Goal: Information Seeking & Learning: Learn about a topic

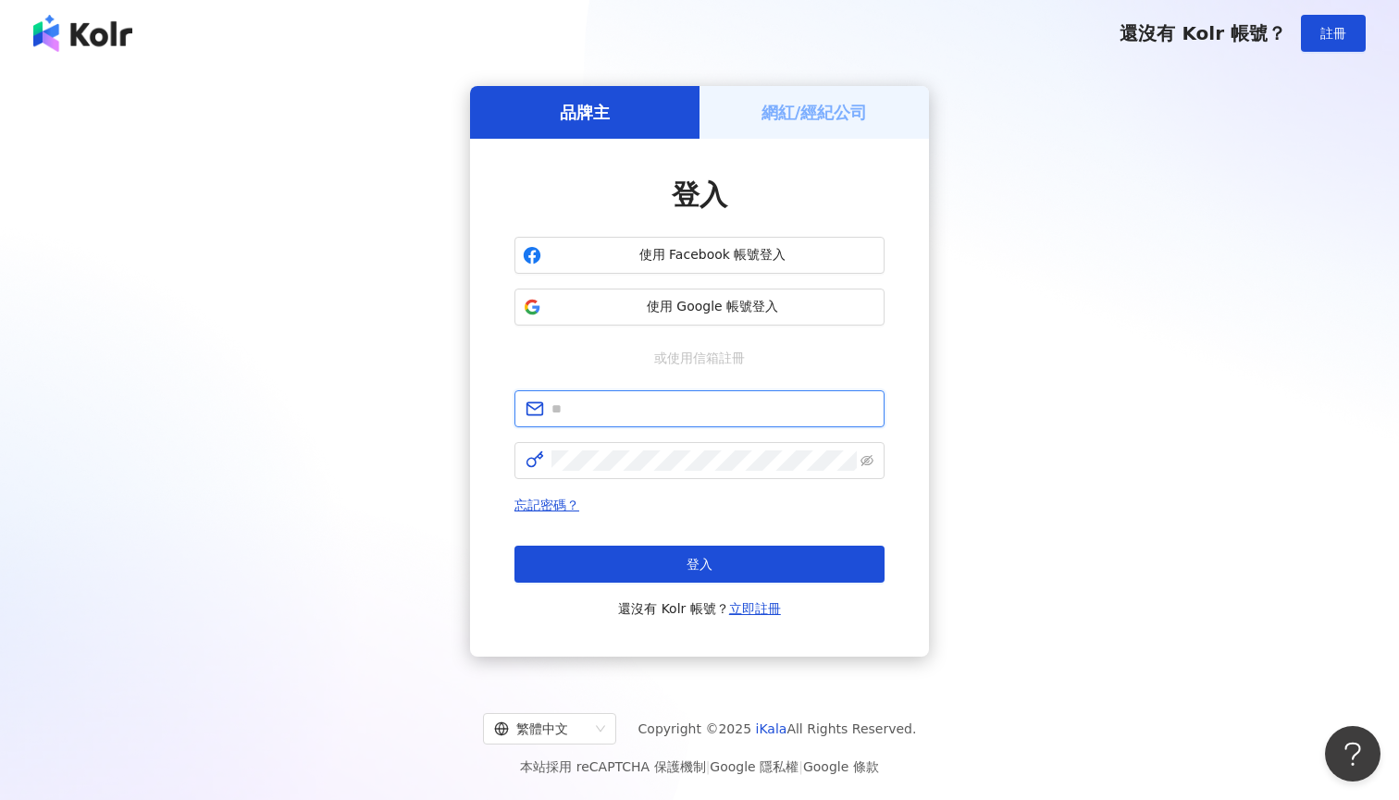
paste input "**********"
type input "**********"
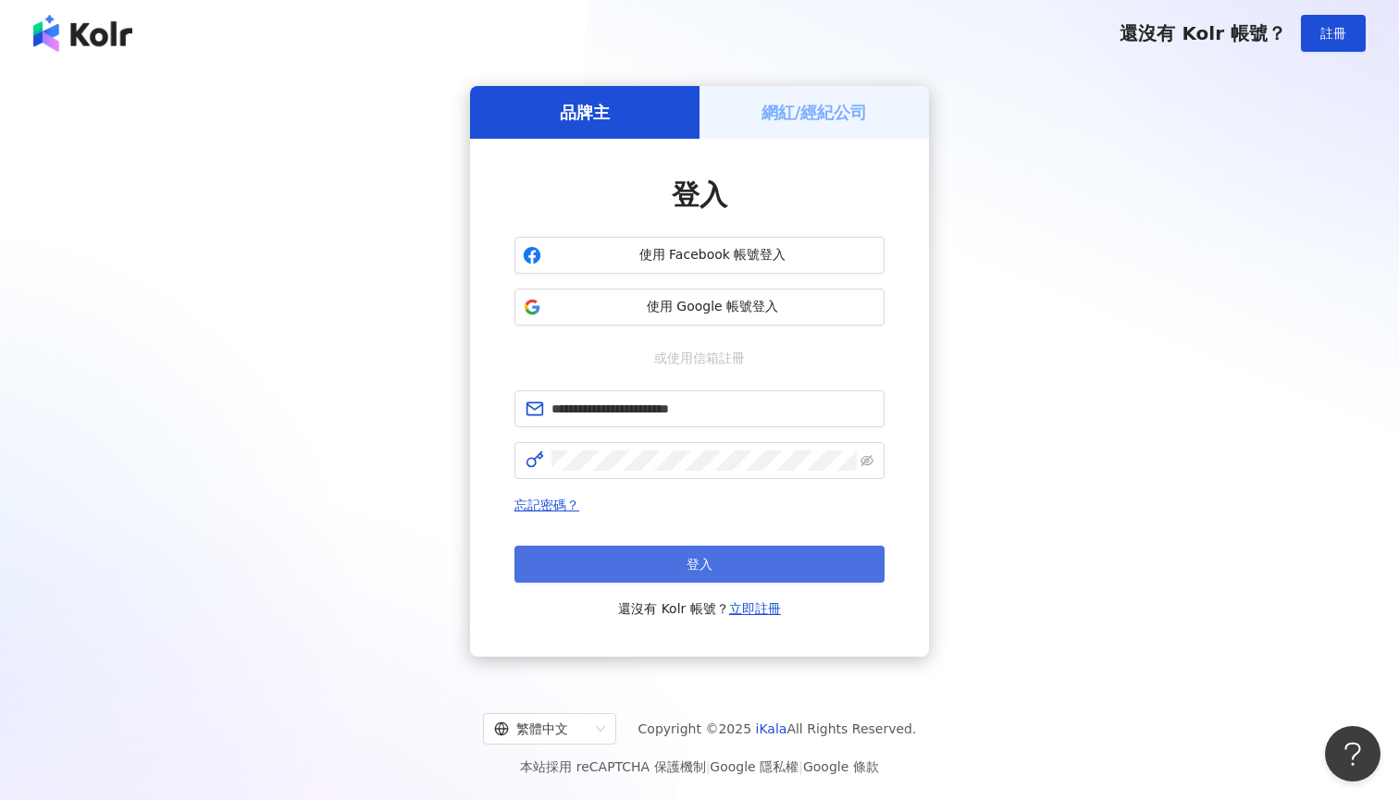
click at [659, 561] on button "登入" at bounding box center [699, 564] width 370 height 37
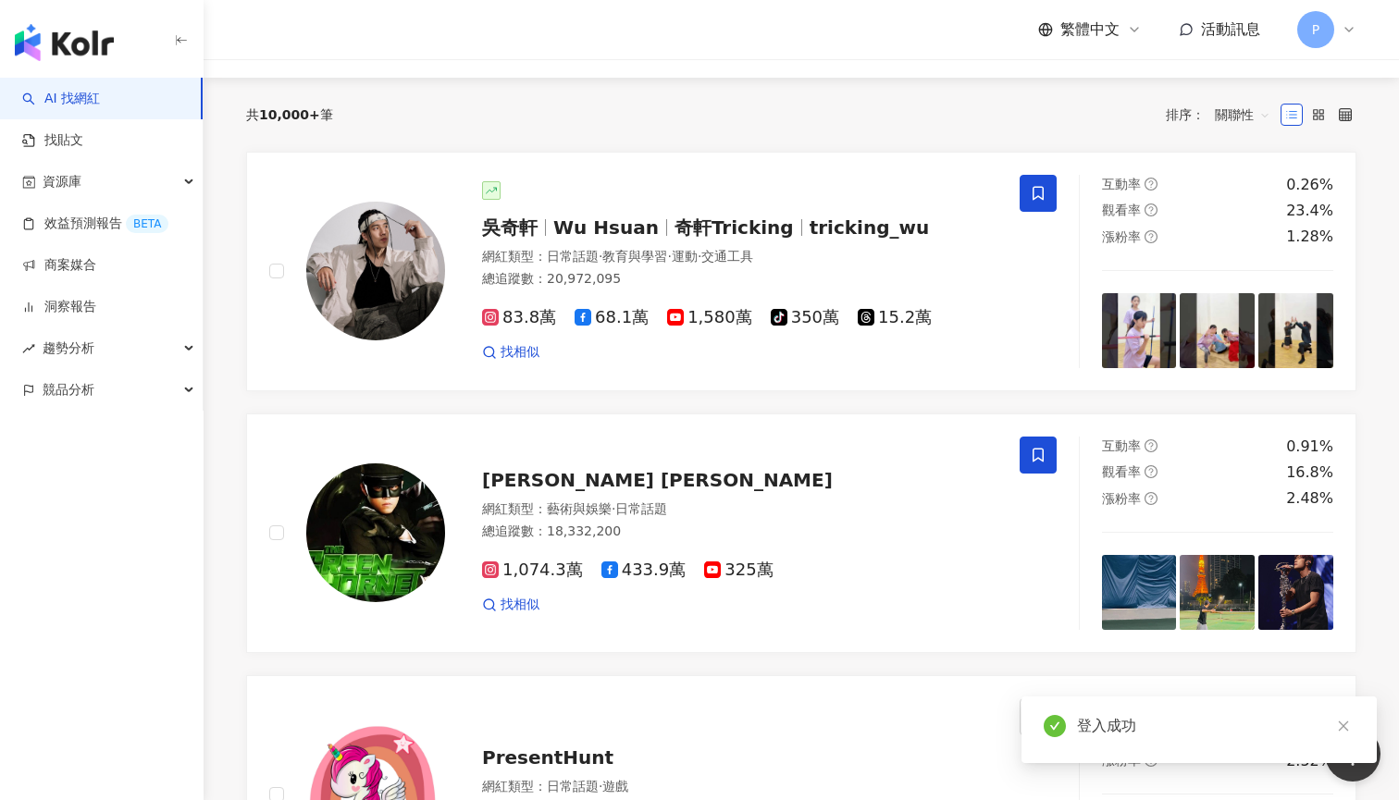
scroll to position [164, 0]
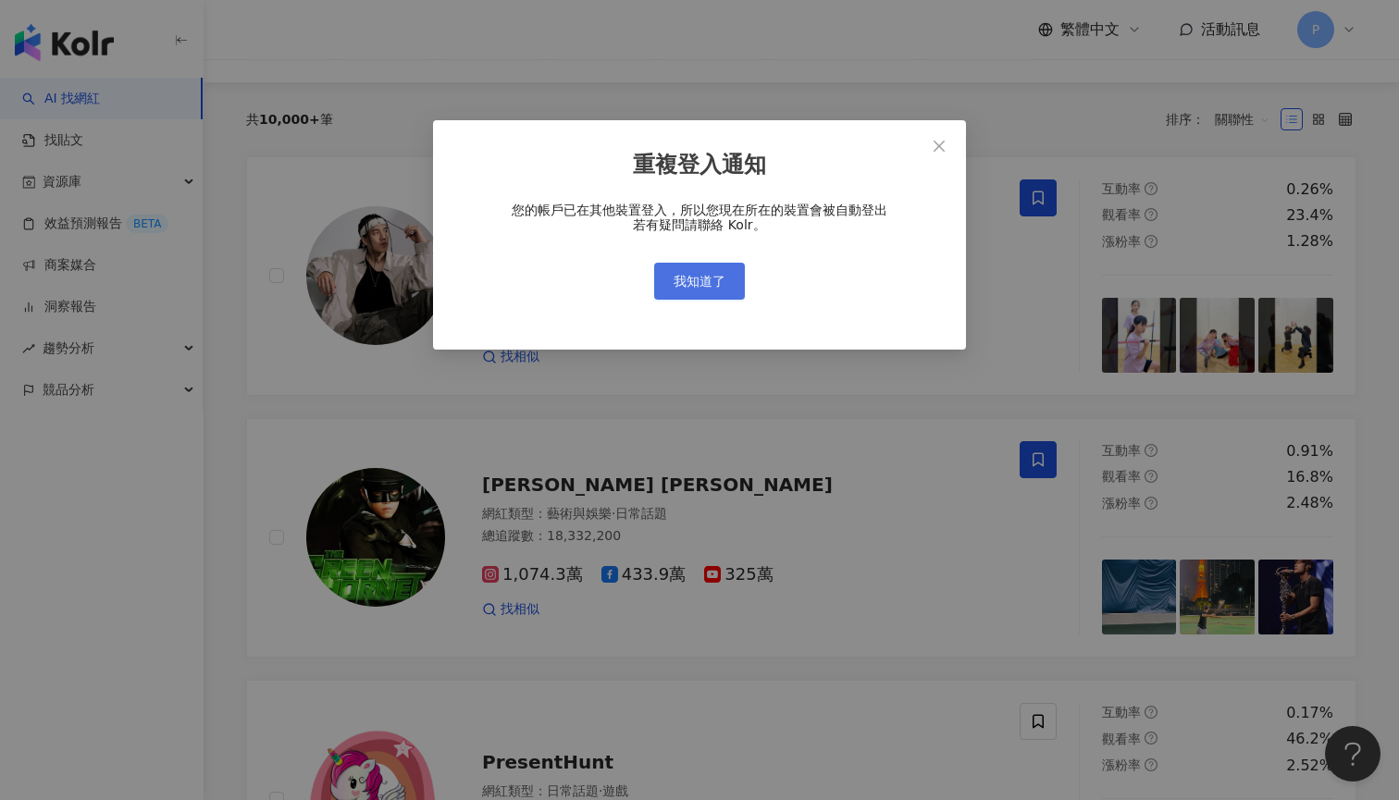
click at [709, 277] on span "我知道了" at bounding box center [699, 281] width 52 height 15
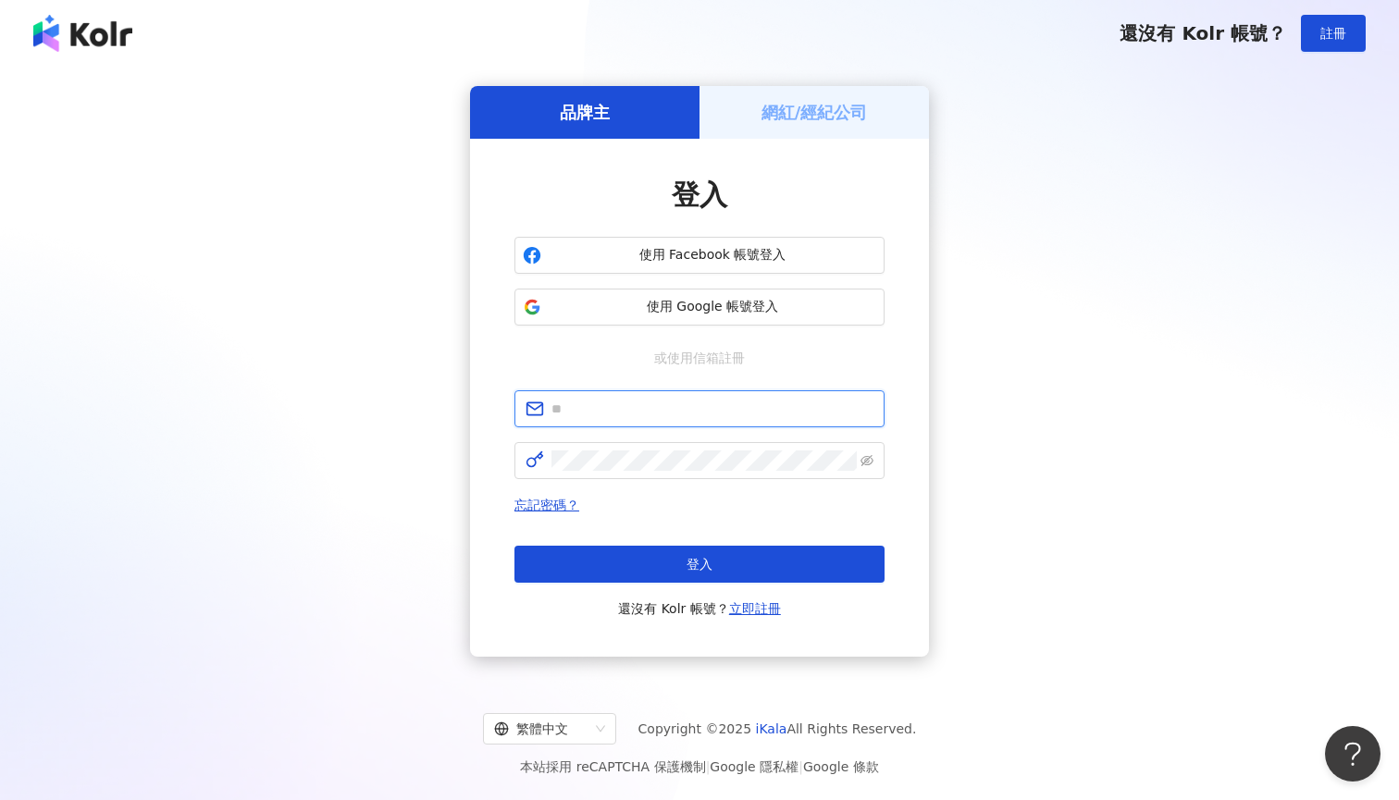
paste input "**********"
type input "**********"
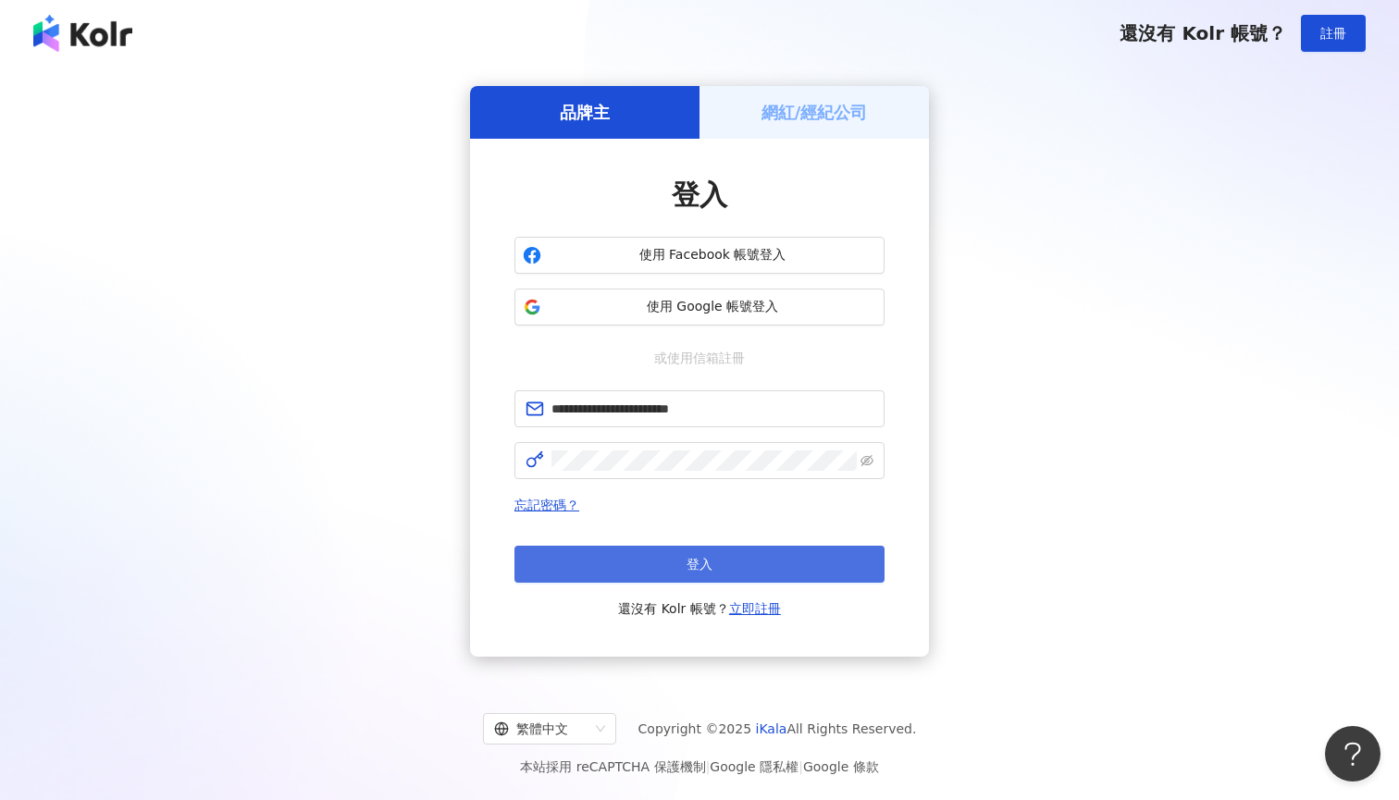
click at [680, 555] on button "登入" at bounding box center [699, 564] width 370 height 37
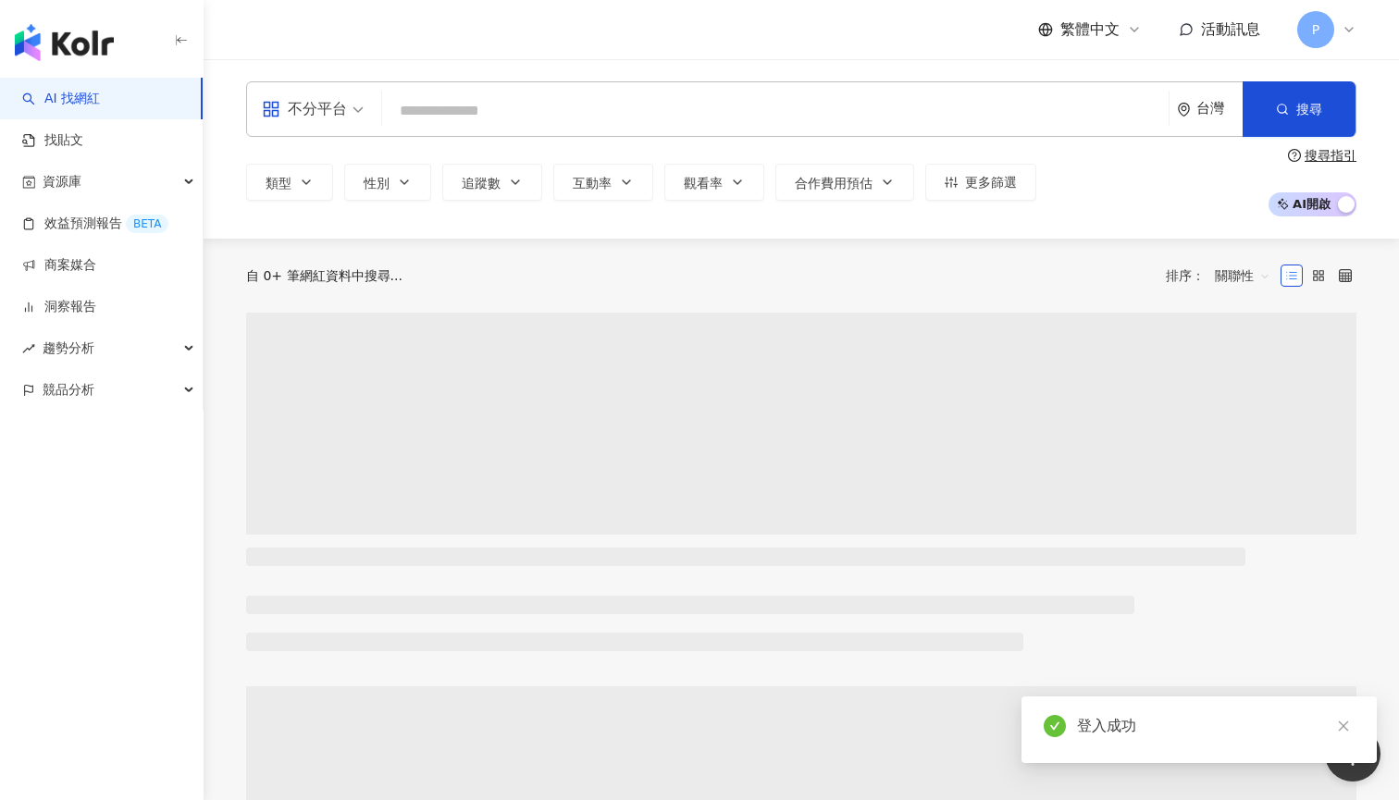
click at [511, 92] on div "不分平台 台灣 搜尋" at bounding box center [801, 108] width 1110 height 55
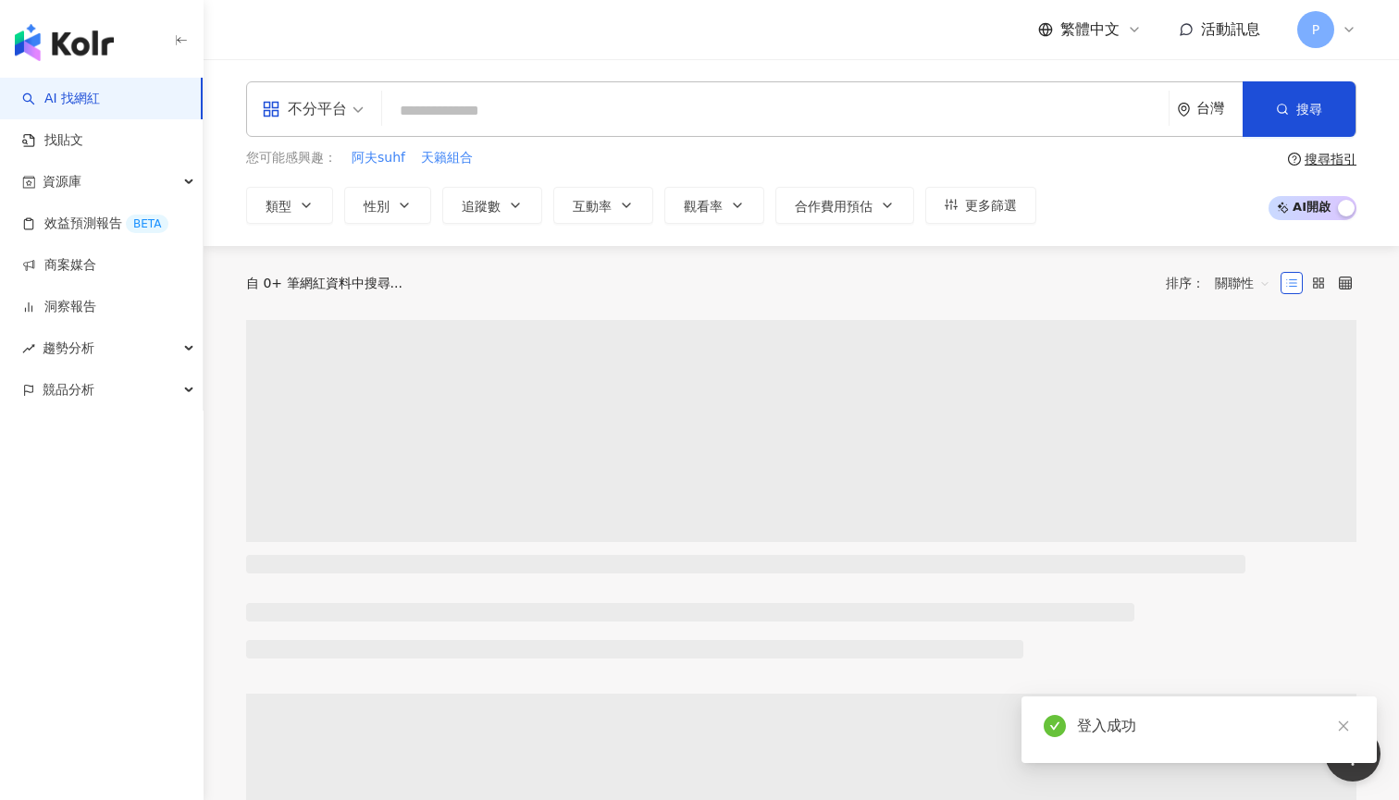
click at [510, 109] on input "search" at bounding box center [774, 110] width 771 height 35
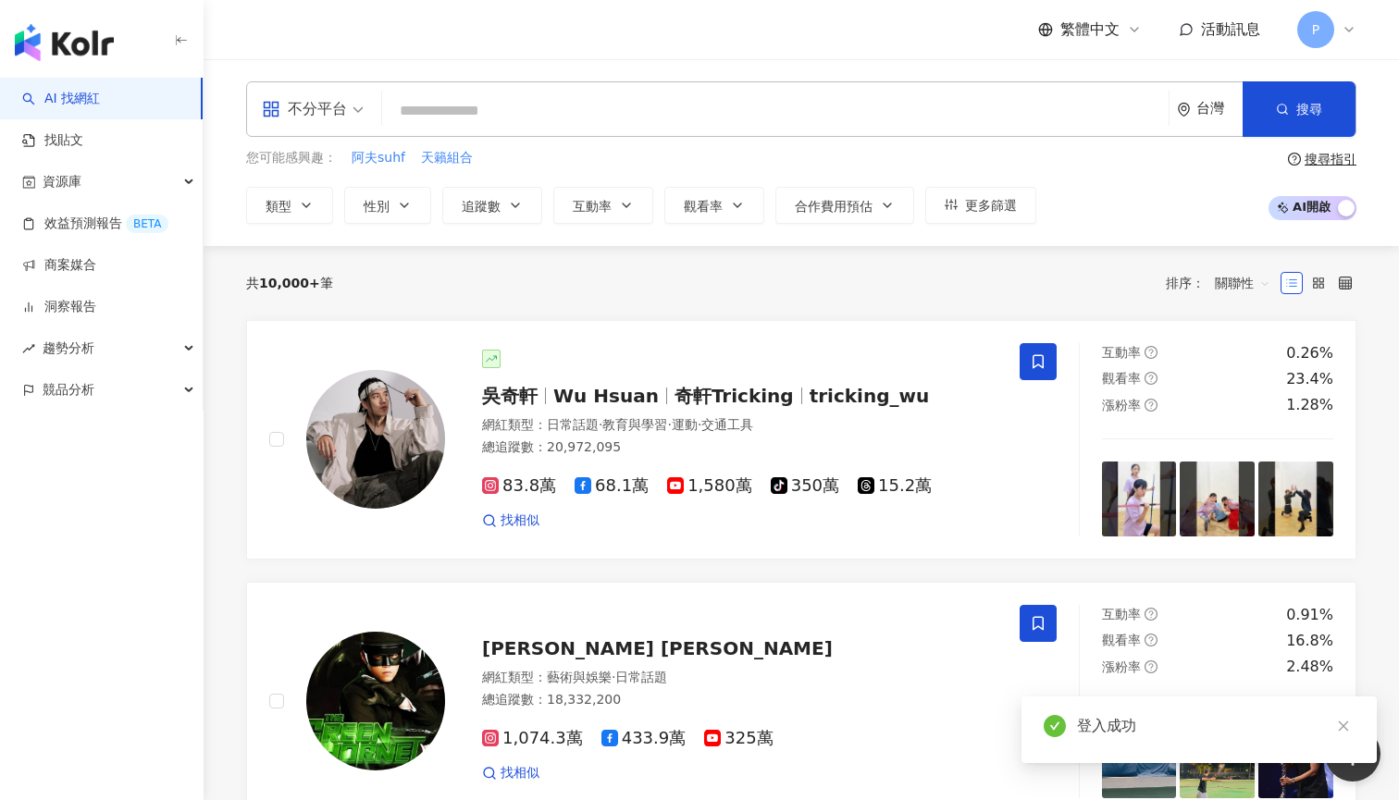
click at [355, 111] on span "不分平台" at bounding box center [313, 109] width 102 height 30
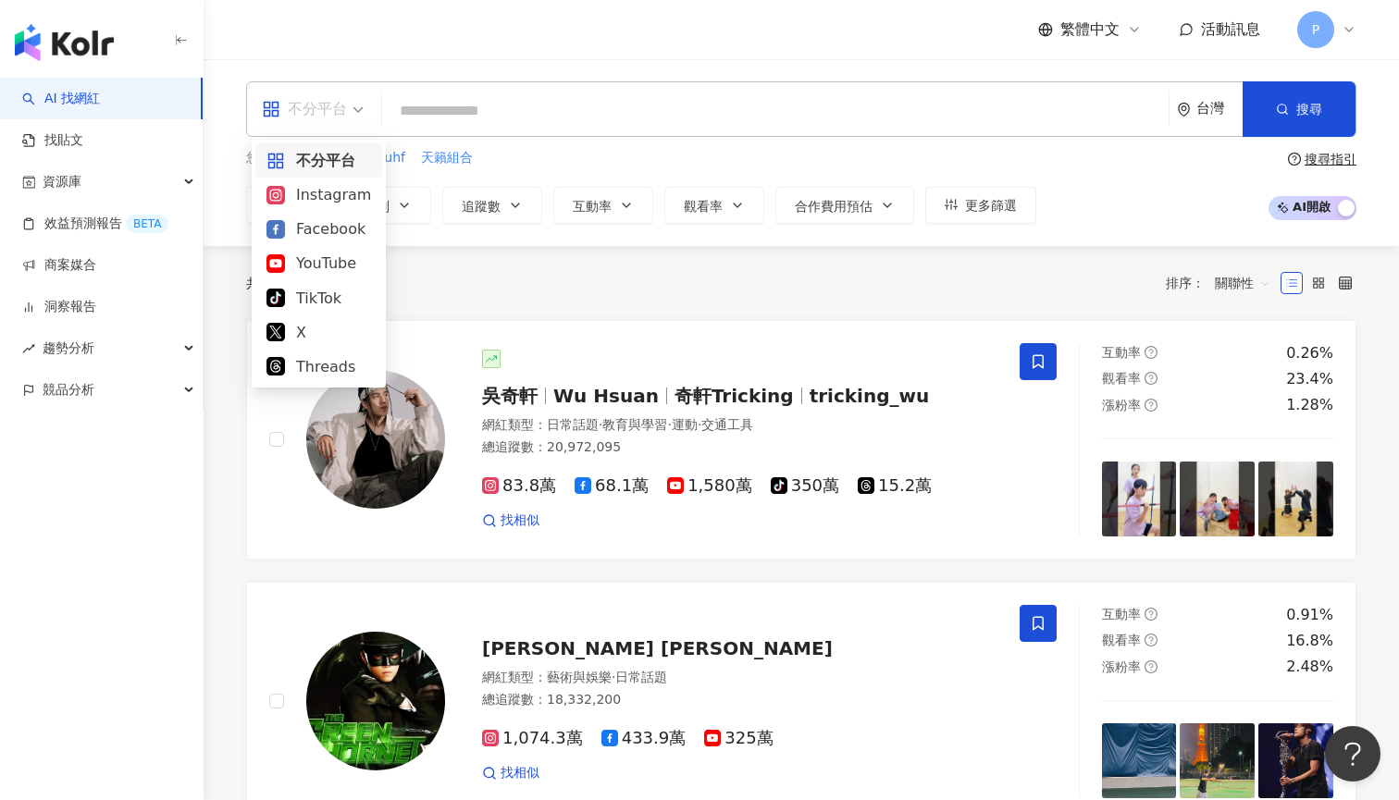
click at [450, 93] on input "search" at bounding box center [774, 110] width 771 height 35
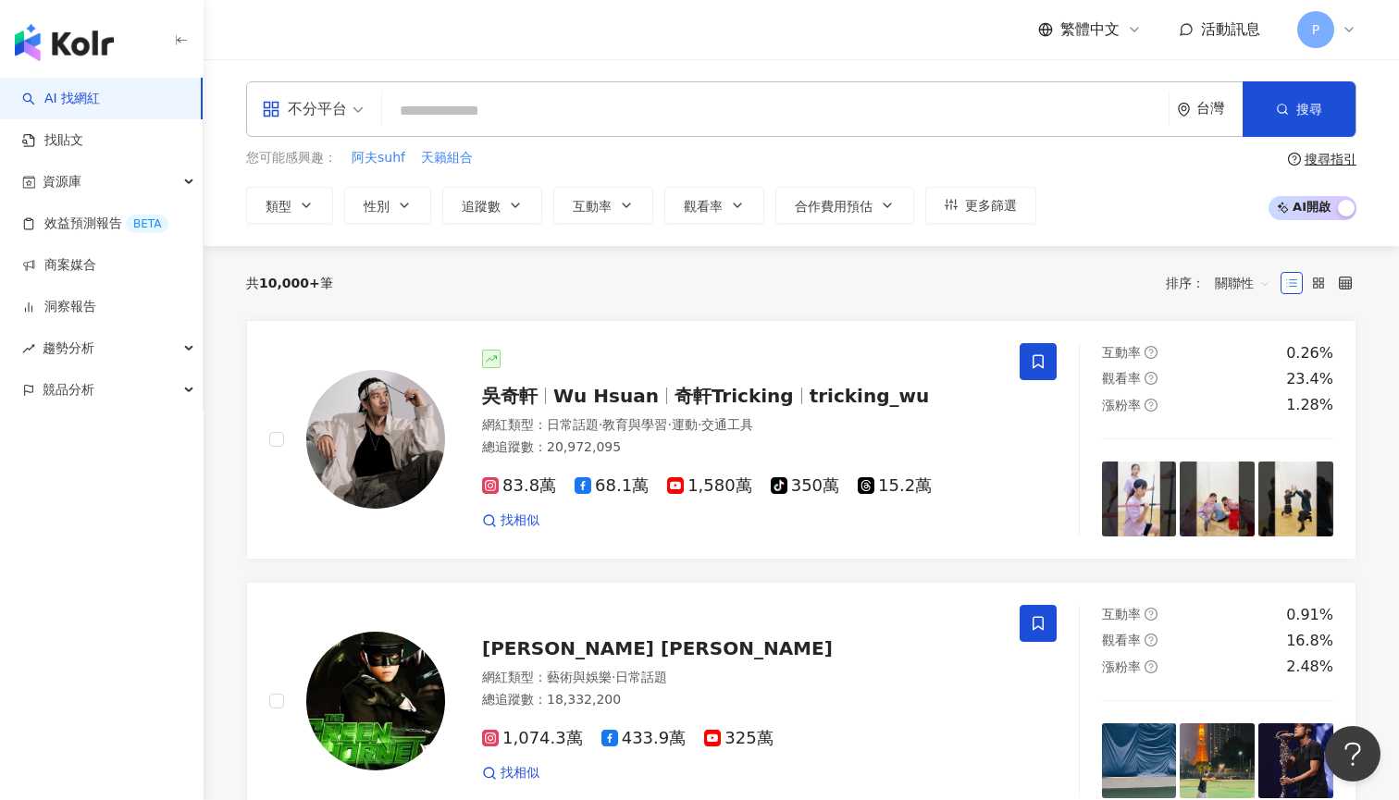
click at [513, 105] on input "search" at bounding box center [774, 110] width 771 height 35
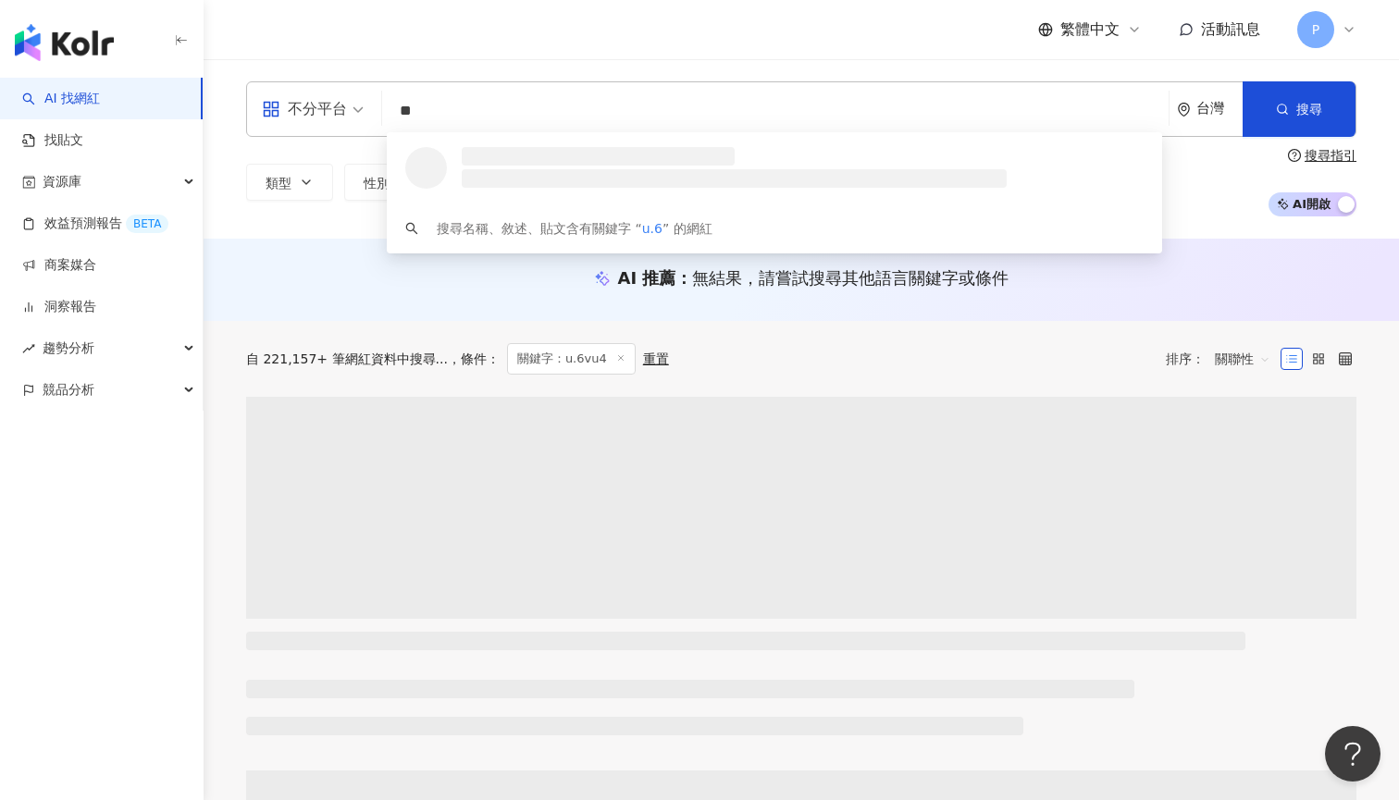
type input "*"
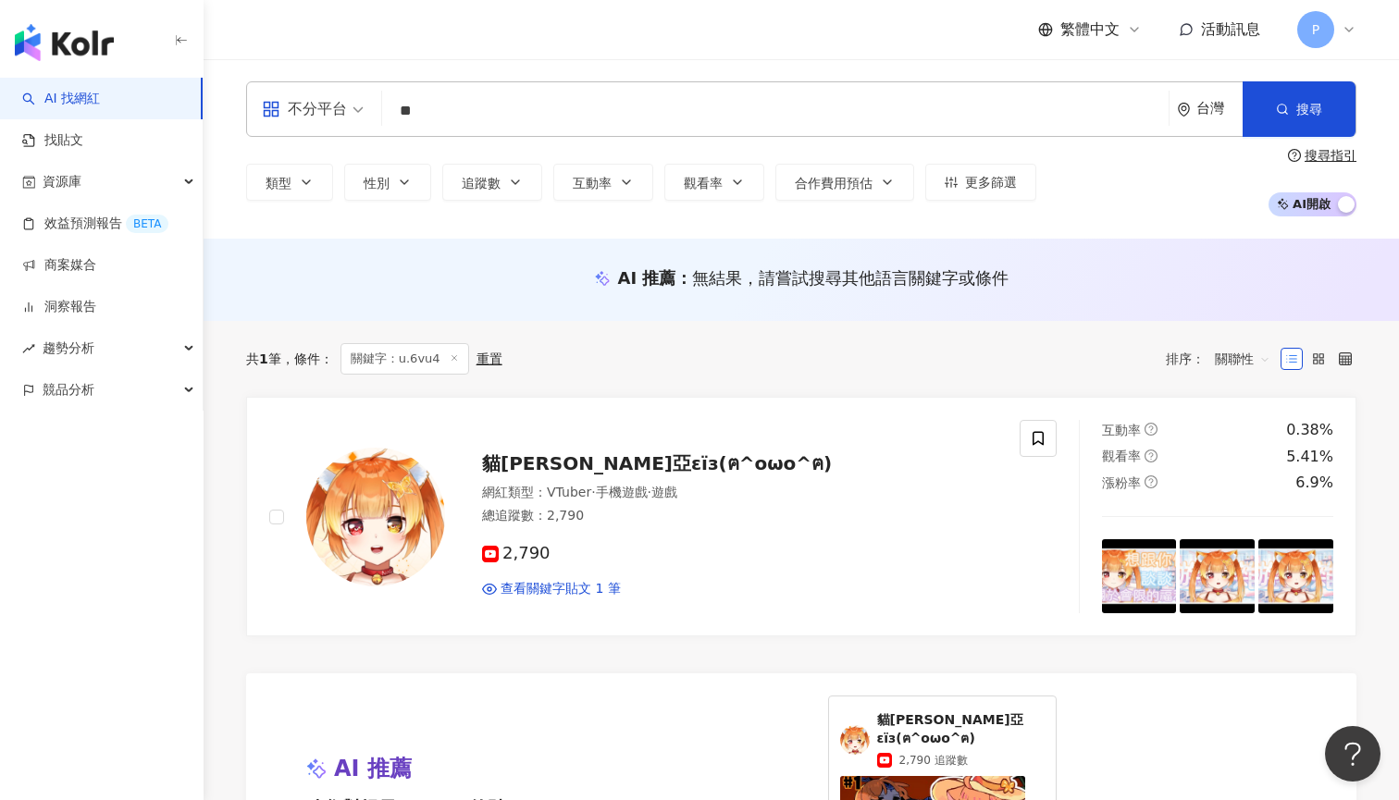
type input "**"
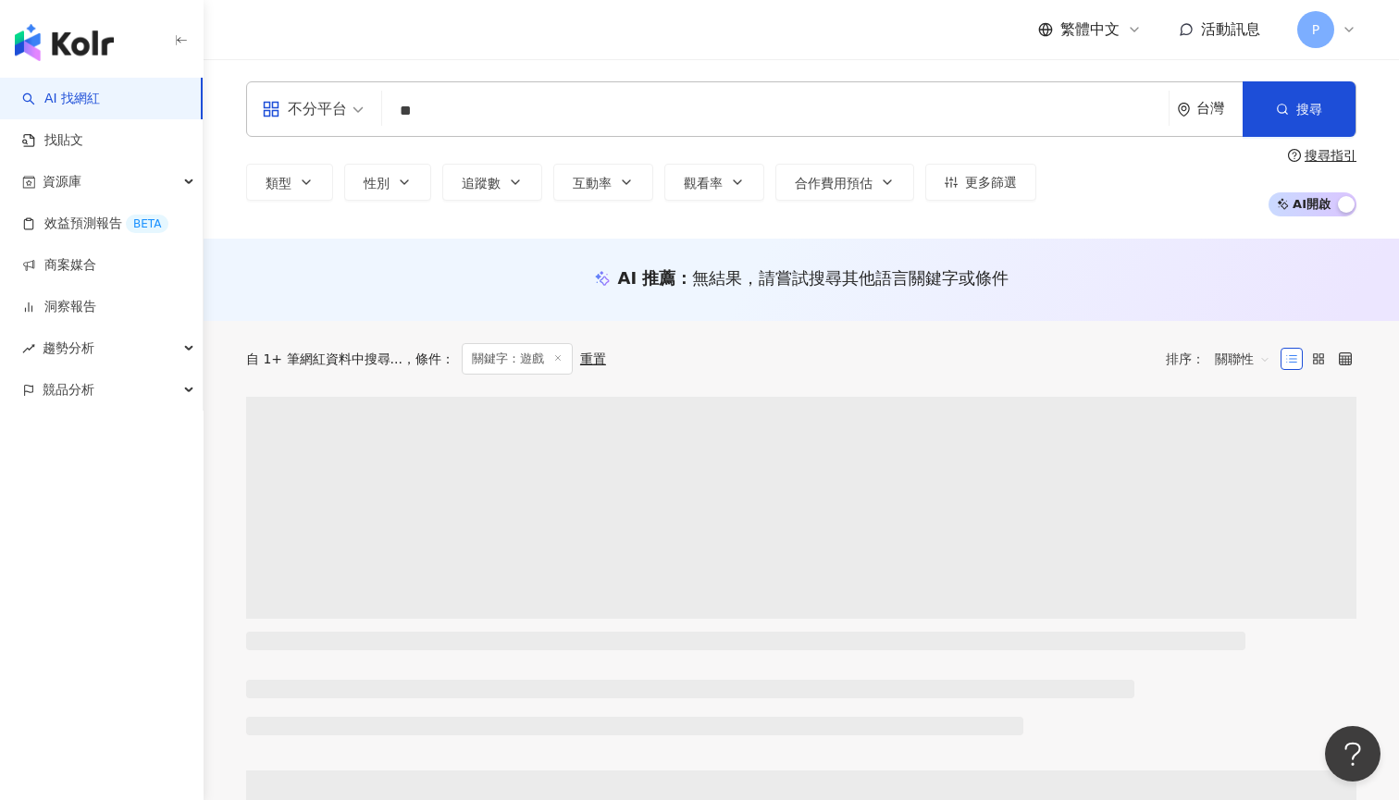
click at [943, 47] on div "繁體中文 活動訊息 P" at bounding box center [801, 29] width 1110 height 59
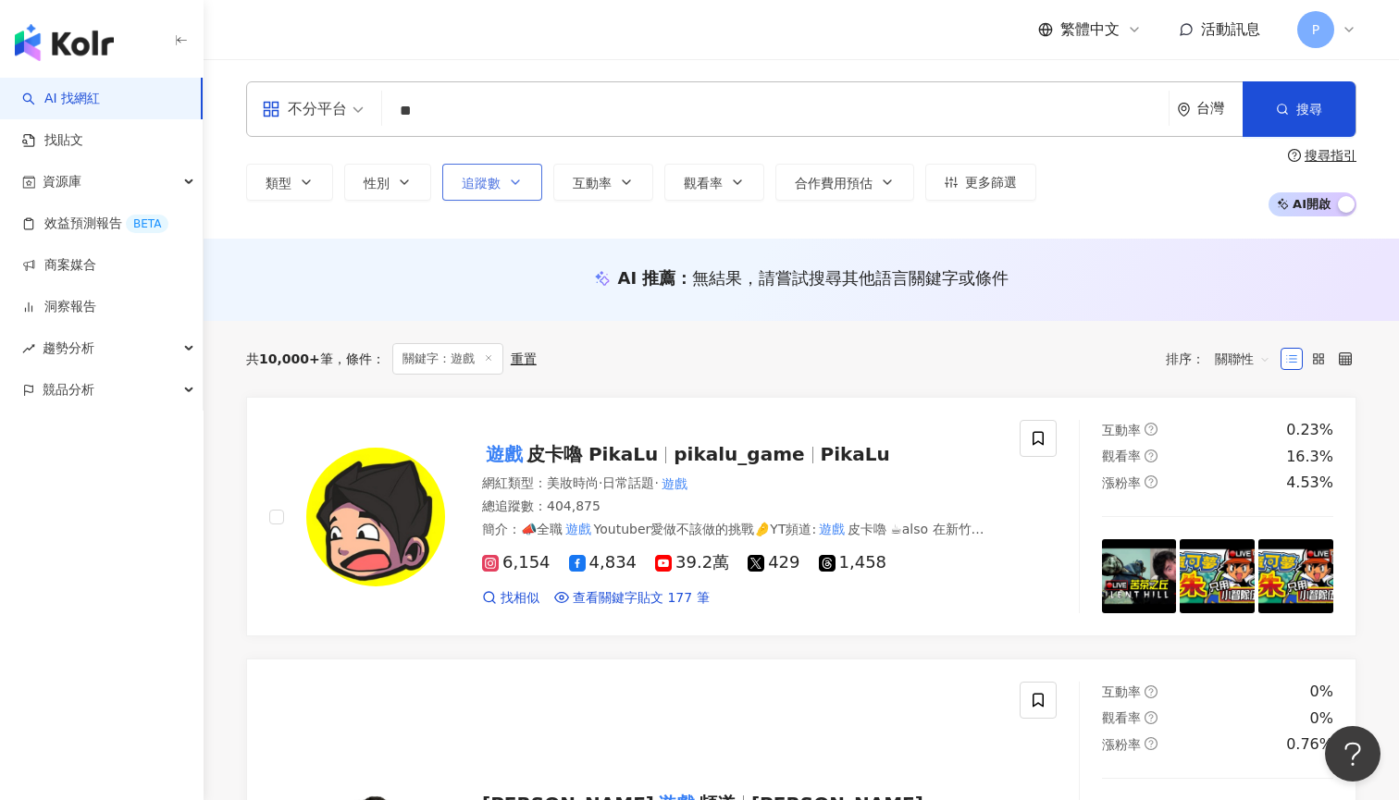
click at [510, 172] on button "追蹤數" at bounding box center [492, 182] width 100 height 37
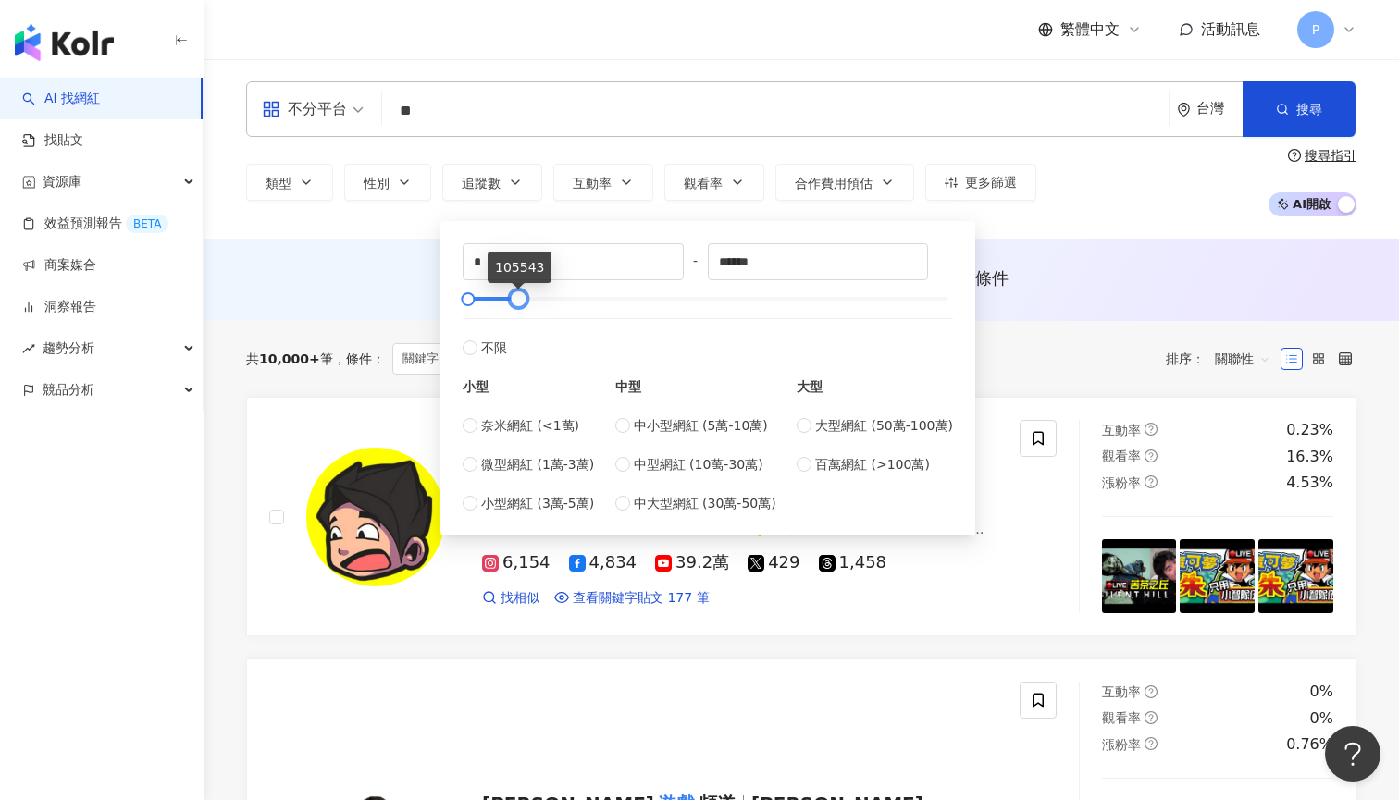
drag, startPoint x: 952, startPoint y: 299, endPoint x: 523, endPoint y: 316, distance: 429.6
click at [523, 316] on div "* - ****** 不限 小型 奈米網紅 (<1萬) 微型網紅 (1萬-3萬) 小型網紅 (3萬-5萬) 中型 中小型網紅 (5萬-10萬) 中型網紅 (1…" at bounding box center [707, 378] width 490 height 270
click at [578, 425] on label "奈米網紅 (<1萬)" at bounding box center [527, 425] width 131 height 20
type input "****"
click at [589, 459] on label "微型網紅 (1萬-3萬)" at bounding box center [527, 464] width 131 height 20
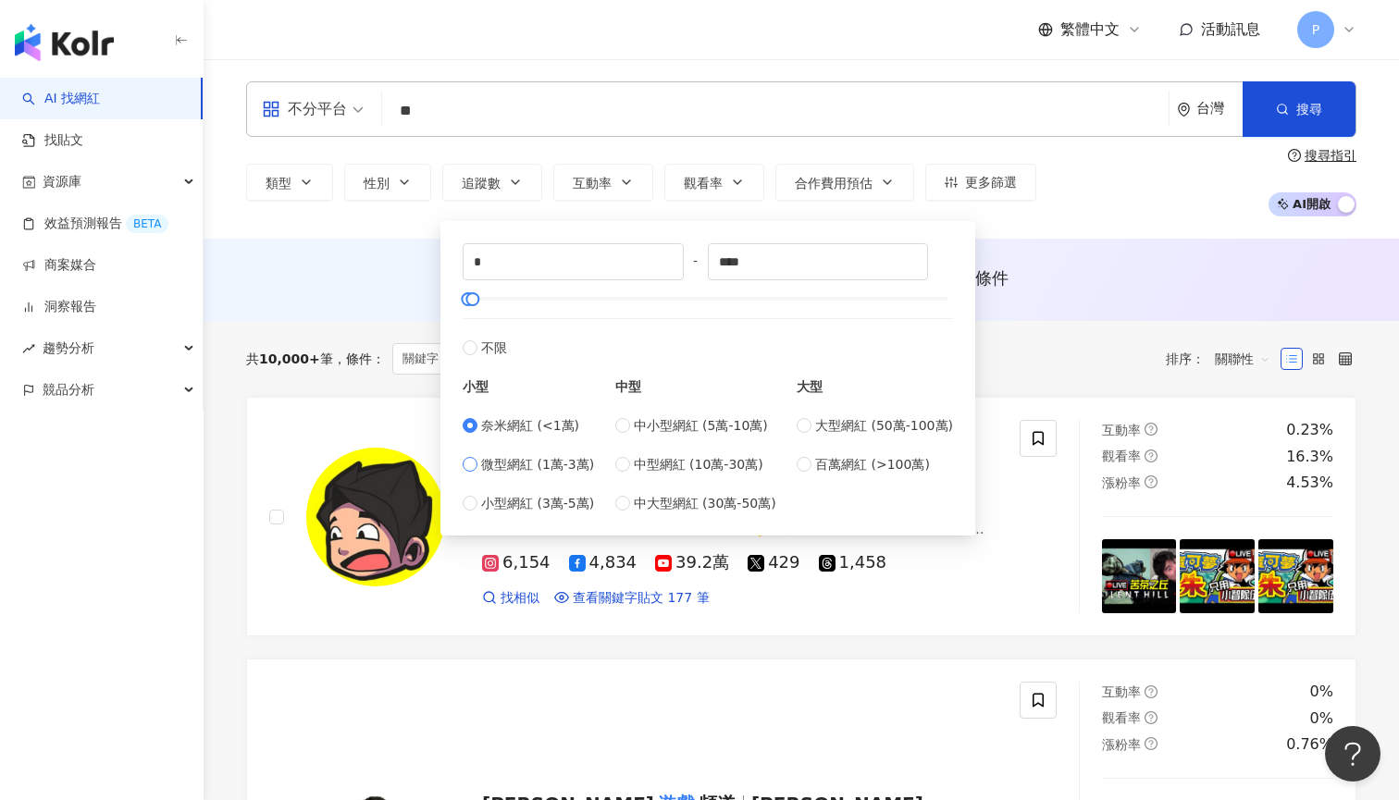
type input "*****"
click at [574, 512] on span "小型網紅 (3萬-5萬)" at bounding box center [537, 503] width 113 height 20
type input "*****"
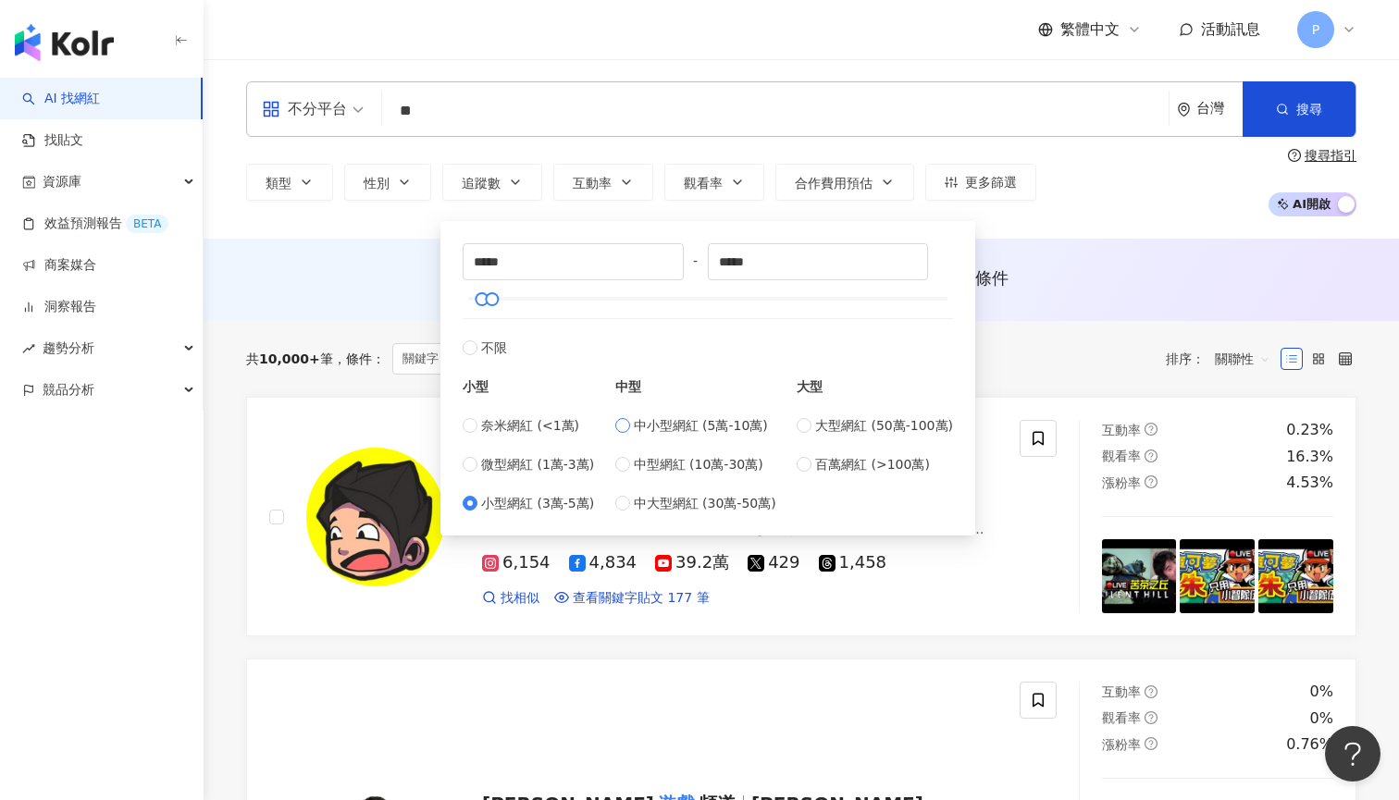
click at [696, 421] on span "中小型網紅 (5萬-10萬)" at bounding box center [701, 425] width 134 height 20
type input "*****"
click at [580, 509] on span "小型網紅 (3萬-5萬)" at bounding box center [537, 503] width 113 height 20
type input "*****"
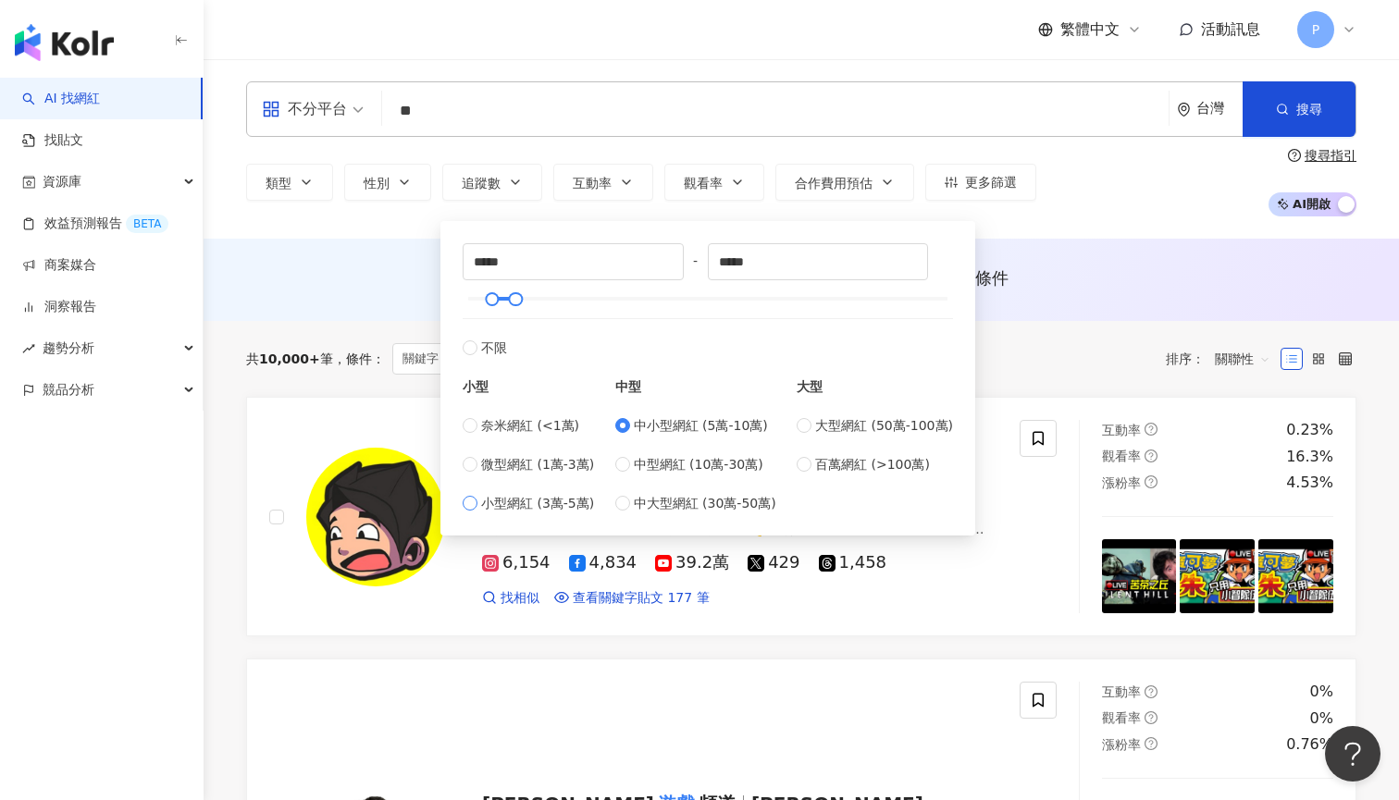
type input "*****"
click at [1054, 235] on div "不分平台 ** 台灣 搜尋 customizedTag 網紅類型 遊戲 遊戲 / 電腦 遊戲 遊戲 / 手機 遊戲 遊戲 3,754 追蹤者 遊戲 tikto…" at bounding box center [800, 148] width 1195 height 179
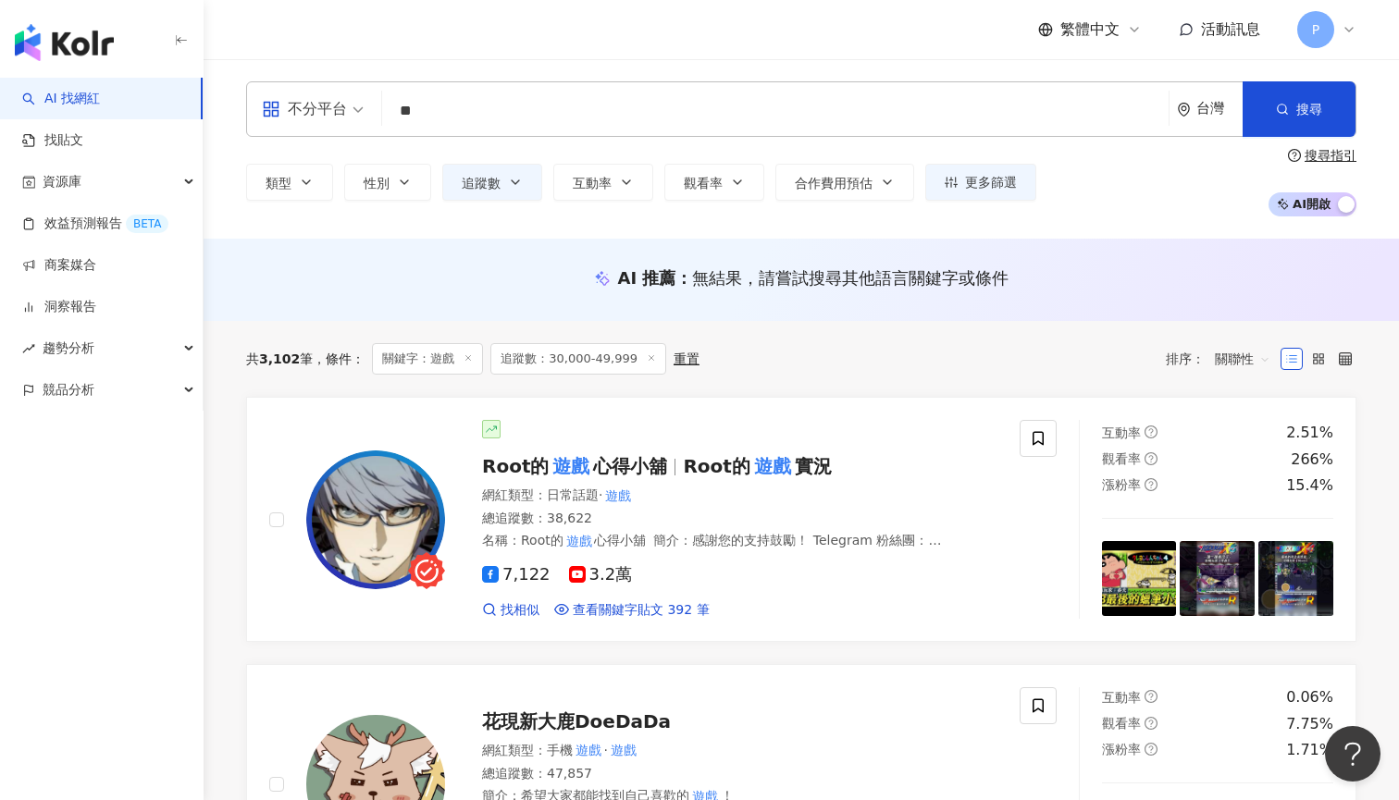
scroll to position [-1, 0]
click at [562, 109] on input "**" at bounding box center [774, 110] width 771 height 35
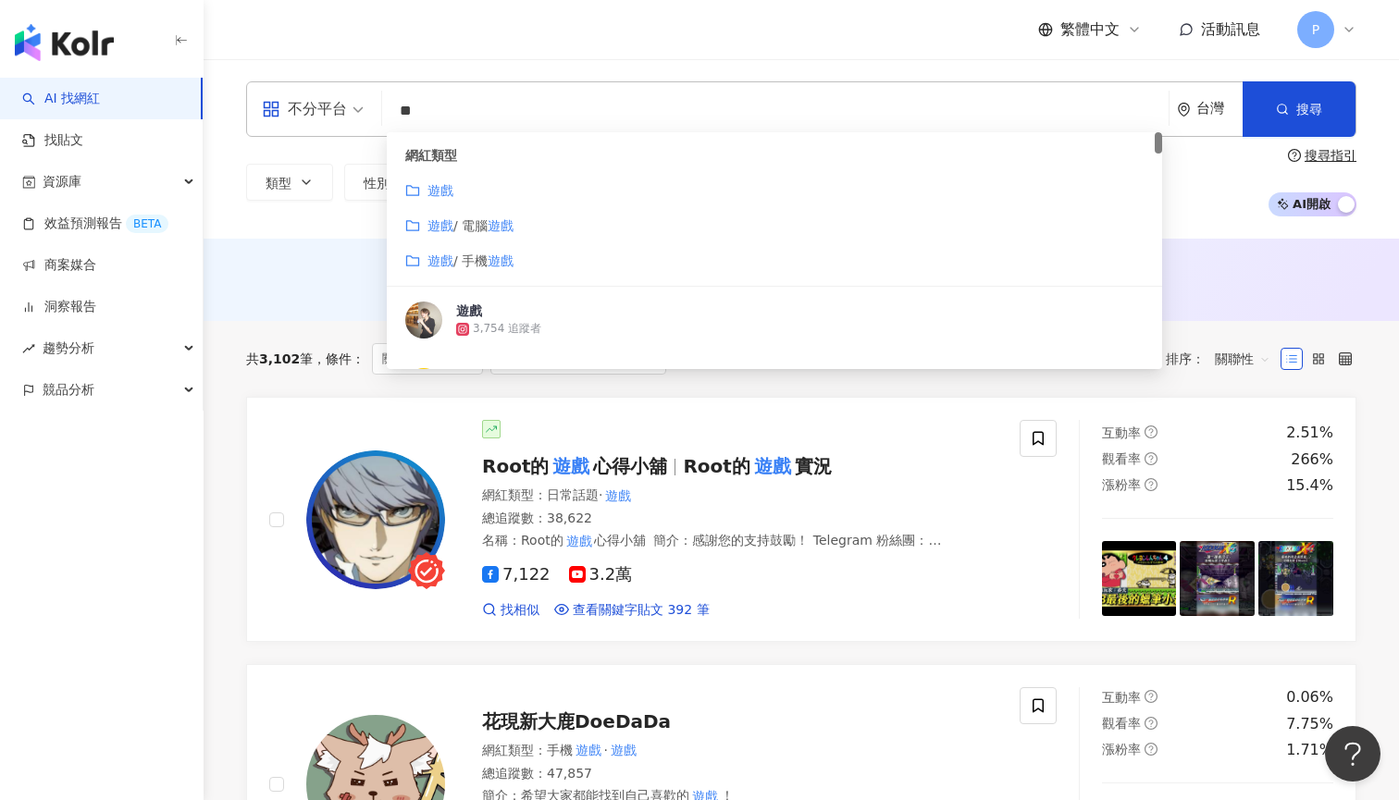
scroll to position [0, 0]
click at [562, 109] on input "**" at bounding box center [774, 110] width 771 height 35
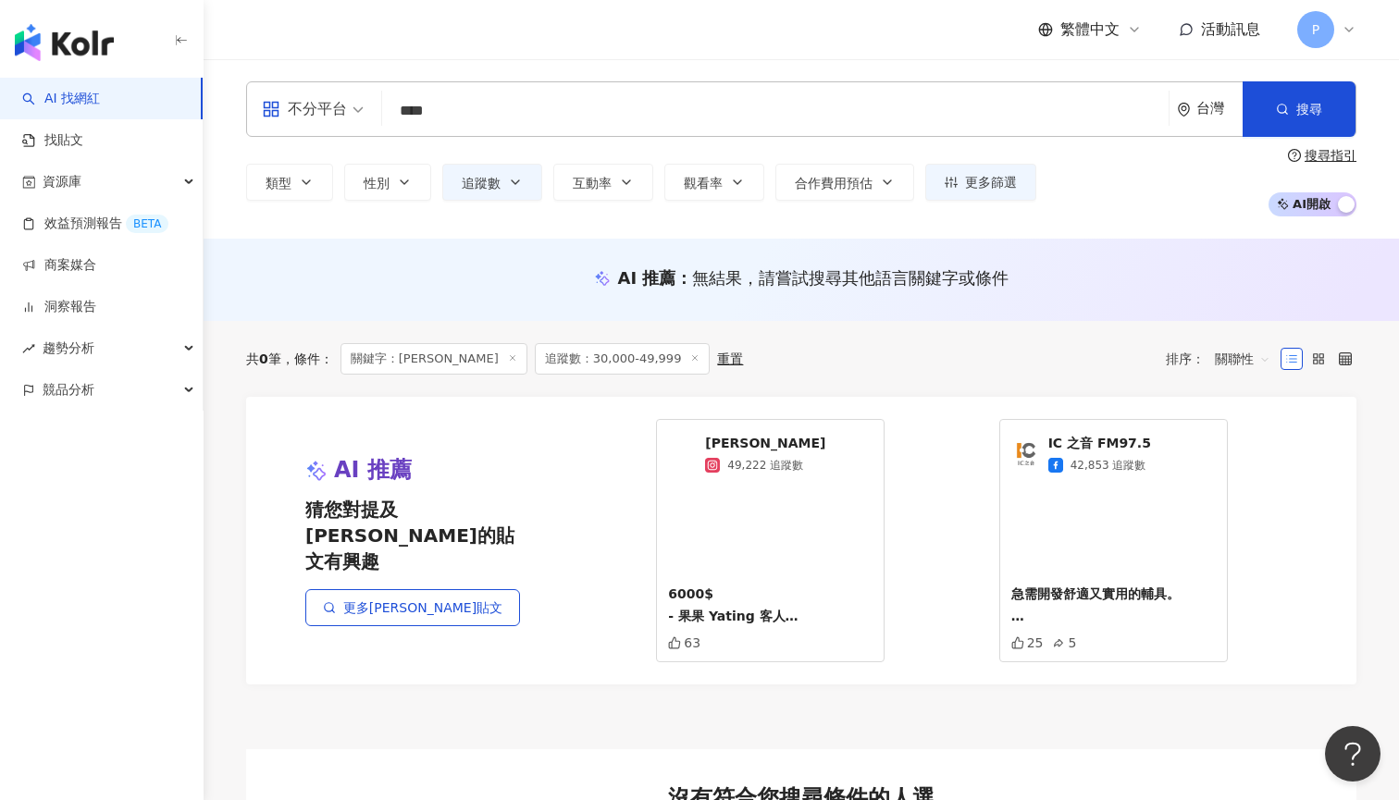
type input "***"
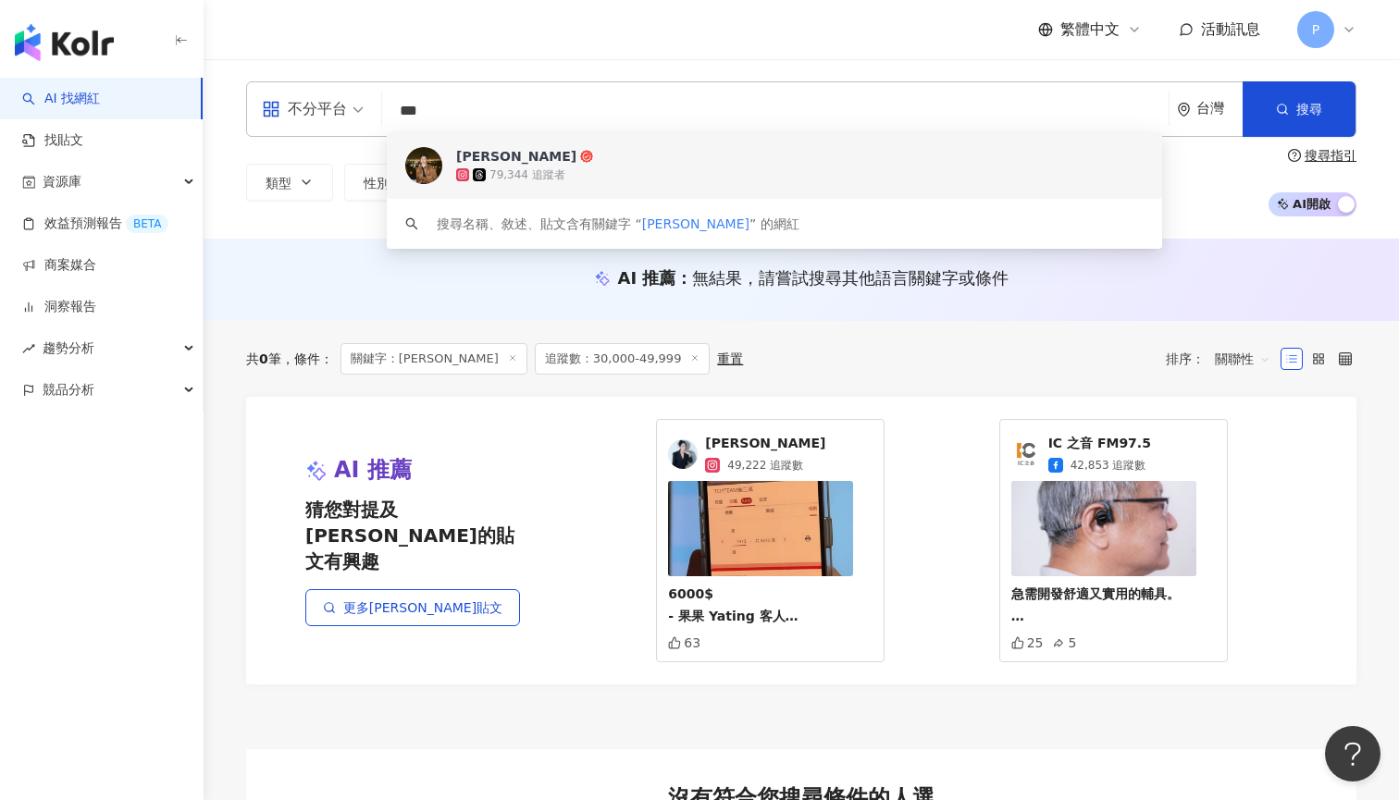
click at [553, 101] on input "***" at bounding box center [774, 110] width 771 height 35
click at [555, 160] on span "YanRu Peng" at bounding box center [764, 156] width 616 height 18
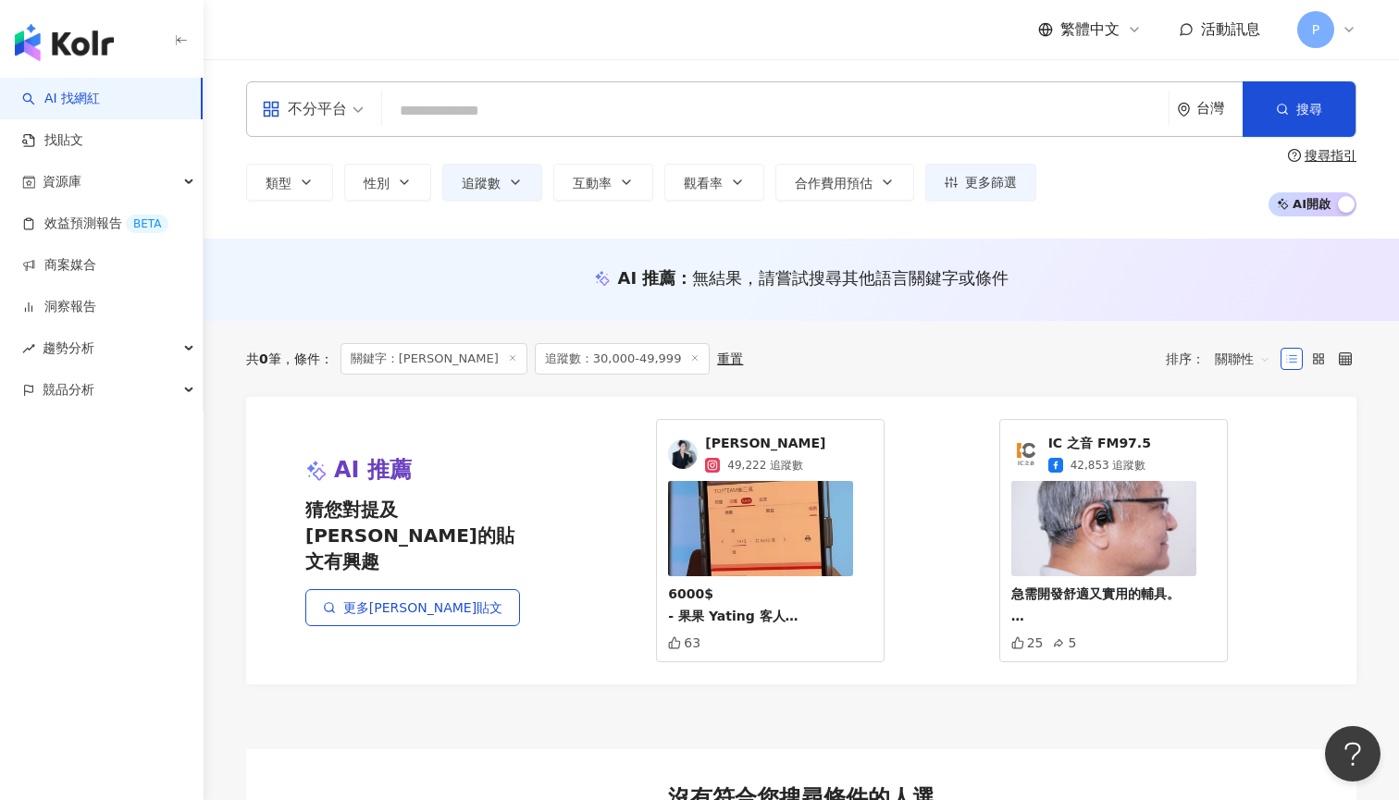
click at [474, 105] on input "search" at bounding box center [774, 110] width 771 height 35
click at [482, 196] on button "追蹤數" at bounding box center [492, 182] width 100 height 37
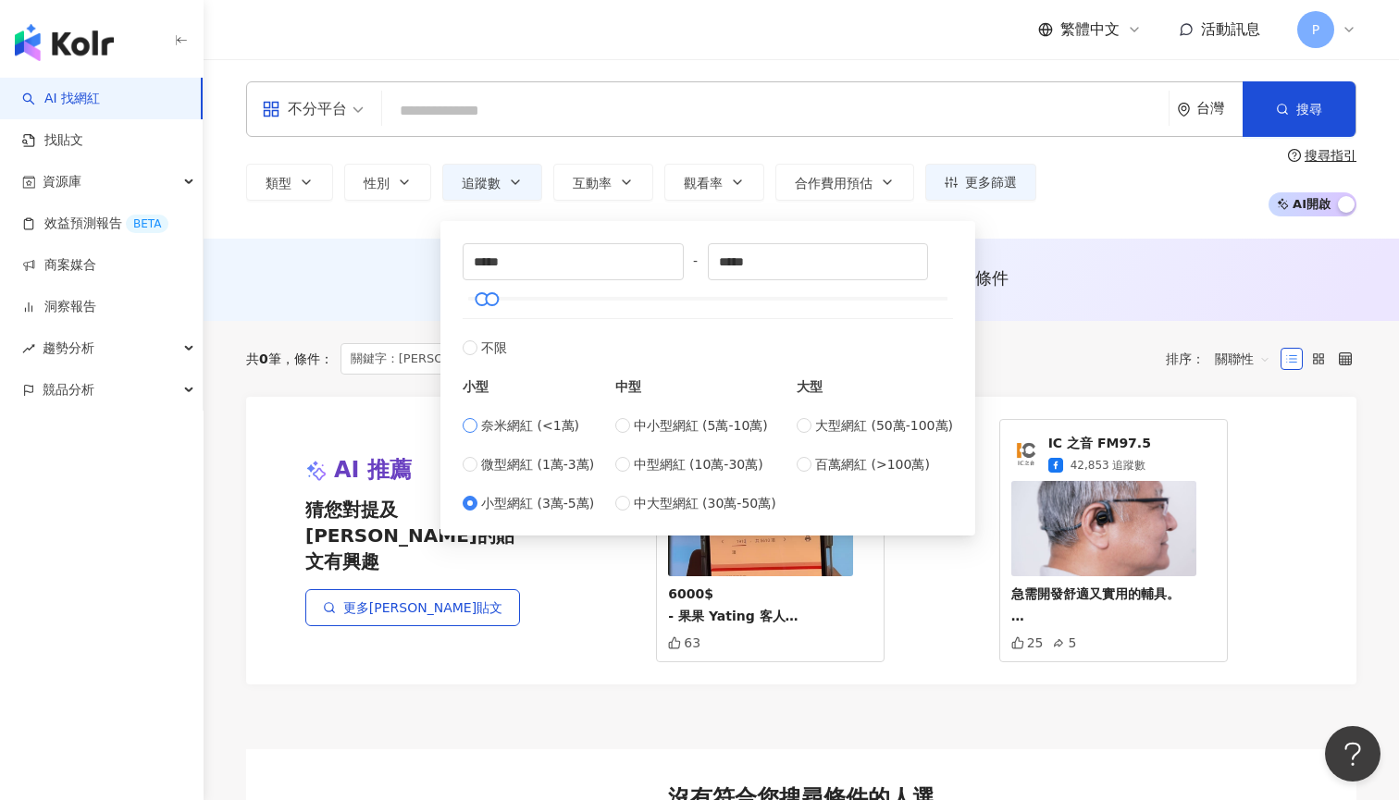
click at [518, 431] on span "奈米網紅 (<1萬)" at bounding box center [530, 425] width 98 height 20
type input "*"
type input "****"
click at [523, 457] on span "微型網紅 (1萬-3萬)" at bounding box center [537, 464] width 113 height 20
type input "*****"
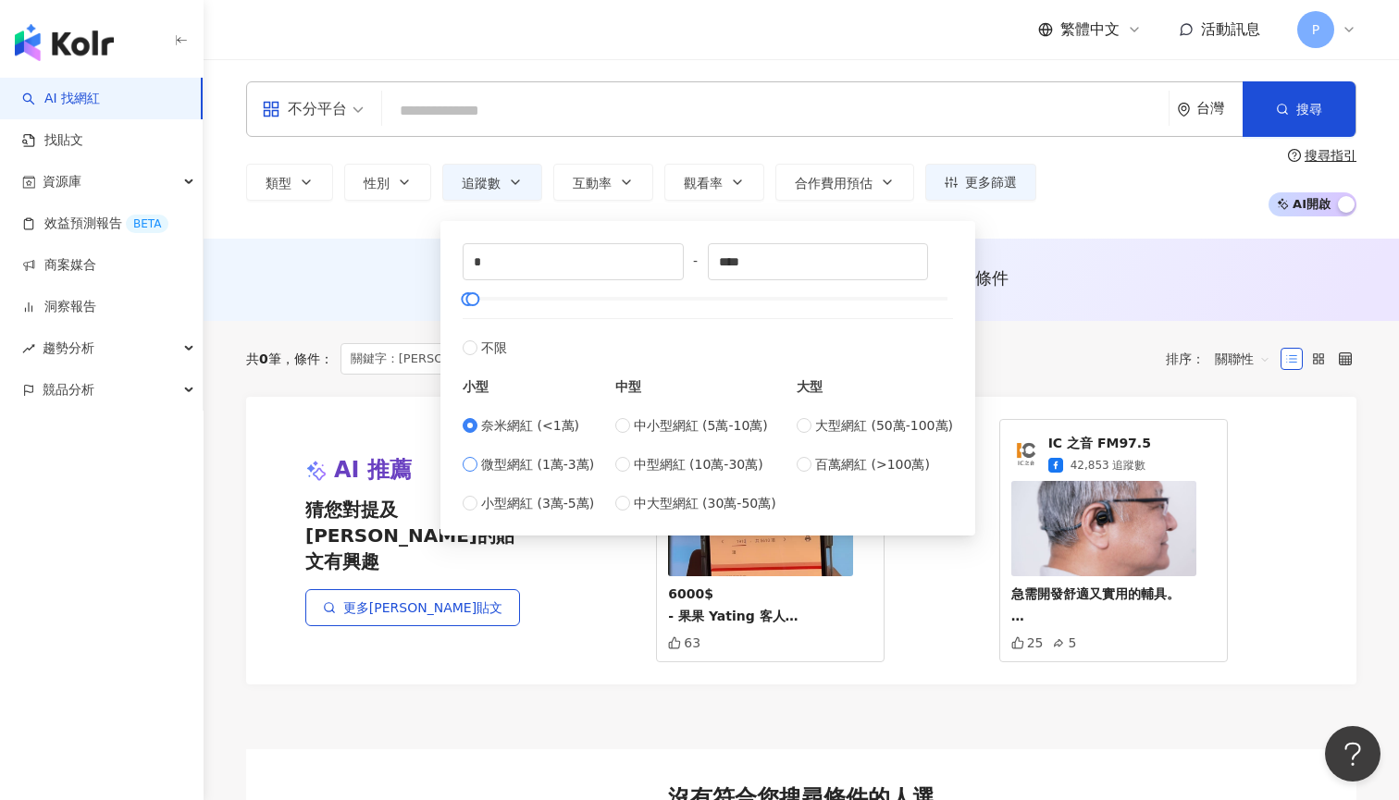
type input "*****"
click at [1313, 115] on span "搜尋" at bounding box center [1309, 109] width 26 height 15
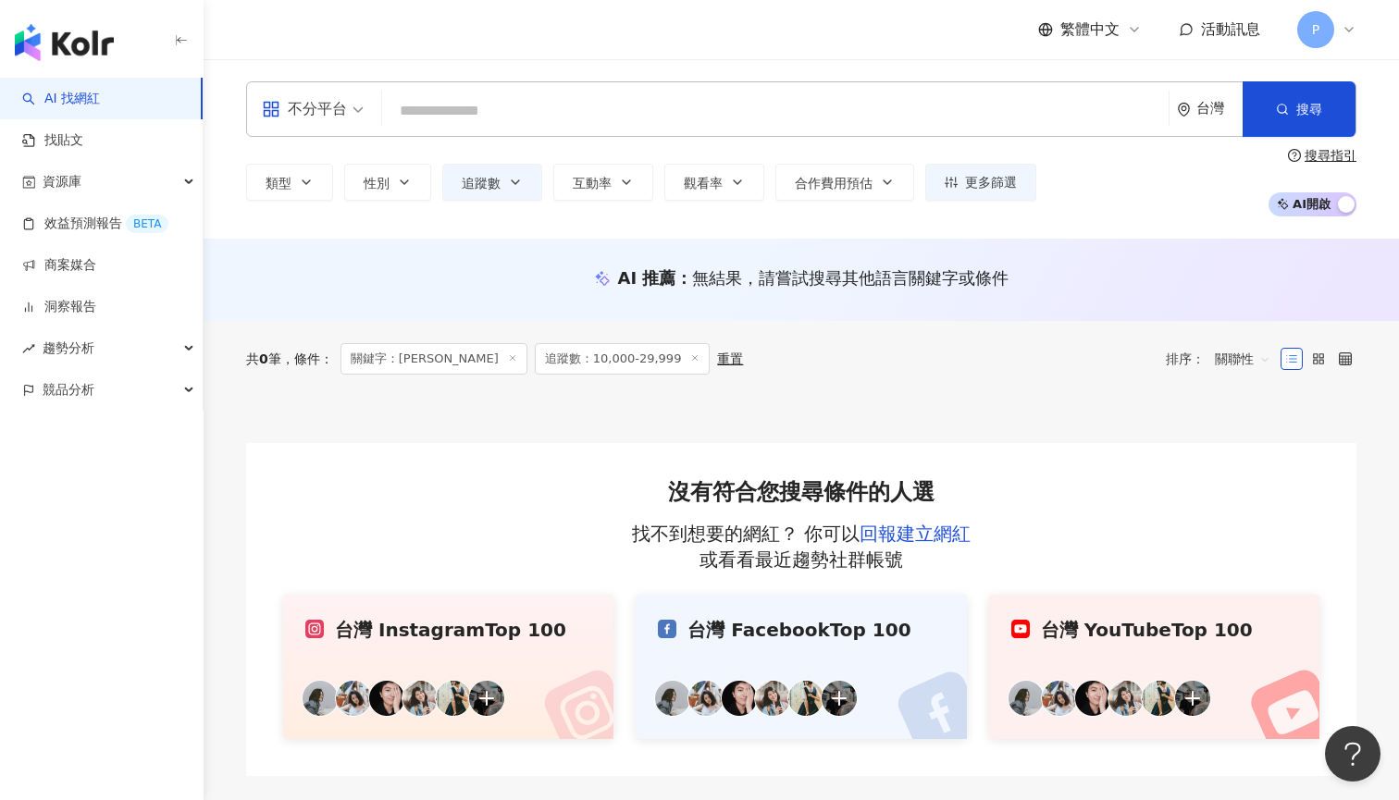
click at [669, 117] on input "search" at bounding box center [774, 110] width 771 height 35
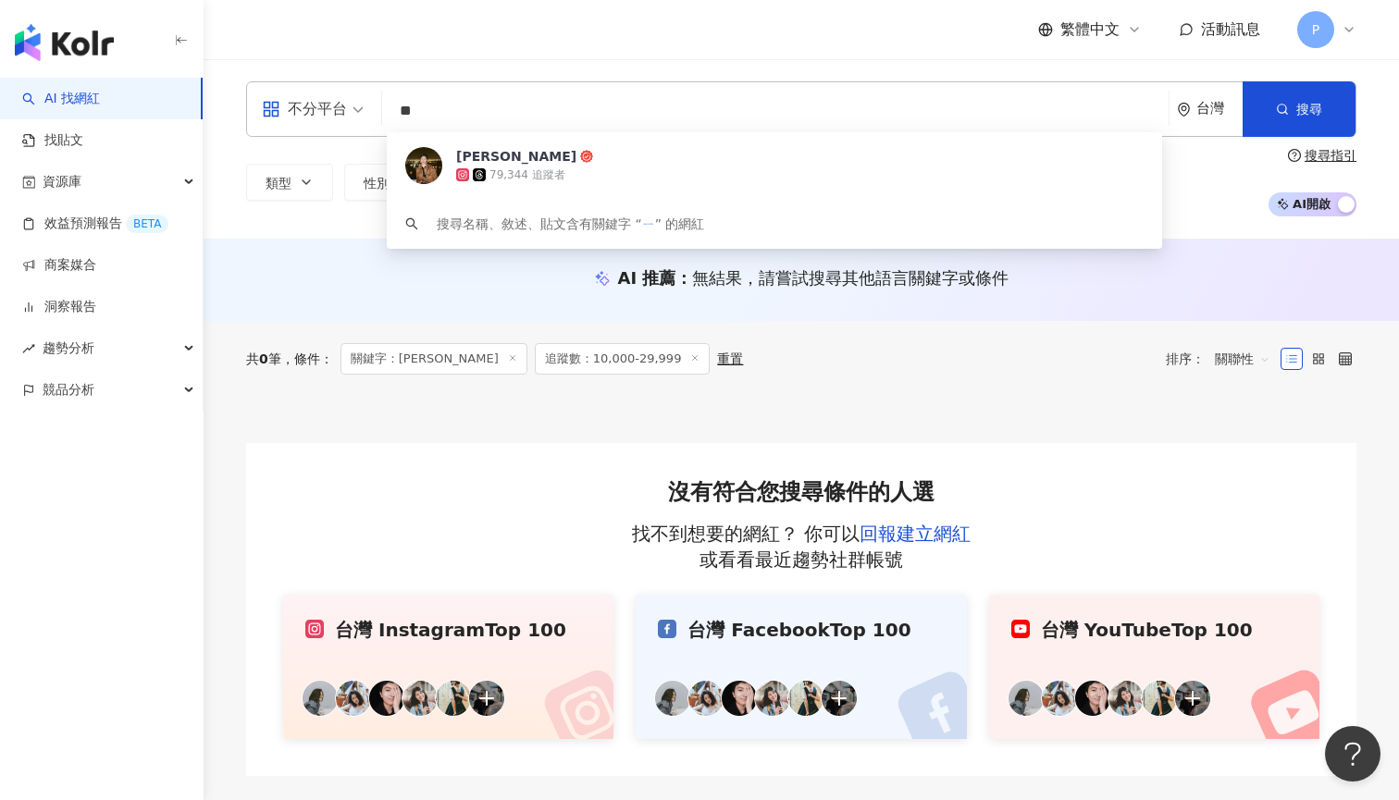
type input "*"
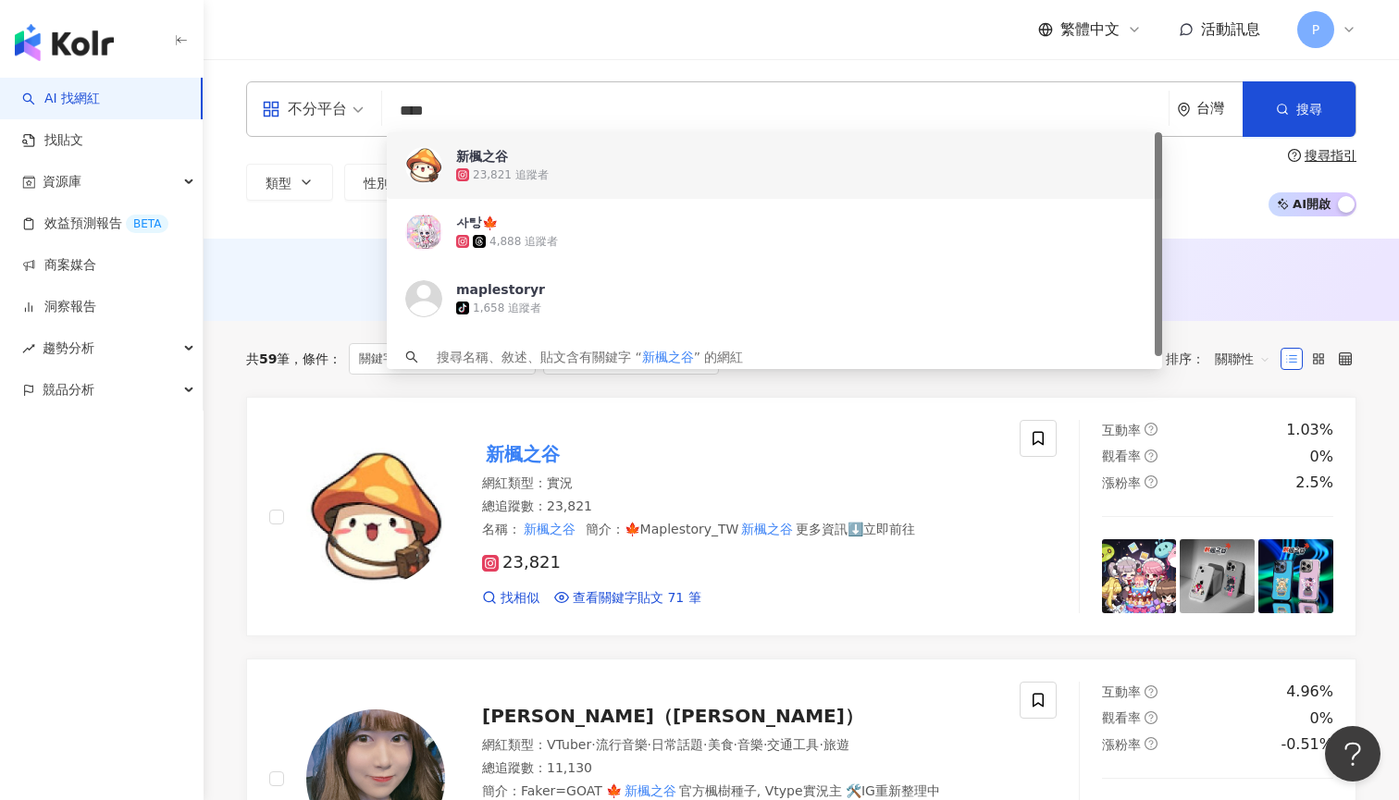
click at [928, 59] on header "繁體中文 活動訊息 P" at bounding box center [800, 30] width 1195 height 60
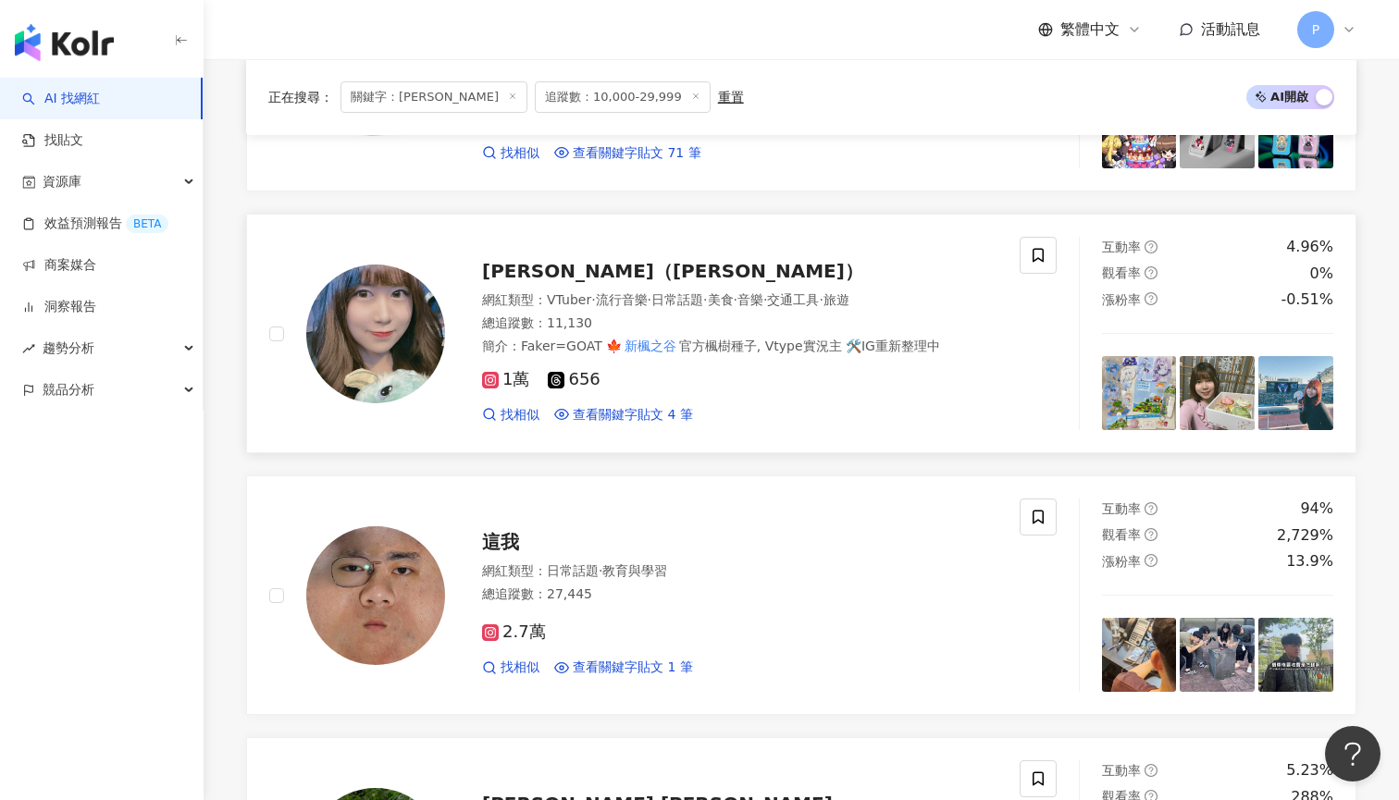
scroll to position [447, 0]
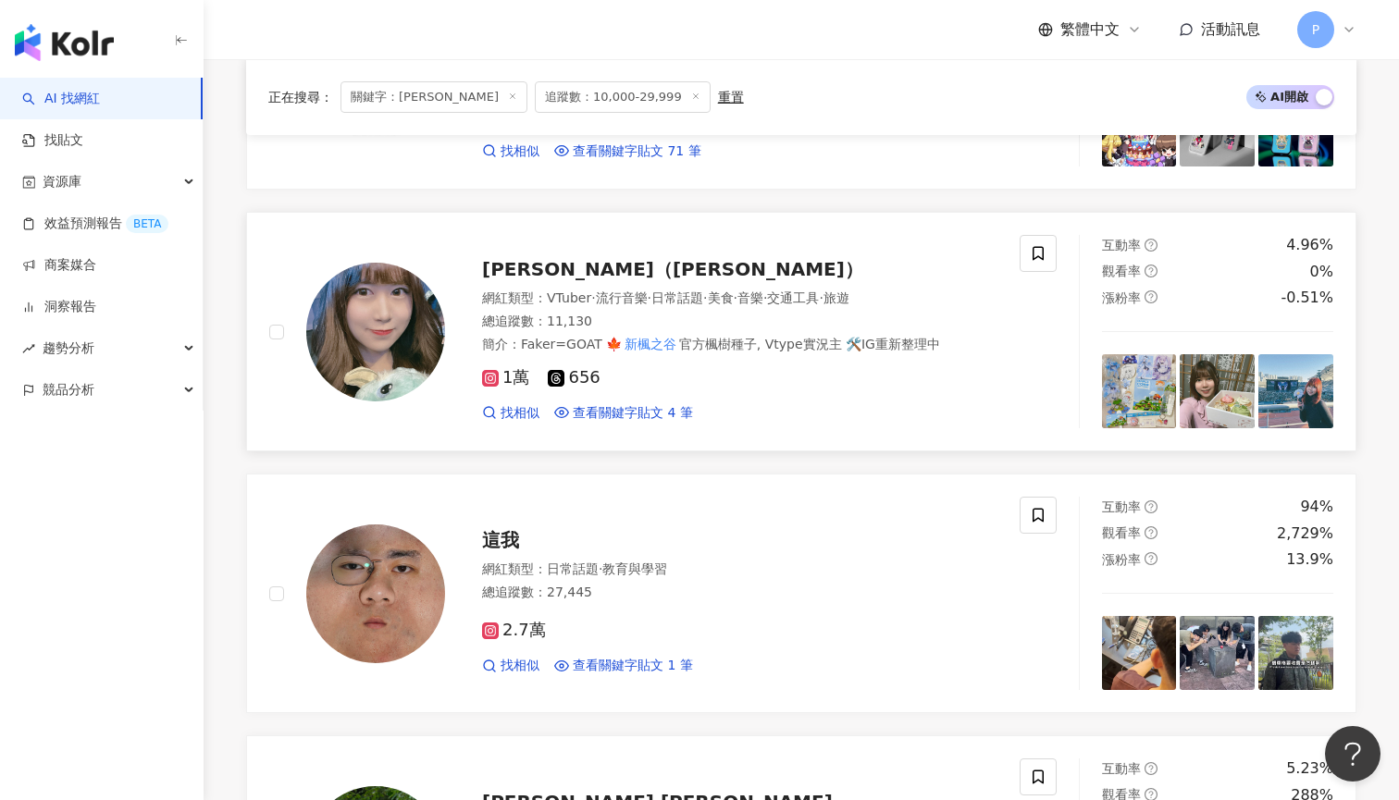
click at [581, 274] on span "羽薇（宜妤 Yiyu）" at bounding box center [672, 269] width 381 height 22
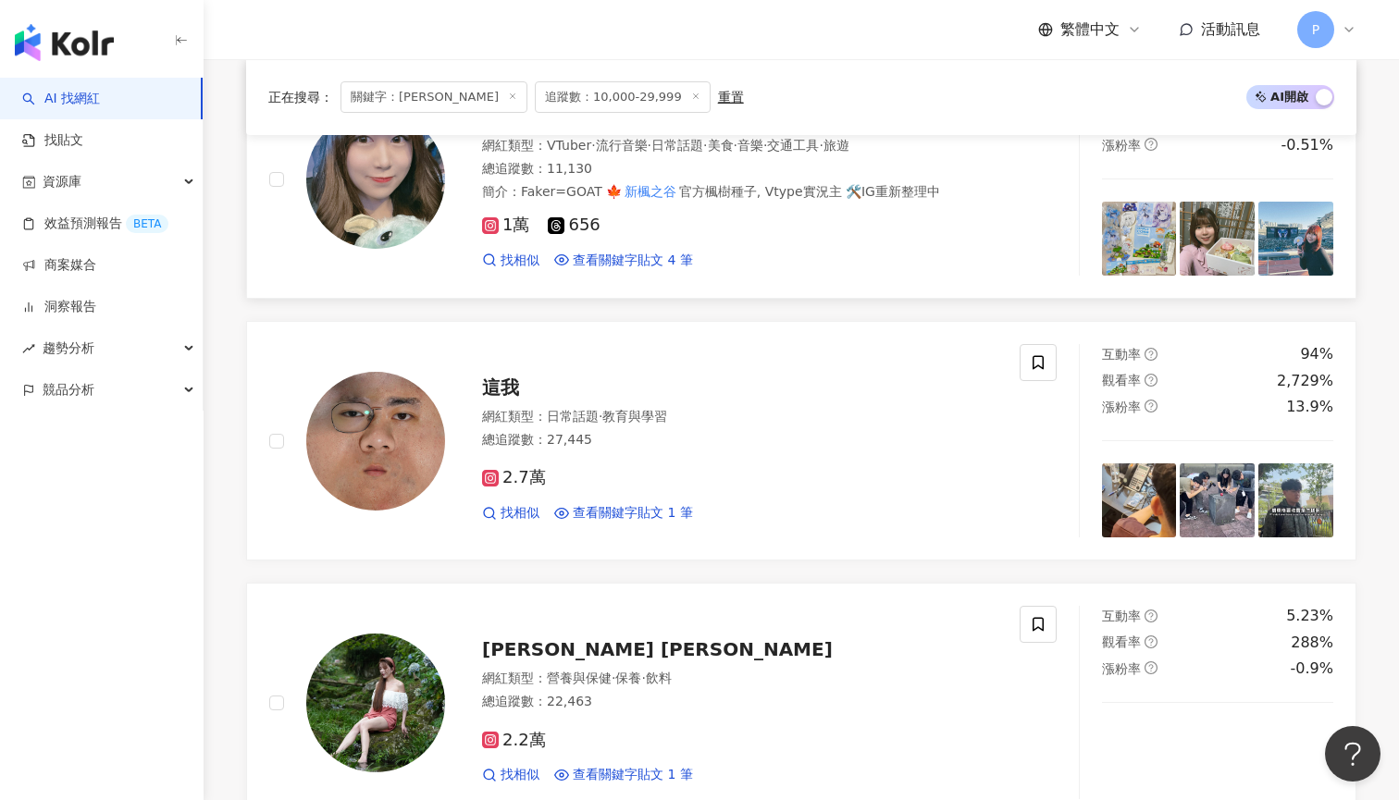
scroll to position [823, 0]
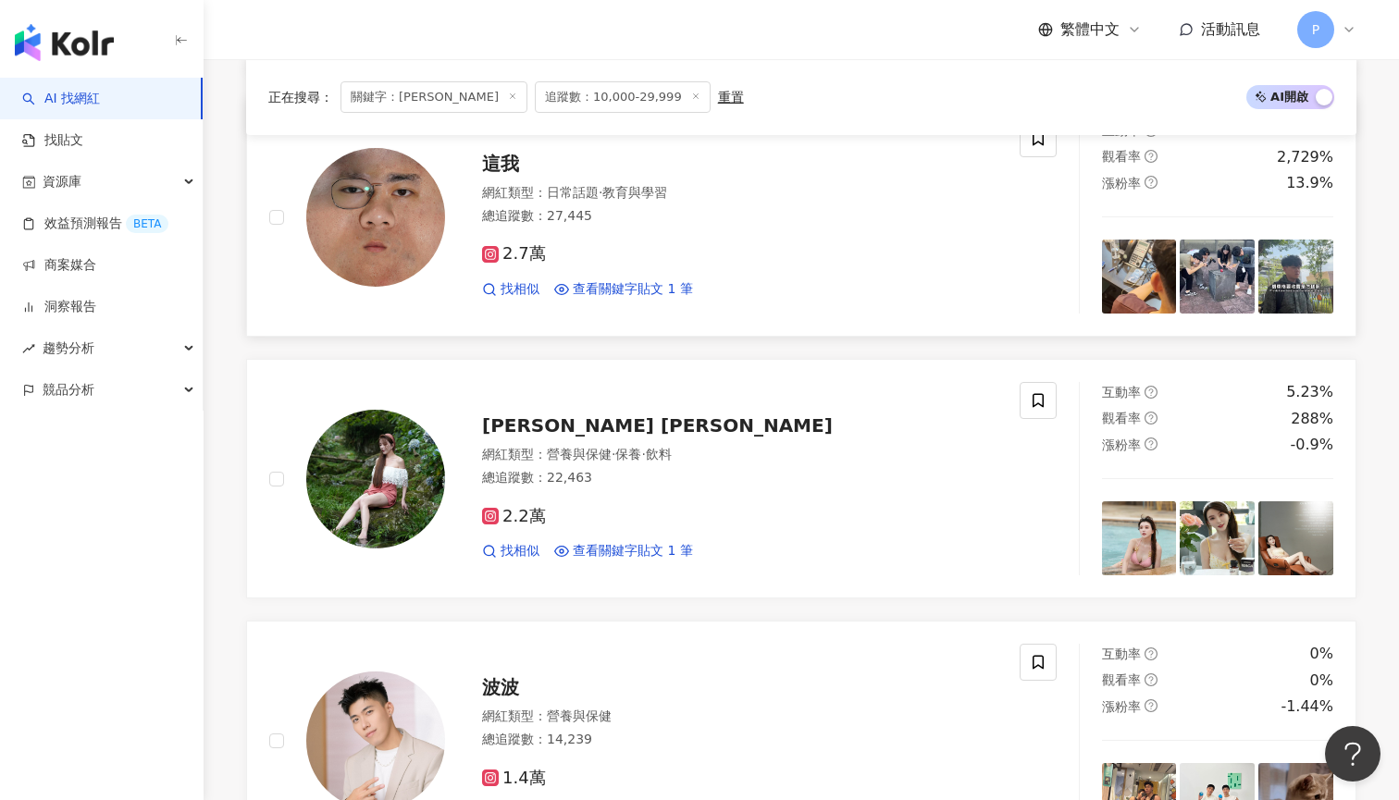
click at [635, 226] on div "網紅類型 ： 日常話題 · 教育與學習 總追蹤數 ： 27,445" at bounding box center [739, 206] width 515 height 45
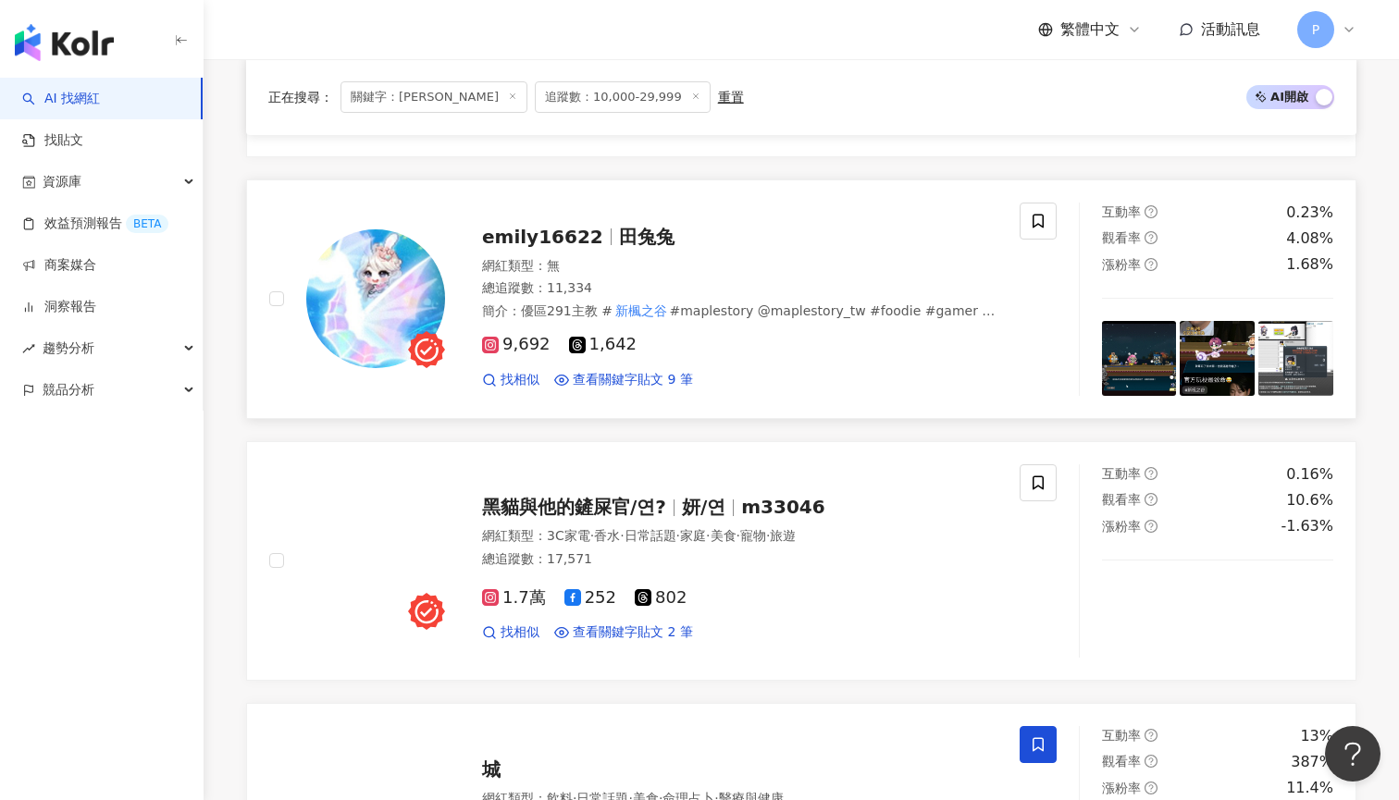
scroll to position [1543, 0]
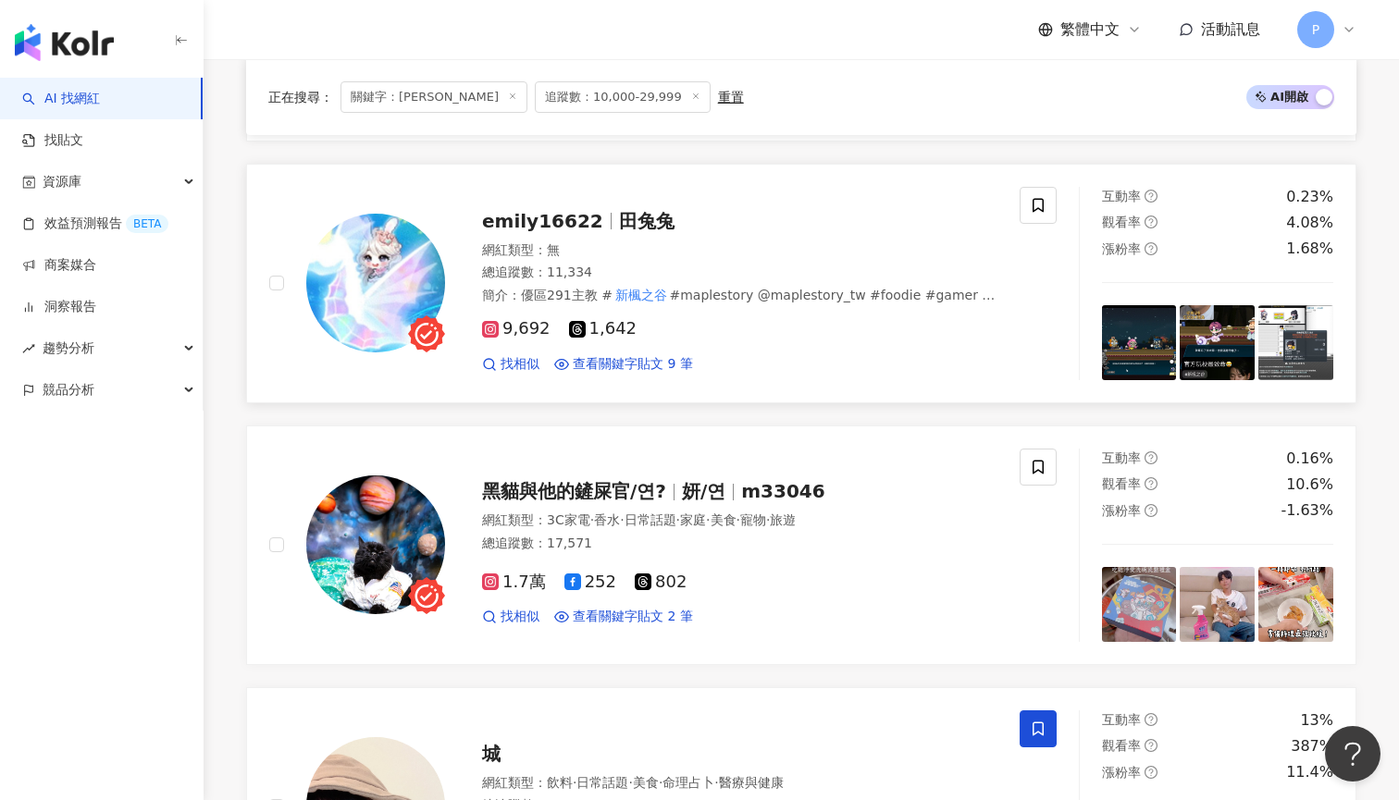
click at [758, 249] on div "網紅類型 ： 無" at bounding box center [739, 250] width 515 height 18
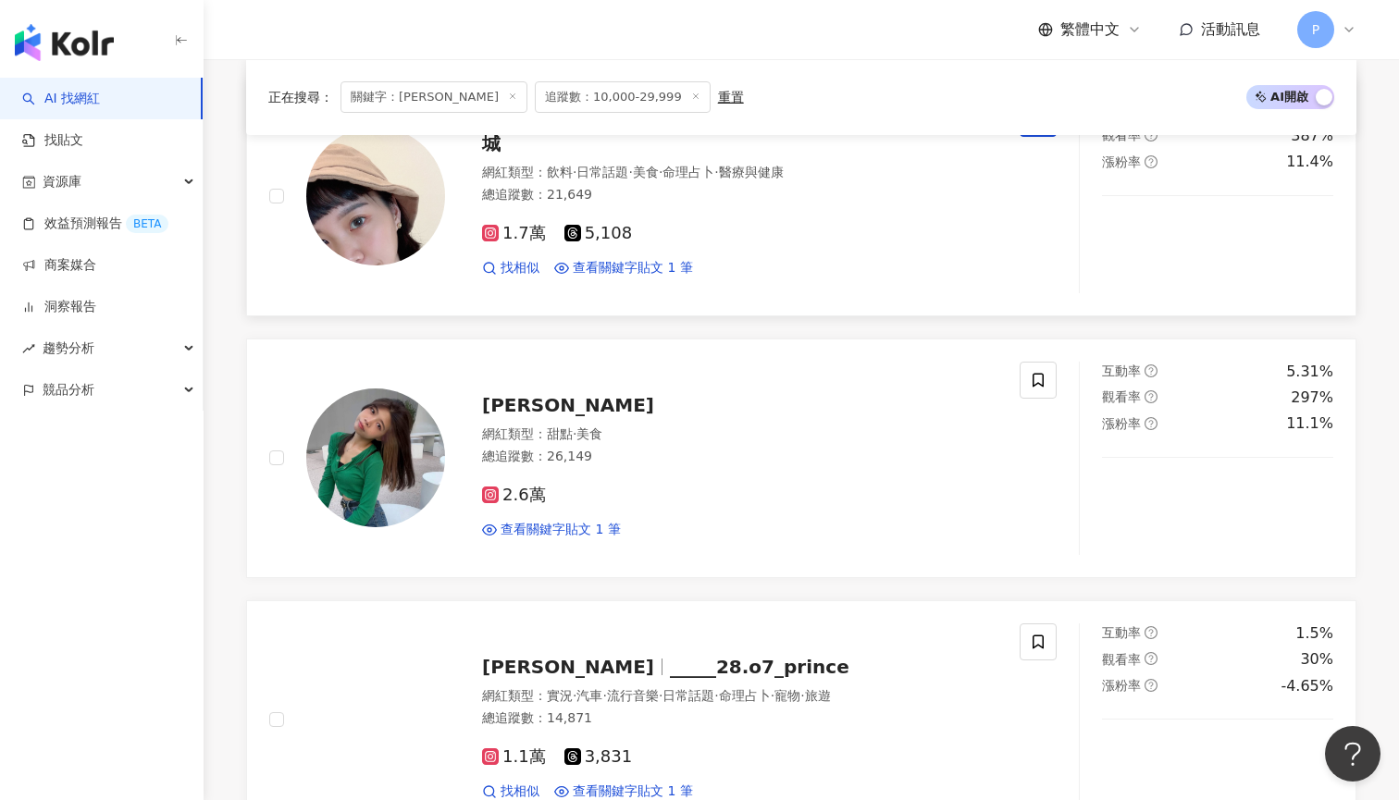
scroll to position [2090, 0]
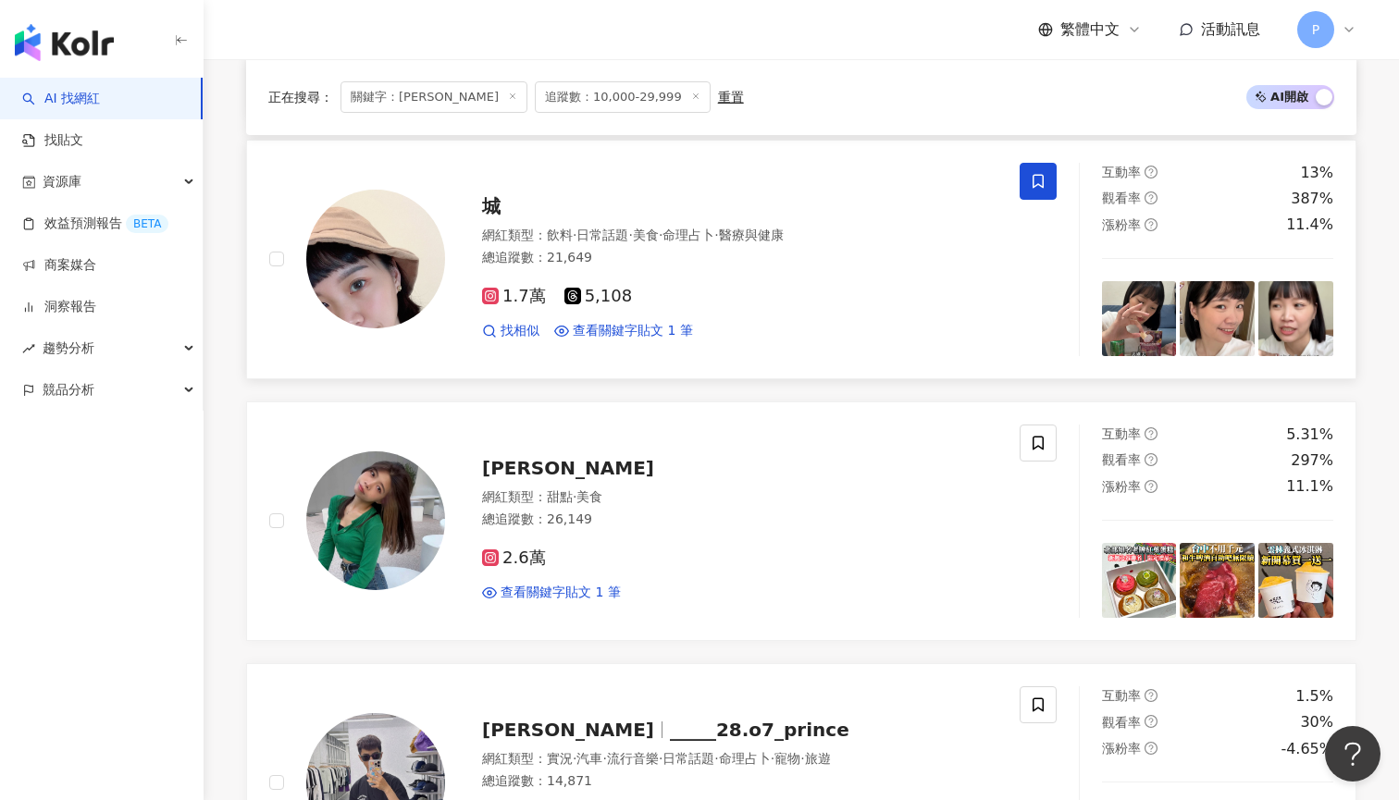
click at [614, 228] on span "日常話題" at bounding box center [602, 235] width 52 height 15
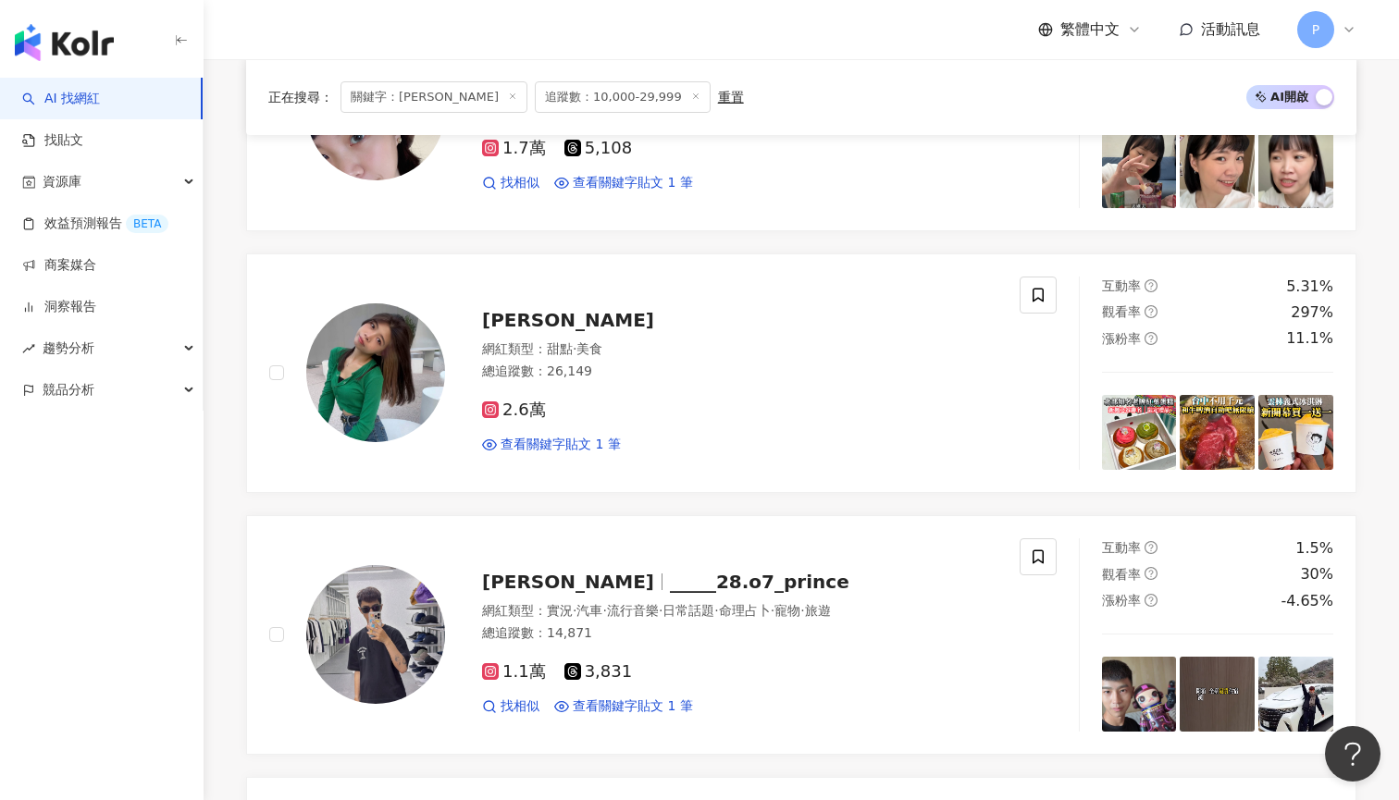
scroll to position [2237, 0]
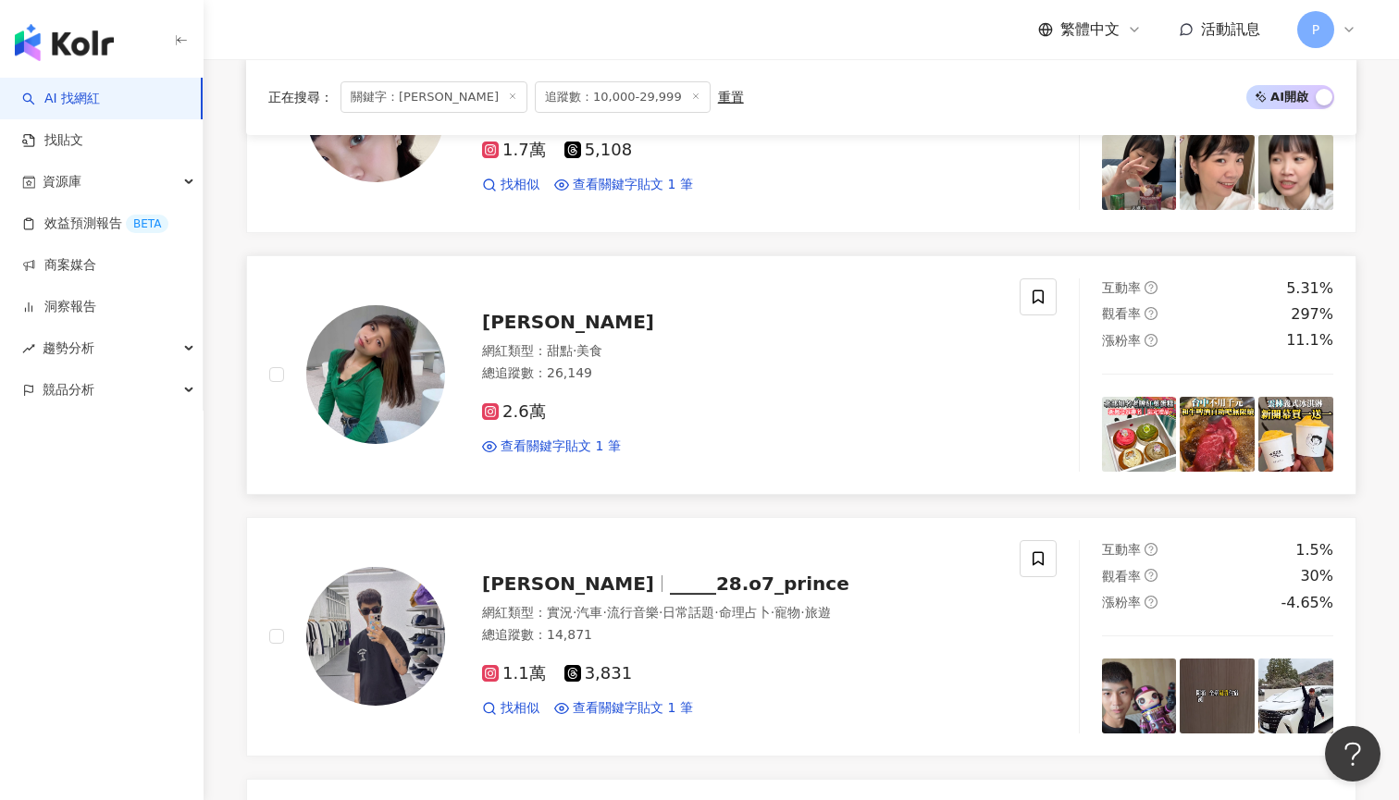
click at [633, 342] on div "網紅類型 ： 甜點 · 美食" at bounding box center [739, 351] width 515 height 18
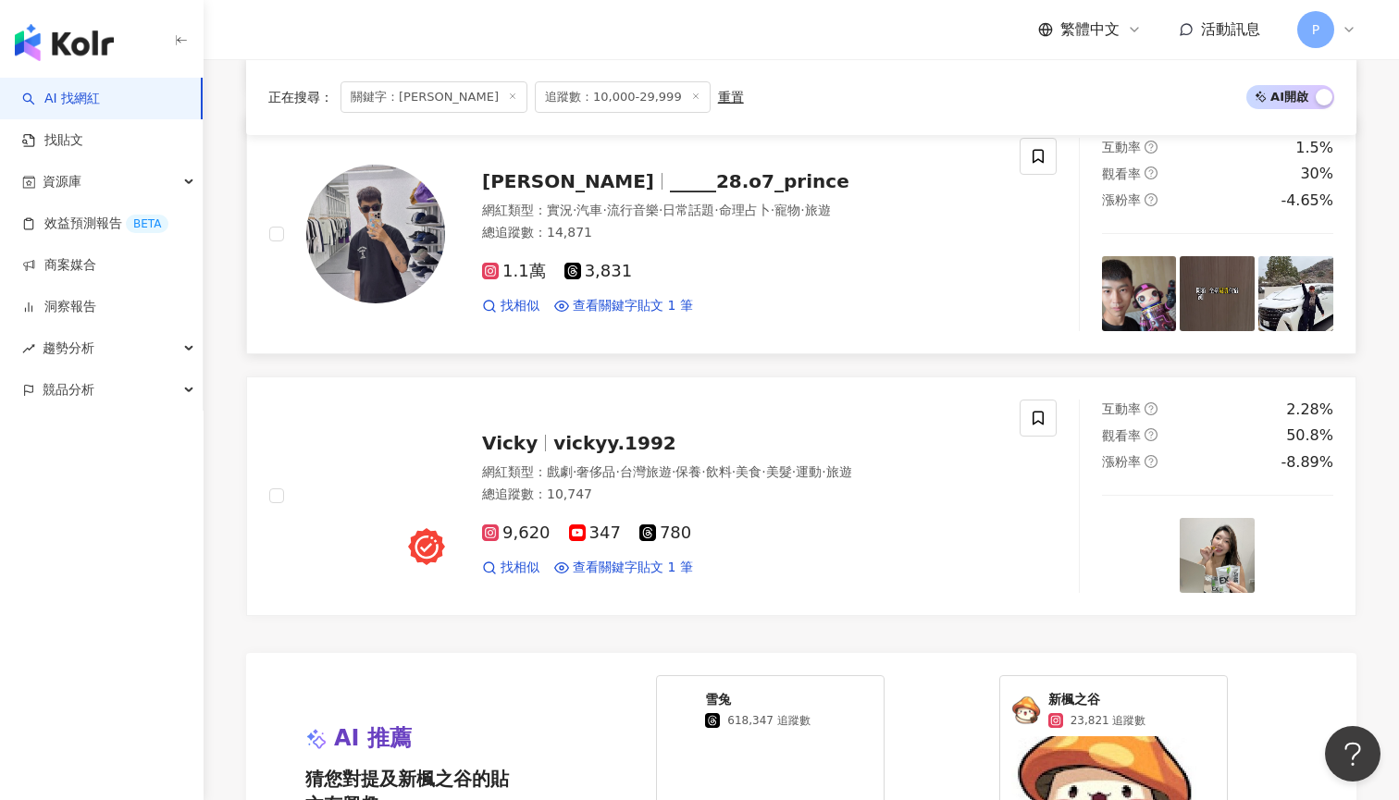
scroll to position [2657, 0]
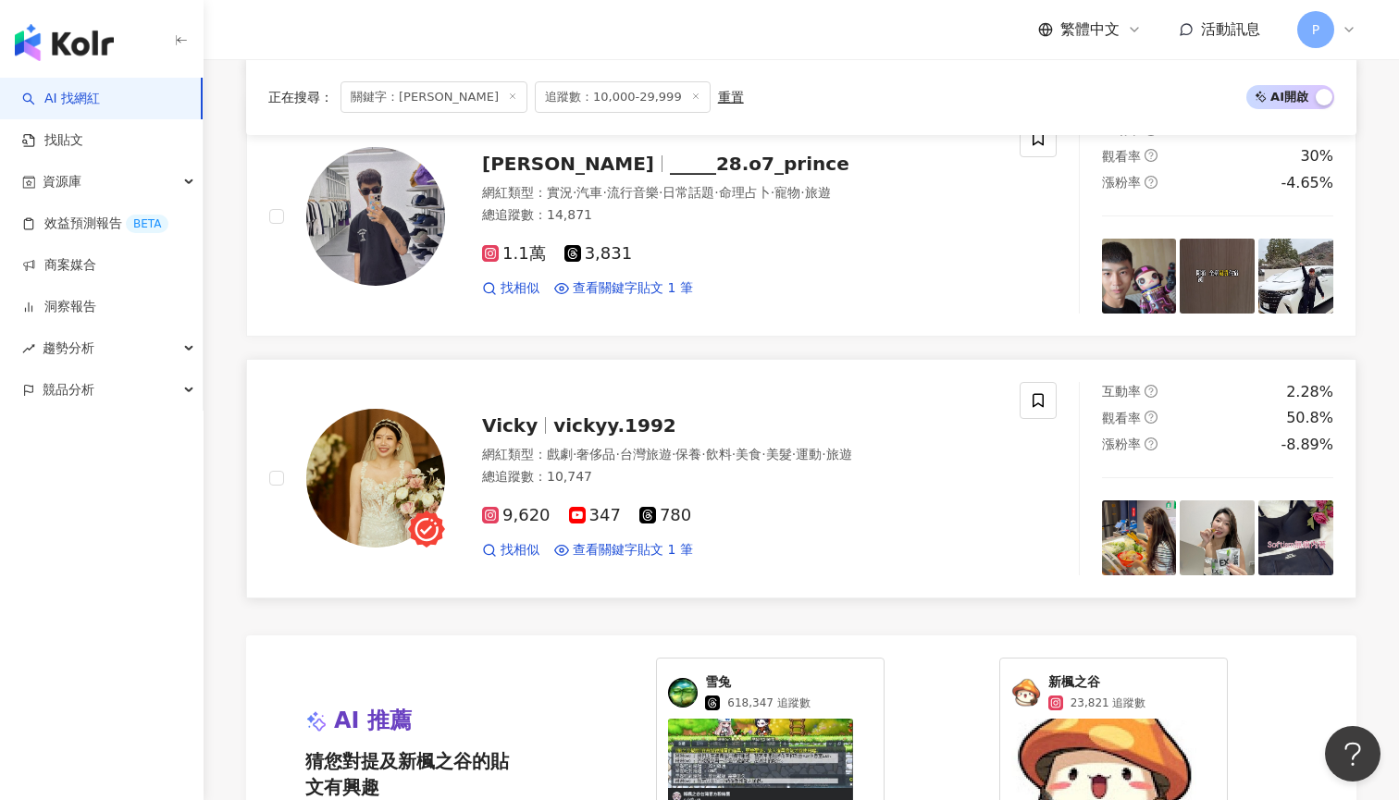
click at [628, 433] on div "Vicky vickyy.1992 網紅類型 ： 戲劇 · 奢侈品 · 台灣旅遊 · 保養 · 飲料 · 美食 · 美髮 · 運動 · 旅遊 總追蹤數 ： 1…" at bounding box center [721, 479] width 552 height 162
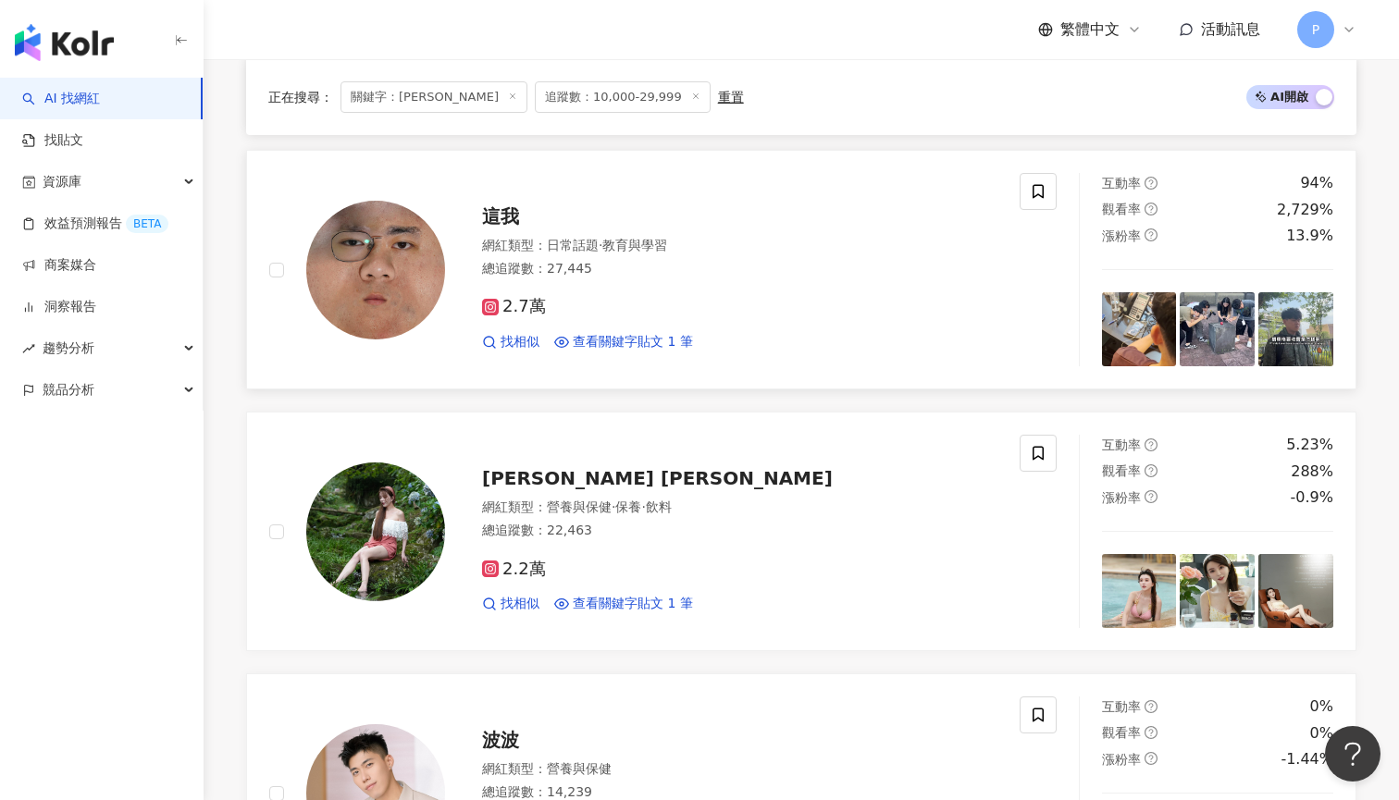
scroll to position [795, 0]
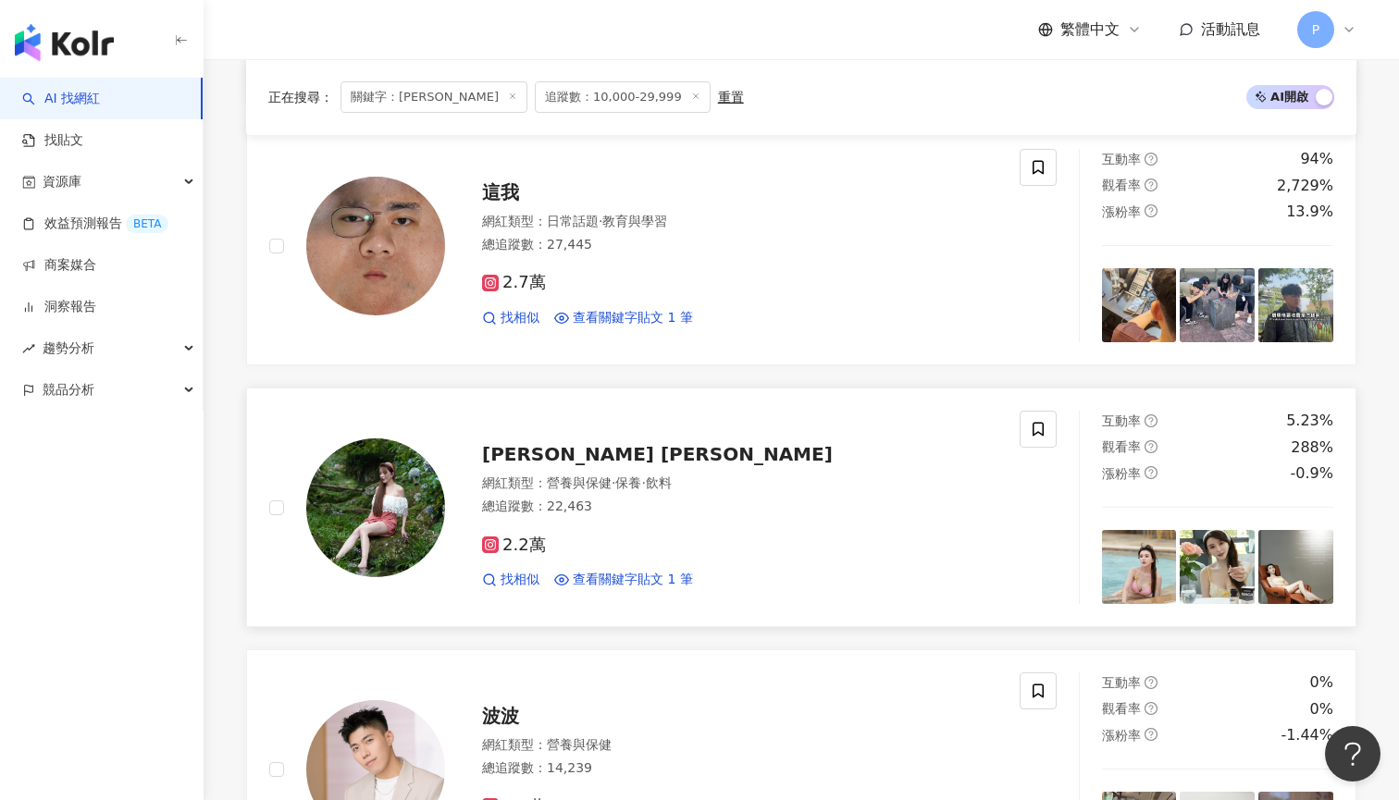
click at [684, 451] on div "Nancy Wu" at bounding box center [739, 454] width 515 height 26
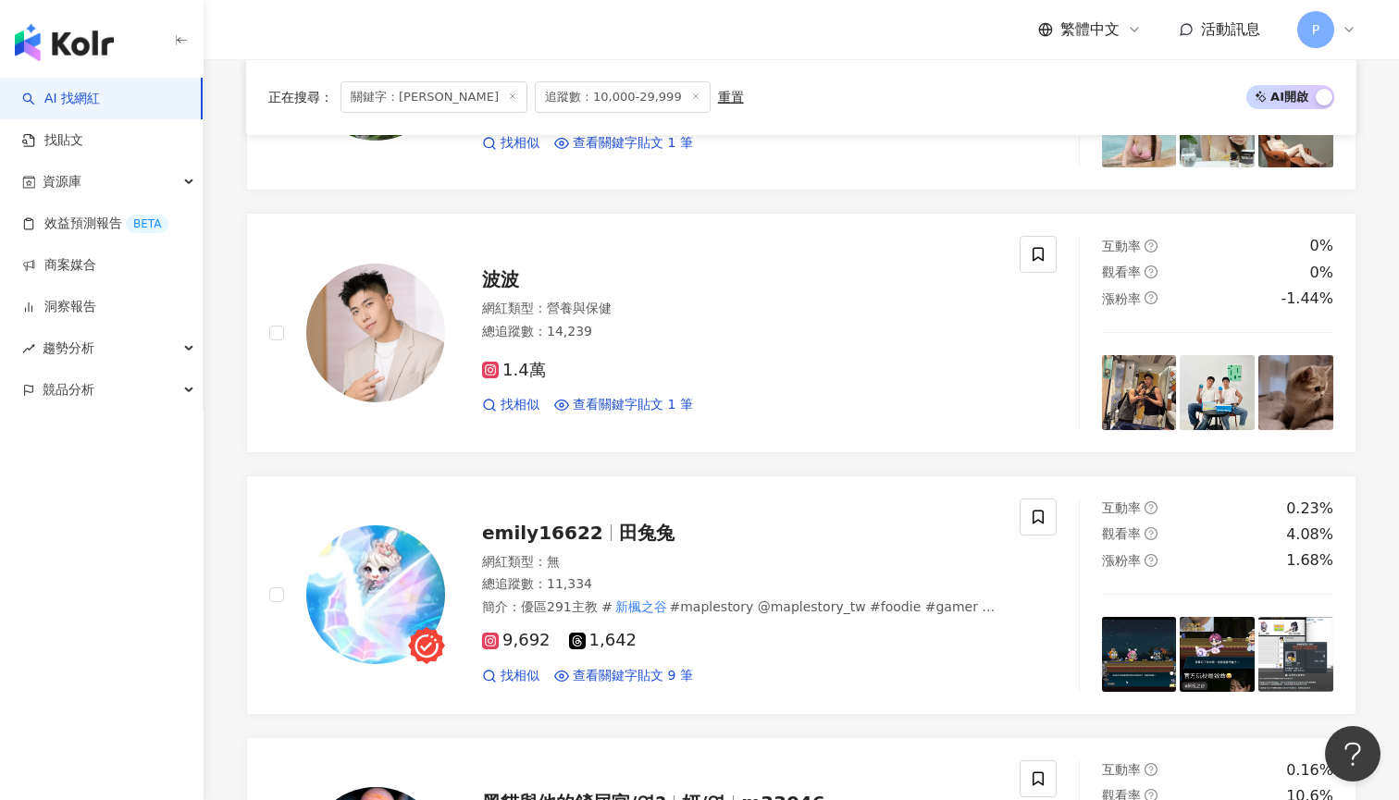
scroll to position [1249, 0]
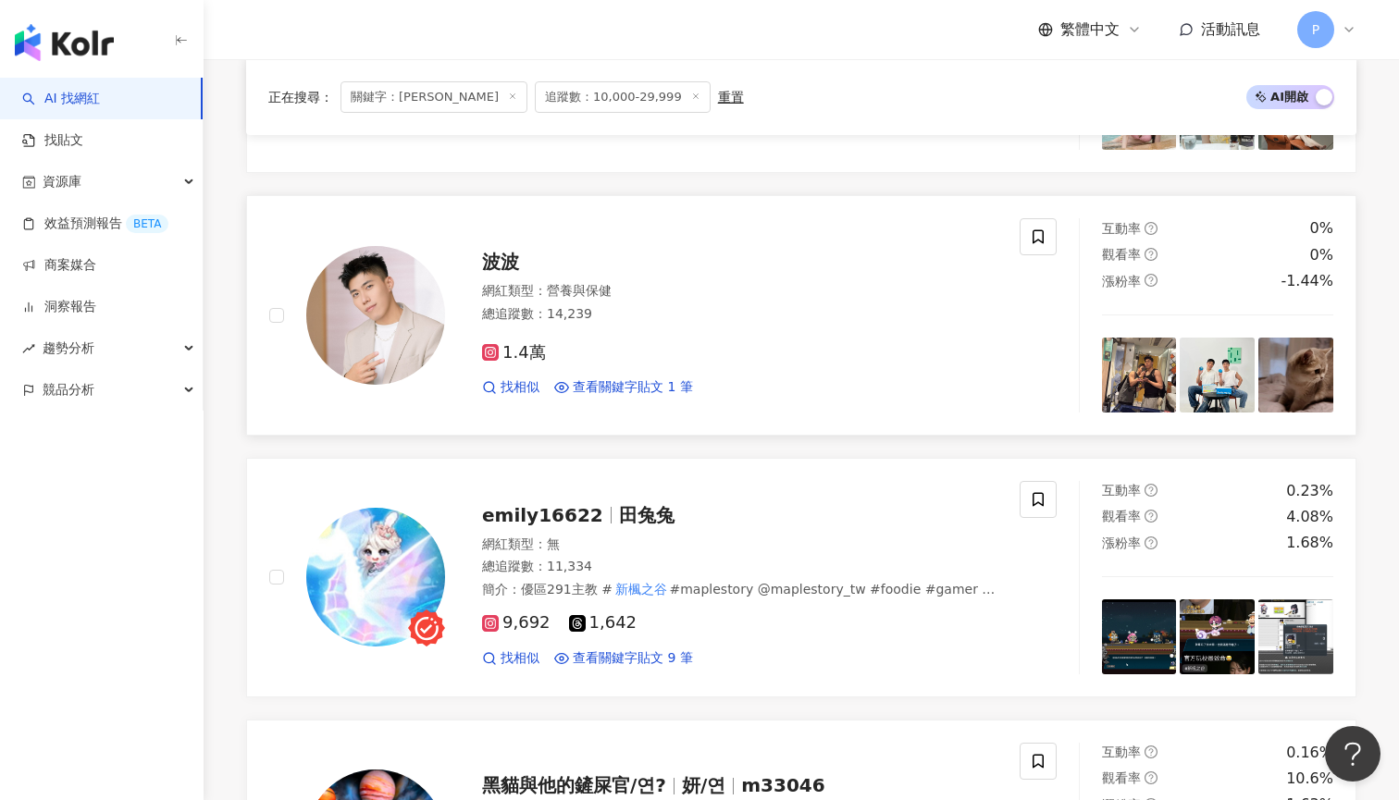
click at [798, 305] on div "總追蹤數 ： 14,239" at bounding box center [739, 314] width 515 height 18
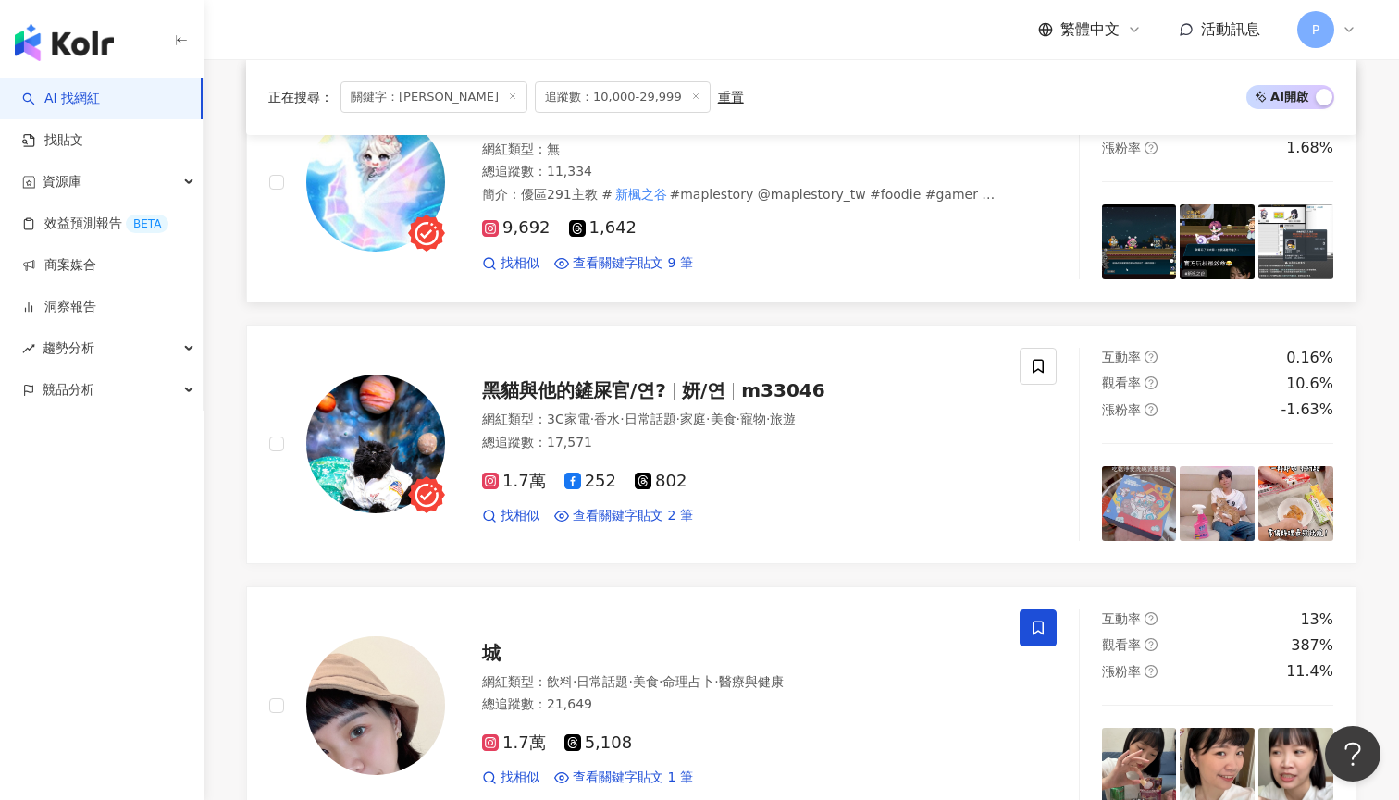
scroll to position [1675, 0]
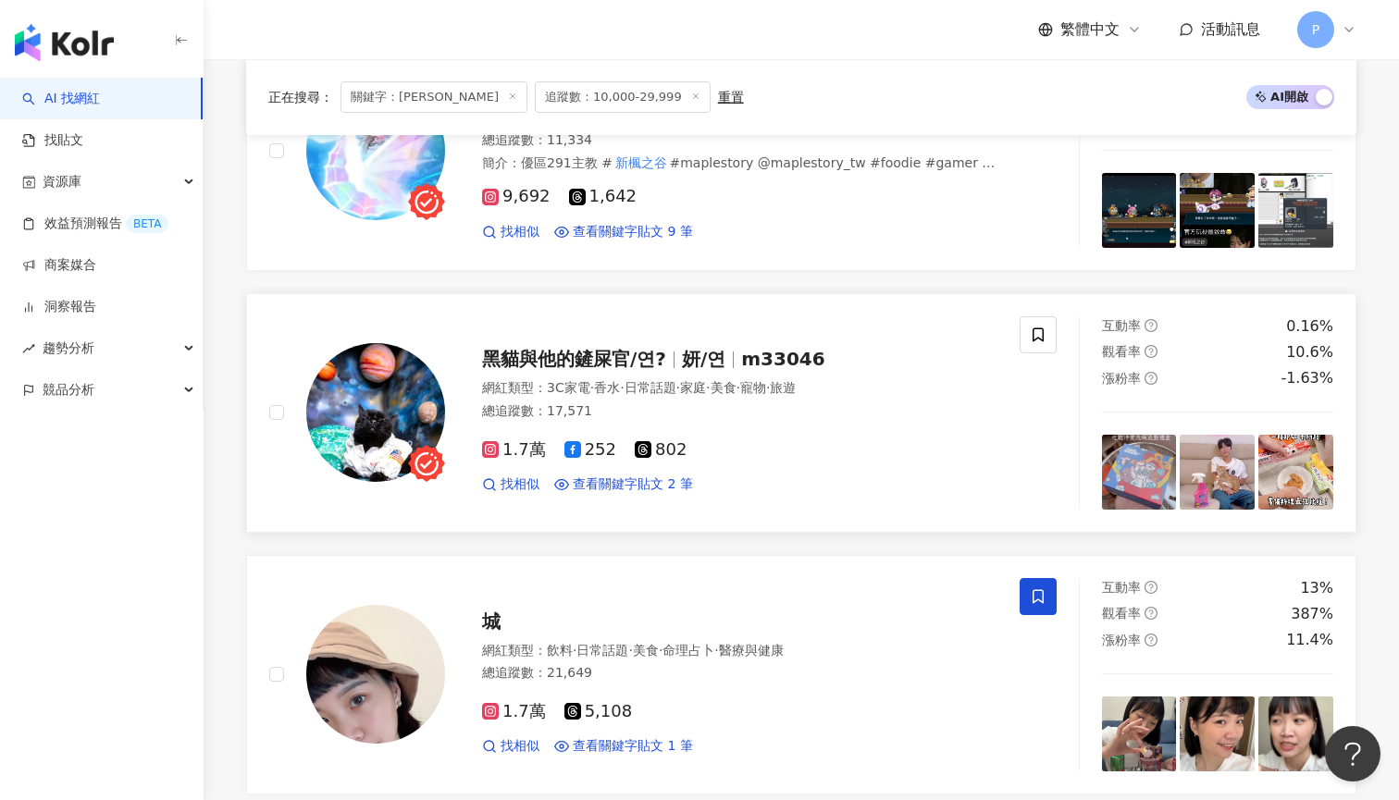
click at [785, 363] on span "m33046" at bounding box center [782, 359] width 83 height 22
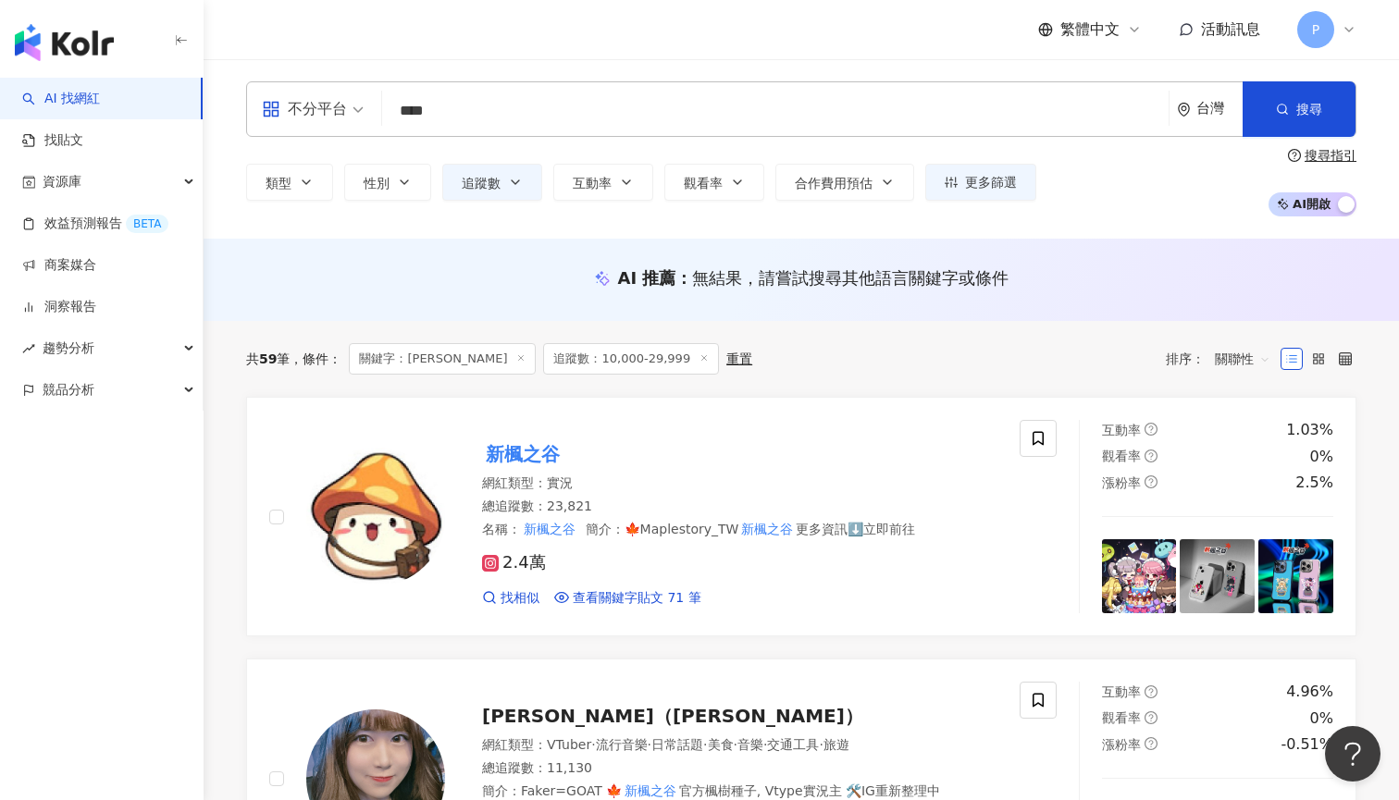
scroll to position [0, 0]
click at [697, 119] on input "****" at bounding box center [774, 110] width 771 height 35
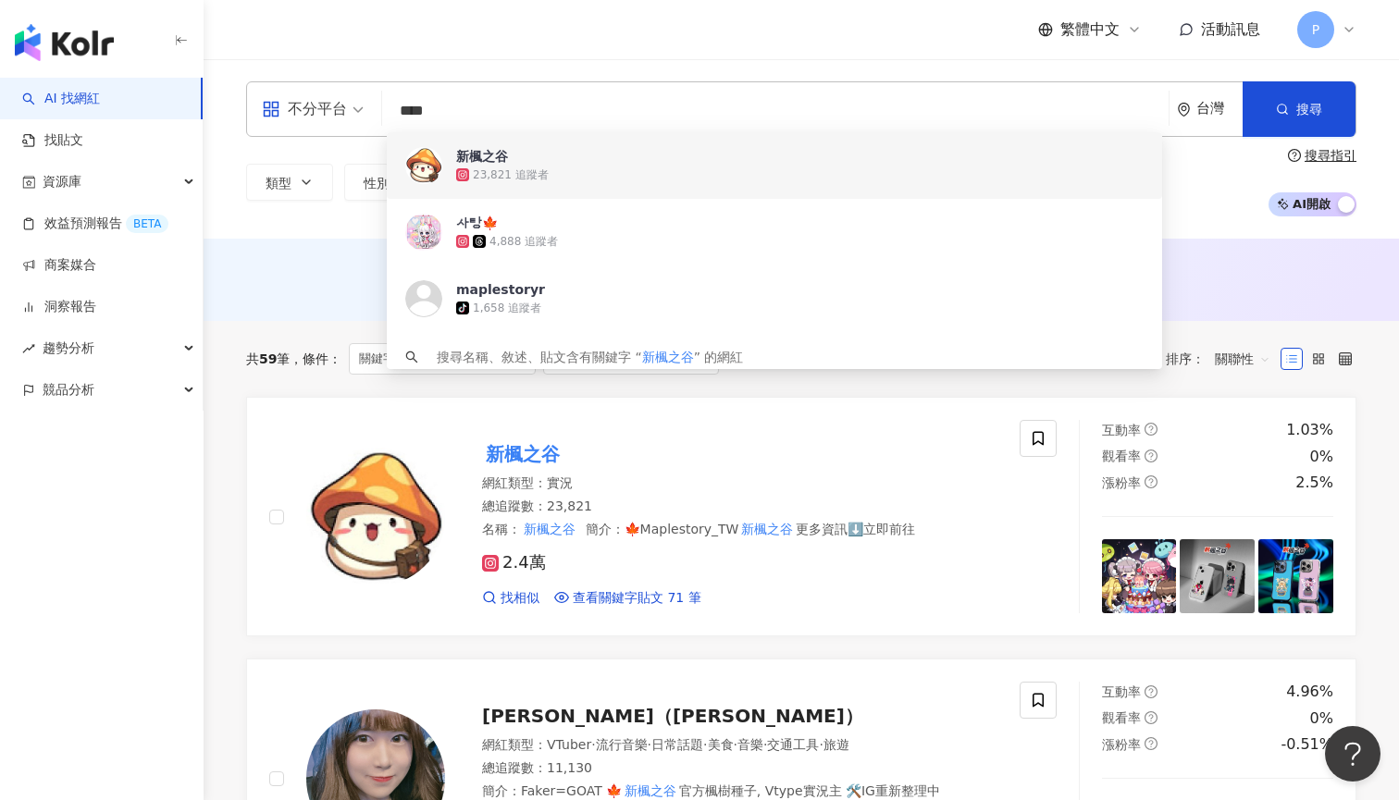
click at [559, 117] on input "****" at bounding box center [774, 110] width 771 height 35
paste input "*"
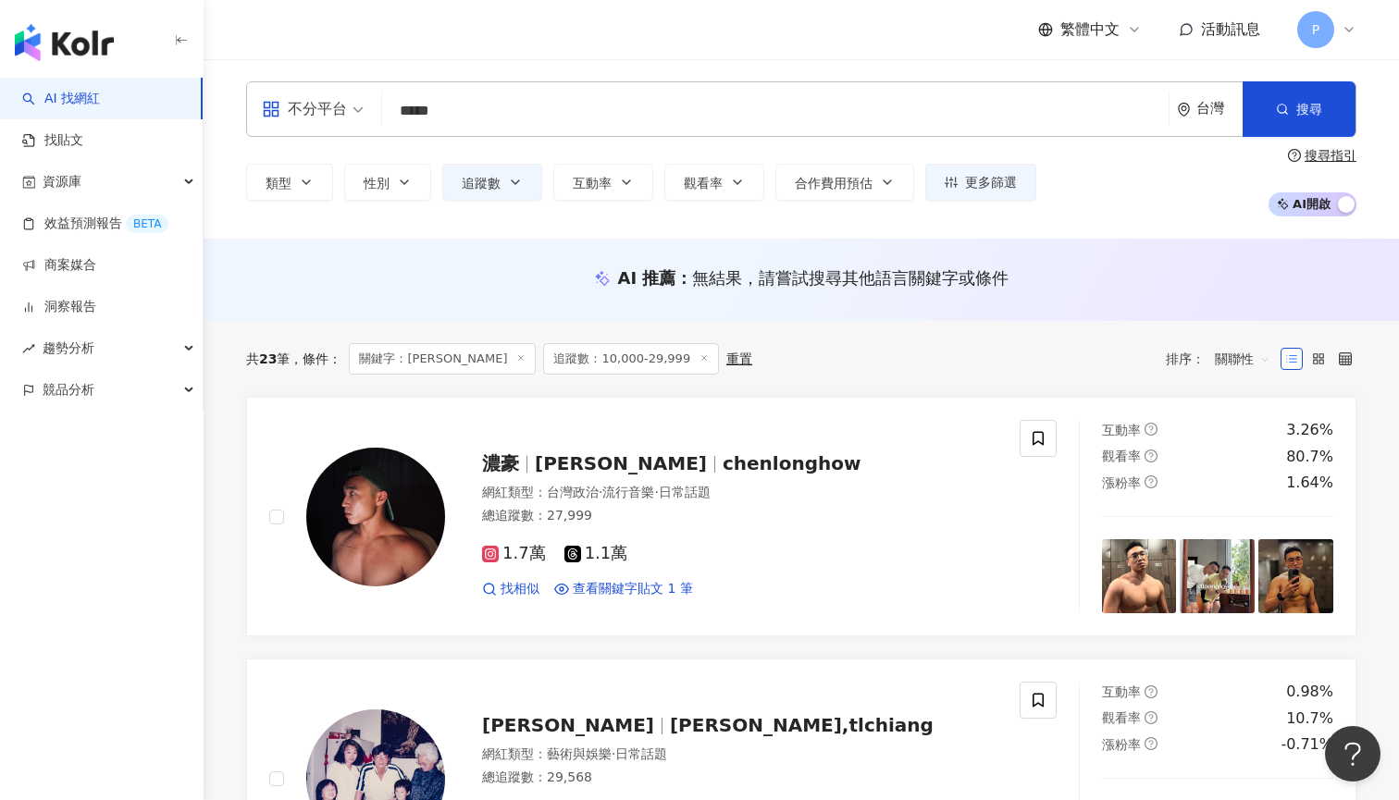
click at [524, 102] on input "*****" at bounding box center [774, 110] width 771 height 35
type input "****"
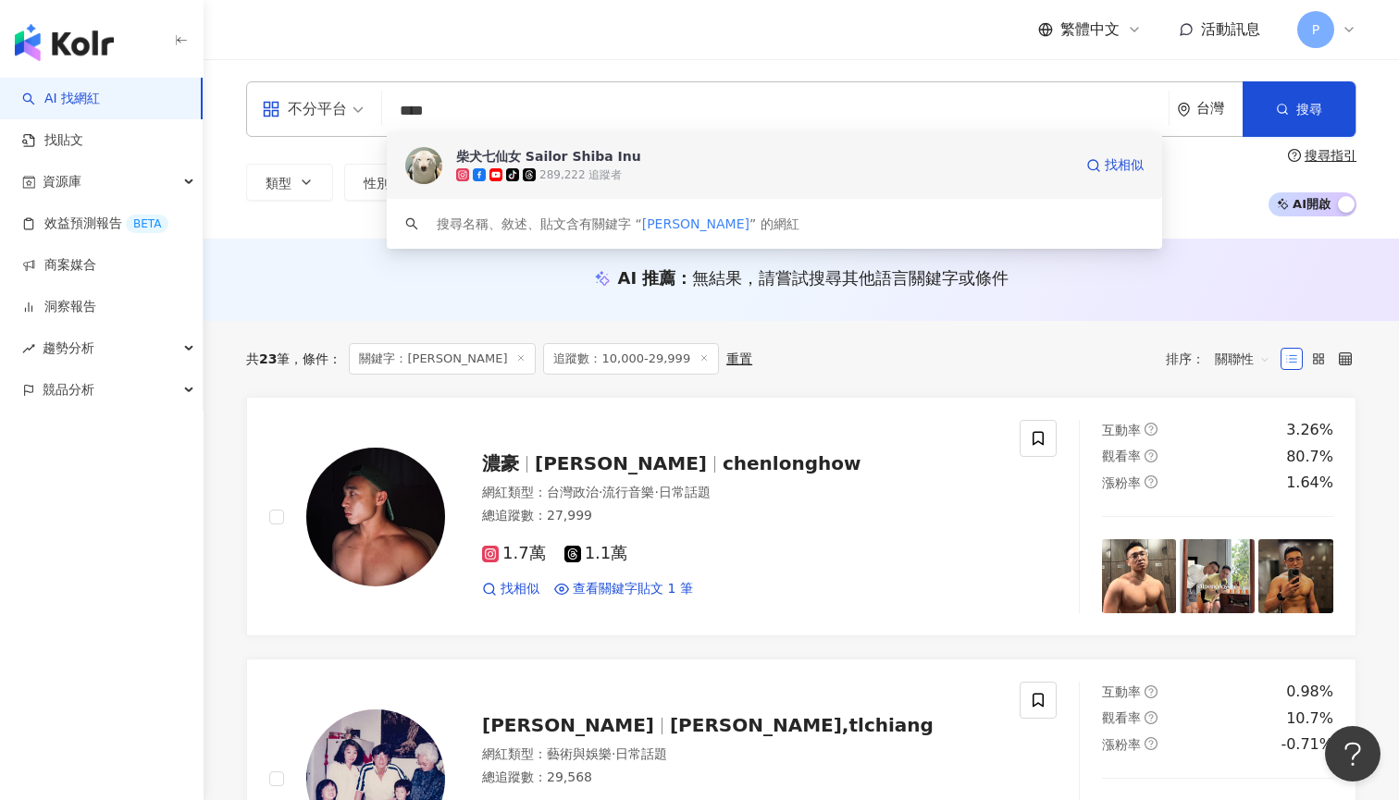
click at [581, 169] on div "289,222 追蹤者" at bounding box center [580, 175] width 82 height 16
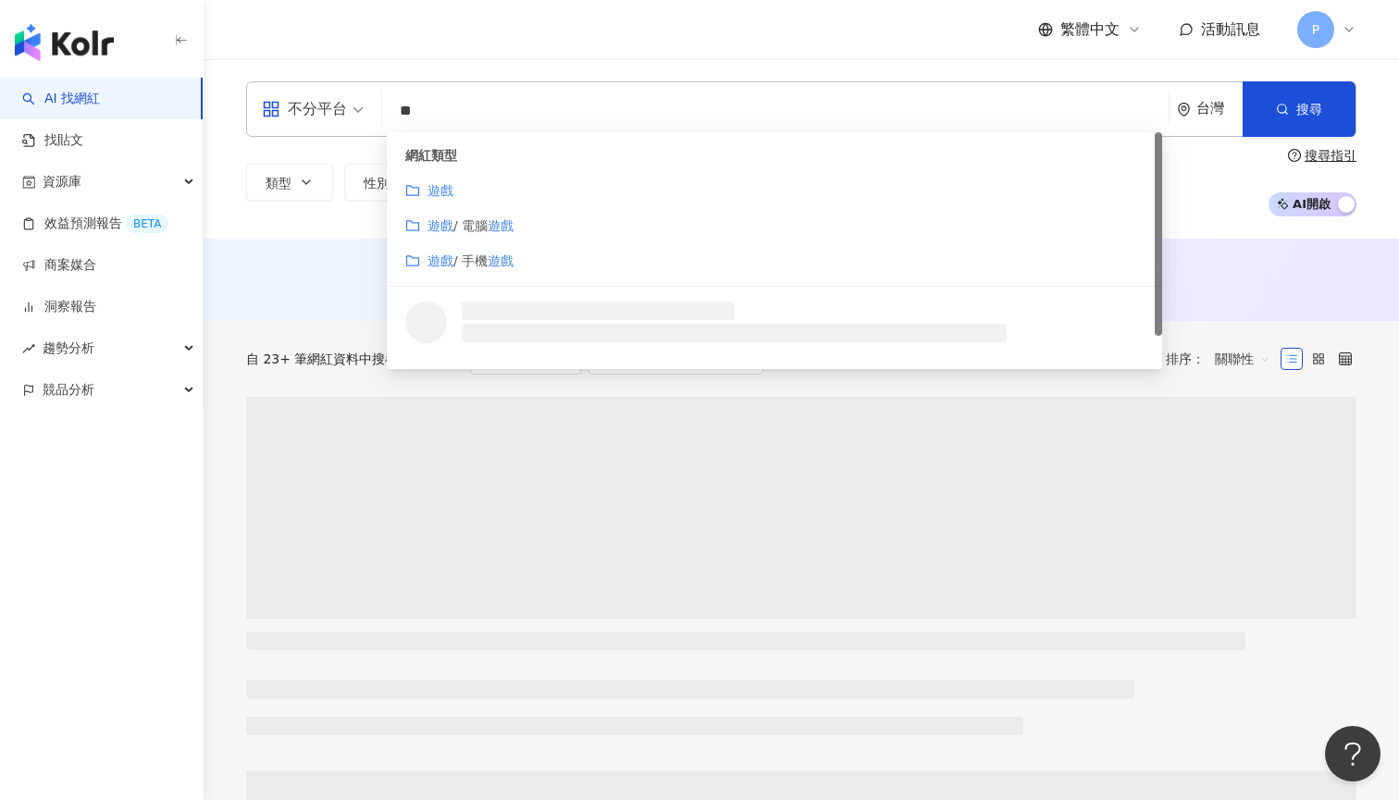
click at [513, 180] on div "遊戲" at bounding box center [774, 190] width 738 height 20
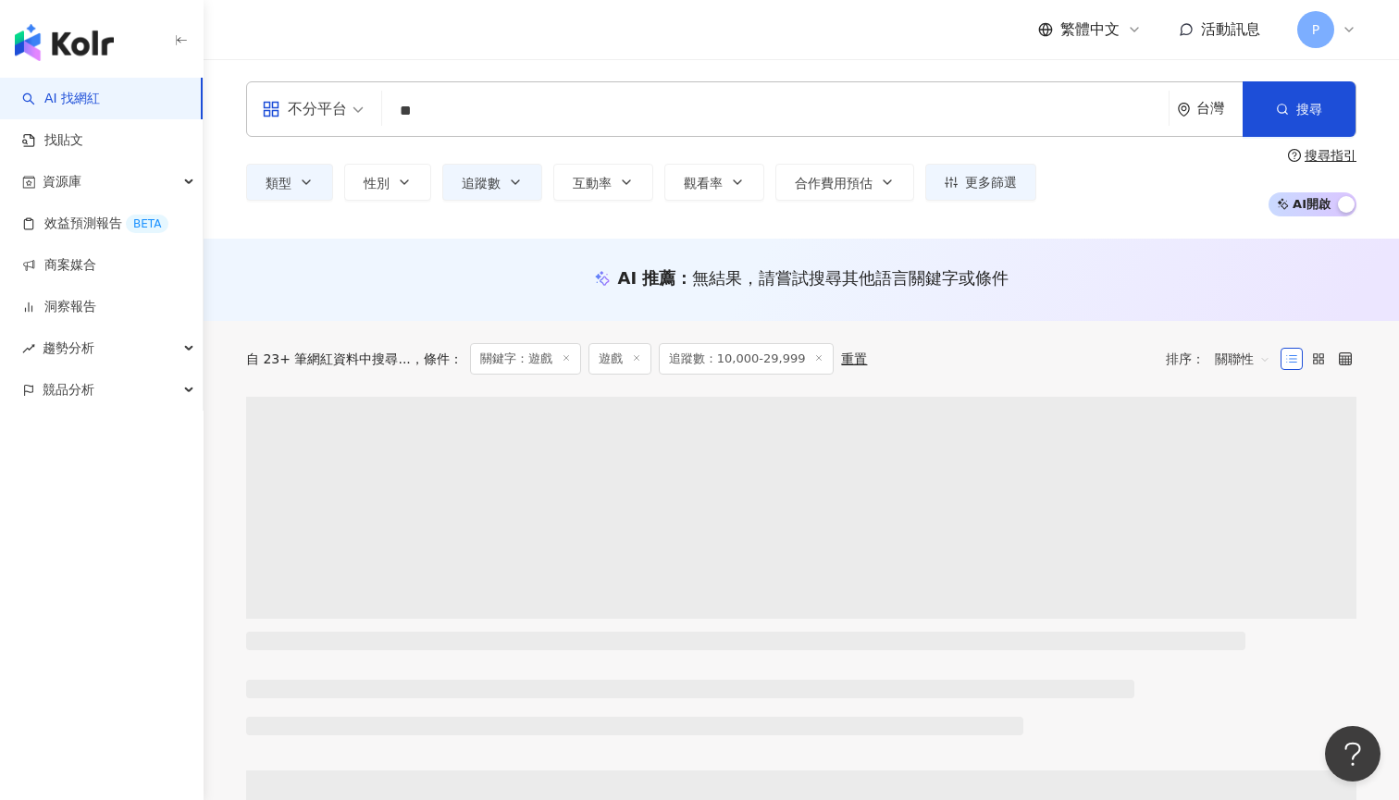
type input "**"
click at [513, 180] on icon "button" at bounding box center [515, 182] width 15 height 15
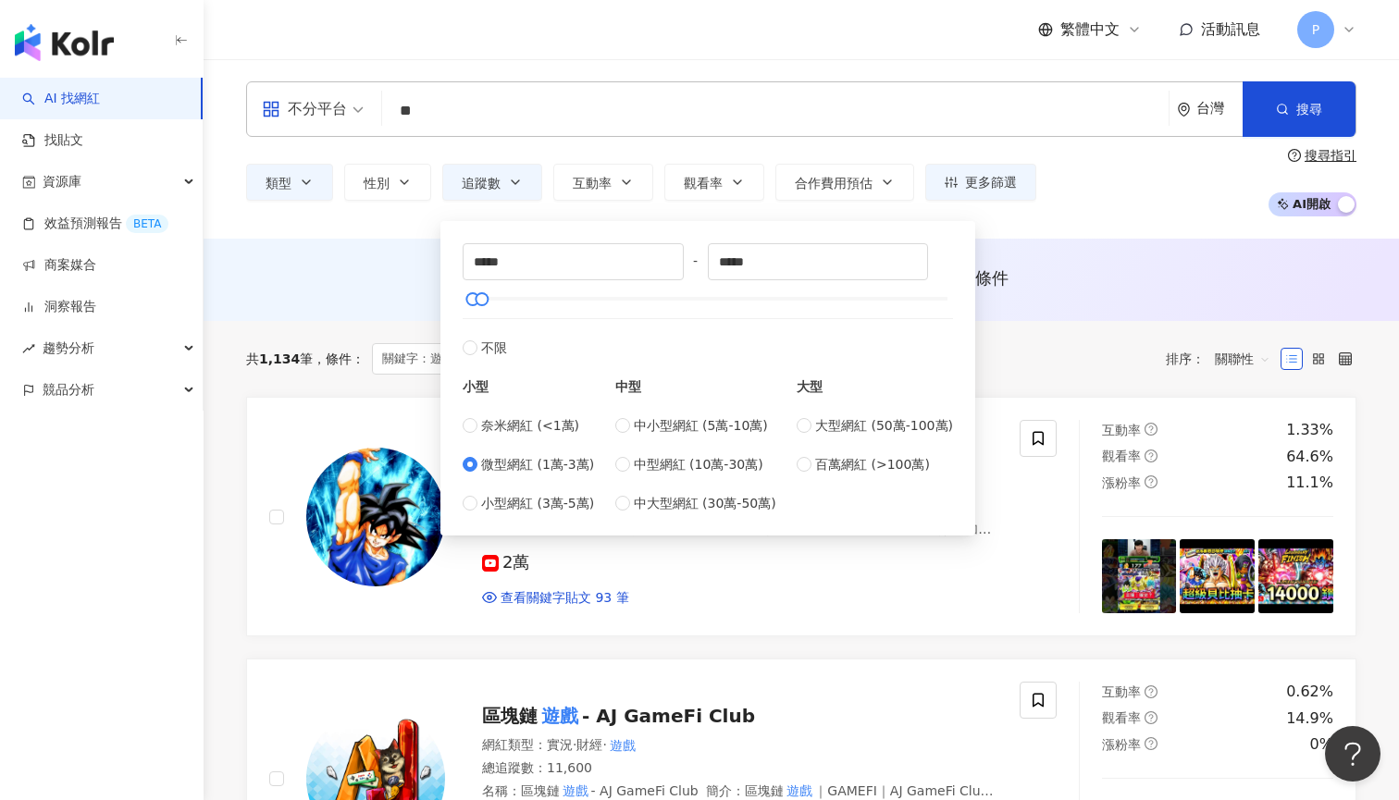
click at [717, 113] on input "**" at bounding box center [774, 110] width 771 height 35
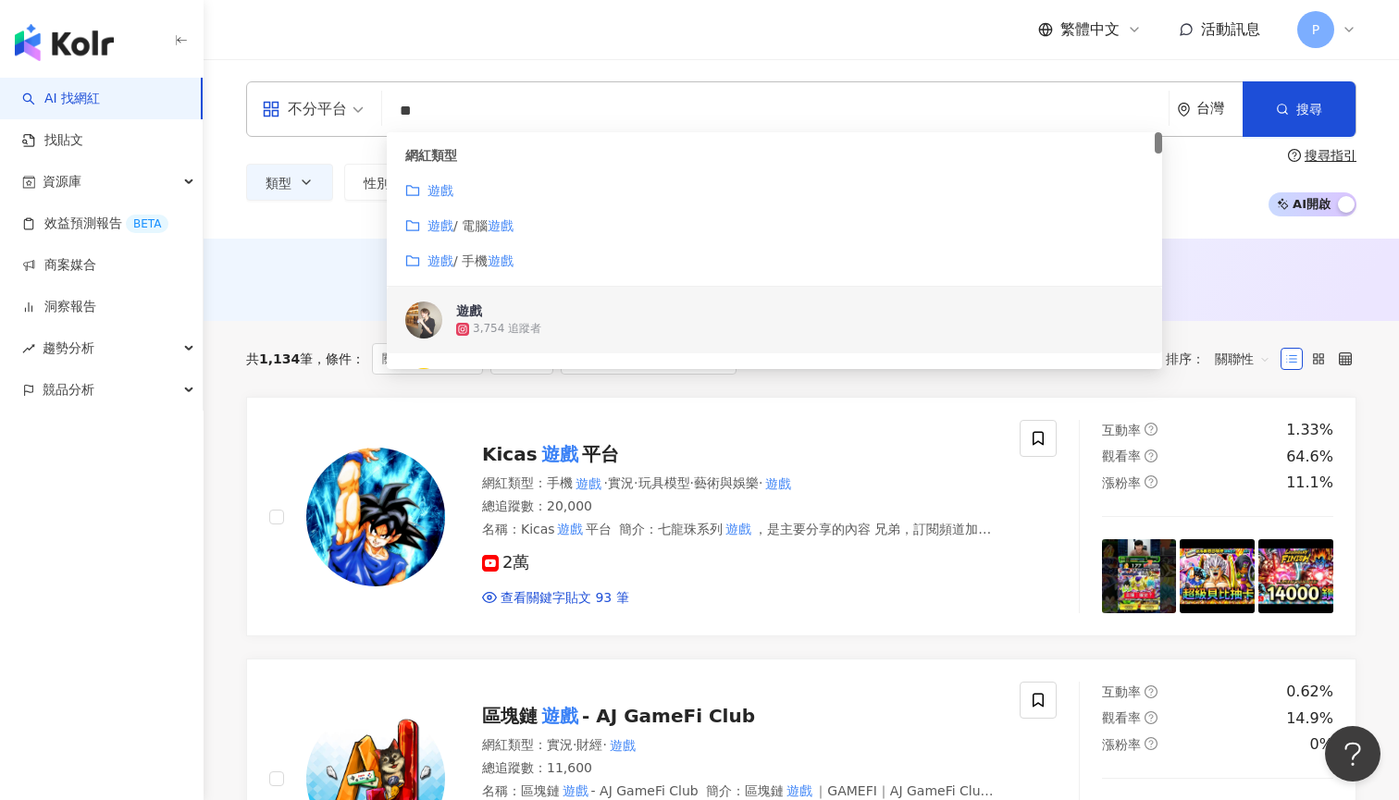
click at [295, 340] on div "共 1,134 筆 條件 ： 關鍵字：遊戲 遊戲 追蹤數：10,000-29,999 重置 排序： 關聯性" at bounding box center [801, 359] width 1110 height 76
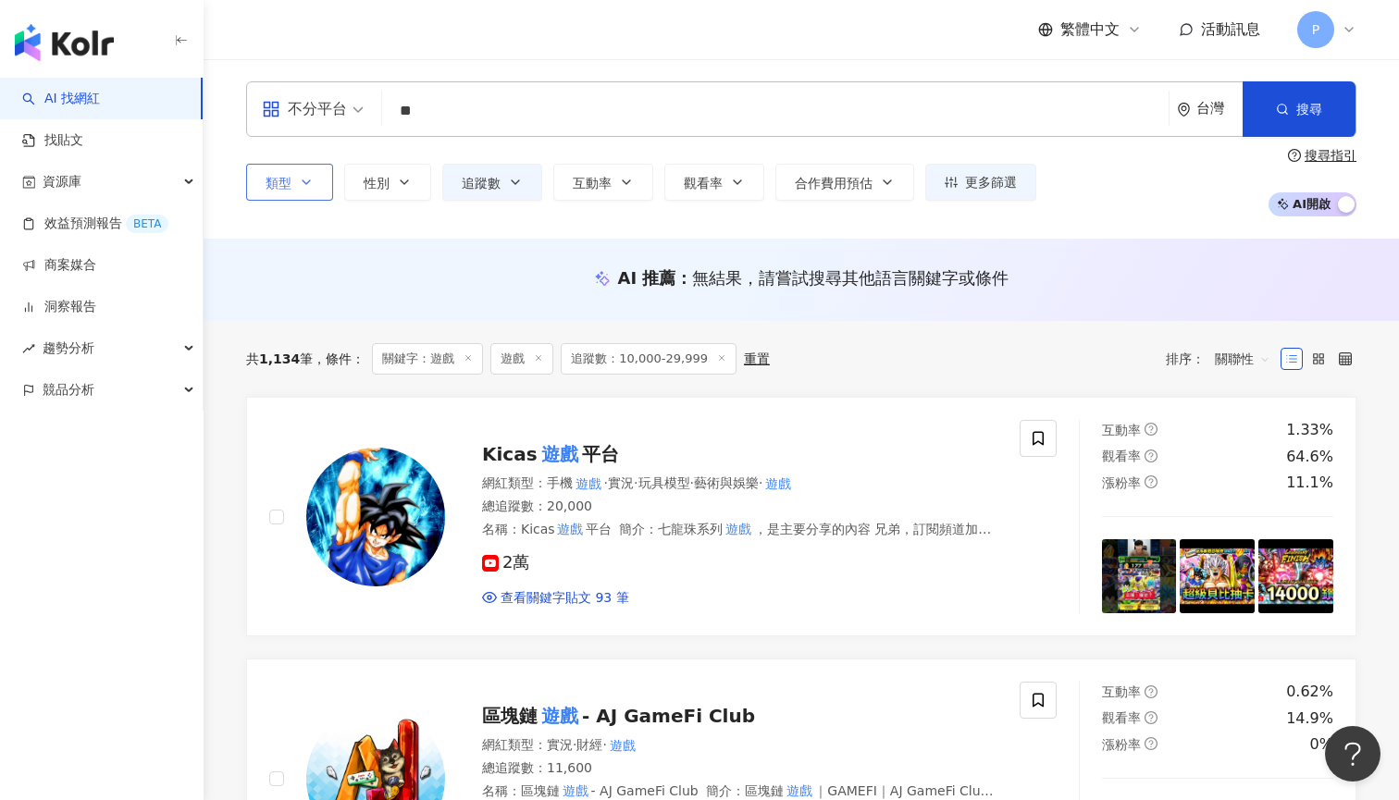
click at [325, 182] on button "類型" at bounding box center [289, 182] width 87 height 37
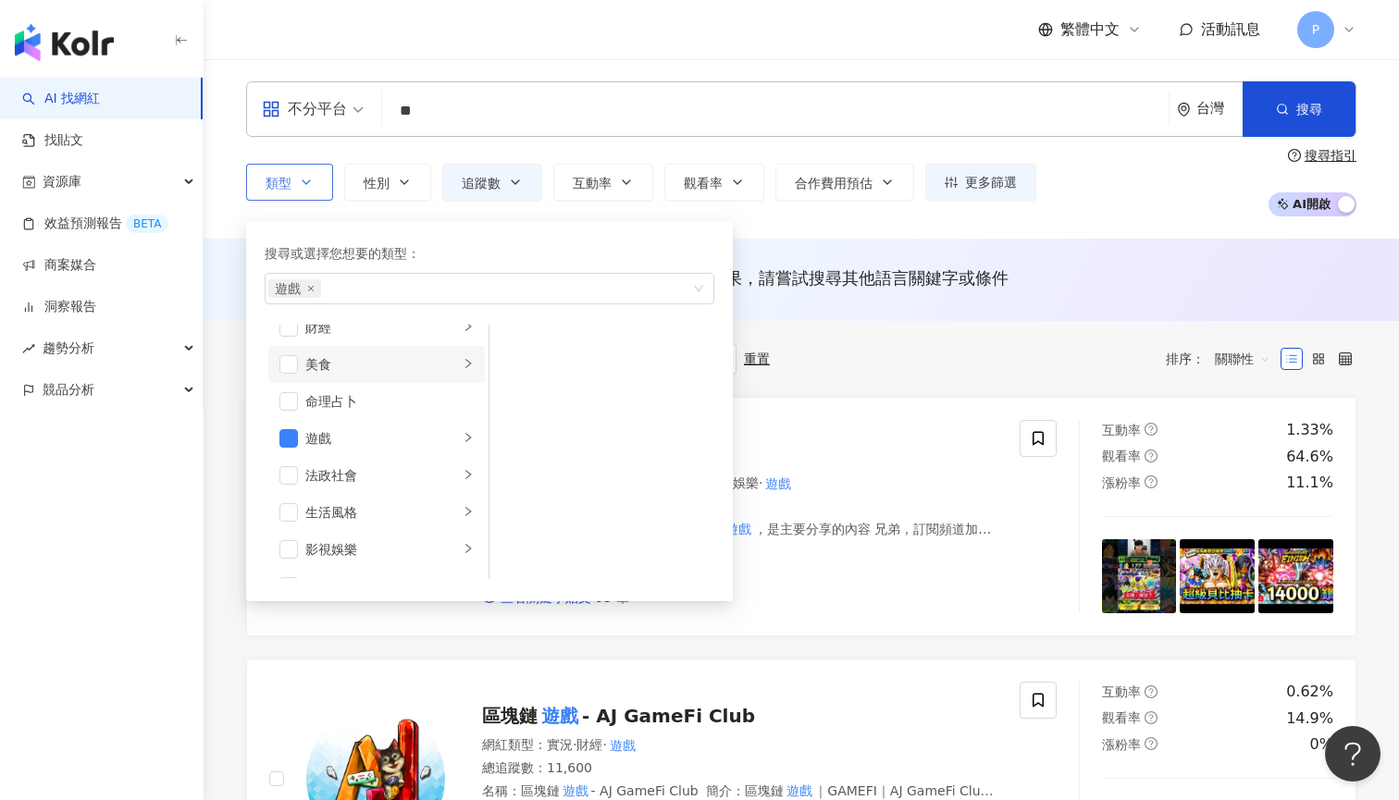
scroll to position [247, 0]
click at [314, 168] on button "類型 搜尋或選擇您想要的類型： 遊戲 藝術與娛樂 美妝時尚 氣候和環境 日常話題 教育與學習 家庭 財經 美食 命理占卜 遊戲 法政社會 生活風格 影視娛樂 …" at bounding box center [289, 182] width 87 height 37
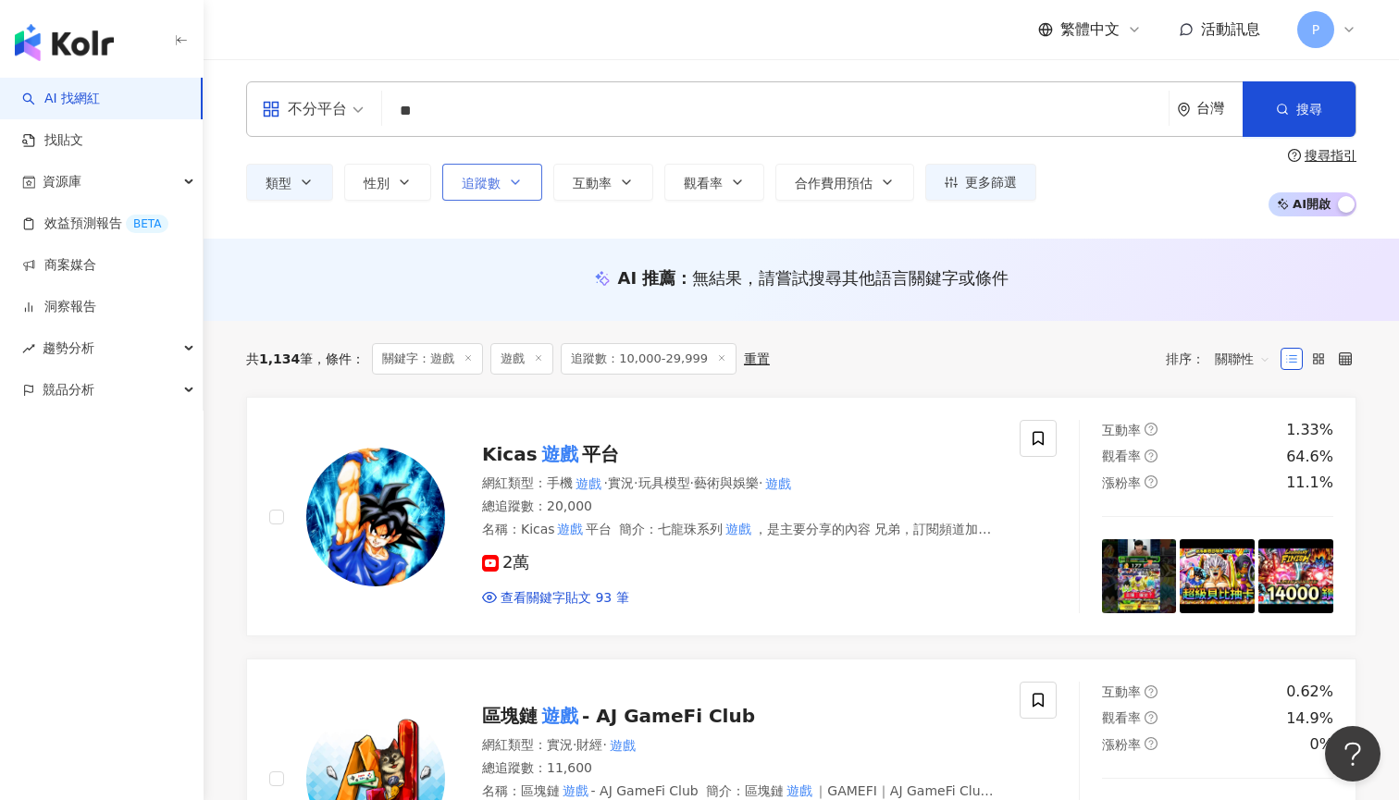
click at [462, 190] on span "追蹤數" at bounding box center [481, 183] width 39 height 15
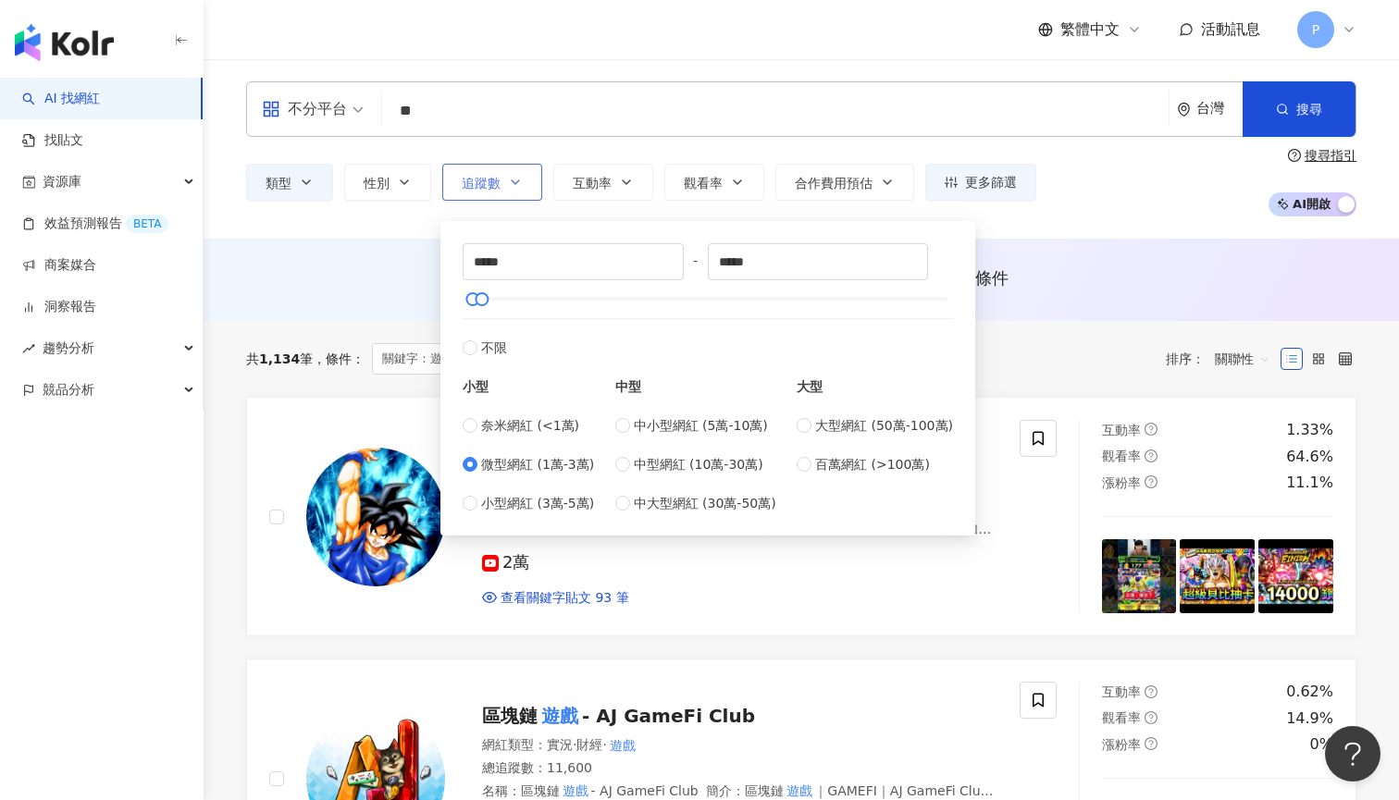
click at [462, 190] on span "追蹤數" at bounding box center [481, 183] width 39 height 15
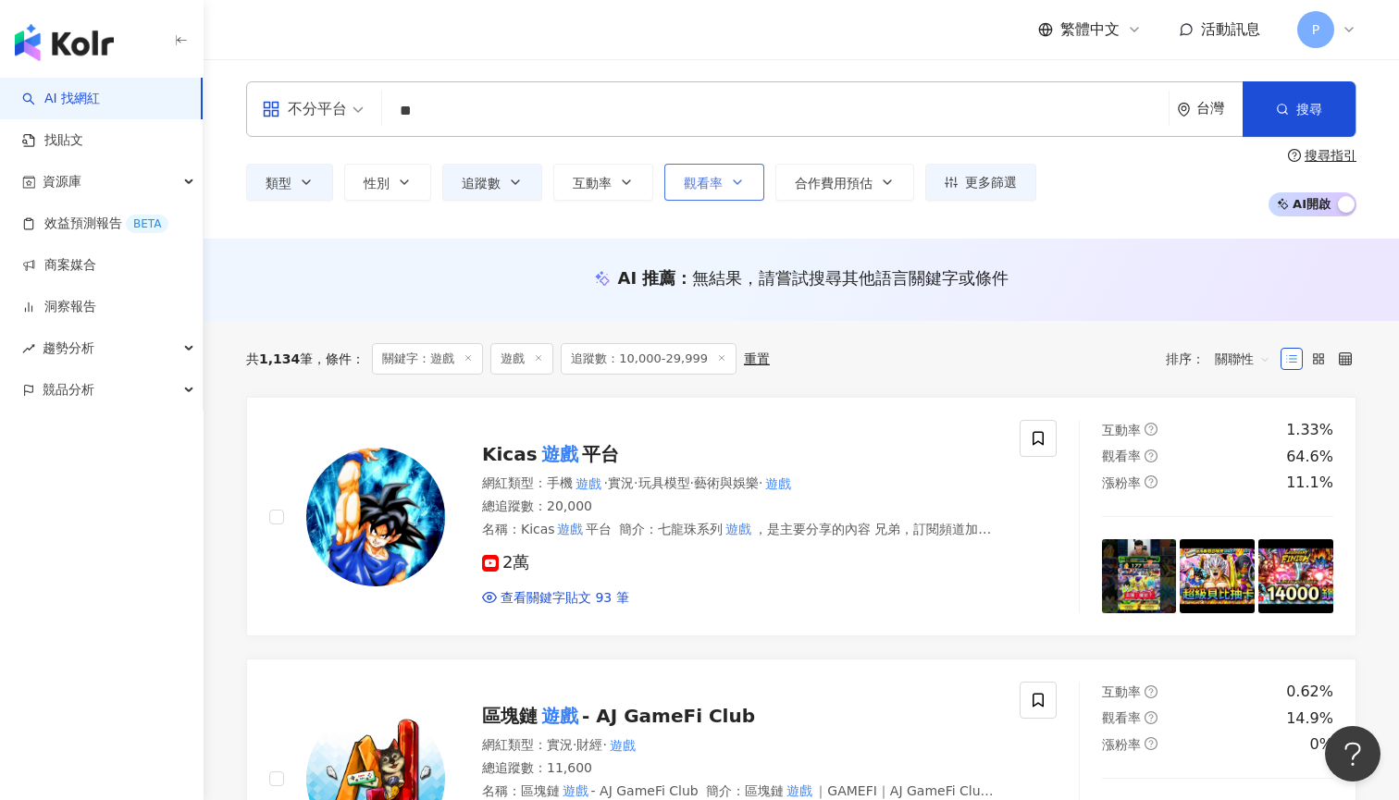
click at [721, 178] on button "觀看率" at bounding box center [714, 182] width 100 height 37
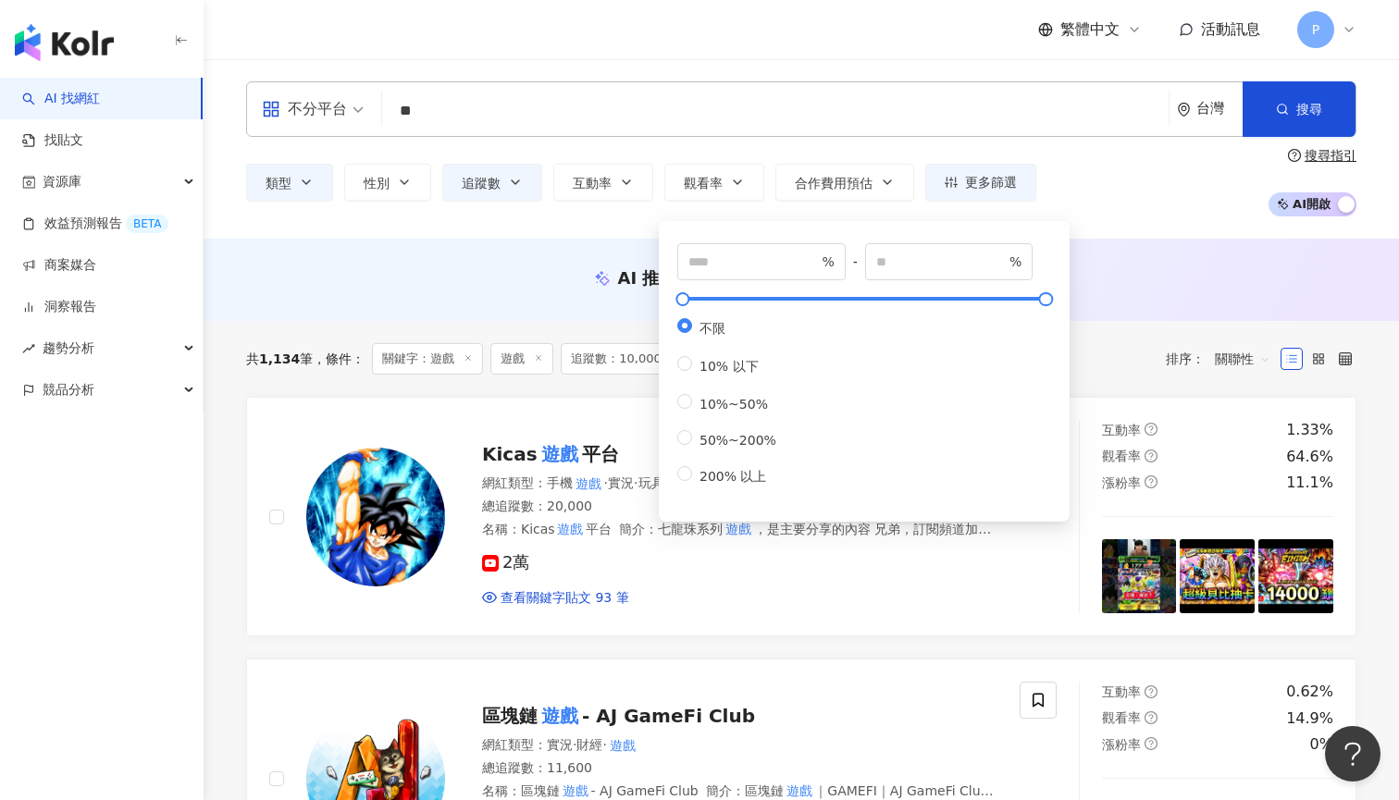
click at [768, 388] on div "不限 10% 以下 10%~50% 50%~200% 200% 以上" at bounding box center [734, 401] width 114 height 167
click at [768, 394] on label "10%~50%" at bounding box center [730, 403] width 106 height 18
type input "**"
click at [684, 184] on span "觀看率" at bounding box center [703, 183] width 39 height 15
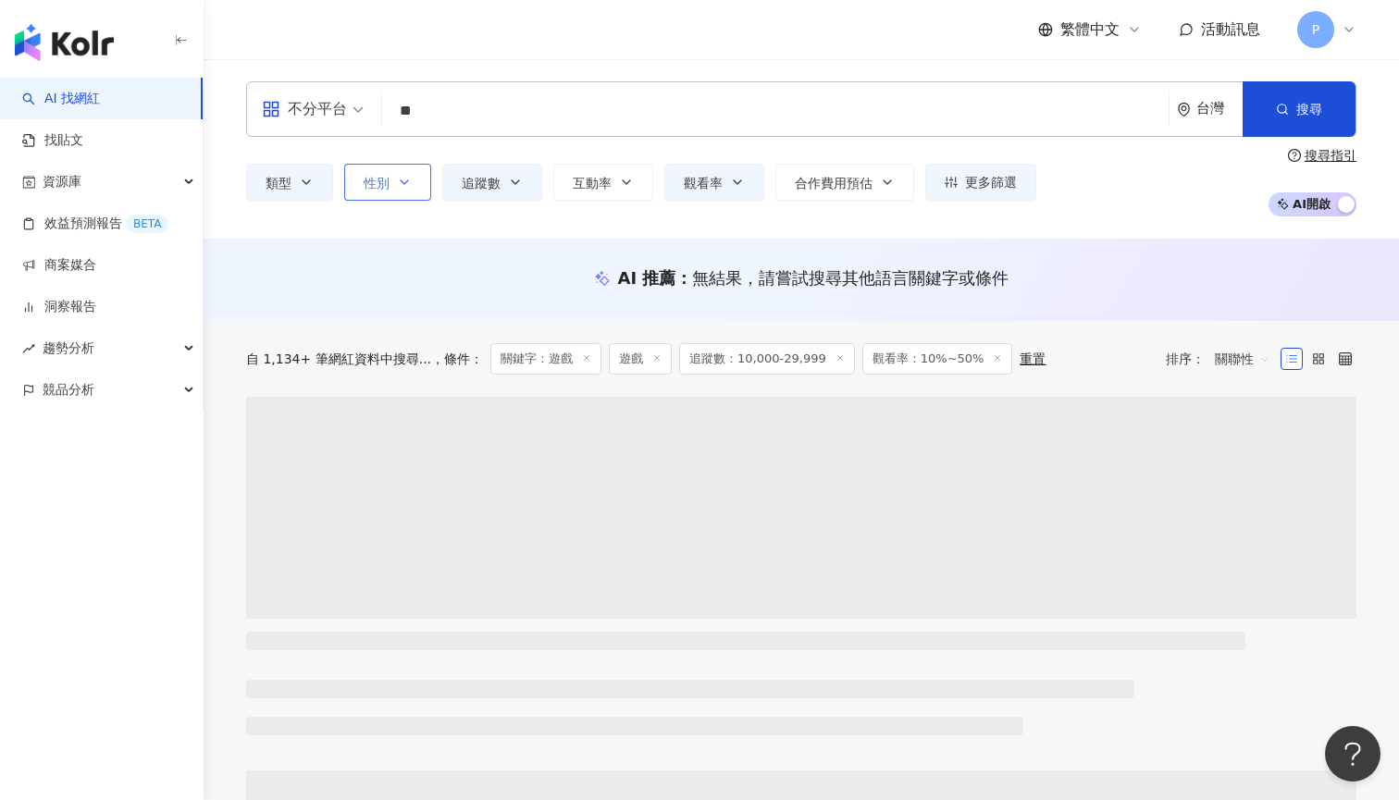
click at [397, 178] on icon "button" at bounding box center [404, 182] width 15 height 15
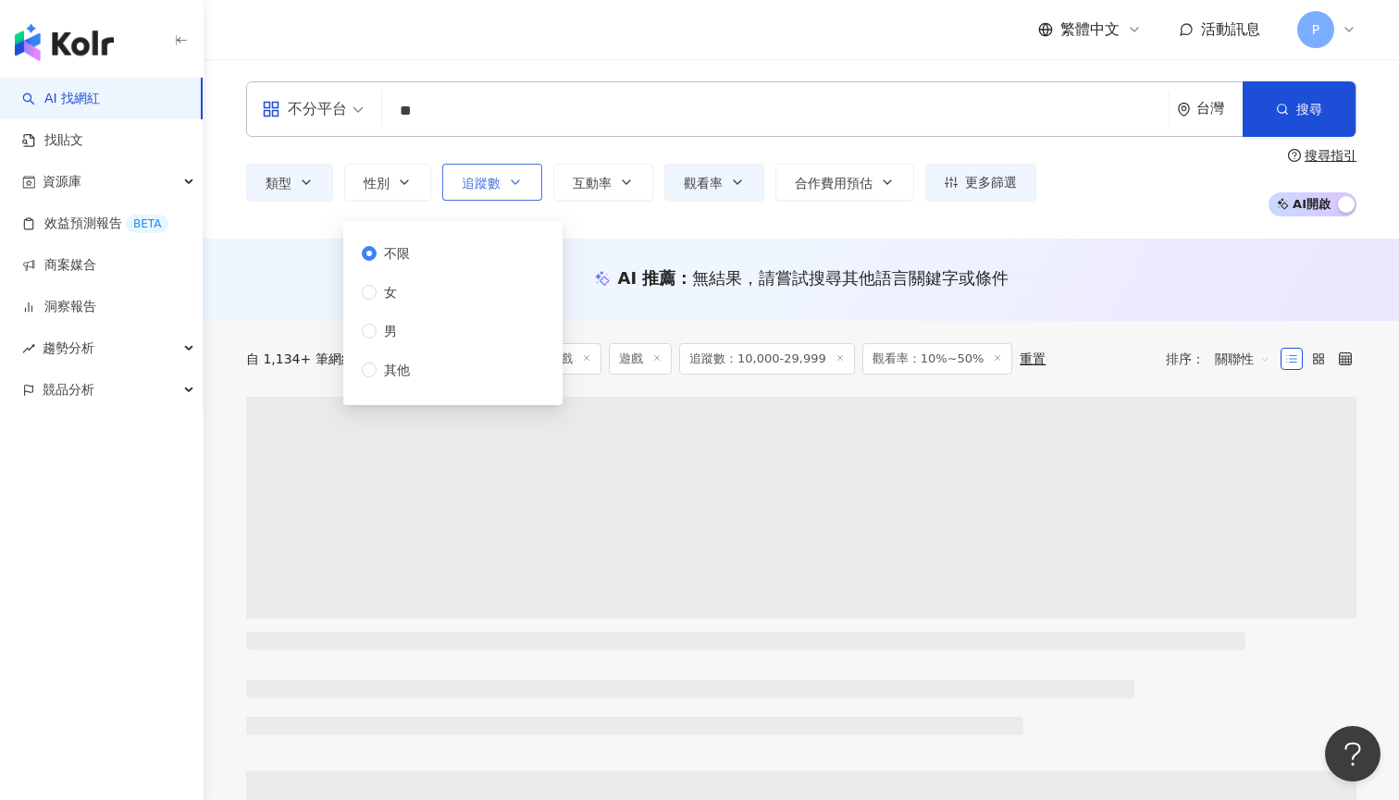
click at [495, 181] on span "追蹤數" at bounding box center [481, 183] width 39 height 15
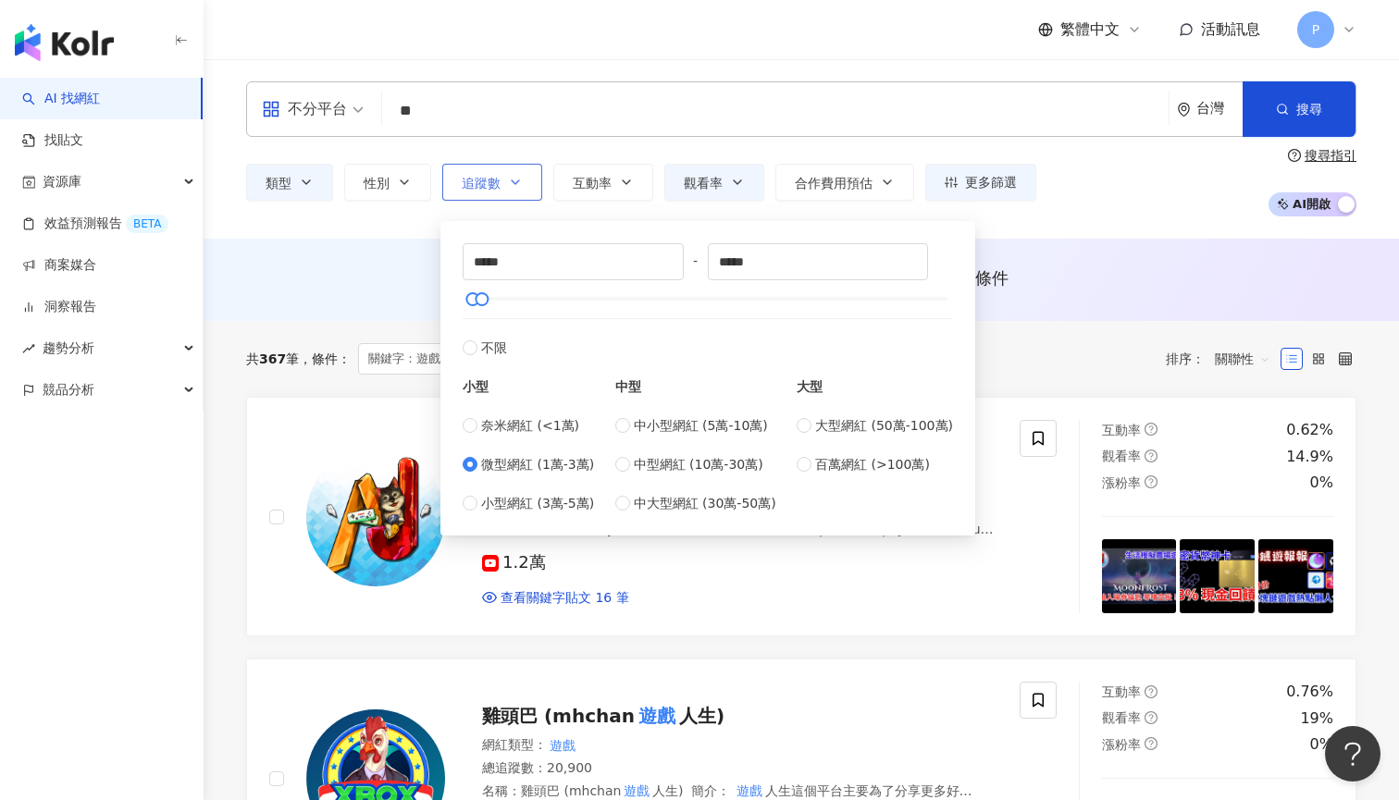
click at [495, 182] on span "追蹤數" at bounding box center [481, 183] width 39 height 15
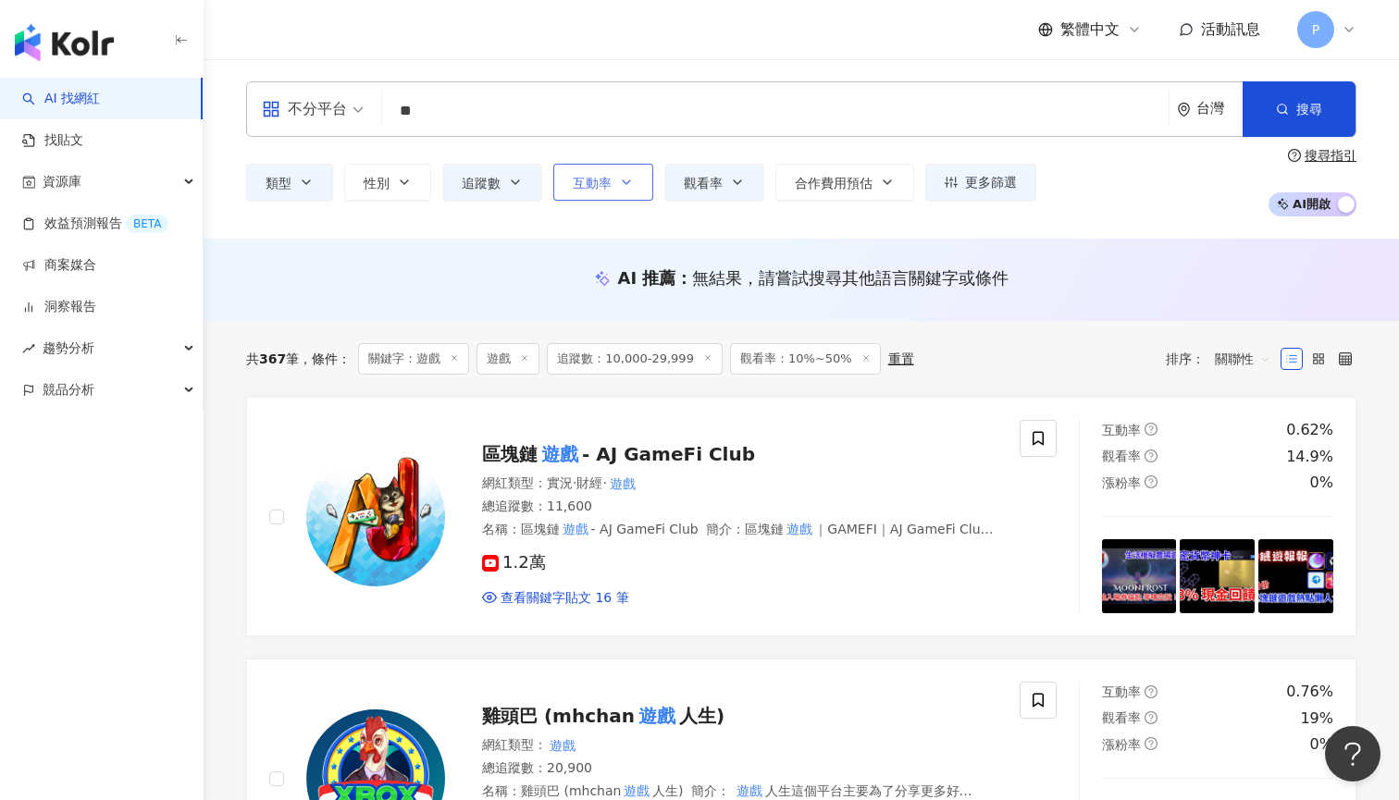
click at [593, 179] on span "互動率" at bounding box center [592, 183] width 39 height 15
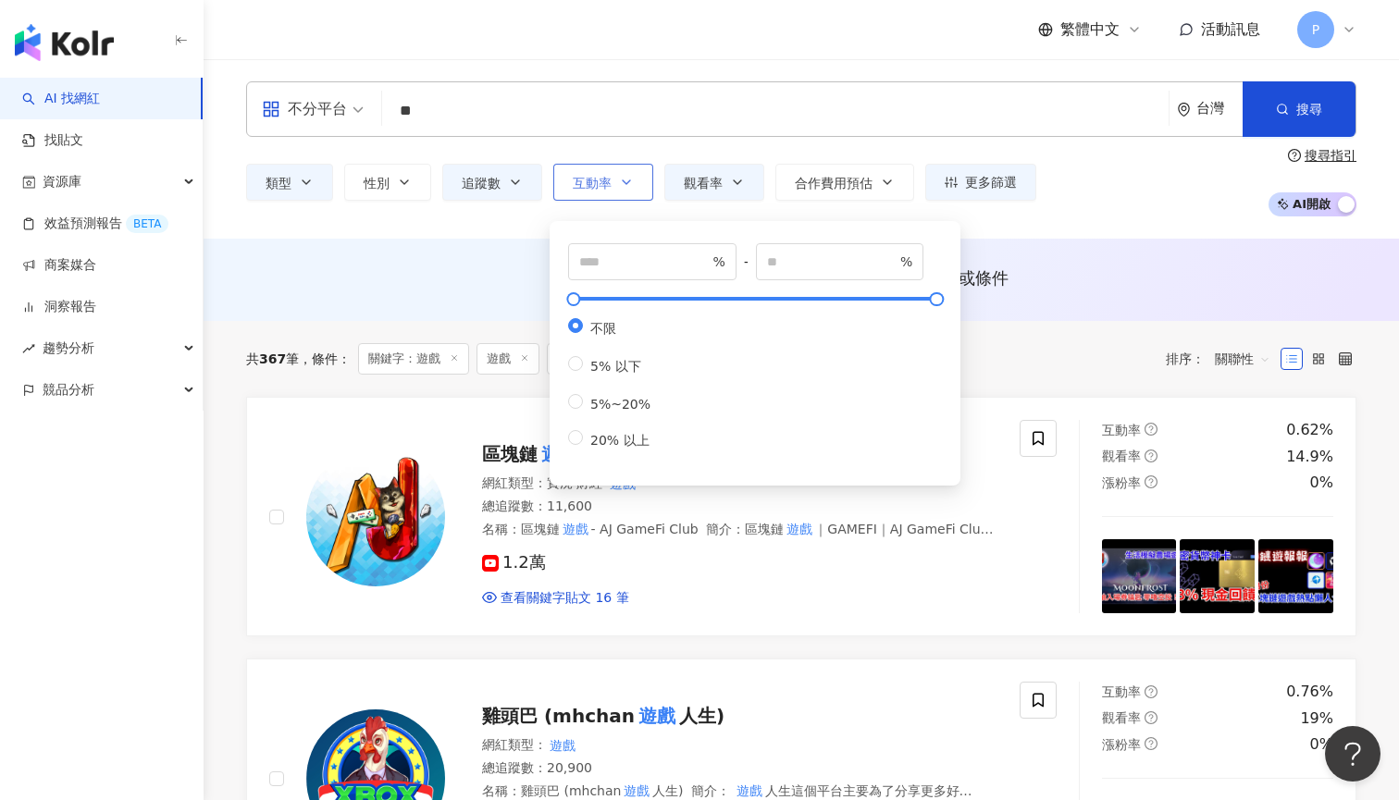
click at [593, 179] on span "互動率" at bounding box center [592, 183] width 39 height 15
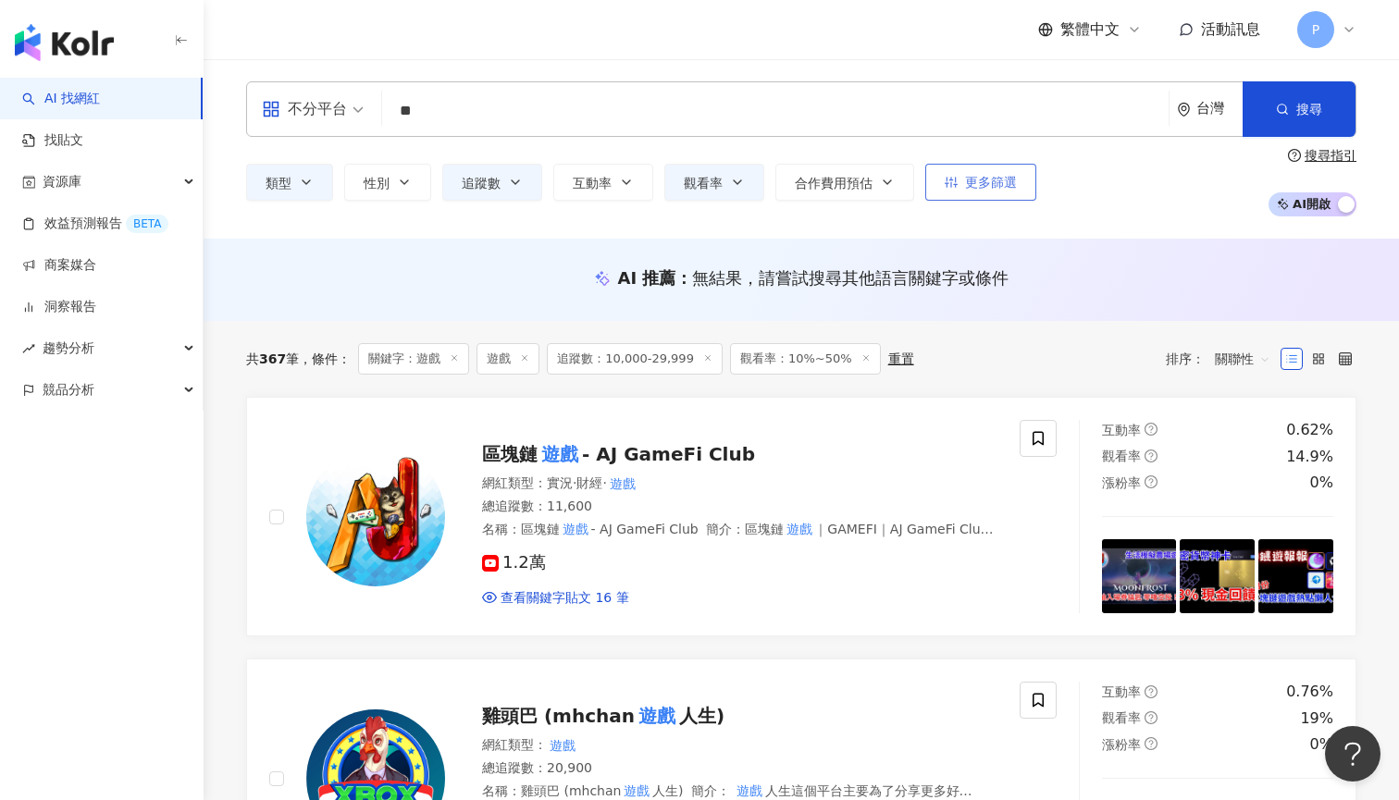
click at [1003, 177] on span "更多篩選" at bounding box center [991, 182] width 52 height 15
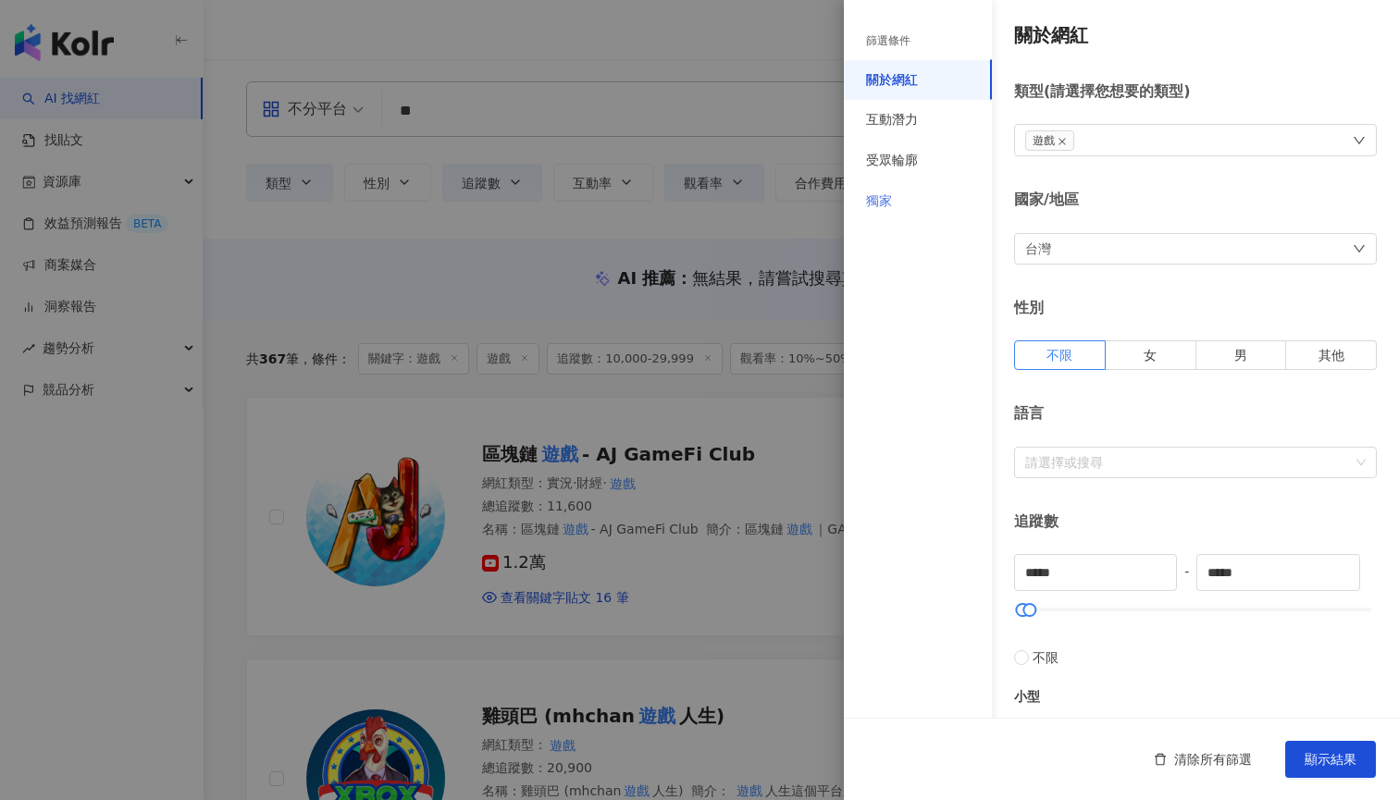
click at [928, 204] on div "獨家" at bounding box center [918, 201] width 148 height 41
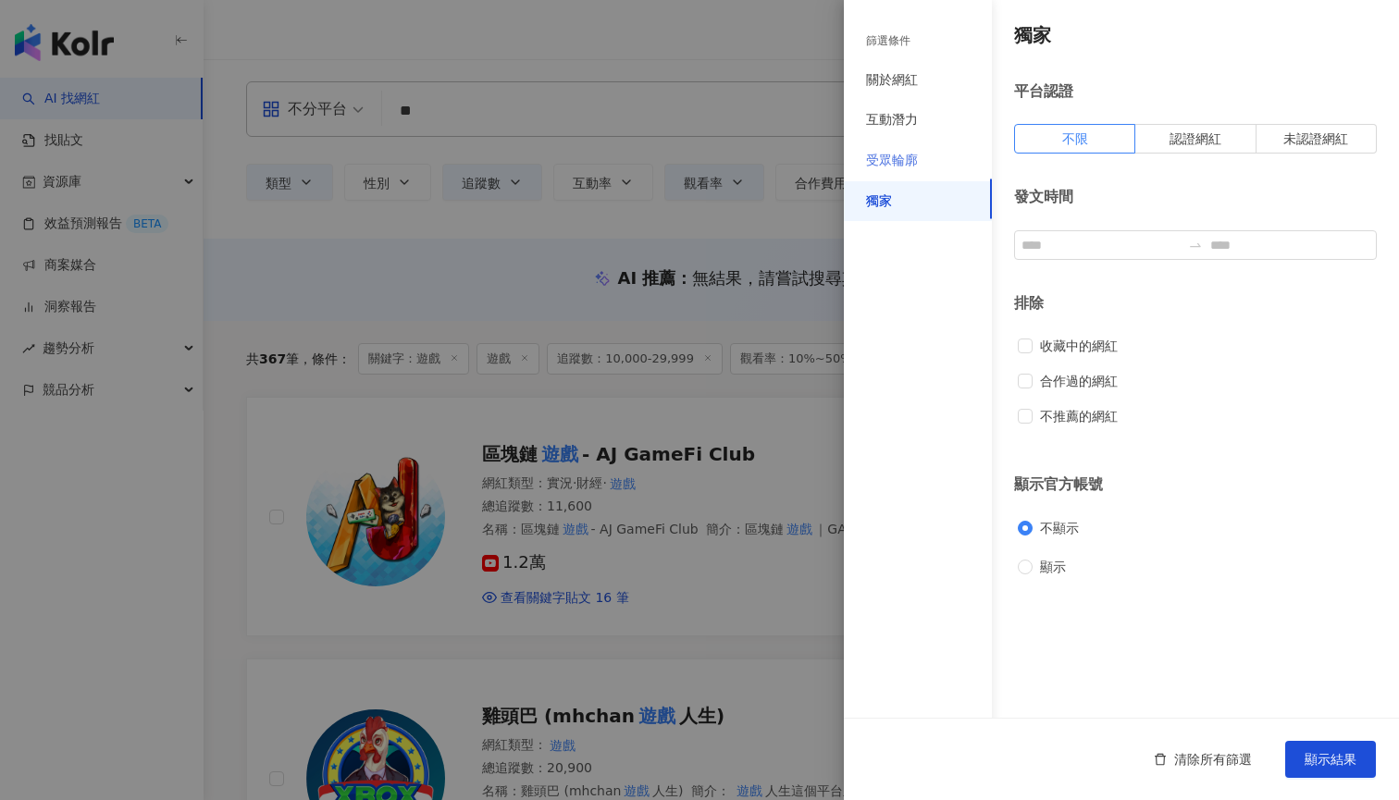
click at [933, 170] on div "受眾輪廓" at bounding box center [918, 161] width 148 height 41
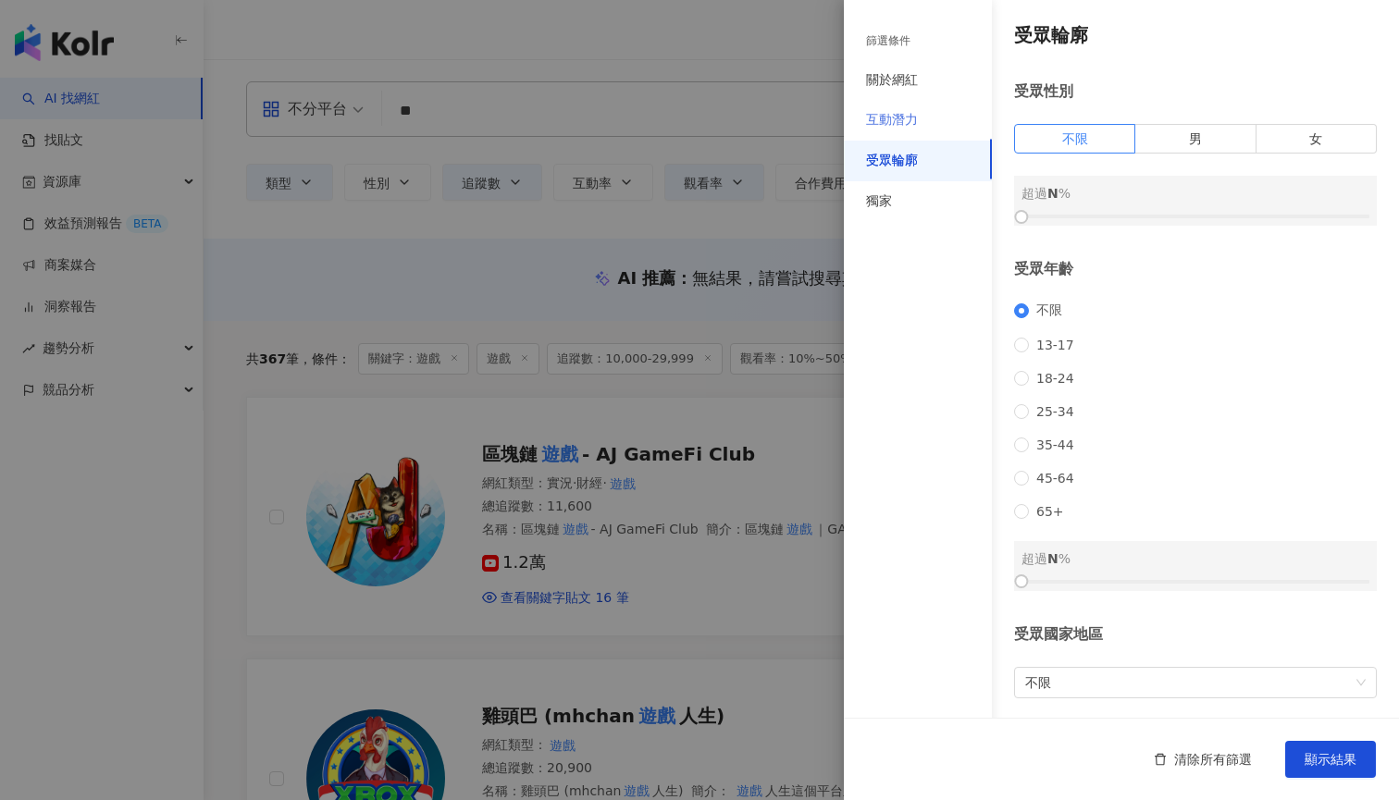
click at [934, 127] on div "互動潛力" at bounding box center [918, 120] width 148 height 41
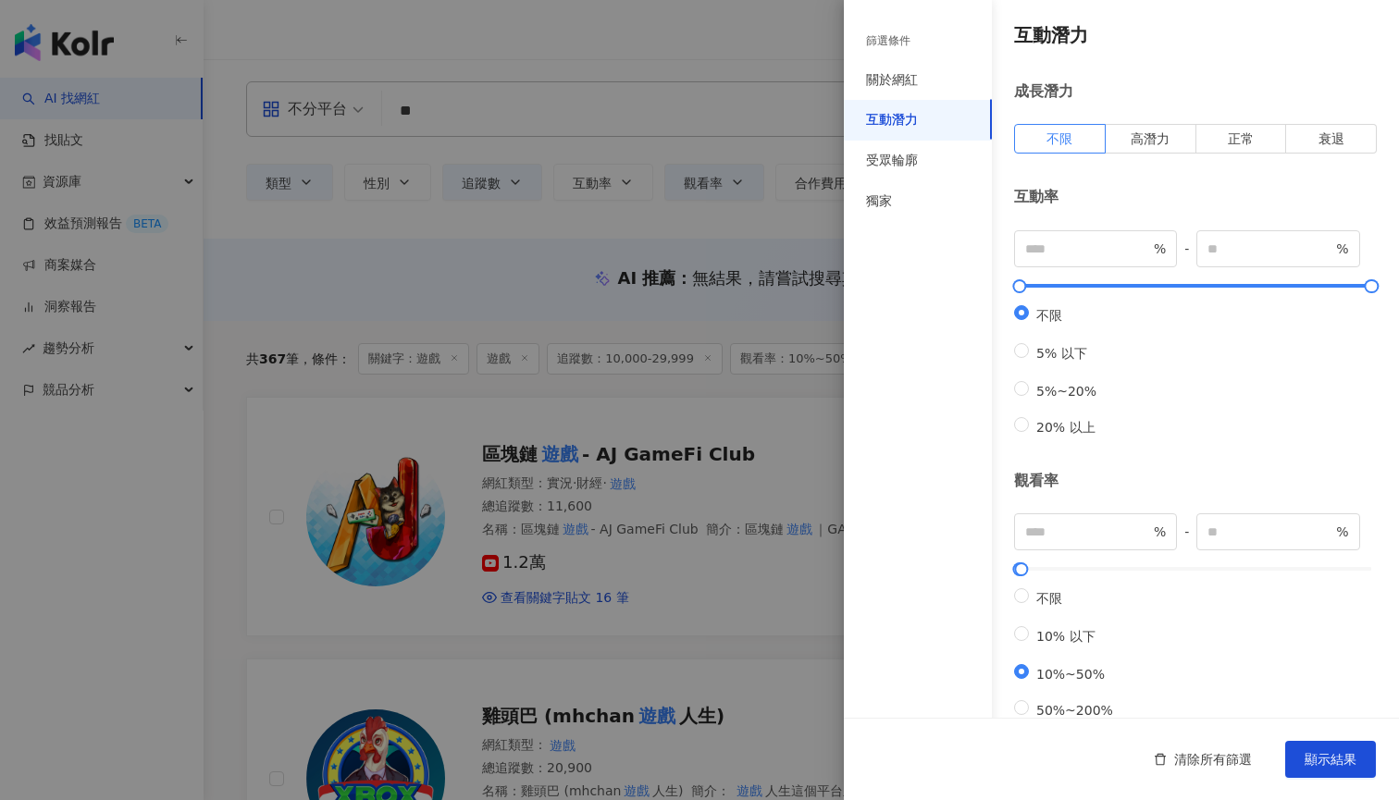
click at [753, 151] on div at bounding box center [699, 400] width 1399 height 800
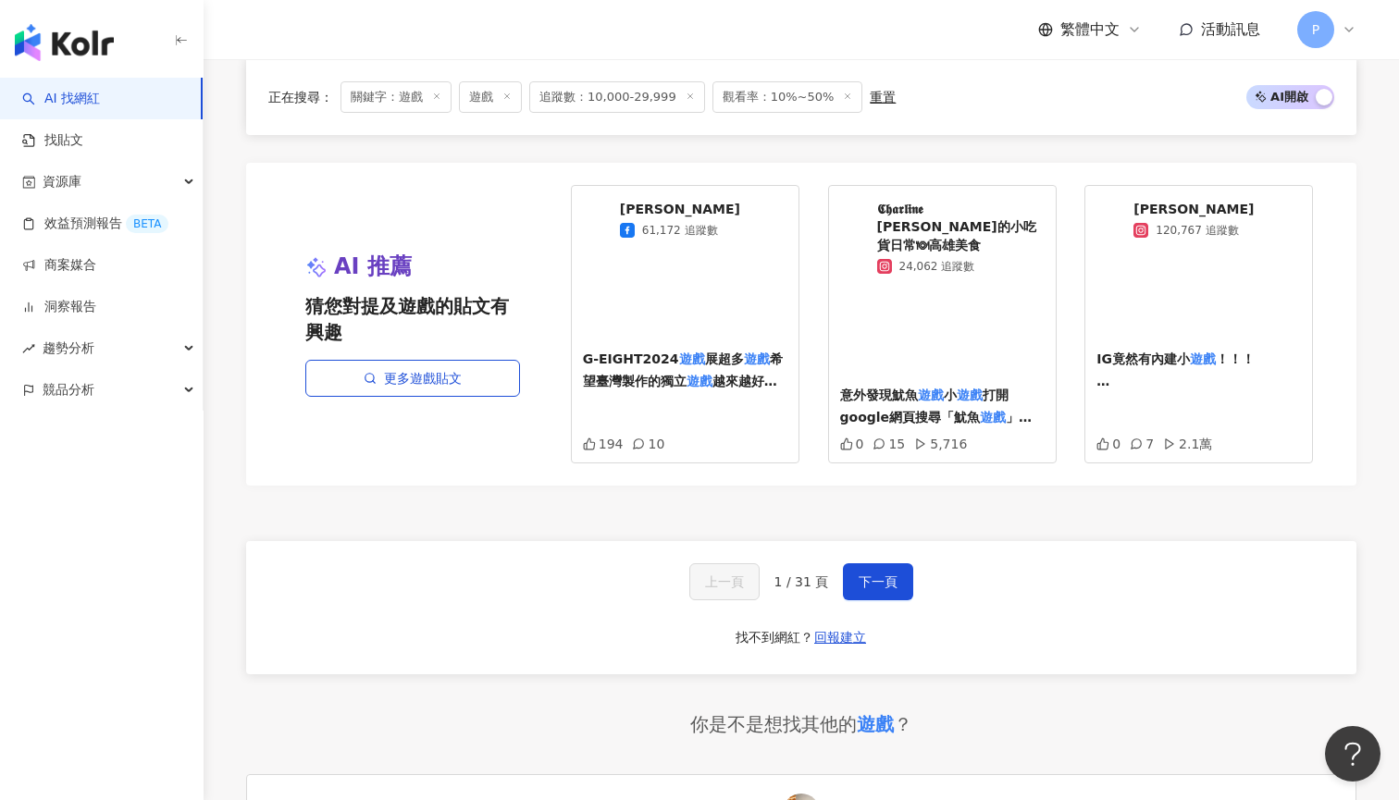
scroll to position [3352, 0]
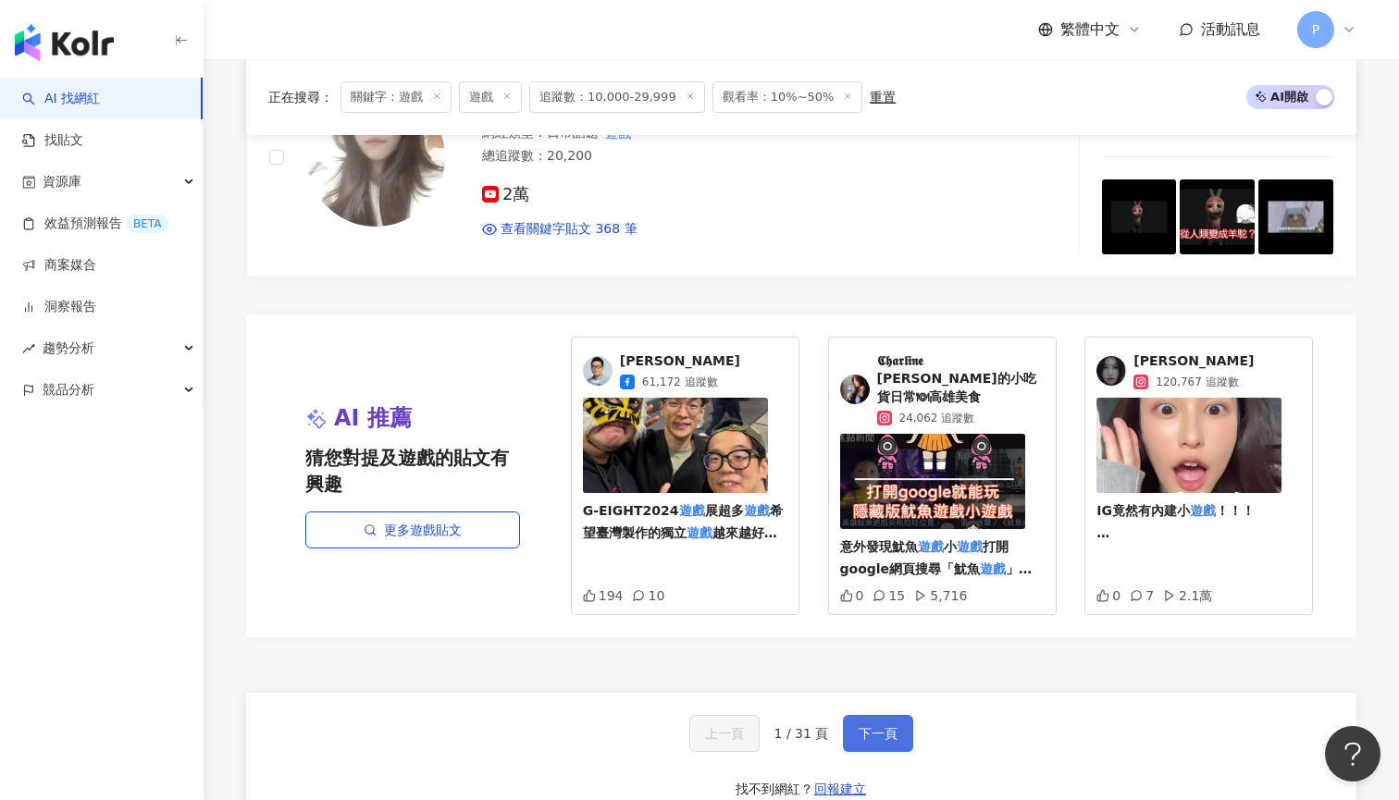
click at [870, 726] on span "下一頁" at bounding box center [877, 733] width 39 height 15
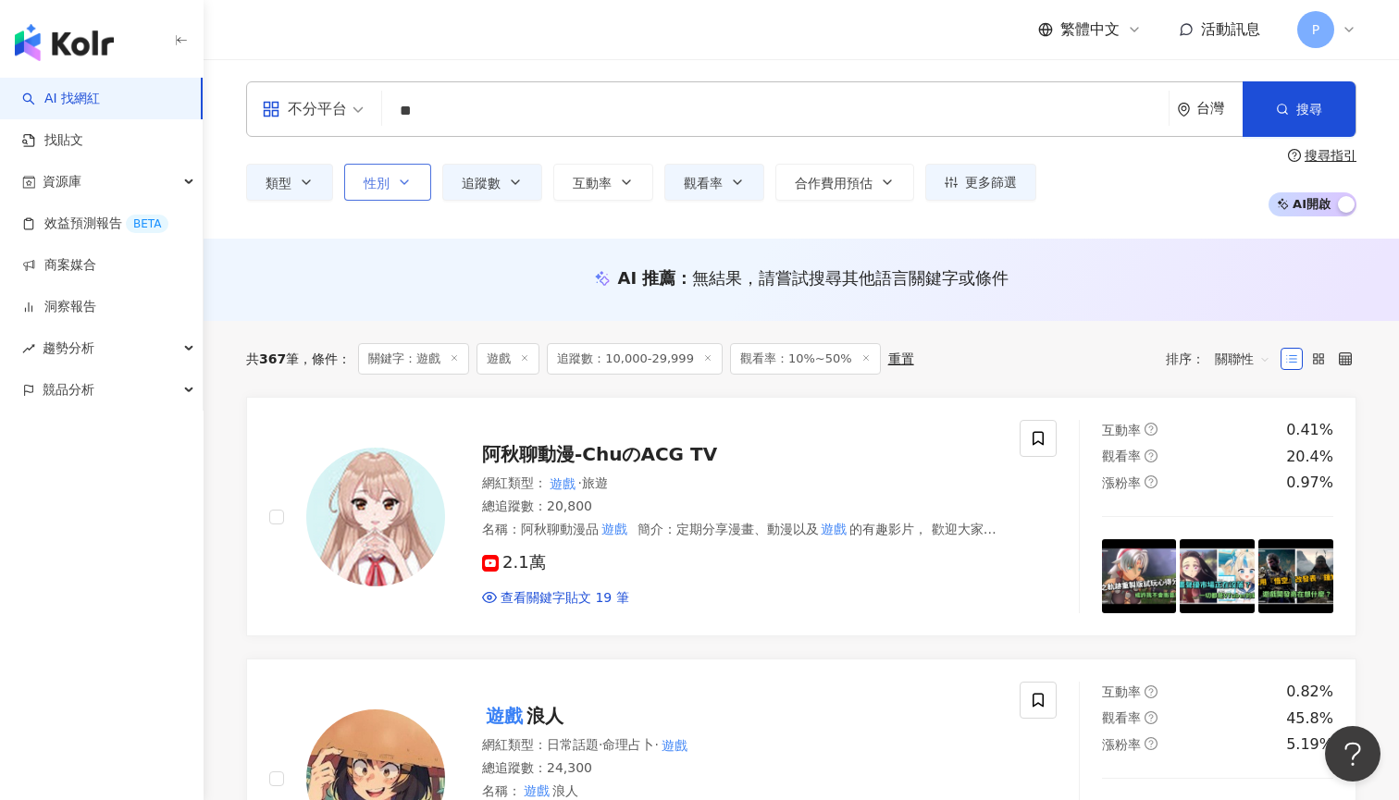
scroll to position [-1, 0]
click at [416, 180] on button "性別" at bounding box center [387, 182] width 87 height 37
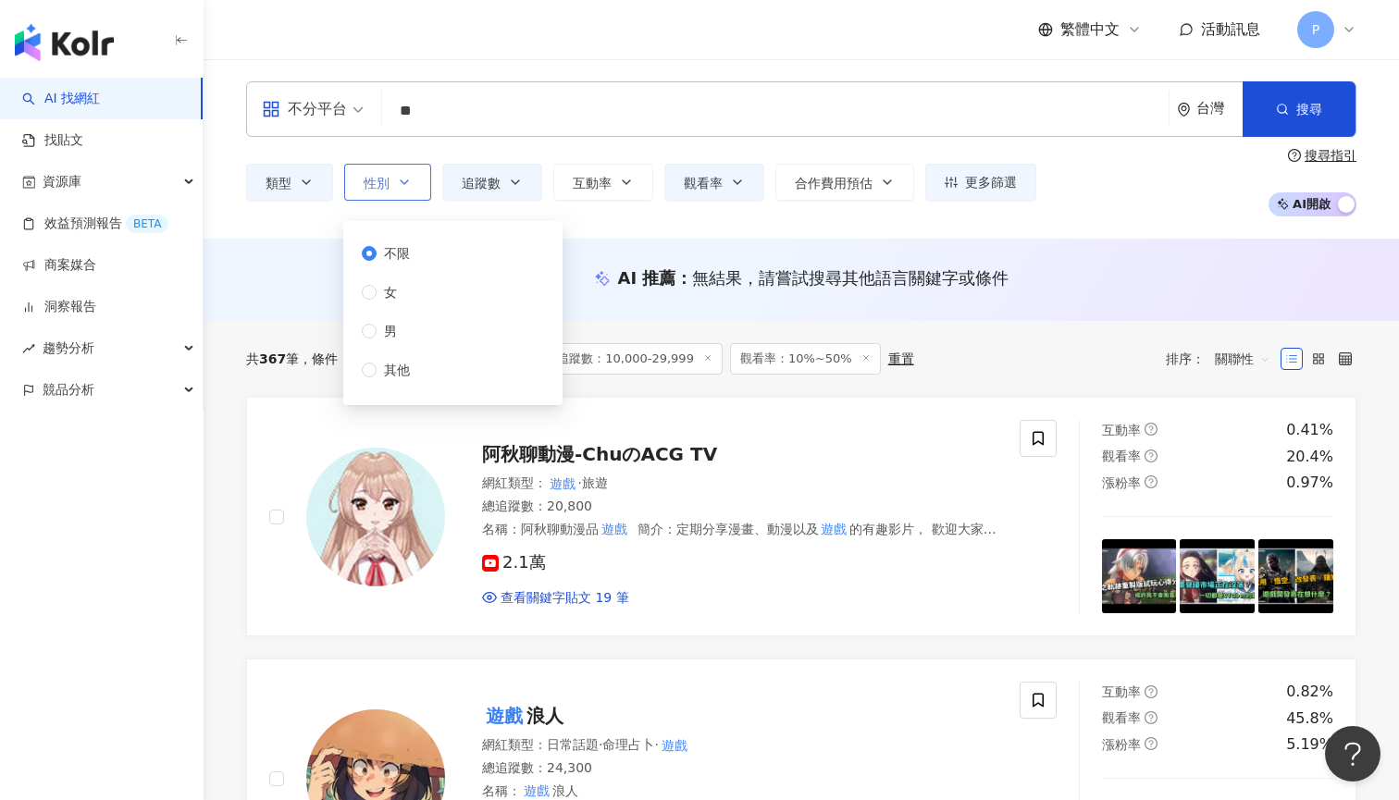
scroll to position [0, 0]
click at [406, 296] on label "女" at bounding box center [389, 292] width 55 height 20
click at [406, 173] on button "性別" at bounding box center [387, 182] width 87 height 37
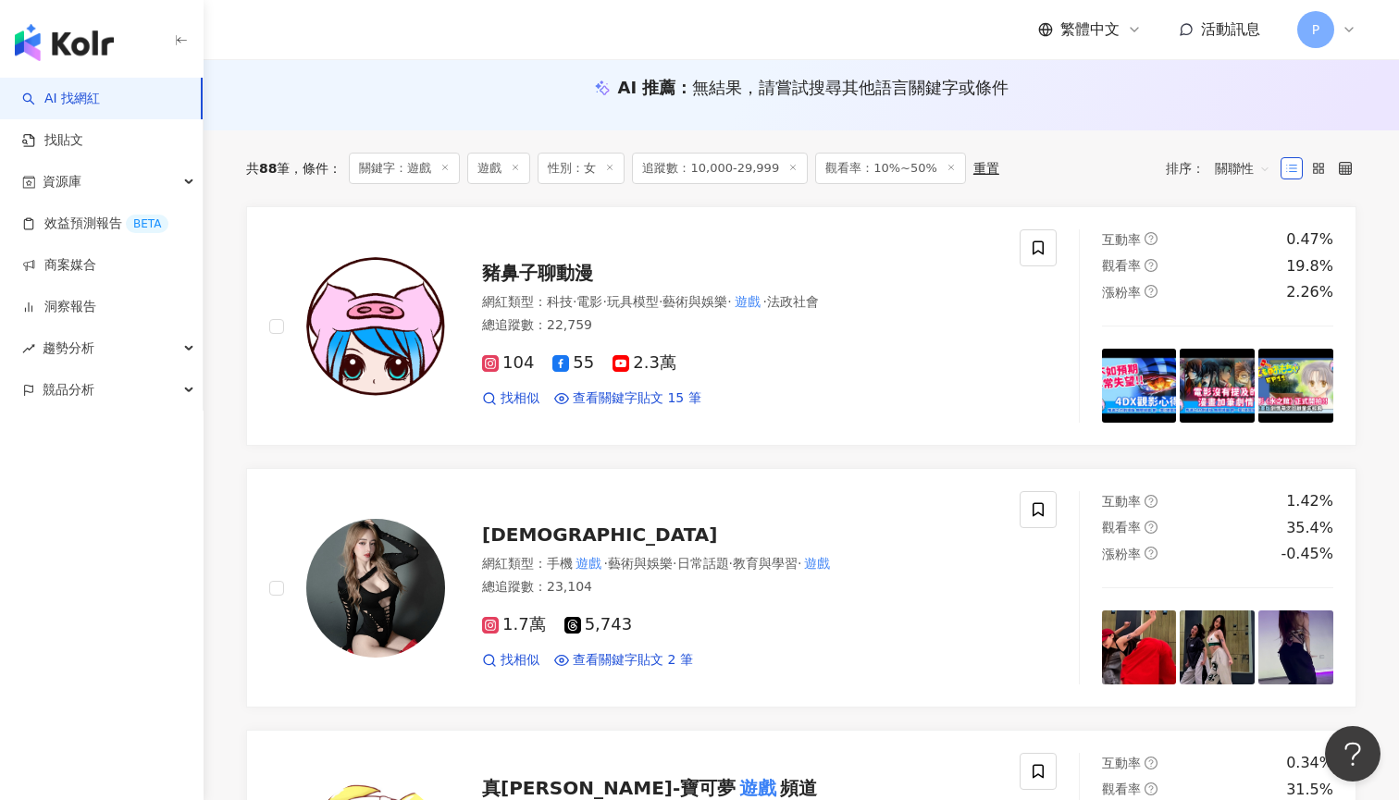
scroll to position [191, 0]
click at [533, 546] on div "kristyyshih" at bounding box center [739, 535] width 515 height 26
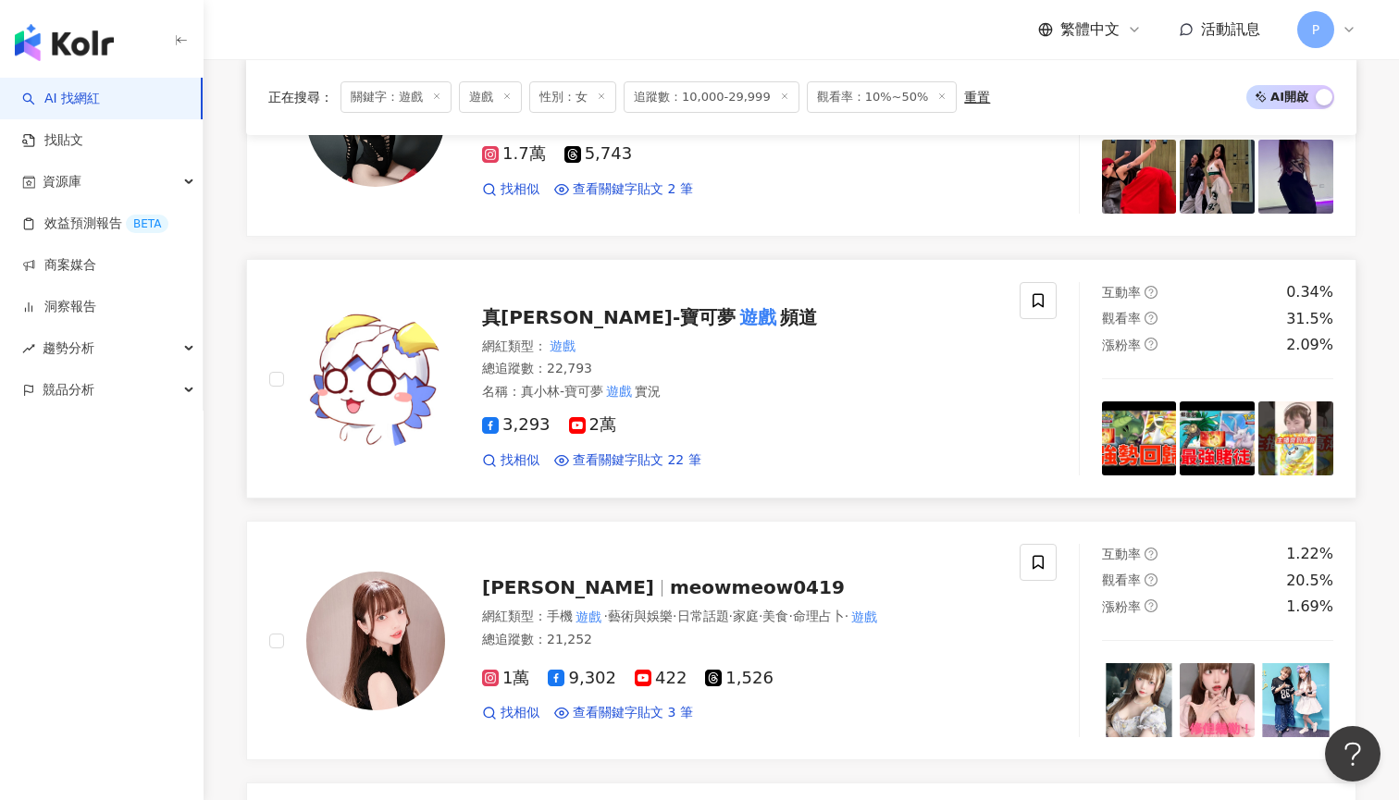
scroll to position [667, 0]
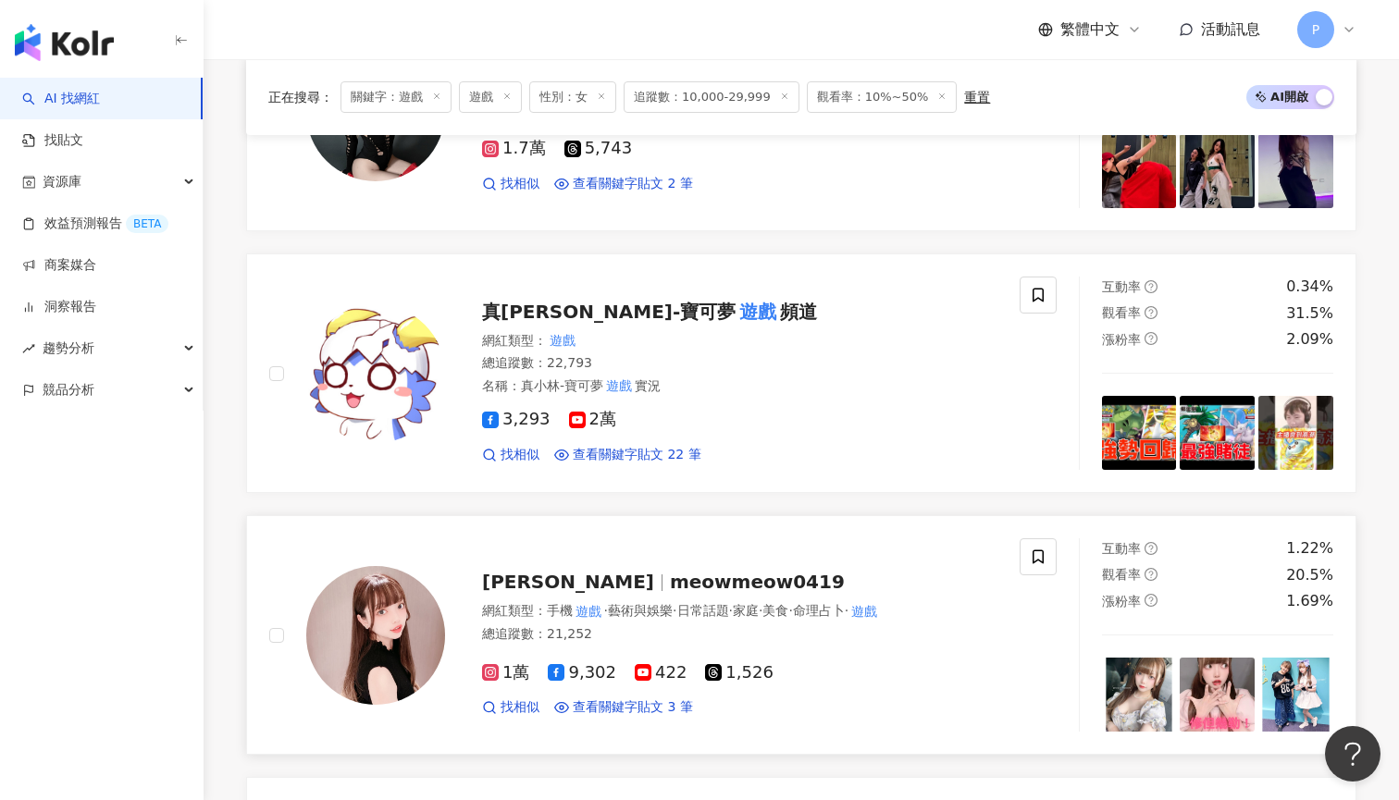
click at [663, 562] on div "梁小喵 Sherry meowmeow0419 網紅類型 ： 手機 遊戲 · 藝術與娛樂 · 日常話題 · 家庭 · 美食 · 命理占卜 · 遊戲 總追蹤數 …" at bounding box center [721, 635] width 552 height 162
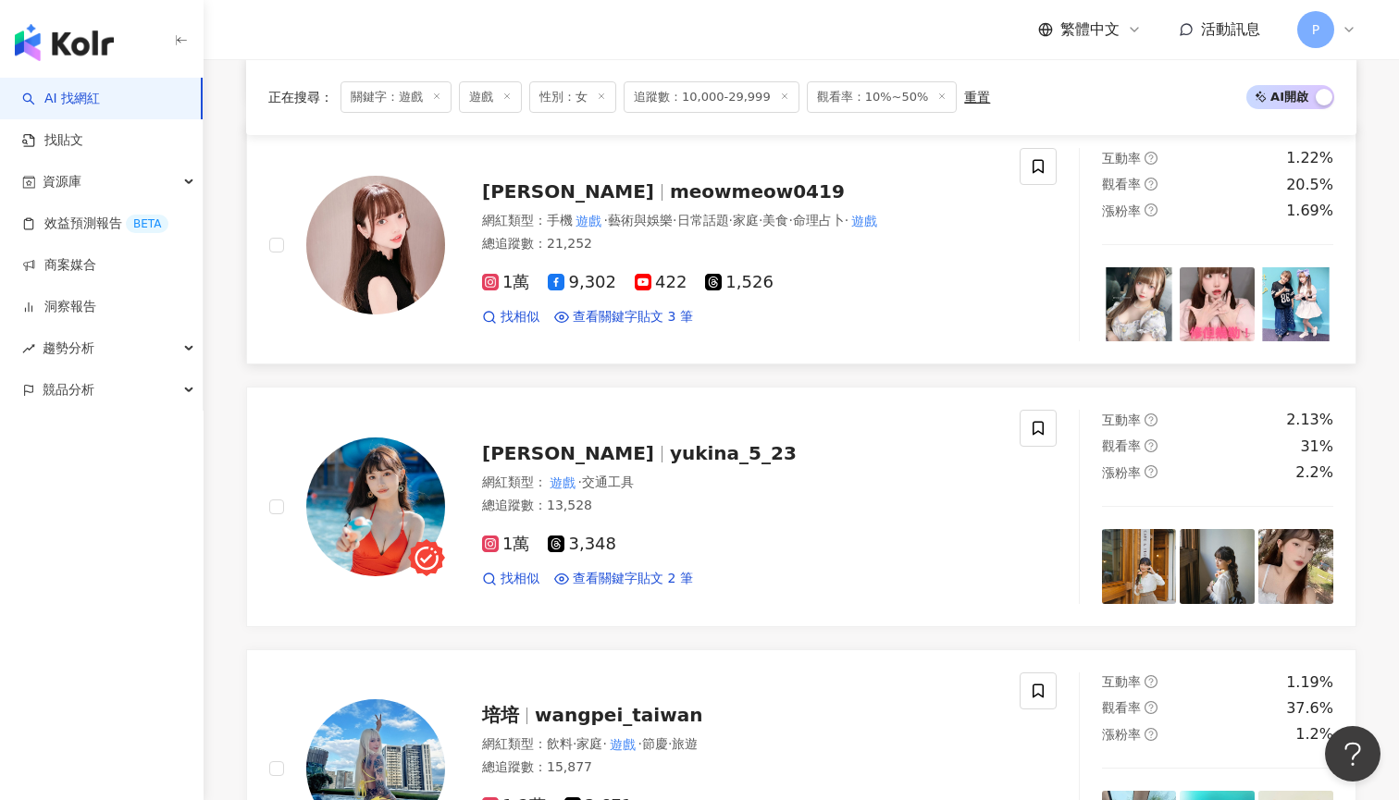
scroll to position [1058, 0]
click at [716, 456] on div "雪奈ゆきな yukina_5_23" at bounding box center [739, 452] width 515 height 26
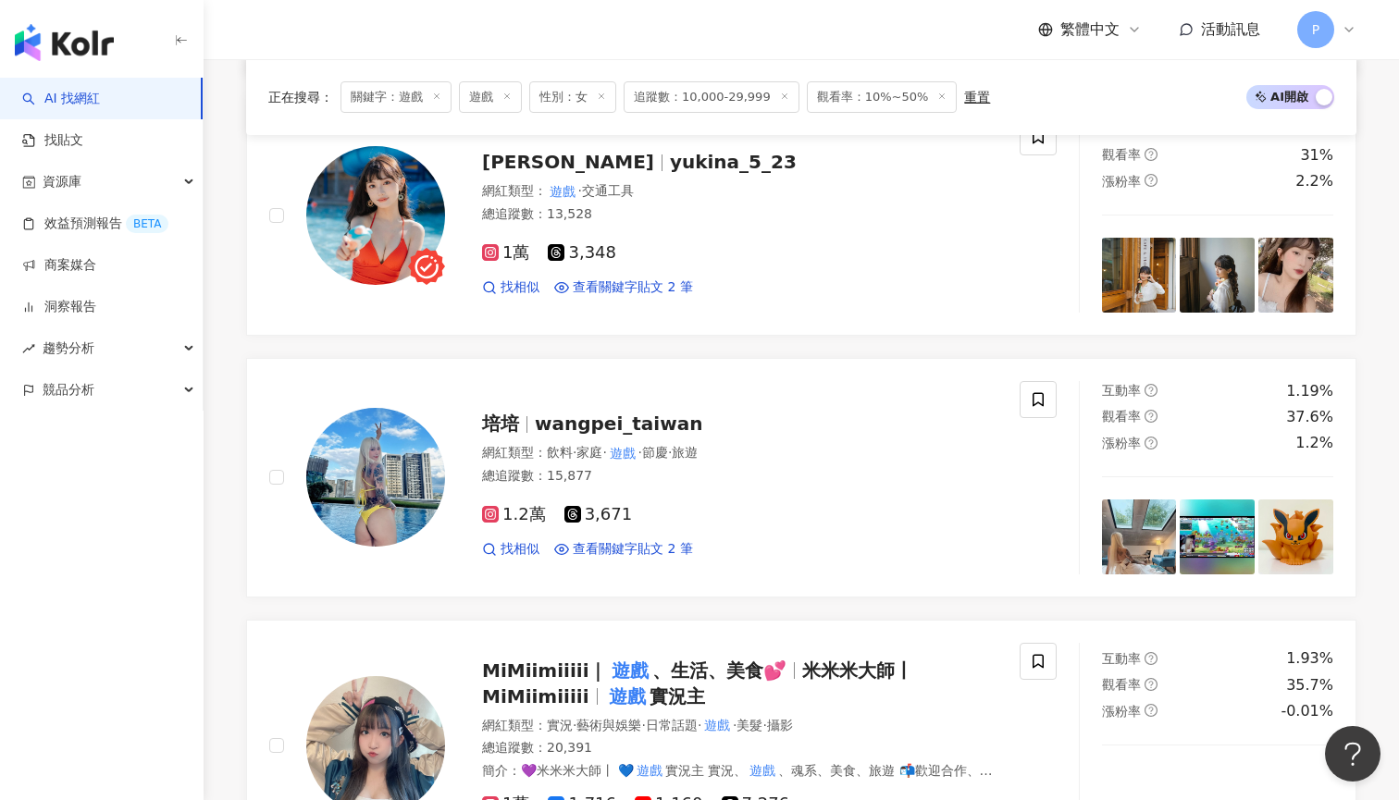
scroll to position [1346, 0]
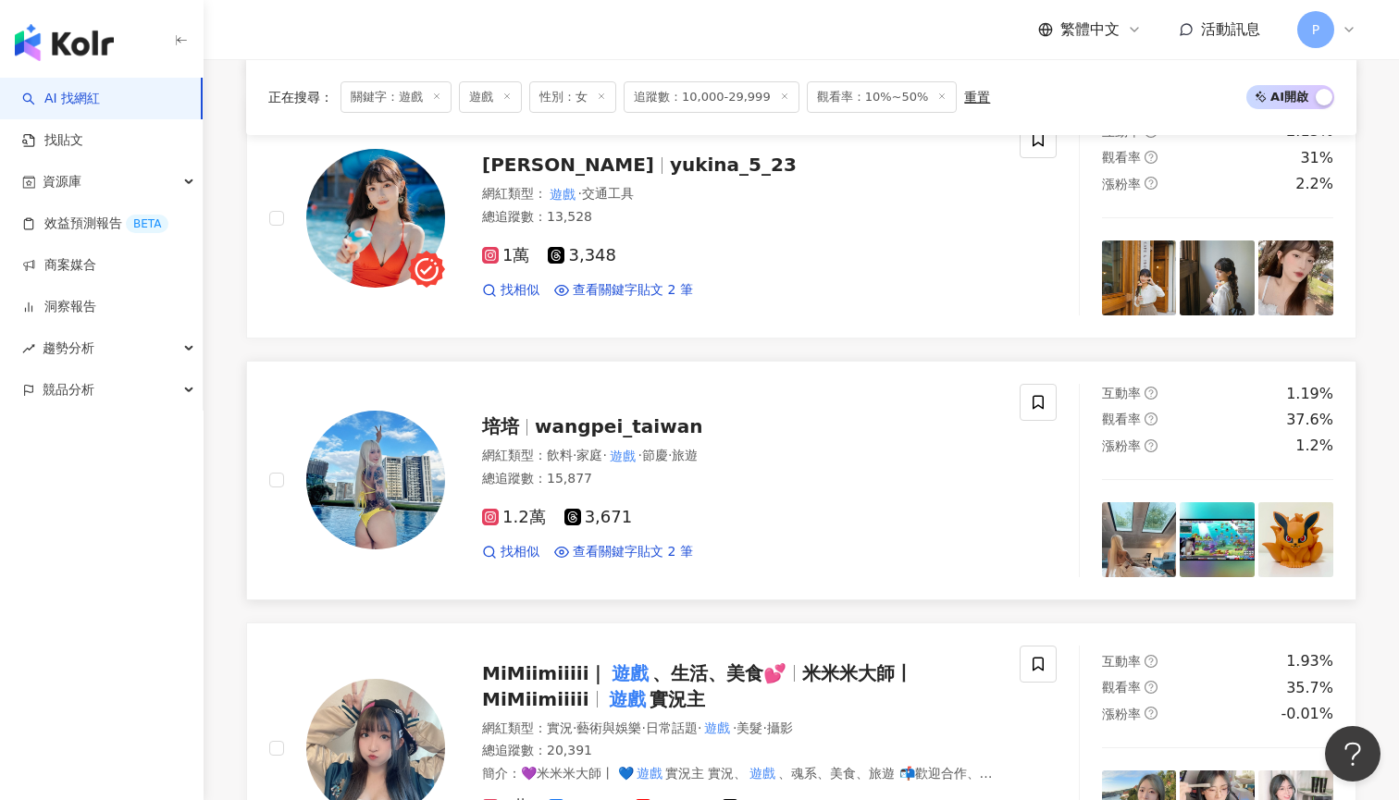
click at [786, 474] on div "總追蹤數 ： 15,877" at bounding box center [739, 479] width 515 height 18
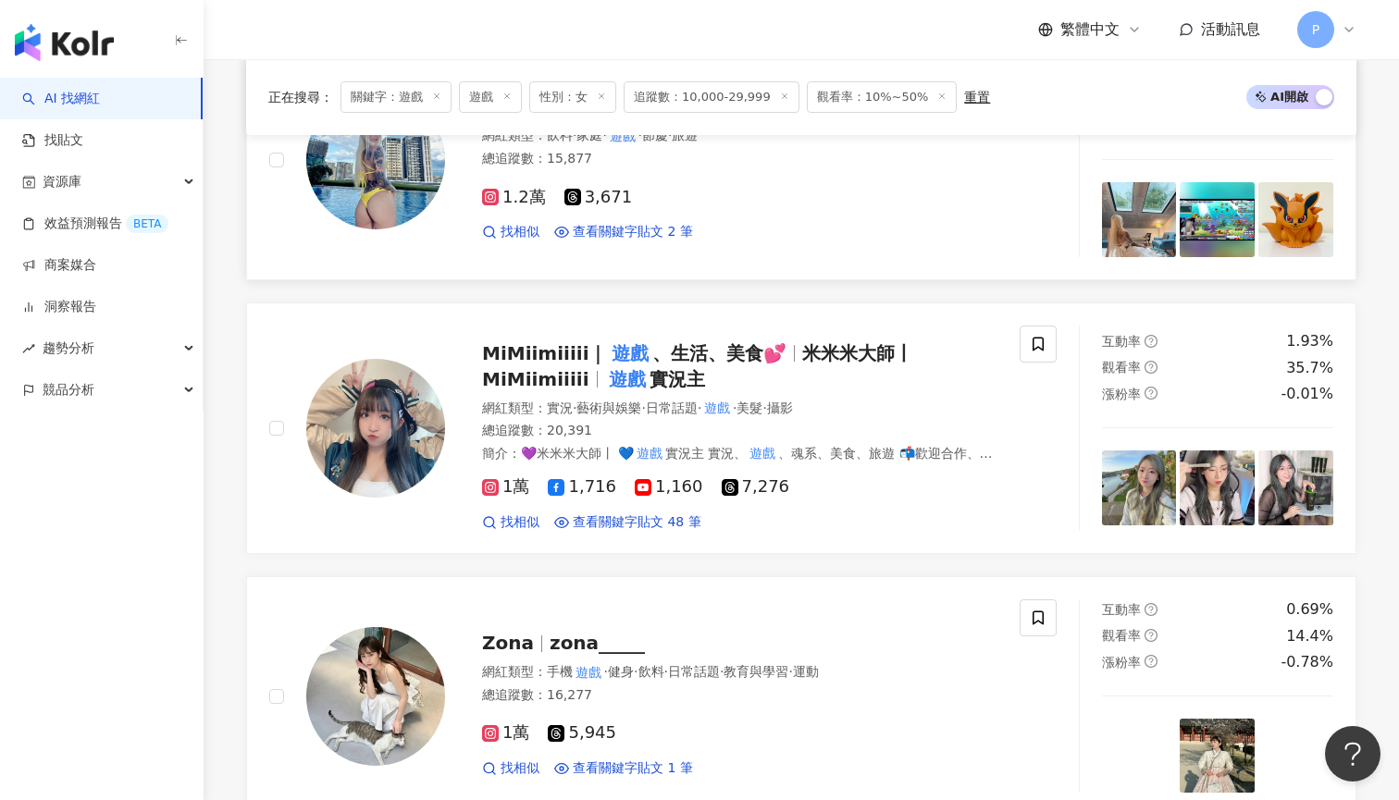
scroll to position [1698, 0]
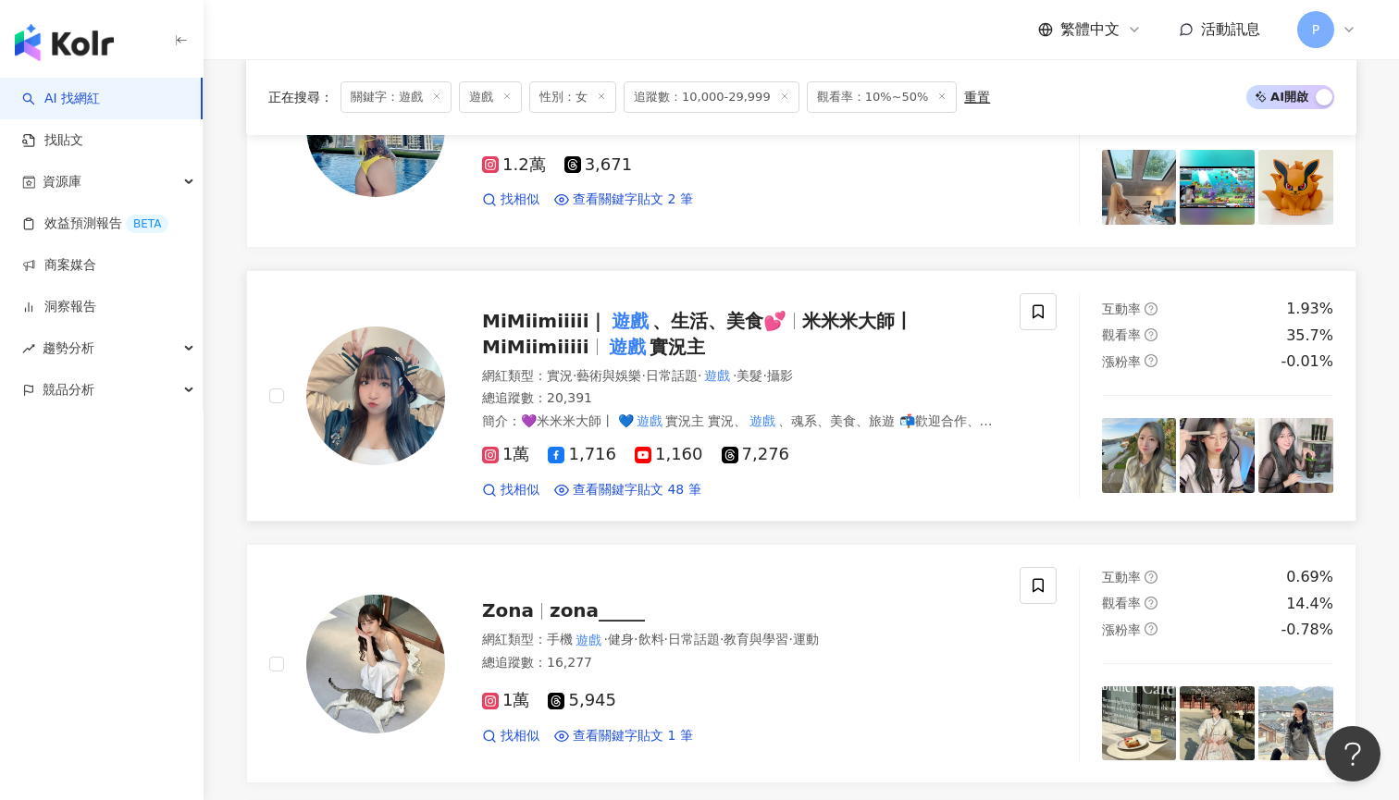
click at [738, 319] on span "、生活、美食💕" at bounding box center [719, 321] width 134 height 22
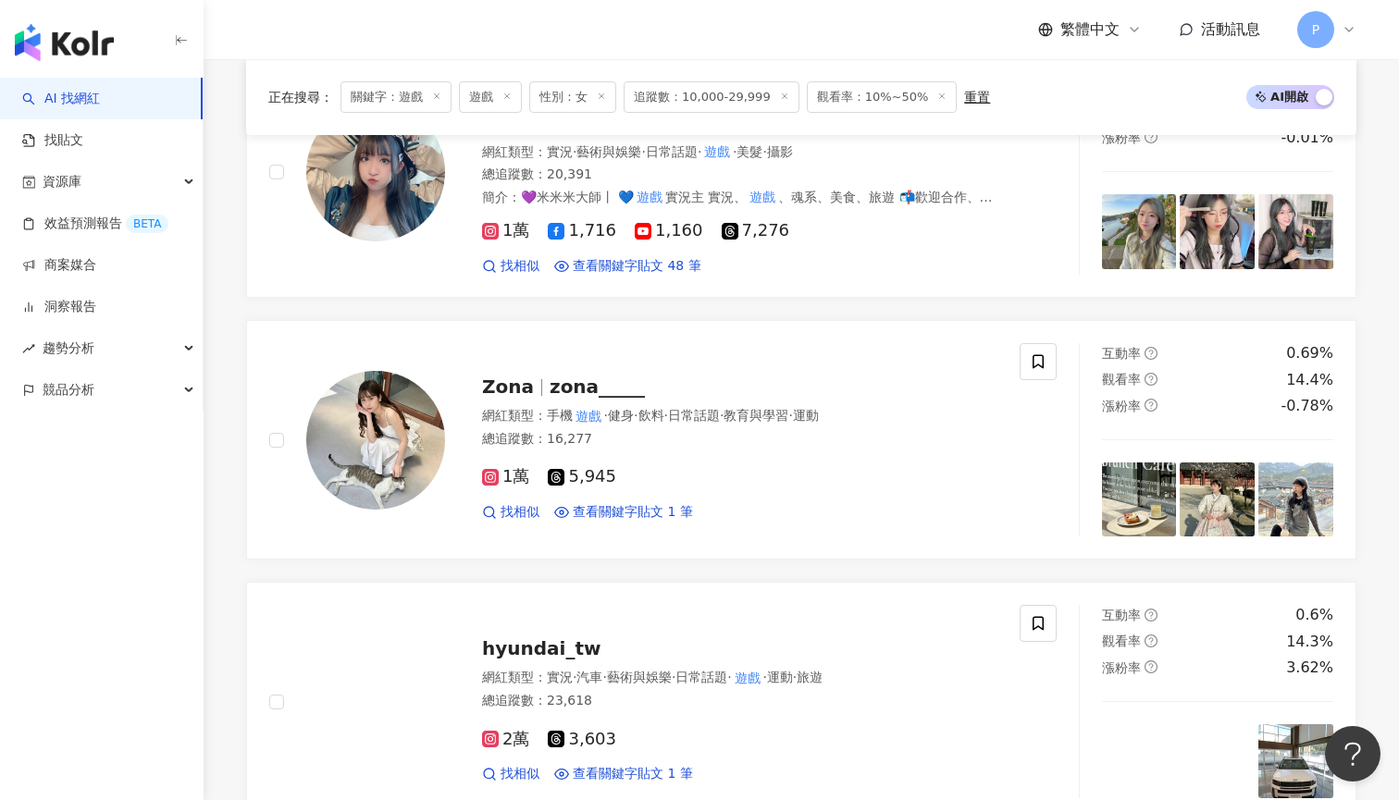
scroll to position [1920, 0]
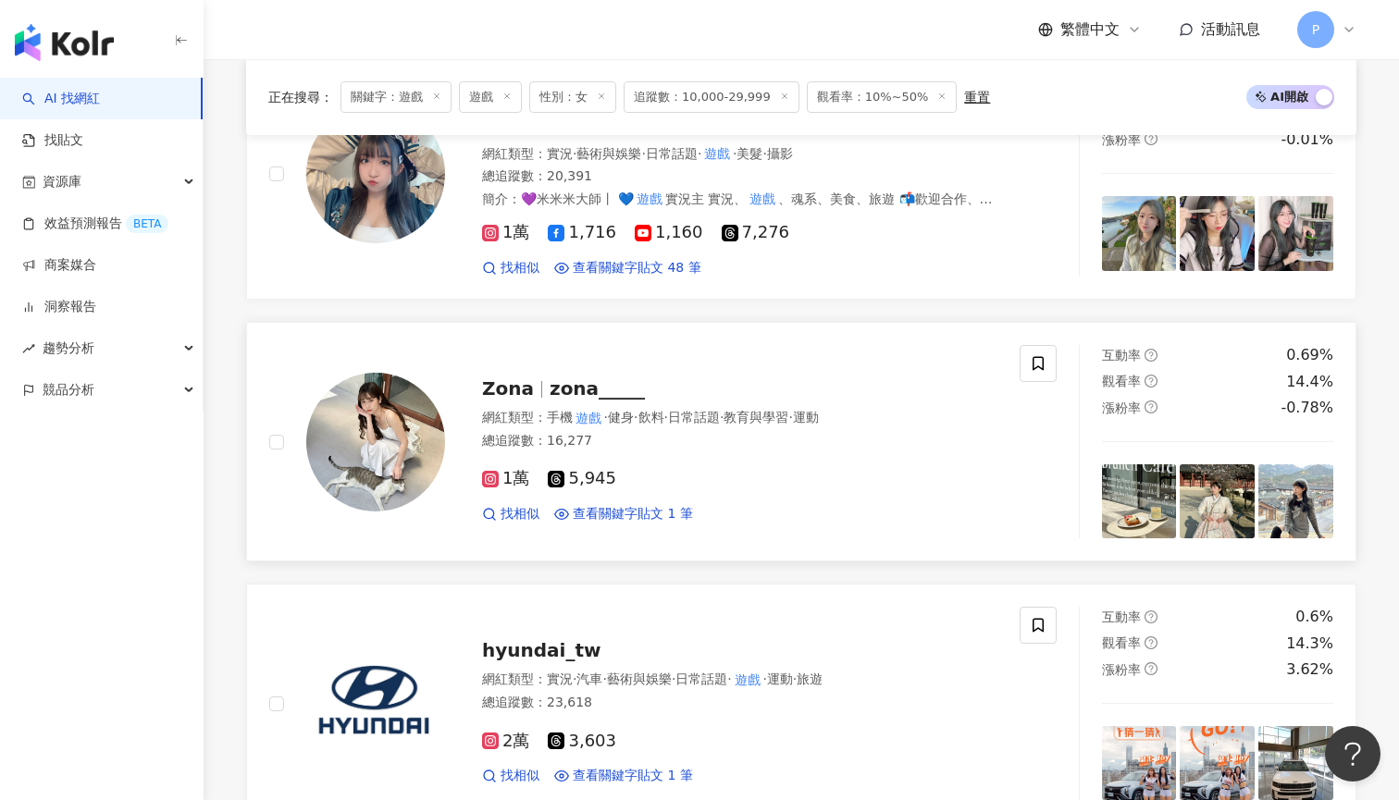
click at [756, 378] on div "Zona zona_____" at bounding box center [739, 389] width 515 height 26
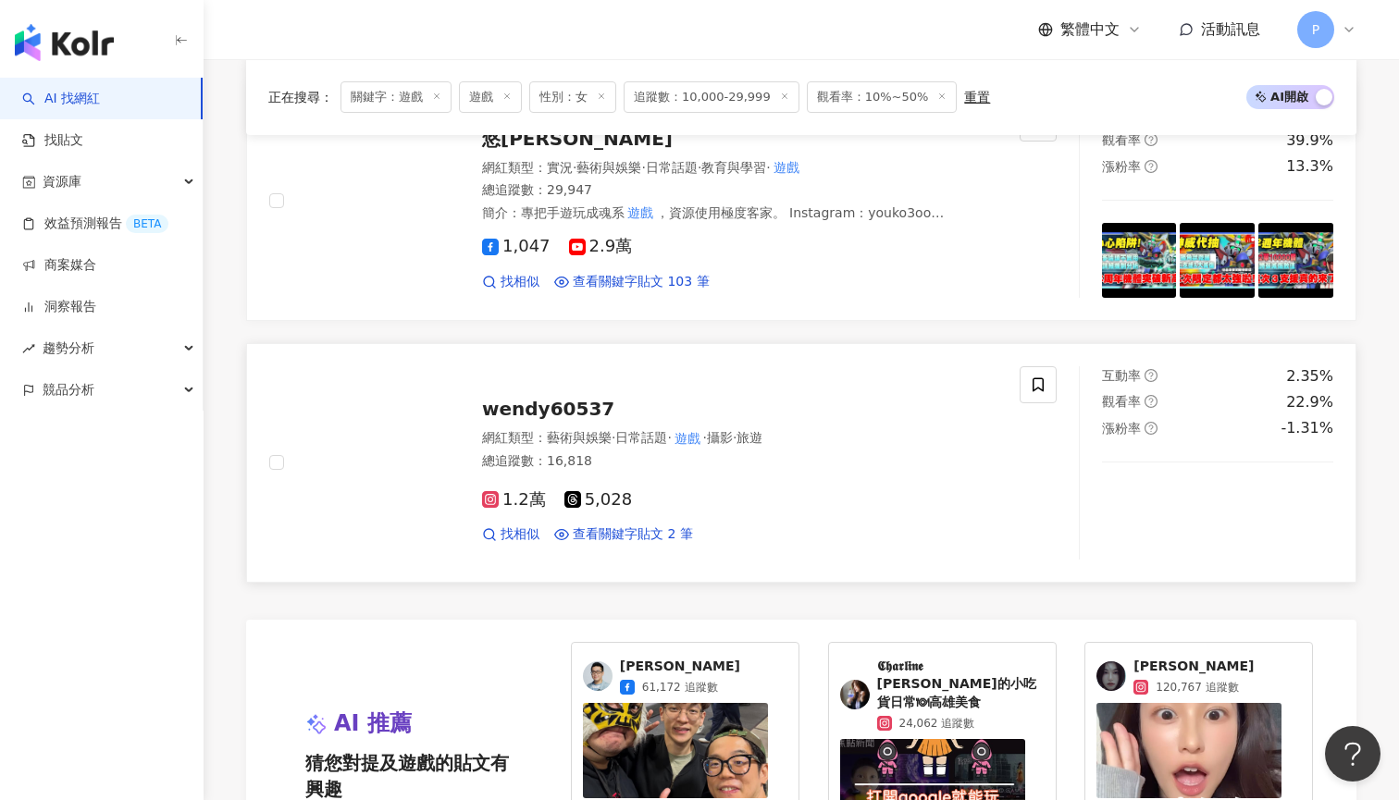
scroll to position [2872, 0]
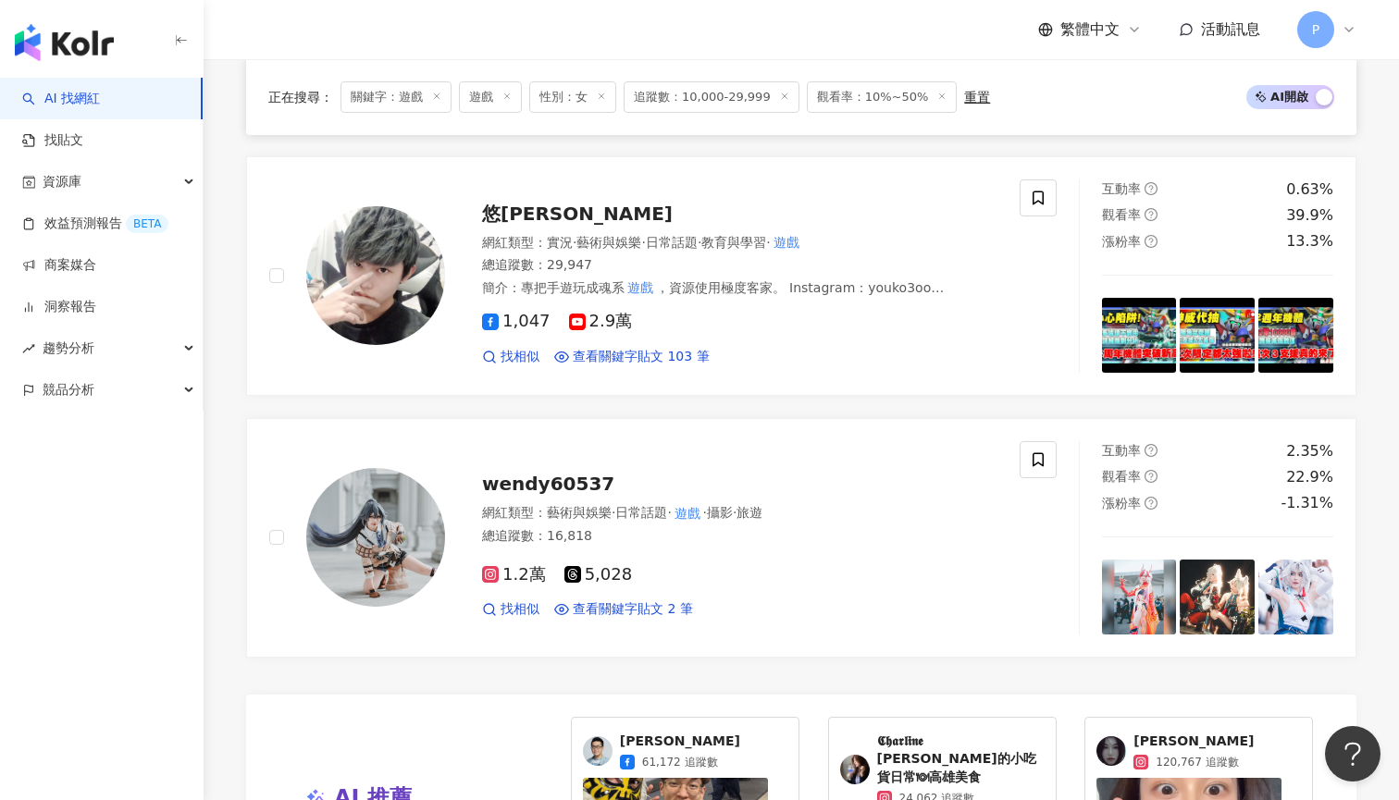
click at [693, 106] on span "追蹤數：10,000-29,999" at bounding box center [711, 96] width 176 height 31
click at [707, 101] on span "追蹤數：10,000-29,999" at bounding box center [711, 96] width 176 height 31
click at [780, 97] on icon at bounding box center [784, 96] width 9 height 9
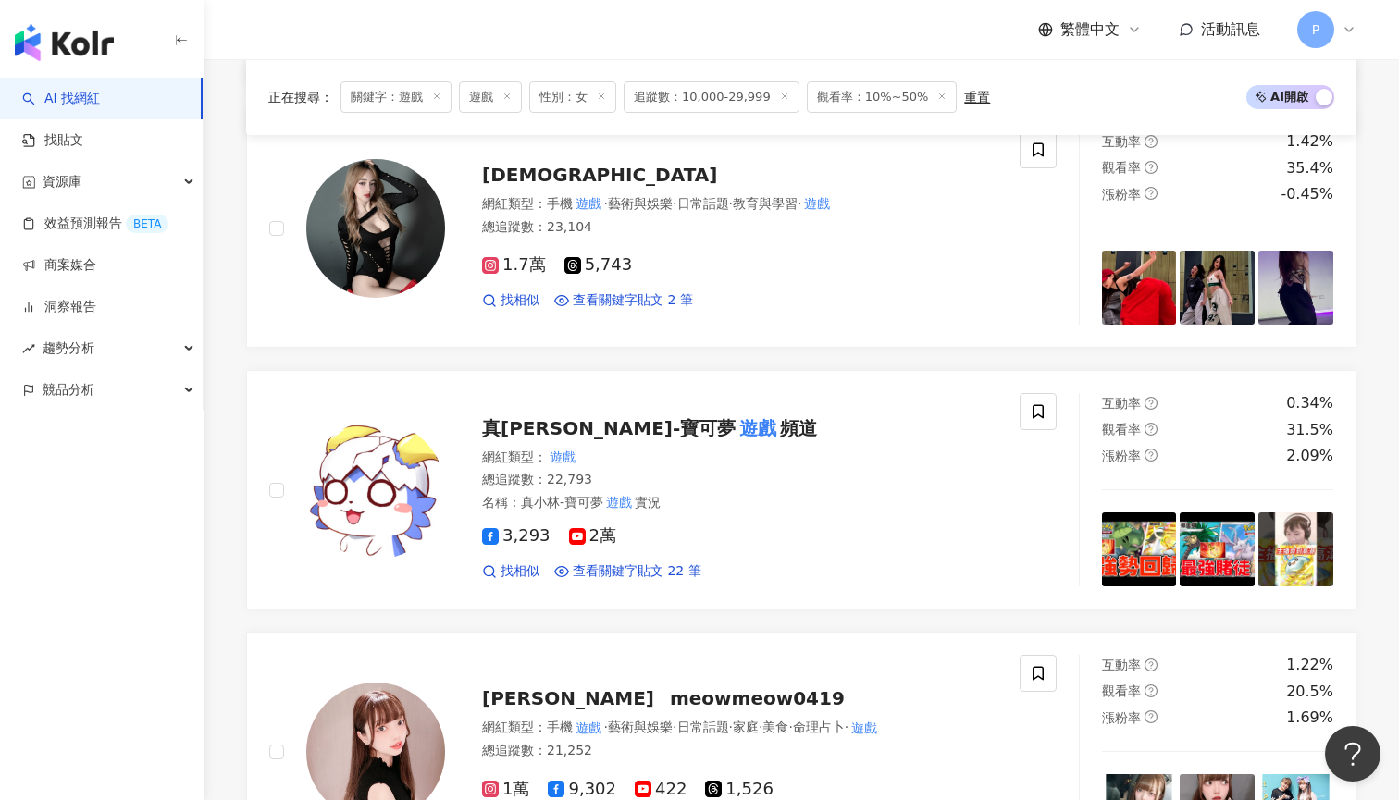
scroll to position [23, 0]
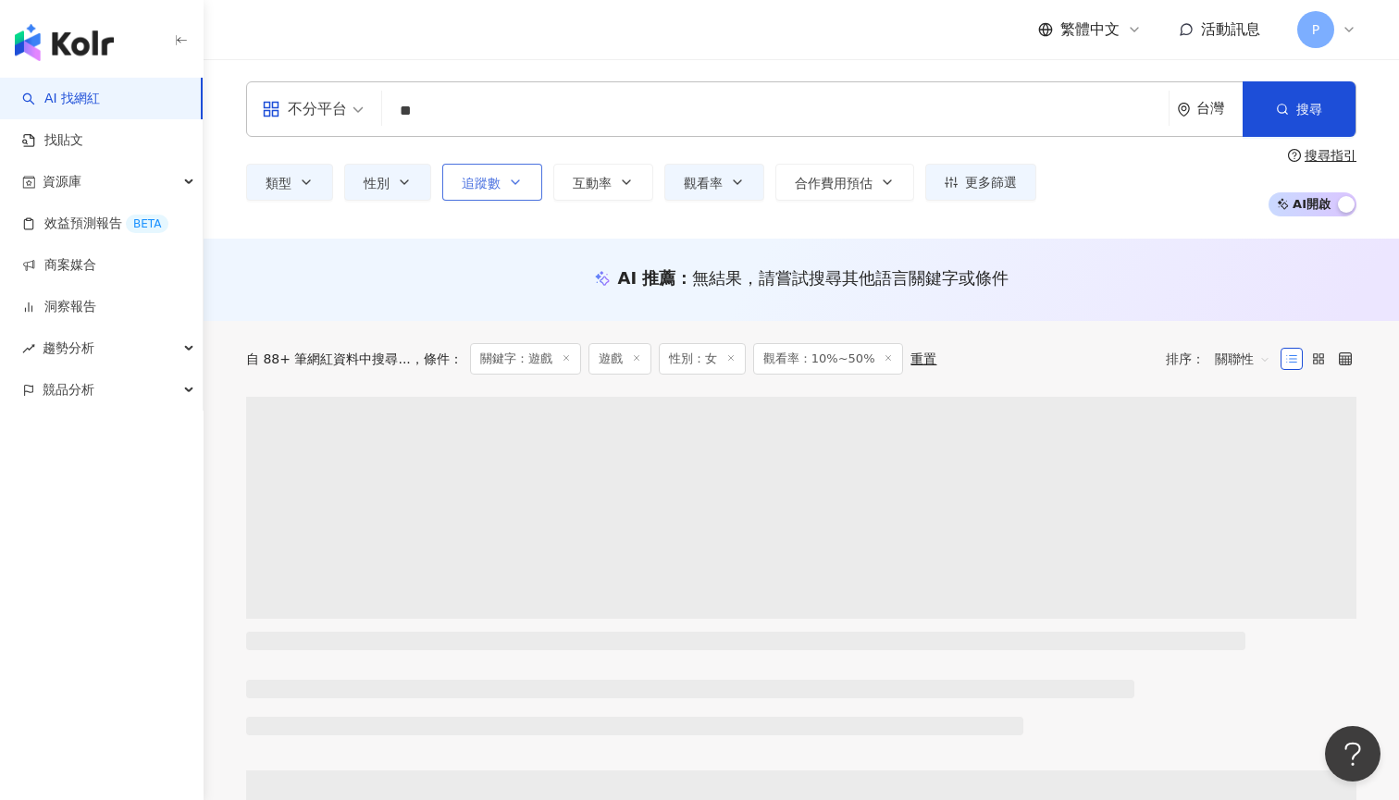
click at [526, 171] on button "追蹤數" at bounding box center [492, 182] width 100 height 37
type input "*"
type input "*******"
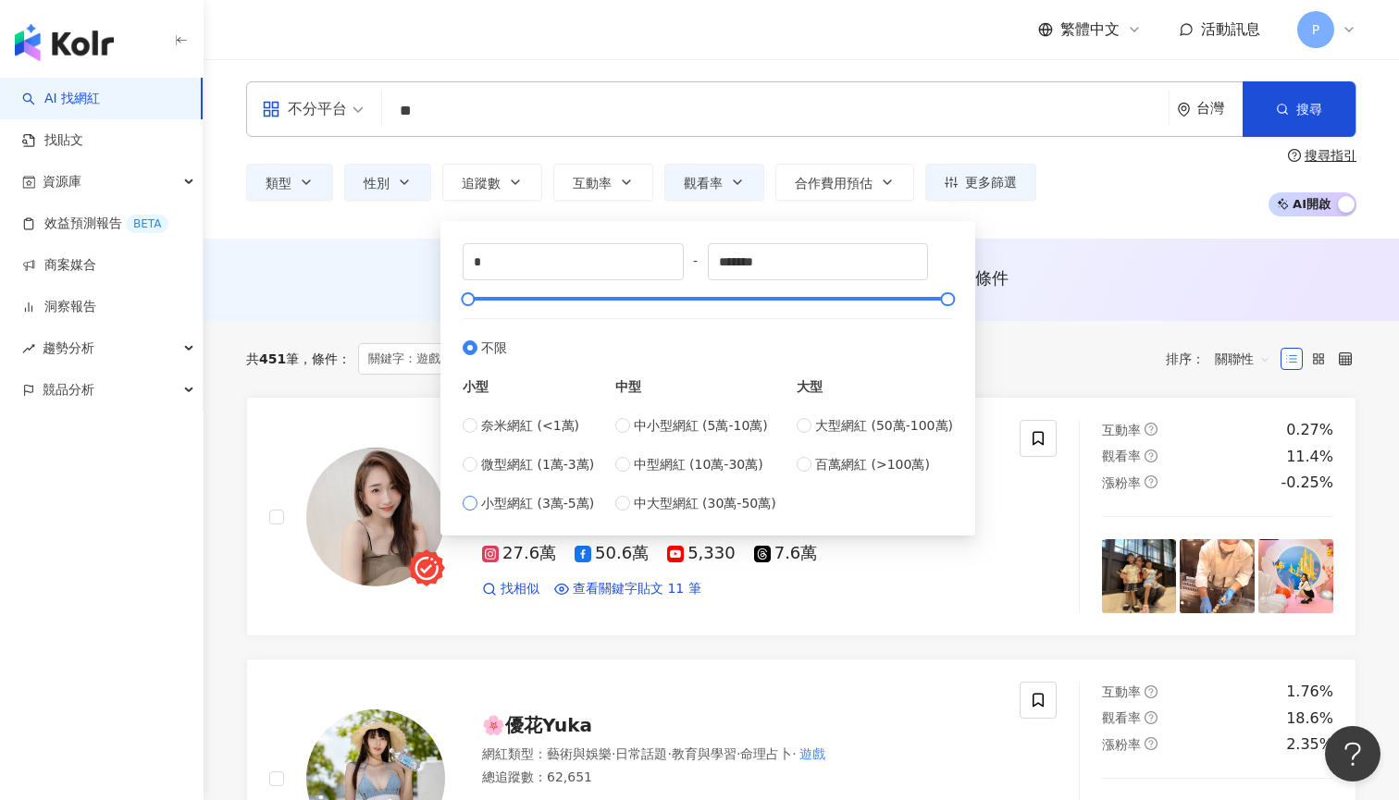
click at [574, 499] on span "小型網紅 (3萬-5萬)" at bounding box center [537, 503] width 113 height 20
type input "*****"
click at [857, 220] on div "***** - ***** 不限 小型 奈米網紅 (<1萬) 微型網紅 (1萬-3萬) 小型網紅 (3萬-5萬) 中型 中小型網紅 (5萬-10萬) 中型網紅…" at bounding box center [707, 374] width 535 height 324
click at [494, 178] on span "追蹤數" at bounding box center [481, 183] width 39 height 15
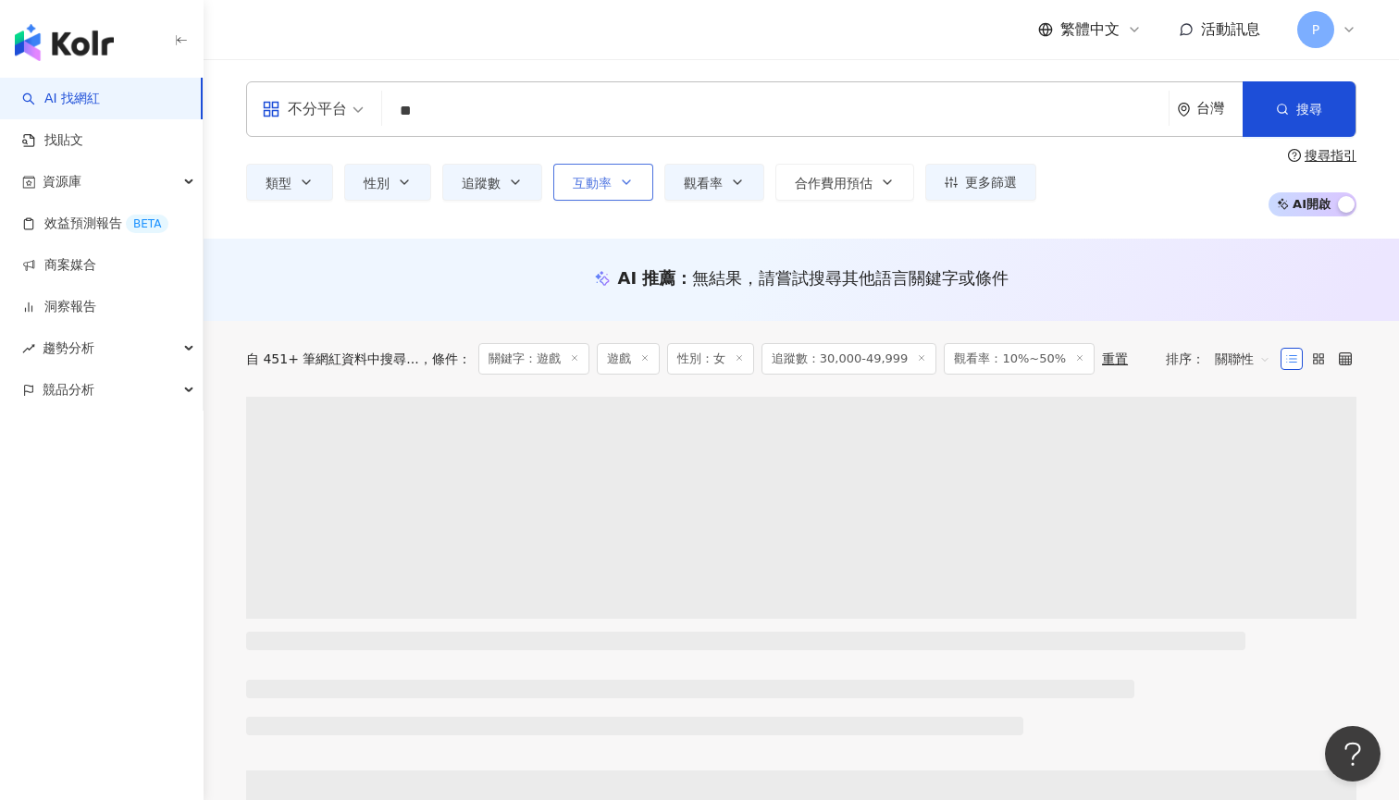
click at [635, 190] on button "互動率" at bounding box center [603, 182] width 100 height 37
click at [820, 187] on span "合作費用預估" at bounding box center [834, 183] width 78 height 15
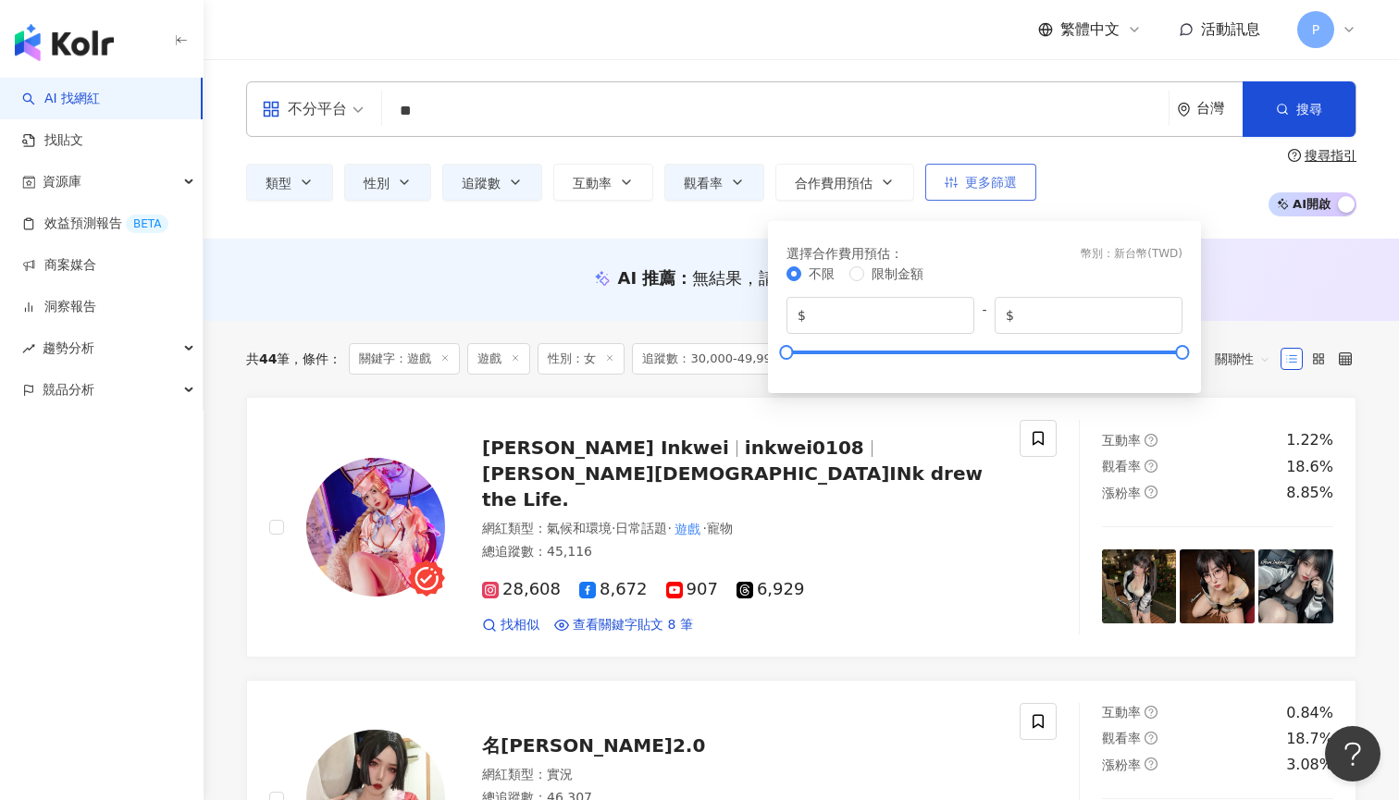
click at [946, 188] on icon "button" at bounding box center [950, 182] width 13 height 13
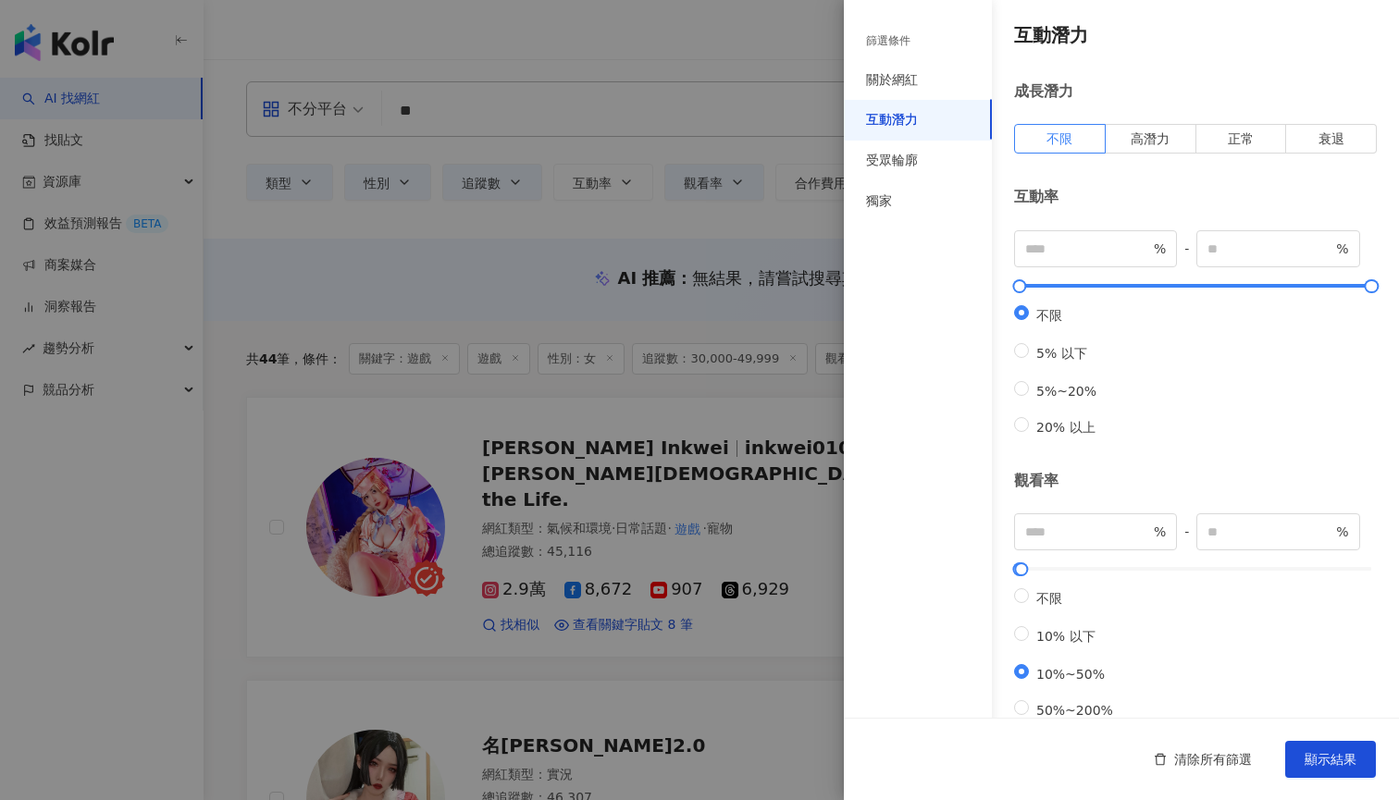
click at [802, 181] on div at bounding box center [699, 400] width 1399 height 800
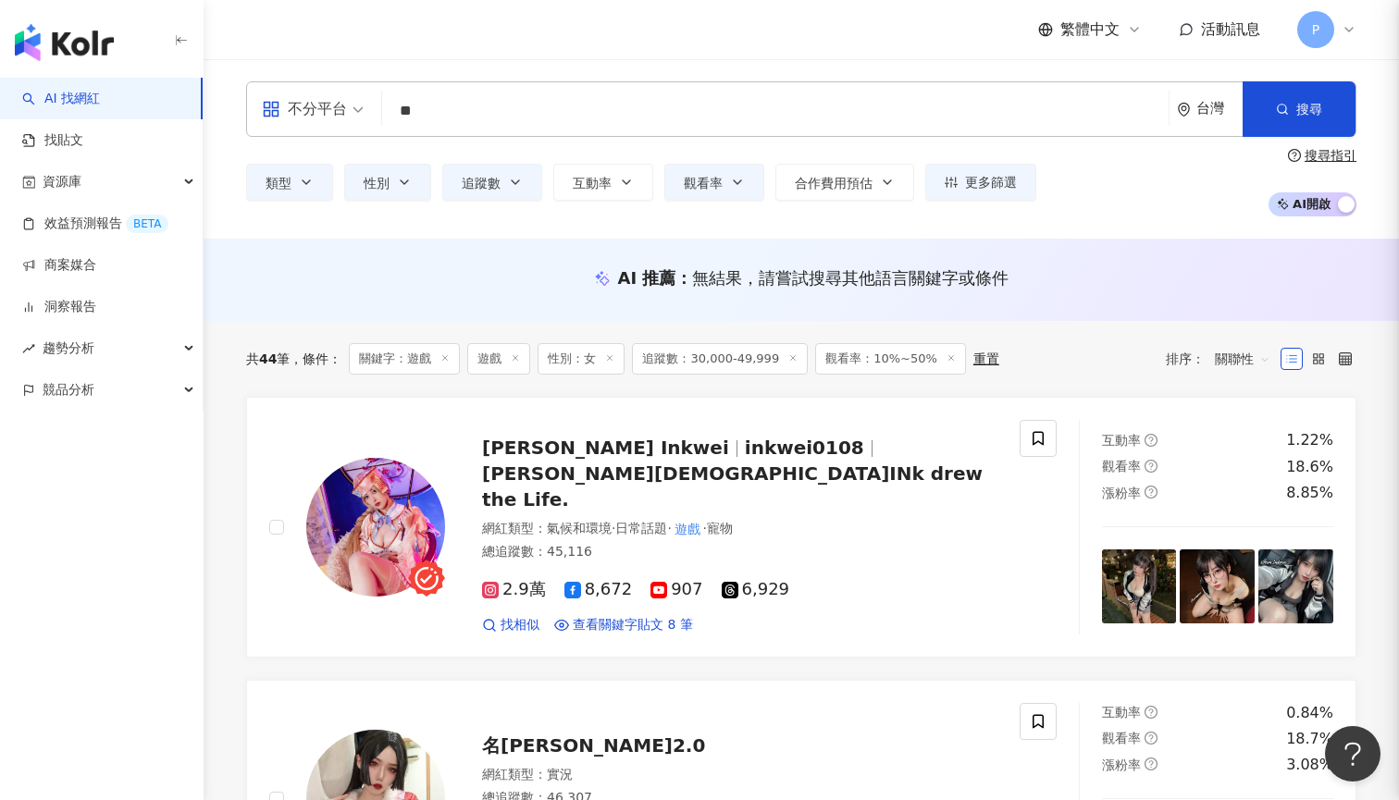
click at [734, 189] on div at bounding box center [699, 400] width 1399 height 800
click at [734, 189] on icon "button" at bounding box center [737, 182] width 15 height 15
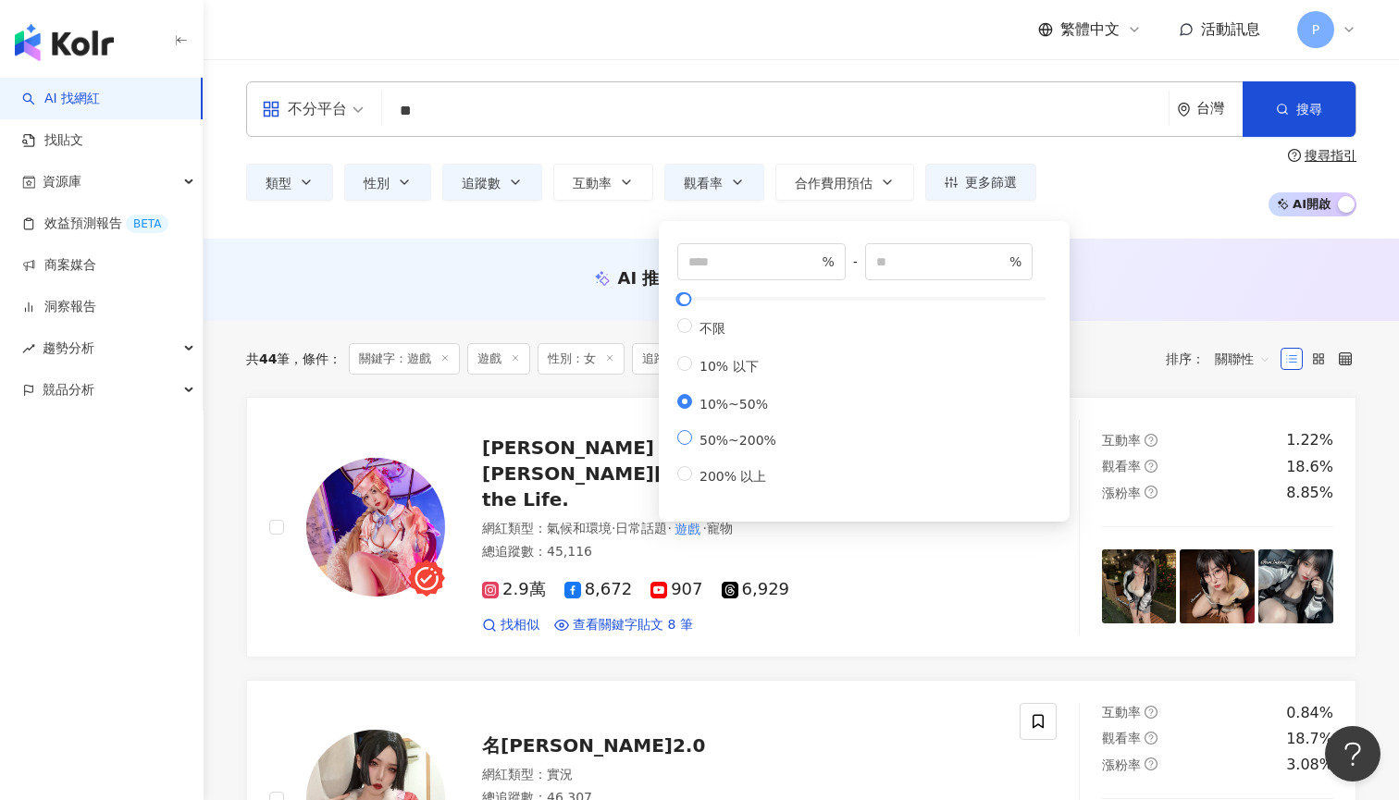
click at [750, 447] on span "50%~200%" at bounding box center [738, 440] width 92 height 15
type input "**"
type input "***"
click at [1083, 222] on div "不分平台 ** 台灣 搜尋 customizedTag e6319b91-1e34-4a29-8c0a-1d4c02535766 18f1f764-ee98-…" at bounding box center [800, 148] width 1195 height 179
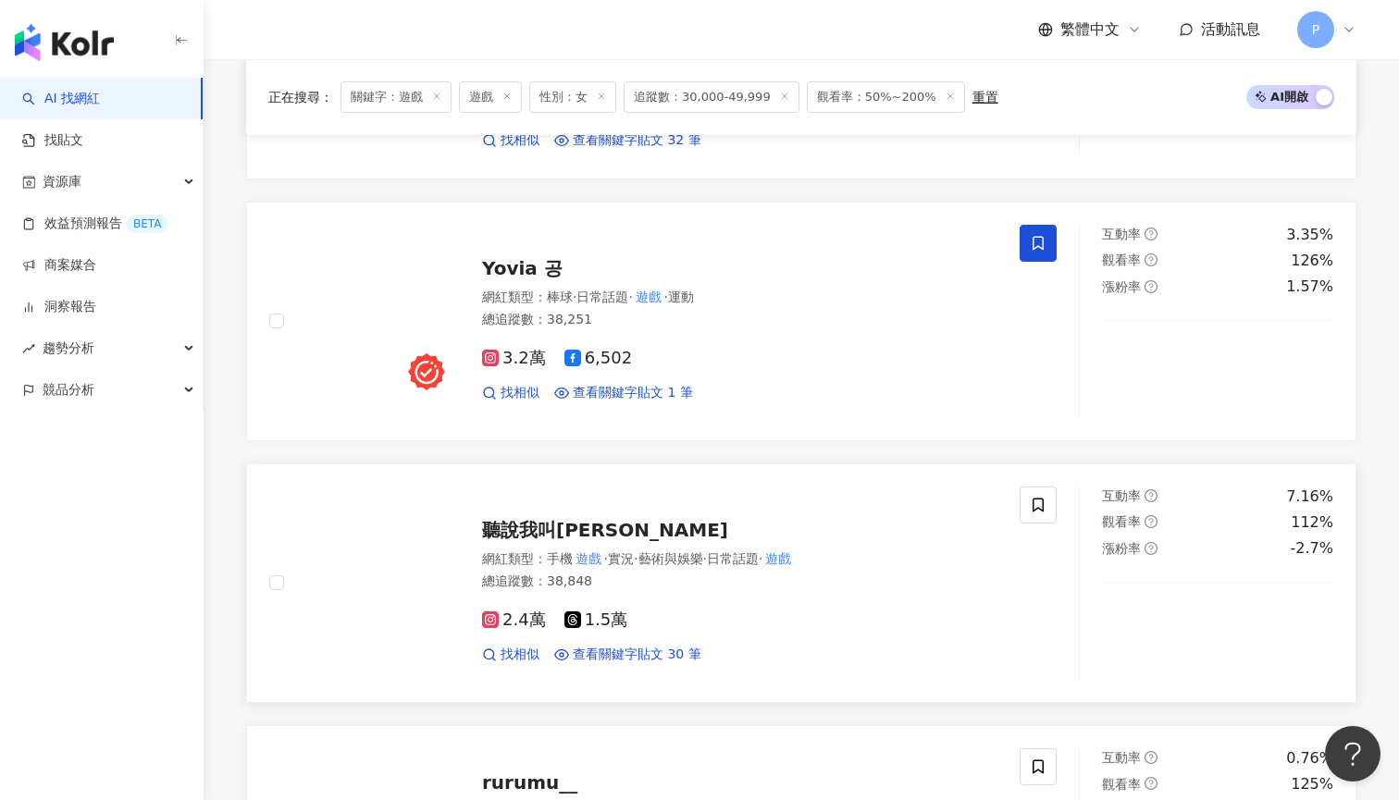
scroll to position [1125, 0]
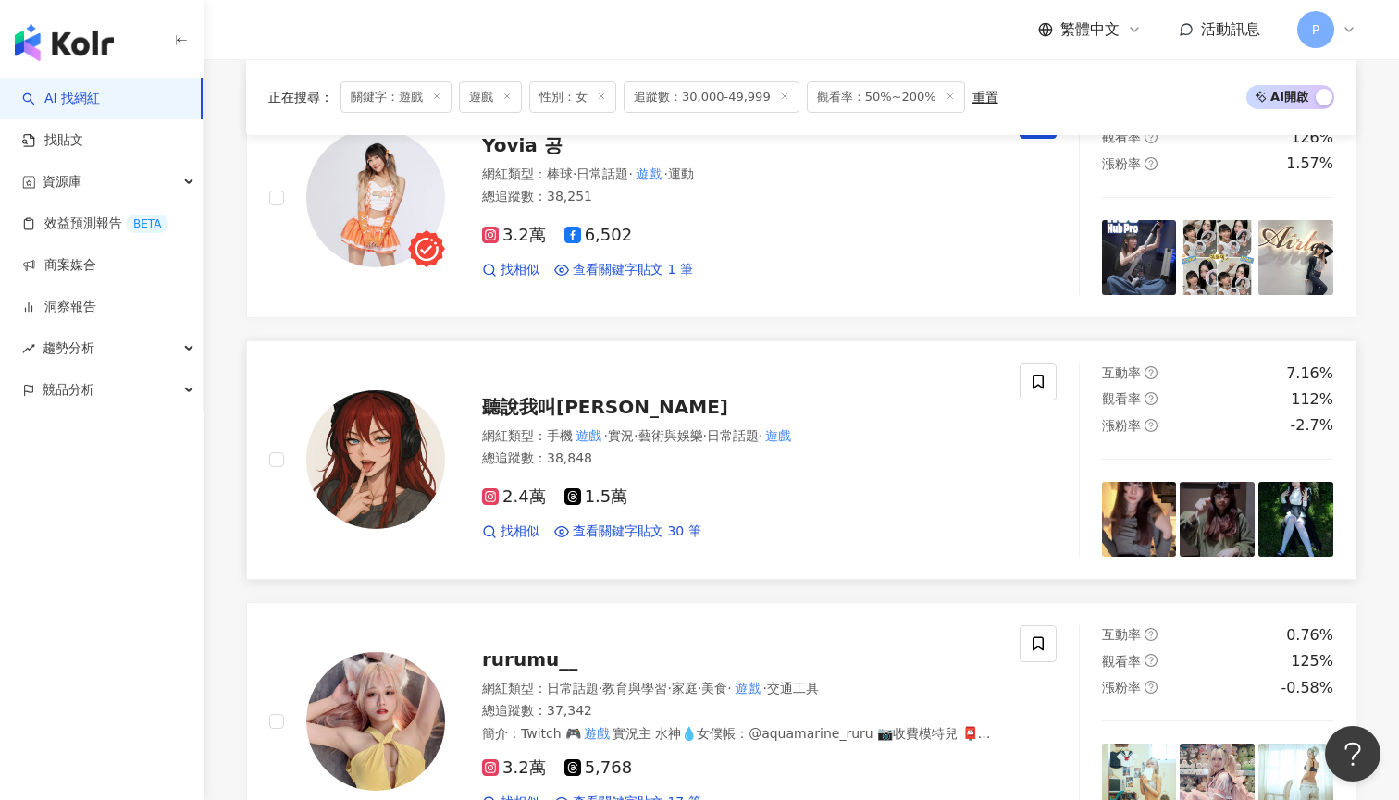
click at [549, 394] on div "聽說我叫卯咪" at bounding box center [739, 407] width 515 height 26
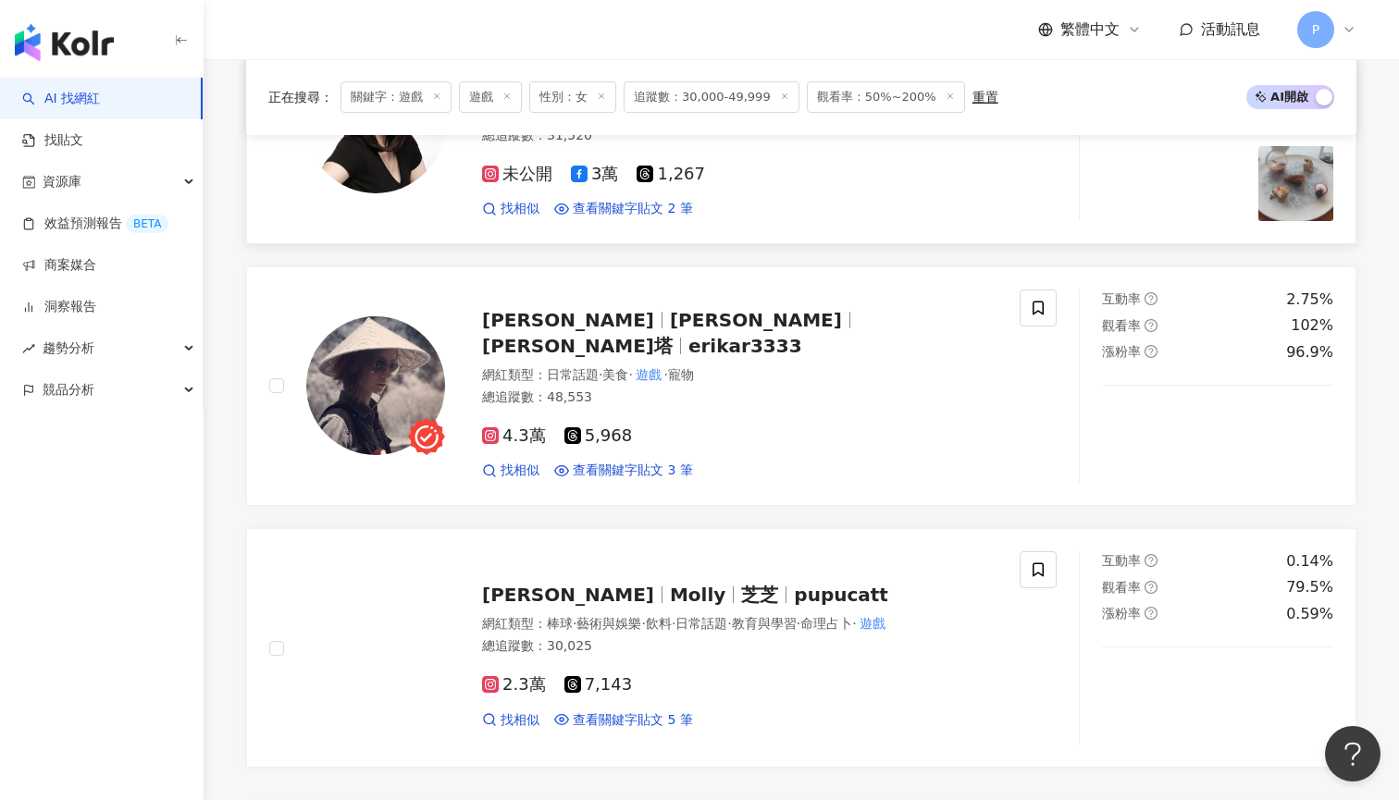
scroll to position [2806, 0]
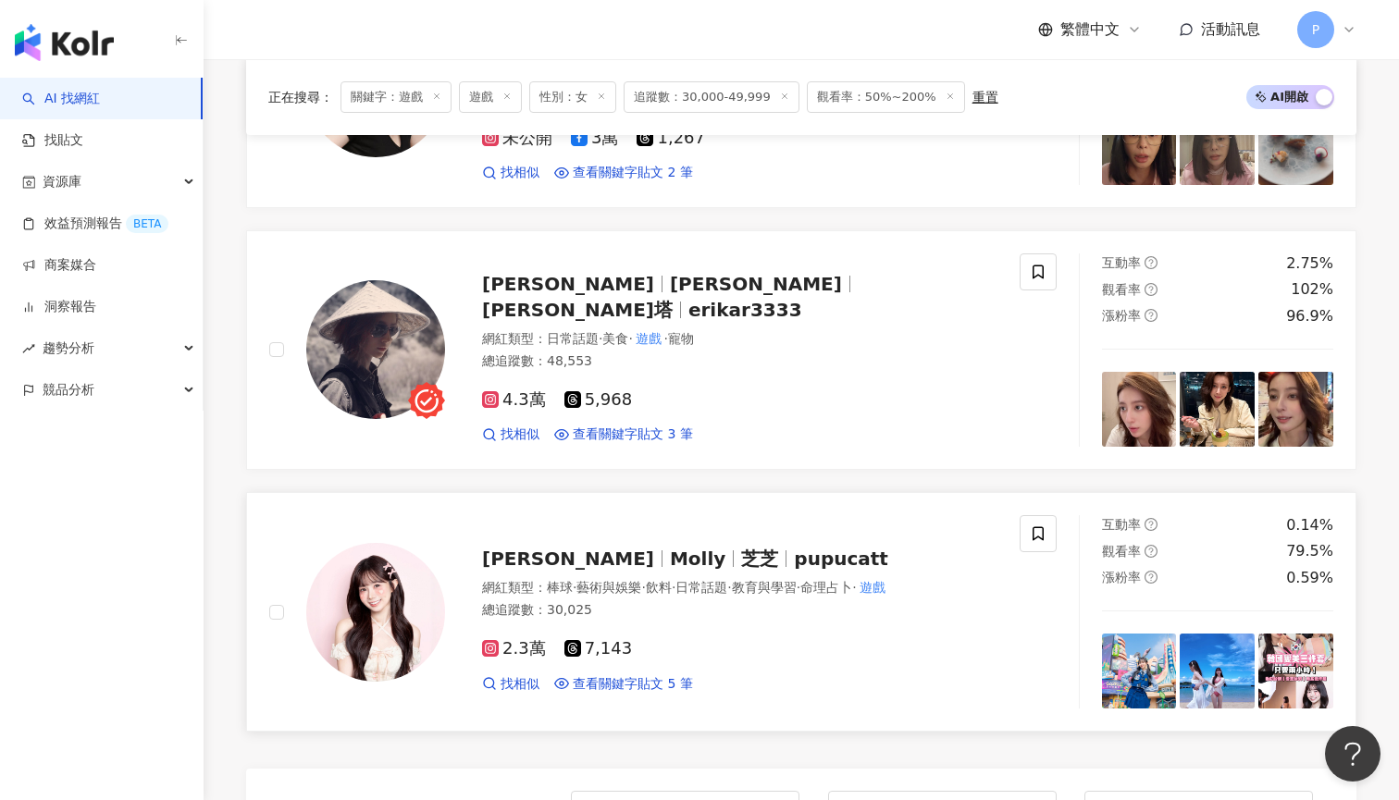
click at [805, 543] on div "鍾昕芝 Molly 芝芝 pupucatt 網紅類型 ： 棒球 · 藝術與娛樂 · 飲料 · 日常話題 · 教育與學習 · 命理占卜 · 遊戲 總追蹤數 ： …" at bounding box center [721, 612] width 552 height 162
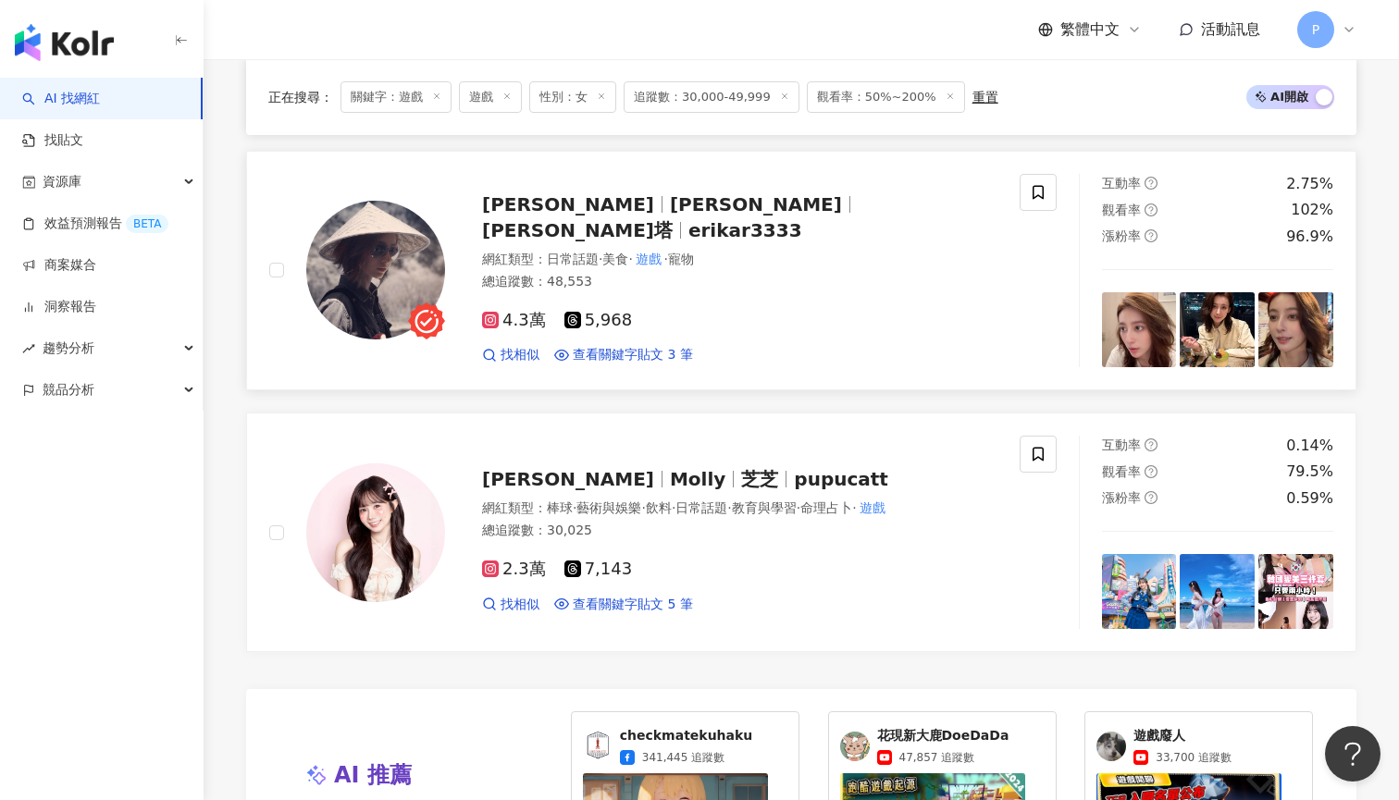
click at [672, 219] on span "艾莉塔" at bounding box center [577, 230] width 191 height 22
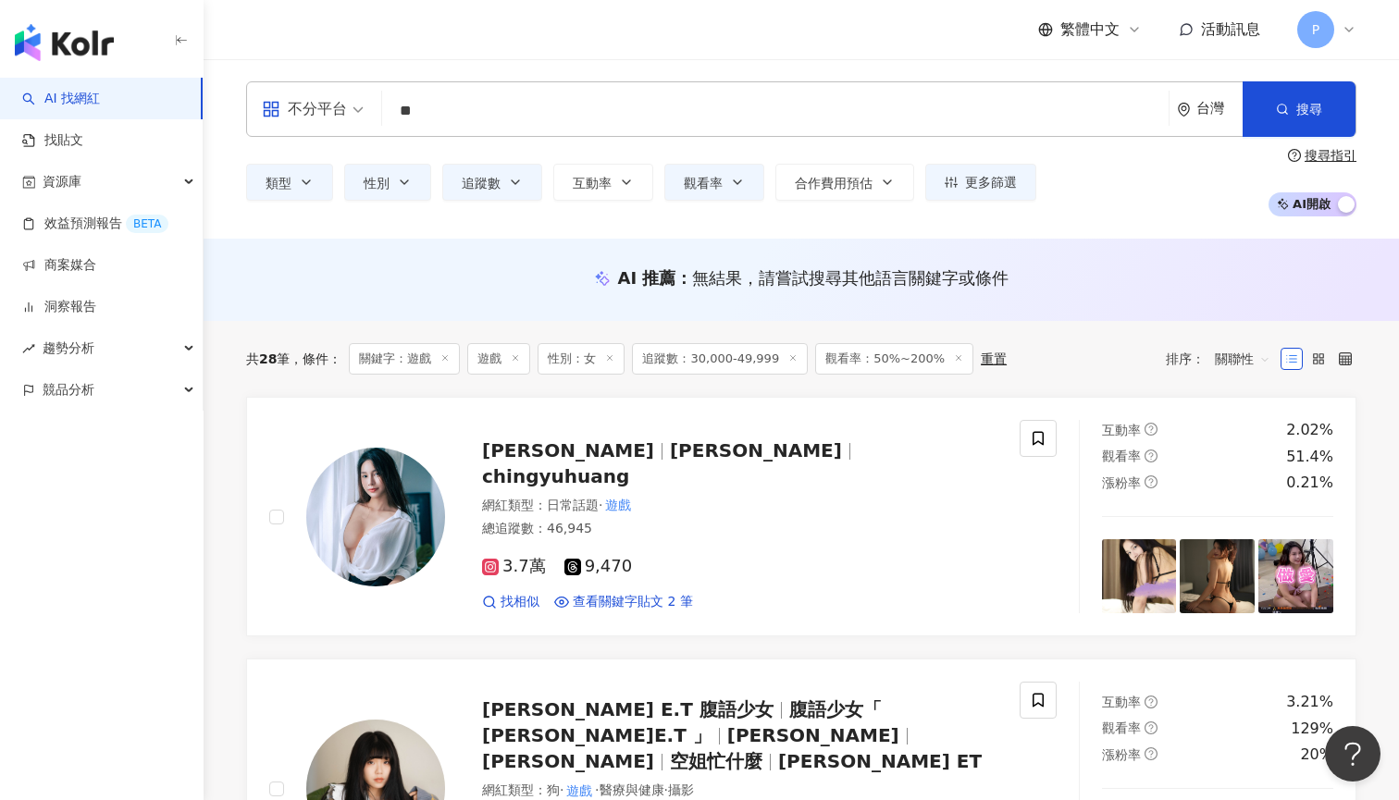
scroll to position [-1, 0]
click at [578, 104] on input "**" at bounding box center [774, 110] width 771 height 35
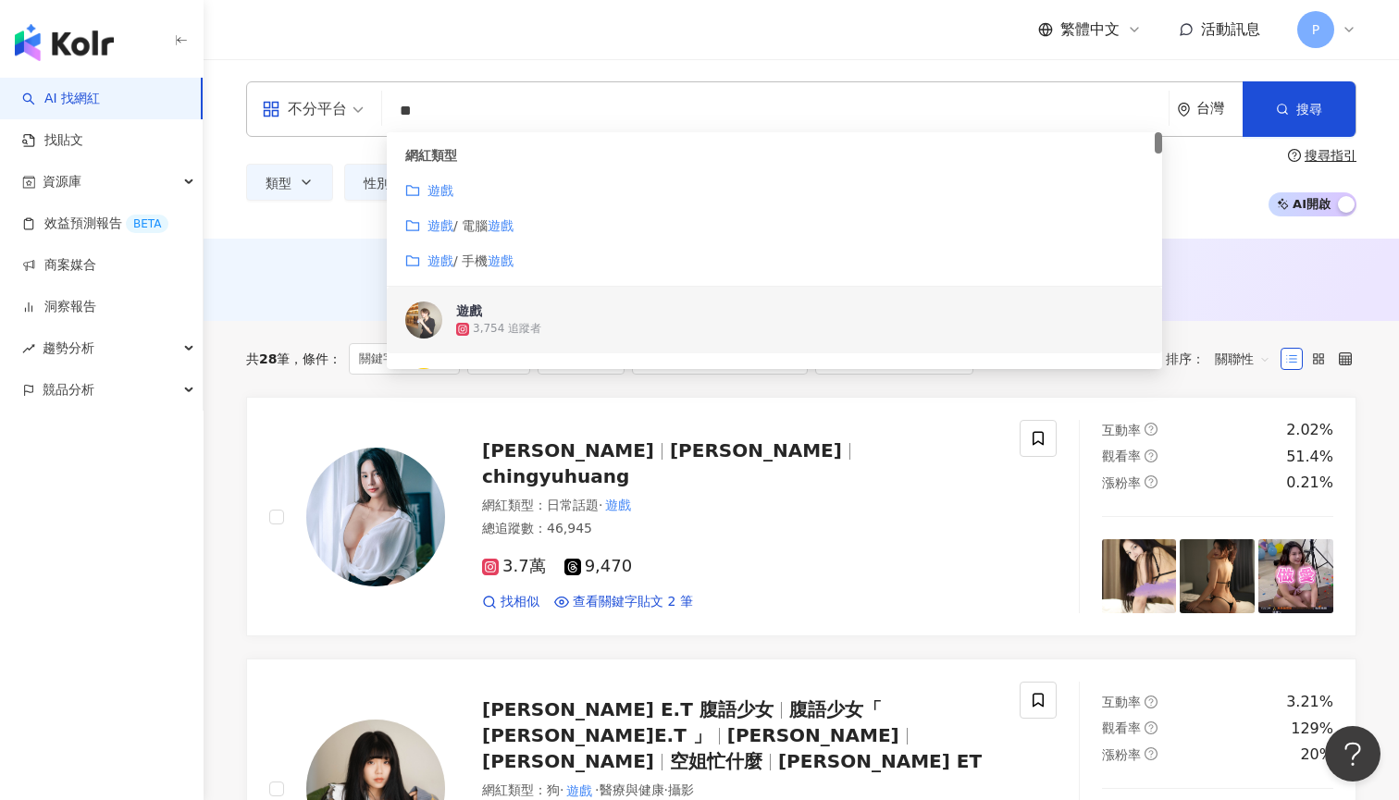
click at [578, 104] on input "**" at bounding box center [774, 110] width 771 height 35
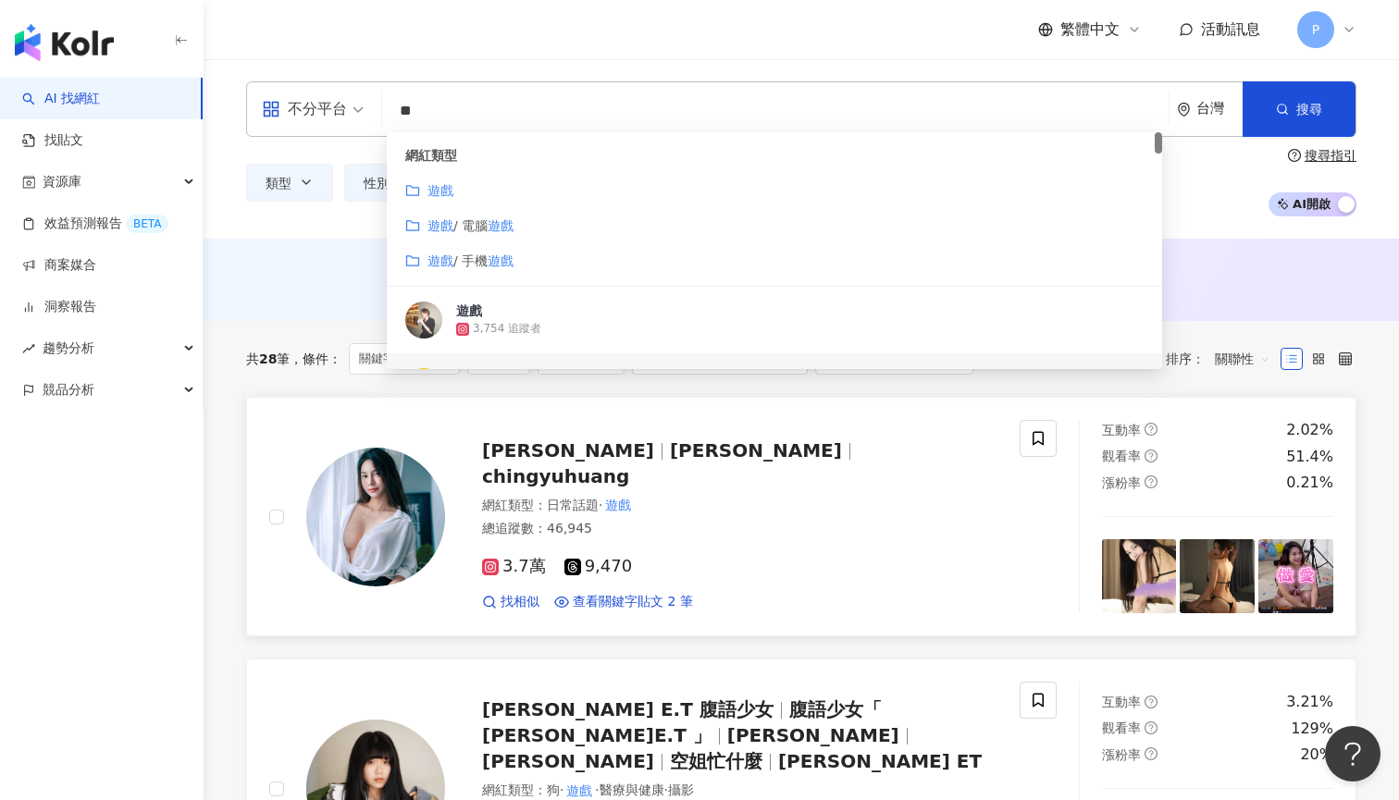
click at [638, 497] on div "網紅類型 ： 日常話題 · 遊戲" at bounding box center [739, 506] width 515 height 18
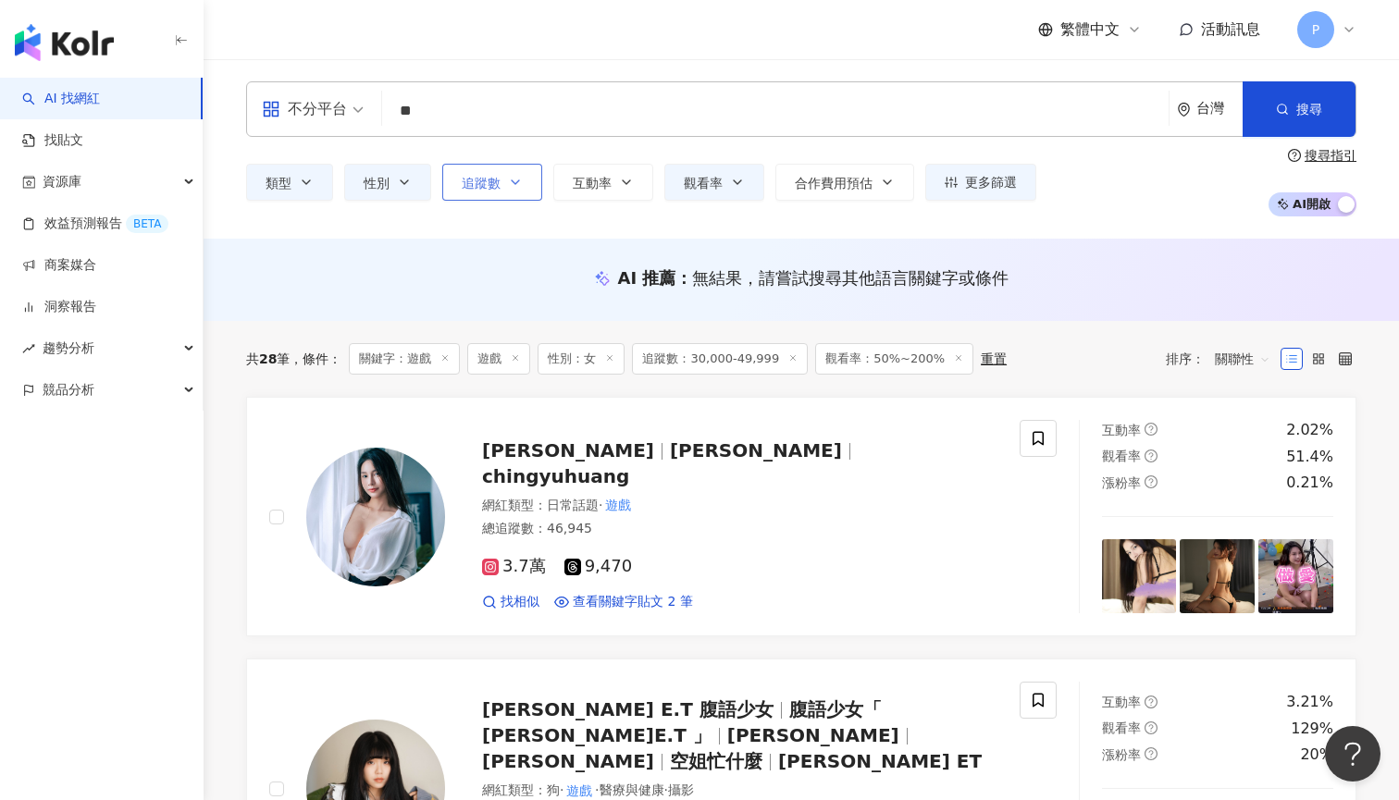
click at [502, 180] on button "追蹤數" at bounding box center [492, 182] width 100 height 37
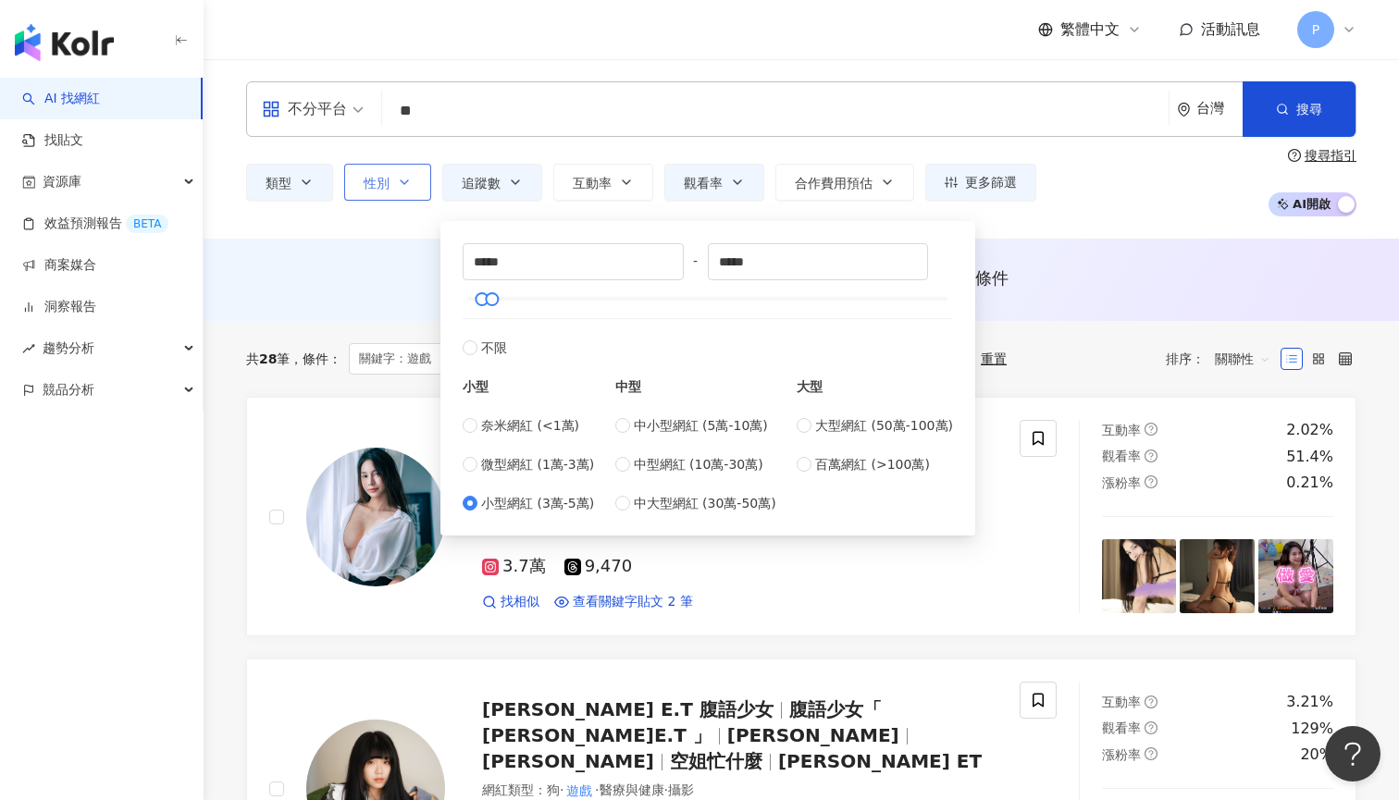
click at [397, 188] on icon "button" at bounding box center [404, 182] width 15 height 15
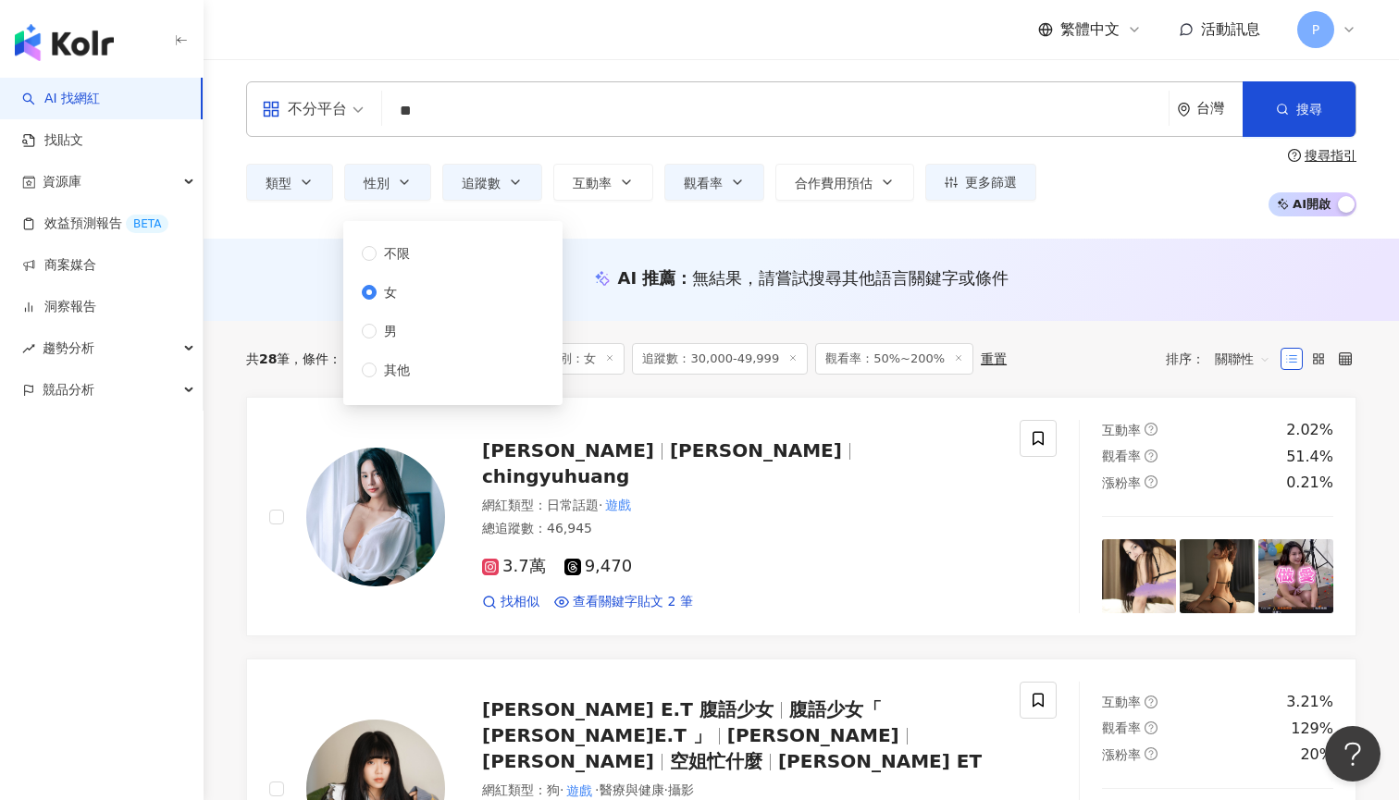
click at [428, 242] on div "不限 女 男 其他" at bounding box center [452, 313] width 197 height 162
click at [429, 258] on div "不限 女 男 其他" at bounding box center [452, 313] width 197 height 162
click at [369, 245] on label "不限" at bounding box center [389, 253] width 55 height 20
click at [487, 99] on input "**" at bounding box center [774, 110] width 771 height 35
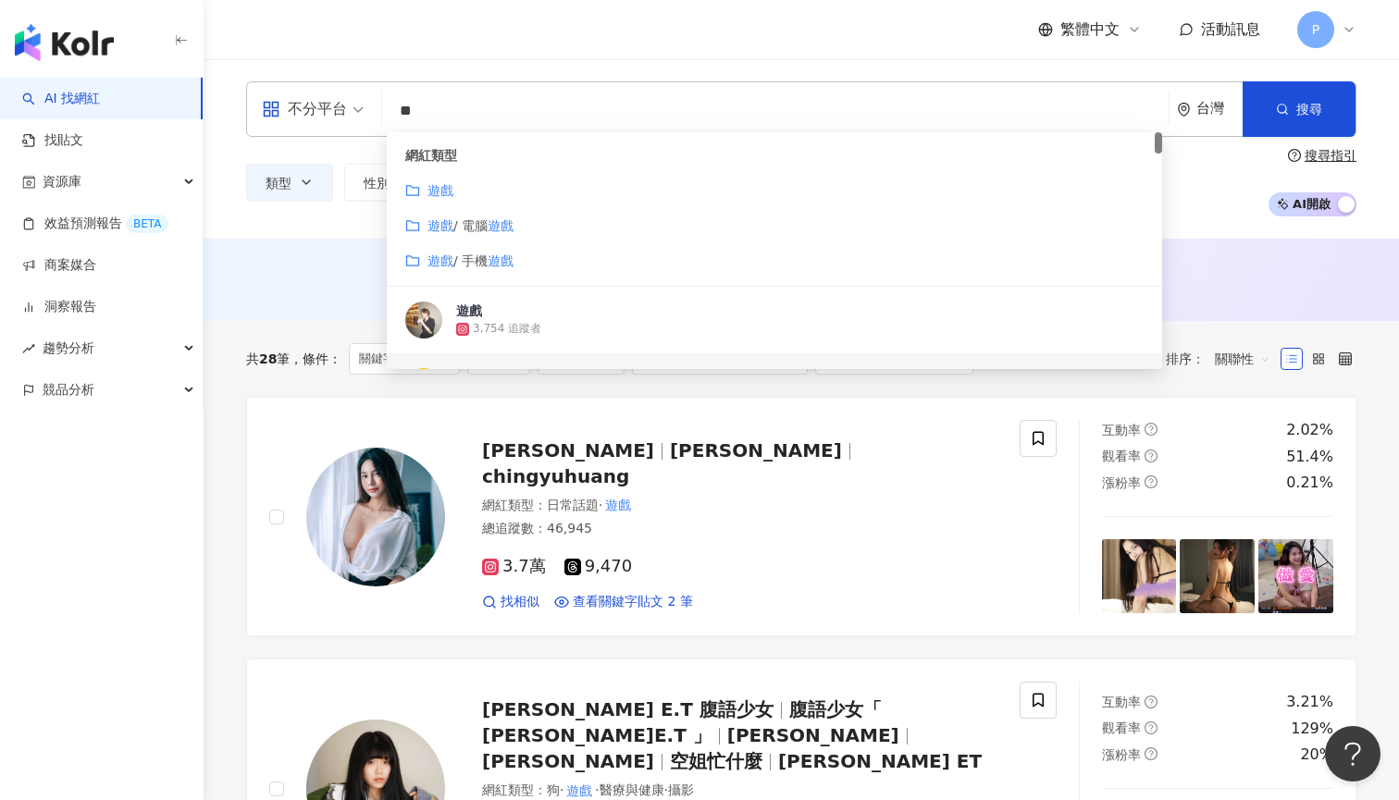
click at [487, 99] on input "**" at bounding box center [774, 110] width 771 height 35
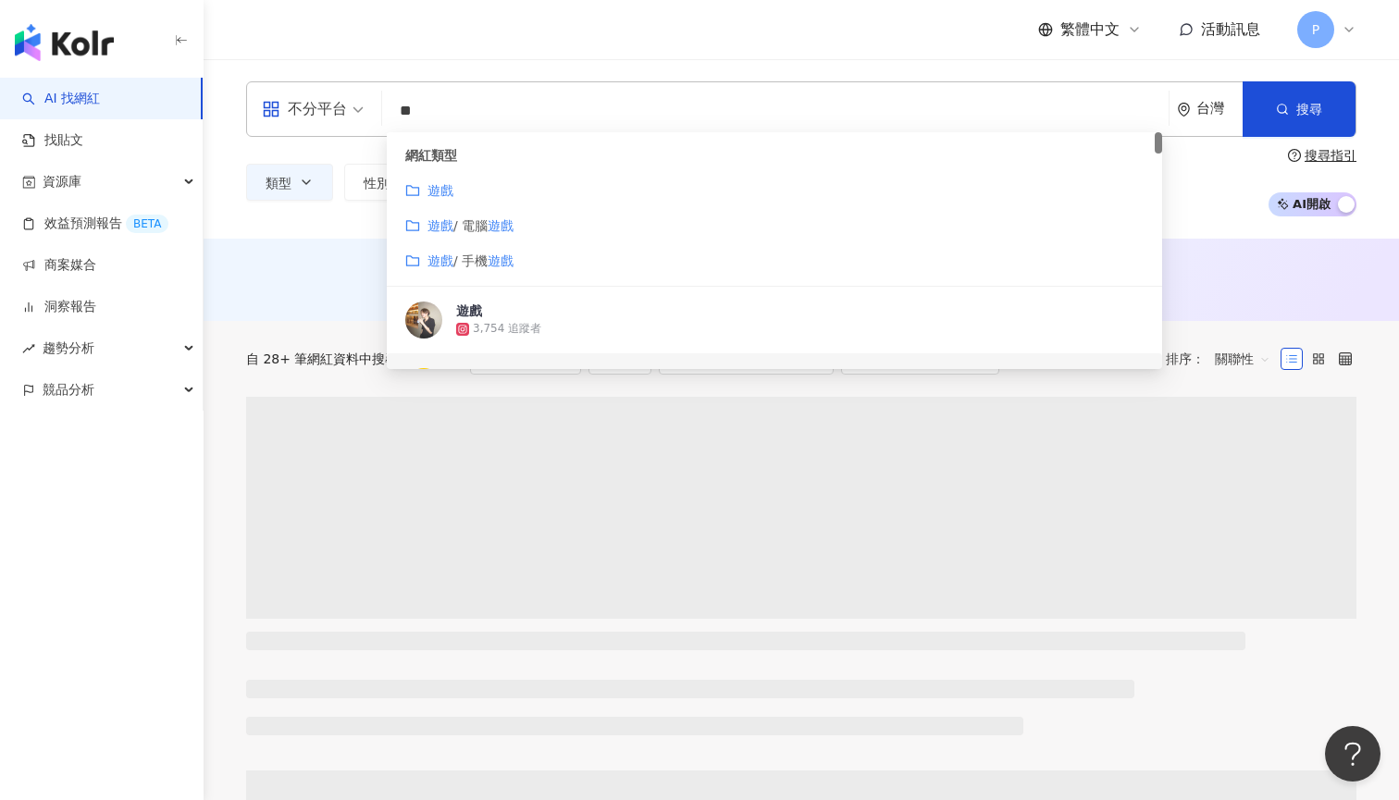
type input "**********"
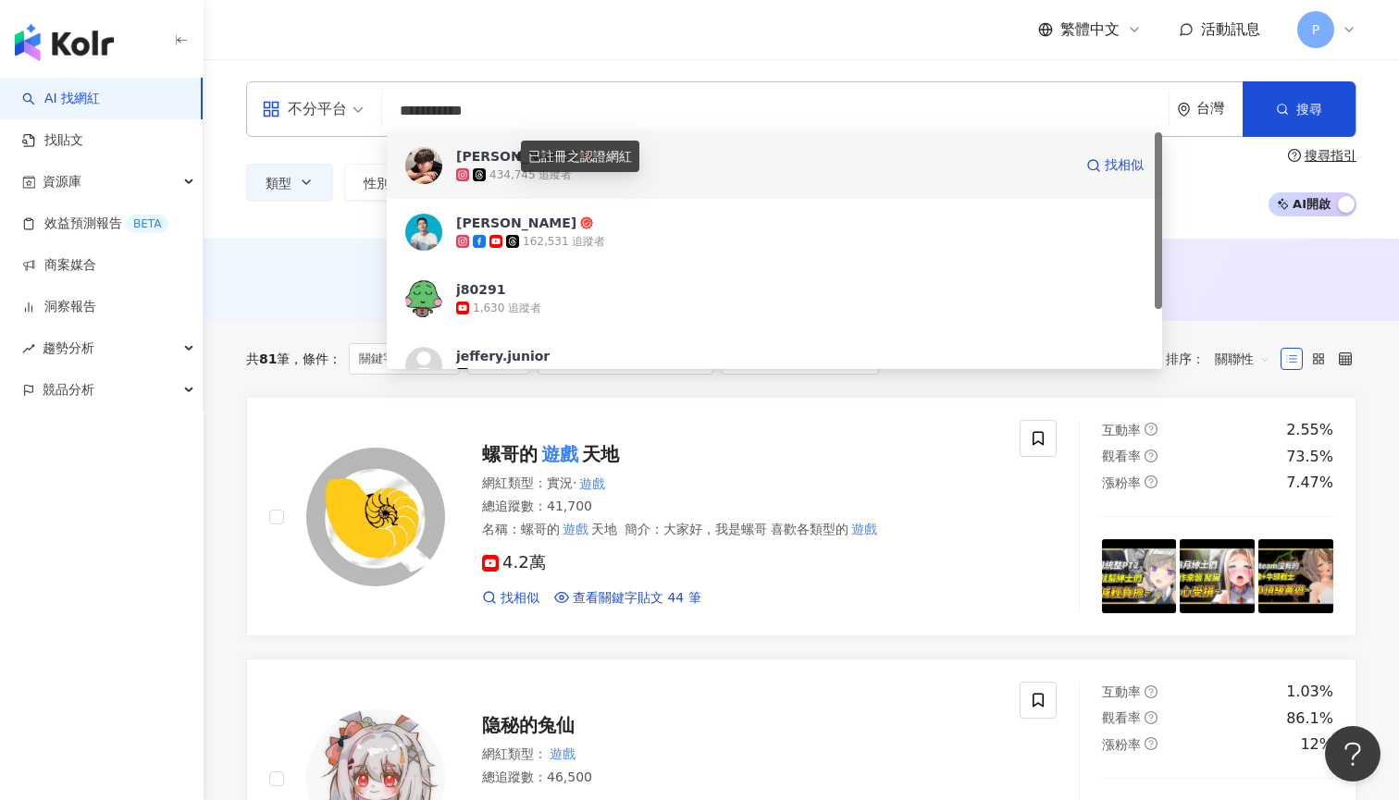
click at [507, 164] on span "[PERSON_NAME]" at bounding box center [764, 156] width 616 height 18
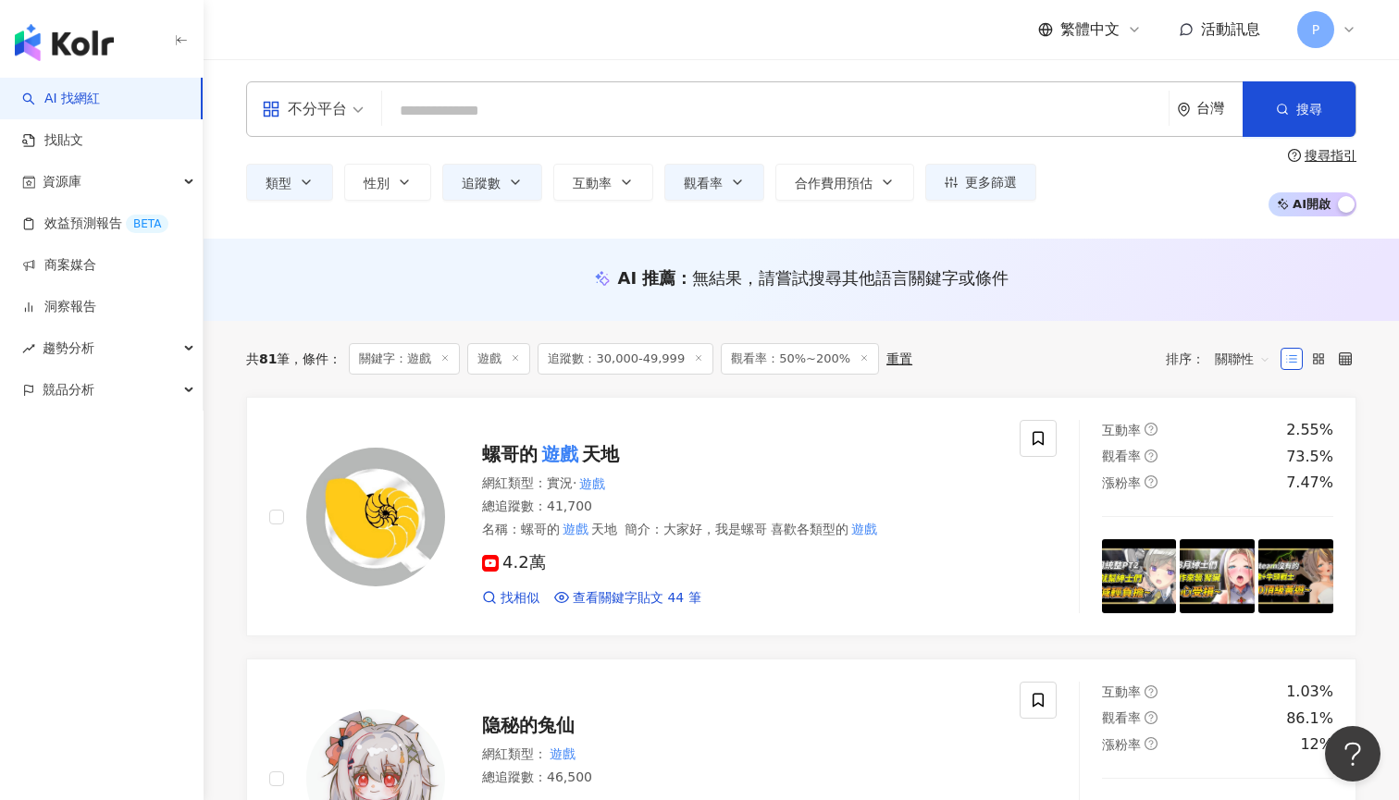
click at [579, 87] on div "不分平台 台灣 搜尋 10365bfe-4bc2-4f79-933b-c35d2197bd4d 蔡昕澔 434,745 追蹤者 郭柏傑 Jeffery Guo…" at bounding box center [801, 108] width 1110 height 55
click at [574, 149] on div "類型 性別 追蹤數 互動率 觀看率 合作費用預估 更多篩選 篩選條件 關於網紅 互動潛力 受眾輪廓 獨家 關於網紅 類型 ( 請選擇您想要的類型 ) 遊戲 國…" at bounding box center [801, 182] width 1110 height 68
click at [584, 127] on input "search" at bounding box center [774, 110] width 771 height 35
type input "**"
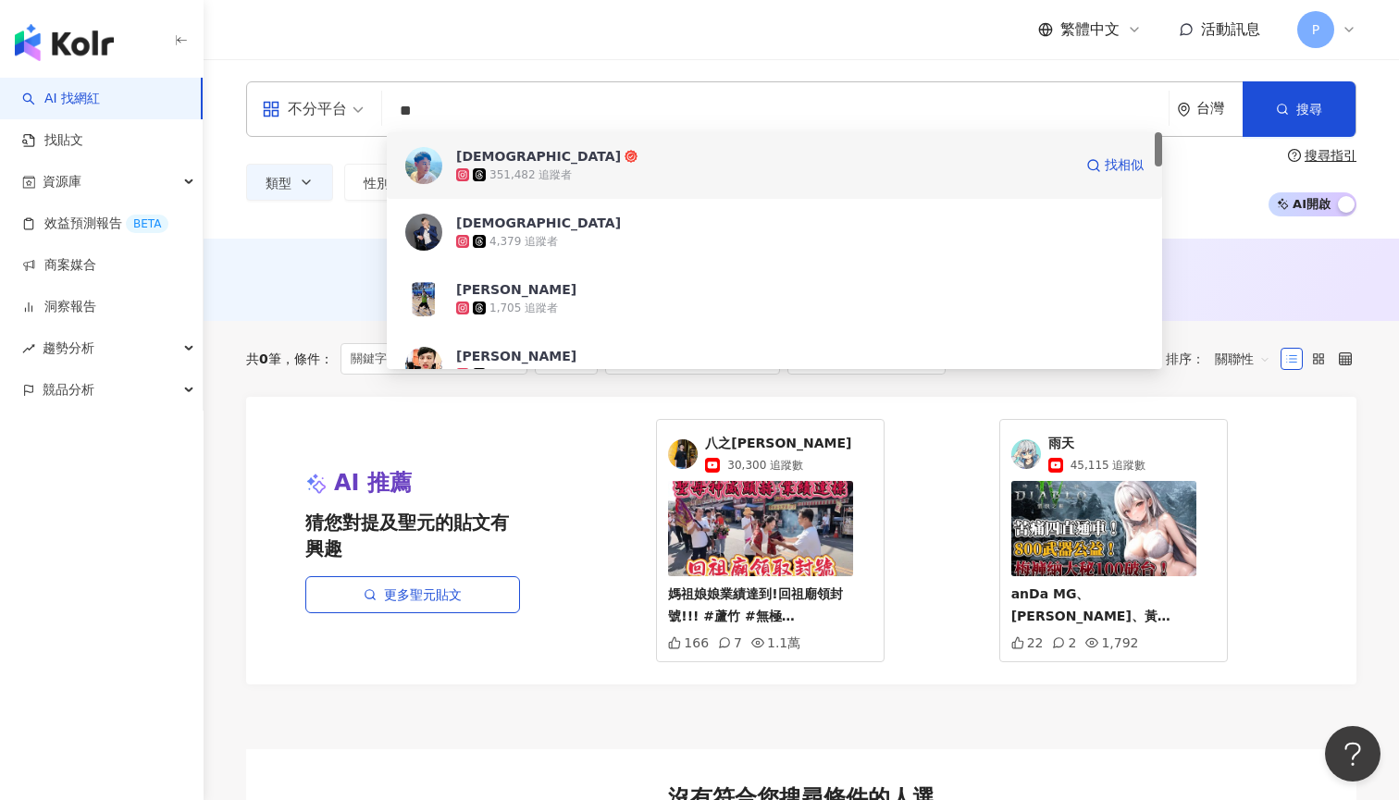
click at [478, 179] on icon at bounding box center [479, 174] width 13 height 13
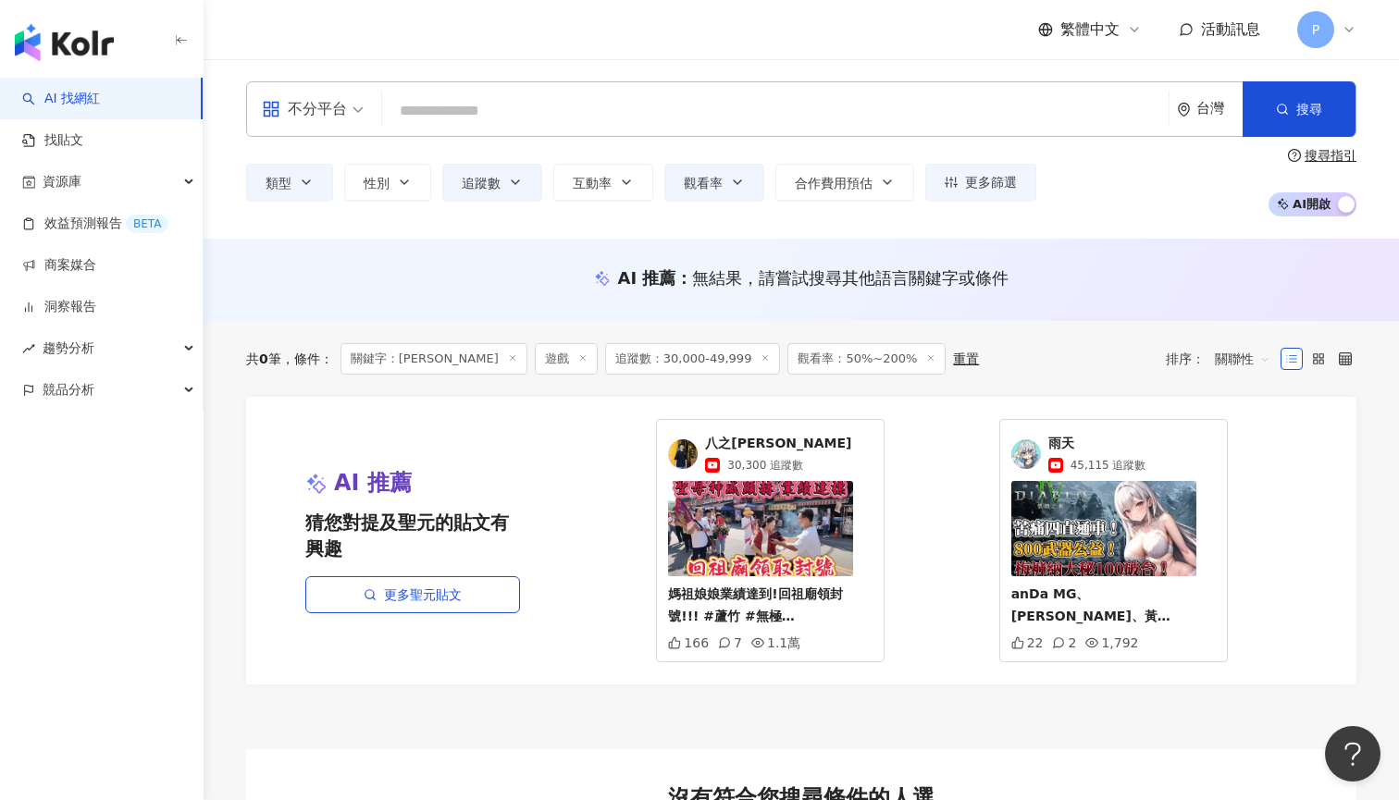
type input "*"
click at [504, 125] on input "search" at bounding box center [774, 110] width 771 height 35
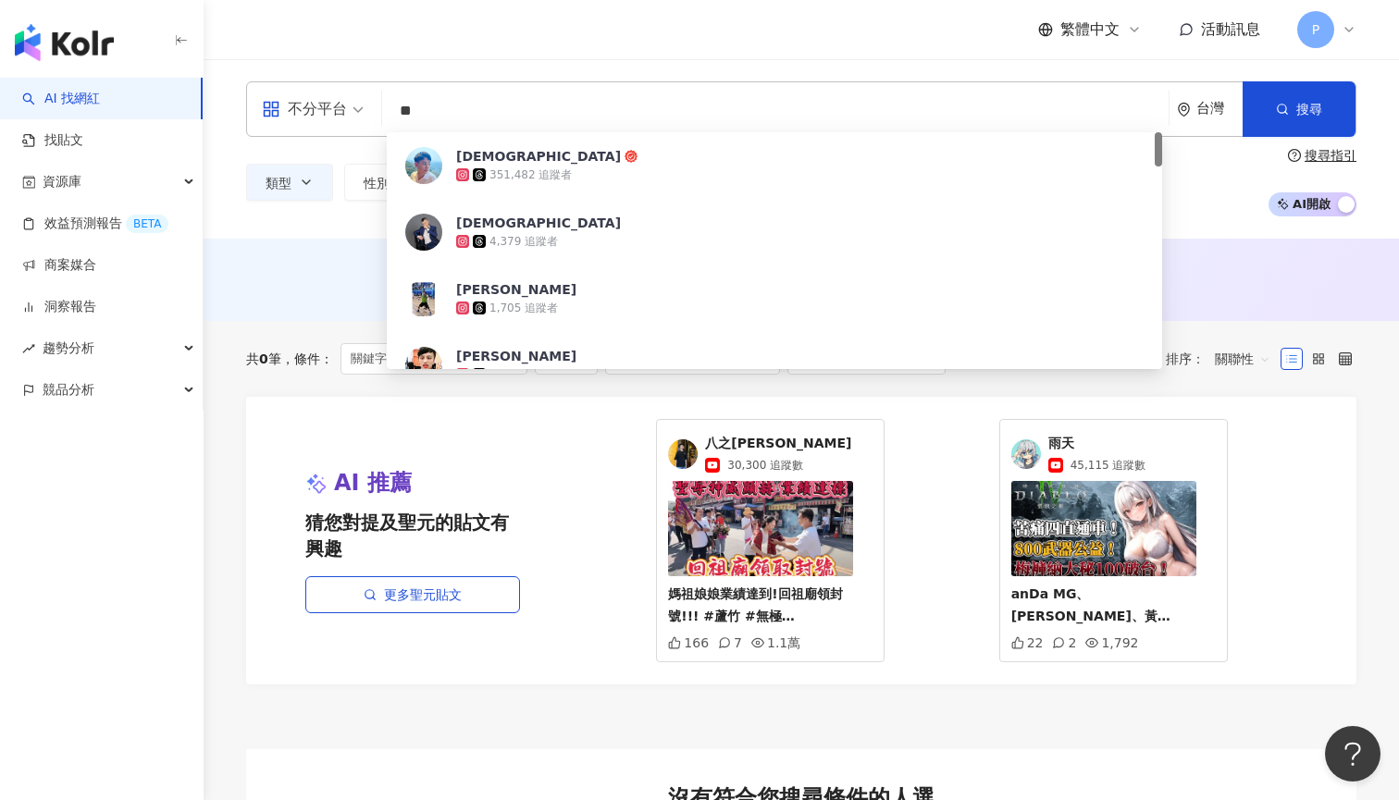
type input "*"
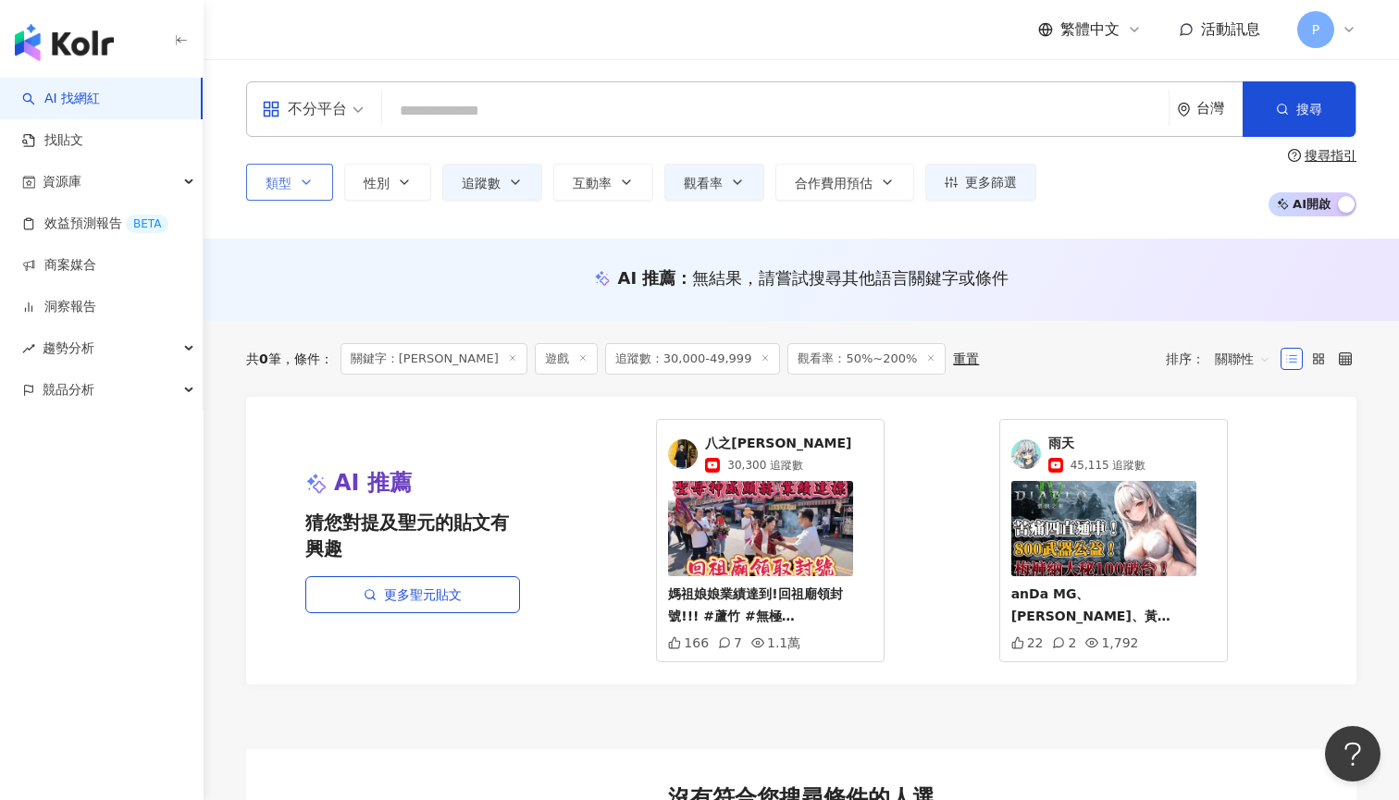
click at [299, 177] on icon "button" at bounding box center [306, 182] width 15 height 15
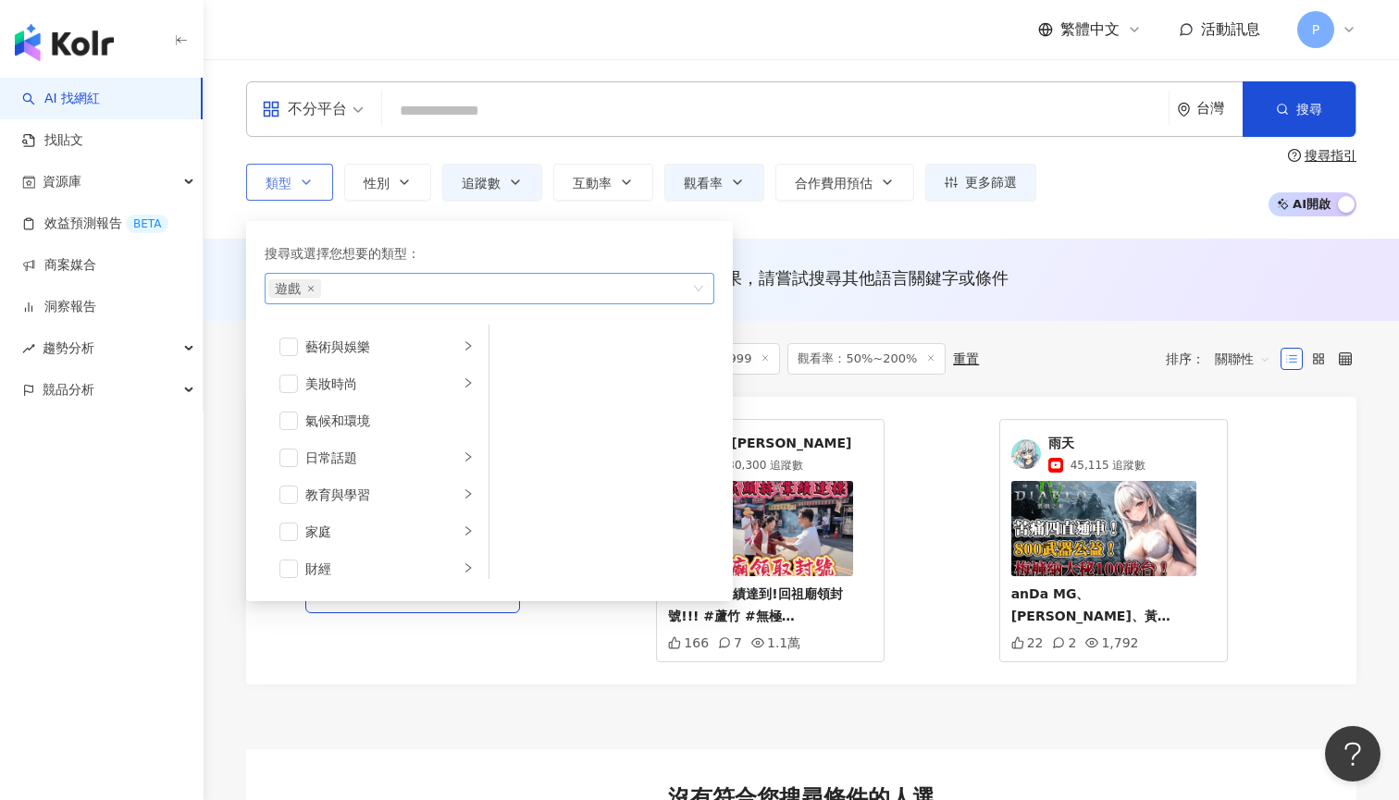
click at [316, 290] on span "遊戲" at bounding box center [294, 288] width 53 height 18
click at [310, 290] on icon "close" at bounding box center [310, 288] width 7 height 7
click at [710, 189] on span "觀看率" at bounding box center [703, 183] width 39 height 15
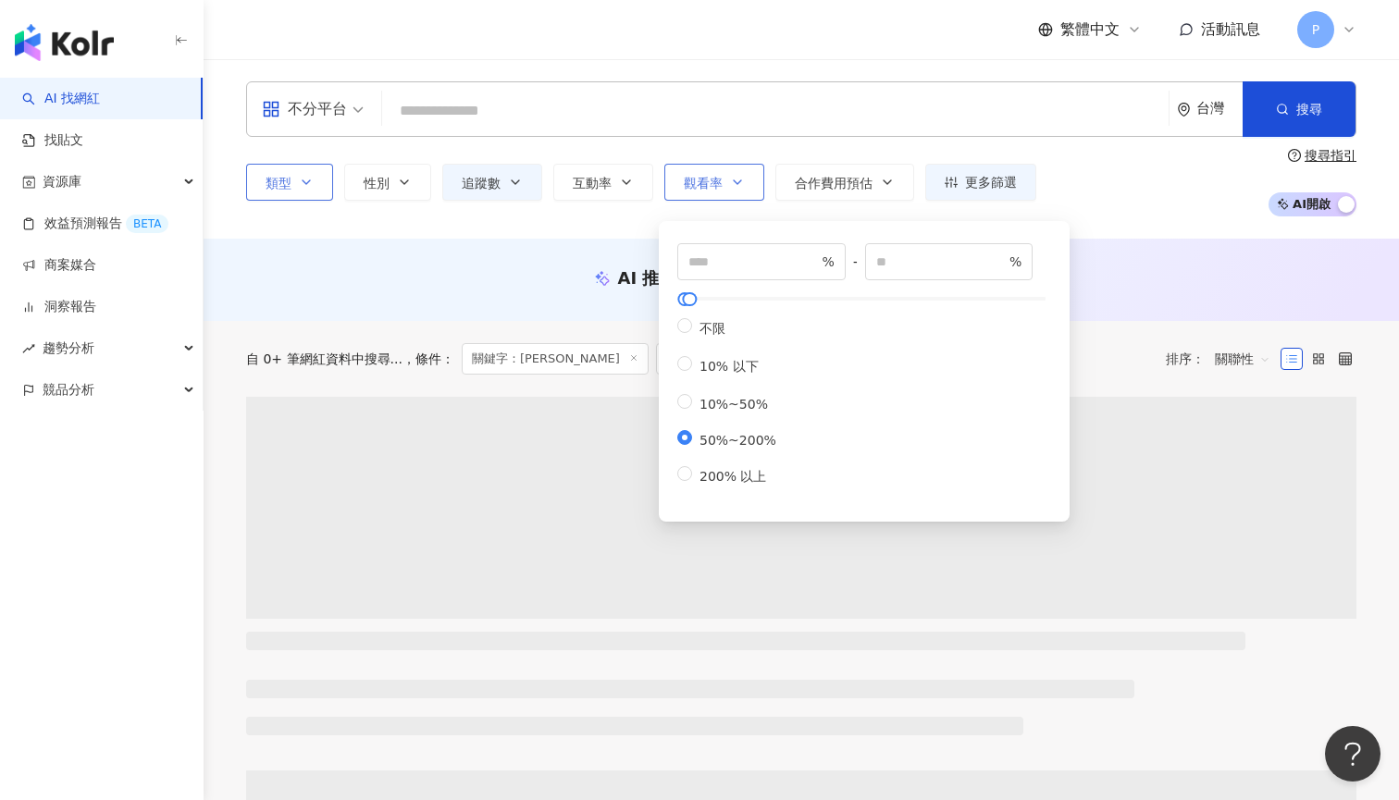
click at [693, 167] on button "觀看率" at bounding box center [714, 182] width 100 height 37
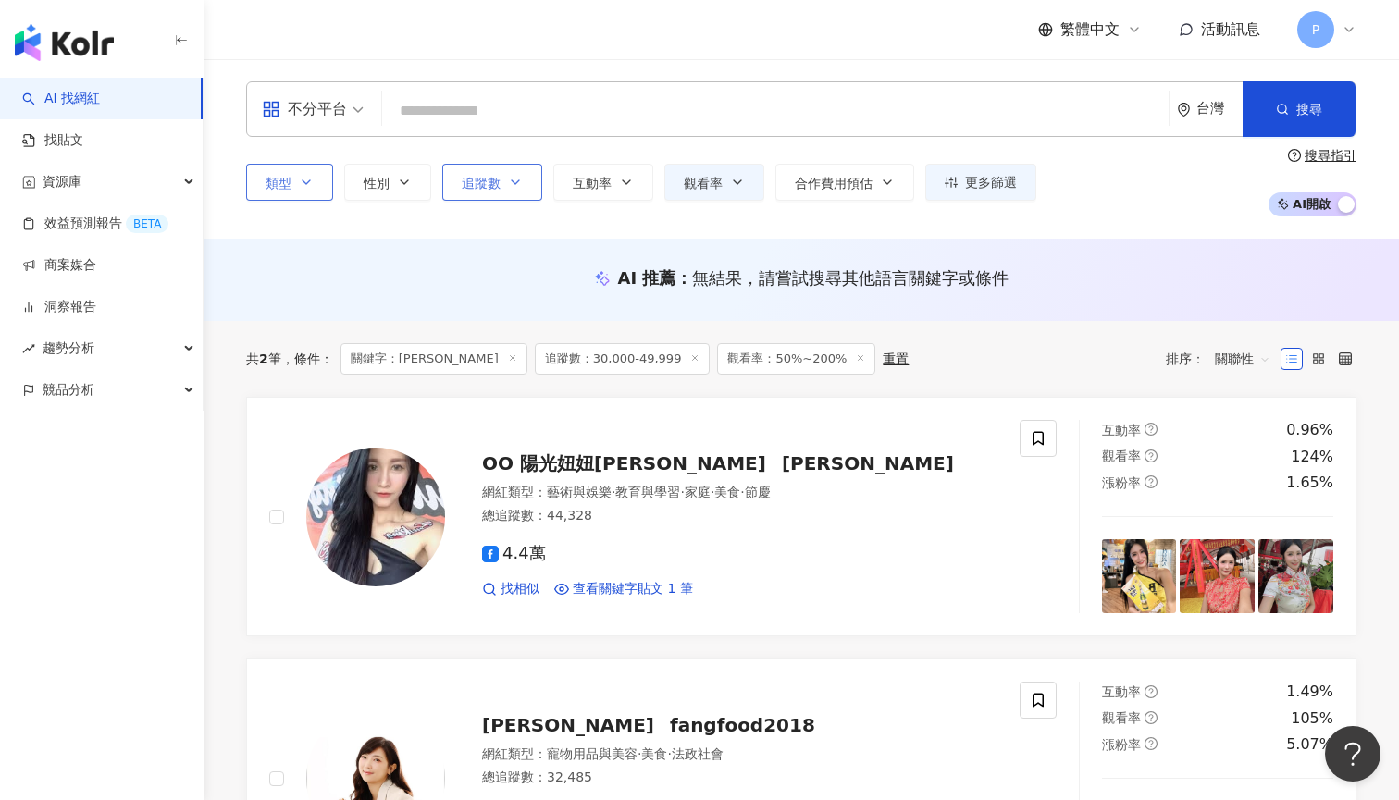
click at [499, 177] on button "追蹤數" at bounding box center [492, 182] width 100 height 37
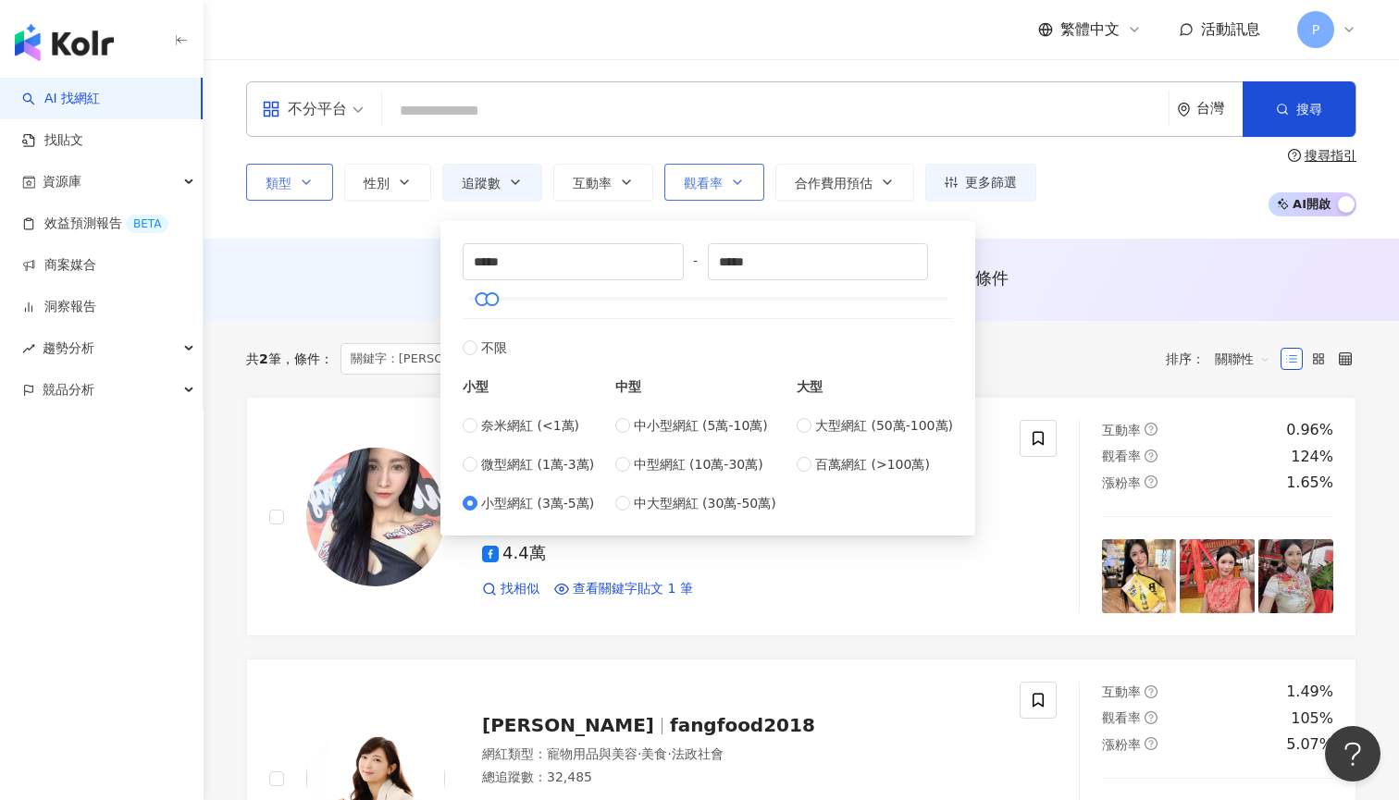
click at [730, 184] on icon "button" at bounding box center [737, 182] width 15 height 15
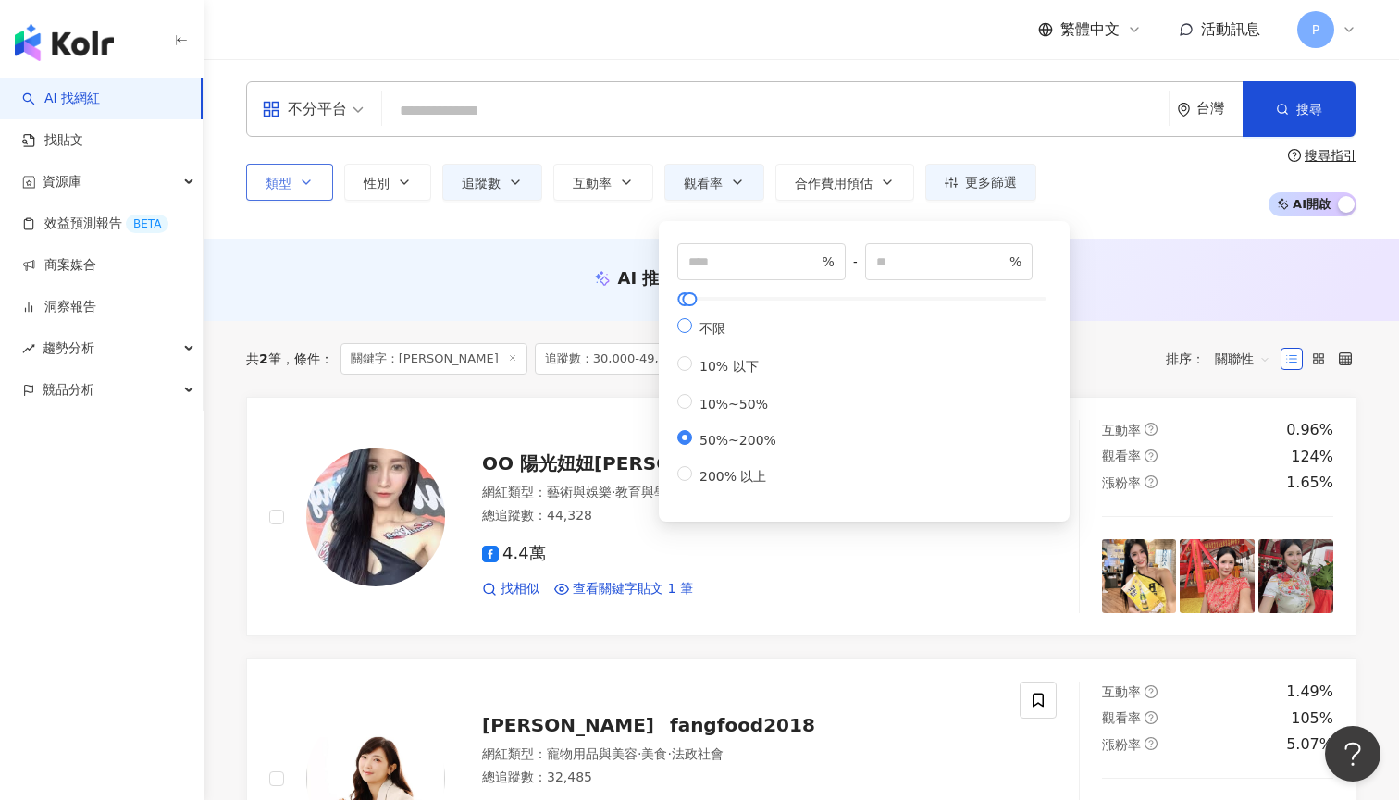
click at [726, 334] on span "不限" at bounding box center [712, 328] width 41 height 15
click at [660, 132] on div "不分平台 台灣 搜尋 07def91f-d525-46c4-9b98-a613a70e772d 聖元 351,482 追蹤者 聖元 4,379 追蹤者 曾聖元…" at bounding box center [801, 108] width 1110 height 55
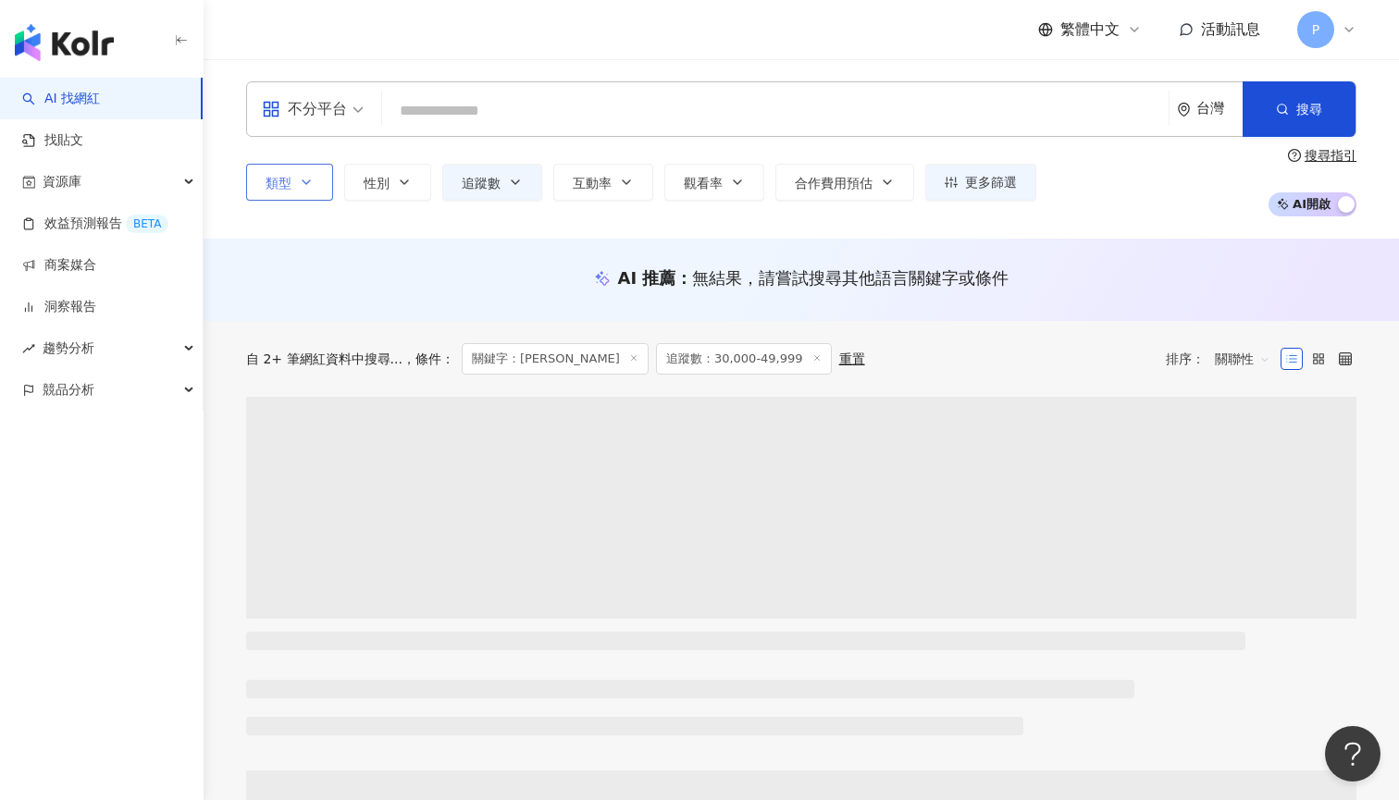
click at [660, 132] on div "不分平台 台灣 搜尋 07def91f-d525-46c4-9b98-a613a70e772d 聖元 351,482 追蹤者 聖元 4,379 追蹤者 曾聖元…" at bounding box center [801, 108] width 1110 height 55
click at [675, 124] on input "search" at bounding box center [774, 110] width 771 height 35
type input "*"
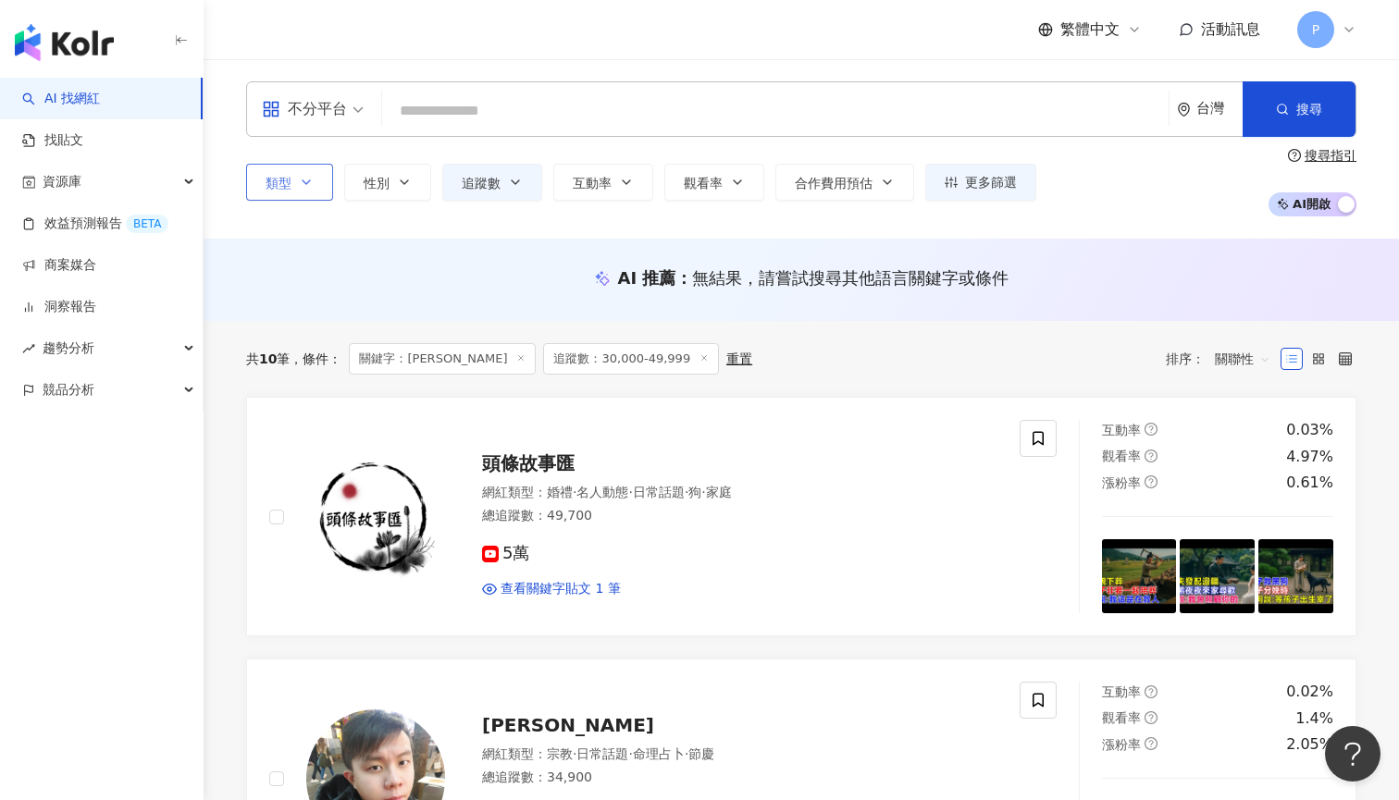
click at [708, 104] on input "search" at bounding box center [774, 110] width 771 height 35
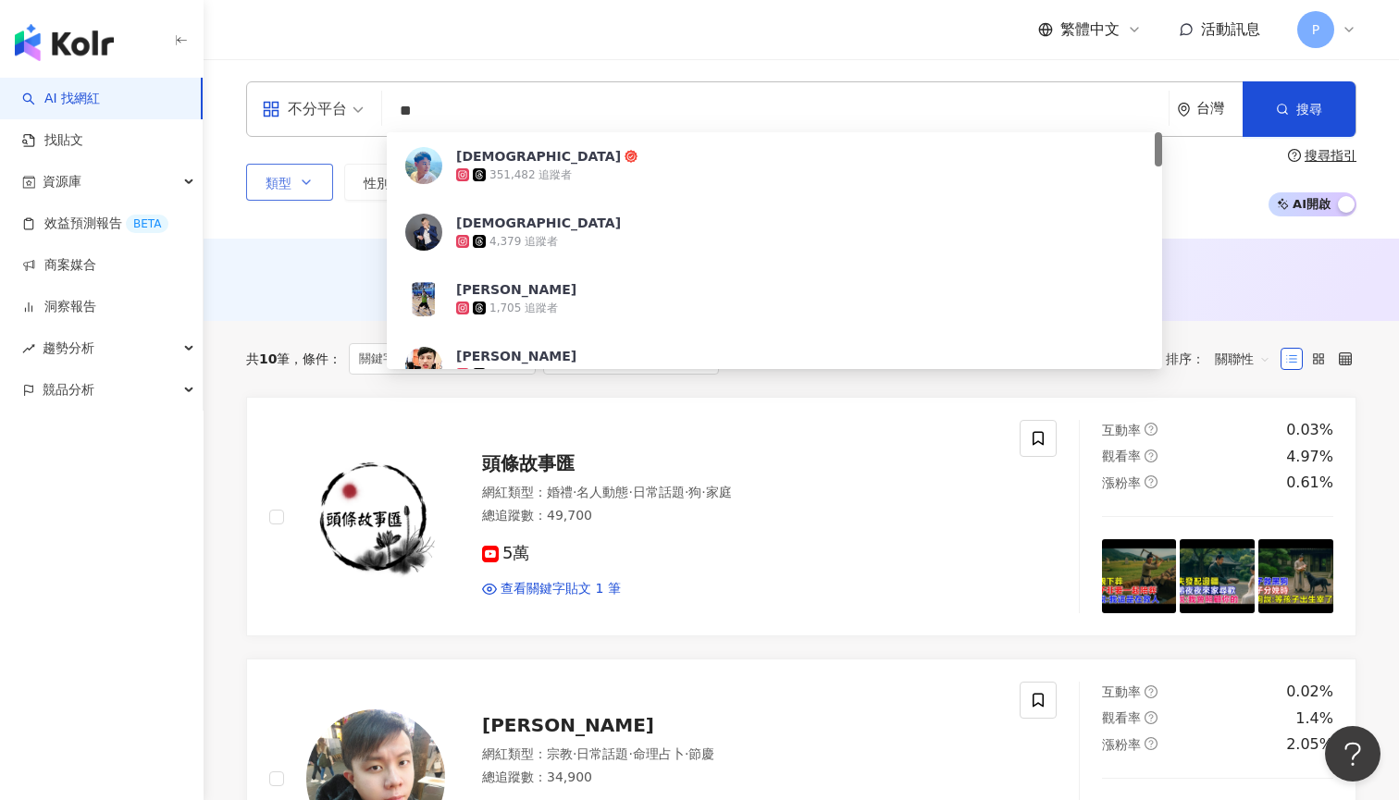
type input "*"
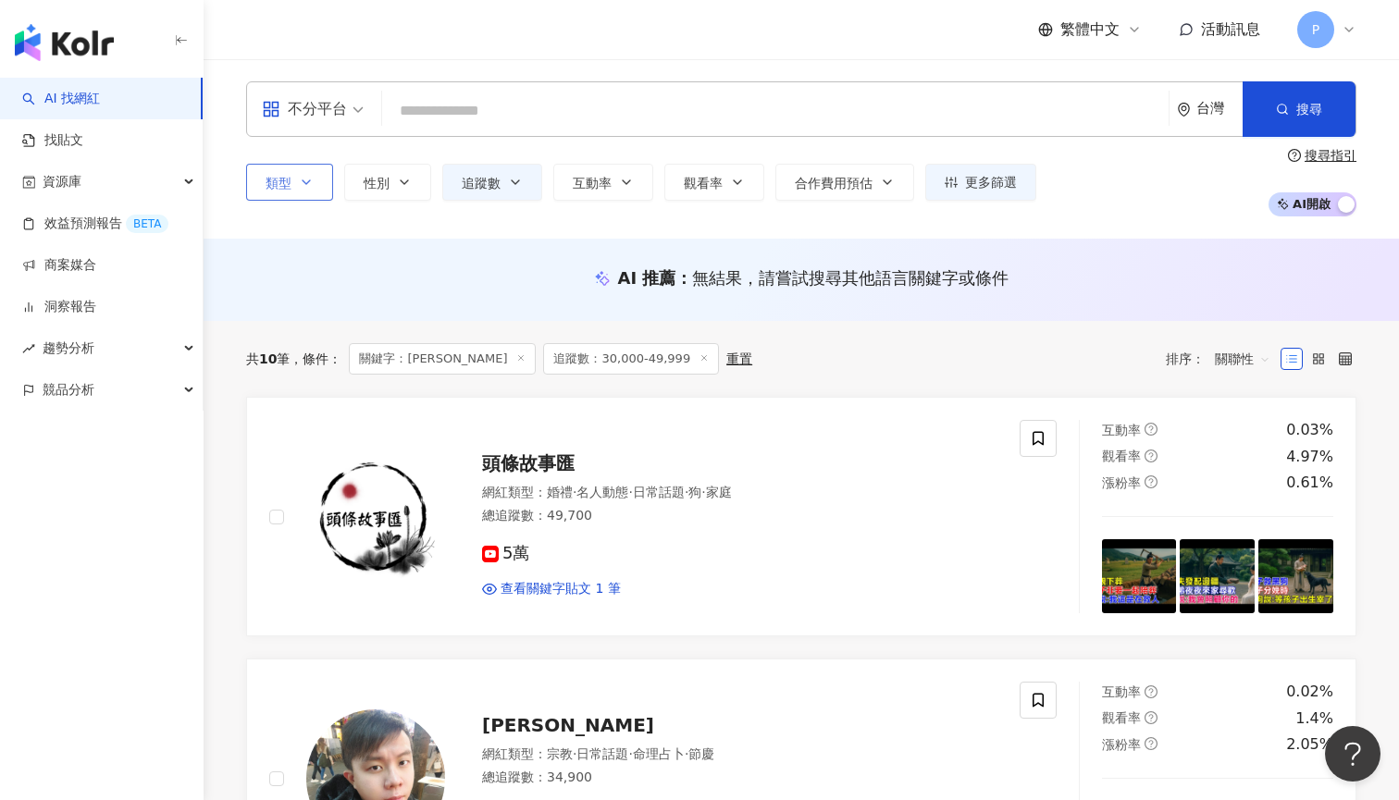
click at [714, 91] on div "不分平台 台灣 搜尋 07def91f-d525-46c4-9b98-a613a70e772d 聖元 351,482 追蹤者 聖元 4,379 追蹤者 曾聖元…" at bounding box center [801, 108] width 1110 height 55
click at [714, 98] on input "search" at bounding box center [774, 110] width 771 height 35
type input "*"
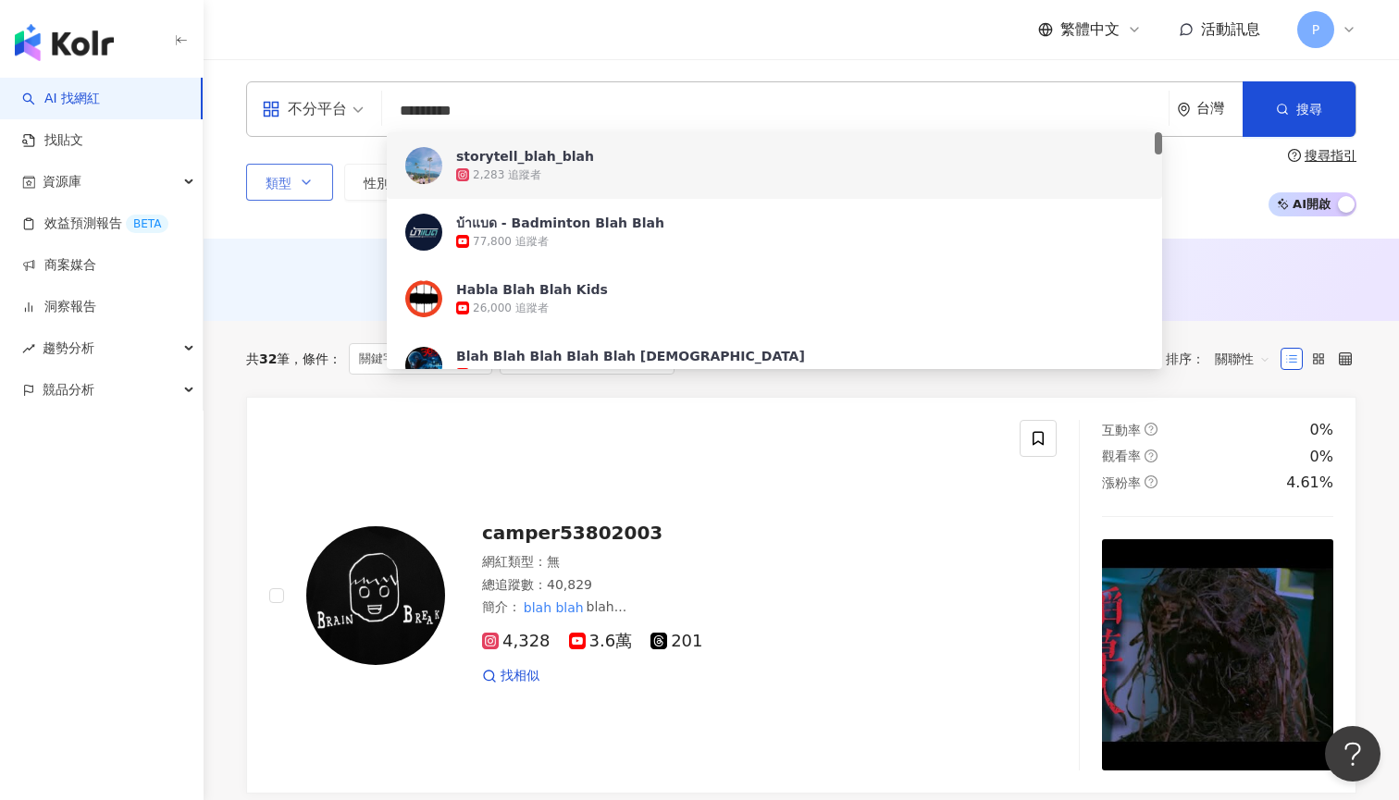
click at [599, 109] on input "*********" at bounding box center [774, 110] width 771 height 35
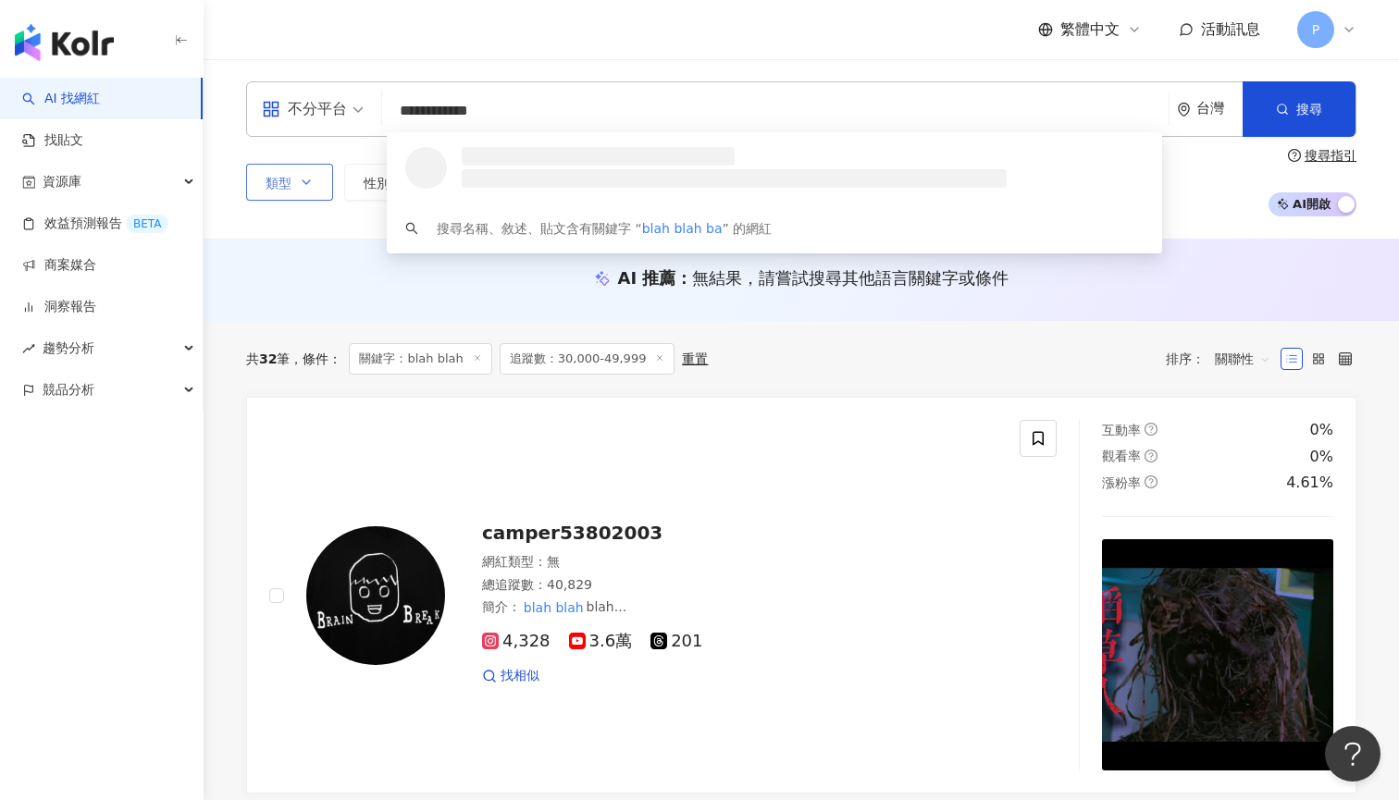
type input "**********"
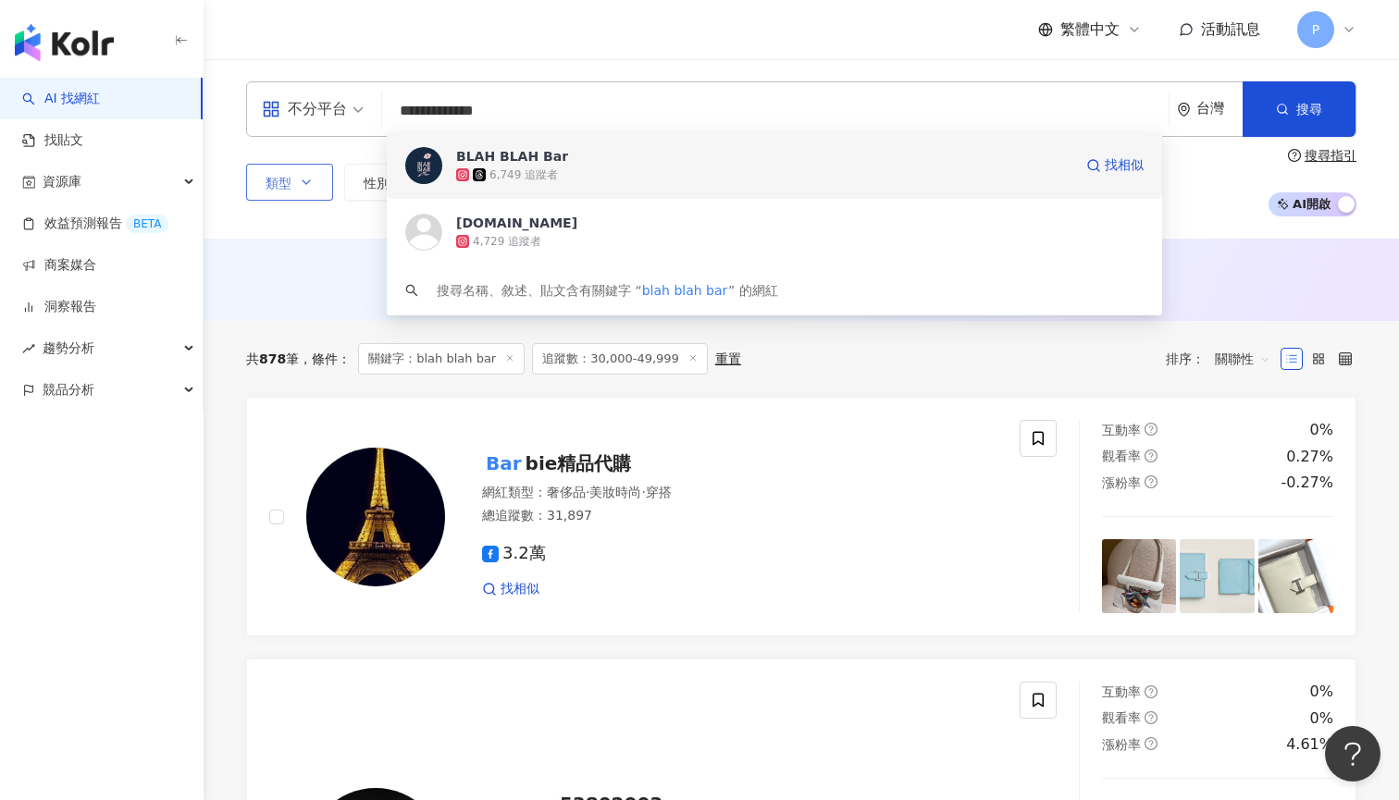
click at [625, 167] on div "6,749 追蹤者" at bounding box center [764, 175] width 616 height 18
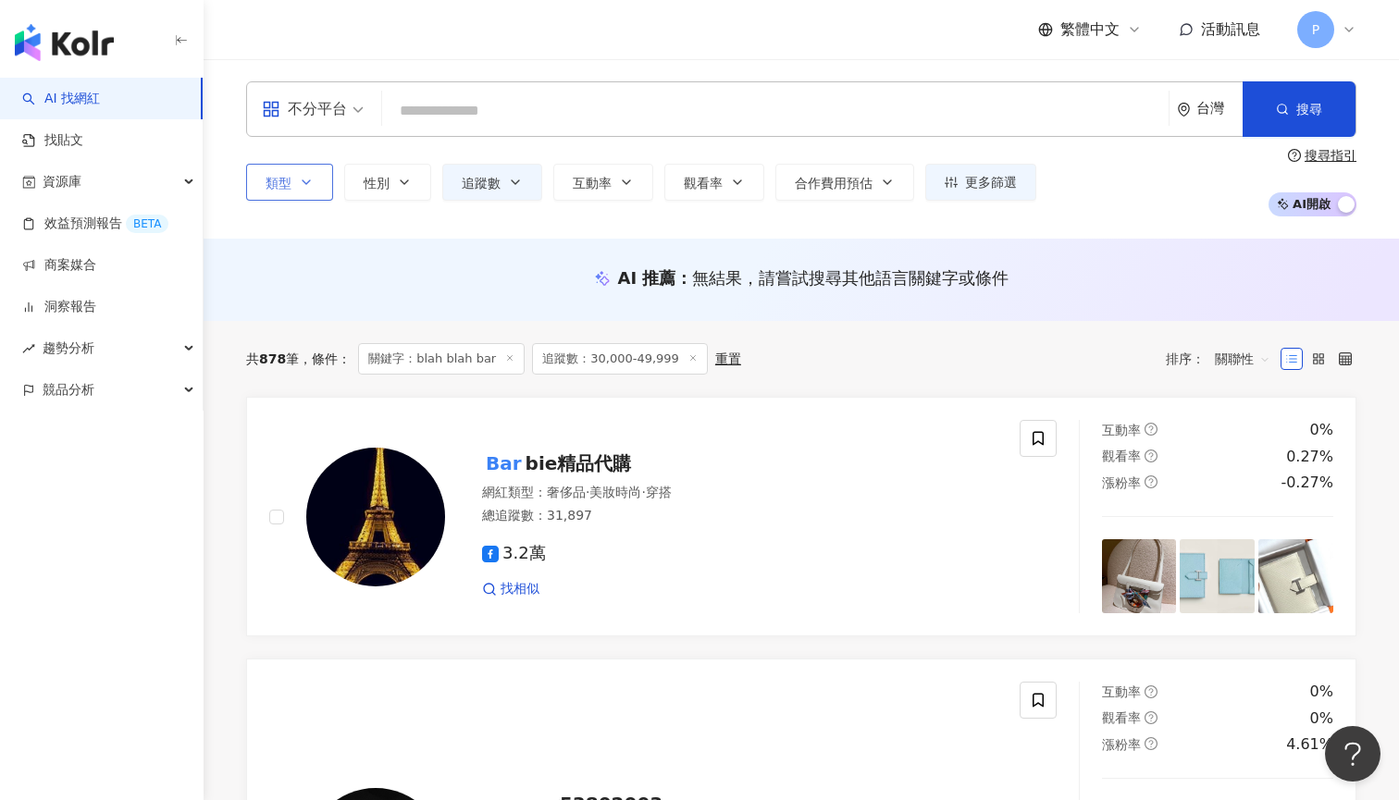
click at [560, 111] on input "search" at bounding box center [774, 110] width 771 height 35
type input "*"
type input "****"
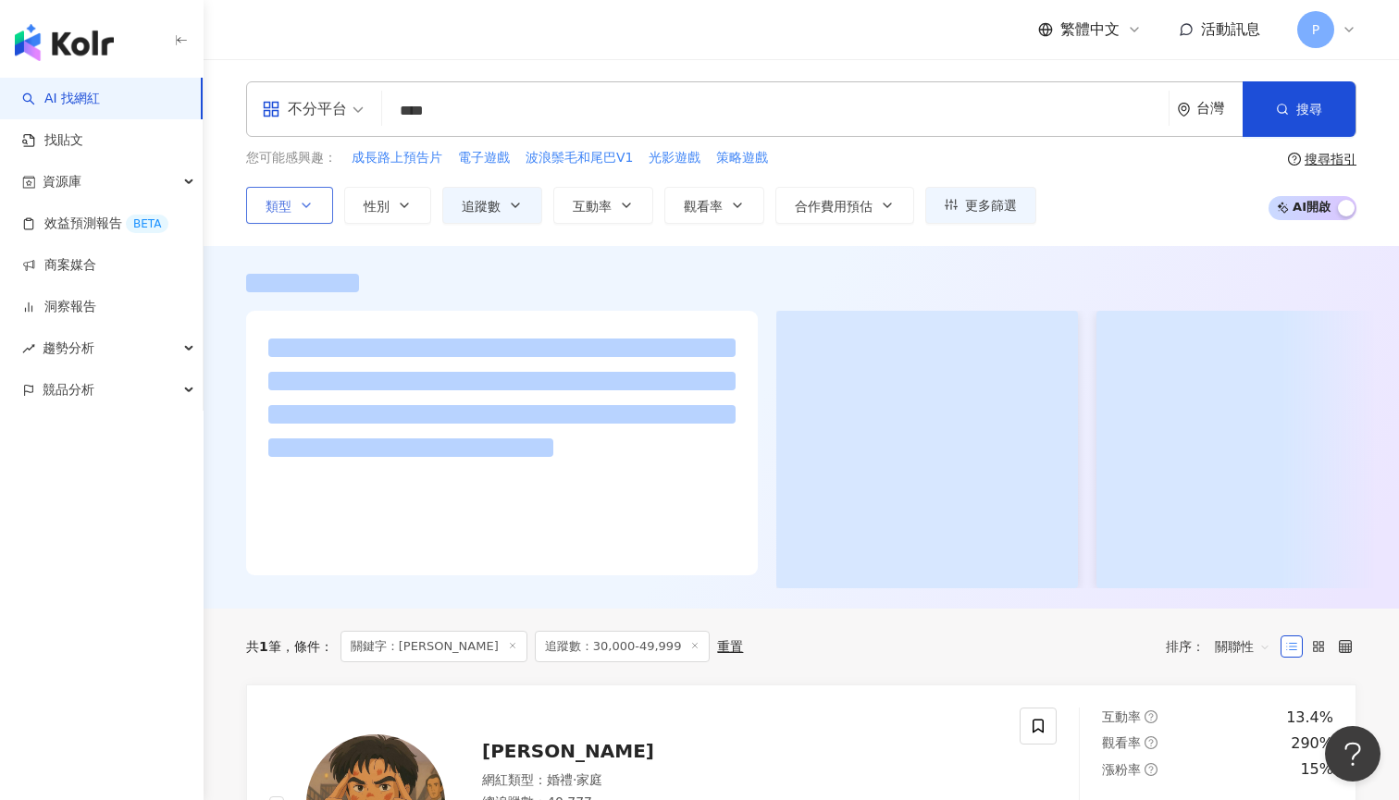
click at [390, 55] on div "繁體中文 活動訊息 P" at bounding box center [801, 29] width 1110 height 59
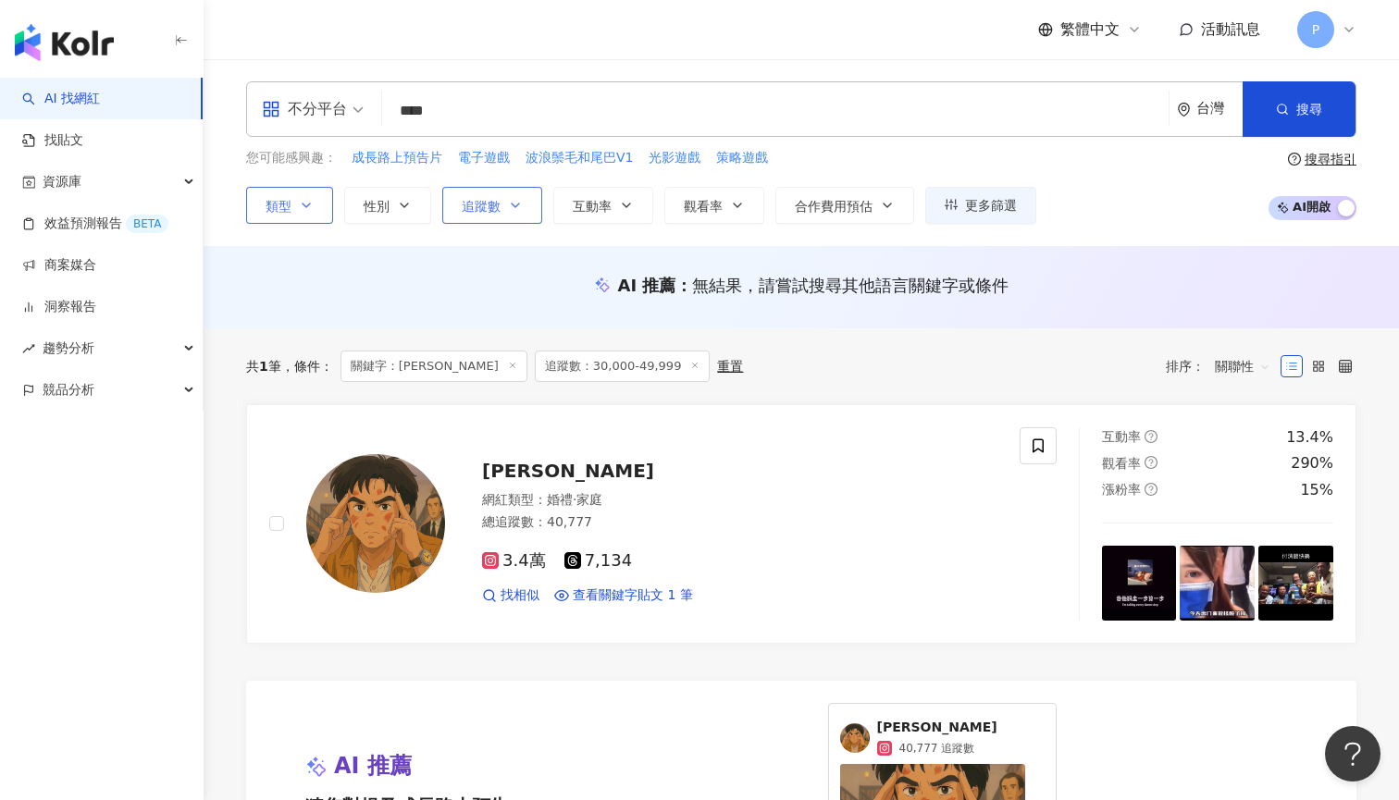
click at [522, 211] on button "追蹤數" at bounding box center [492, 205] width 100 height 37
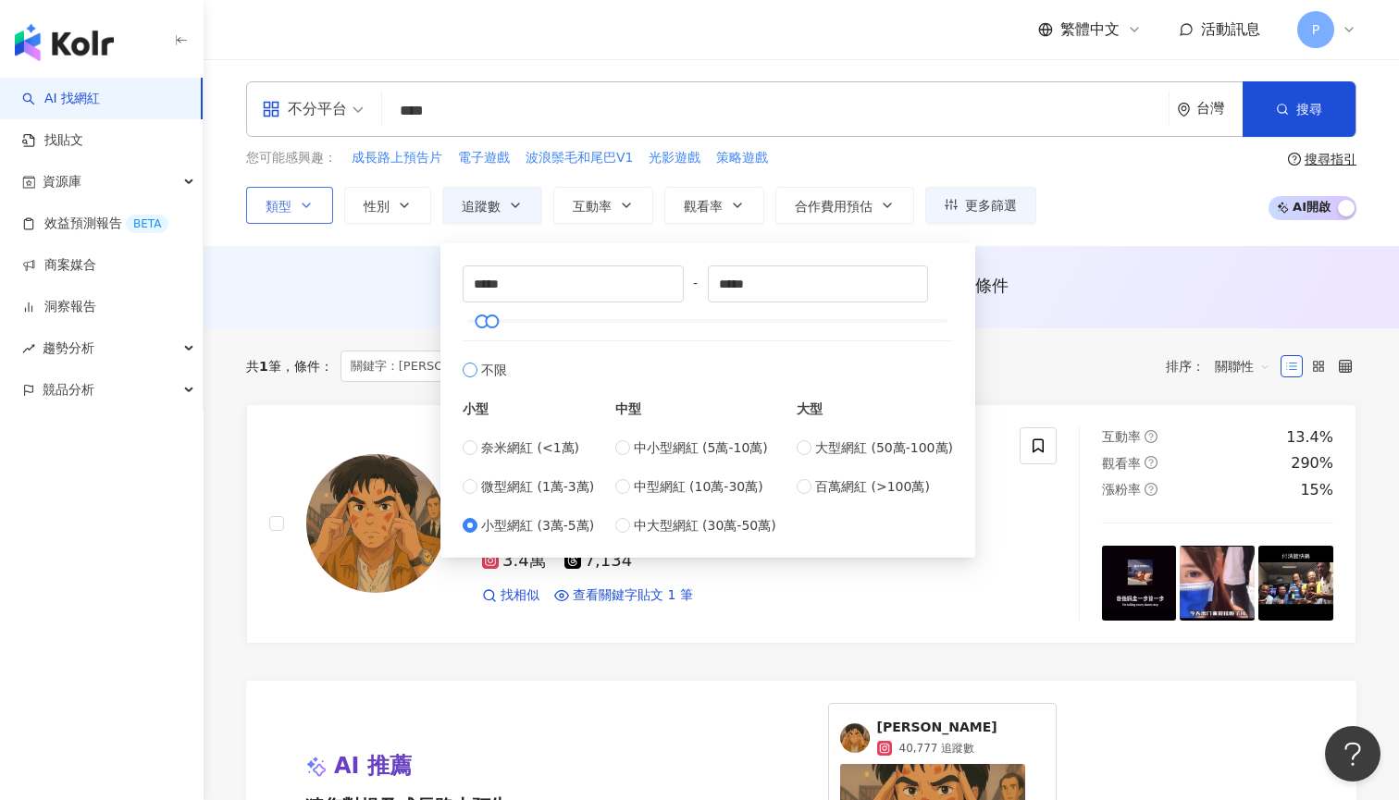
click at [513, 351] on label "不限" at bounding box center [707, 360] width 490 height 40
type input "*"
type input "*******"
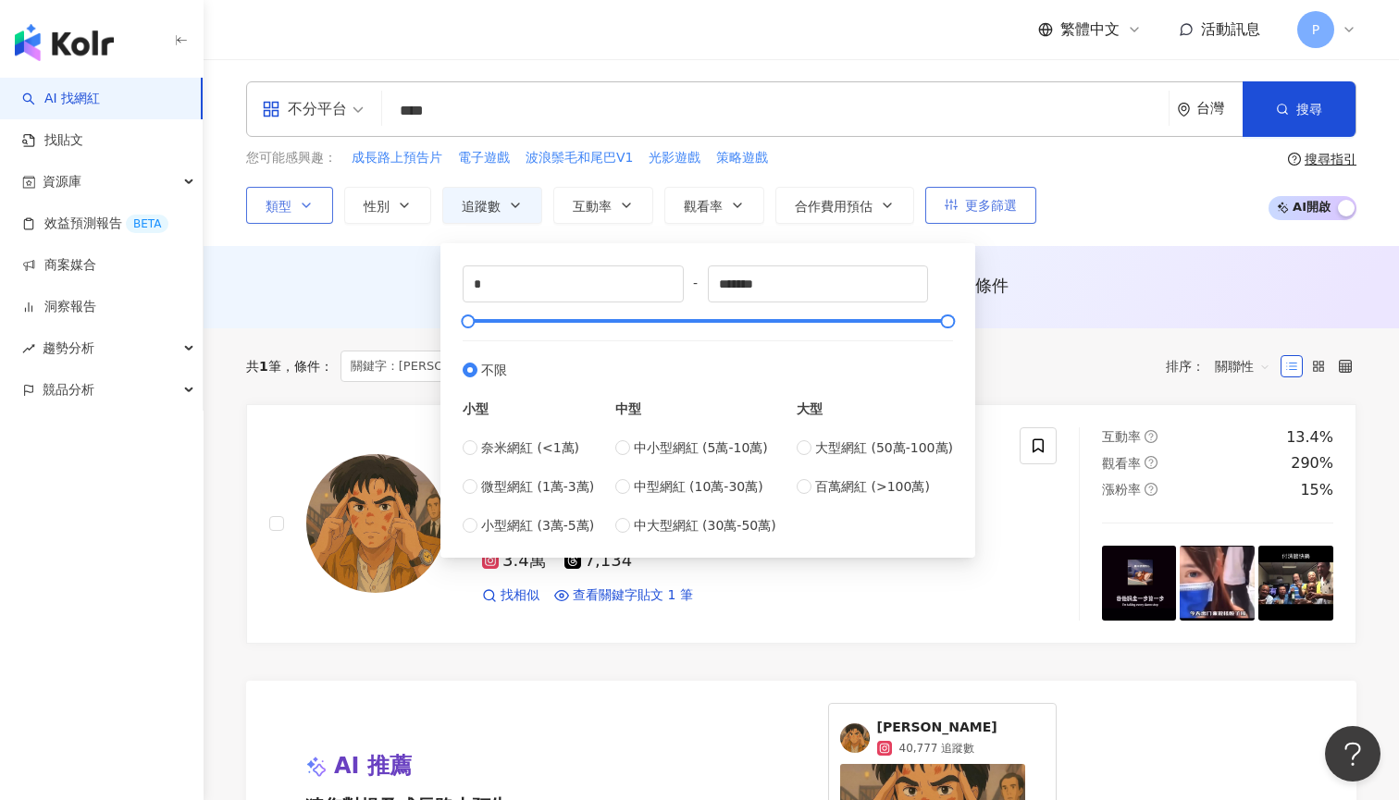
click at [995, 198] on span "更多篩選" at bounding box center [991, 205] width 52 height 15
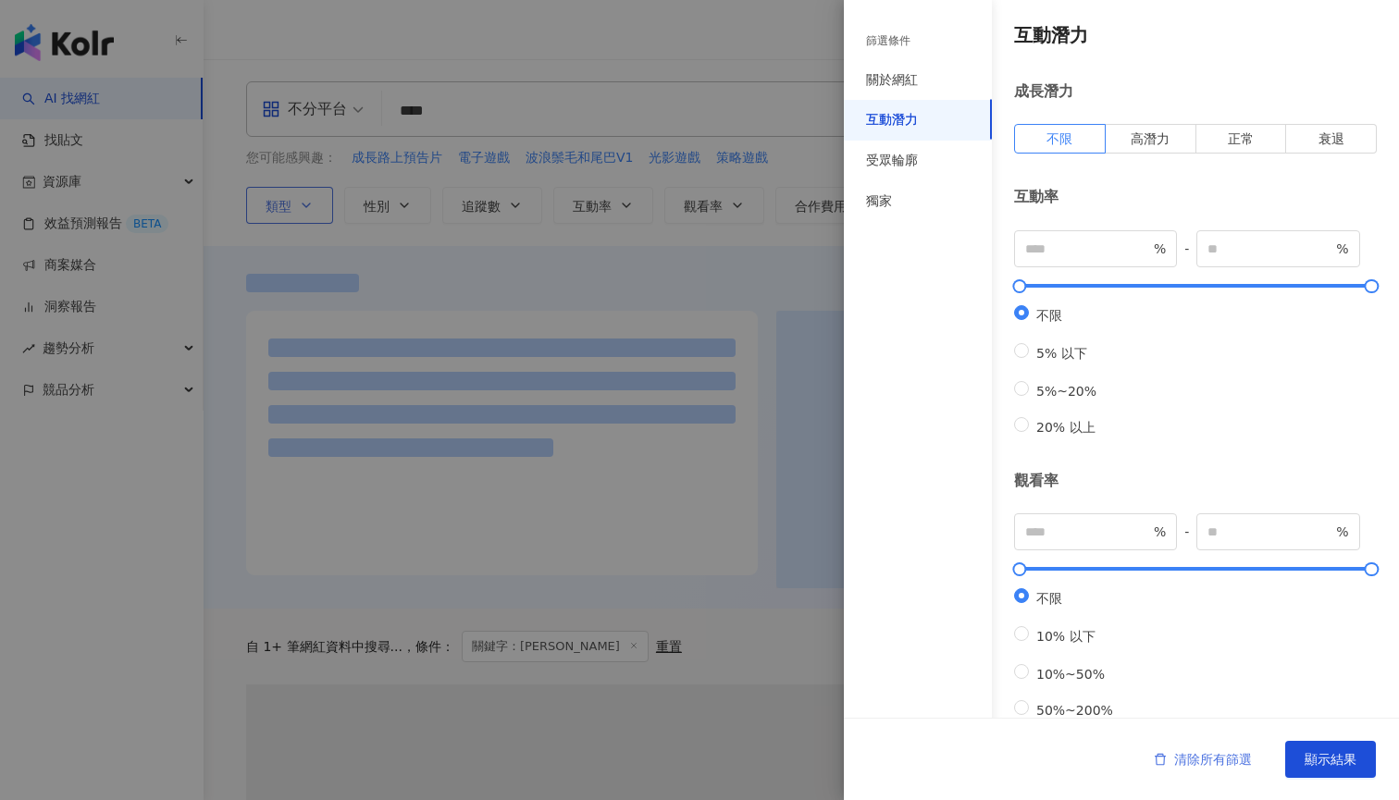
click at [1192, 752] on span "清除所有篩選" at bounding box center [1213, 759] width 78 height 15
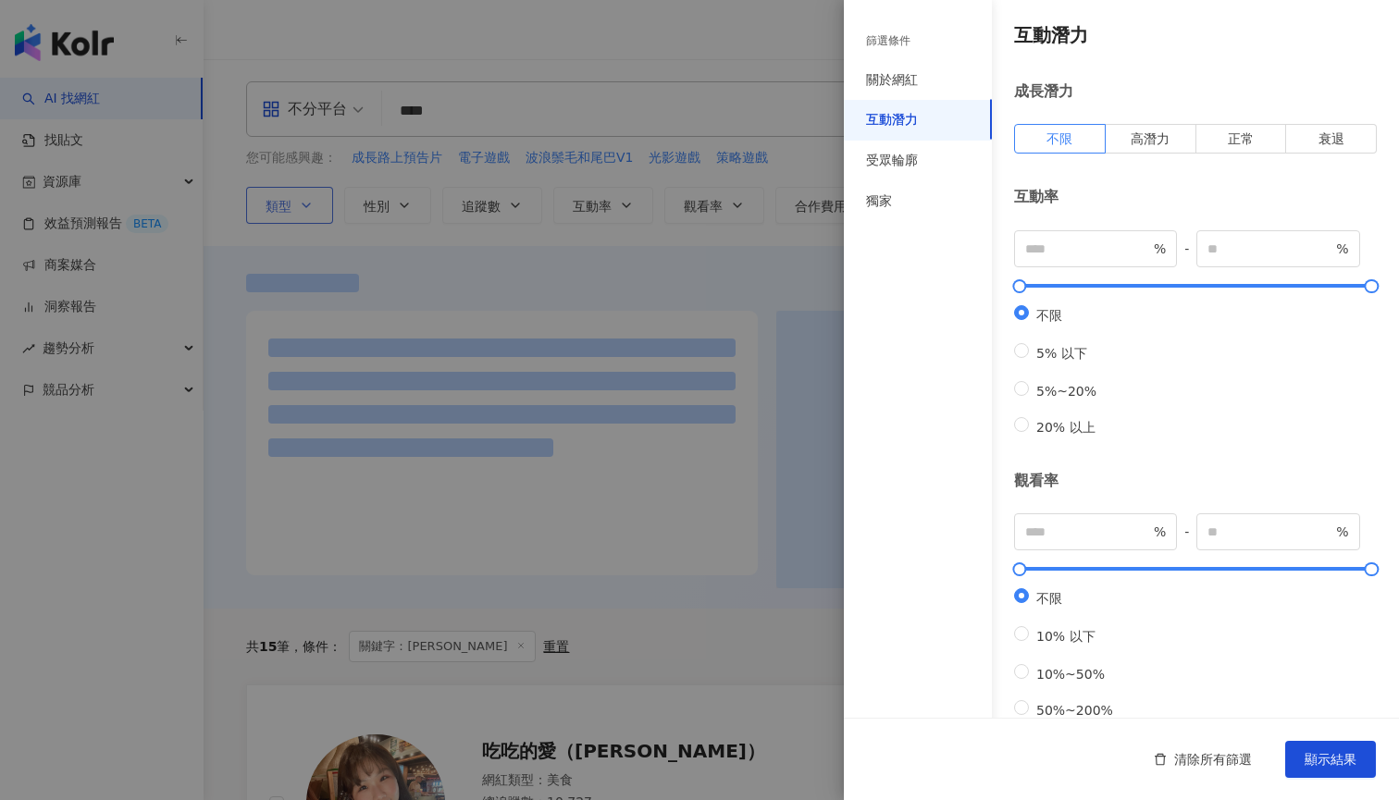
click at [716, 240] on div at bounding box center [699, 400] width 1399 height 800
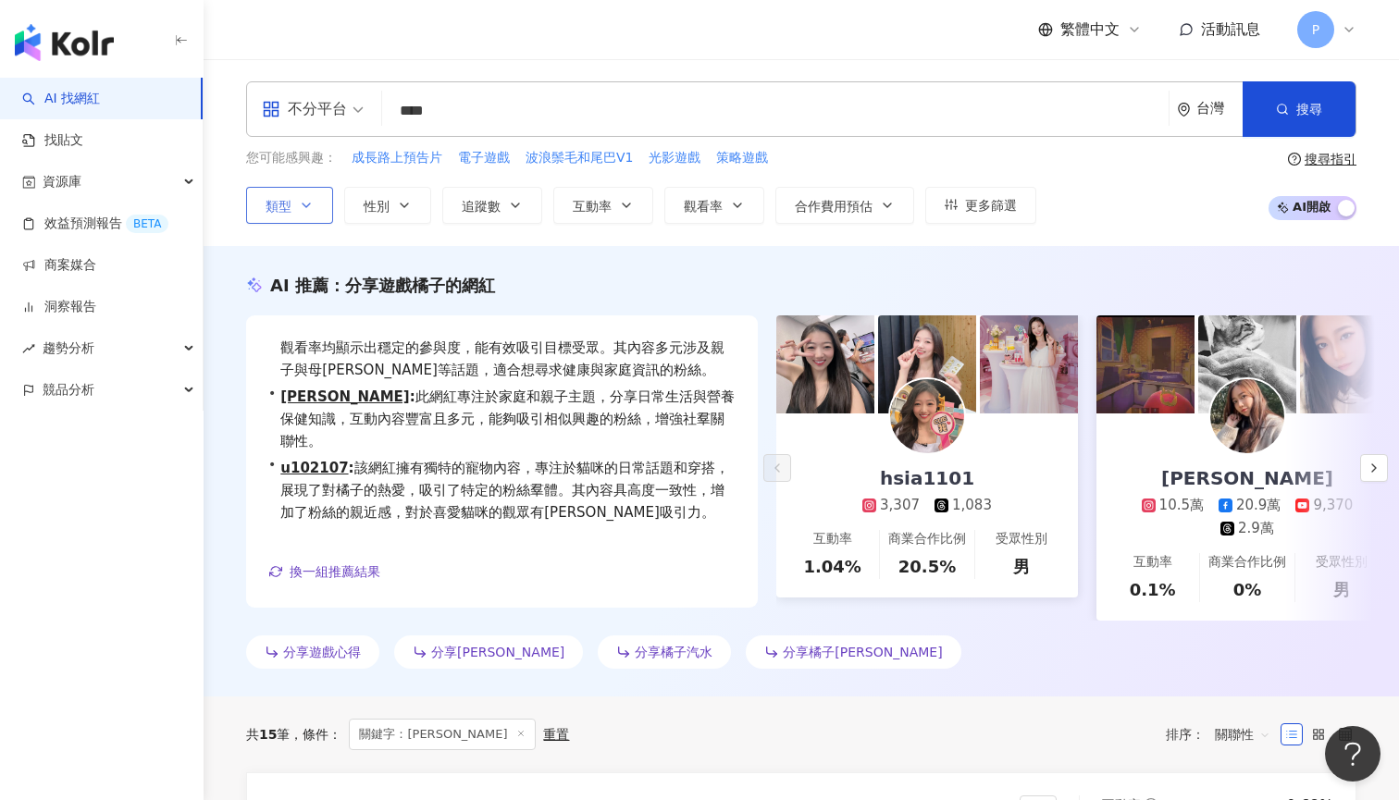
scroll to position [-4, 0]
click at [550, 120] on input "****" at bounding box center [774, 110] width 771 height 35
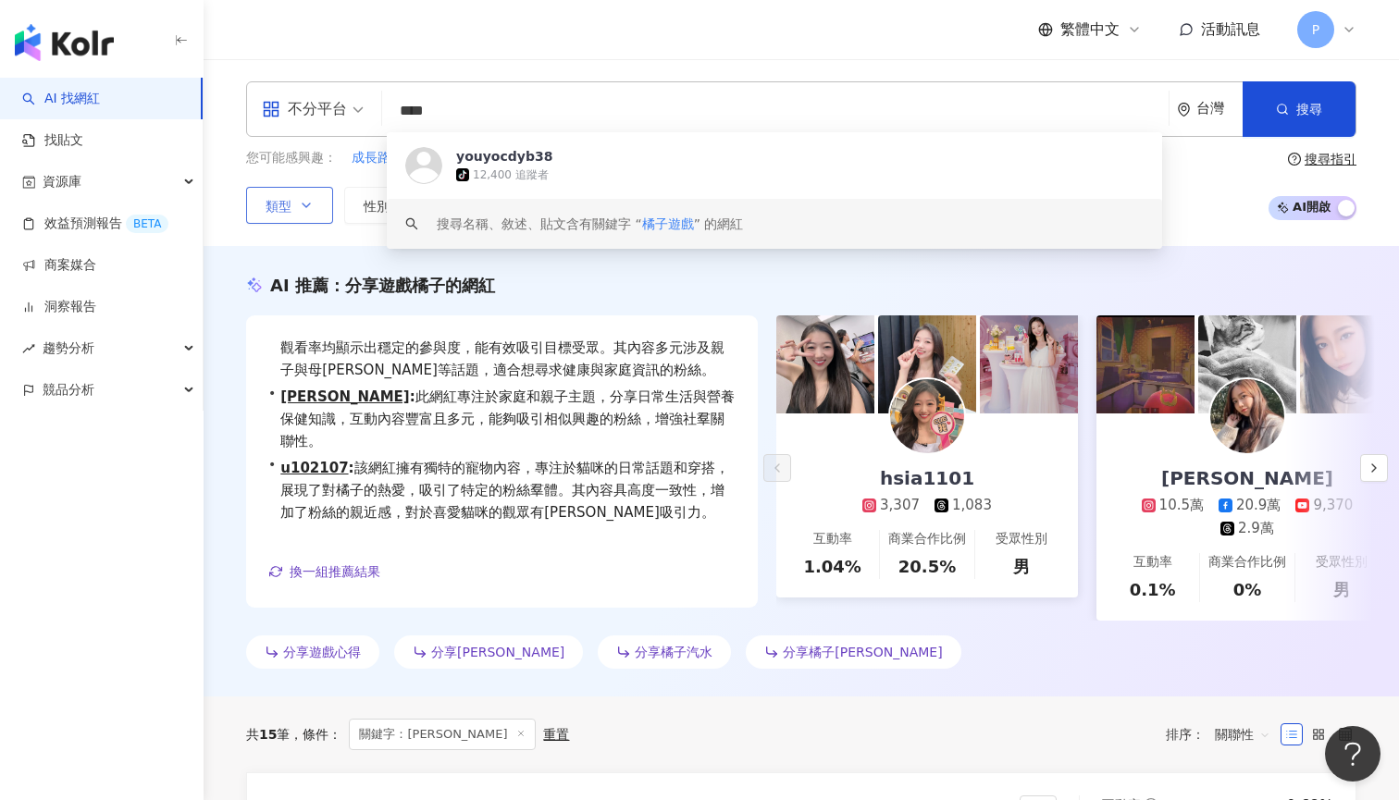
click at [550, 120] on input "****" at bounding box center [774, 110] width 771 height 35
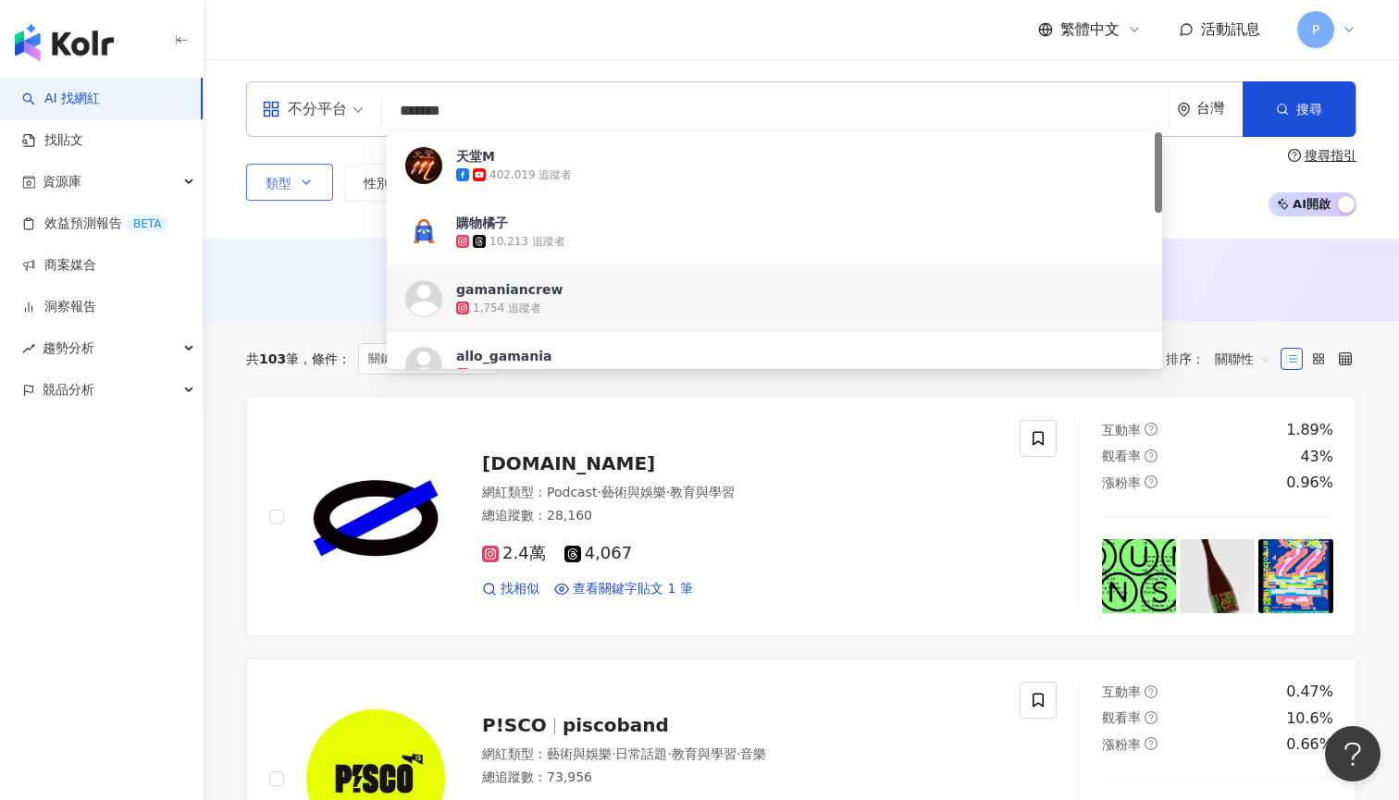
type input "*******"
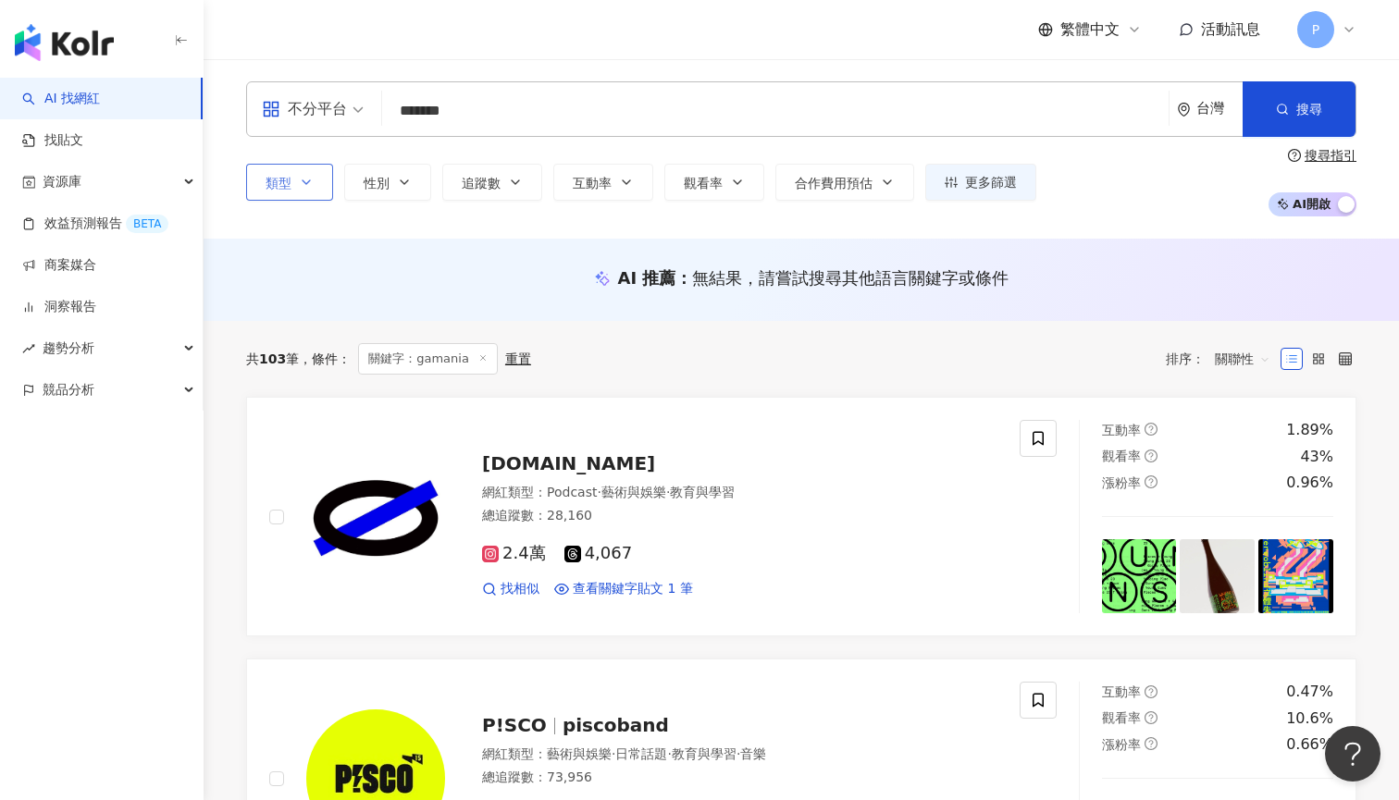
scroll to position [-2, 0]
click at [308, 110] on div "不分平台" at bounding box center [304, 109] width 85 height 30
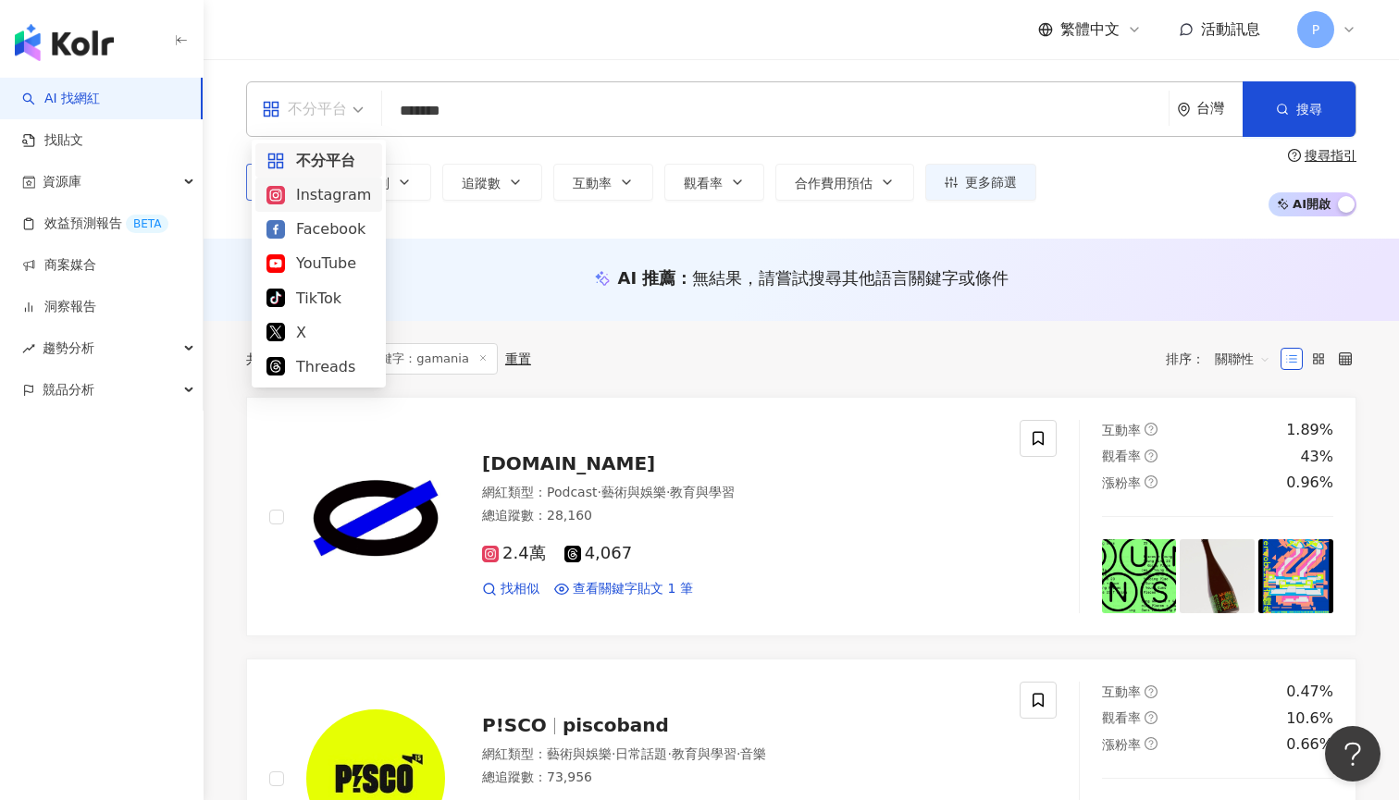
click at [323, 207] on div "Instagram" at bounding box center [318, 195] width 127 height 34
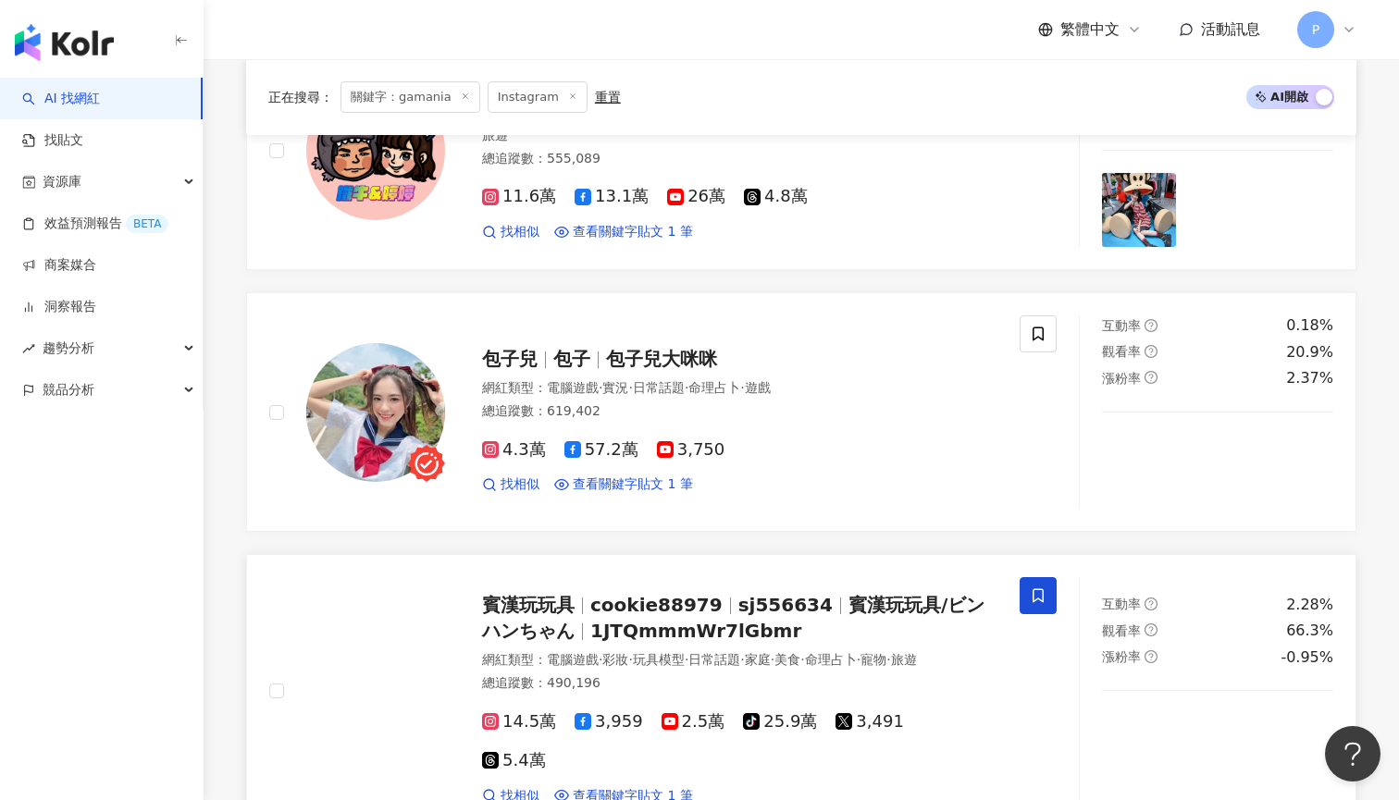
scroll to position [890, 0]
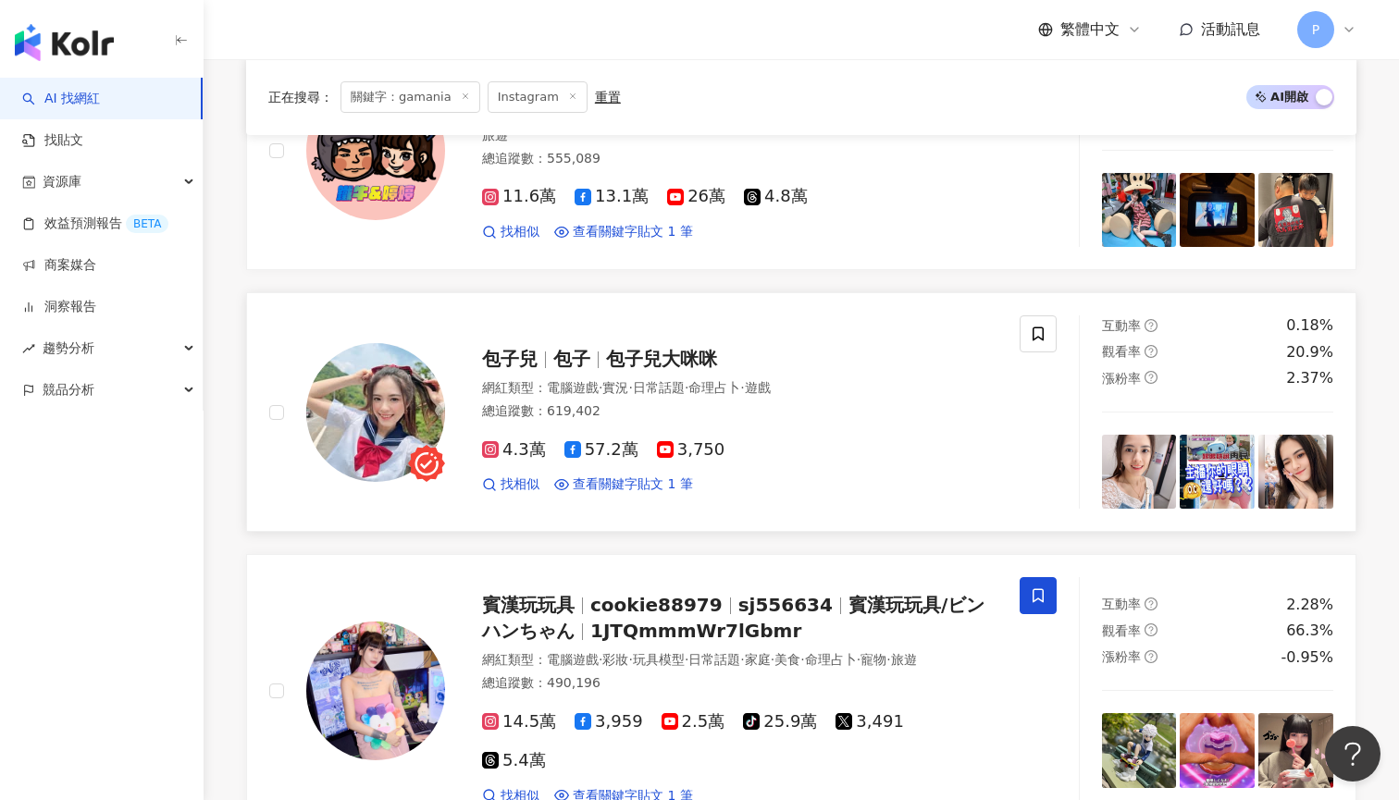
click at [638, 358] on span "包子兒大咪咪" at bounding box center [661, 359] width 111 height 22
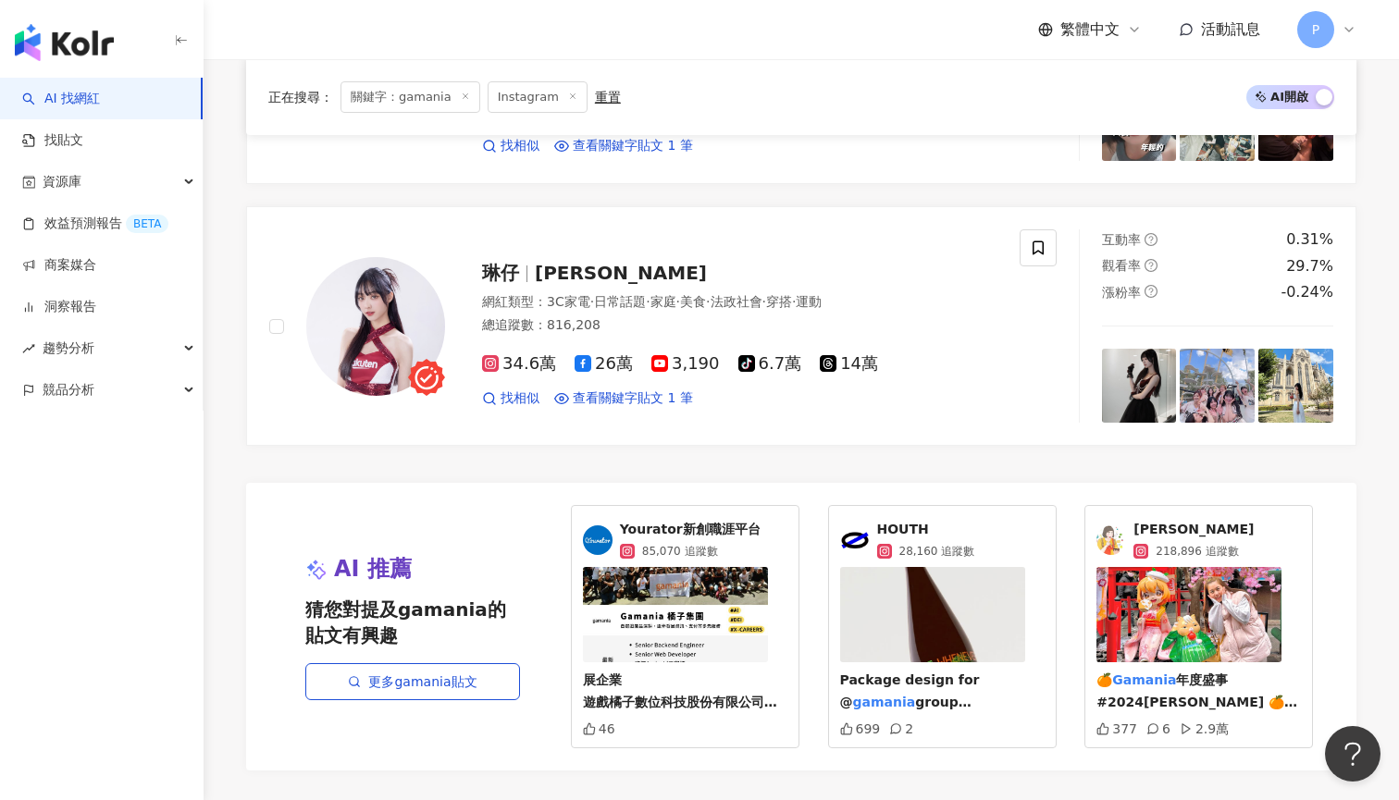
scroll to position [3073, 0]
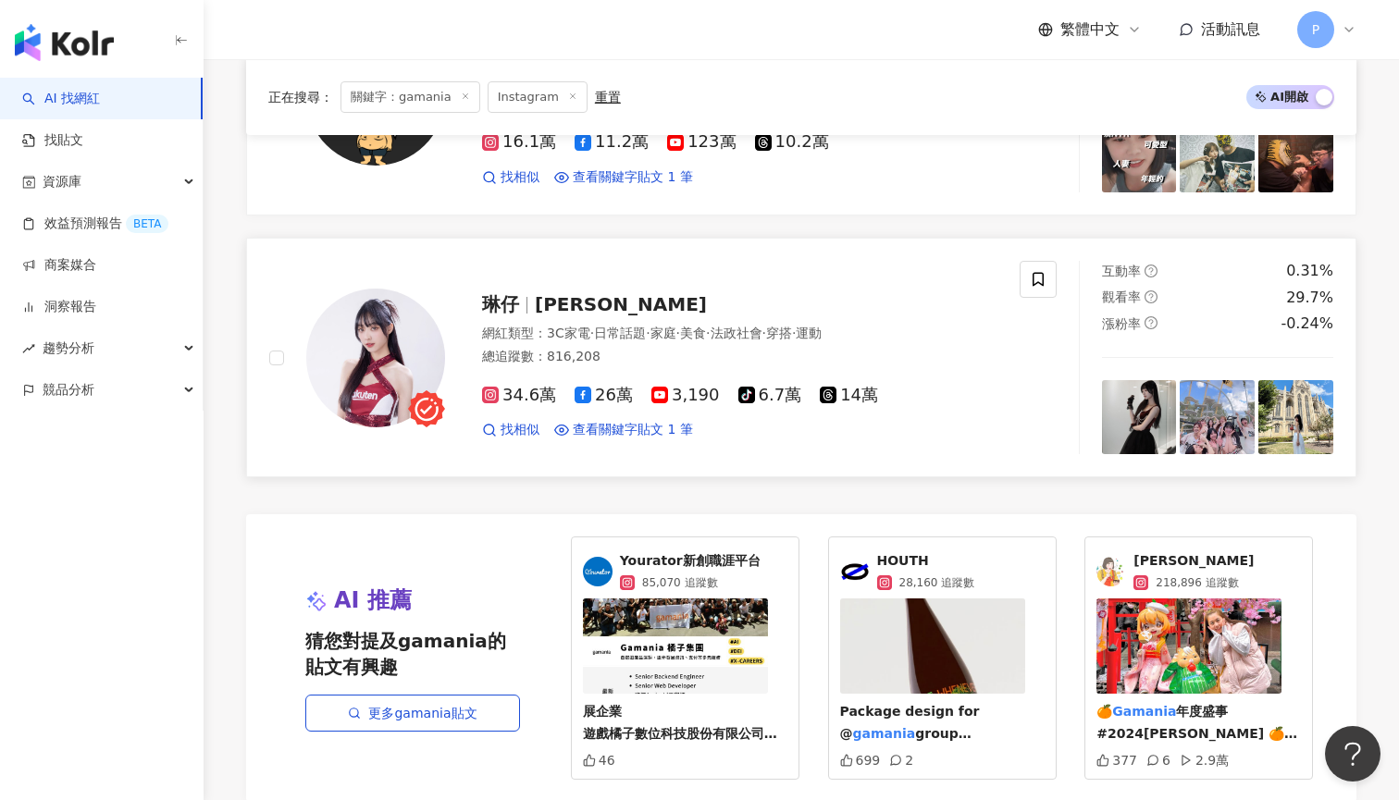
click at [559, 293] on span "Lin Ga" at bounding box center [621, 304] width 172 height 22
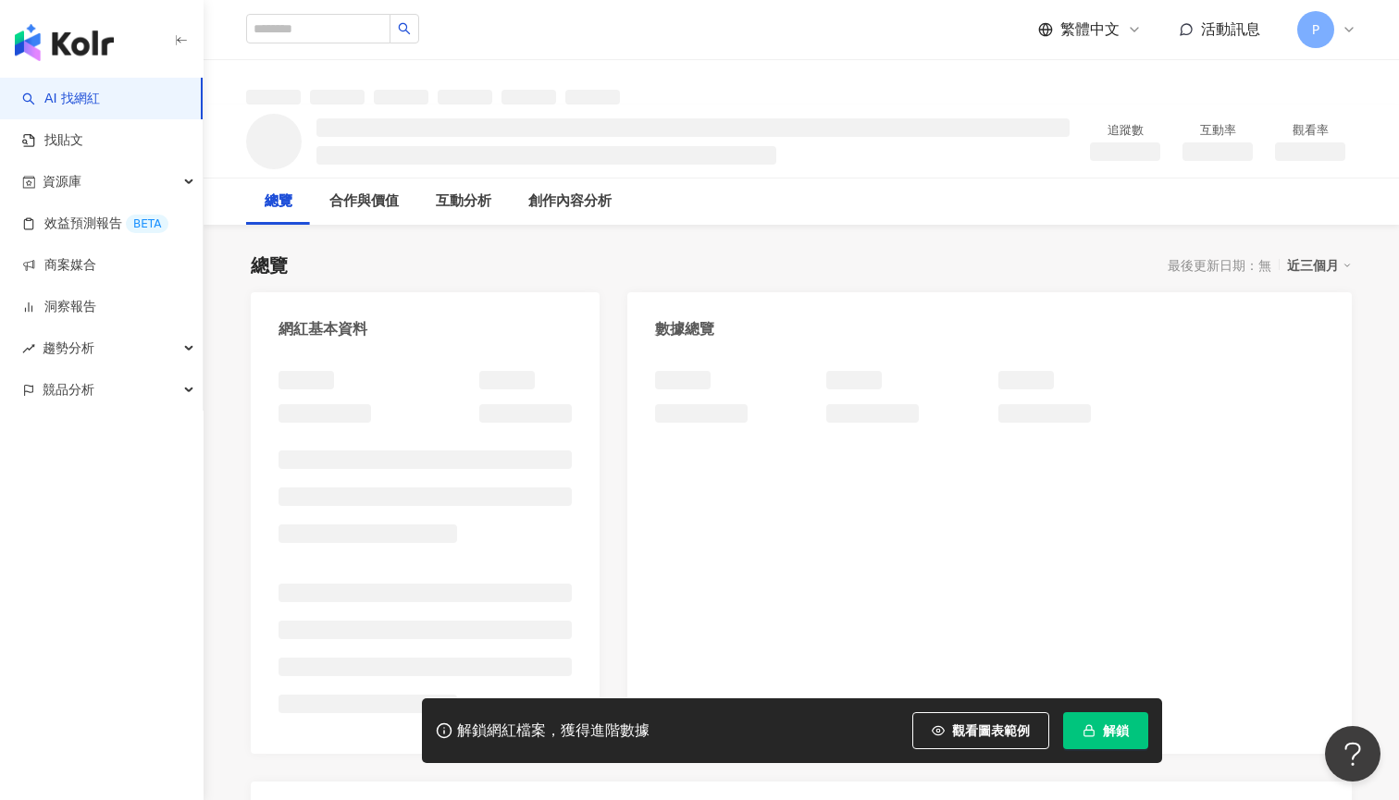
scroll to position [1, 0]
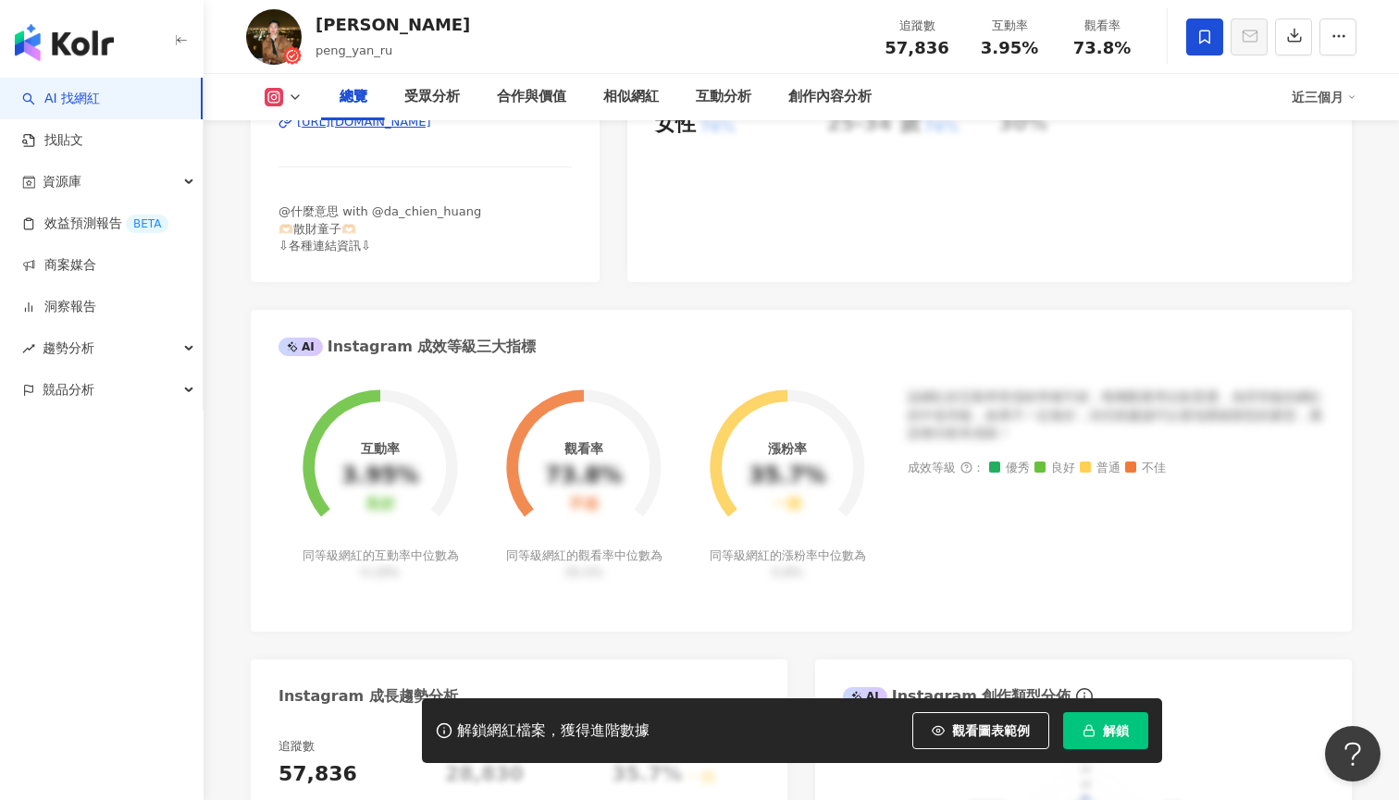
scroll to position [465, 0]
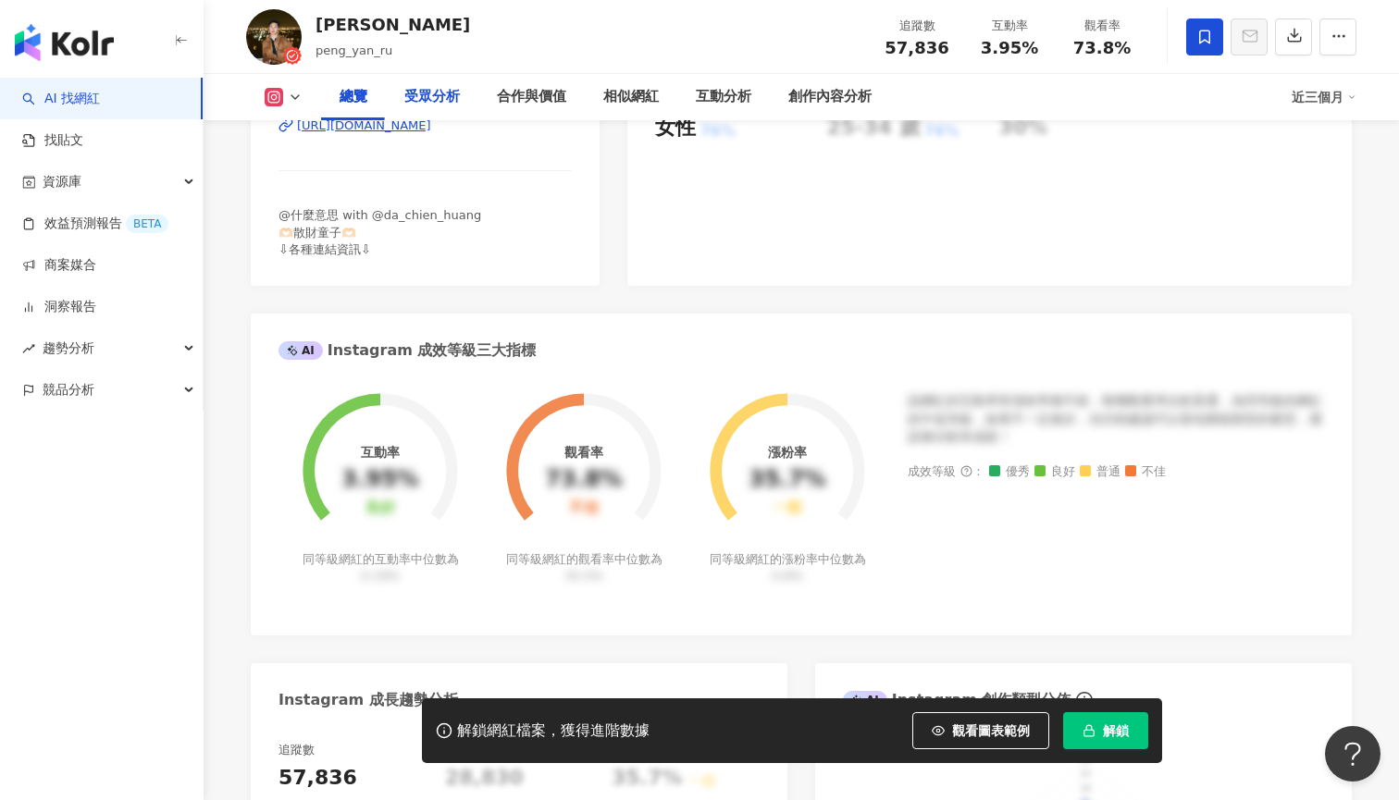
click at [440, 87] on div "受眾分析" at bounding box center [431, 97] width 55 height 22
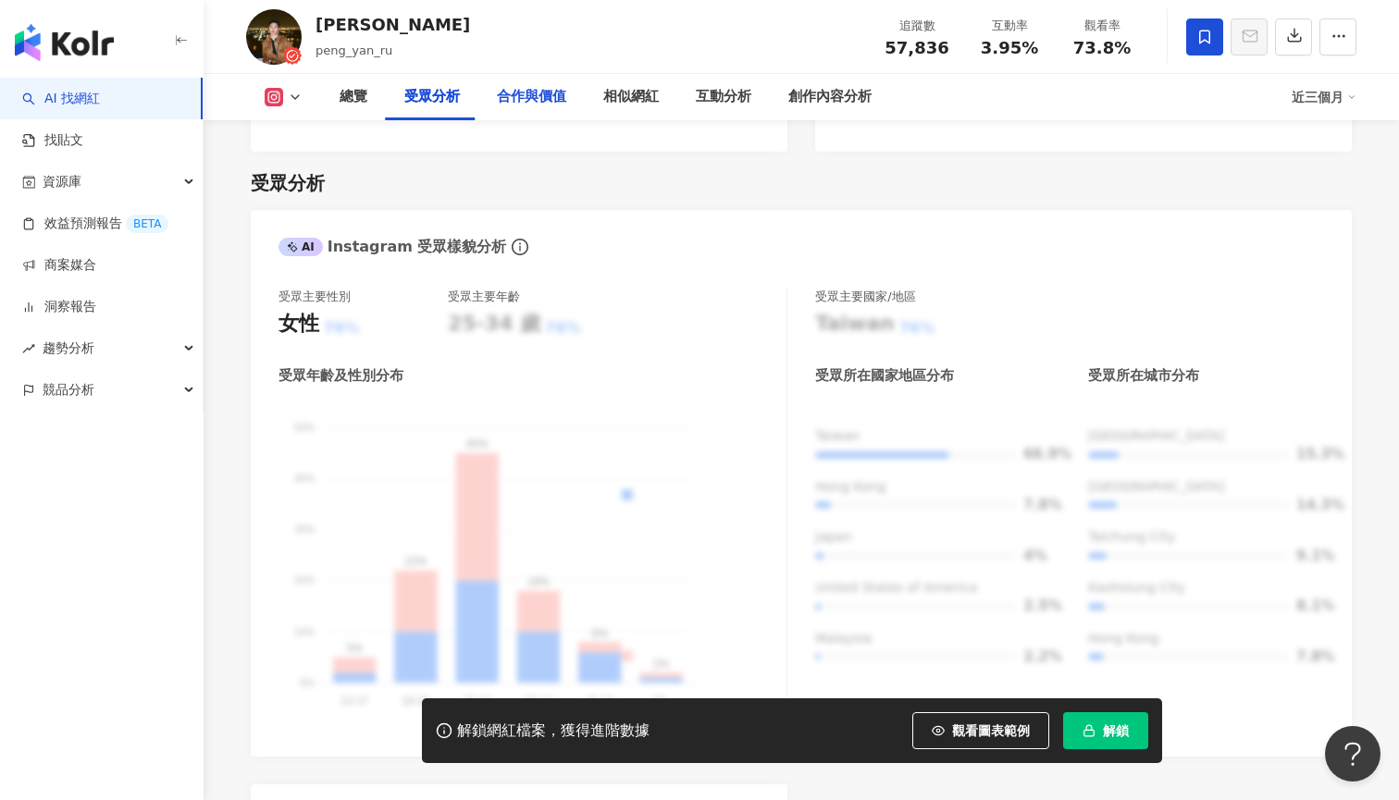
click at [504, 94] on div "合作與價值" at bounding box center [531, 97] width 69 height 22
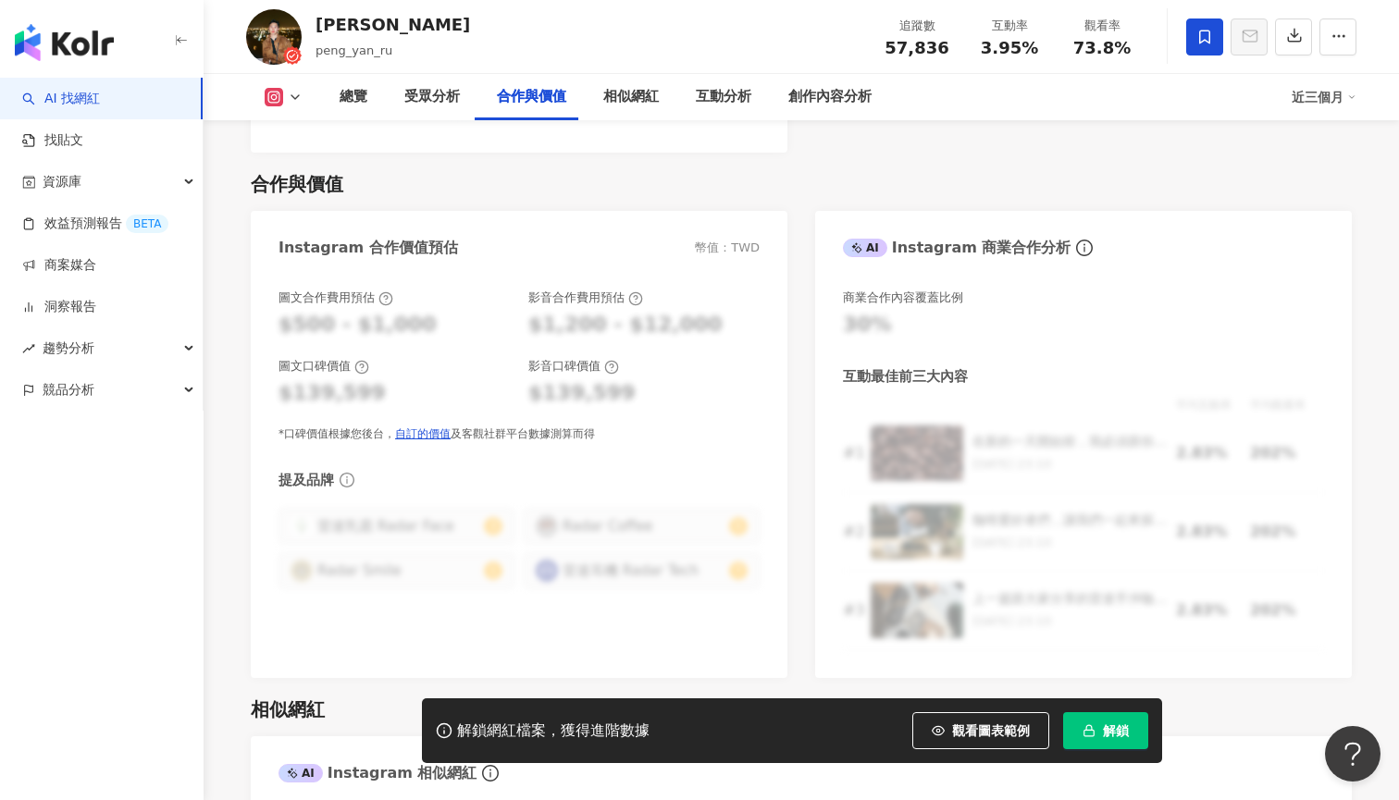
click at [106, 49] on img "button" at bounding box center [64, 42] width 99 height 37
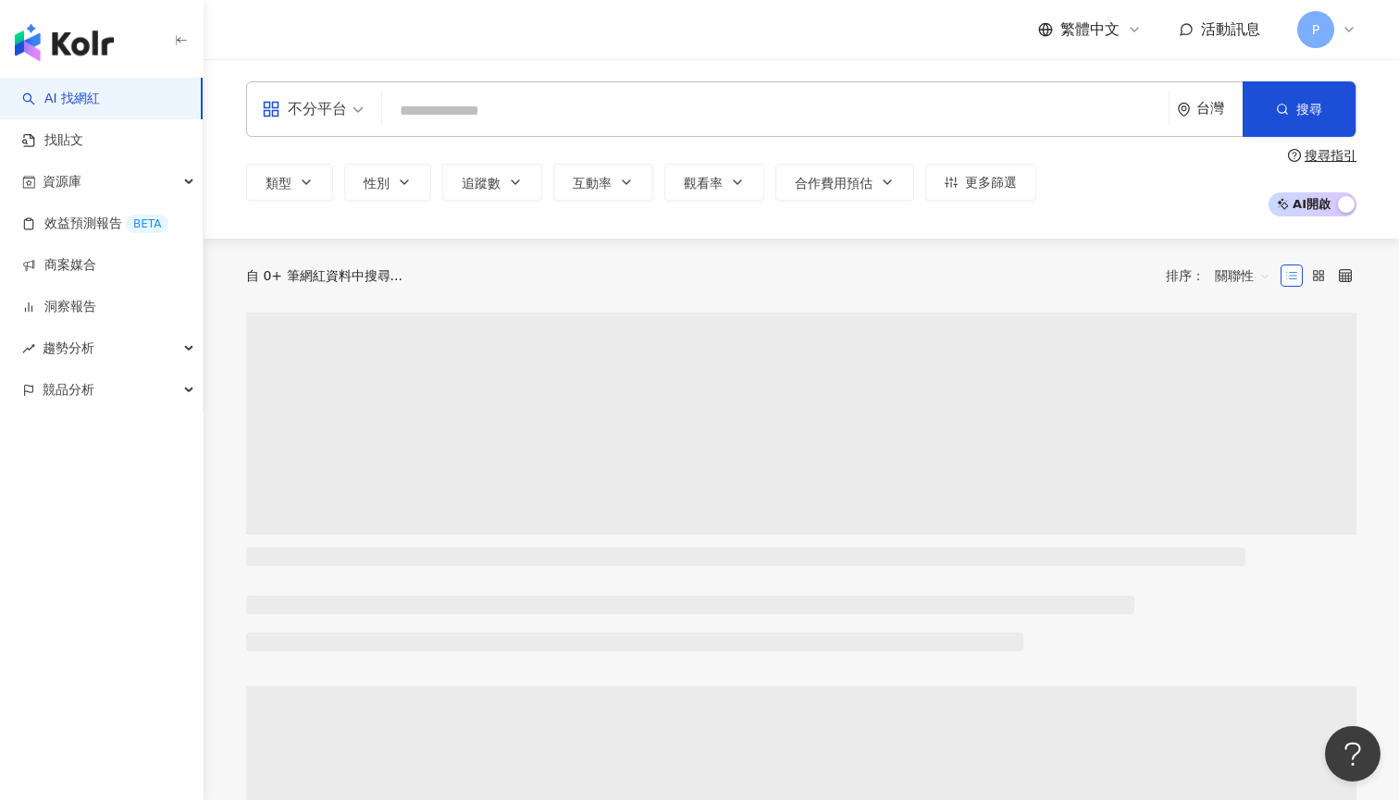
click at [473, 109] on input "search" at bounding box center [774, 110] width 771 height 35
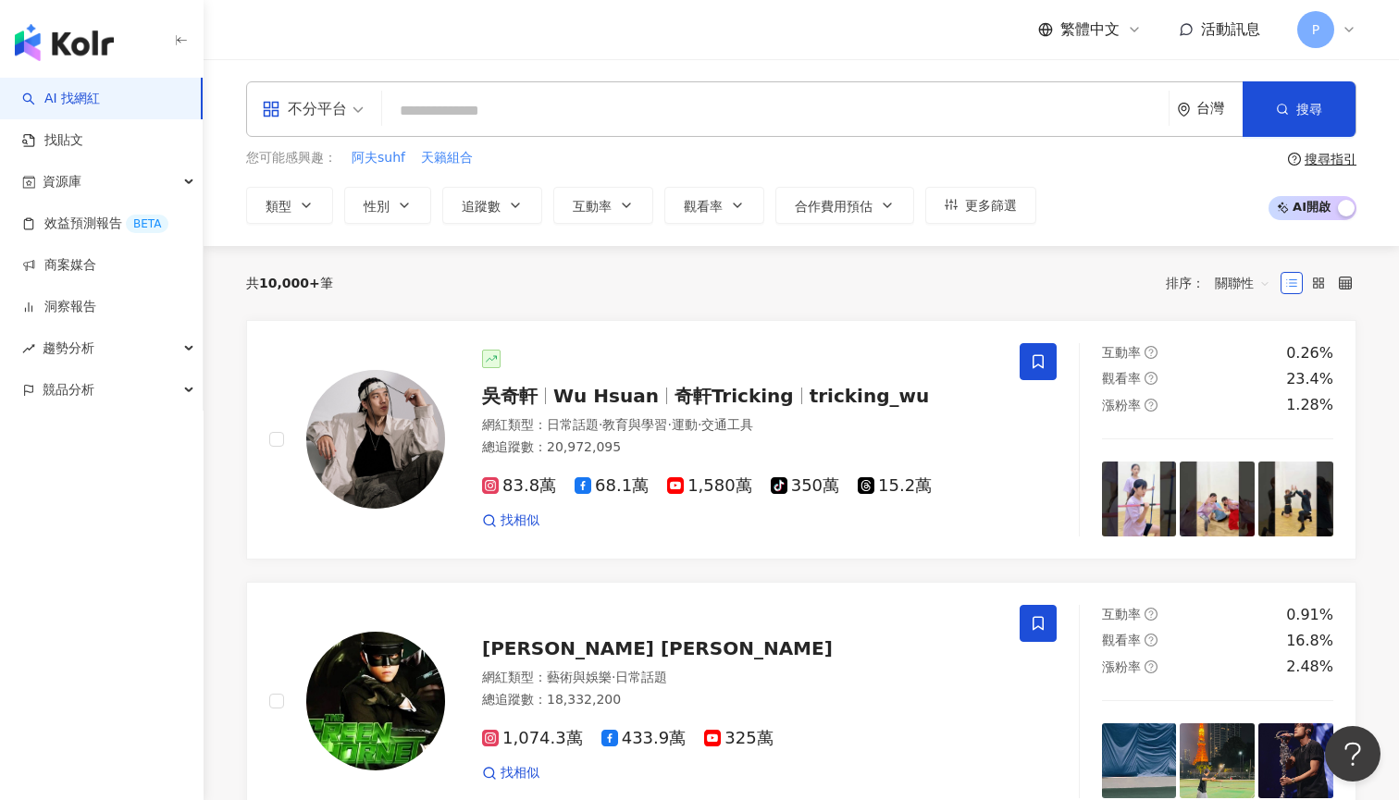
click at [610, 117] on input "search" at bounding box center [774, 110] width 771 height 35
paste input "**"
type input "**"
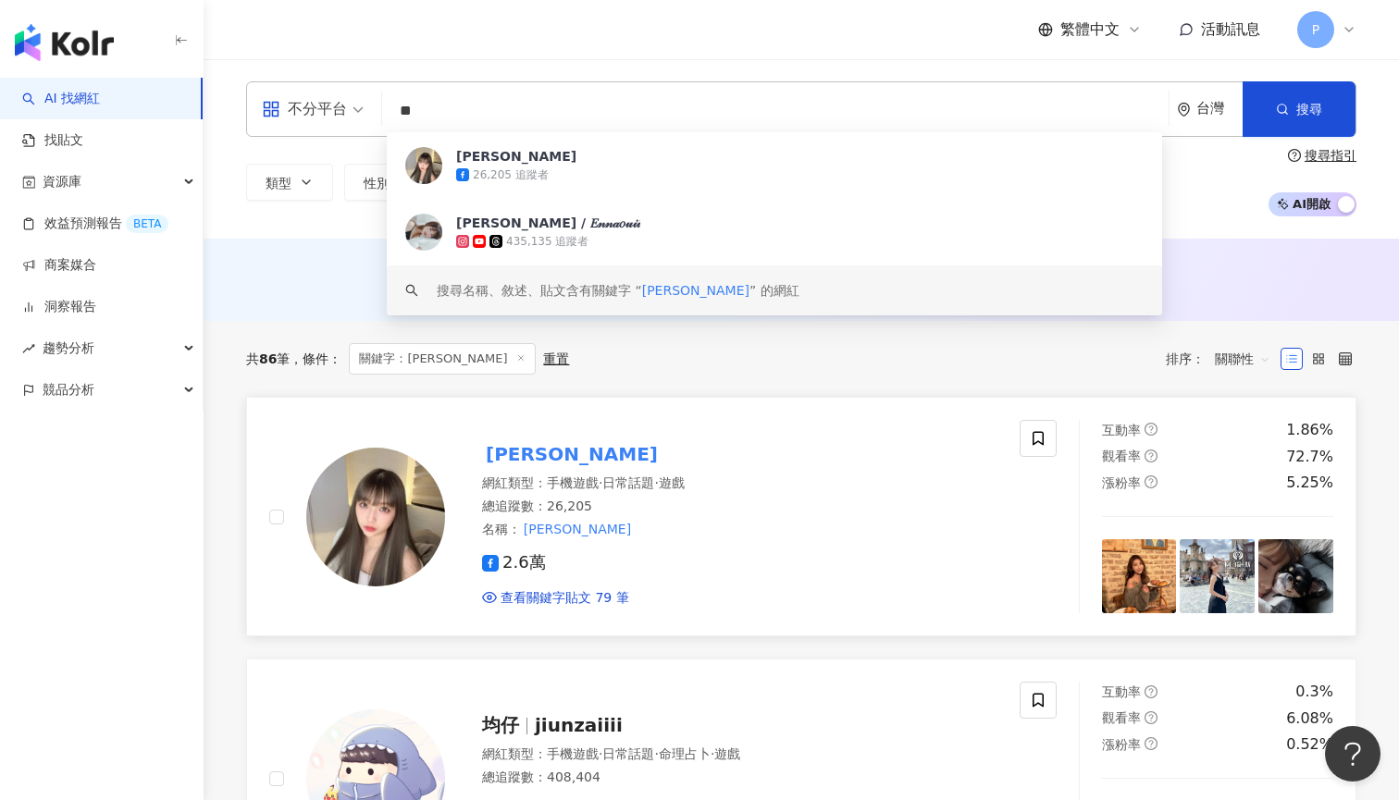
click at [705, 445] on div "哈耿" at bounding box center [739, 454] width 515 height 26
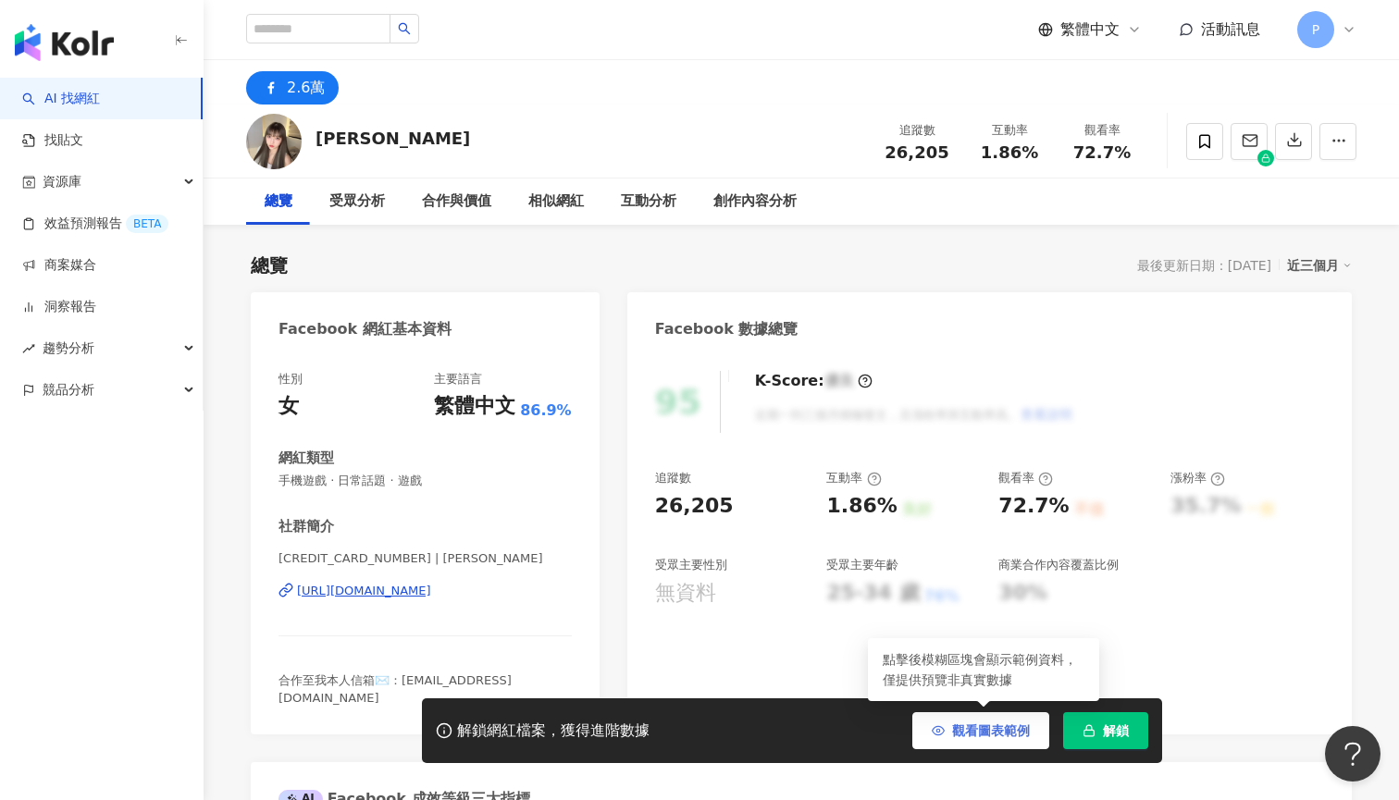
click at [1036, 734] on button "觀看圖表範例" at bounding box center [980, 730] width 137 height 37
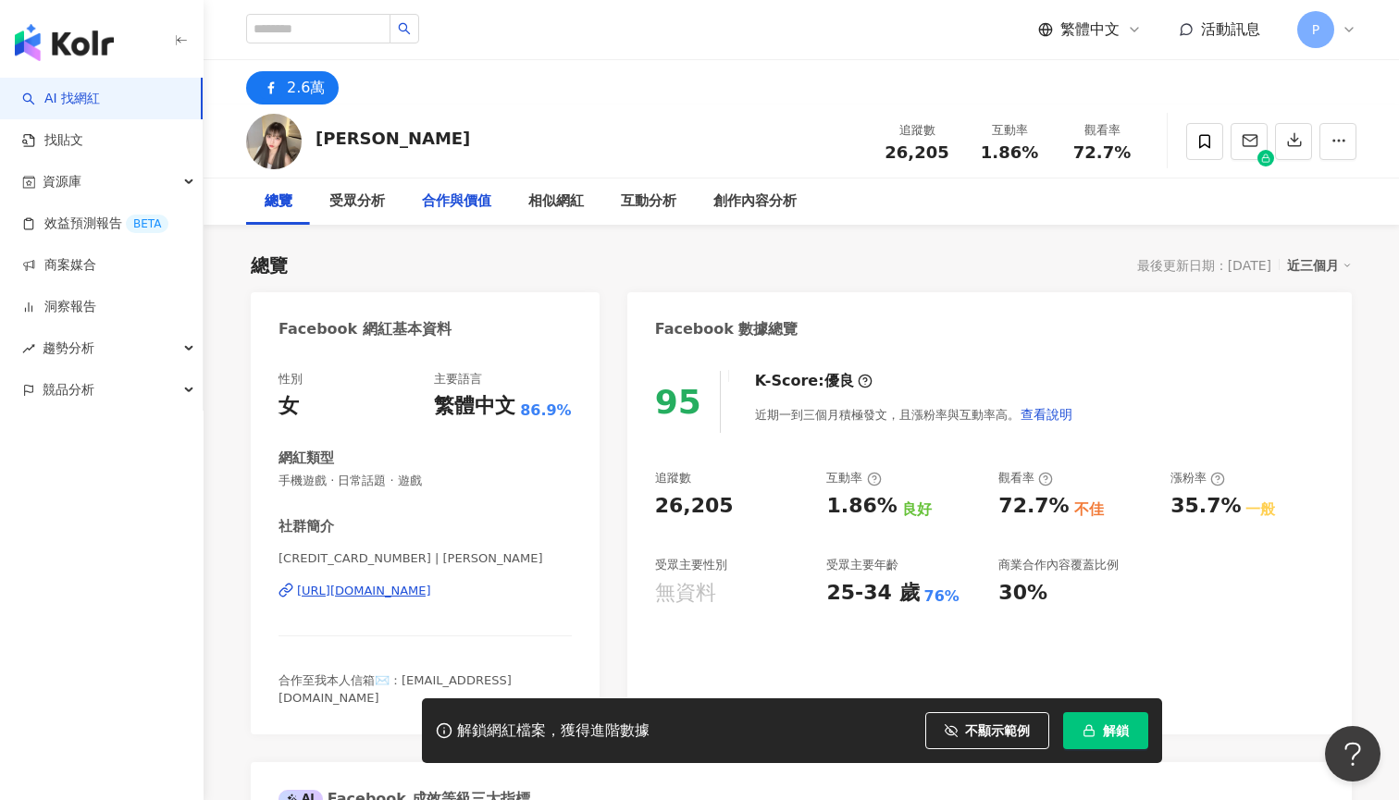
click at [468, 199] on div "合作與價值" at bounding box center [456, 202] width 69 height 22
click at [320, 25] on input "search" at bounding box center [318, 29] width 144 height 30
click at [102, 40] on img "button" at bounding box center [64, 42] width 99 height 37
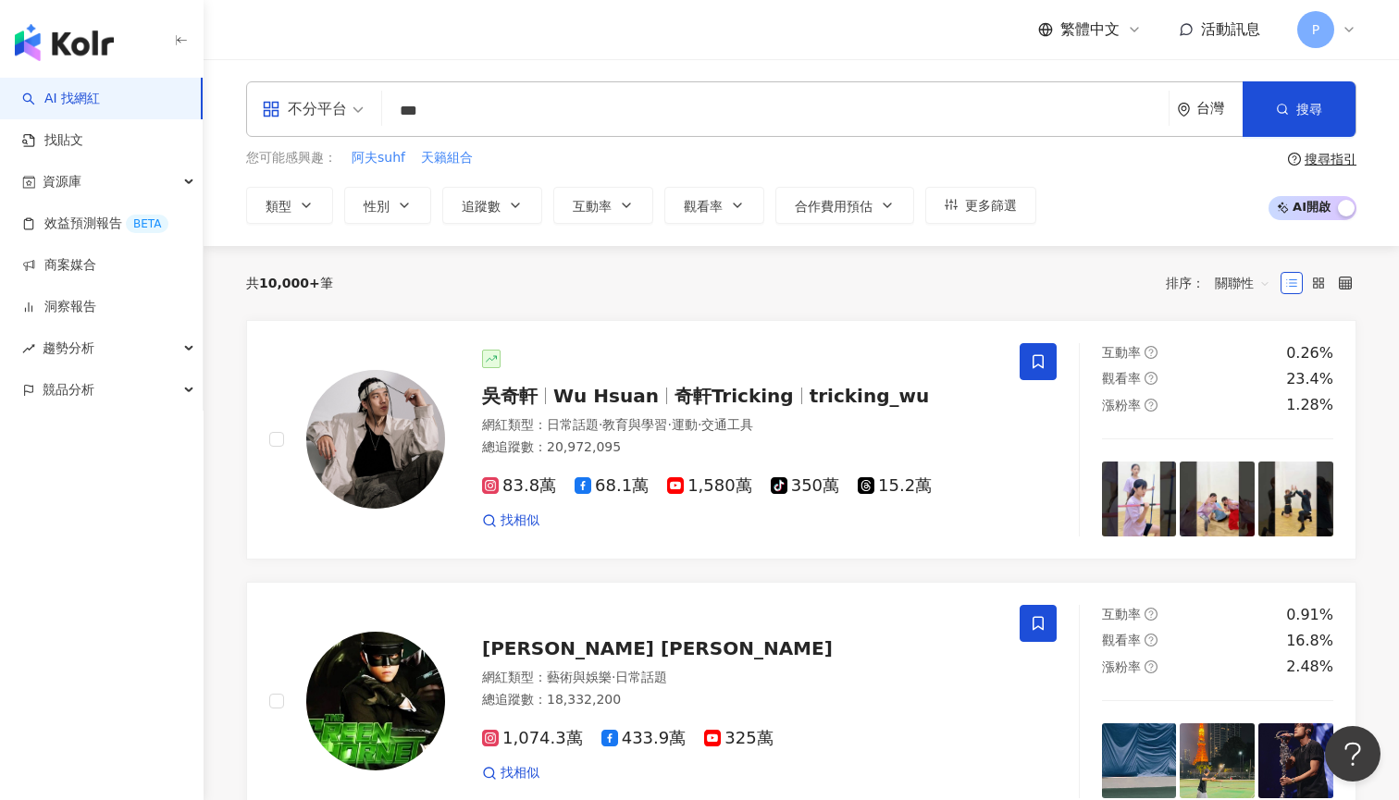
type input "***"
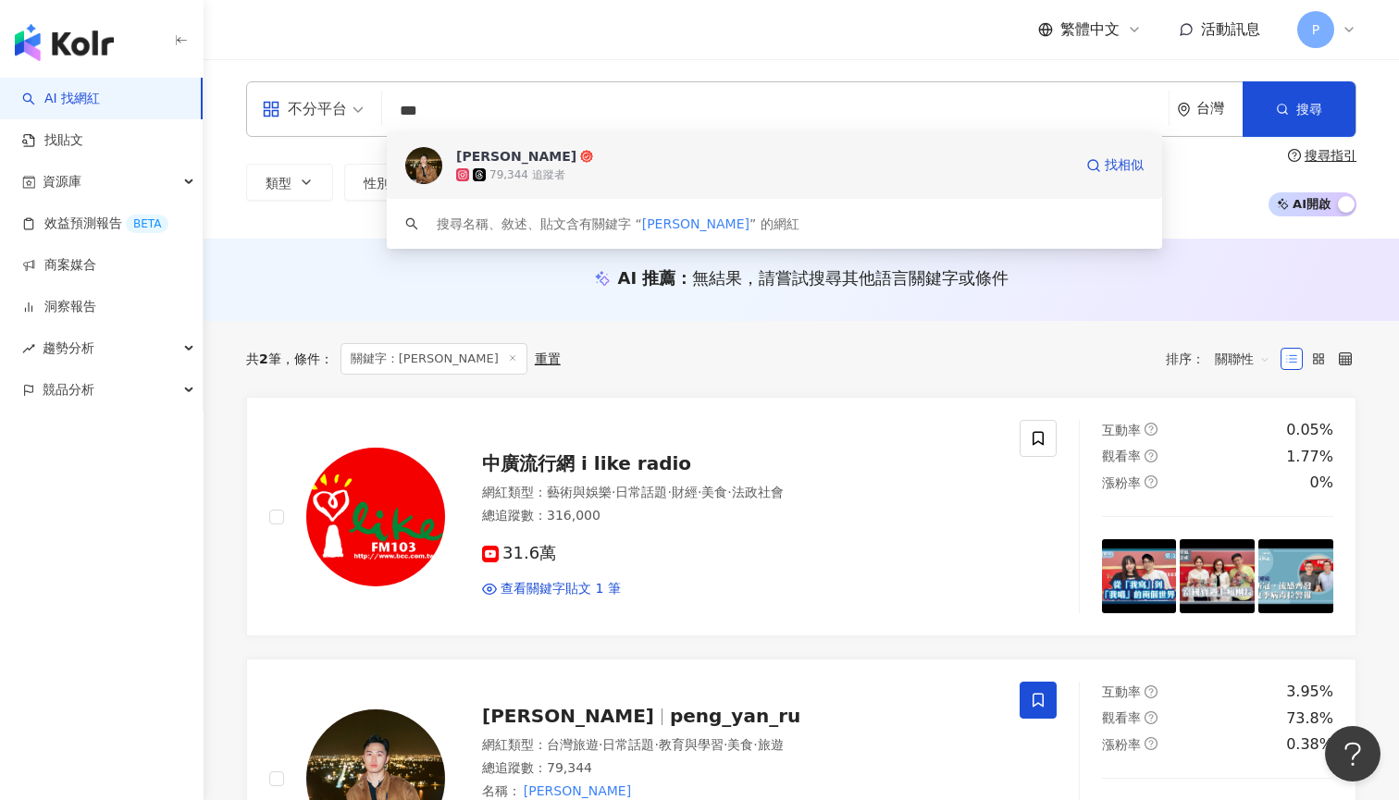
click at [498, 156] on div "[PERSON_NAME]" at bounding box center [516, 156] width 120 height 18
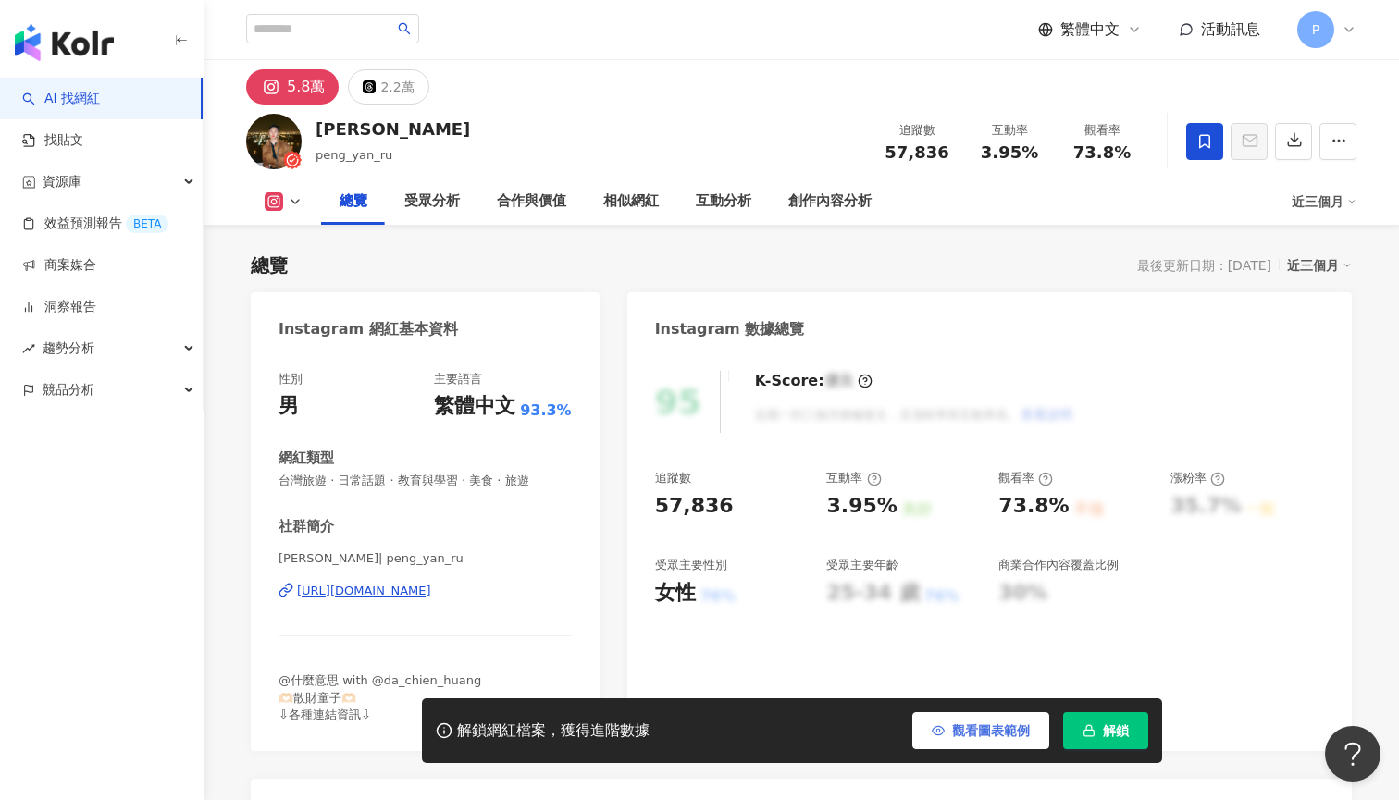
click at [952, 733] on button "觀看圖表範例" at bounding box center [980, 730] width 137 height 37
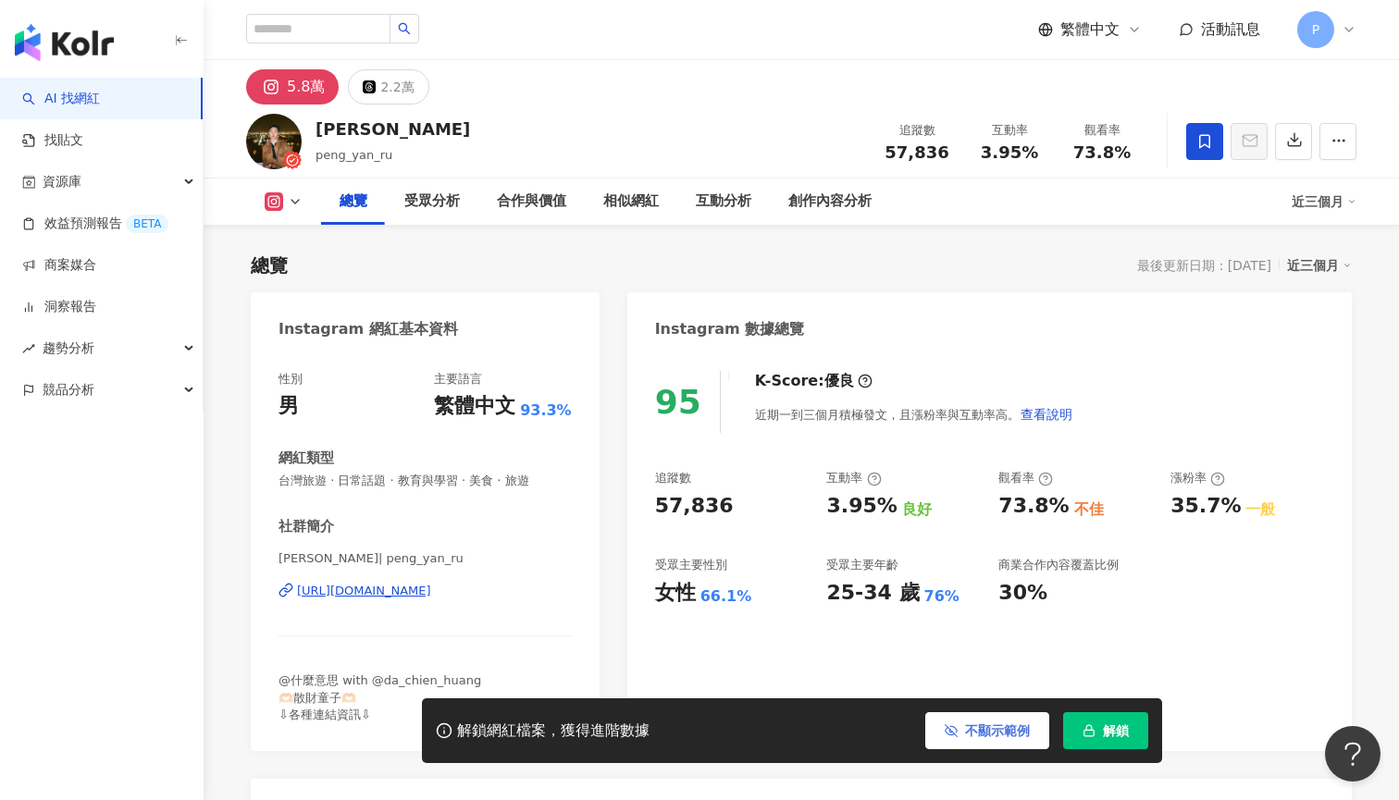
scroll to position [116, 0]
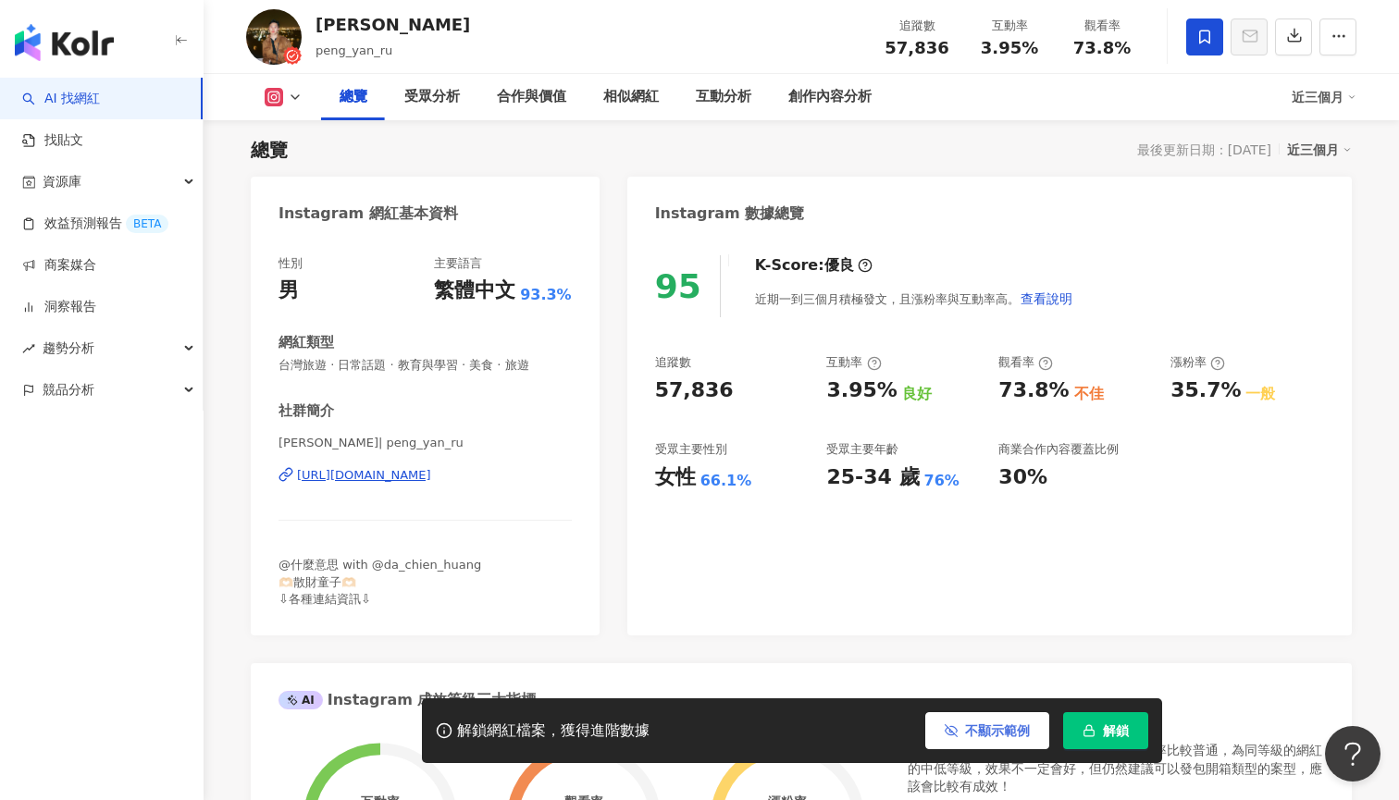
click at [1009, 742] on button "不顯示範例" at bounding box center [987, 730] width 124 height 37
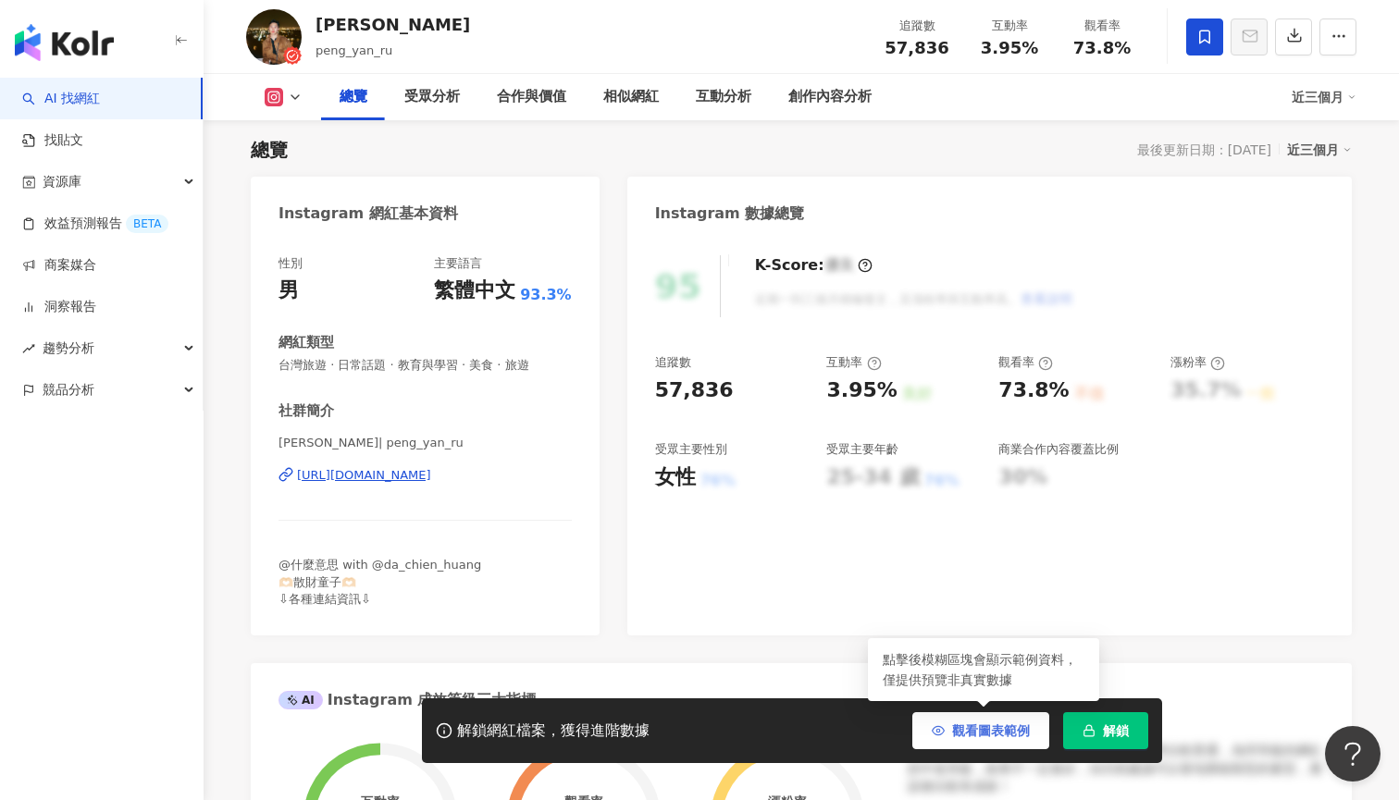
click at [993, 728] on span "觀看圖表範例" at bounding box center [991, 730] width 78 height 15
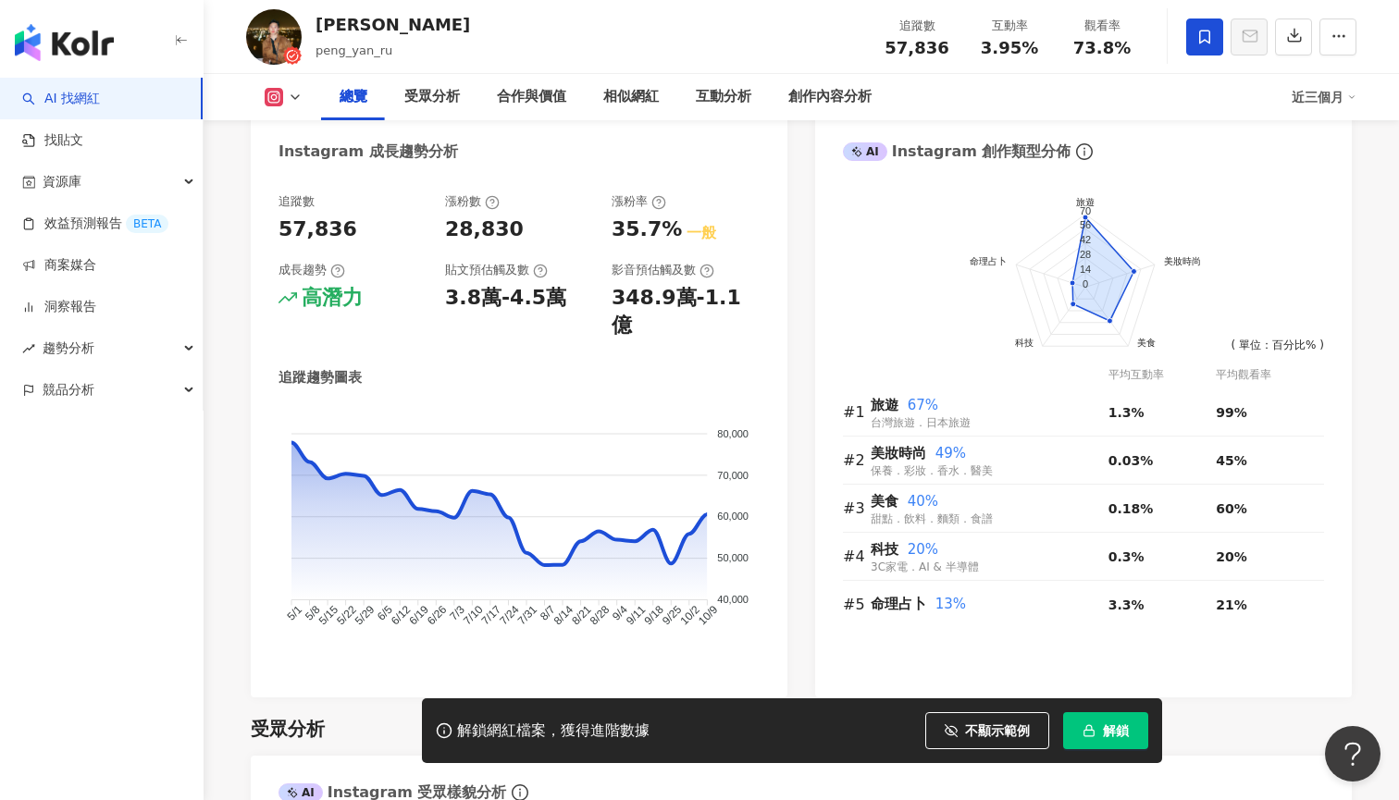
scroll to position [1030, 0]
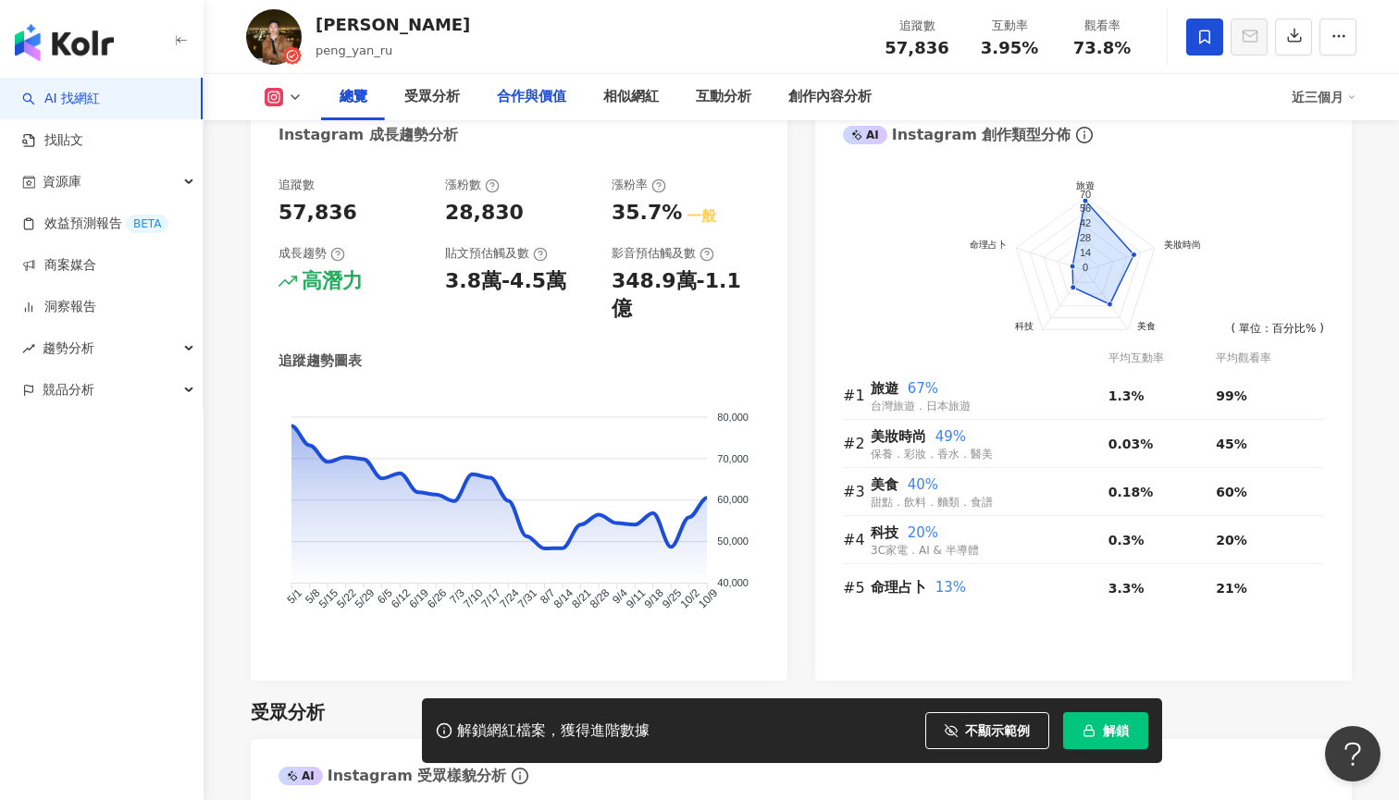
click at [552, 96] on div "合作與價值" at bounding box center [531, 97] width 69 height 22
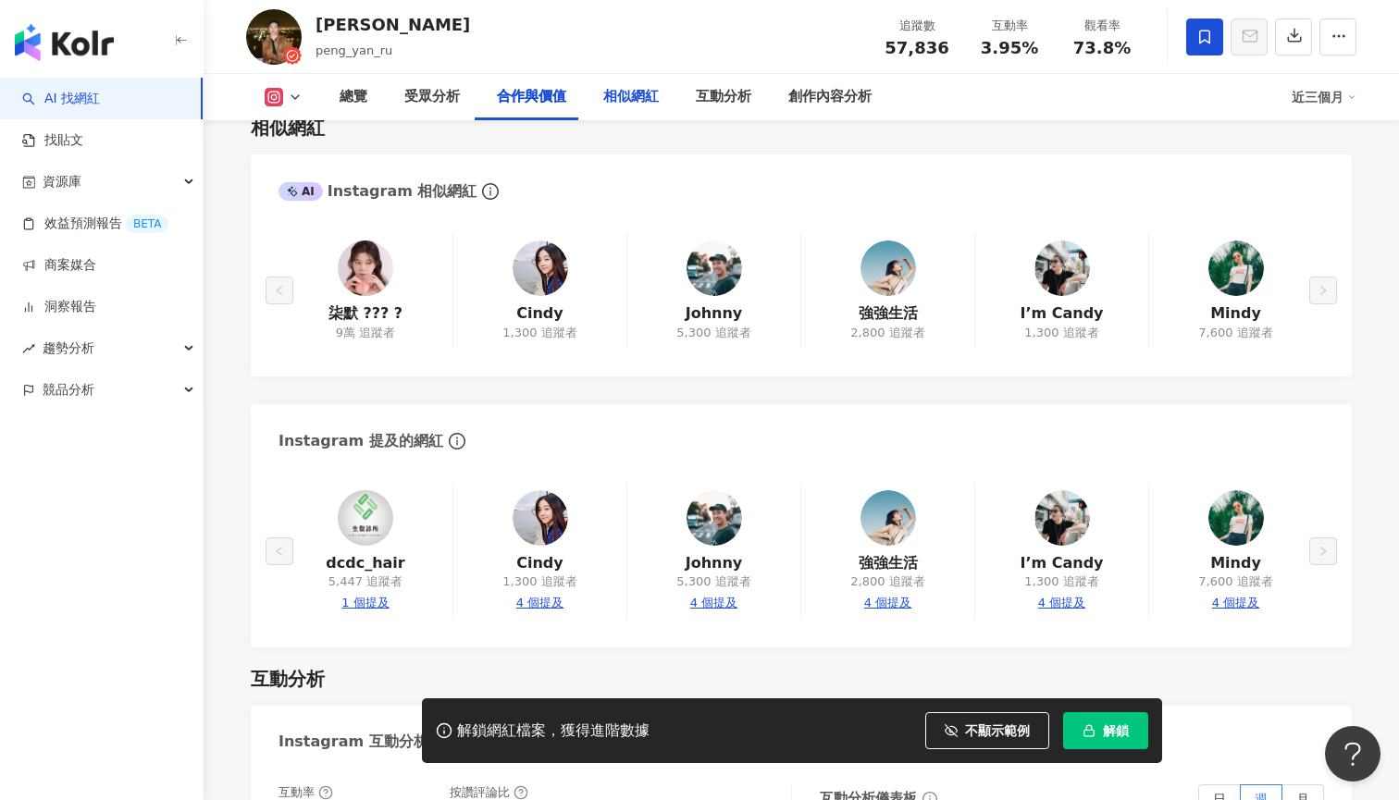
scroll to position [1686, 0]
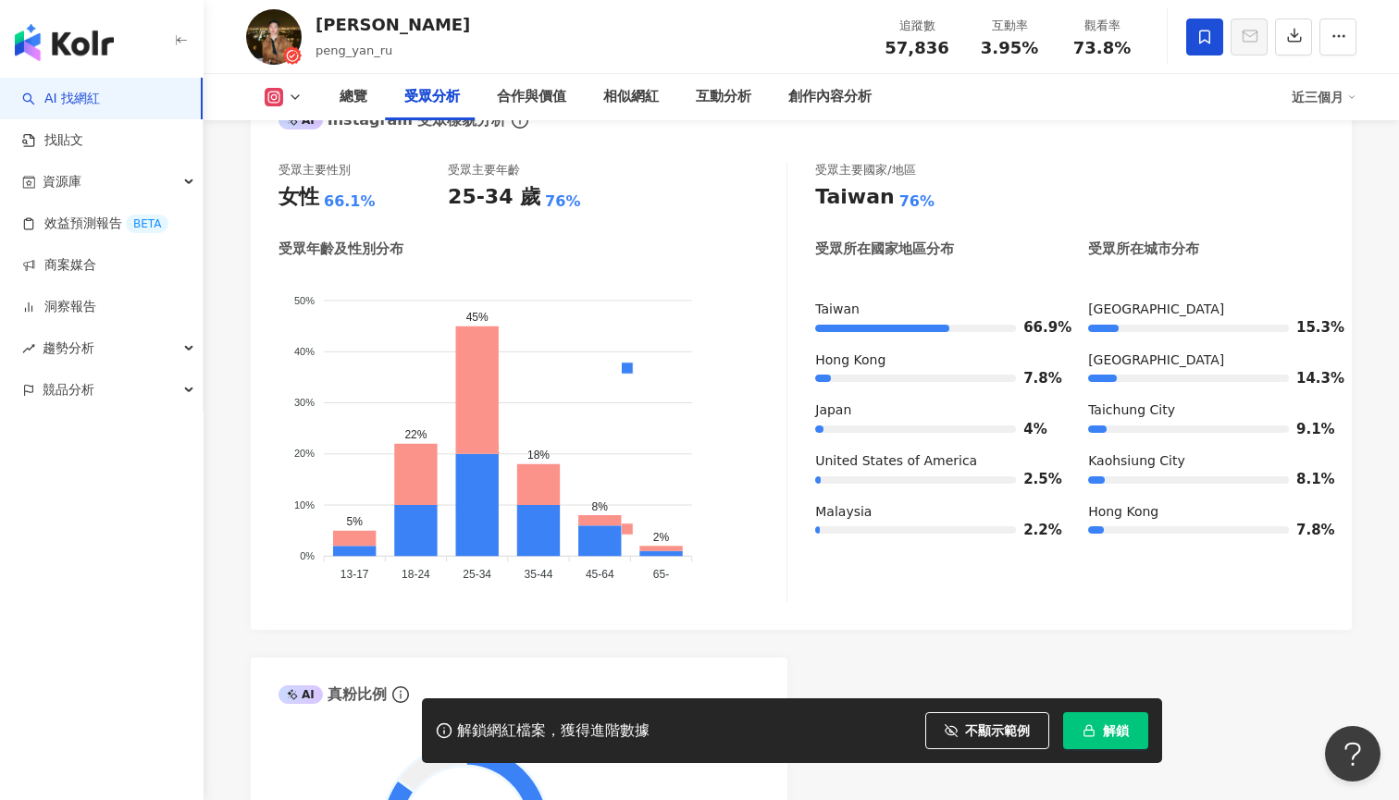
click at [100, 99] on link "AI 找網紅" at bounding box center [61, 99] width 78 height 18
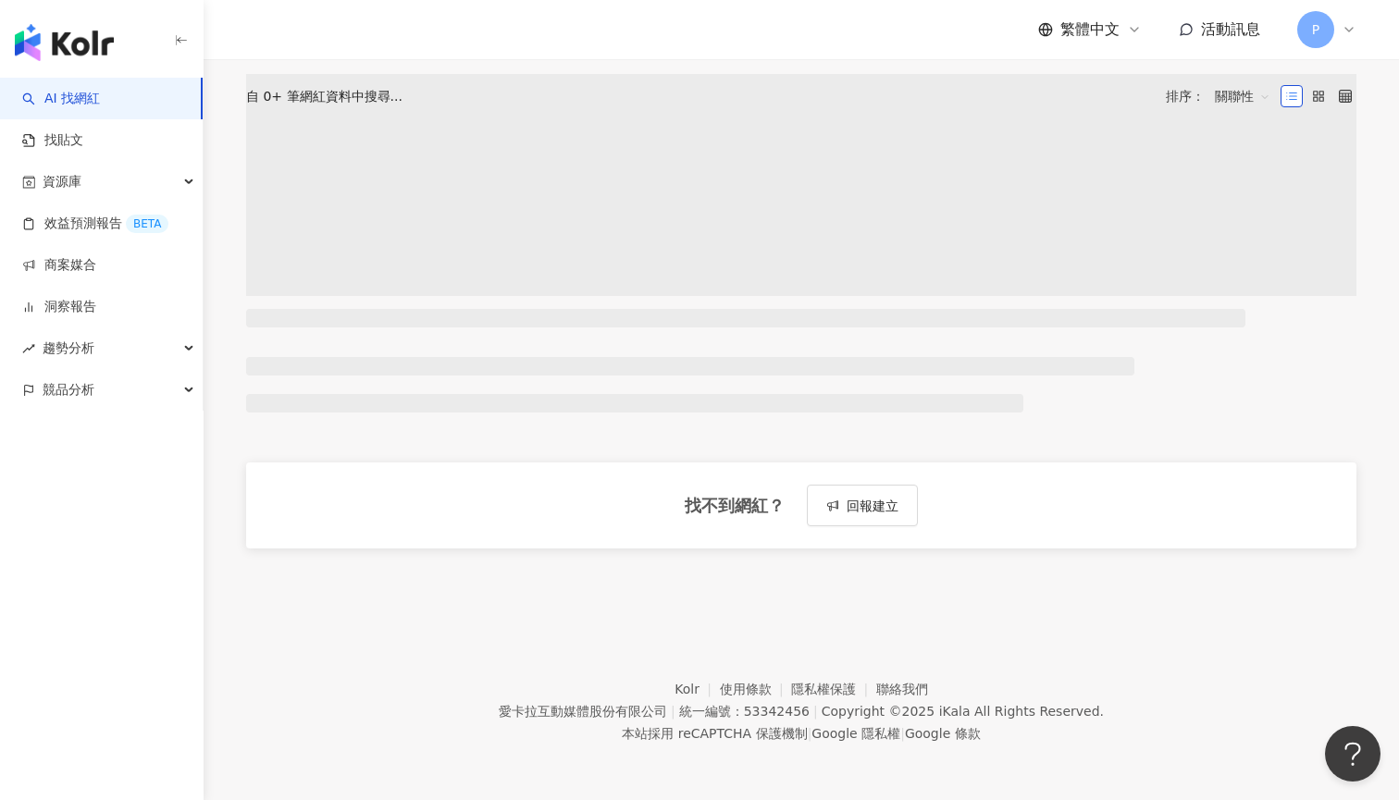
click at [105, 47] on img "button" at bounding box center [64, 42] width 99 height 37
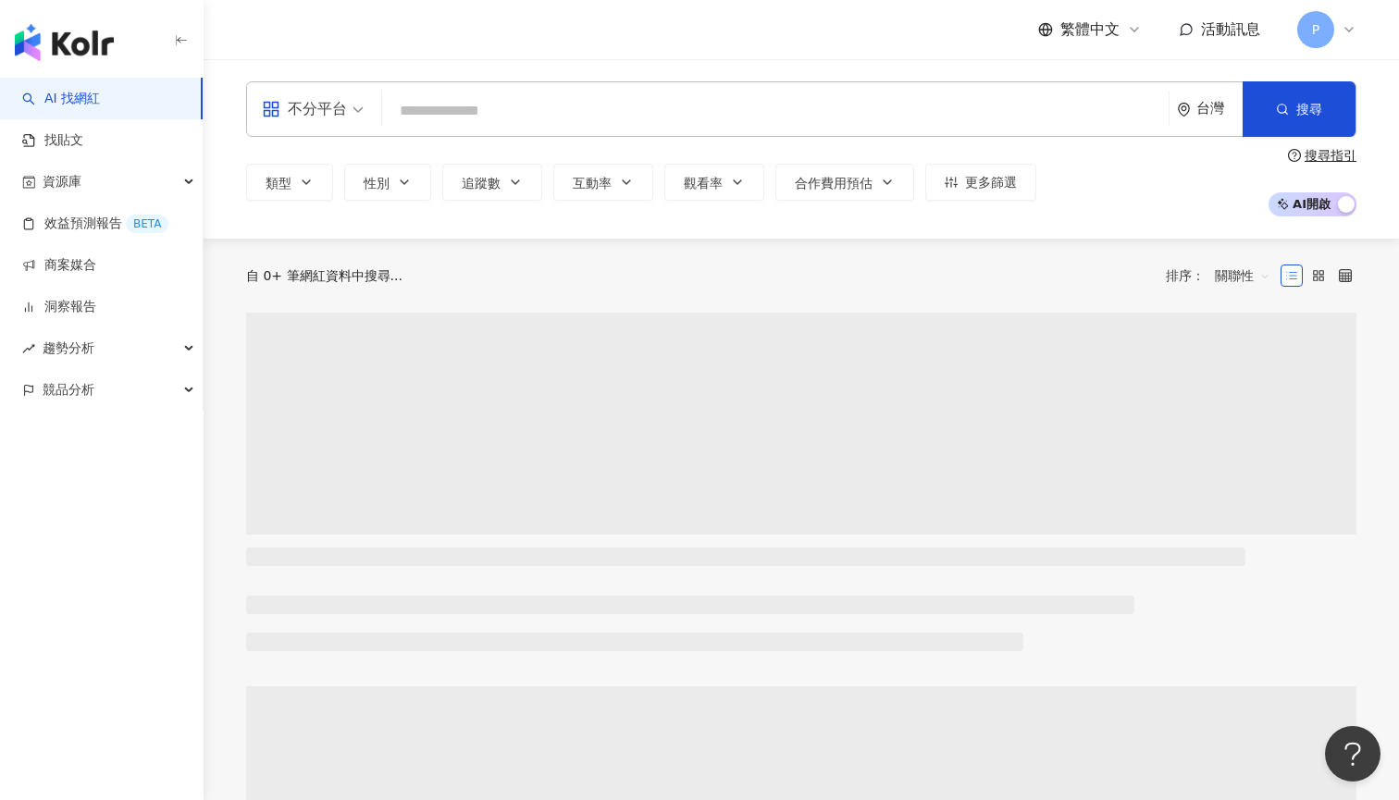
click at [488, 104] on input "search" at bounding box center [774, 110] width 771 height 35
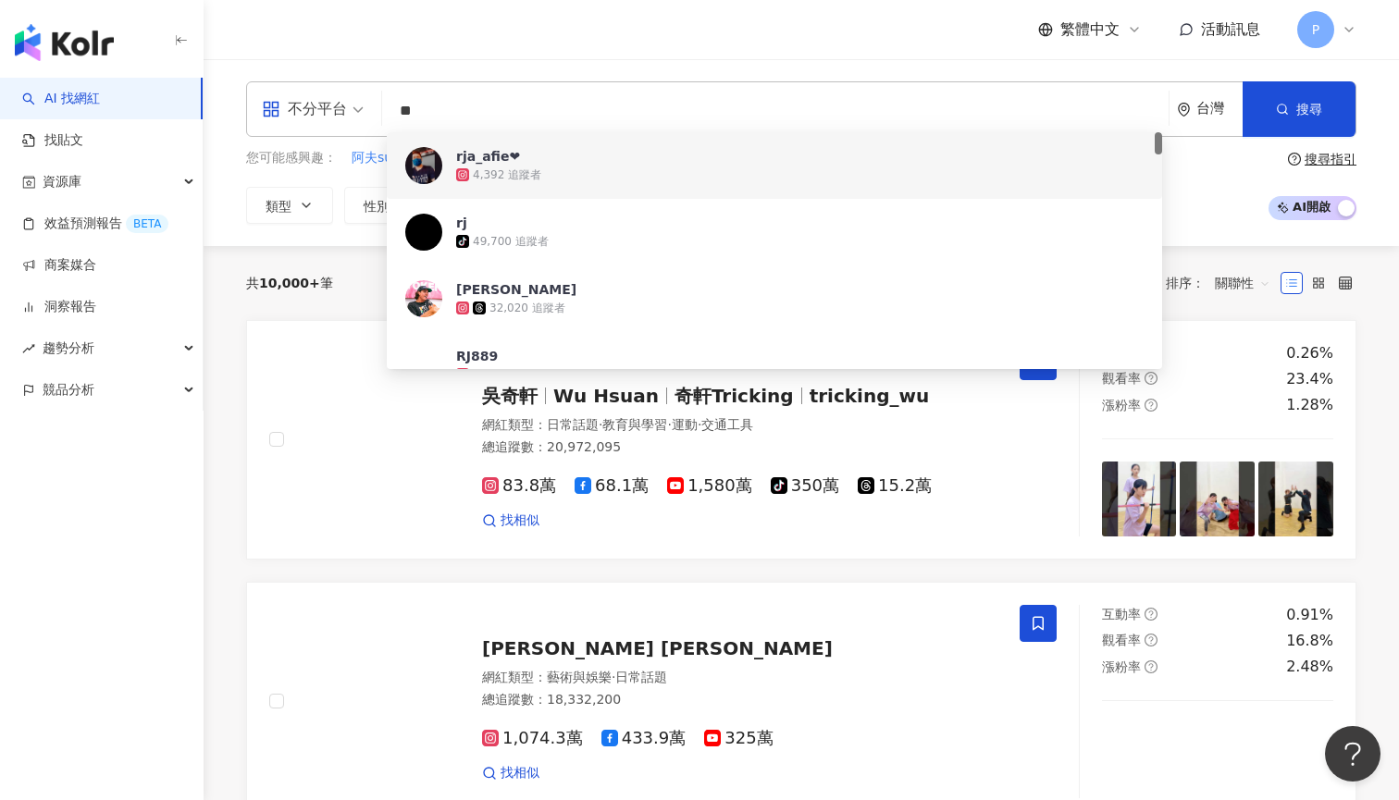
type input "*"
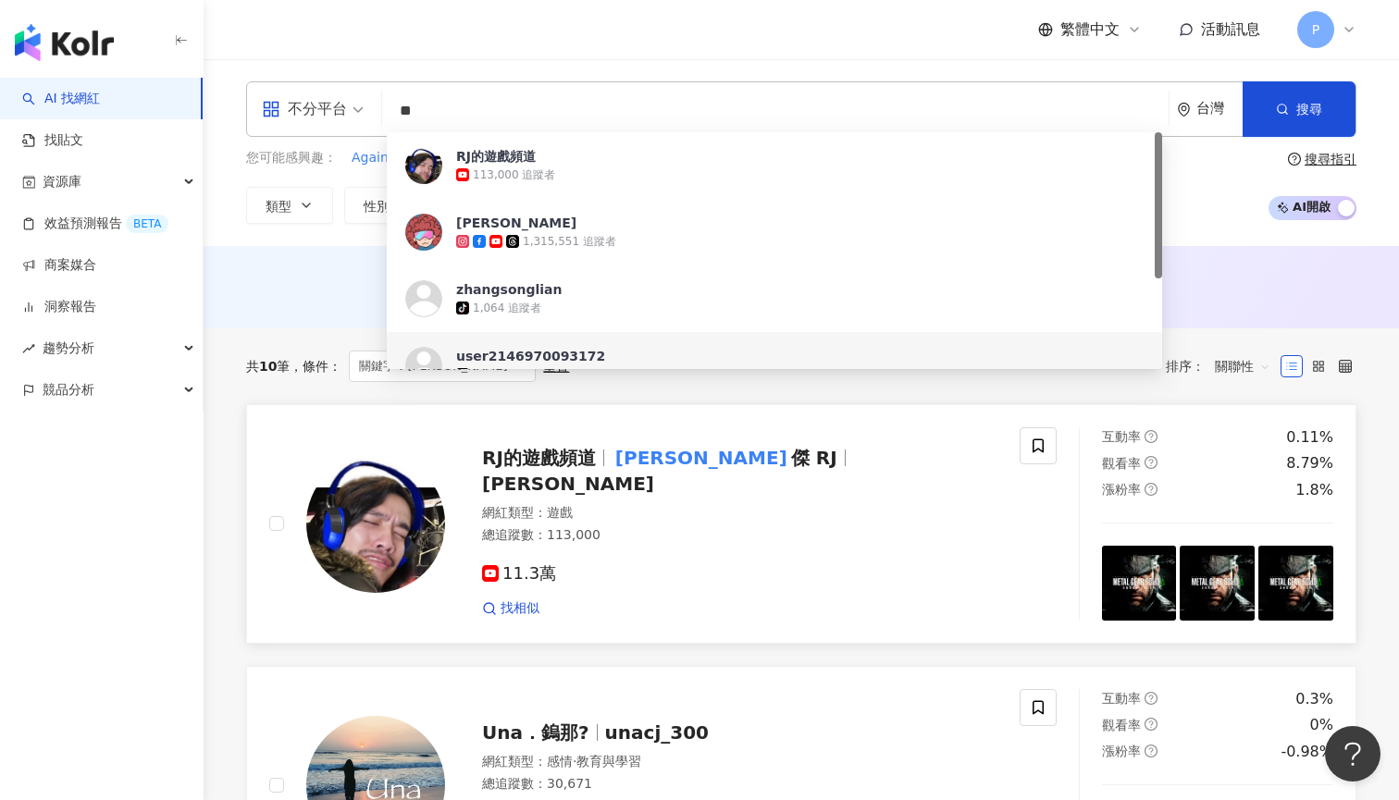
type input "**"
click at [594, 469] on span "RJ的遊戲頻道" at bounding box center [546, 458] width 129 height 22
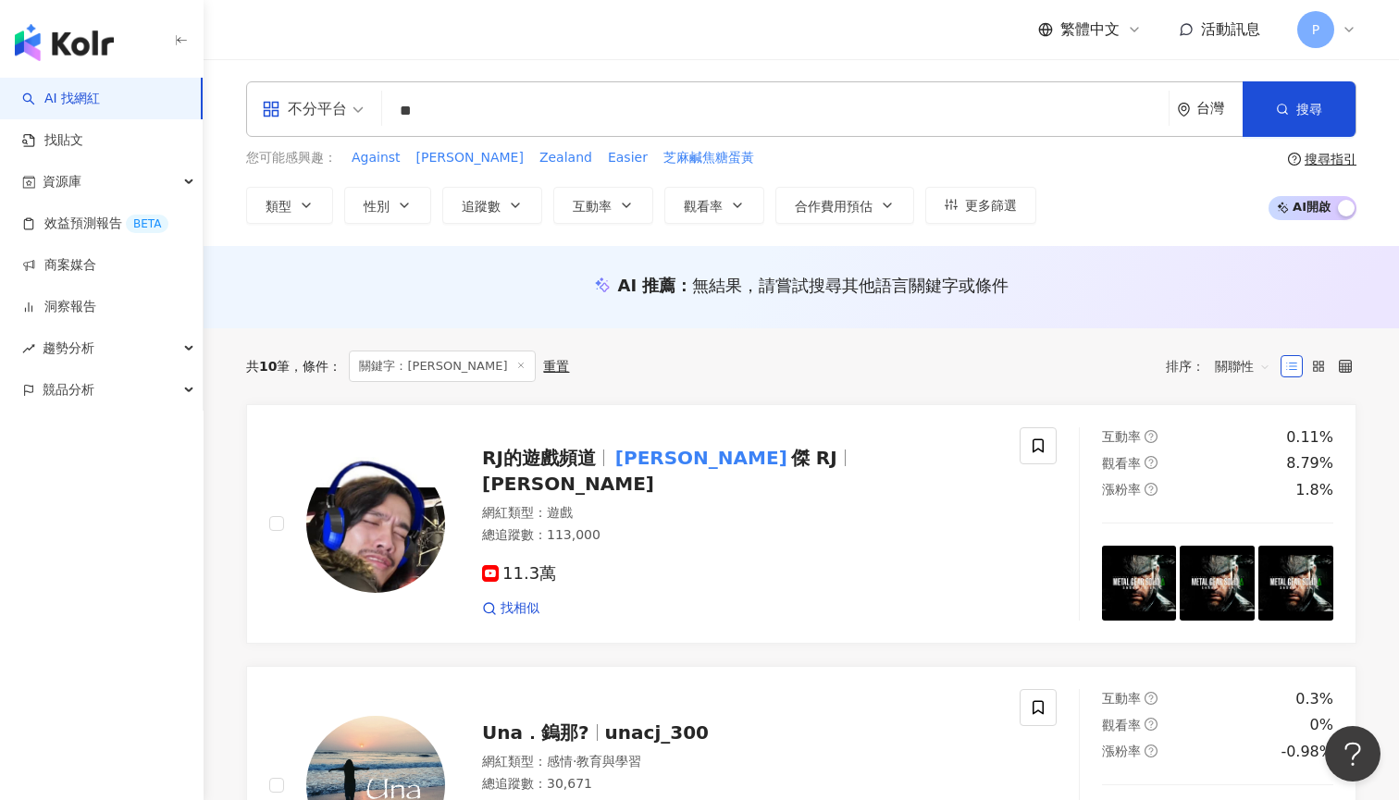
click at [693, 95] on input "**" at bounding box center [774, 110] width 771 height 35
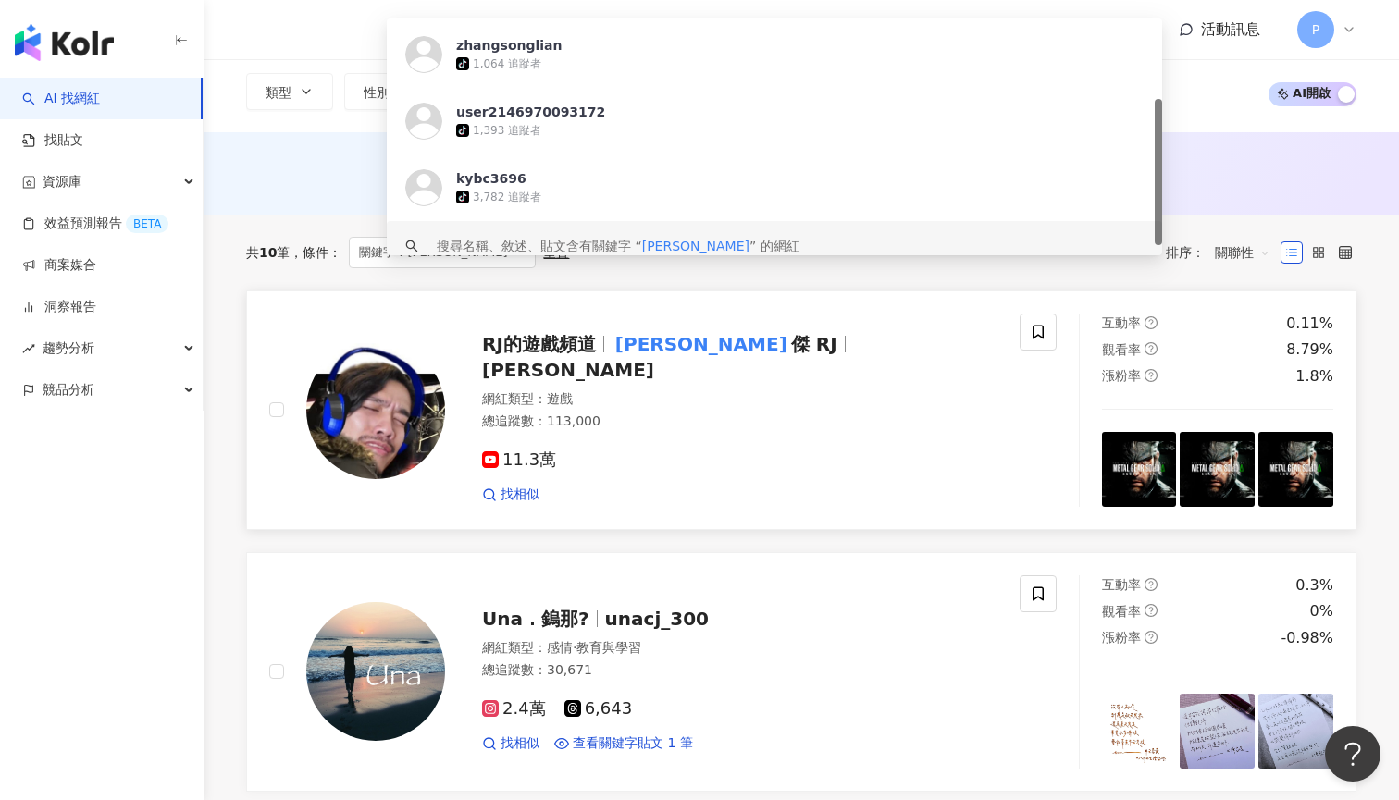
scroll to position [249, 0]
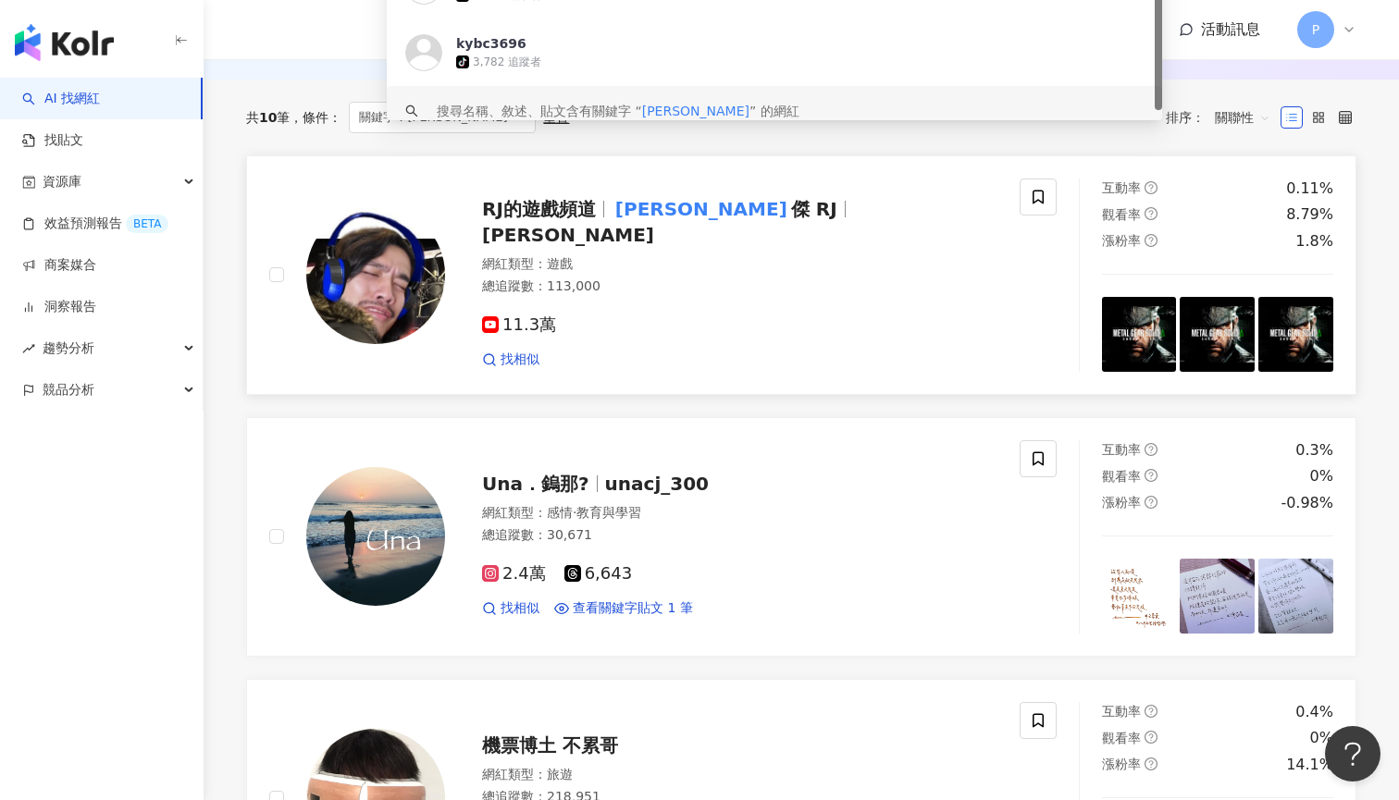
click at [727, 232] on div "RJ的遊戲頻道 張廉 傑 RJ 阿傑" at bounding box center [739, 222] width 515 height 52
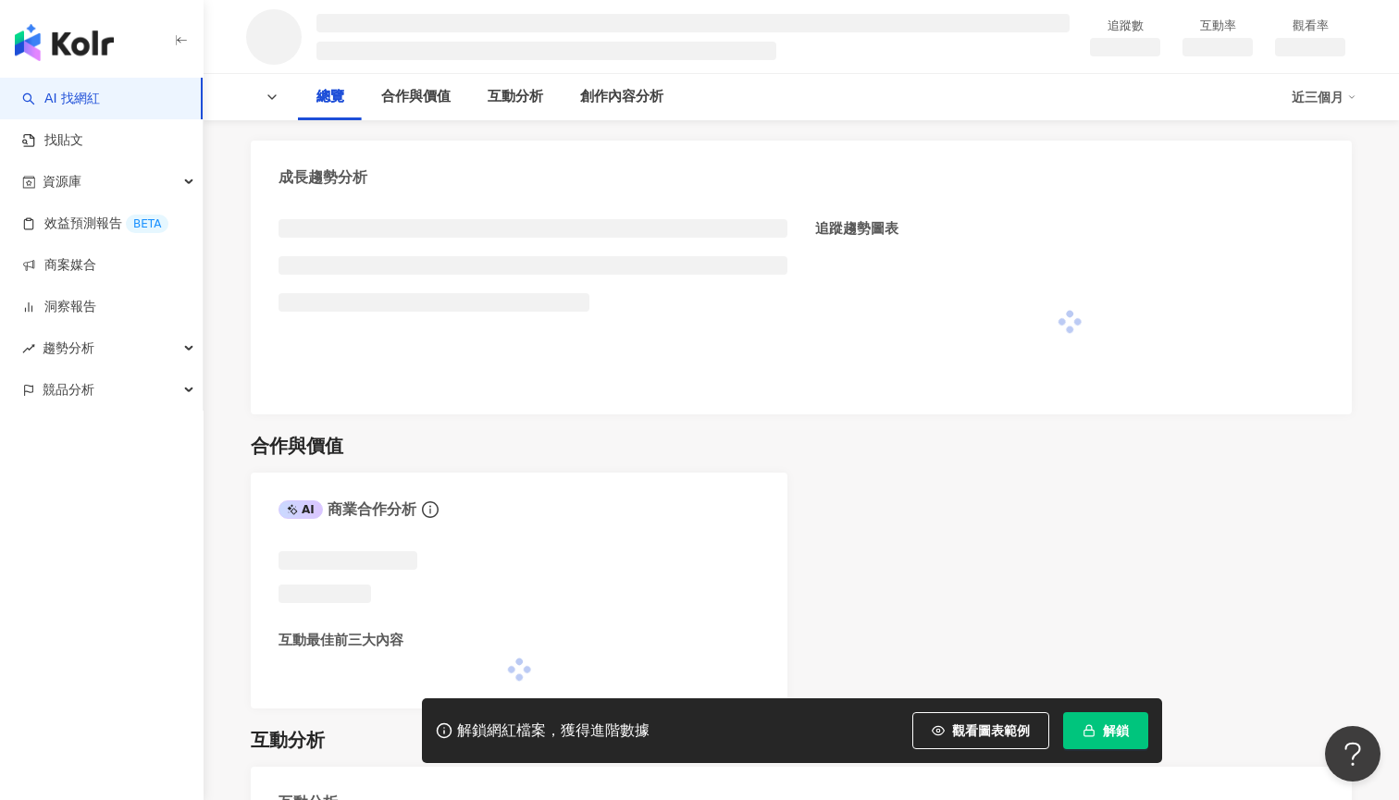
scroll to position [713, 0]
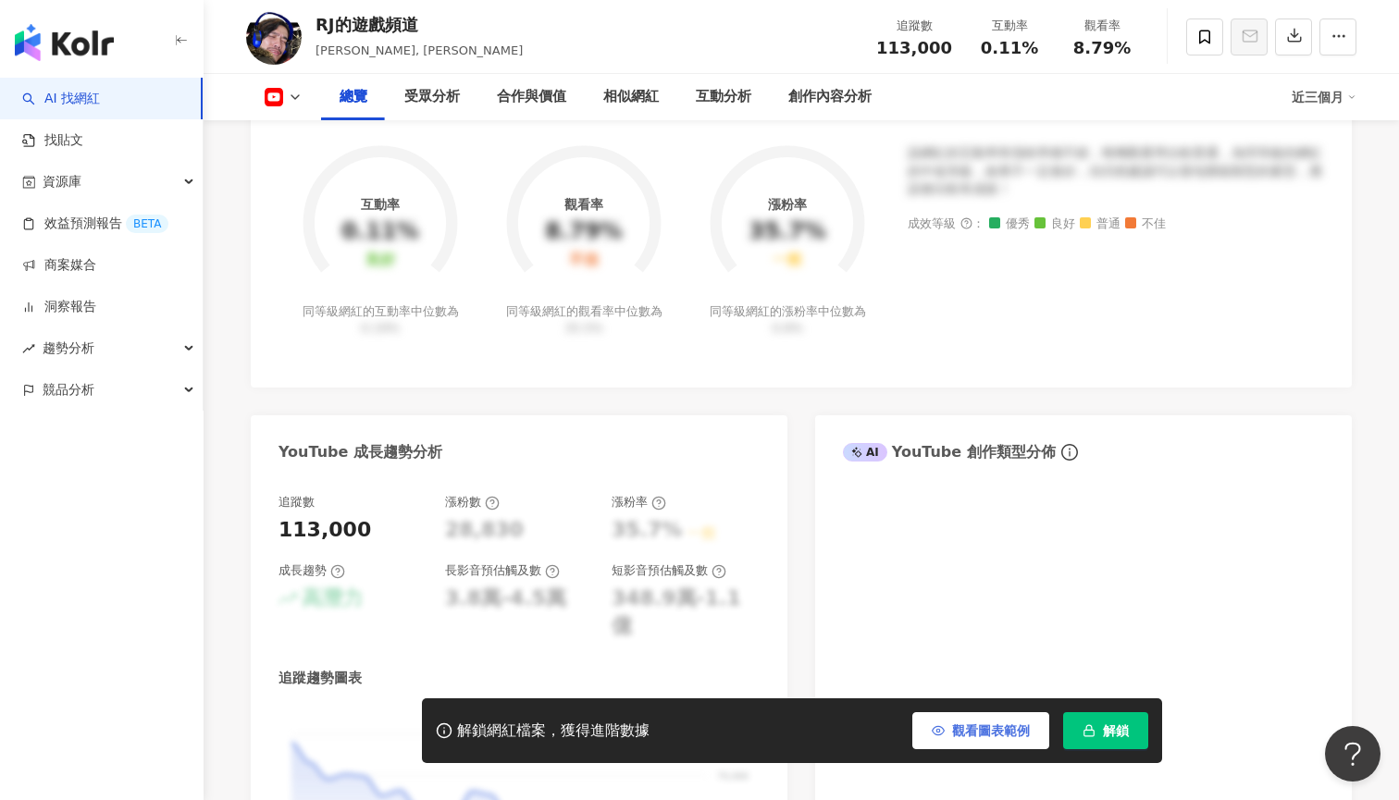
click at [986, 728] on span "觀看圖表範例" at bounding box center [991, 730] width 78 height 15
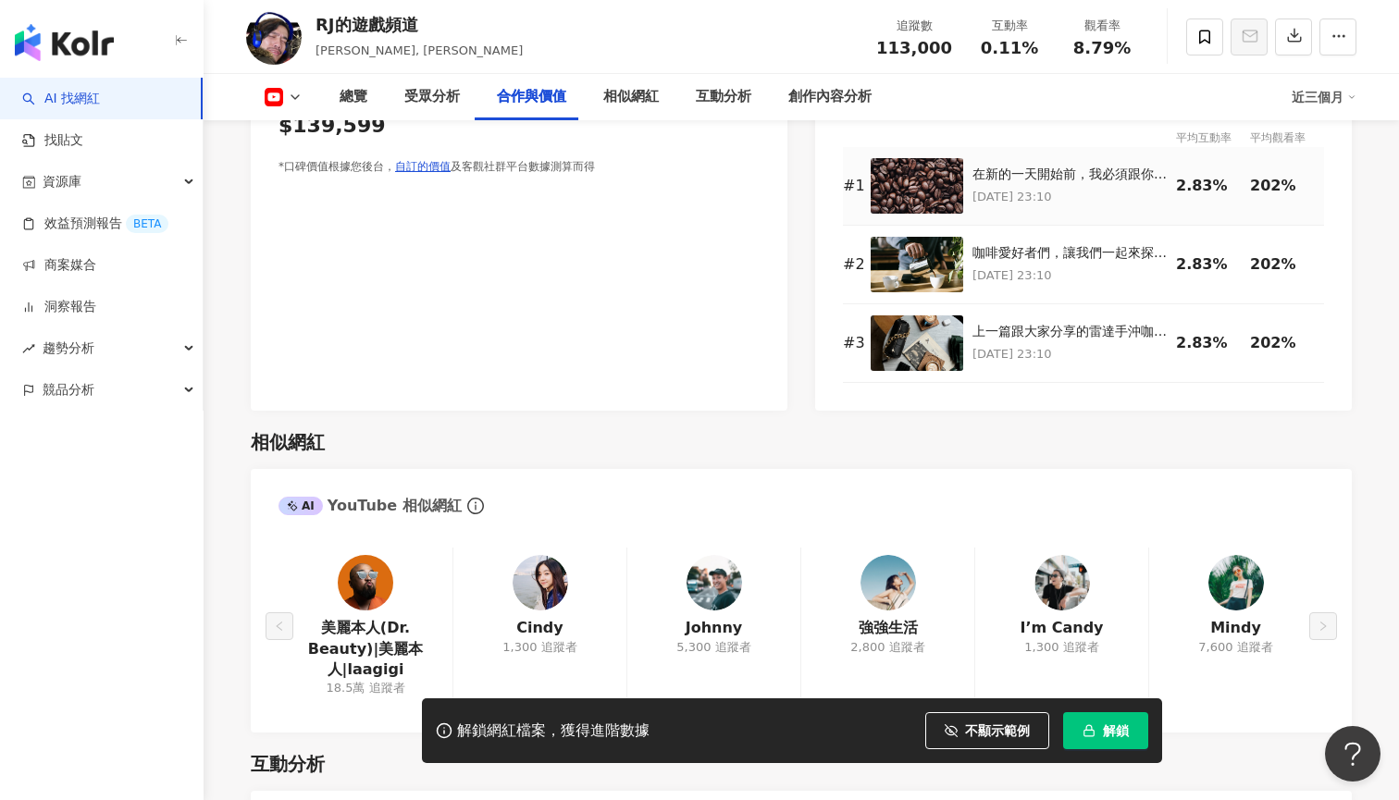
scroll to position [2729, 0]
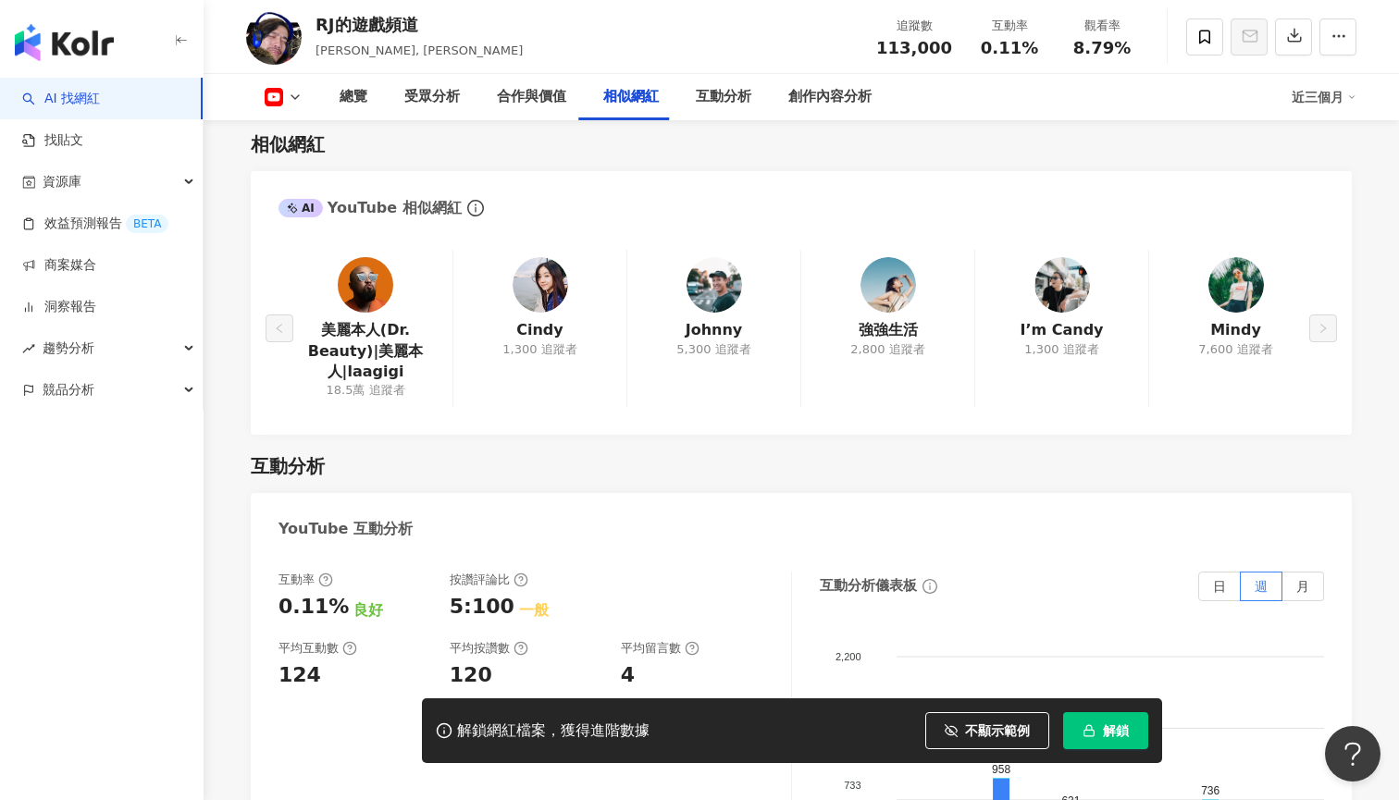
click at [1305, 286] on div "美麗本人(Dr. Beauty)|美麗本人|laagigi 18.5萬 追蹤者 [PERSON_NAME] 1,300 追蹤者 [PERSON_NAME] 5…" at bounding box center [800, 328] width 1045 height 156
click at [387, 326] on link "美麗本人(Dr. Beauty)|美麗本人|laagigi" at bounding box center [365, 351] width 144 height 62
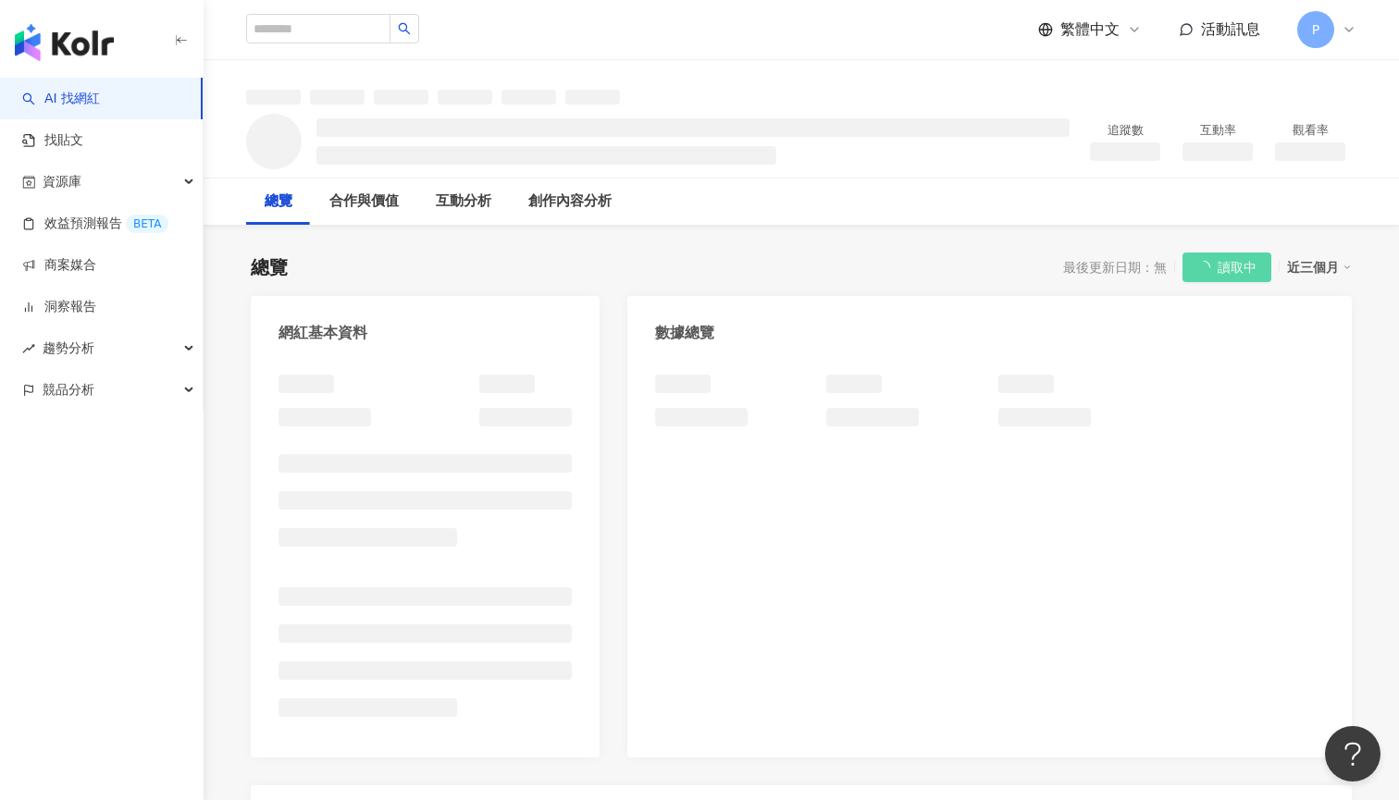
scroll to position [66, 0]
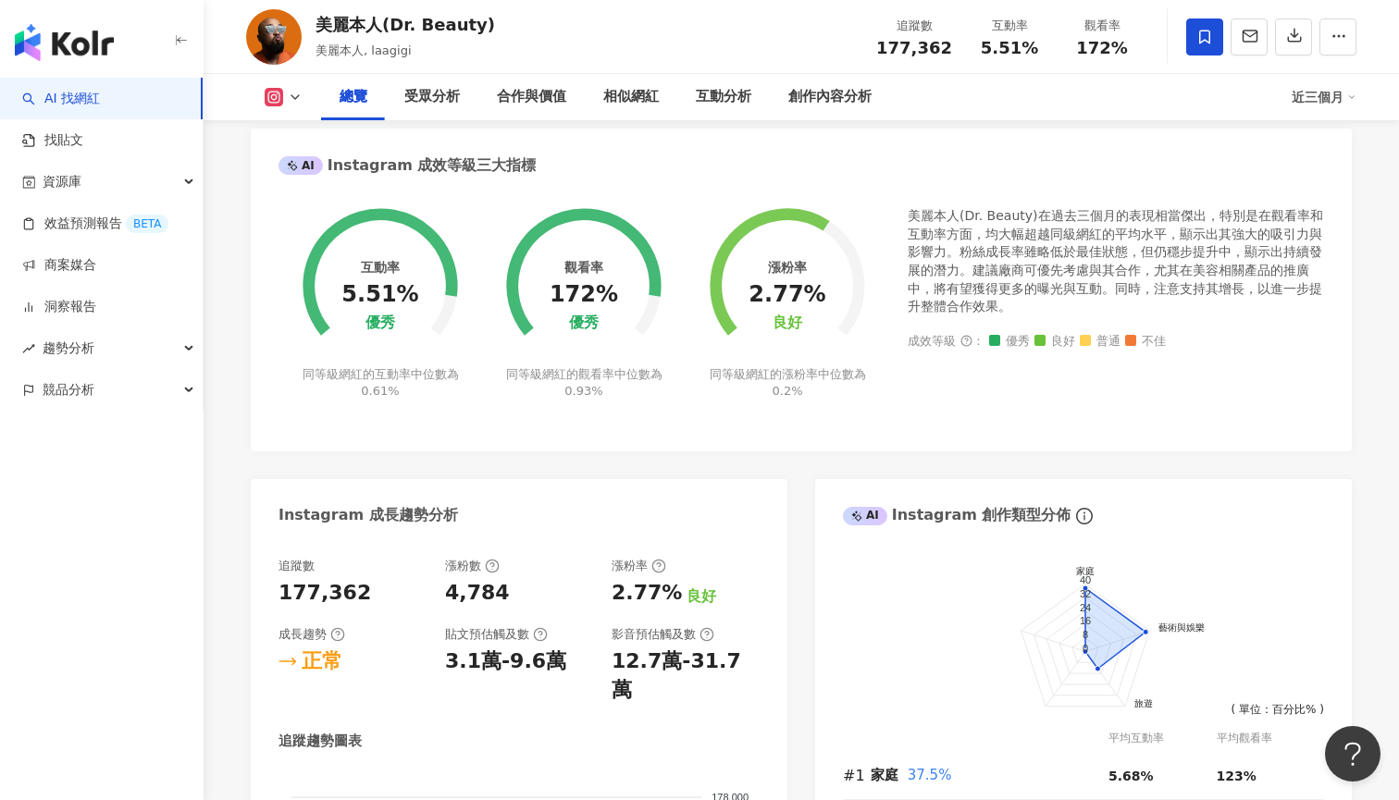
scroll to position [591, 0]
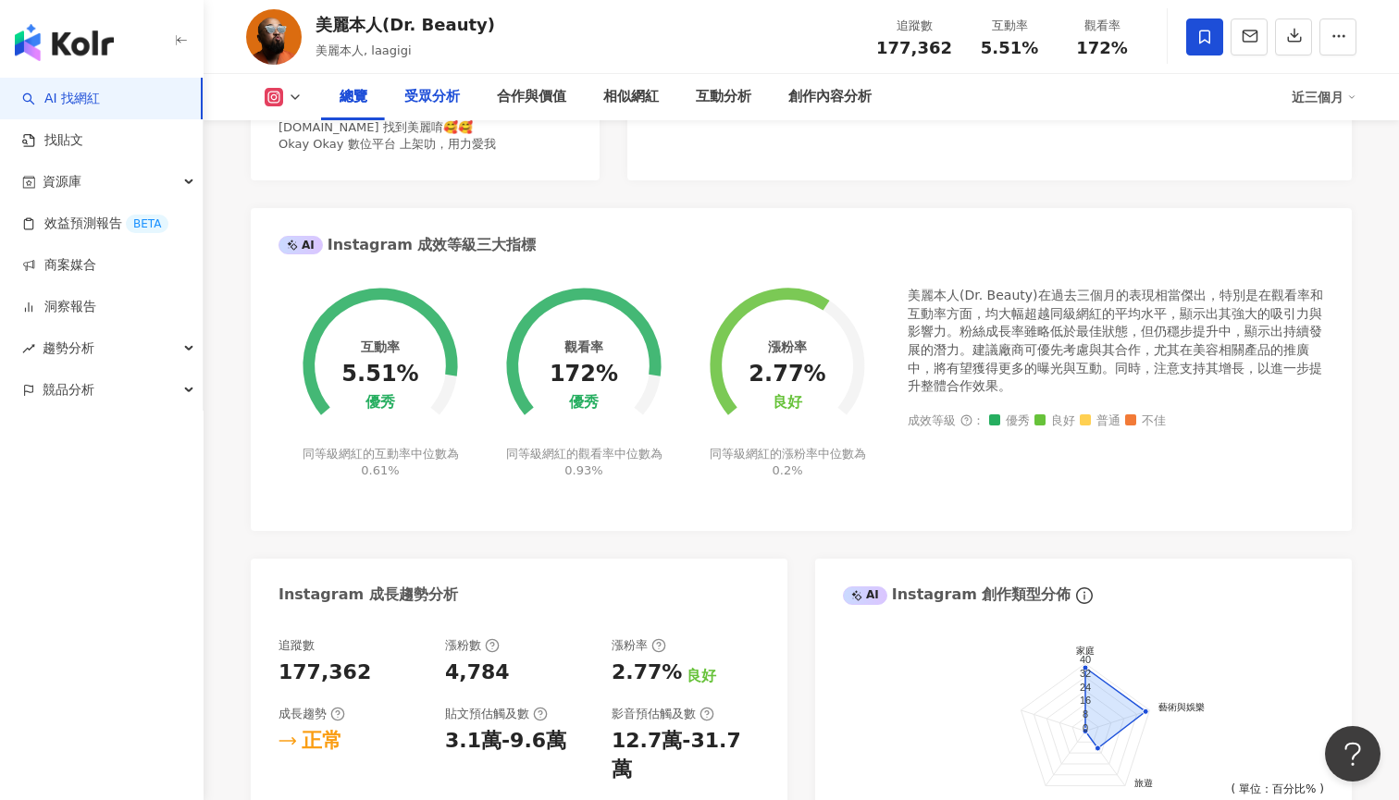
click at [458, 90] on div "受眾分析" at bounding box center [432, 97] width 92 height 46
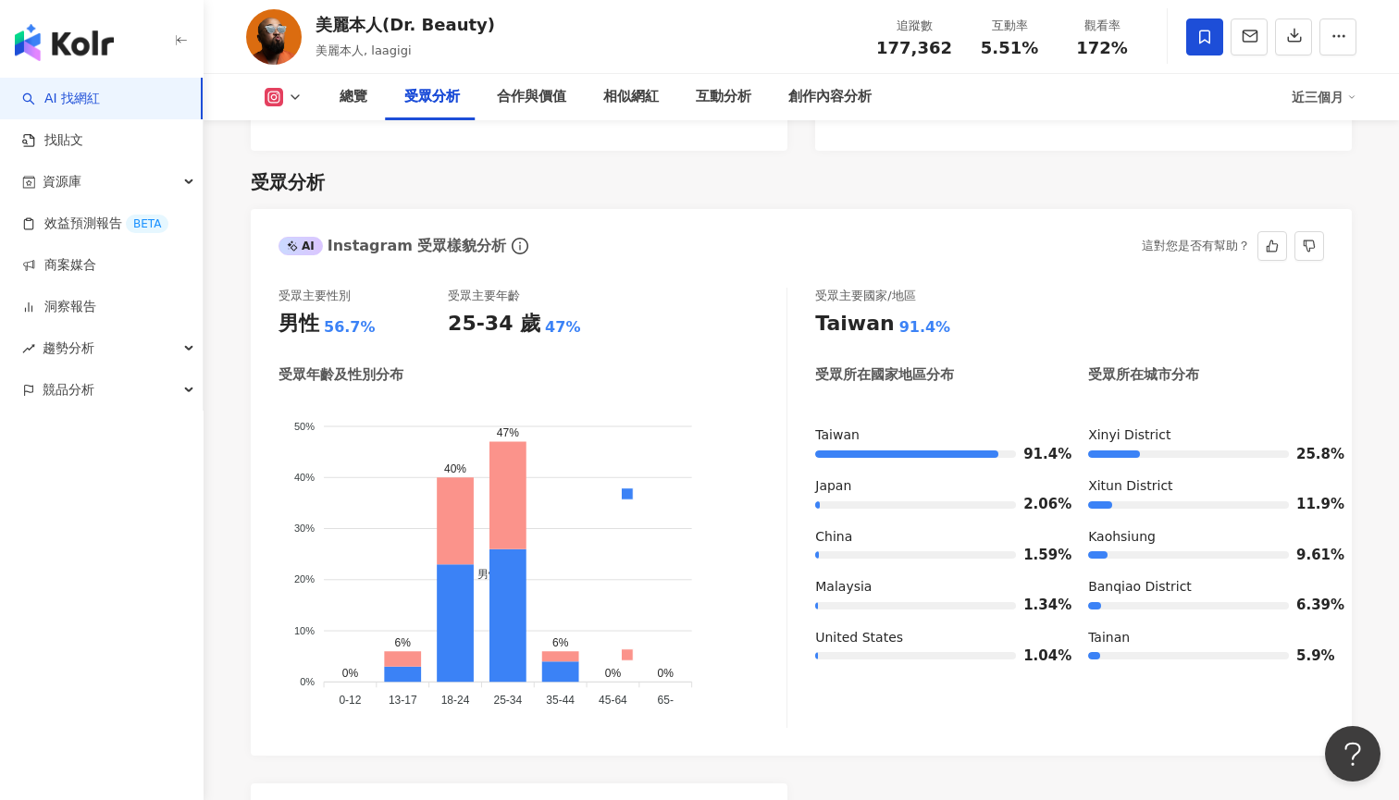
scroll to position [1633, 0]
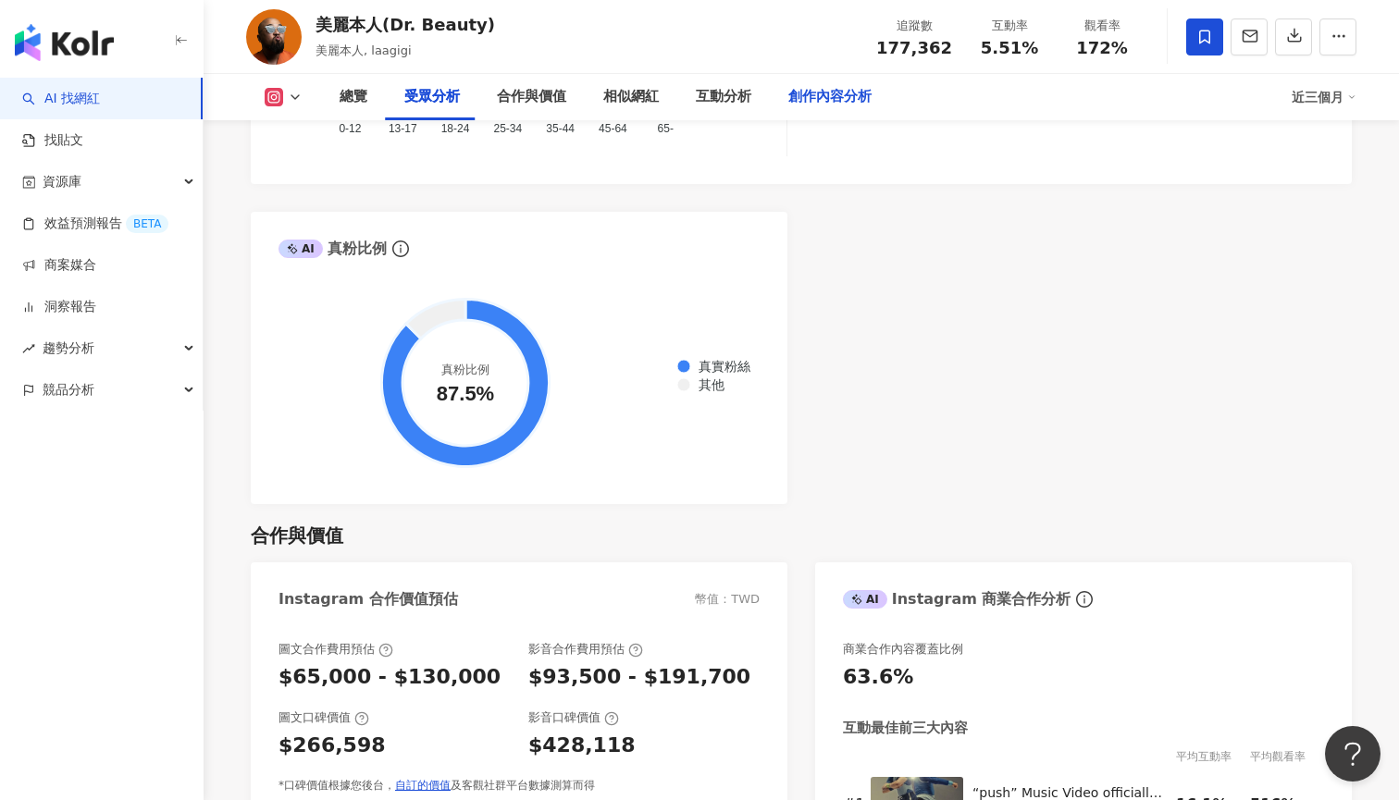
click at [830, 100] on div "創作內容分析" at bounding box center [829, 97] width 83 height 22
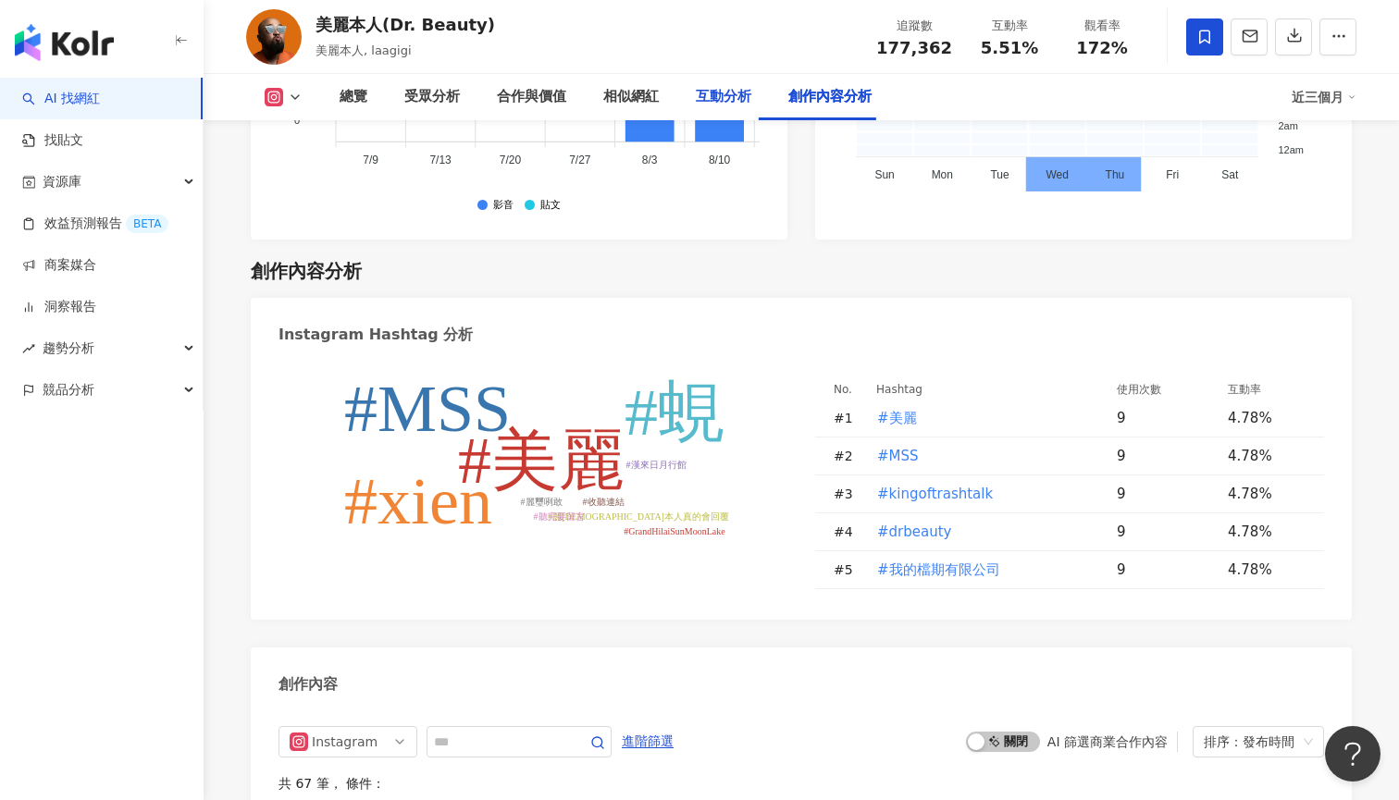
click at [726, 95] on div "互動分析" at bounding box center [723, 97] width 55 height 22
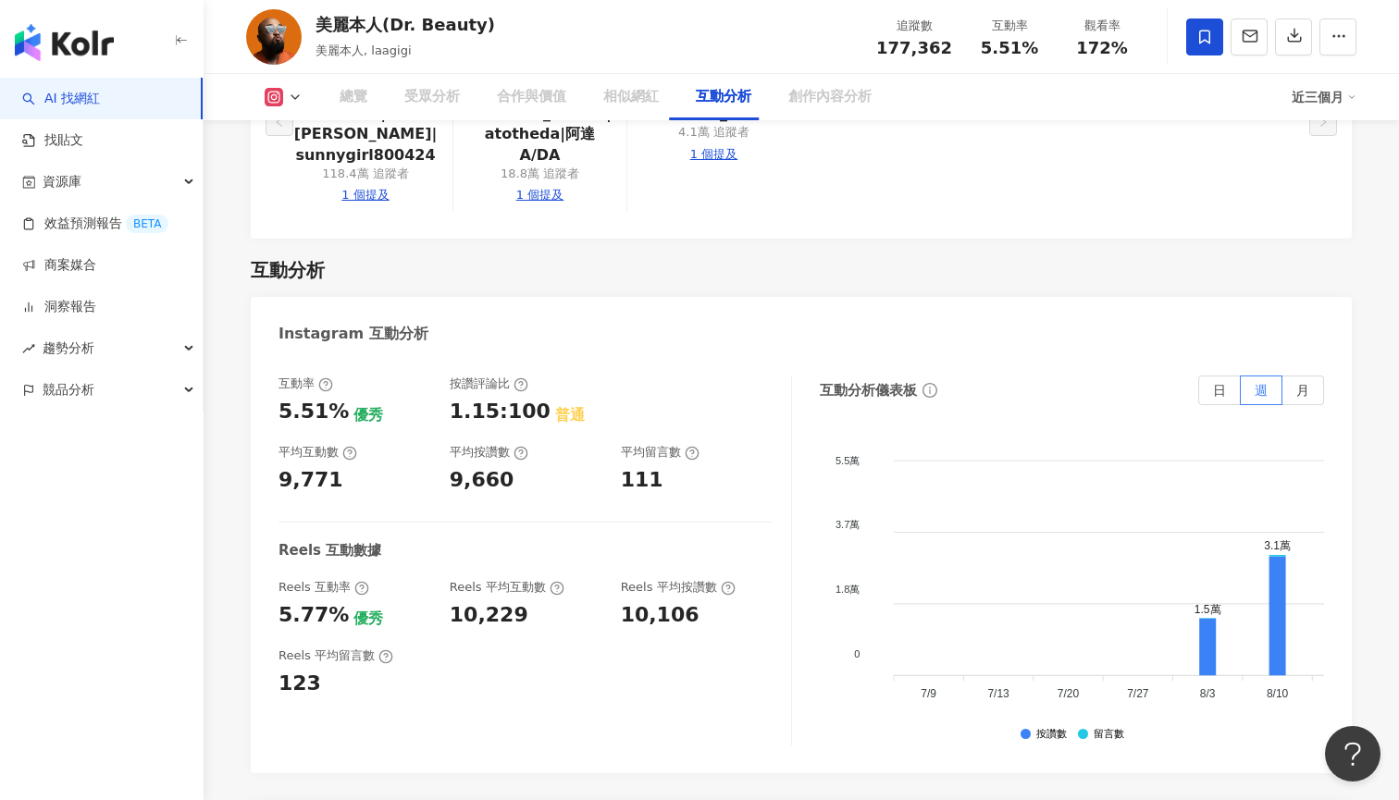
click at [610, 92] on div "相似網紅" at bounding box center [630, 97] width 55 height 22
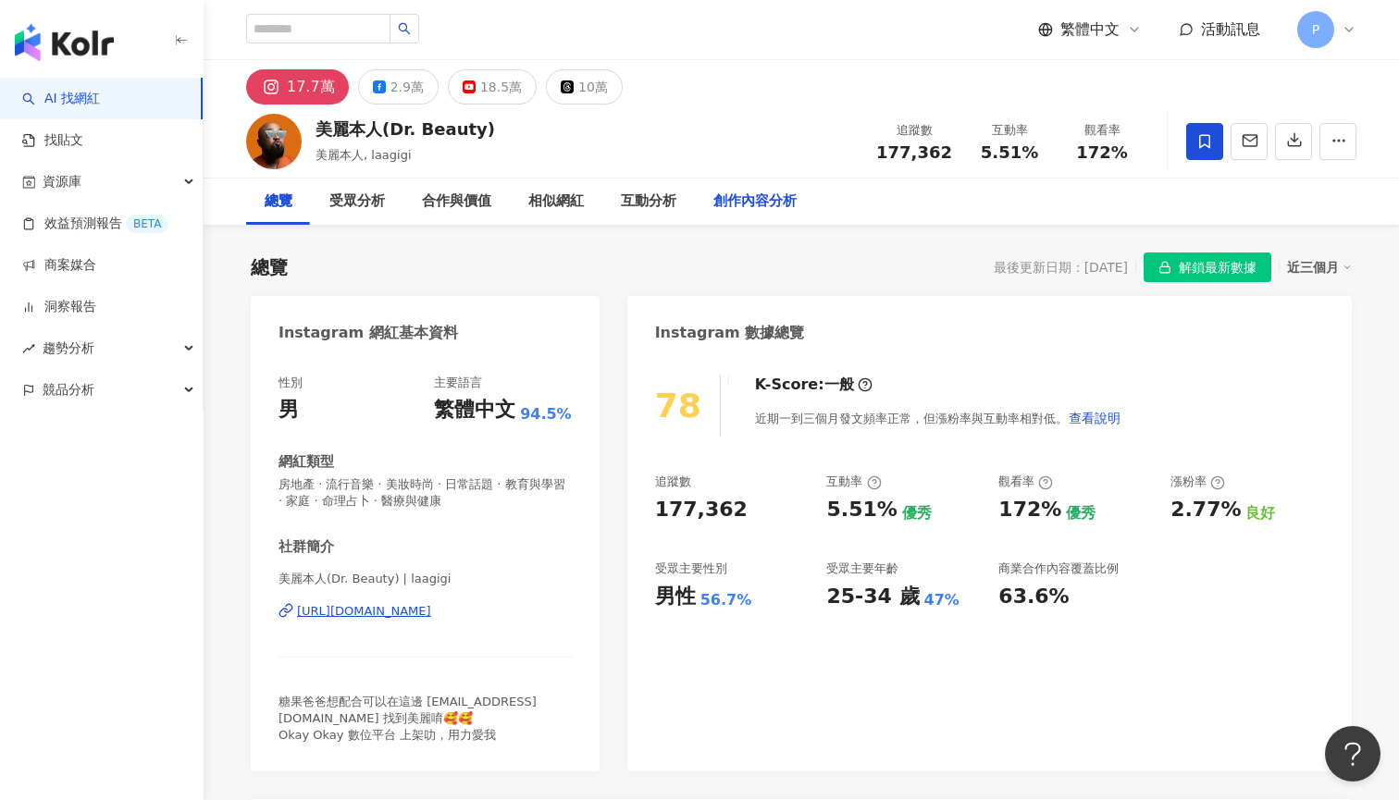
click at [720, 204] on div "創作內容分析" at bounding box center [754, 202] width 83 height 22
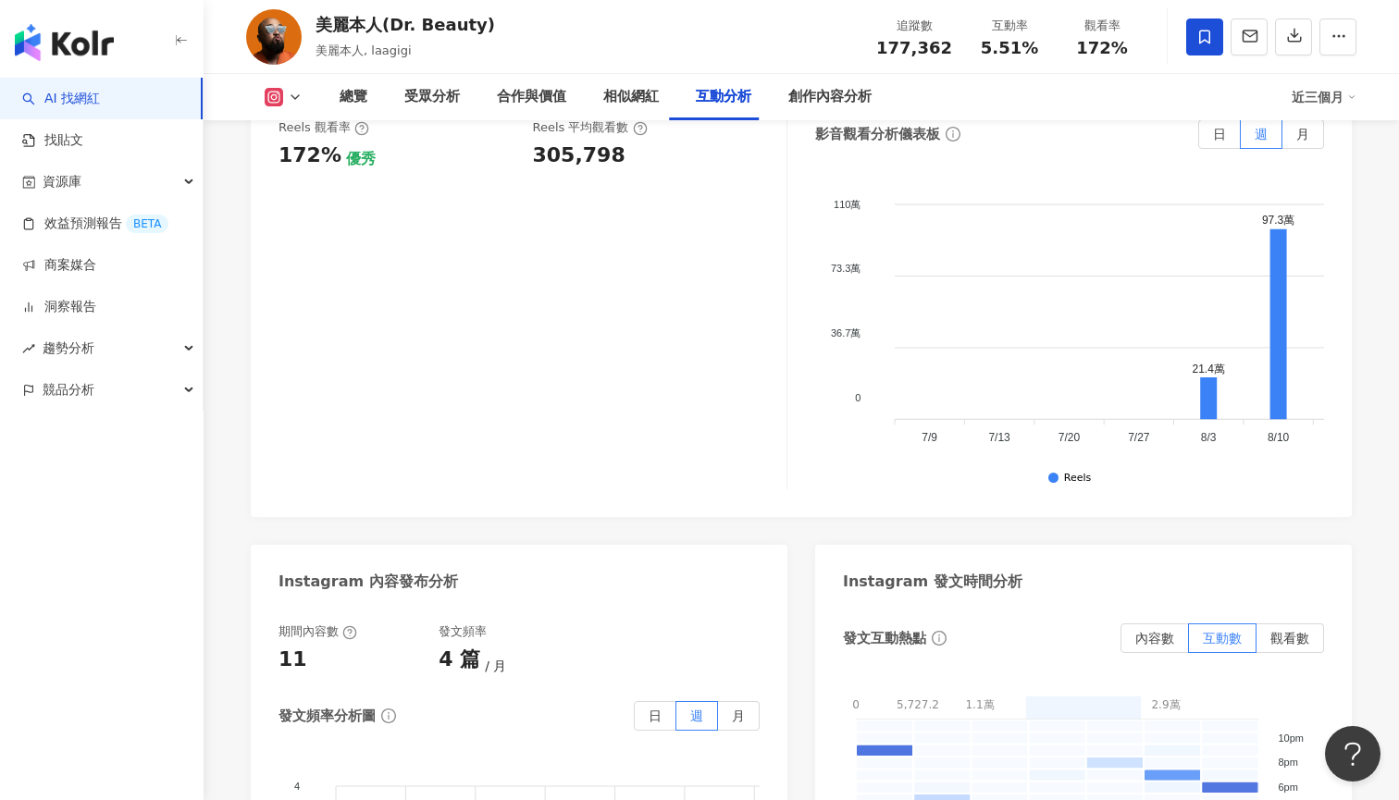
scroll to position [4100, 0]
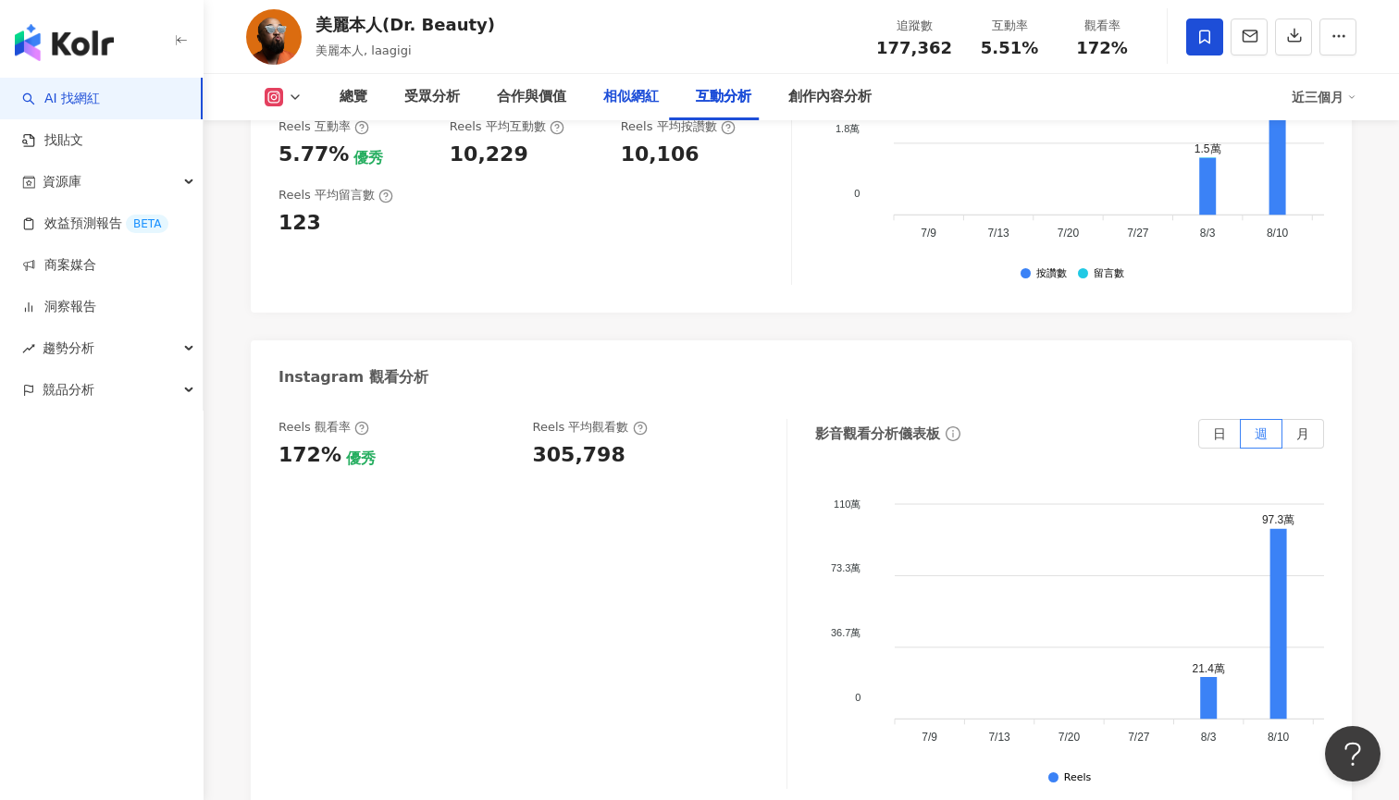
click at [648, 90] on div "相似網紅" at bounding box center [630, 97] width 55 height 22
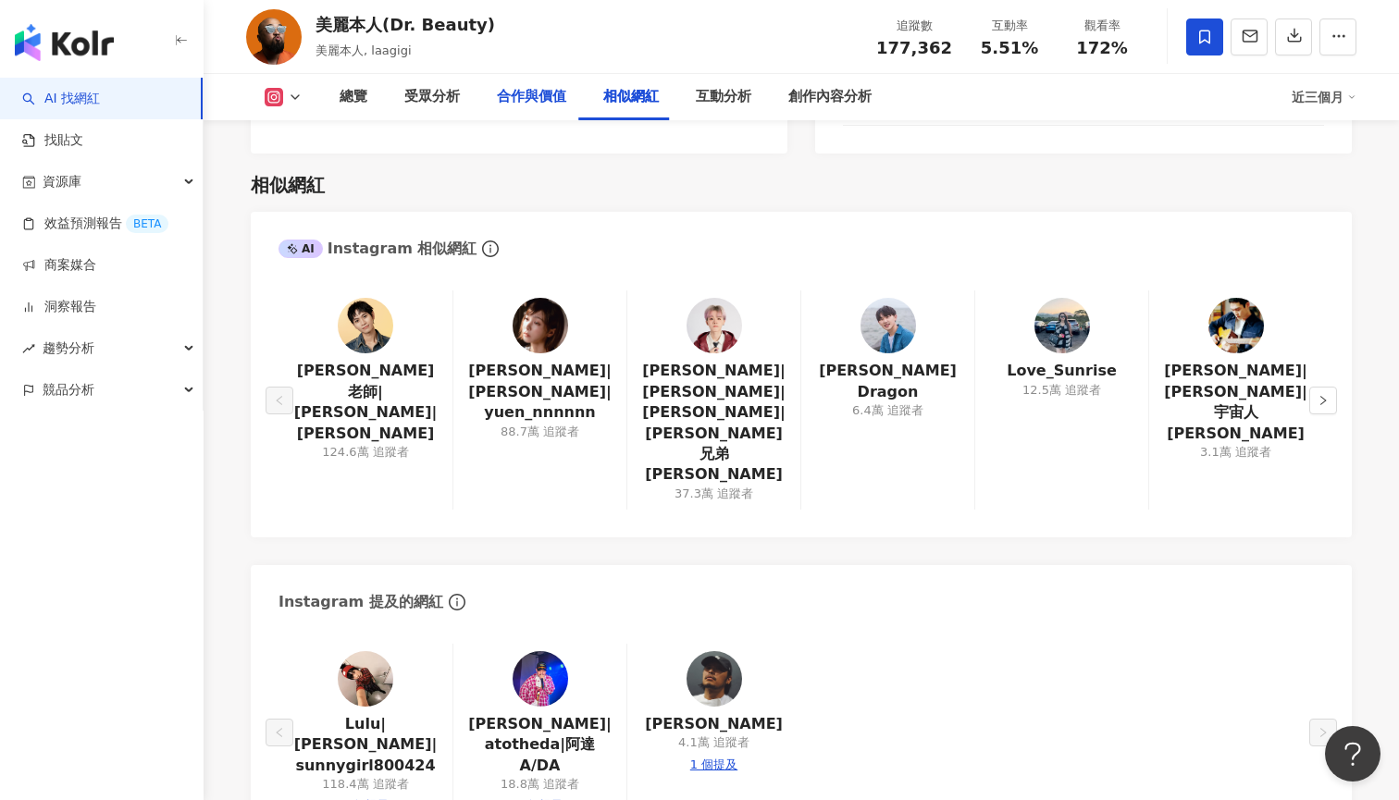
click at [552, 96] on div "合作與價值" at bounding box center [531, 97] width 69 height 22
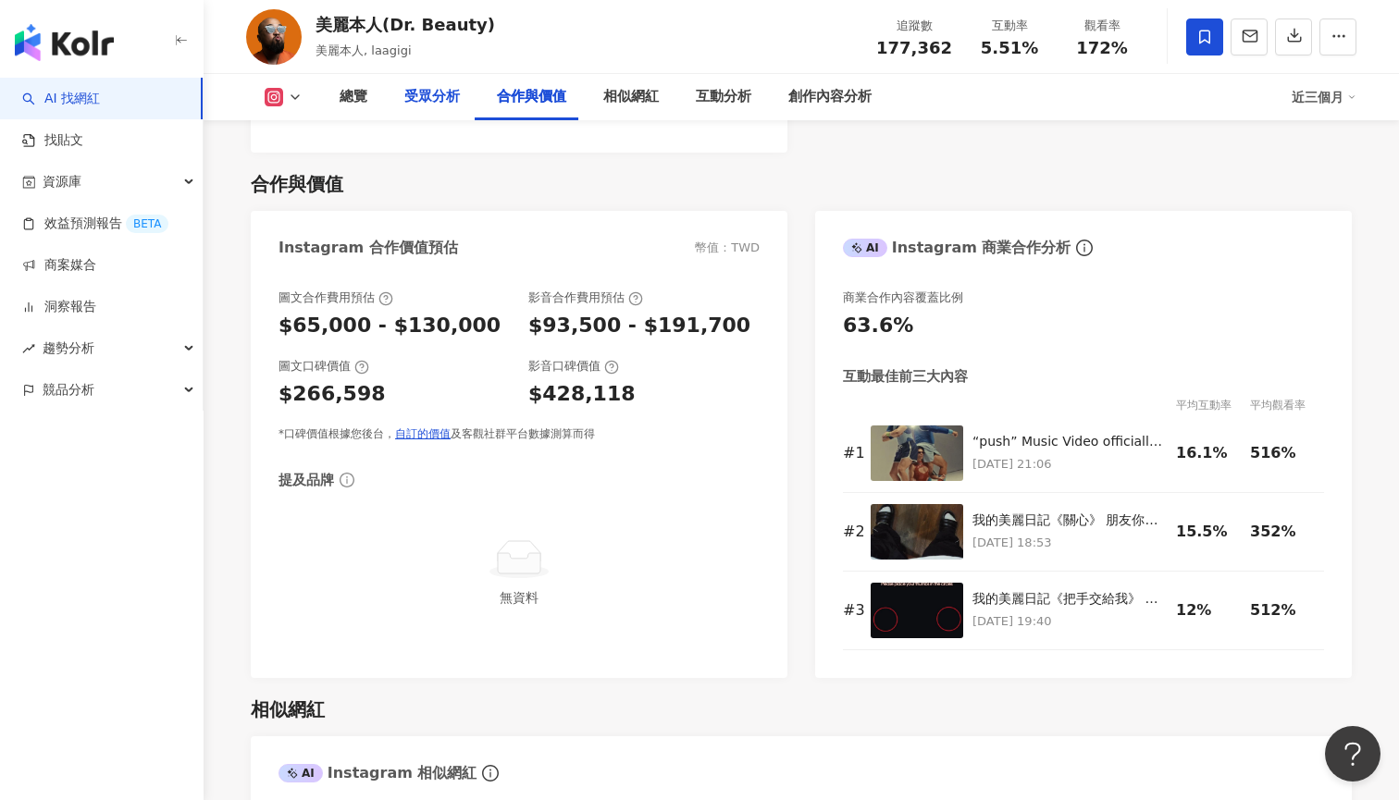
click at [438, 110] on div "受眾分析" at bounding box center [432, 97] width 92 height 46
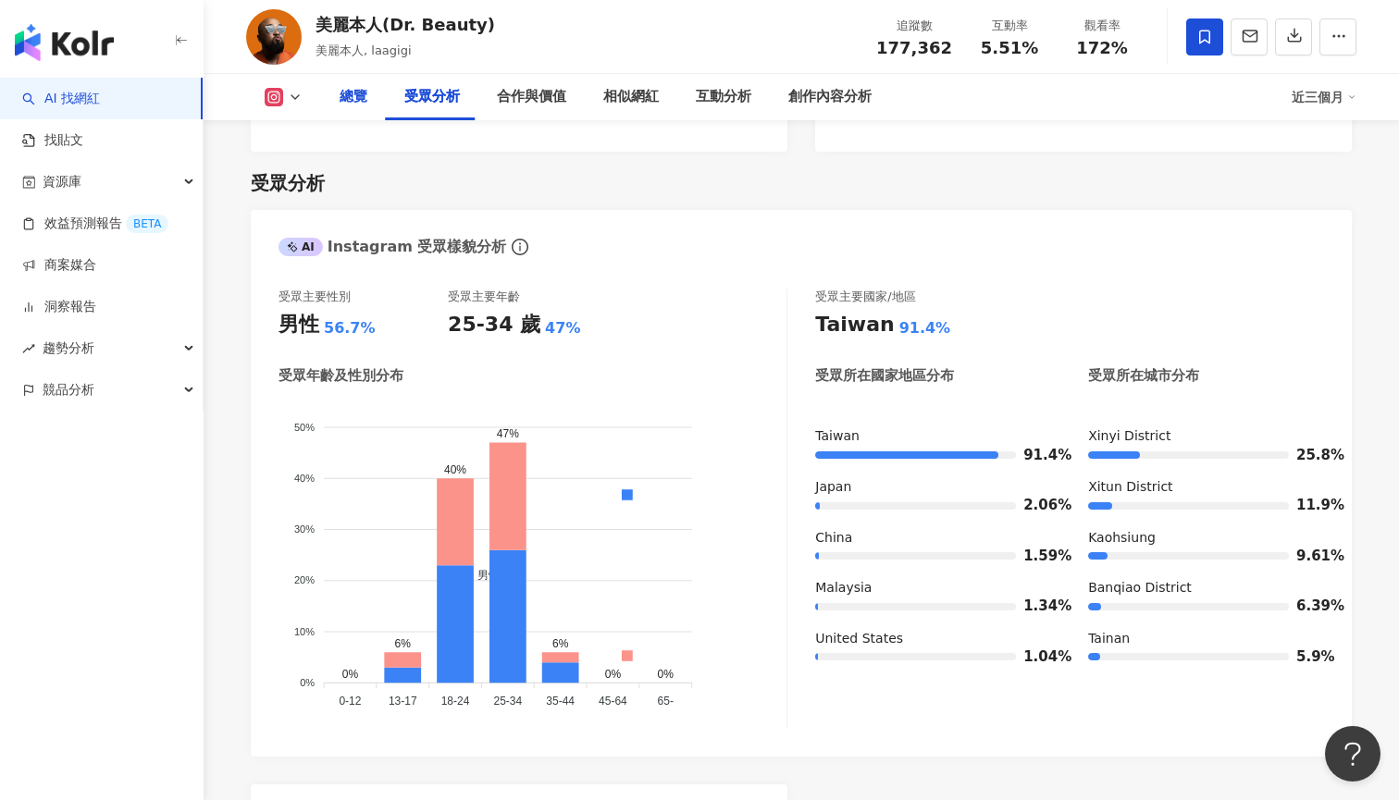
click at [373, 107] on div "總覽" at bounding box center [353, 97] width 65 height 46
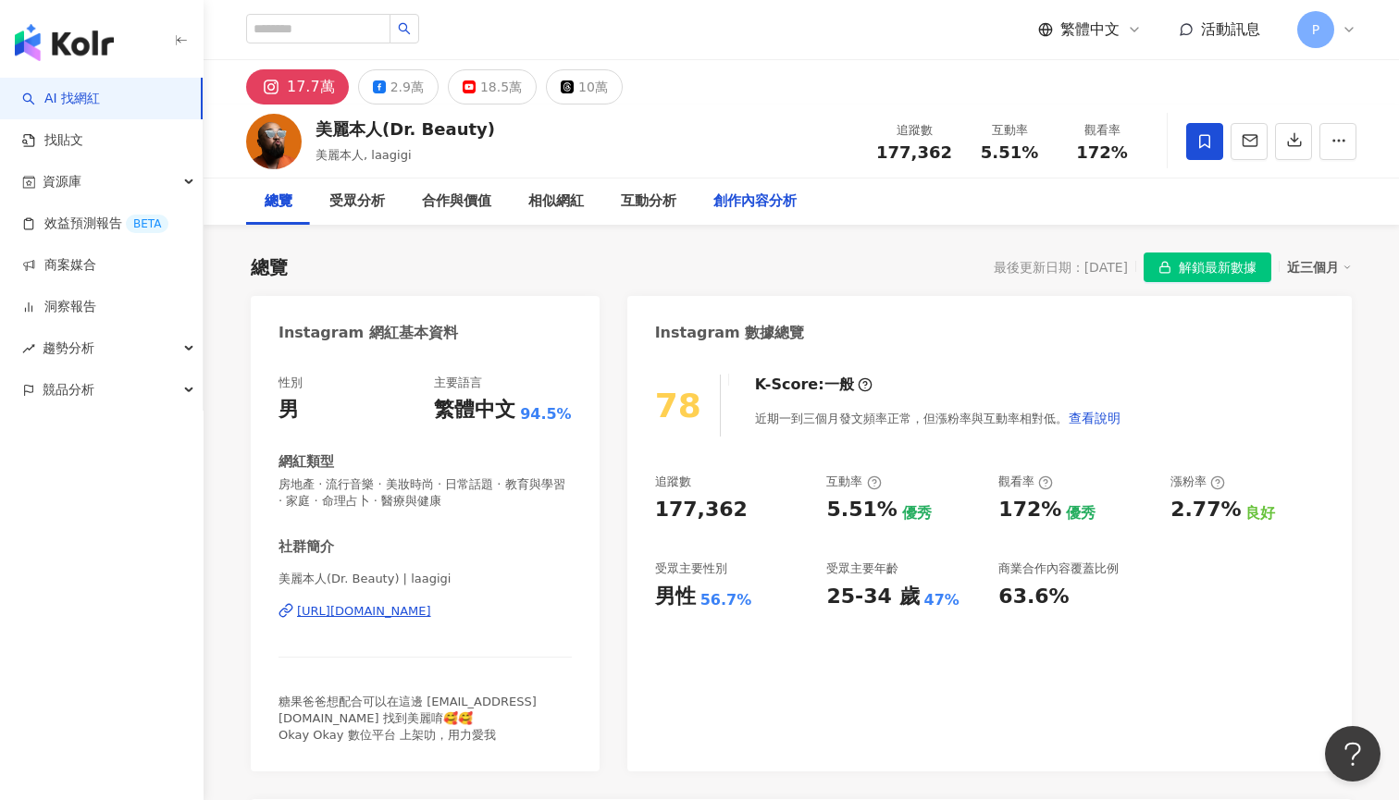
click at [767, 199] on div "創作內容分析" at bounding box center [754, 202] width 83 height 22
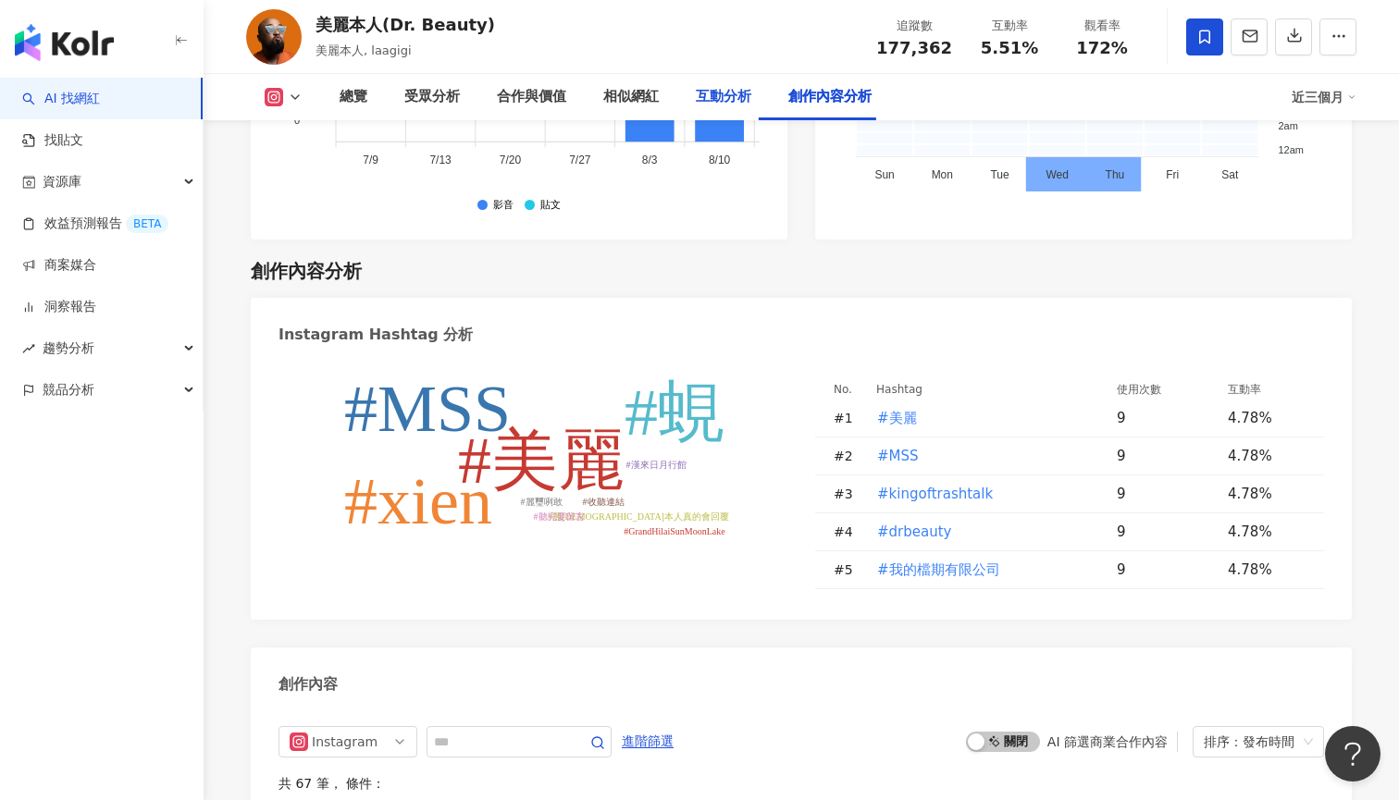
click at [701, 84] on div "互動分析" at bounding box center [723, 97] width 92 height 46
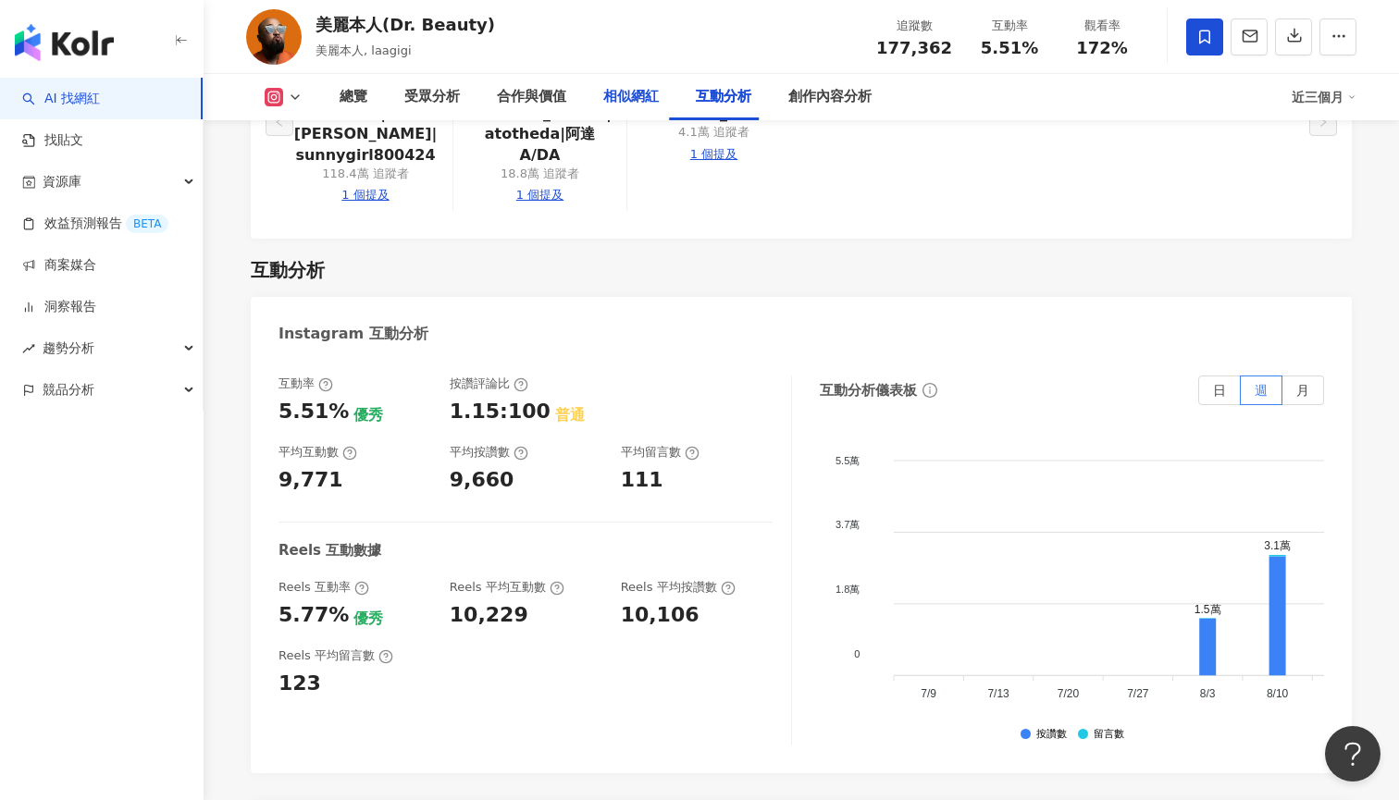
click at [647, 87] on div "相似網紅" at bounding box center [630, 97] width 55 height 22
click at [628, 94] on div "相似網紅" at bounding box center [630, 97] width 55 height 22
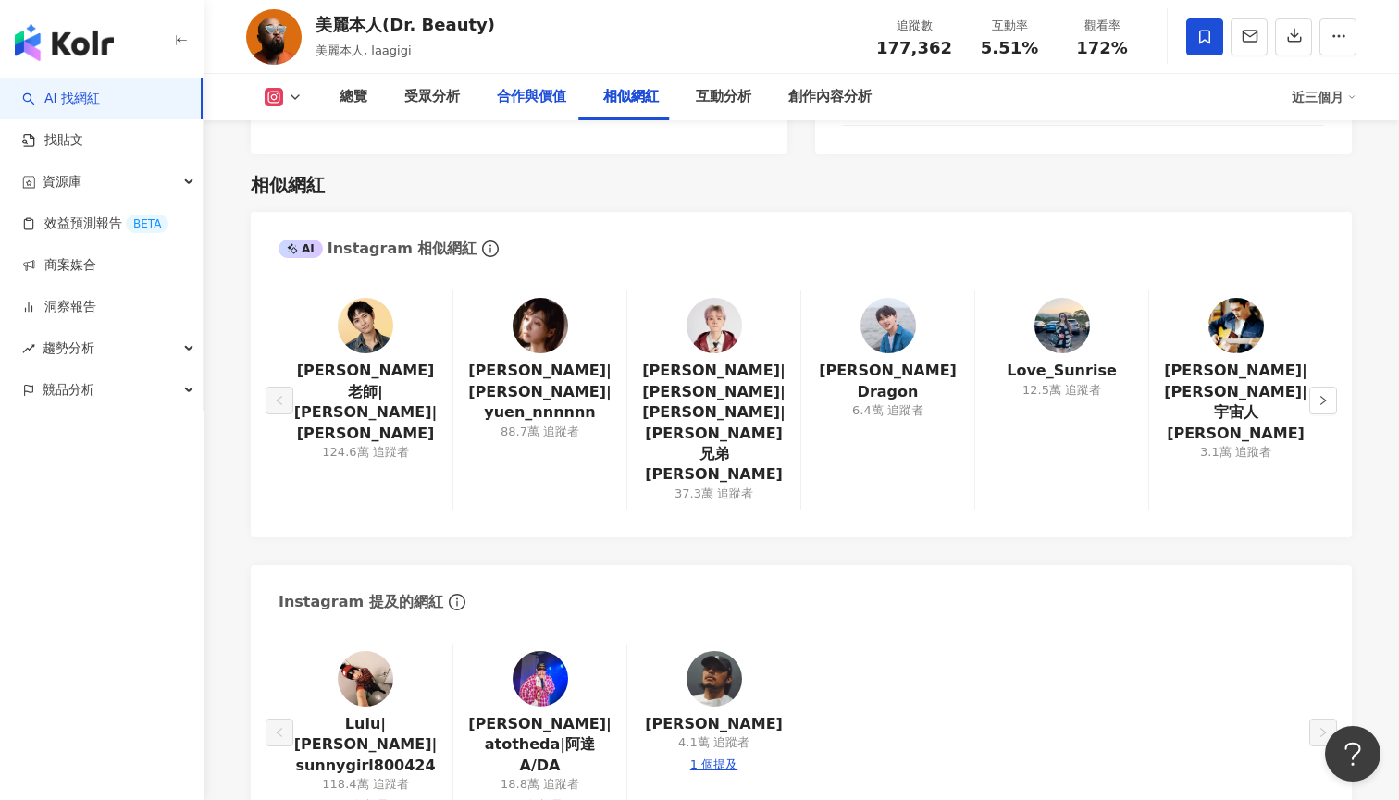
click at [534, 96] on div "合作與價值" at bounding box center [531, 97] width 69 height 22
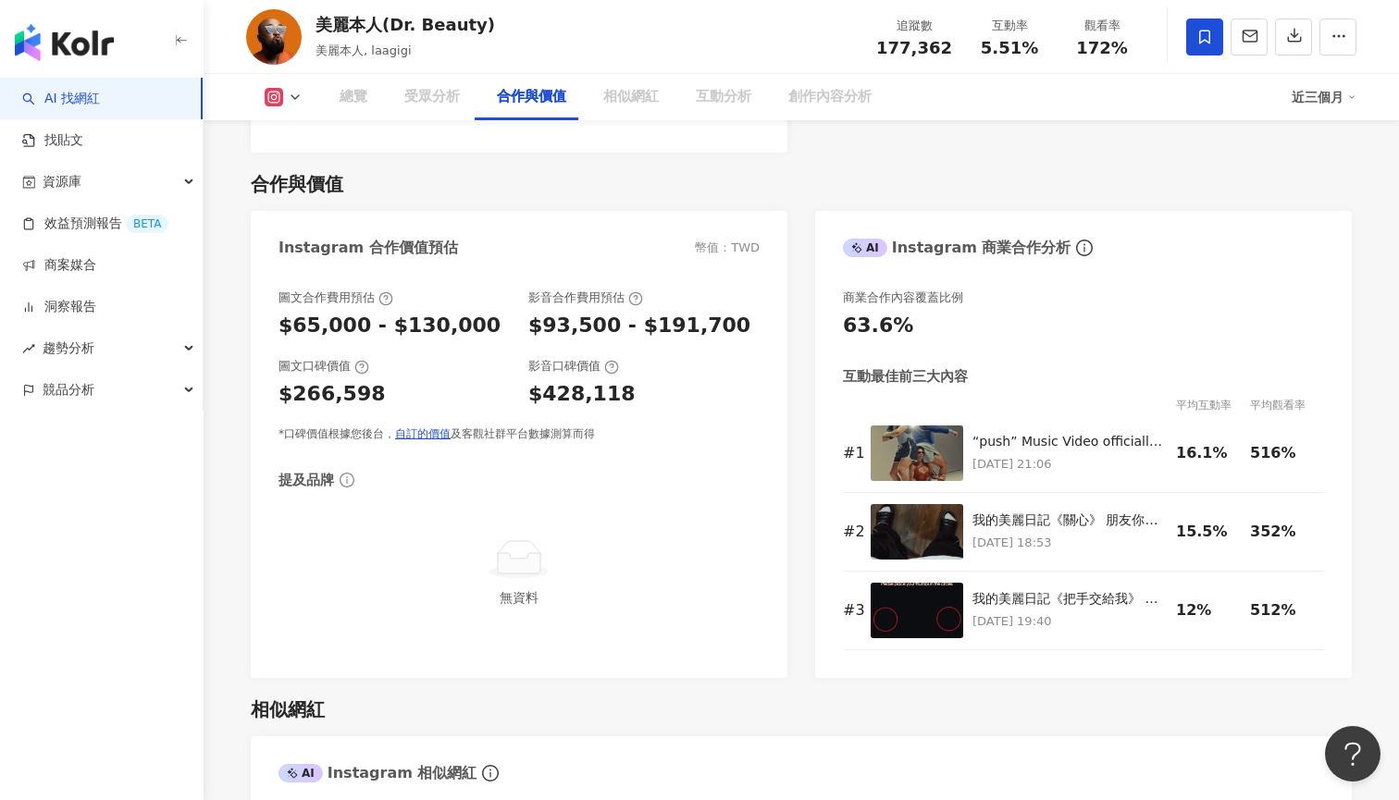
click at [532, 96] on div "合作與價值" at bounding box center [531, 97] width 69 height 22
click at [438, 103] on div "受眾分析" at bounding box center [431, 97] width 55 height 22
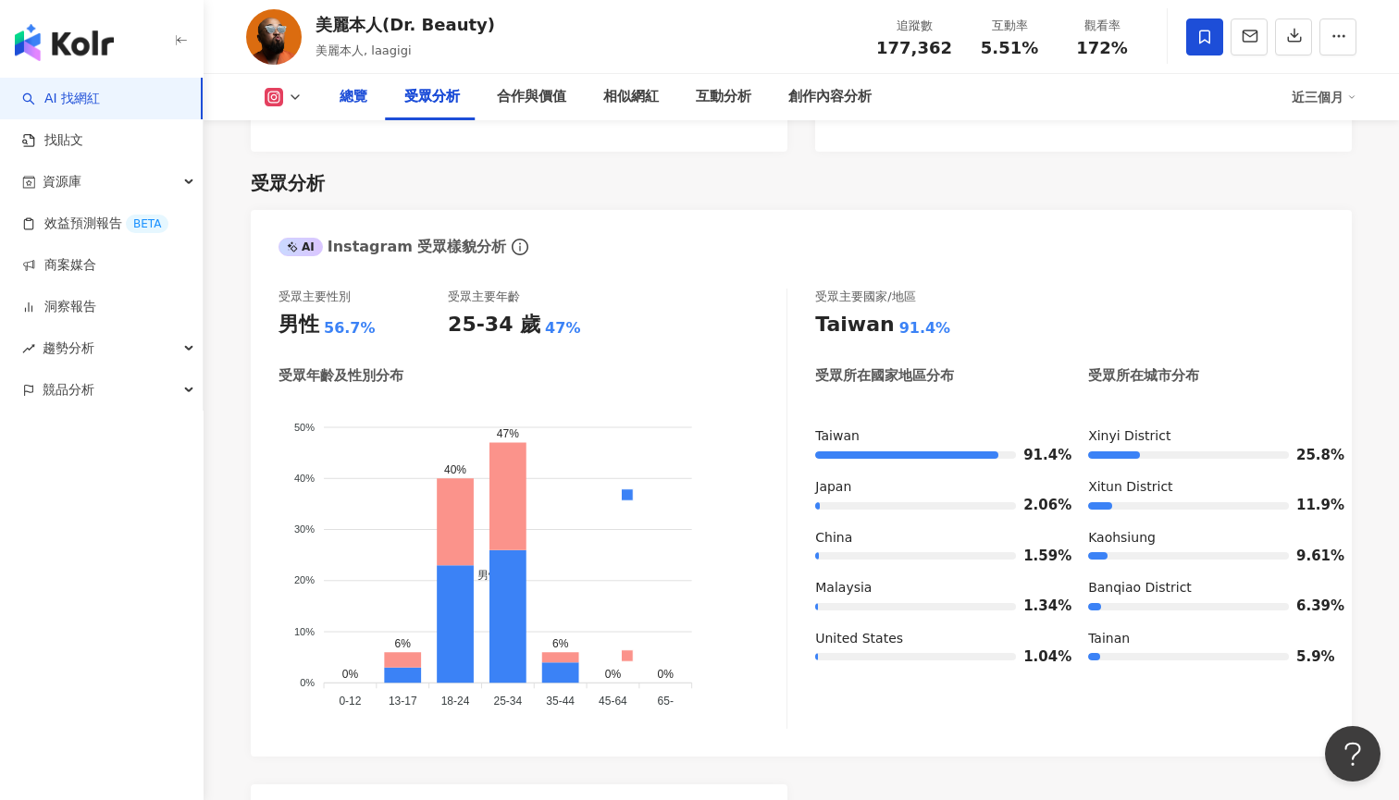
click at [357, 105] on div "總覽" at bounding box center [353, 97] width 28 height 22
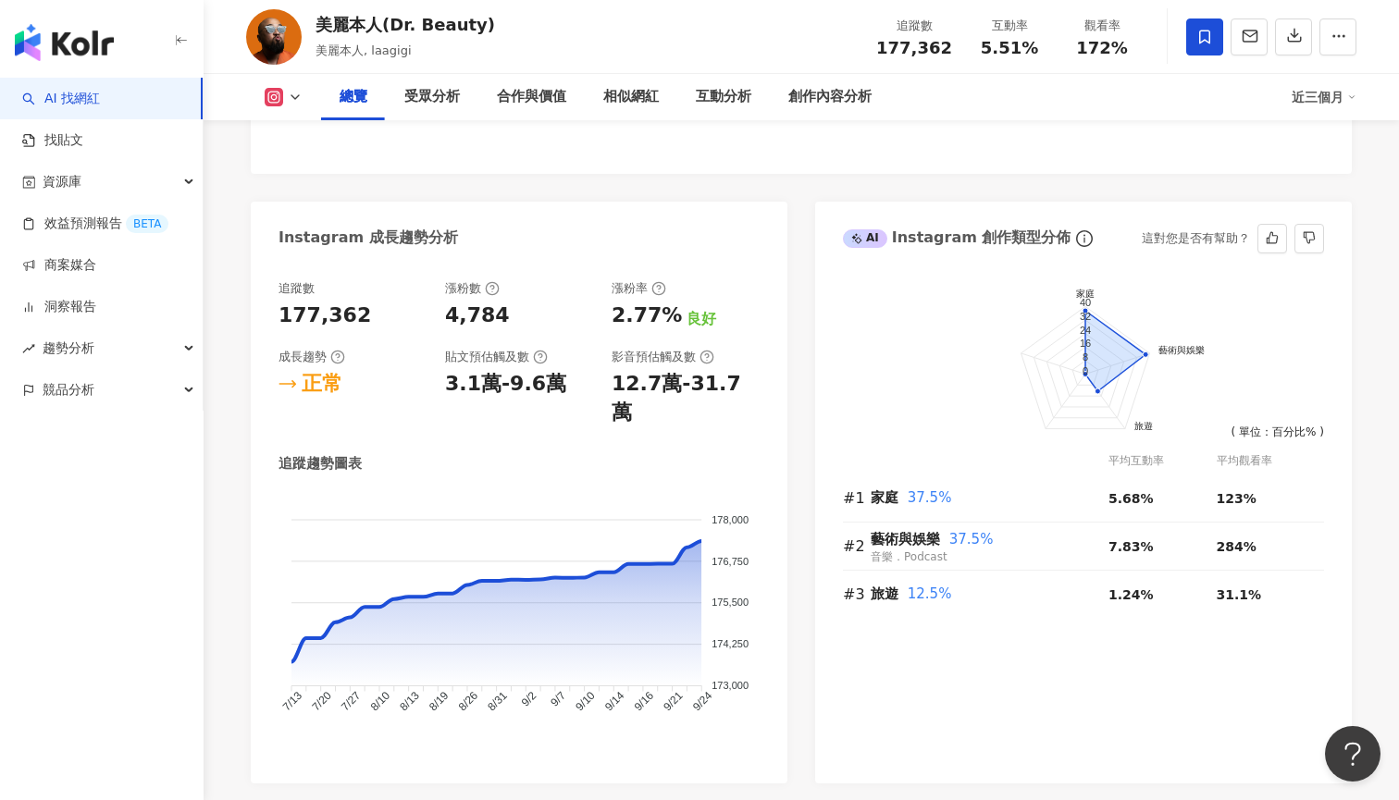
scroll to position [953, 0]
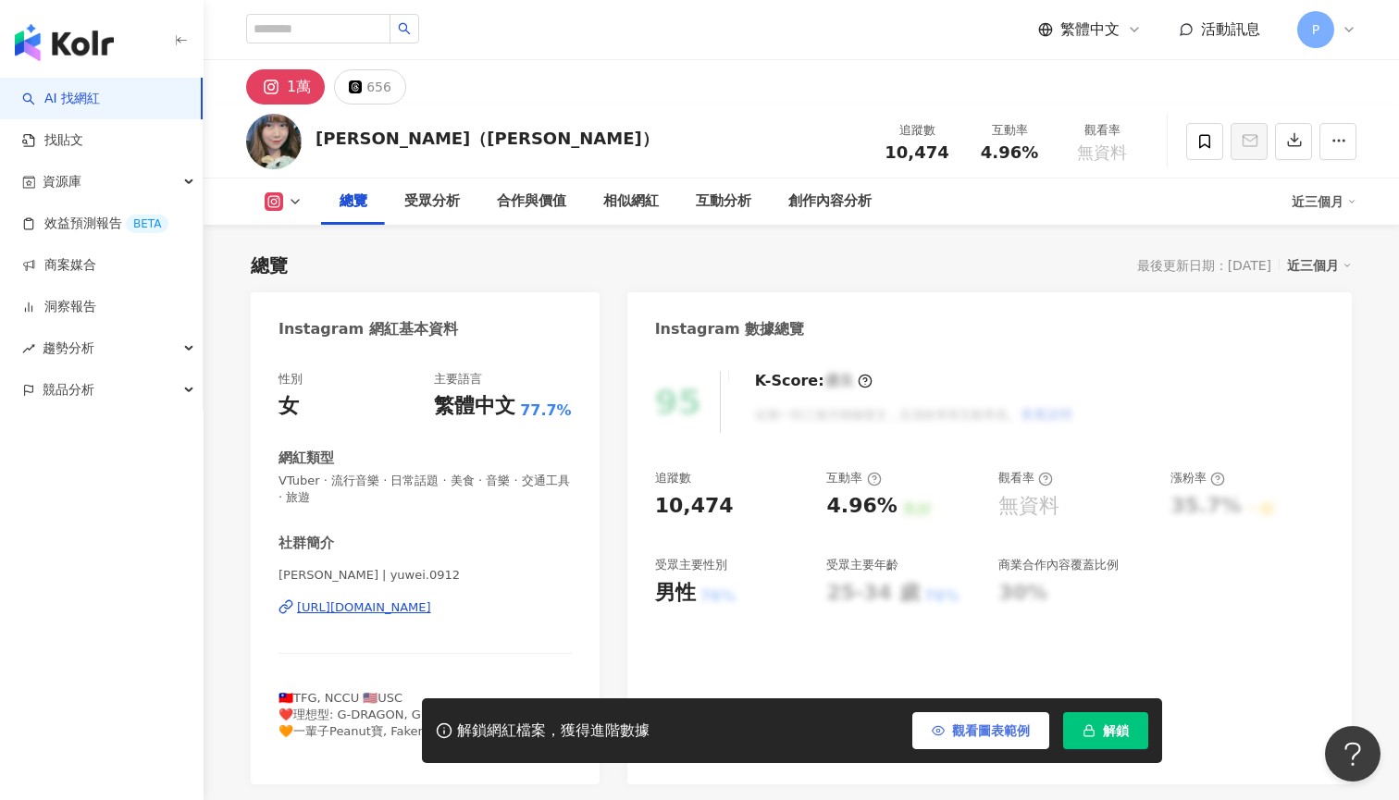
click at [975, 735] on span "觀看圖表範例" at bounding box center [991, 730] width 78 height 15
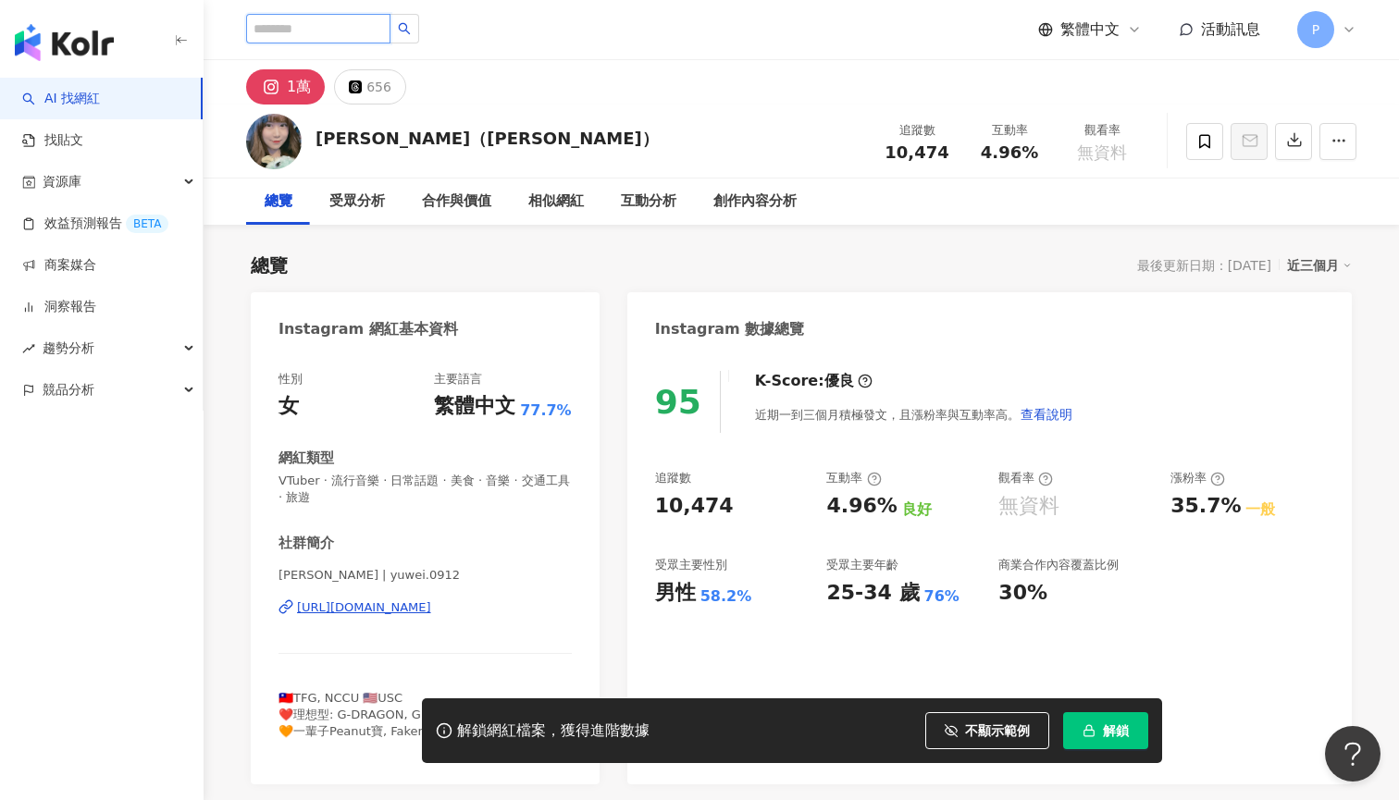
click at [307, 20] on input "search" at bounding box center [318, 29] width 144 height 30
click at [517, 130] on div "羽薇（宜妤 Yiyu） 追蹤數 10,474 互動率 4.96% 觀看率 無資料" at bounding box center [801, 141] width 1184 height 73
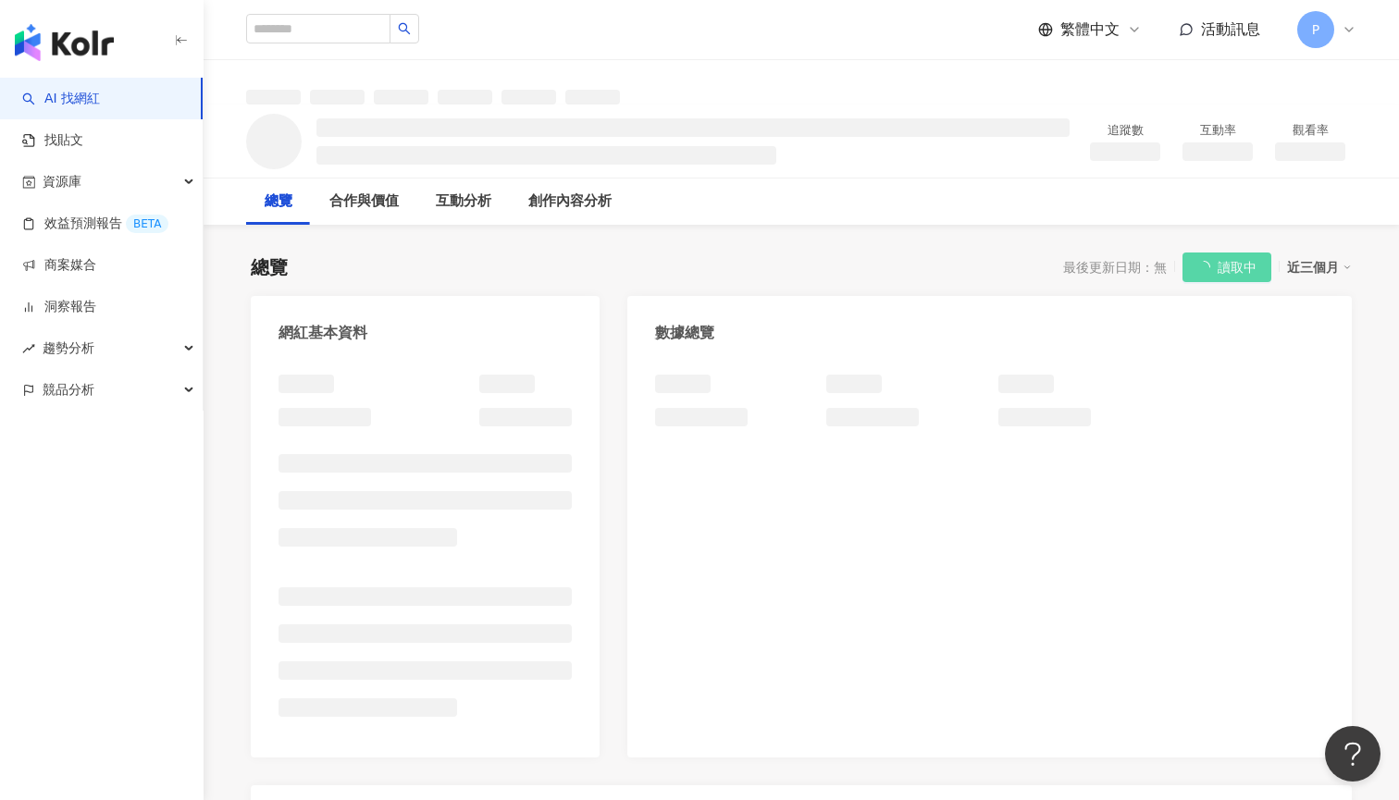
scroll to position [22, 0]
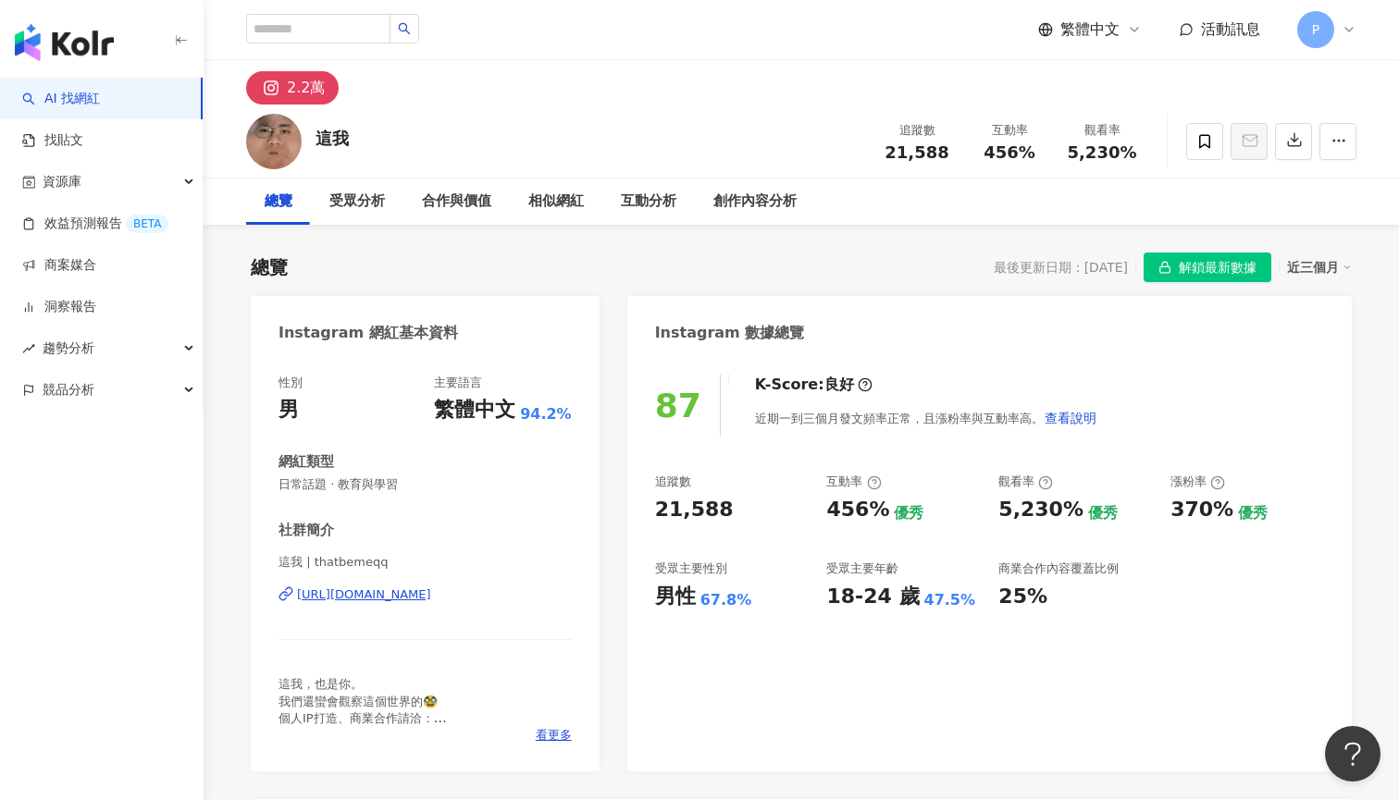
click at [301, 89] on div "2.2萬" at bounding box center [306, 88] width 38 height 26
click at [1329, 145] on button "button" at bounding box center [1337, 141] width 37 height 37
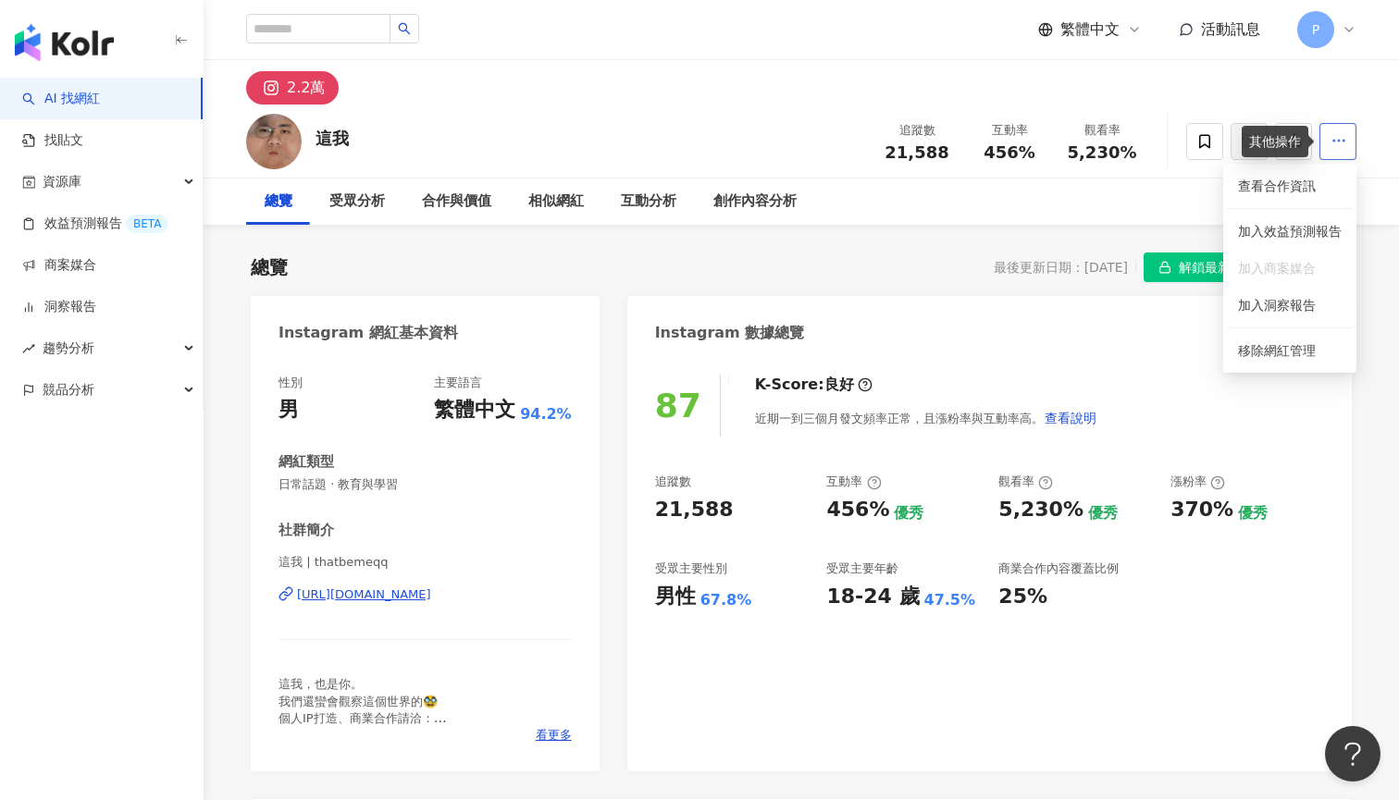
click at [1329, 145] on button "button" at bounding box center [1337, 141] width 37 height 37
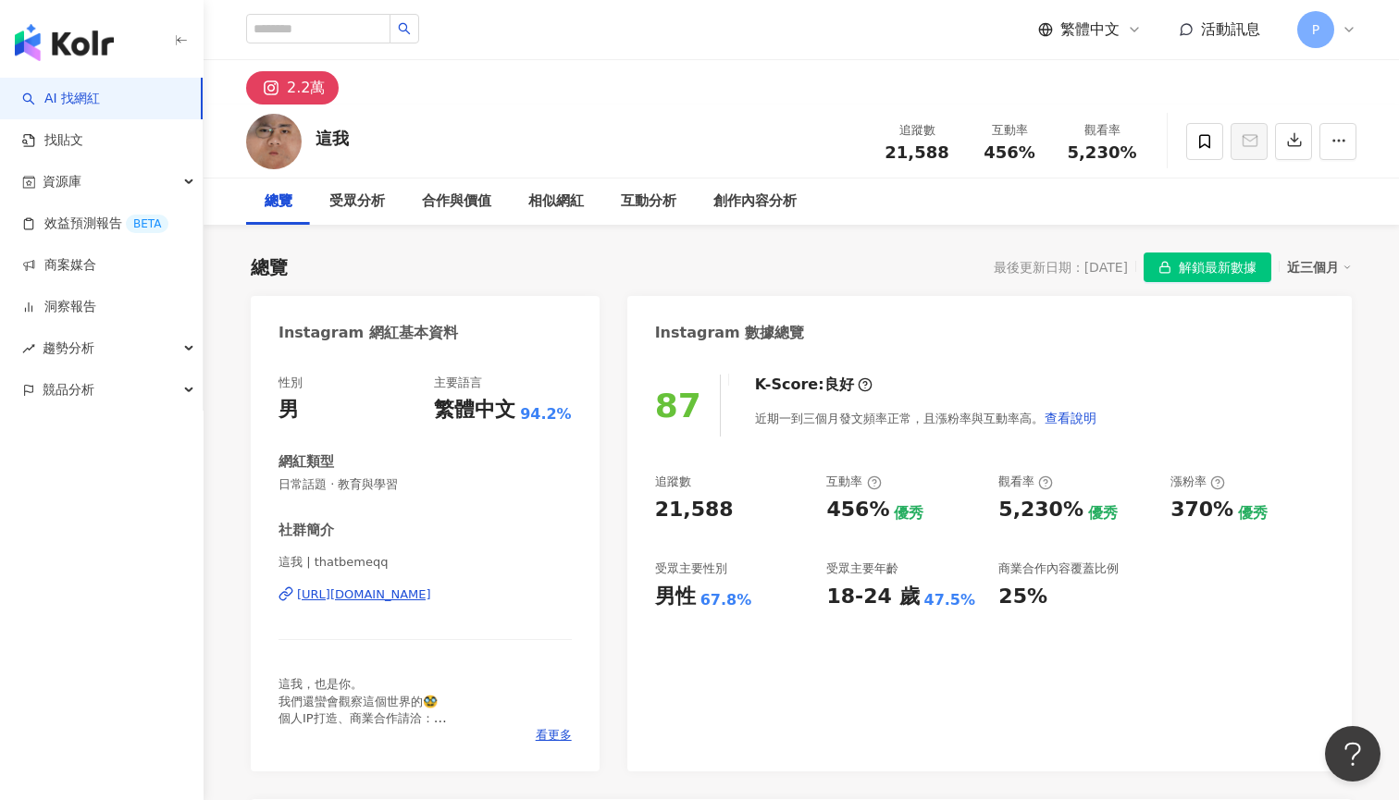
click at [330, 588] on div "https://www.instagram.com/thatbemeqq/" at bounding box center [364, 594] width 134 height 17
click at [445, 201] on div "合作與價值" at bounding box center [456, 202] width 69 height 22
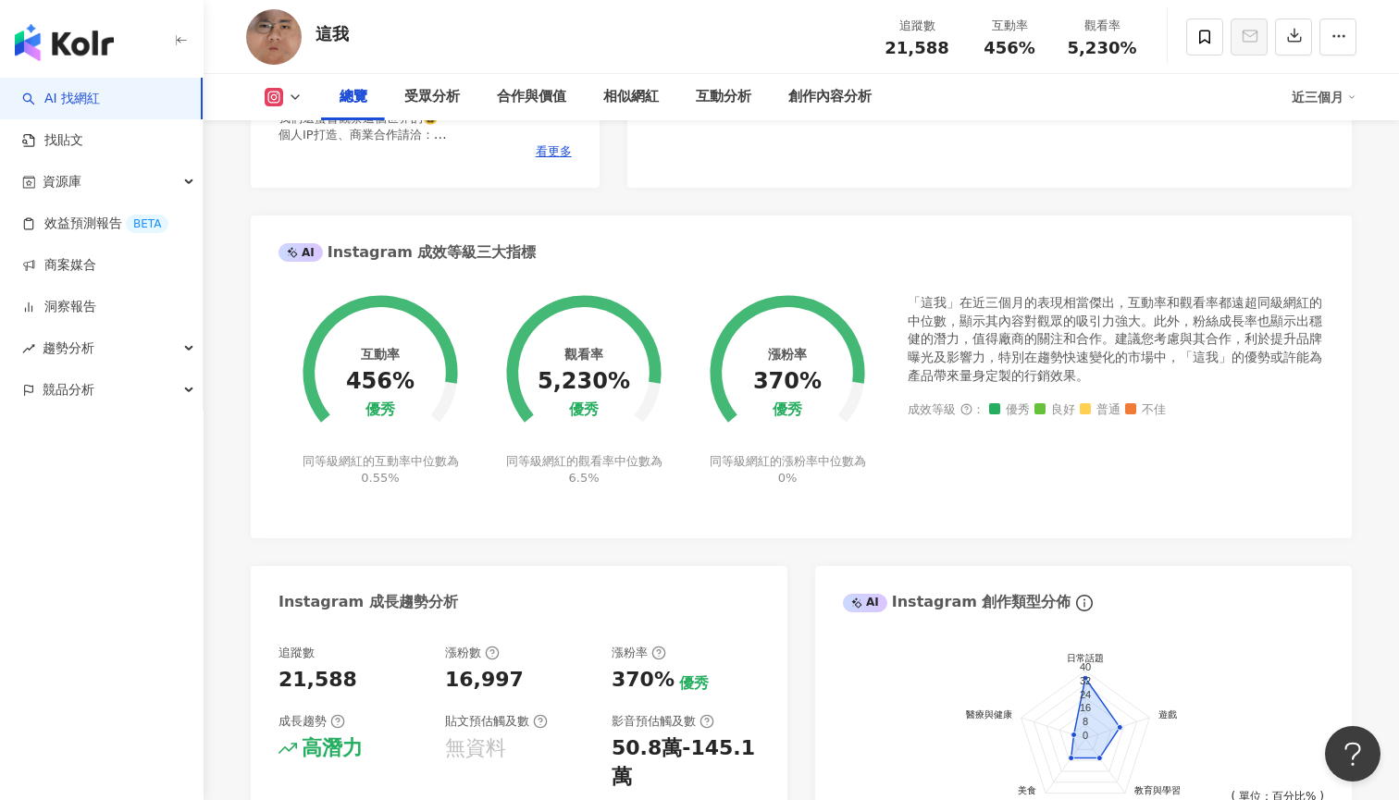
scroll to position [414, 0]
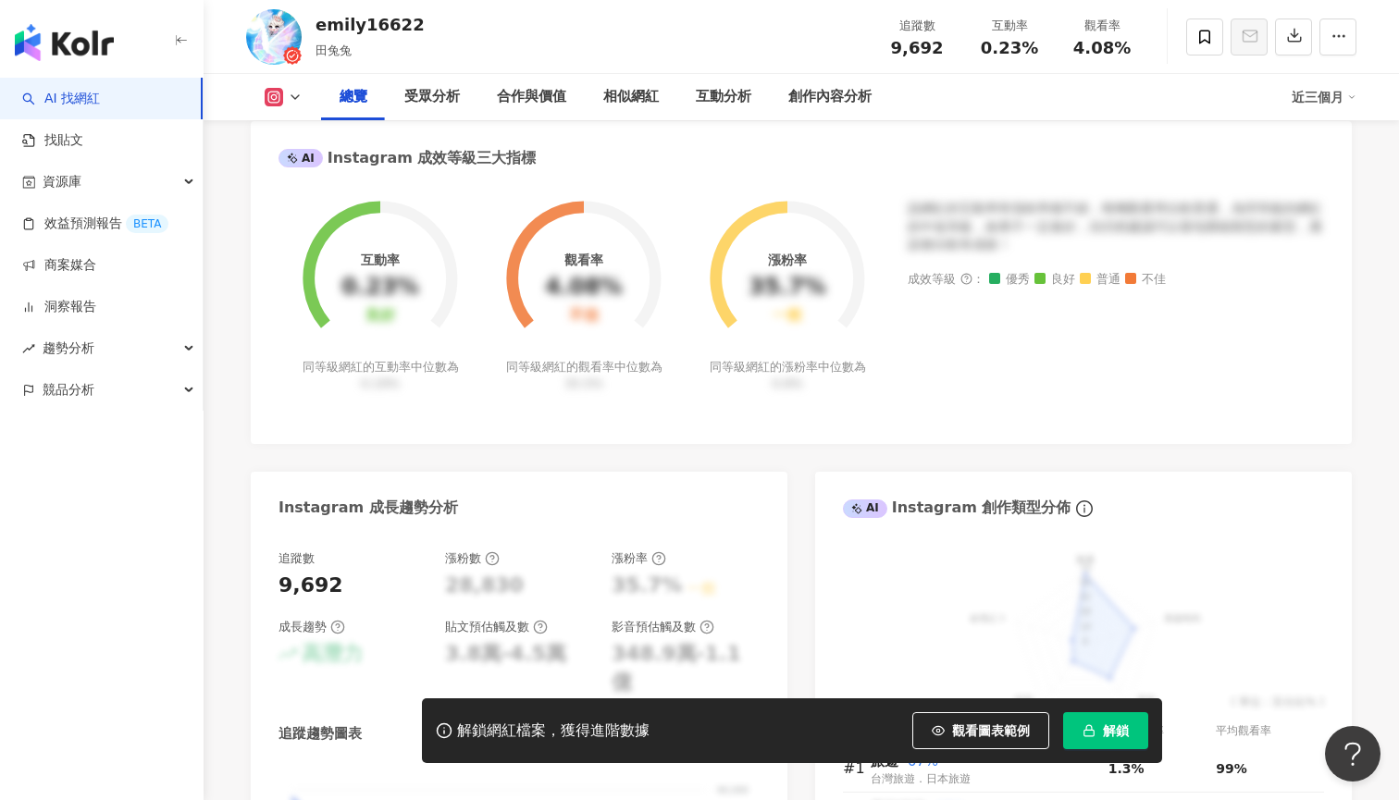
scroll to position [196, 0]
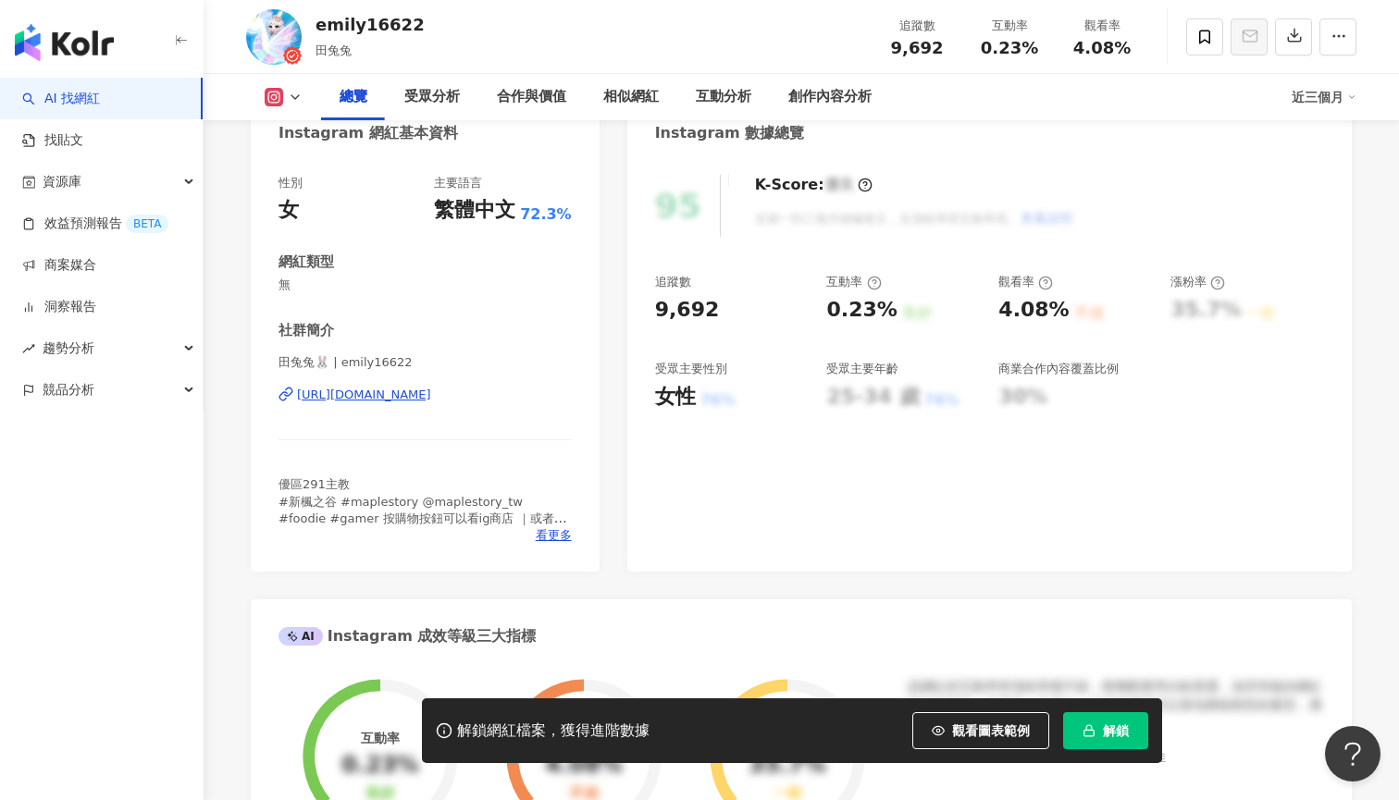
click at [431, 401] on div "[URL][DOMAIN_NAME]" at bounding box center [364, 395] width 134 height 17
click at [911, 6] on div "emily16622 田兔兔 追蹤數 9,692 互動率 0.23% 觀看率 4.08%" at bounding box center [801, 36] width 1184 height 73
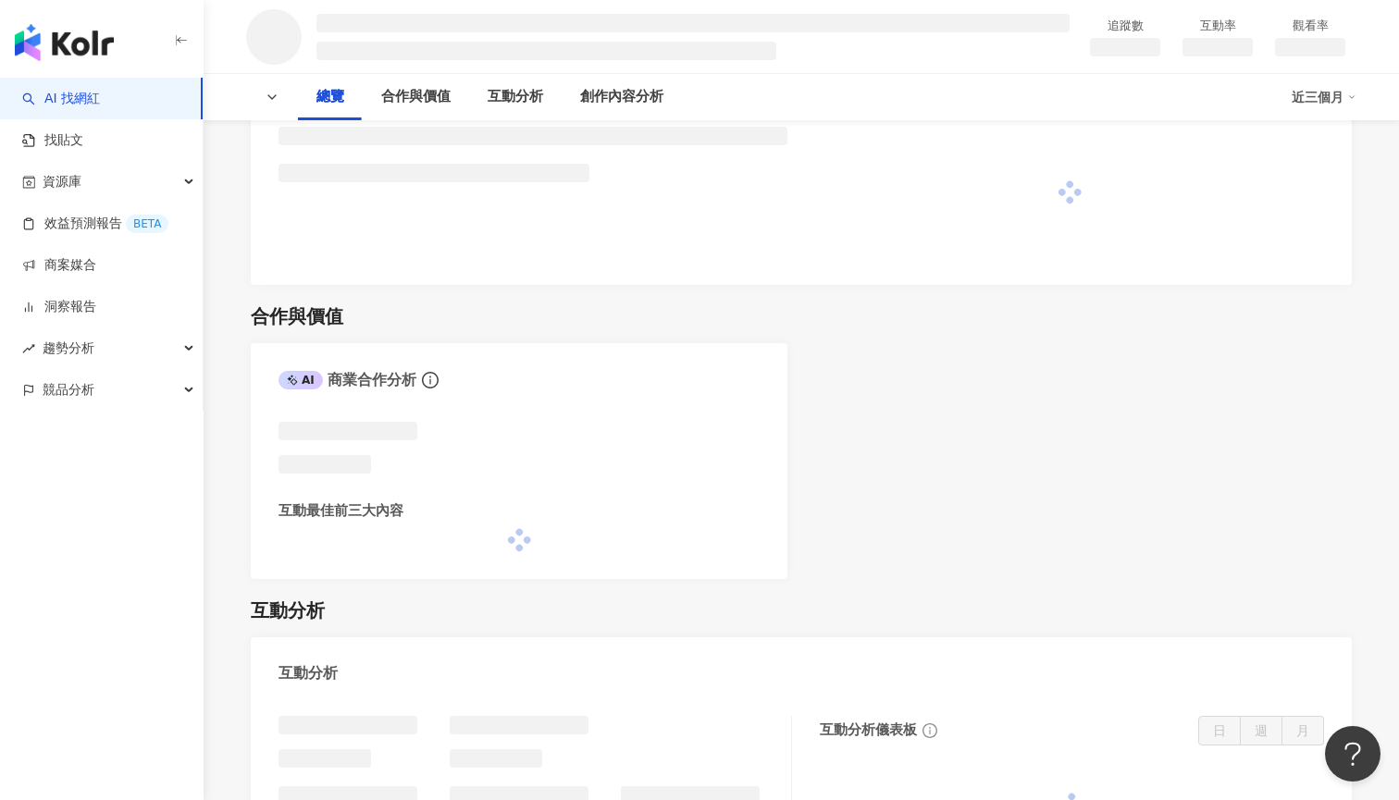
scroll to position [782, 0]
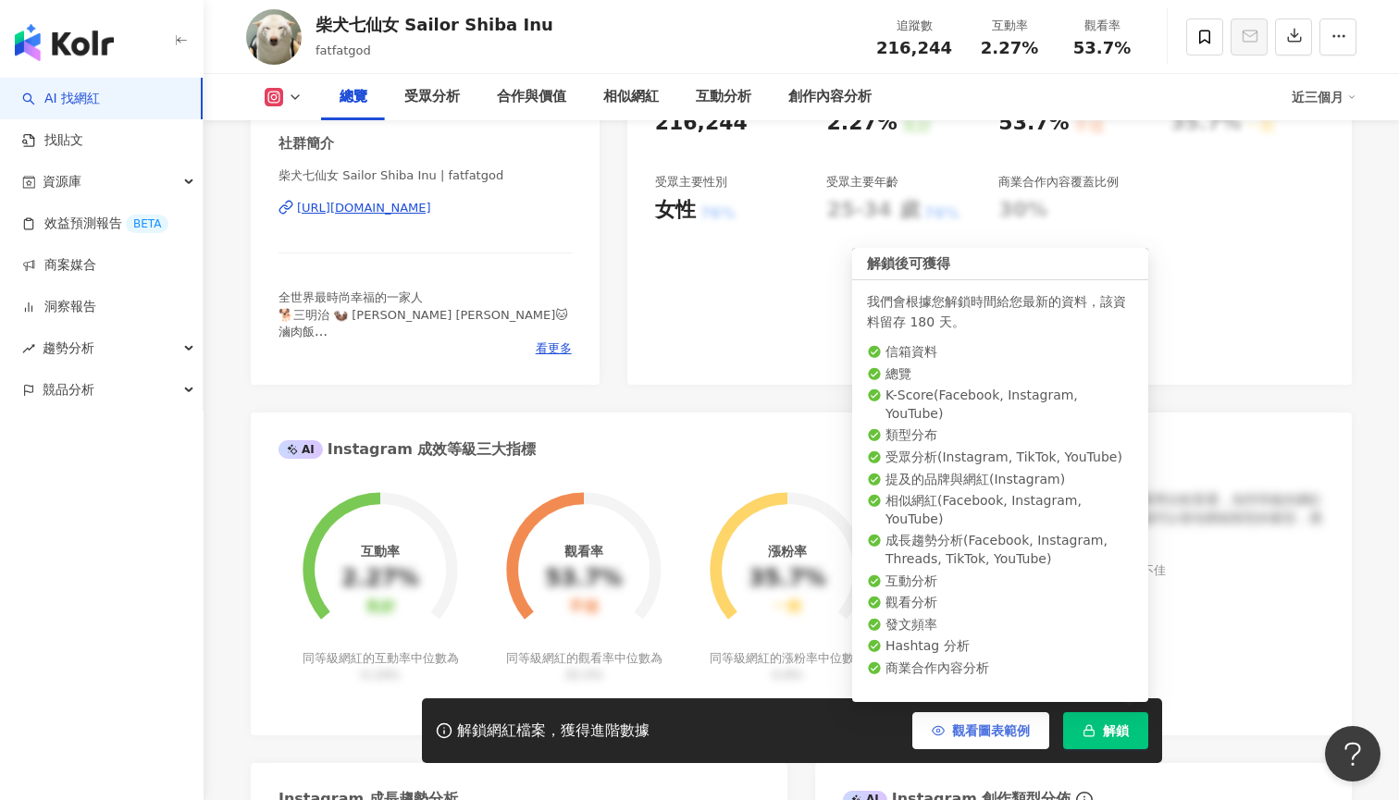
click at [1003, 740] on button "觀看圖表範例" at bounding box center [980, 730] width 137 height 37
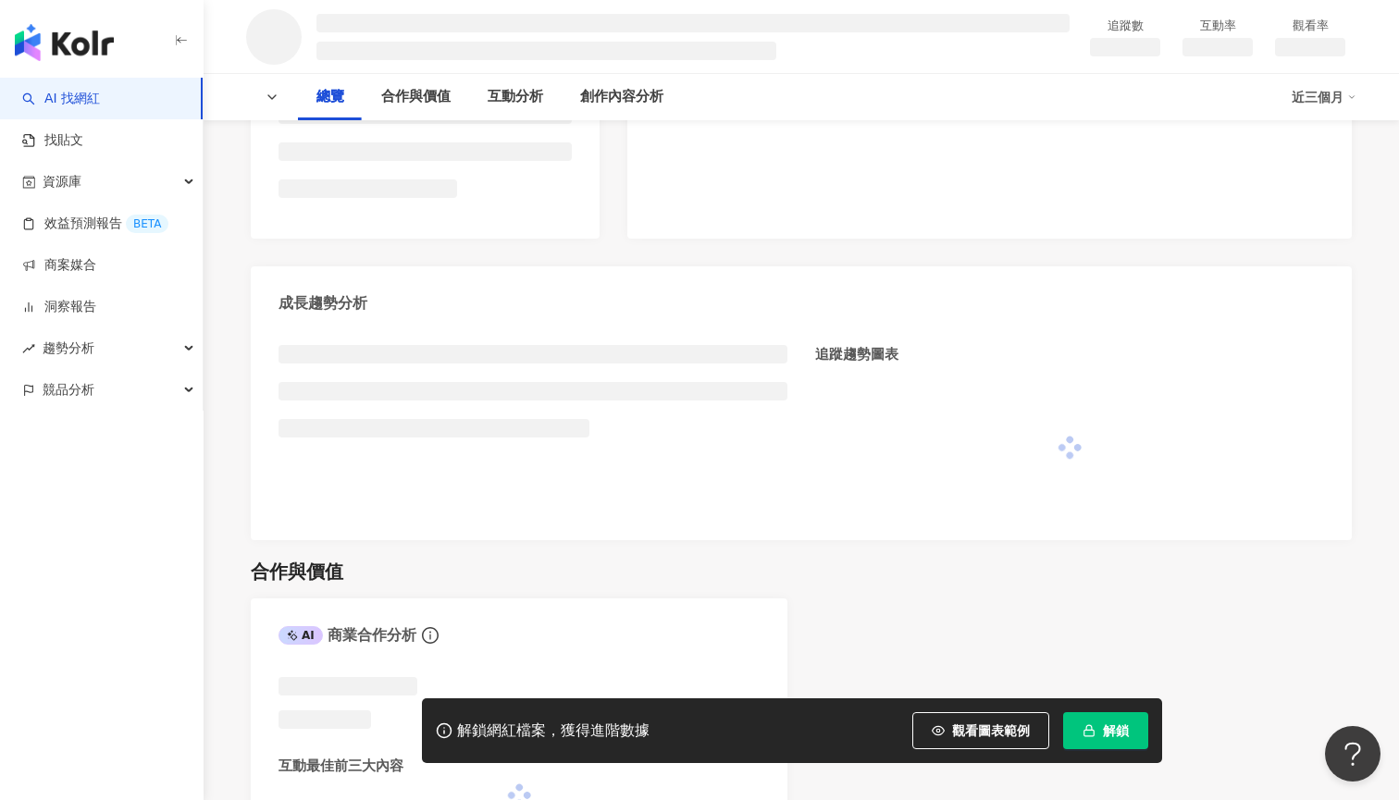
scroll to position [847, 0]
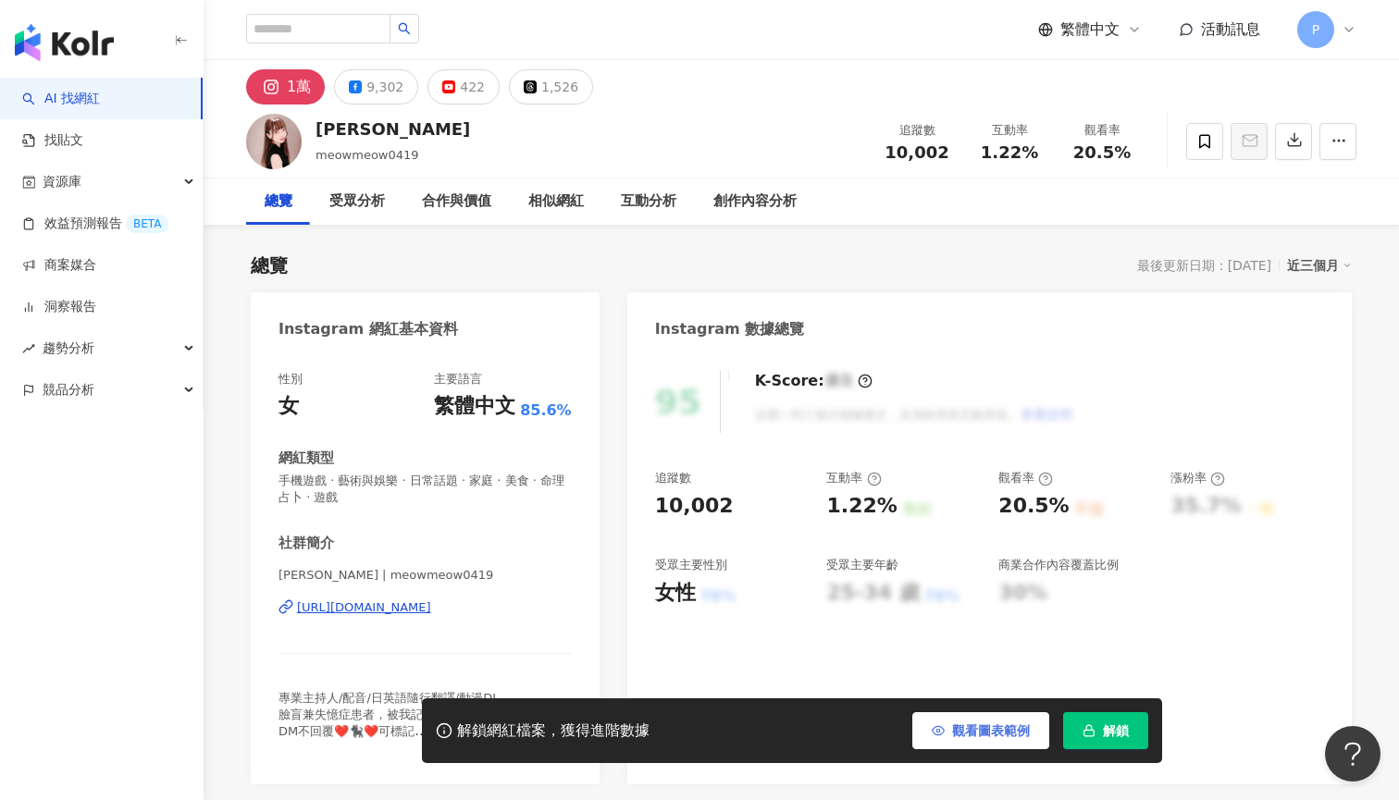
click at [994, 723] on span "觀看圖表範例" at bounding box center [991, 730] width 78 height 15
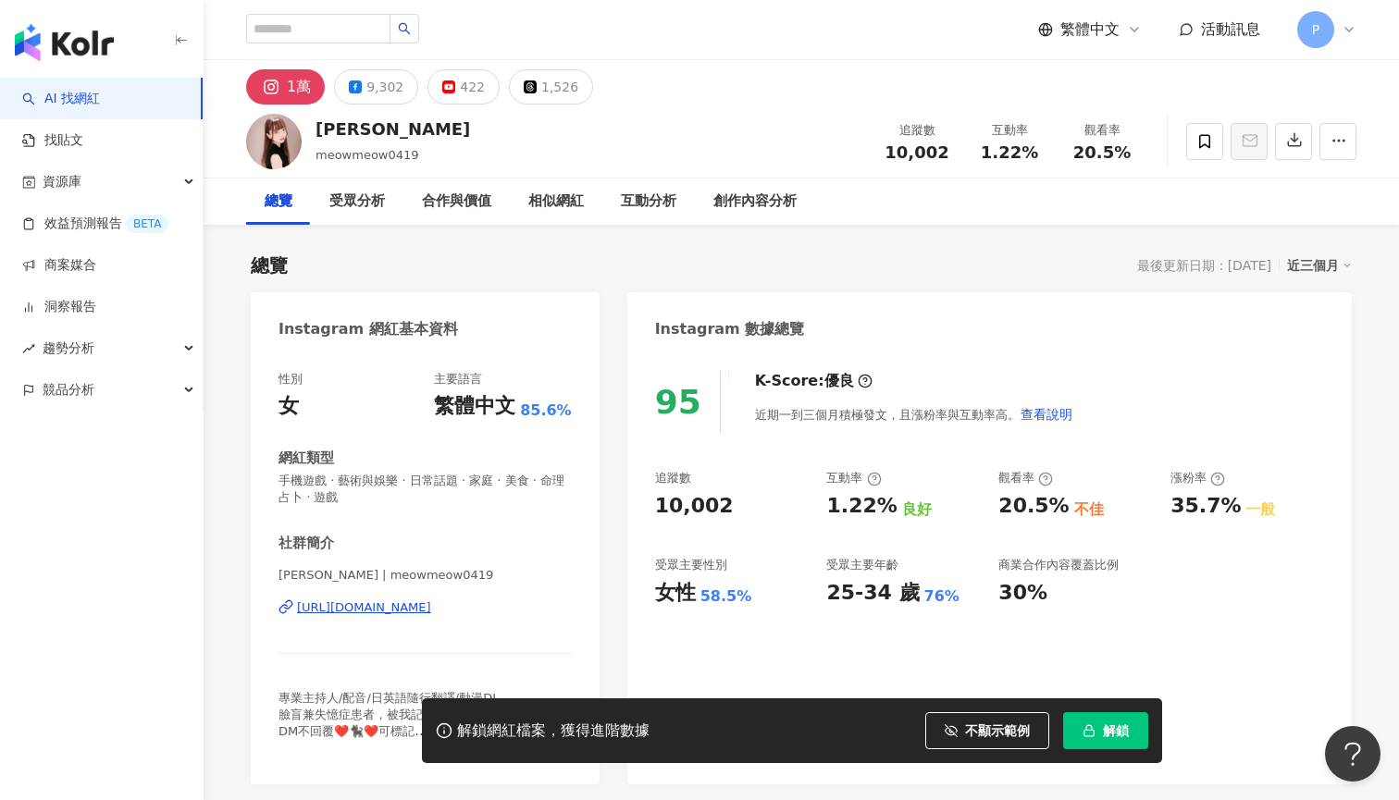
click at [419, 604] on div "https://www.instagram.com/meowmeow0419/" at bounding box center [364, 607] width 134 height 17
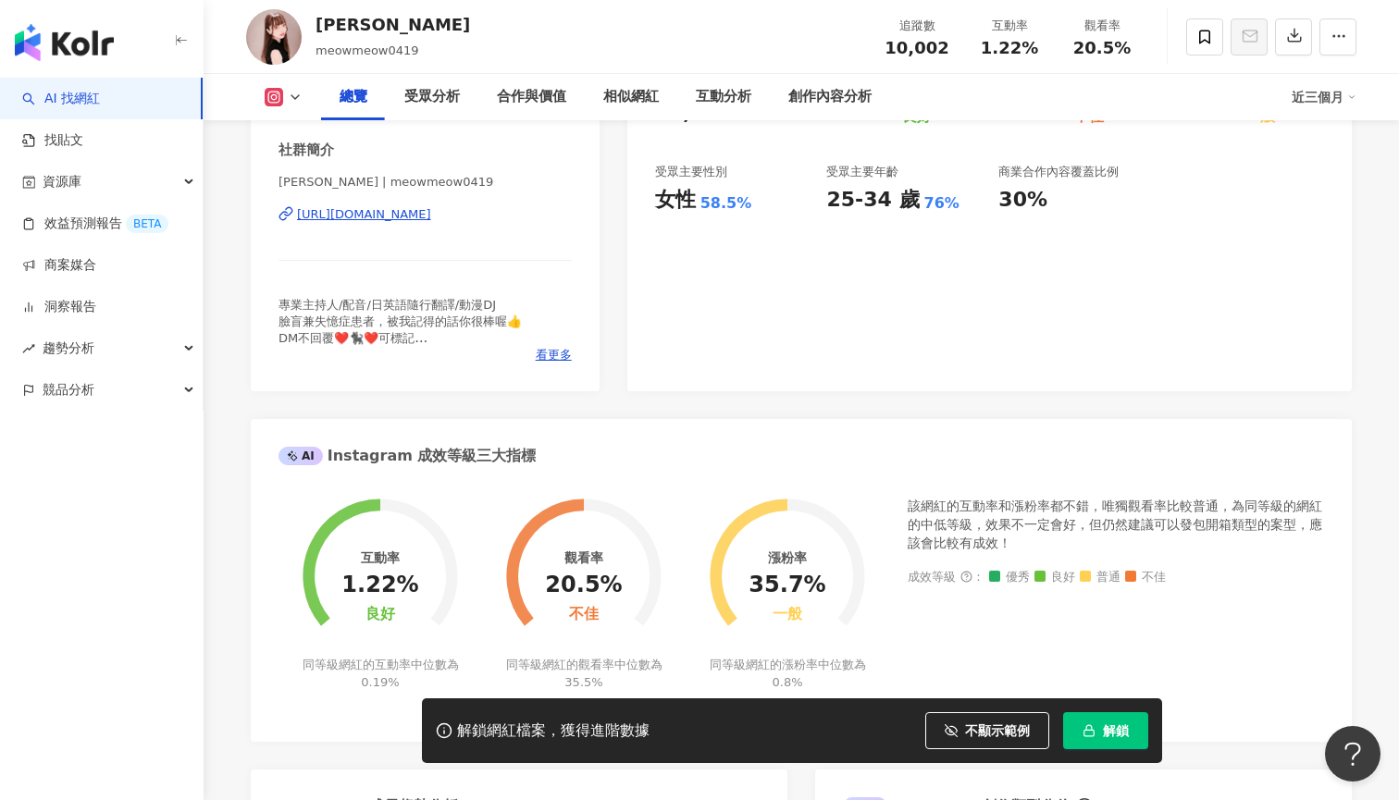
scroll to position [419, 0]
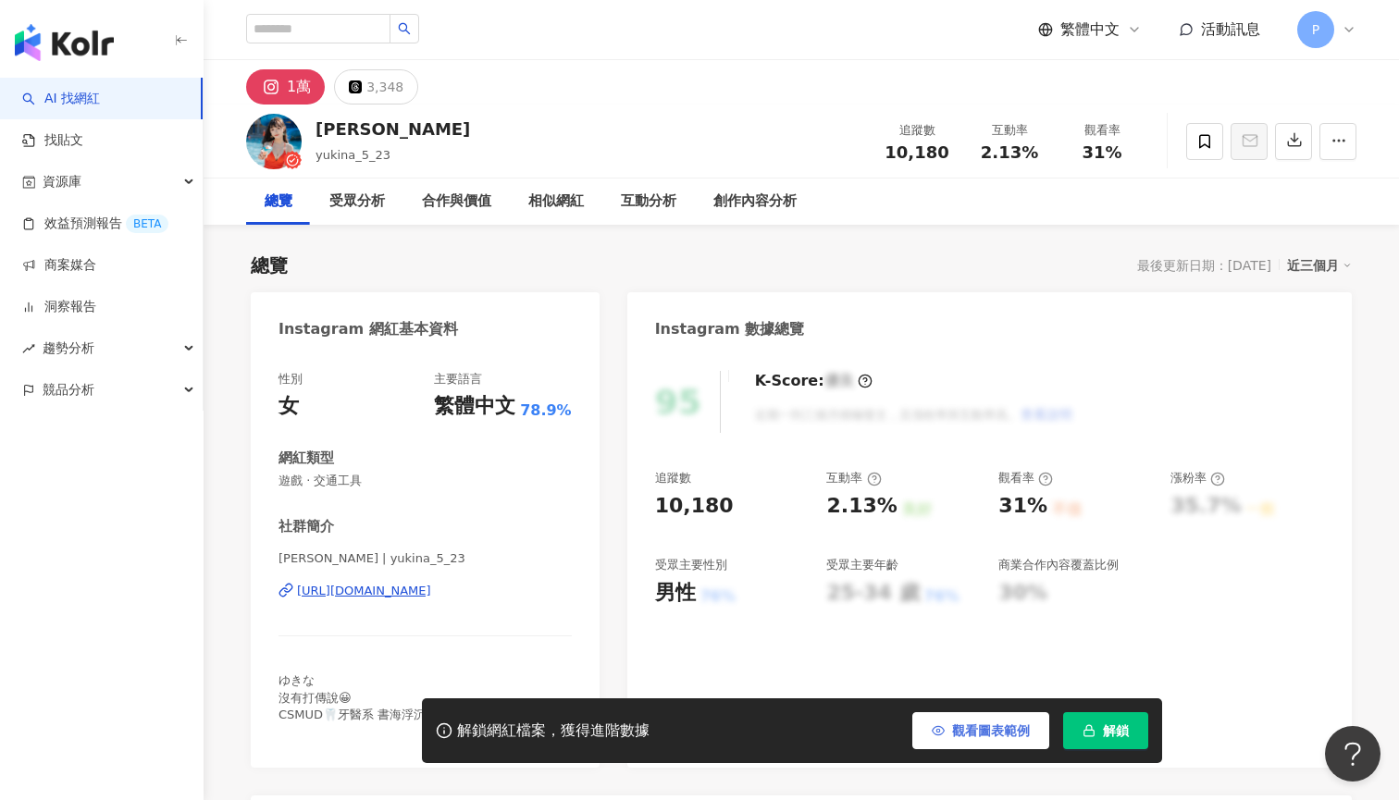
click at [975, 716] on button "觀看圖表範例" at bounding box center [980, 730] width 137 height 37
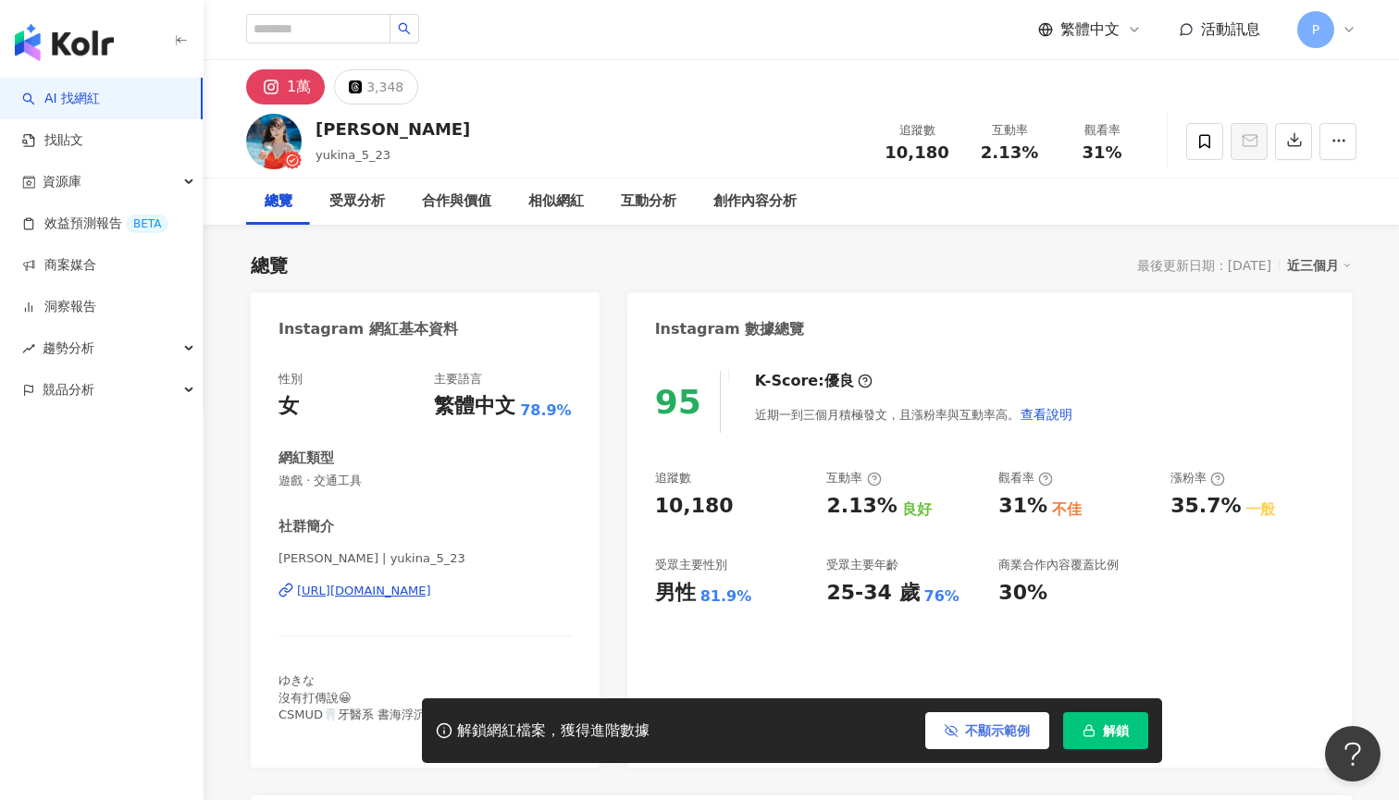
click at [962, 731] on button "不顯示範例" at bounding box center [987, 730] width 124 height 37
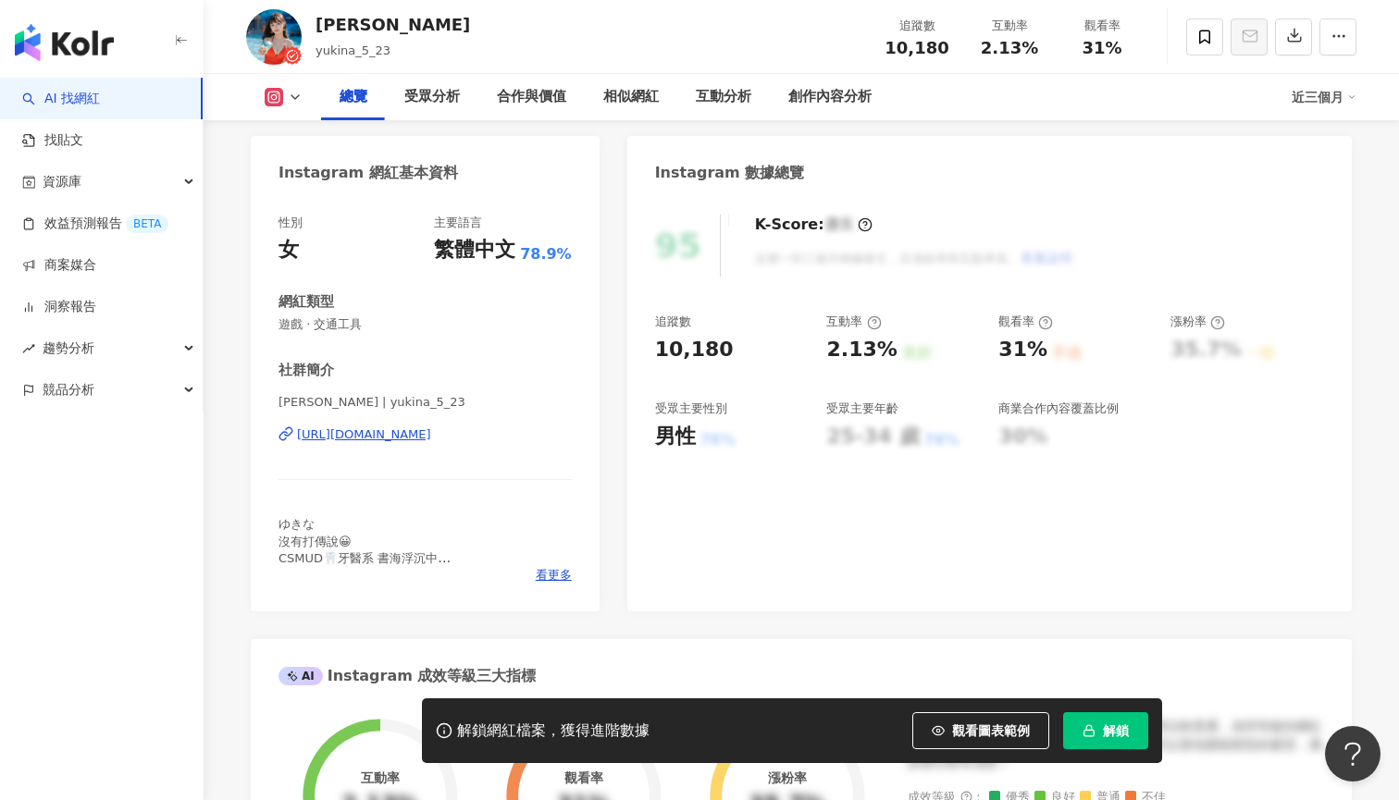
scroll to position [121, 0]
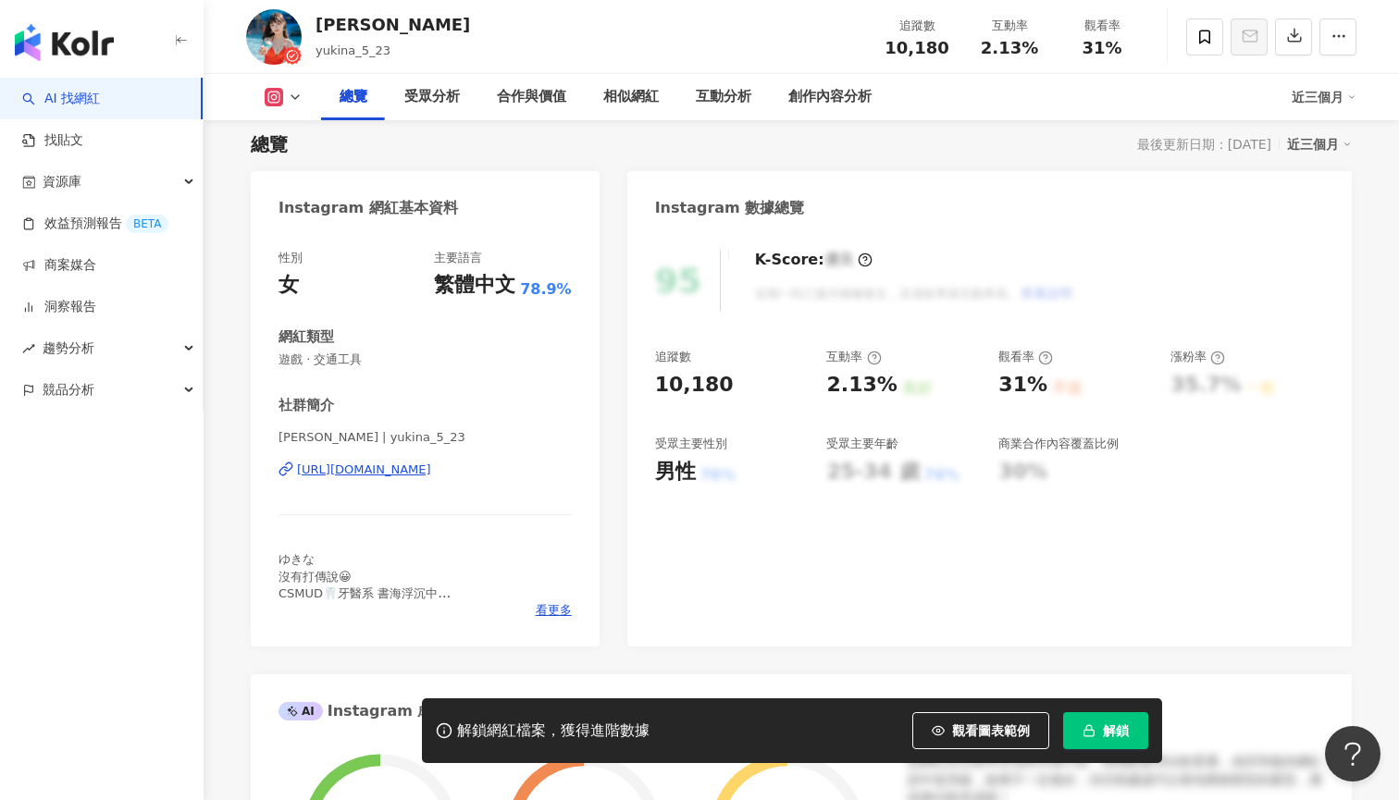
click at [431, 463] on div "https://www.instagram.com/yukina_5_23/" at bounding box center [364, 470] width 134 height 17
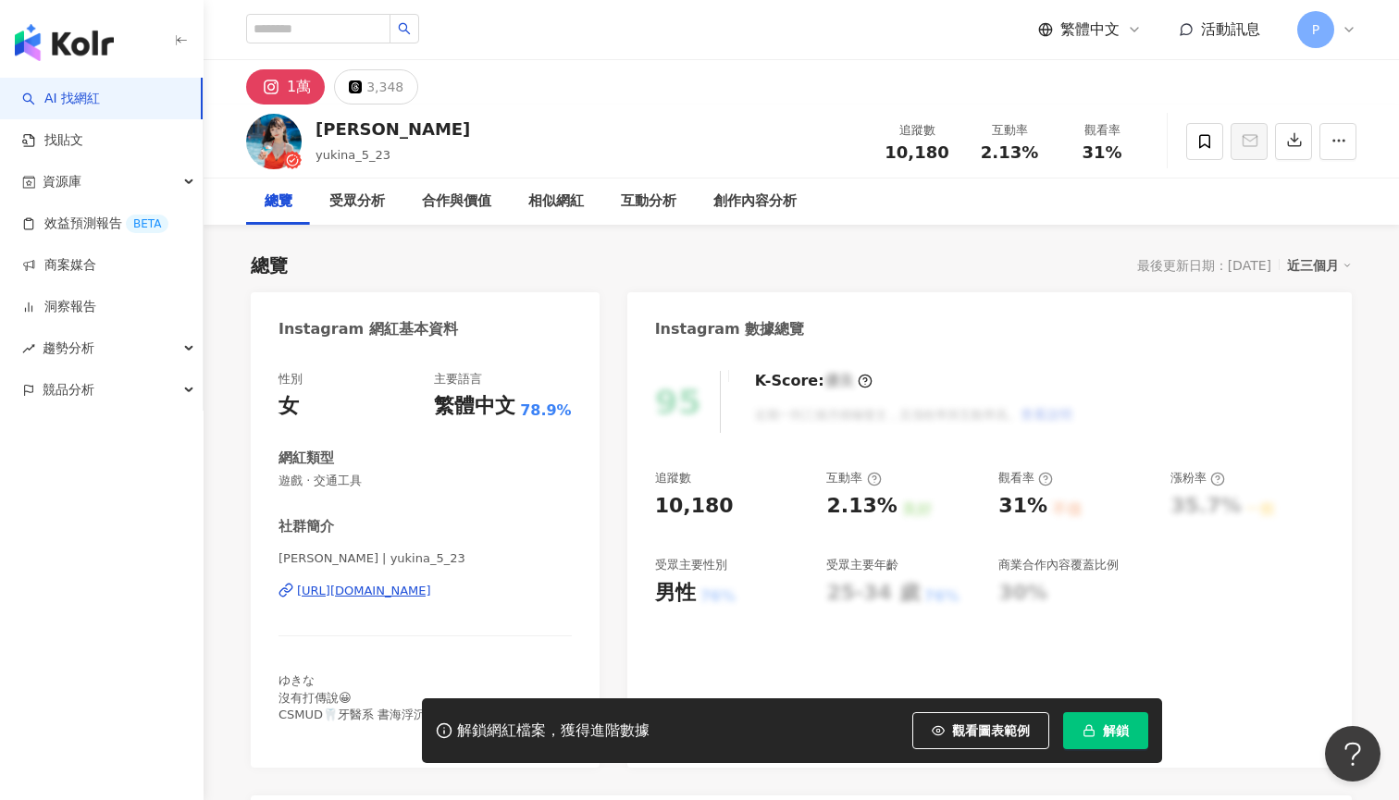
scroll to position [0, 0]
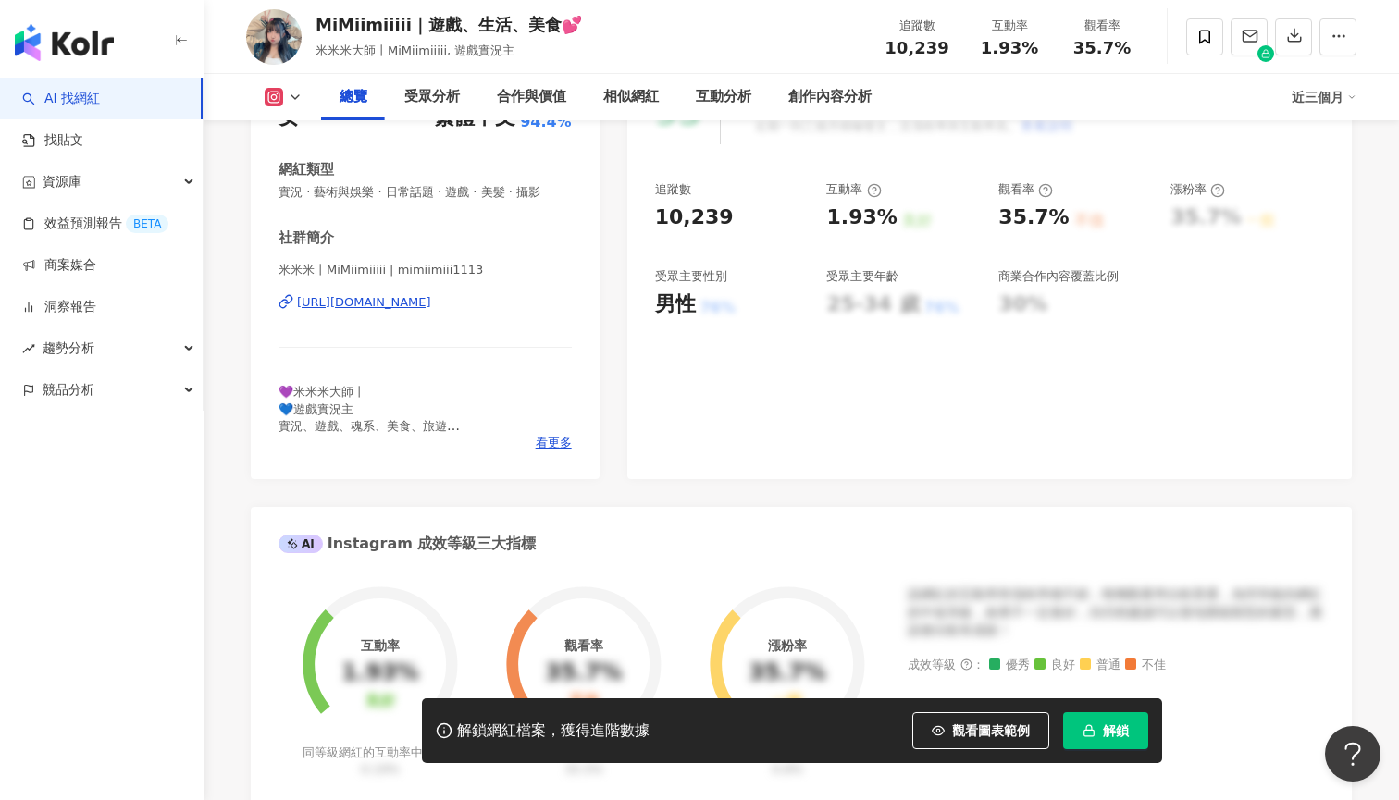
scroll to position [81, 0]
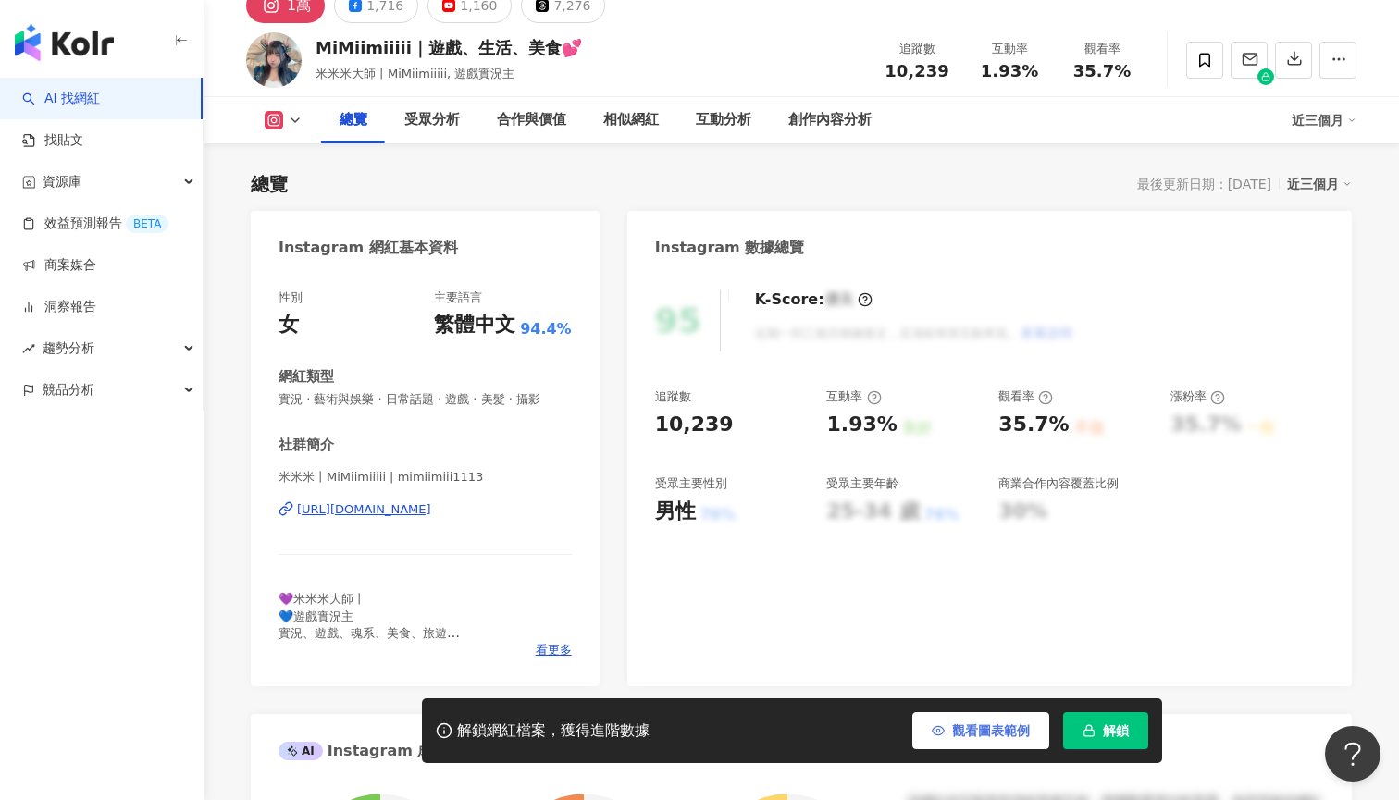
click at [987, 732] on span "觀看圖表範例" at bounding box center [991, 730] width 78 height 15
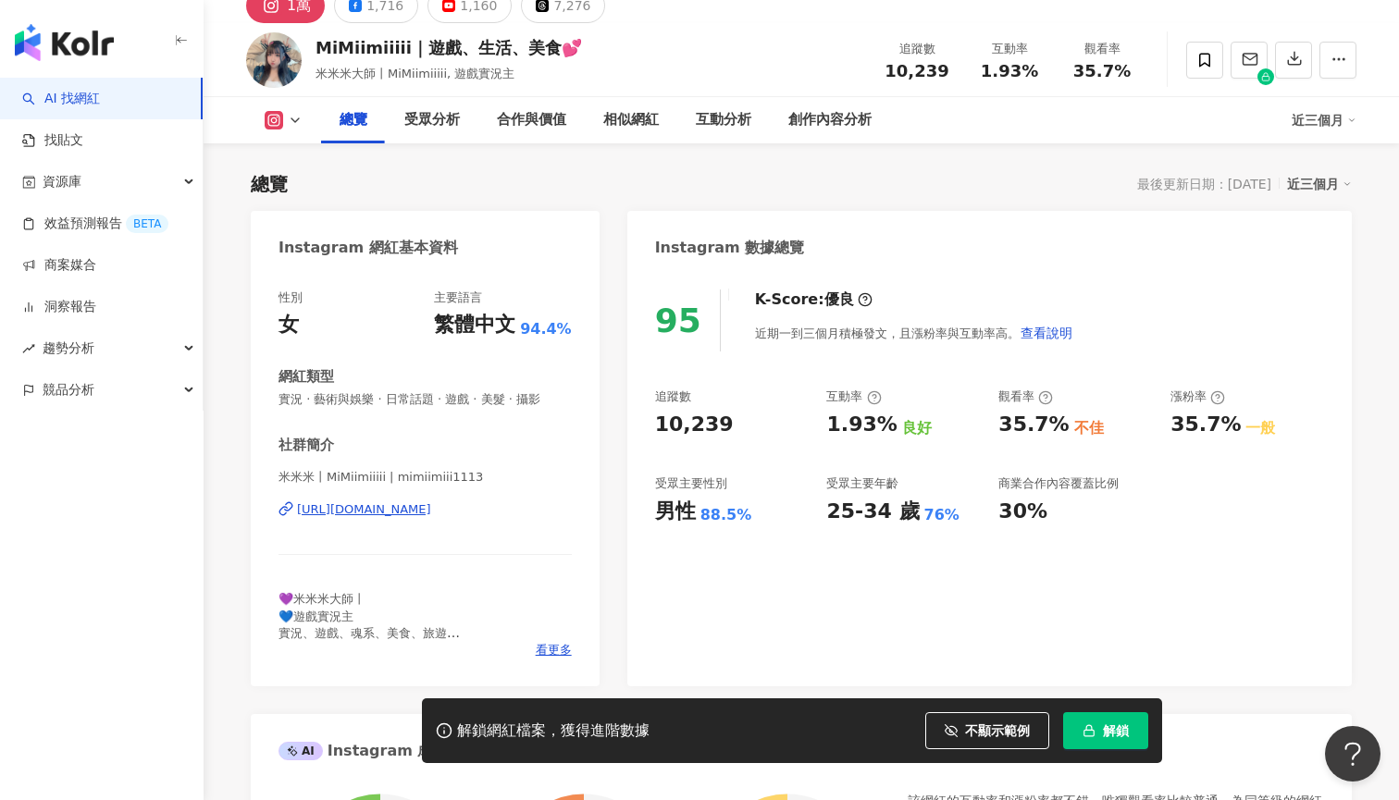
click at [431, 510] on div "[URL][DOMAIN_NAME]" at bounding box center [364, 509] width 134 height 17
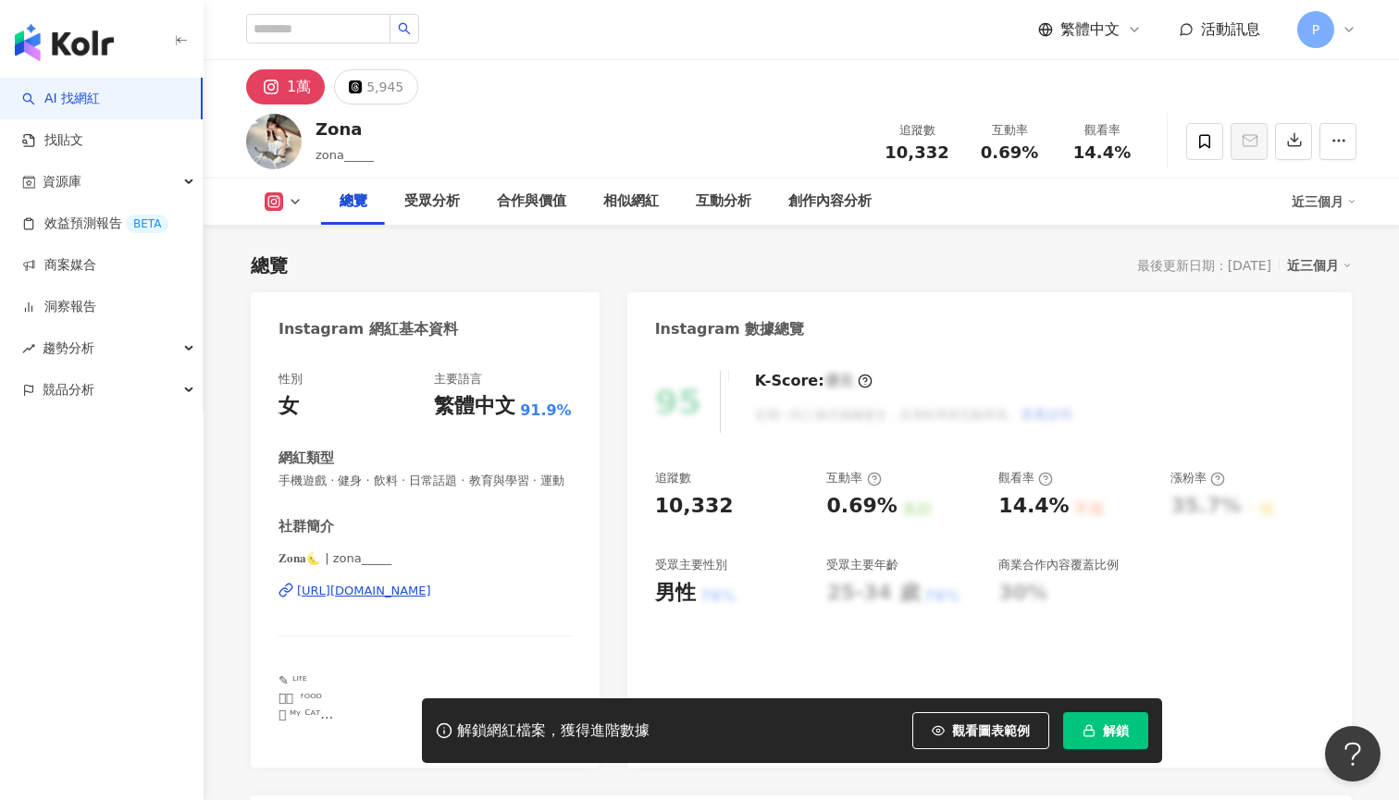
scroll to position [202, 0]
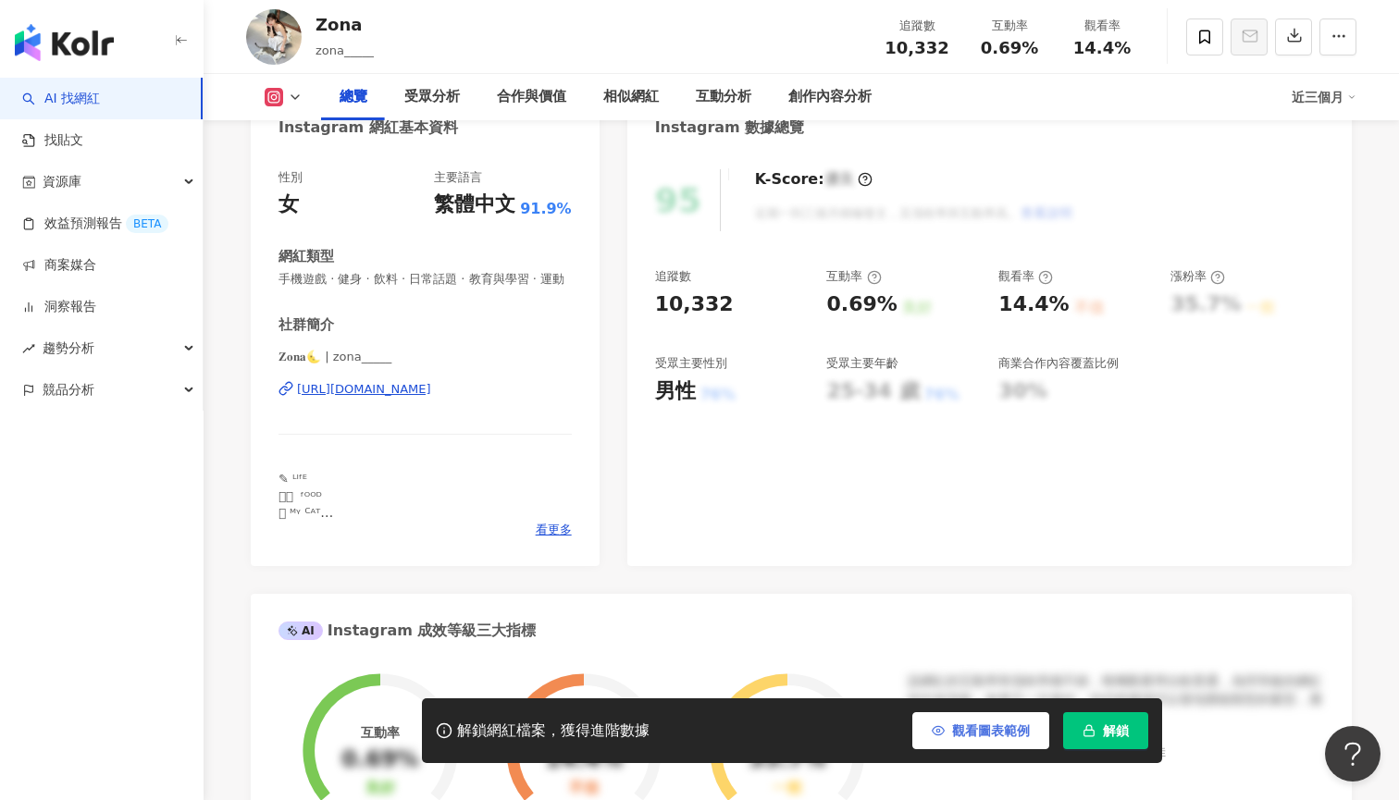
click at [948, 721] on button "觀看圖表範例" at bounding box center [980, 730] width 137 height 37
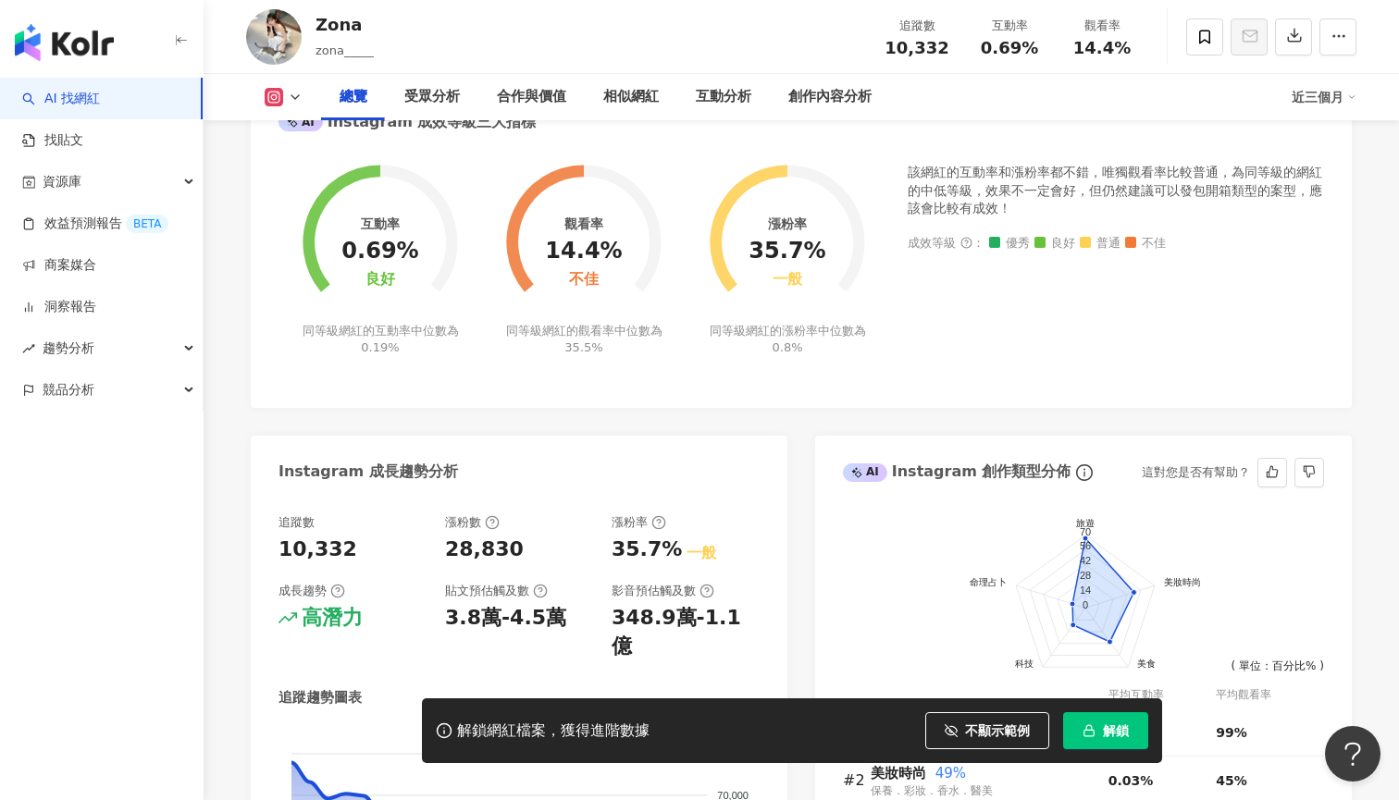
scroll to position [423, 0]
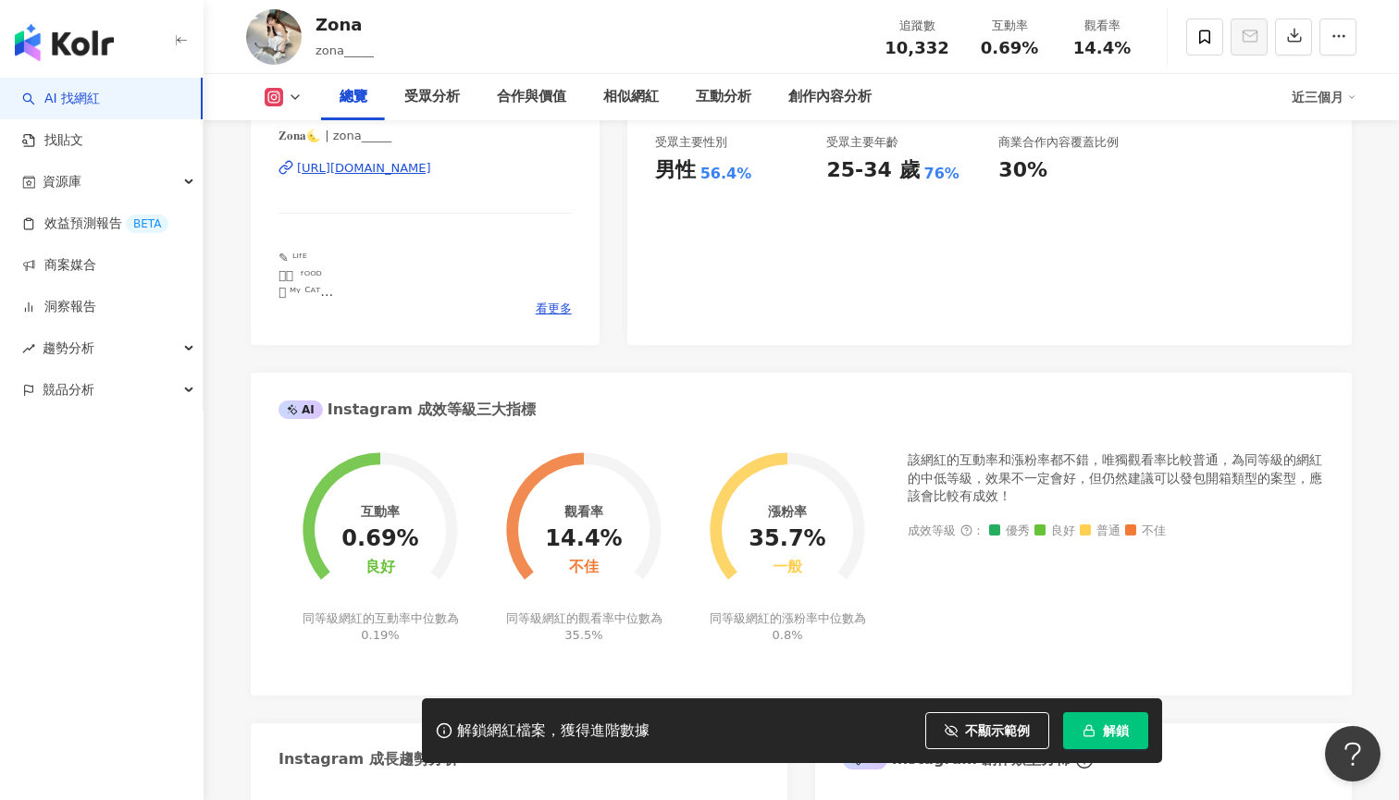
click at [487, 156] on div "𝐙𝐨𝐧𝐚🌜 | zona_____ https://www.instagram.com/zona_____/" at bounding box center [424, 182] width 293 height 108
click at [487, 176] on div "𝐙𝐨𝐧𝐚🌜 | zona_____ https://www.instagram.com/zona_____/" at bounding box center [424, 182] width 293 height 108
click at [431, 168] on div "https://www.instagram.com/zona_____/" at bounding box center [364, 168] width 134 height 17
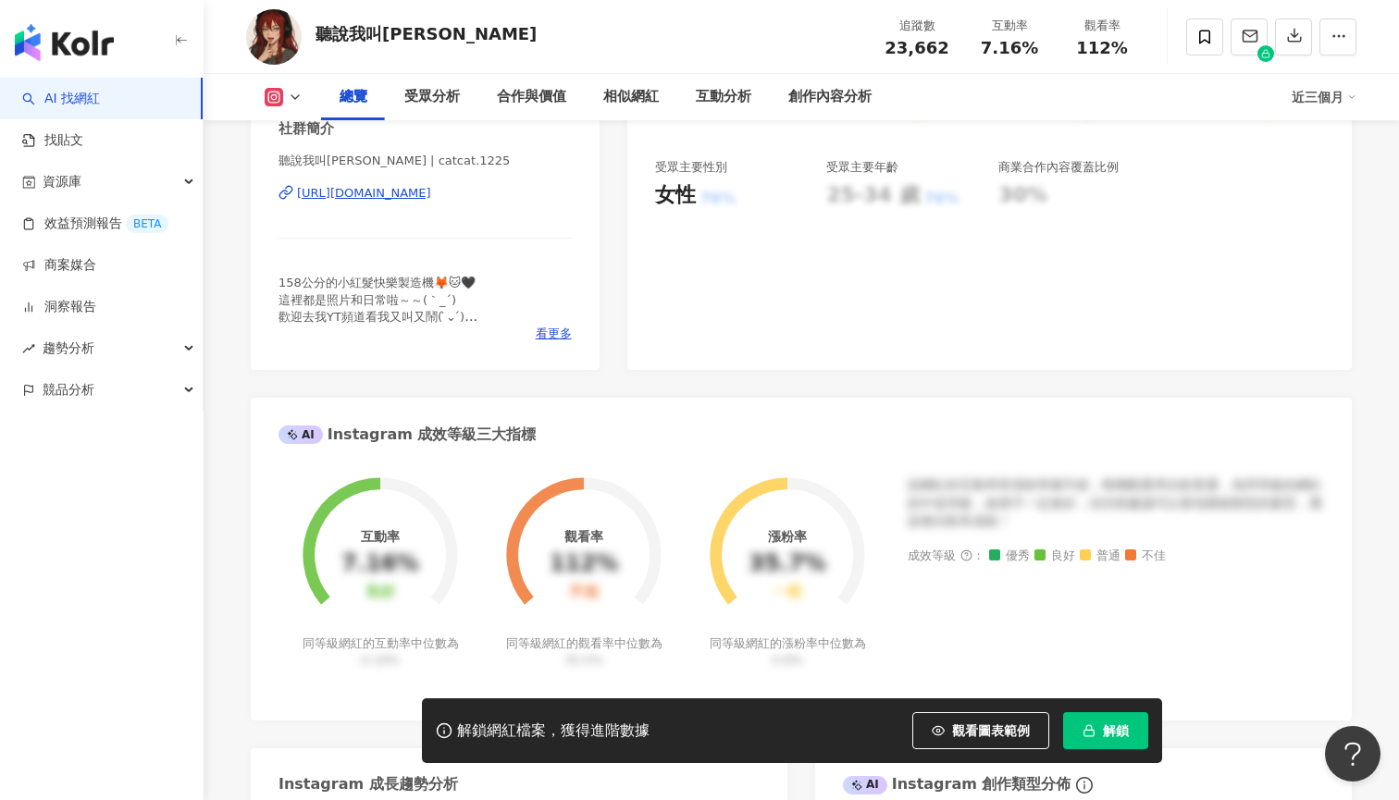
scroll to position [408, 0]
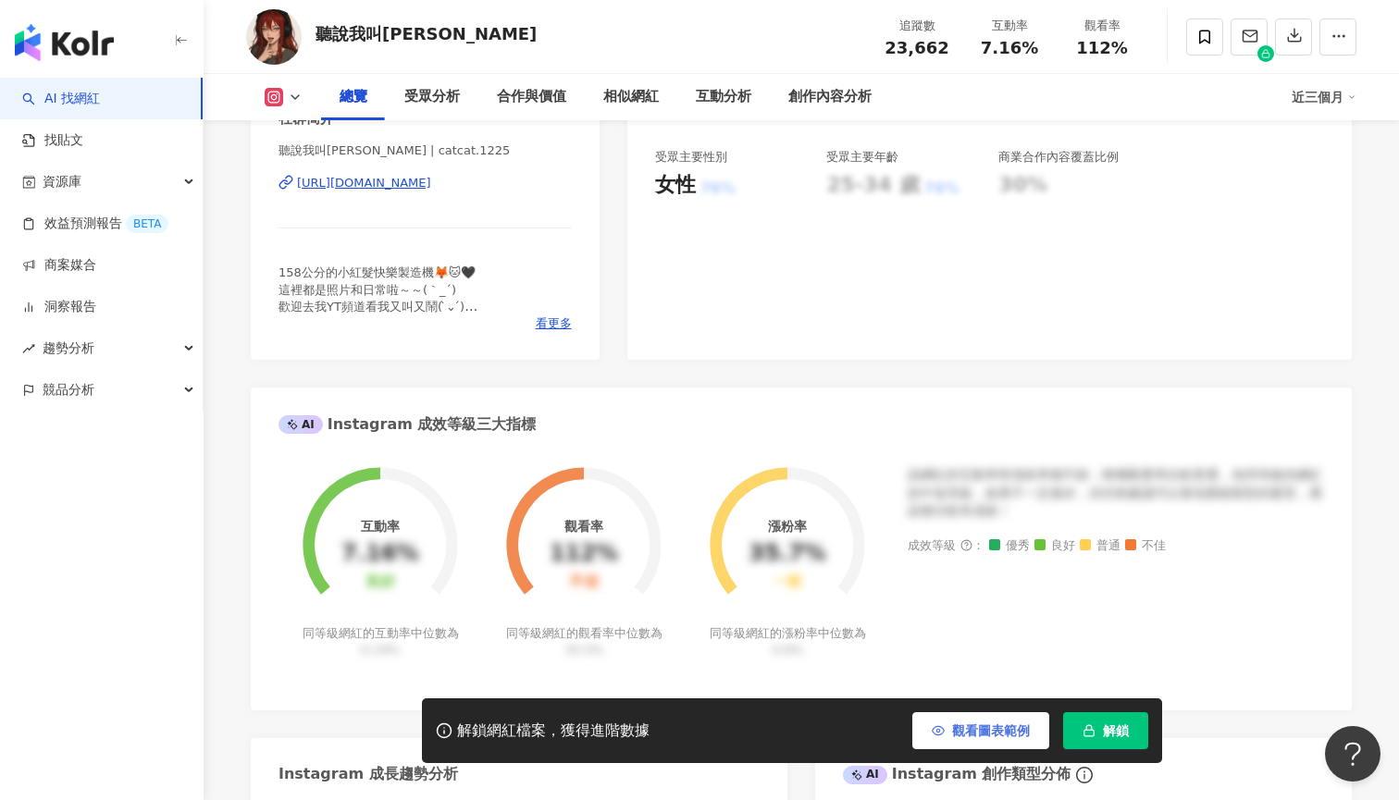
click at [968, 723] on span "觀看圖表範例" at bounding box center [991, 730] width 78 height 15
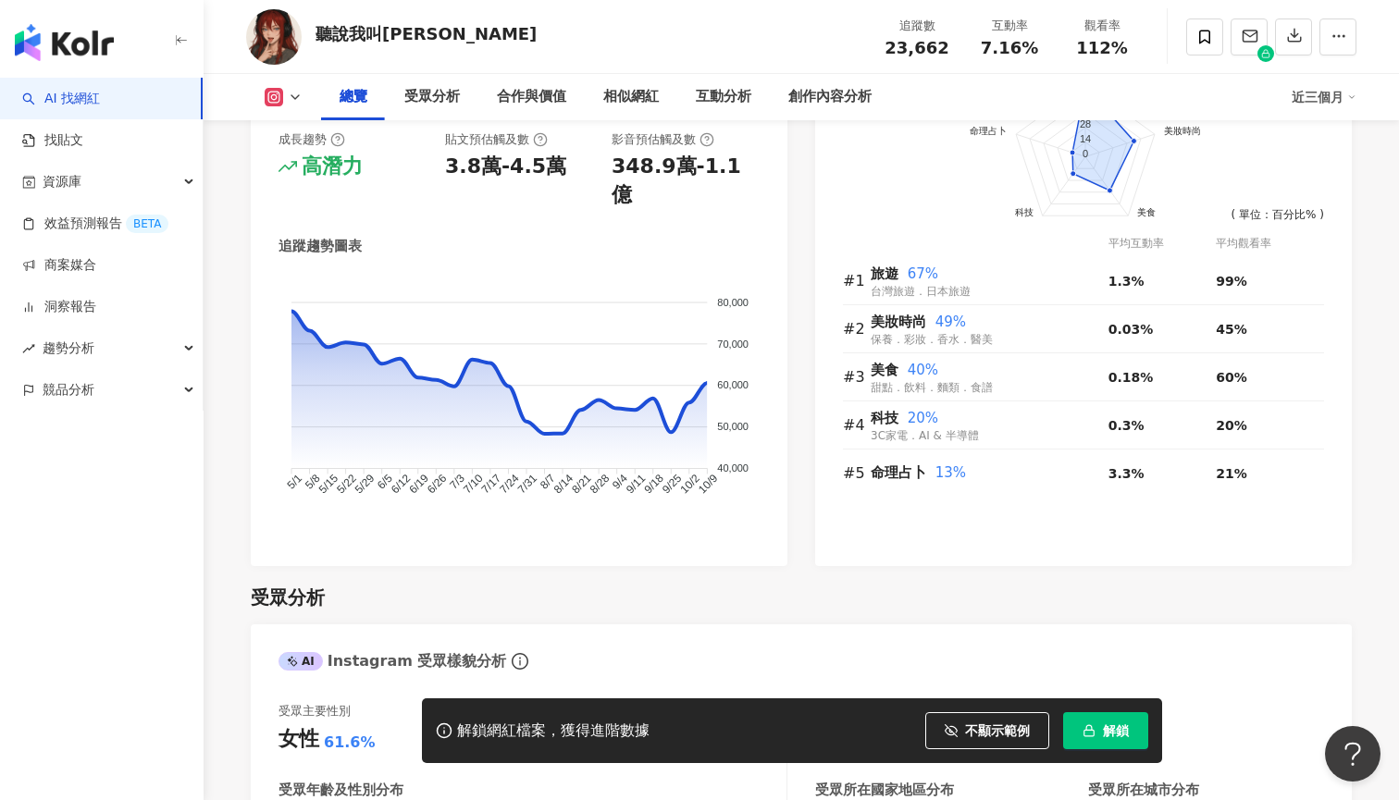
scroll to position [1364, 0]
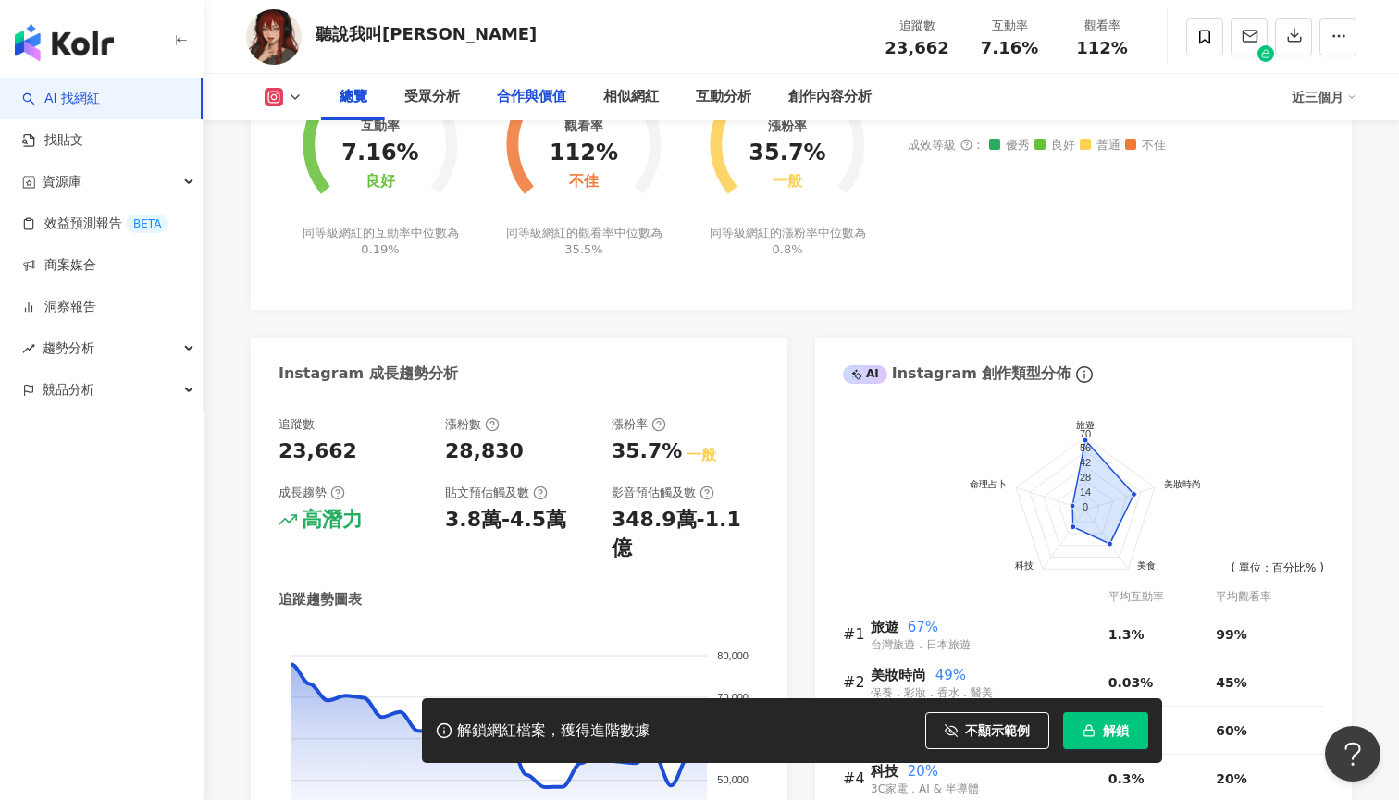
click at [541, 80] on div "合作與價值" at bounding box center [531, 97] width 106 height 46
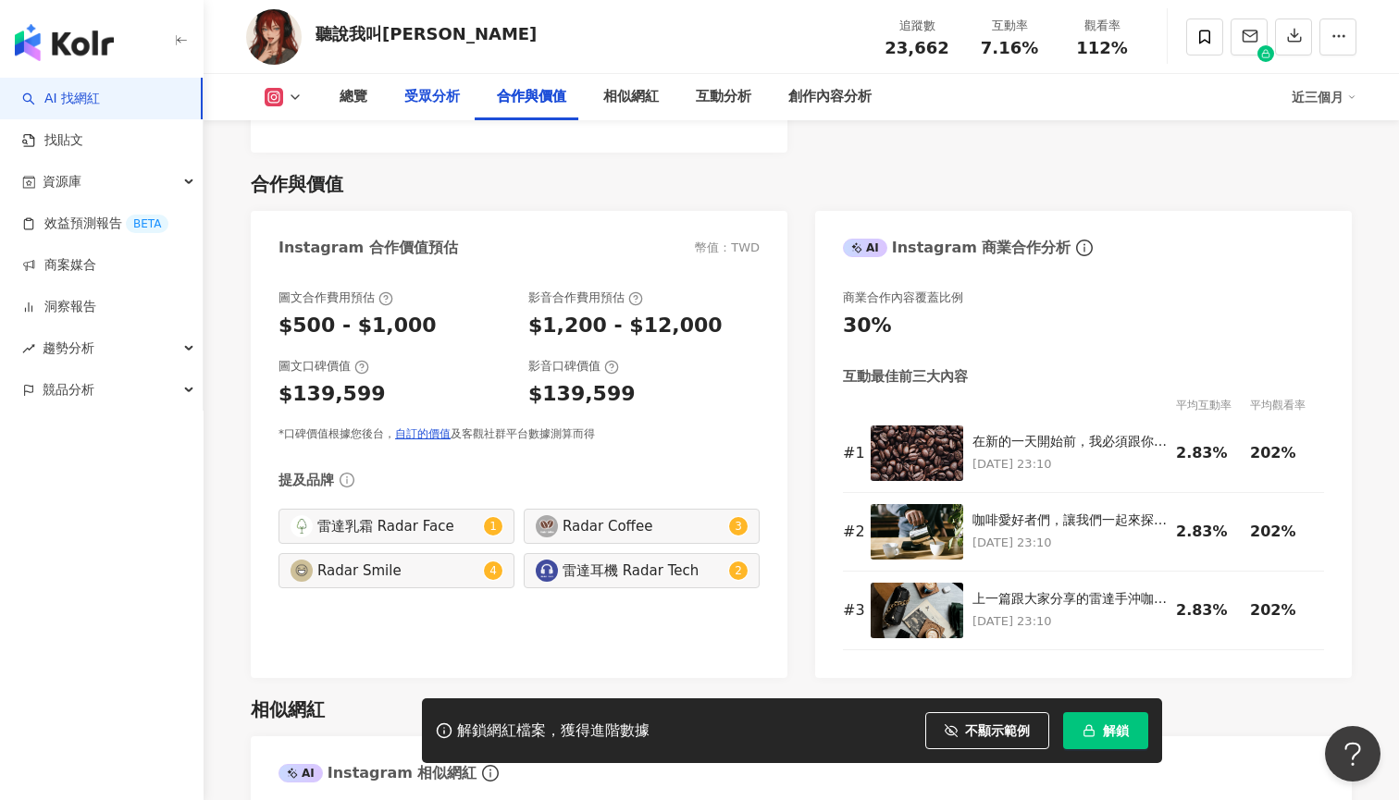
click at [427, 85] on div "受眾分析" at bounding box center [432, 97] width 92 height 46
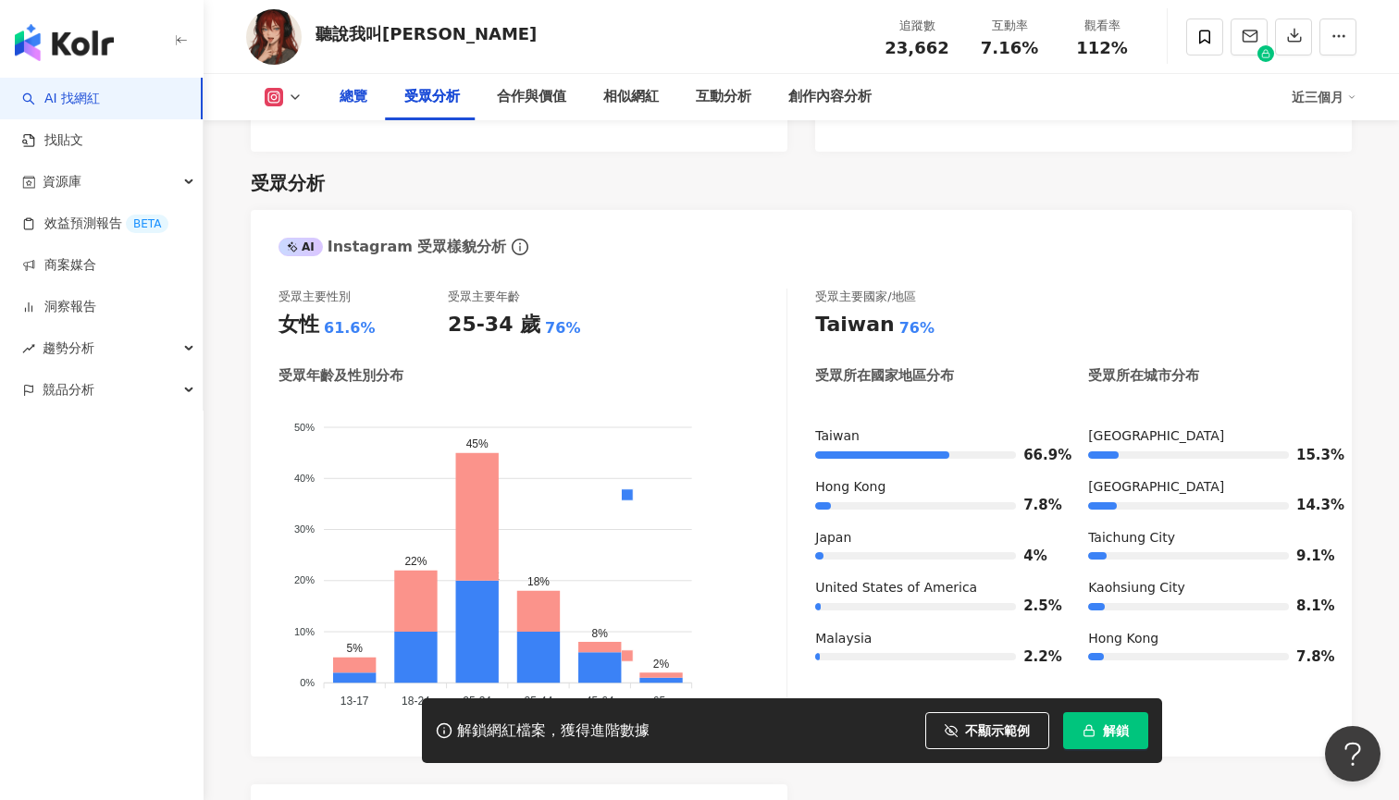
click at [361, 89] on div "總覽" at bounding box center [353, 97] width 28 height 22
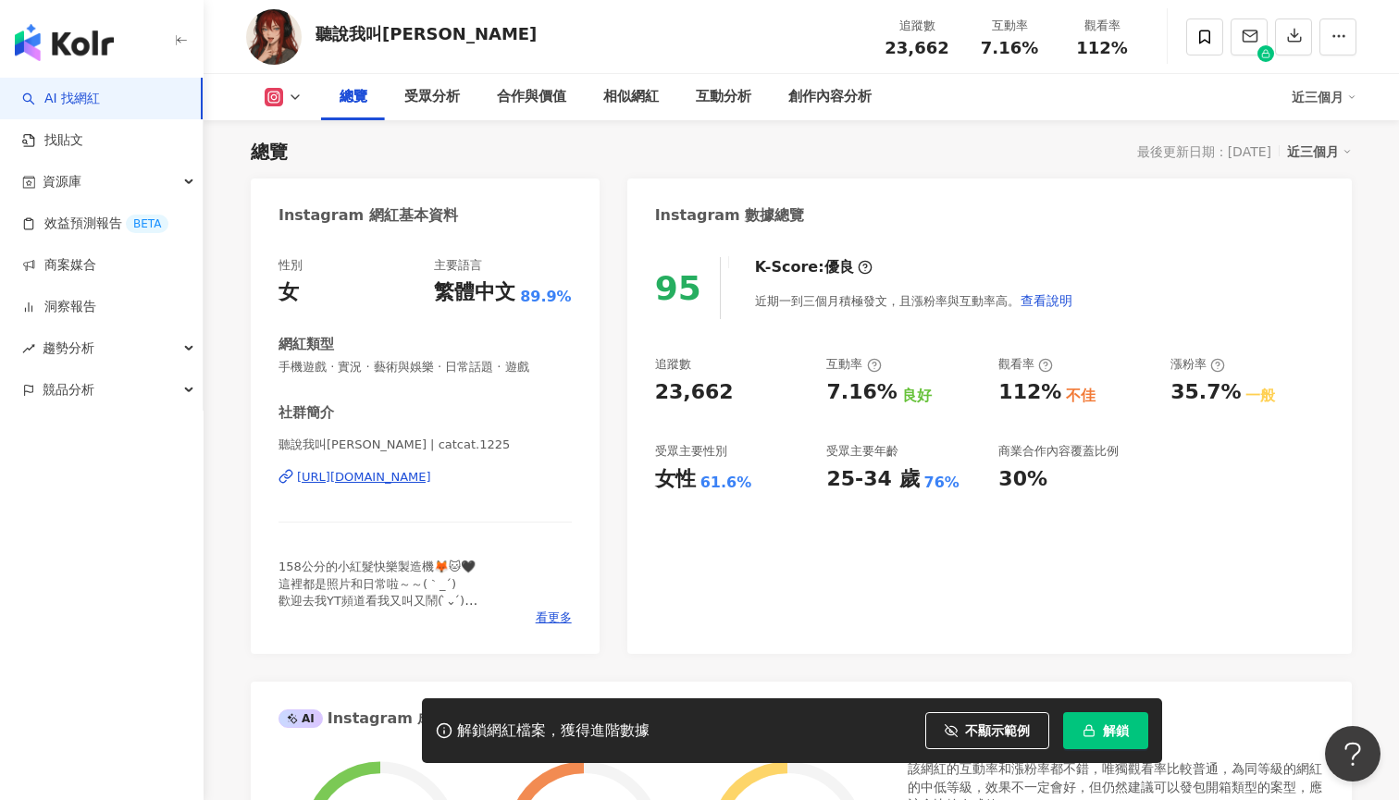
click at [302, 97] on icon at bounding box center [295, 97] width 15 height 15
click at [341, 93] on div "總覽" at bounding box center [353, 97] width 28 height 22
click at [431, 474] on div "https://www.instagram.com/catcat.1225/" at bounding box center [364, 477] width 134 height 17
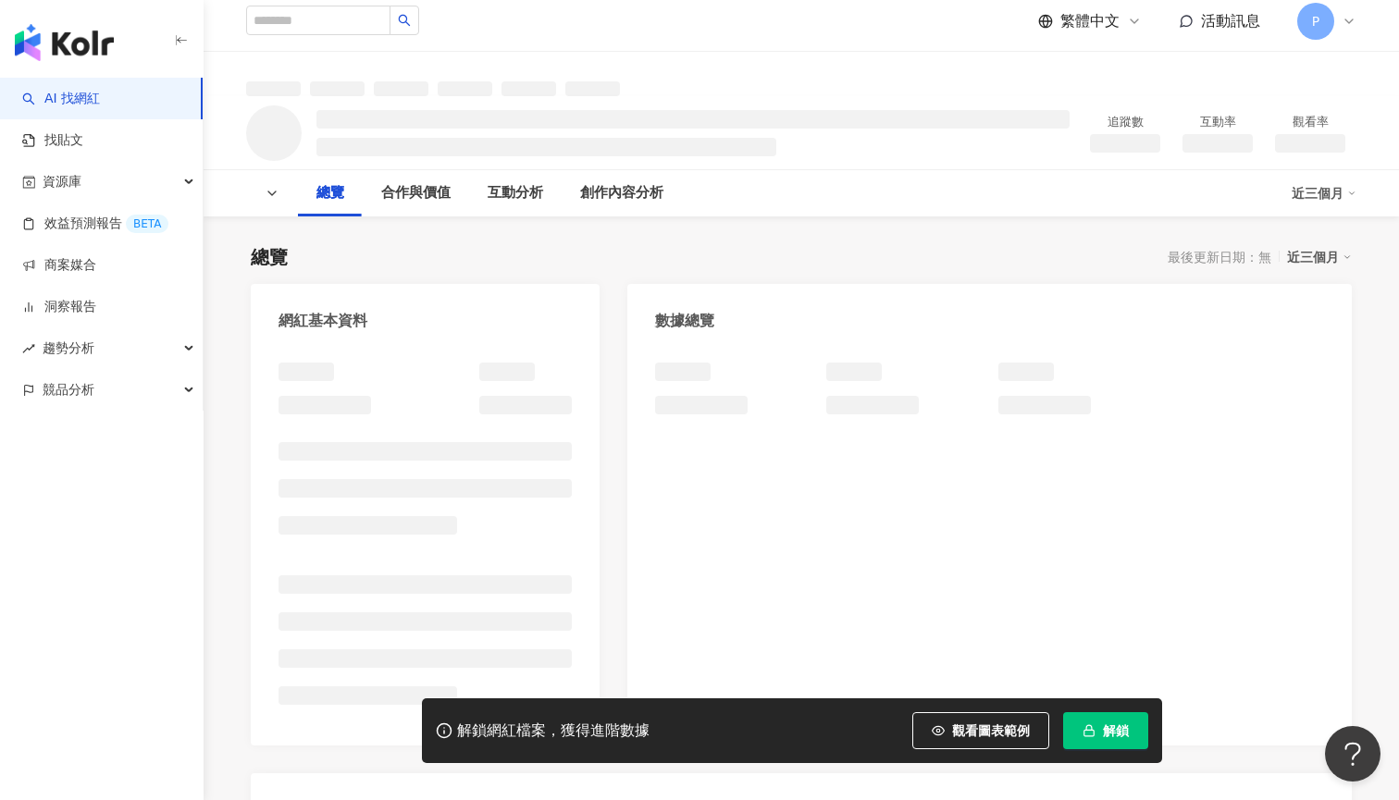
scroll to position [148, 0]
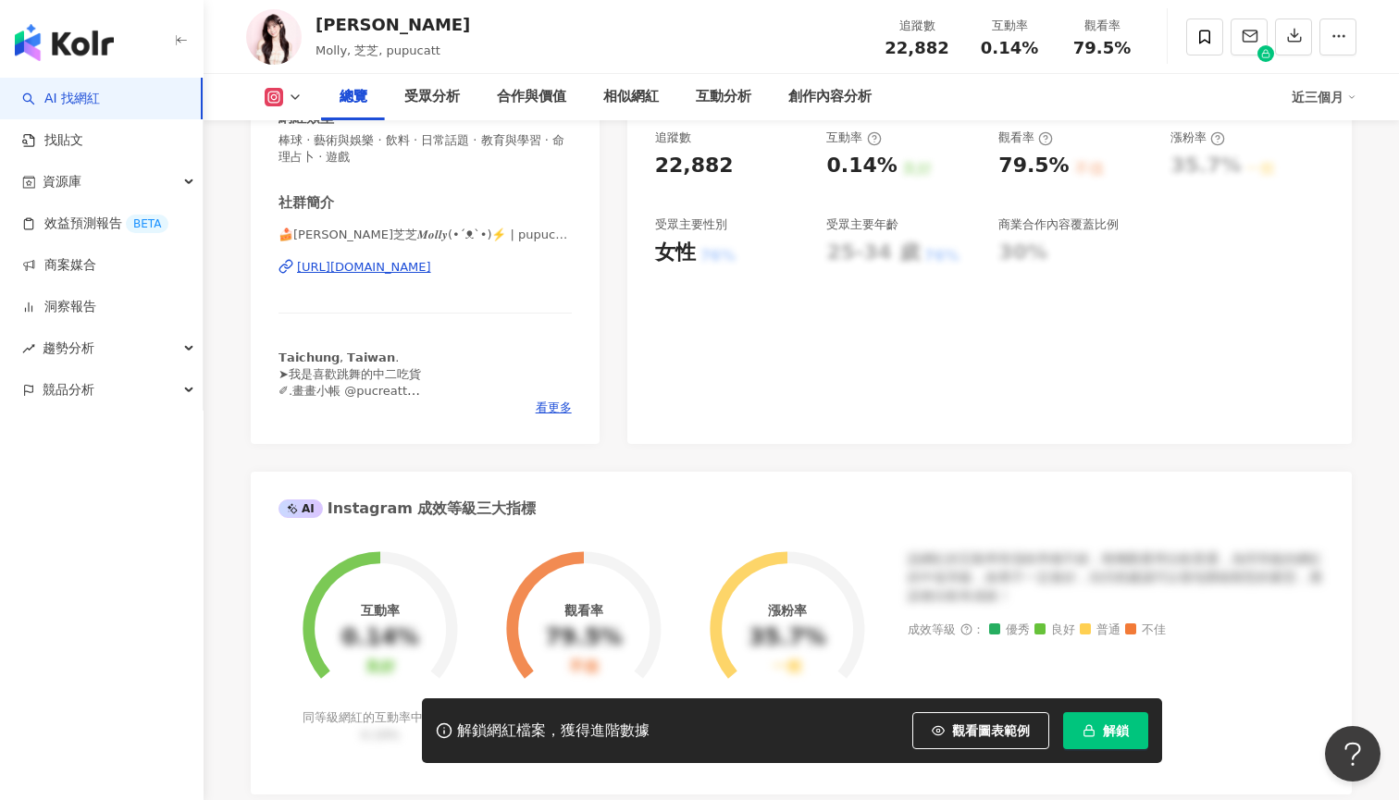
scroll to position [249, 0]
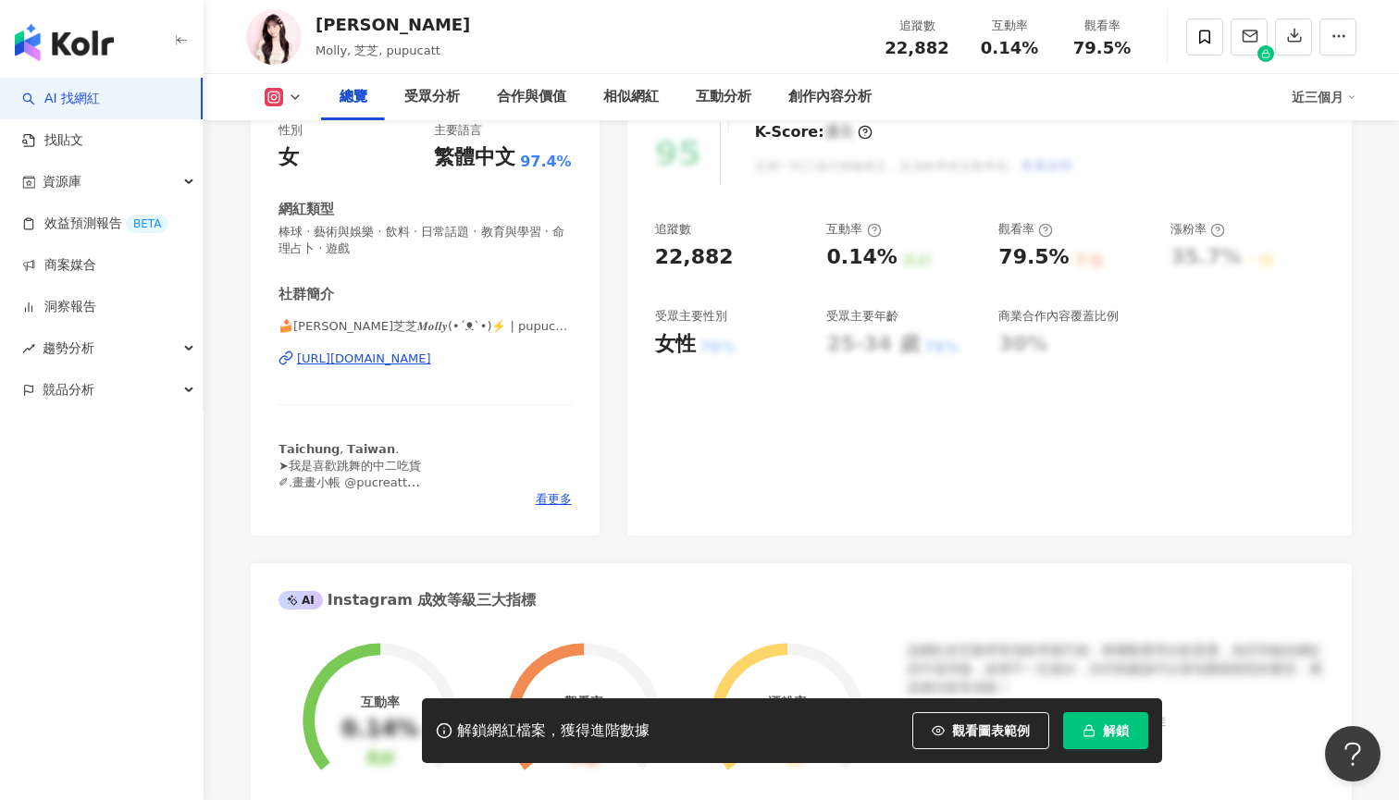
click at [431, 362] on div "[URL][DOMAIN_NAME]" at bounding box center [364, 359] width 134 height 17
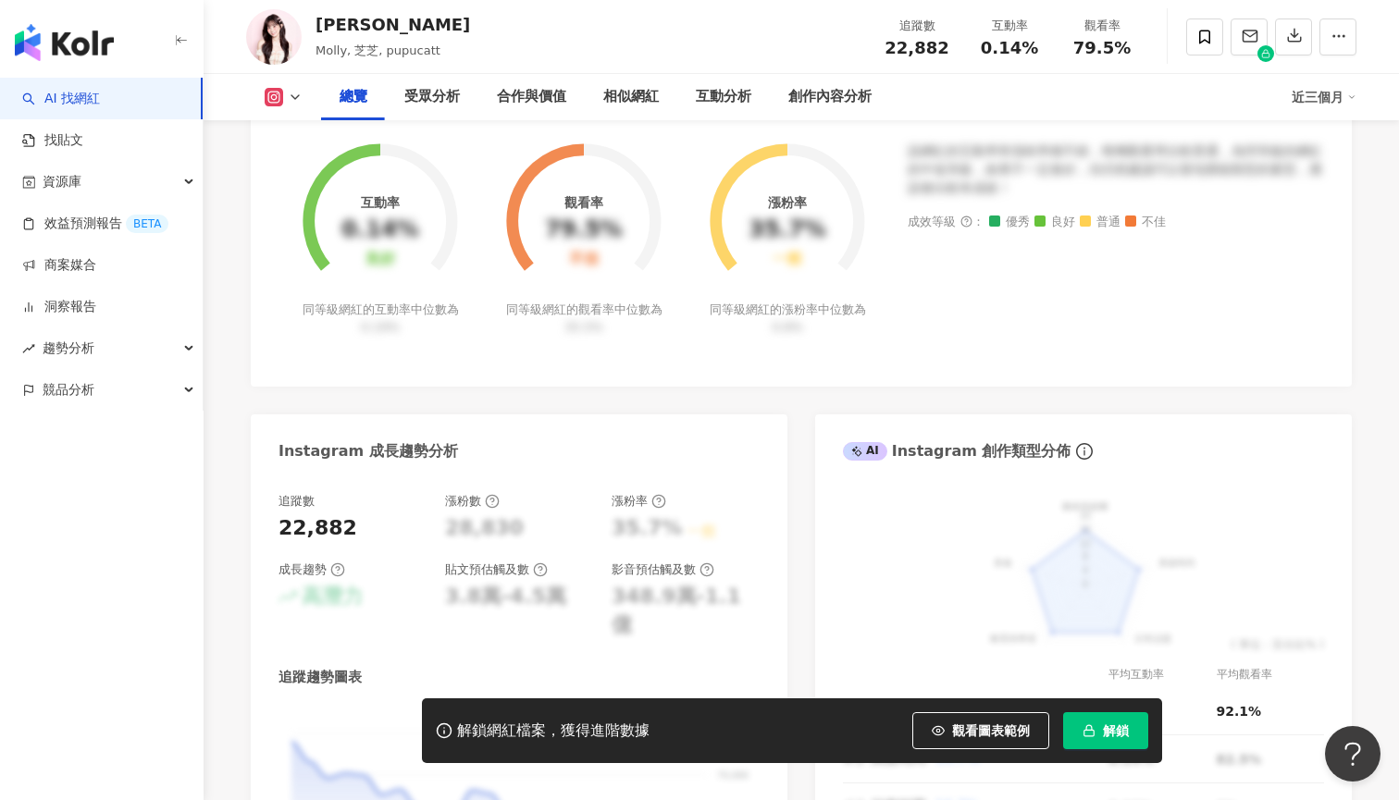
scroll to position [780, 0]
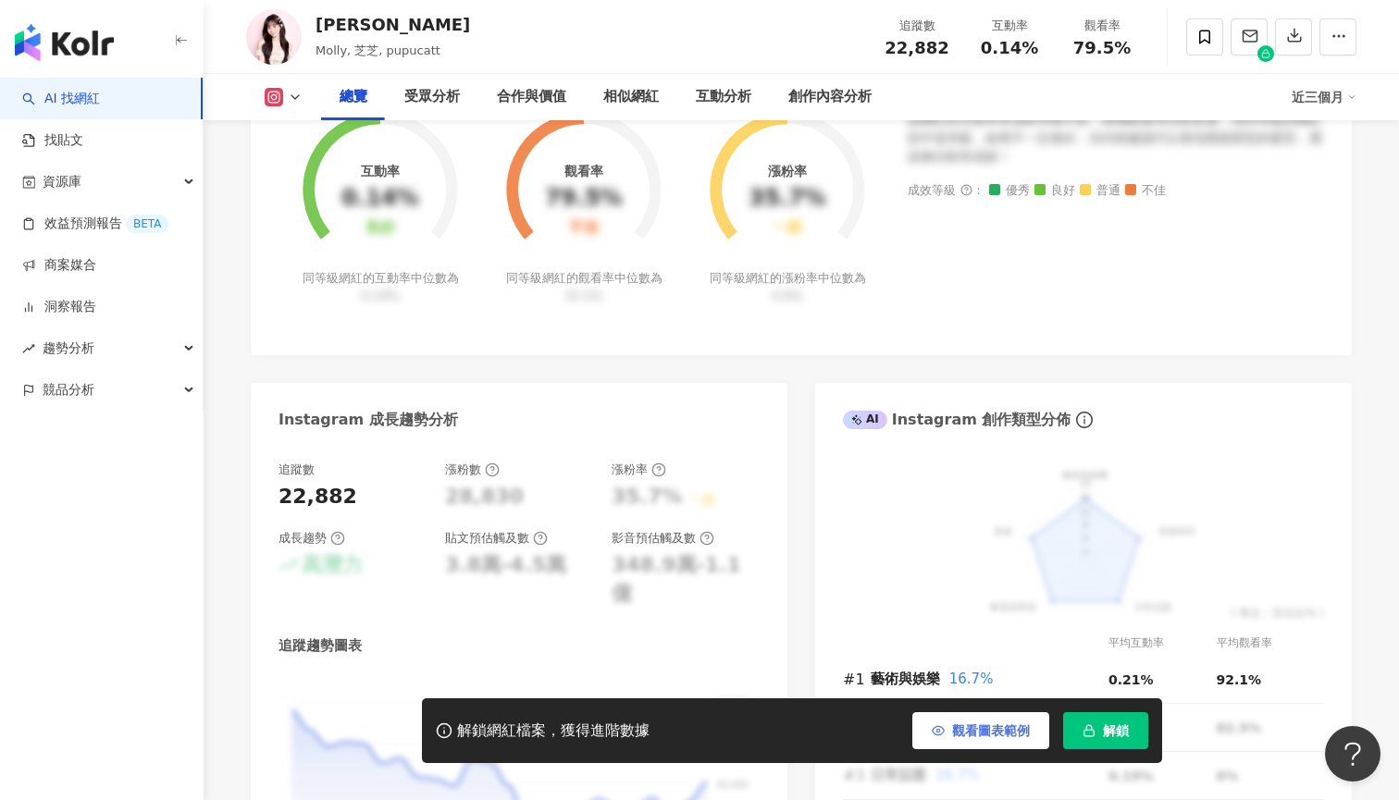
click at [1025, 719] on button "觀看圖表範例" at bounding box center [980, 730] width 137 height 37
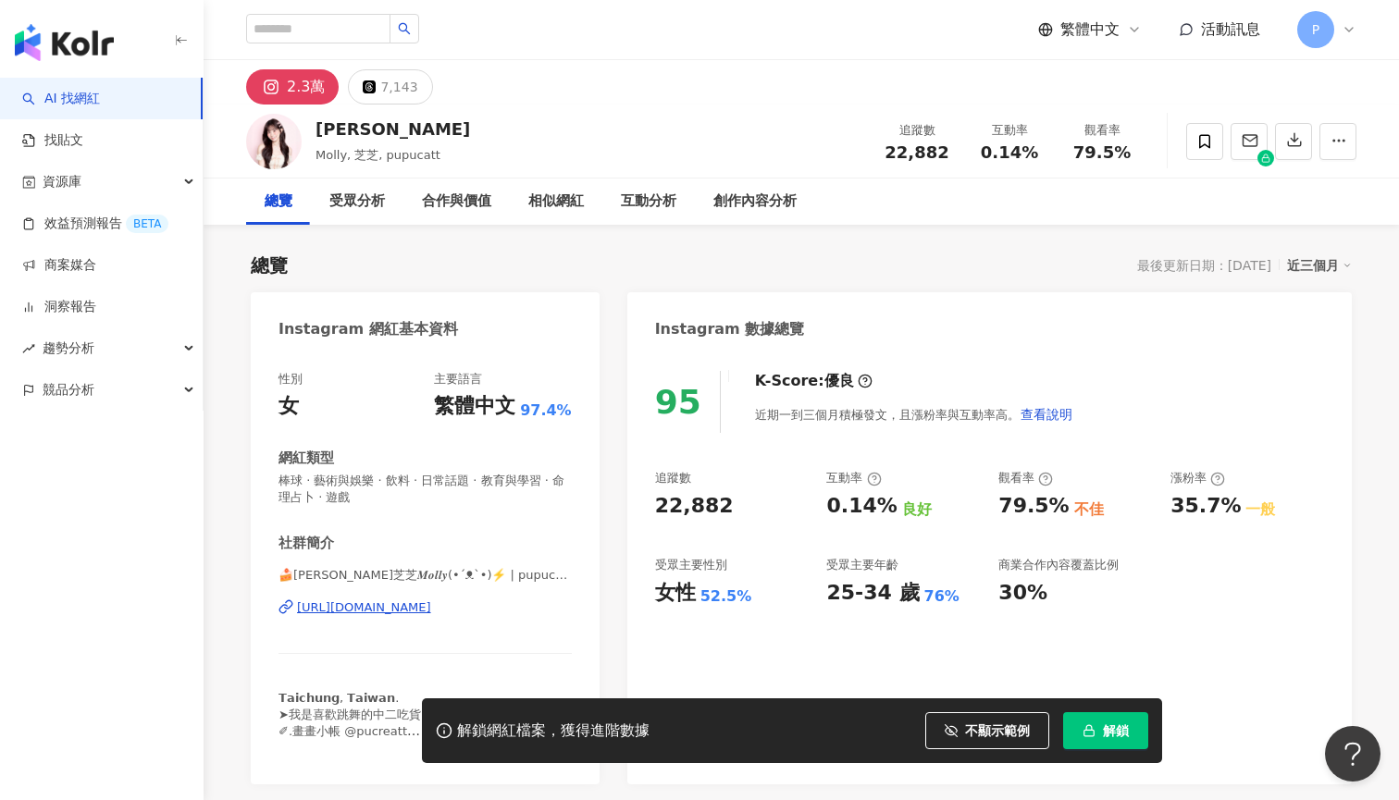
scroll to position [0, 0]
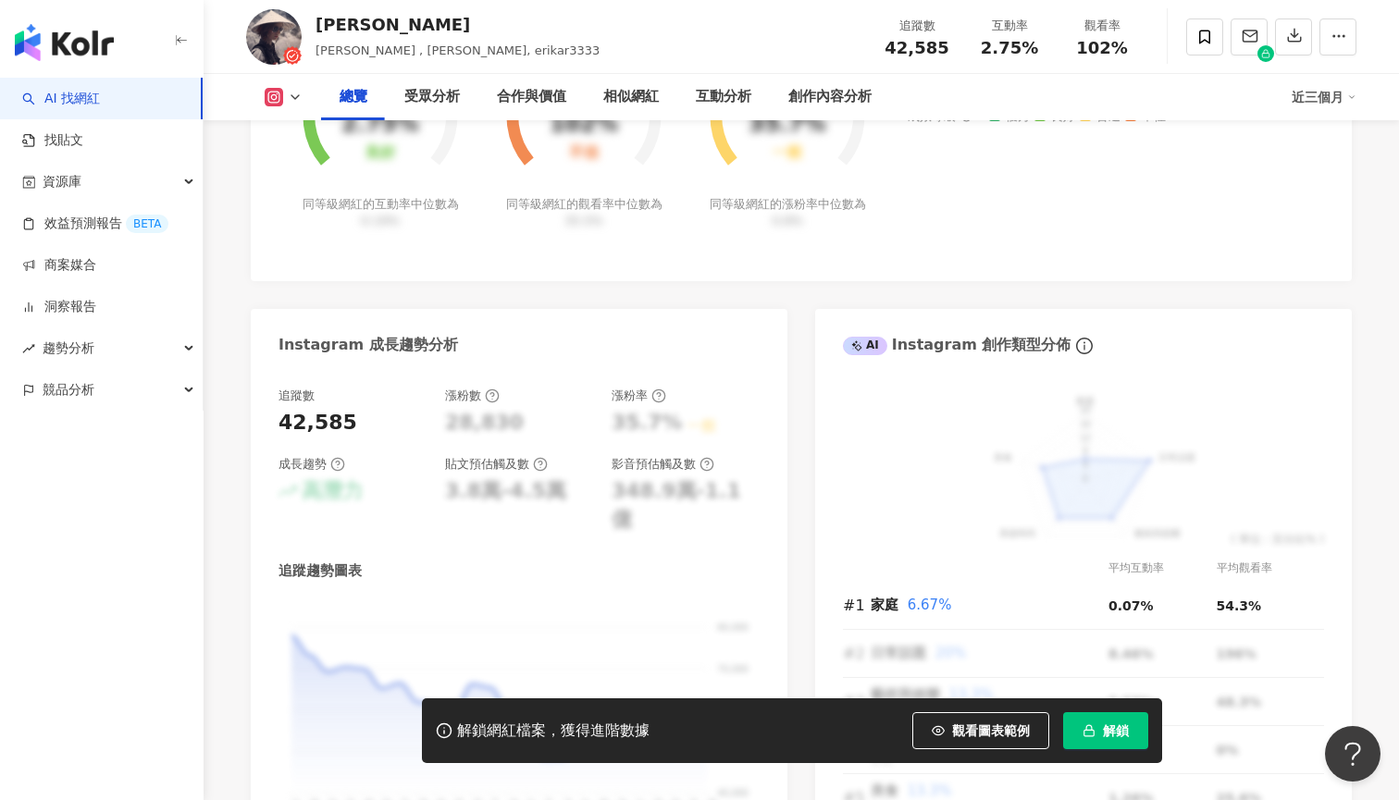
scroll to position [531, 0]
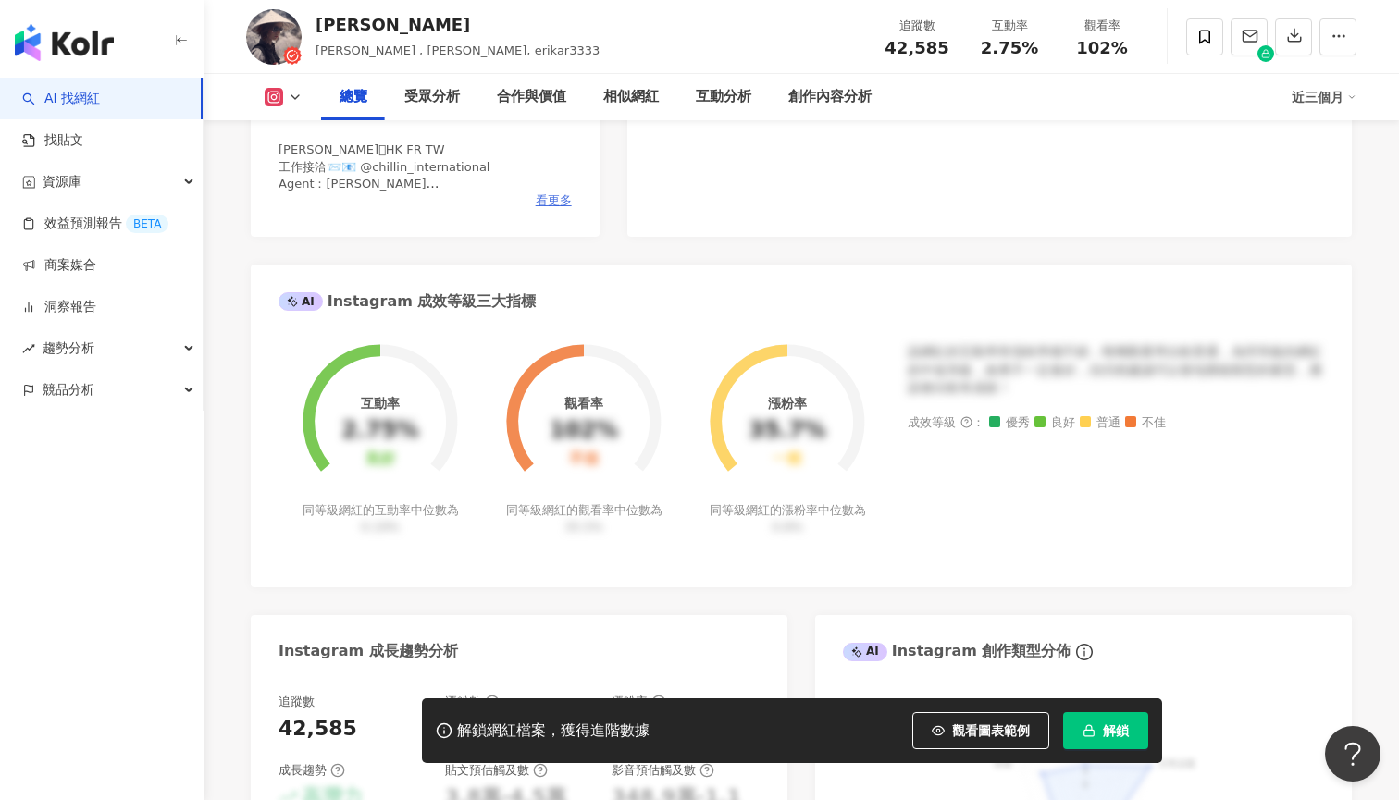
click at [555, 193] on span "看更多" at bounding box center [554, 200] width 36 height 17
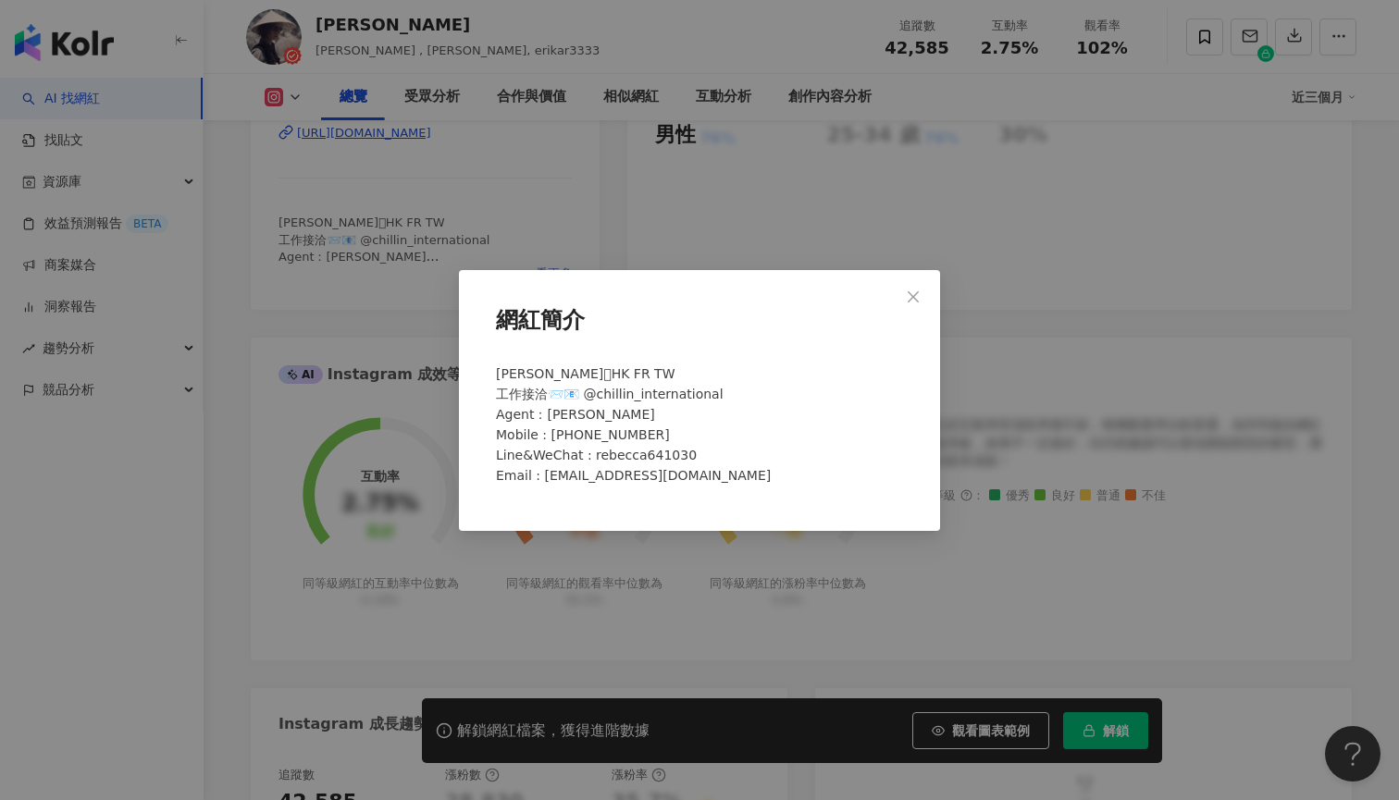
scroll to position [406, 0]
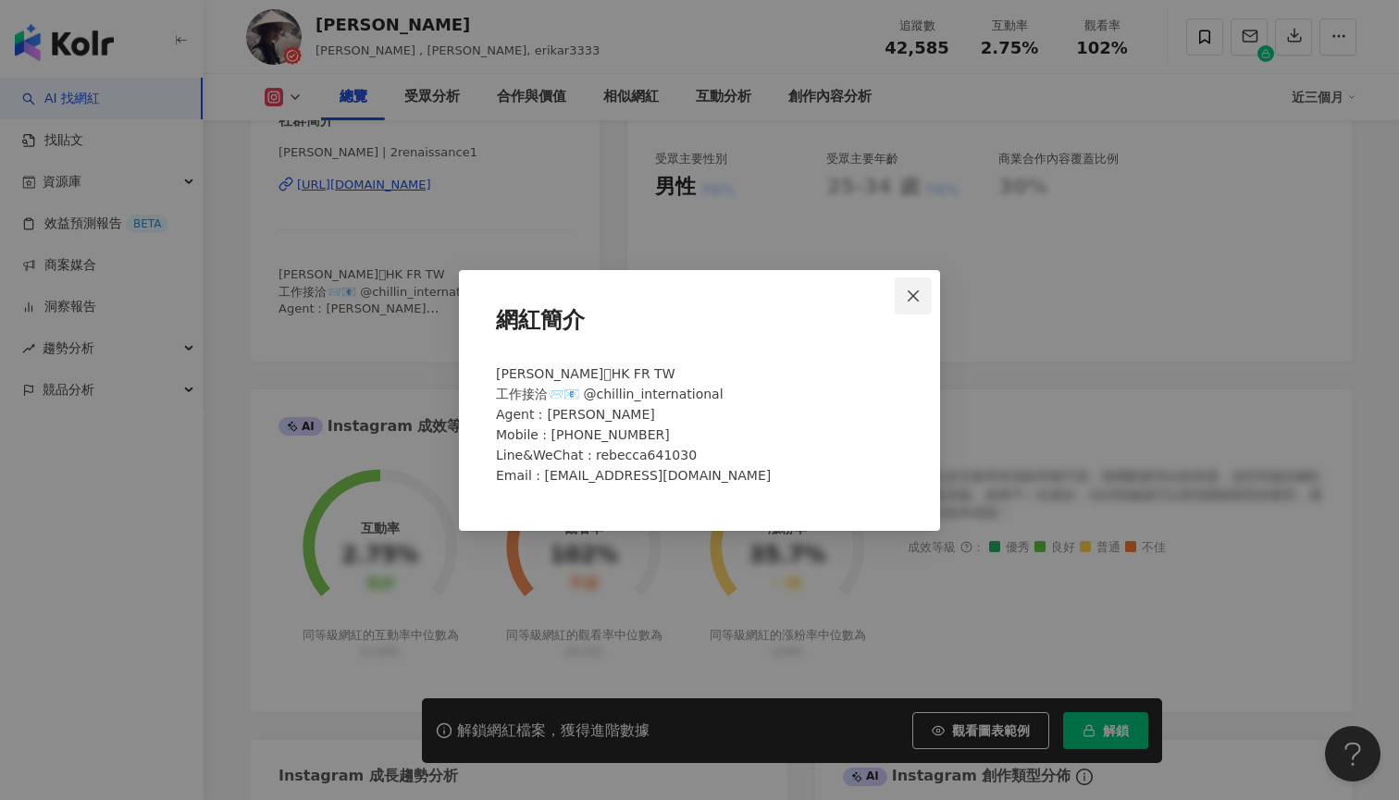
click at [922, 290] on span "Close" at bounding box center [912, 296] width 37 height 15
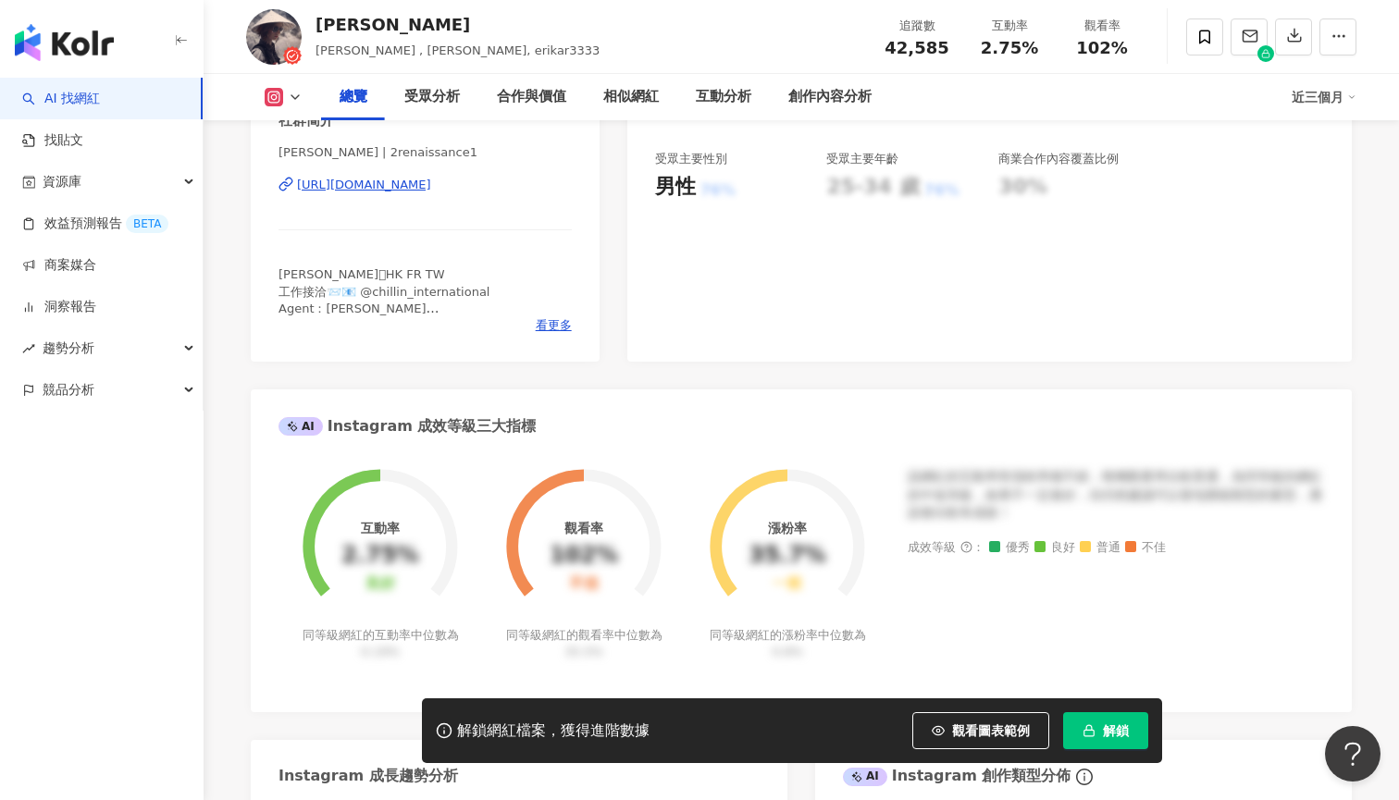
click at [431, 186] on div "https://www.instagram.com/2renaissance1/" at bounding box center [364, 185] width 134 height 17
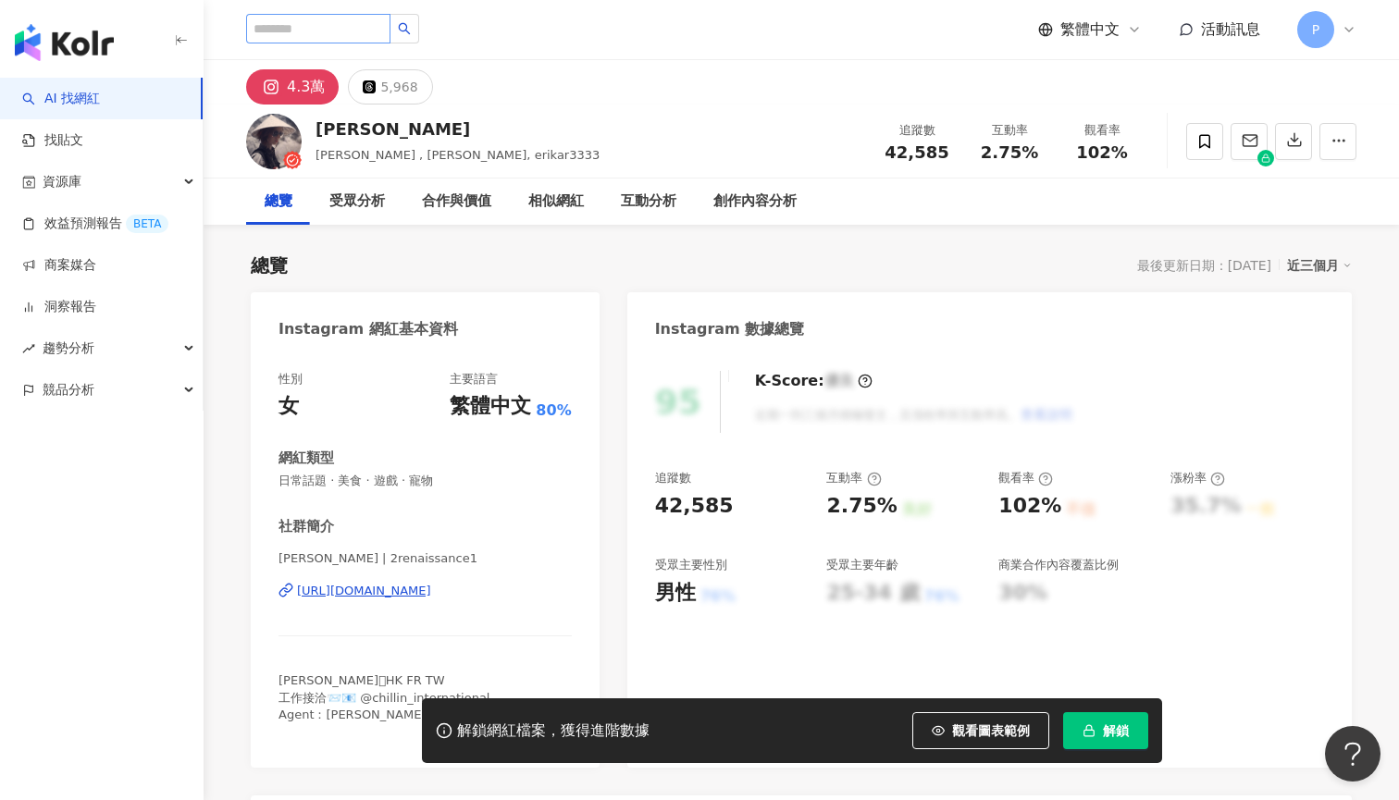
scroll to position [0, 0]
click at [100, 98] on link "AI 找網紅" at bounding box center [61, 99] width 78 height 18
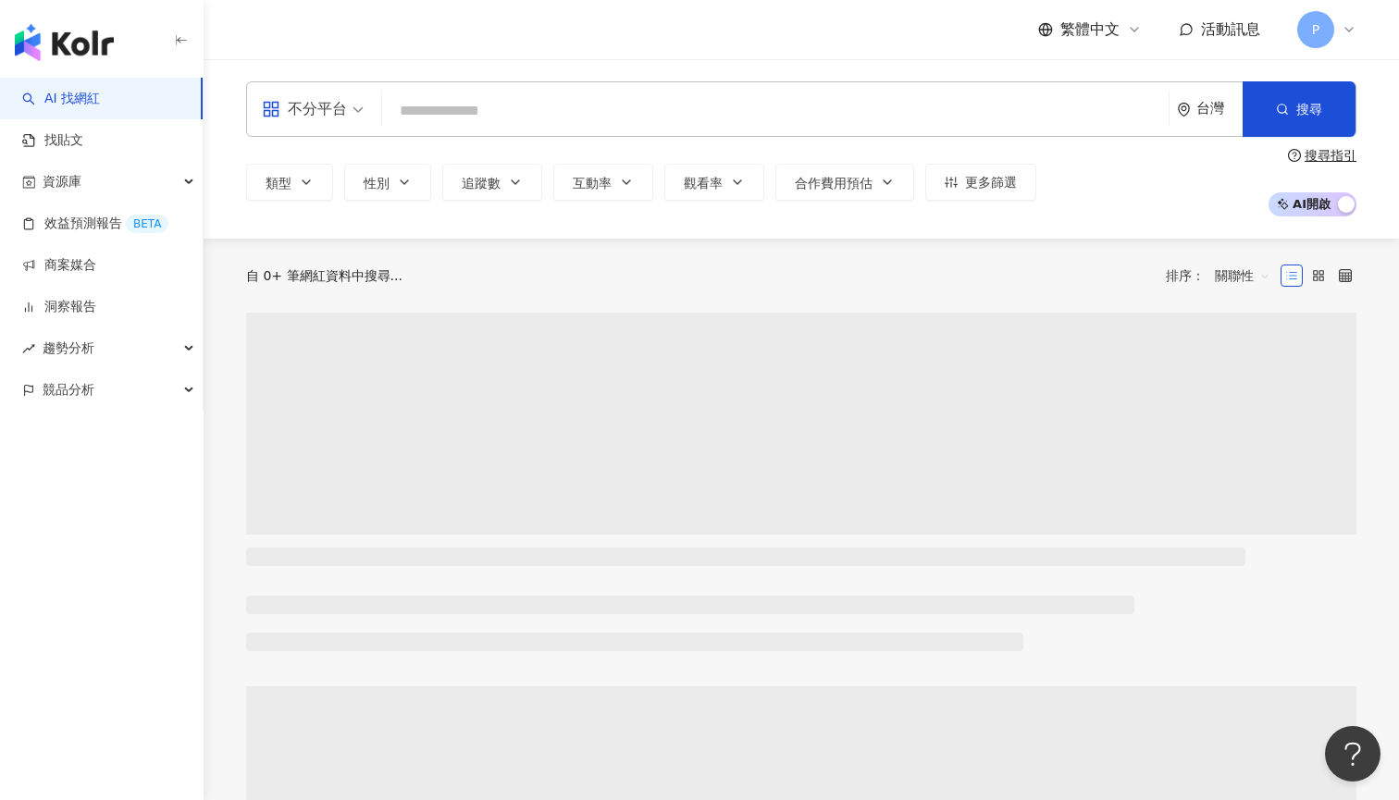
drag, startPoint x: 308, startPoint y: 66, endPoint x: 340, endPoint y: 23, distance: 53.5
click at [340, 23] on div "繁體中文 活動訊息 P" at bounding box center [801, 29] width 1110 height 59
click at [438, 98] on input "search" at bounding box center [774, 110] width 771 height 35
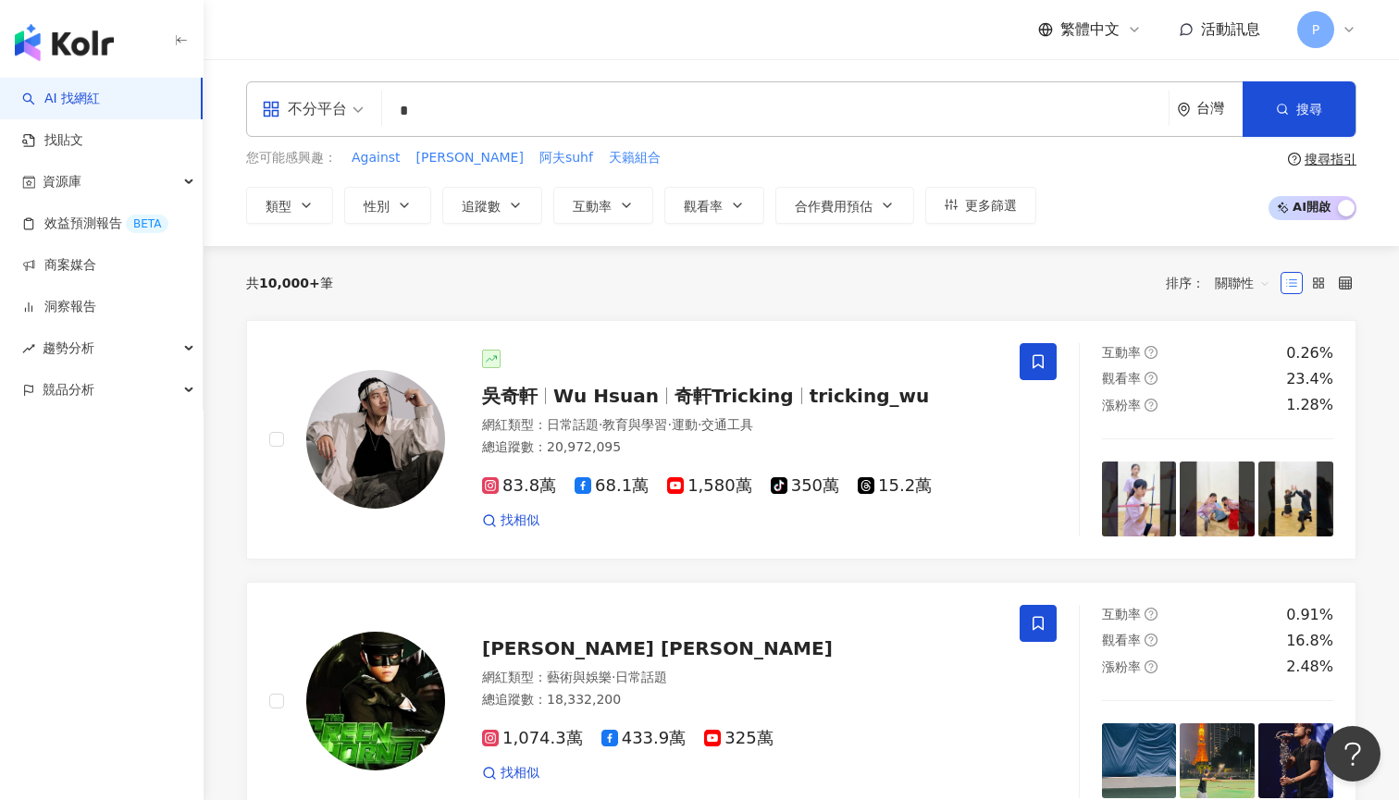
type input "*"
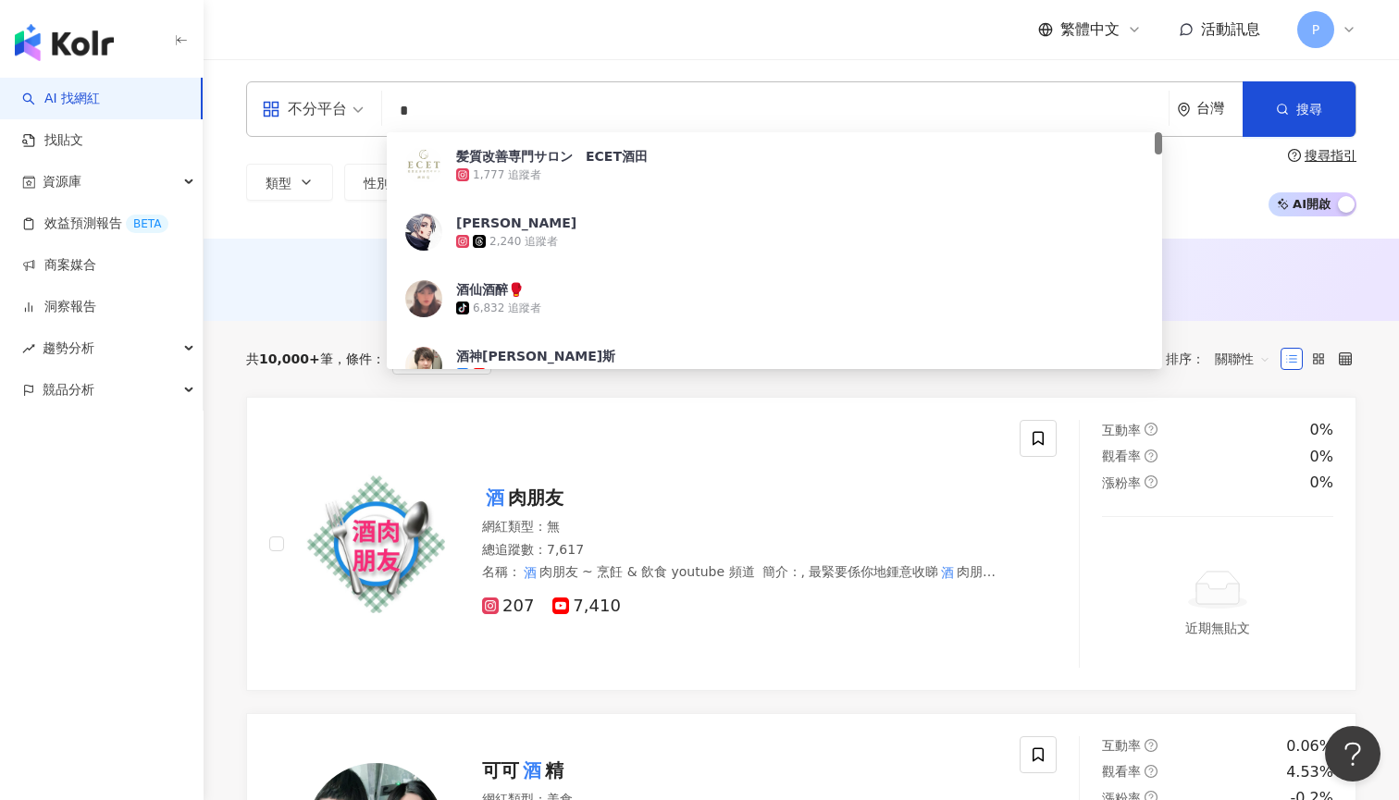
click at [467, 64] on div "不分平台 * 台灣 搜尋 aa959e1c-5d95-46b4-ad7d-5b5a53de2a1d 髪質改善専門サロン　ECET酒田 1,777 追蹤者 Ry…" at bounding box center [800, 148] width 1195 height 179
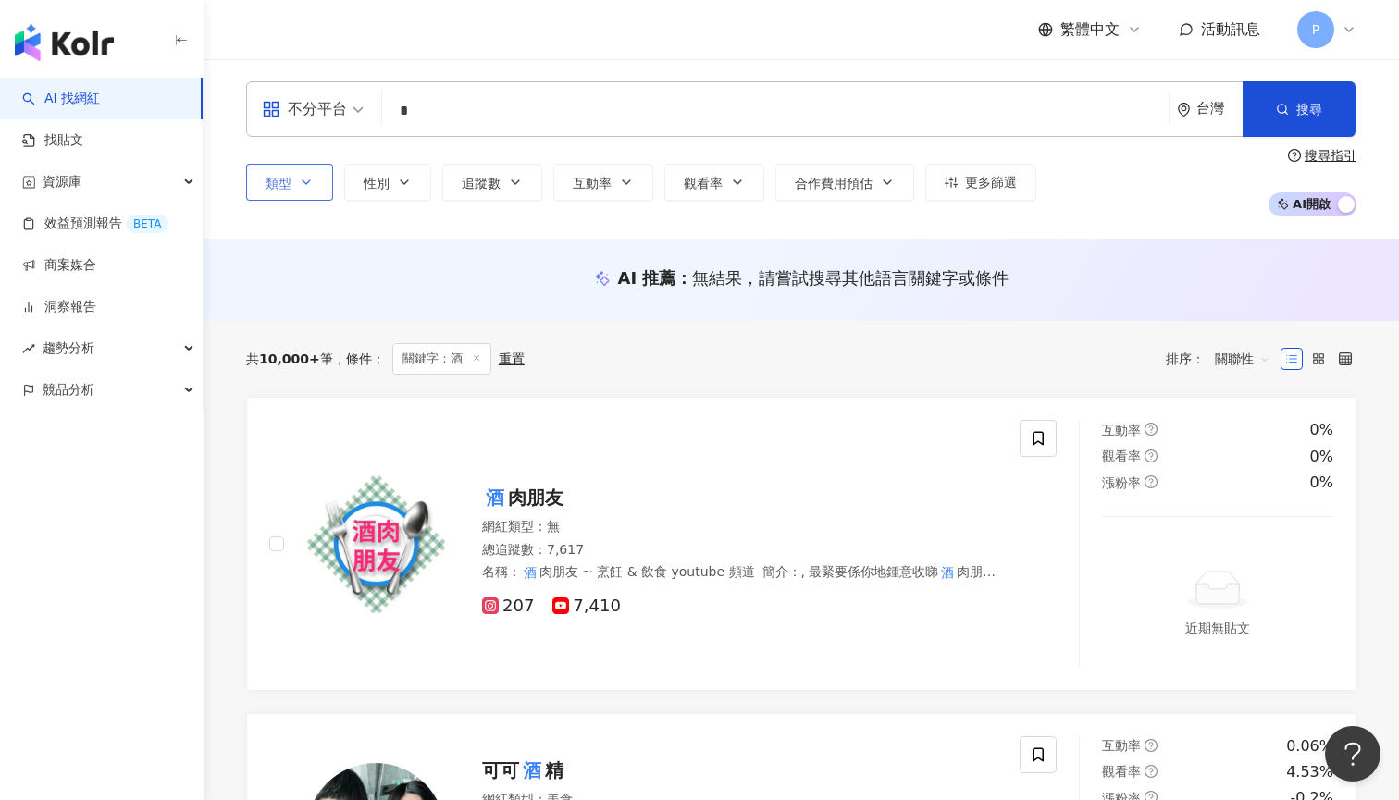
click at [315, 188] on button "類型" at bounding box center [289, 182] width 87 height 37
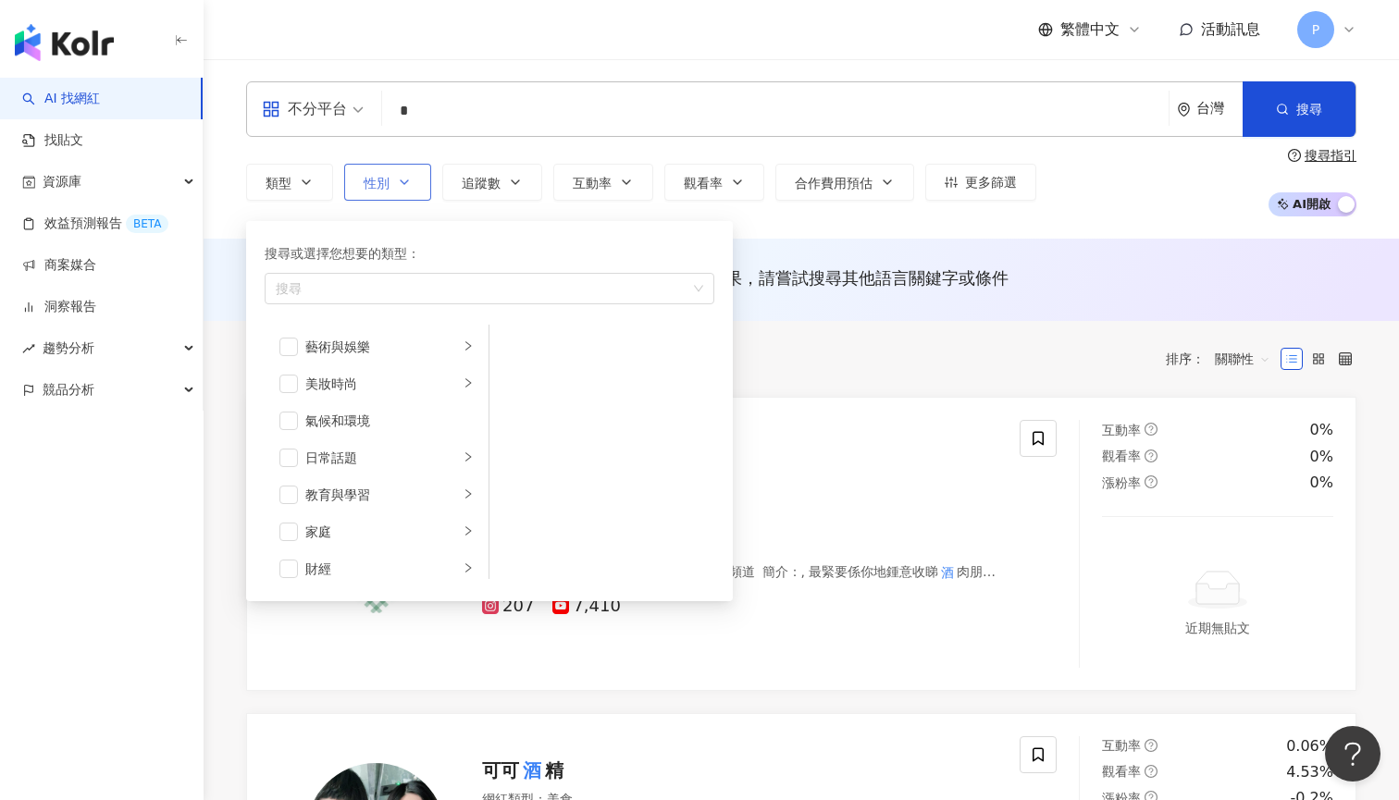
click at [370, 177] on span "性別" at bounding box center [377, 183] width 26 height 15
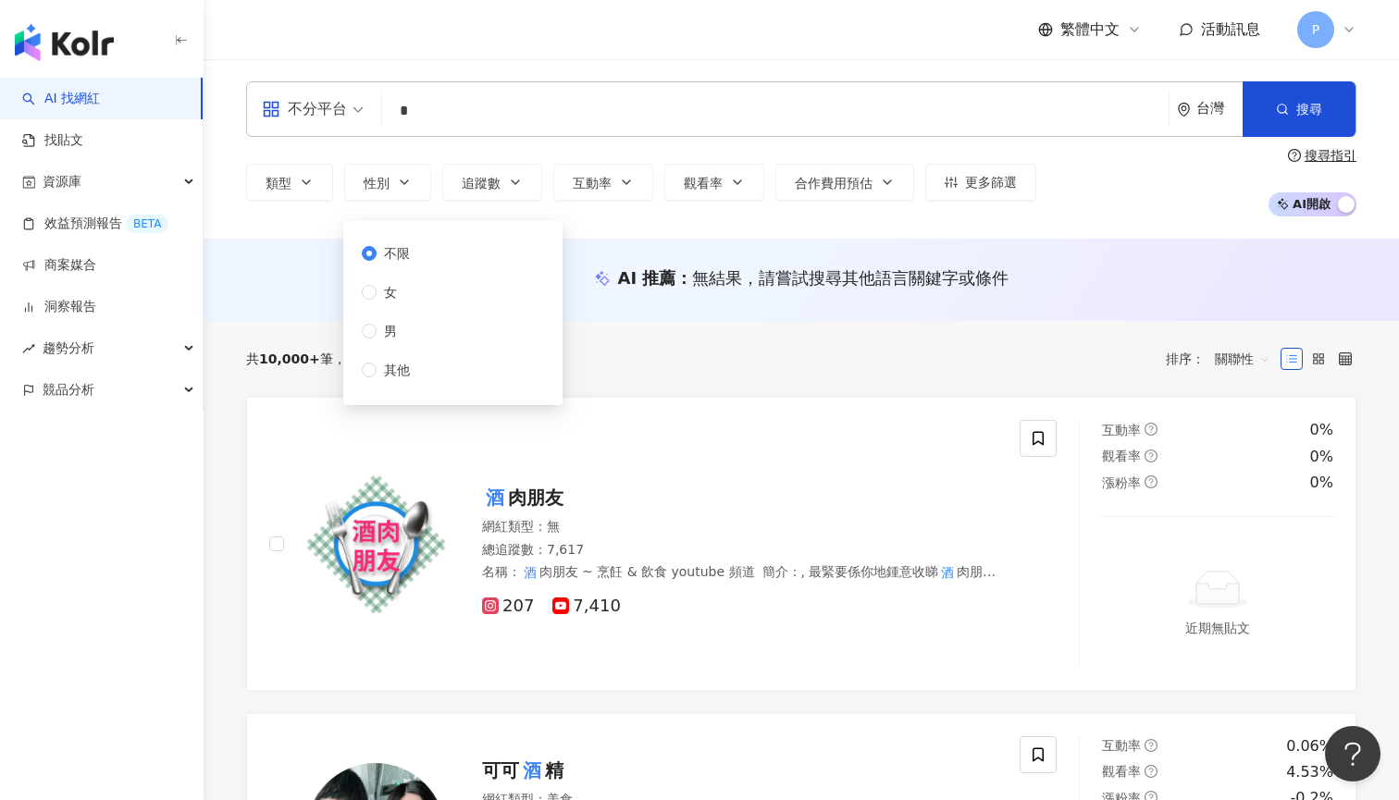
click at [425, 290] on div "不限 女 男 其他" at bounding box center [452, 313] width 197 height 162
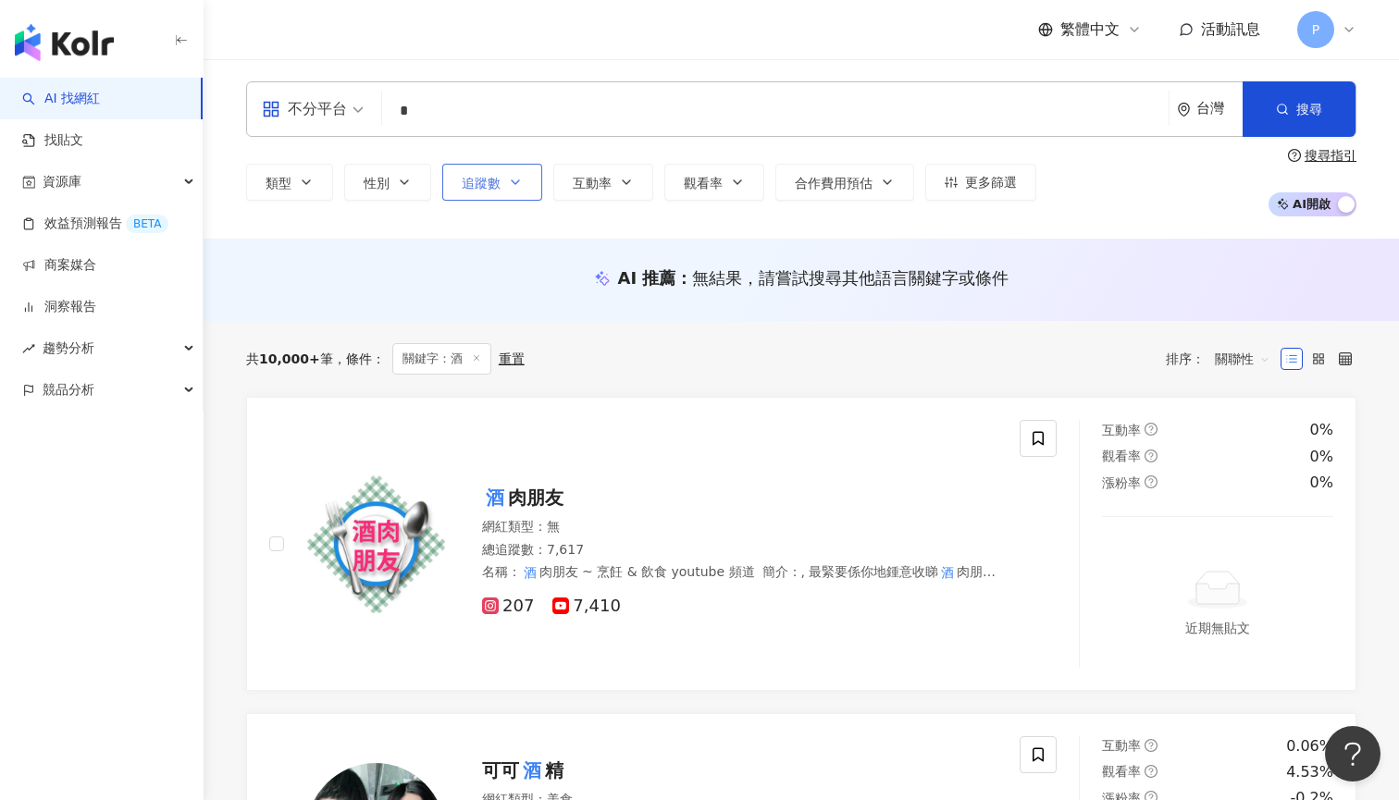
click at [479, 192] on button "追蹤數" at bounding box center [492, 182] width 100 height 37
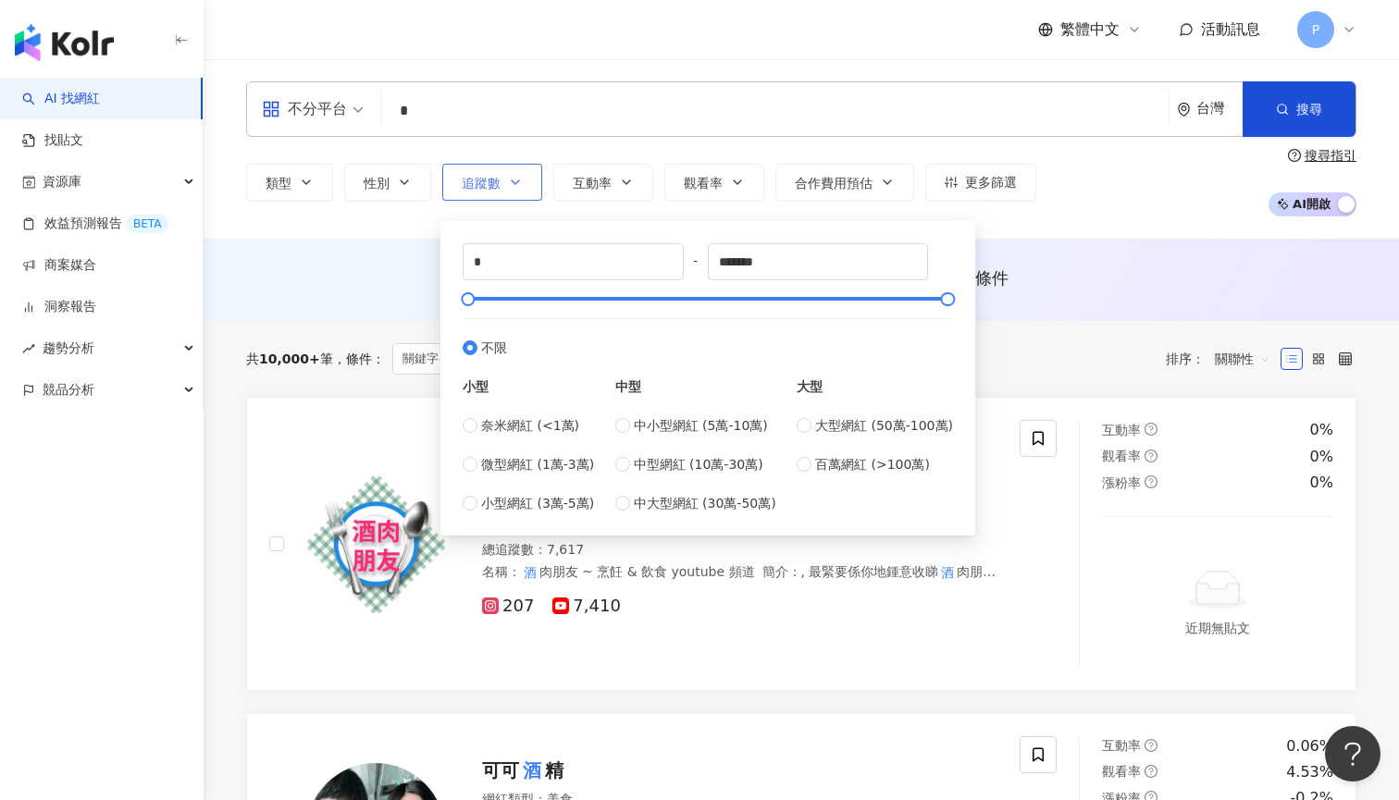
click at [484, 192] on button "追蹤數" at bounding box center [492, 182] width 100 height 37
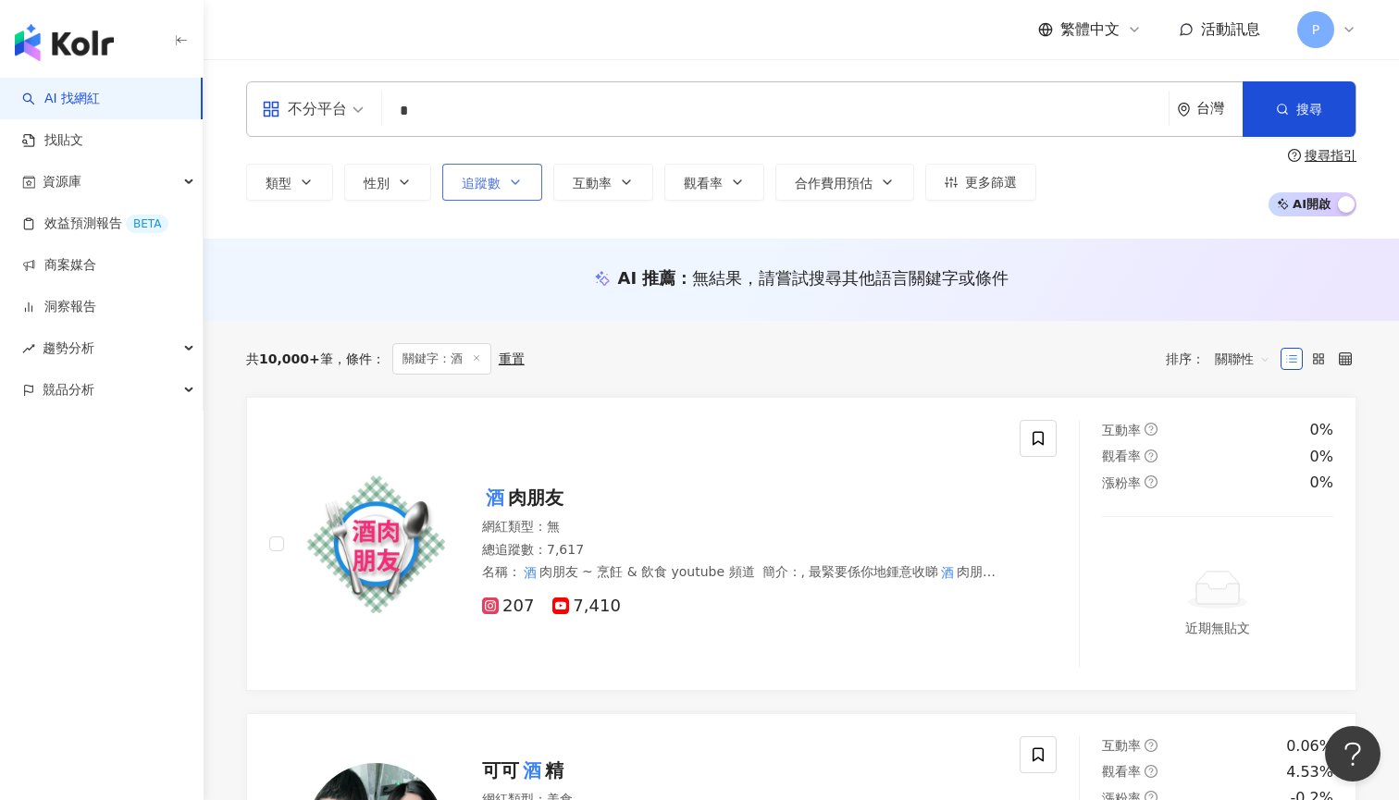
click at [490, 192] on button "追蹤數" at bounding box center [492, 182] width 100 height 37
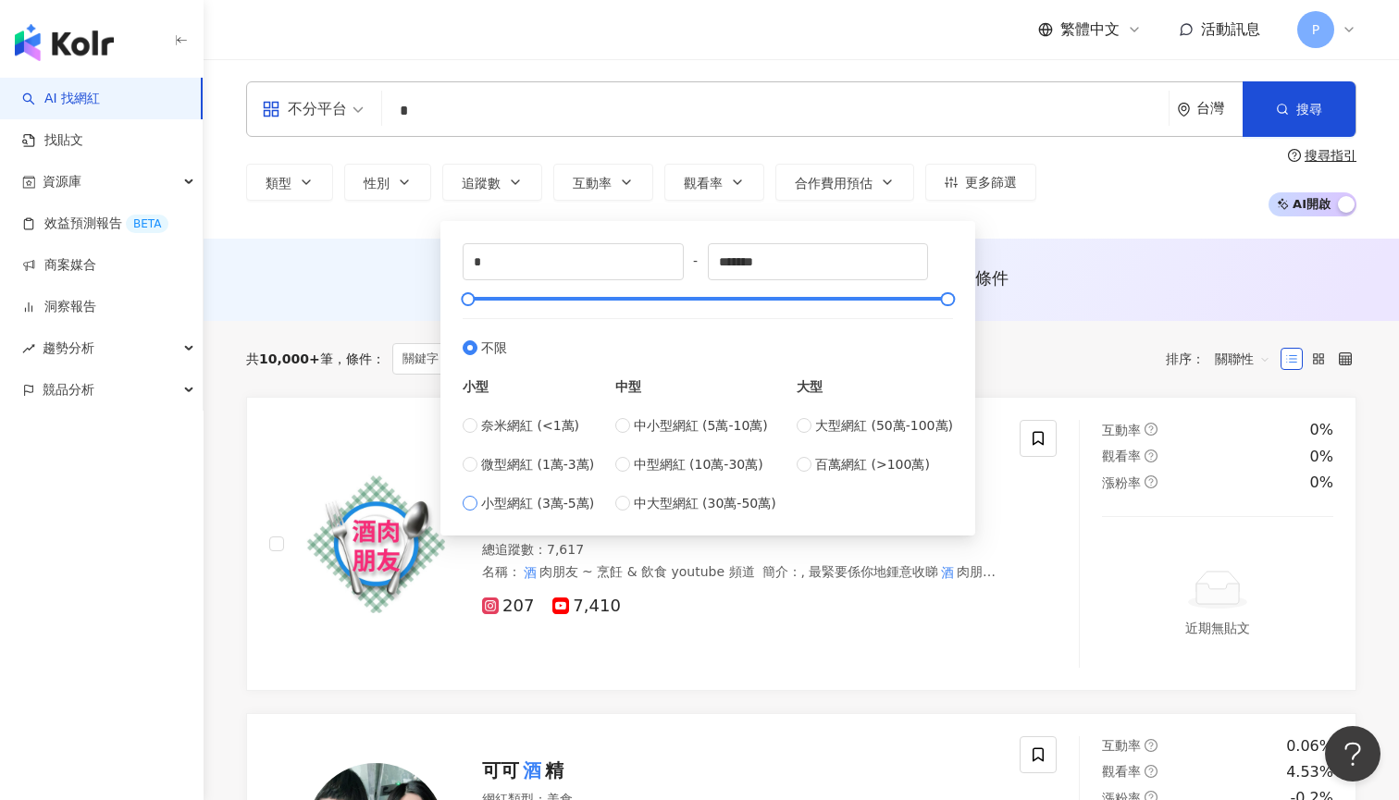
click at [552, 511] on span "小型網紅 (3萬-5萬)" at bounding box center [537, 503] width 113 height 20
type input "*****"
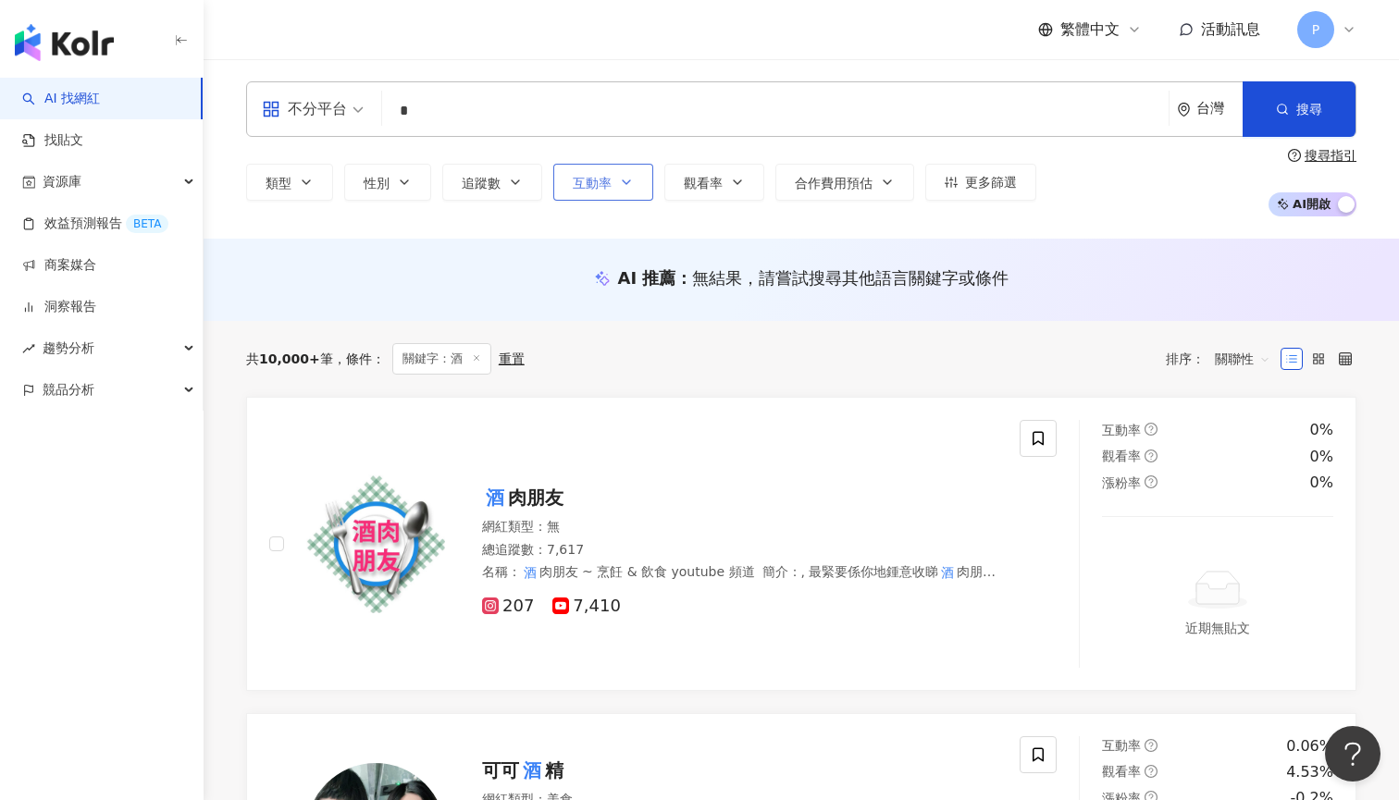
click at [602, 178] on span "互動率" at bounding box center [592, 183] width 39 height 15
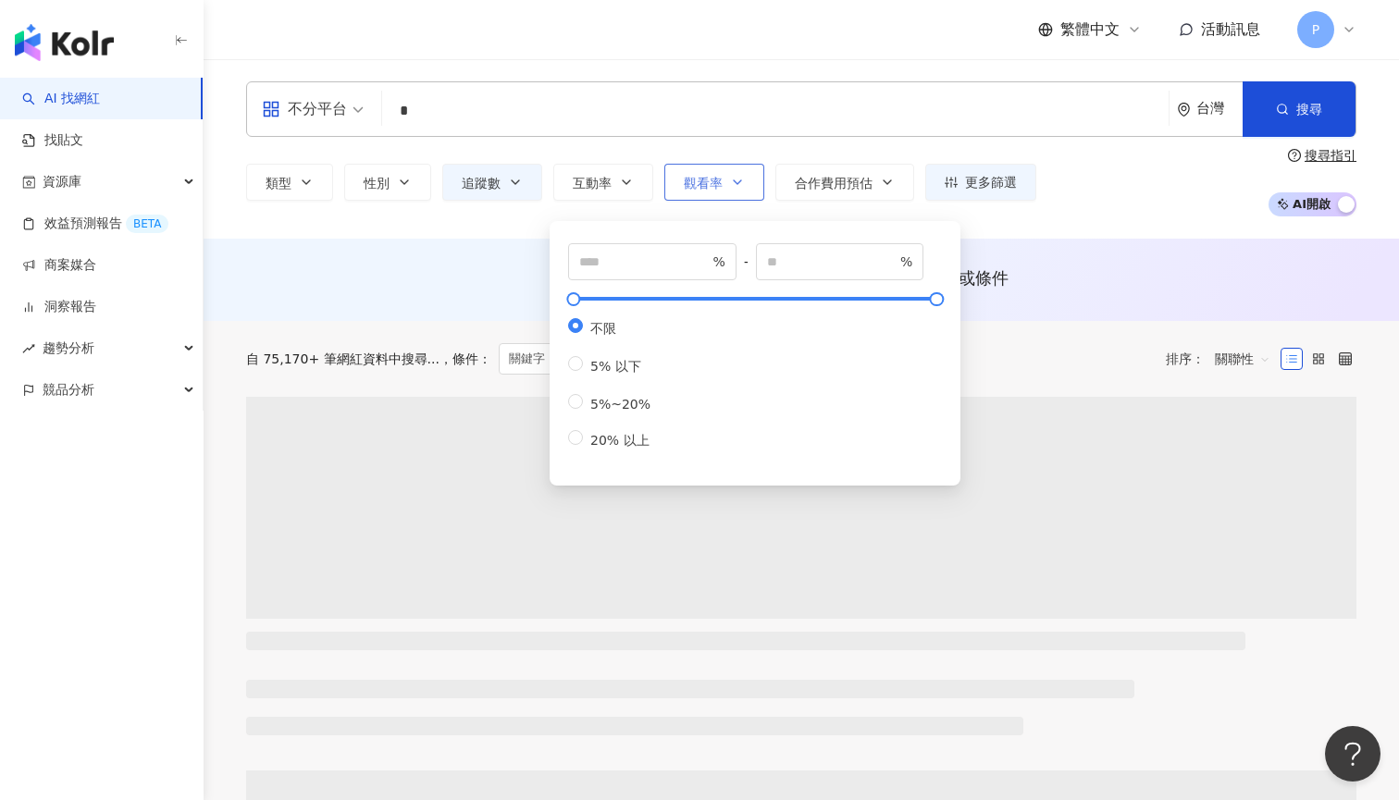
click at [693, 197] on button "觀看率" at bounding box center [714, 182] width 100 height 37
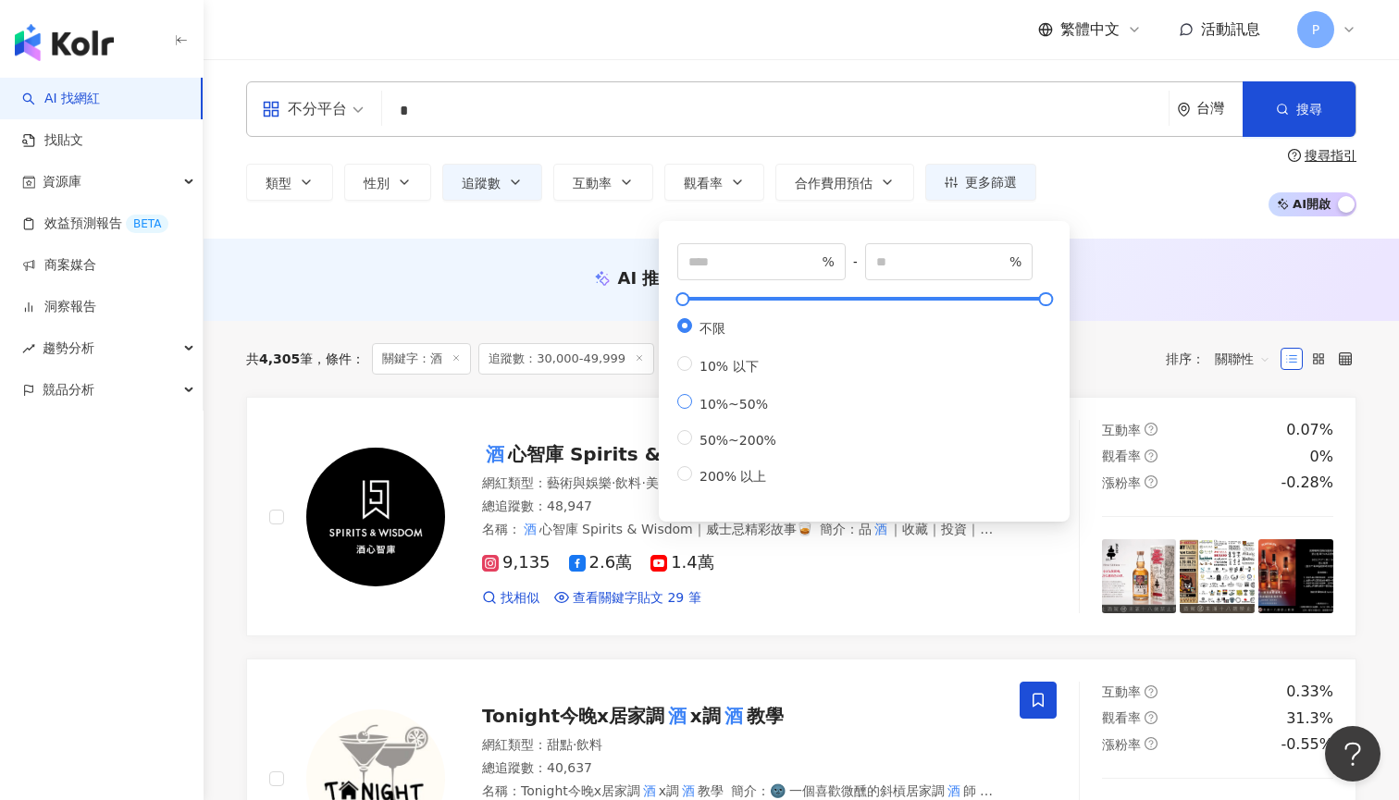
click at [725, 398] on span "10%~50%" at bounding box center [733, 404] width 83 height 15
type input "**"
click at [603, 249] on div "AI 推薦 ： 無結果，請嘗試搜尋其他語言關鍵字或條件" at bounding box center [800, 280] width 1195 height 82
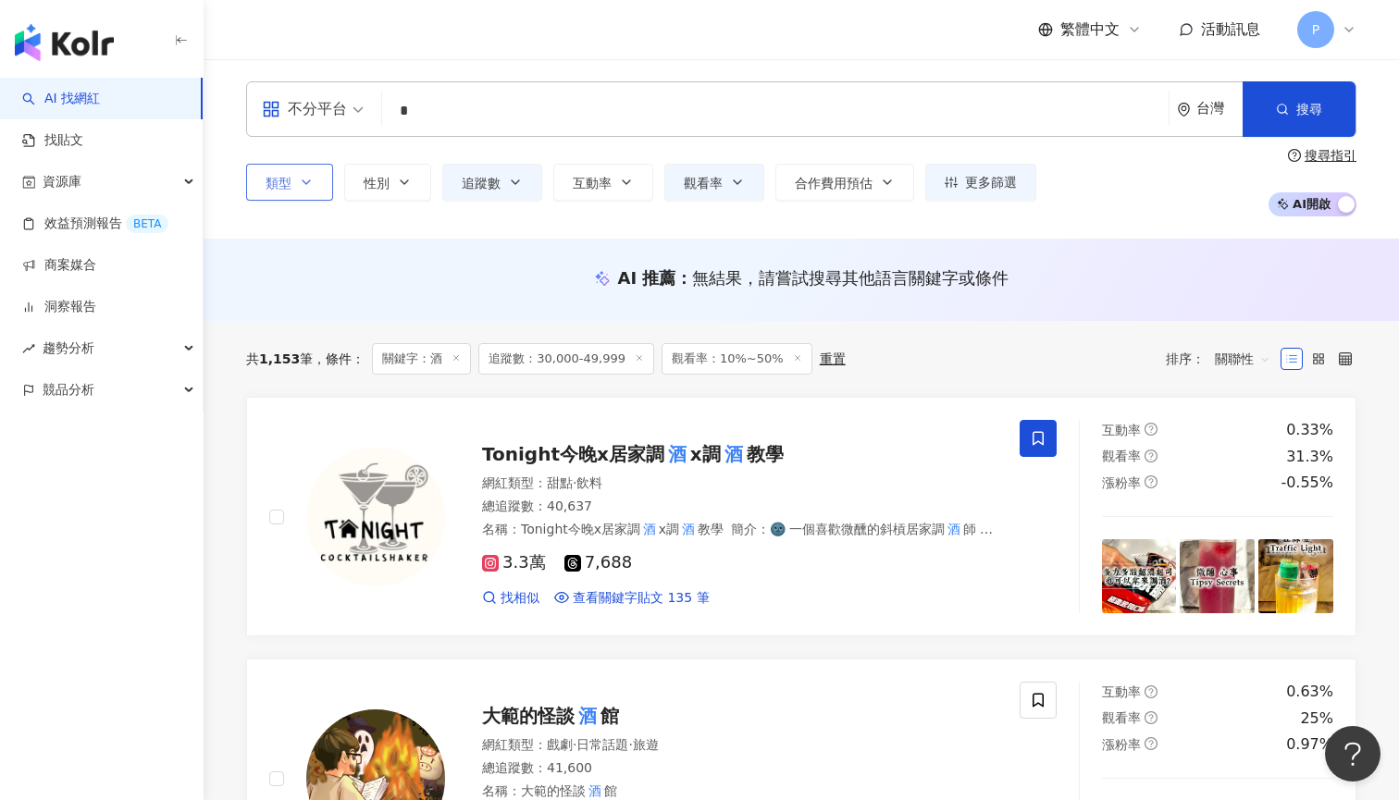
click at [303, 190] on button "類型" at bounding box center [289, 182] width 87 height 37
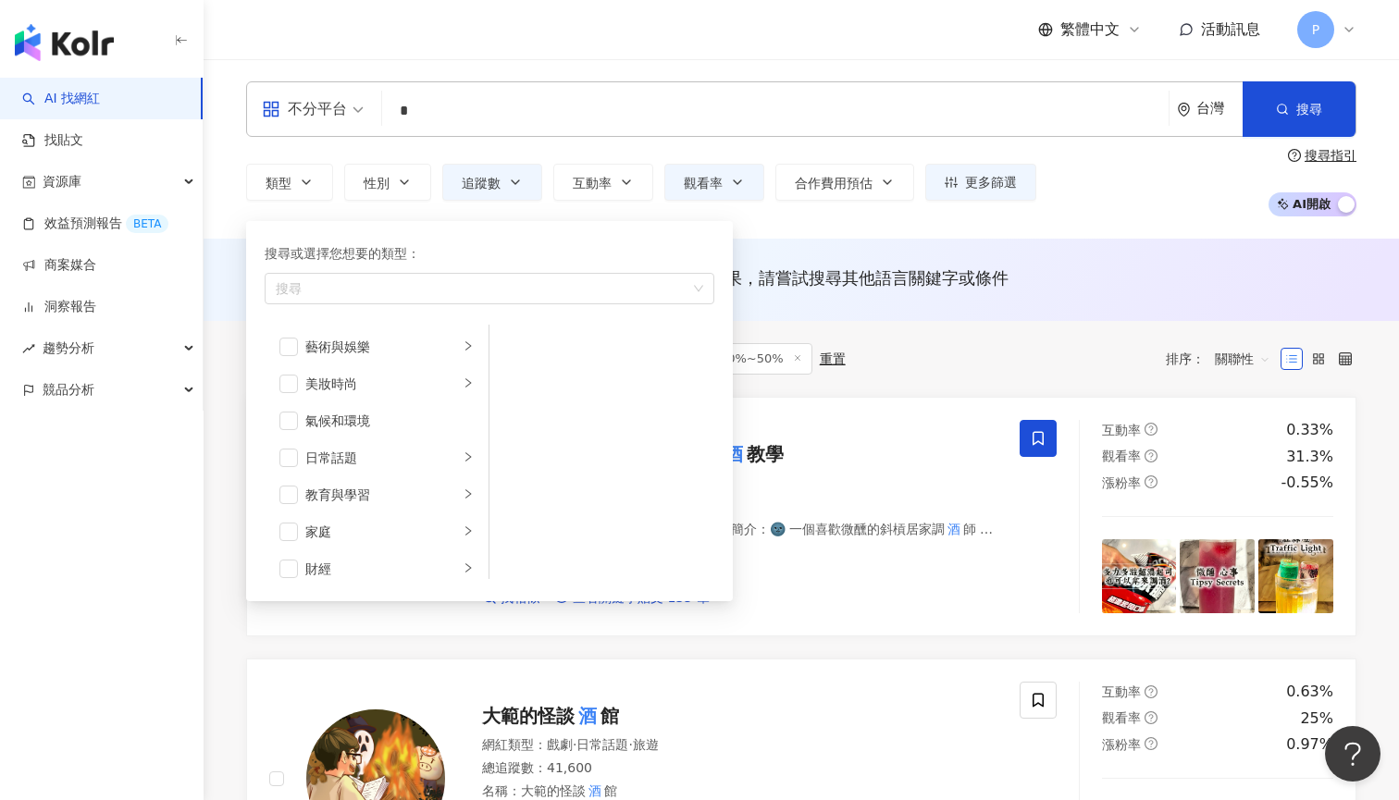
click at [449, 126] on input "*" at bounding box center [774, 110] width 771 height 35
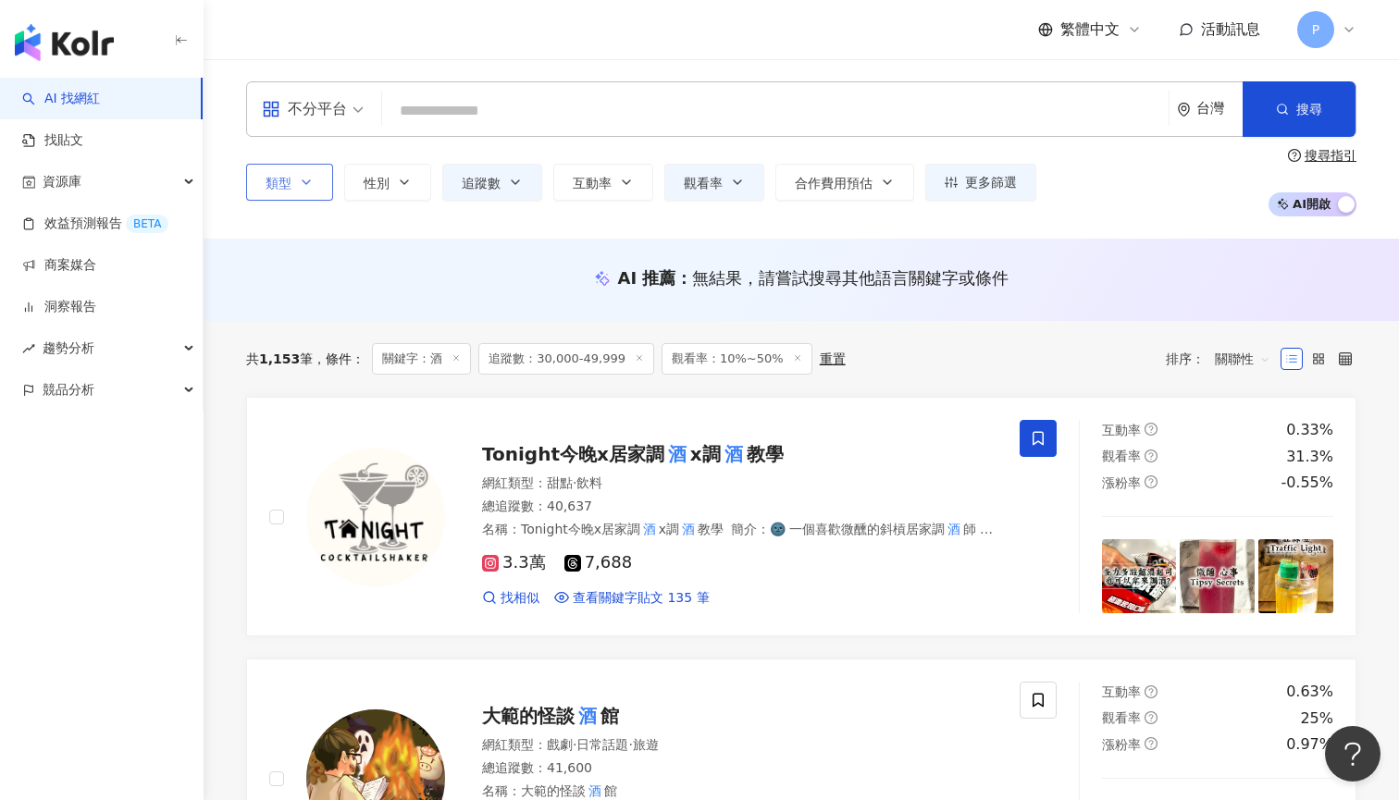
click at [308, 185] on icon "button" at bounding box center [306, 182] width 15 height 15
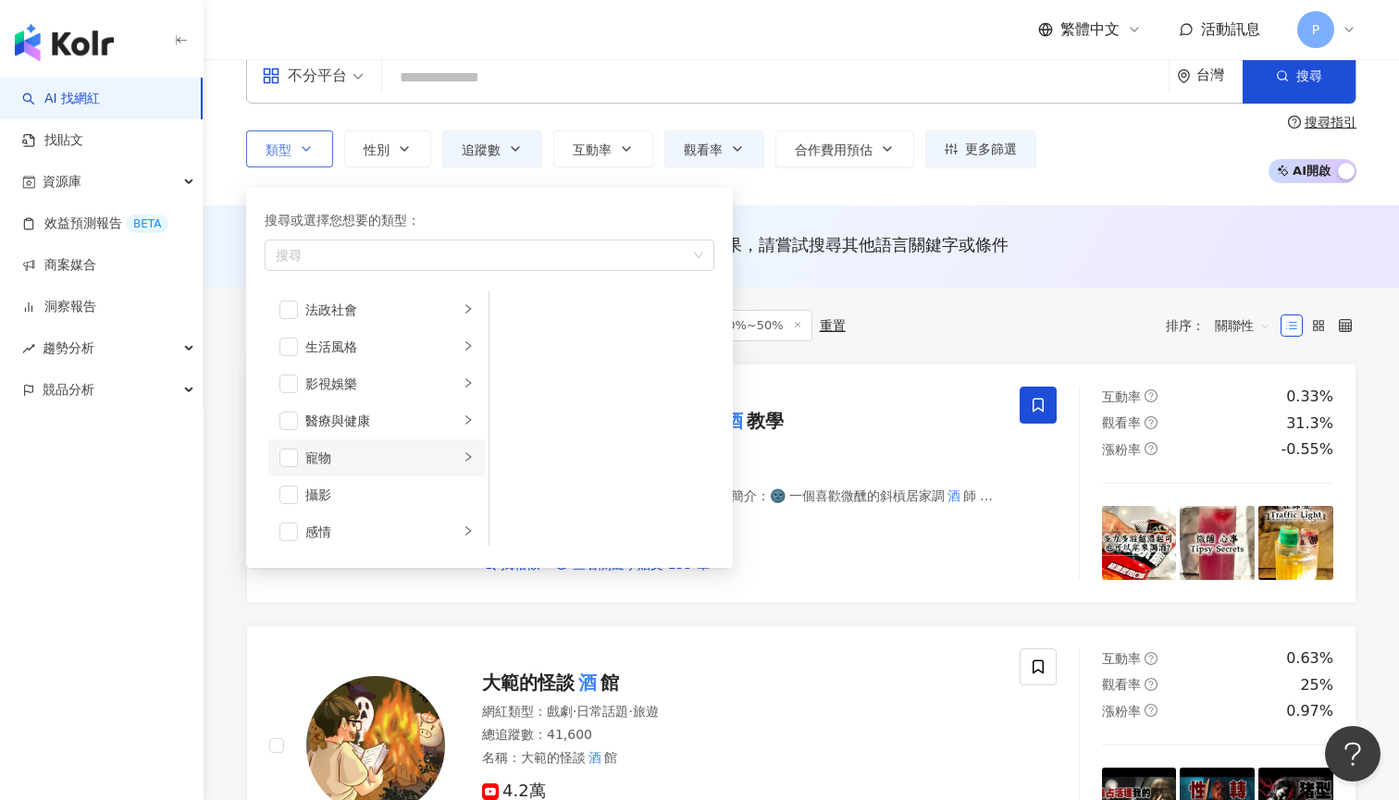
scroll to position [309, 0]
click at [418, 346] on div "遊戲" at bounding box center [382, 337] width 154 height 20
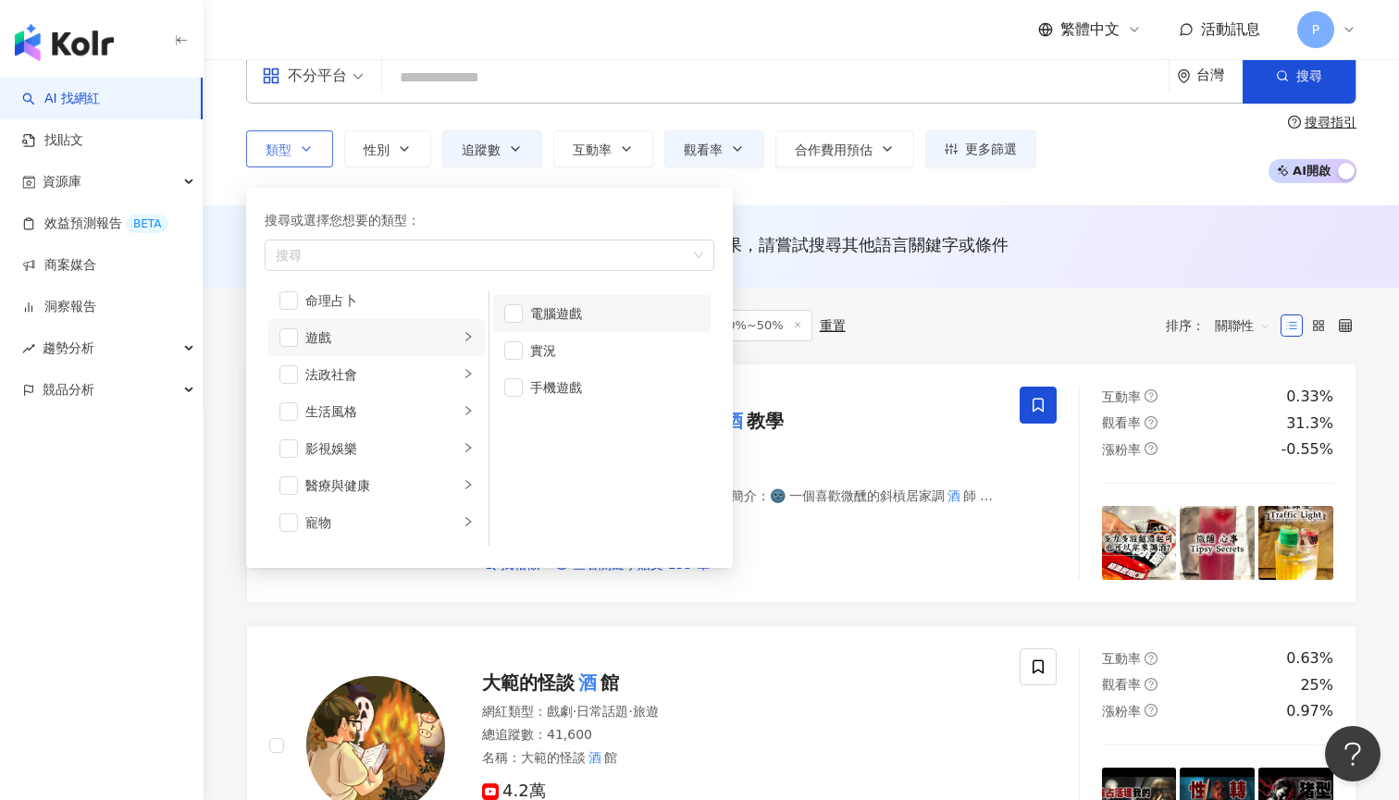
click at [524, 316] on li "電腦遊戲" at bounding box center [601, 313] width 217 height 37
click at [524, 354] on li "實況" at bounding box center [601, 350] width 217 height 37
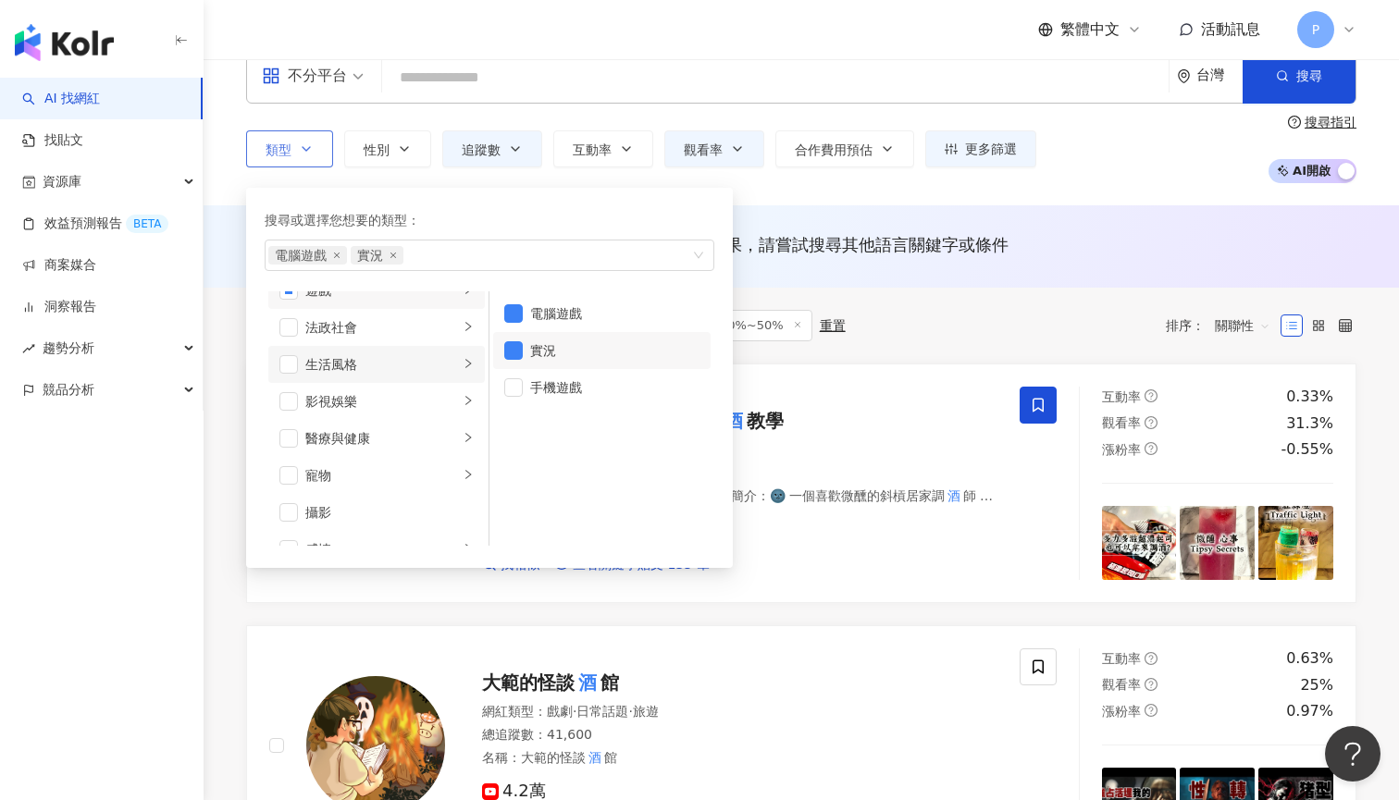
click at [368, 368] on div "生活風格" at bounding box center [382, 364] width 154 height 20
click at [281, 367] on span "button" at bounding box center [288, 364] width 18 height 18
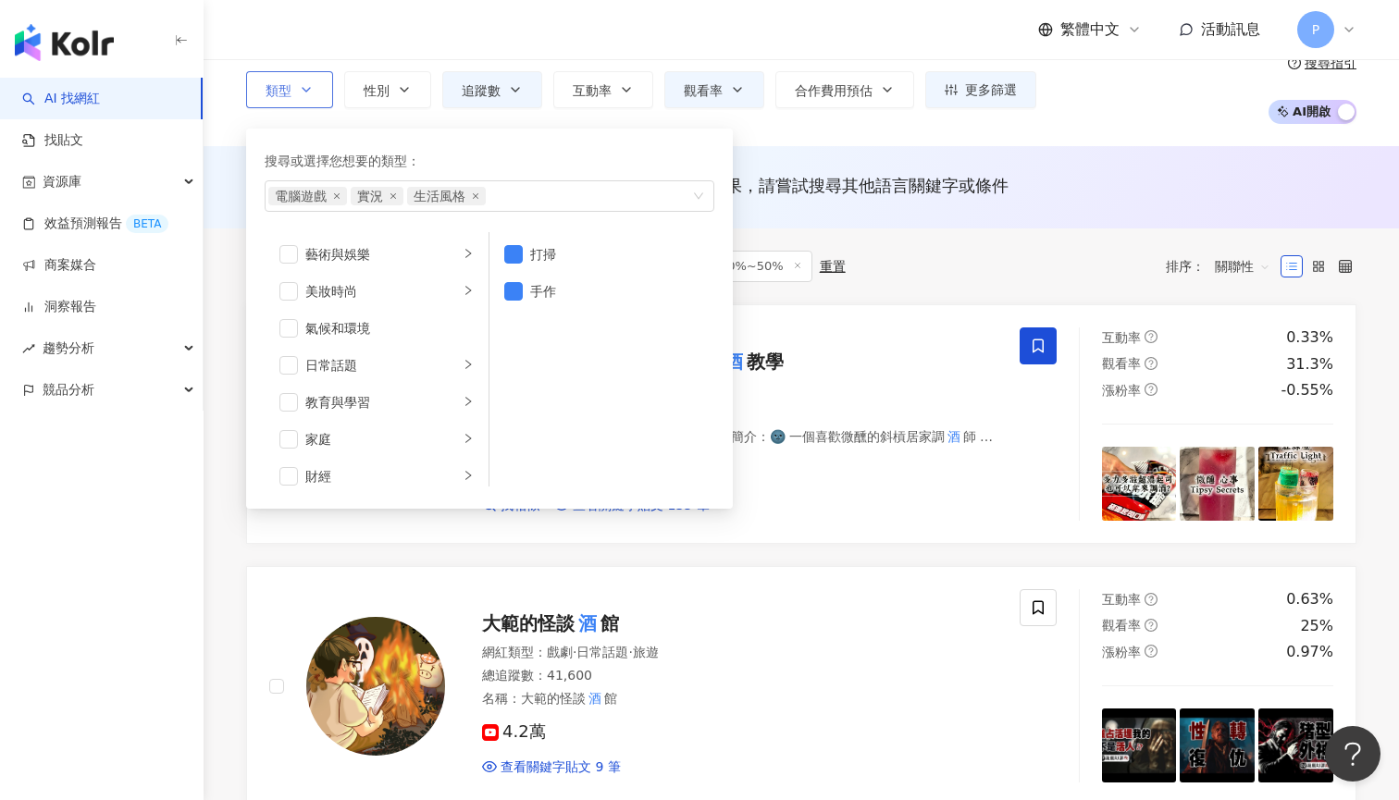
scroll to position [86, 0]
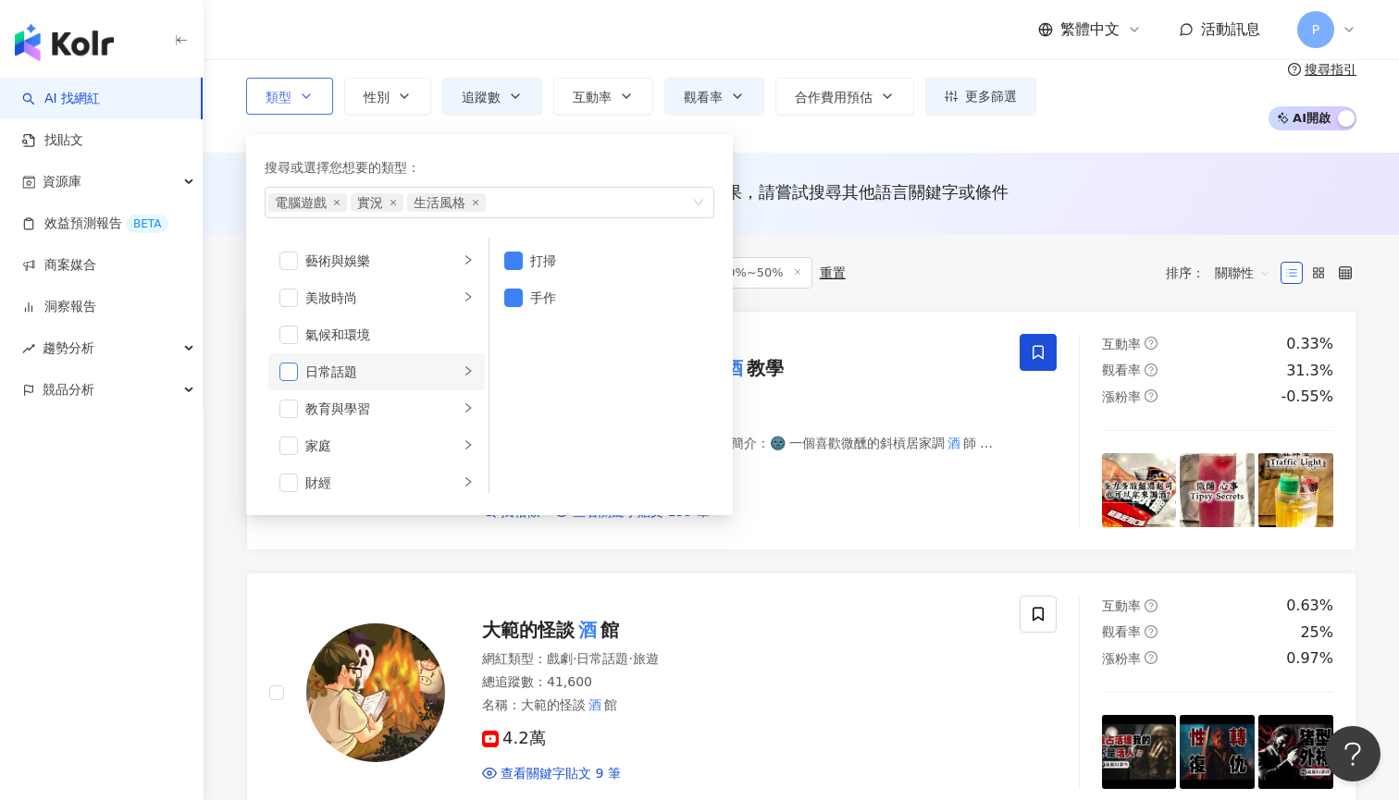
click at [292, 376] on span "button" at bounding box center [288, 372] width 18 height 18
click at [438, 382] on li "日常話題" at bounding box center [376, 371] width 216 height 37
click at [464, 374] on icon "right" at bounding box center [467, 370] width 11 height 11
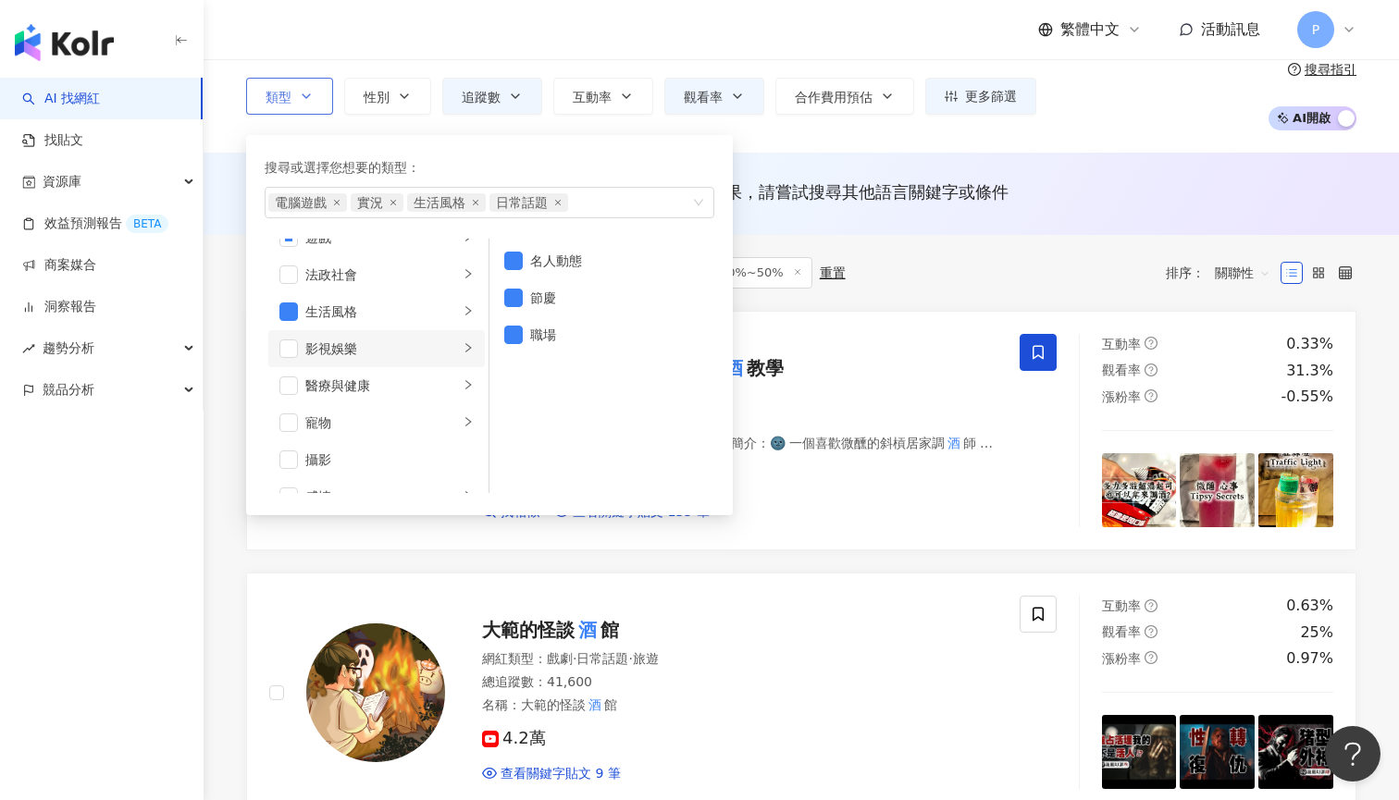
scroll to position [367, 0]
click at [407, 349] on li "影視娛樂" at bounding box center [376, 337] width 216 height 37
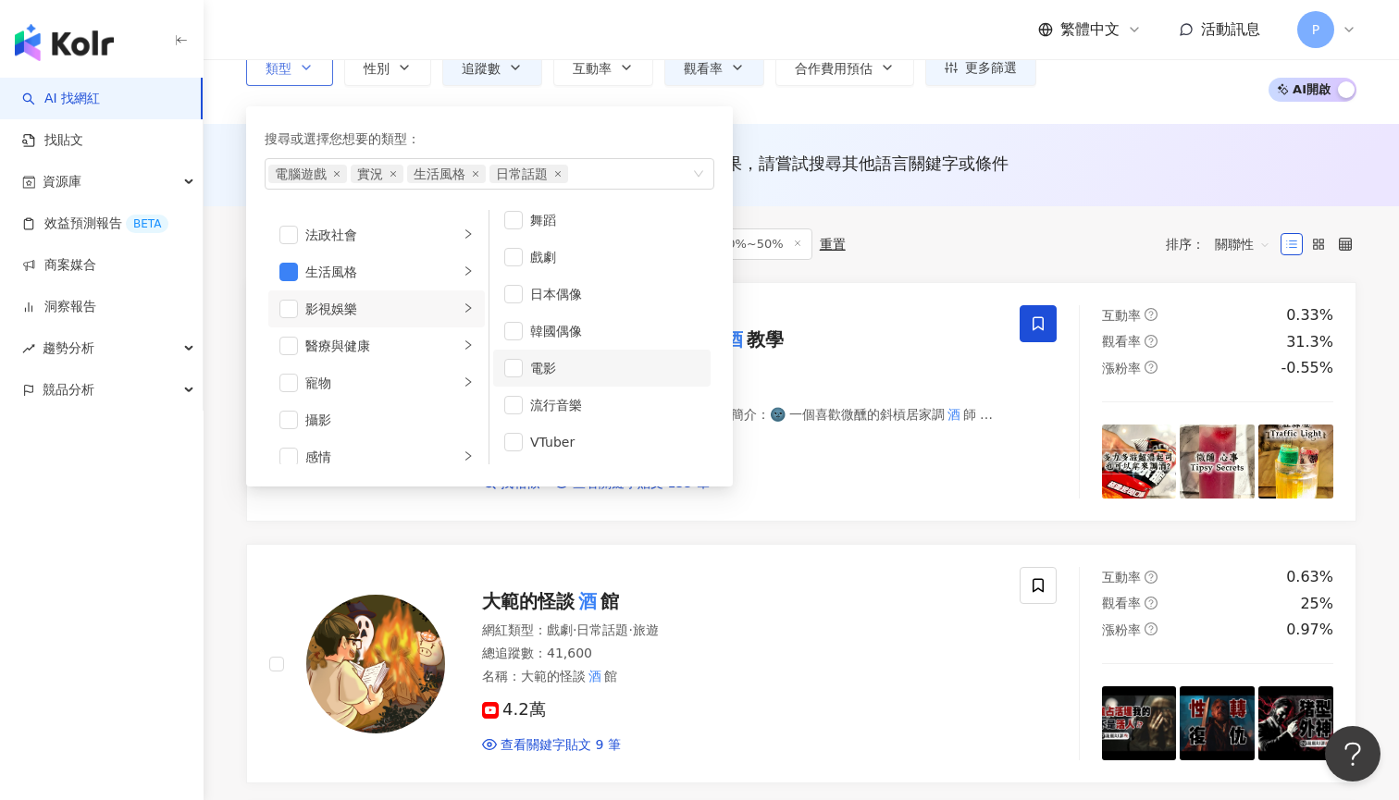
scroll to position [121, 0]
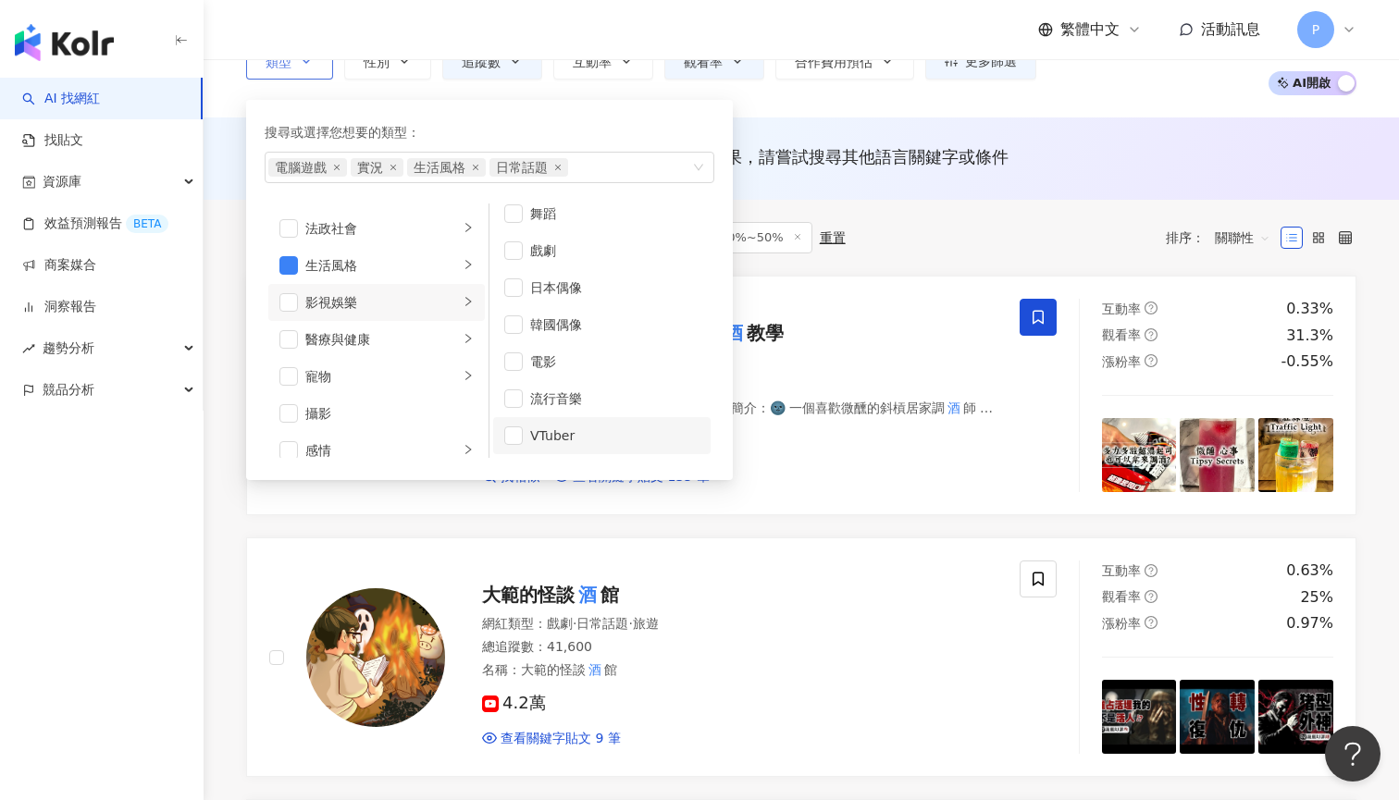
click at [558, 438] on div "VTuber" at bounding box center [614, 435] width 169 height 20
click at [551, 226] on div "動漫" at bounding box center [614, 226] width 169 height 20
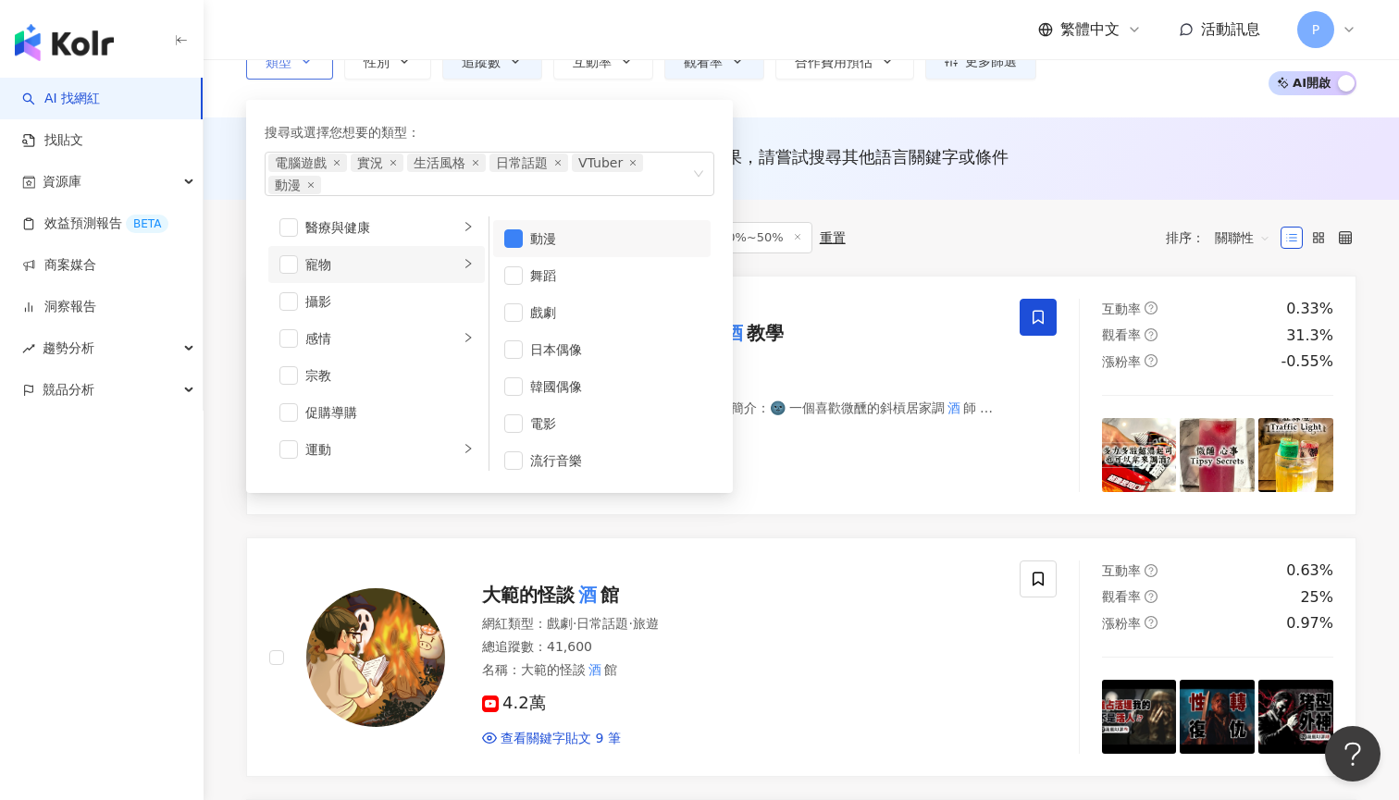
scroll to position [498, 0]
click at [398, 289] on div "攝影" at bounding box center [389, 296] width 168 height 20
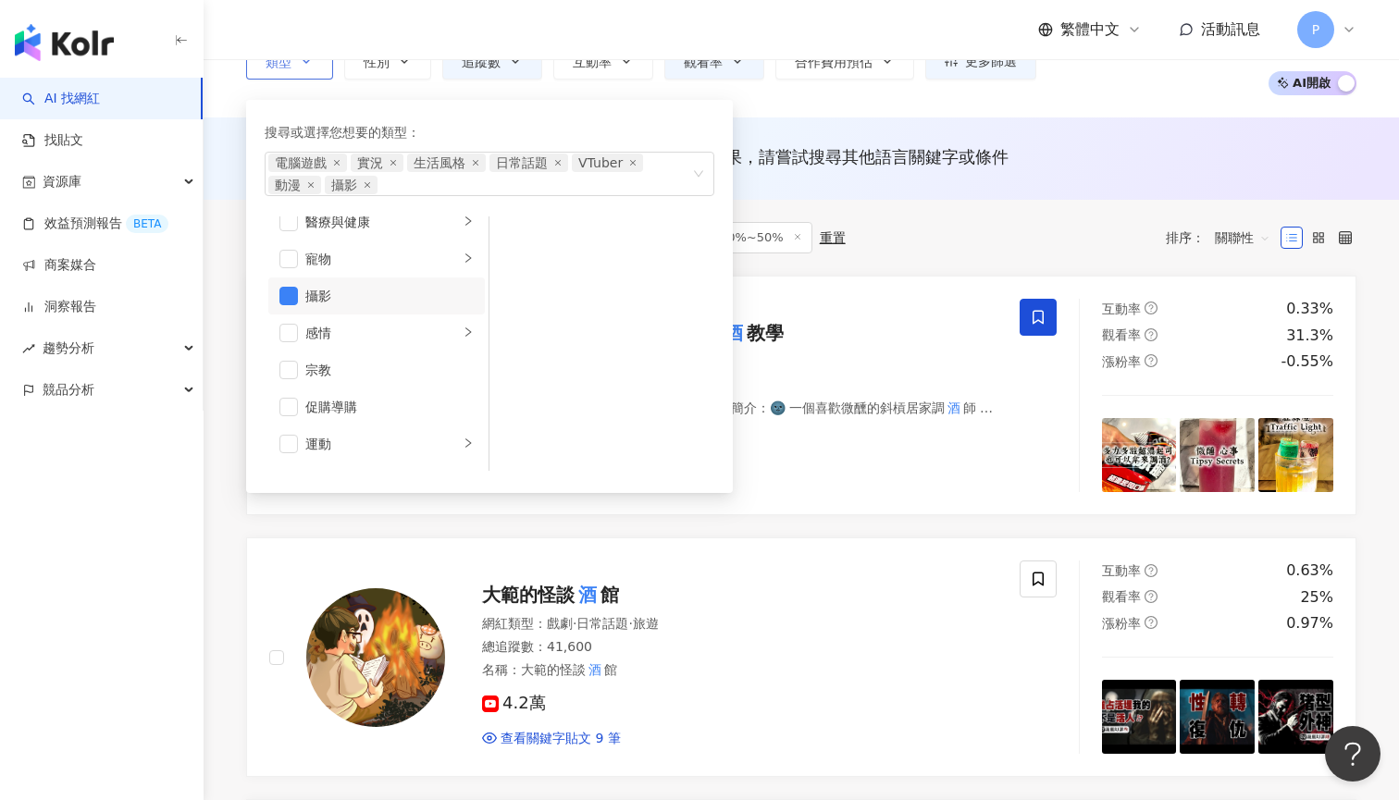
click at [398, 289] on div "攝影" at bounding box center [389, 296] width 168 height 20
click at [837, 83] on div "類型 搜尋或選擇您想要的類型： 電腦遊戲 實況 生活風格 日常話題 VTuber 動漫 藝術與娛樂 美妝時尚 氣候和環境 日常話題 教育與學習 家庭 財經 美…" at bounding box center [801, 61] width 1110 height 68
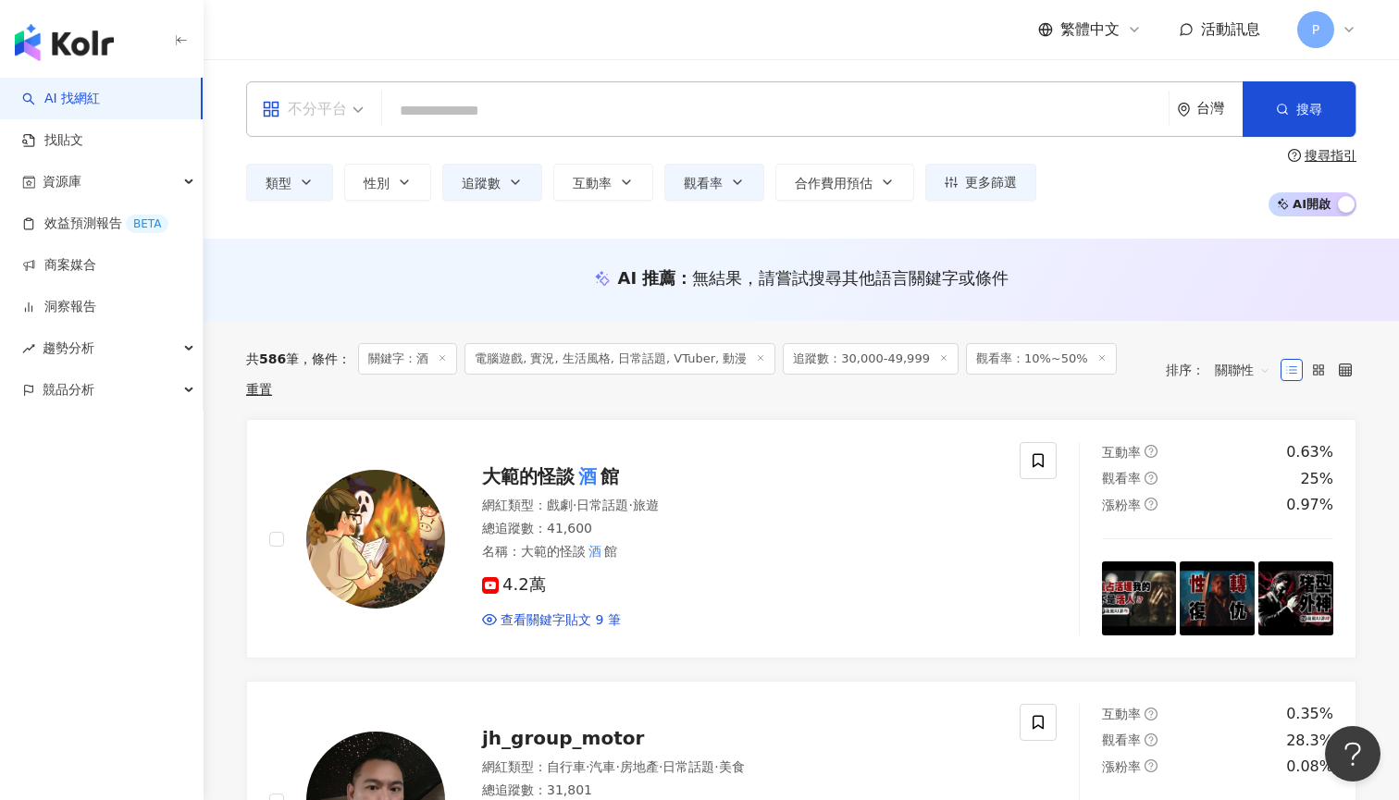
click at [360, 119] on span "不分平台" at bounding box center [313, 109] width 102 height 30
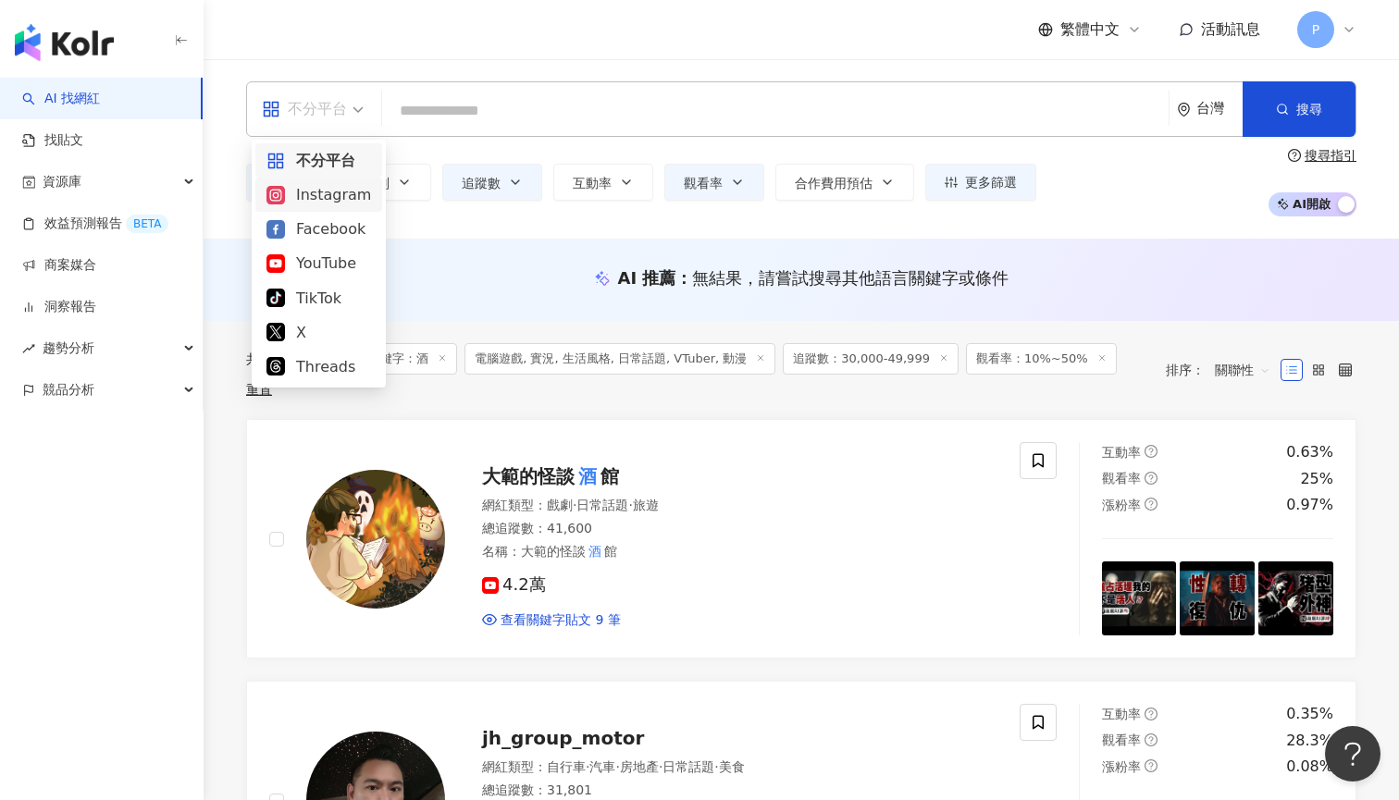
click at [340, 203] on div "Instagram" at bounding box center [318, 194] width 105 height 23
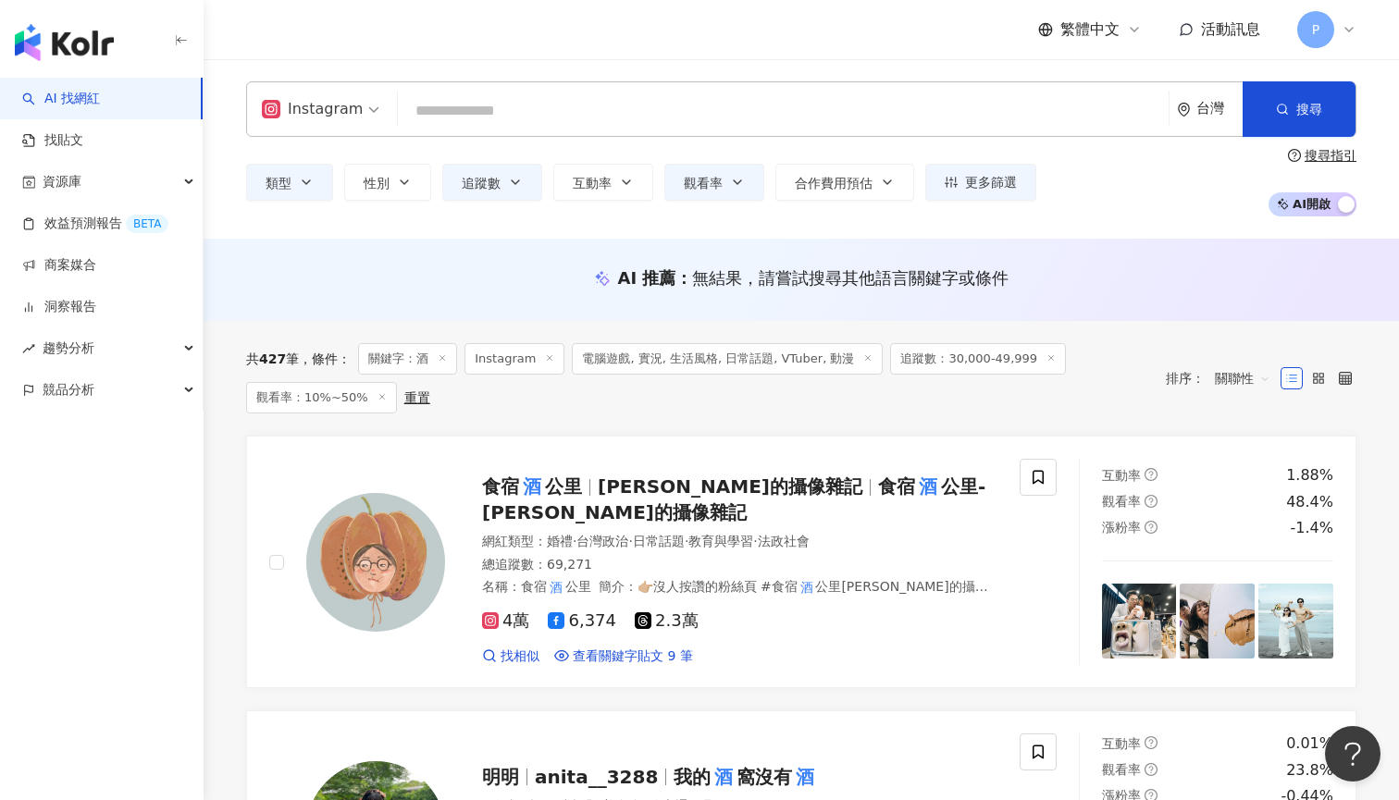
click at [619, 127] on input "search" at bounding box center [783, 110] width 756 height 35
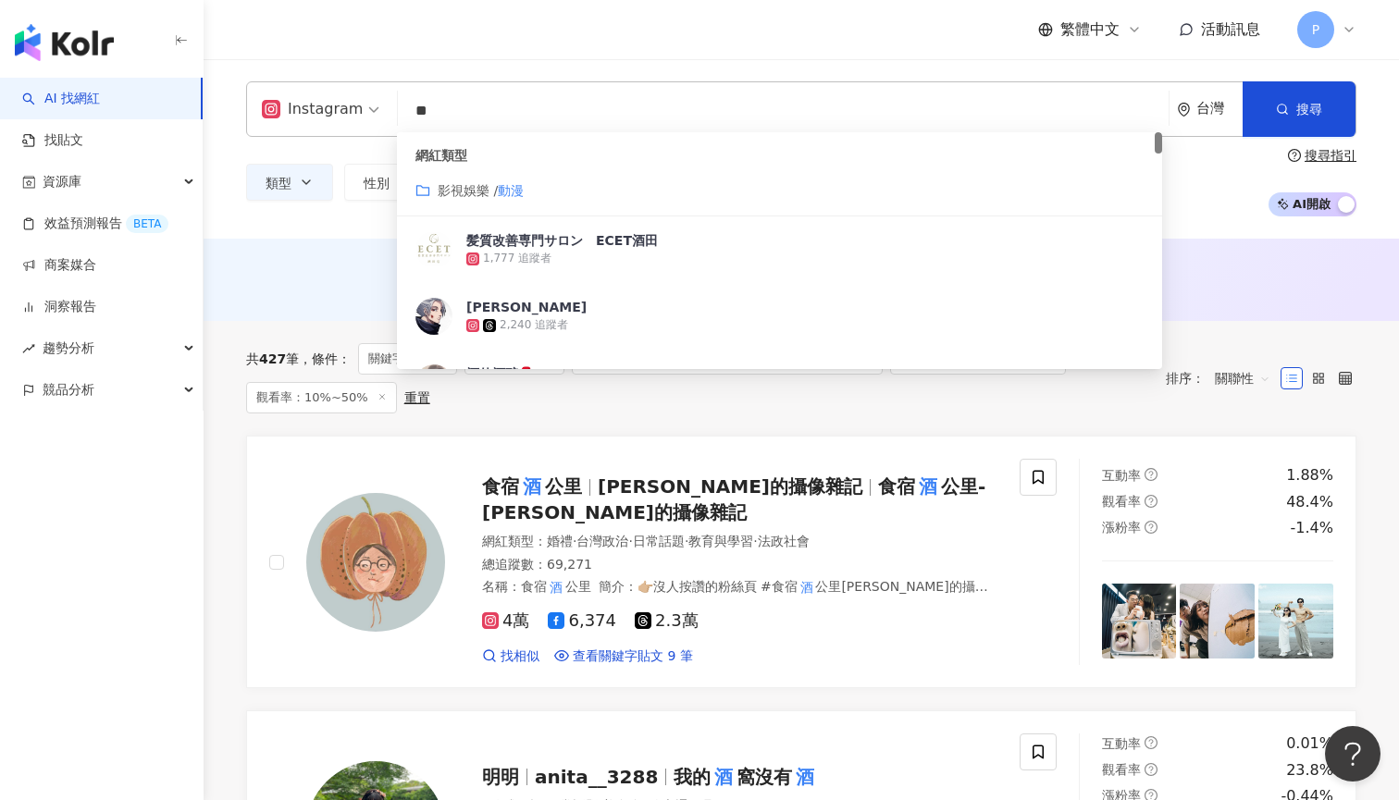
type input "**"
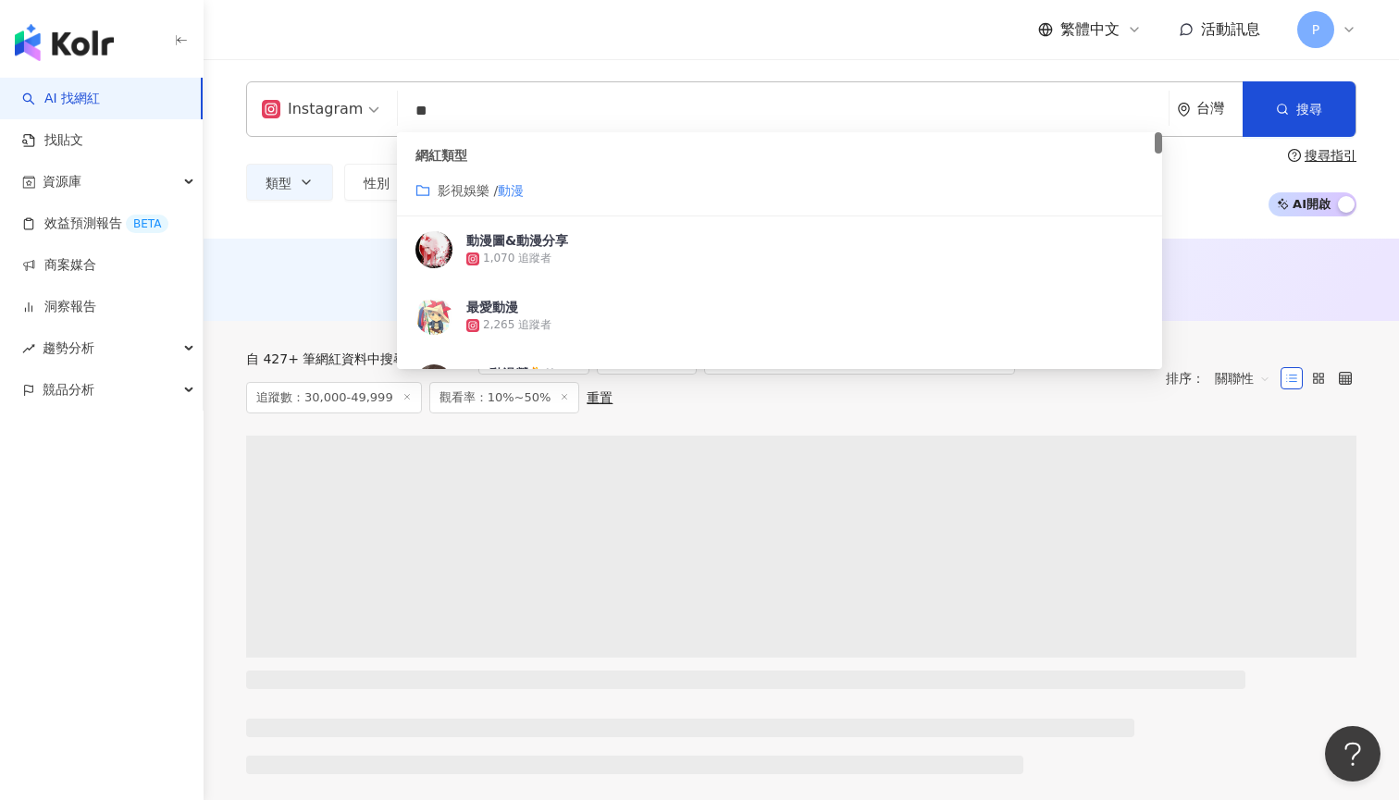
click at [814, 43] on div "繁體中文 活動訊息 P" at bounding box center [801, 29] width 1110 height 59
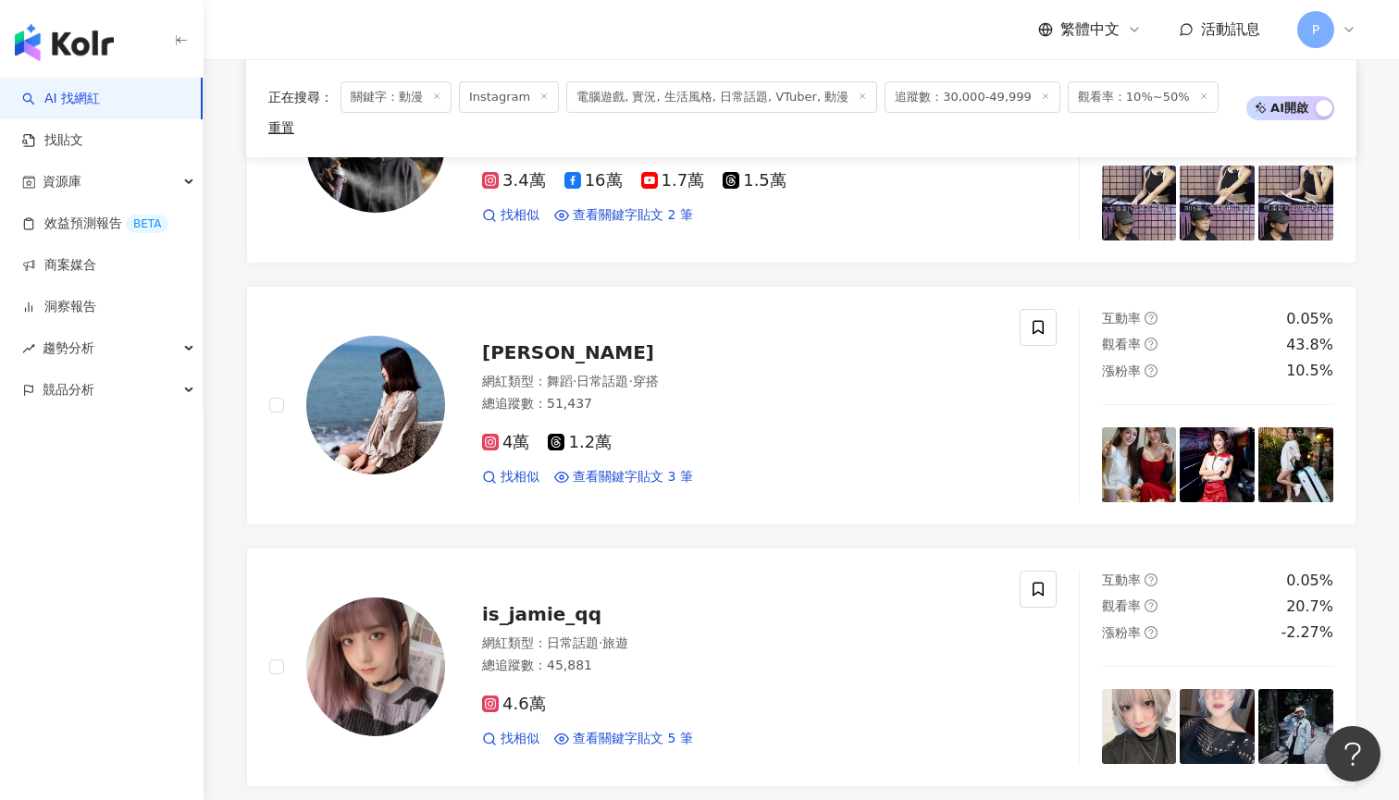
scroll to position [1581, 0]
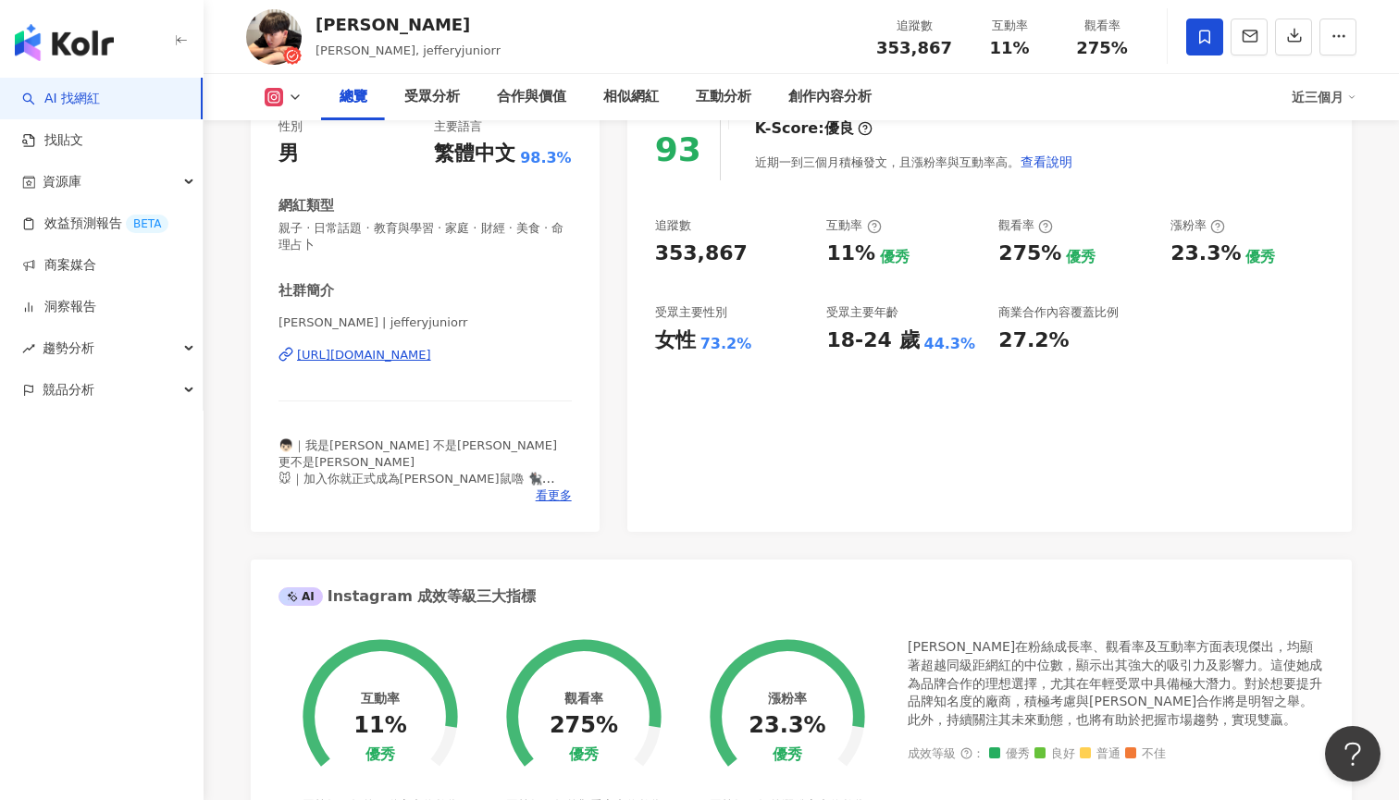
scroll to position [240, 0]
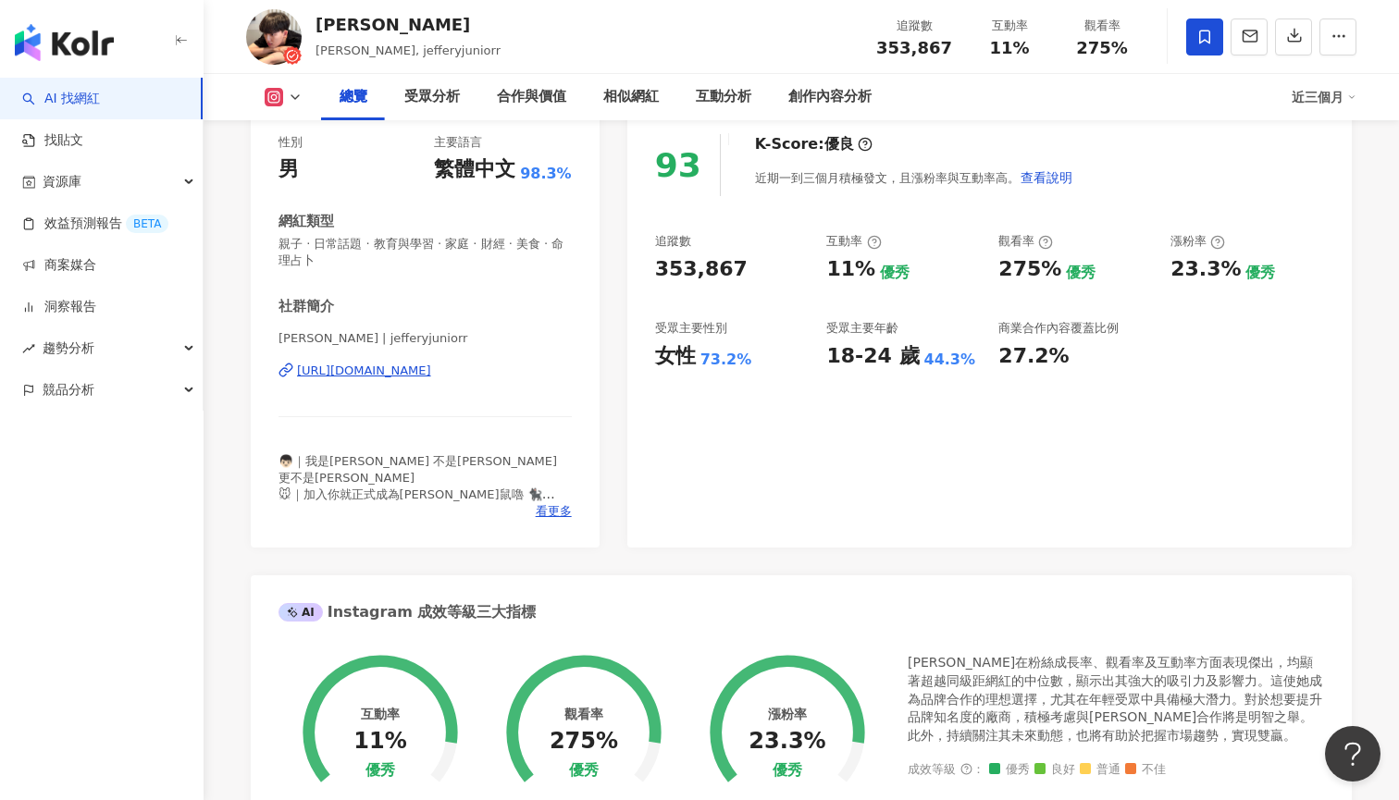
click at [421, 366] on div "[URL][DOMAIN_NAME]" at bounding box center [364, 371] width 134 height 17
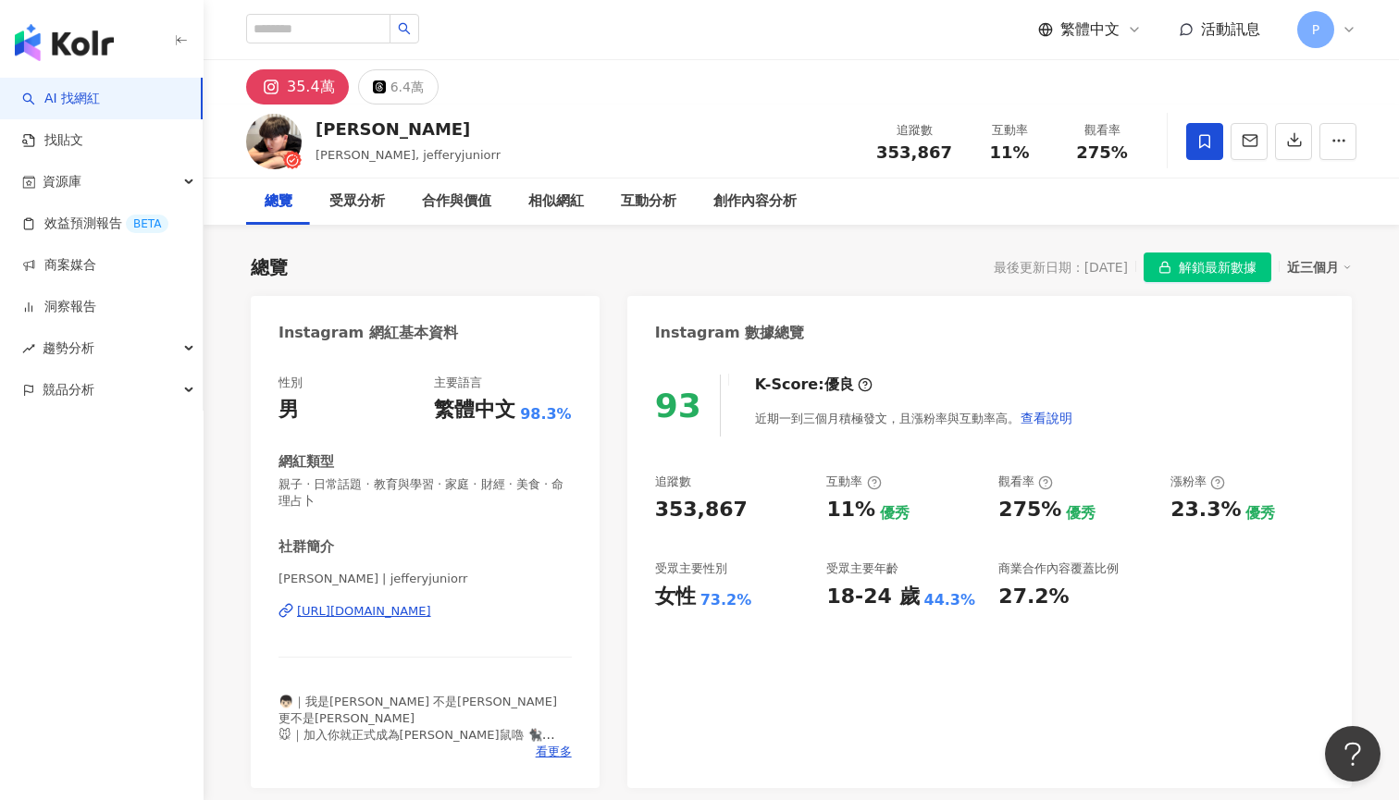
scroll to position [0, 0]
drag, startPoint x: 317, startPoint y: 156, endPoint x: 357, endPoint y: 153, distance: 39.9
click at [357, 153] on span "[PERSON_NAME], jefferyjuniorr" at bounding box center [407, 155] width 185 height 14
copy span "Jeffery"
drag, startPoint x: 318, startPoint y: 128, endPoint x: 369, endPoint y: 128, distance: 50.9
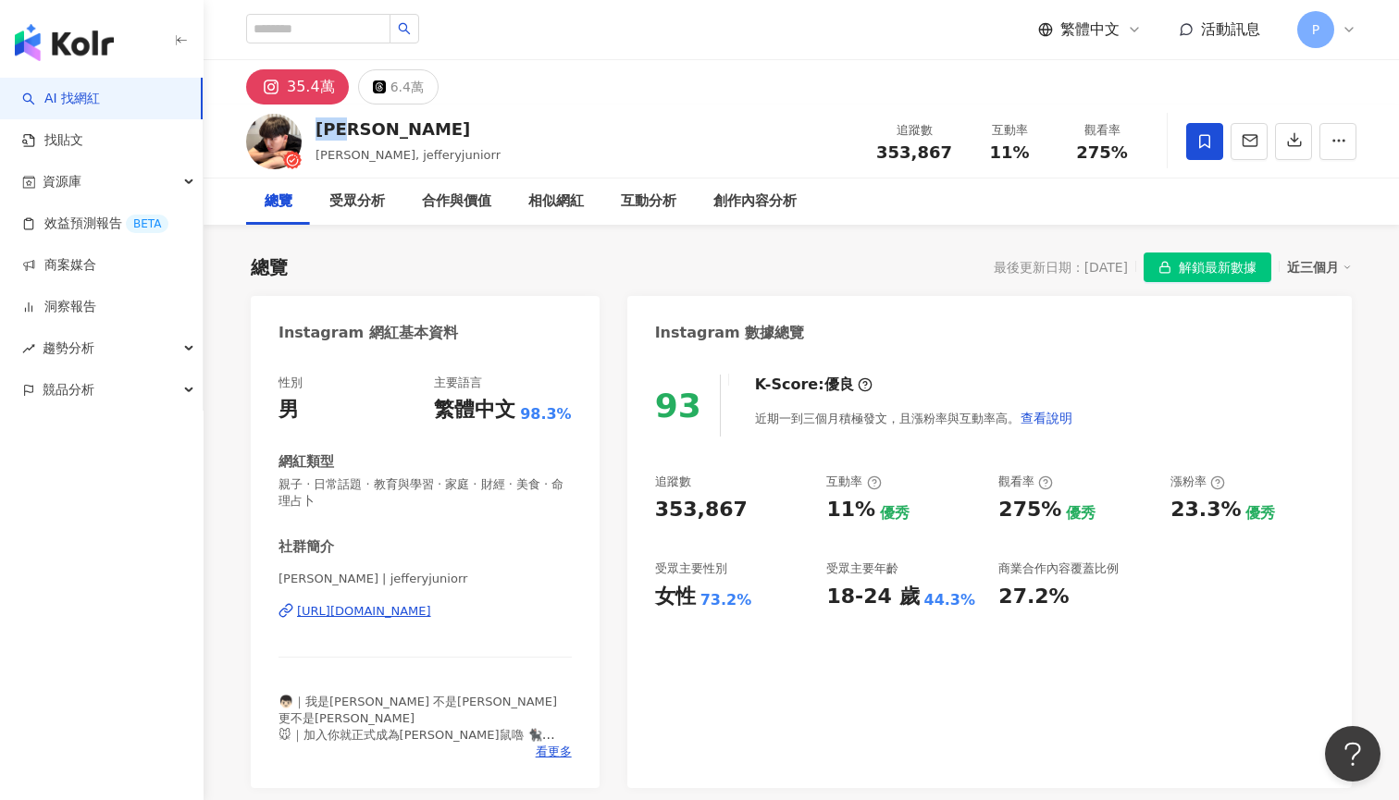
click at [369, 128] on div "[PERSON_NAME]" at bounding box center [407, 128] width 185 height 23
copy div "[PERSON_NAME]"
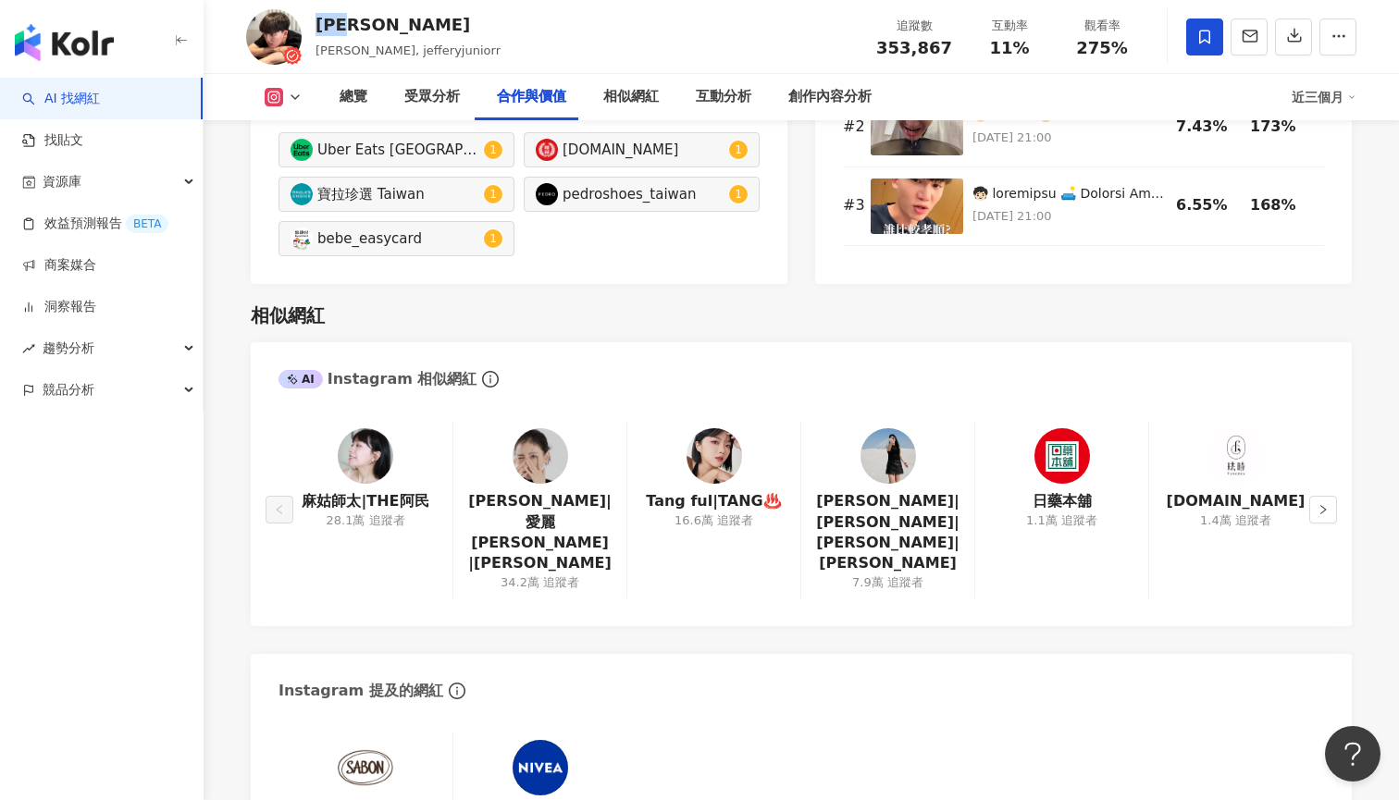
scroll to position [2963, 0]
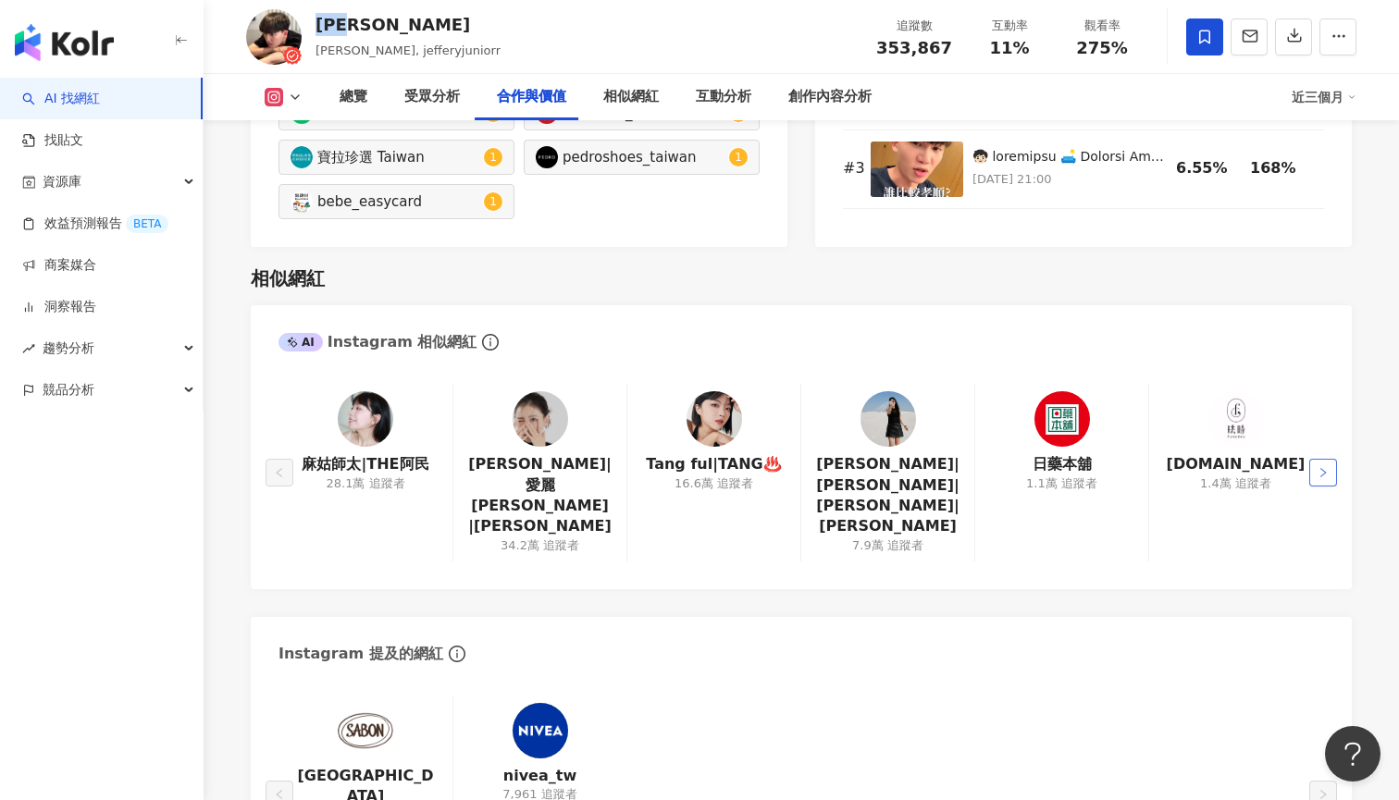
click at [1324, 467] on icon "right" at bounding box center [1322, 472] width 11 height 11
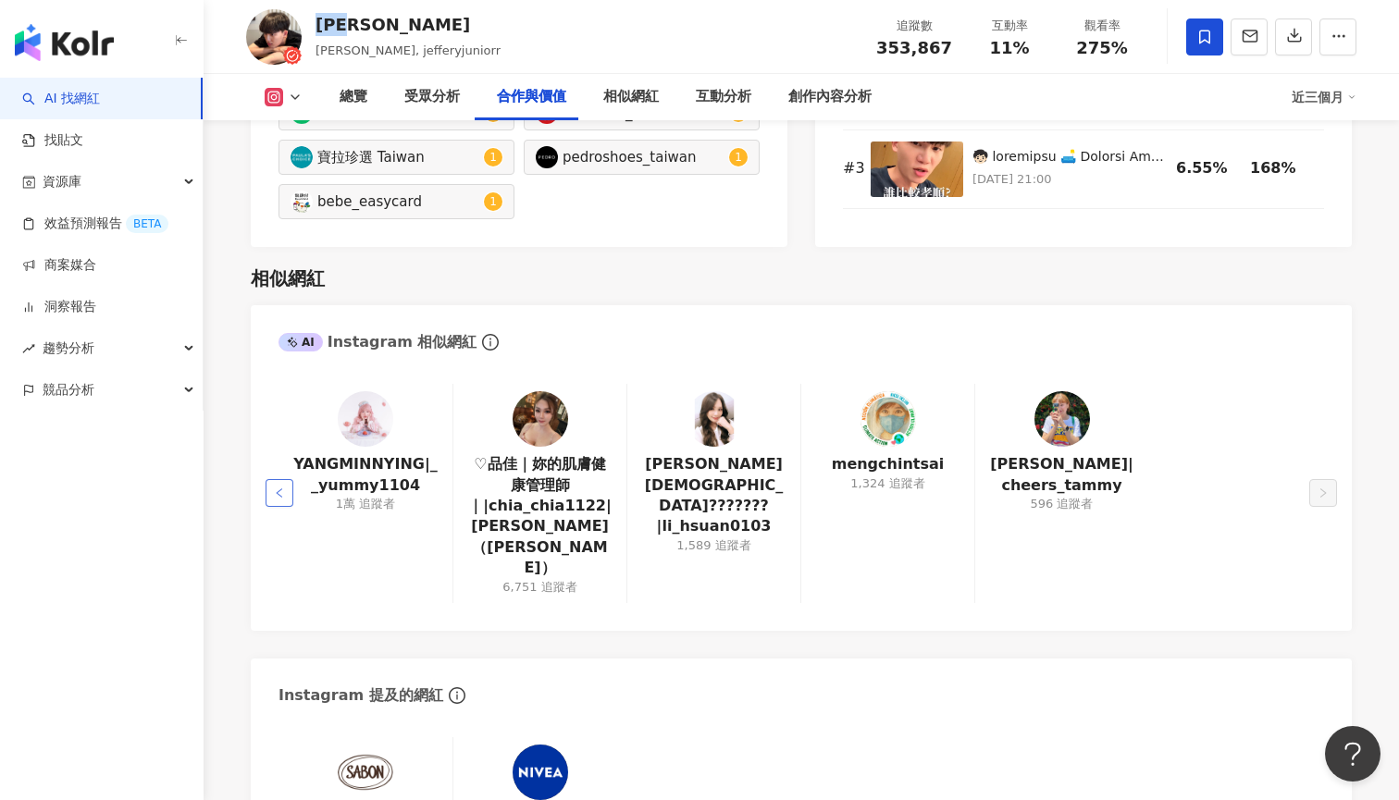
click at [283, 487] on icon "left" at bounding box center [279, 492] width 11 height 11
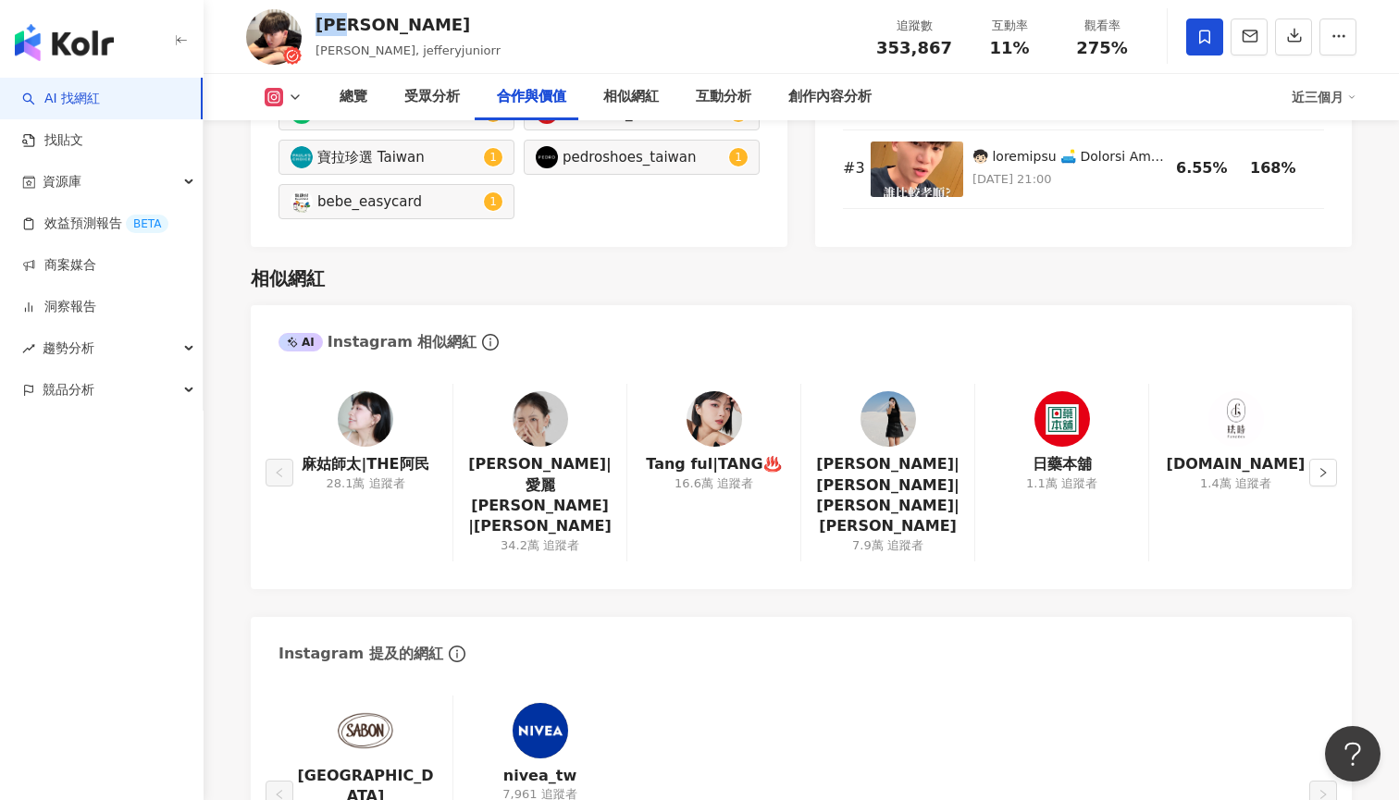
click at [541, 391] on img at bounding box center [539, 418] width 55 height 55
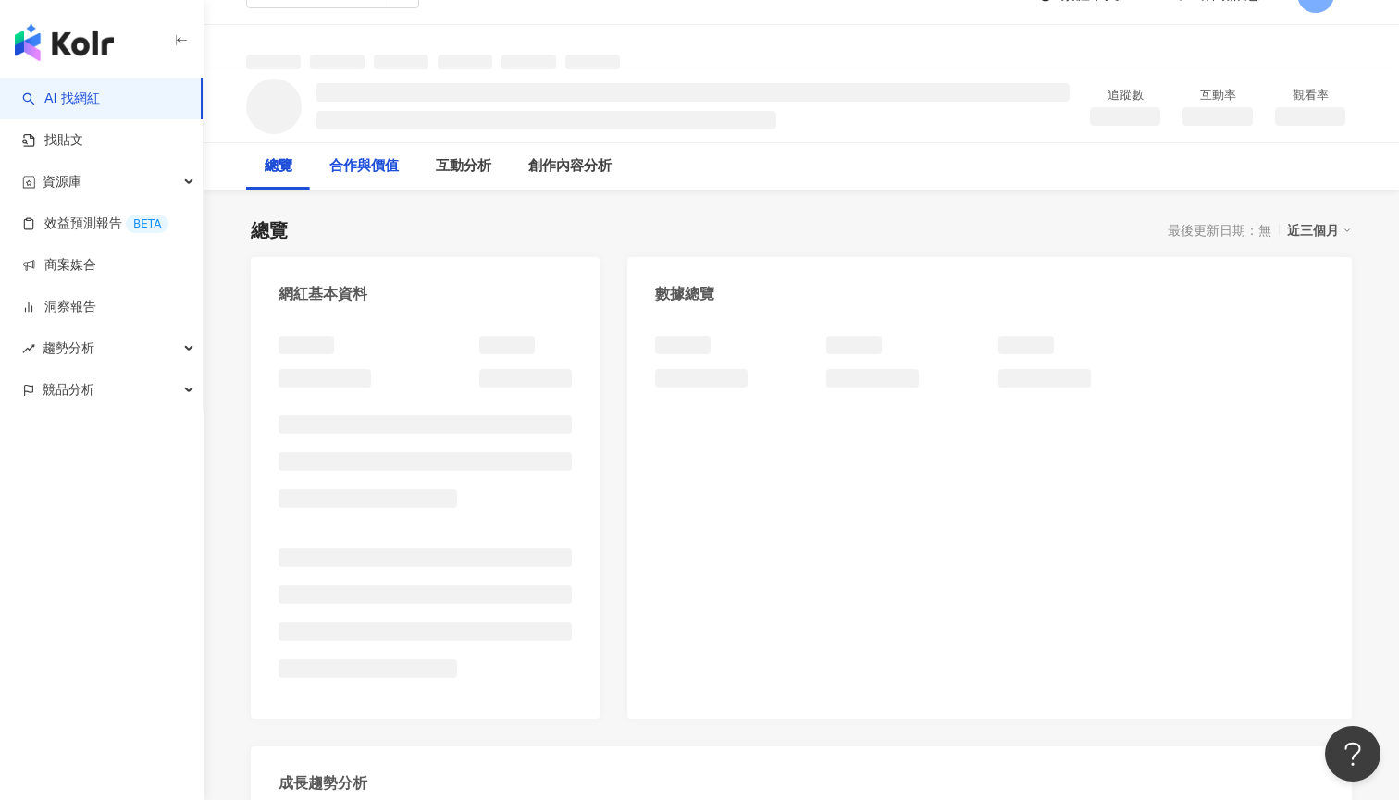
click at [372, 157] on div "合作與價值" at bounding box center [363, 166] width 69 height 22
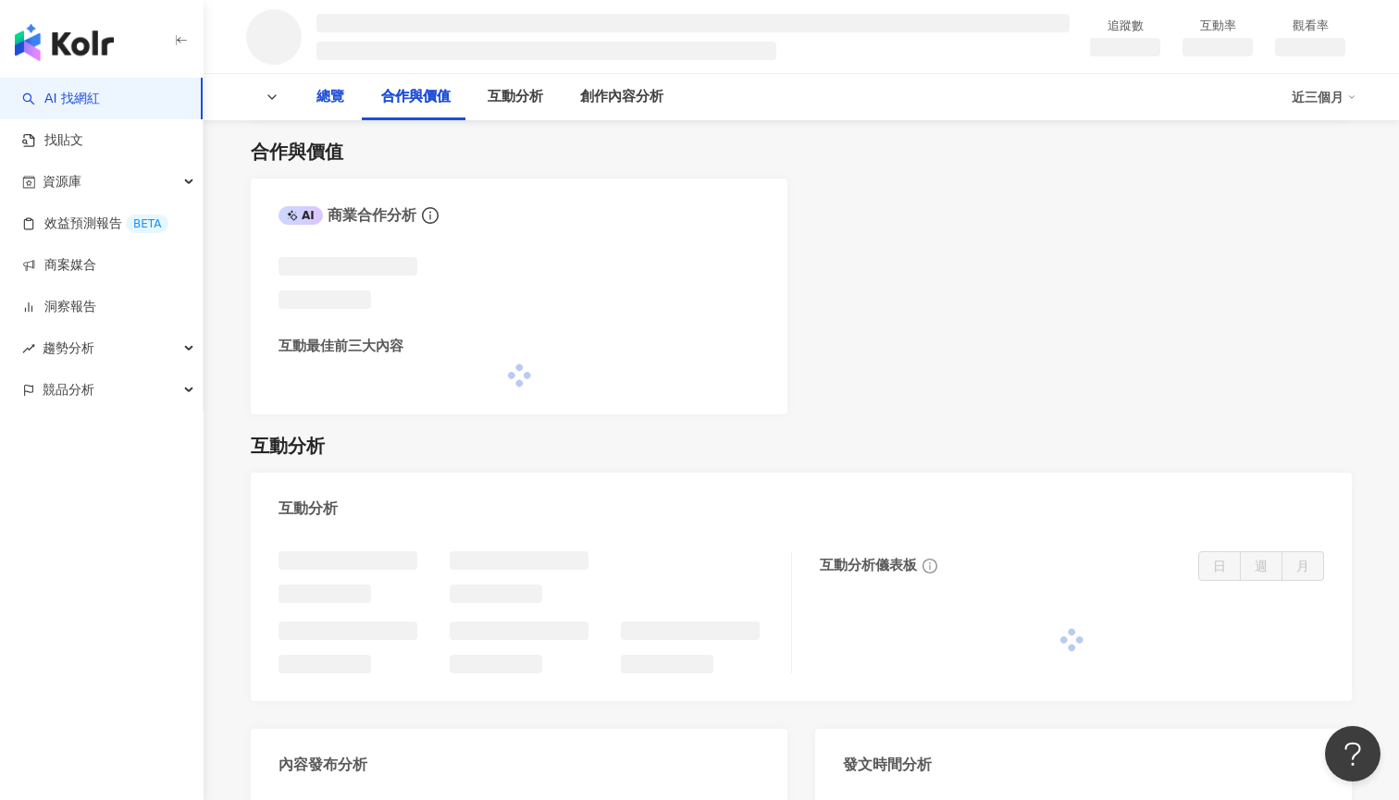
click at [324, 86] on div "總覽" at bounding box center [330, 97] width 28 height 22
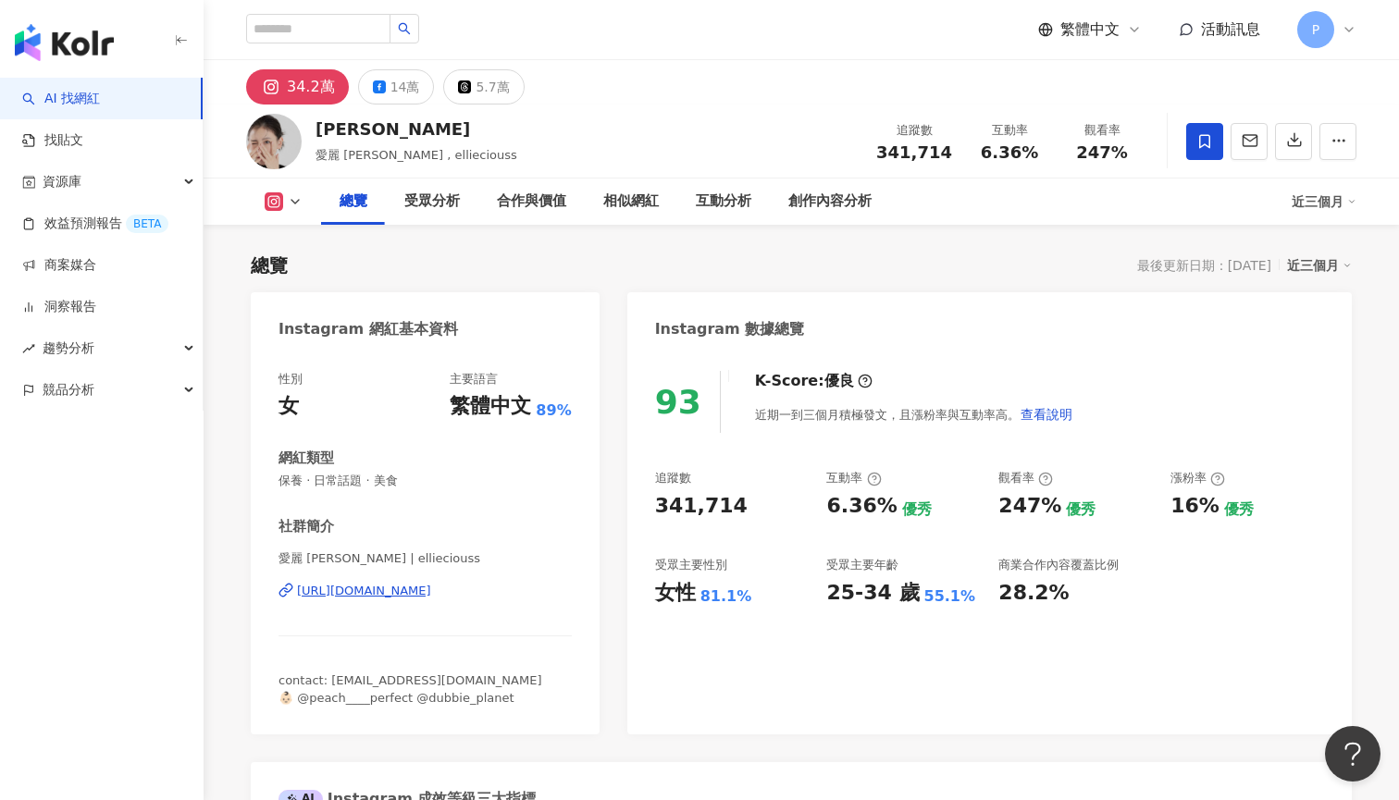
click at [839, 105] on div "[PERSON_NAME] , [PERSON_NAME] 追蹤數 341,714 互動率 6.36% 觀看率 247%" at bounding box center [801, 141] width 1184 height 73
click at [361, 202] on div "受眾分析" at bounding box center [356, 202] width 55 height 22
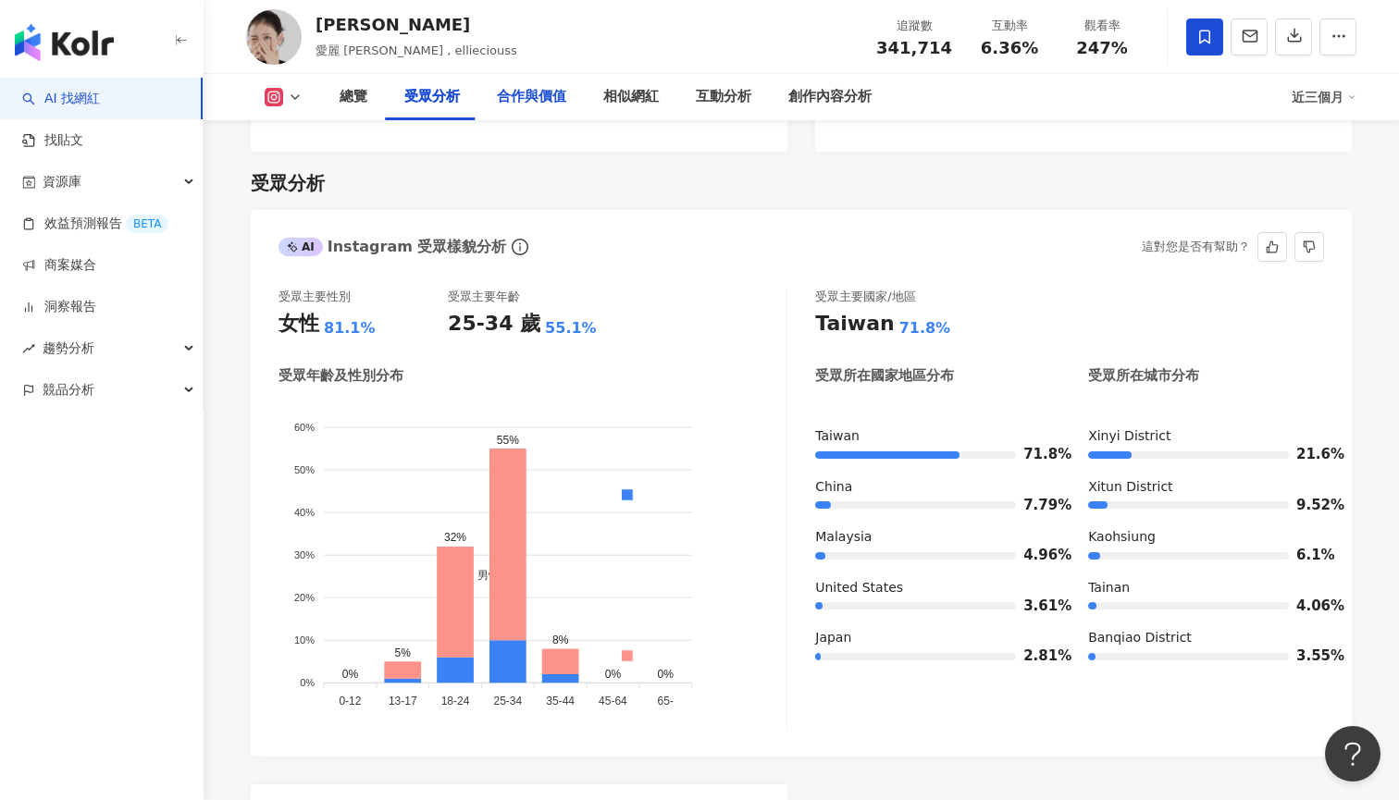
click at [526, 101] on div "合作與價值" at bounding box center [531, 97] width 69 height 22
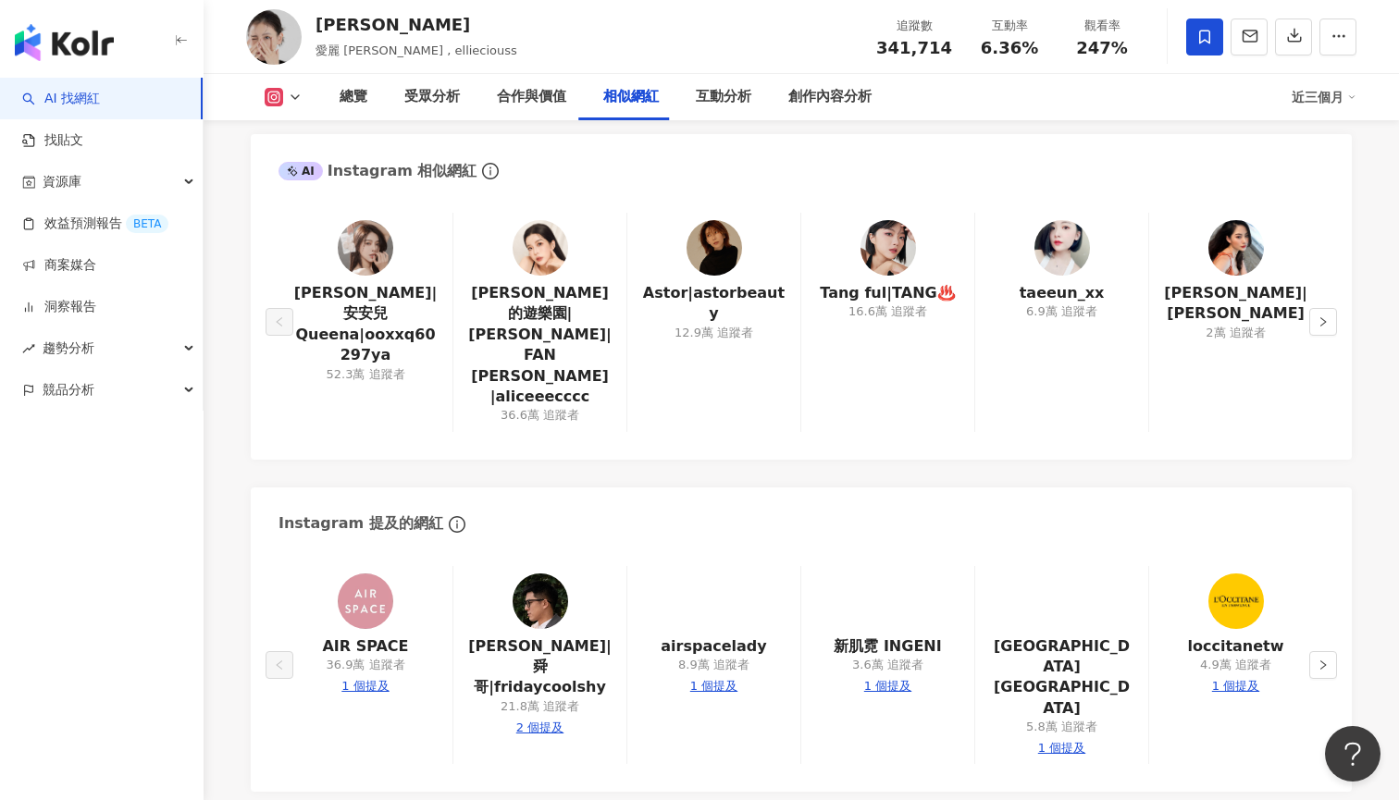
scroll to position [3079, 0]
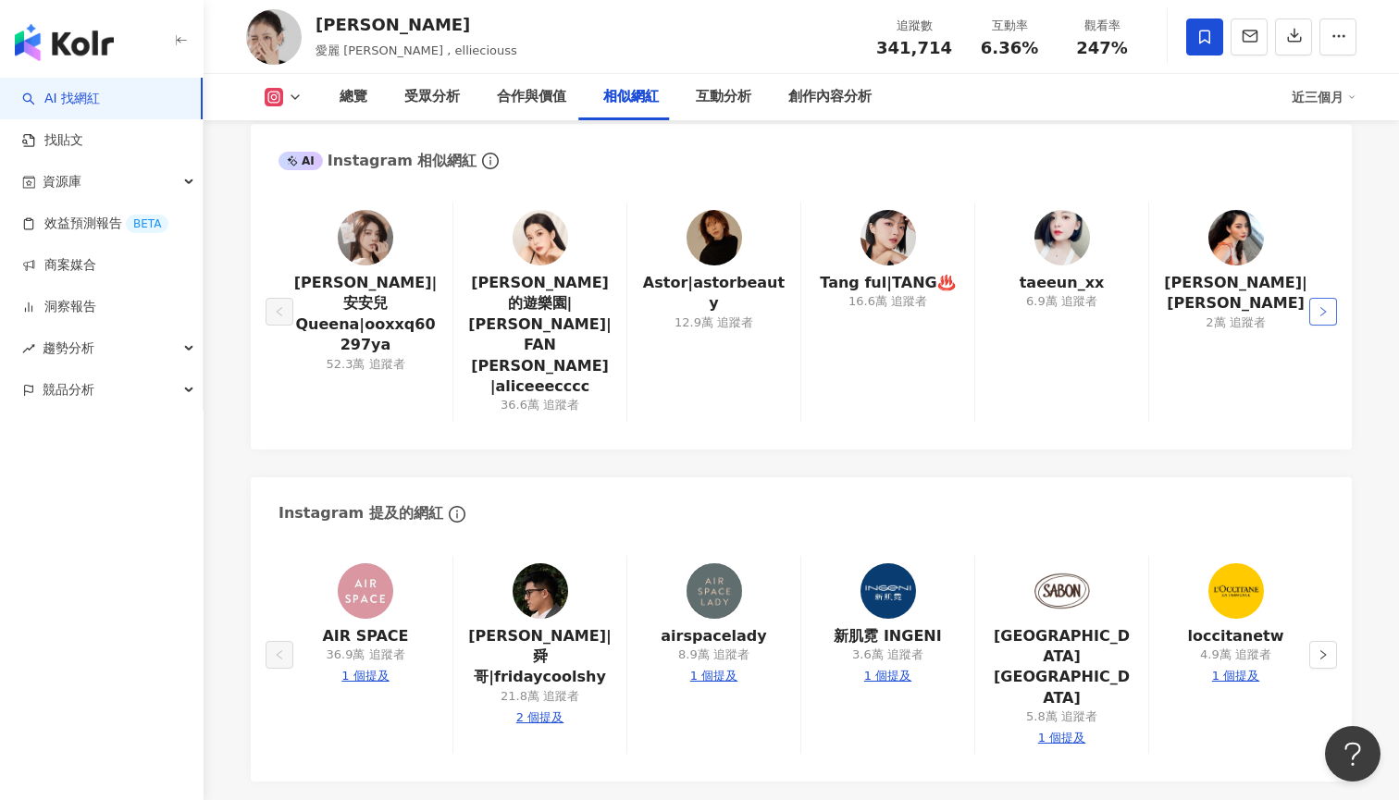
click at [1325, 307] on icon "right" at bounding box center [1323, 311] width 6 height 9
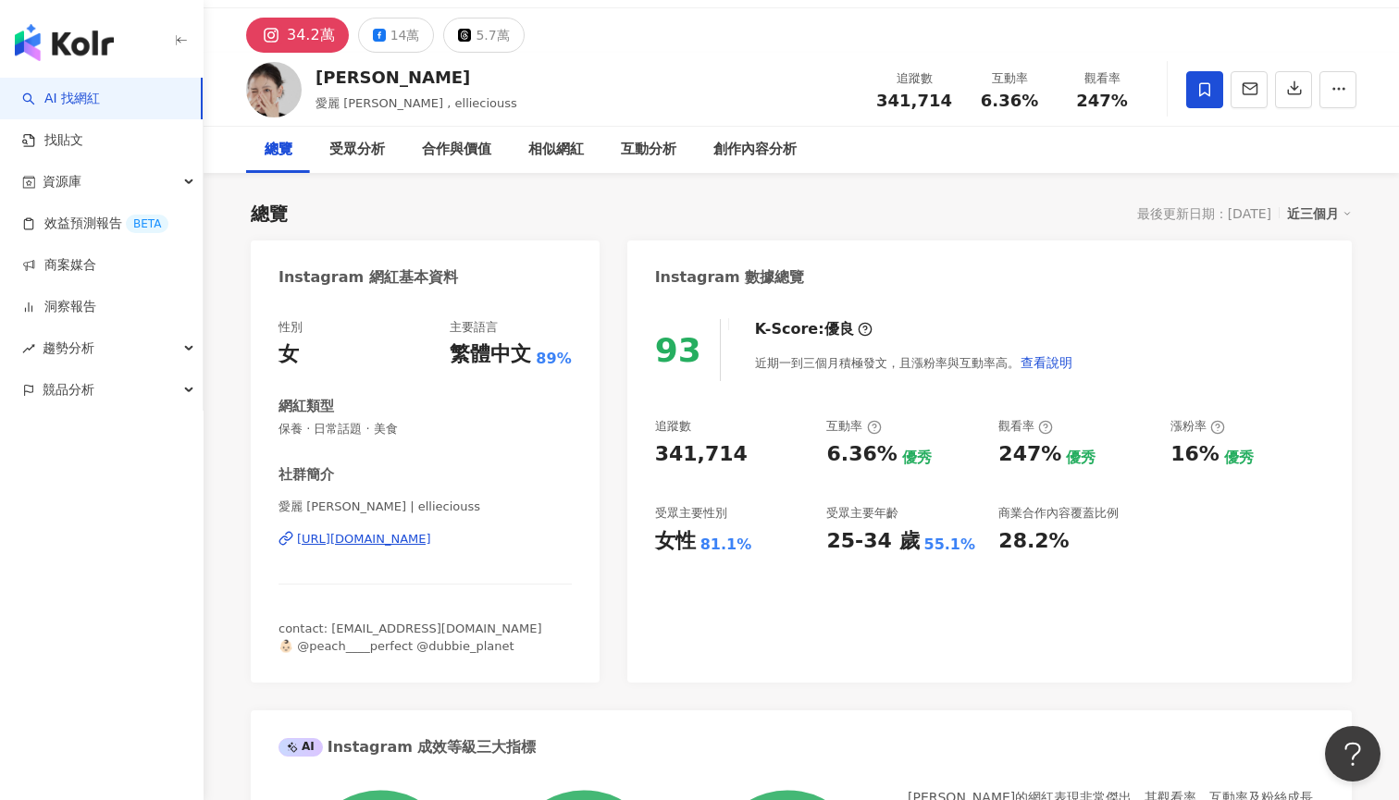
scroll to position [64, 0]
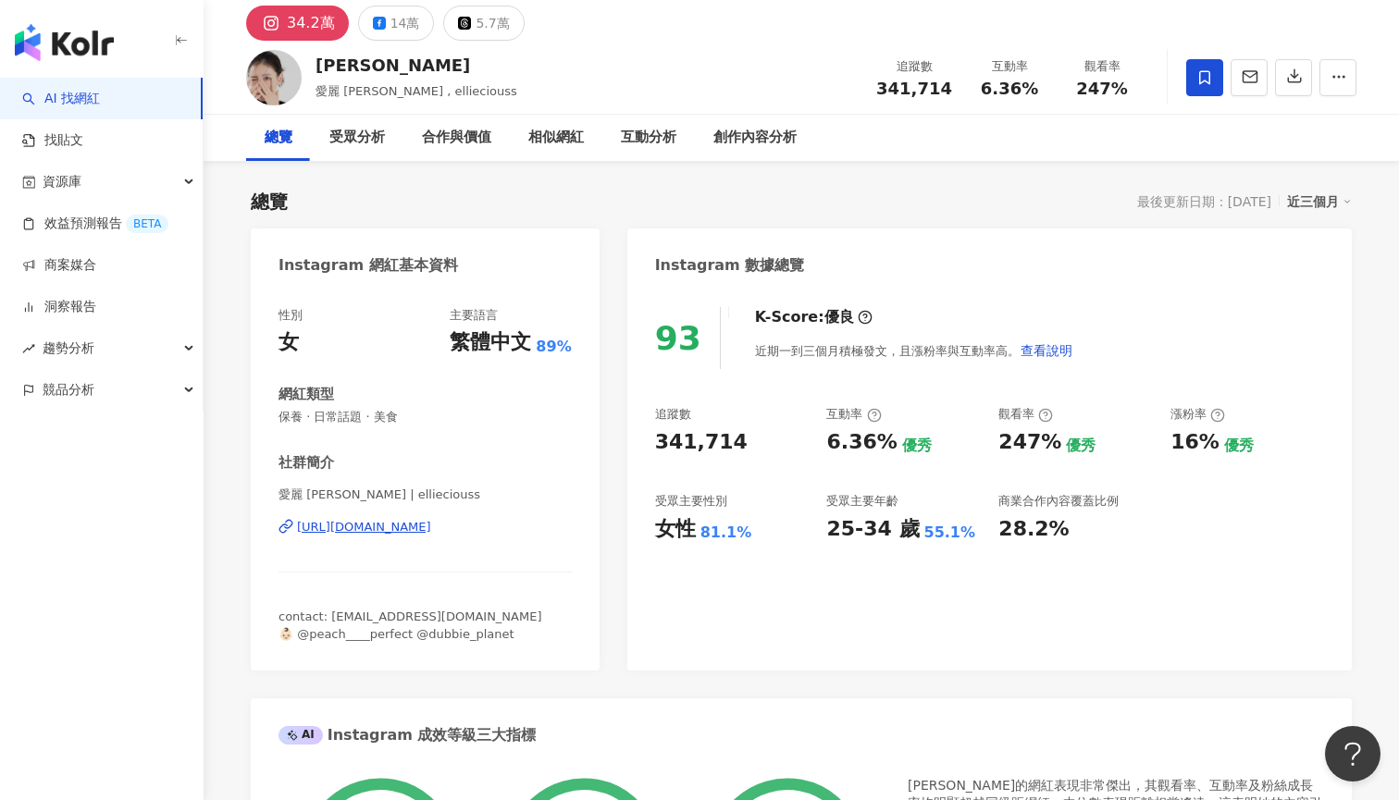
click at [357, 524] on div "https://www.instagram.com/ellieciouss/" at bounding box center [364, 527] width 134 height 17
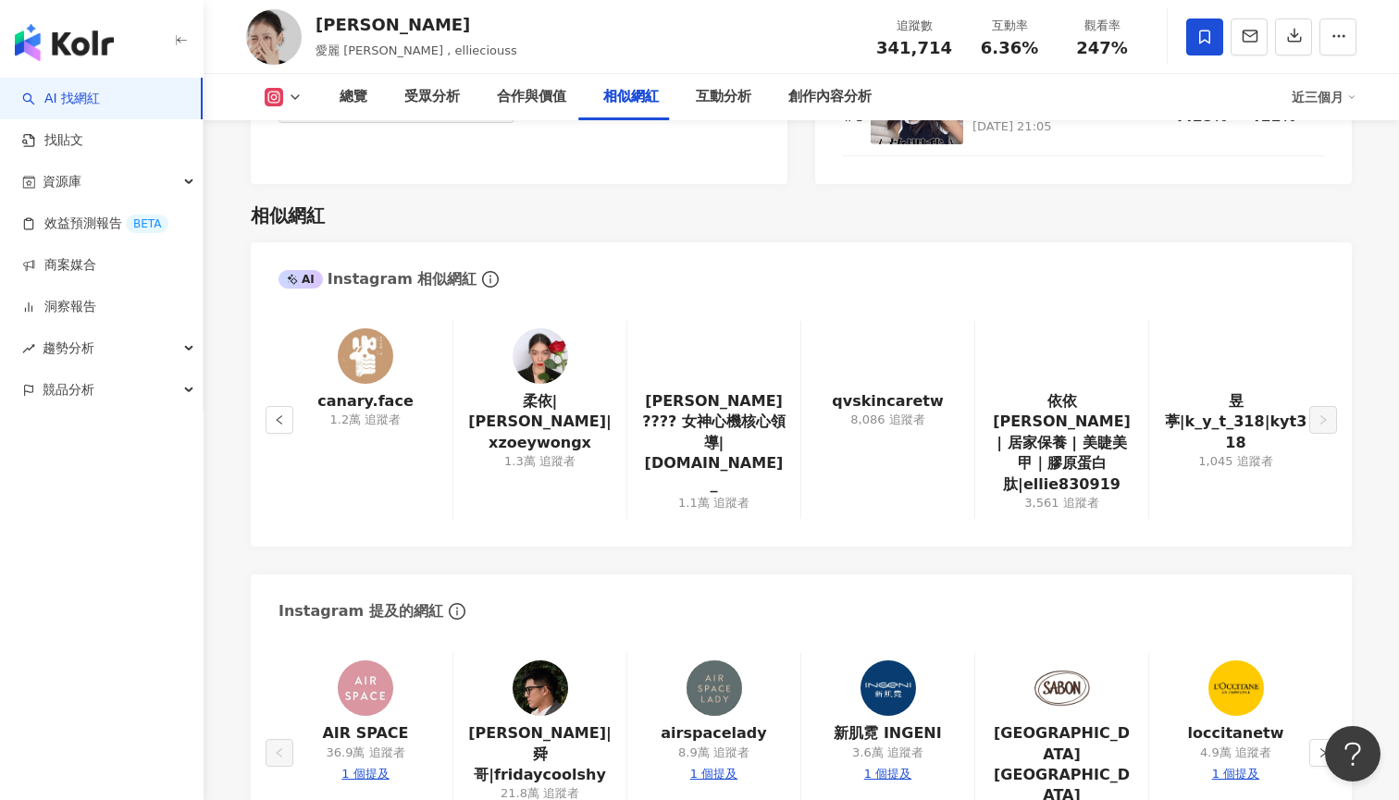
scroll to position [3052, 0]
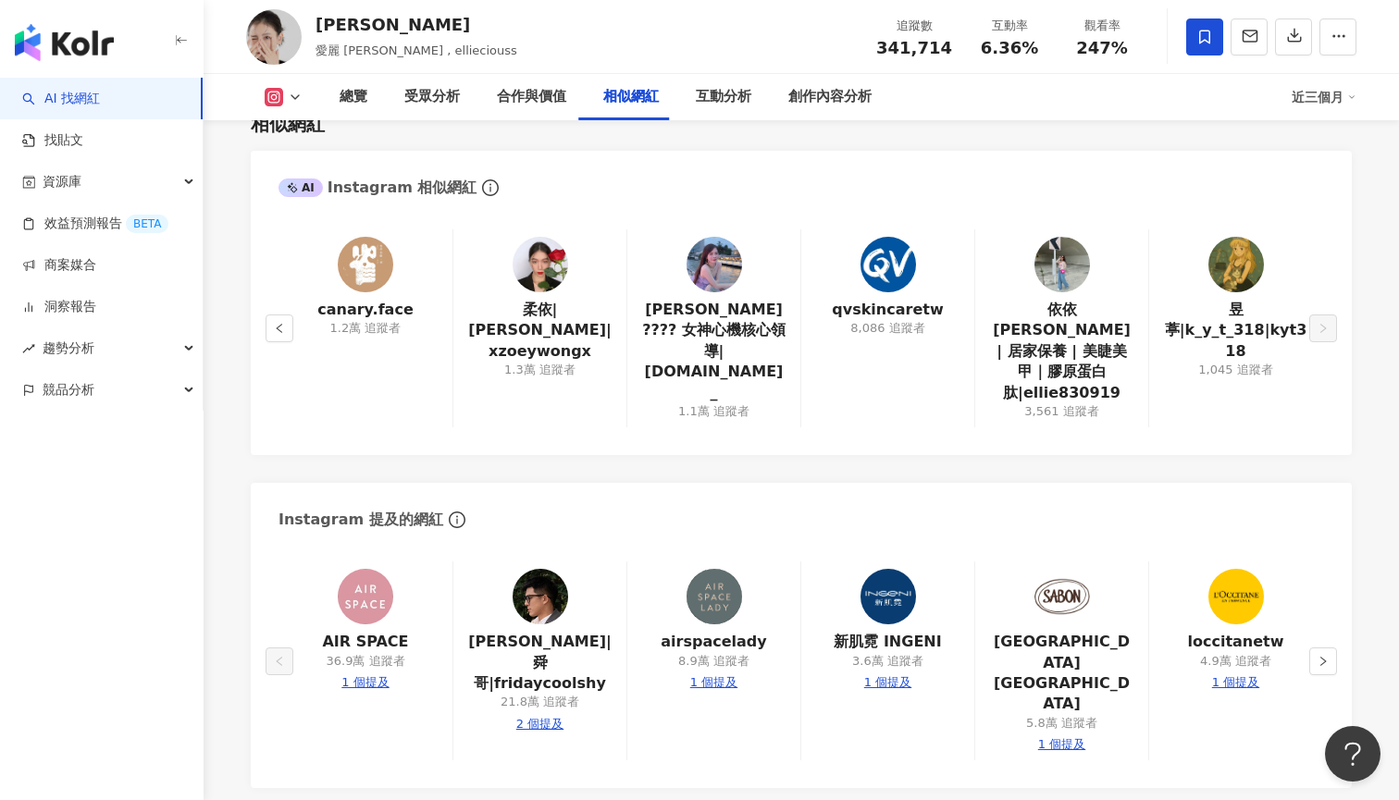
click at [571, 561] on div "Edward Kao|舜哥|fridaycoolshy 21.8萬 追蹤者 2 個提及" at bounding box center [539, 660] width 174 height 199
click at [526, 569] on img at bounding box center [539, 596] width 55 height 55
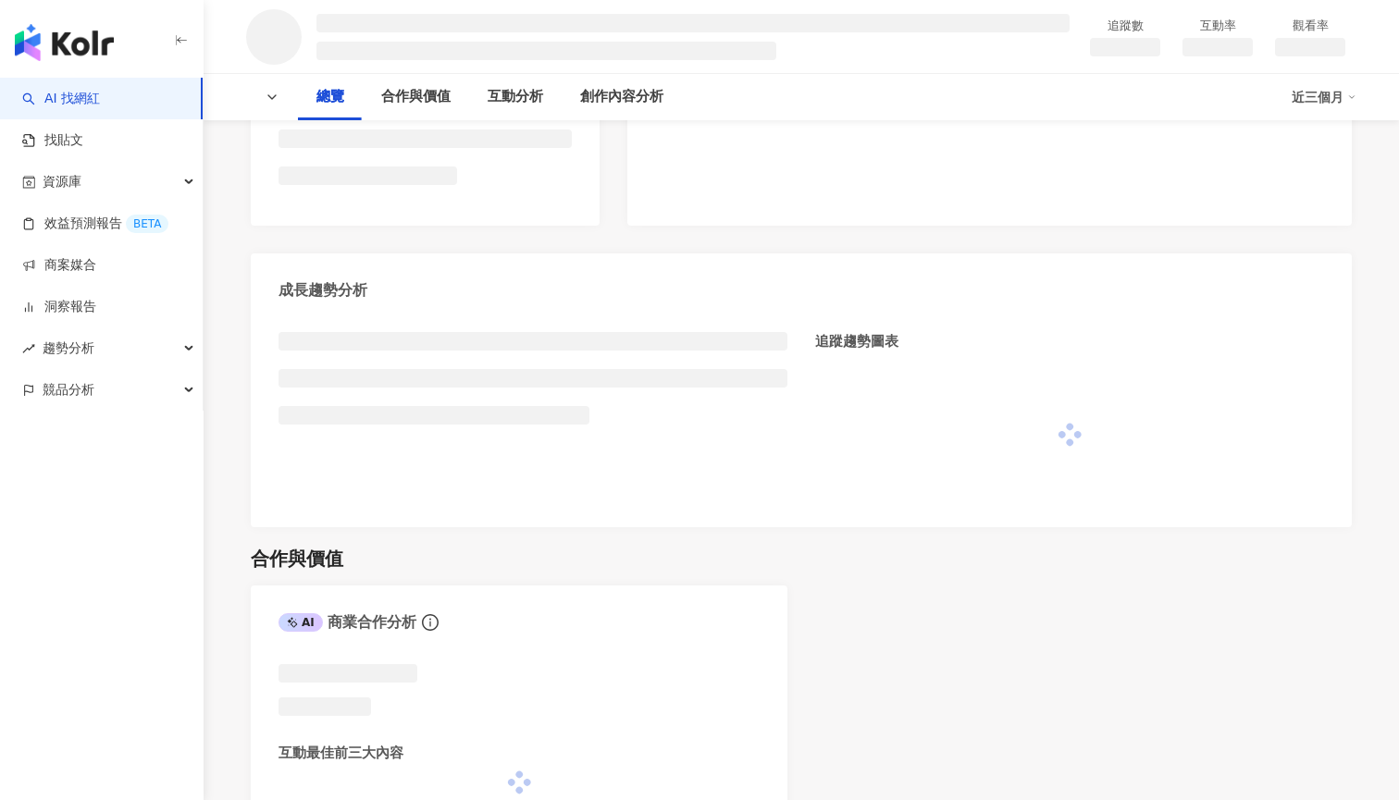
scroll to position [692, 0]
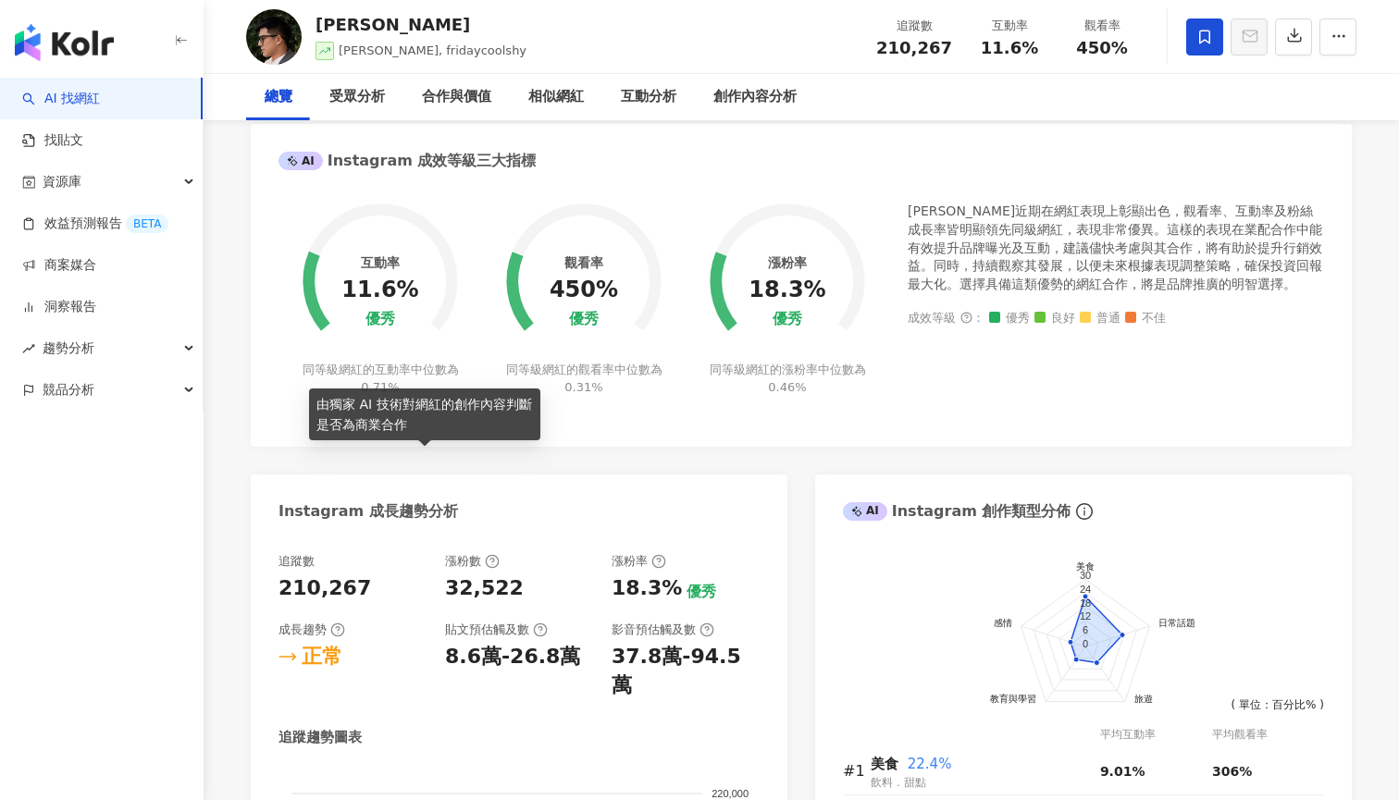
scroll to position [33, 0]
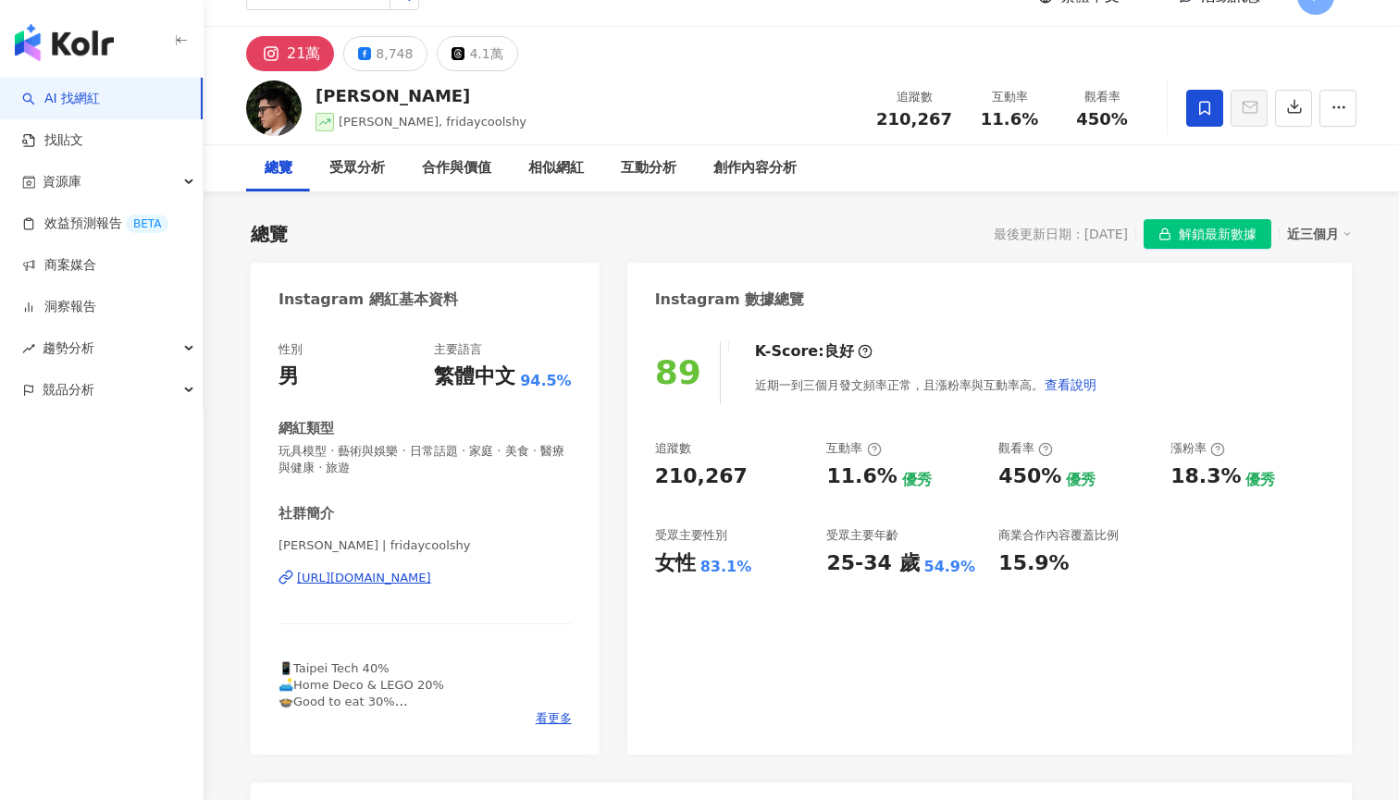
click at [407, 585] on div "[URL][DOMAIN_NAME]" at bounding box center [364, 578] width 134 height 17
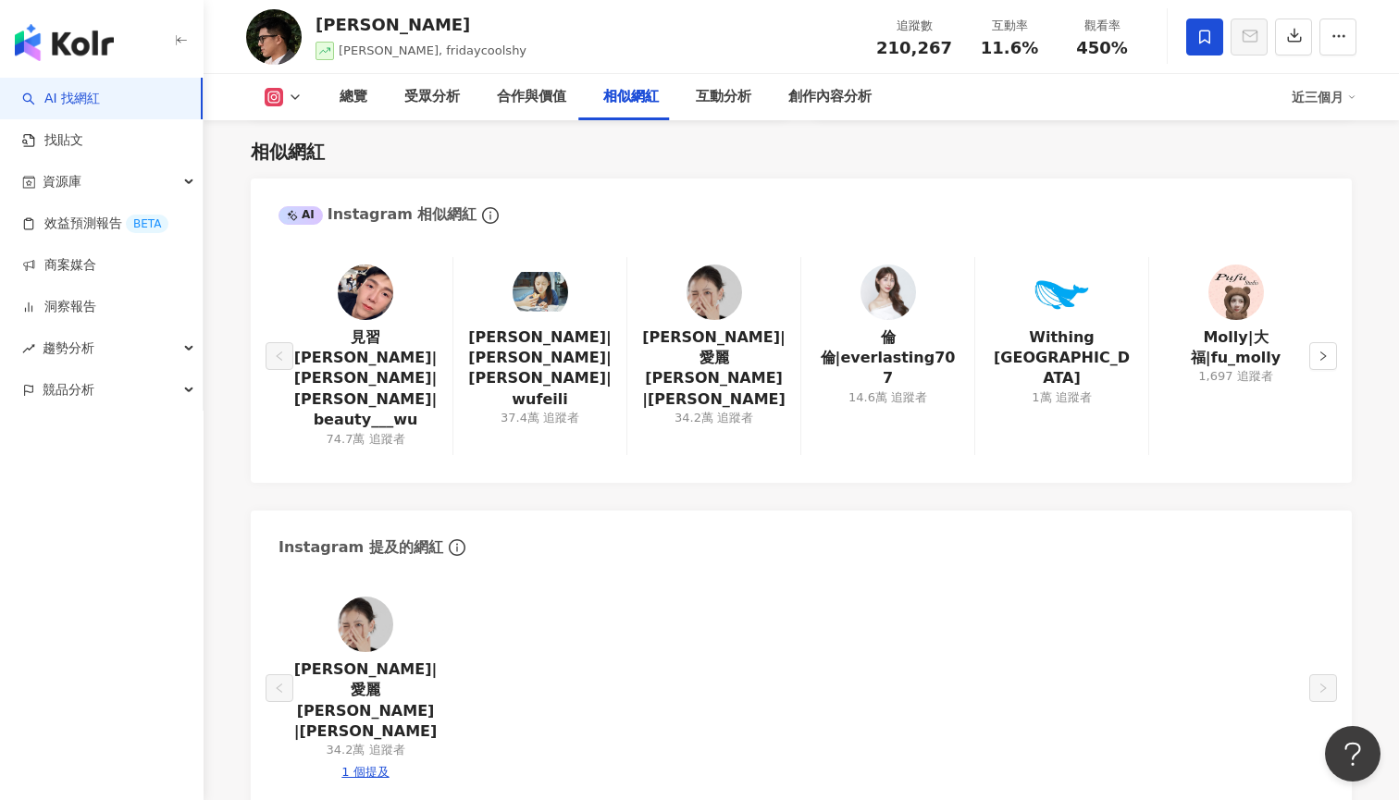
scroll to position [3079, 0]
click at [1315, 342] on button "button" at bounding box center [1323, 356] width 28 height 28
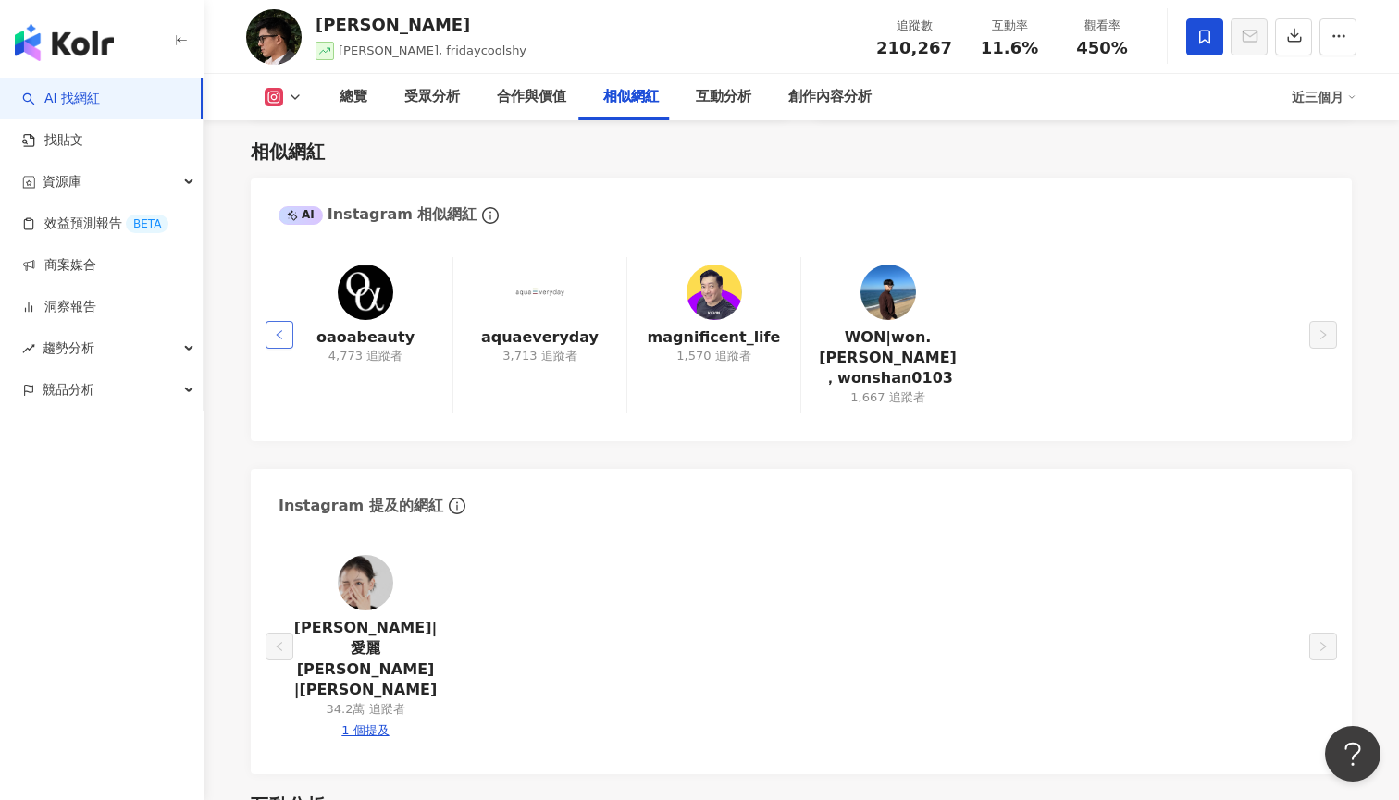
click at [287, 321] on button "button" at bounding box center [279, 335] width 28 height 28
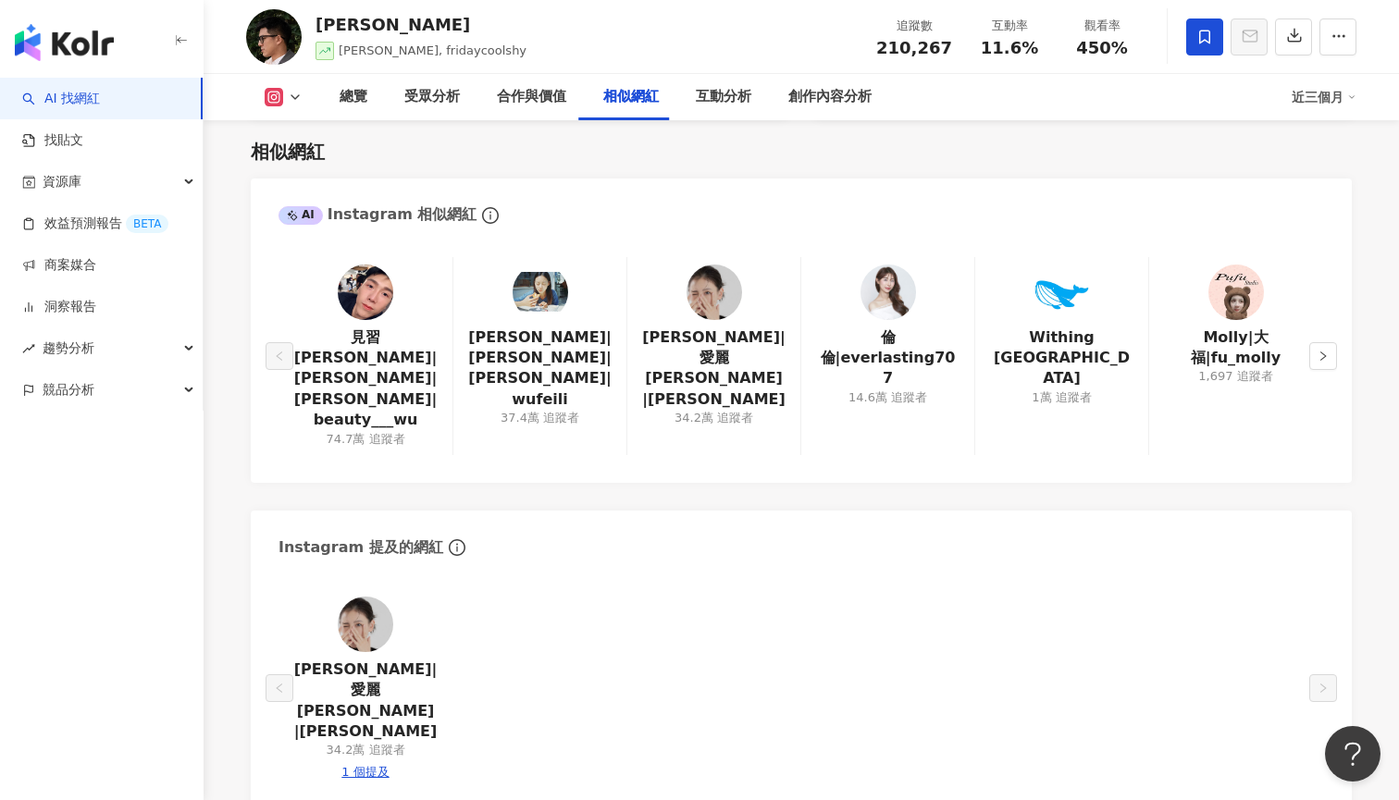
click at [110, 48] on img "button" at bounding box center [64, 42] width 99 height 37
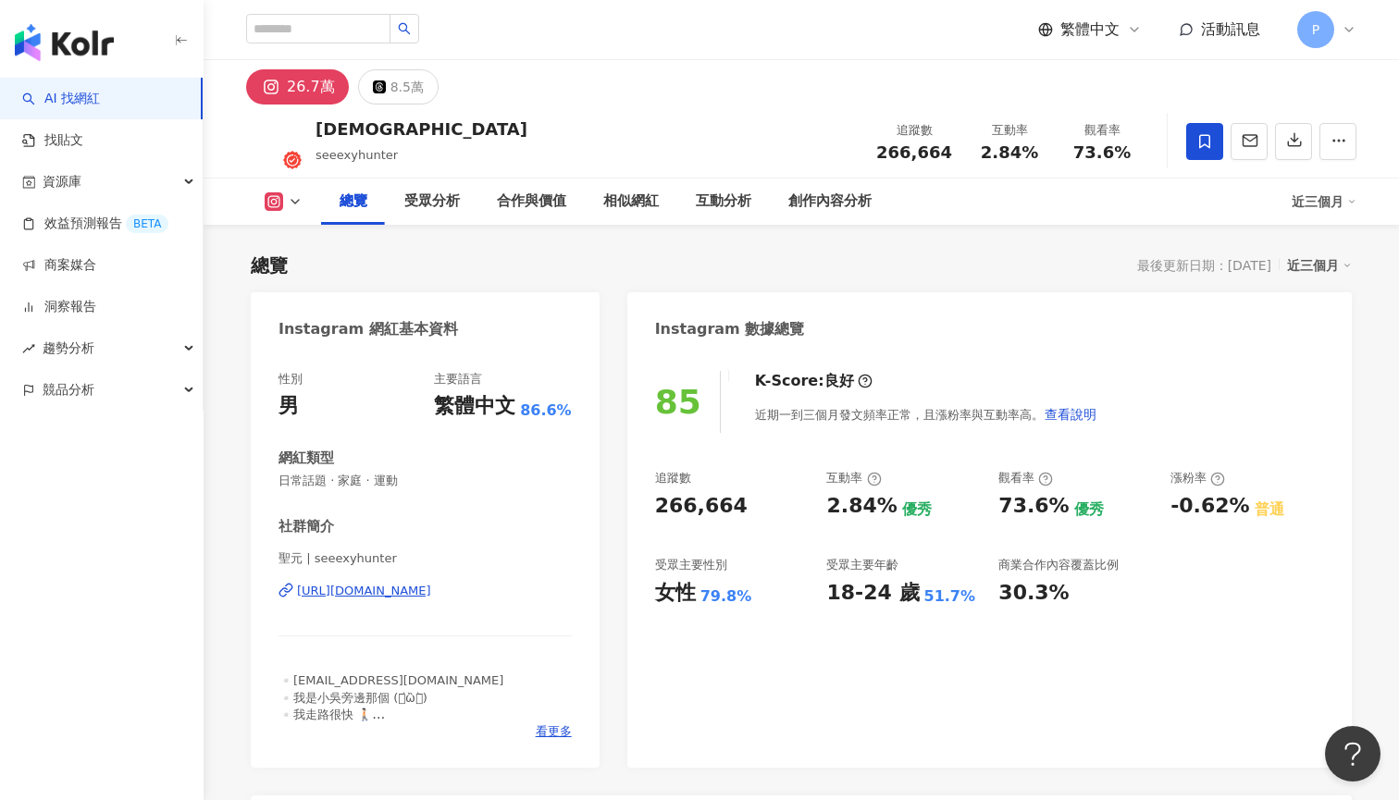
scroll to position [154, 0]
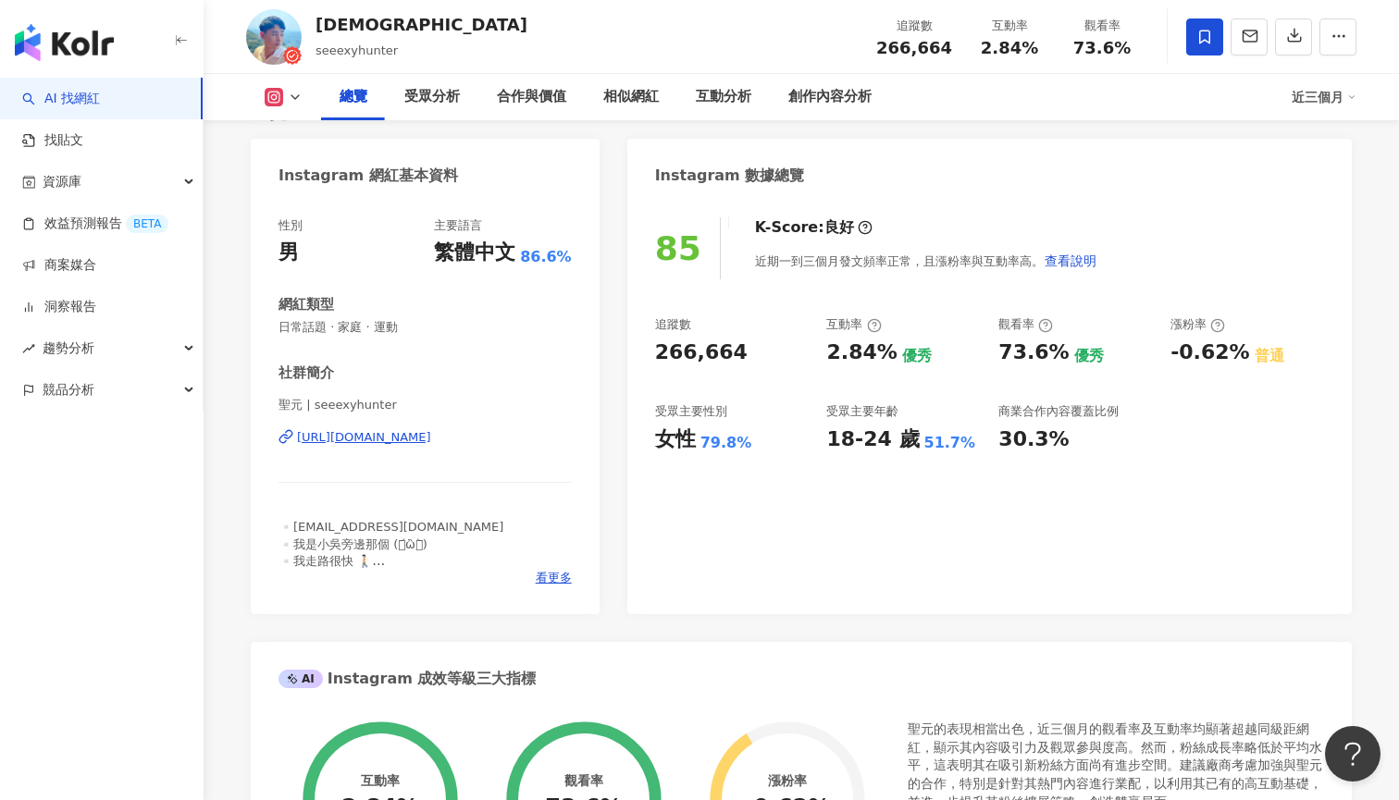
click at [401, 429] on div "[URL][DOMAIN_NAME]" at bounding box center [364, 437] width 134 height 17
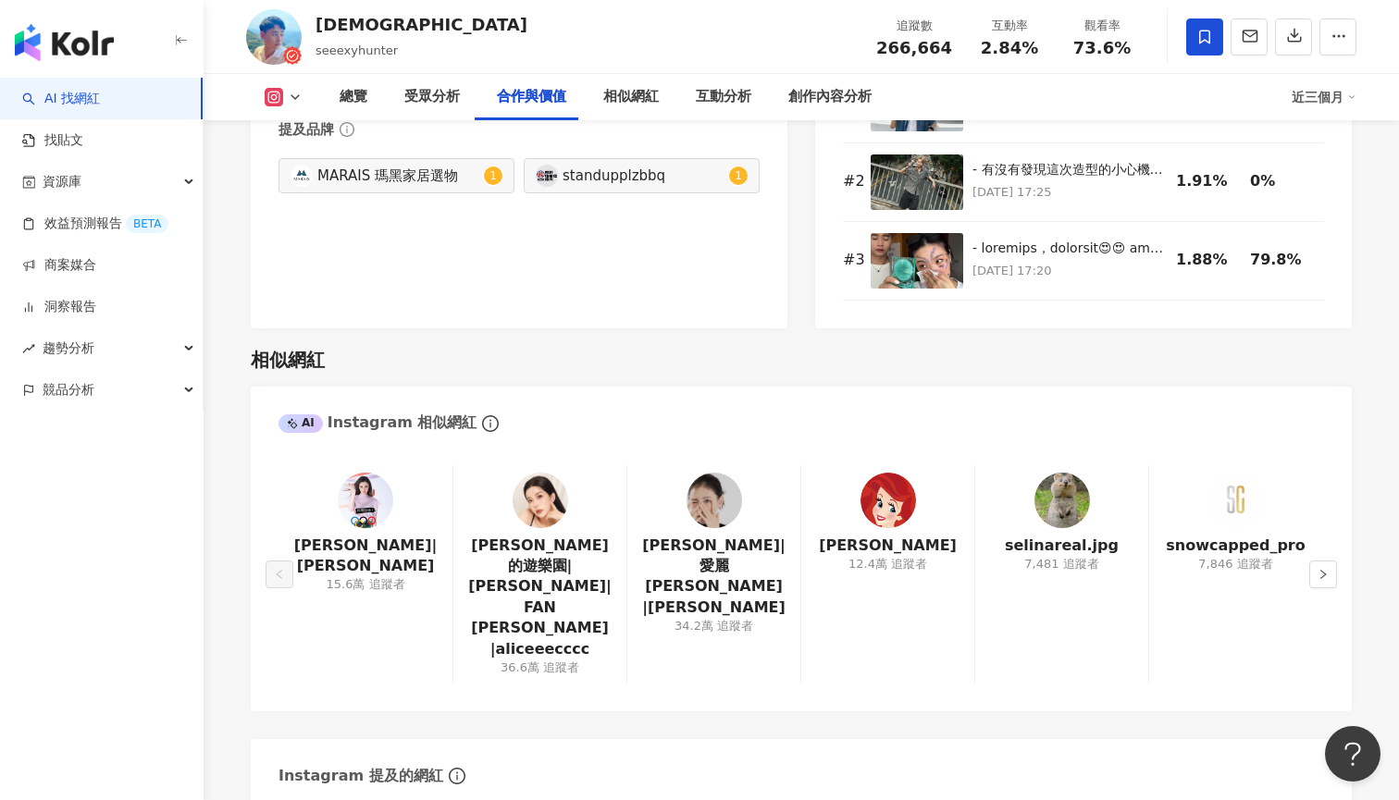
scroll to position [2918, 0]
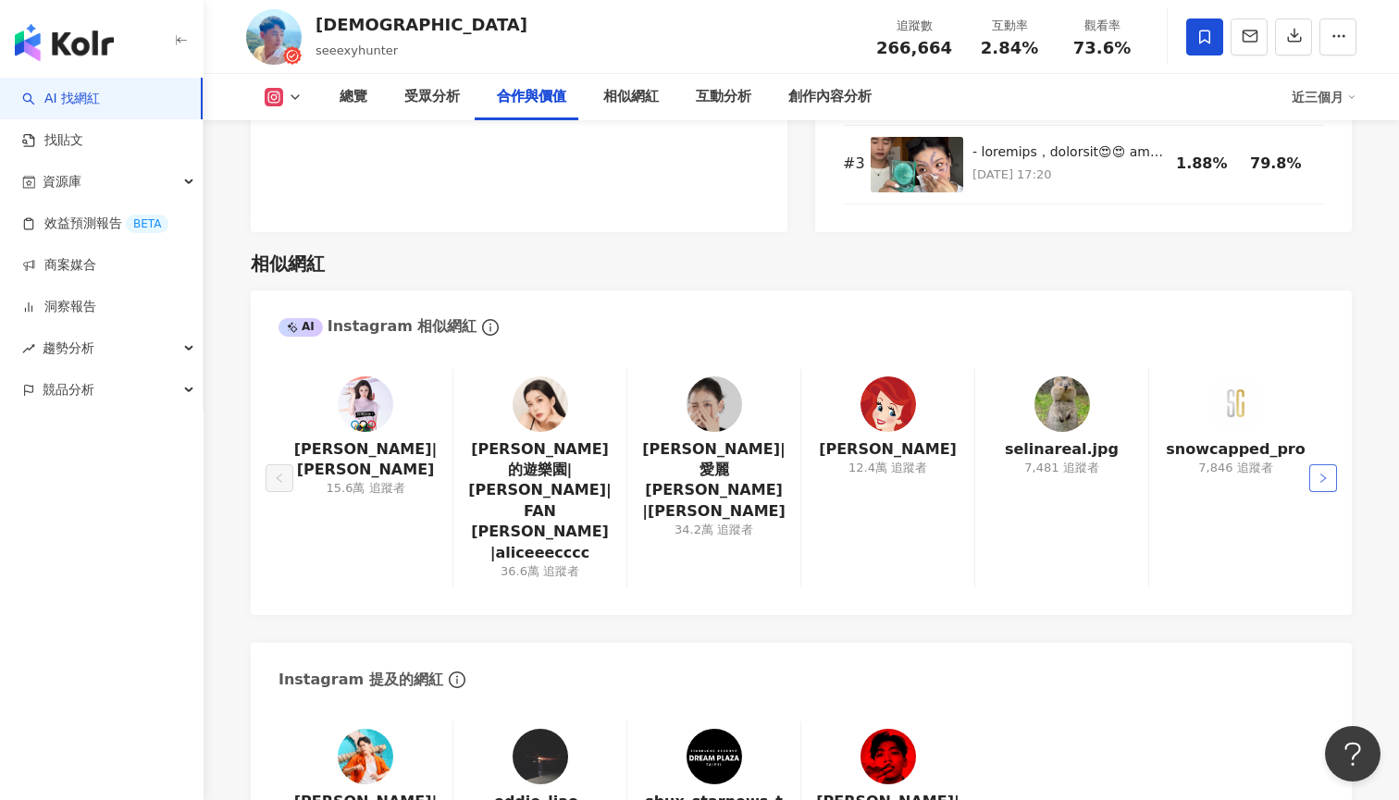
click at [1326, 473] on icon "right" at bounding box center [1322, 478] width 11 height 11
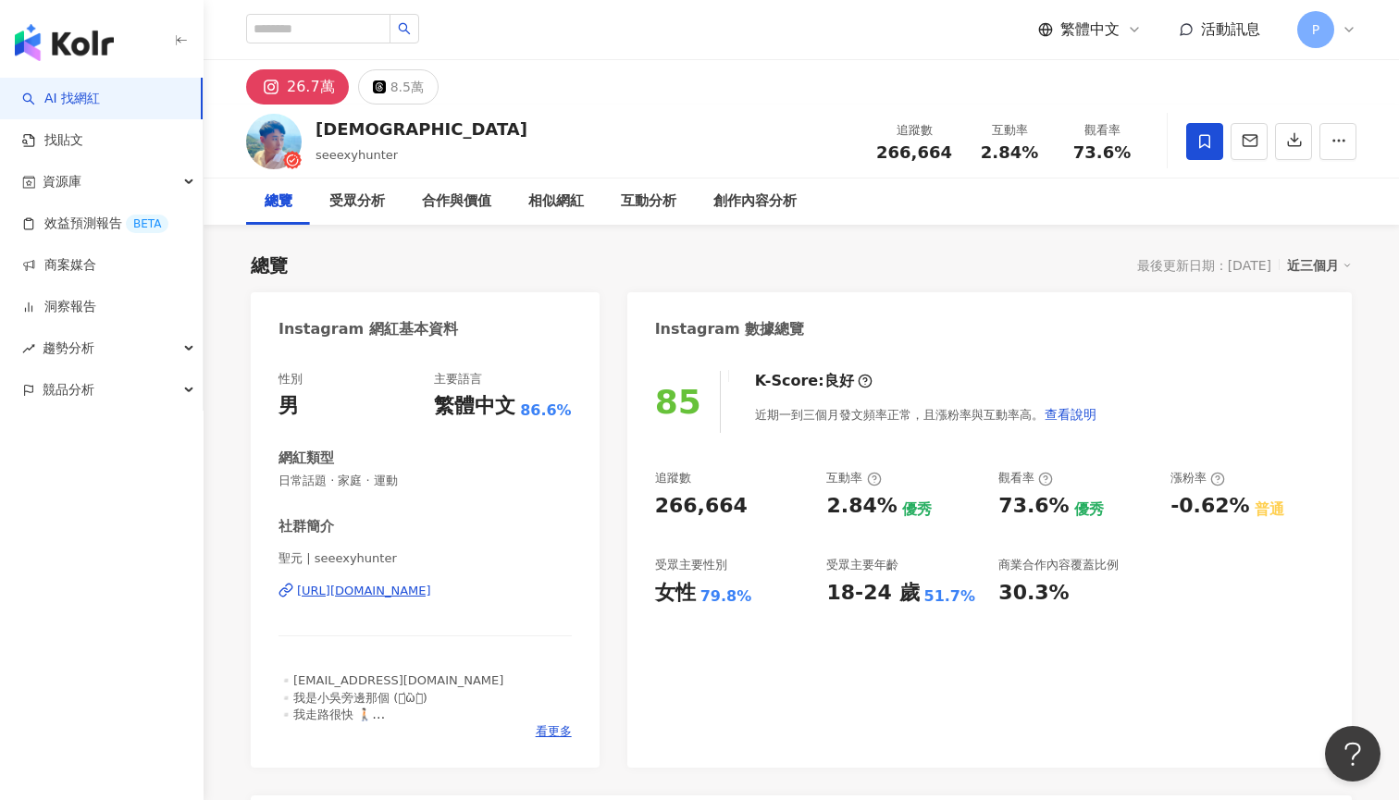
scroll to position [0, 0]
click at [468, 193] on div "合作與價值" at bounding box center [456, 202] width 69 height 22
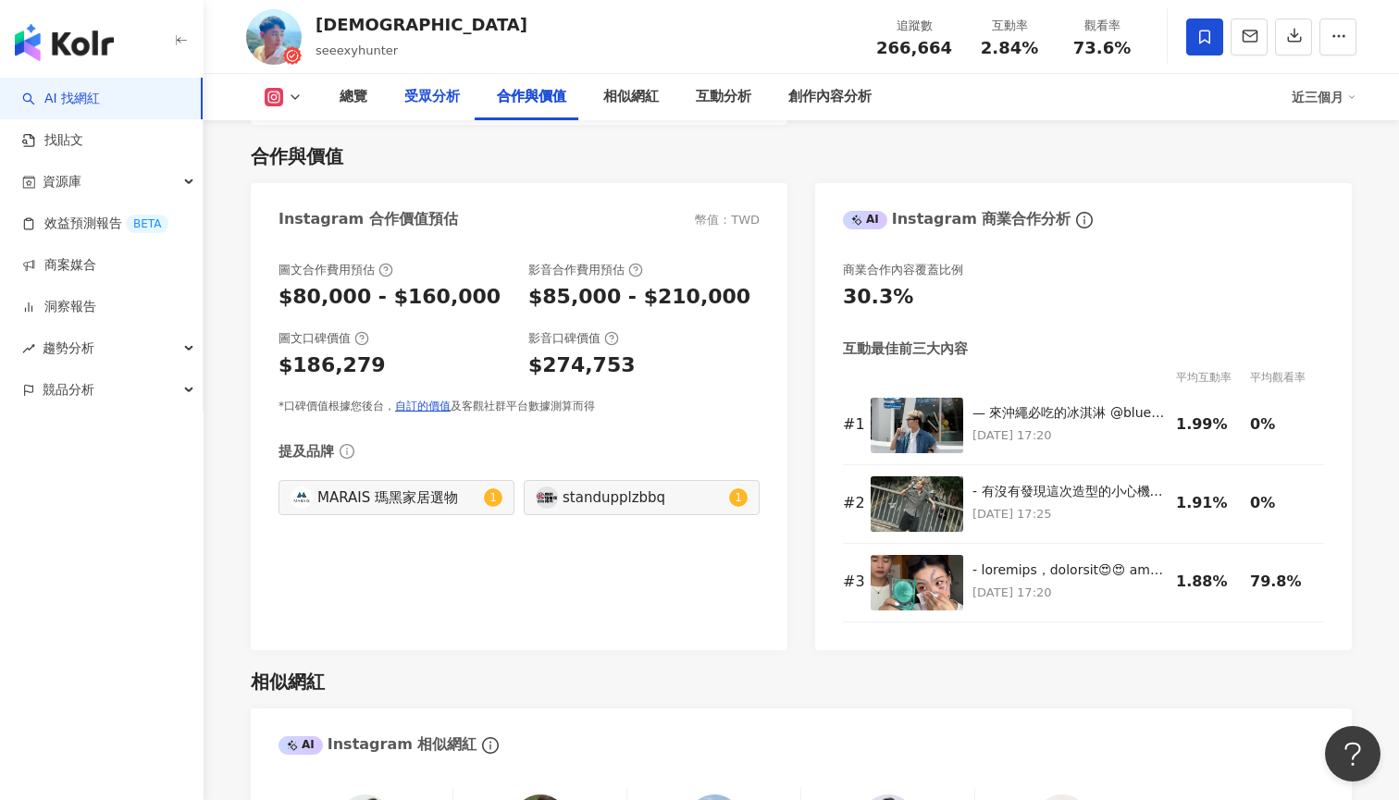
click at [361, 112] on div "總覽" at bounding box center [353, 97] width 65 height 46
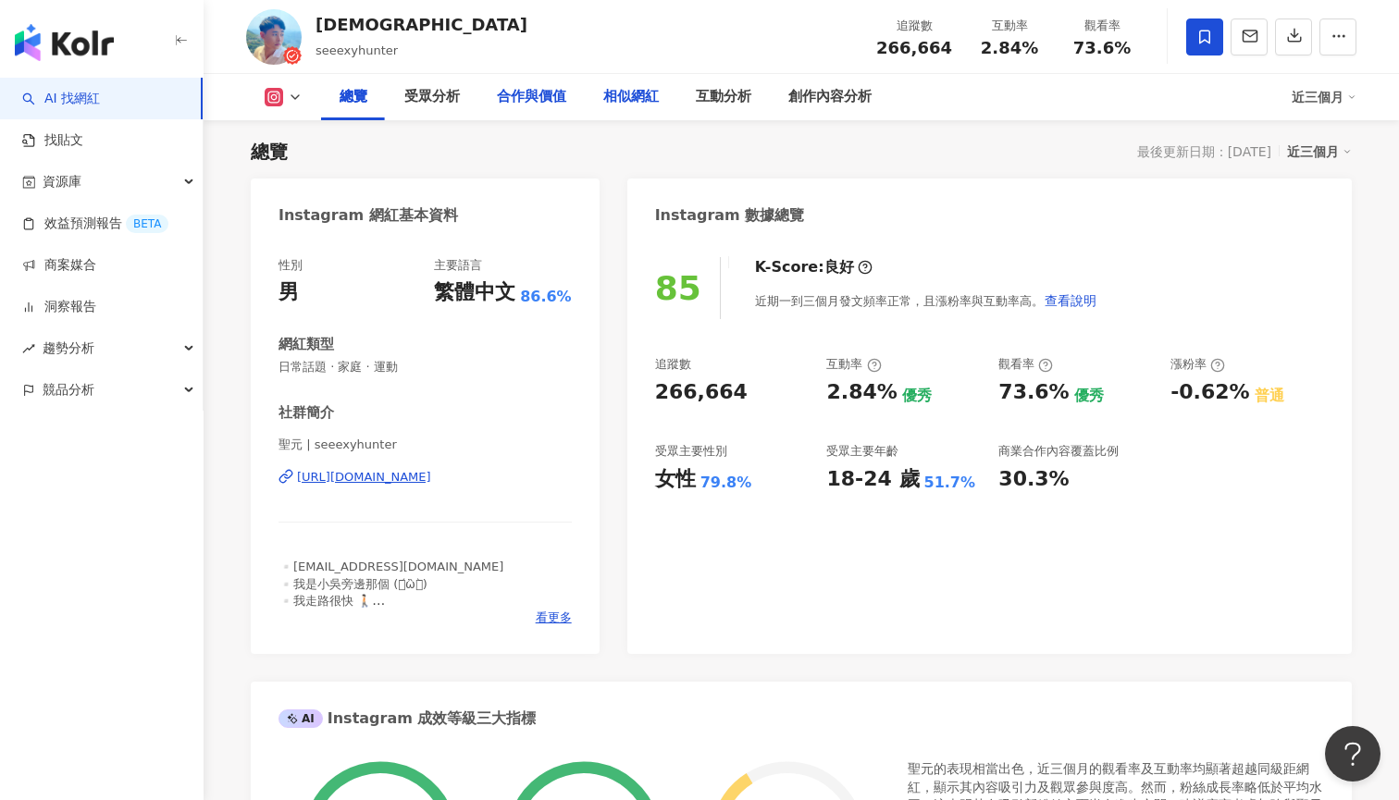
drag, startPoint x: 523, startPoint y: 101, endPoint x: 640, endPoint y: 103, distance: 117.5
click at [523, 101] on div "合作與價值" at bounding box center [531, 97] width 69 height 22
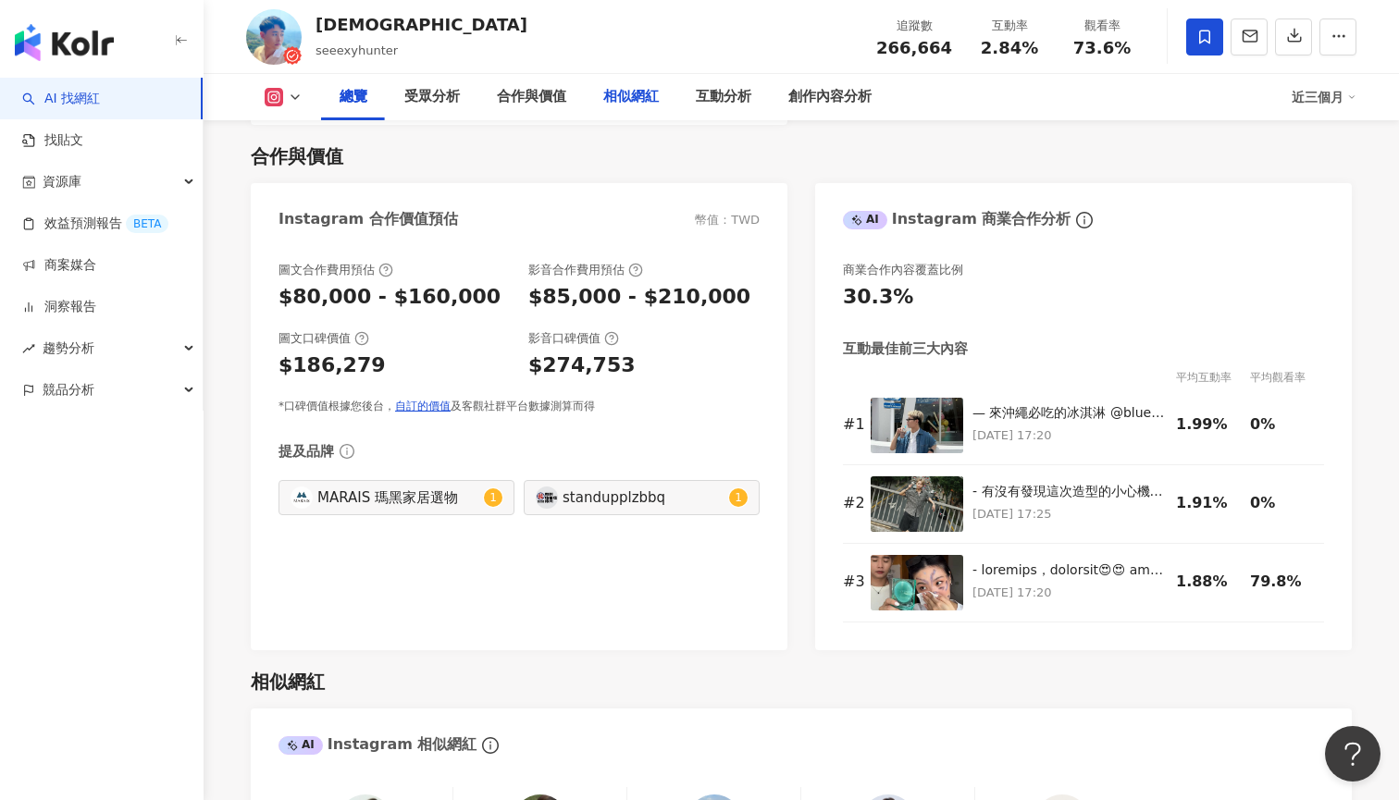
click at [640, 103] on div "相似網紅" at bounding box center [630, 97] width 55 height 22
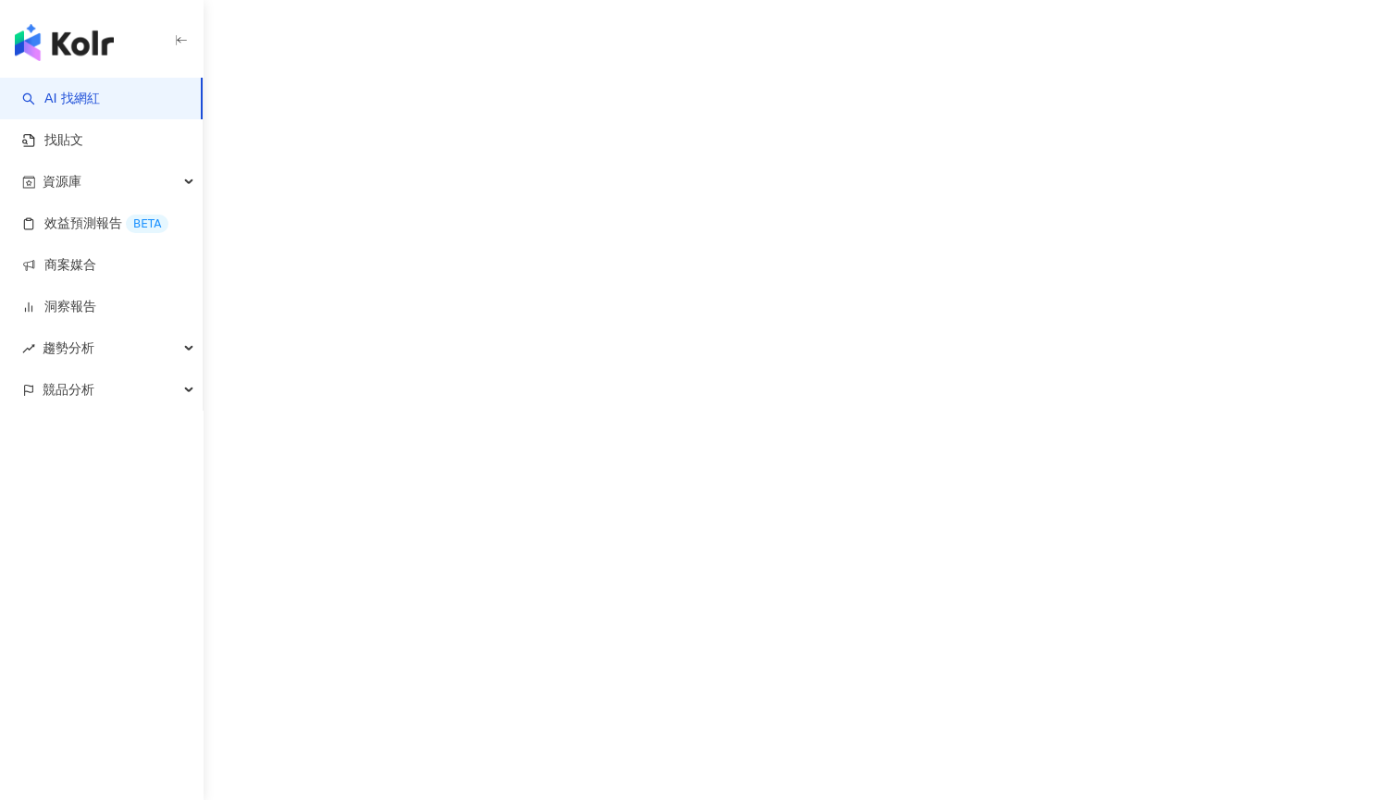
scroll to position [11, 0]
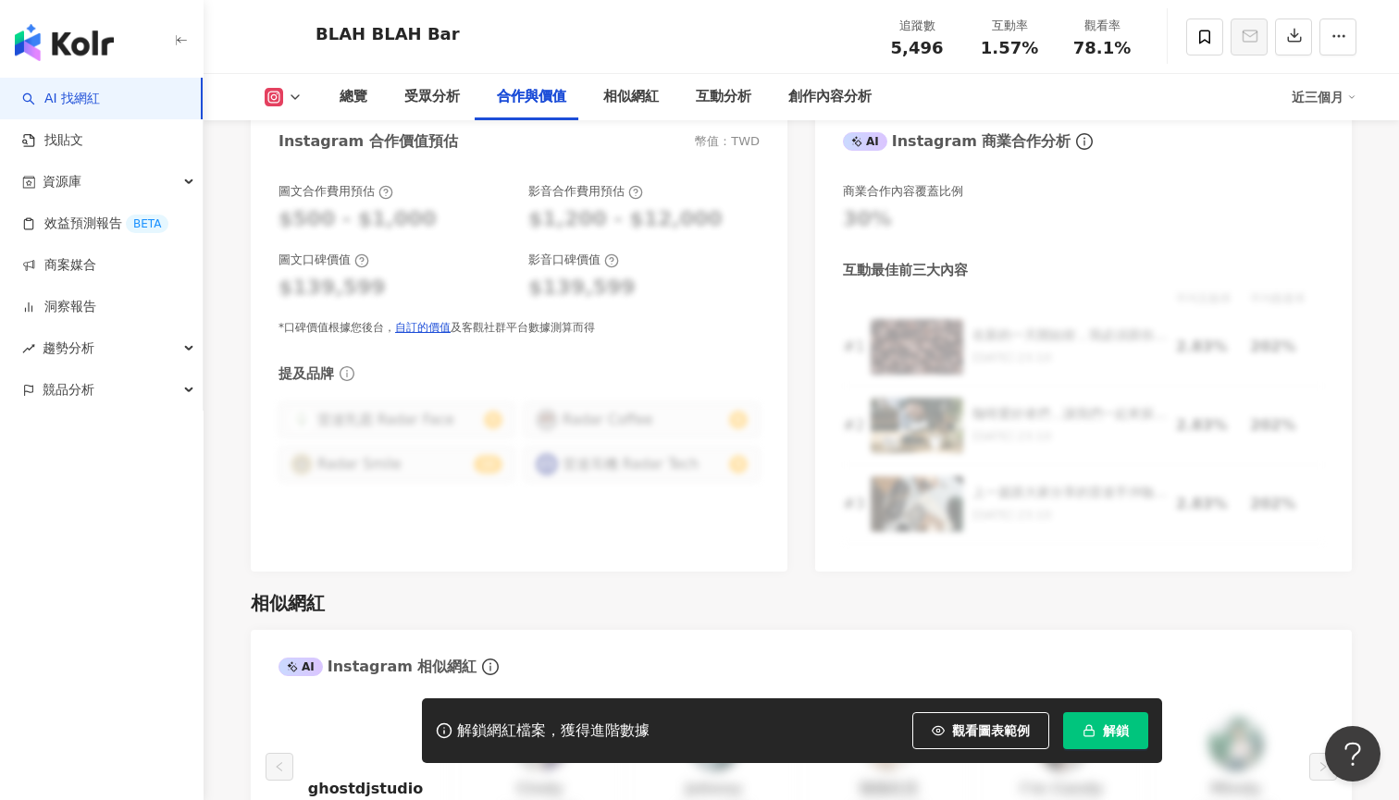
scroll to position [2620, 0]
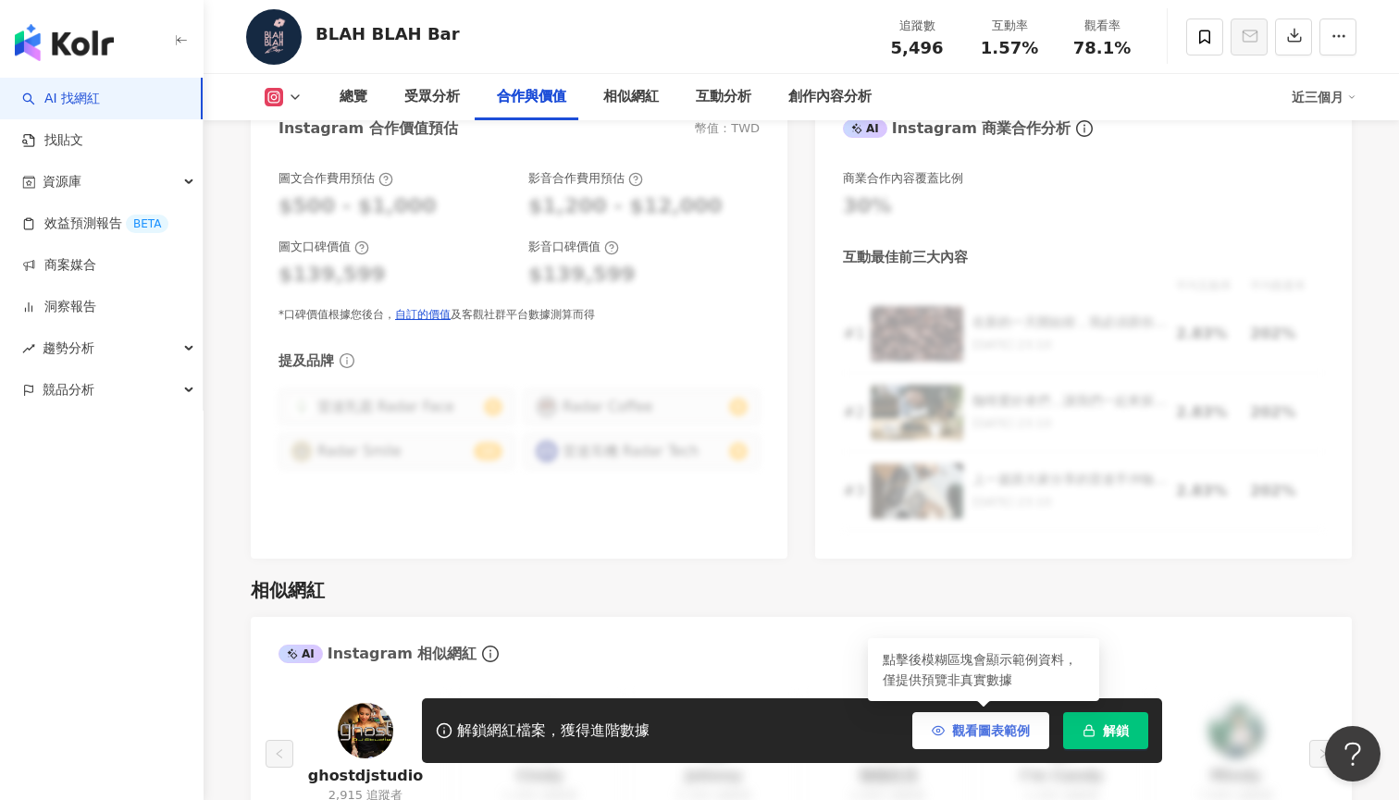
click at [984, 726] on span "觀看圖表範例" at bounding box center [991, 730] width 78 height 15
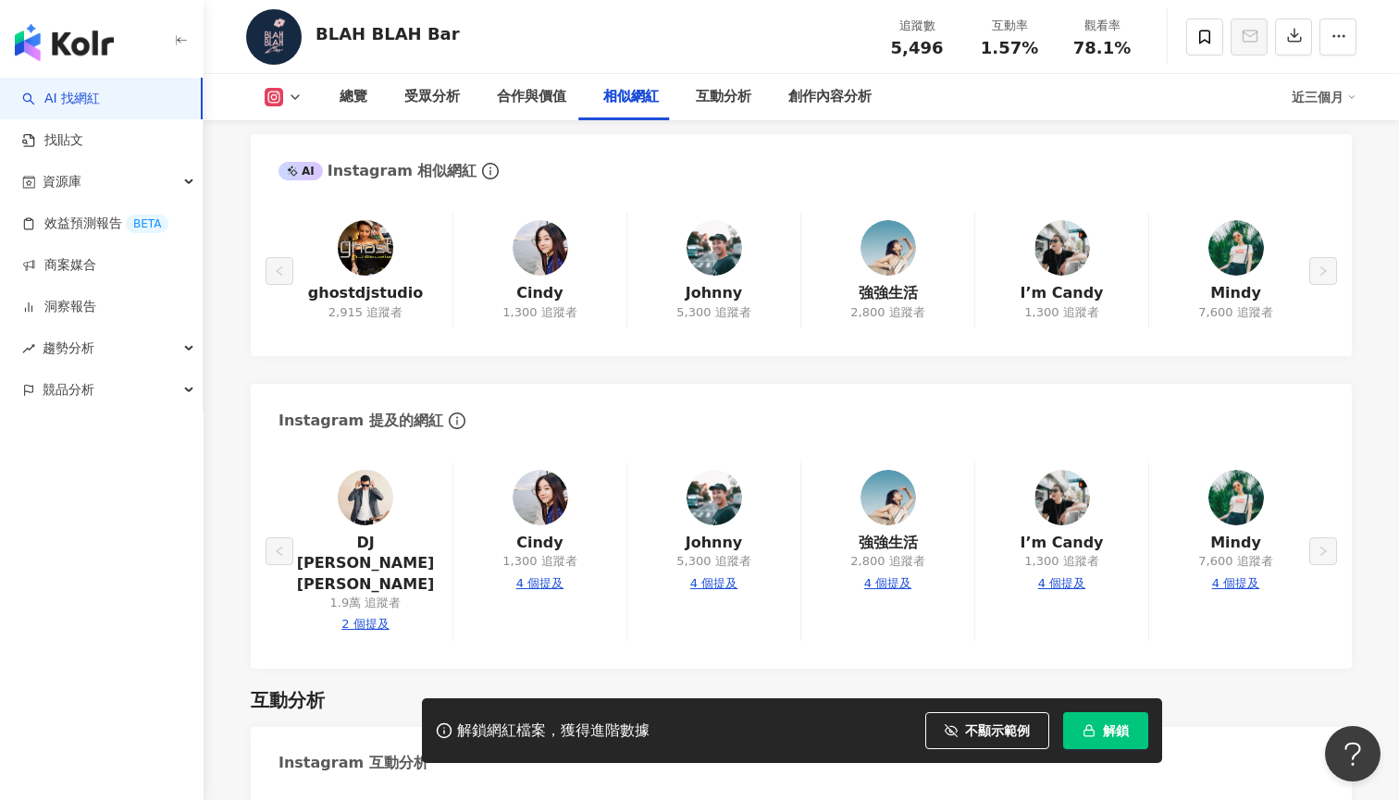
scroll to position [3147, 0]
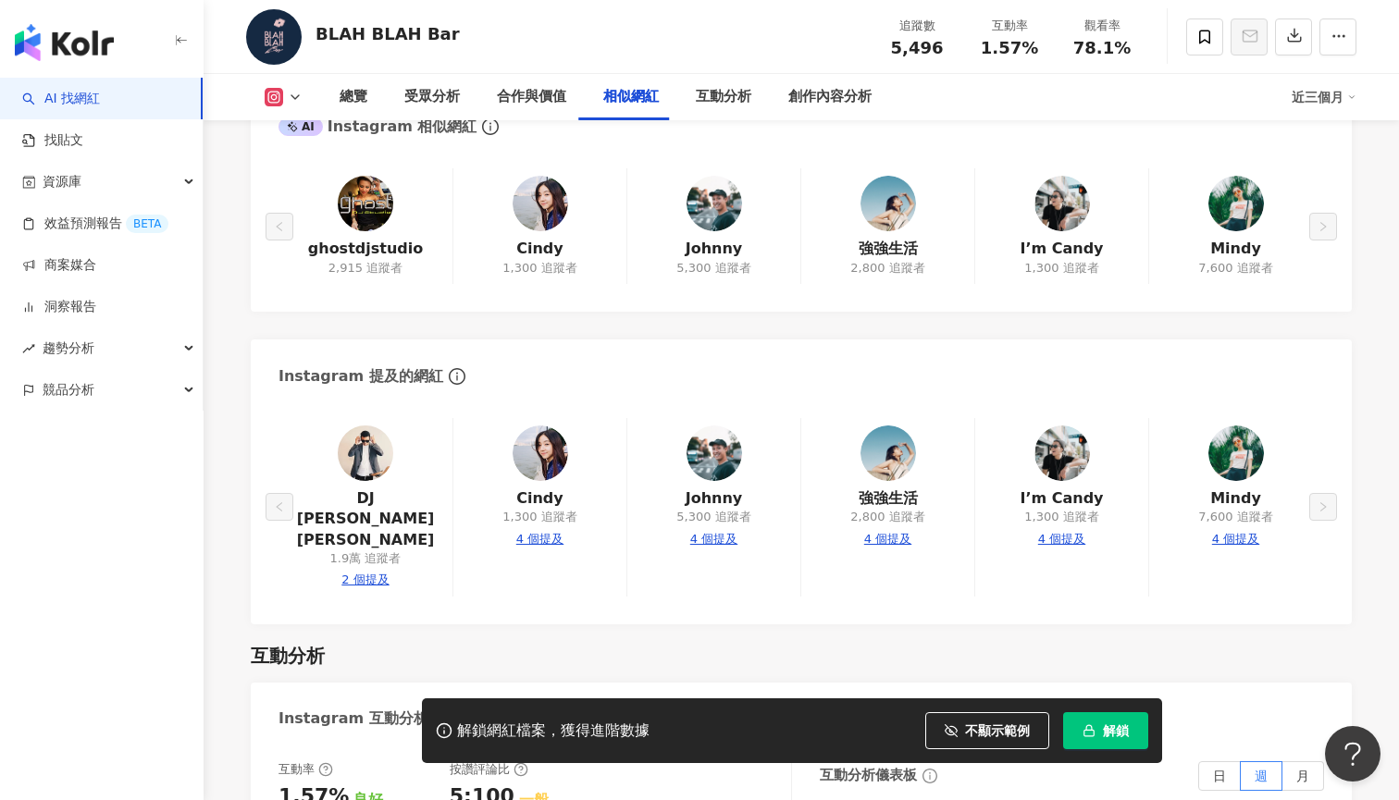
click at [361, 433] on img at bounding box center [365, 452] width 55 height 55
click at [550, 418] on div "DJ Ken Lin 1.9萬 追蹤者 2 個提及 Cindy 1,300 追蹤者 4 個提及 Johnny 5,300 追蹤者 4 個提及 強強生活 2,8…" at bounding box center [800, 507] width 1045 height 179
click at [541, 506] on div "DJ Ken Lin 1.9萬 追蹤者 2 個提及 Cindy 1,300 追蹤者 4 個提及 Johnny 5,300 追蹤者 4 個提及 強強生活 2,8…" at bounding box center [800, 507] width 1045 height 179
click at [549, 421] on div "DJ Ken Lin 1.9萬 追蹤者 2 個提及 Cindy 1,300 追蹤者 4 個提及 Johnny 5,300 追蹤者 4 個提及 強強生活 2,8…" at bounding box center [800, 507] width 1045 height 179
click at [558, 431] on div "DJ Ken Lin 1.9萬 追蹤者 2 個提及 Cindy 1,300 追蹤者 4 個提及 Johnny 5,300 追蹤者 4 個提及 強強生活 2,8…" at bounding box center [800, 507] width 1045 height 179
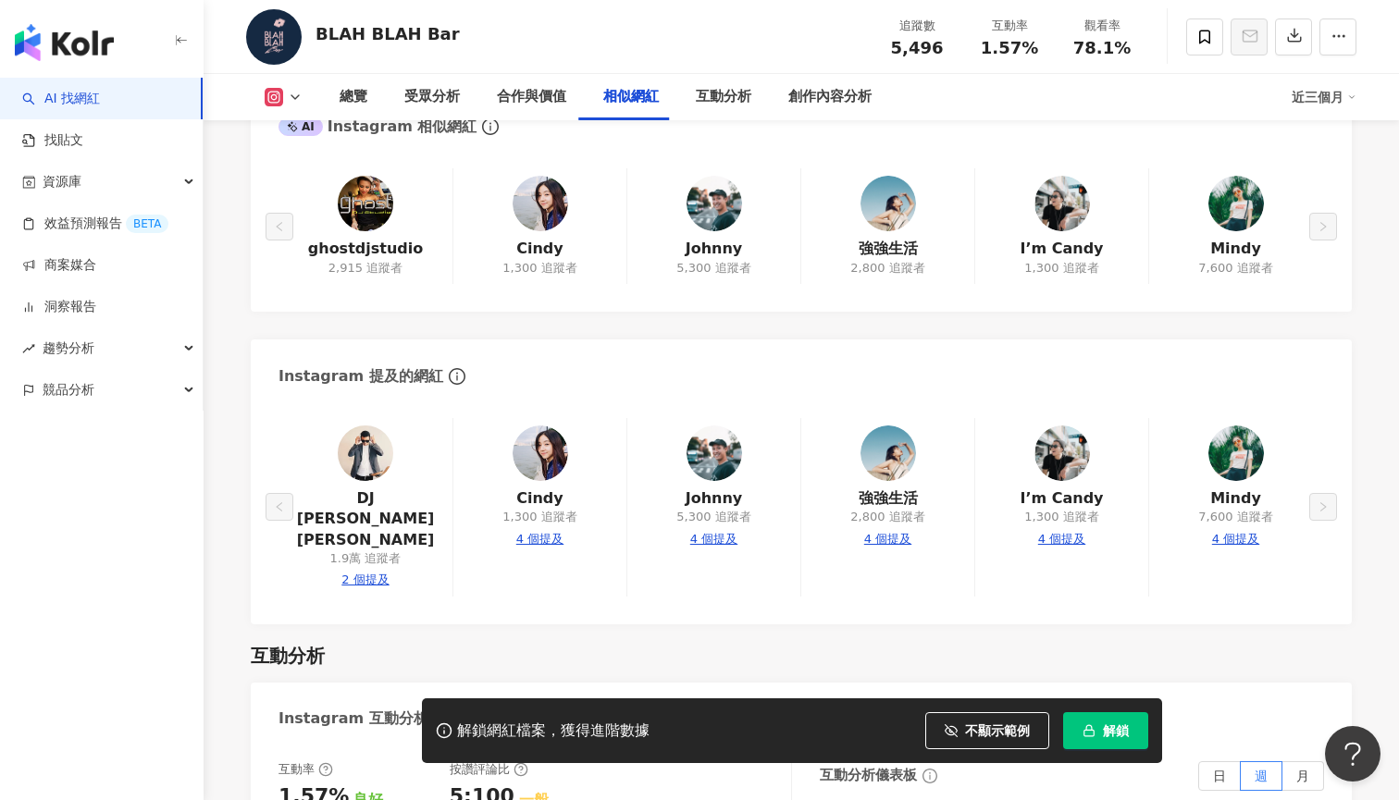
click at [560, 482] on div "DJ Ken Lin 1.9萬 追蹤者 2 個提及 Cindy 1,300 追蹤者 4 個提及 Johnny 5,300 追蹤者 4 個提及 強強生活 2,8…" at bounding box center [800, 507] width 1045 height 179
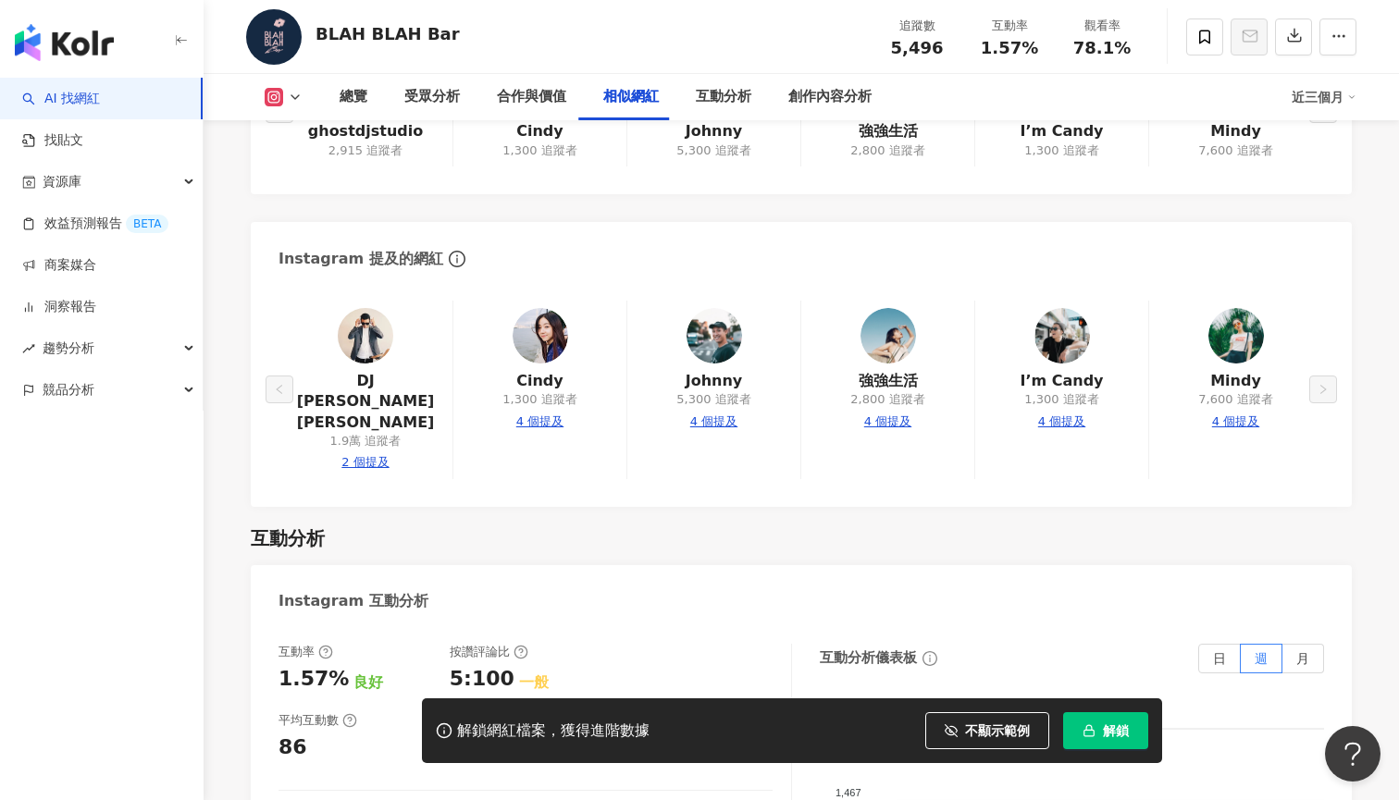
click at [542, 389] on div "DJ Ken Lin 1.9萬 追蹤者 2 個提及 Cindy 1,300 追蹤者 4 個提及 Johnny 5,300 追蹤者 4 個提及 強強生活 2,8…" at bounding box center [800, 390] width 1045 height 179
click at [547, 305] on div "DJ Ken Lin 1.9萬 追蹤者 2 個提及 Cindy 1,300 追蹤者 4 個提及 Johnny 5,300 追蹤者 4 個提及 強強生活 2,8…" at bounding box center [800, 390] width 1045 height 179
click at [594, 332] on div "DJ Ken Lin 1.9萬 追蹤者 2 個提及 Cindy 1,300 追蹤者 4 個提及 Johnny 5,300 追蹤者 4 個提及 強強生活 2,8…" at bounding box center [800, 390] width 1045 height 179
click at [541, 337] on div "DJ Ken Lin 1.9萬 追蹤者 2 個提及 Cindy 1,300 追蹤者 4 個提及 Johnny 5,300 追蹤者 4 個提及 強強生活 2,8…" at bounding box center [800, 390] width 1045 height 179
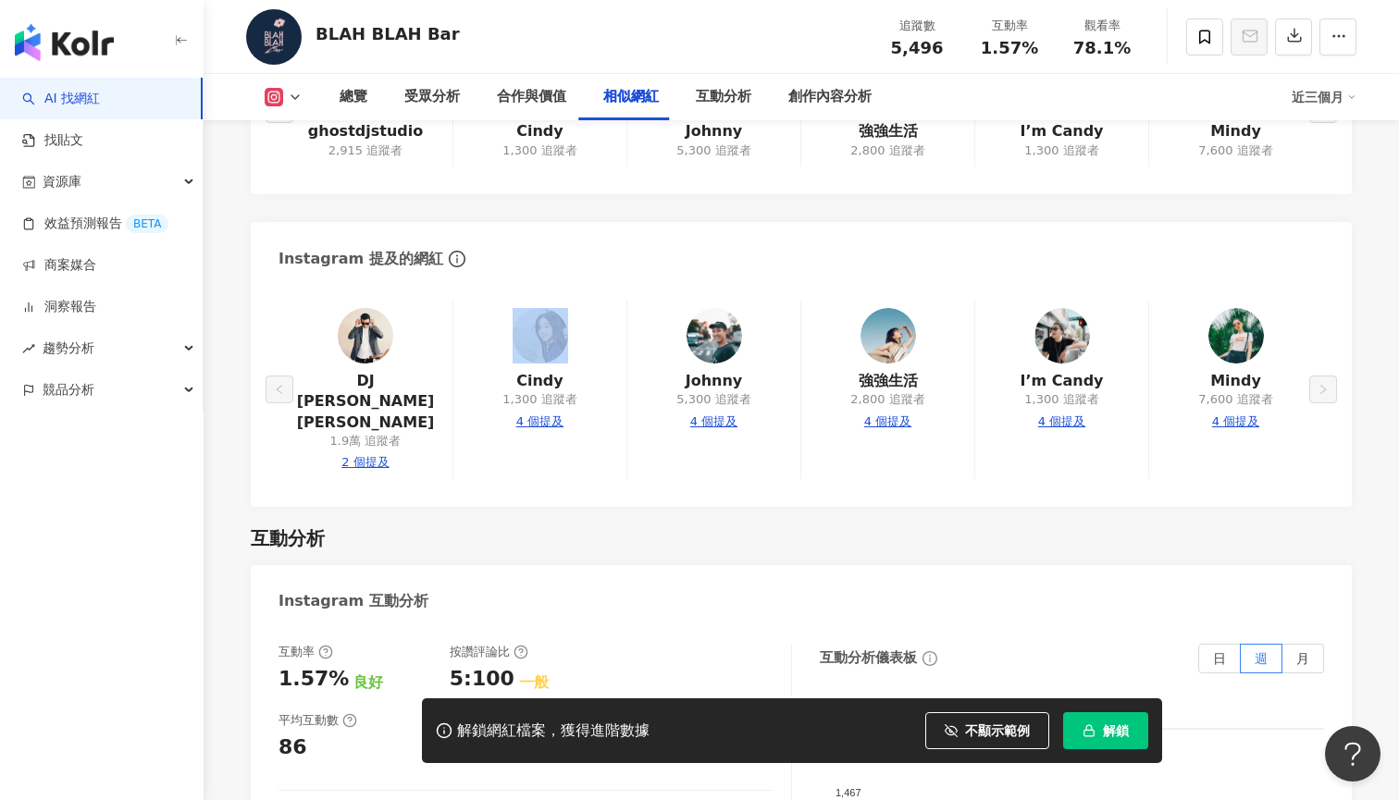
click at [541, 339] on div "DJ Ken Lin 1.9萬 追蹤者 2 個提及 Cindy 1,300 追蹤者 4 個提及 Johnny 5,300 追蹤者 4 個提及 強強生活 2,8…" at bounding box center [800, 390] width 1045 height 179
click at [541, 350] on div "DJ Ken Lin 1.9萬 追蹤者 2 個提及 Cindy 1,300 追蹤者 4 個提及 Johnny 5,300 追蹤者 4 個提及 強強生活 2,8…" at bounding box center [800, 390] width 1045 height 179
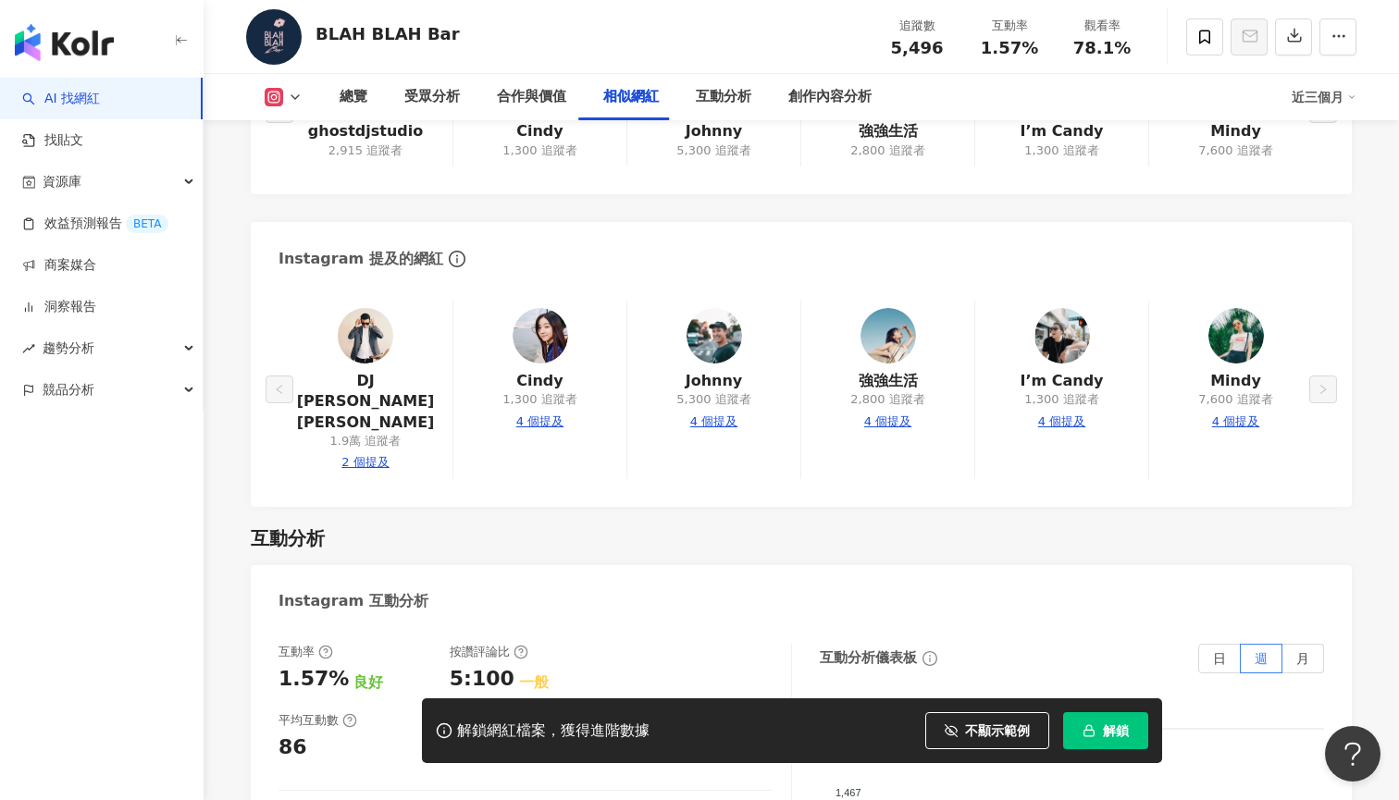
click at [540, 391] on div "DJ Ken Lin 1.9萬 追蹤者 2 個提及 Cindy 1,300 追蹤者 4 個提及 Johnny 5,300 追蹤者 4 個提及 強強生活 2,8…" at bounding box center [800, 390] width 1045 height 179
click at [626, 346] on div "DJ Ken Lin 1.9萬 追蹤者 2 個提及 Cindy 1,300 追蹤者 4 個提及 Johnny 5,300 追蹤者 4 個提及 強強生活 2,8…" at bounding box center [800, 390] width 1045 height 179
click at [367, 327] on img at bounding box center [365, 335] width 55 height 55
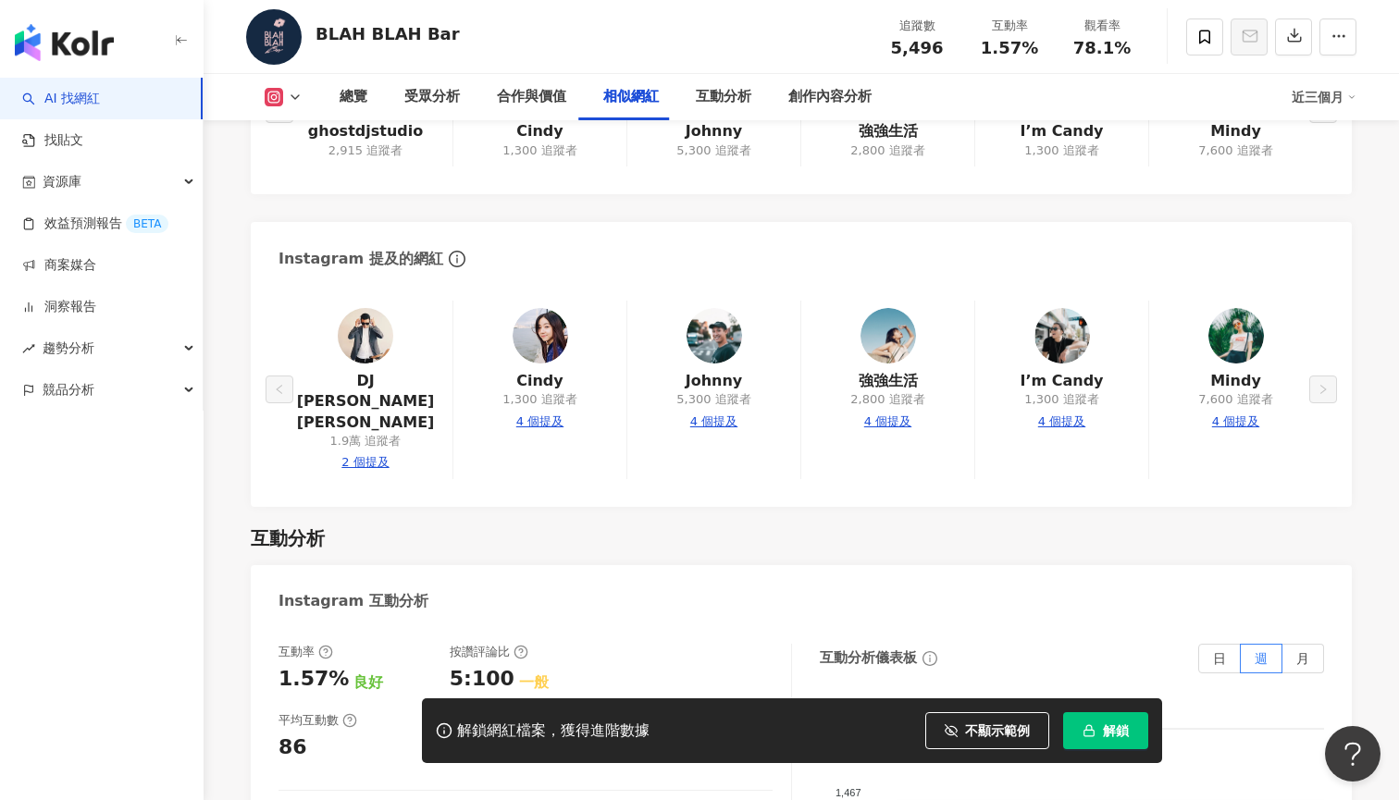
click at [728, 320] on div "DJ Ken Lin 1.9萬 追蹤者 2 個提及 Cindy 1,300 追蹤者 4 個提及 Johnny 5,300 追蹤者 4 個提及 強強生活 2,8…" at bounding box center [800, 390] width 1045 height 179
click at [722, 345] on div "DJ Ken Lin 1.9萬 追蹤者 2 個提及 Cindy 1,300 追蹤者 4 個提及 Johnny 5,300 追蹤者 4 個提及 強強生活 2,8…" at bounding box center [800, 390] width 1045 height 179
click at [763, 341] on div "DJ Ken Lin 1.9萬 追蹤者 2 個提及 Cindy 1,300 追蹤者 4 個提及 Johnny 5,300 追蹤者 4 個提及 強強生活 2,8…" at bounding box center [800, 390] width 1045 height 179
drag, startPoint x: 524, startPoint y: 345, endPoint x: 572, endPoint y: 345, distance: 47.2
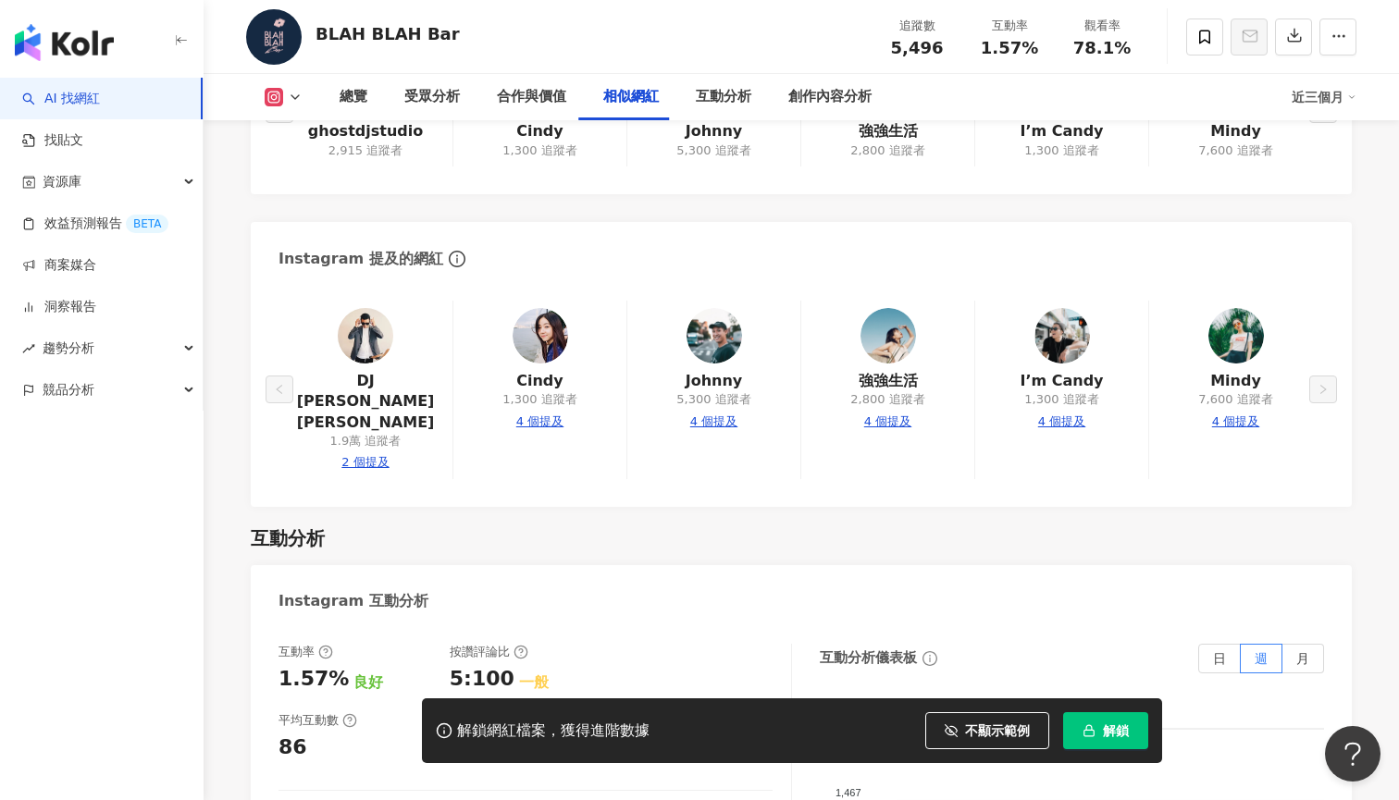
click at [572, 345] on div "DJ Ken Lin 1.9萬 追蹤者 2 個提及 Cindy 1,300 追蹤者 4 個提及 Johnny 5,300 追蹤者 4 個提及 強強生活 2,8…" at bounding box center [800, 390] width 1045 height 179
drag, startPoint x: 555, startPoint y: 347, endPoint x: 508, endPoint y: 348, distance: 47.2
click at [508, 348] on div "DJ Ken Lin 1.9萬 追蹤者 2 個提及 Cindy 1,300 追蹤者 4 個提及 Johnny 5,300 追蹤者 4 個提及 強強生活 2,8…" at bounding box center [800, 390] width 1045 height 179
click at [529, 350] on div "DJ Ken Lin 1.9萬 追蹤者 2 個提及 Cindy 1,300 追蹤者 4 個提及 Johnny 5,300 追蹤者 4 個提及 強強生活 2,8…" at bounding box center [800, 390] width 1045 height 179
drag, startPoint x: 518, startPoint y: 353, endPoint x: 564, endPoint y: 353, distance: 46.2
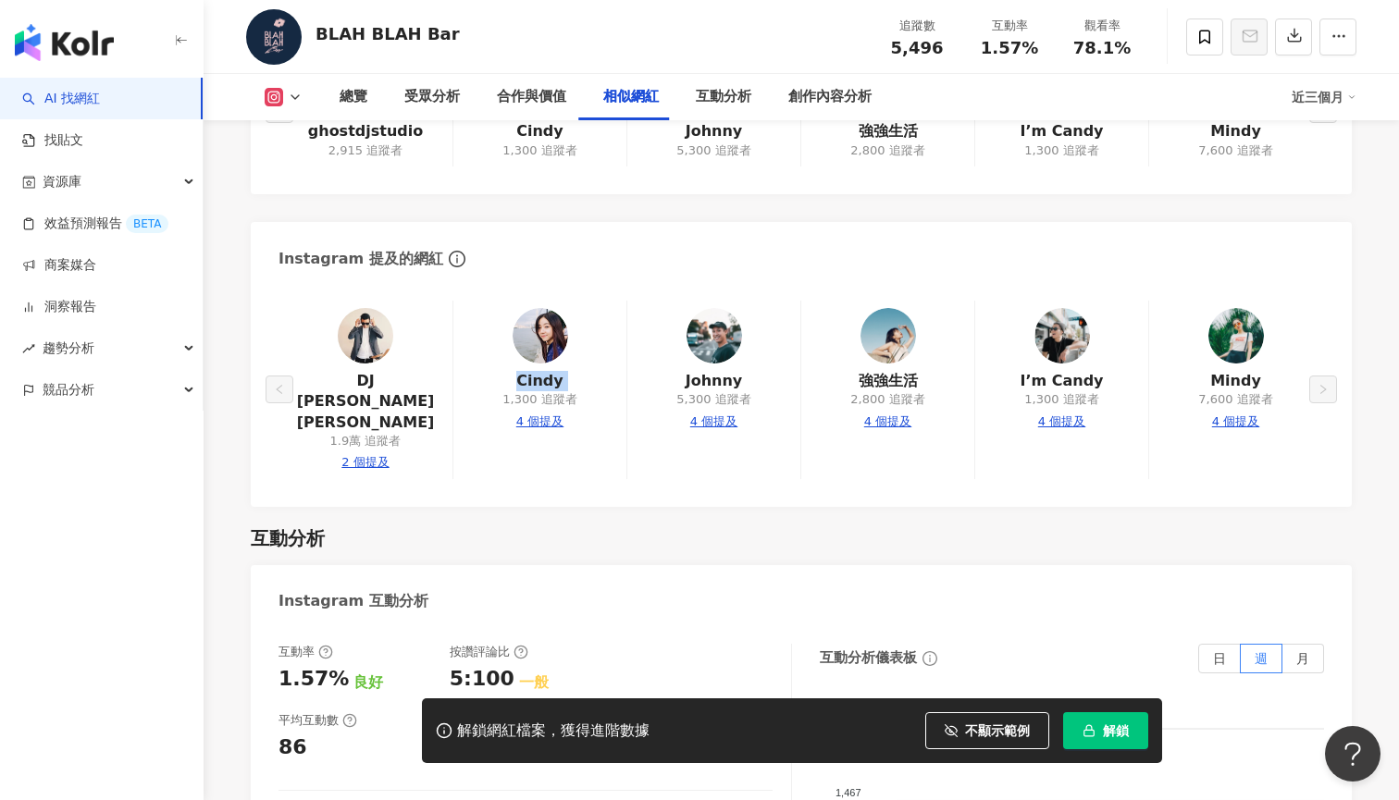
click at [565, 353] on div "DJ Ken Lin 1.9萬 追蹤者 2 個提及 Cindy 1,300 追蹤者 4 個提及 Johnny 5,300 追蹤者 4 個提及 強強生活 2,8…" at bounding box center [800, 390] width 1045 height 179
click at [677, 359] on div "DJ Ken Lin 1.9萬 追蹤者 2 個提及 Cindy 1,300 追蹤者 4 個提及 Johnny 5,300 追蹤者 4 個提及 強強生活 2,8…" at bounding box center [800, 390] width 1045 height 179
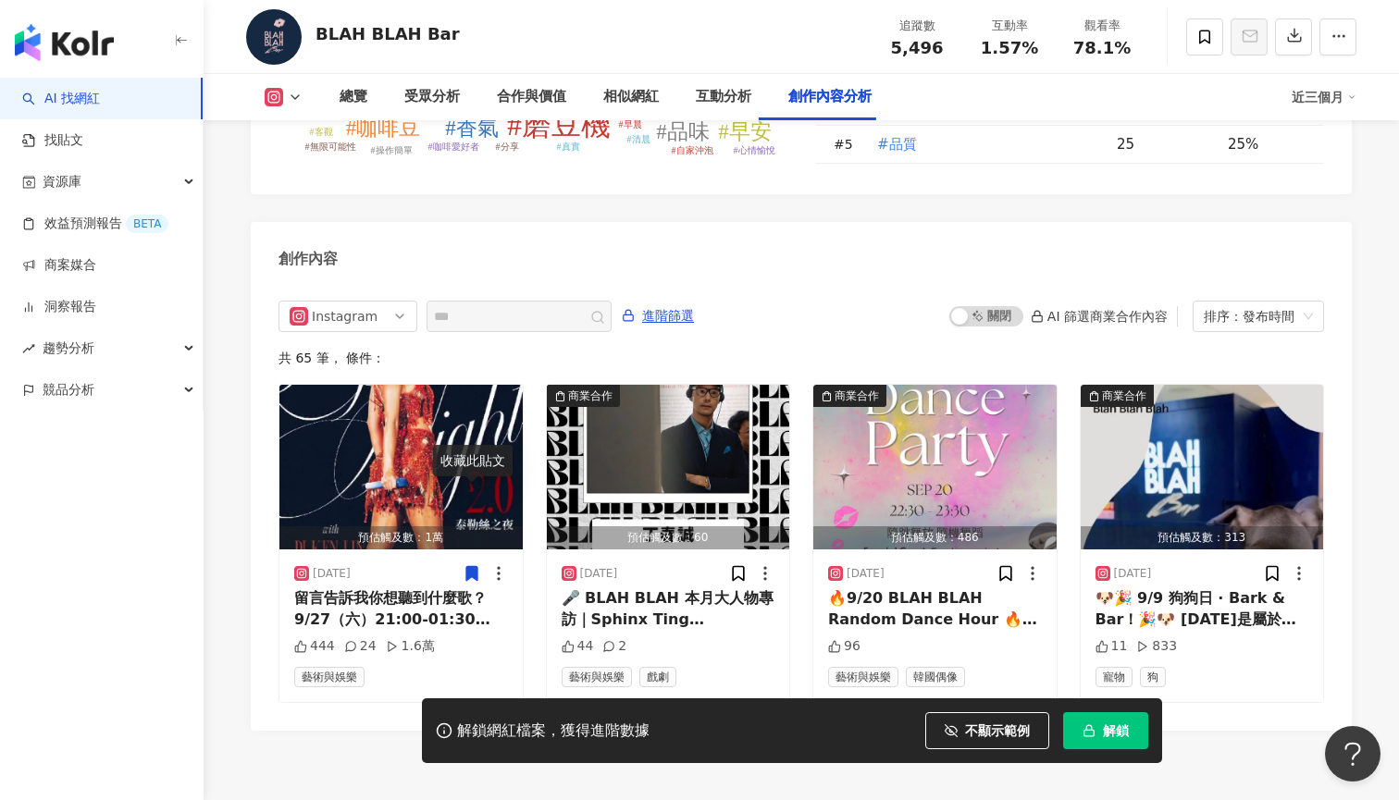
scroll to position [5634, 0]
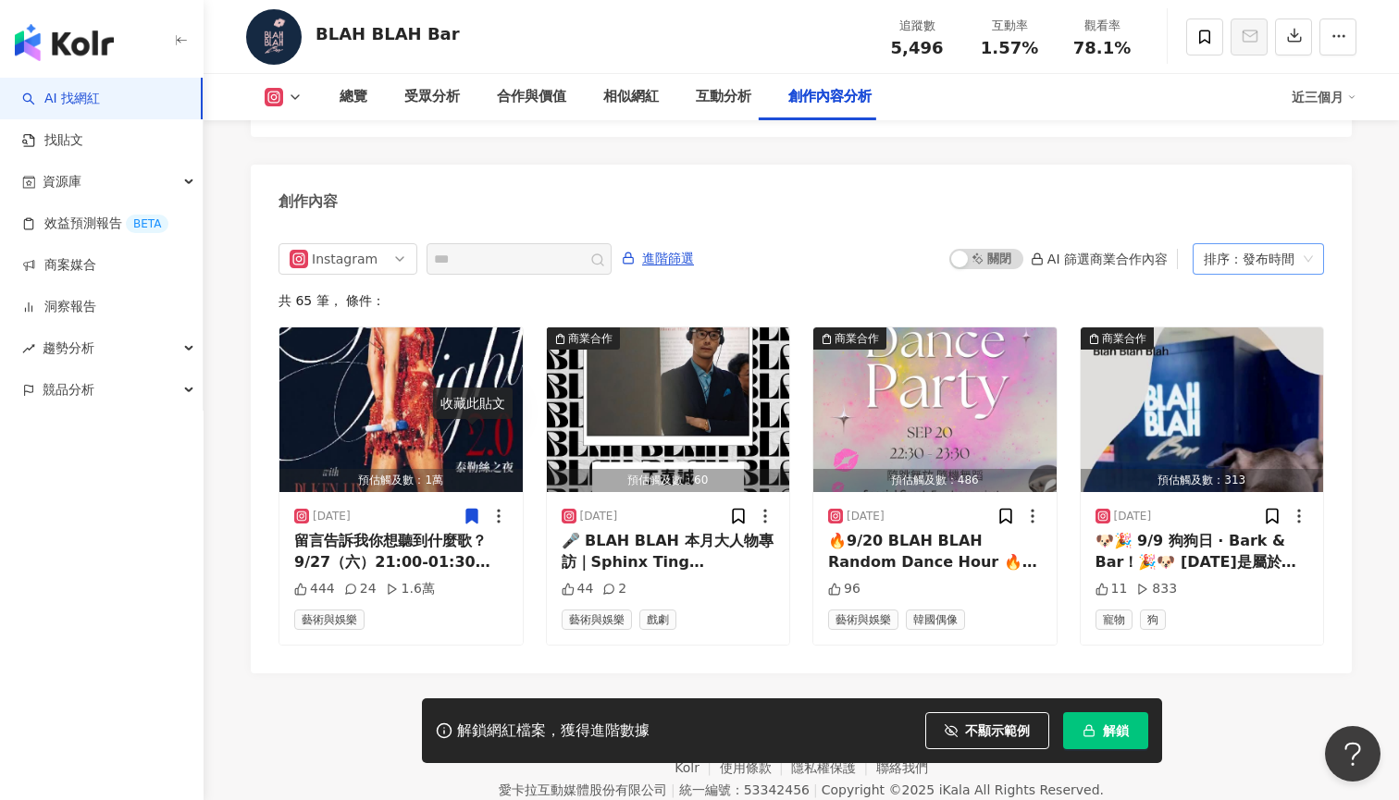
click at [1256, 244] on div "排序：發布時間" at bounding box center [1249, 259] width 92 height 30
click at [1272, 244] on div "排序：發布時間" at bounding box center [1249, 259] width 92 height 30
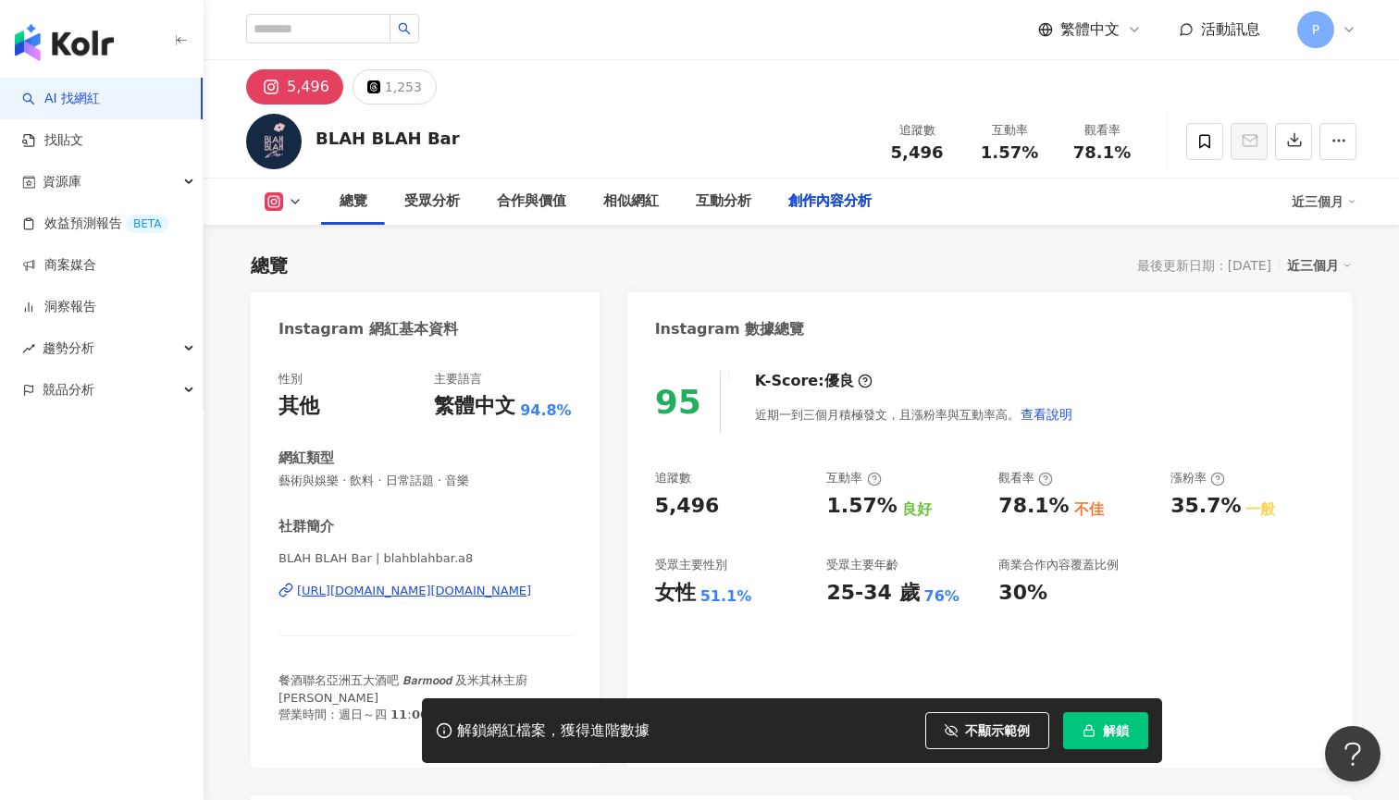
scroll to position [5416, 0]
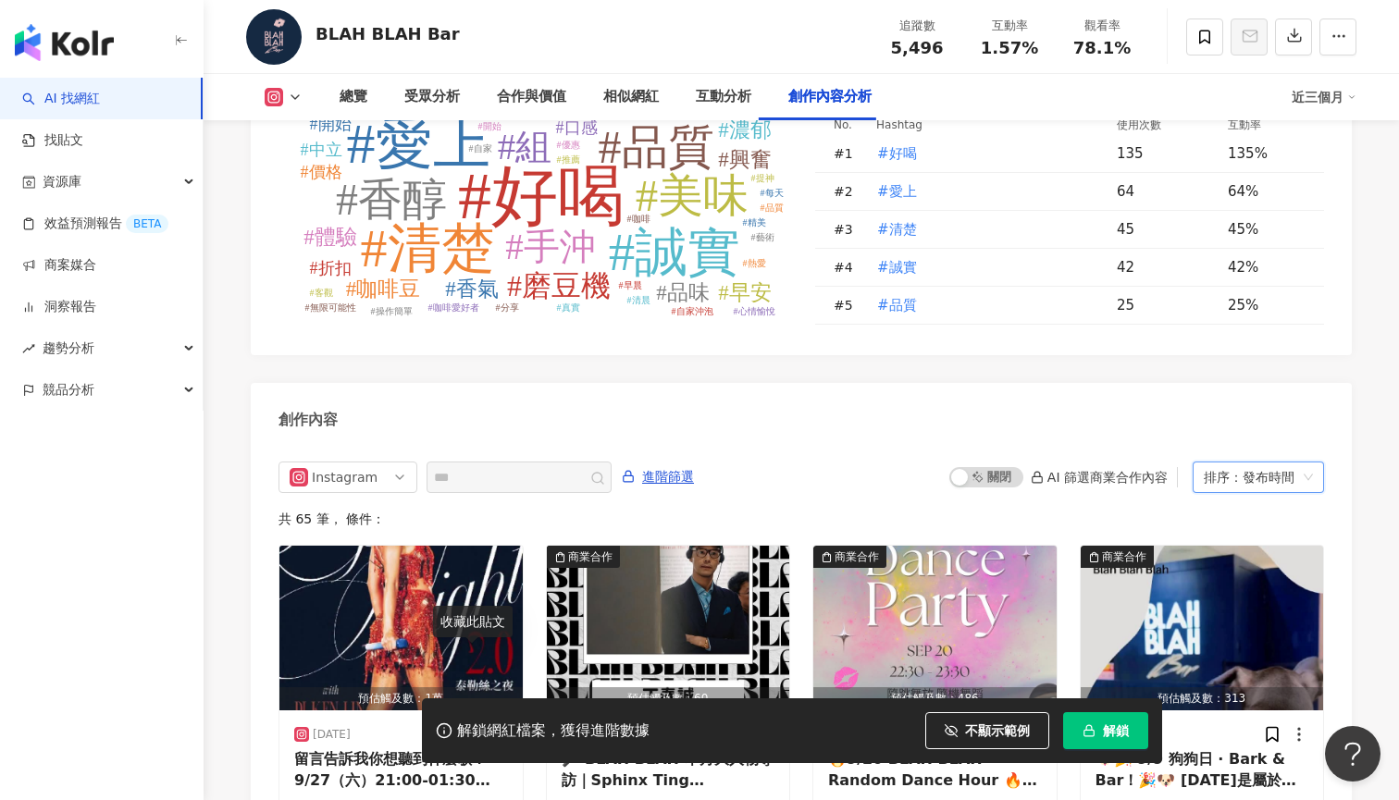
click at [103, 41] on img "button" at bounding box center [64, 42] width 99 height 37
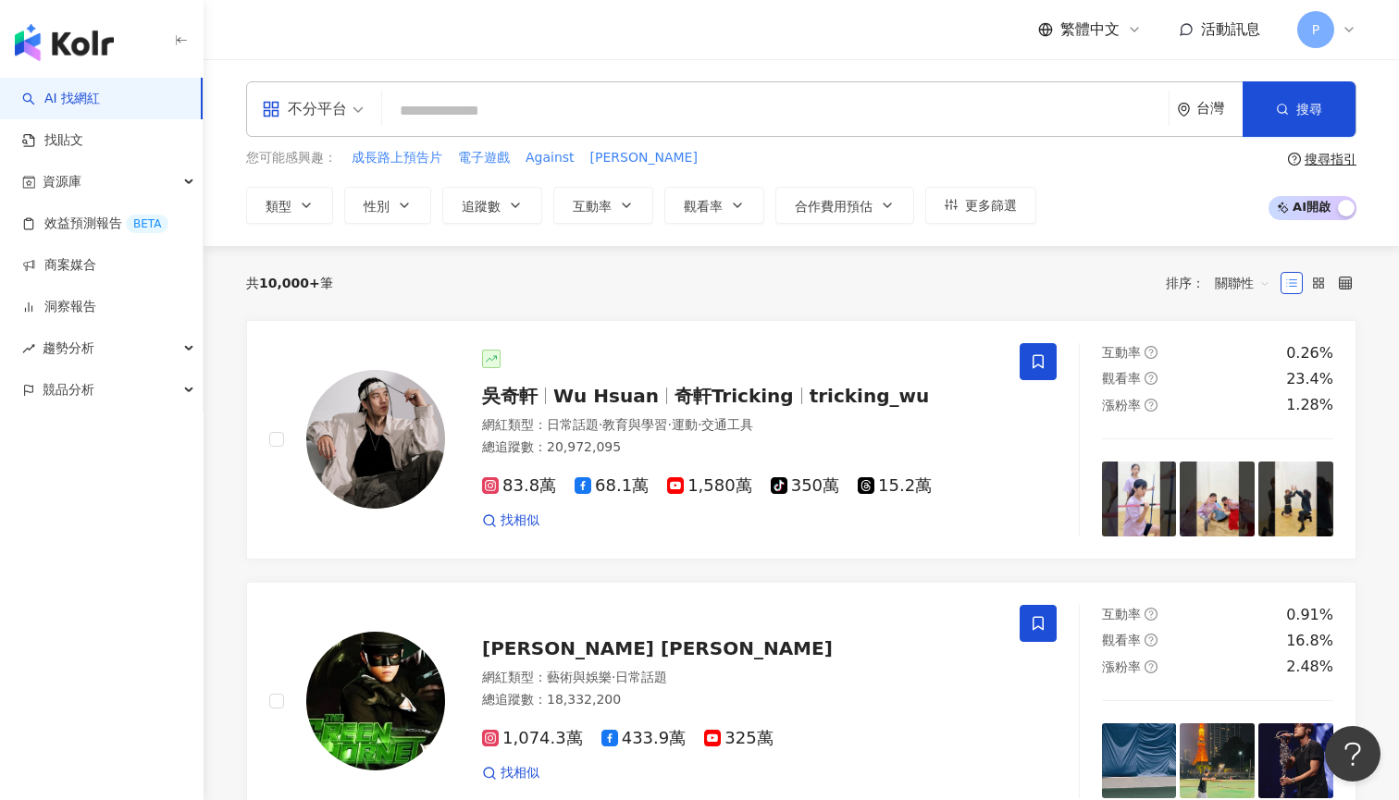
click at [627, 80] on div "不分平台 台灣 搜尋 您可能感興趣： 成長路上預告片 電子遊戲 Against Ibrahim 類型 性別 追蹤數 互動率 觀看率 合作費用預估 更多篩選 搜…" at bounding box center [800, 152] width 1195 height 187
click at [623, 103] on input "search" at bounding box center [774, 110] width 771 height 35
click at [557, 134] on div "不分平台 台灣 搜尋" at bounding box center [801, 108] width 1110 height 55
click at [571, 123] on input "search" at bounding box center [774, 110] width 771 height 35
paste input "**"
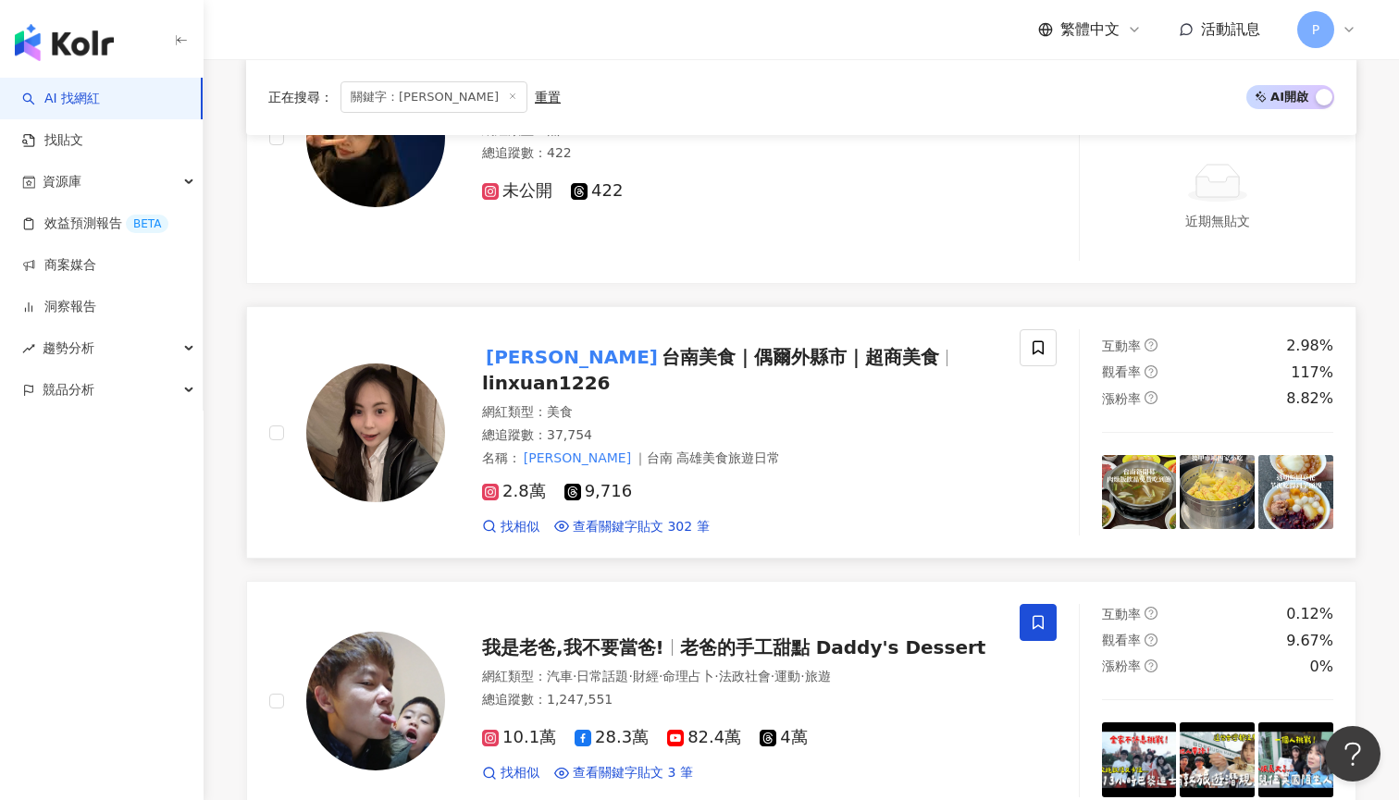
scroll to position [1807, 0]
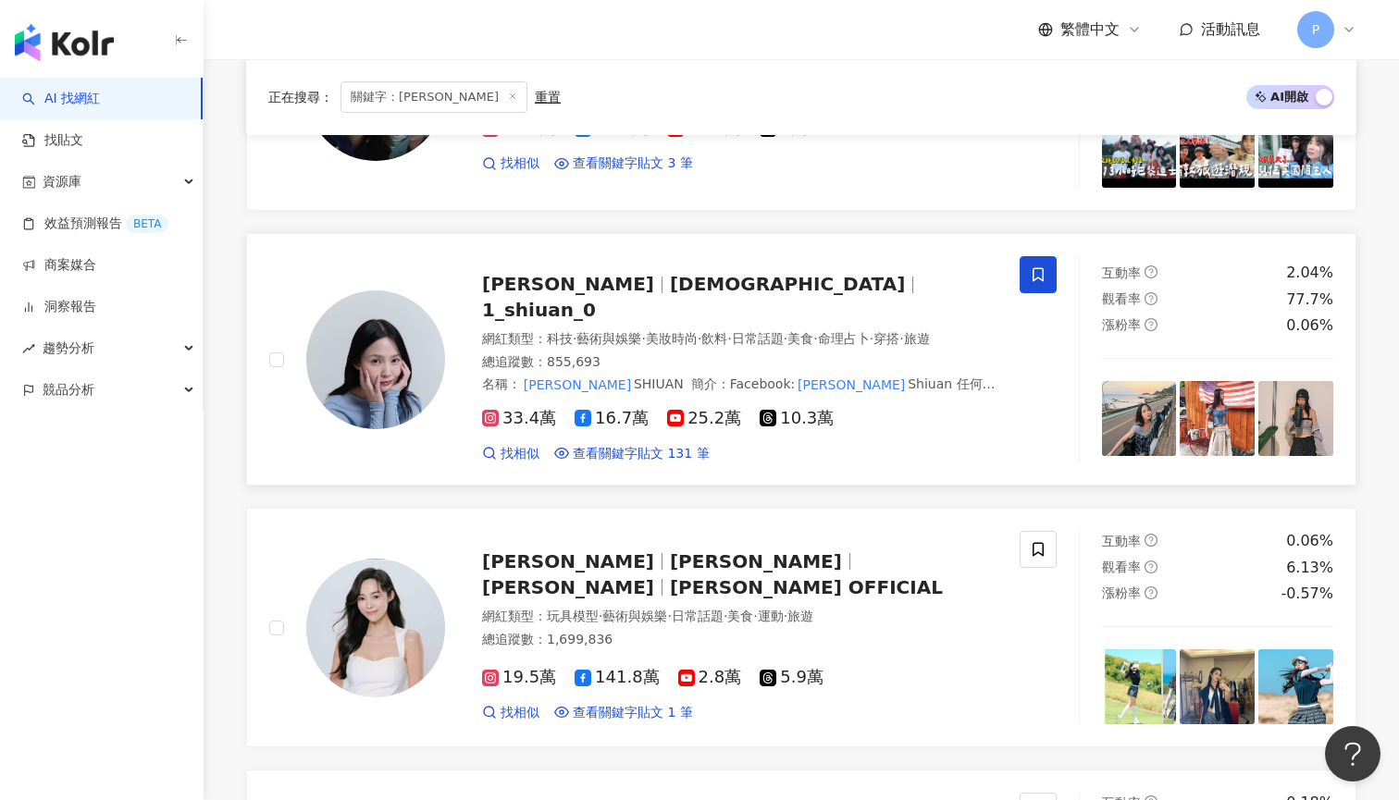
click at [757, 276] on div "林萱 Shiuan 1_shiuan_0" at bounding box center [739, 297] width 515 height 52
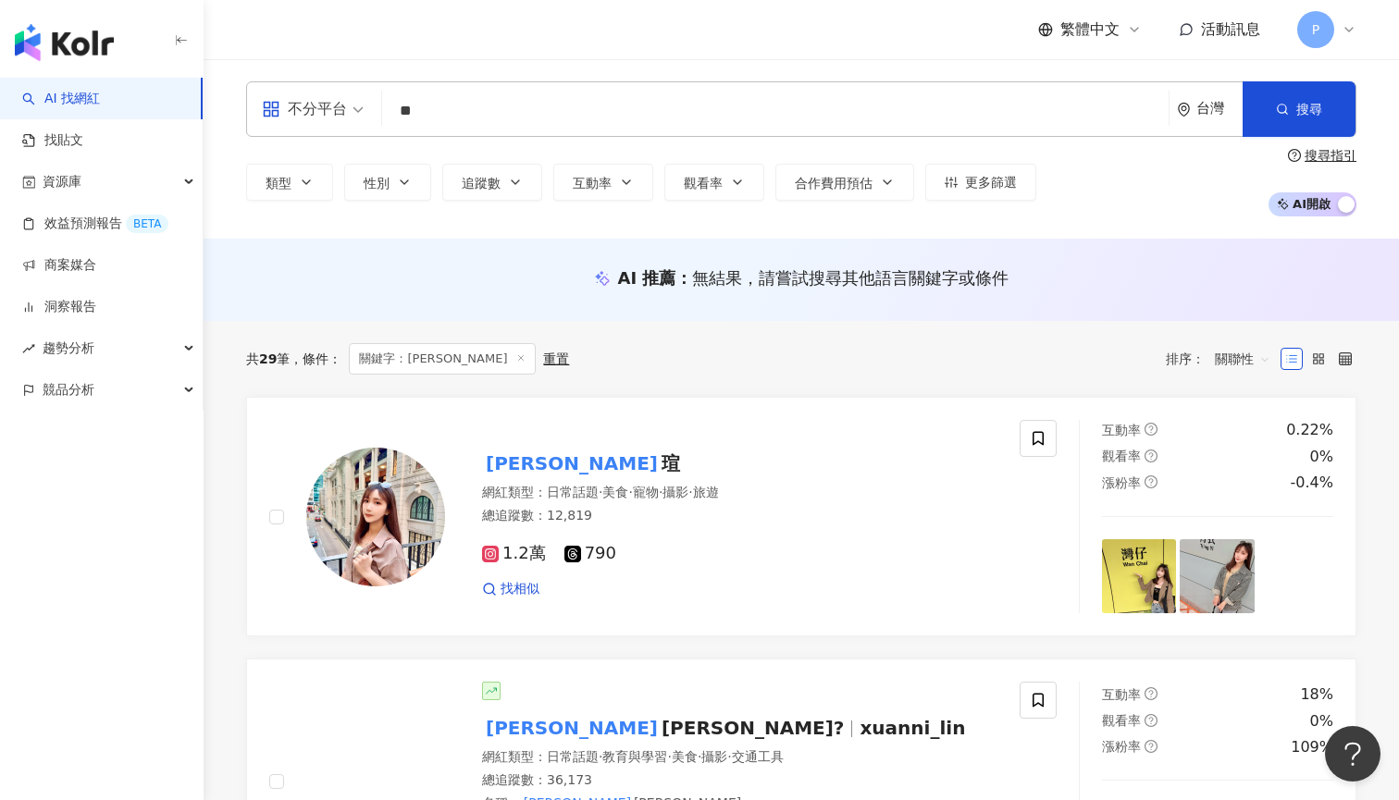
scroll to position [0, 0]
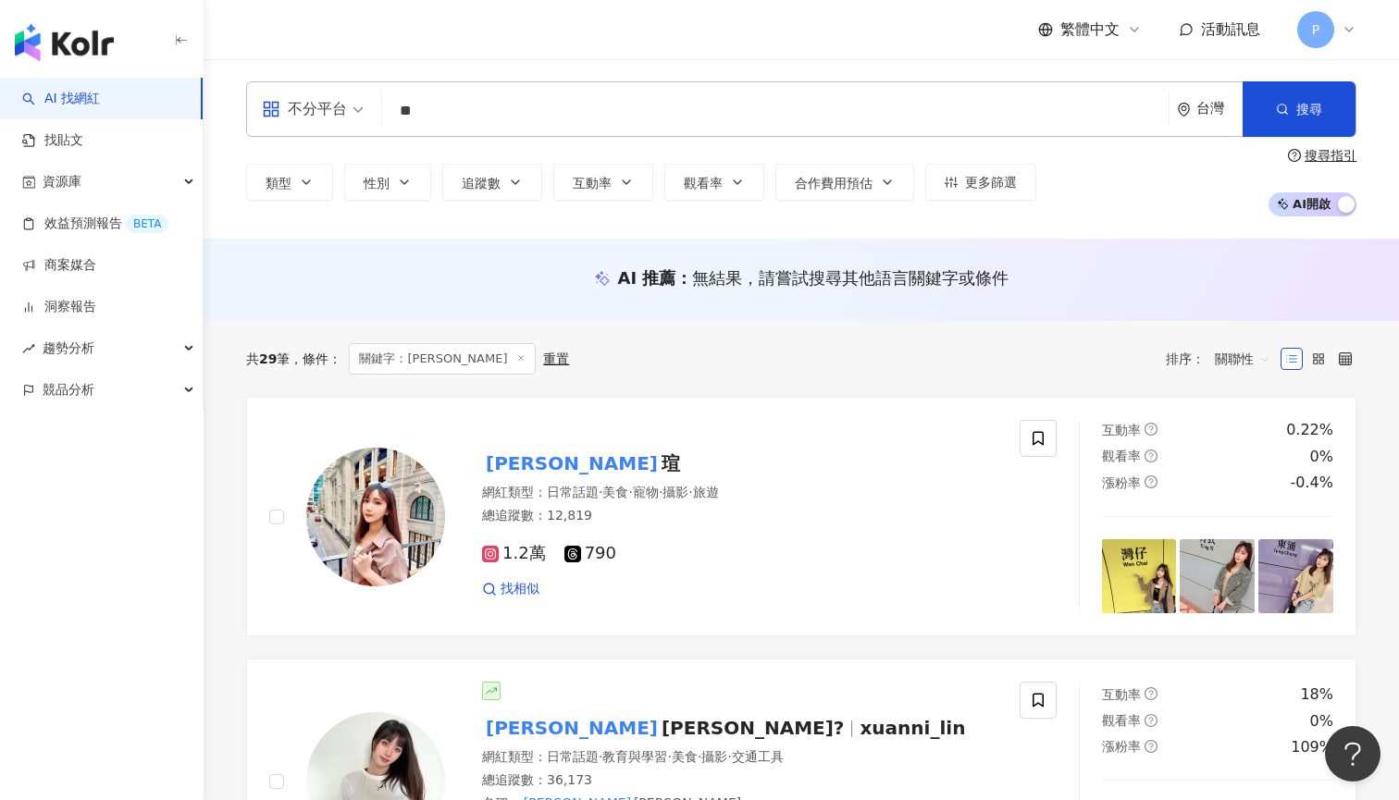
click at [630, 131] on div "不分平台 ** 台灣 搜尋 70bd0193-6f55-4d3f-acc3-280389b45f7e 139d8058-9b4b-4e71-ac91-17bf…" at bounding box center [801, 108] width 1110 height 55
click at [630, 123] on input "**" at bounding box center [774, 110] width 771 height 35
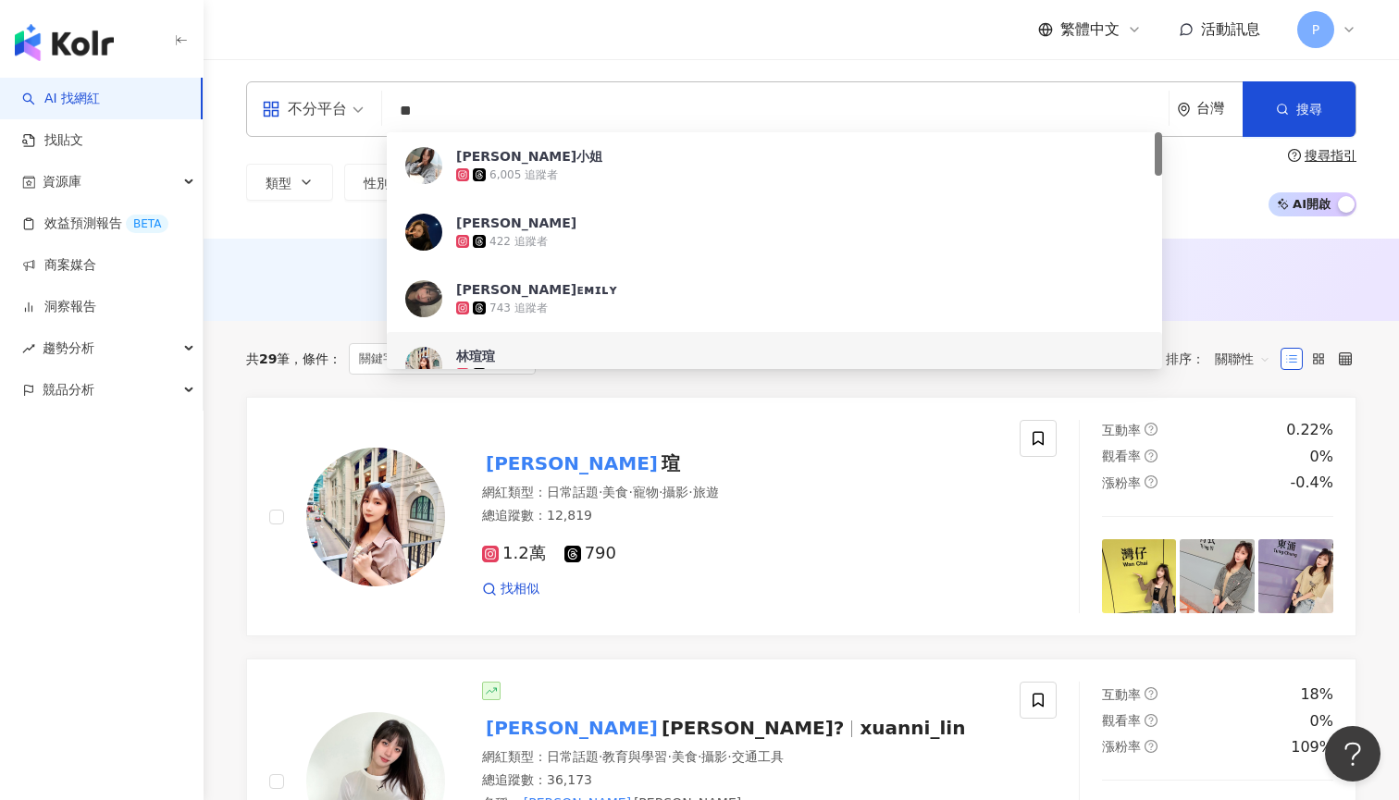
click at [630, 123] on input "**" at bounding box center [774, 110] width 771 height 35
paste input "***"
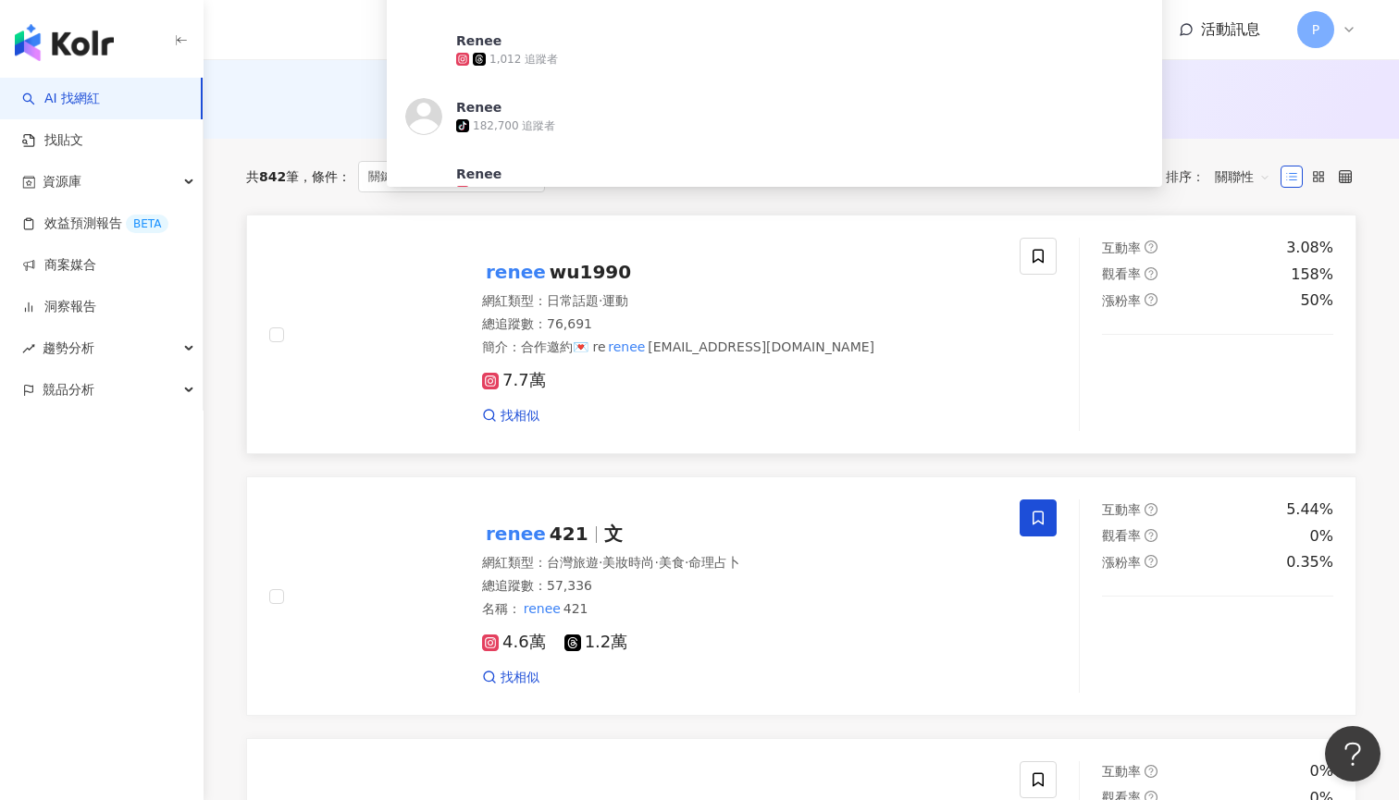
scroll to position [207, 0]
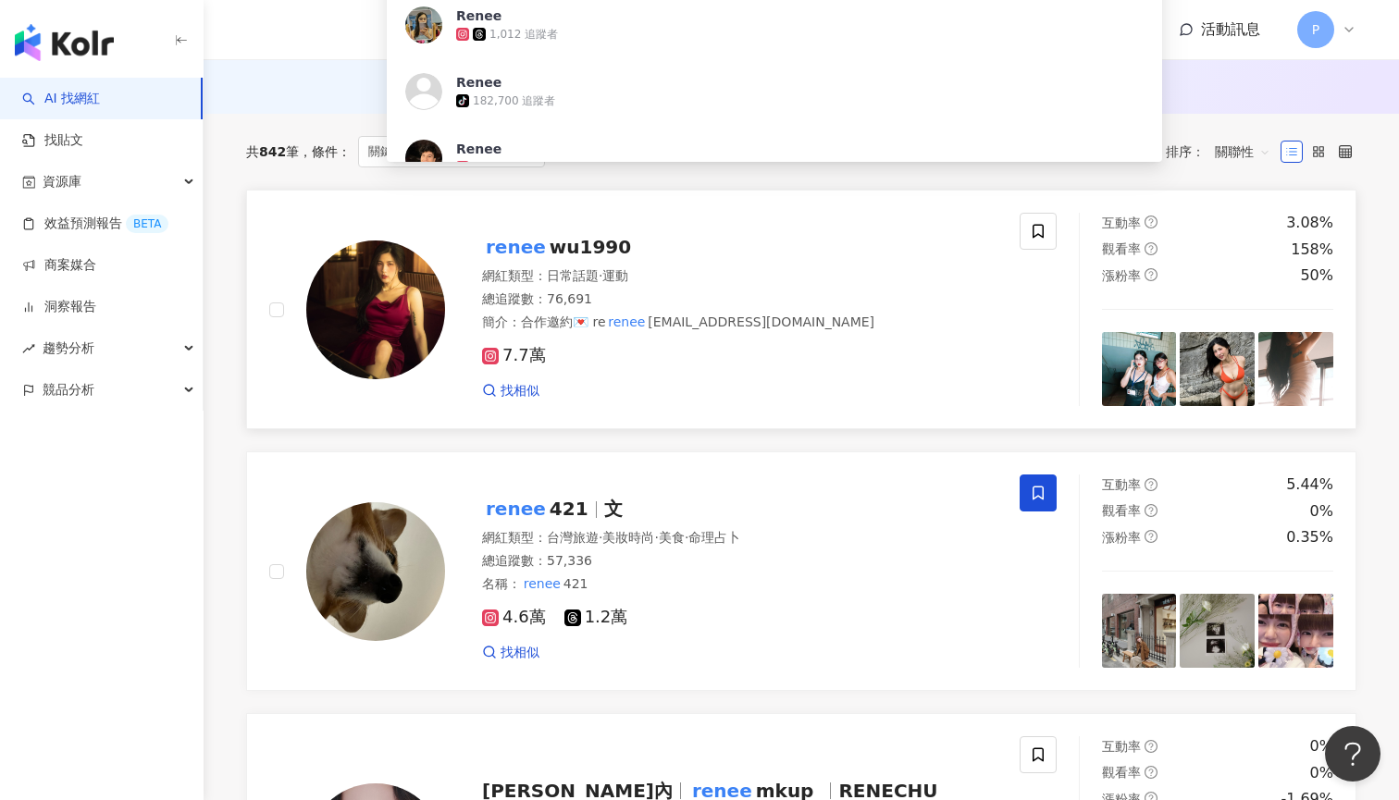
click at [755, 334] on div "7.7萬 找相似" at bounding box center [739, 365] width 515 height 68
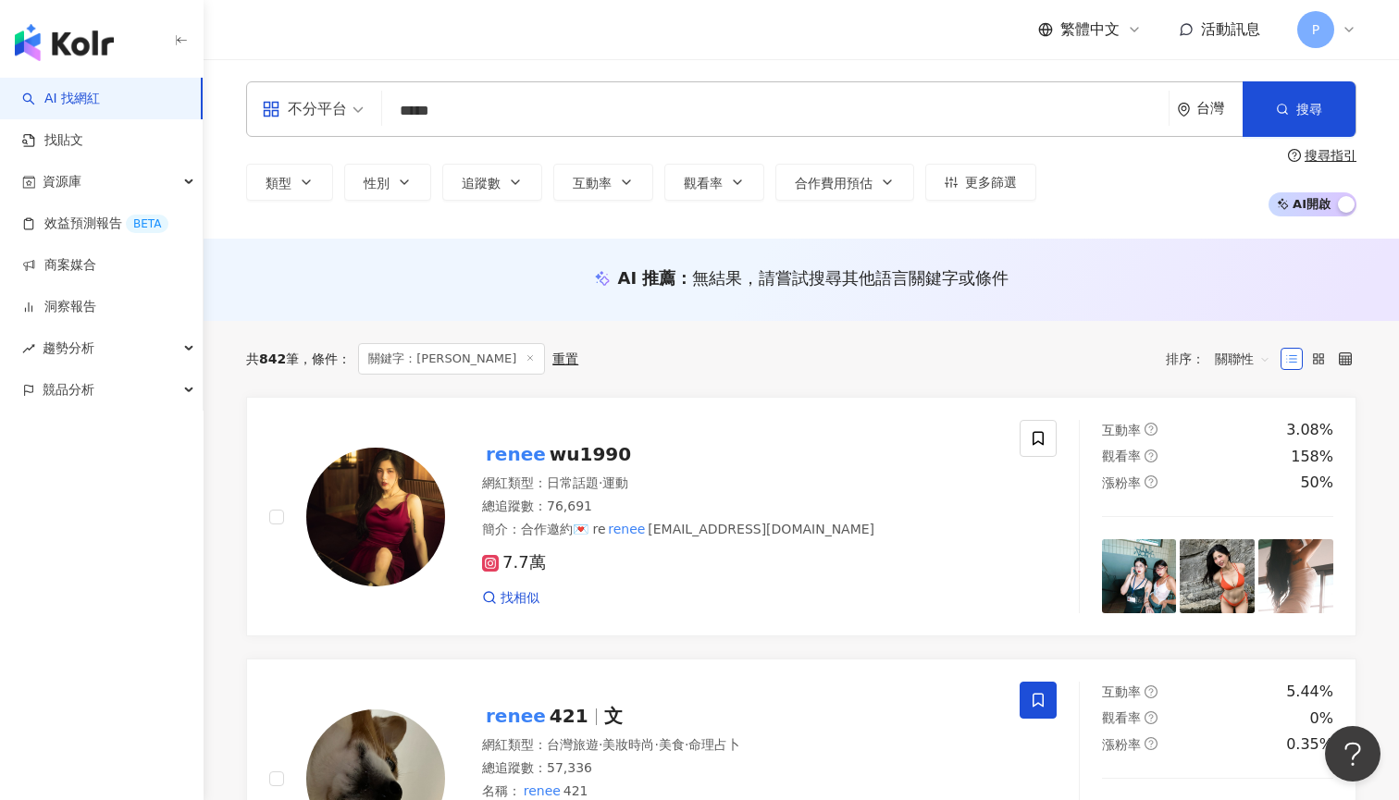
scroll to position [0, 0]
click at [551, 109] on input "*****" at bounding box center [774, 110] width 771 height 35
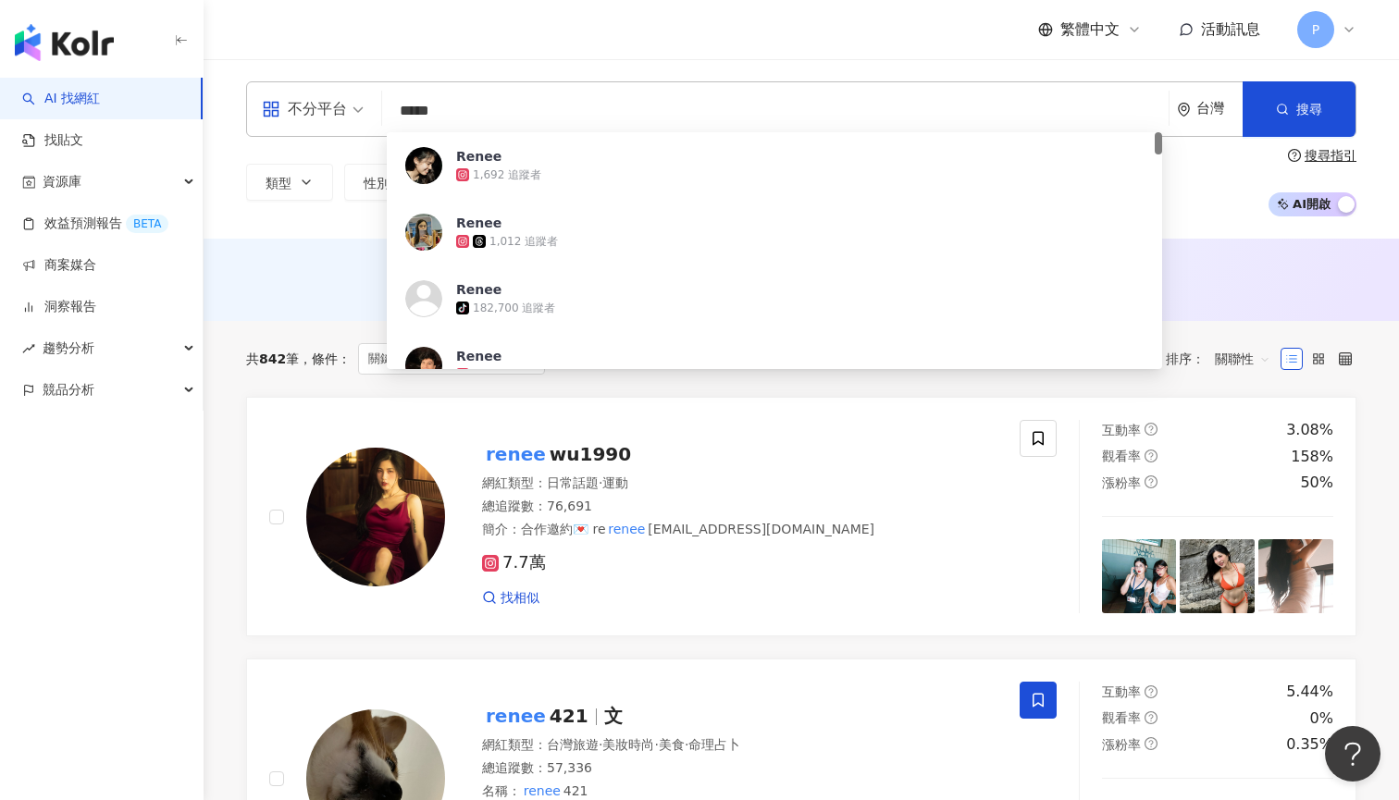
click at [551, 109] on input "*****" at bounding box center [774, 110] width 771 height 35
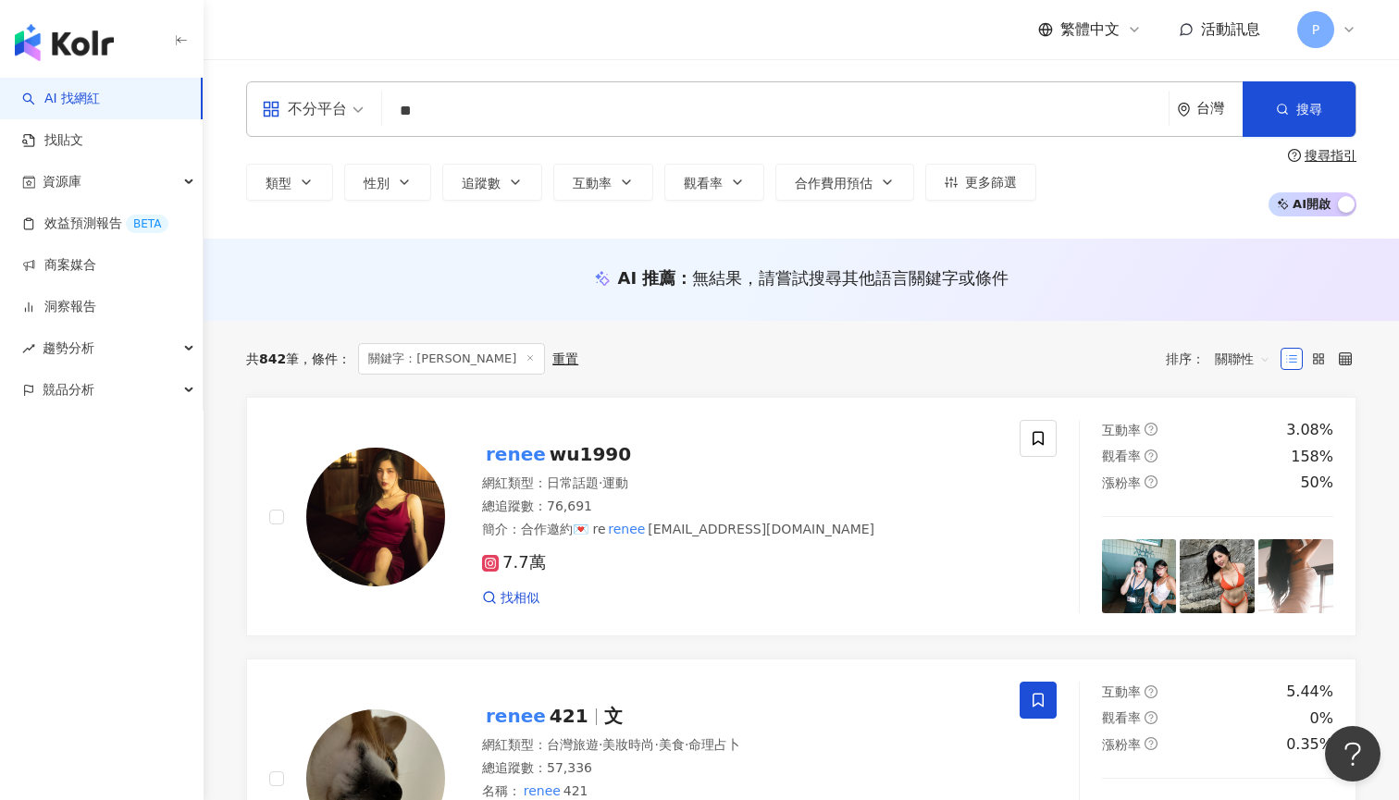
type input "*"
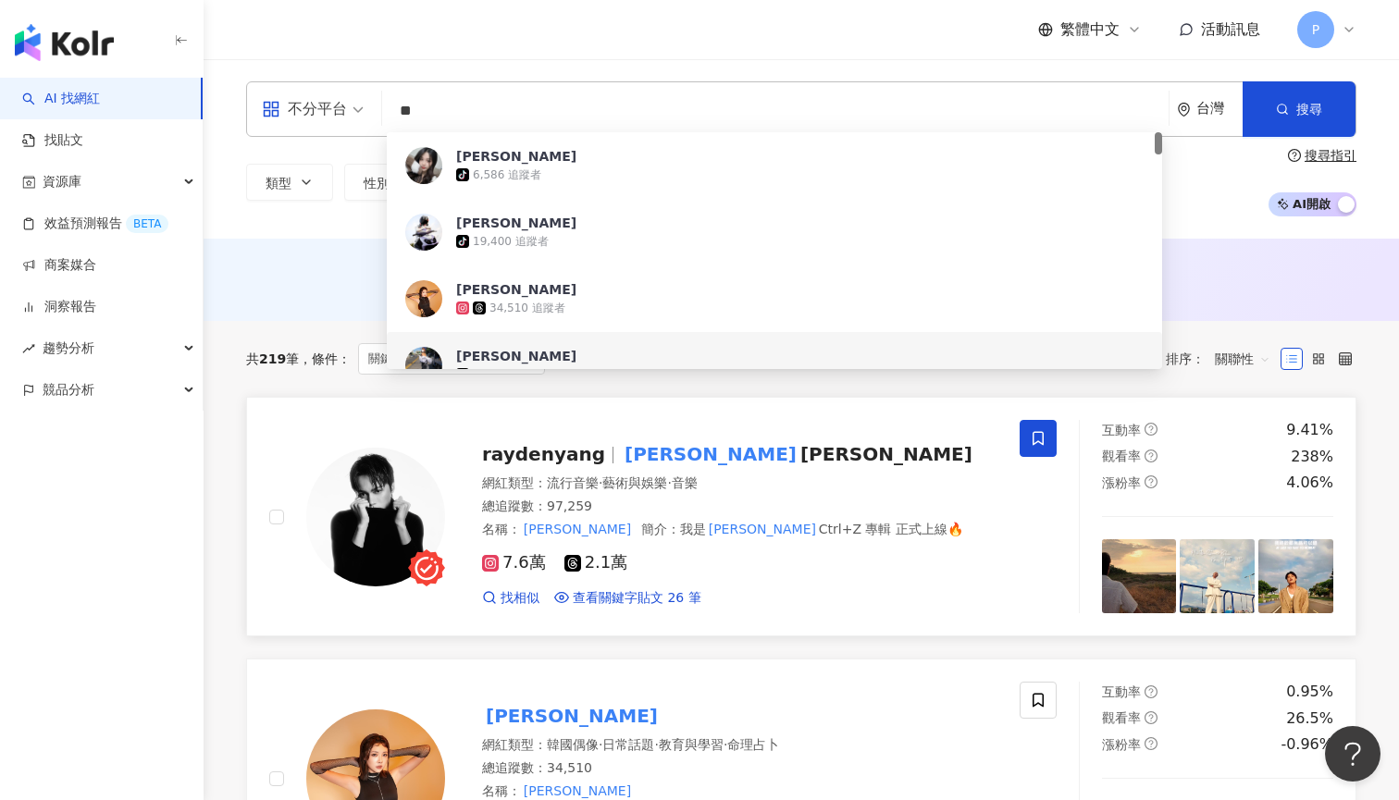
click at [536, 442] on div "raydenyang 楊楊 楊勝賢" at bounding box center [739, 454] width 515 height 26
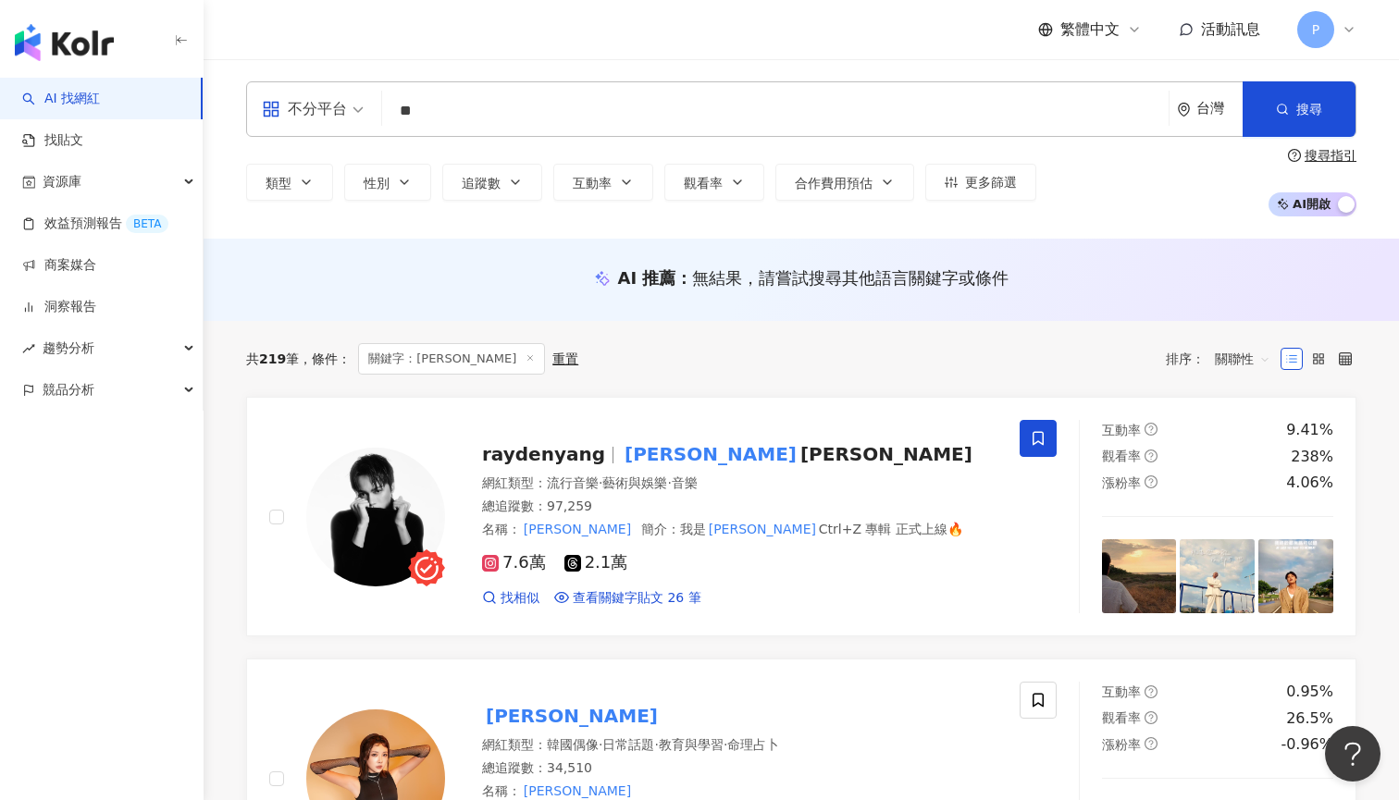
click at [578, 107] on input "**" at bounding box center [774, 110] width 771 height 35
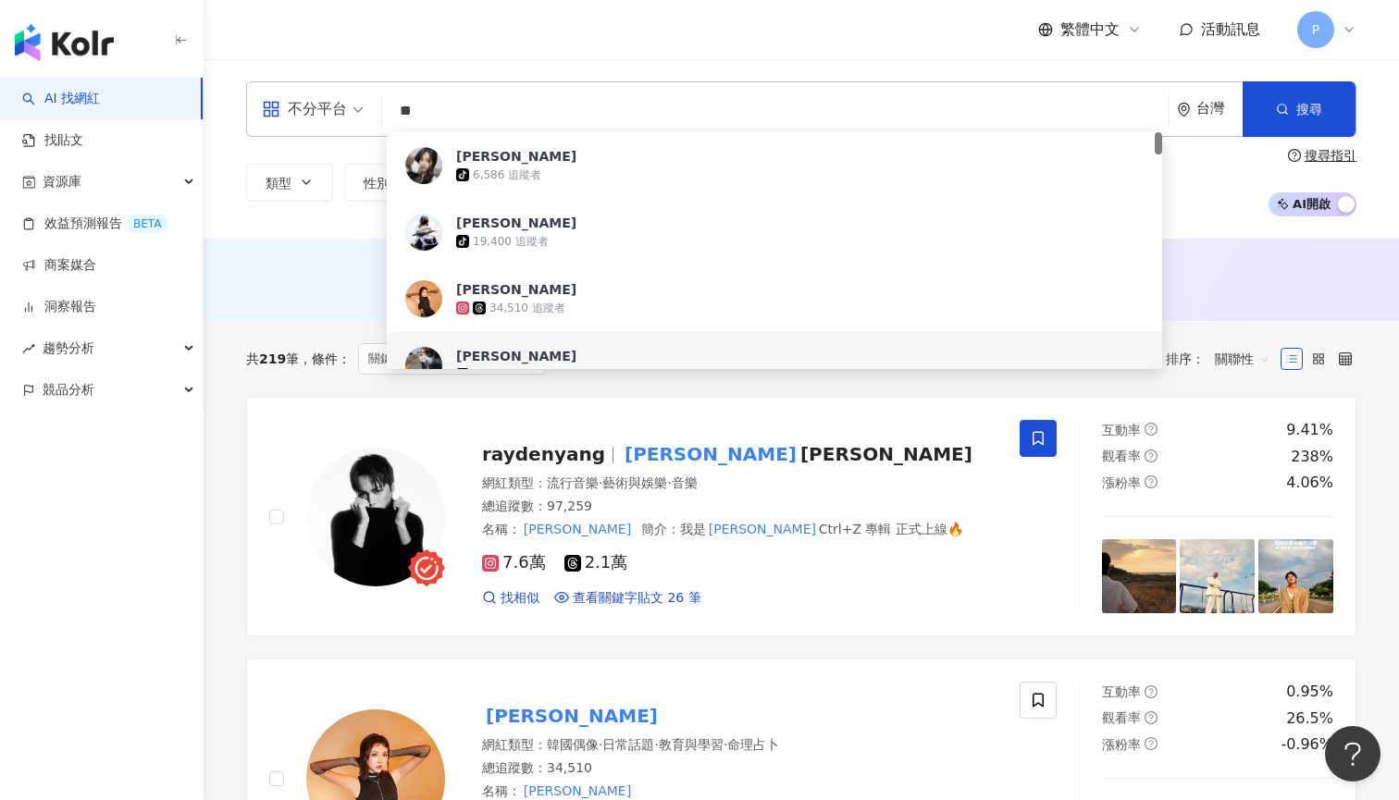
click at [578, 107] on input "**" at bounding box center [774, 110] width 771 height 35
type input "*"
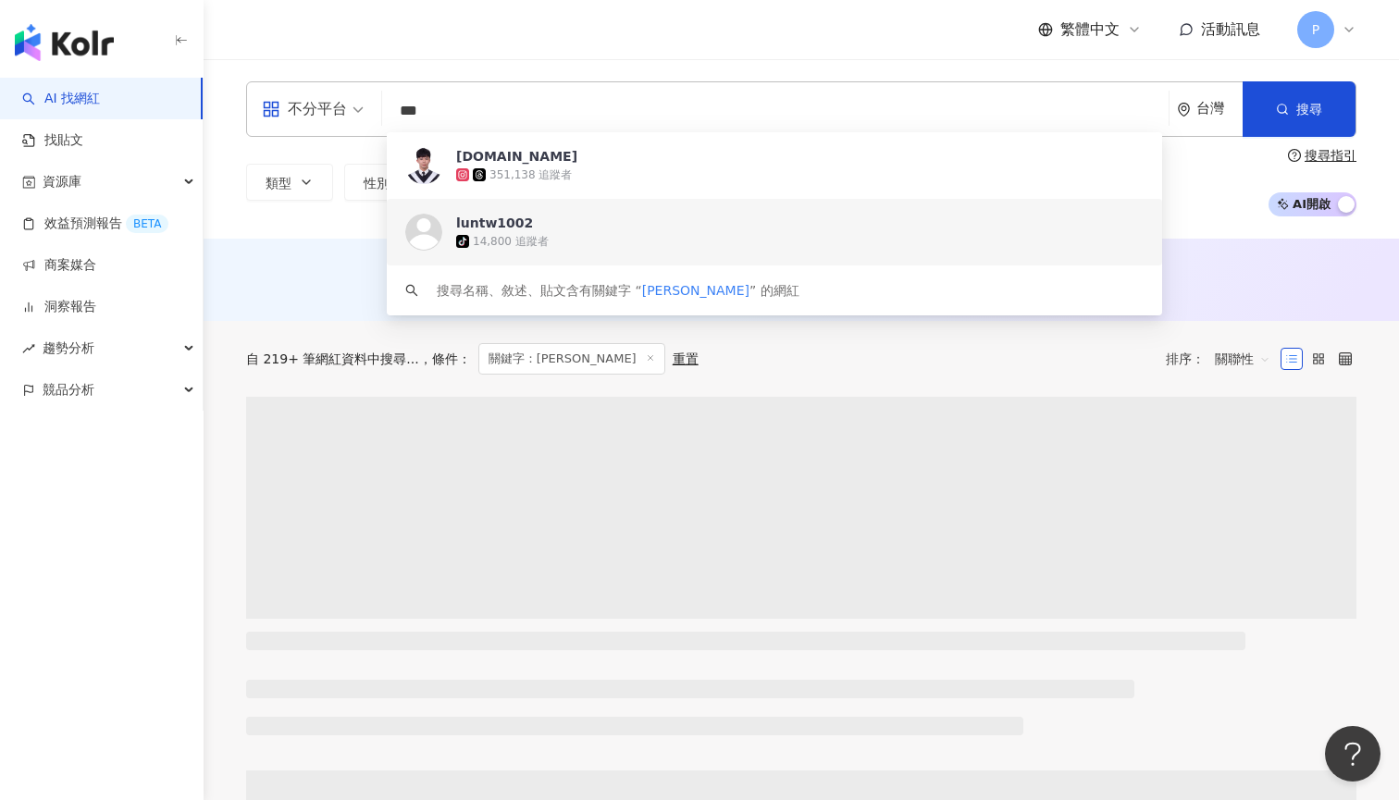
scroll to position [46, 0]
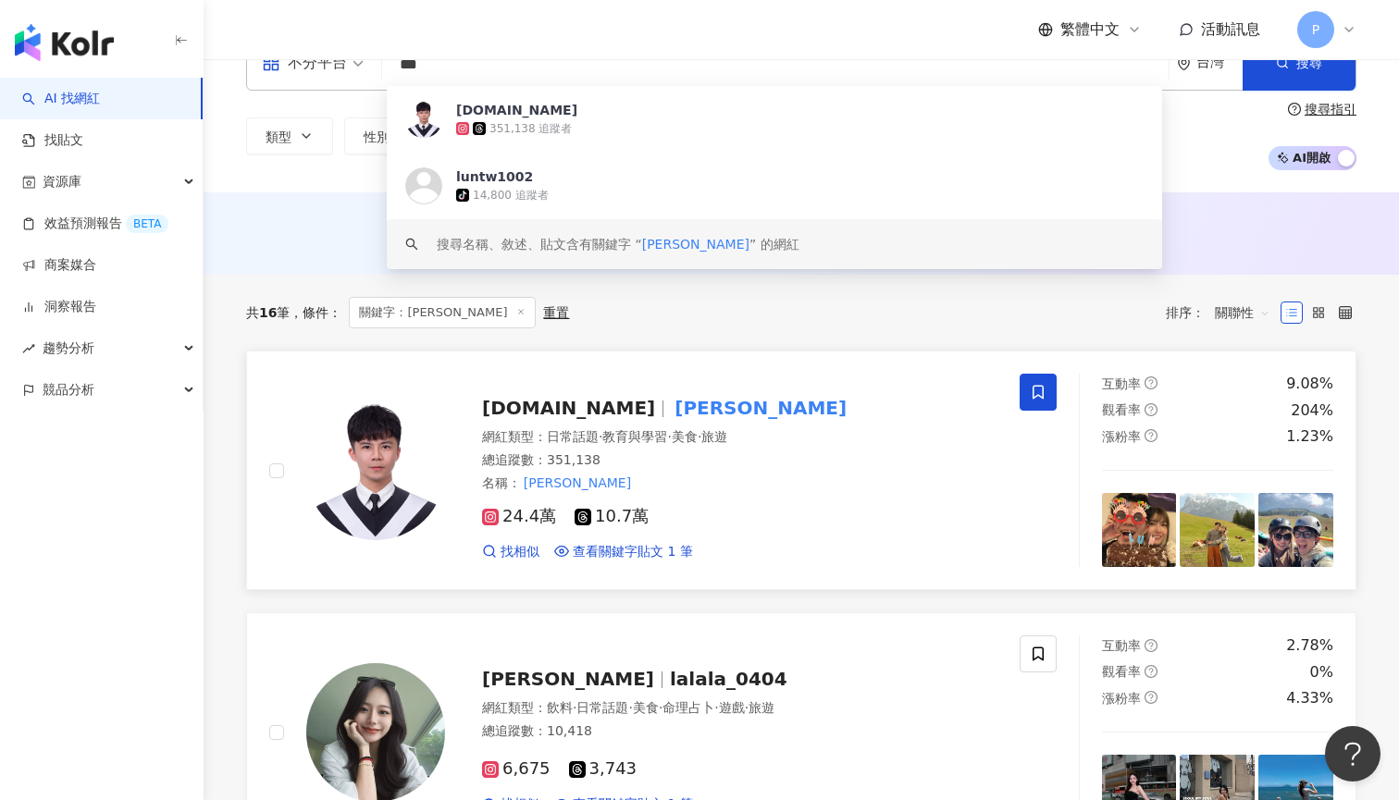
click at [693, 446] on div "網紅類型 ： 日常話題 · 教育與學習 · 美食 · 旅遊" at bounding box center [739, 437] width 515 height 18
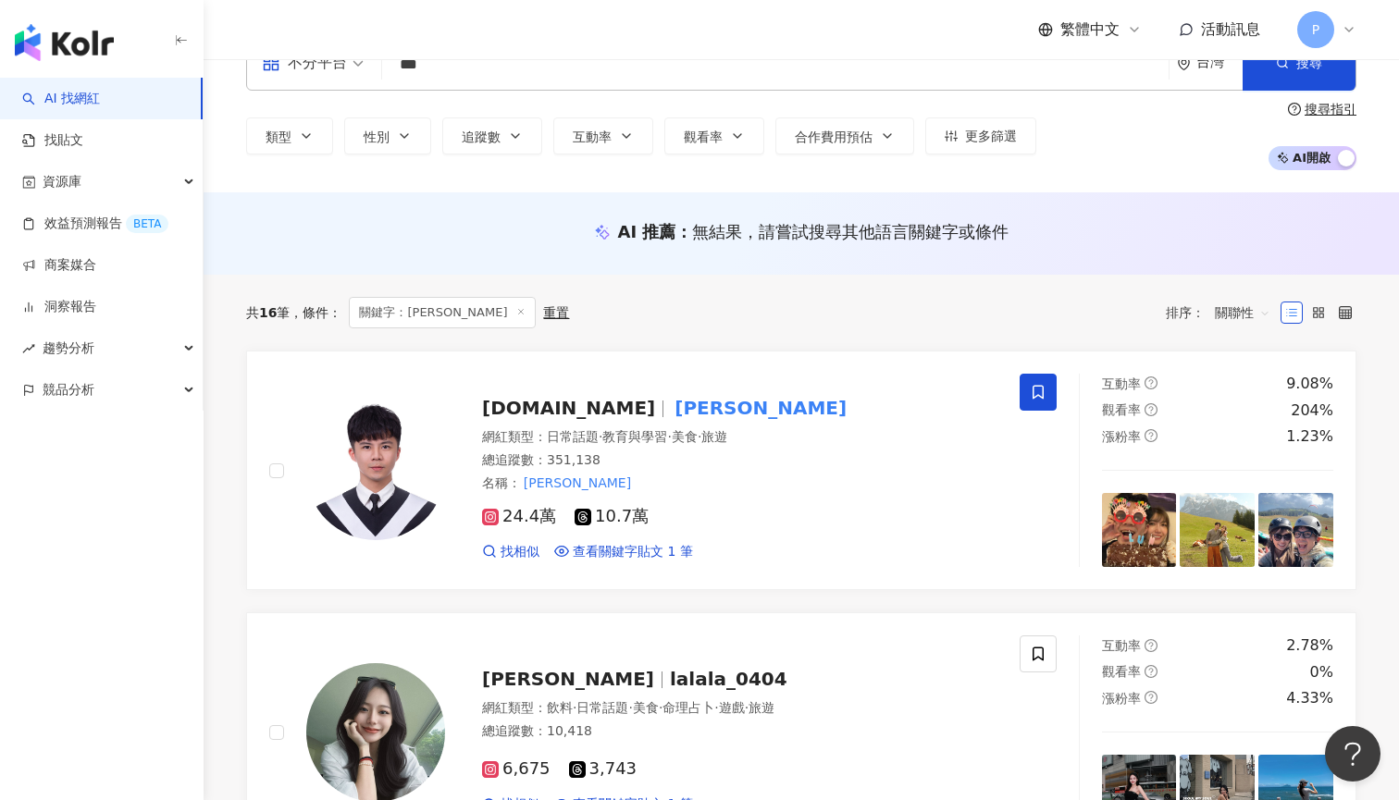
click at [620, 71] on input "***" at bounding box center [774, 64] width 771 height 35
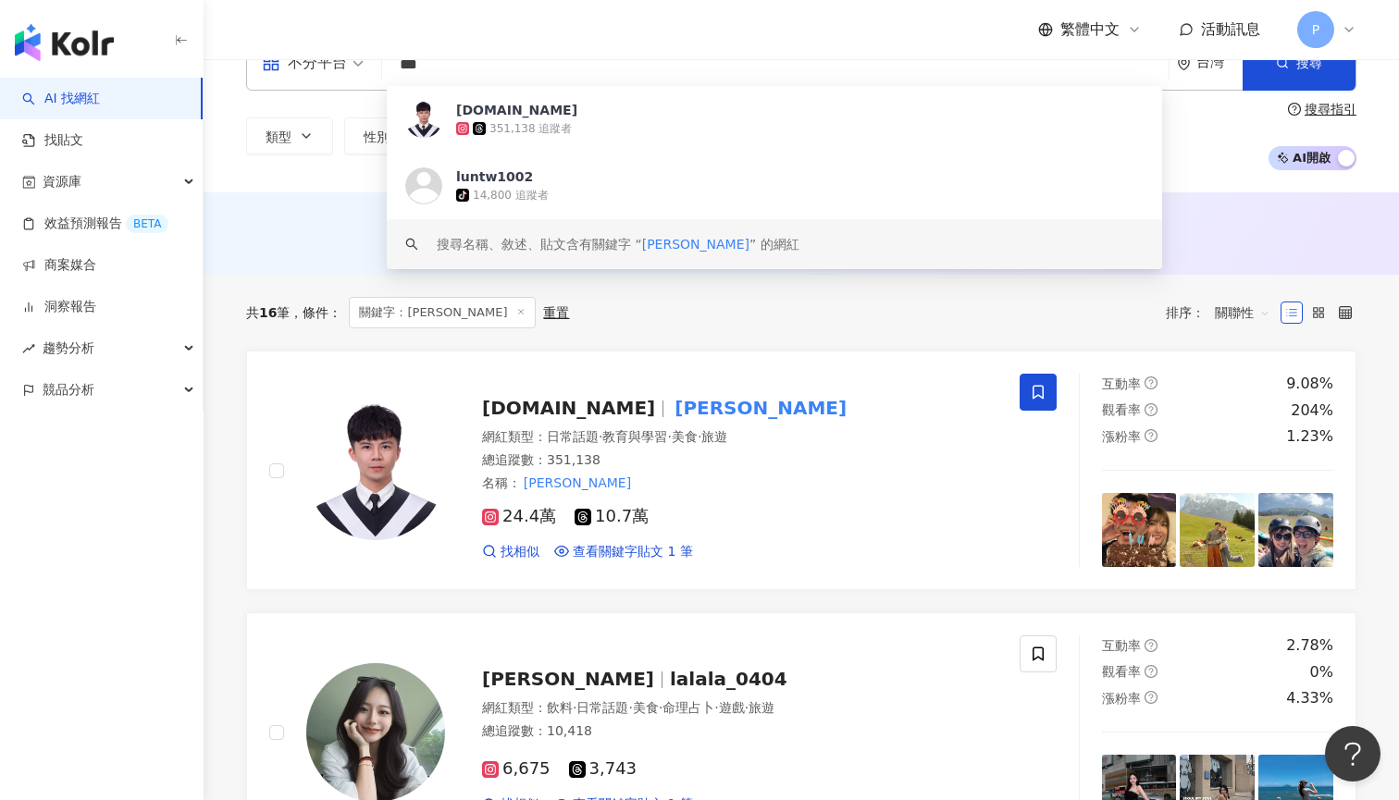
click at [620, 71] on input "***" at bounding box center [774, 64] width 771 height 35
paste input "***"
type input "******"
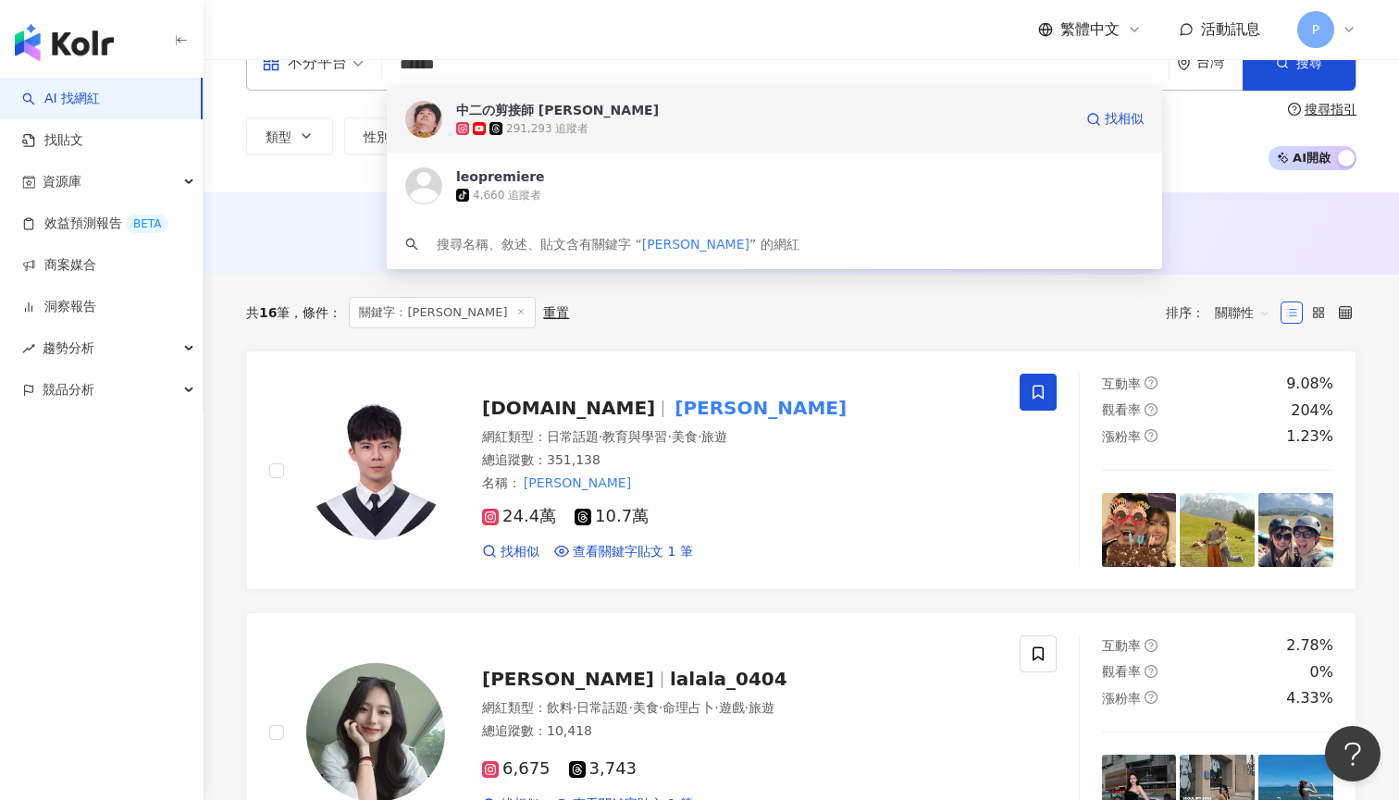
click at [610, 126] on div "291,293 追蹤者" at bounding box center [764, 128] width 616 height 18
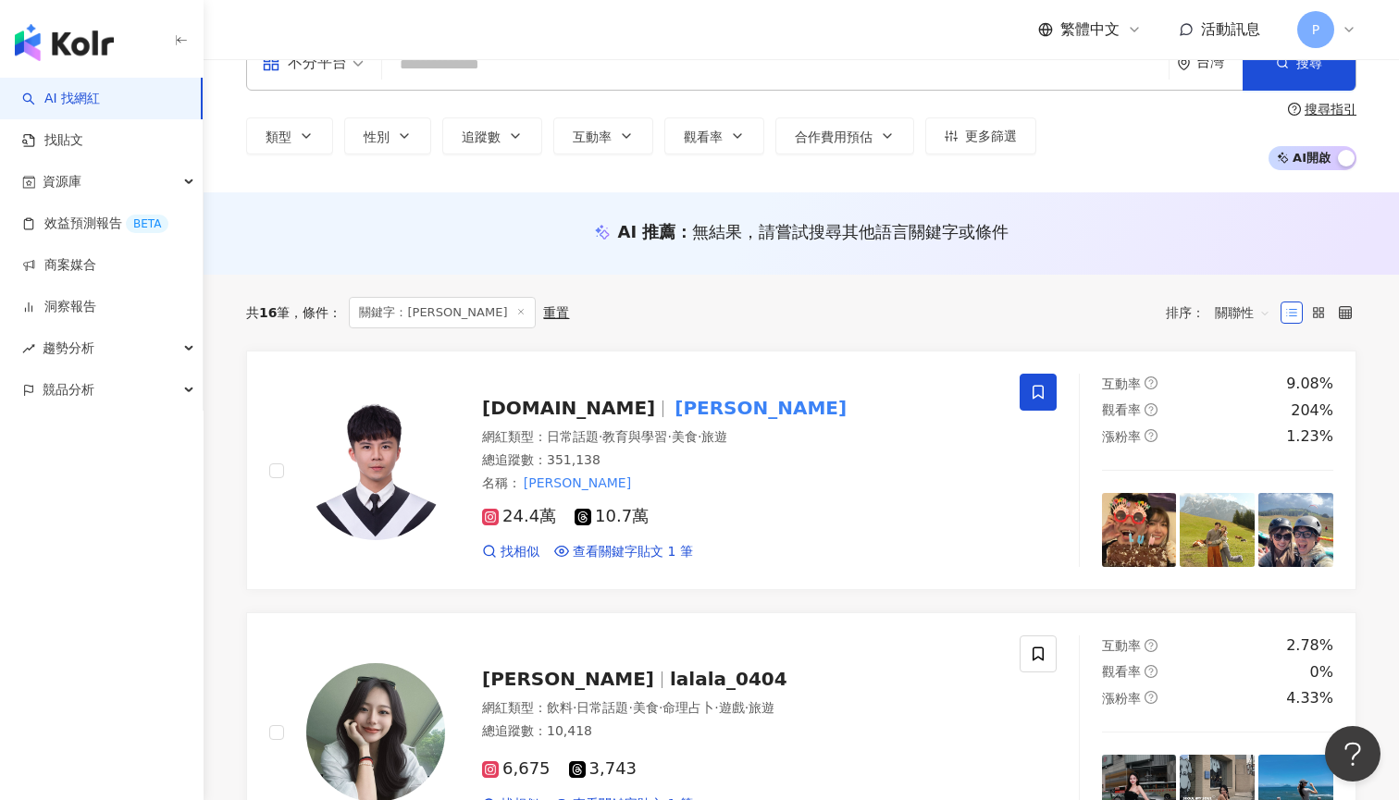
click at [466, 87] on div "不分平台 台灣 搜尋 5afa4d3e-e354-4524-8e03-38c95fece48c 中二の剪接師 Leo 291,293 追蹤者 leopremi…" at bounding box center [801, 62] width 1110 height 55
click at [481, 71] on input "search" at bounding box center [774, 64] width 771 height 35
paste input "******"
type input "******"
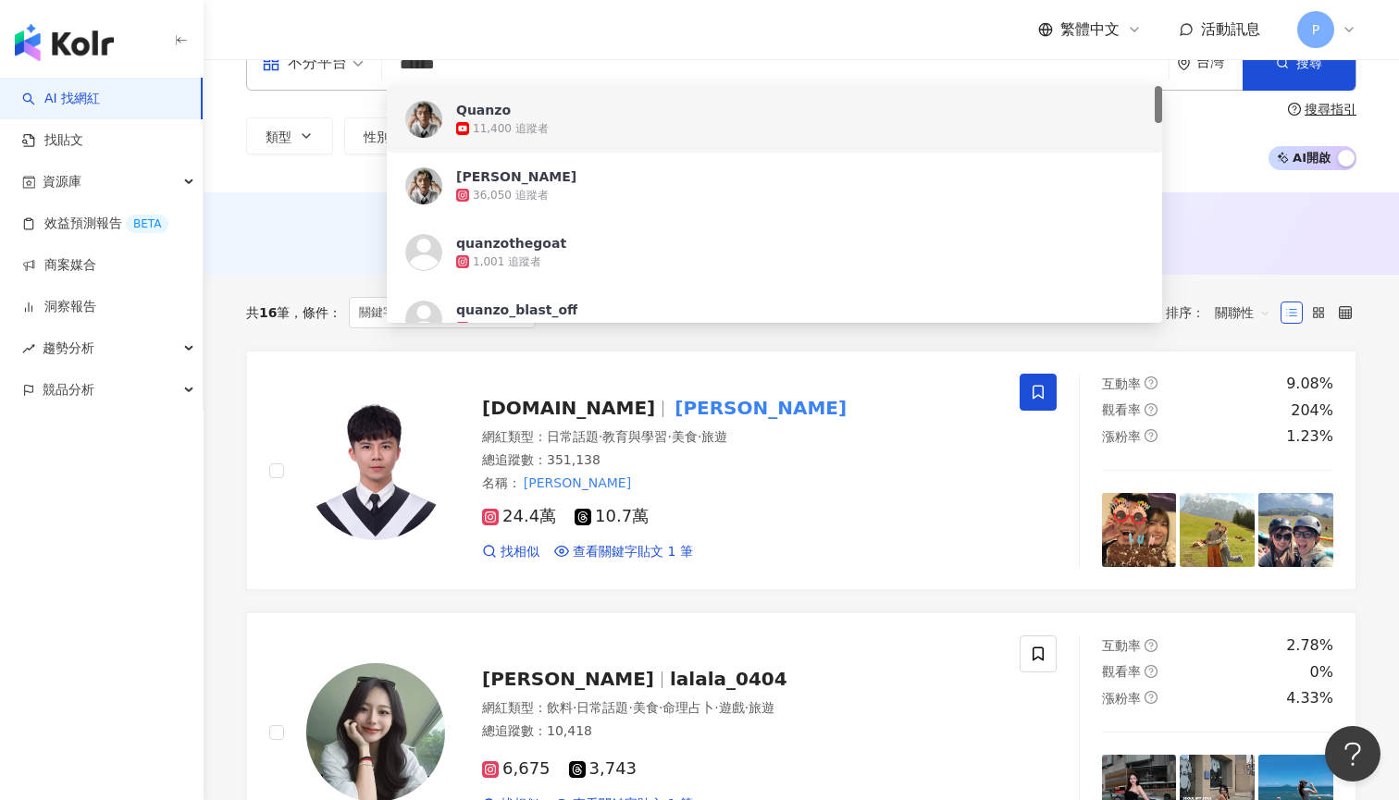
click at [488, 122] on div "11,400 追蹤者" at bounding box center [511, 129] width 76 height 16
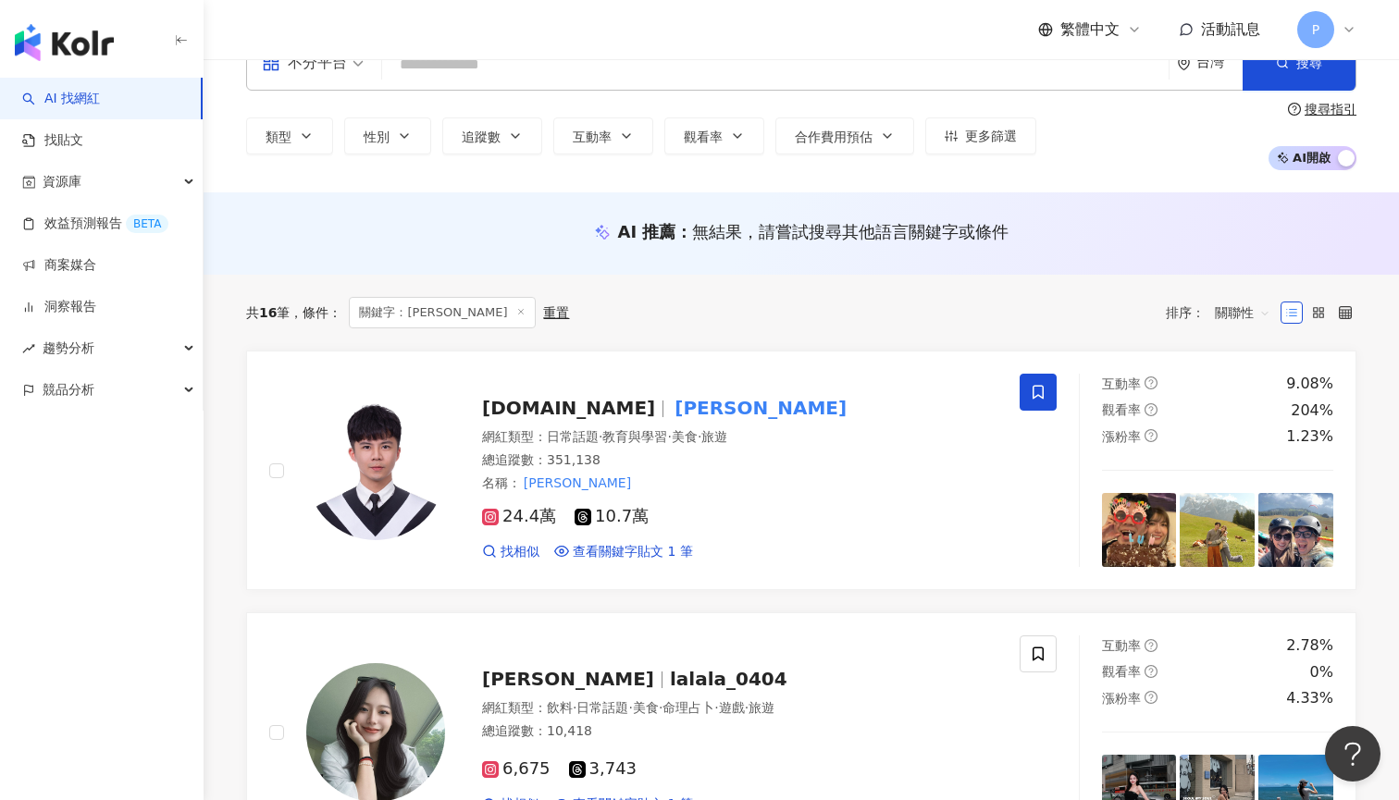
click at [353, 76] on span "不分平台" at bounding box center [313, 63] width 102 height 30
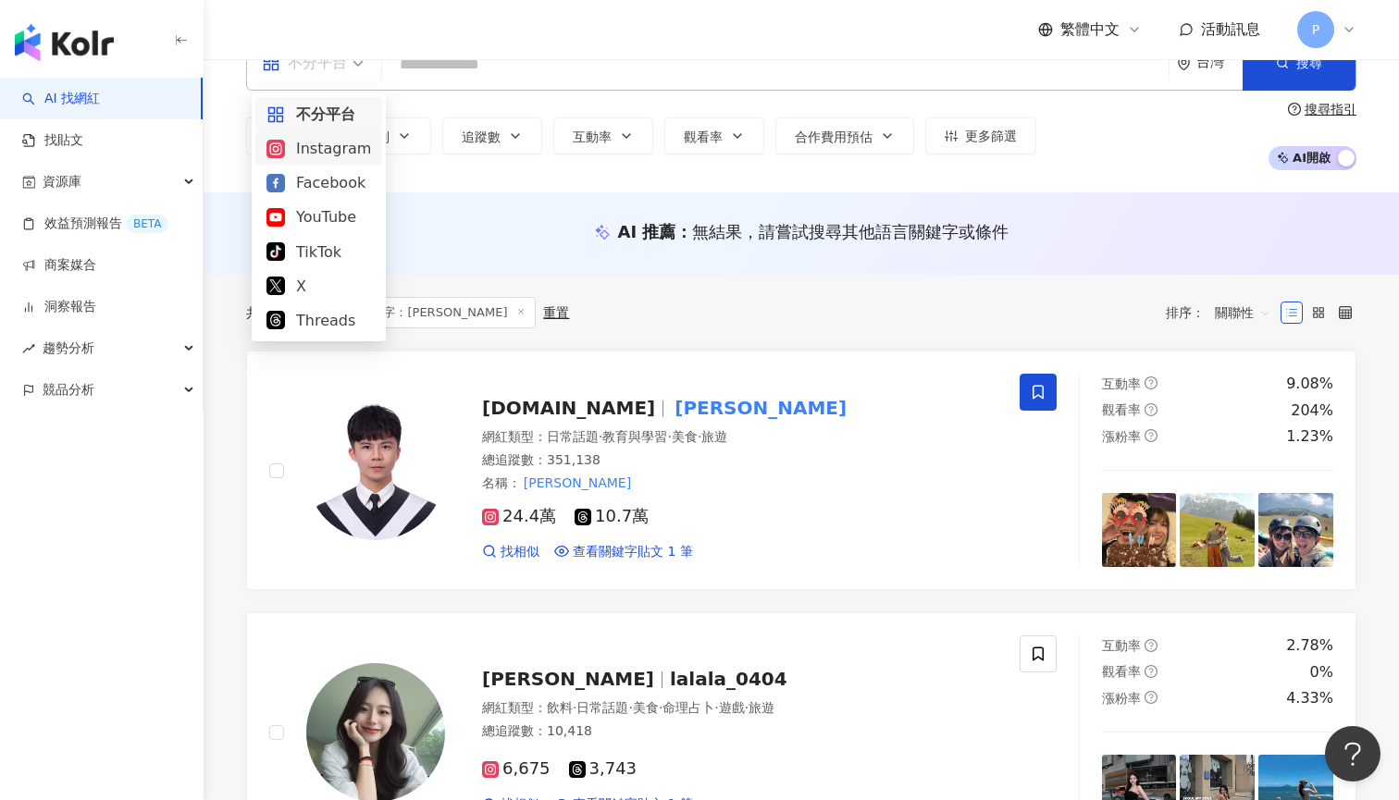
click at [350, 154] on div "Instagram" at bounding box center [318, 148] width 105 height 23
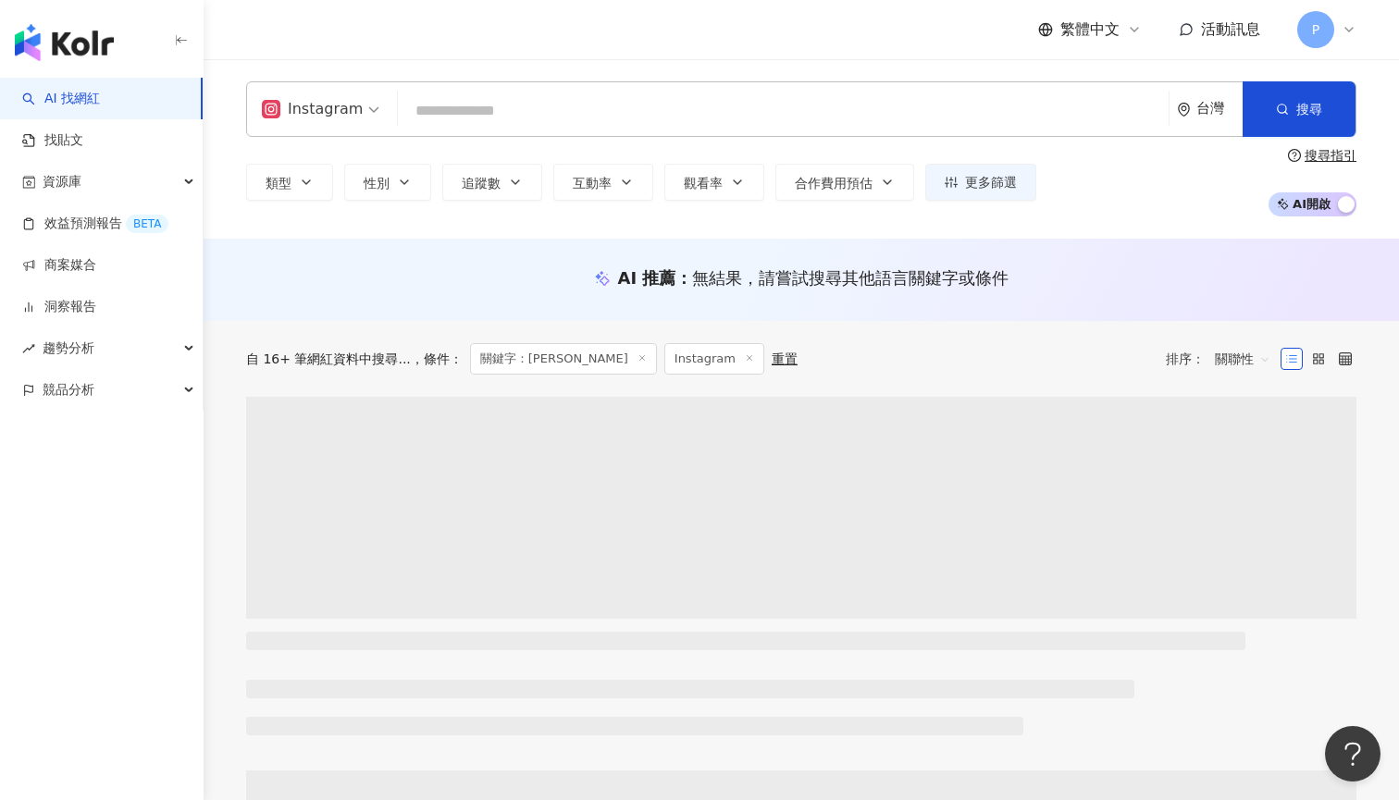
click at [481, 99] on input "search" at bounding box center [783, 110] width 756 height 35
paste input "**********"
type input "**********"
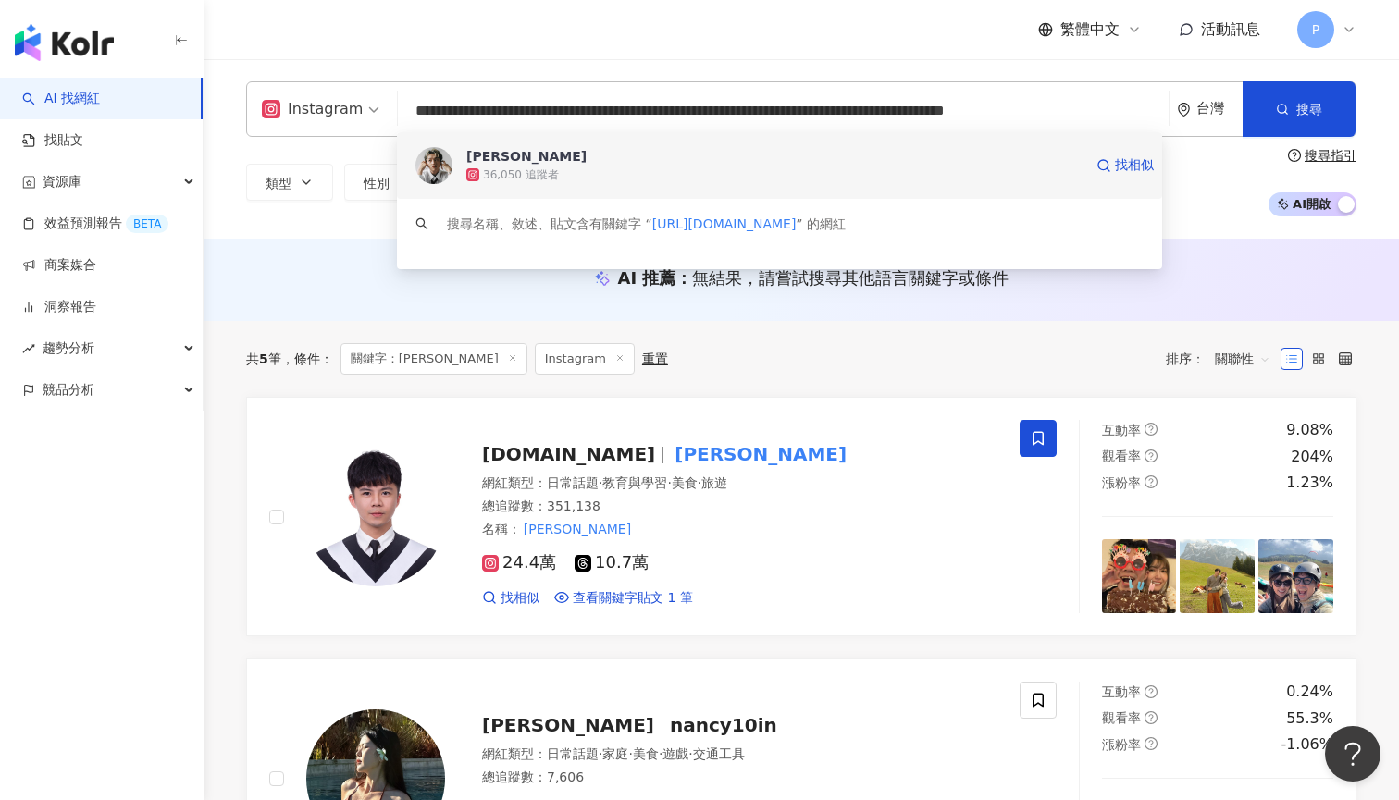
click at [522, 158] on span "劉士全" at bounding box center [774, 156] width 616 height 18
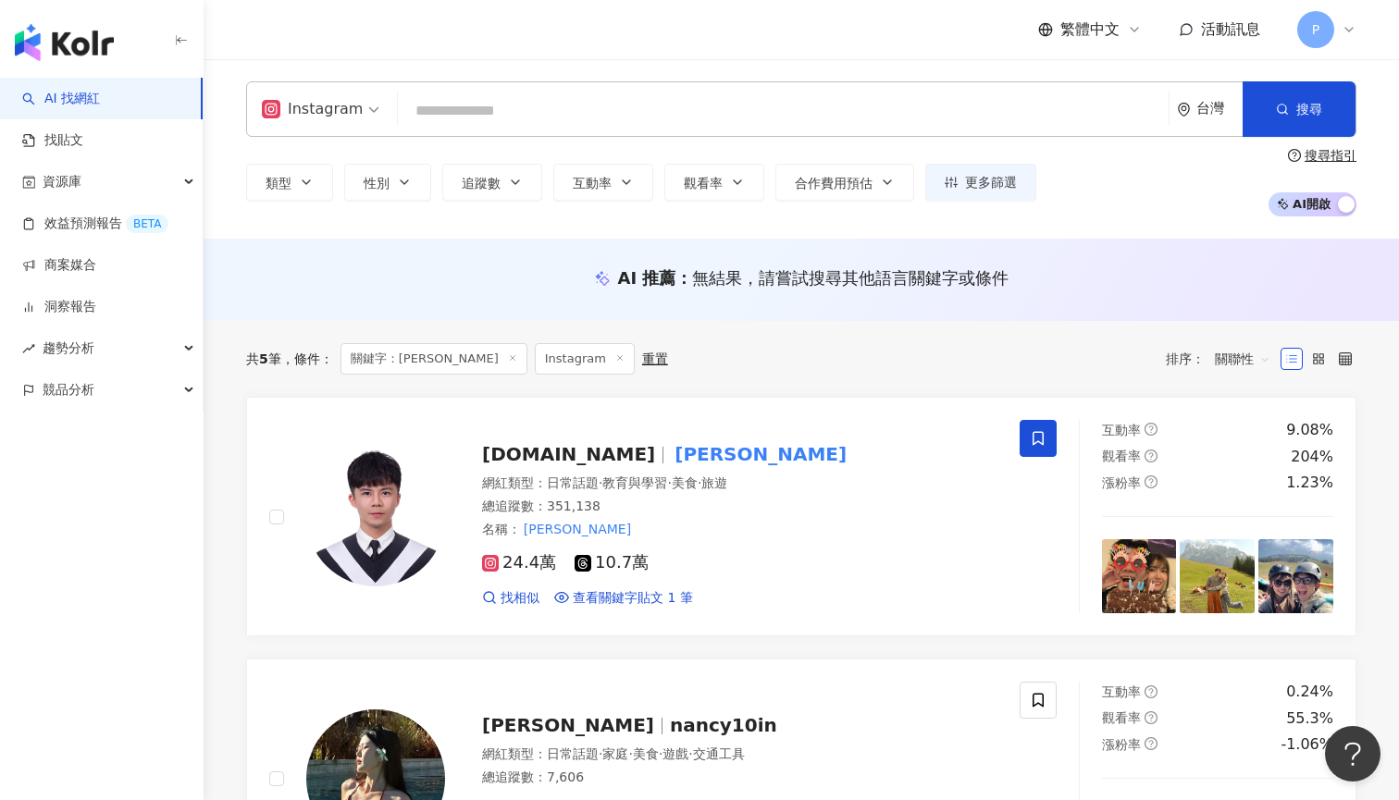
paste input "**"
type input "**"
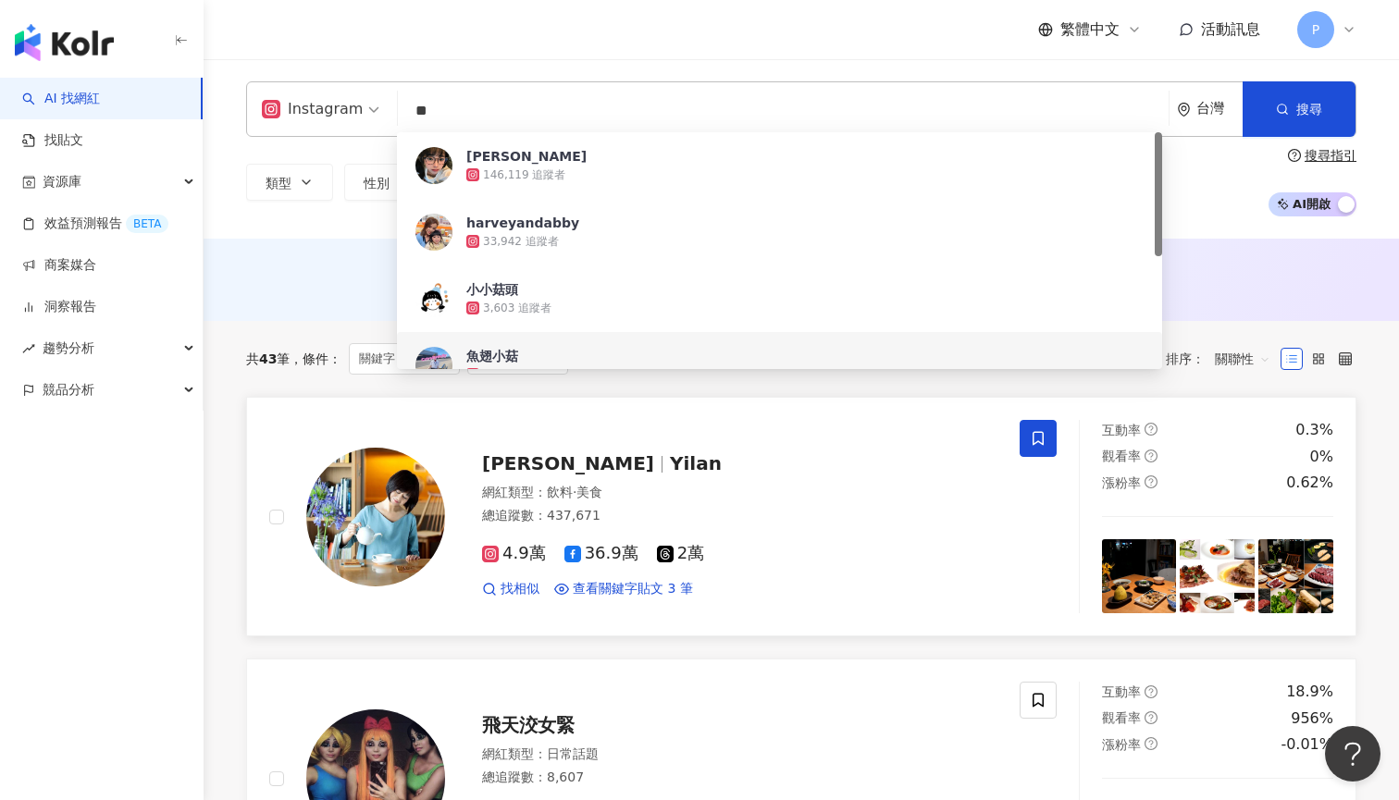
click at [661, 472] on div "葉怡蘭 Yilan" at bounding box center [739, 463] width 515 height 26
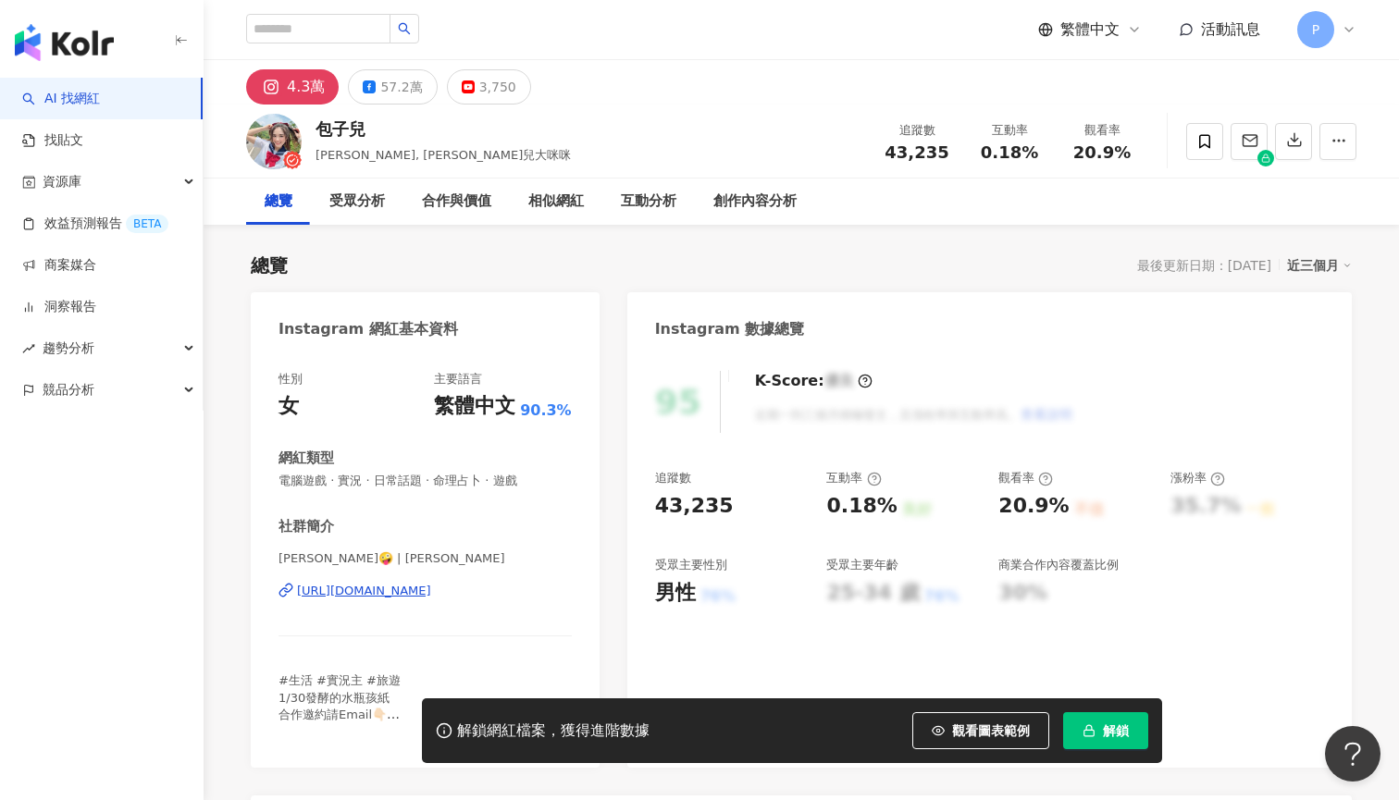
scroll to position [43, 0]
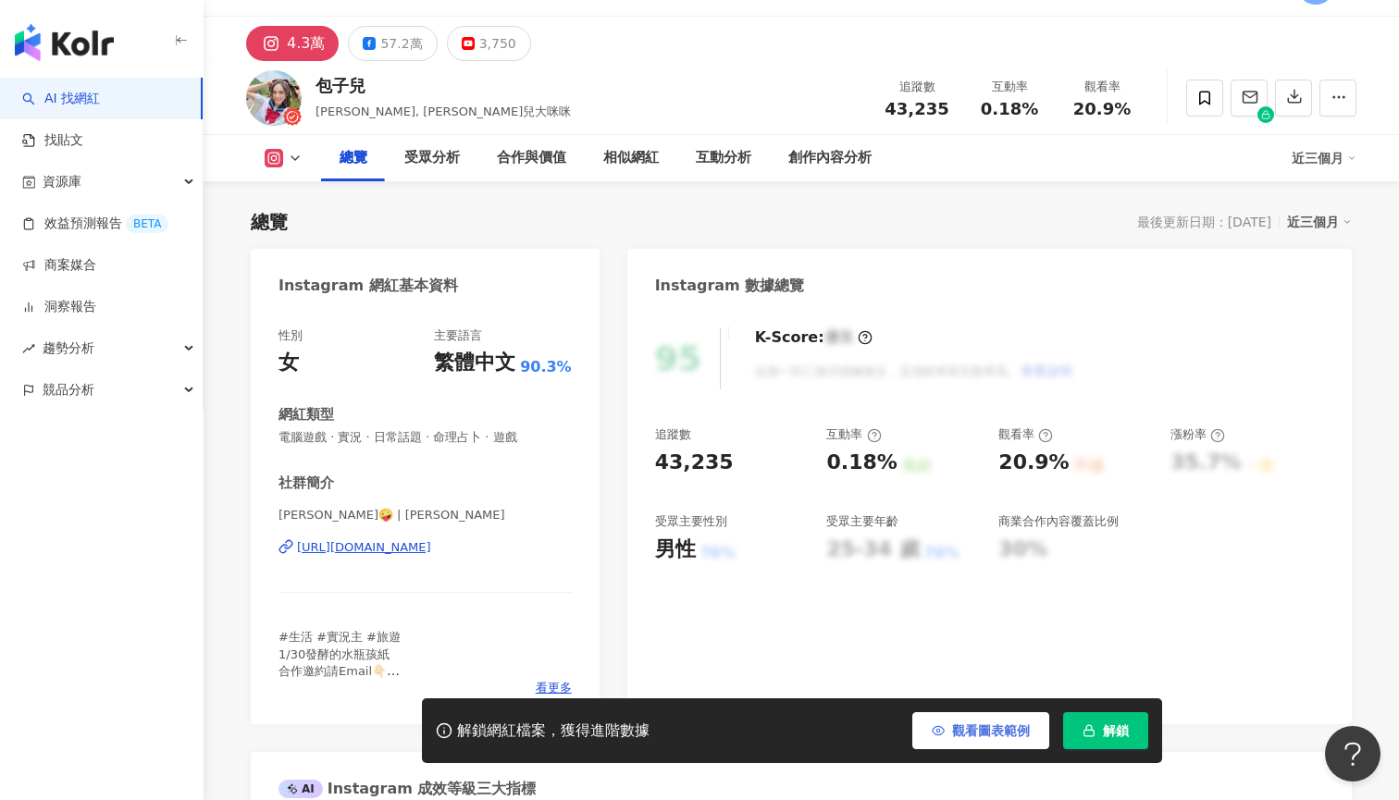
click at [984, 720] on button "觀看圖表範例" at bounding box center [980, 730] width 137 height 37
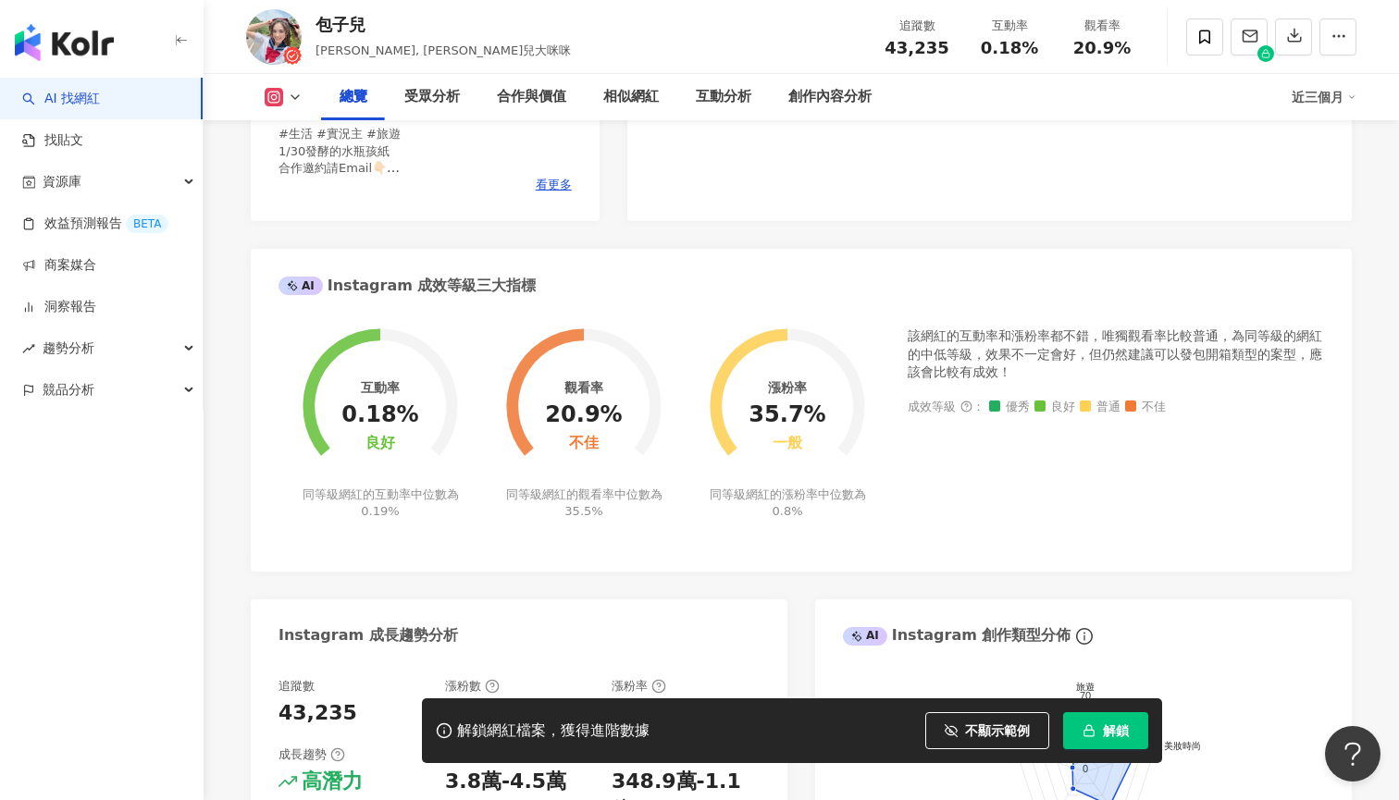
scroll to position [130, 0]
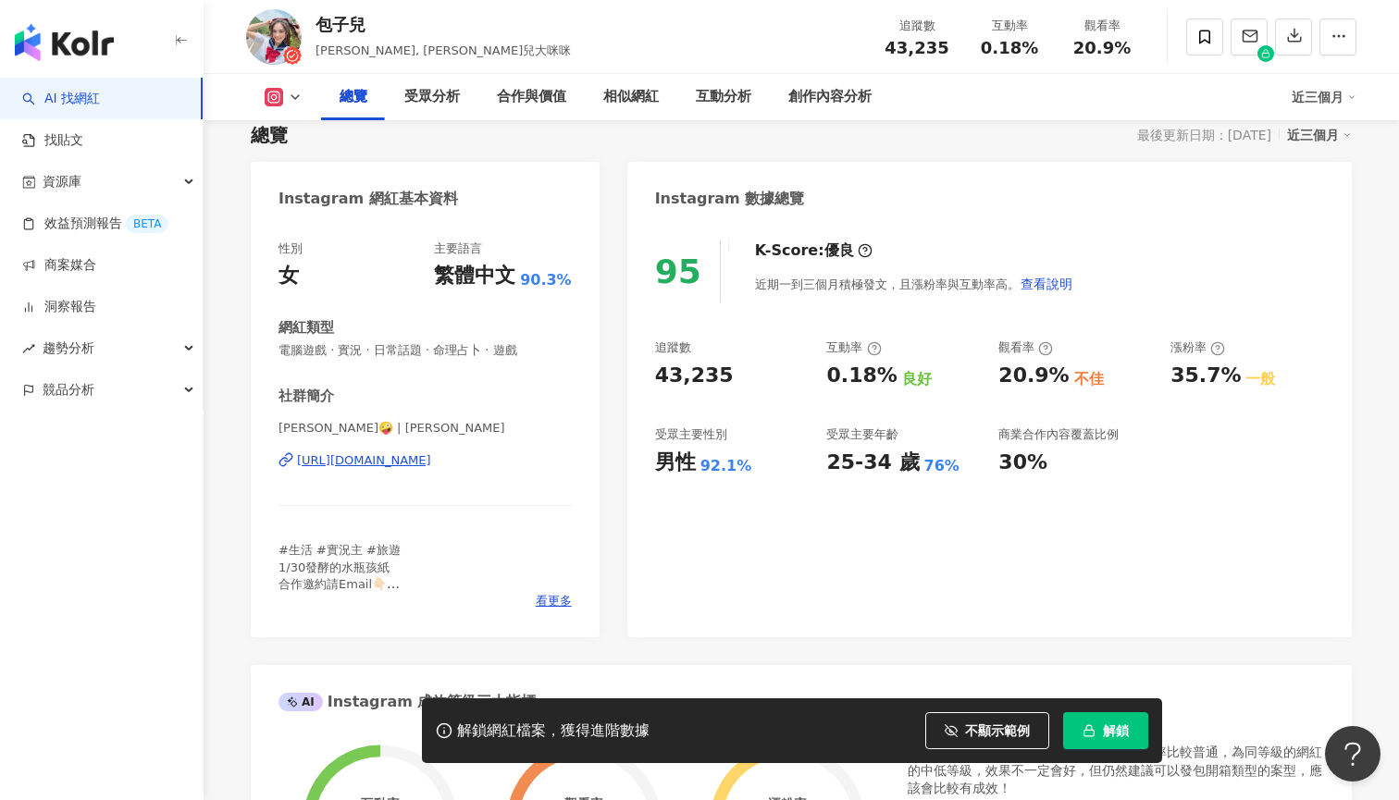
click at [431, 464] on div "https://www.instagram.com/angela_baoo/" at bounding box center [364, 460] width 134 height 17
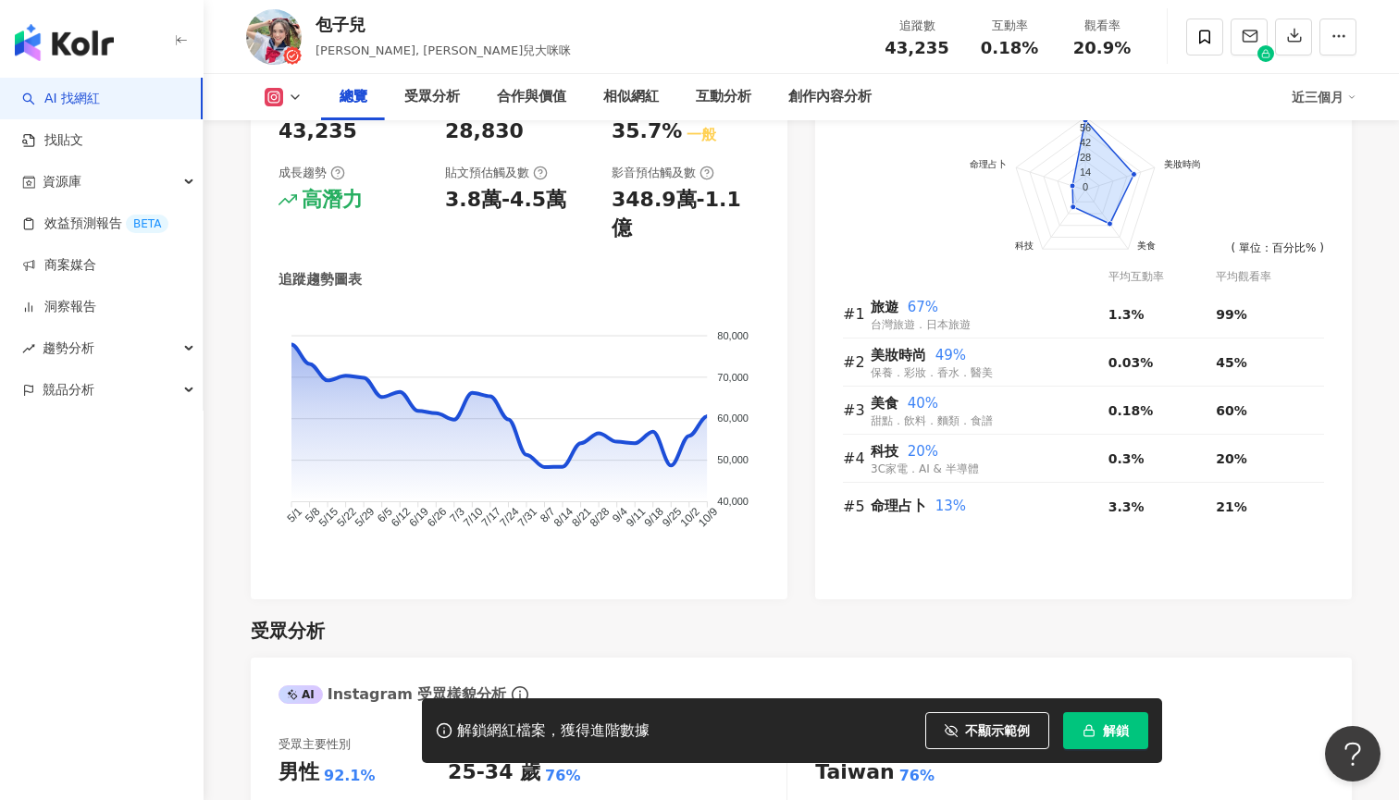
scroll to position [1250, 0]
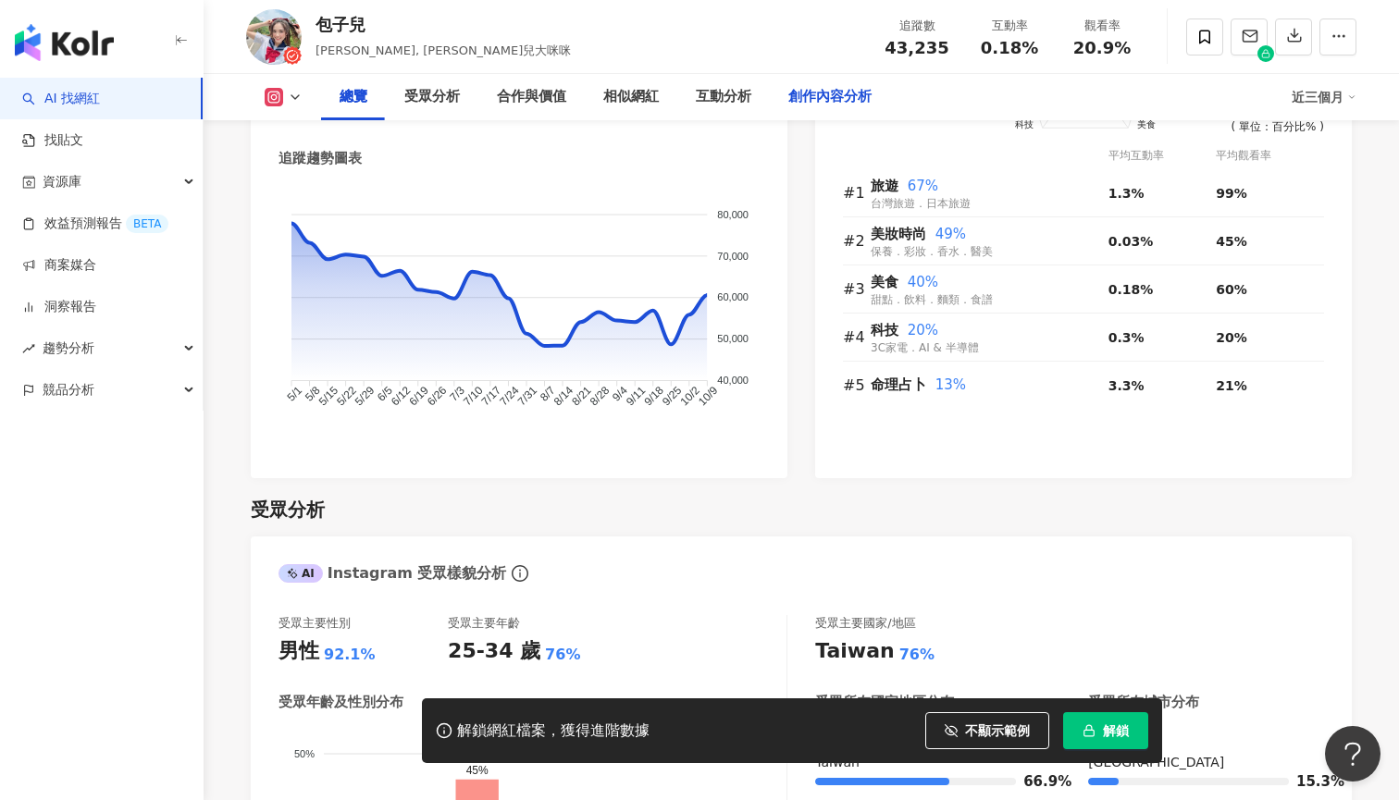
click at [863, 113] on div "創作內容分析" at bounding box center [830, 97] width 120 height 46
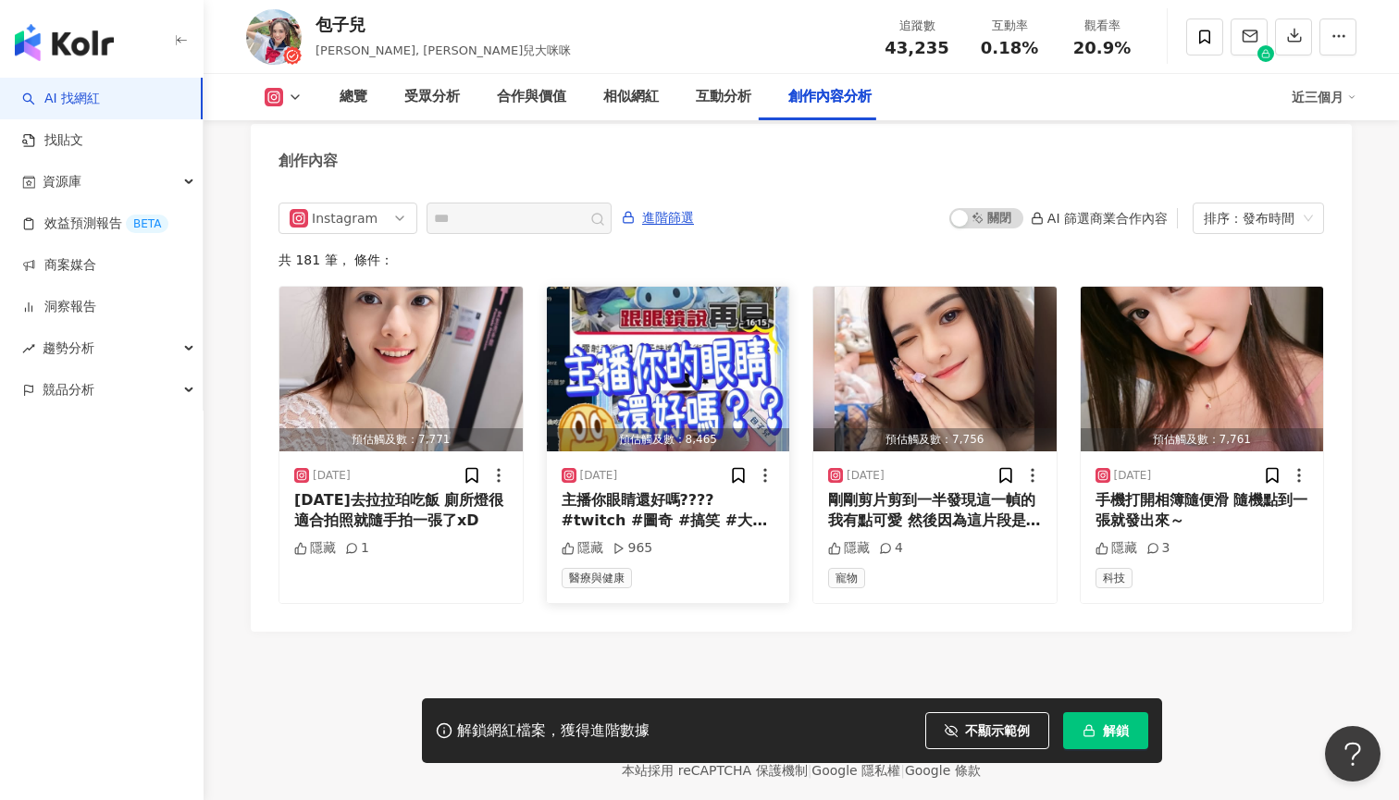
scroll to position [5716, 0]
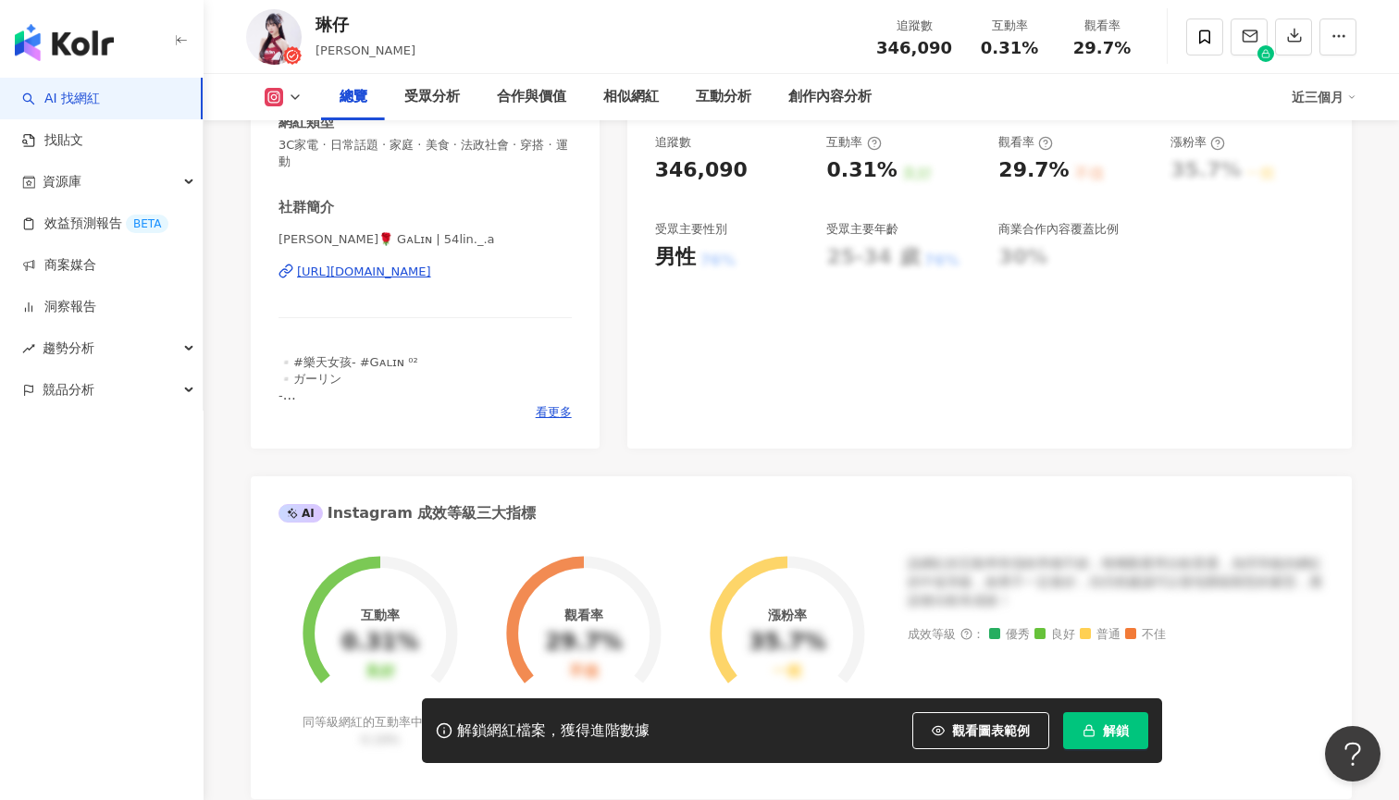
scroll to position [334, 0]
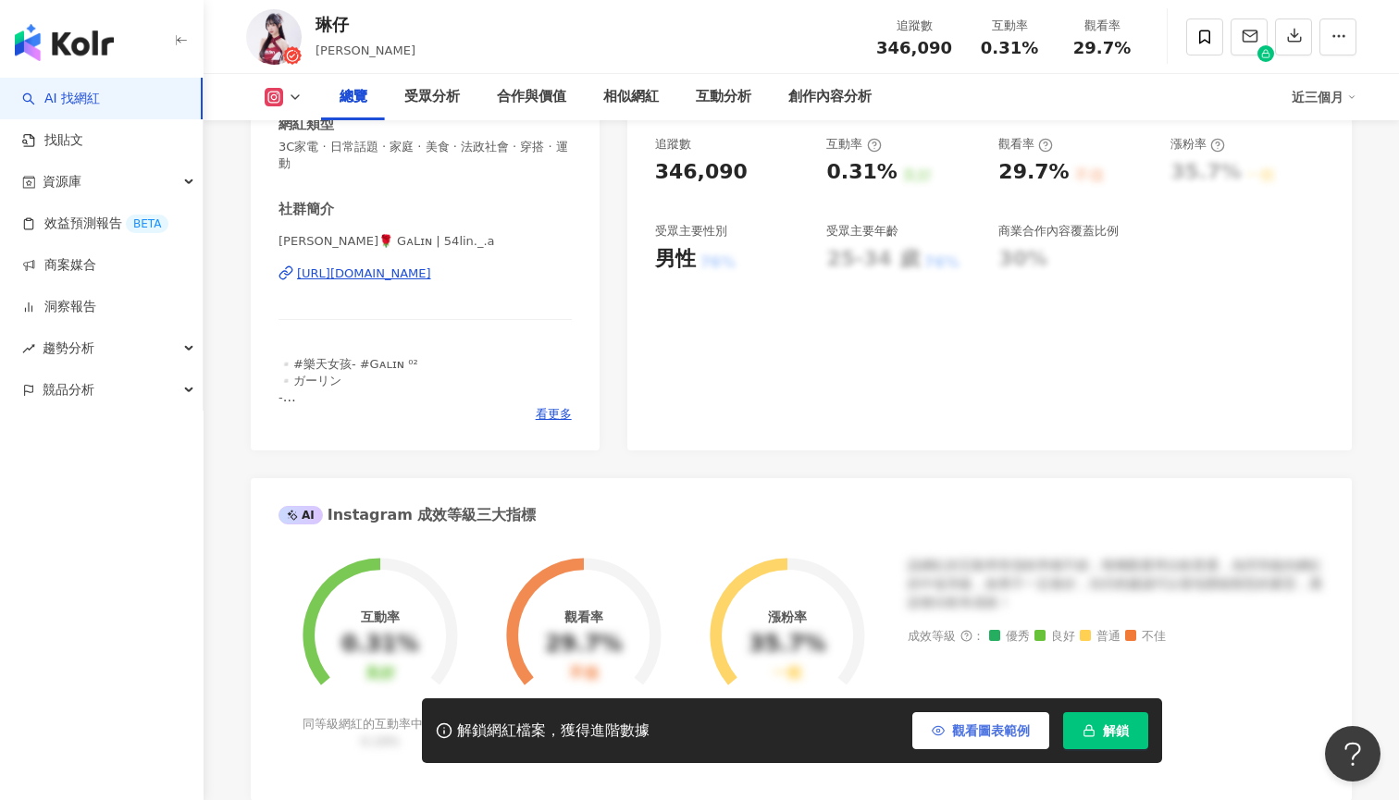
click at [953, 721] on button "觀看圖表範例" at bounding box center [980, 730] width 137 height 37
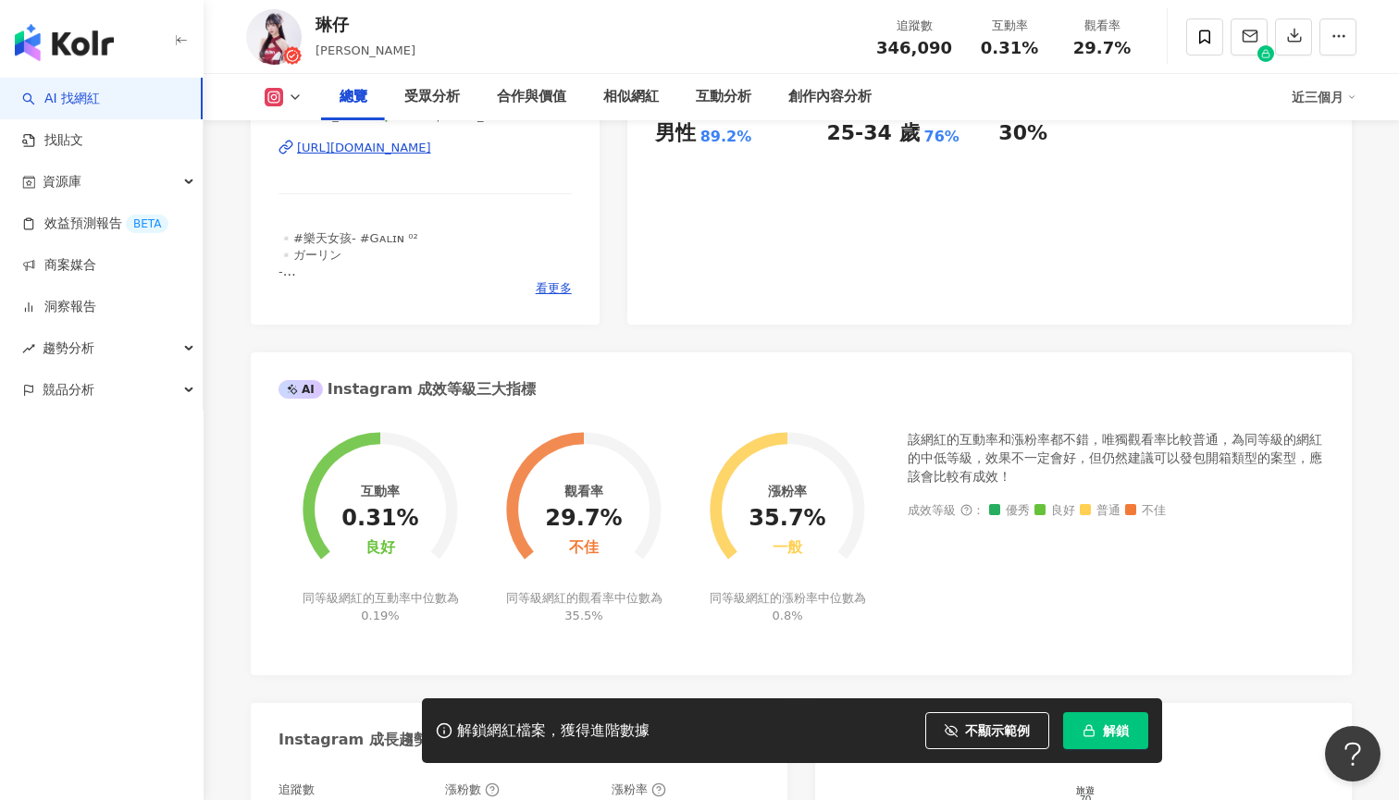
scroll to position [348, 0]
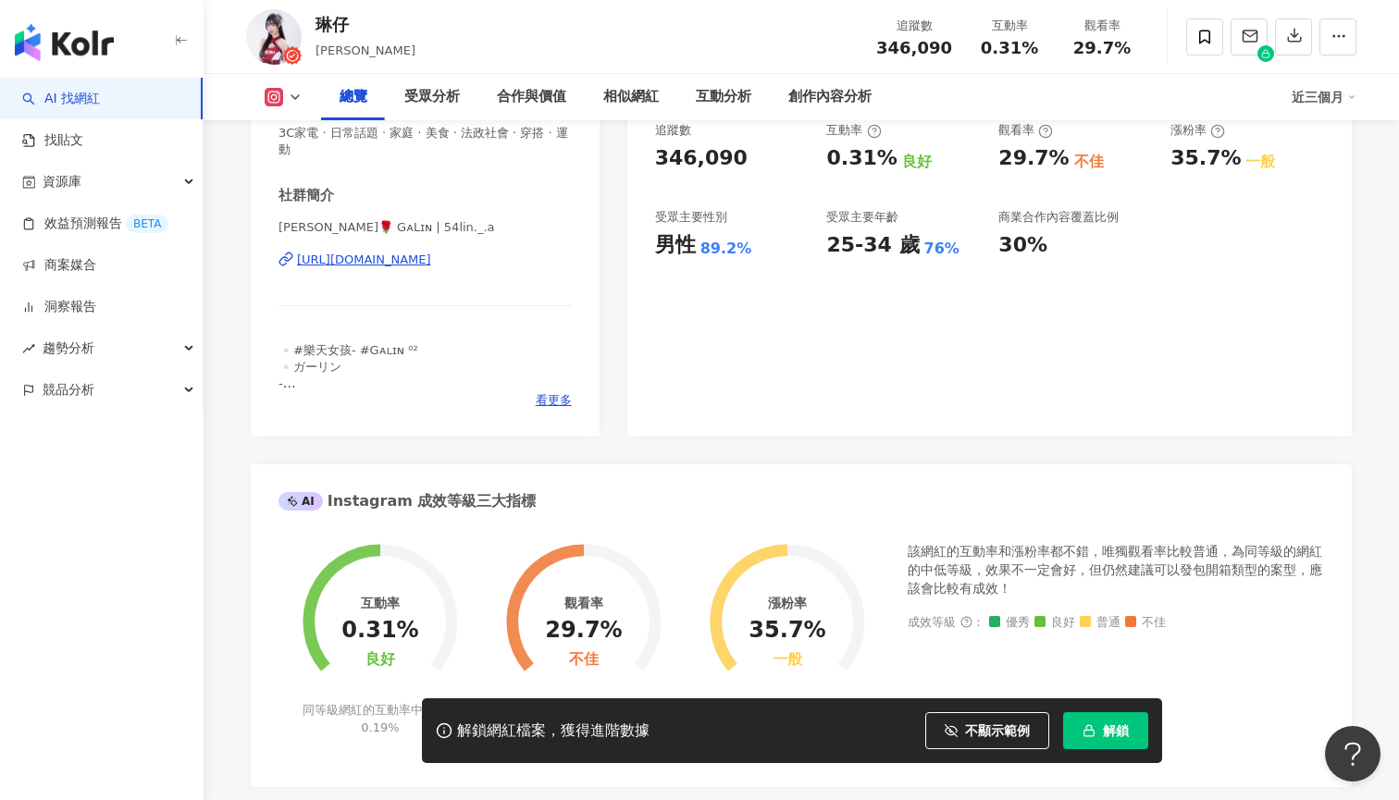
click at [431, 257] on div "[URL][DOMAIN_NAME]" at bounding box center [364, 260] width 134 height 17
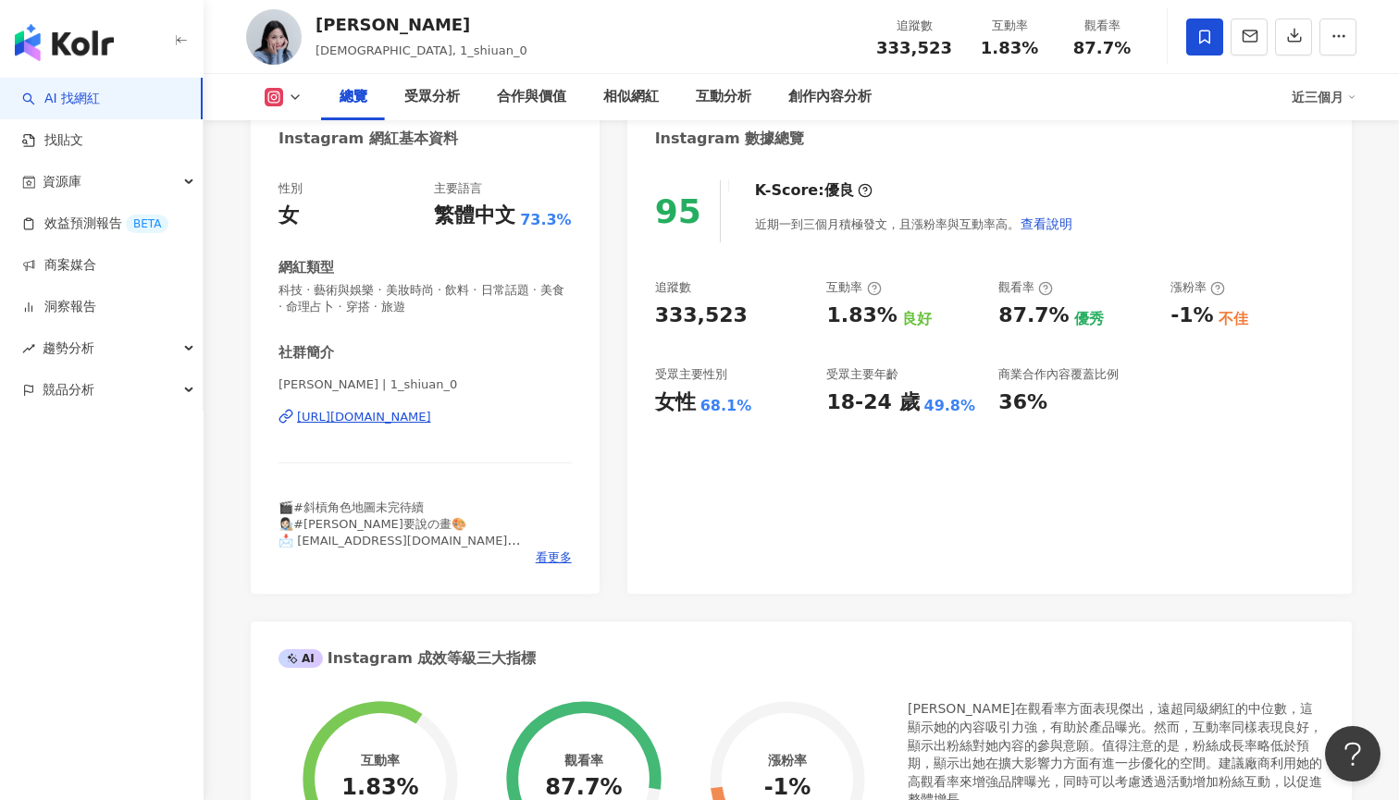
scroll to position [105, 0]
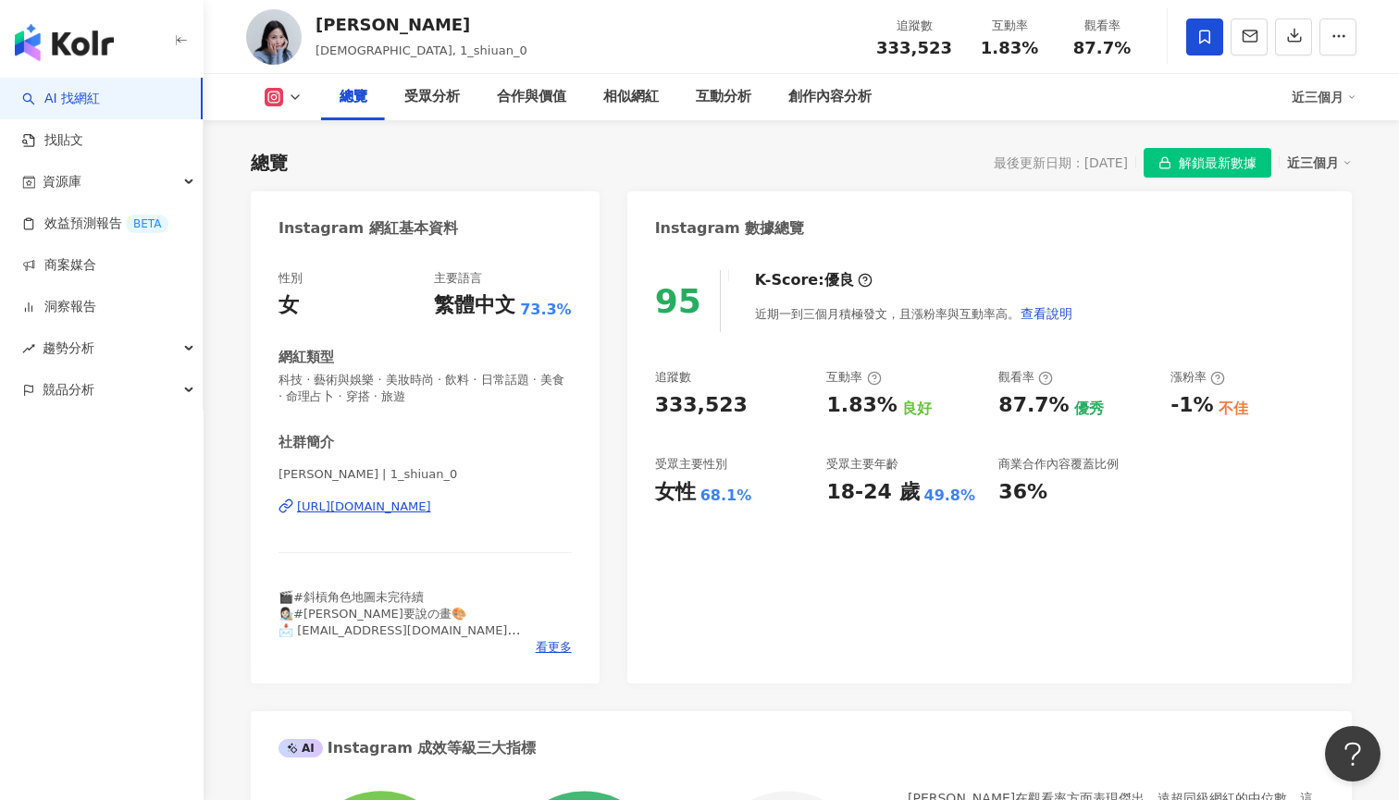
click at [93, 43] on img "button" at bounding box center [64, 42] width 99 height 37
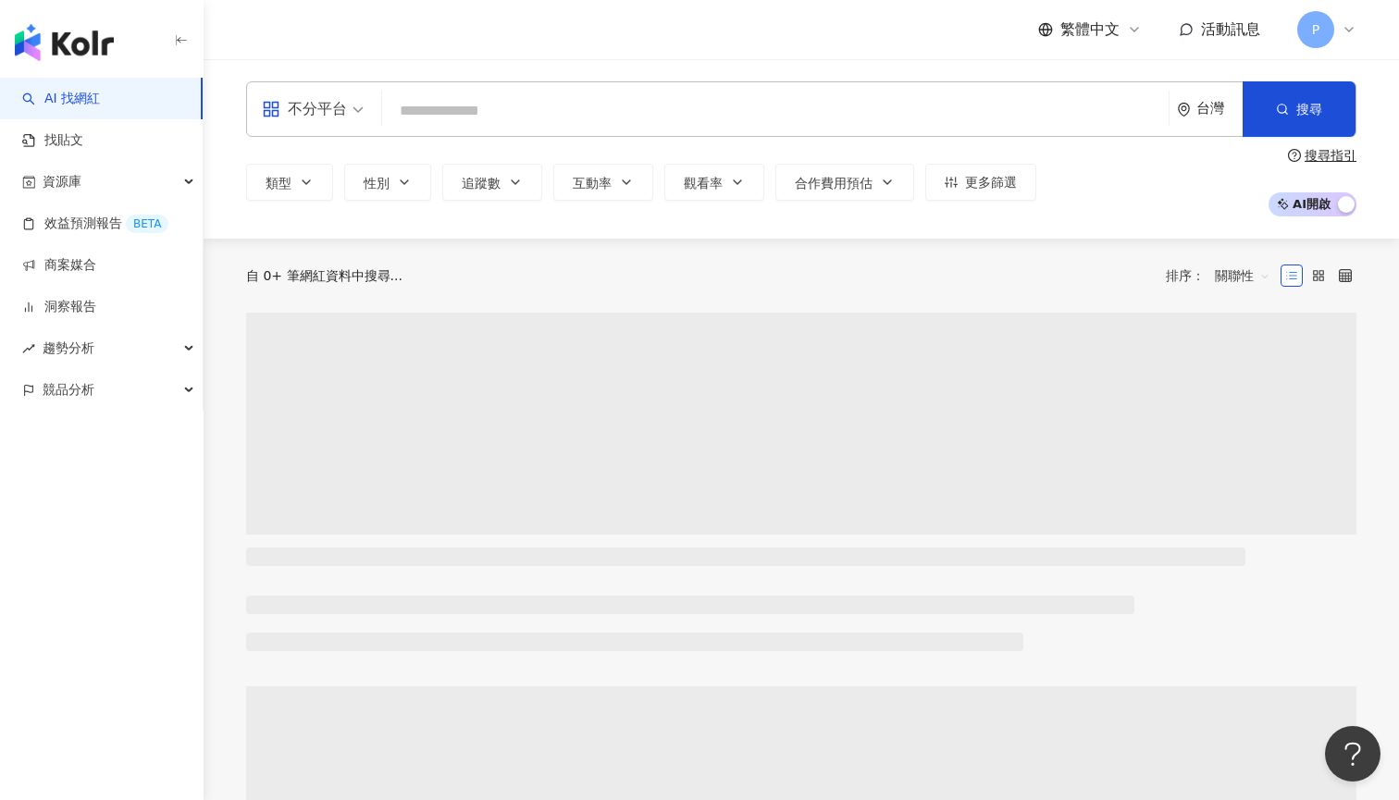
click at [663, 110] on input "search" at bounding box center [774, 110] width 771 height 35
type input "*****"
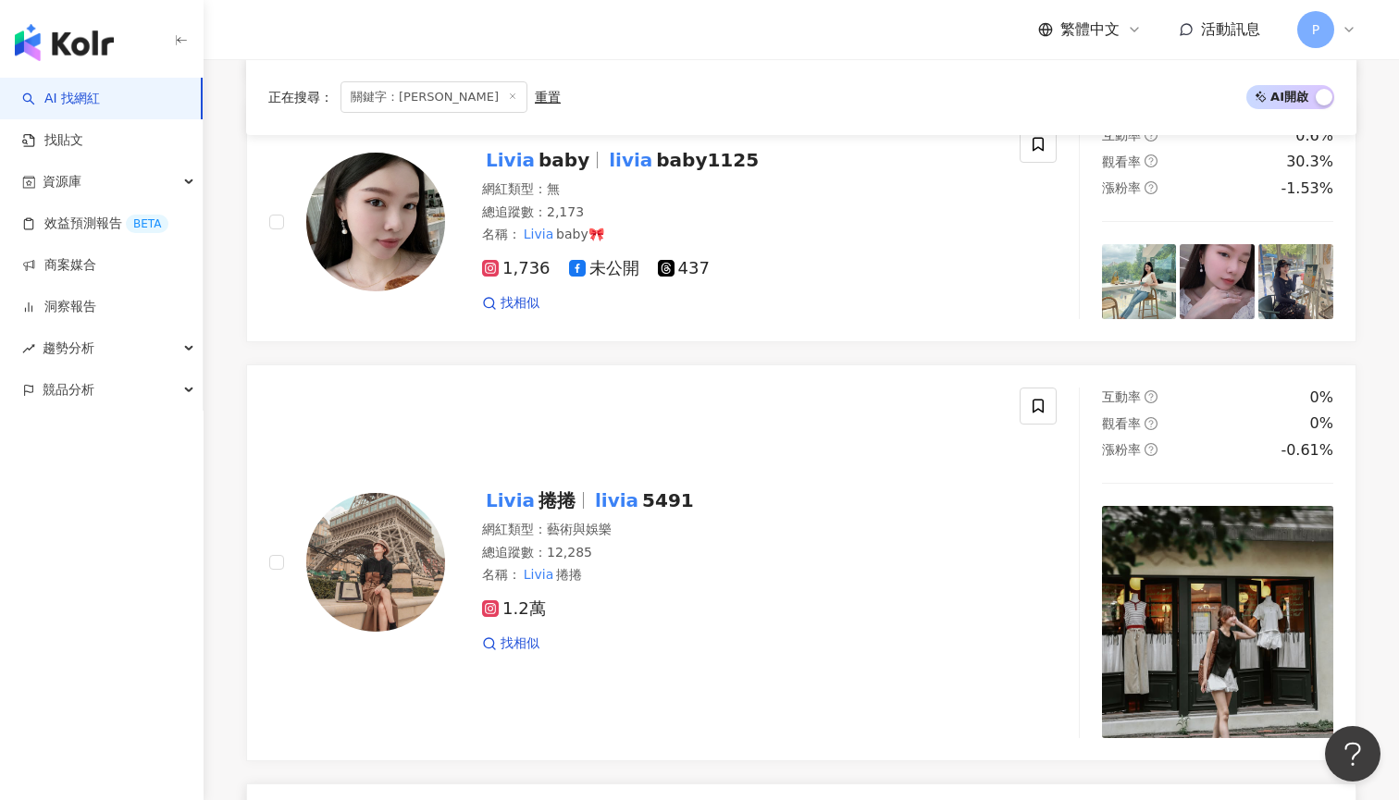
scroll to position [2505, 0]
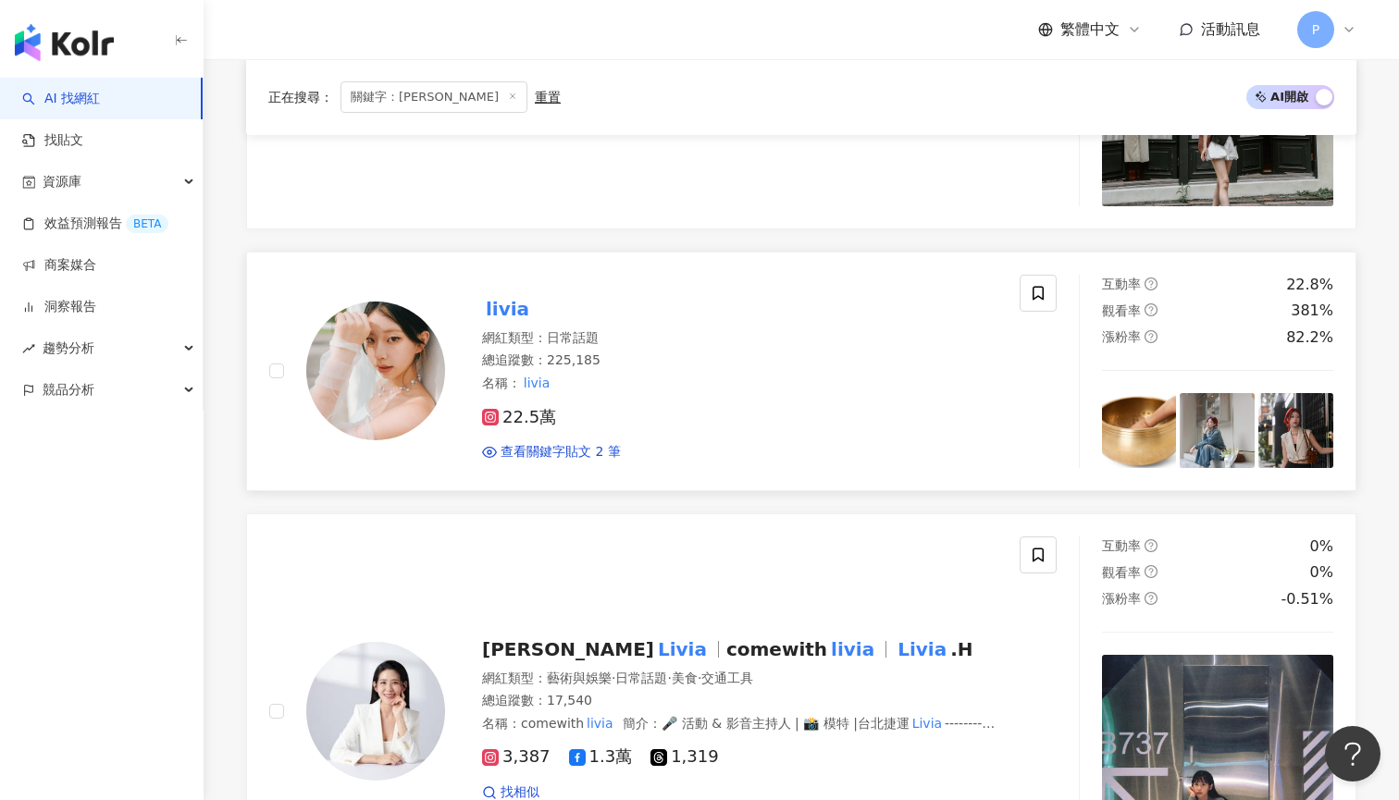
click at [535, 315] on div "livia 網紅類型 ： 日常話題 總追蹤數 ： 225,185 名稱 ： livia 22.5萬 查看關鍵字貼文 2 筆" at bounding box center [721, 371] width 552 height 180
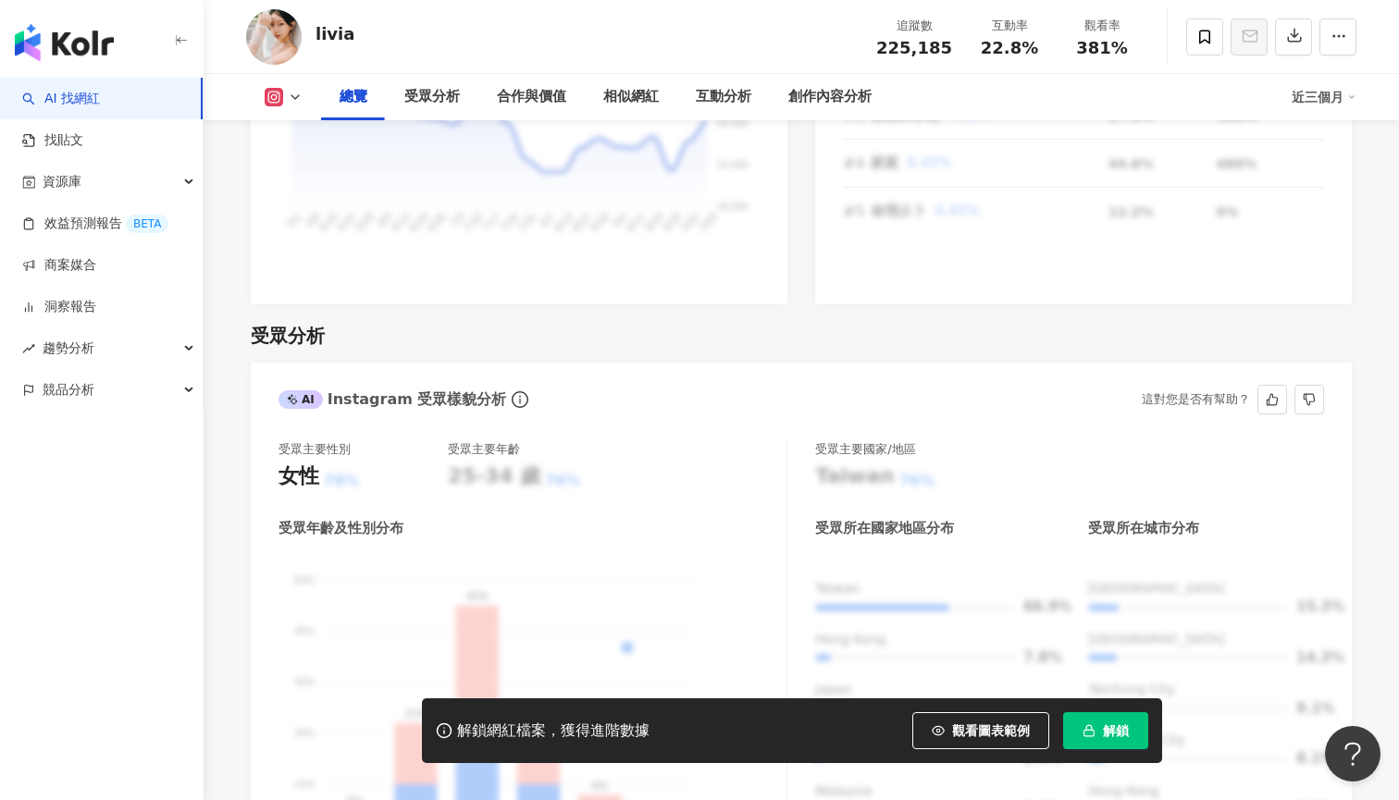
scroll to position [1401, 0]
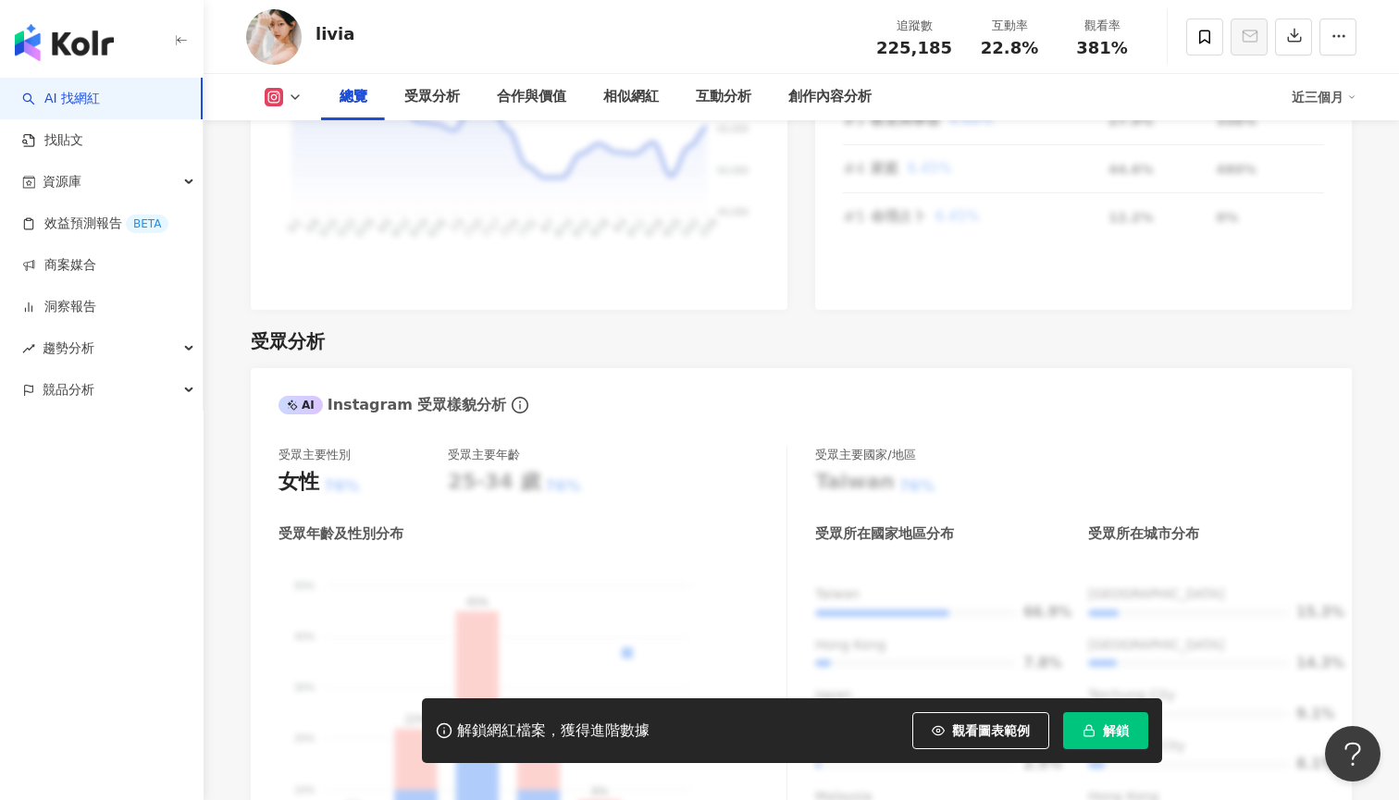
click at [956, 704] on div "解鎖網紅檔案，獲得進階數據 觀看圖表範例 解鎖" at bounding box center [792, 730] width 740 height 65
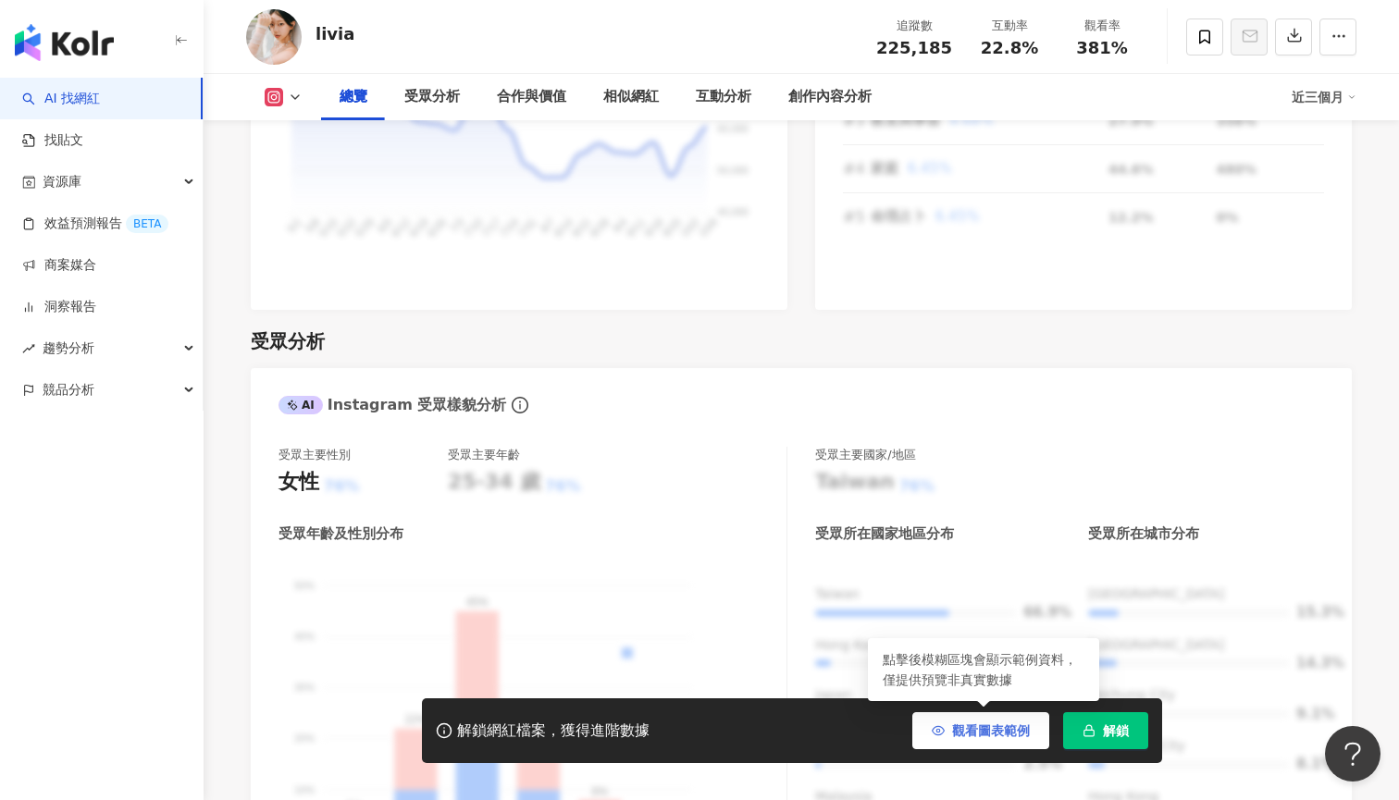
click at [964, 717] on button "觀看圖表範例" at bounding box center [980, 730] width 137 height 37
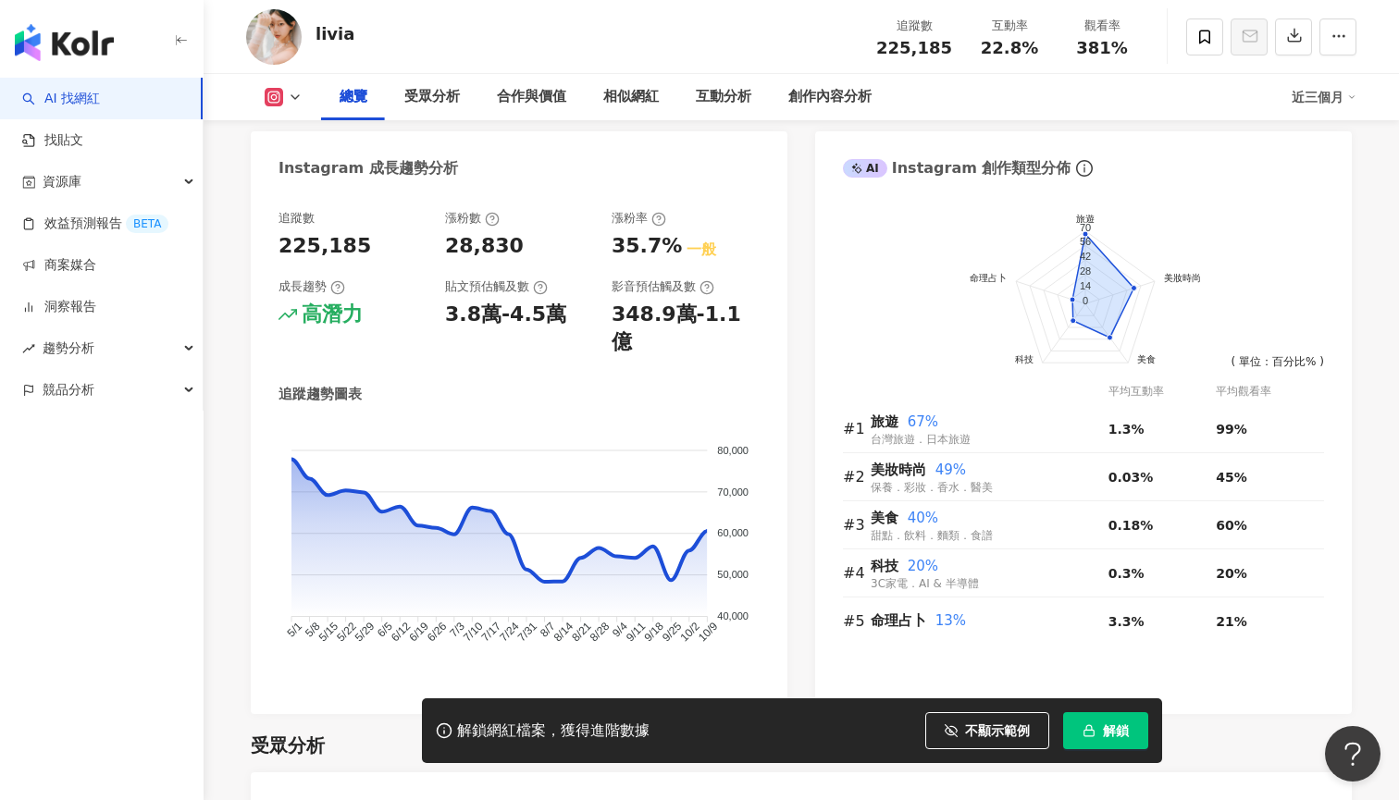
scroll to position [683, 0]
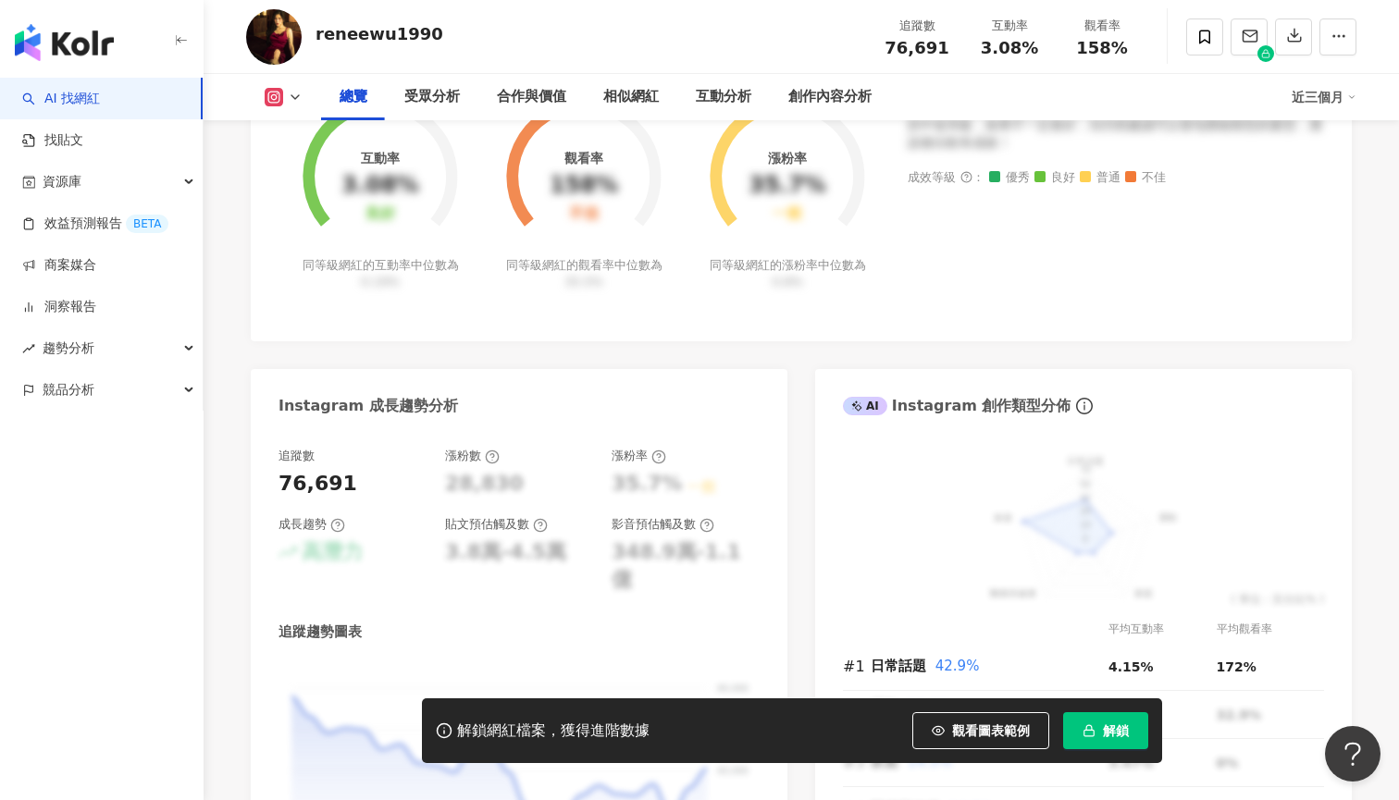
scroll to position [763, 0]
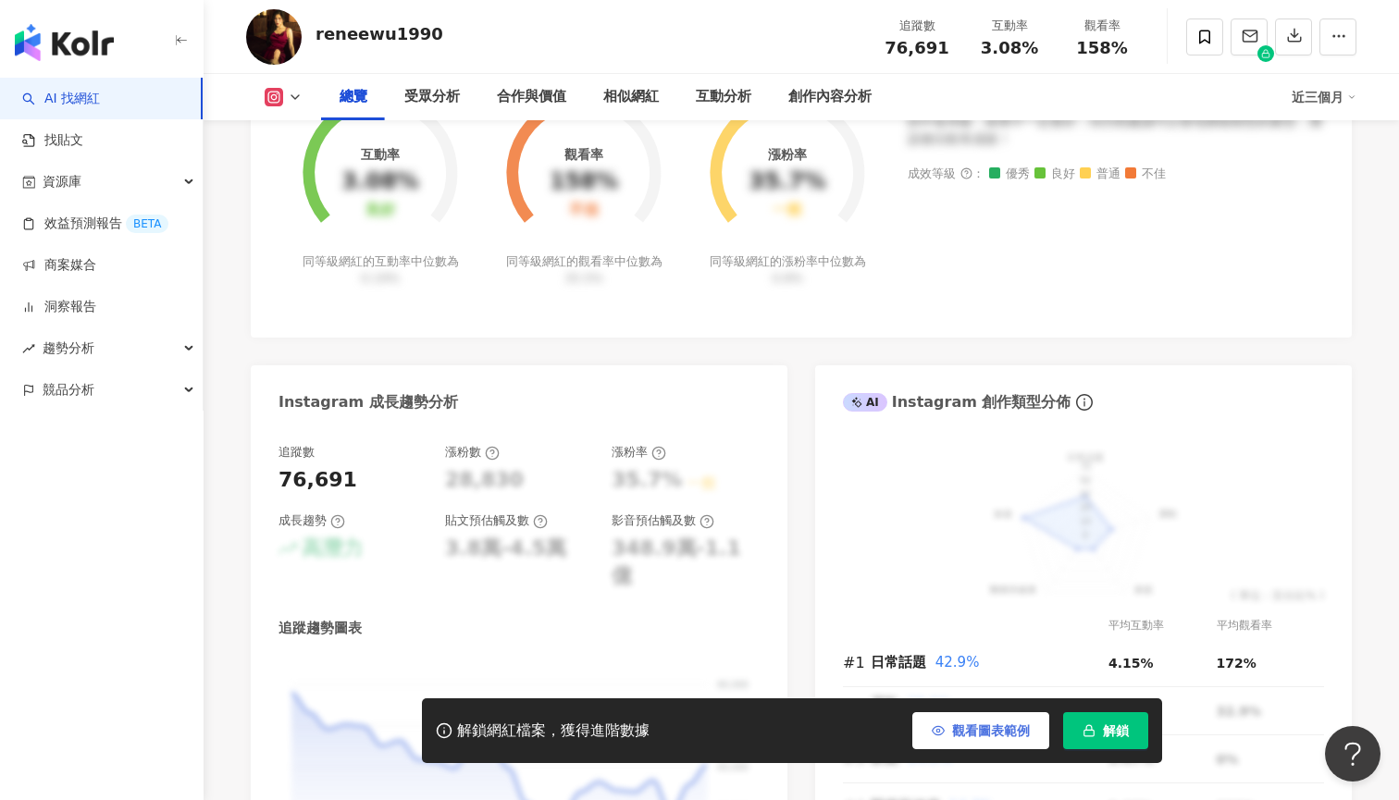
click at [980, 719] on button "觀看圖表範例" at bounding box center [980, 730] width 137 height 37
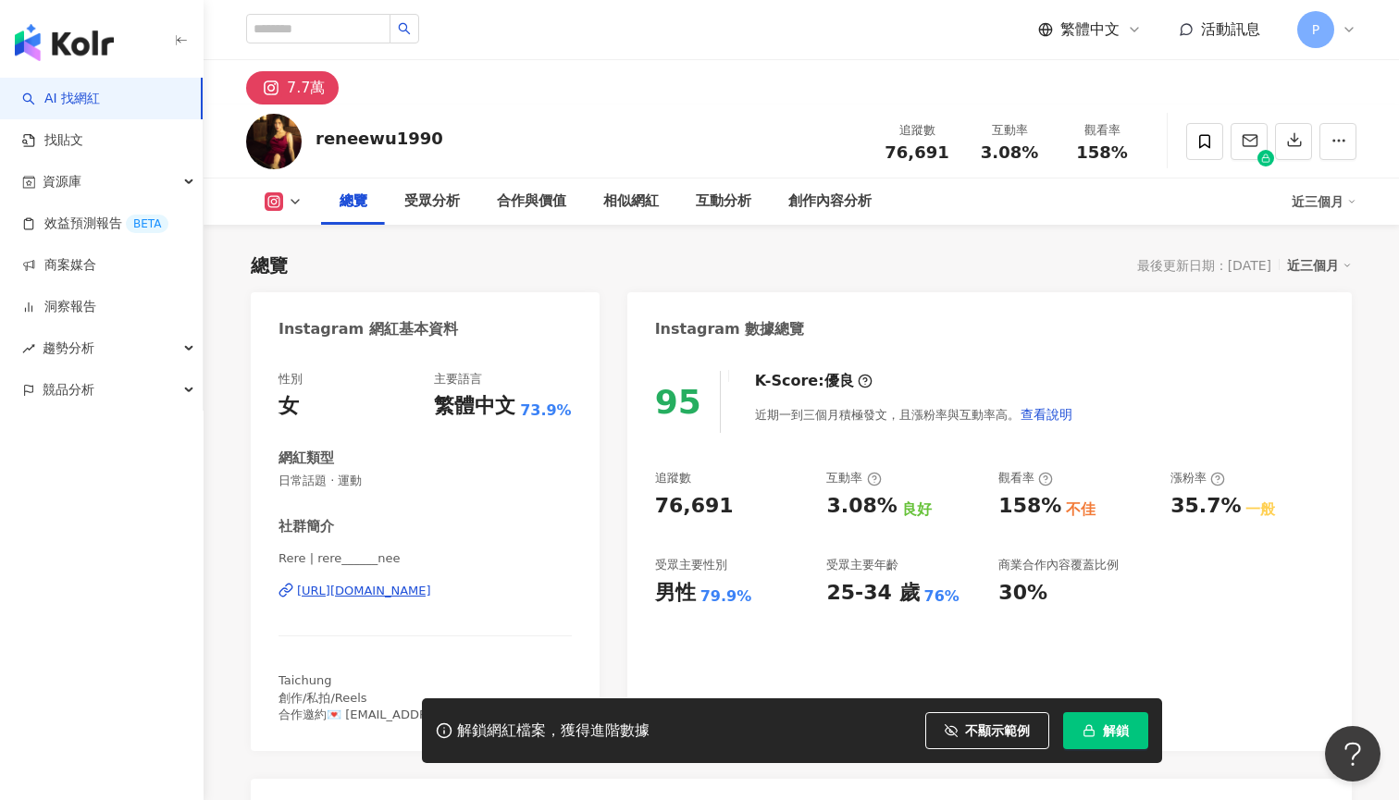
scroll to position [0, 0]
click at [433, 202] on div "受眾分析" at bounding box center [431, 202] width 55 height 22
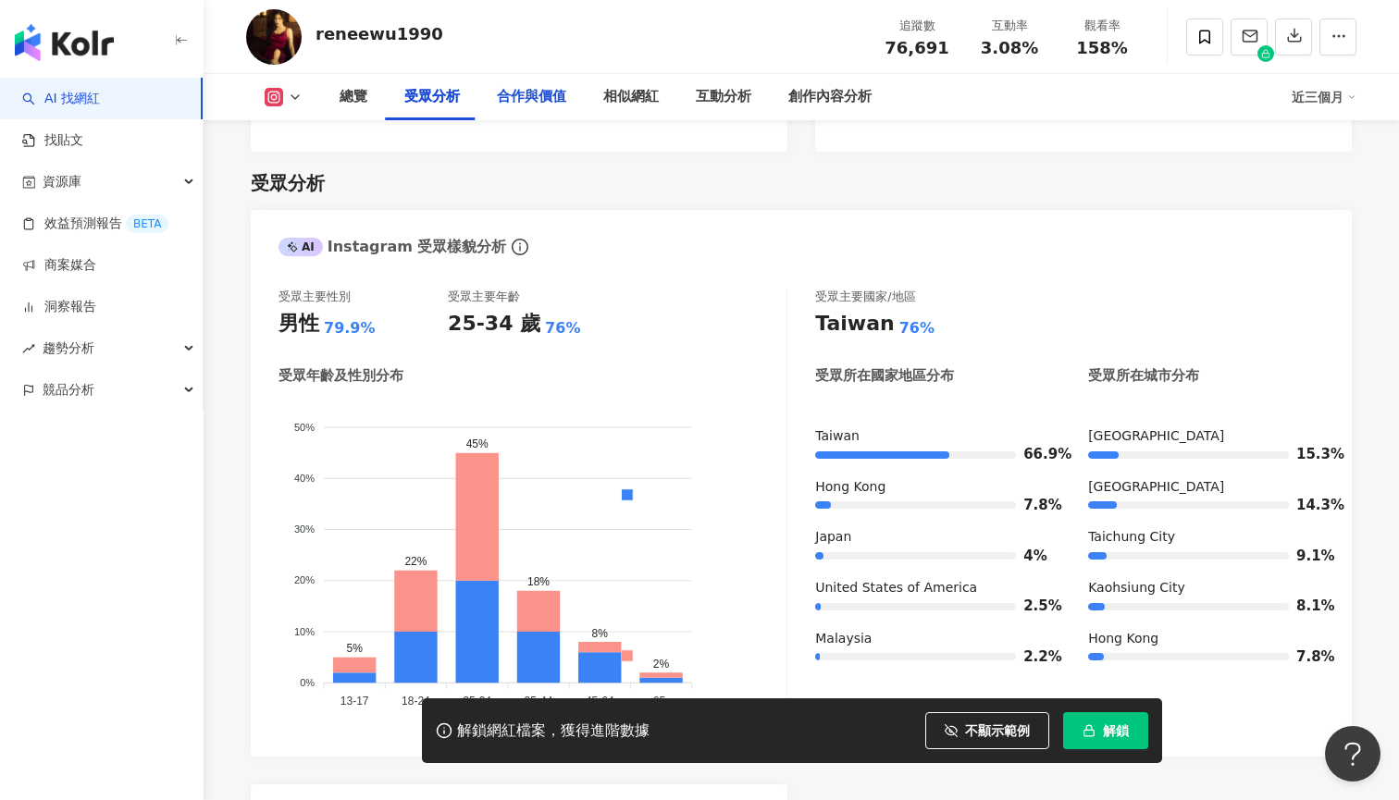
drag, startPoint x: 523, startPoint y: 95, endPoint x: 569, endPoint y: 116, distance: 50.5
click at [523, 95] on div "合作與價值" at bounding box center [531, 97] width 69 height 22
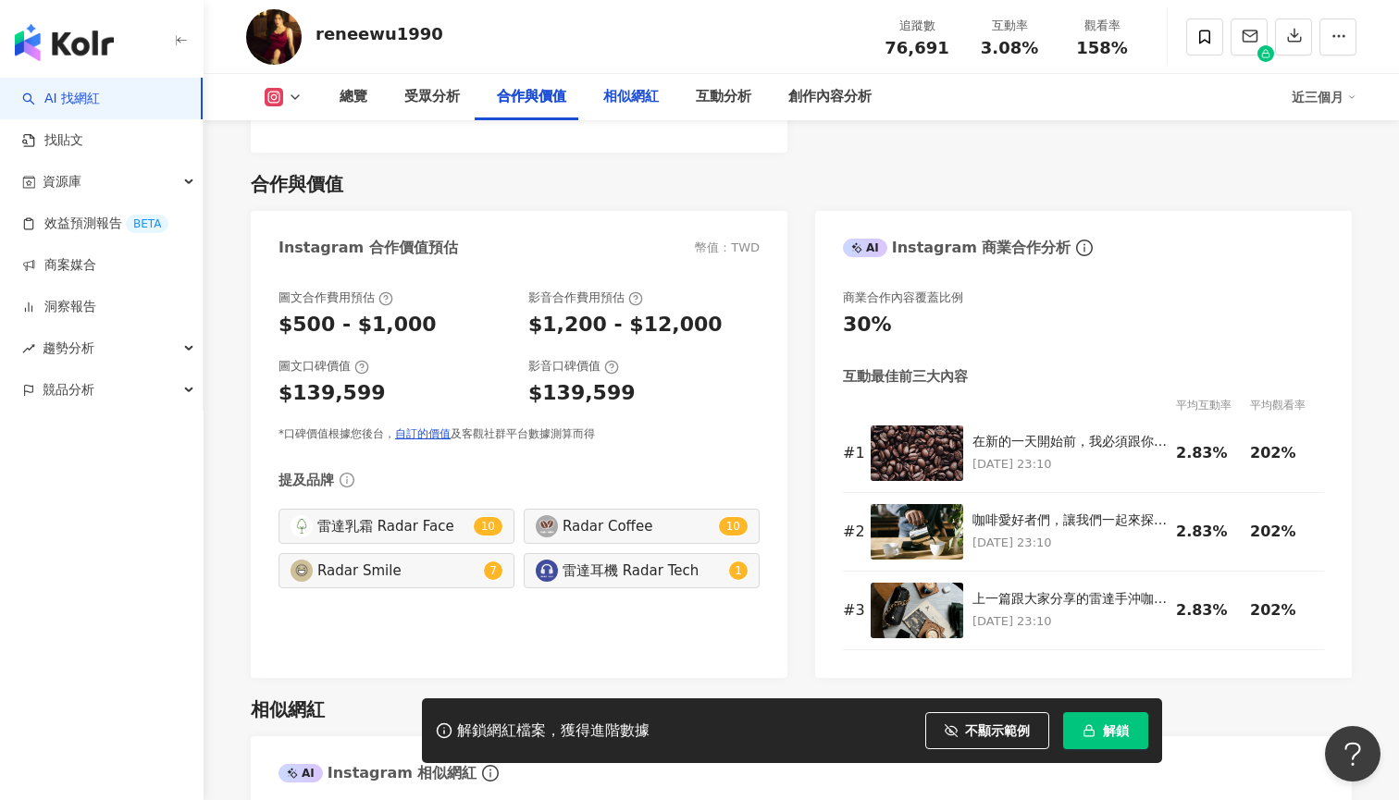
click at [623, 105] on div "相似網紅" at bounding box center [630, 97] width 55 height 22
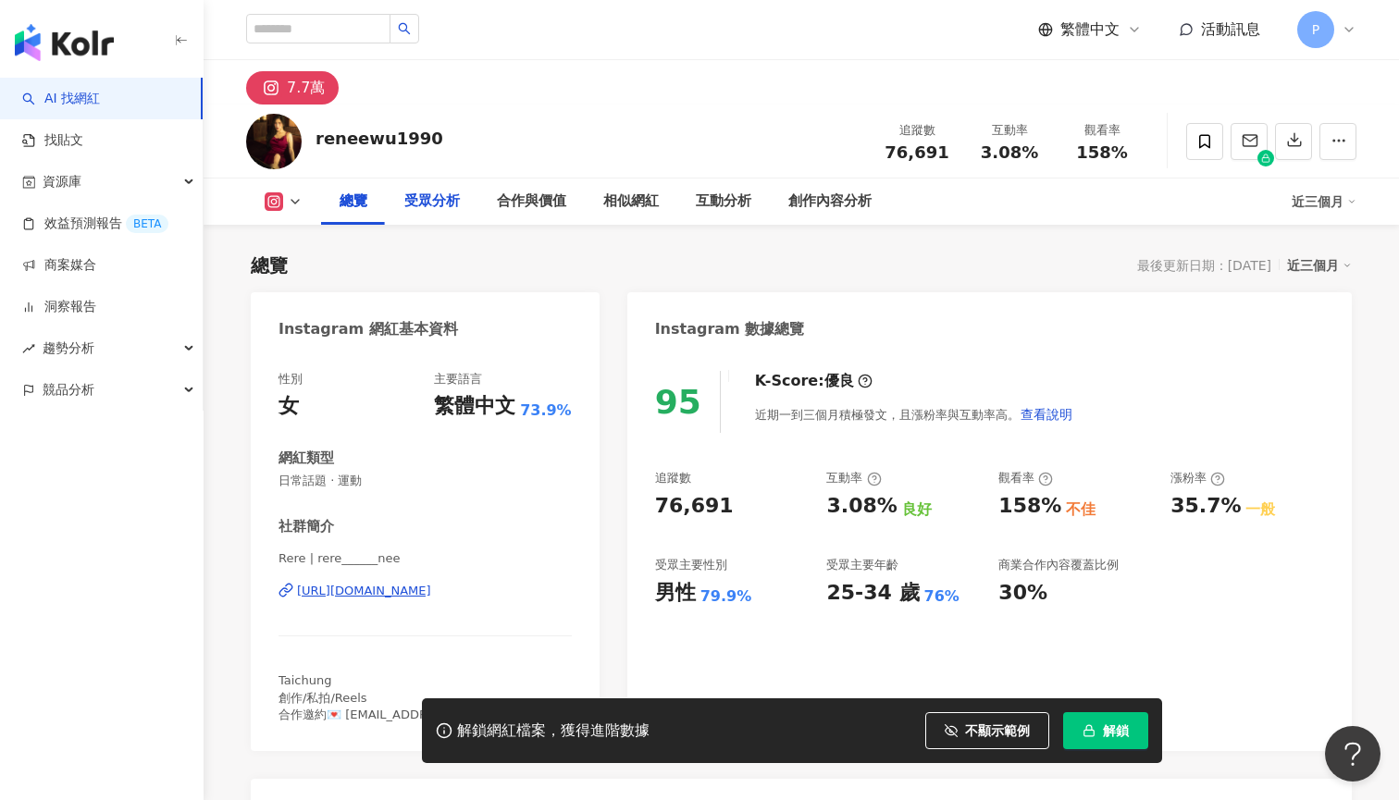
click at [453, 204] on div "受眾分析" at bounding box center [431, 202] width 55 height 22
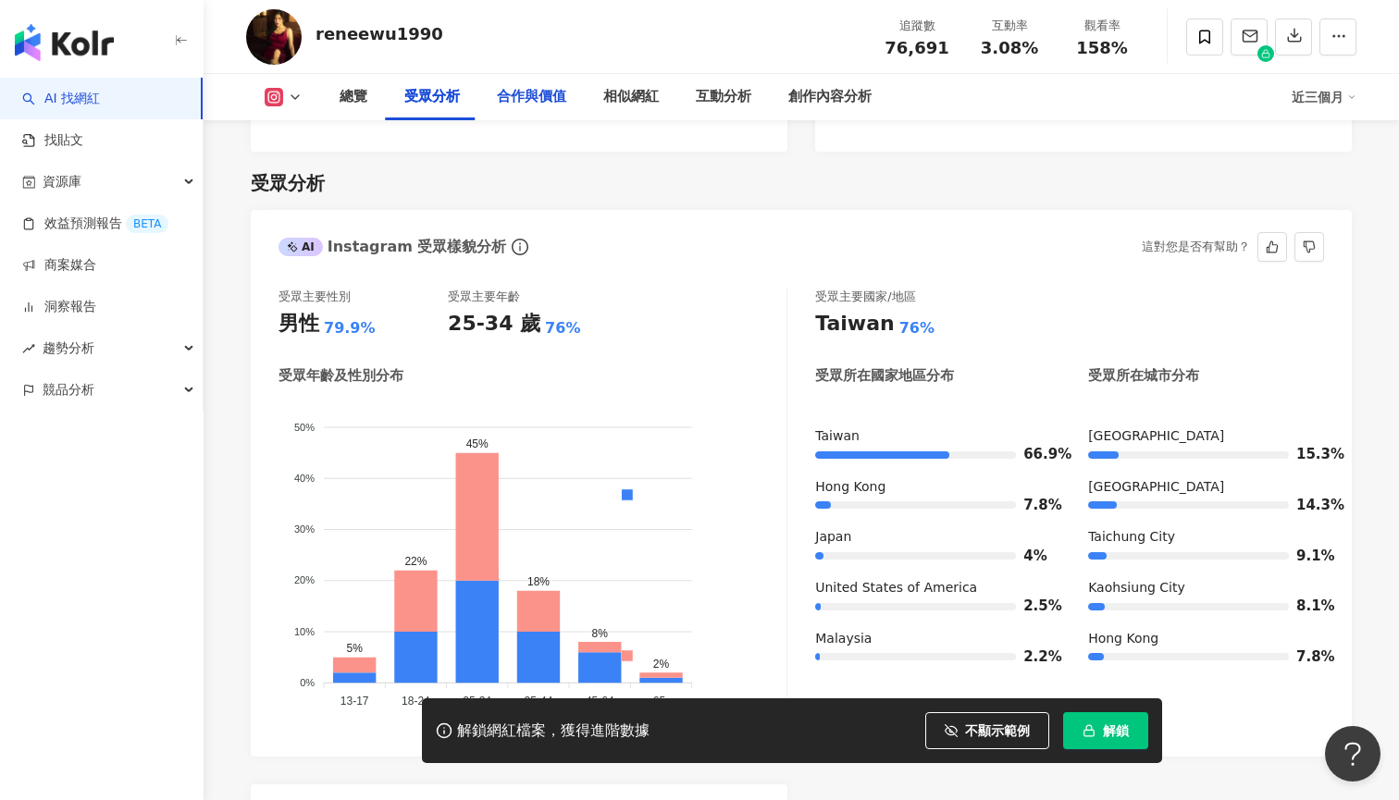
click at [536, 108] on div "合作與價值" at bounding box center [531, 97] width 106 height 46
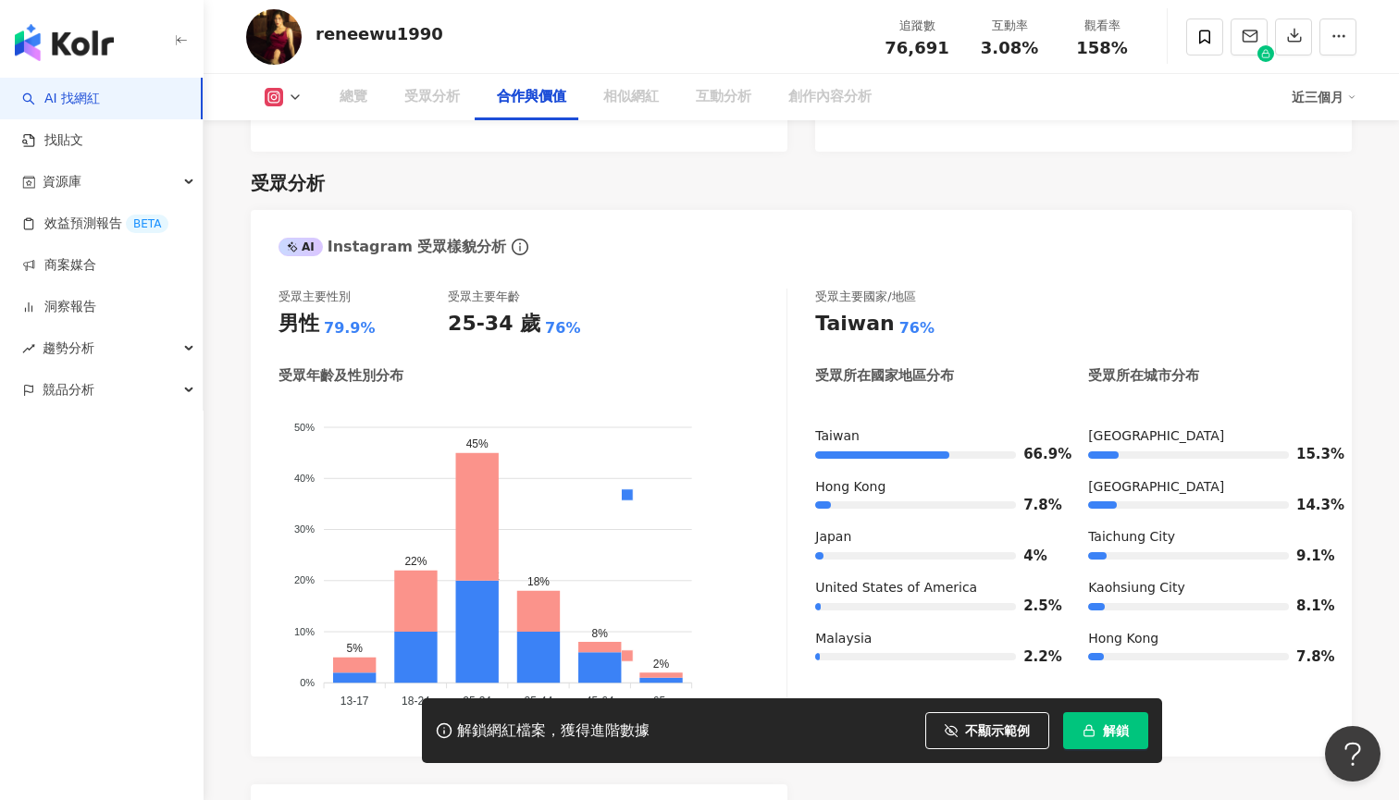
scroll to position [2484, 0]
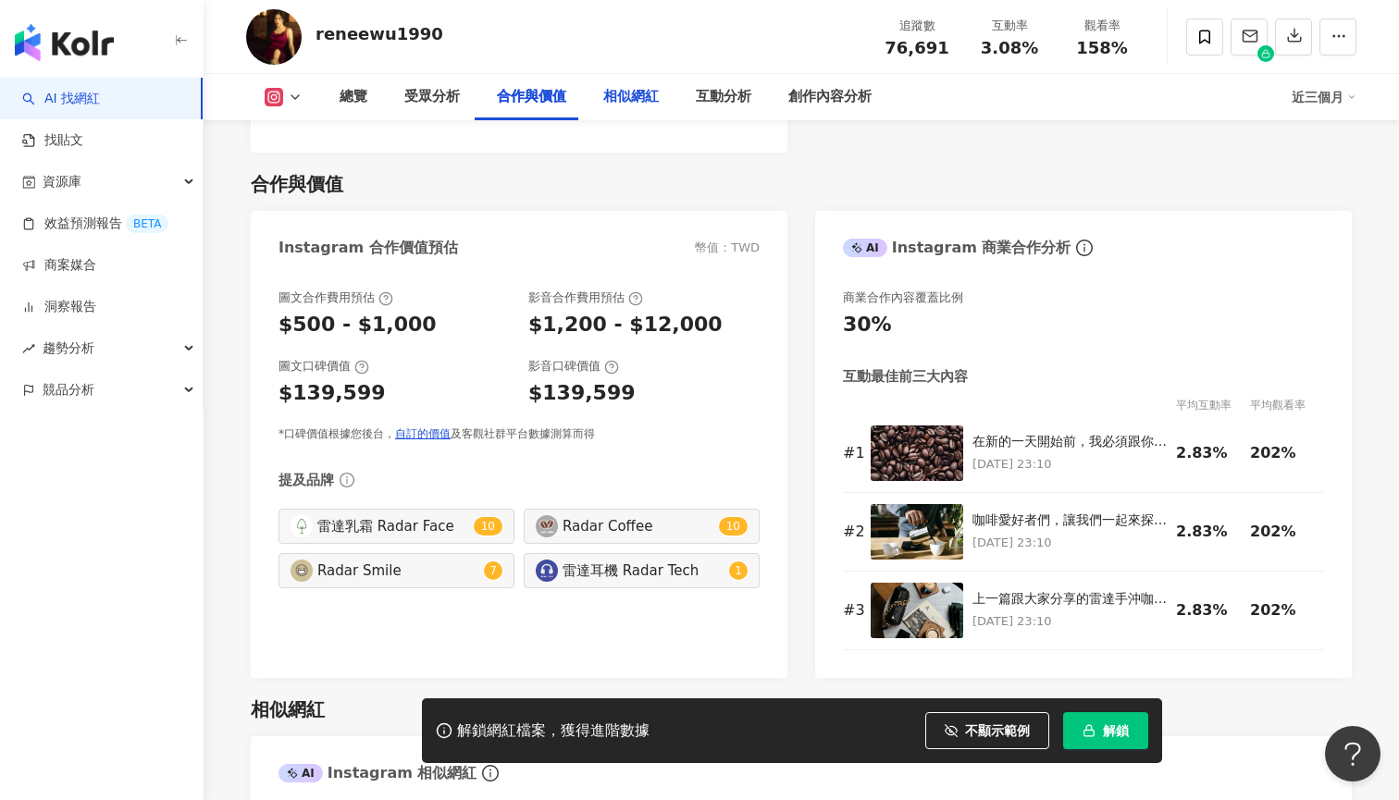
click at [622, 109] on div "相似網紅" at bounding box center [631, 97] width 92 height 46
click at [285, 105] on button at bounding box center [283, 97] width 75 height 18
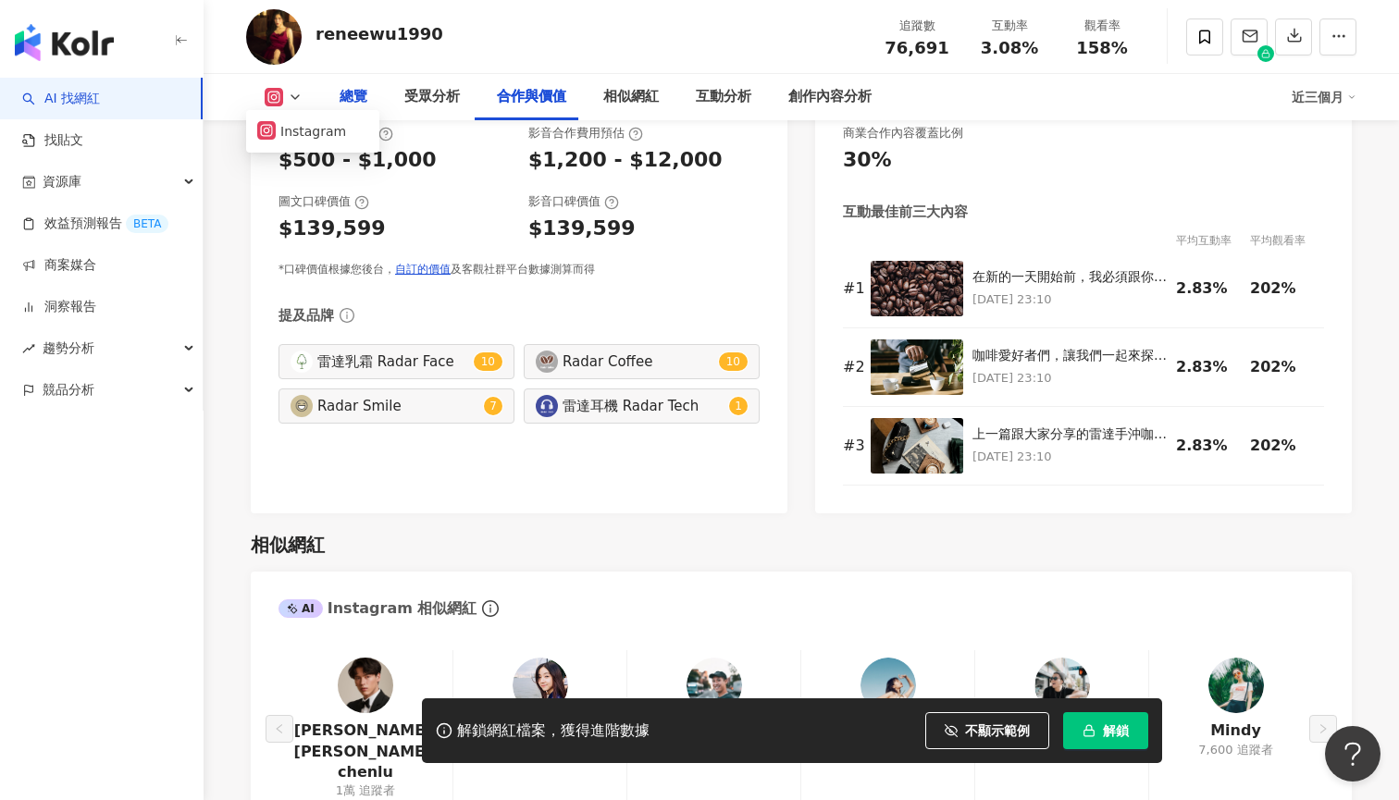
click at [375, 98] on div "總覽" at bounding box center [353, 97] width 65 height 46
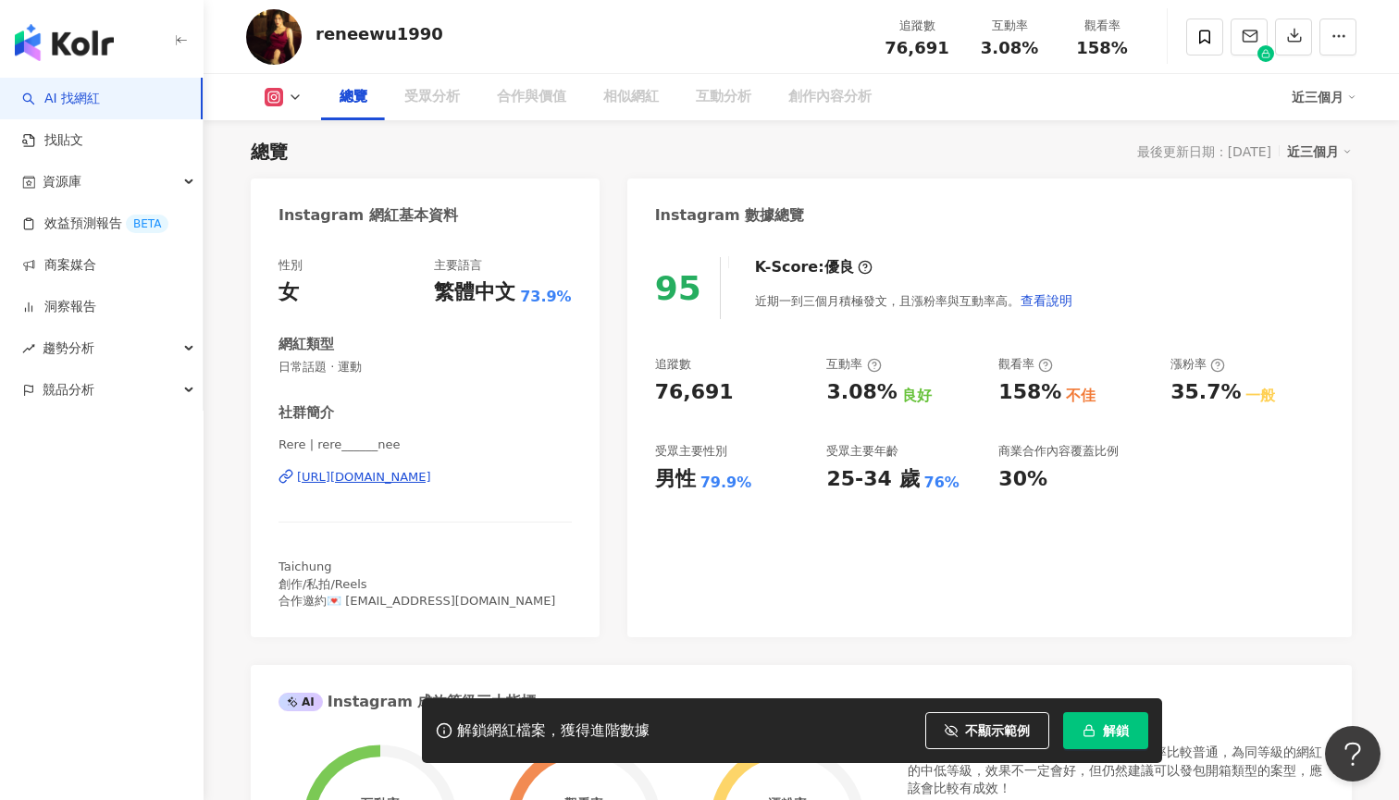
scroll to position [129, 0]
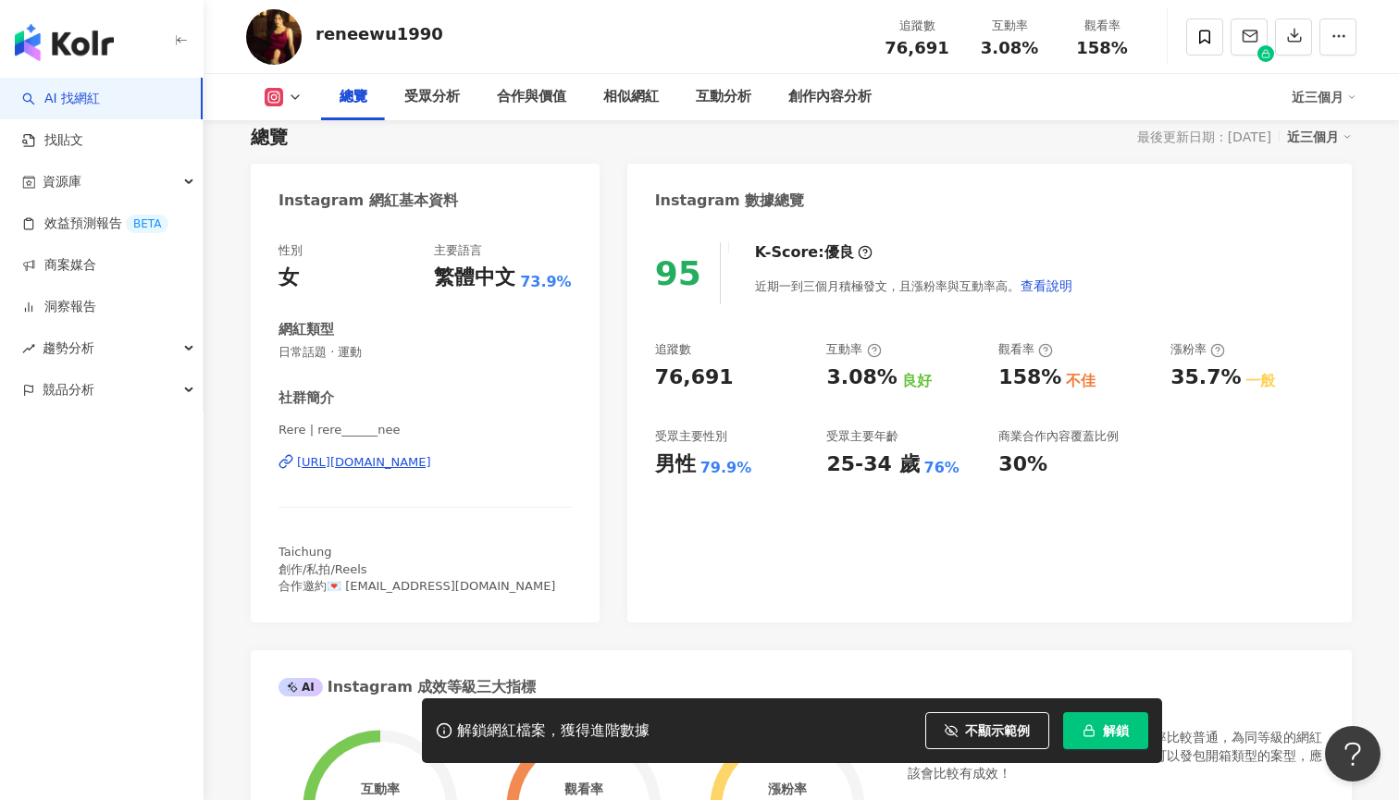
click at [431, 468] on div "https://www.instagram.com/rere______nee/" at bounding box center [364, 462] width 134 height 17
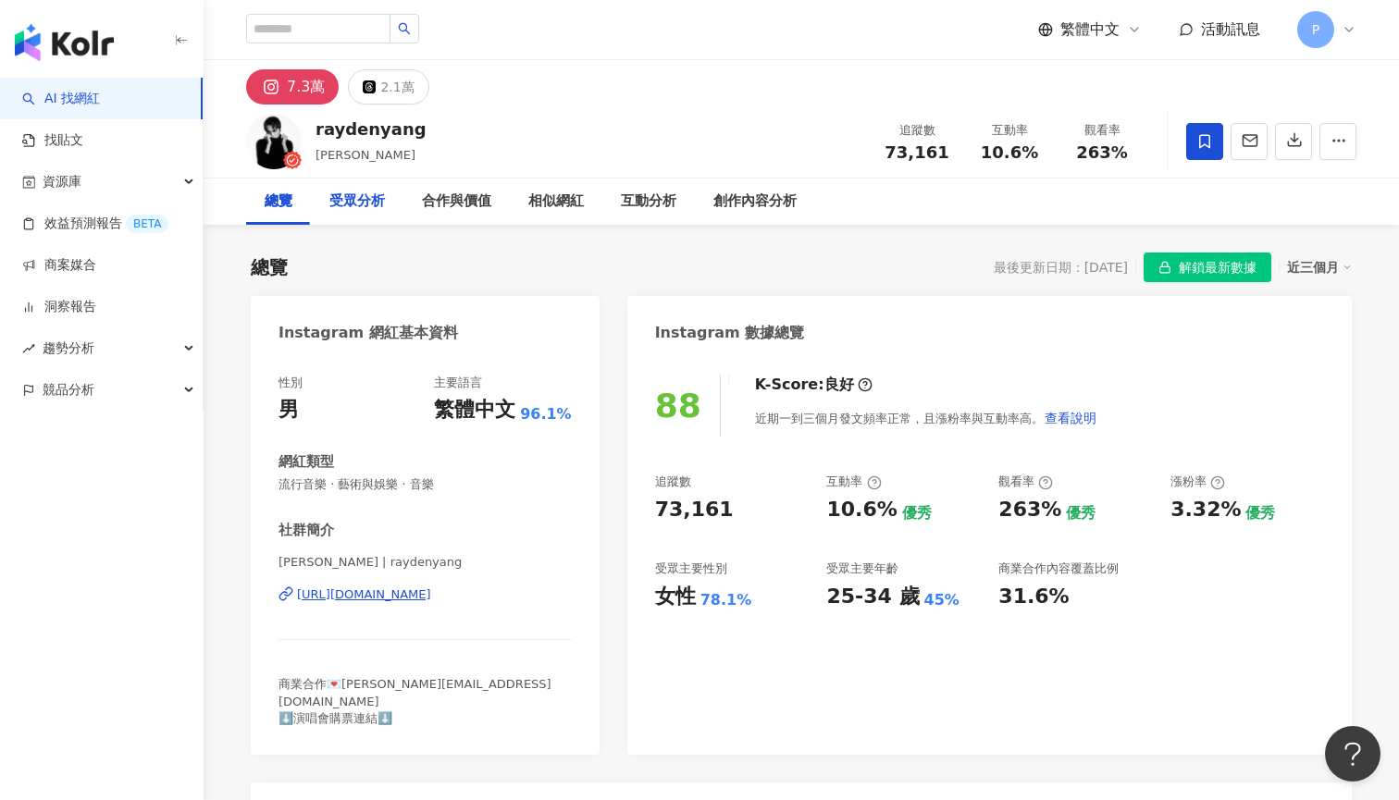
click at [361, 209] on div "受眾分析" at bounding box center [356, 202] width 55 height 22
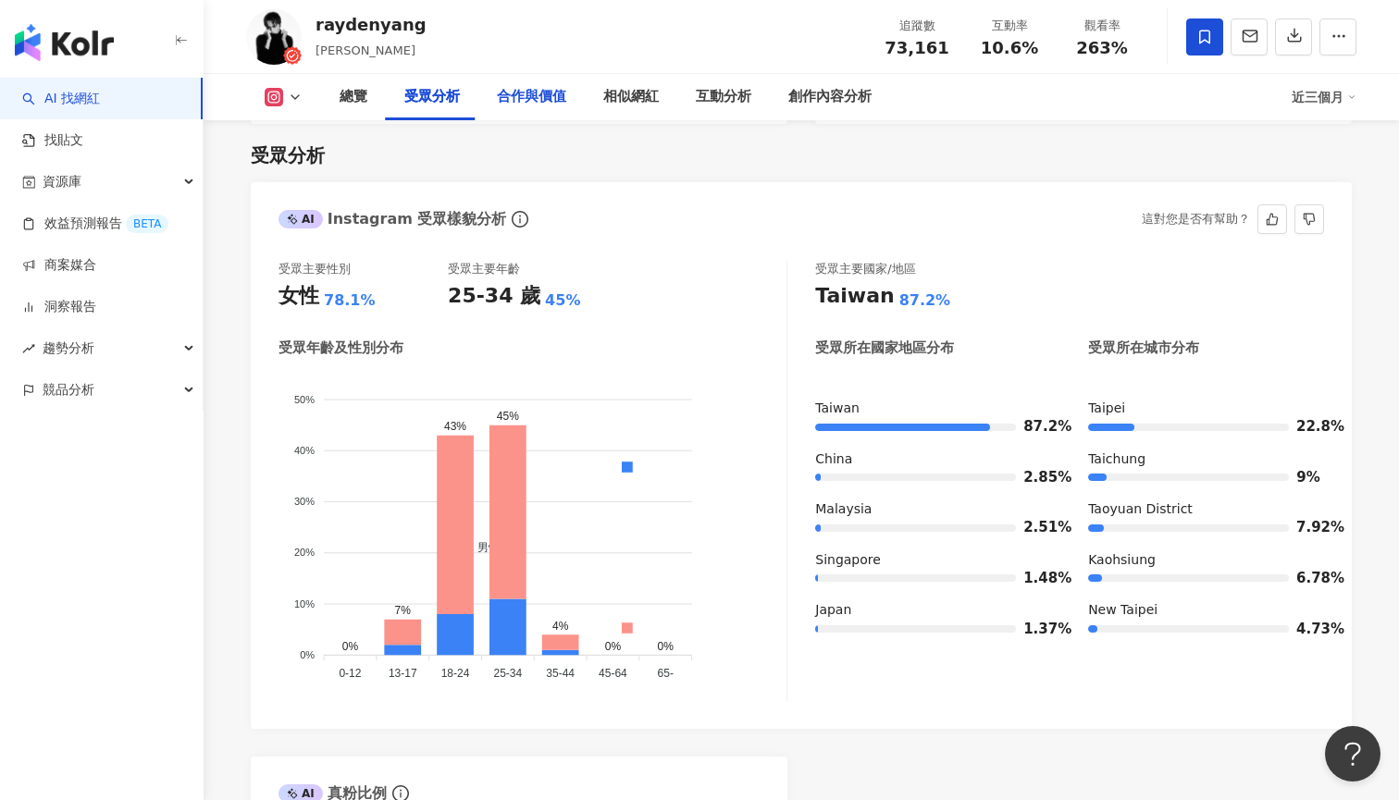
click at [510, 95] on div "合作與價值" at bounding box center [531, 97] width 69 height 22
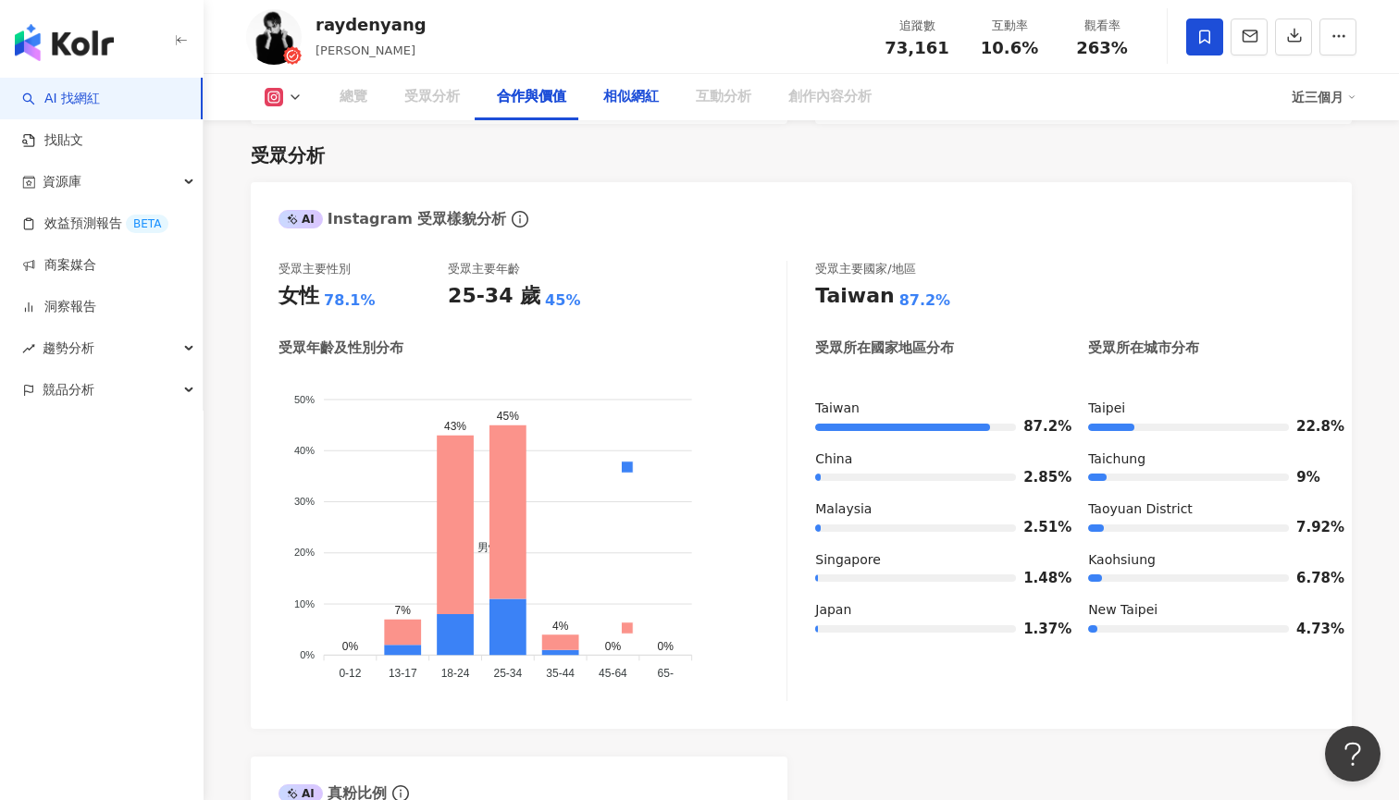
scroll to position [2473, 0]
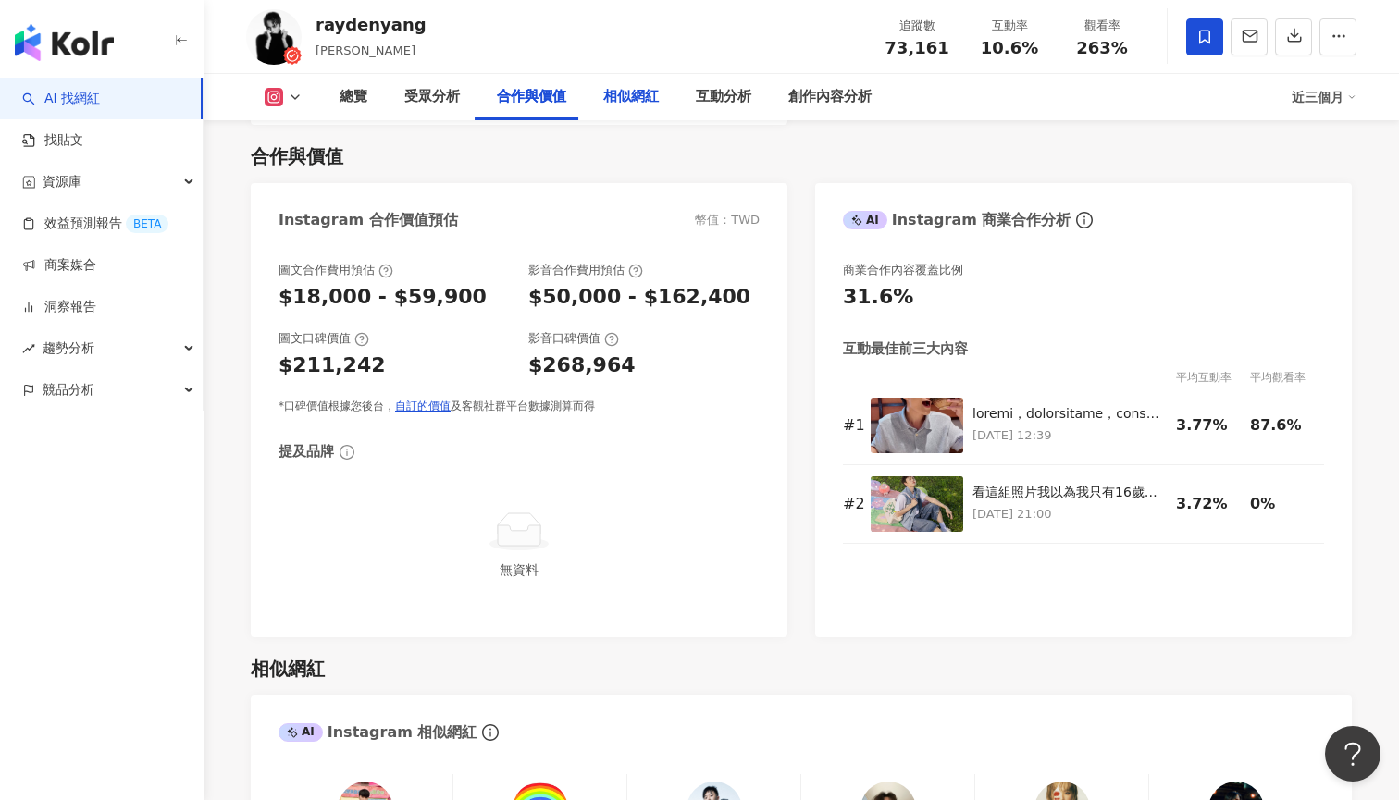
click at [629, 92] on div "相似網紅" at bounding box center [630, 97] width 55 height 22
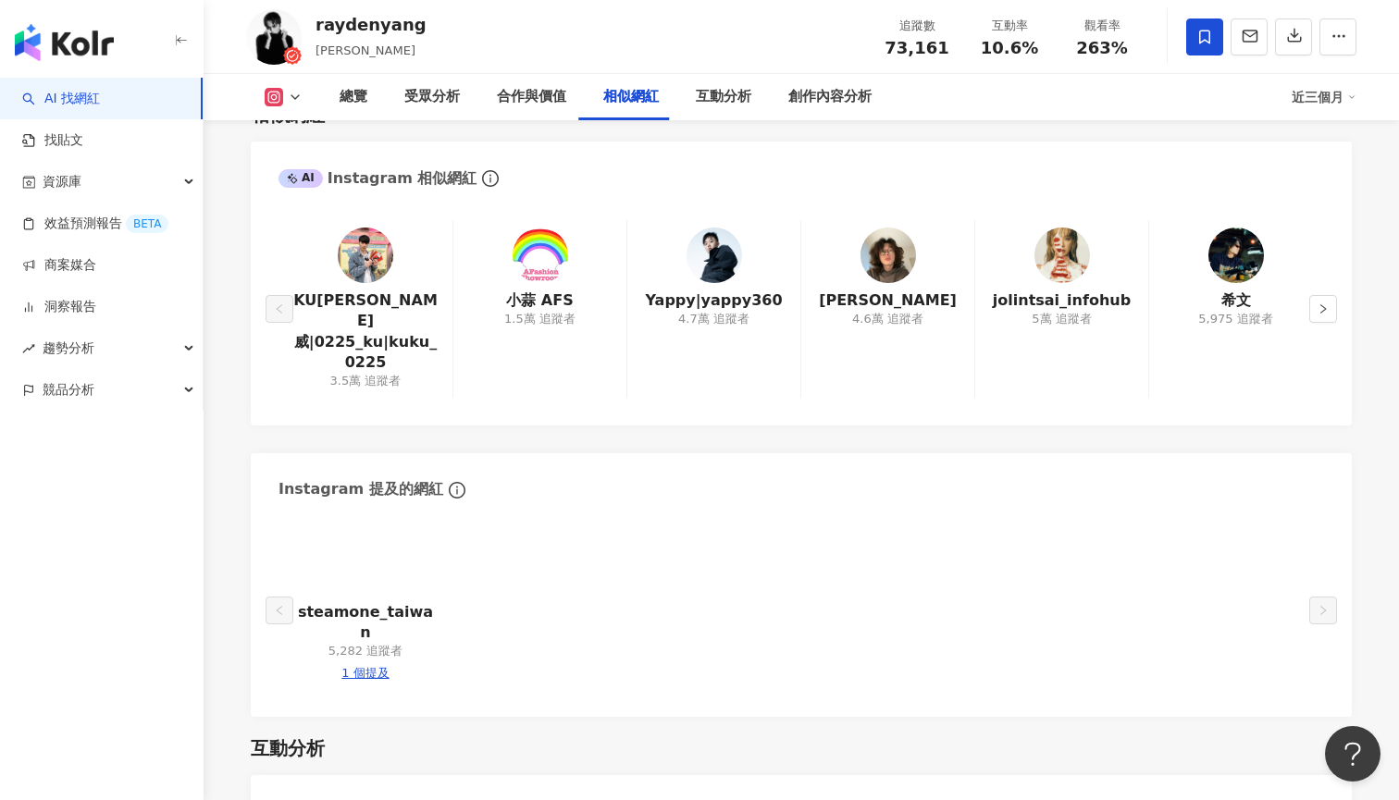
scroll to position [2984, 0]
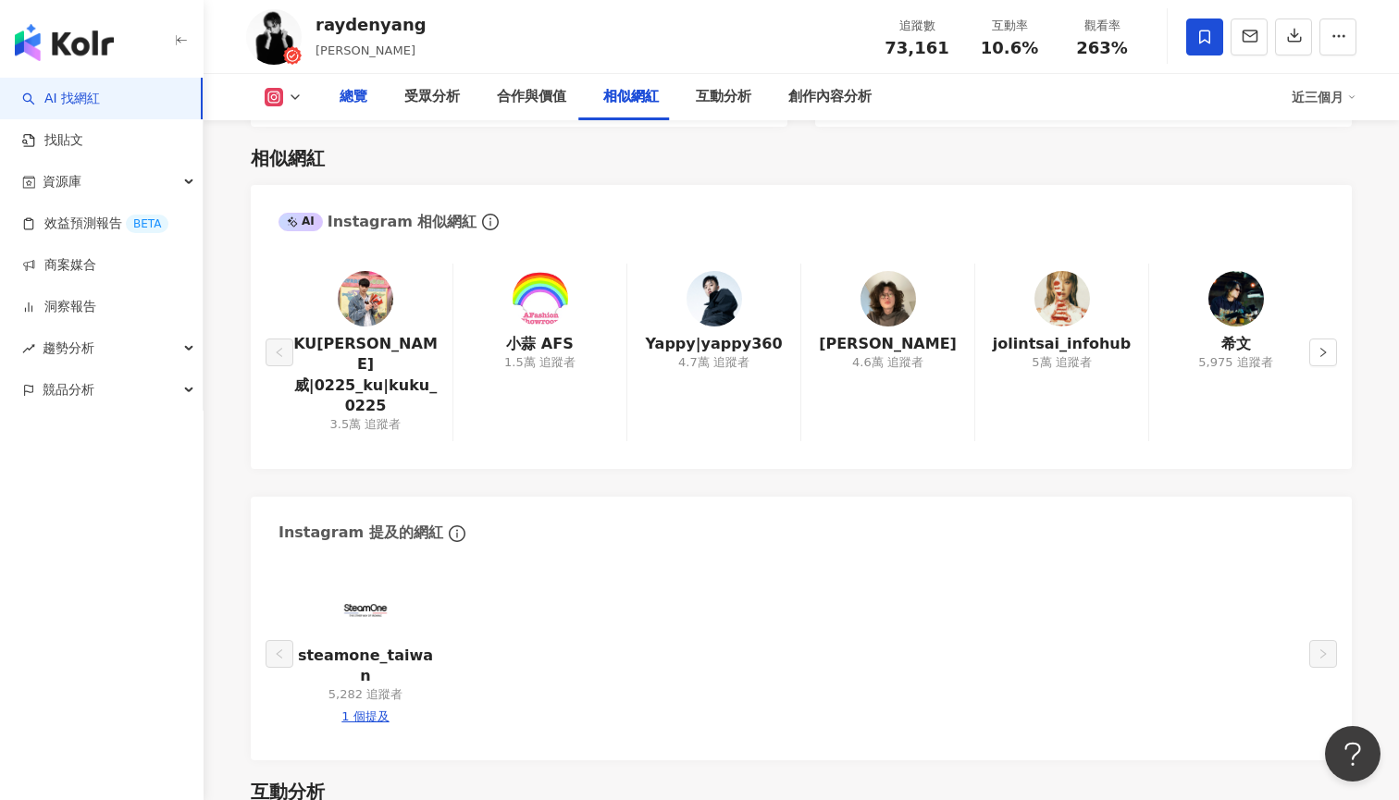
click at [366, 104] on div "總覽" at bounding box center [353, 97] width 65 height 46
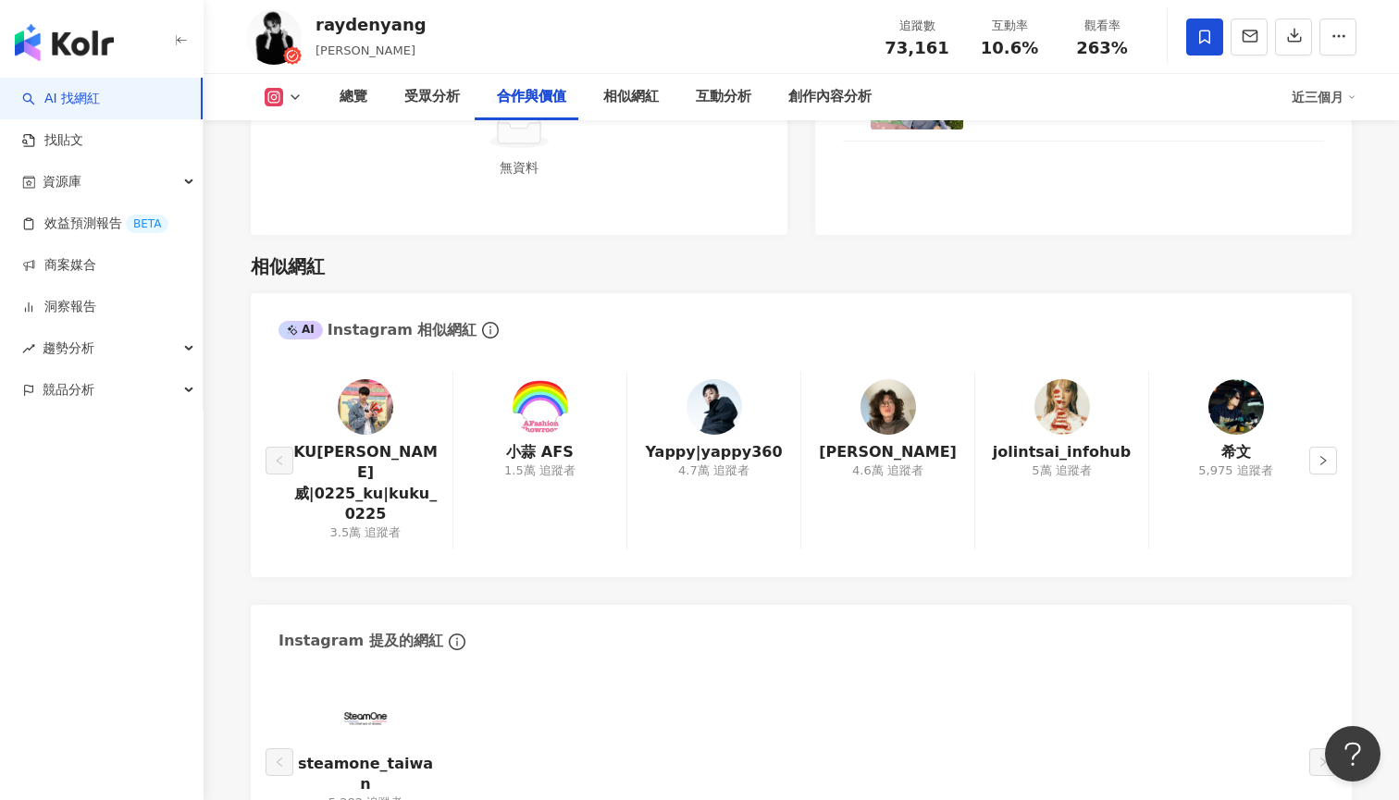
scroll to position [2878, 0]
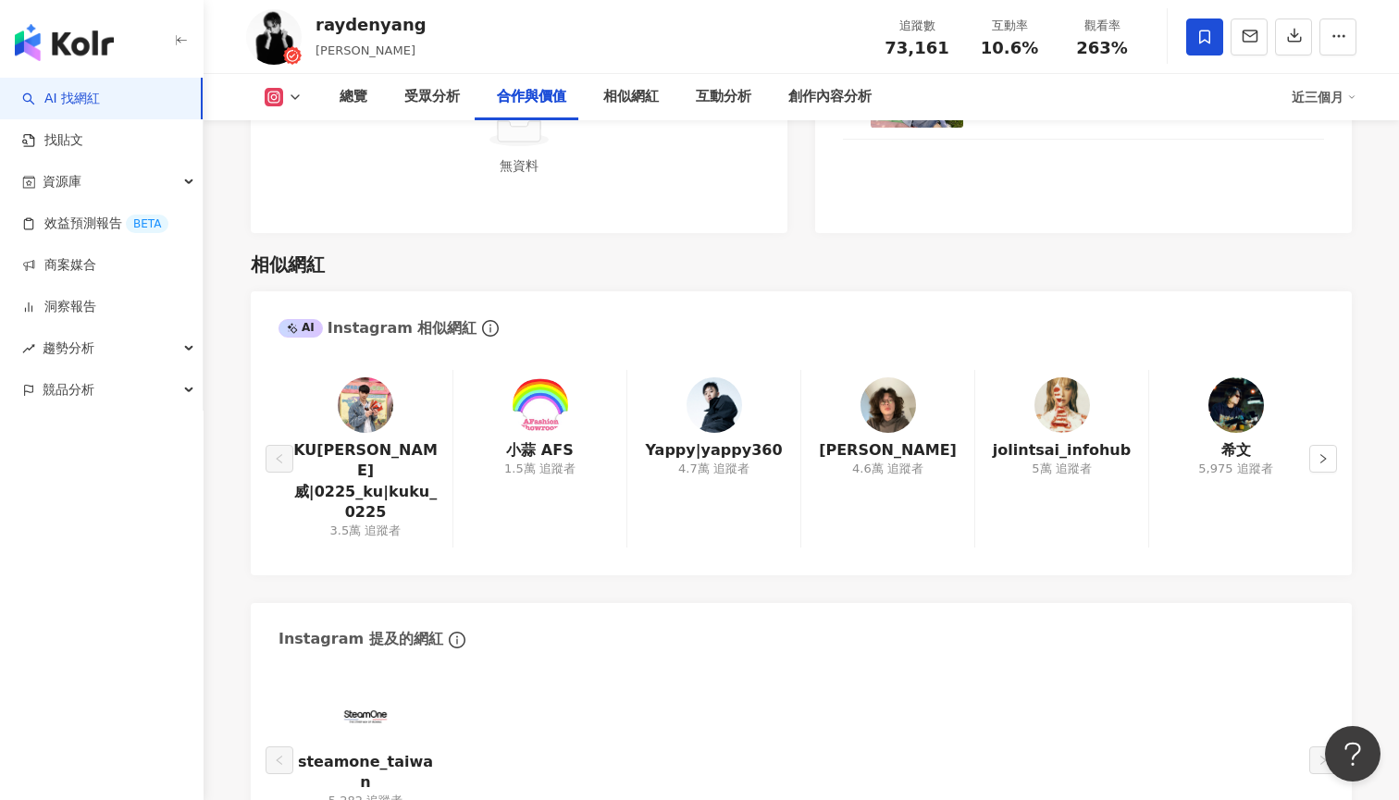
click at [879, 385] on img at bounding box center [887, 404] width 55 height 55
click at [673, 3] on div "raydenyang 楊楊 楊勝賢 追蹤數 73,161 互動率 10.6% 觀看率 263%" at bounding box center [801, 36] width 1184 height 73
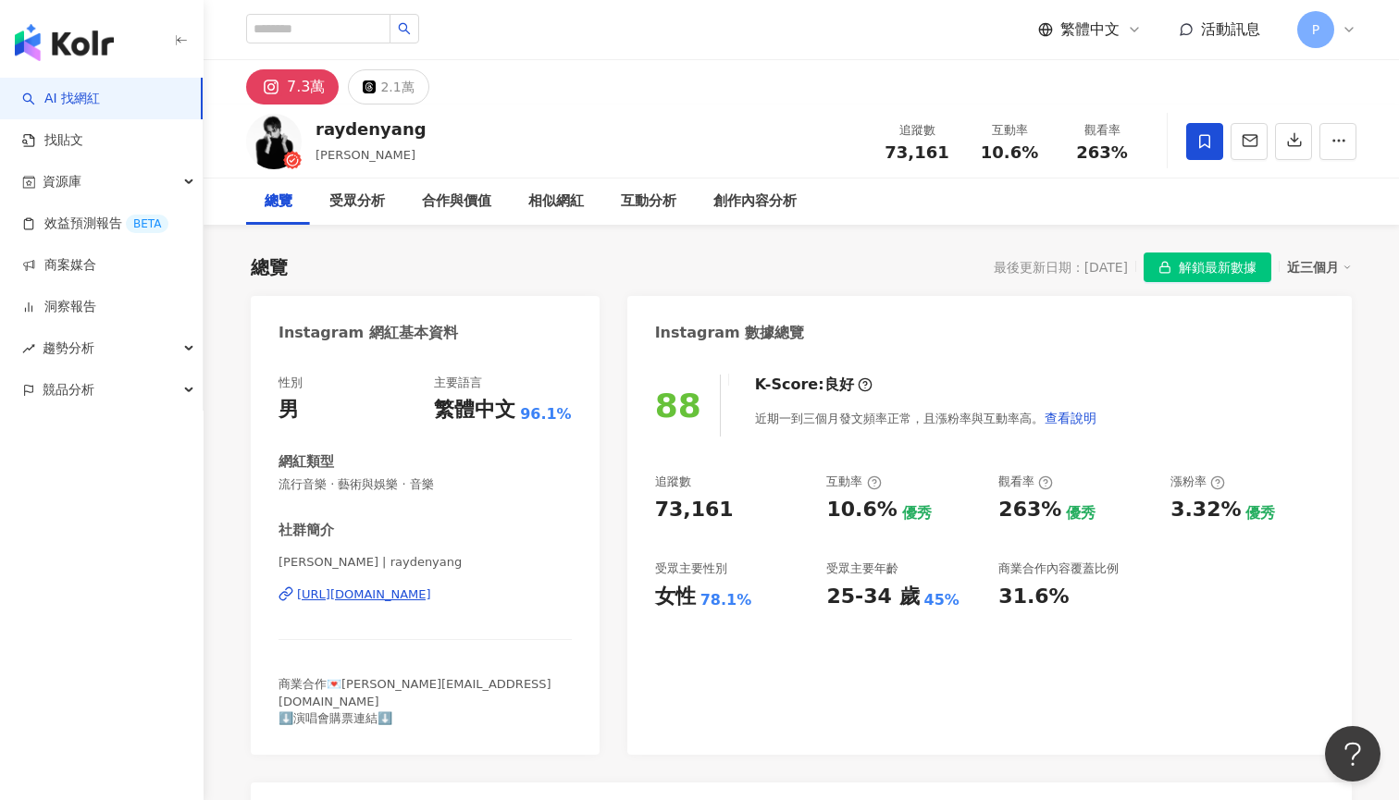
scroll to position [0, 0]
click at [100, 94] on link "AI 找網紅" at bounding box center [61, 99] width 78 height 18
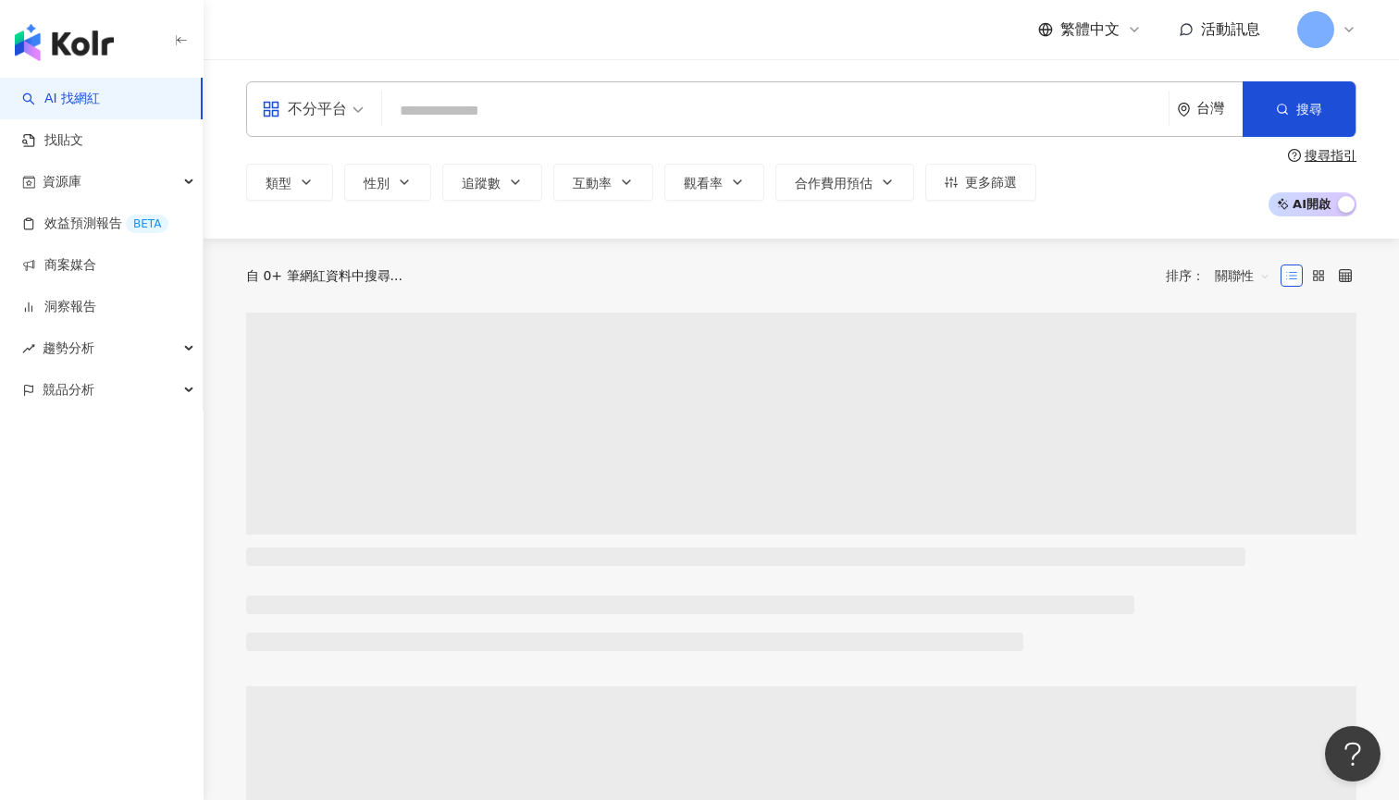
click at [308, 26] on div "繁體中文 活動訊息 P" at bounding box center [801, 29] width 1110 height 59
click at [310, 173] on button "類型" at bounding box center [289, 182] width 87 height 37
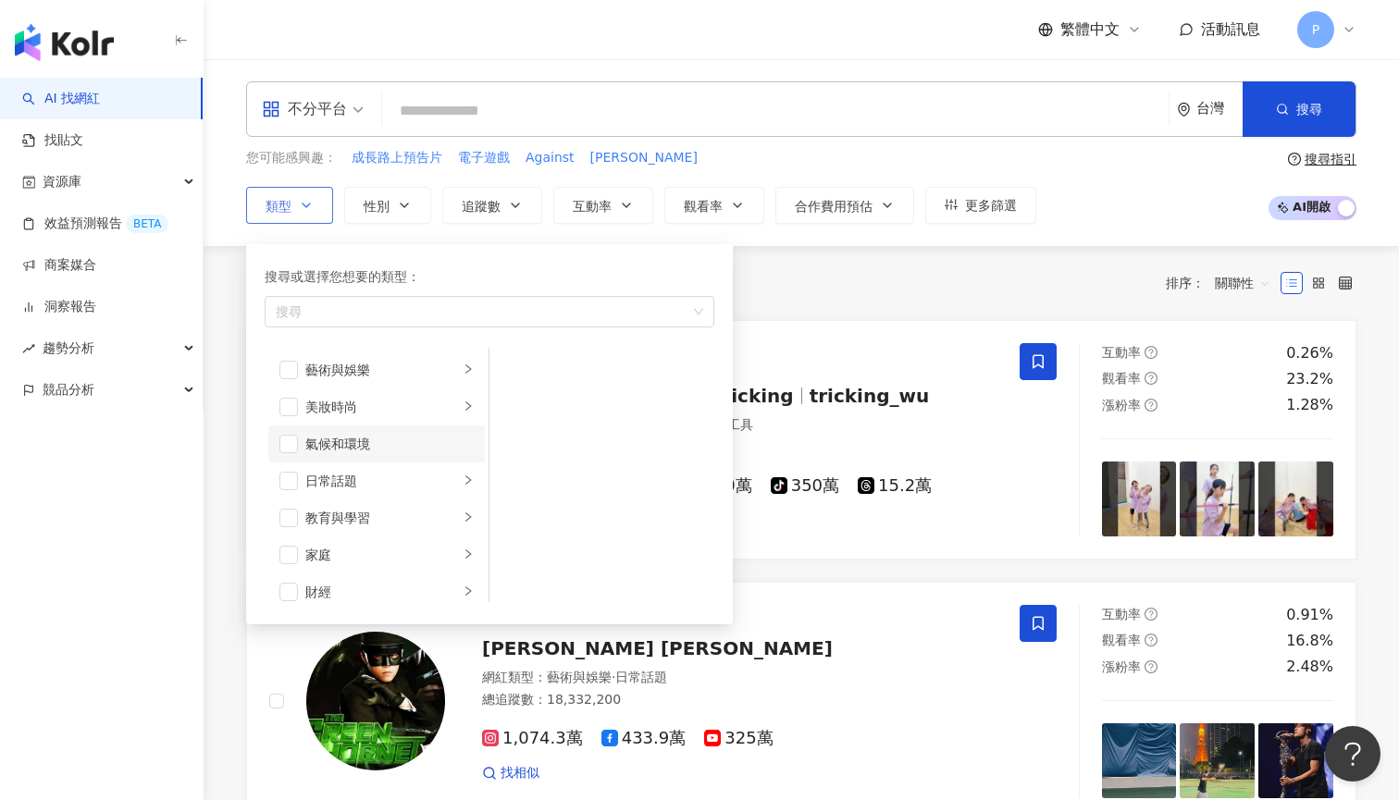
scroll to position [16, 0]
click at [291, 461] on span "button" at bounding box center [288, 465] width 18 height 18
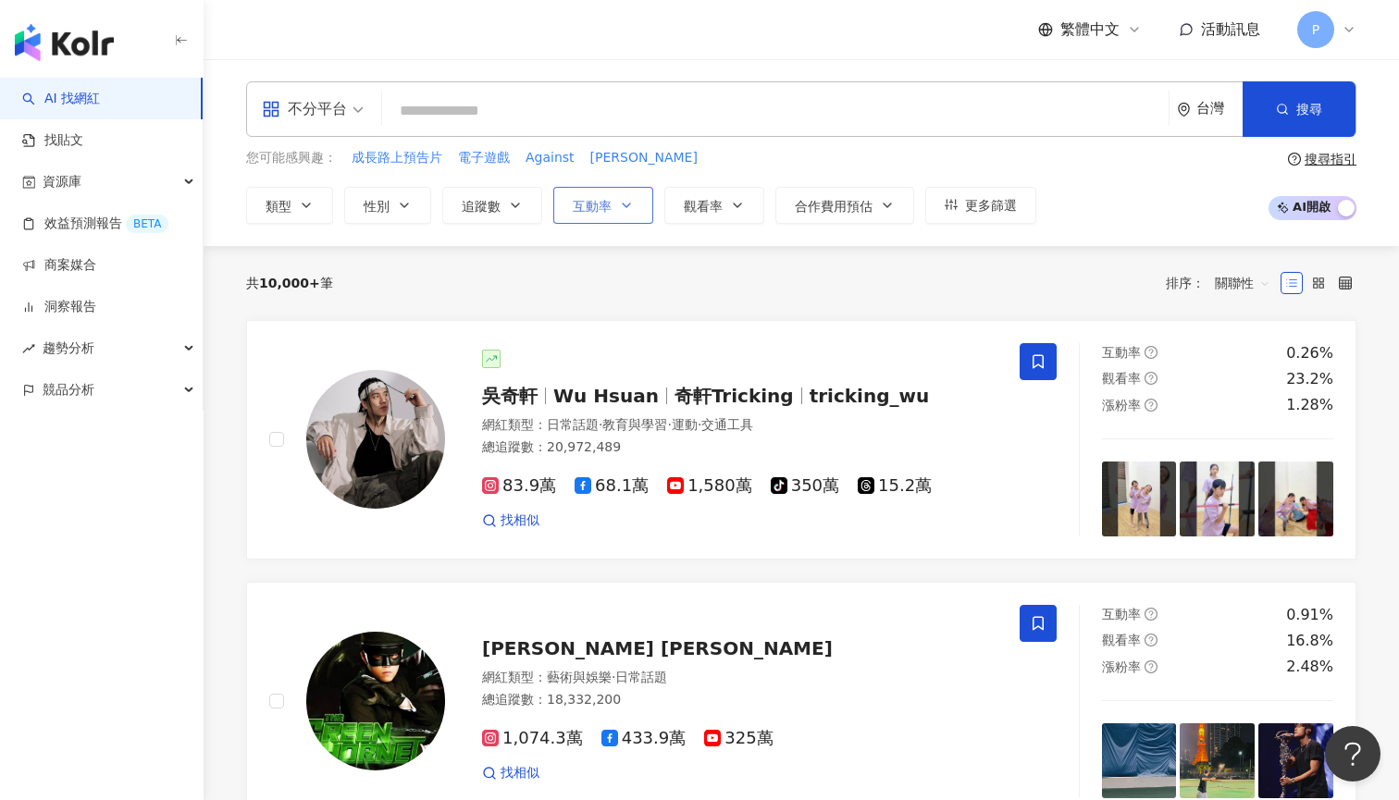
click at [593, 199] on span "互動率" at bounding box center [592, 206] width 39 height 15
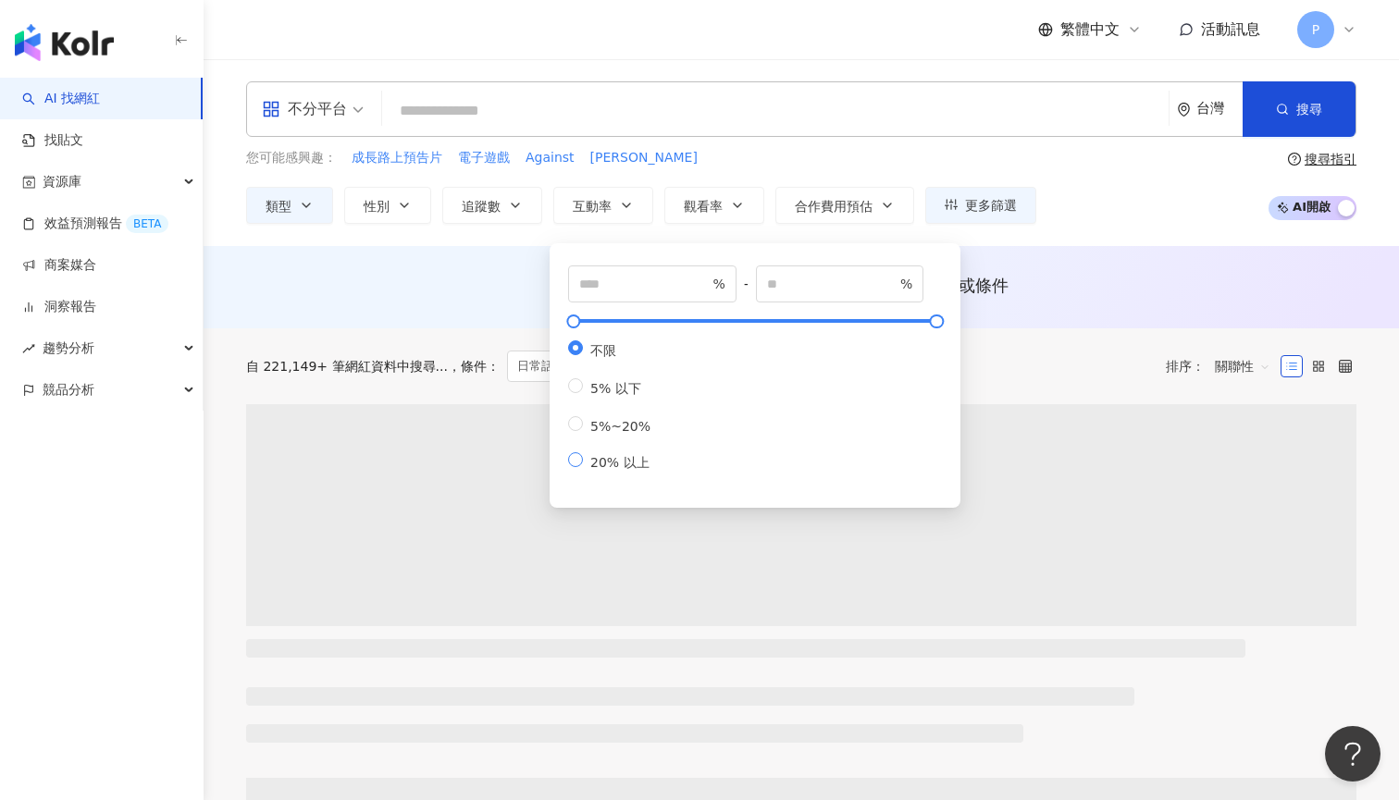
click at [628, 468] on span "20% 以上" at bounding box center [620, 462] width 74 height 15
type input "**"
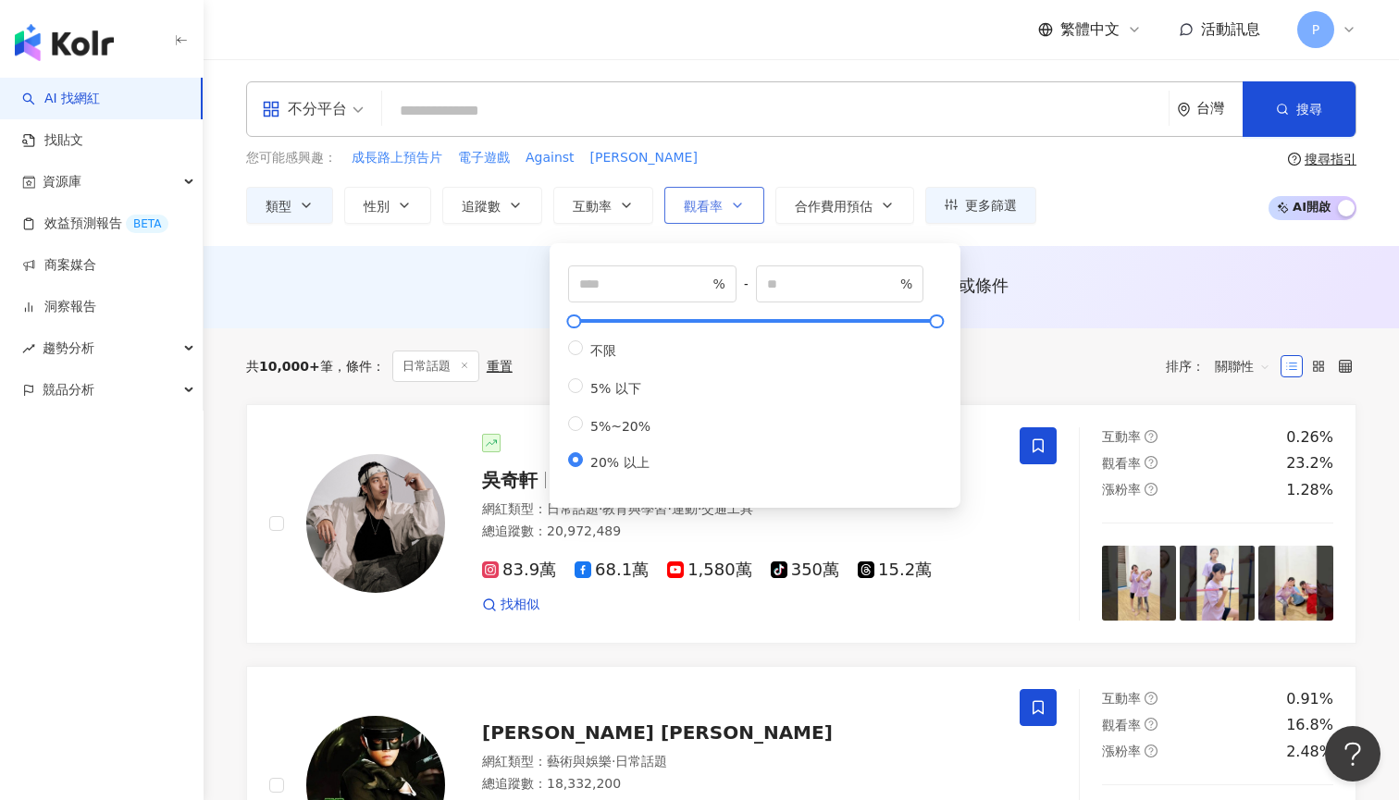
click at [705, 216] on button "觀看率" at bounding box center [714, 205] width 100 height 37
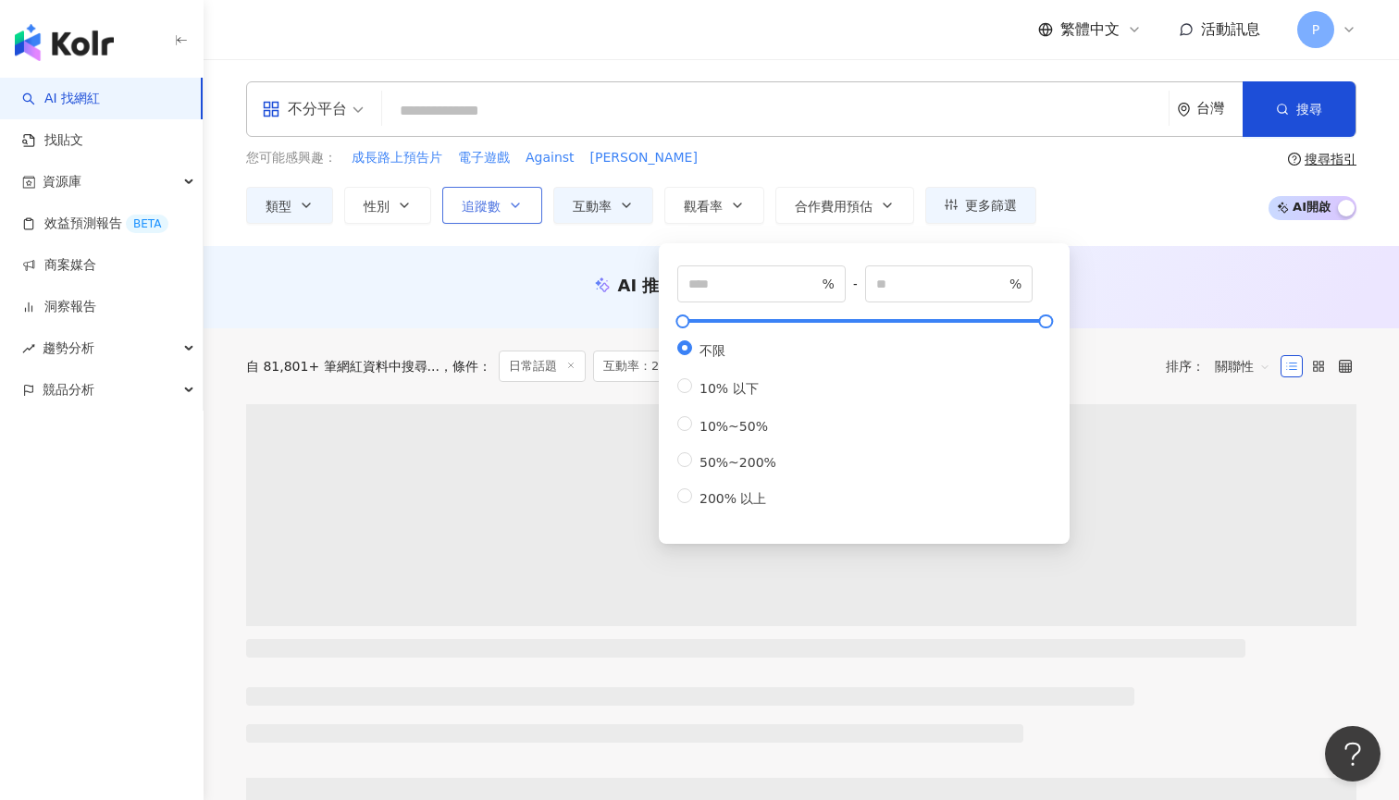
click at [508, 211] on icon "button" at bounding box center [515, 205] width 15 height 15
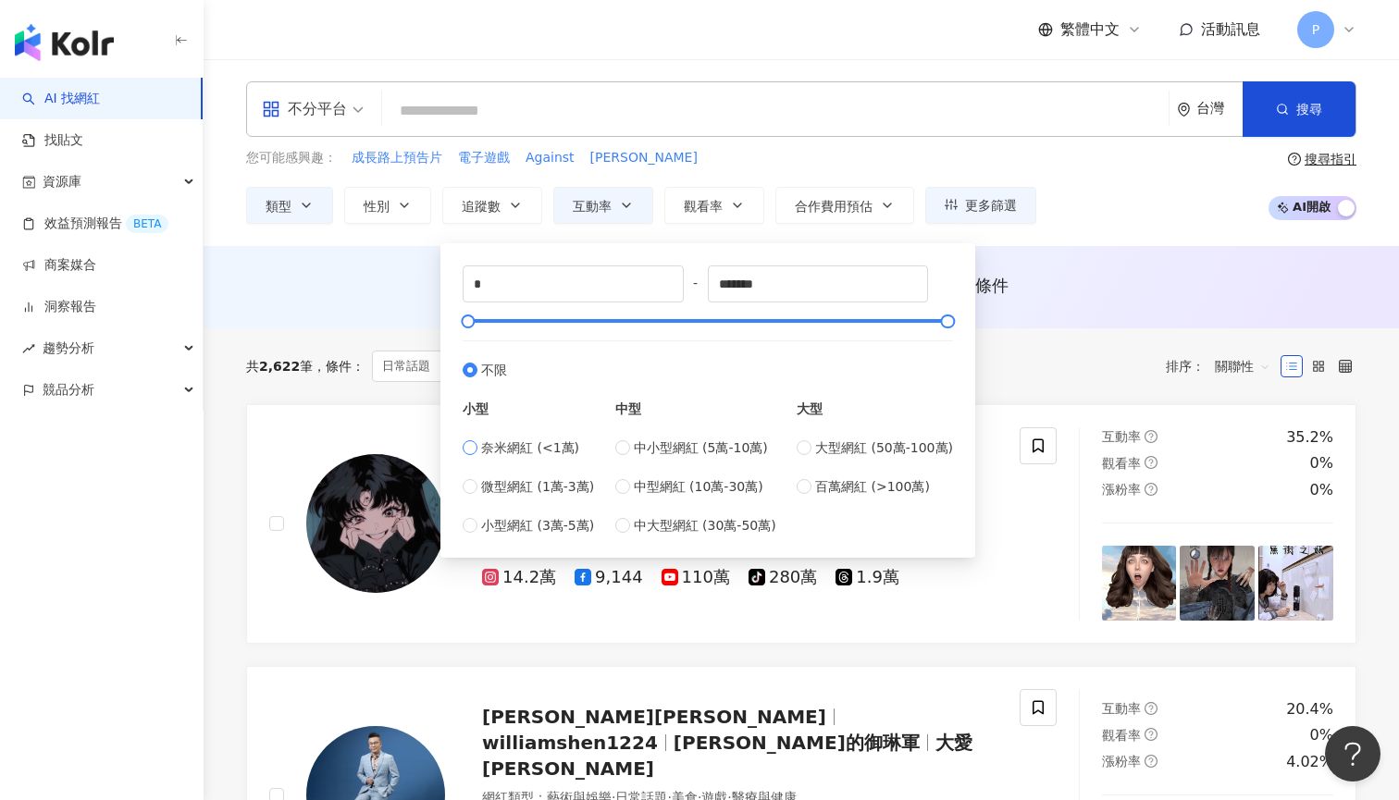
click at [504, 446] on span "奈米網紅 (<1萬)" at bounding box center [530, 448] width 98 height 20
type input "****"
click at [512, 481] on span "微型網紅 (1萬-3萬)" at bounding box center [537, 486] width 113 height 20
type input "*****"
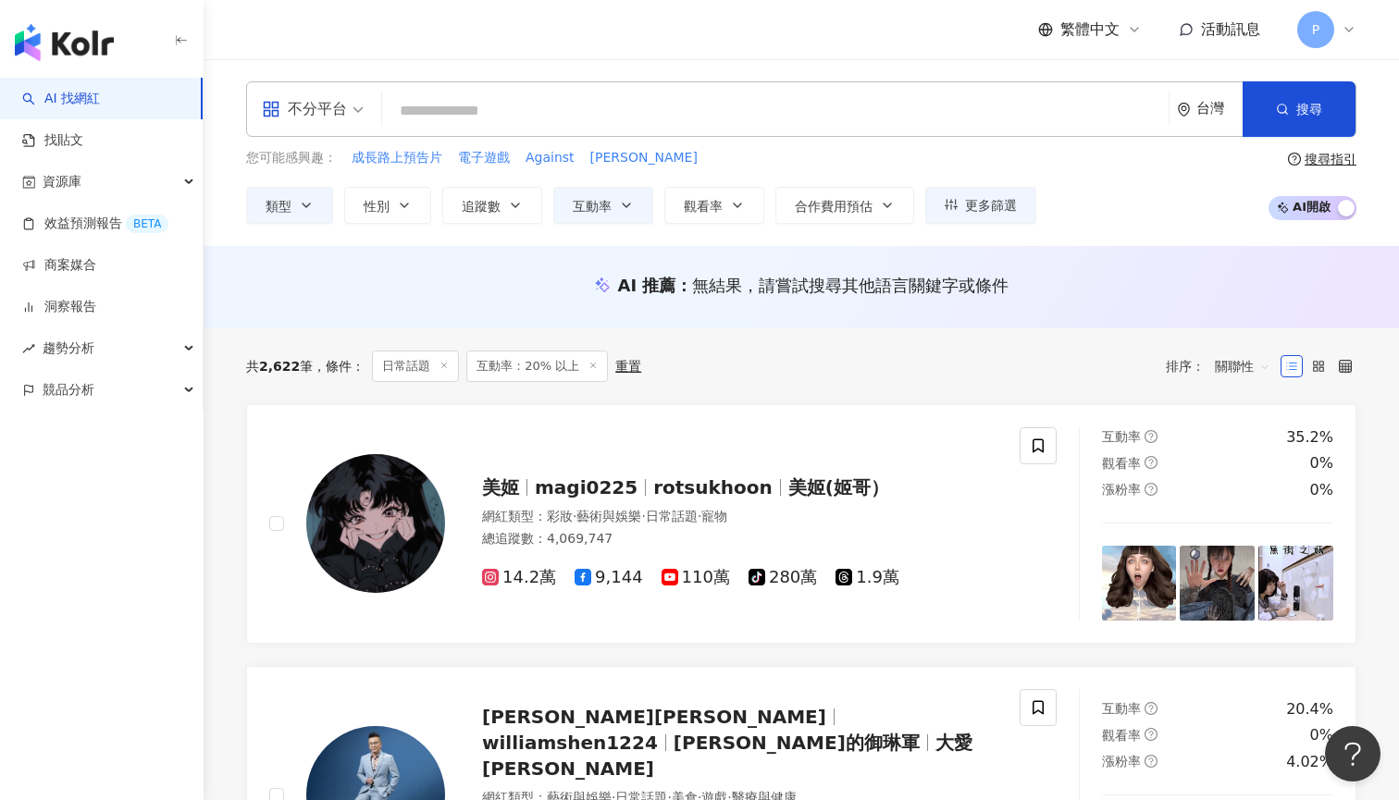
click at [1042, 288] on div "AI 推薦 ： 無結果，請嘗試搜尋其他語言關鍵字或條件" at bounding box center [801, 285] width 1110 height 23
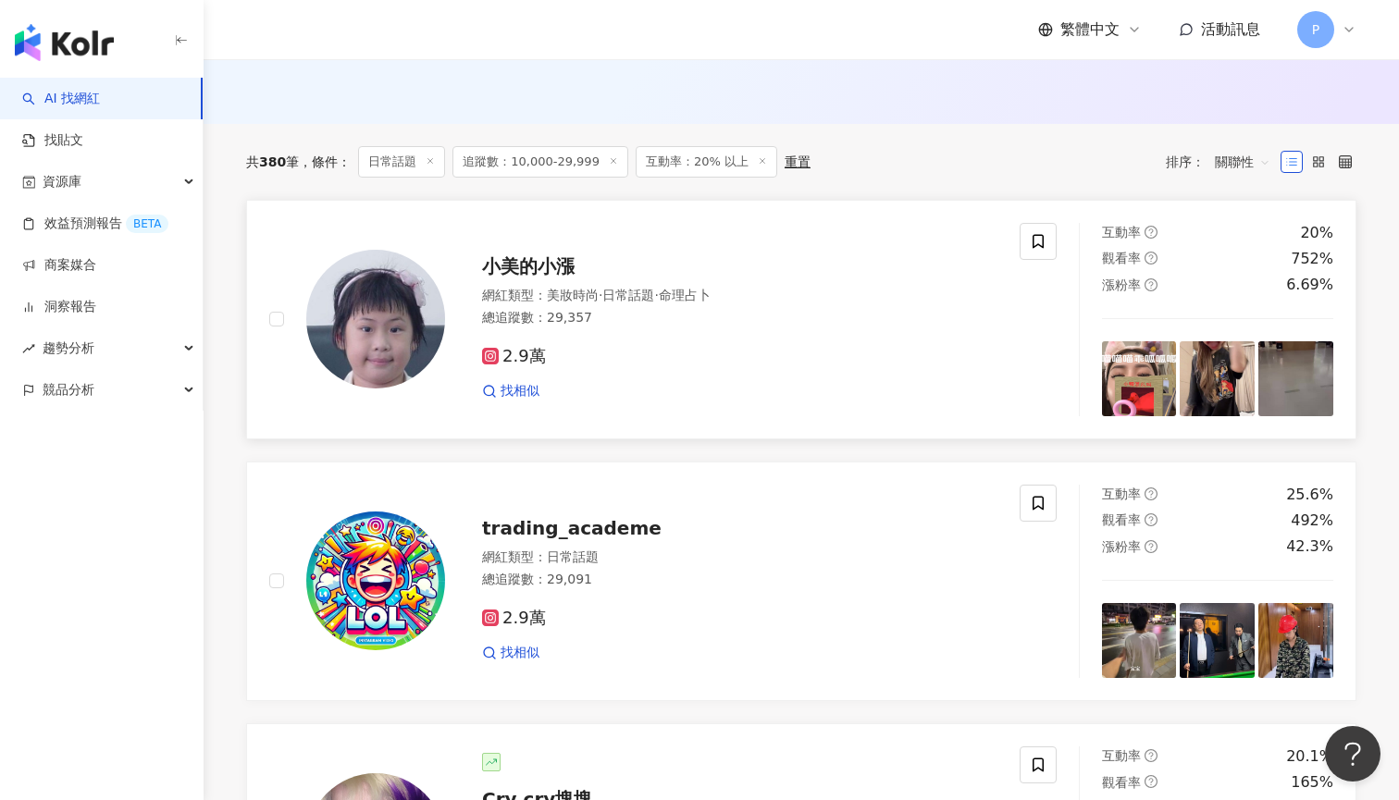
scroll to position [579, 0]
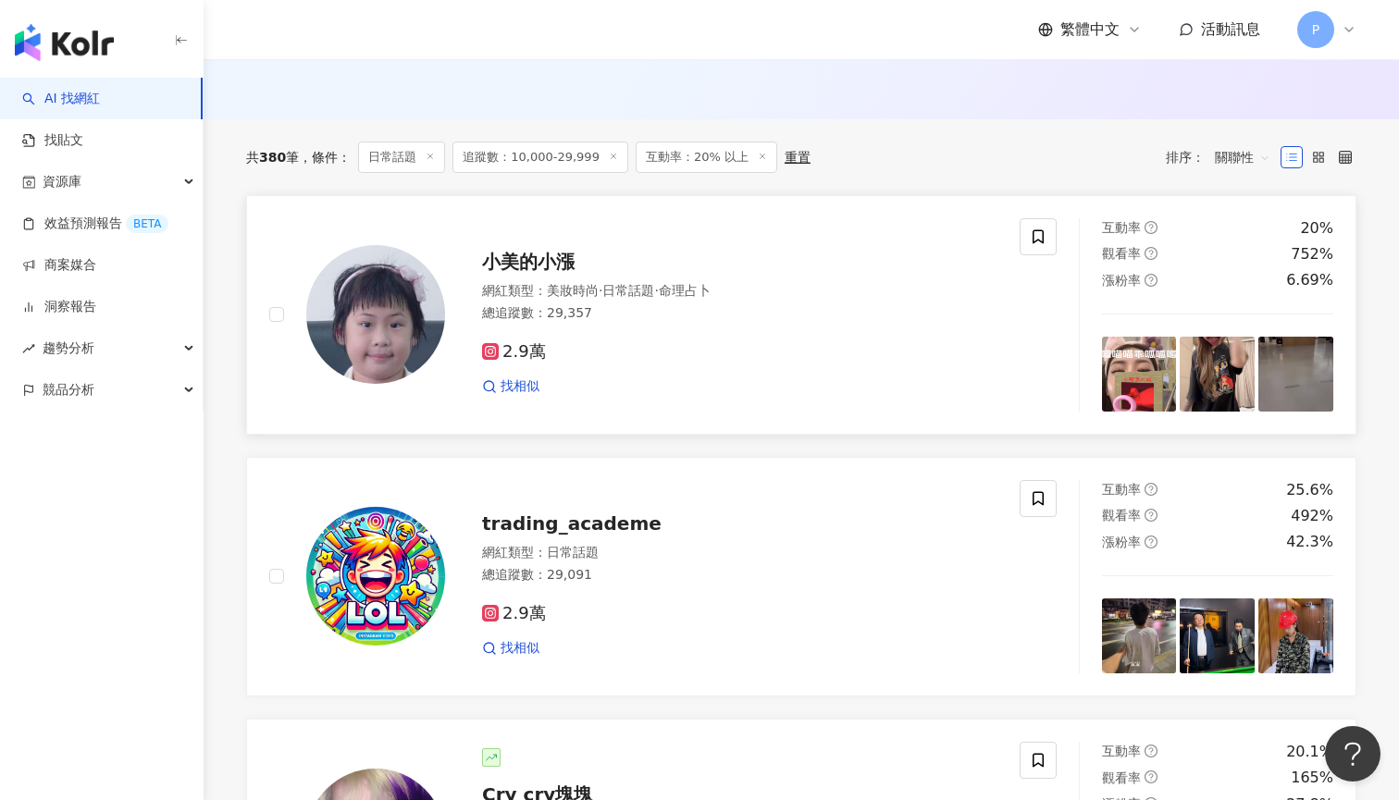
click at [658, 283] on span "·" at bounding box center [656, 290] width 4 height 15
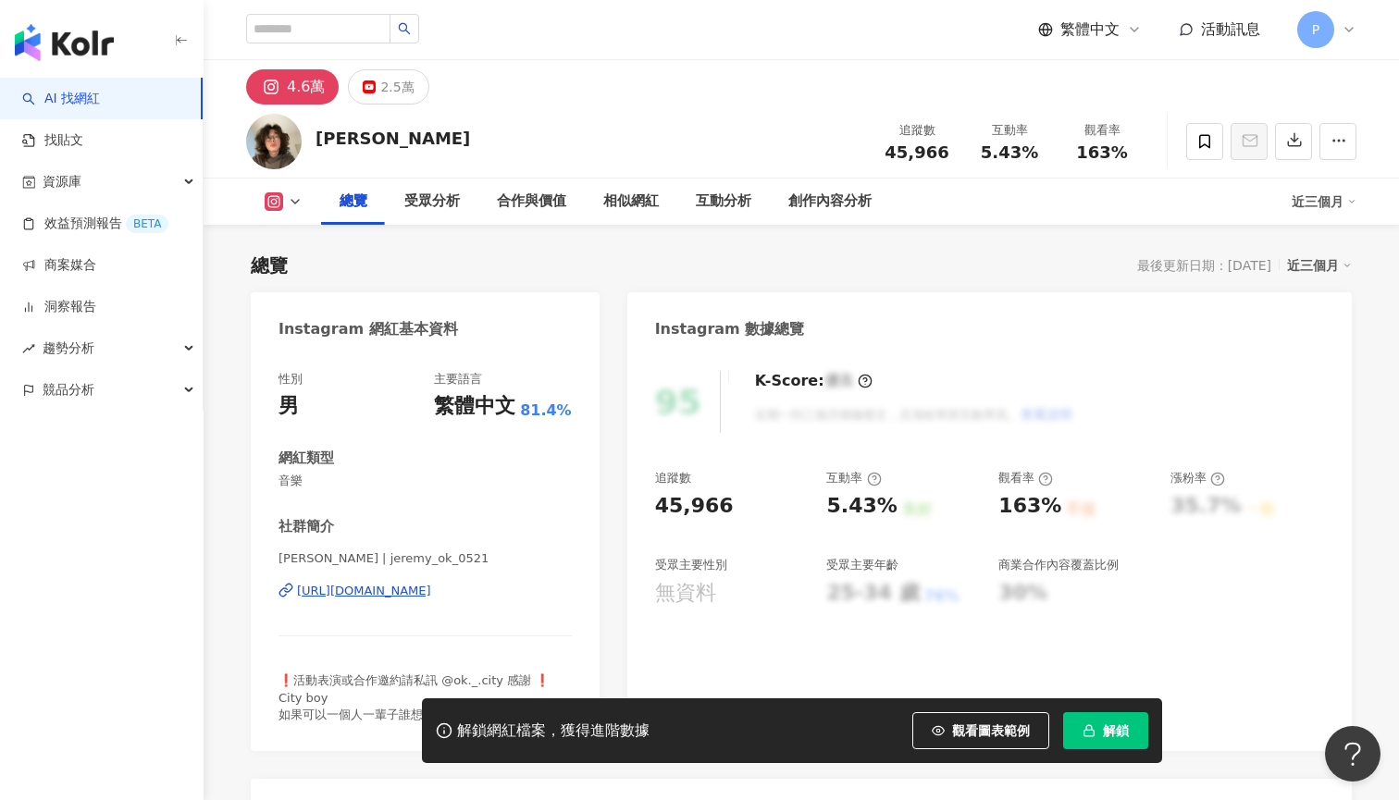
drag, startPoint x: 467, startPoint y: 589, endPoint x: 631, endPoint y: 230, distance: 394.5
click at [431, 589] on div "[URL][DOMAIN_NAME]" at bounding box center [364, 591] width 134 height 17
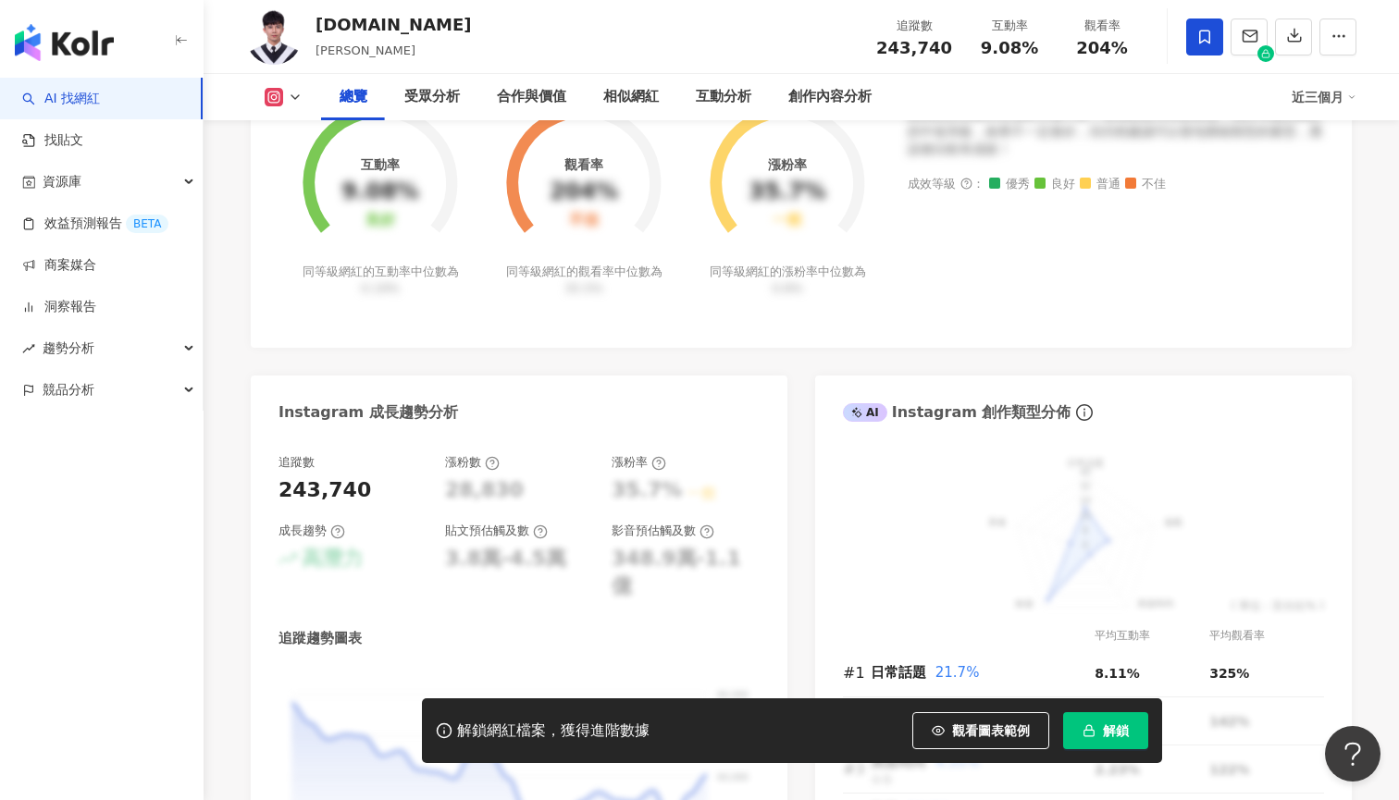
scroll to position [636, 0]
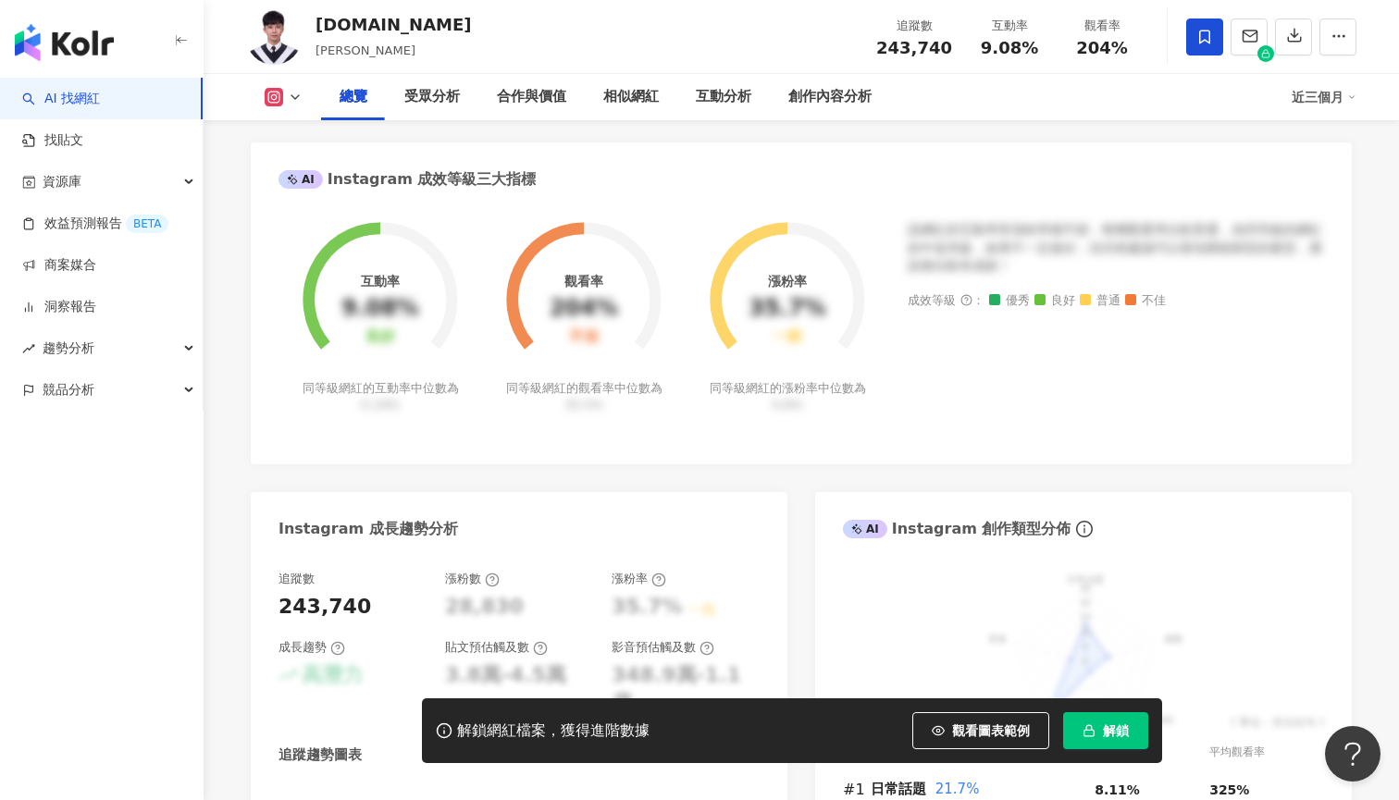
click at [961, 709] on div "解鎖網紅檔案，獲得進階數據 觀看圖表範例 解鎖" at bounding box center [792, 730] width 740 height 65
click at [964, 718] on button "觀看圖表範例" at bounding box center [980, 730] width 137 height 37
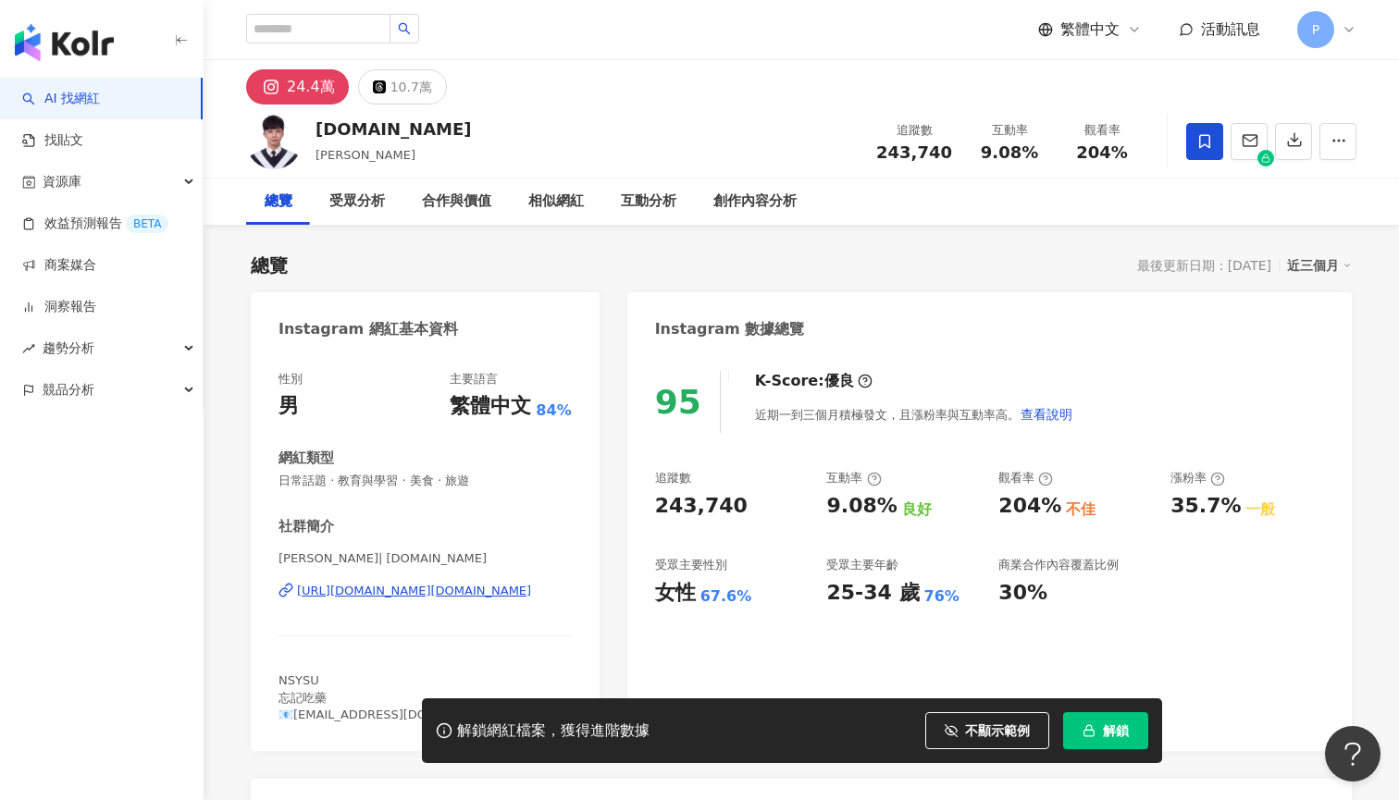
scroll to position [0, 0]
click at [588, 192] on div "相似網紅" at bounding box center [556, 202] width 92 height 46
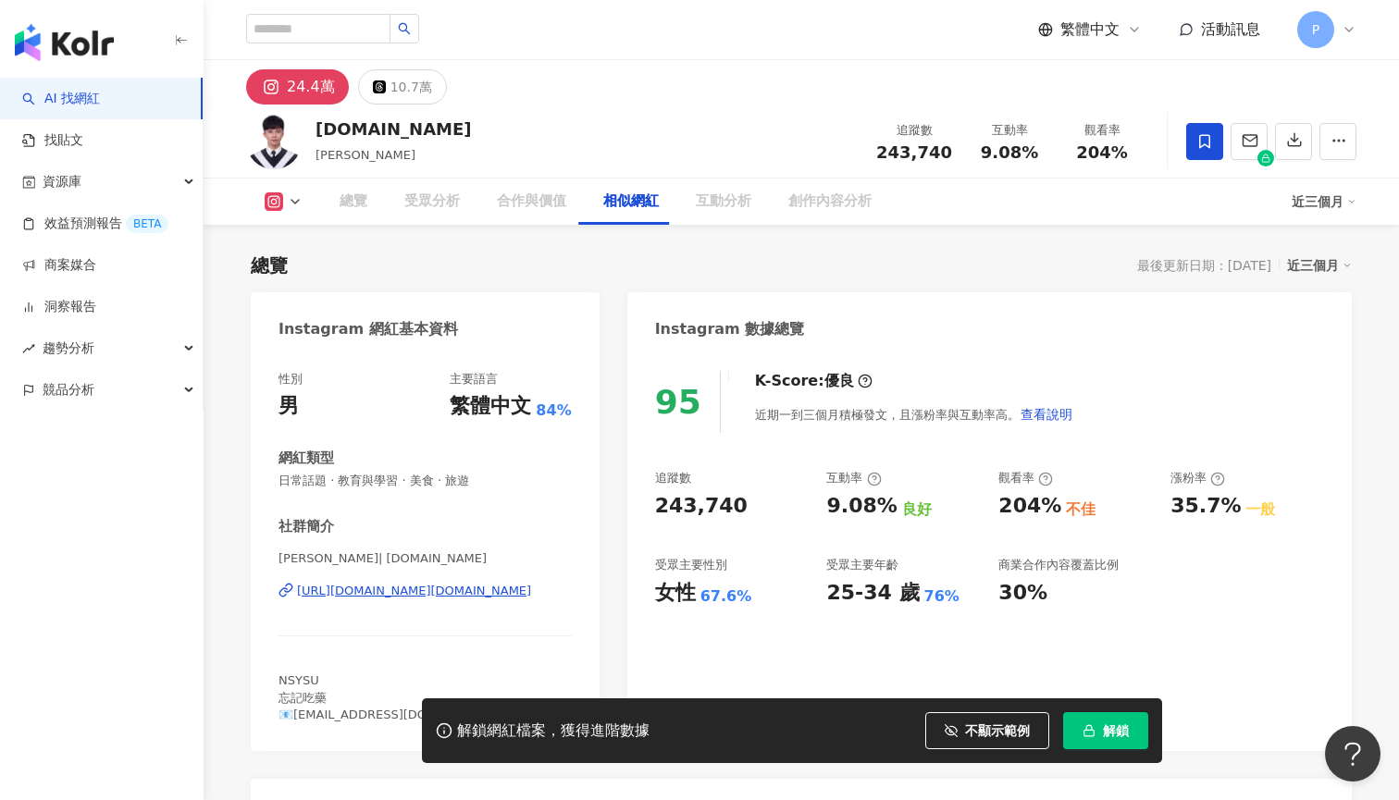
scroll to position [3008, 0]
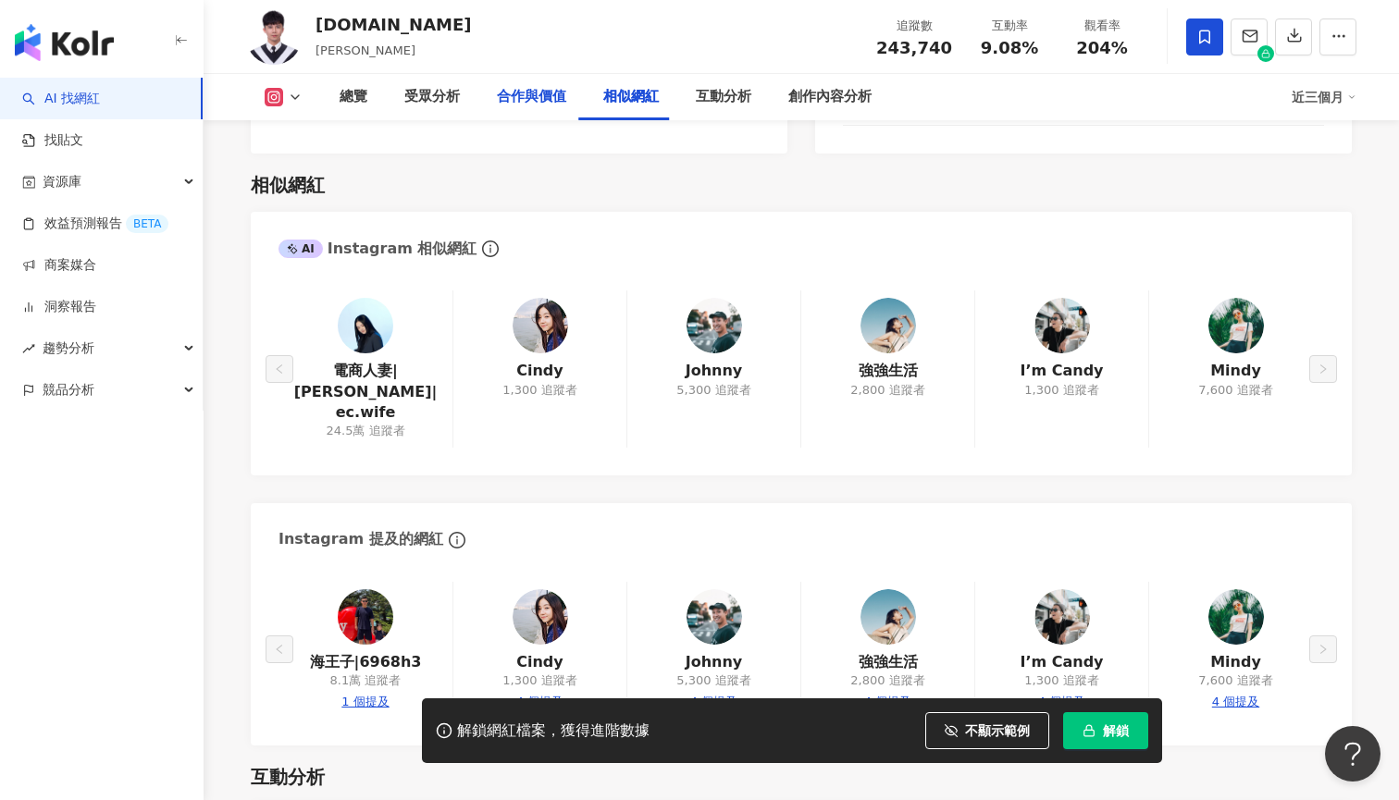
click at [533, 90] on div "合作與價值" at bounding box center [531, 97] width 69 height 22
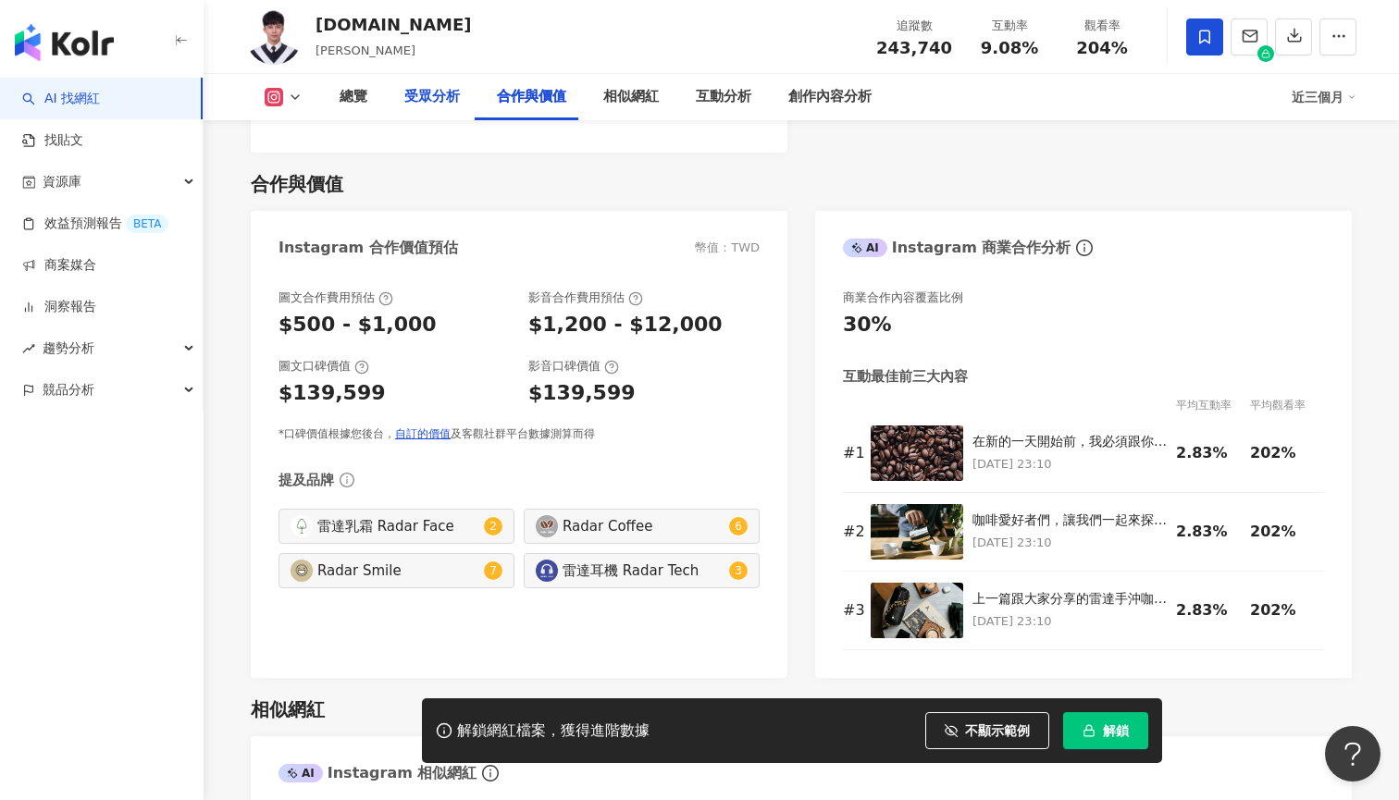
click at [425, 118] on div "受眾分析" at bounding box center [432, 97] width 92 height 46
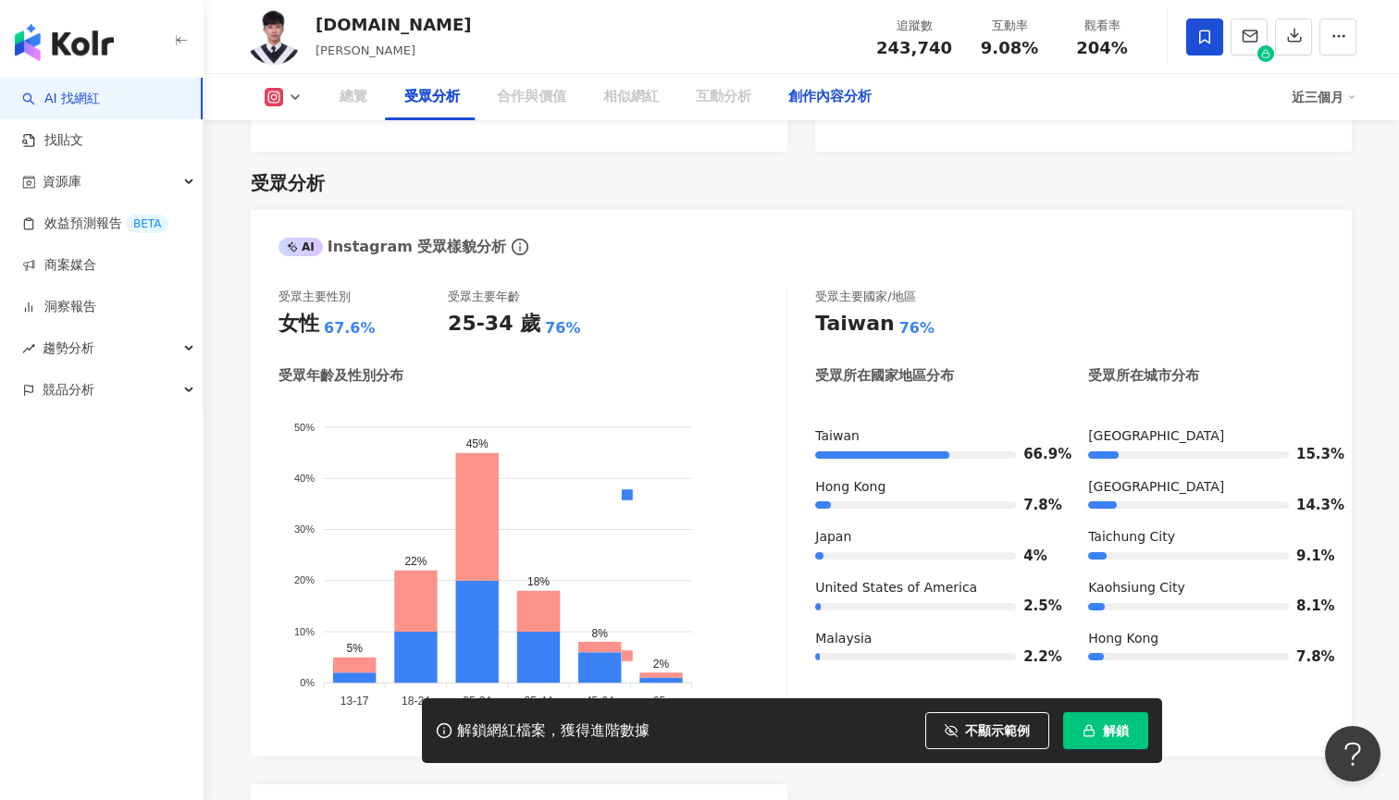
drag, startPoint x: 773, startPoint y: 119, endPoint x: 846, endPoint y: 105, distance: 74.6
click at [774, 119] on div "創作內容分析" at bounding box center [830, 97] width 120 height 46
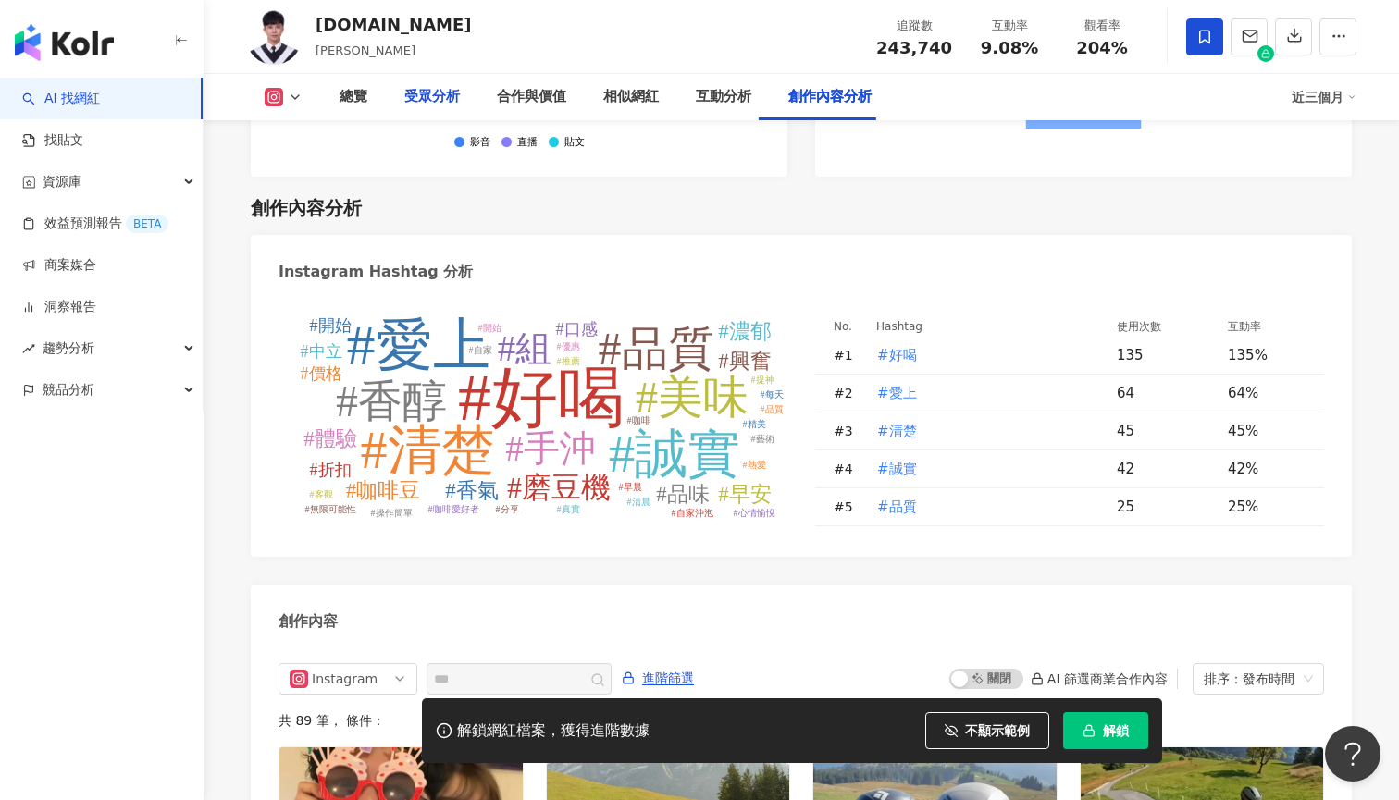
click at [386, 95] on div "受眾分析" at bounding box center [432, 97] width 92 height 46
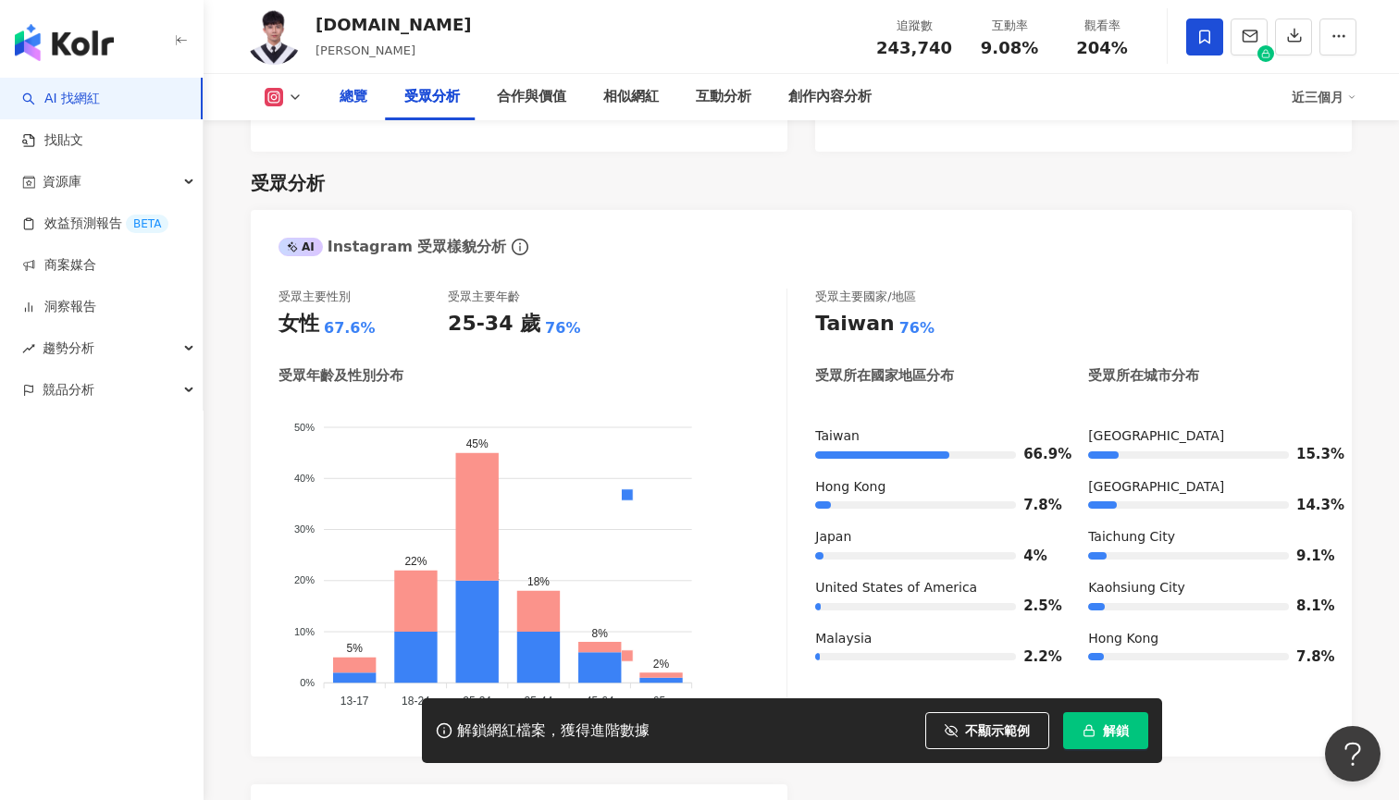
click at [363, 95] on div "總覽" at bounding box center [353, 97] width 28 height 22
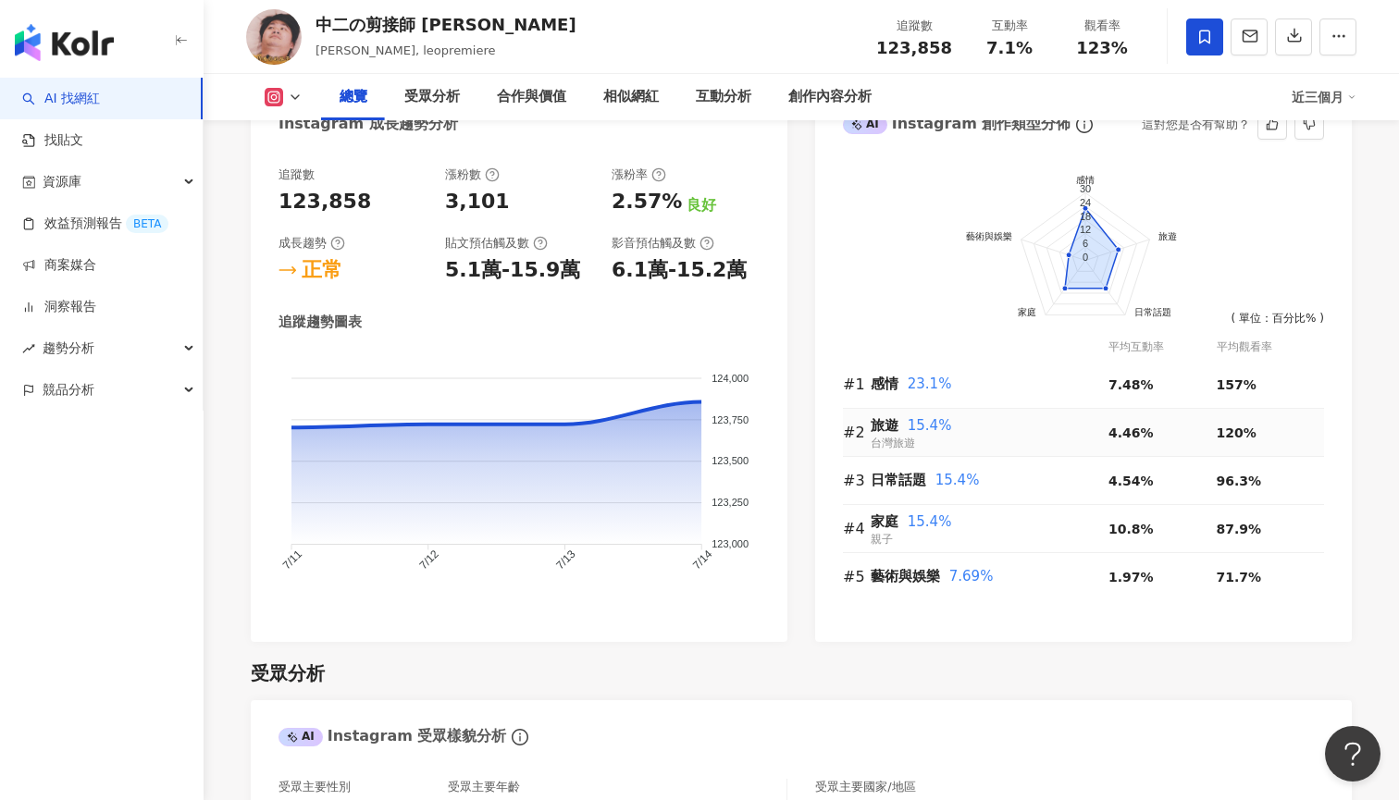
scroll to position [1071, 0]
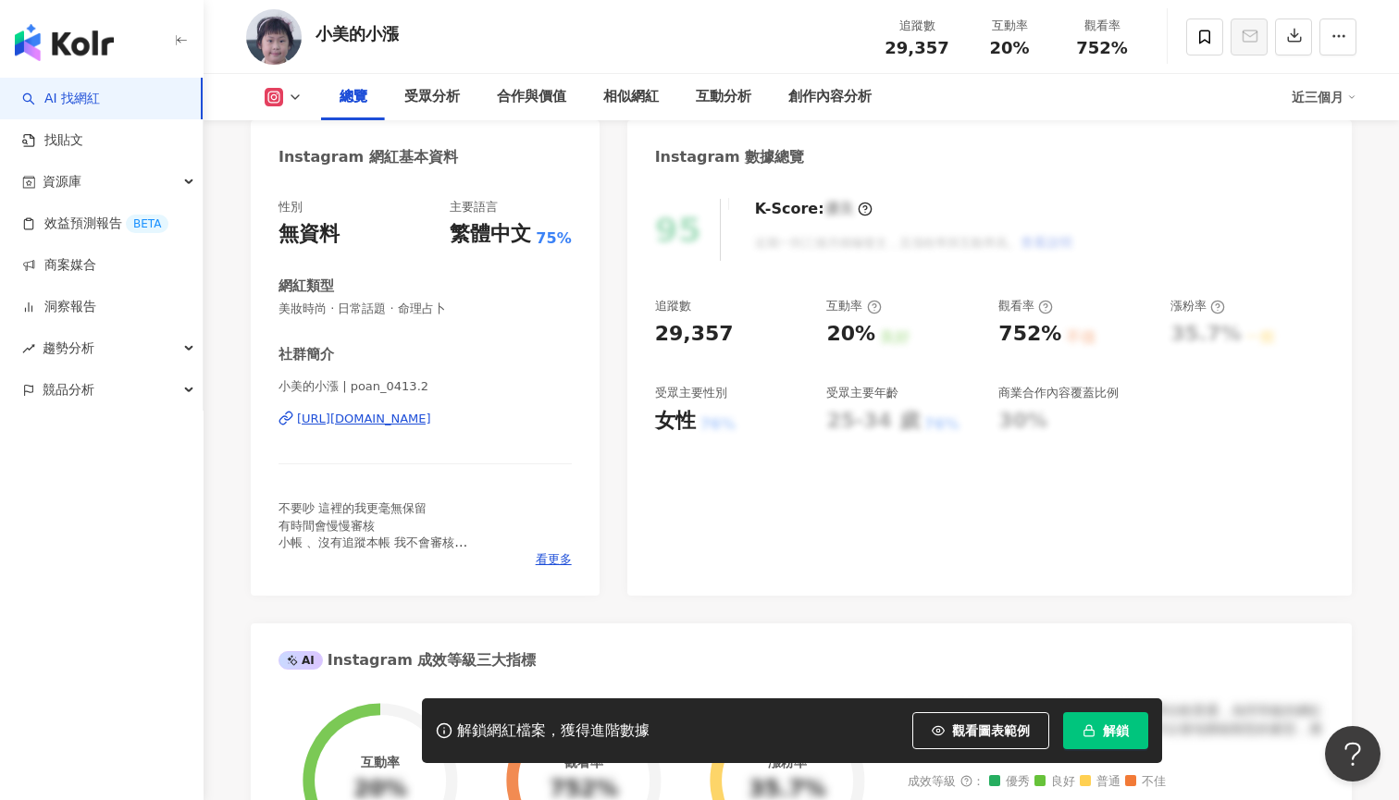
scroll to position [107, 0]
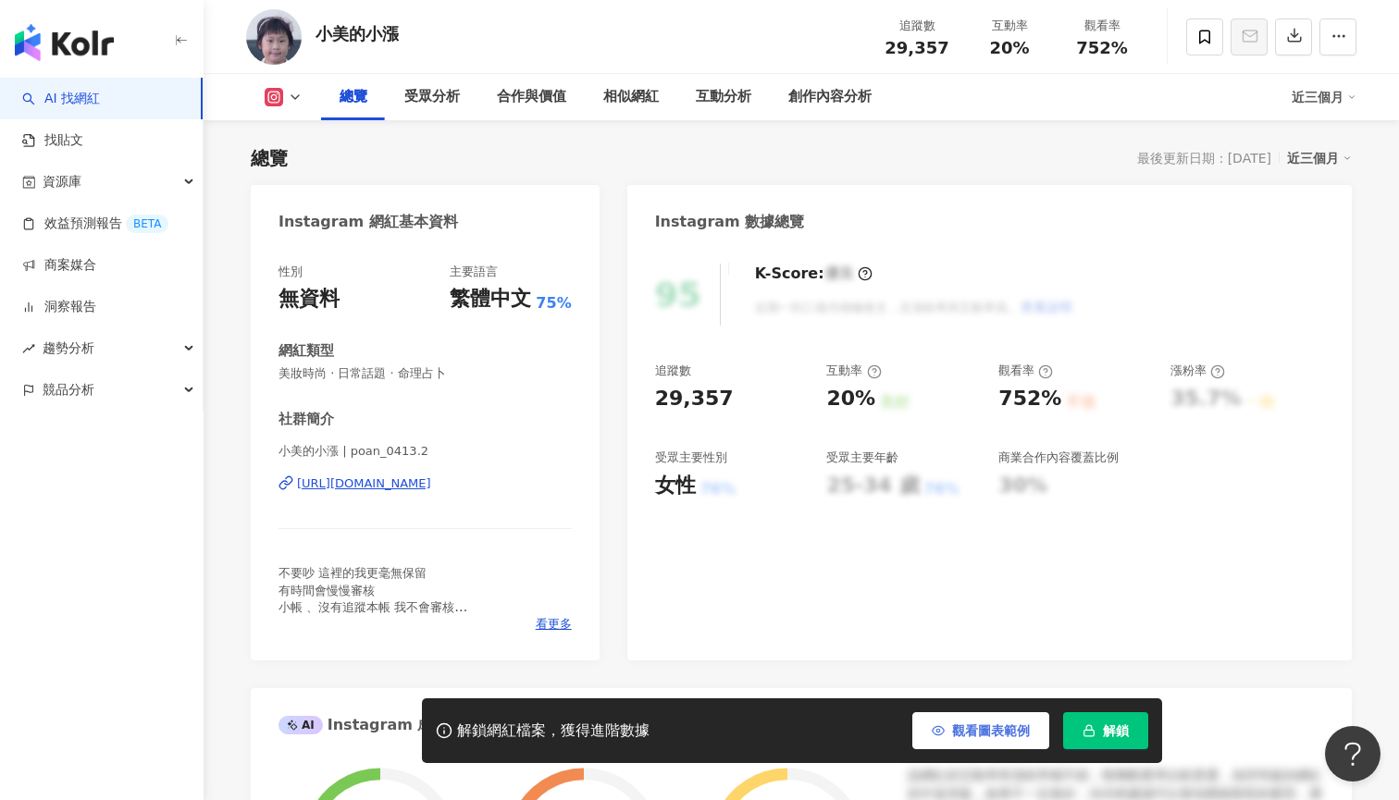
click at [1010, 734] on span "觀看圖表範例" at bounding box center [991, 730] width 78 height 15
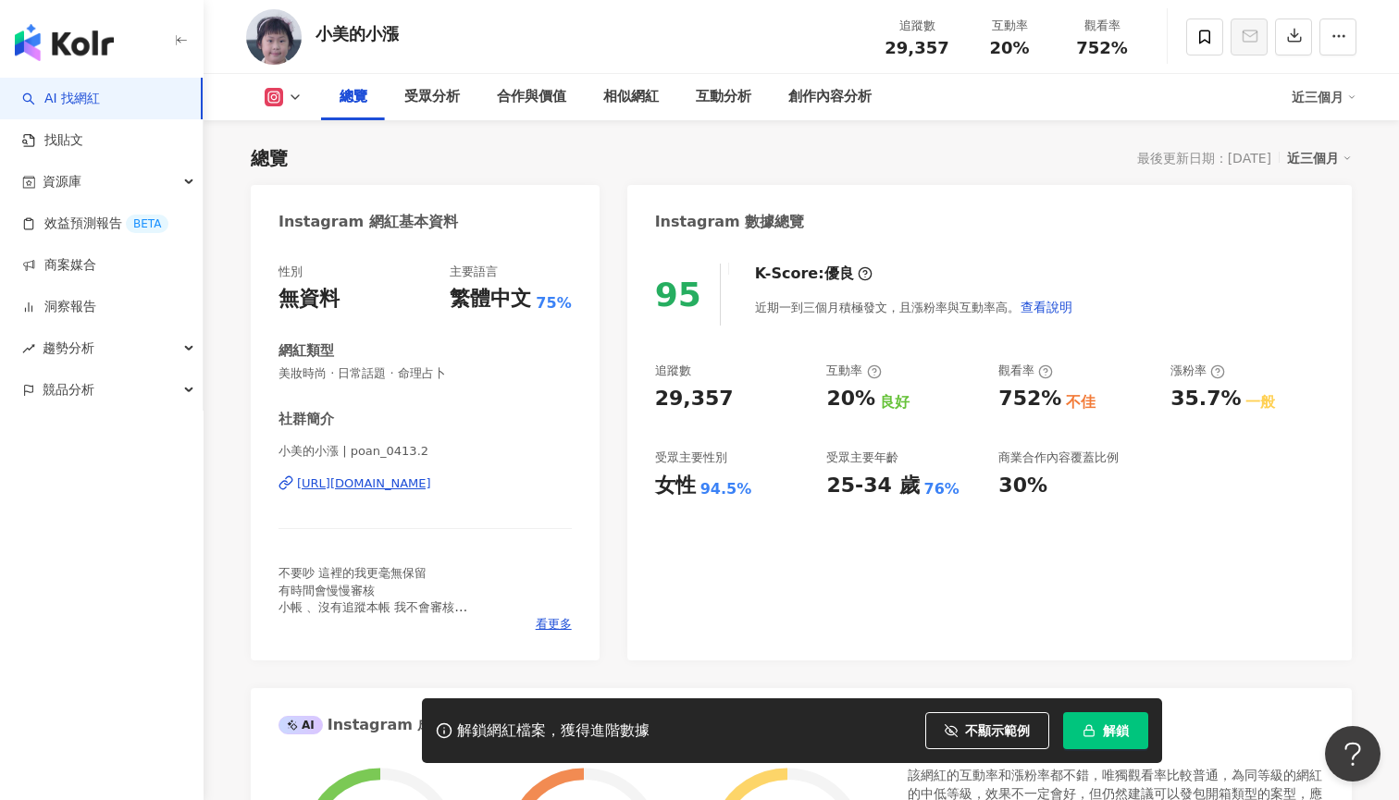
click at [364, 475] on div "https://www.instagram.com/poan_0413.2/" at bounding box center [364, 483] width 134 height 17
click at [99, 42] on img "button" at bounding box center [64, 42] width 99 height 37
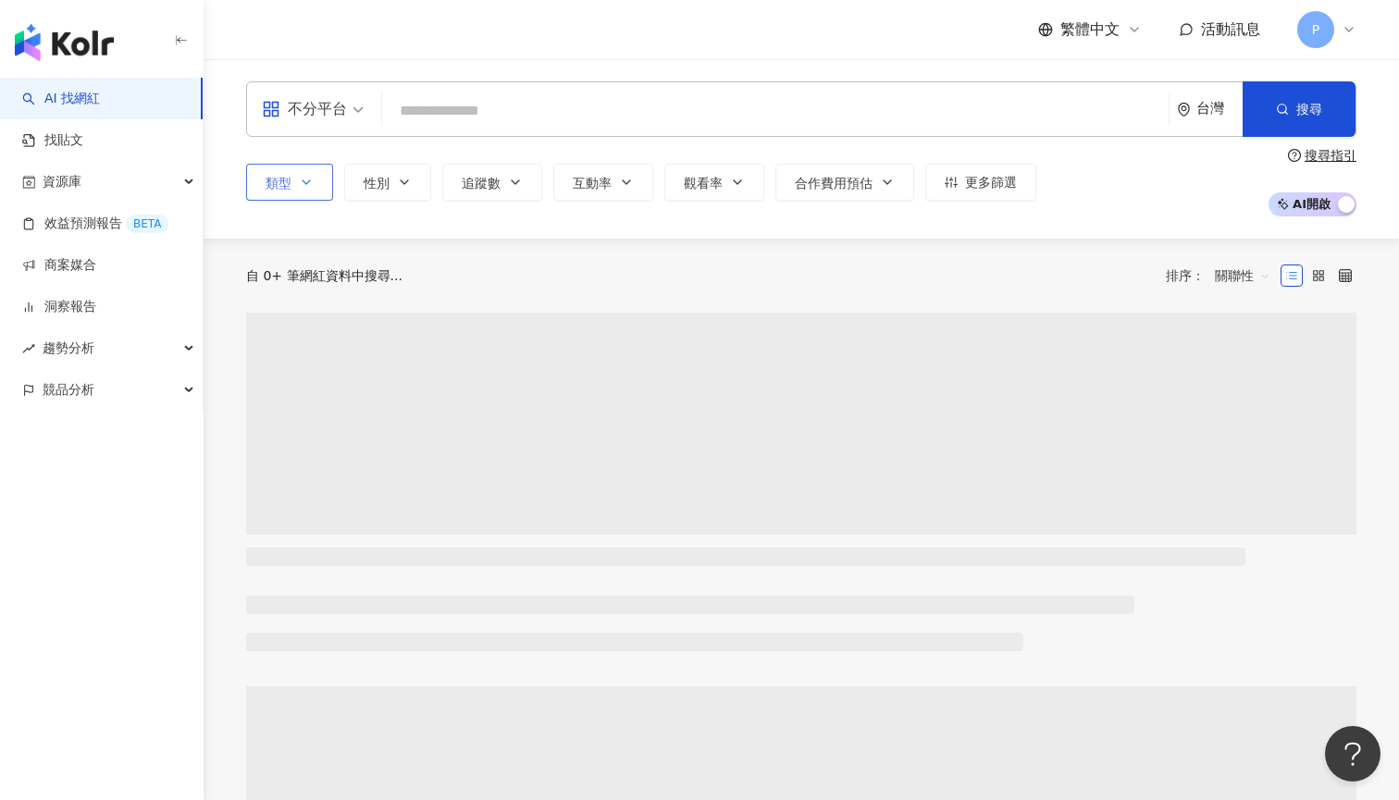
click at [314, 188] on button "類型" at bounding box center [289, 182] width 87 height 37
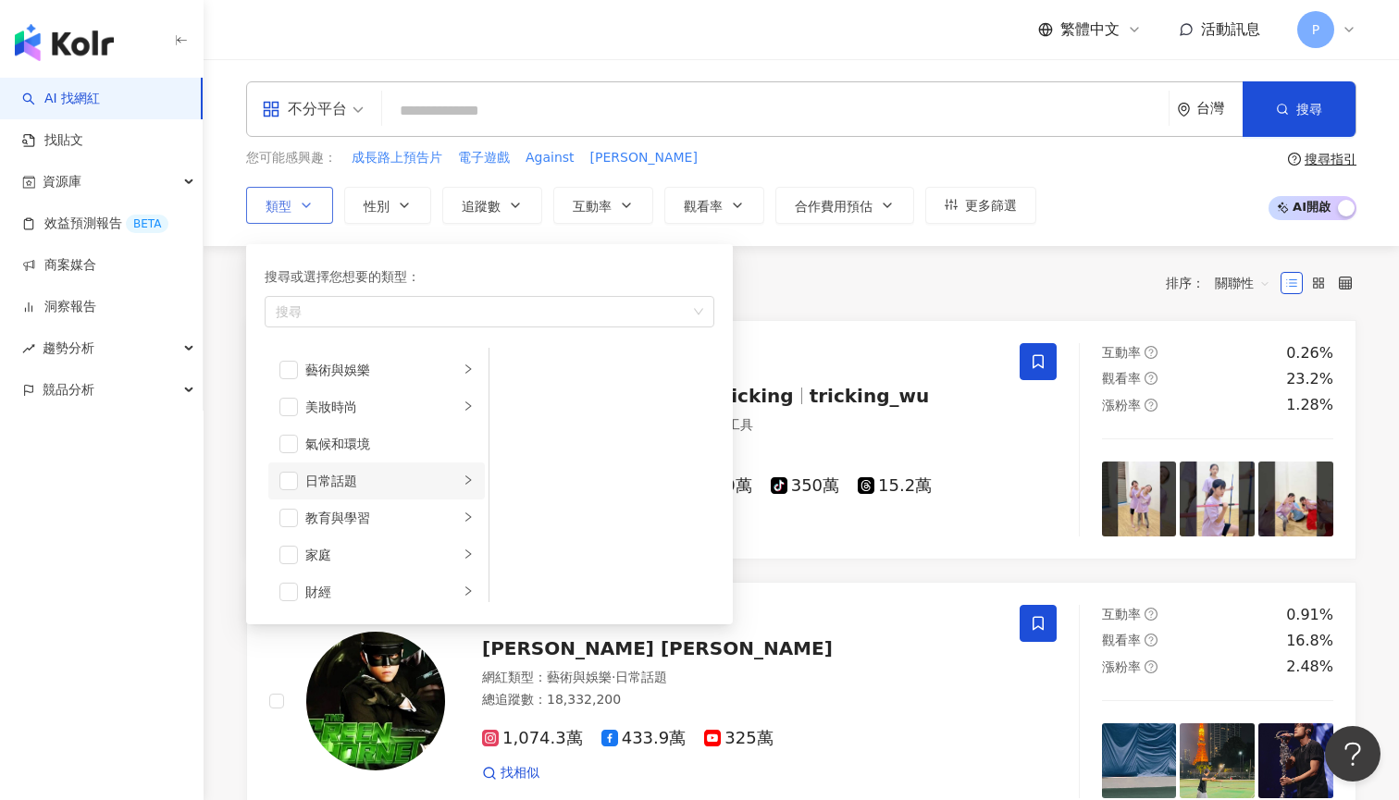
click at [295, 467] on li "日常話題" at bounding box center [376, 480] width 216 height 37
click at [286, 498] on li "日常話題" at bounding box center [376, 480] width 216 height 37
click at [295, 479] on span "button" at bounding box center [288, 481] width 18 height 18
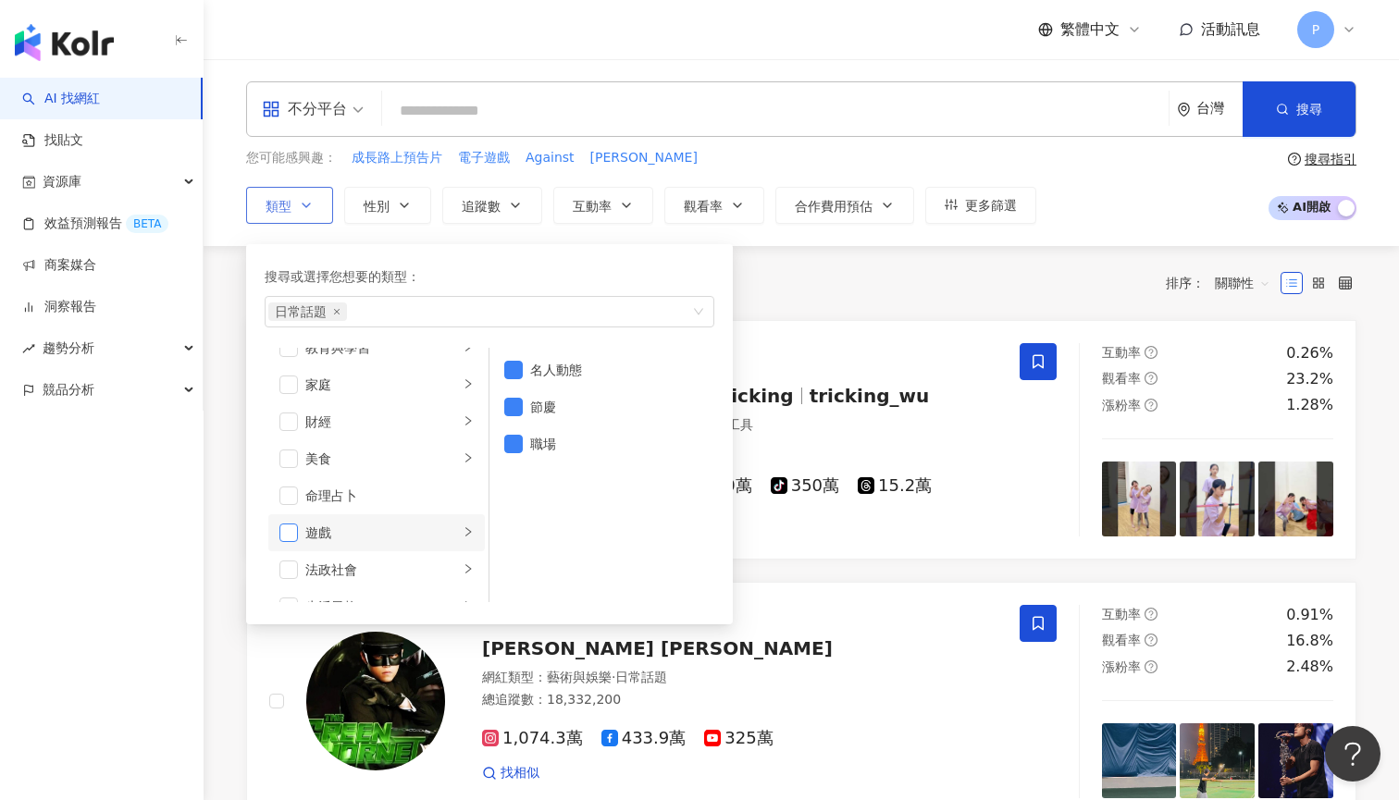
click at [286, 539] on span "button" at bounding box center [288, 533] width 18 height 18
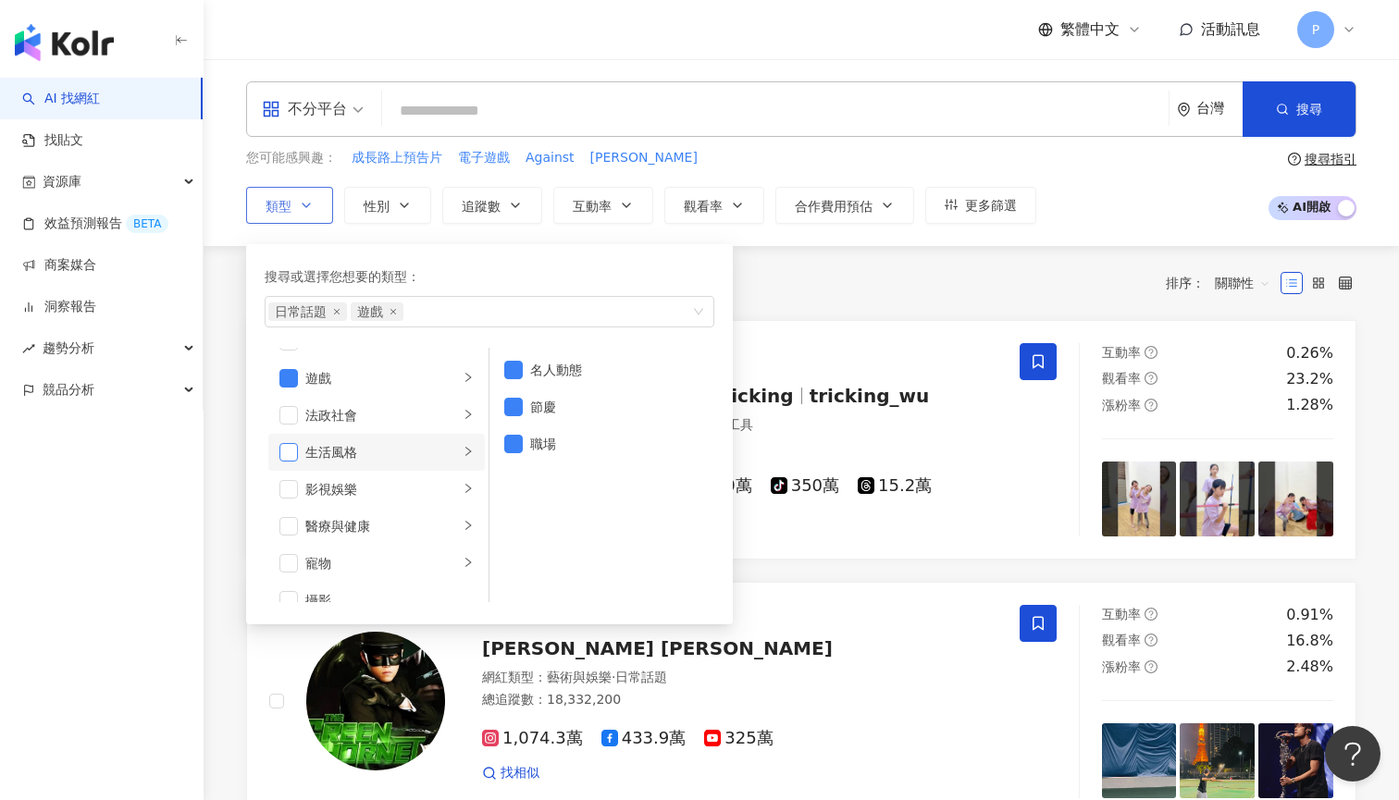
click at [281, 453] on span "button" at bounding box center [288, 452] width 18 height 18
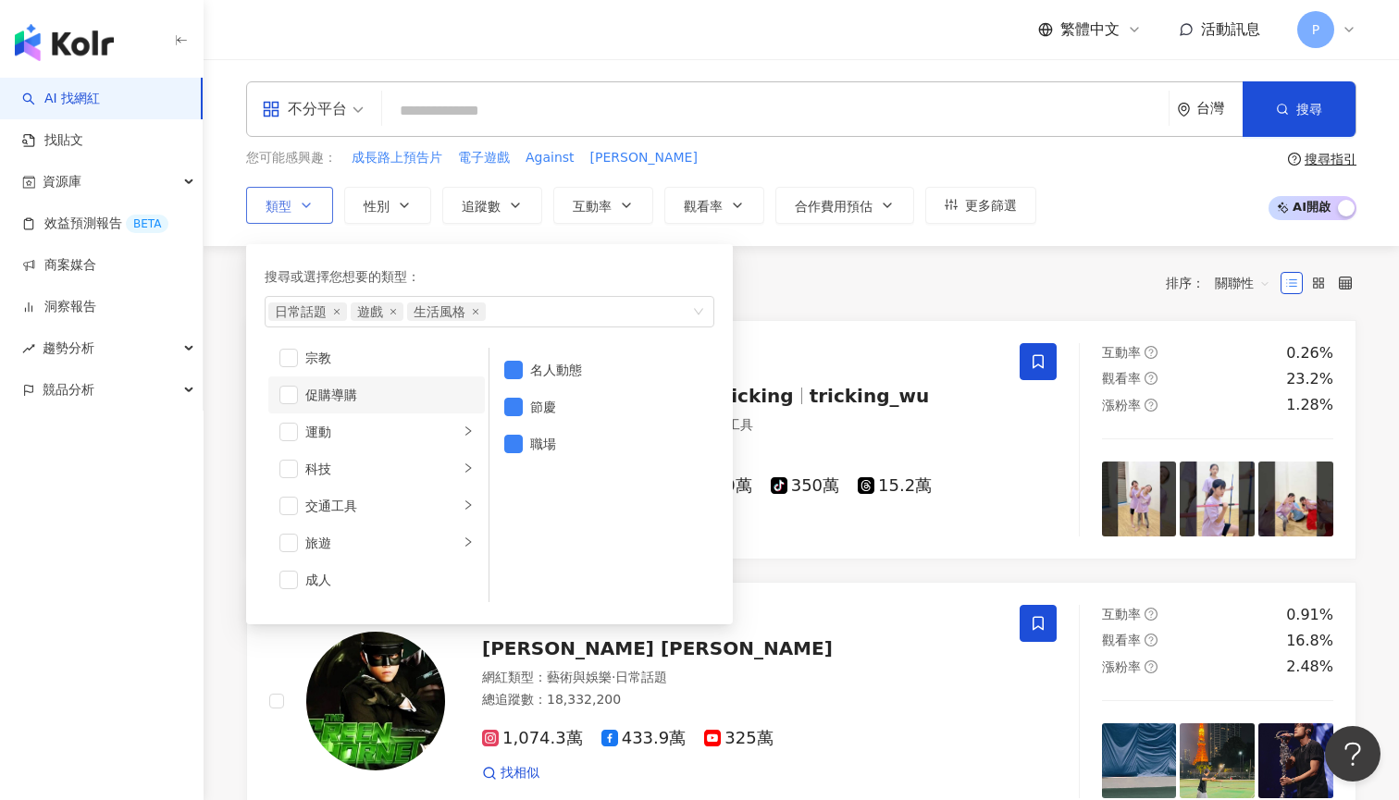
scroll to position [641, 0]
click at [385, 207] on span "性別" at bounding box center [377, 206] width 26 height 15
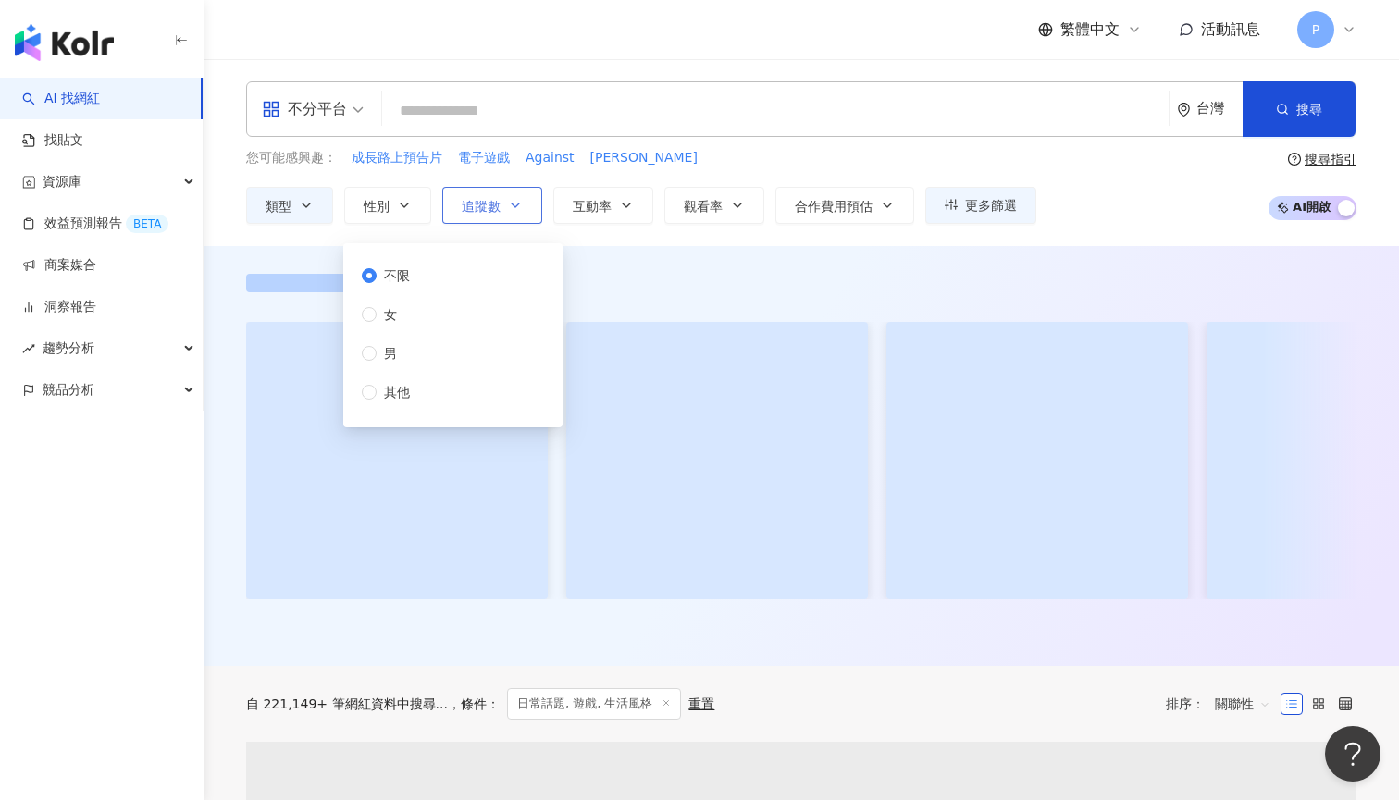
click at [487, 214] on button "追蹤數" at bounding box center [492, 205] width 100 height 37
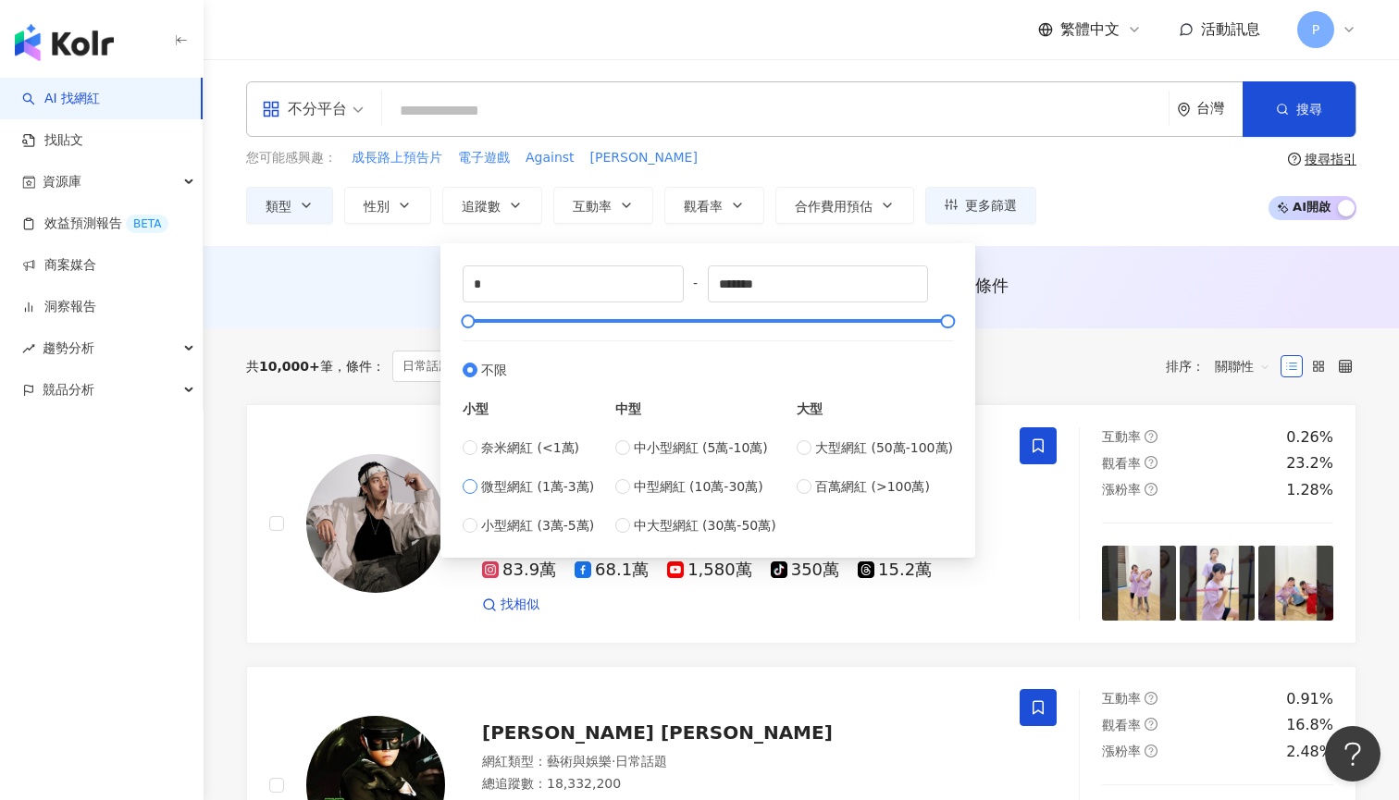
click at [543, 495] on span "微型網紅 (1萬-3萬)" at bounding box center [537, 486] width 113 height 20
type input "*****"
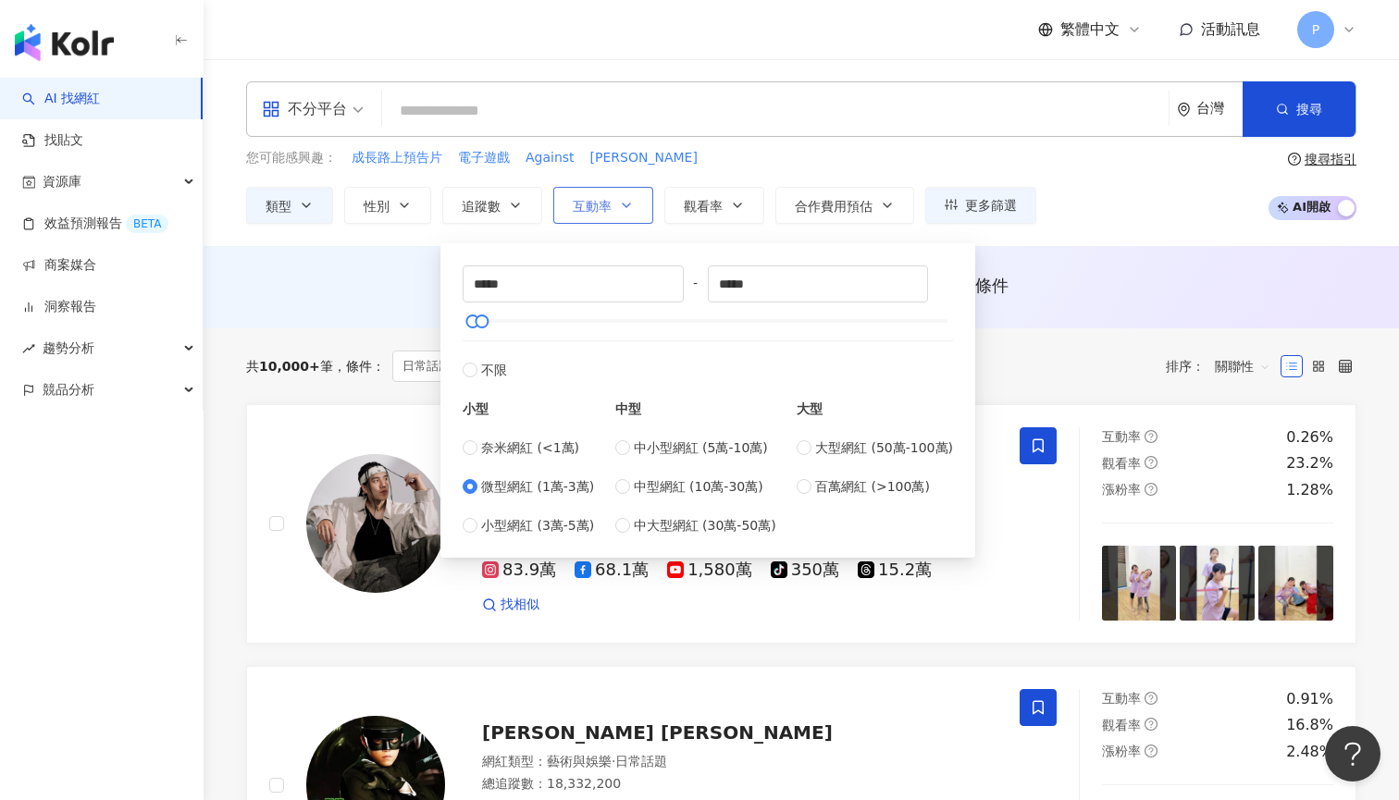
click at [619, 205] on icon "button" at bounding box center [626, 205] width 15 height 15
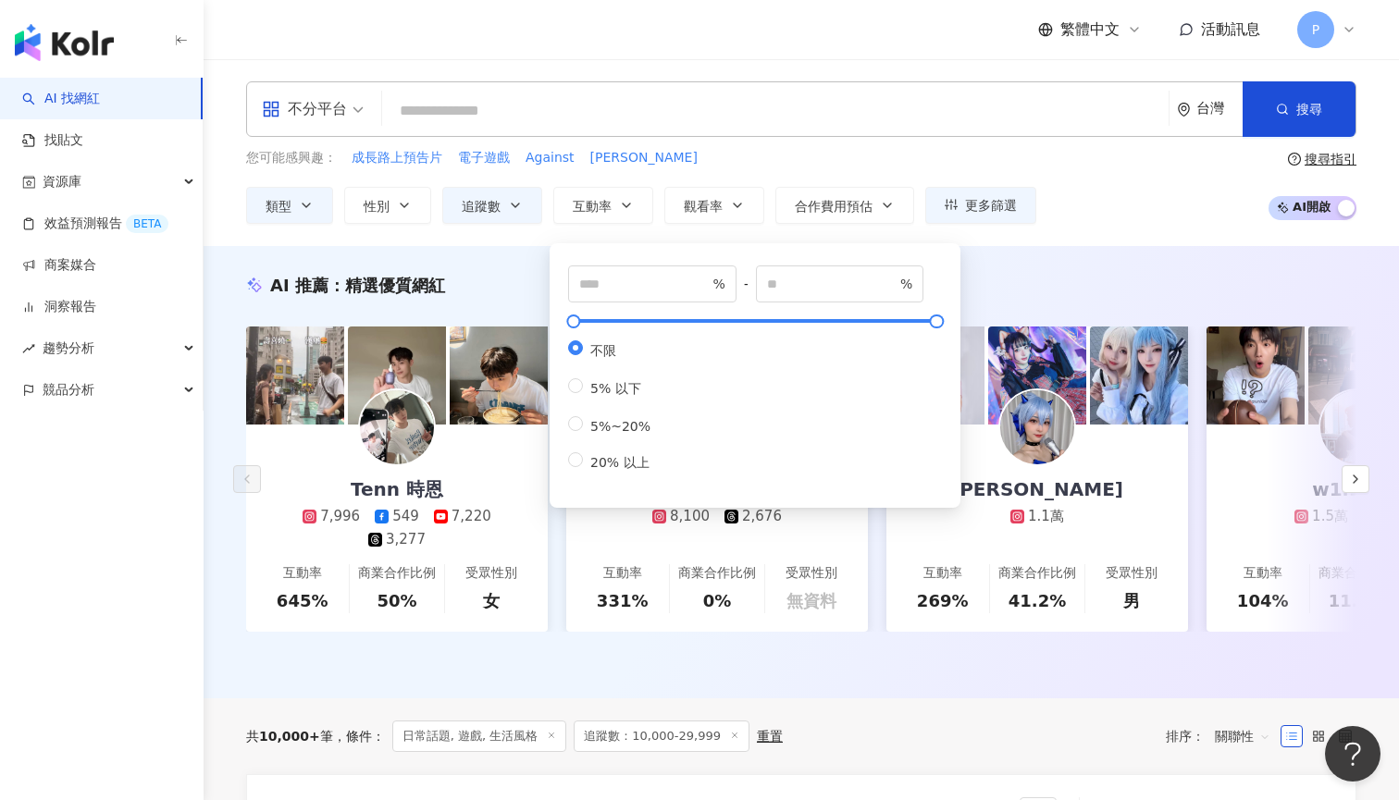
click at [659, 423] on div "不限 5% 以下 5%~20% 20% 以上" at bounding box center [616, 405] width 97 height 131
click at [709, 223] on div "不分平台 台灣 搜尋 您可能感興趣： 成長路上預告片 電子遊戲 Against Ibrahim 類型 性別 追蹤數 互動率 觀看率 合作費用預估 更多篩選 不…" at bounding box center [800, 152] width 1195 height 187
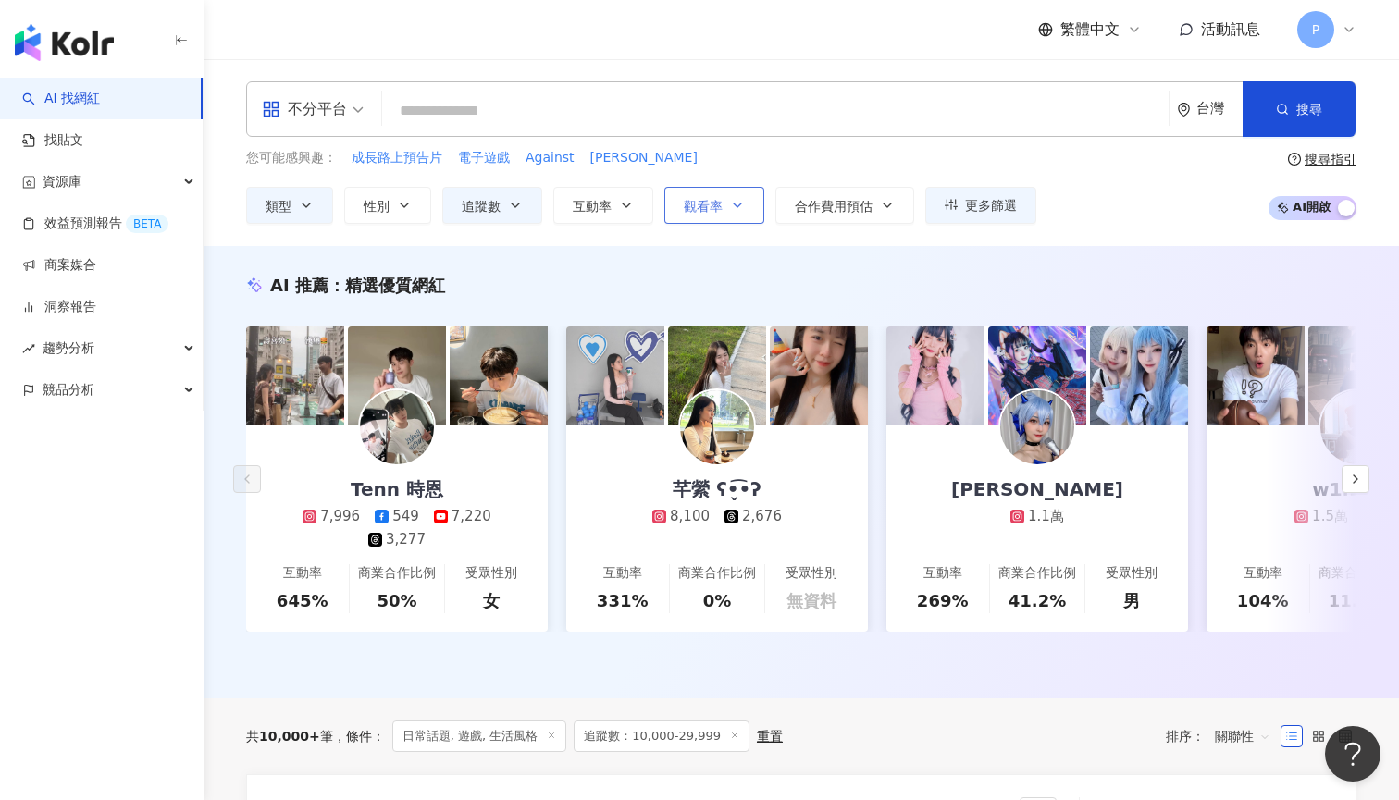
click at [719, 215] on button "觀看率" at bounding box center [714, 205] width 100 height 37
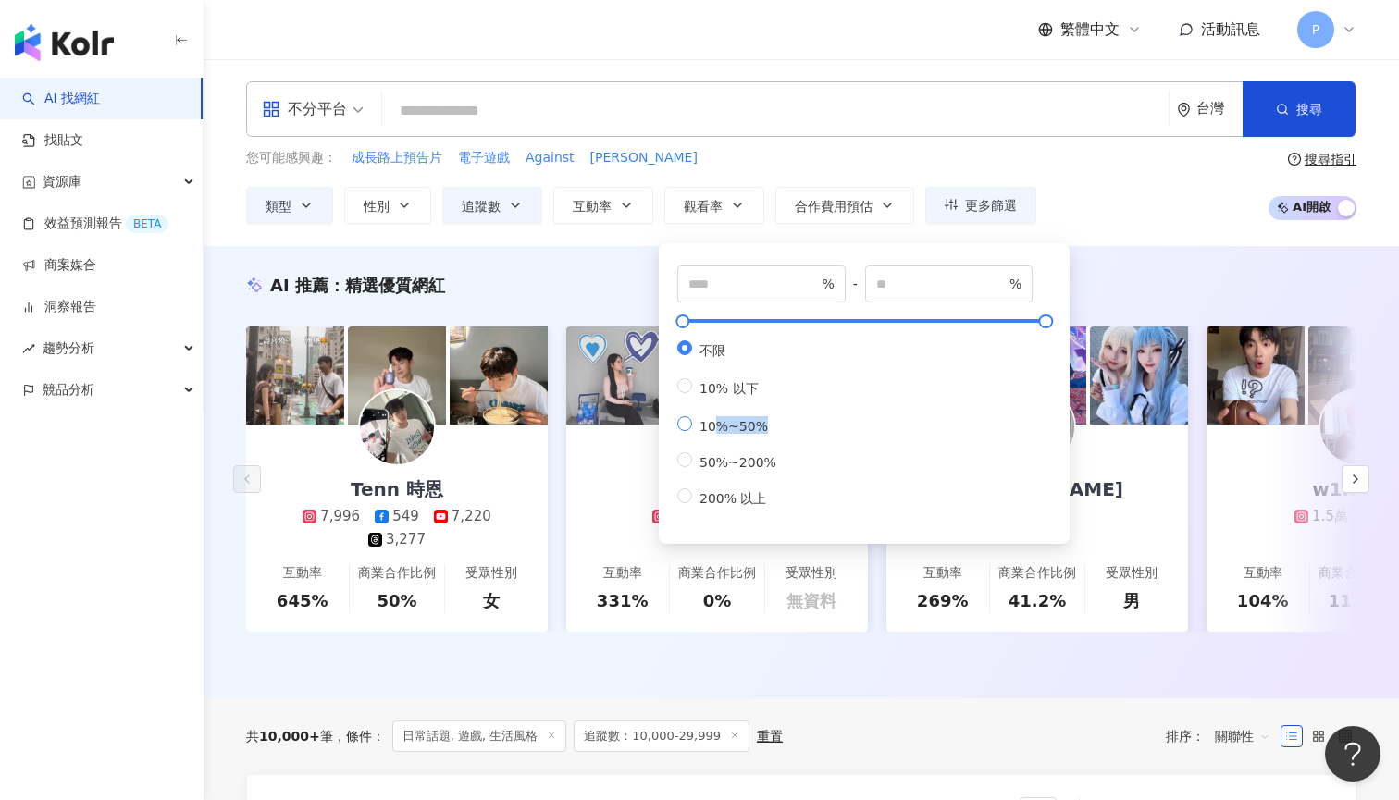
click at [710, 432] on div "不限 10% 以下 10%~50% 50%~200% 200% 以上" at bounding box center [734, 423] width 114 height 167
type input "**"
click at [592, 222] on button "互動率" at bounding box center [603, 205] width 100 height 37
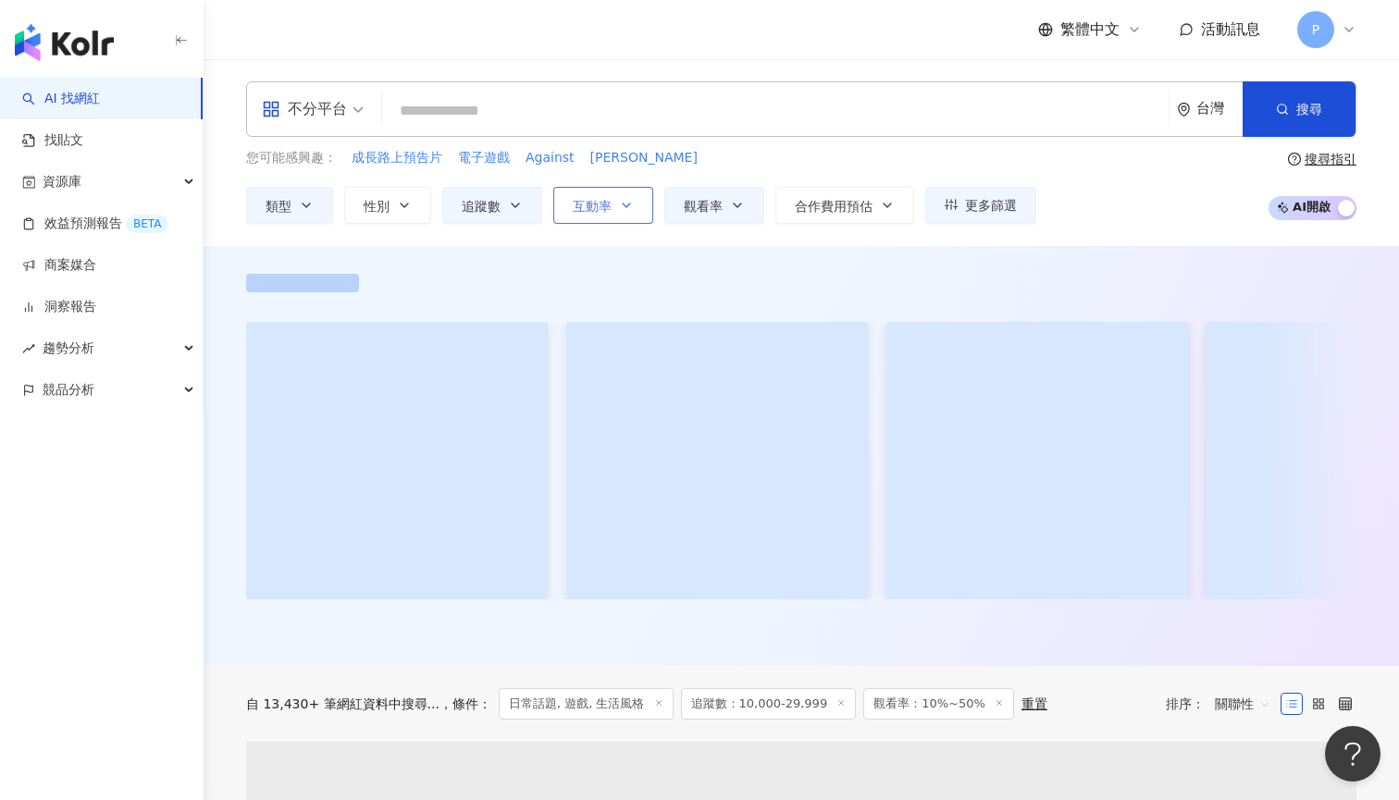
click at [598, 217] on button "互動率" at bounding box center [603, 205] width 100 height 37
click at [598, 216] on button "互動率" at bounding box center [603, 205] width 100 height 37
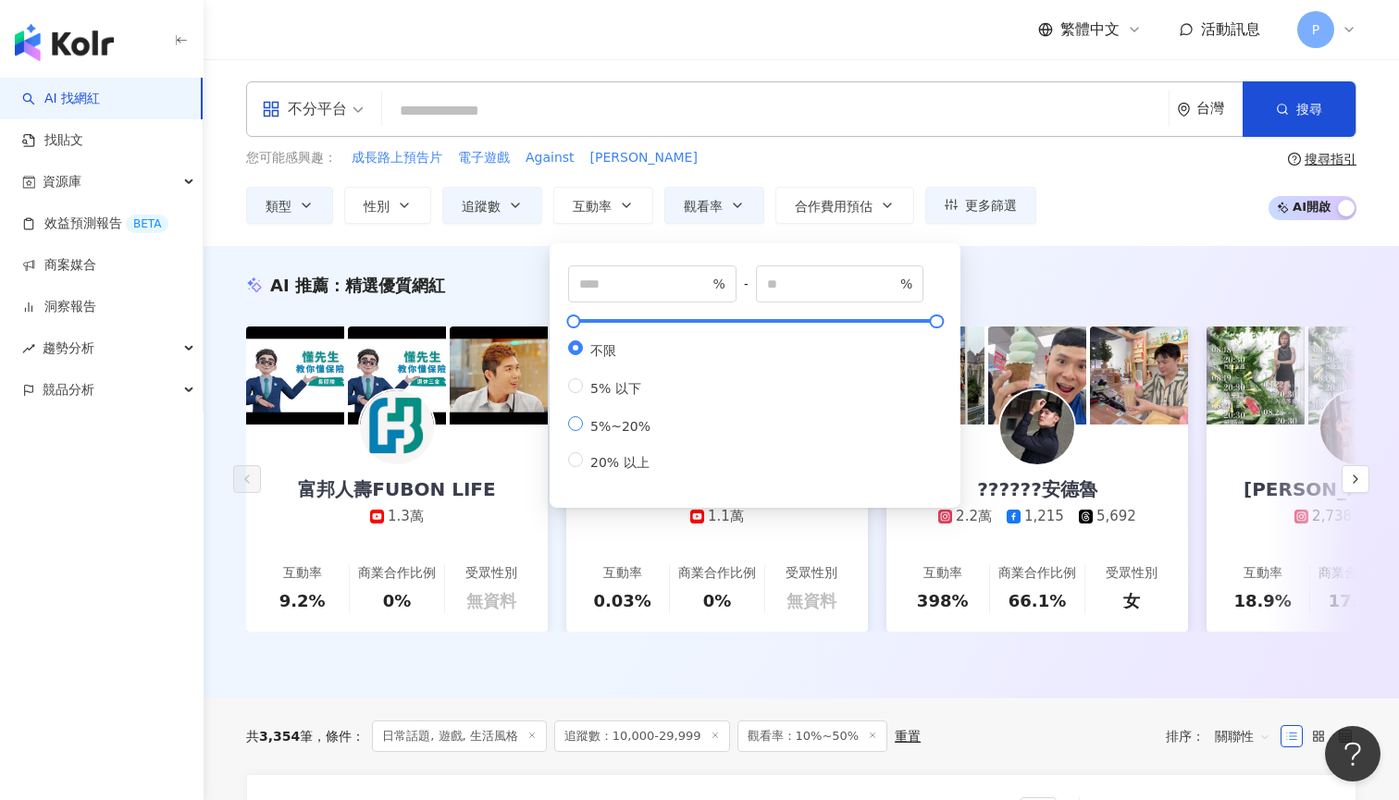
click at [625, 416] on label "5%~20%" at bounding box center [613, 425] width 90 height 18
type input "*"
type input "**"
click at [872, 166] on div "您可能感興趣： 成長路上預告片 電子遊戲 Against Ibrahim" at bounding box center [641, 158] width 790 height 20
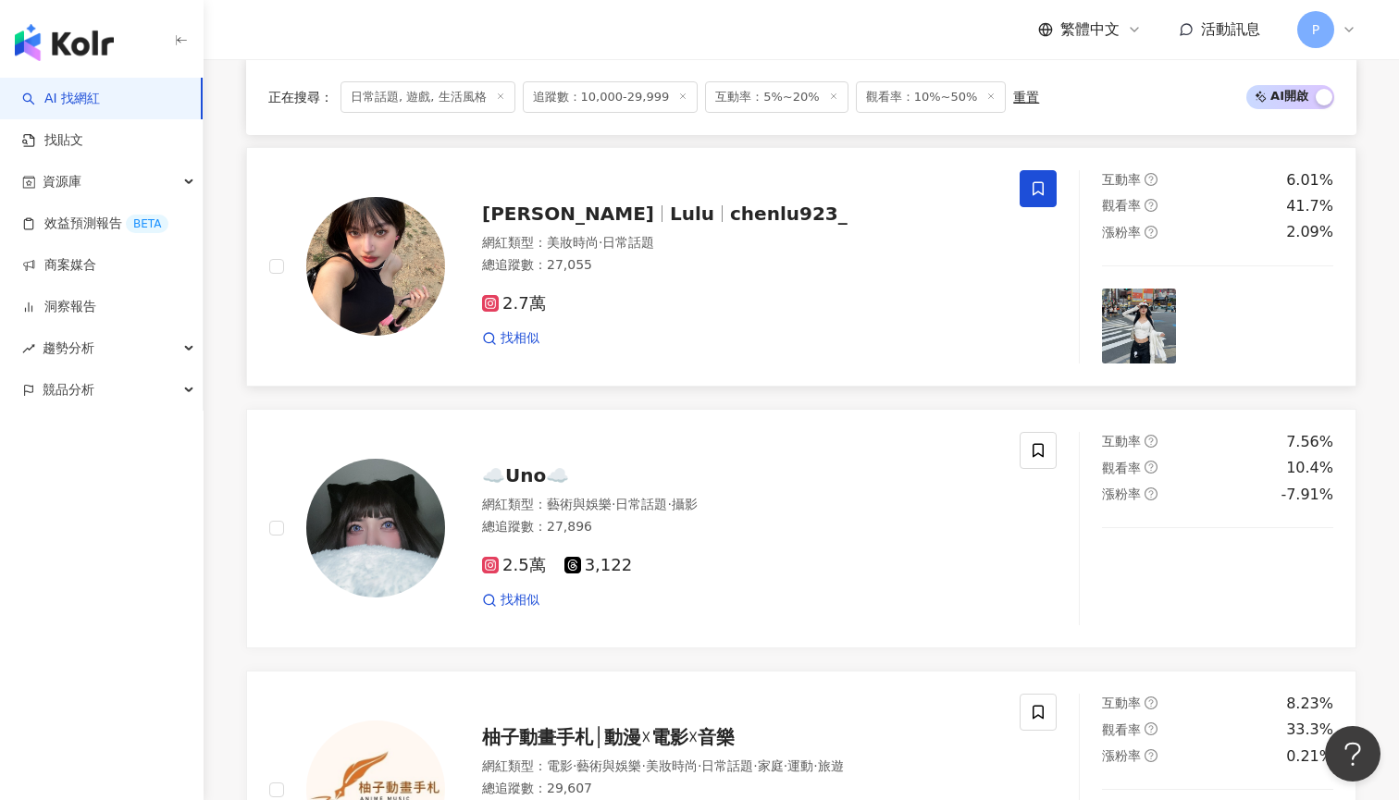
scroll to position [866, 0]
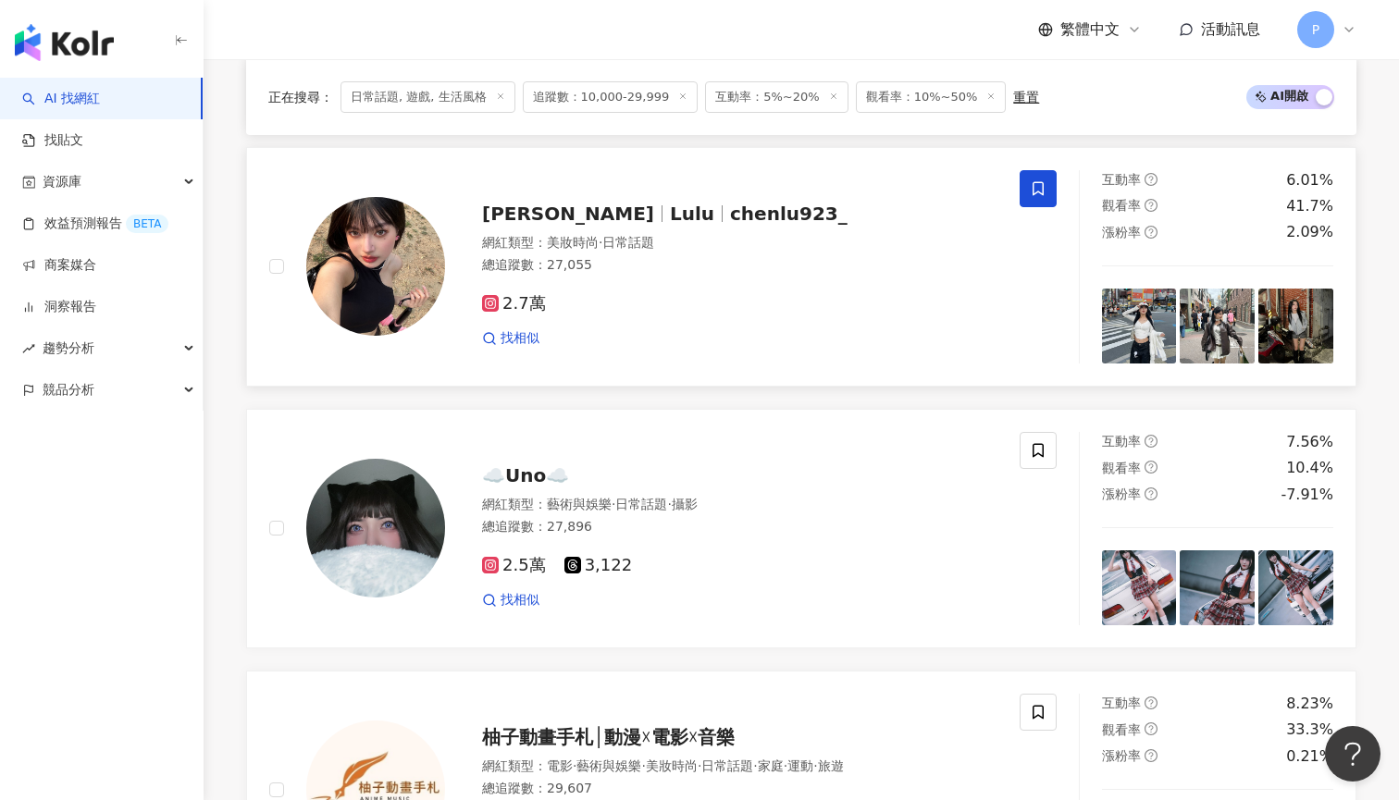
click at [730, 204] on span "chenlu923_" at bounding box center [788, 214] width 117 height 22
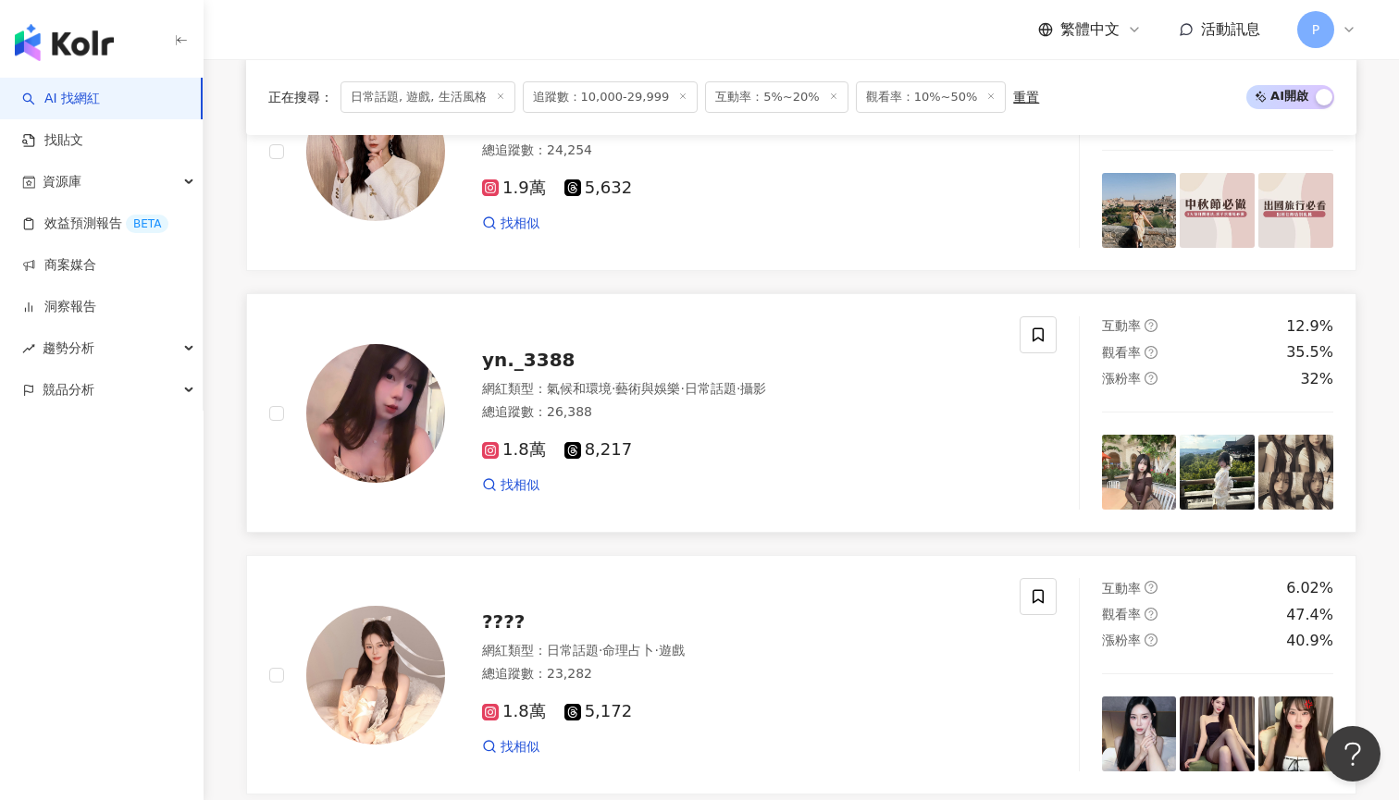
scroll to position [3081, 0]
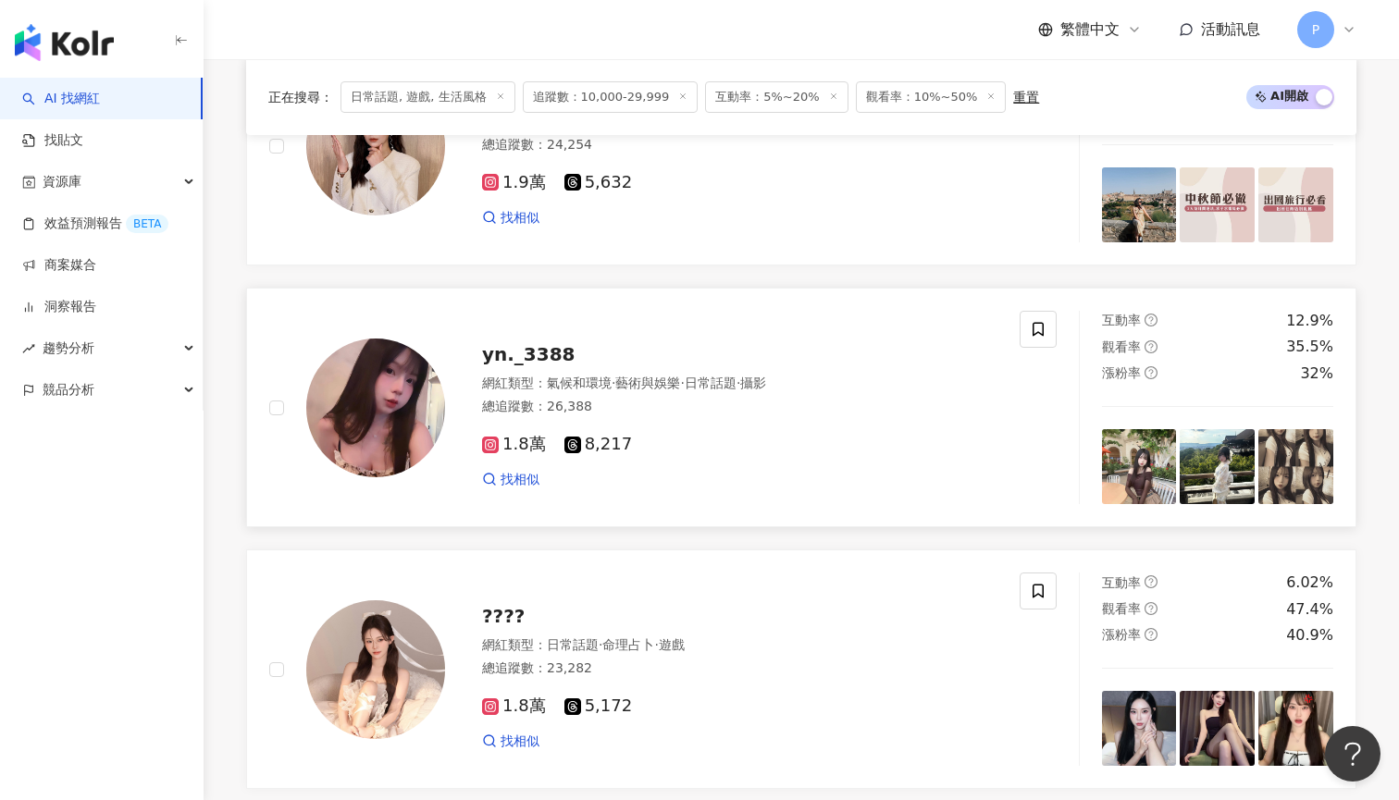
click at [537, 348] on span "yn._3388" at bounding box center [528, 354] width 93 height 22
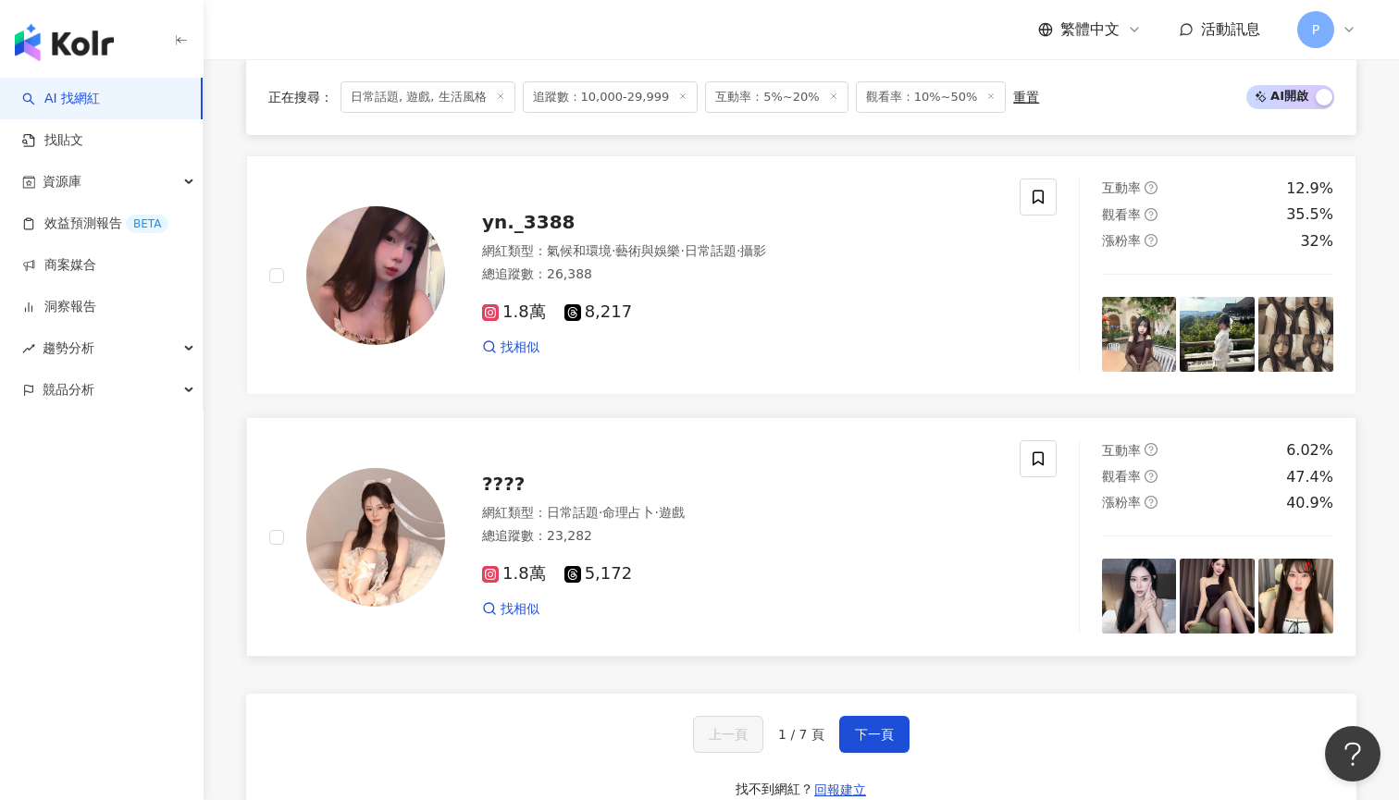
scroll to position [3271, 0]
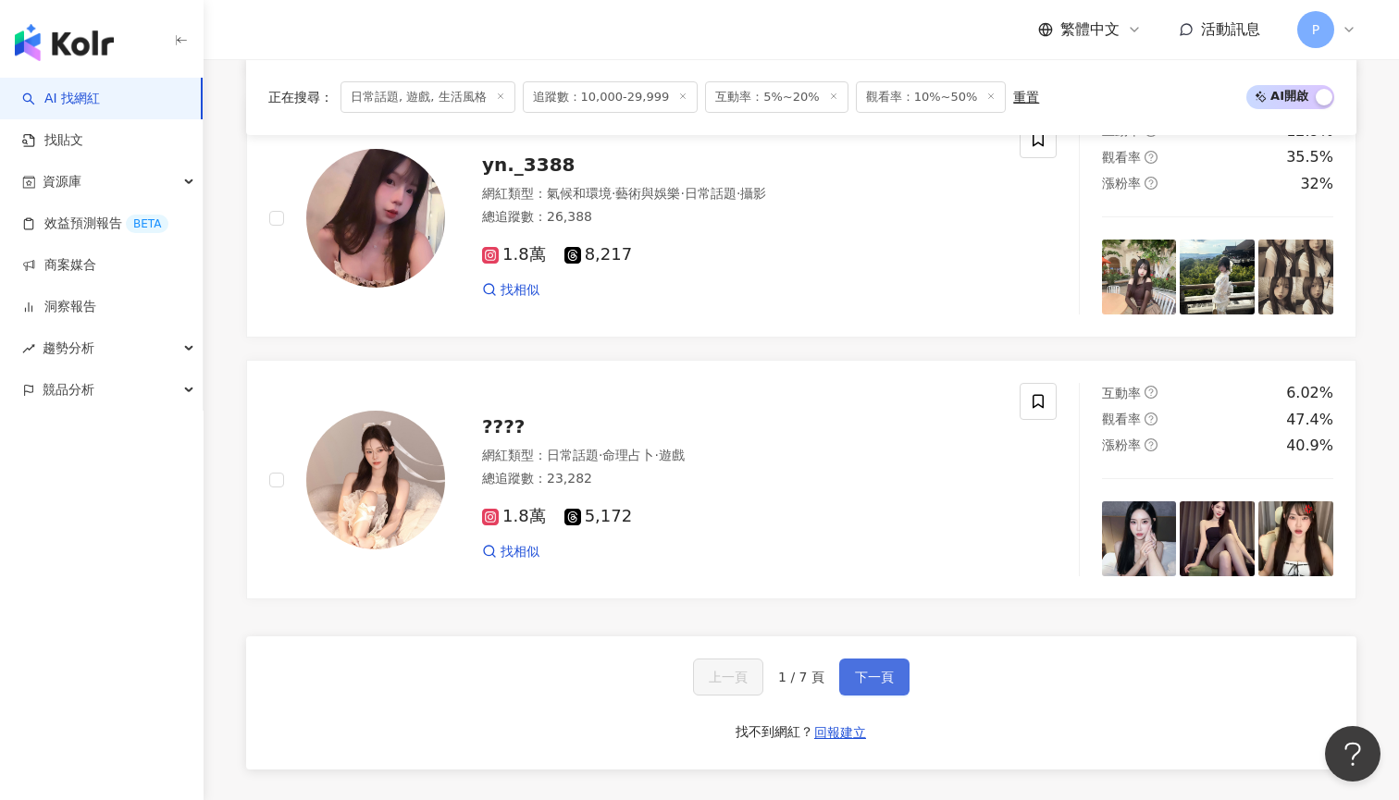
click at [859, 670] on span "下一頁" at bounding box center [874, 677] width 39 height 15
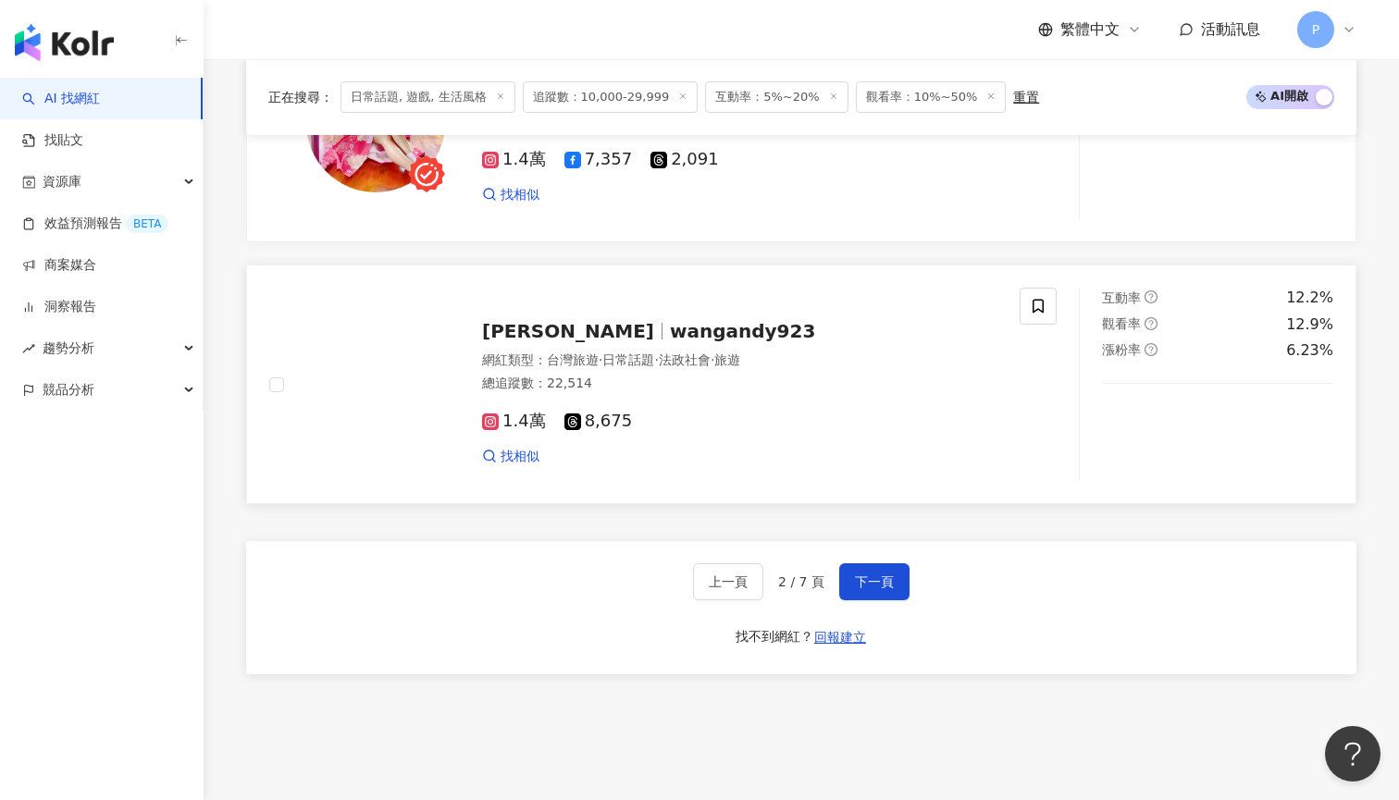
scroll to position [3380, 0]
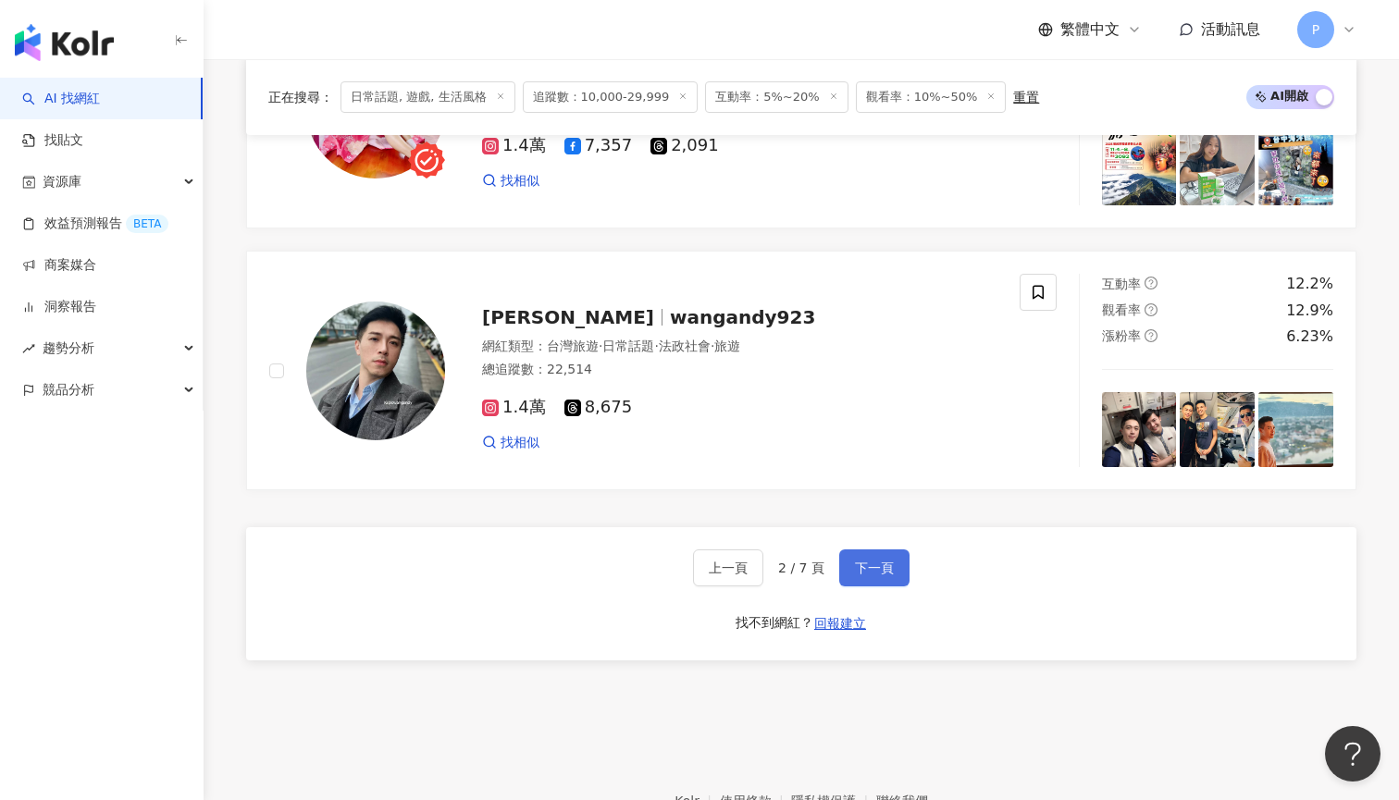
click at [873, 561] on span "下一頁" at bounding box center [874, 568] width 39 height 15
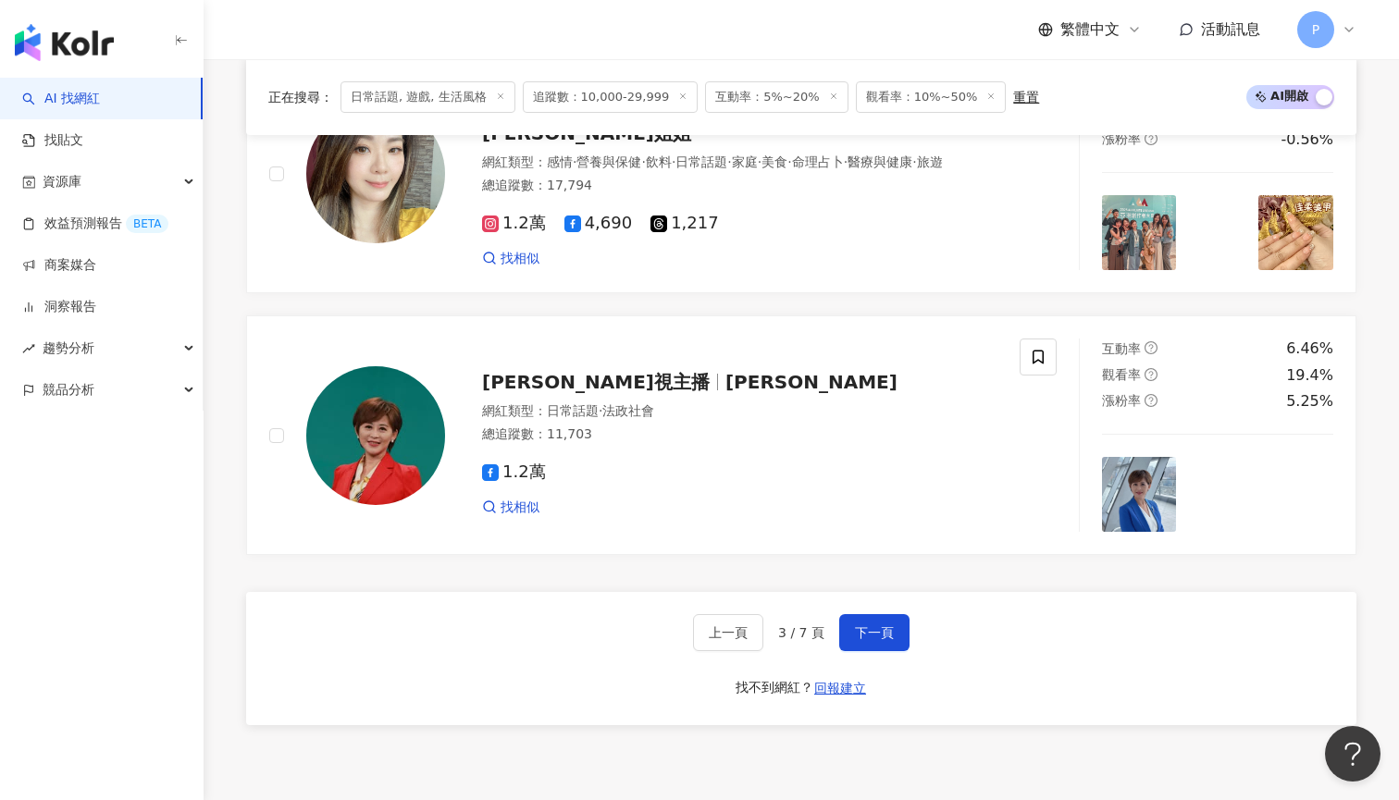
scroll to position [3350, 0]
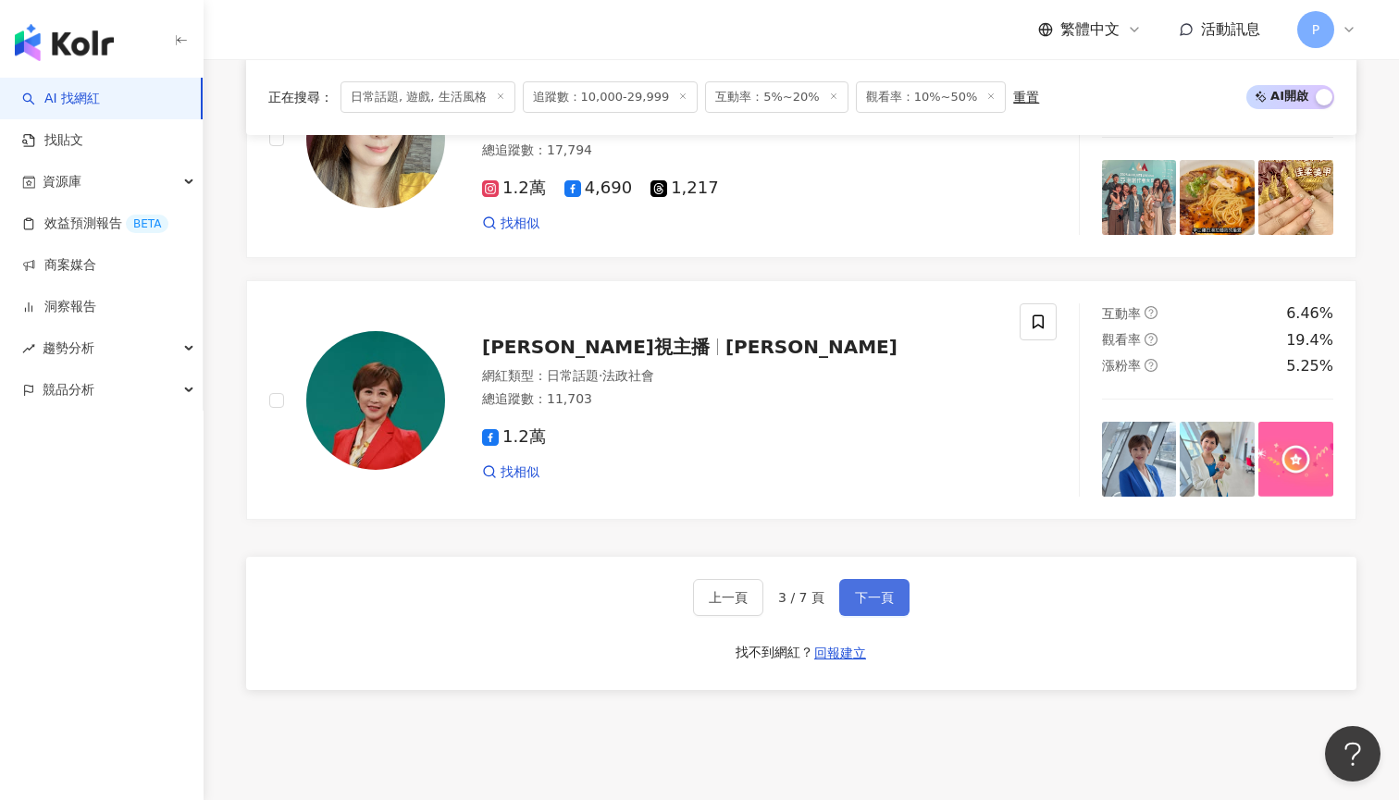
click at [851, 584] on button "下一頁" at bounding box center [874, 597] width 70 height 37
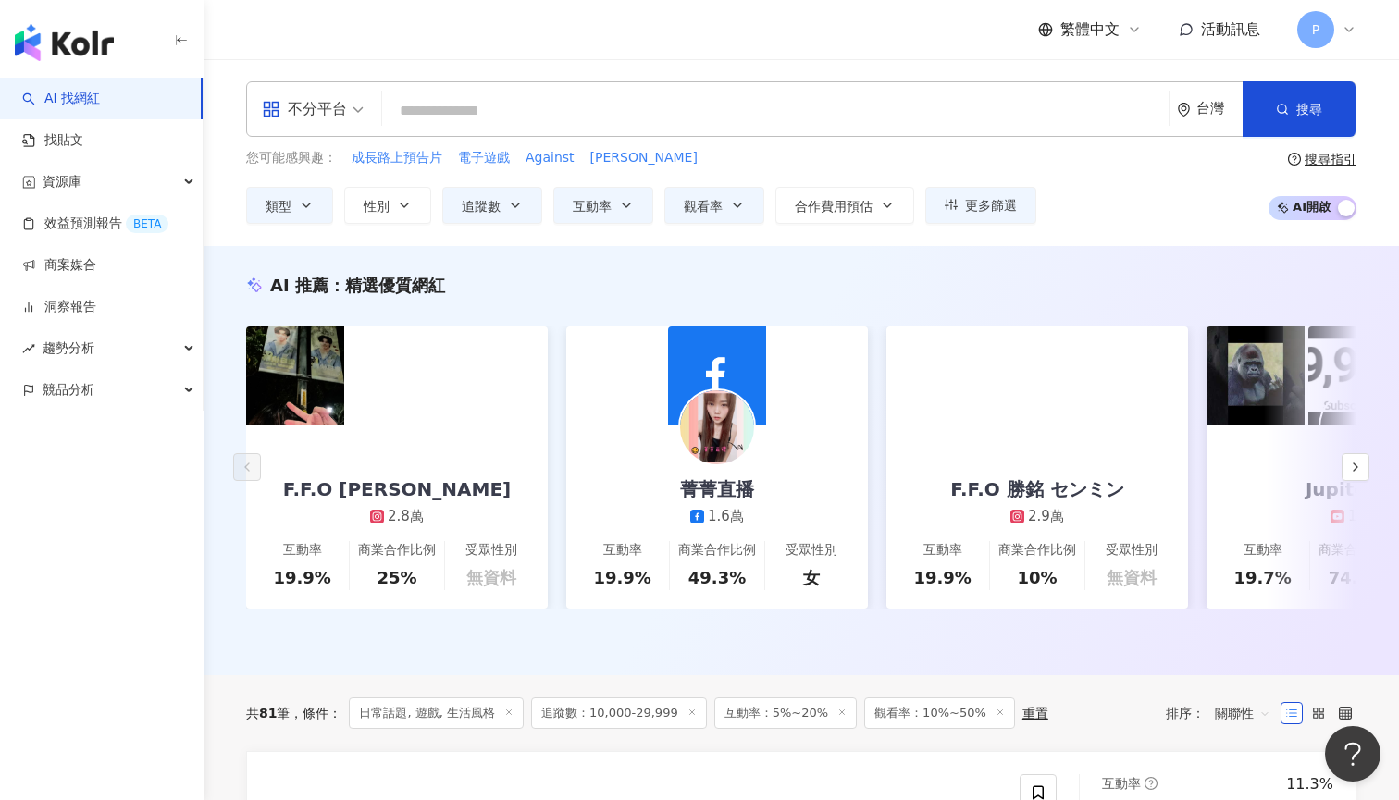
scroll to position [0, 0]
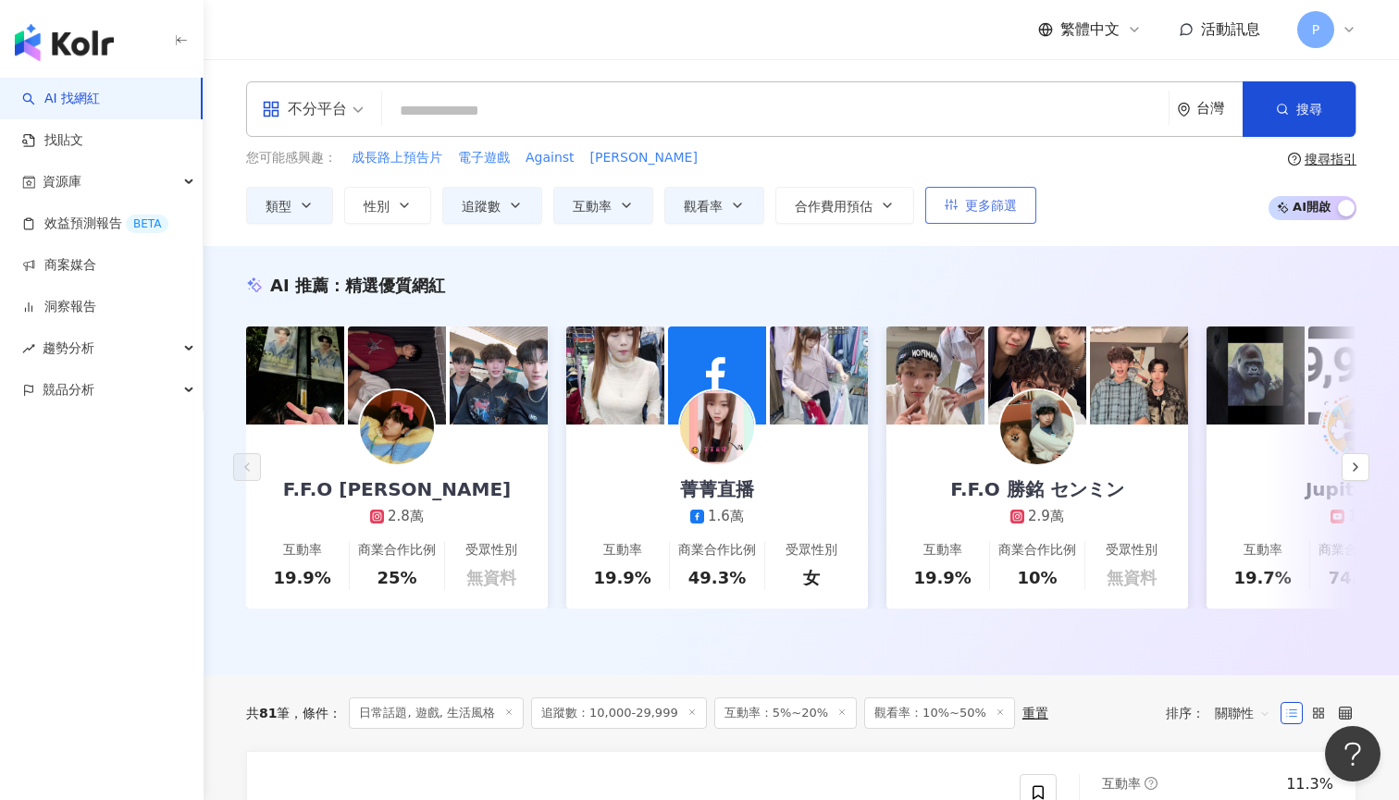
click at [965, 210] on span "更多篩選" at bounding box center [991, 205] width 52 height 15
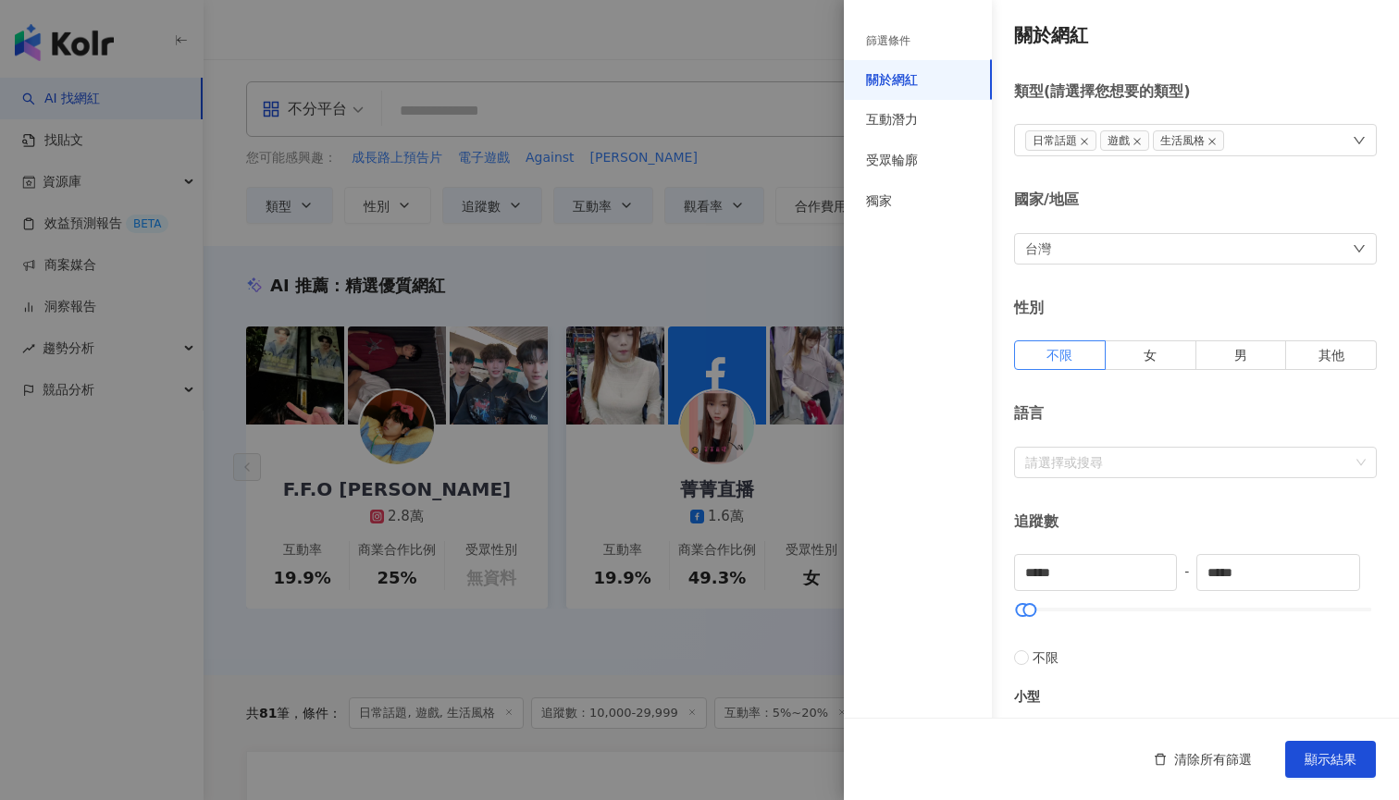
click at [684, 225] on div at bounding box center [699, 400] width 1399 height 800
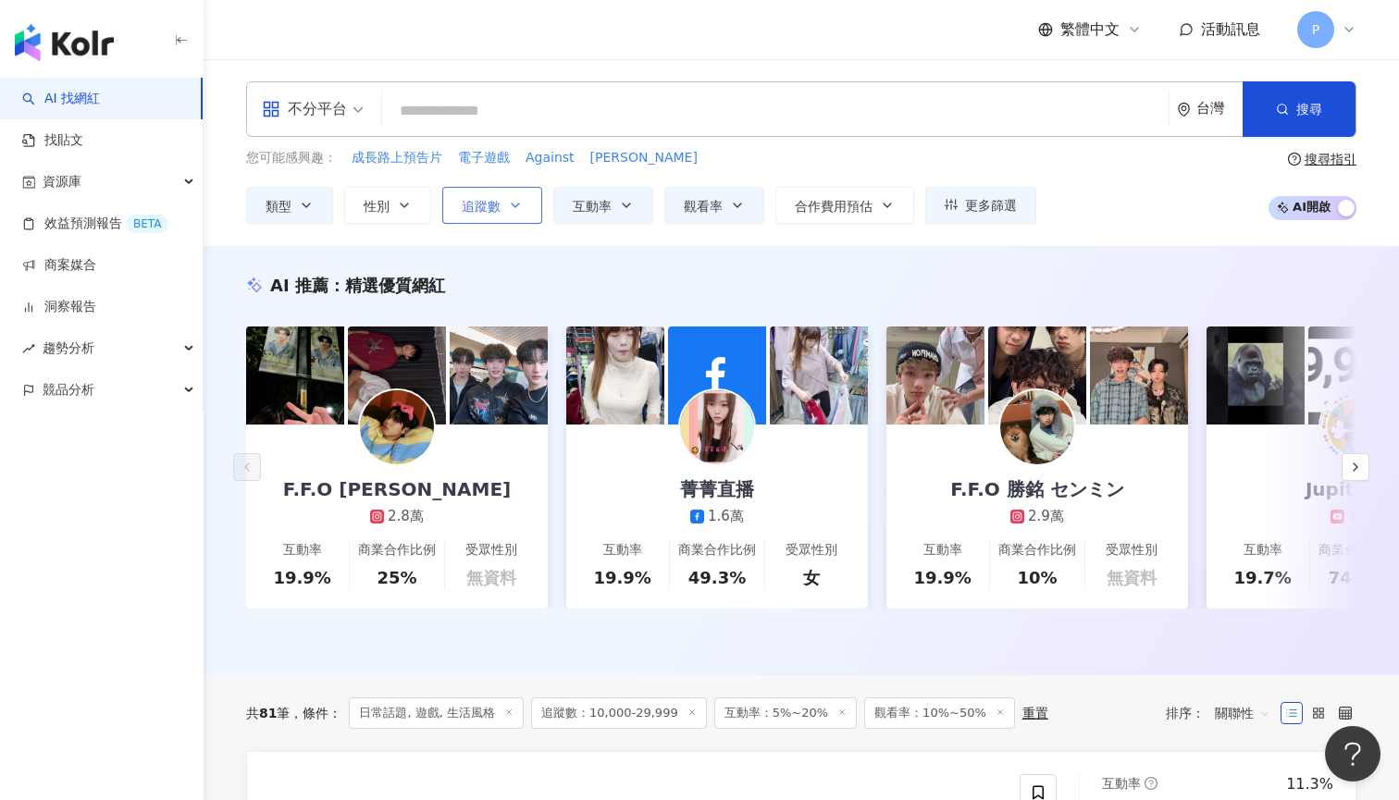
click at [493, 200] on span "追蹤數" at bounding box center [481, 206] width 39 height 15
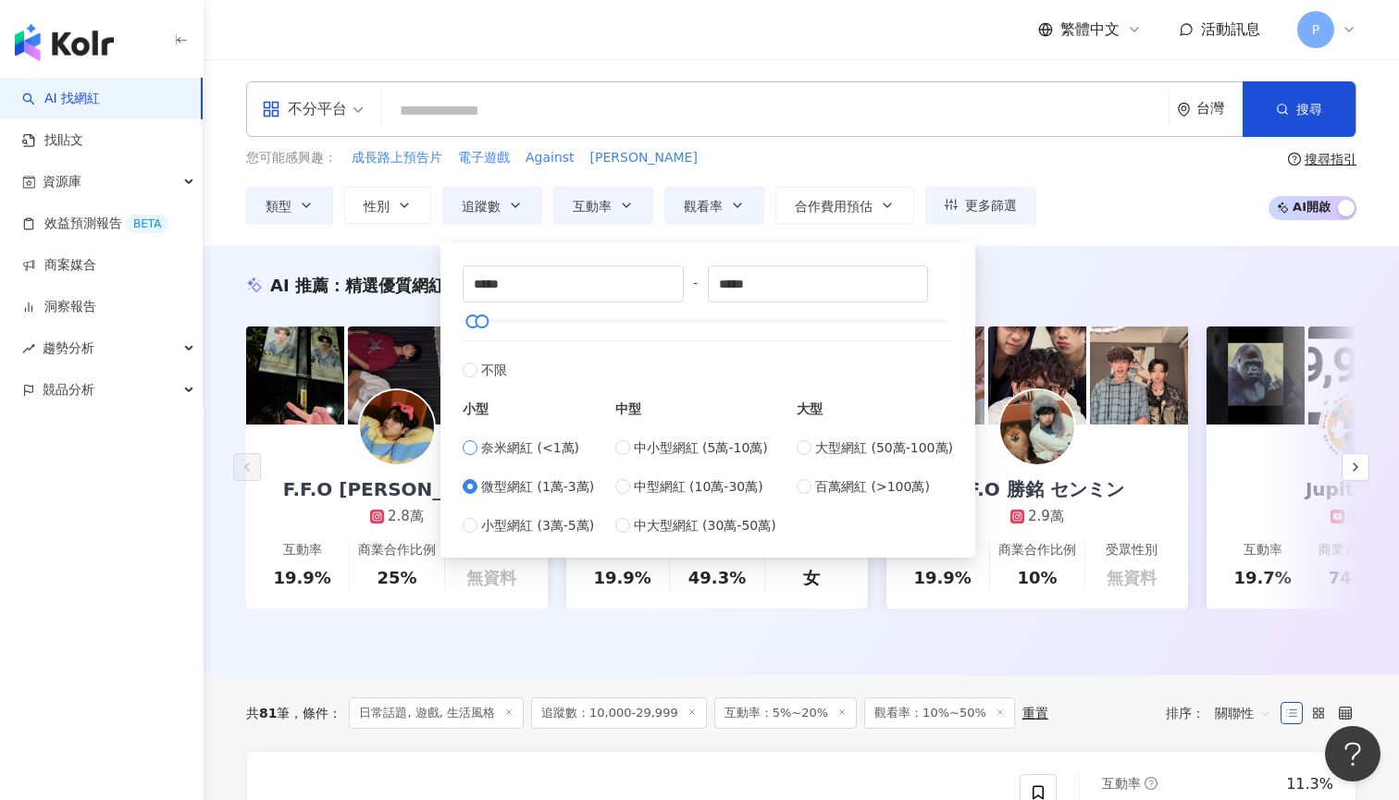
click at [536, 457] on span "奈米網紅 (<1萬)" at bounding box center [530, 448] width 98 height 20
type input "*"
type input "****"
click at [1101, 191] on div "您可能感興趣： 成長路上預告片 電子遊戲 Against Ibrahim 類型 性別 追蹤數 互動率 觀看率 合作費用預估 更多篩選 篩選條件 關於網紅 互動…" at bounding box center [801, 186] width 1110 height 76
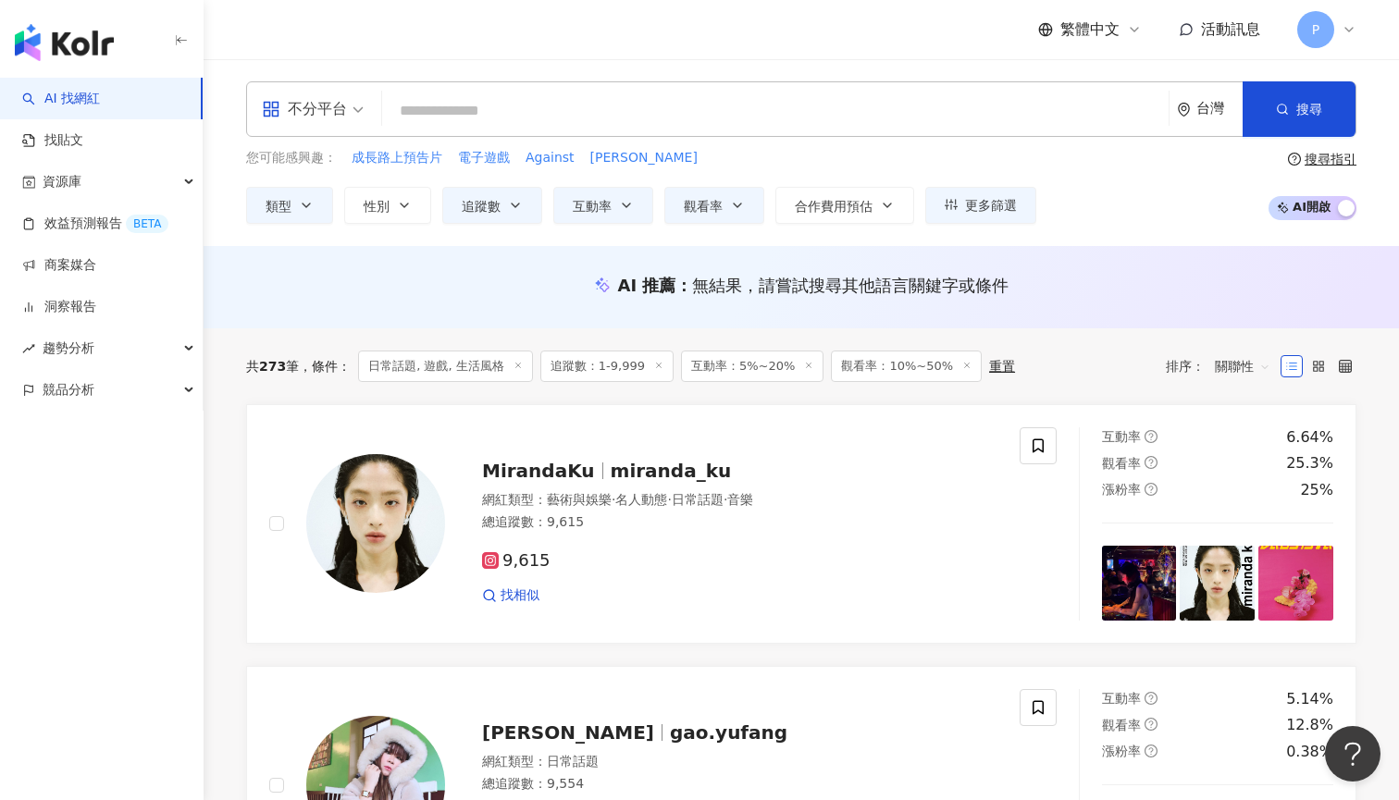
scroll to position [8, 0]
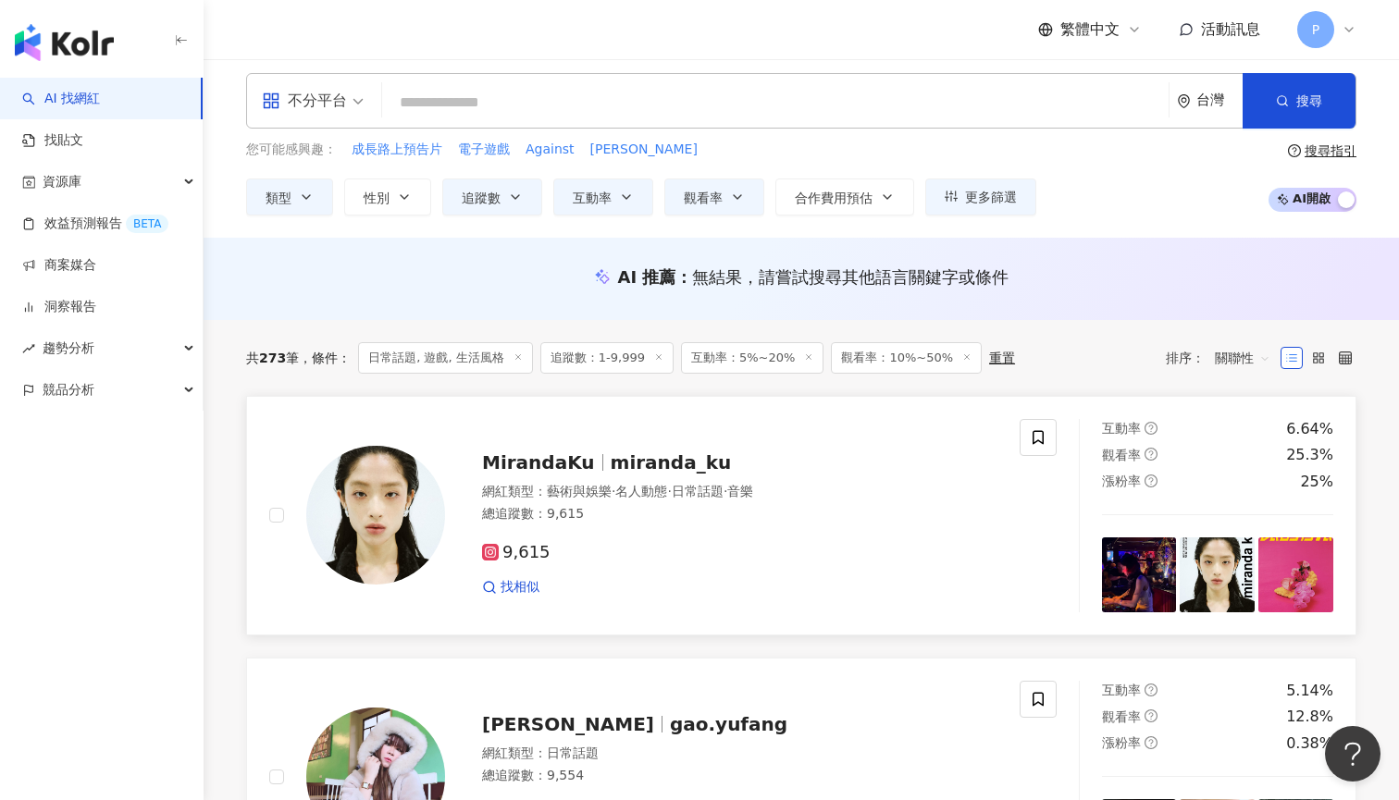
click at [585, 462] on span "MirandaKu" at bounding box center [546, 462] width 129 height 22
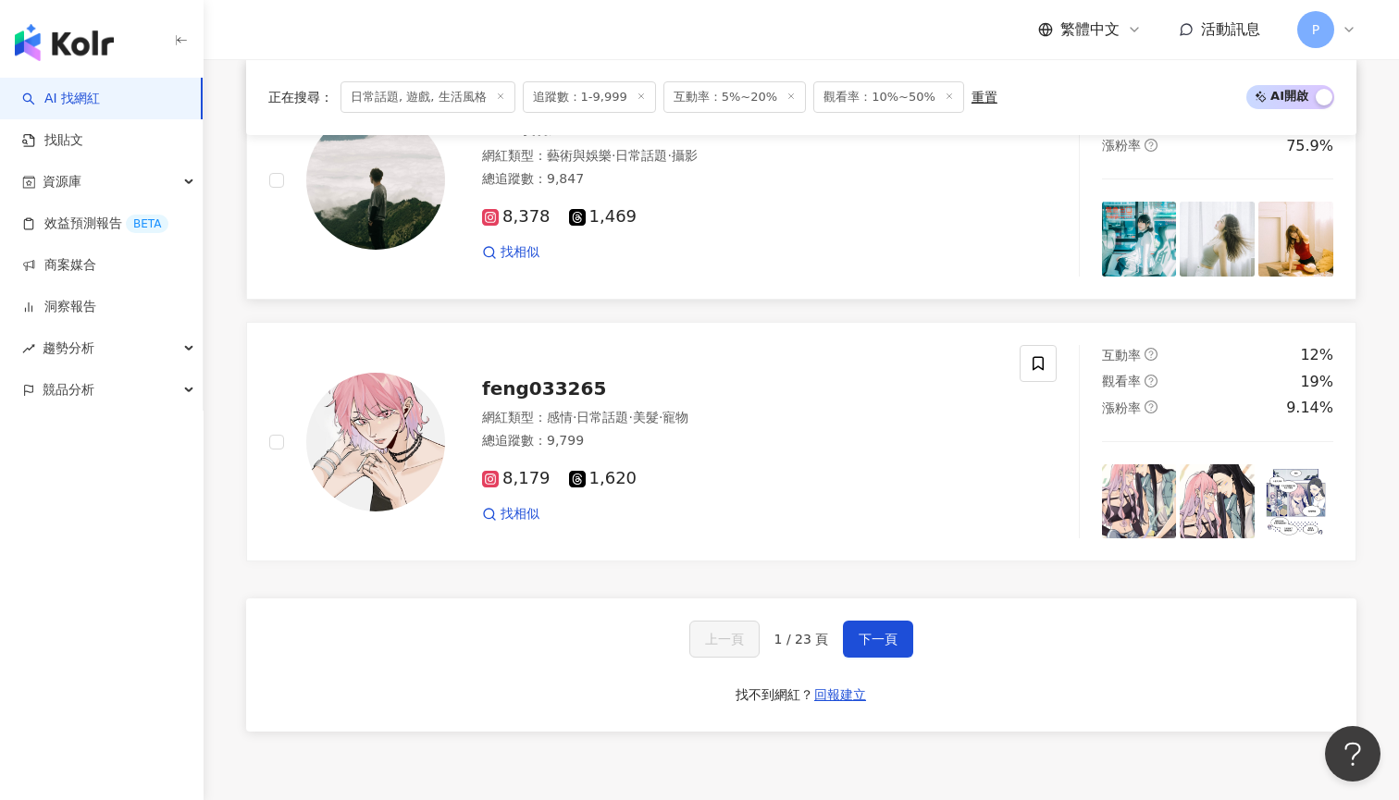
scroll to position [2978, 0]
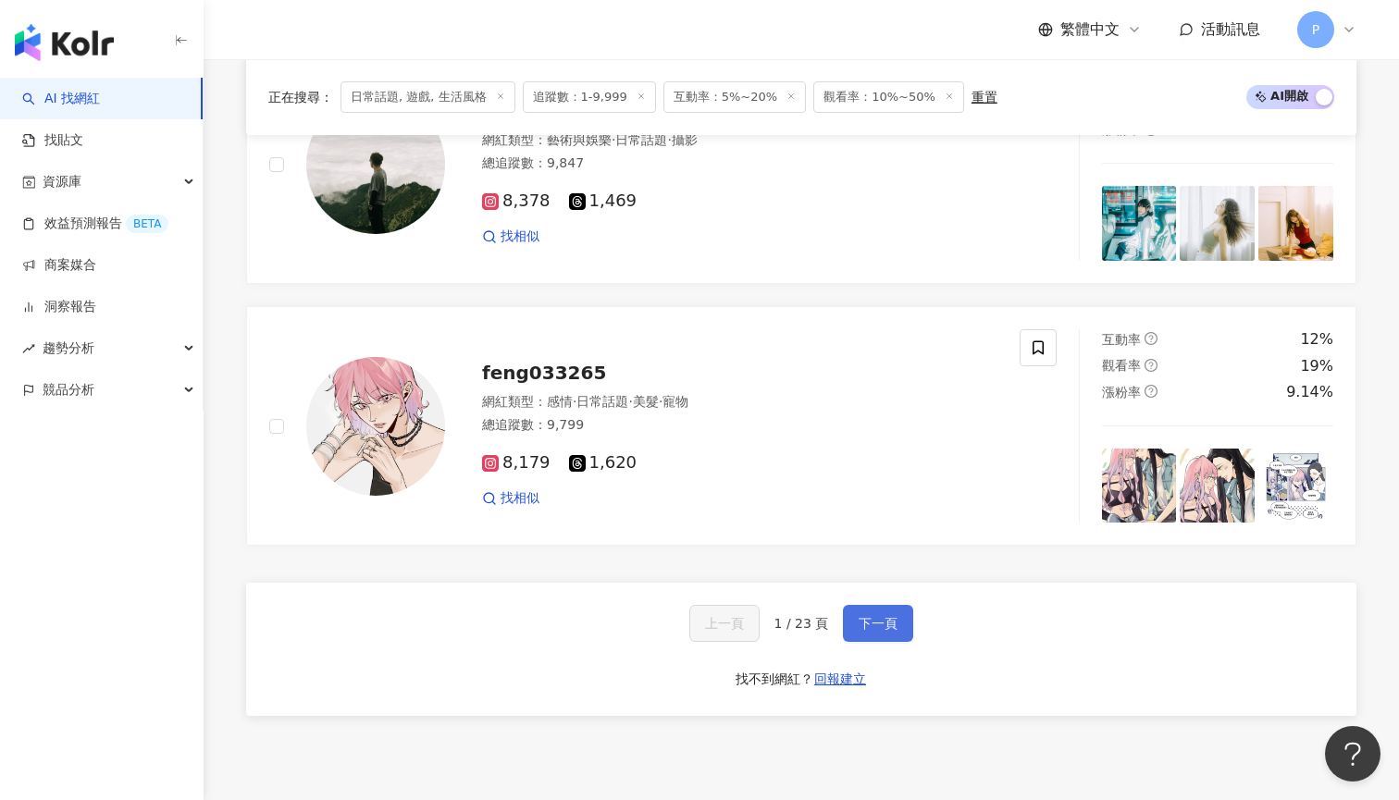
click at [880, 616] on span "下一頁" at bounding box center [877, 623] width 39 height 15
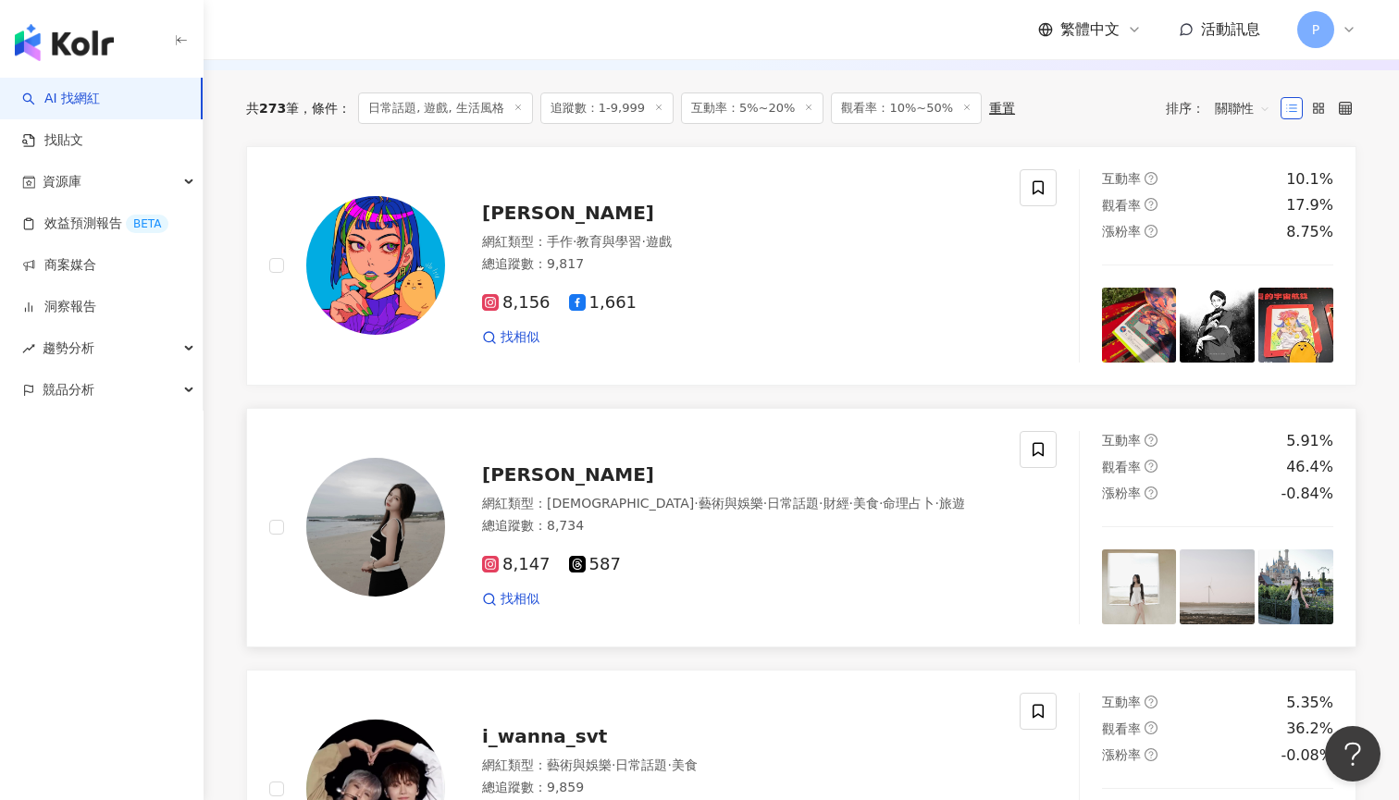
scroll to position [360, 0]
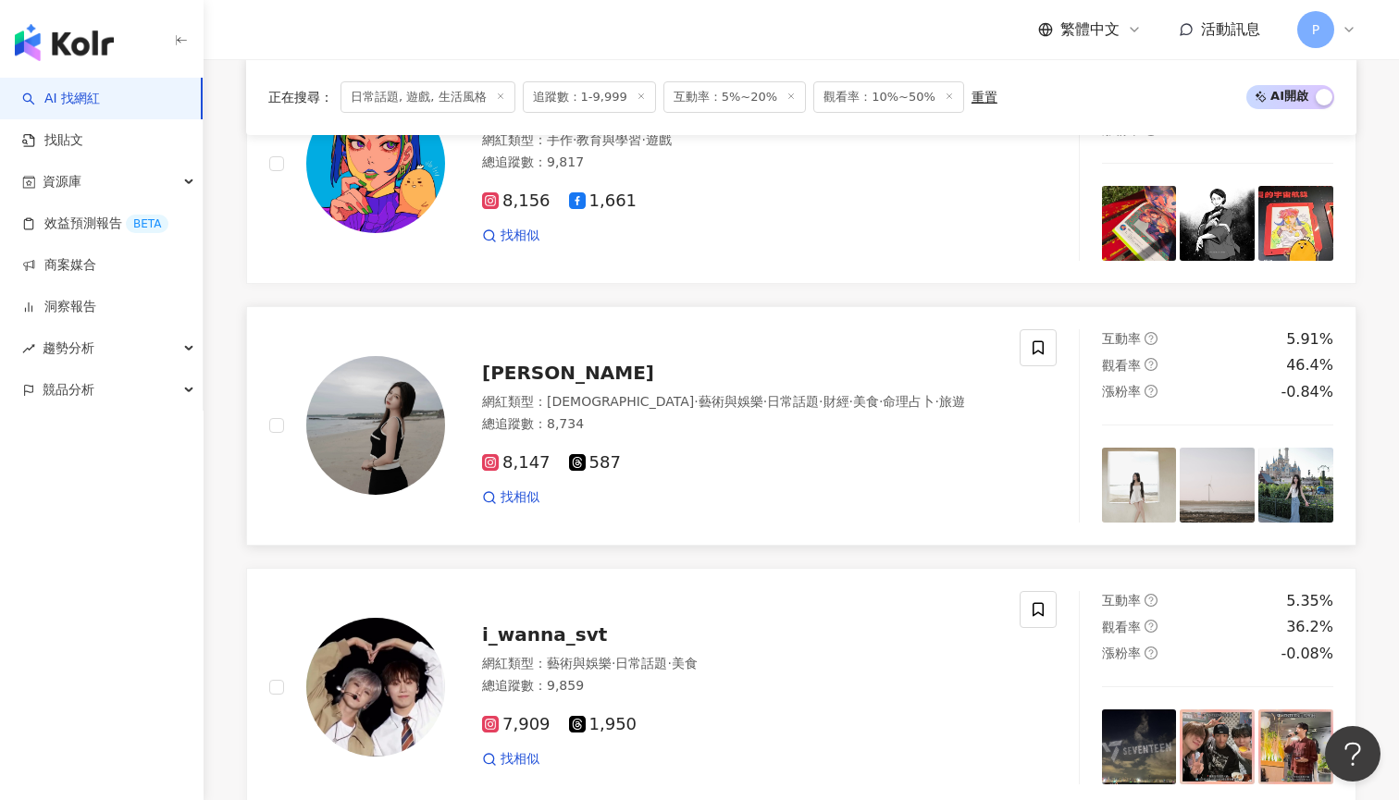
click at [545, 376] on div "緹緹" at bounding box center [739, 373] width 515 height 26
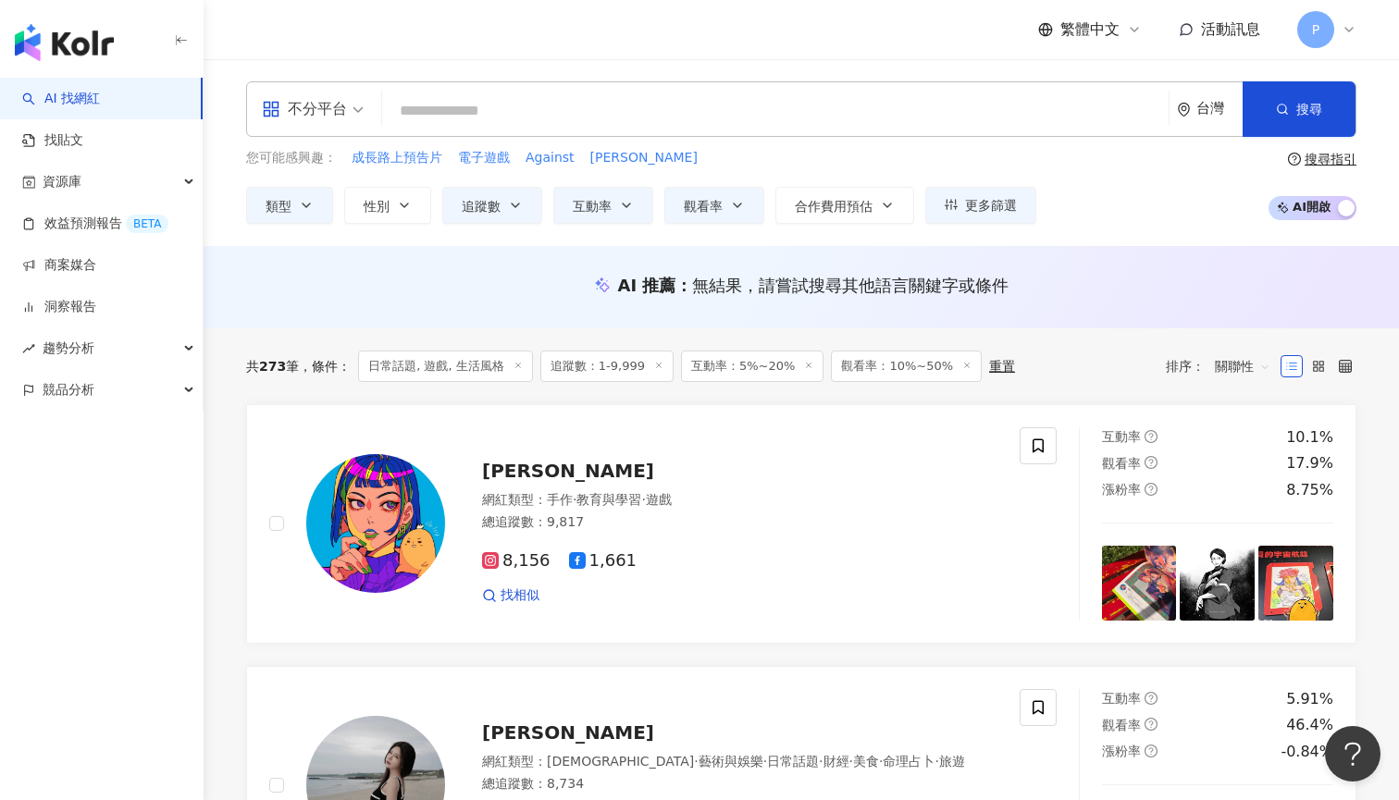
scroll to position [0, 0]
click at [436, 91] on div "不分平台 台灣 搜尋" at bounding box center [801, 108] width 1110 height 55
click at [447, 112] on input "search" at bounding box center [774, 110] width 771 height 35
paste input "*********"
type input "*********"
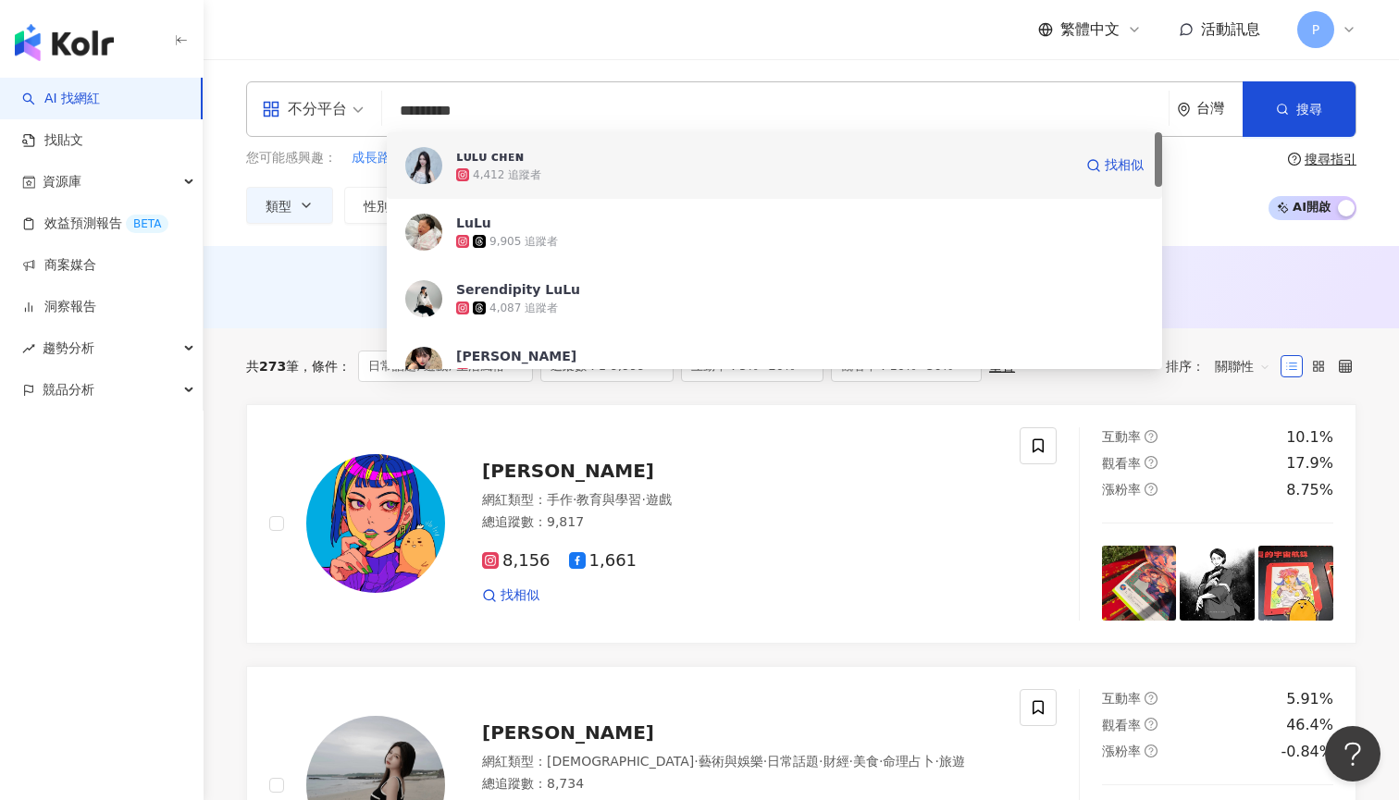
click at [546, 170] on div "4,412 追蹤者" at bounding box center [764, 175] width 616 height 18
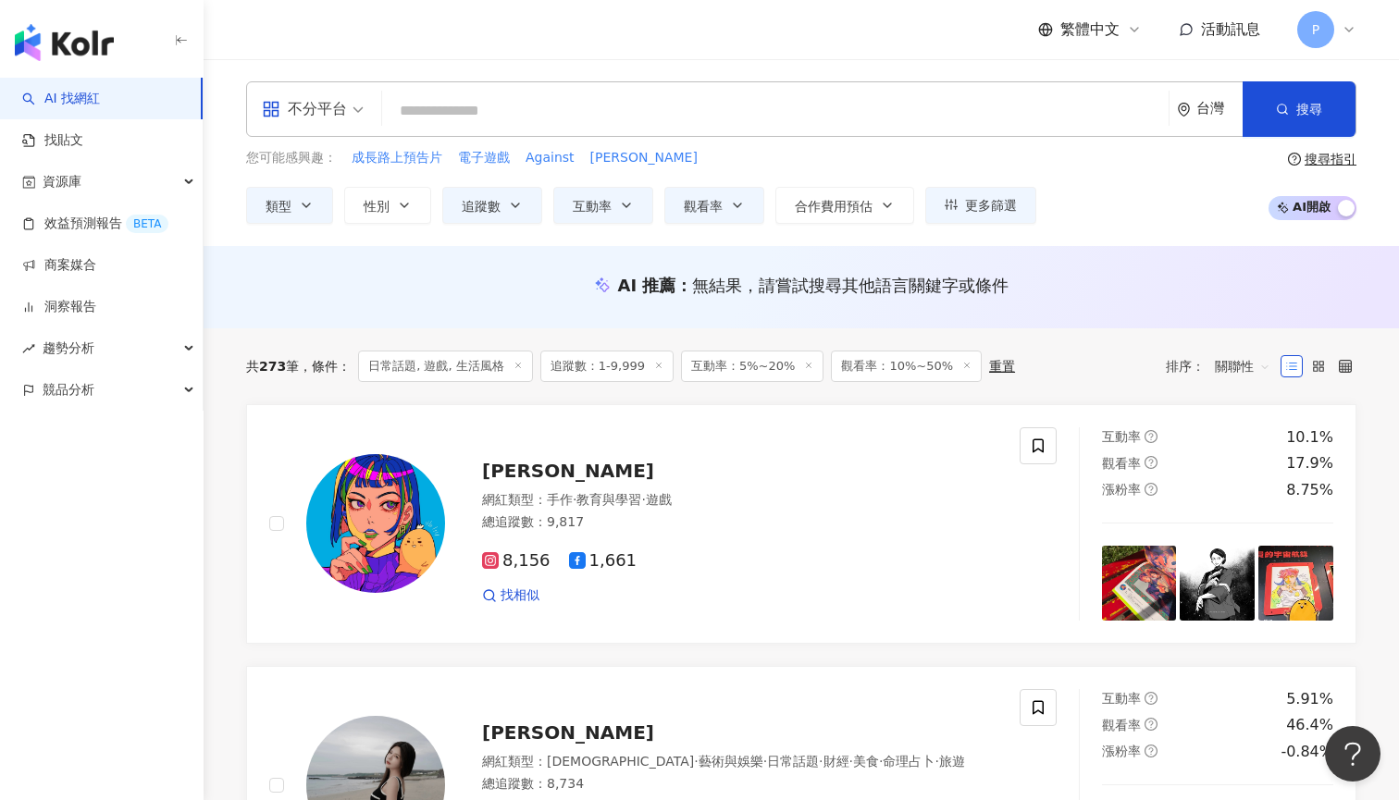
click at [494, 109] on input "search" at bounding box center [774, 110] width 771 height 35
paste input "*********"
type input "*********"
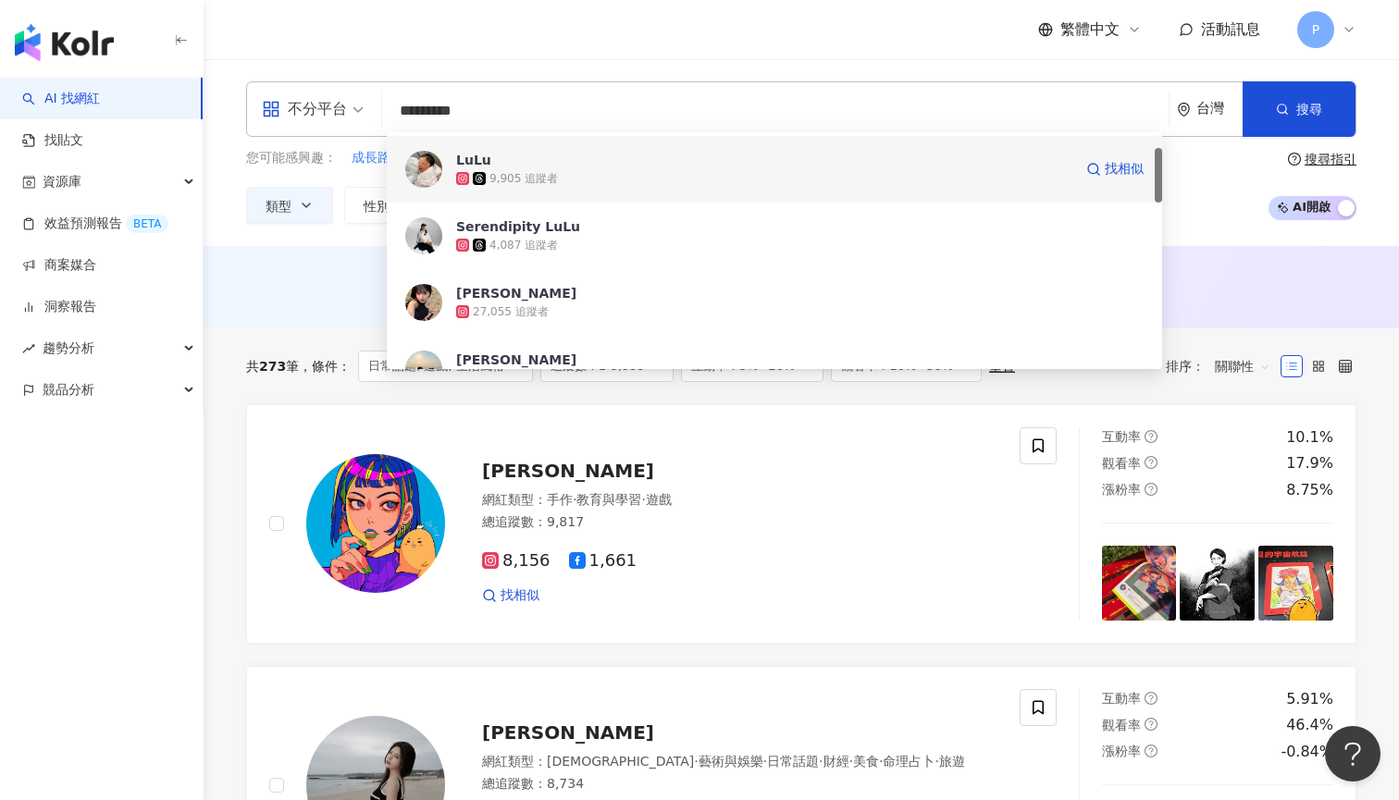
scroll to position [67, 0]
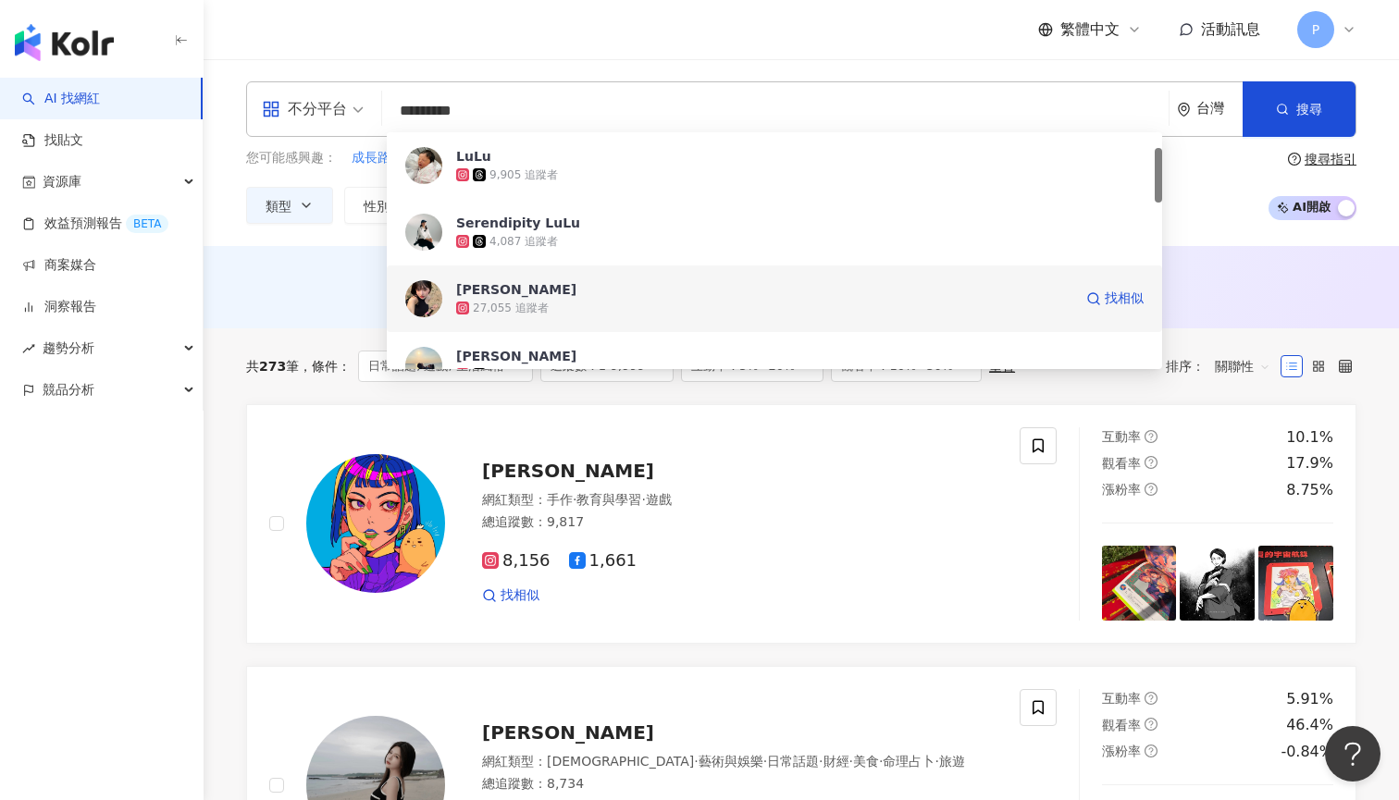
click at [493, 296] on span "璐璐" at bounding box center [764, 289] width 616 height 18
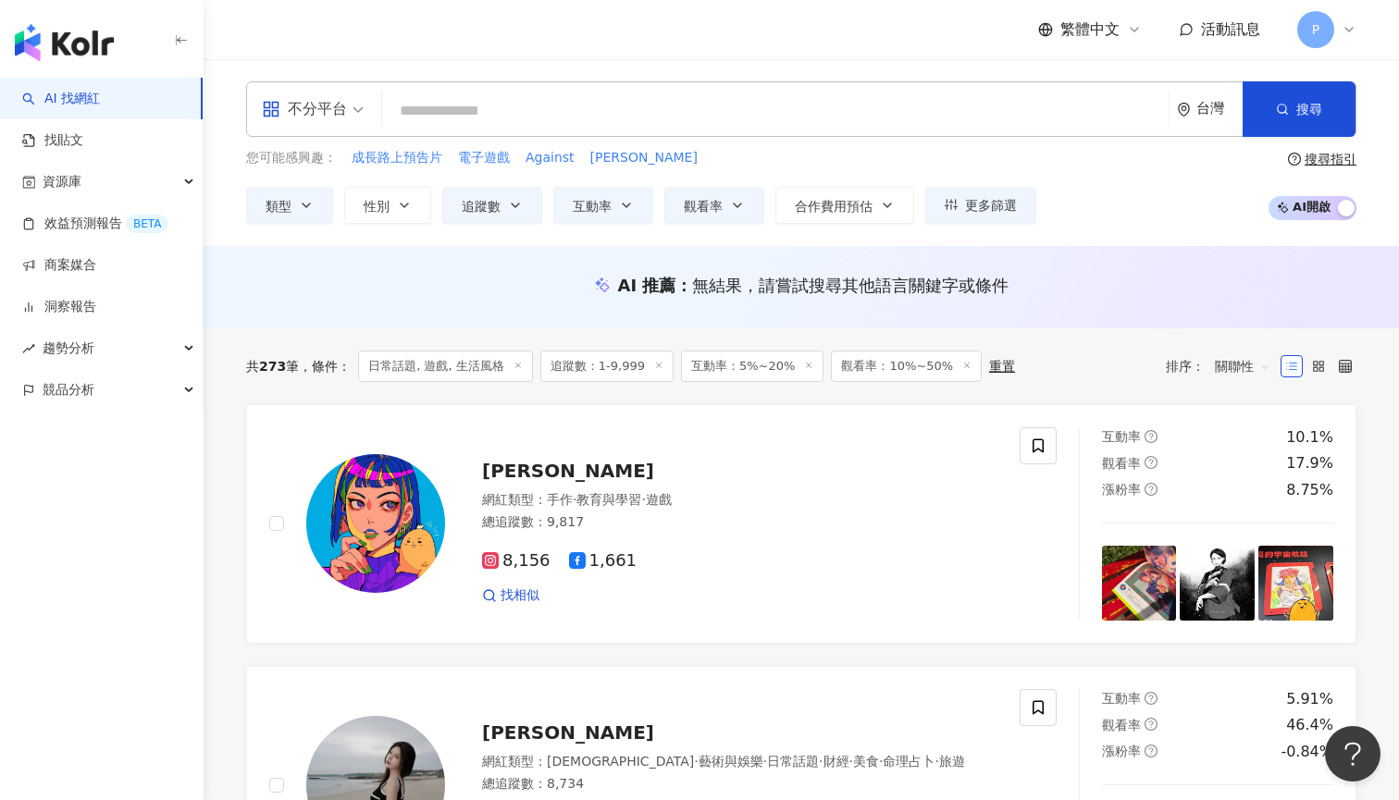
click at [484, 124] on input "search" at bounding box center [774, 110] width 771 height 35
paste input "***"
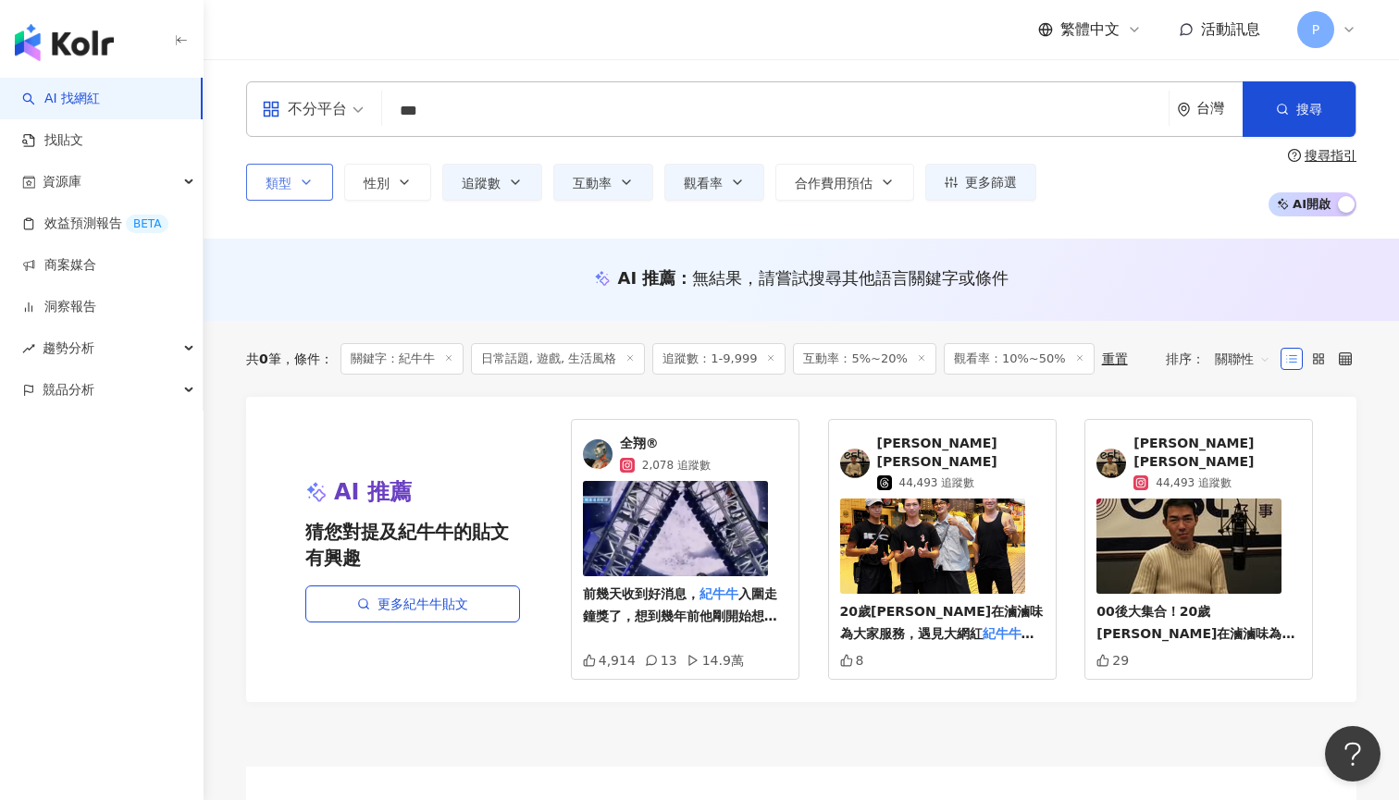
type input "***"
click at [296, 172] on button "類型" at bounding box center [289, 182] width 87 height 37
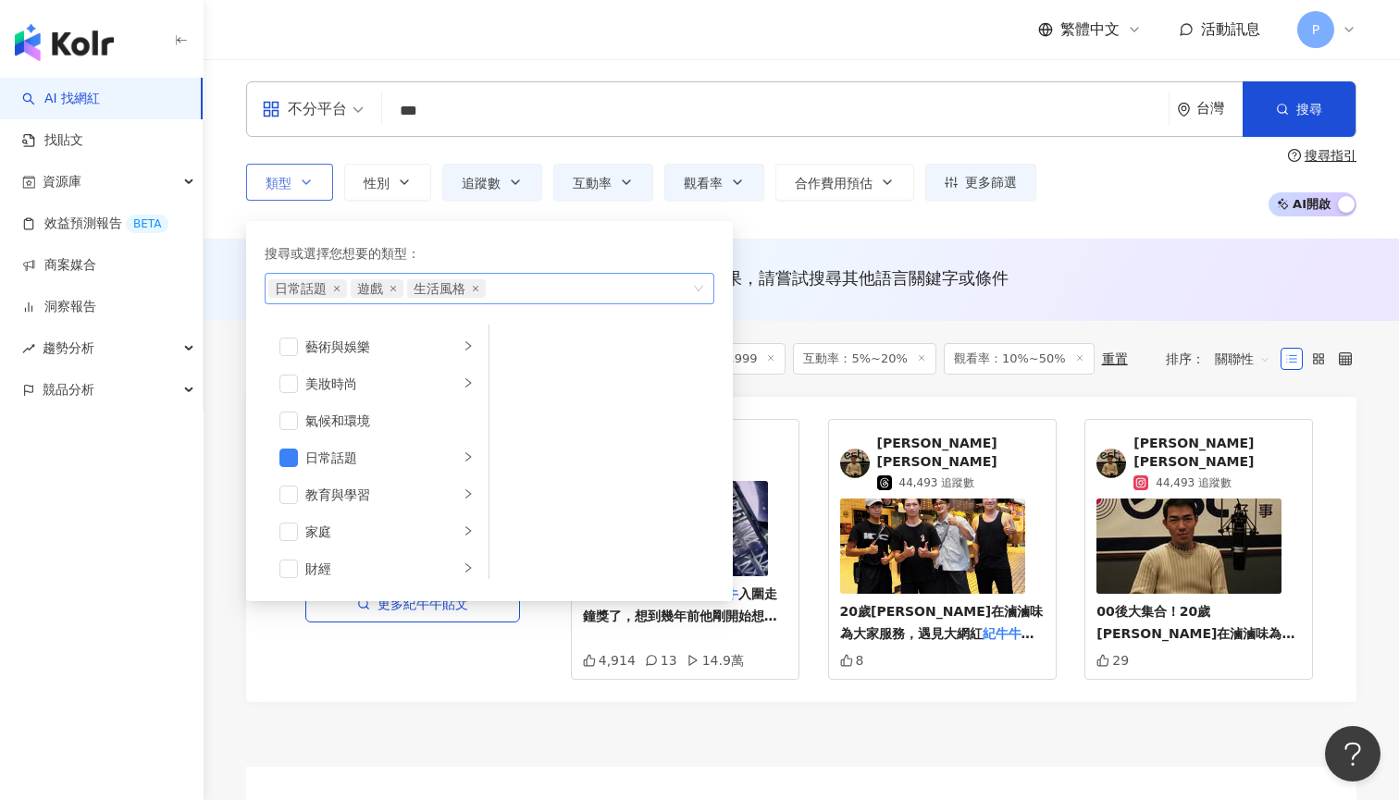
click at [339, 286] on span "日常話題" at bounding box center [307, 288] width 79 height 18
click at [337, 286] on icon "close" at bounding box center [336, 288] width 7 height 7
click at [337, 286] on span "生活風格" at bounding box center [357, 288] width 52 height 18
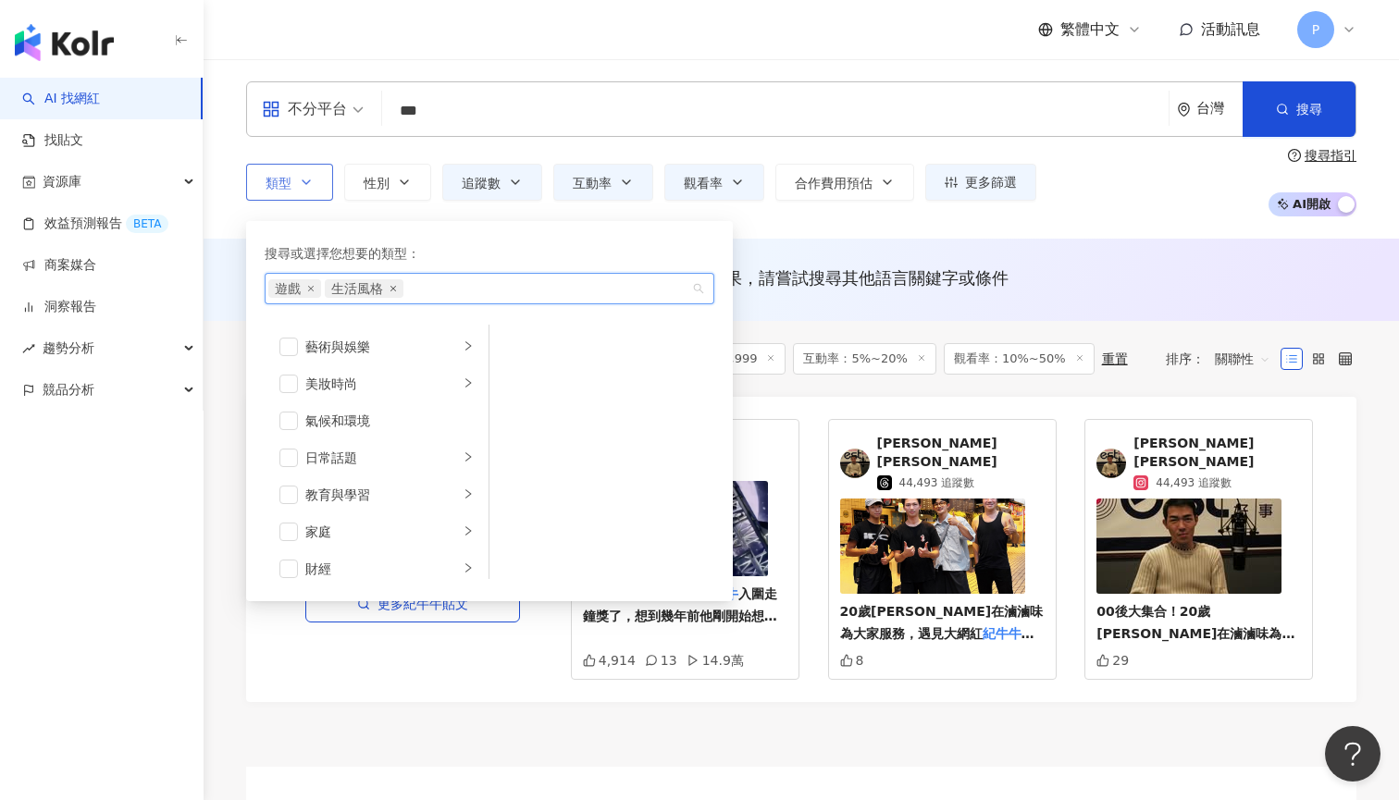
click at [390, 290] on icon "close" at bounding box center [393, 289] width 6 height 6
click at [312, 292] on span "遊戲" at bounding box center [294, 288] width 53 height 18
click at [479, 162] on div "類型 搜尋或選擇您想要的類型： 遊戲 藝術與娛樂 美妝時尚 氣候和環境 日常話題 教育與學習 家庭 財經 美食 命理占卜 遊戲 法政社會 生活風格 影視娛樂 …" at bounding box center [801, 182] width 1110 height 68
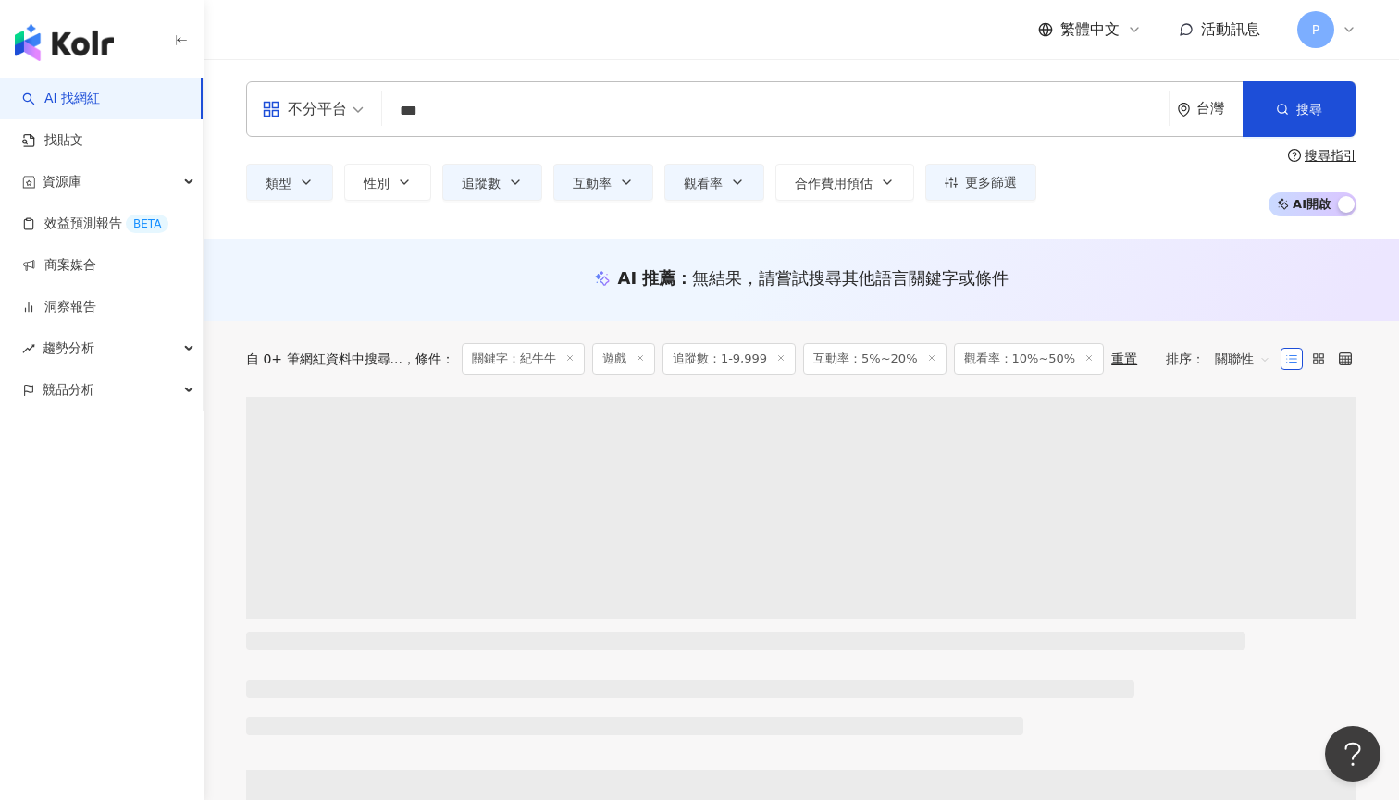
click at [512, 110] on input "***" at bounding box center [774, 110] width 771 height 35
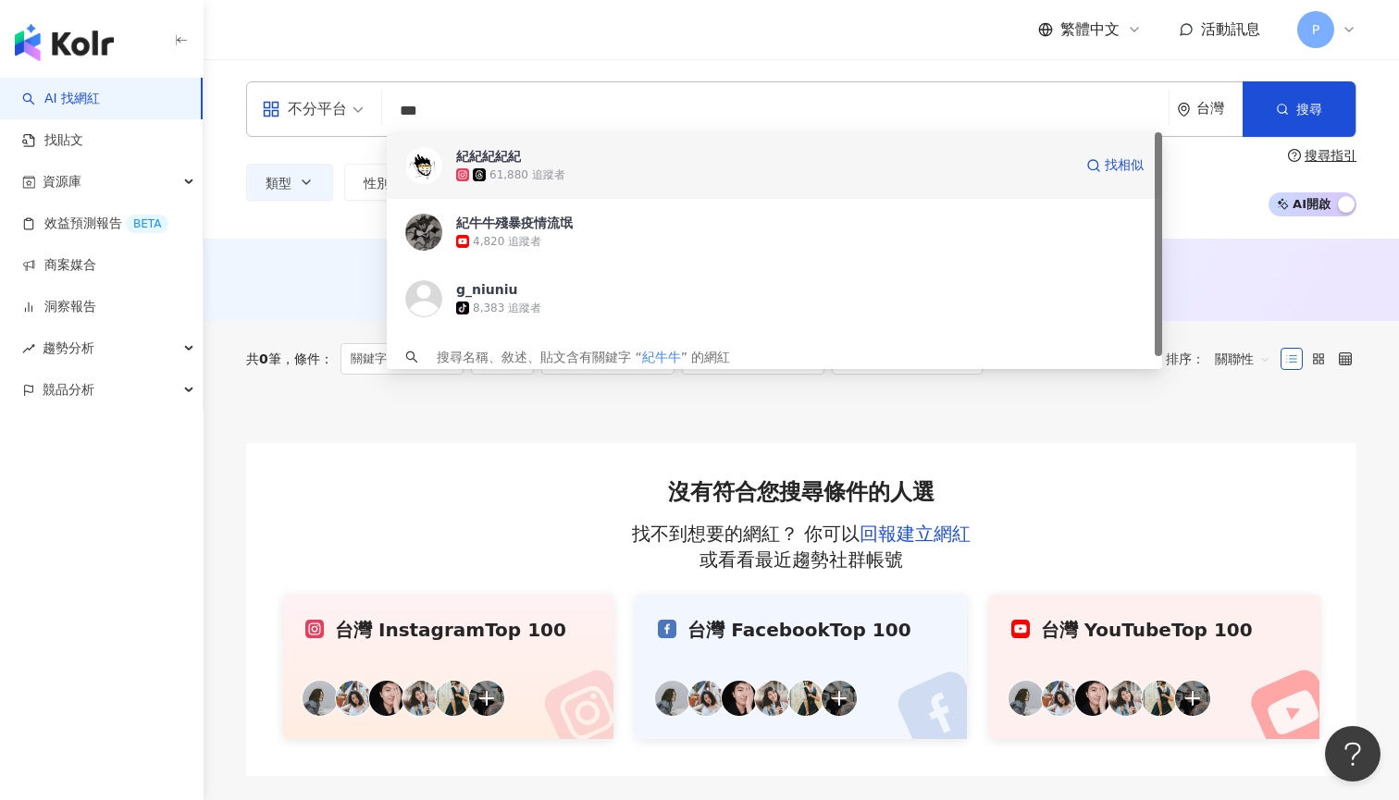
click at [515, 150] on div "紀紀紀紀紀" at bounding box center [488, 156] width 65 height 18
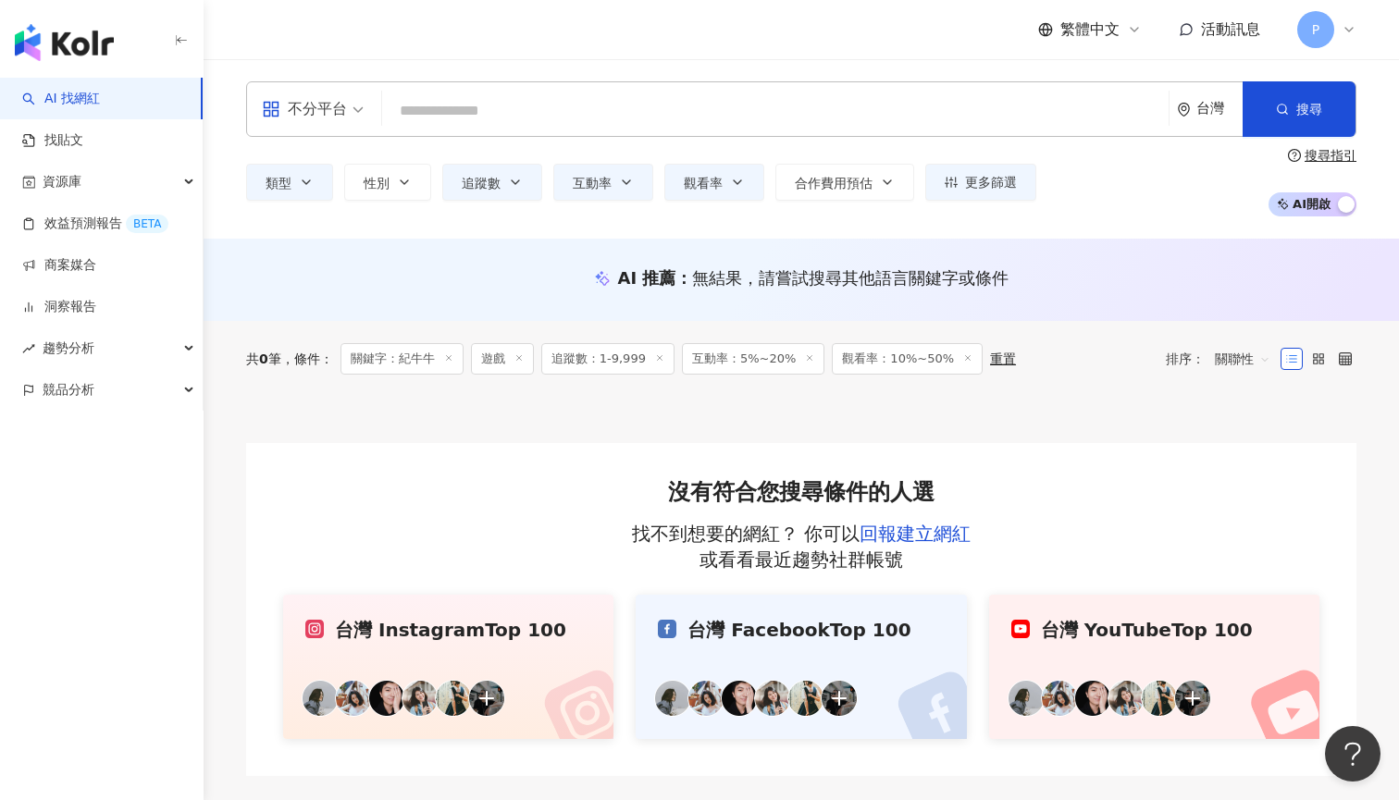
click at [546, 106] on input "search" at bounding box center [774, 110] width 771 height 35
paste input "**********"
type input "**********"
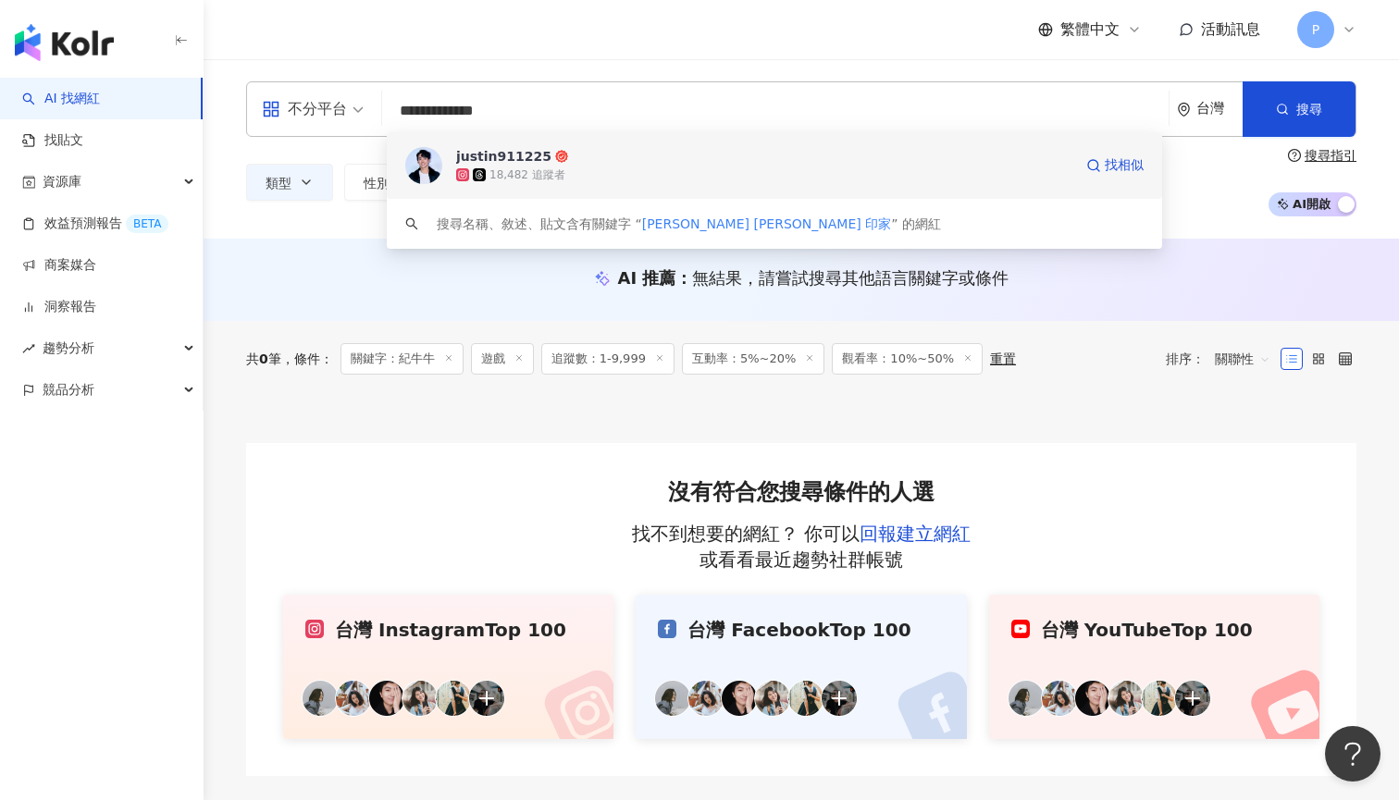
click at [457, 174] on icon at bounding box center [462, 174] width 13 height 13
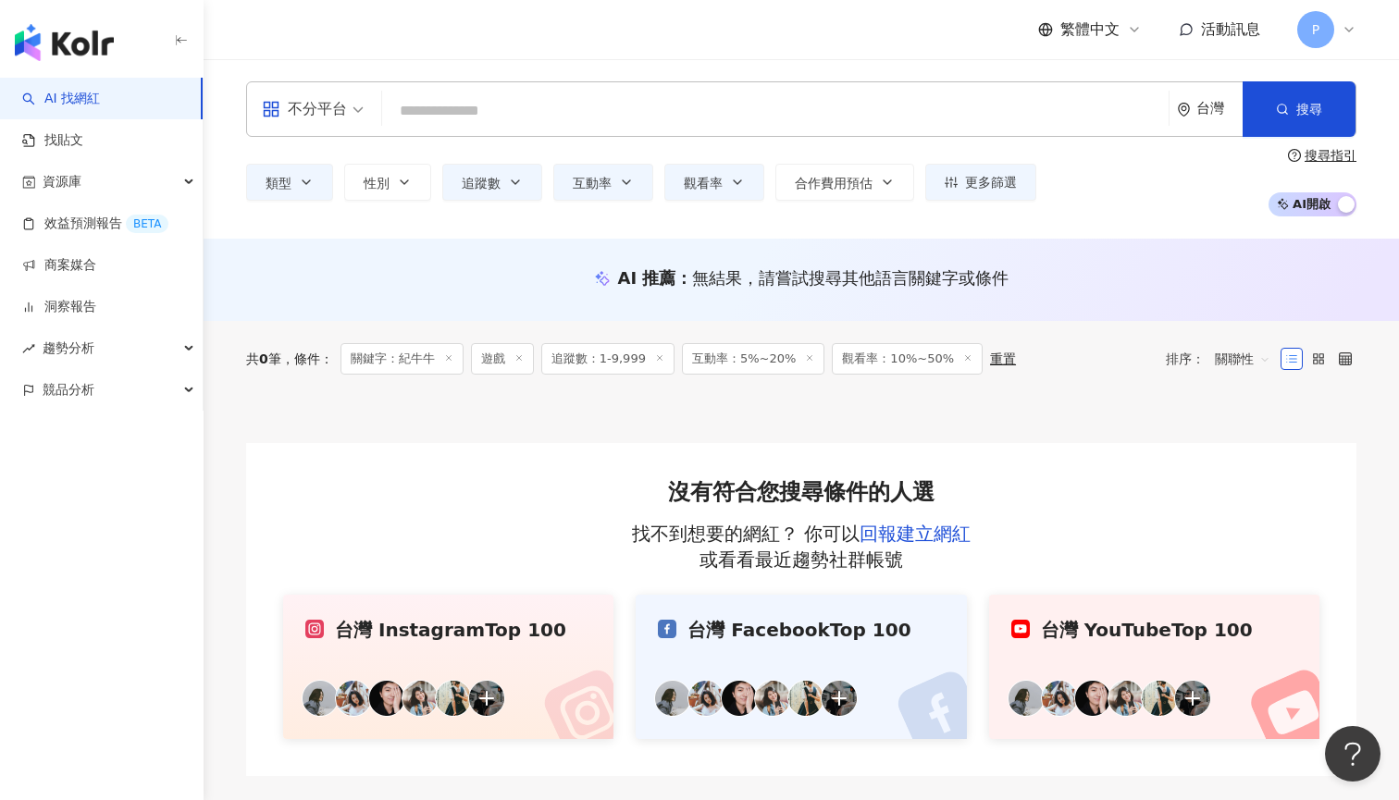
click at [475, 93] on input "search" at bounding box center [774, 110] width 771 height 35
paste input "***"
type input "***"
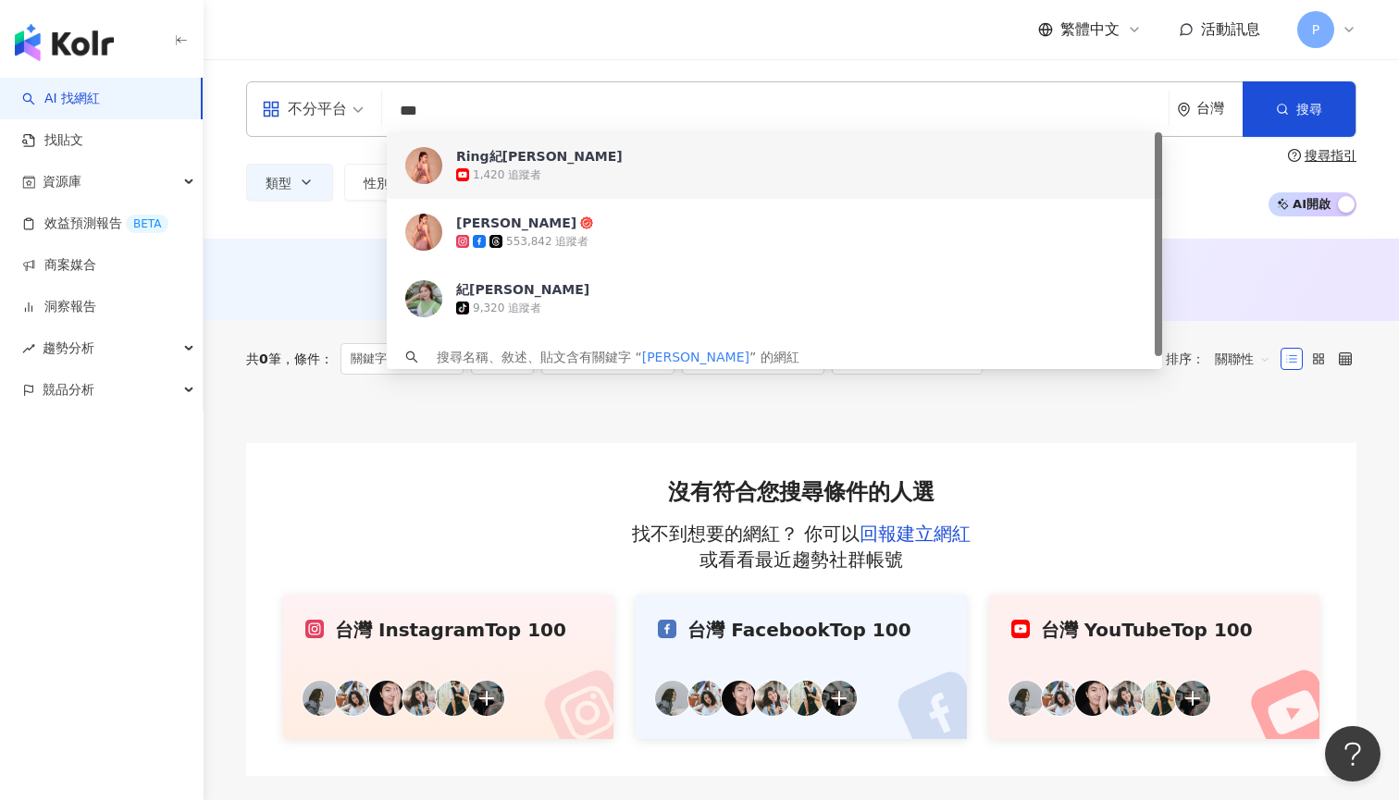
click at [467, 185] on div "Ring紀艾希 1,420 追蹤者" at bounding box center [774, 165] width 775 height 67
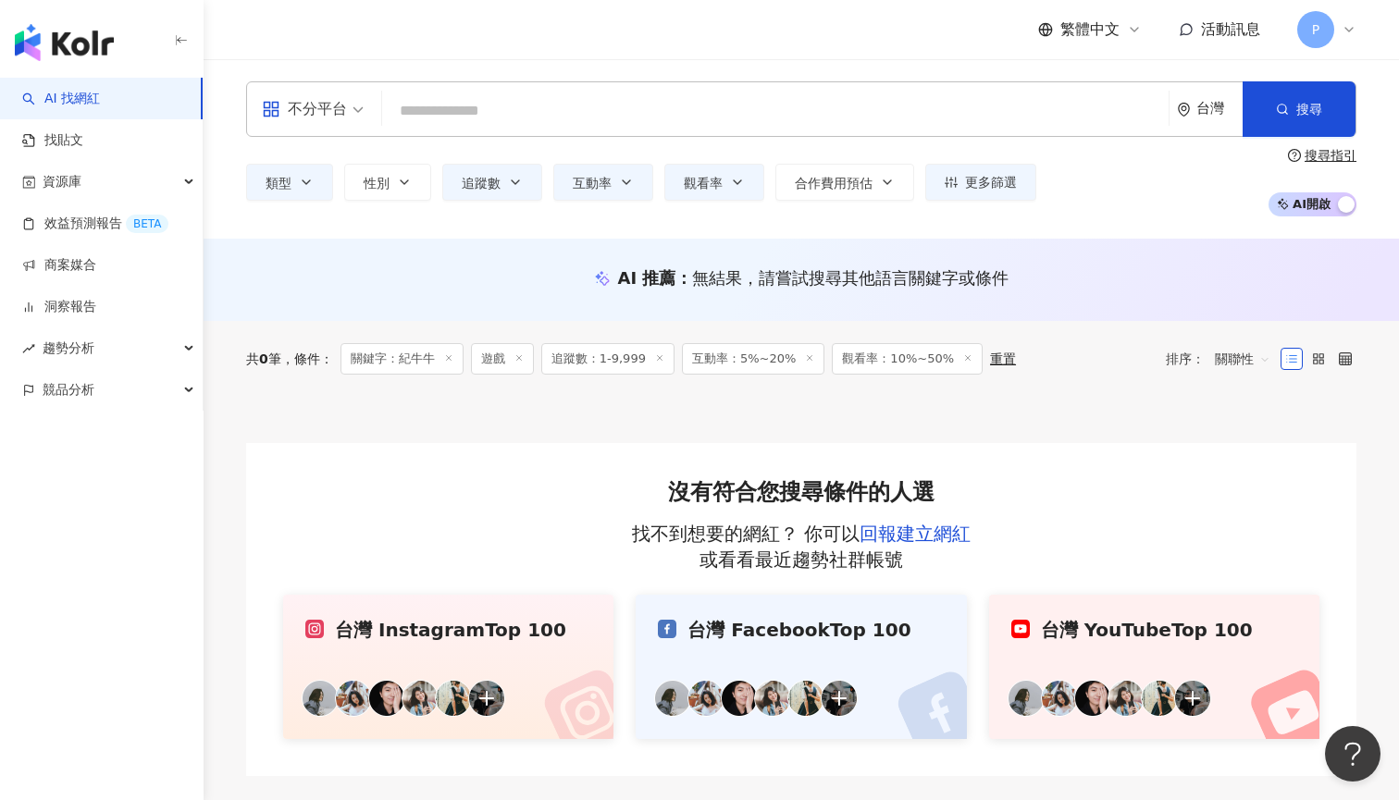
click at [484, 110] on input "search" at bounding box center [774, 110] width 771 height 35
paste input "***"
type input "***"
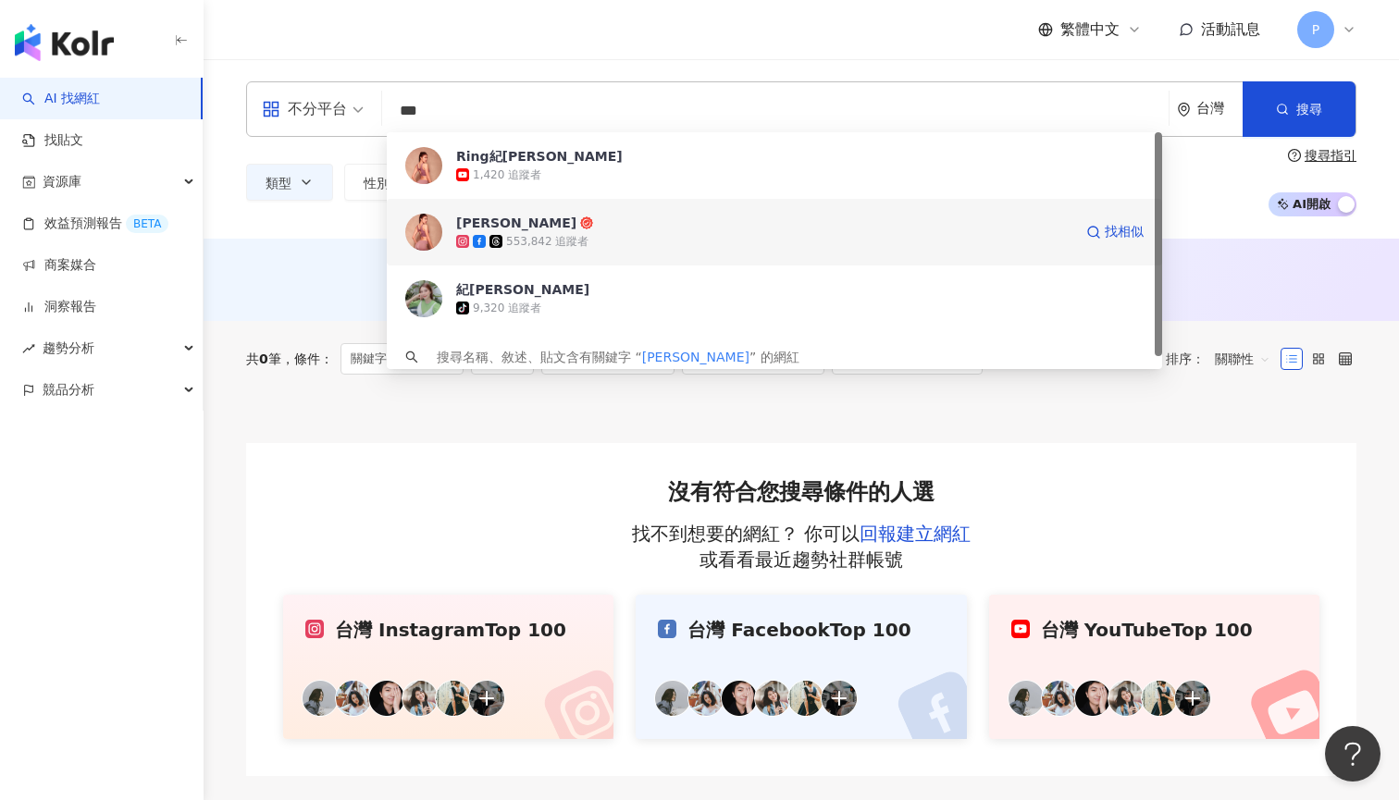
click at [536, 240] on div "553,842 追蹤者" at bounding box center [547, 242] width 82 height 16
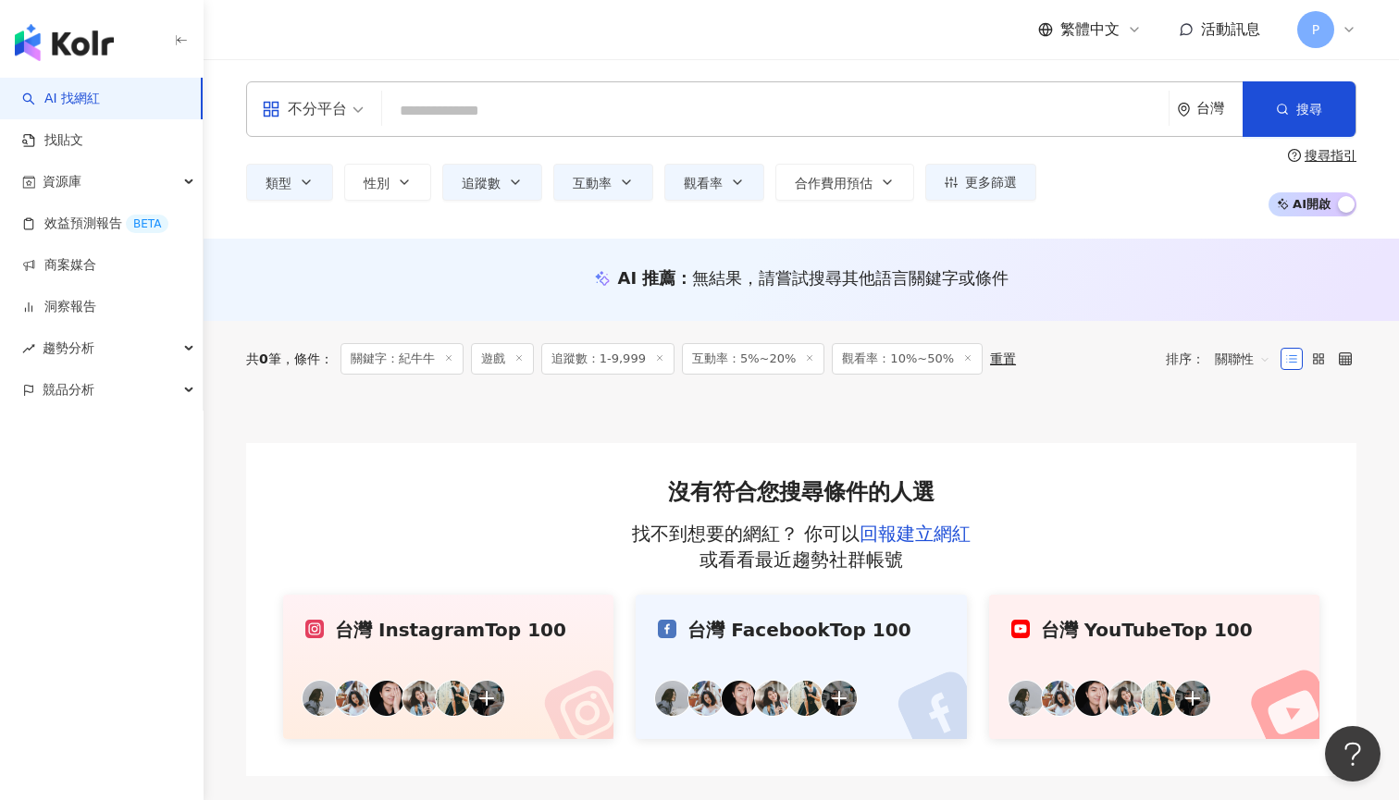
click at [438, 108] on input "search" at bounding box center [774, 110] width 771 height 35
paste input "**********"
type input "**********"
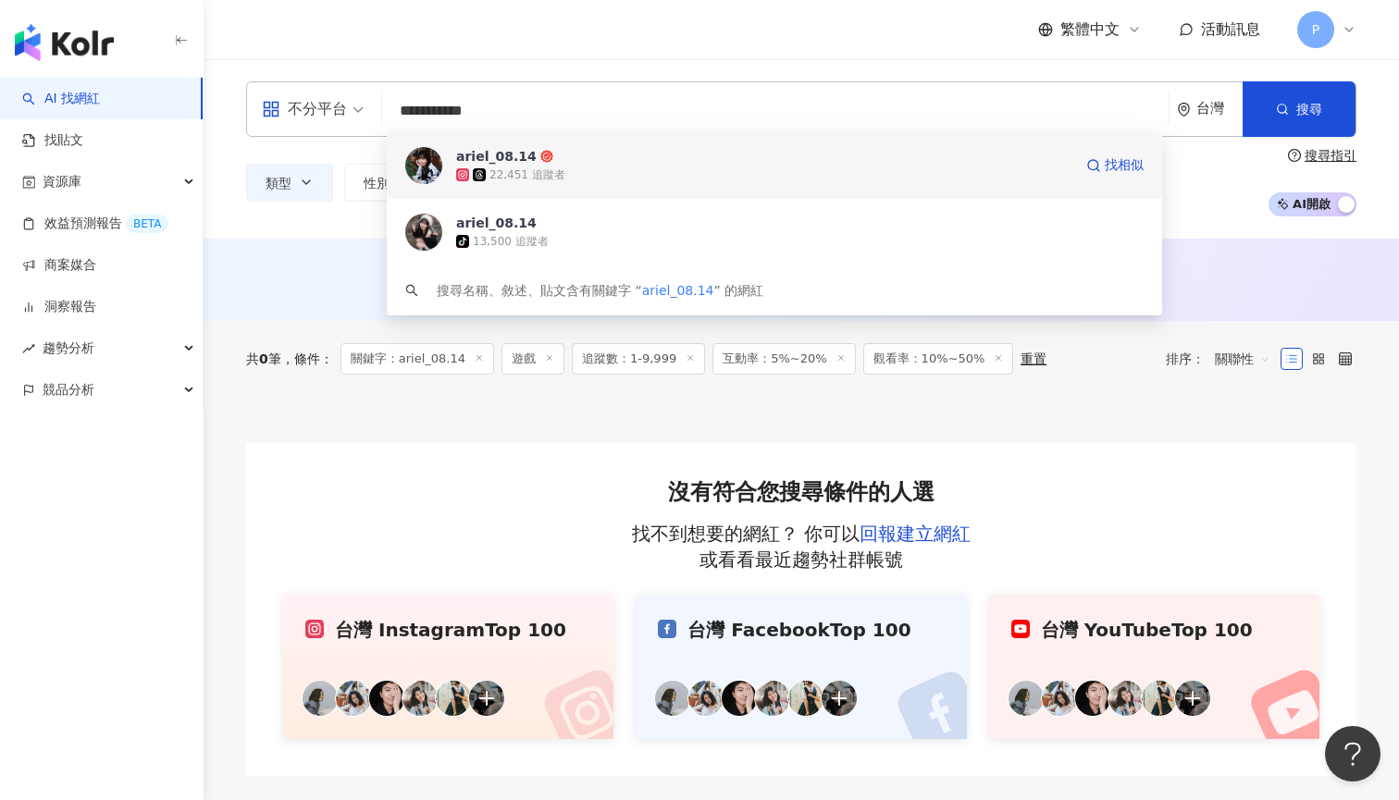
click at [502, 161] on div "ariel_08.14" at bounding box center [496, 156] width 80 height 18
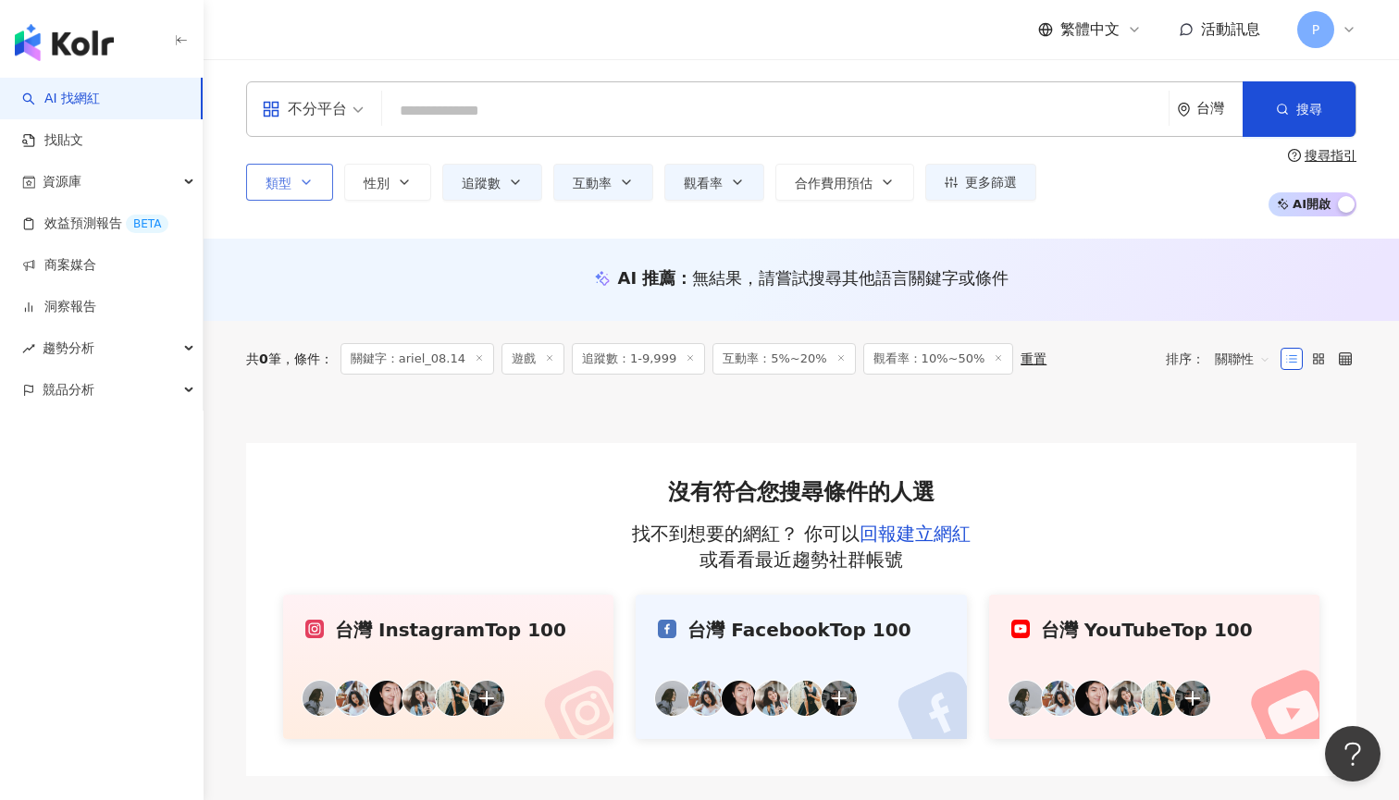
click at [583, 105] on input "search" at bounding box center [774, 110] width 771 height 35
click at [297, 196] on button "類型" at bounding box center [289, 182] width 87 height 37
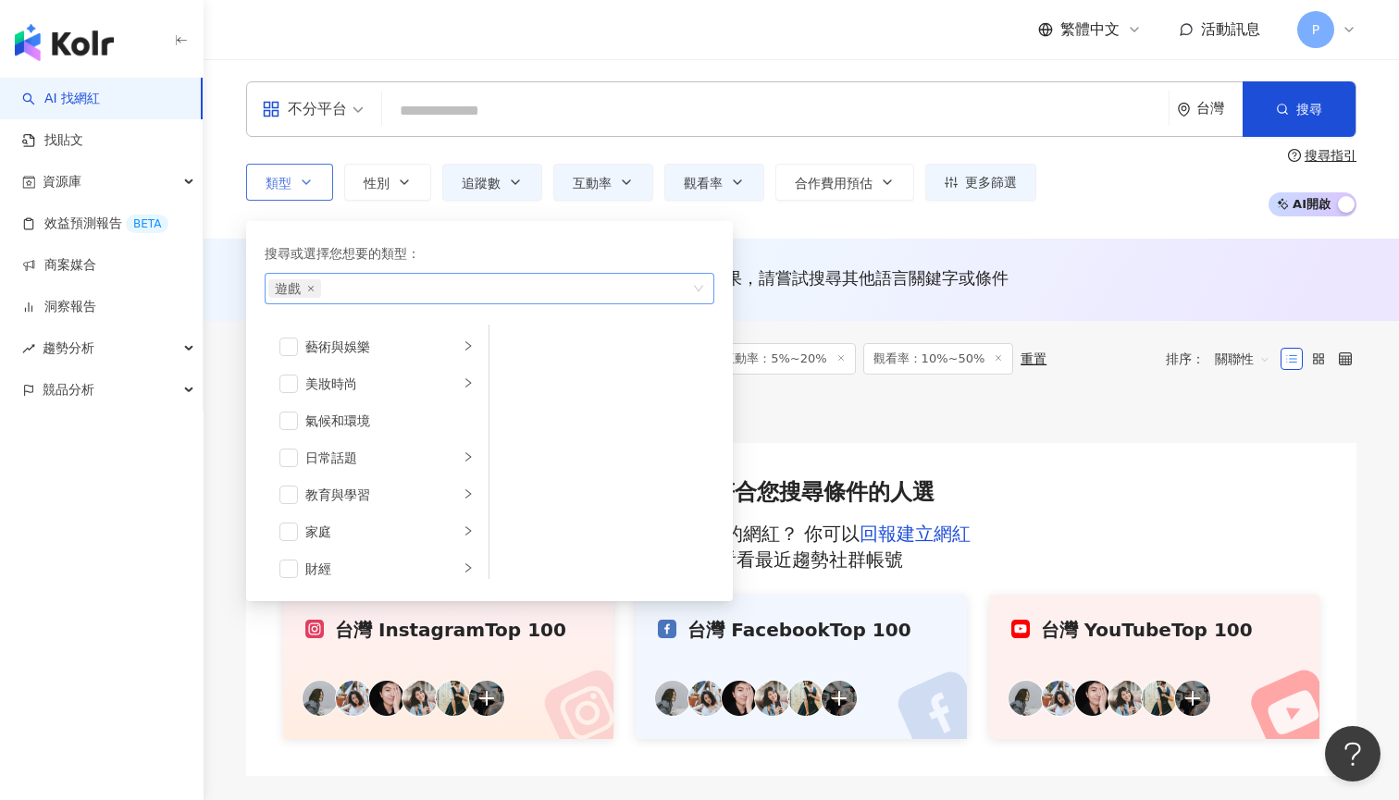
click at [314, 290] on span "遊戲" at bounding box center [294, 288] width 53 height 18
click at [309, 290] on icon "close" at bounding box center [310, 288] width 7 height 7
click at [506, 168] on button "追蹤數" at bounding box center [492, 182] width 100 height 37
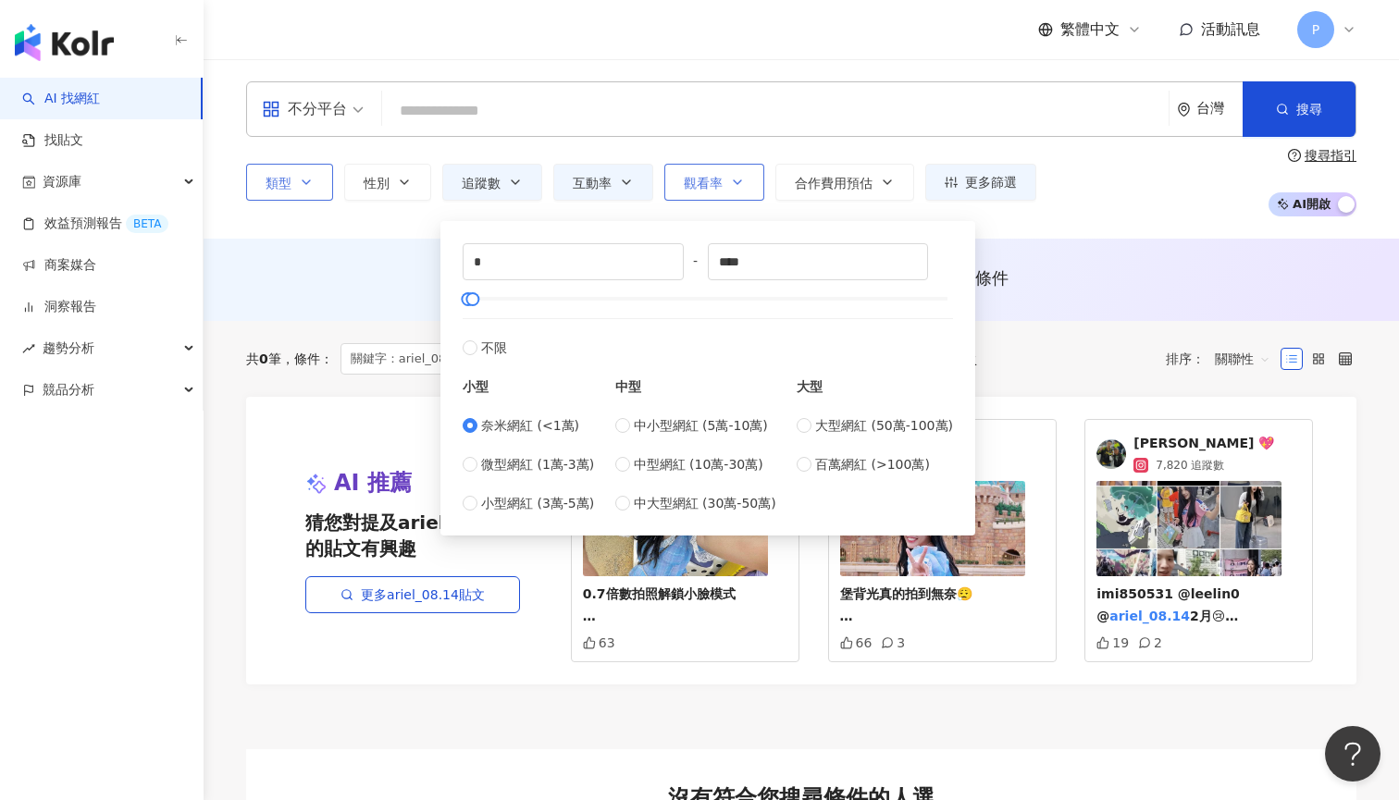
click at [730, 187] on icon "button" at bounding box center [737, 182] width 15 height 15
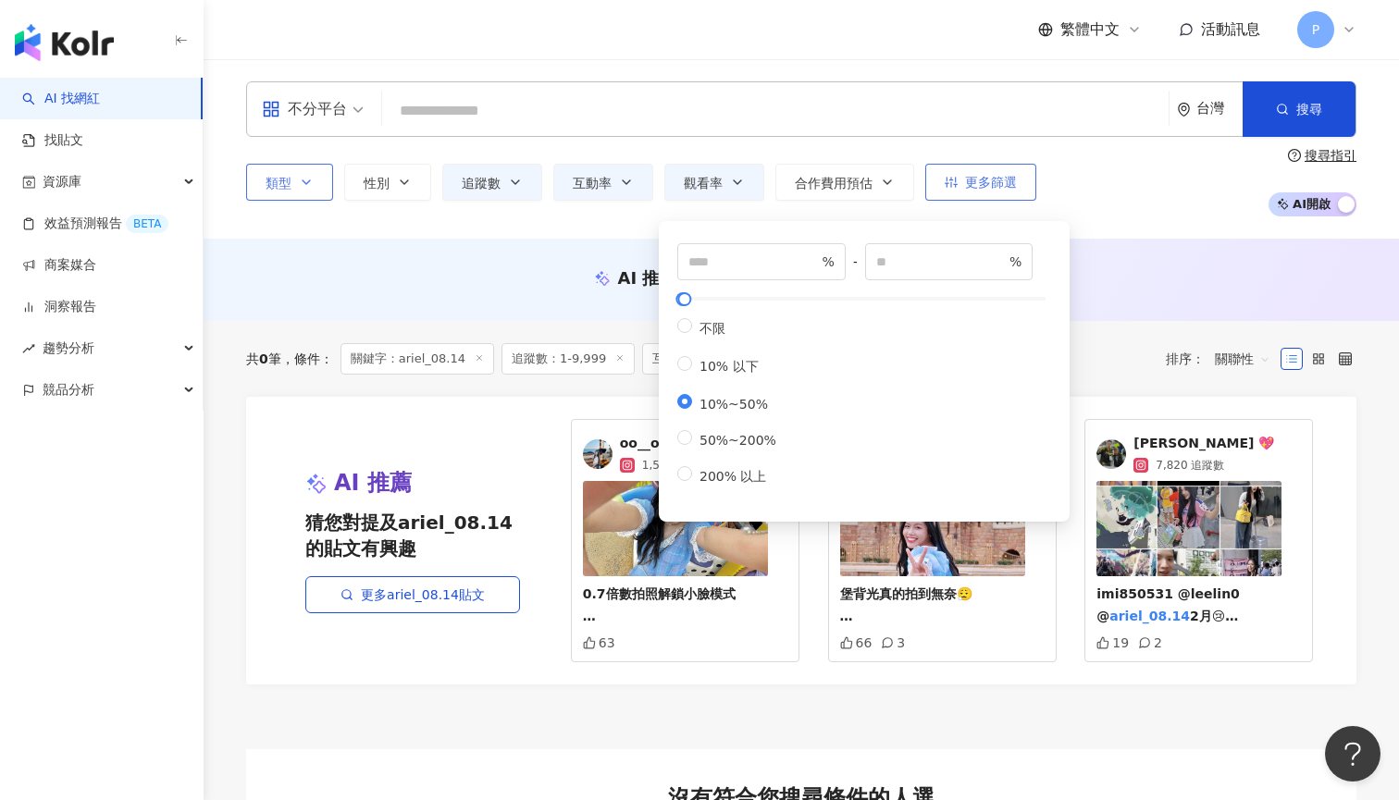
click at [999, 179] on span "更多篩選" at bounding box center [991, 182] width 52 height 15
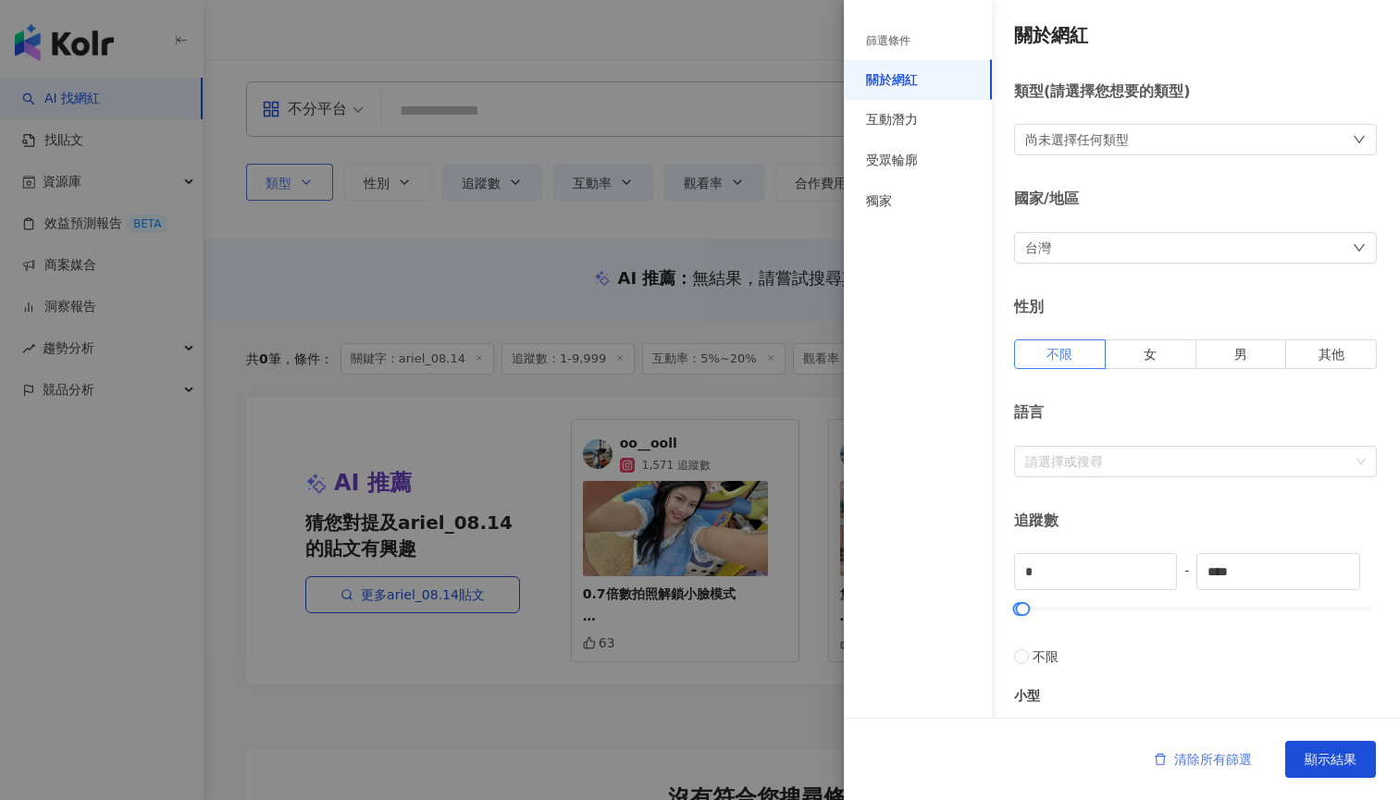
click at [1215, 758] on span "清除所有篩選" at bounding box center [1213, 759] width 78 height 15
type input "*******"
click at [1215, 758] on span "清除所有篩選" at bounding box center [1213, 759] width 78 height 15
click at [740, 221] on div at bounding box center [699, 400] width 1399 height 800
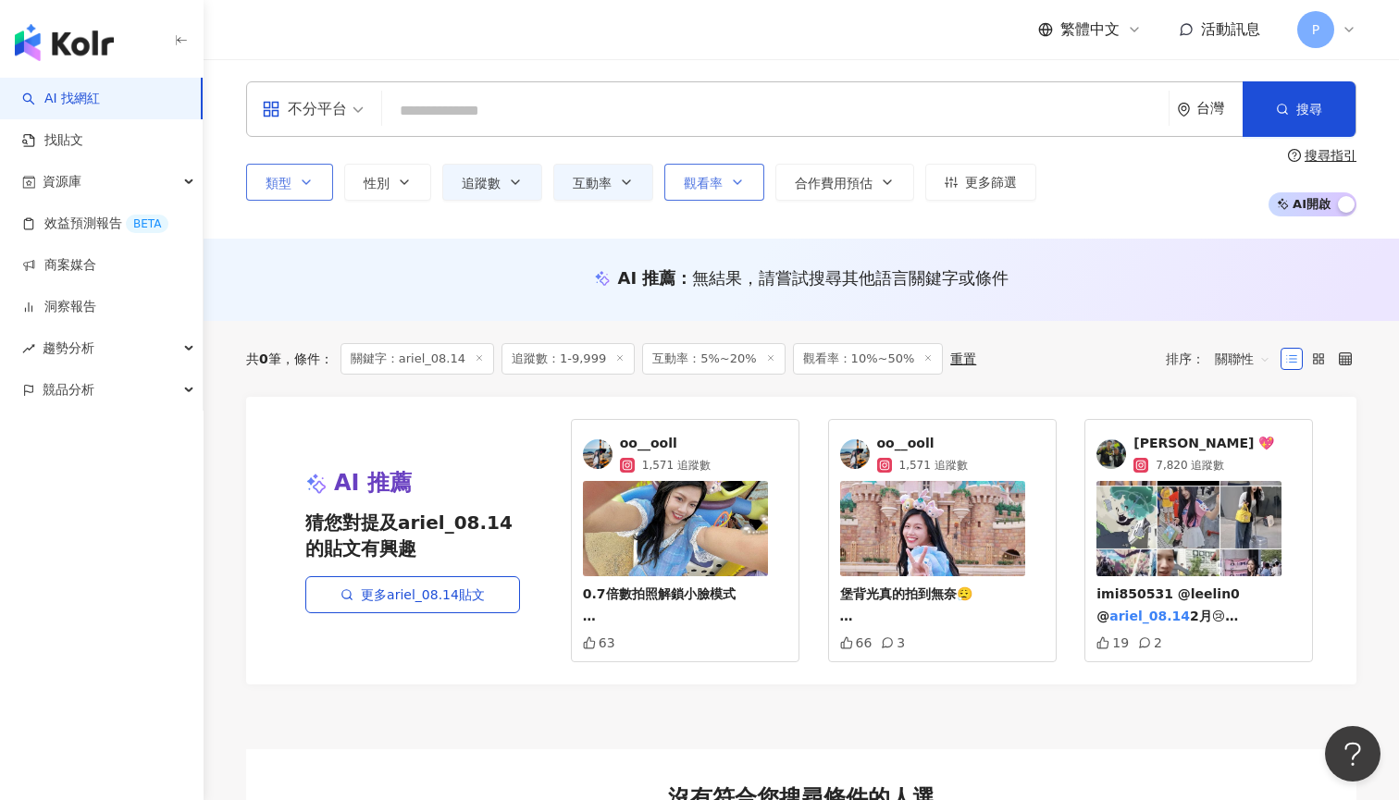
click at [733, 177] on icon "button" at bounding box center [737, 182] width 15 height 15
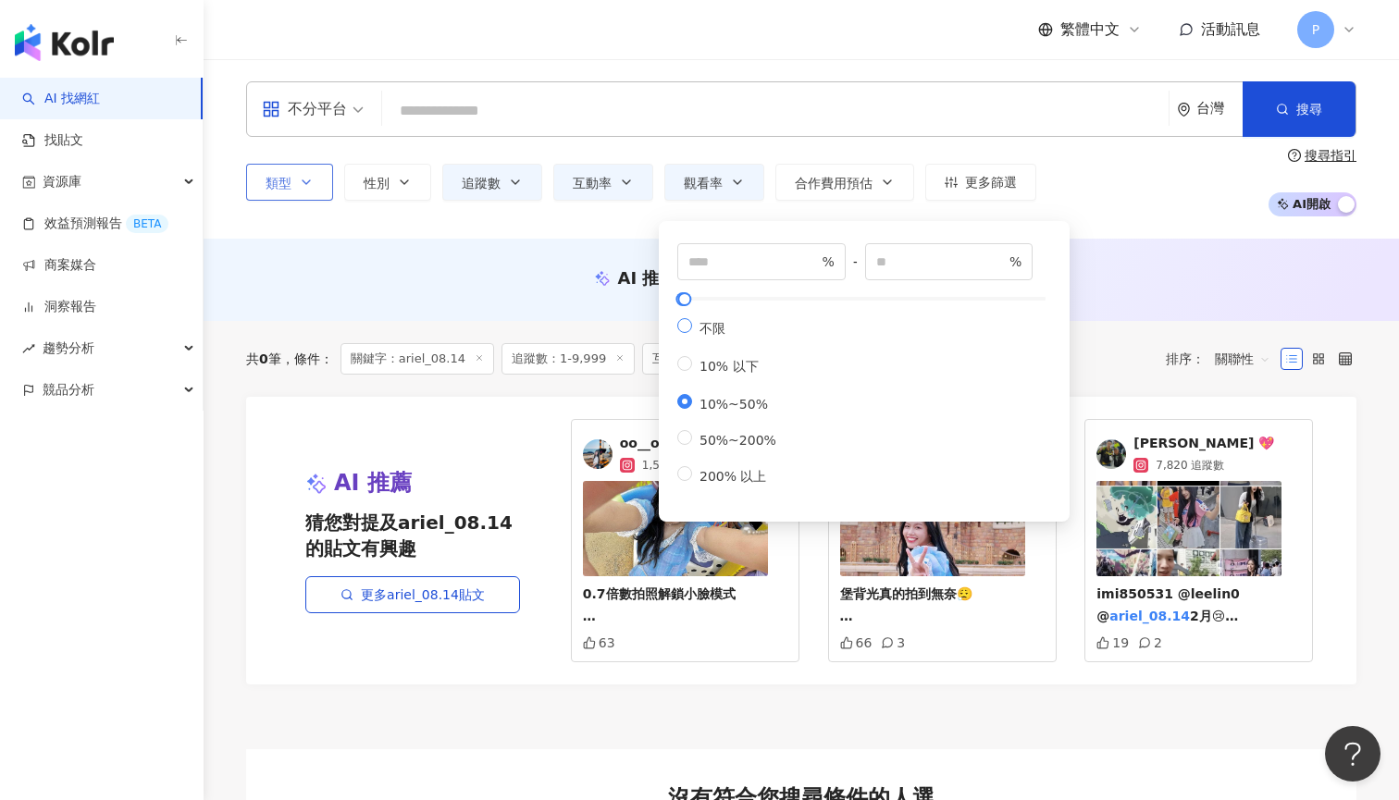
click at [698, 327] on span "不限" at bounding box center [712, 328] width 41 height 15
click at [627, 165] on button "互動率" at bounding box center [603, 182] width 100 height 37
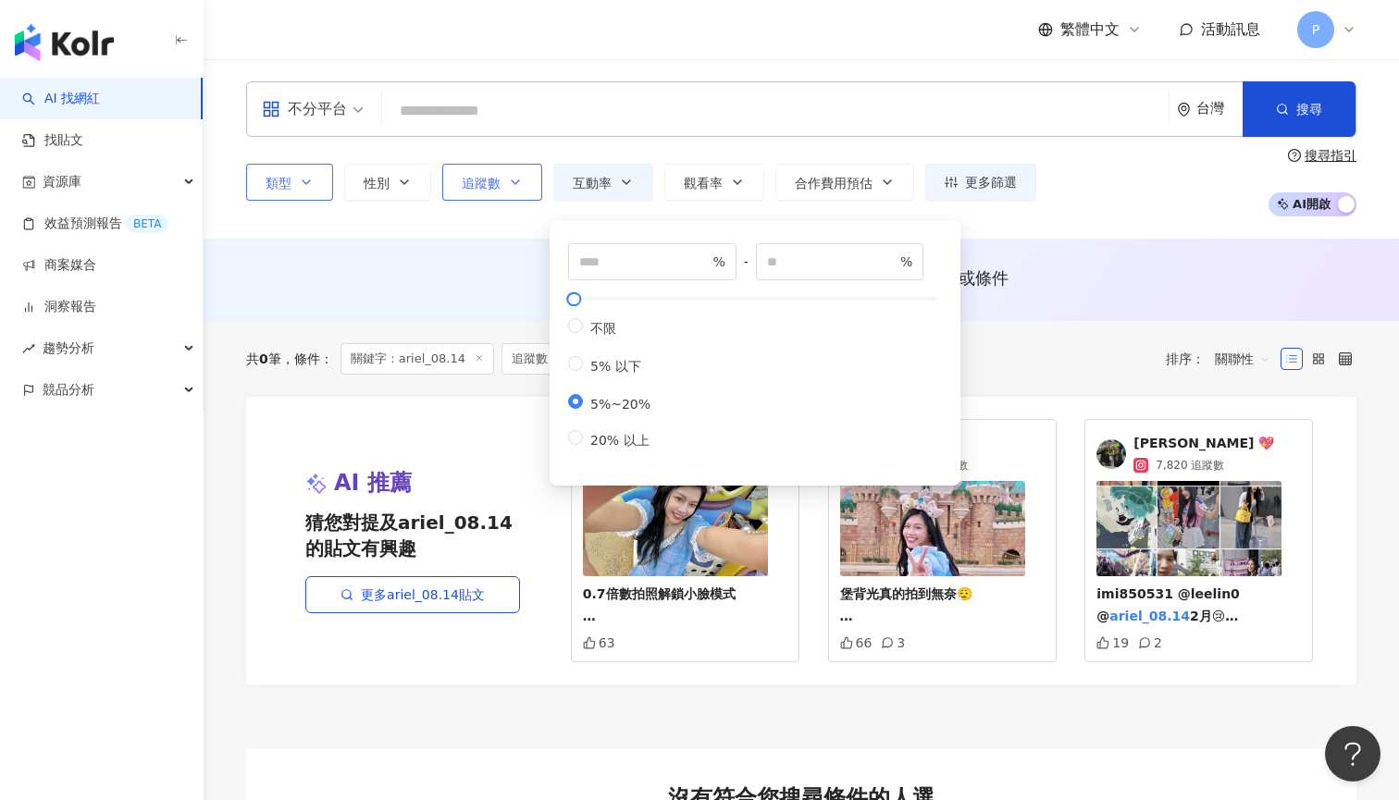
click at [519, 178] on button "追蹤數" at bounding box center [492, 182] width 100 height 37
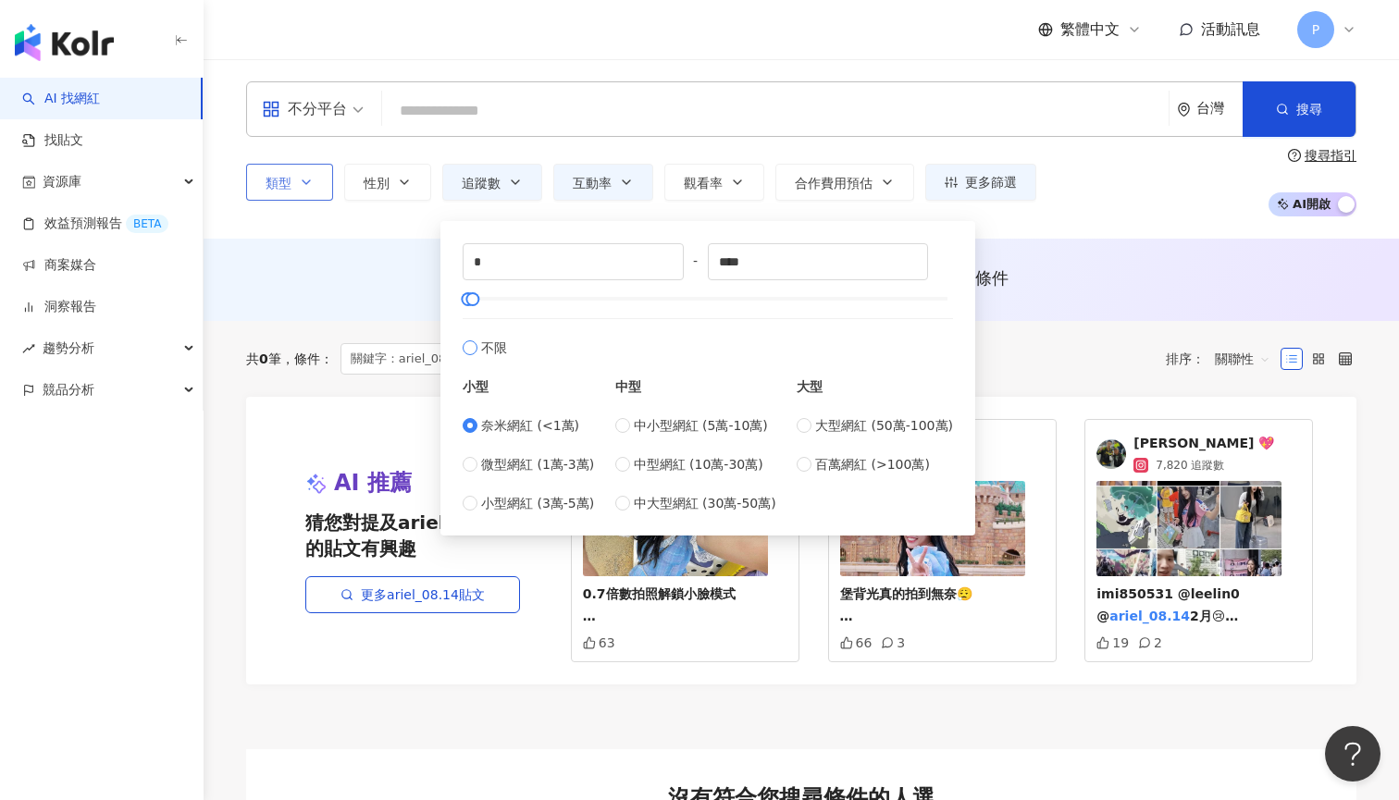
click at [494, 344] on span "不限" at bounding box center [494, 348] width 26 height 20
type input "*******"
click at [1113, 209] on div "類型 性別 追蹤數 互動率 觀看率 合作費用預估 更多篩選 篩選條件 關於網紅 互動潛力 受眾輪廓 獨家 關於網紅 類型 ( 請選擇您想要的類型 ) 尚未選擇…" at bounding box center [801, 182] width 1110 height 68
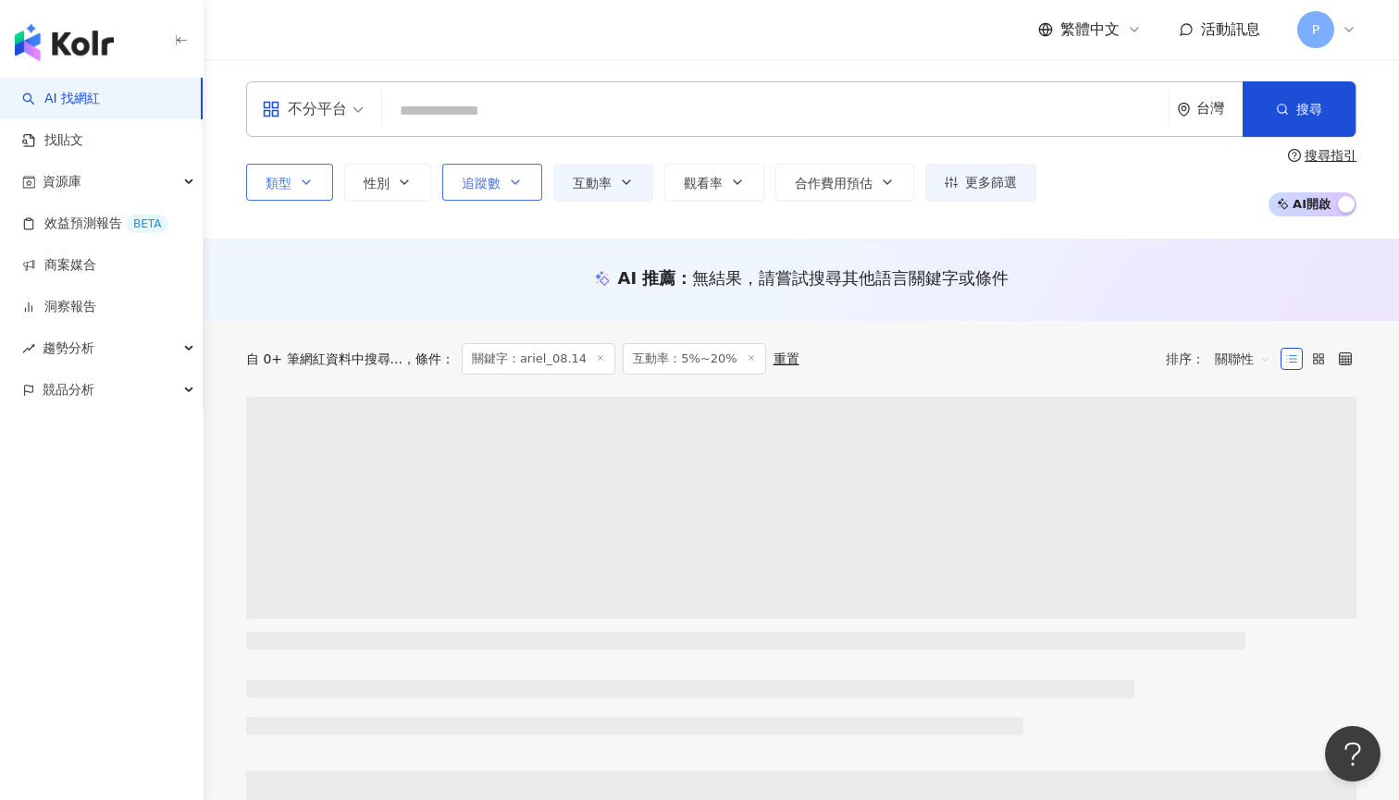
click at [526, 190] on button "追蹤數" at bounding box center [492, 182] width 100 height 37
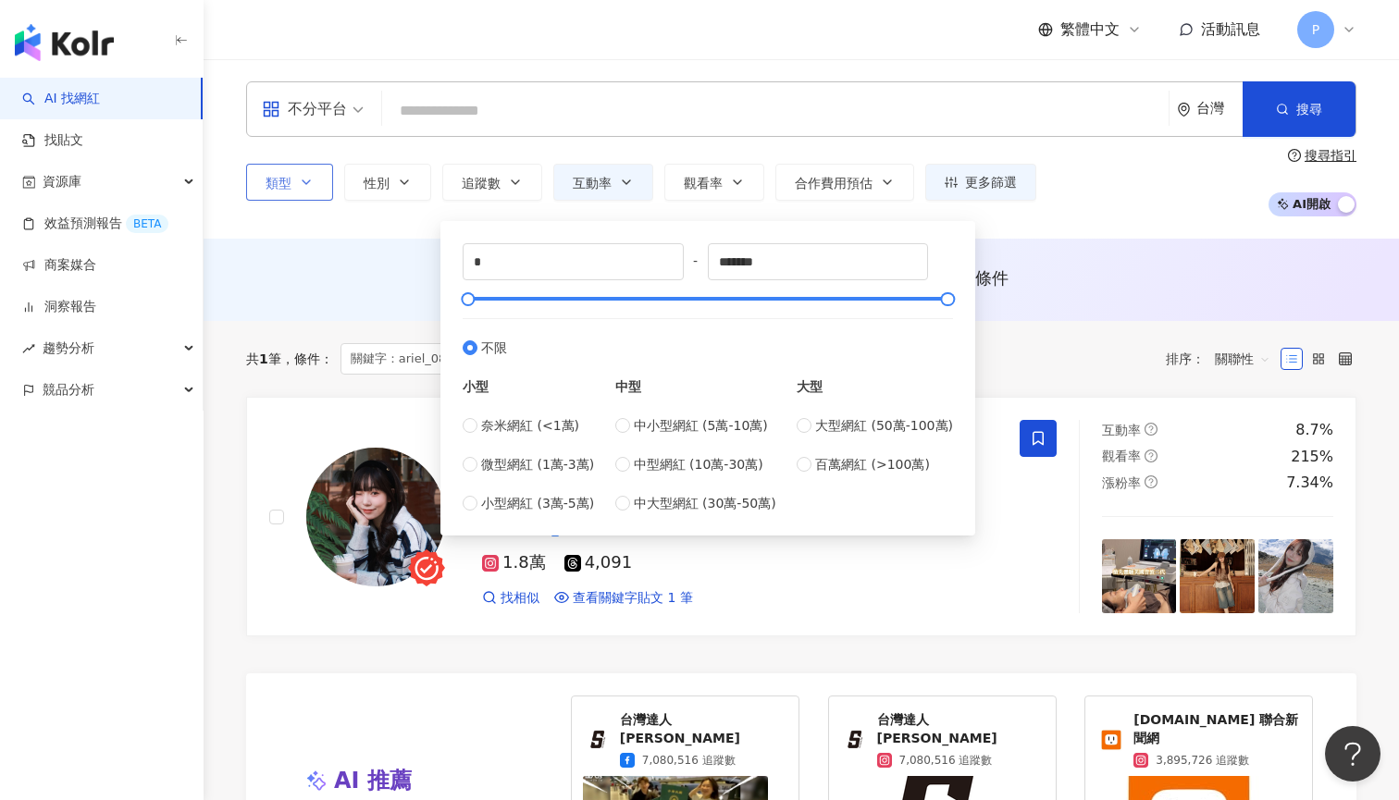
click at [1039, 234] on div "不分平台 台灣 搜尋 6acf6aa3-e1d7-4211-92a0-2abd1c92e081 ariel_08.14 22,451 追蹤者 ariel_08…" at bounding box center [800, 148] width 1195 height 179
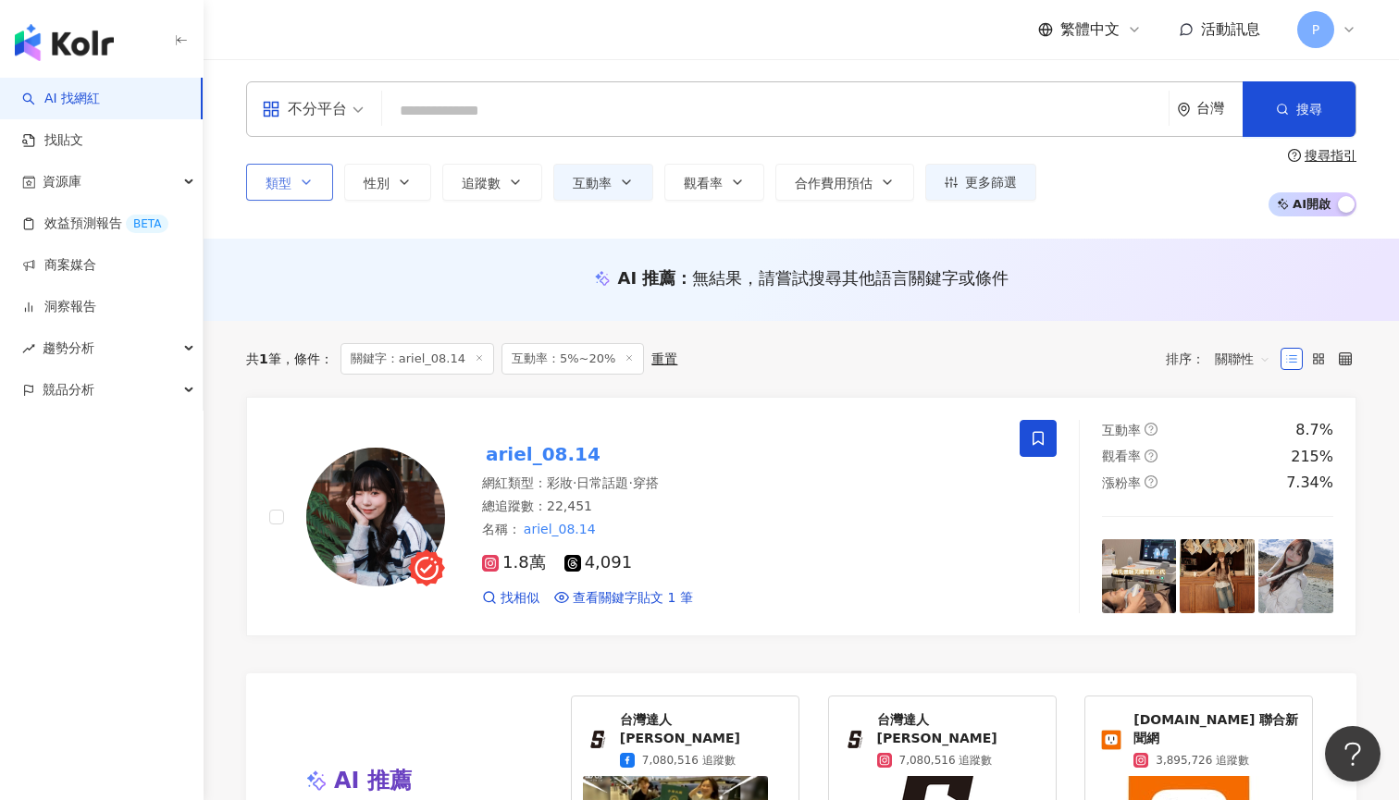
click at [483, 114] on input "search" at bounding box center [774, 110] width 771 height 35
click at [352, 112] on span "不分平台" at bounding box center [313, 109] width 102 height 30
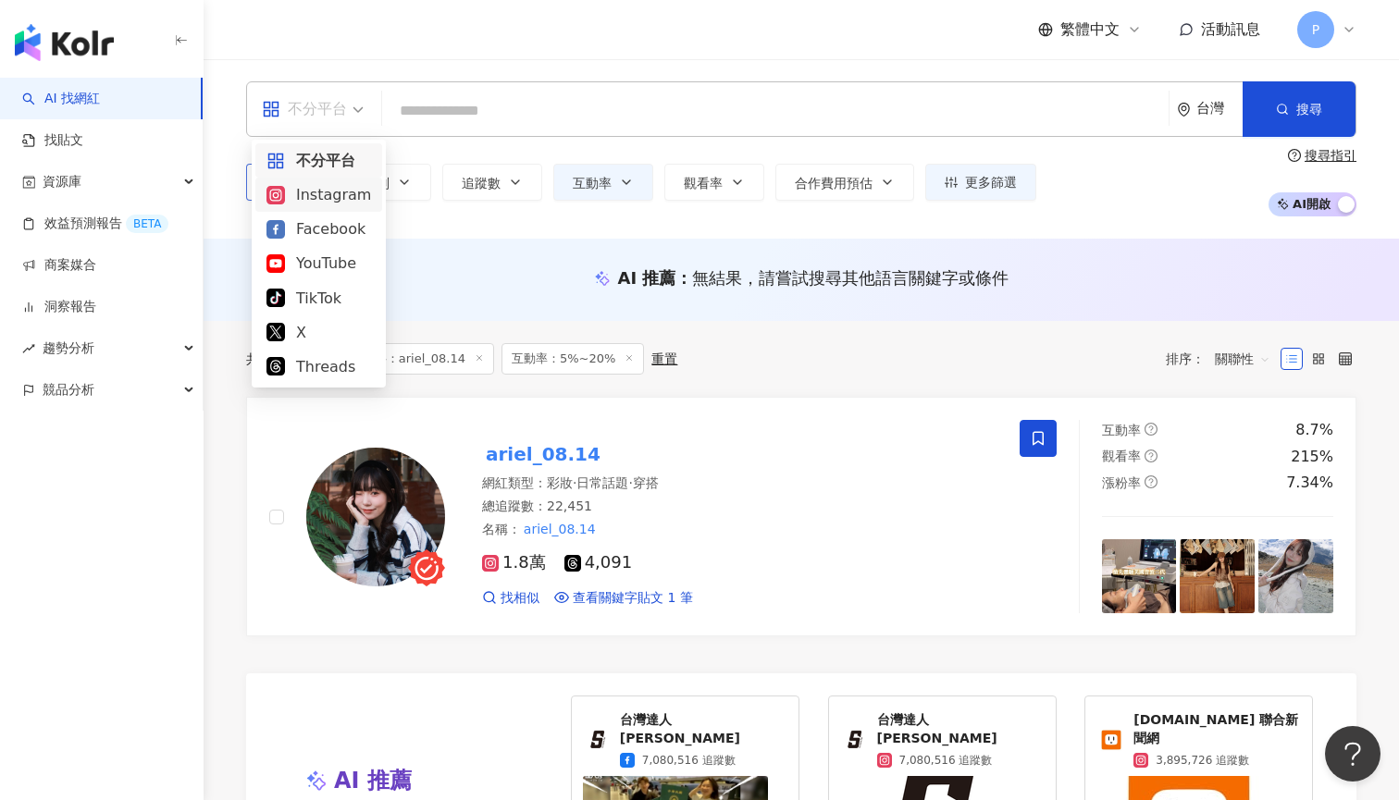
click at [339, 196] on div "Instagram" at bounding box center [318, 194] width 105 height 23
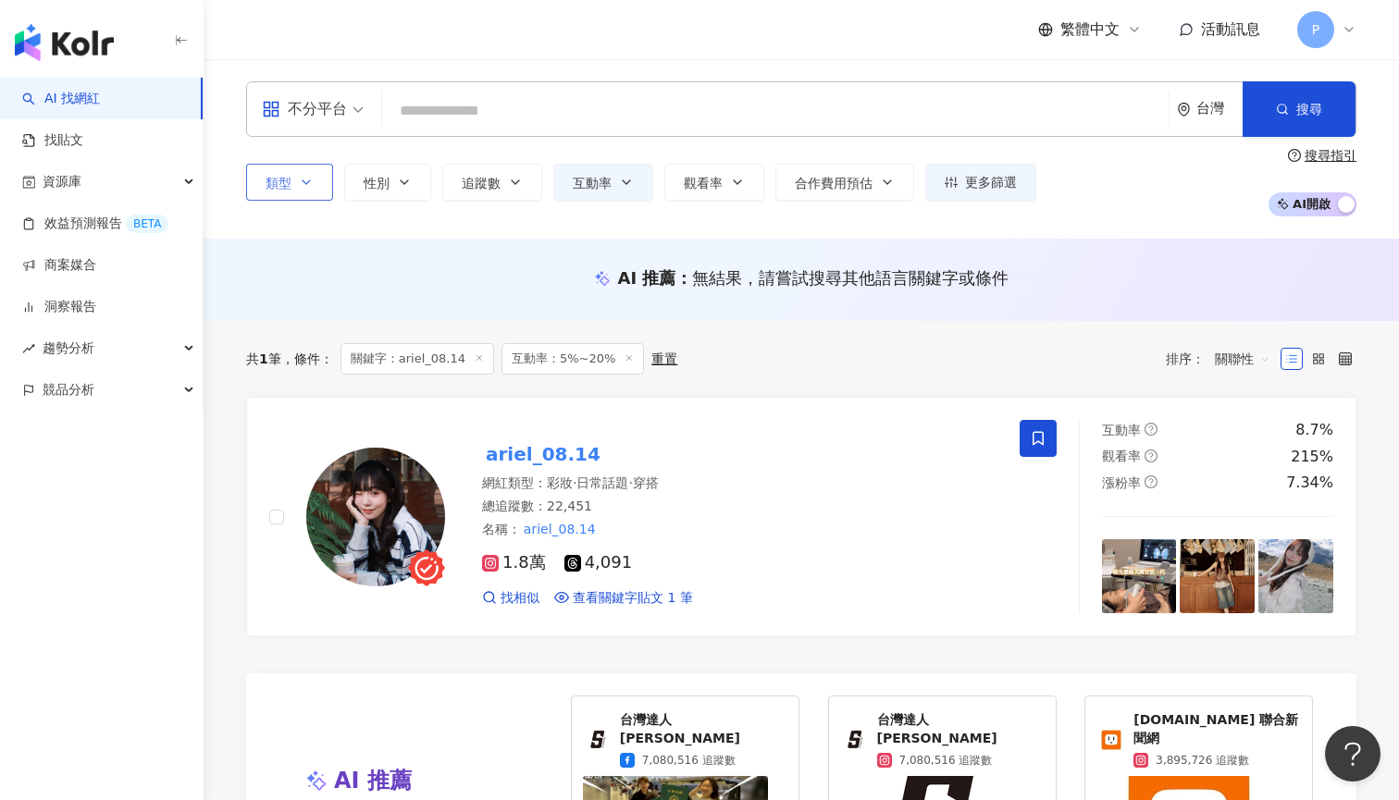
click at [469, 115] on input "search" at bounding box center [774, 110] width 771 height 35
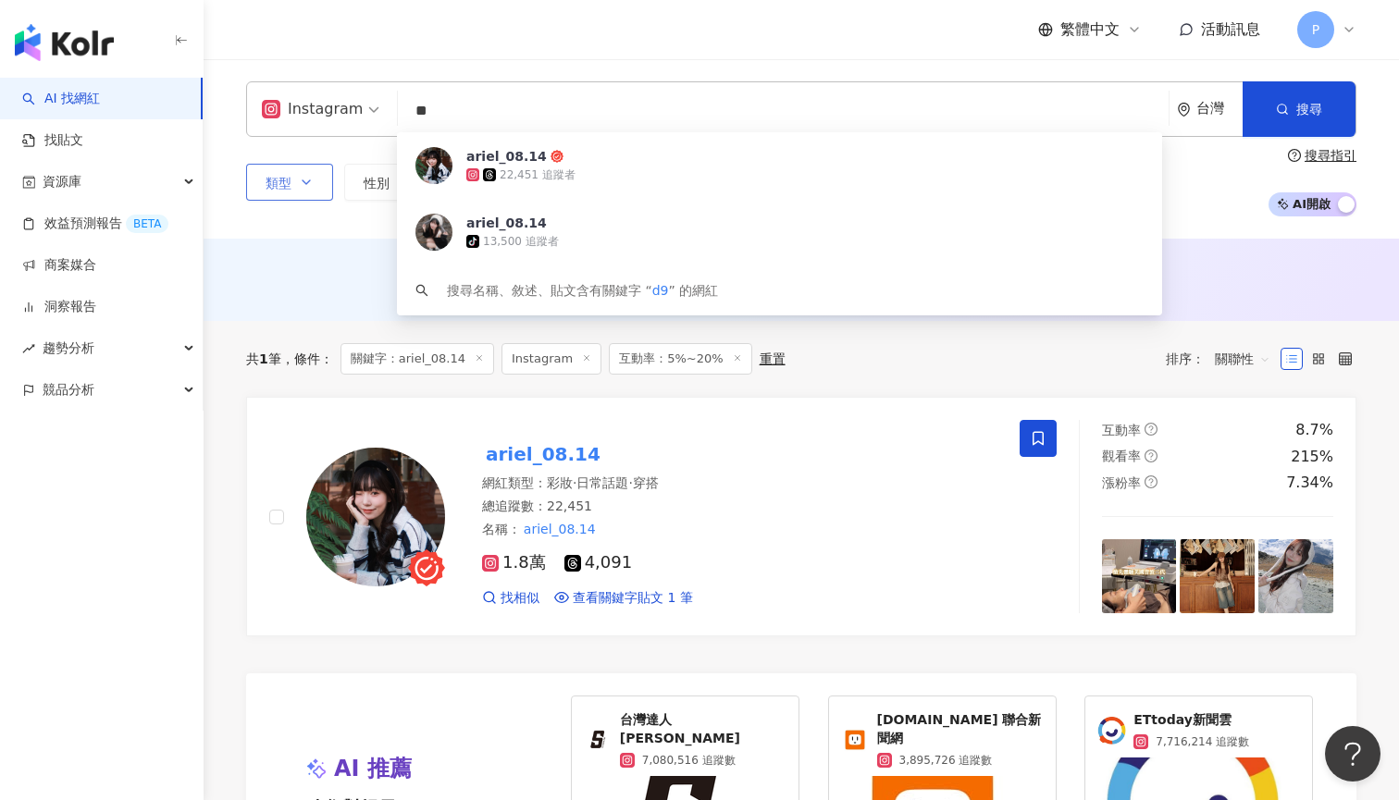
type input "*"
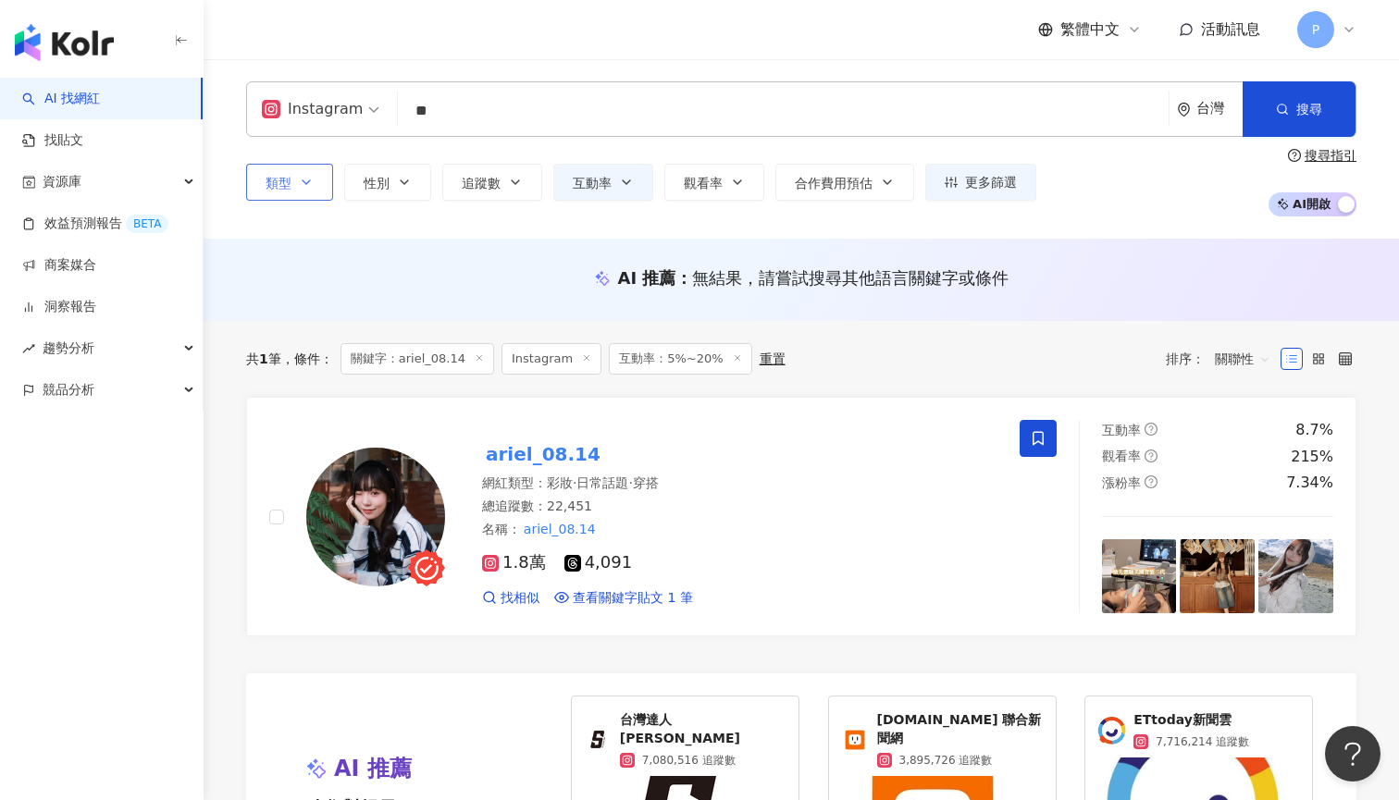
type input "**"
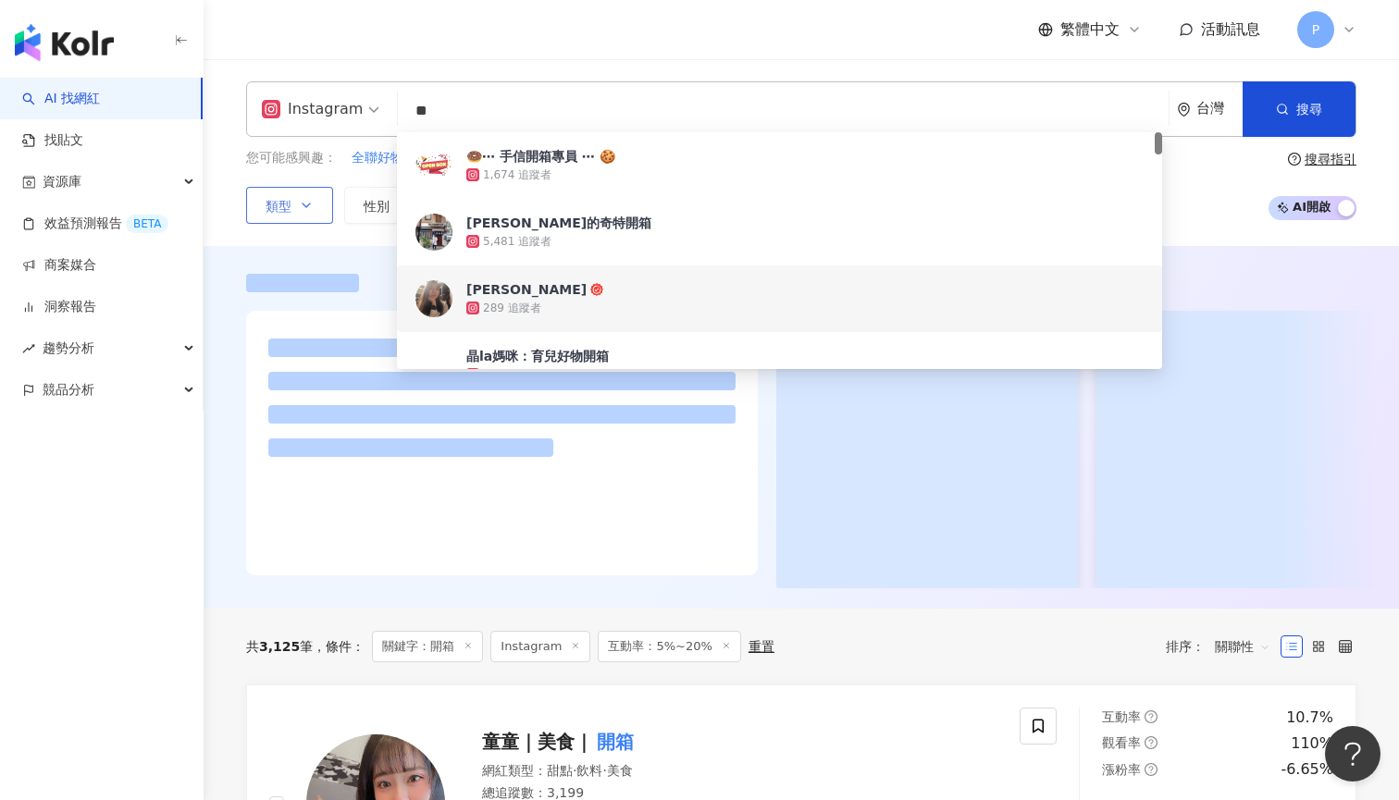
click at [228, 251] on div at bounding box center [800, 427] width 1195 height 363
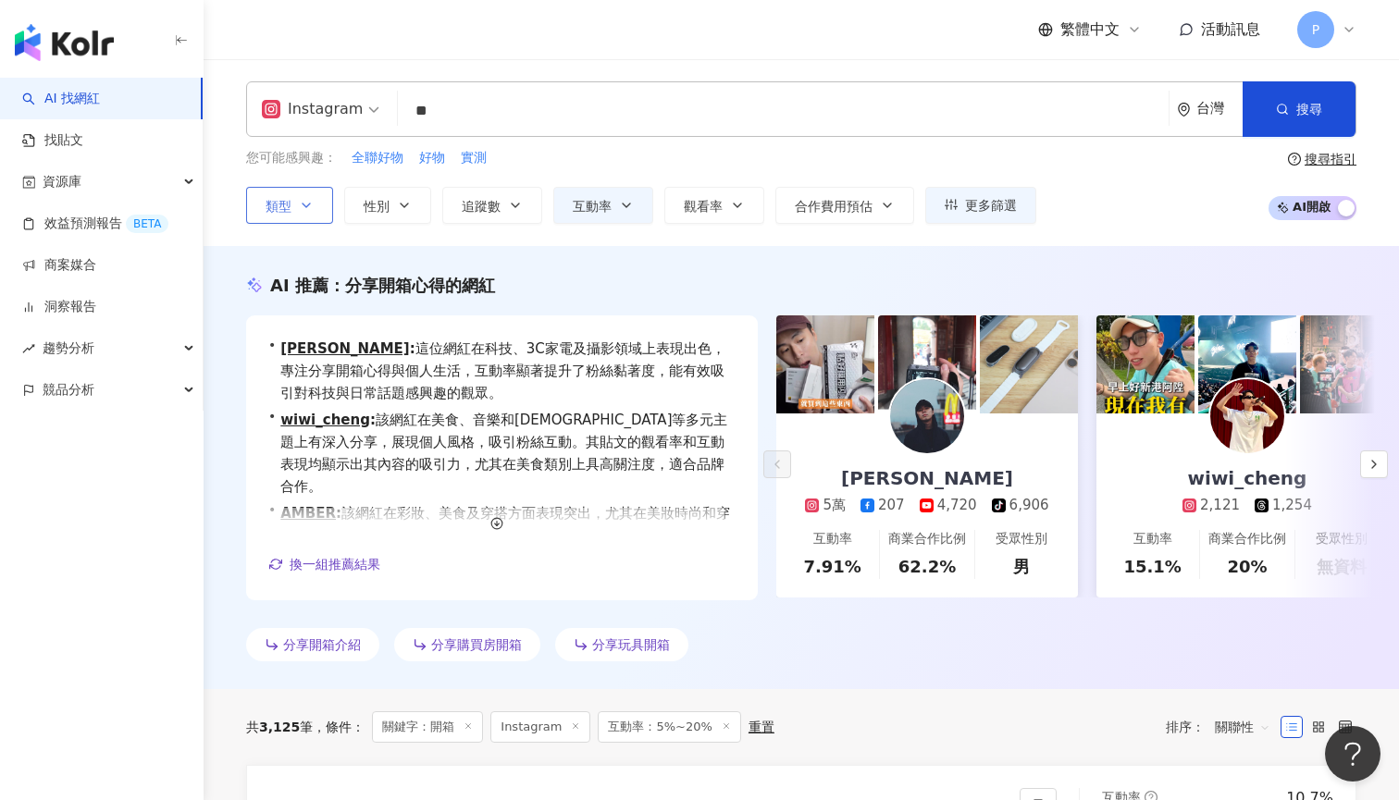
click at [311, 213] on button "類型" at bounding box center [289, 205] width 87 height 37
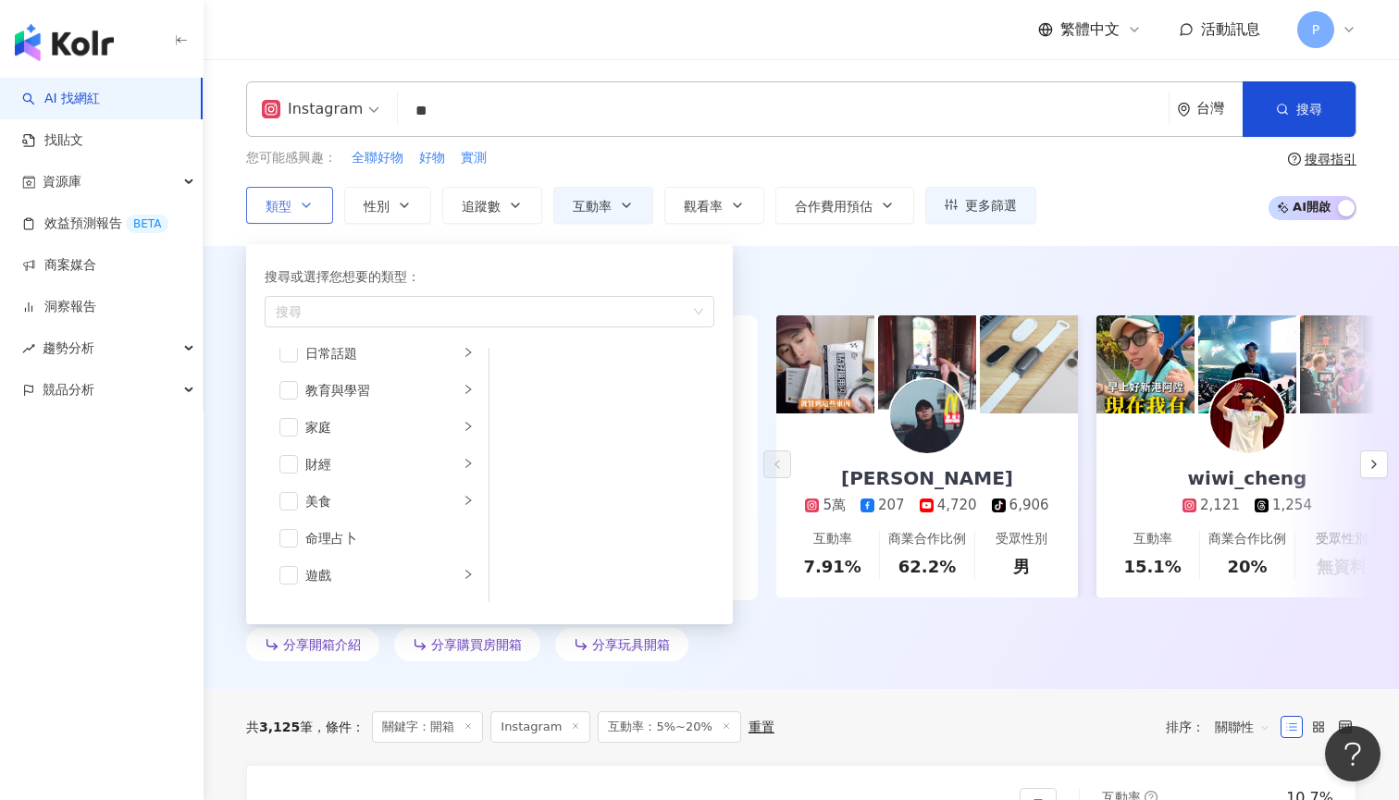
scroll to position [152, 0]
click at [292, 545] on span "button" at bounding box center [288, 551] width 18 height 18
click at [290, 484] on span "button" at bounding box center [288, 481] width 18 height 18
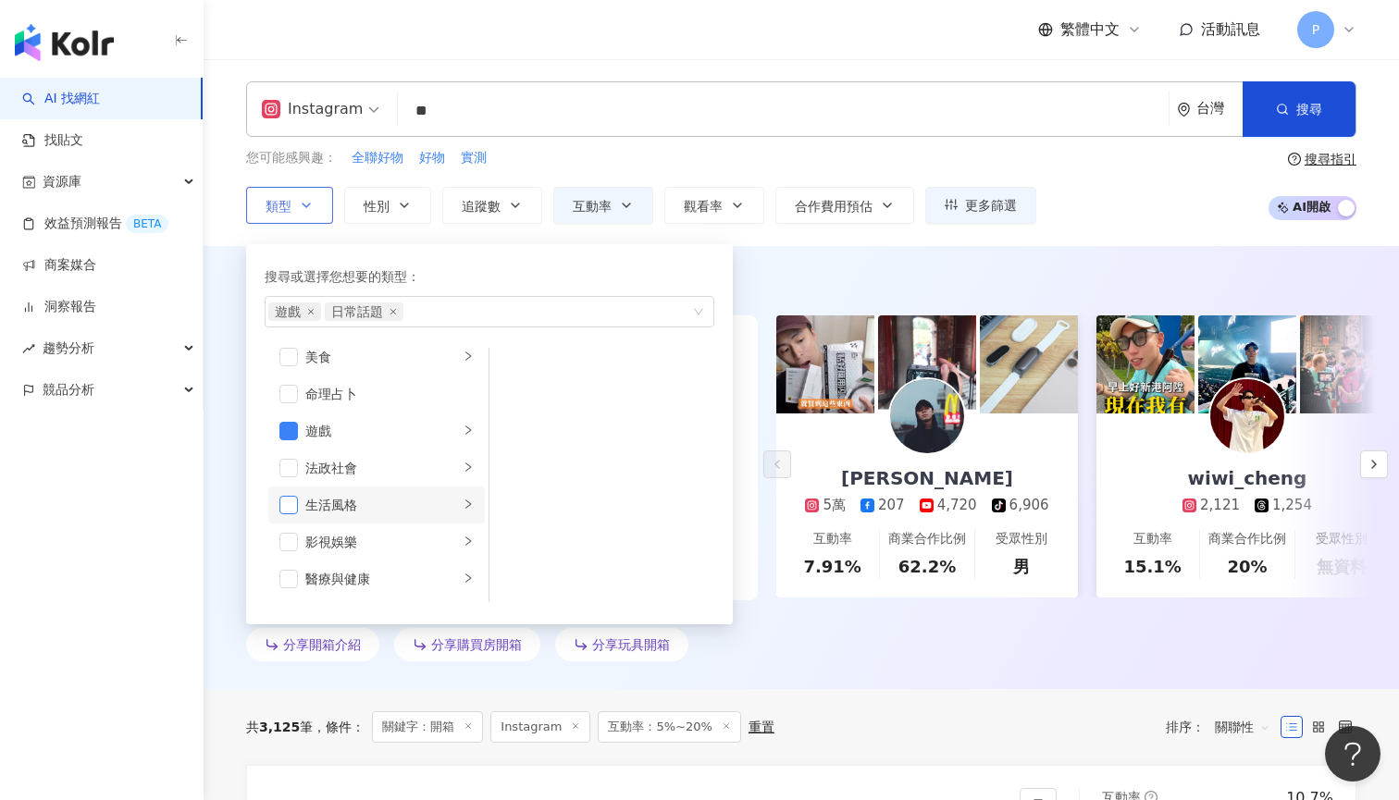
click at [291, 504] on span "button" at bounding box center [288, 505] width 18 height 18
click at [1320, 124] on button "搜尋" at bounding box center [1298, 108] width 113 height 55
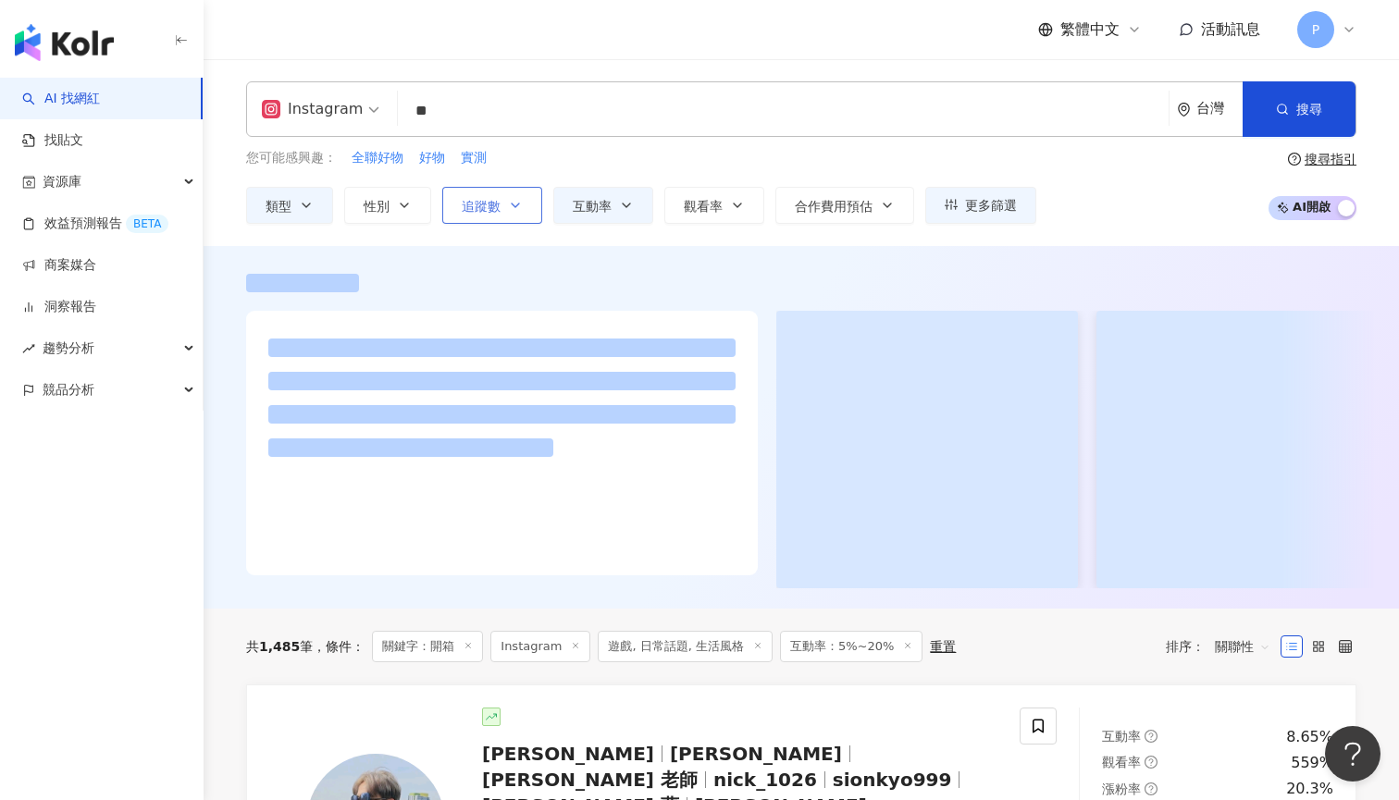
click at [512, 198] on icon "button" at bounding box center [515, 205] width 15 height 15
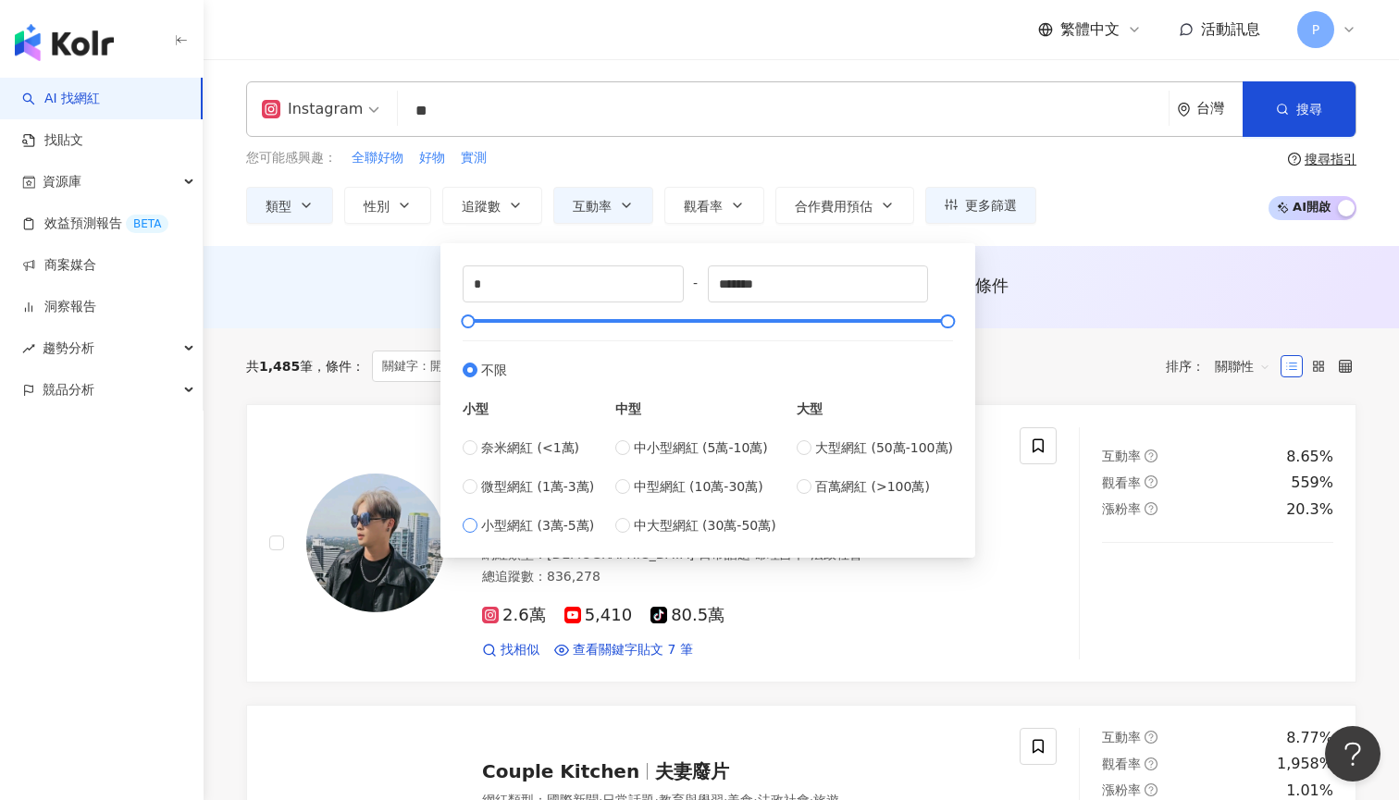
click at [542, 524] on span "小型網紅 (3萬-5萬)" at bounding box center [537, 525] width 113 height 20
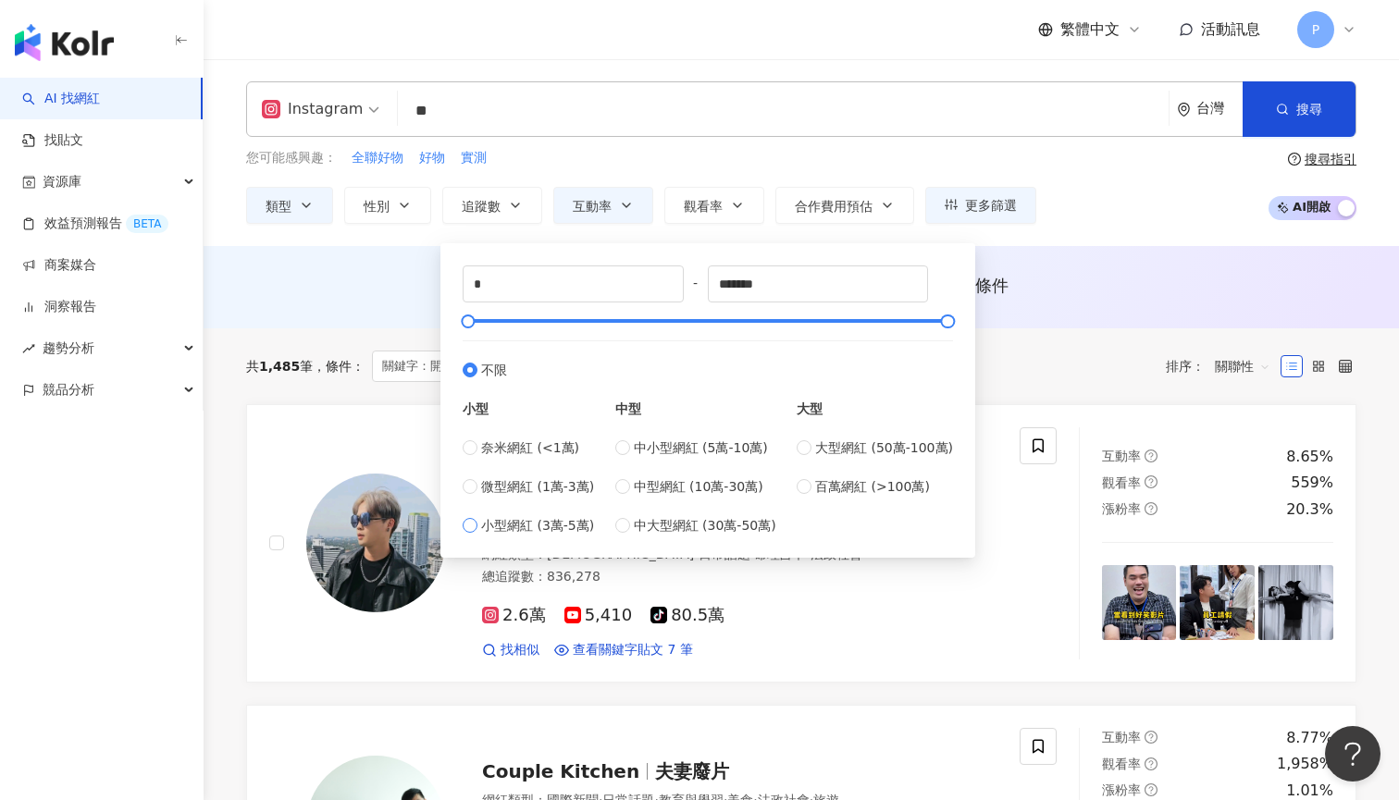
type input "*****"
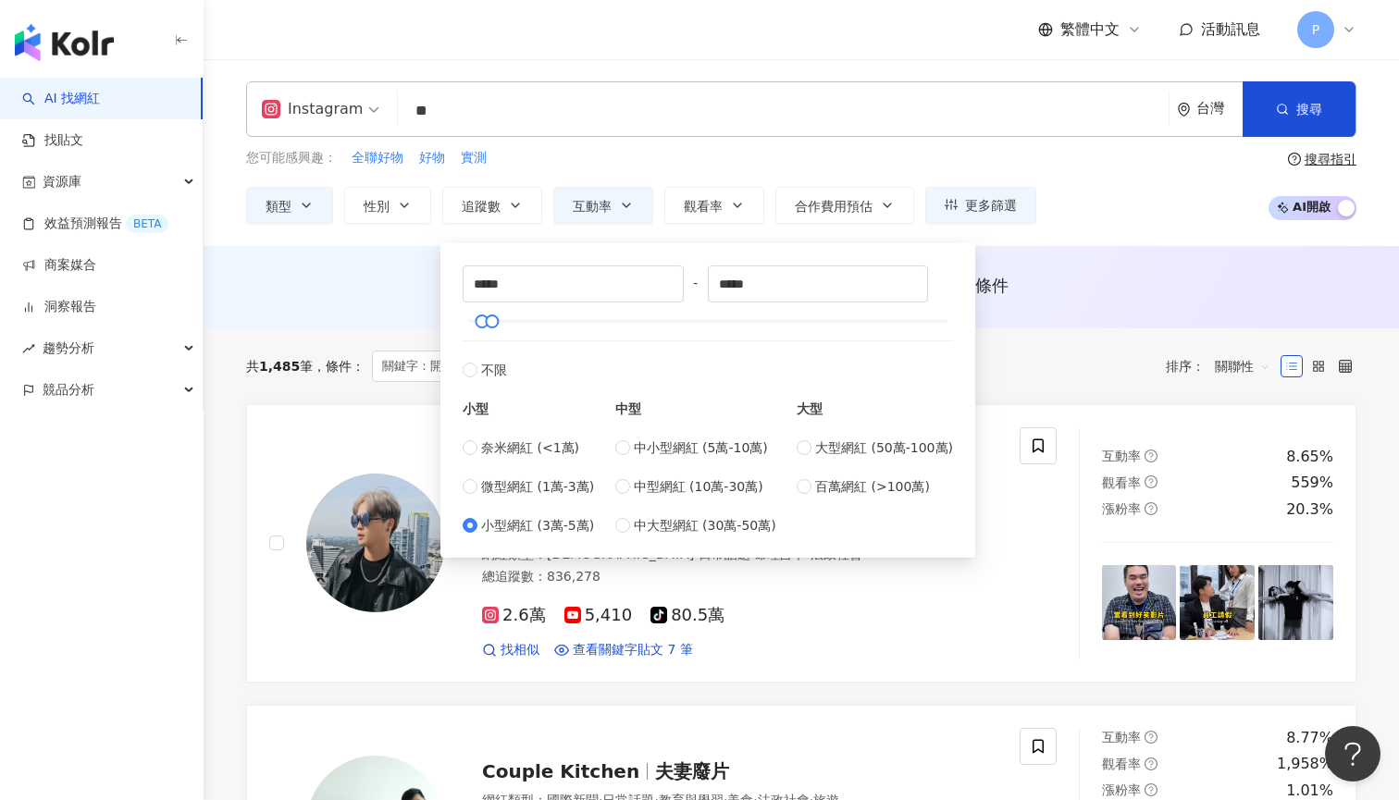
click at [1074, 209] on div "您可能感興趣： 全聯好物 好物 實測 類型 性別 追蹤數 互動率 觀看率 合作費用預估 更多篩選 篩選條件 關於網紅 互動潛力 受眾輪廓 獨家 關於網紅 類型…" at bounding box center [801, 186] width 1110 height 76
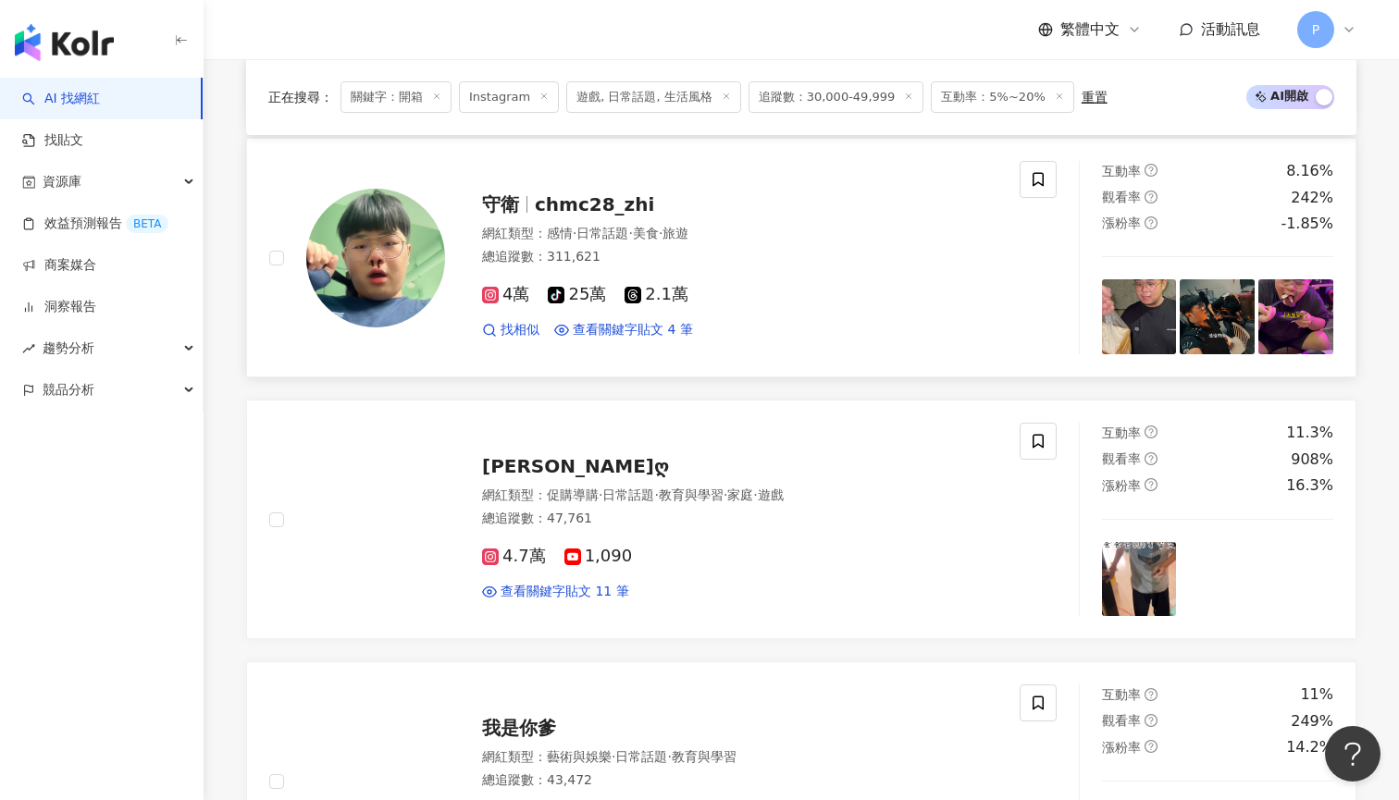
scroll to position [2725, 0]
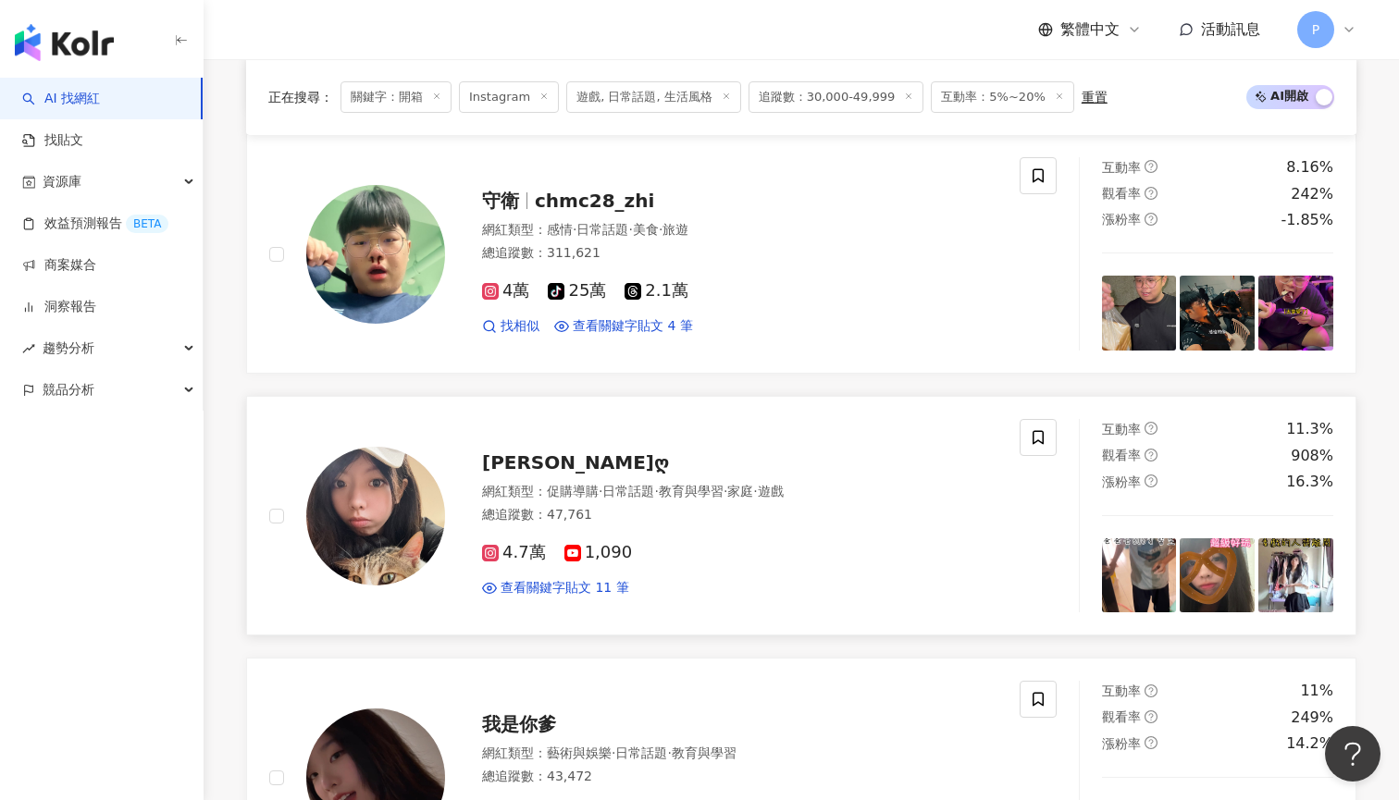
click at [520, 455] on span "婉晴ღ" at bounding box center [575, 462] width 187 height 22
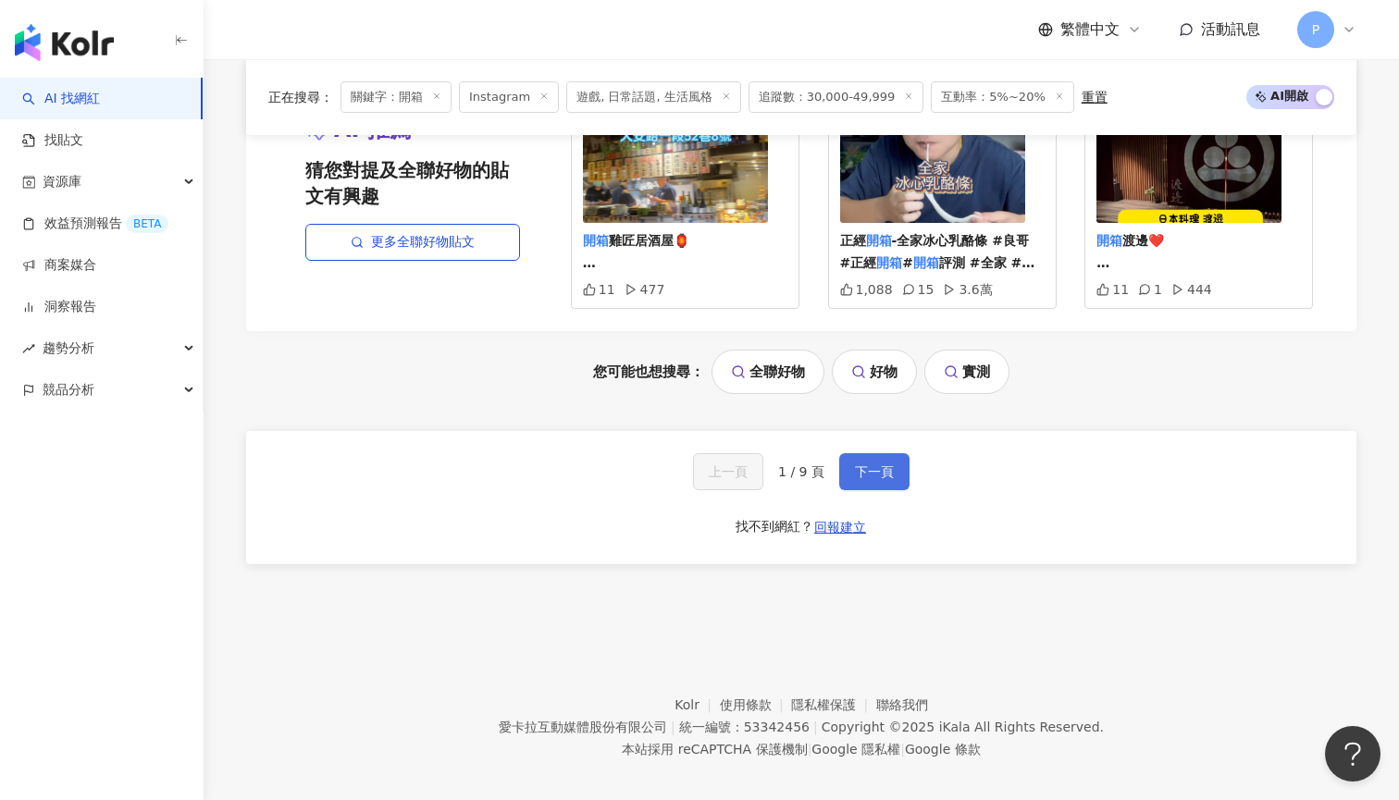
click at [894, 459] on button "下一頁" at bounding box center [874, 471] width 70 height 37
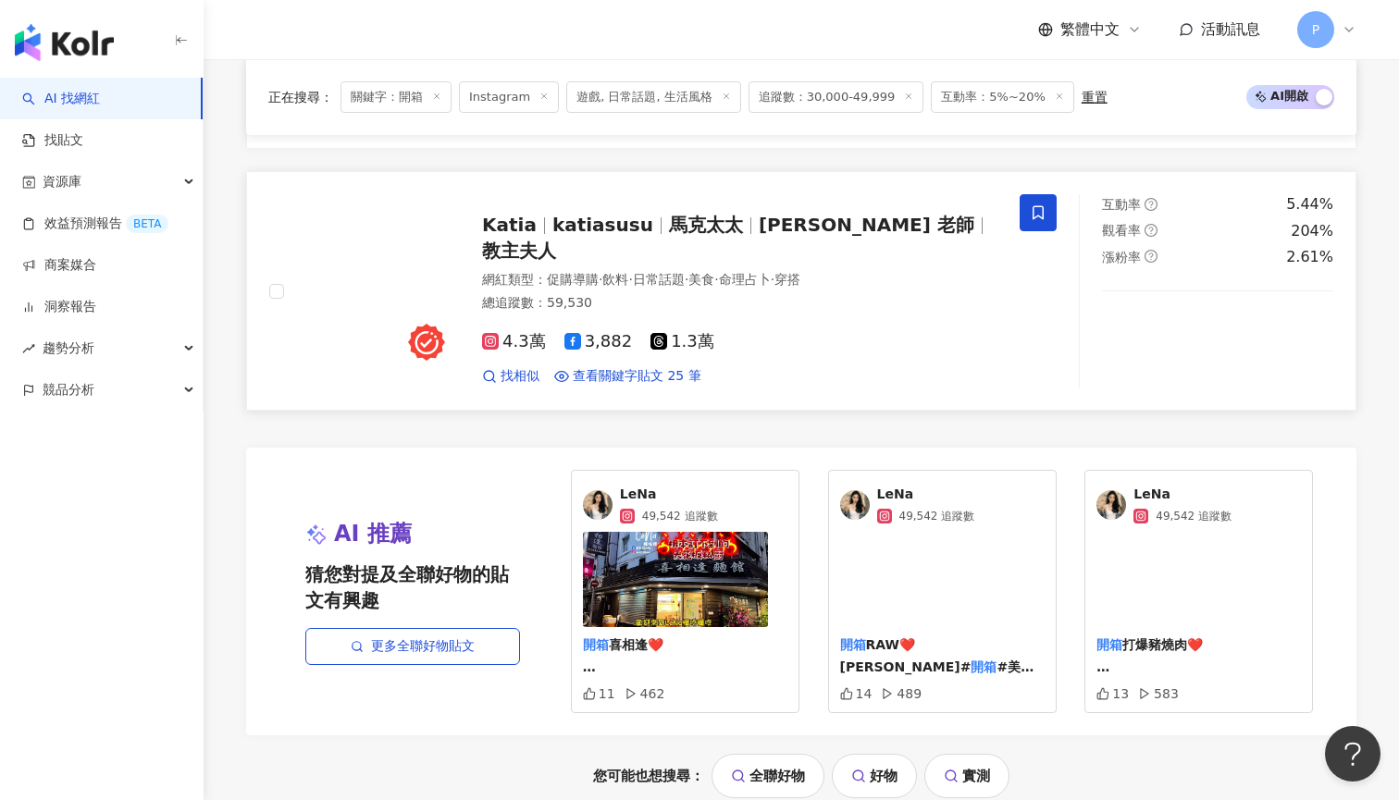
scroll to position [3477, 0]
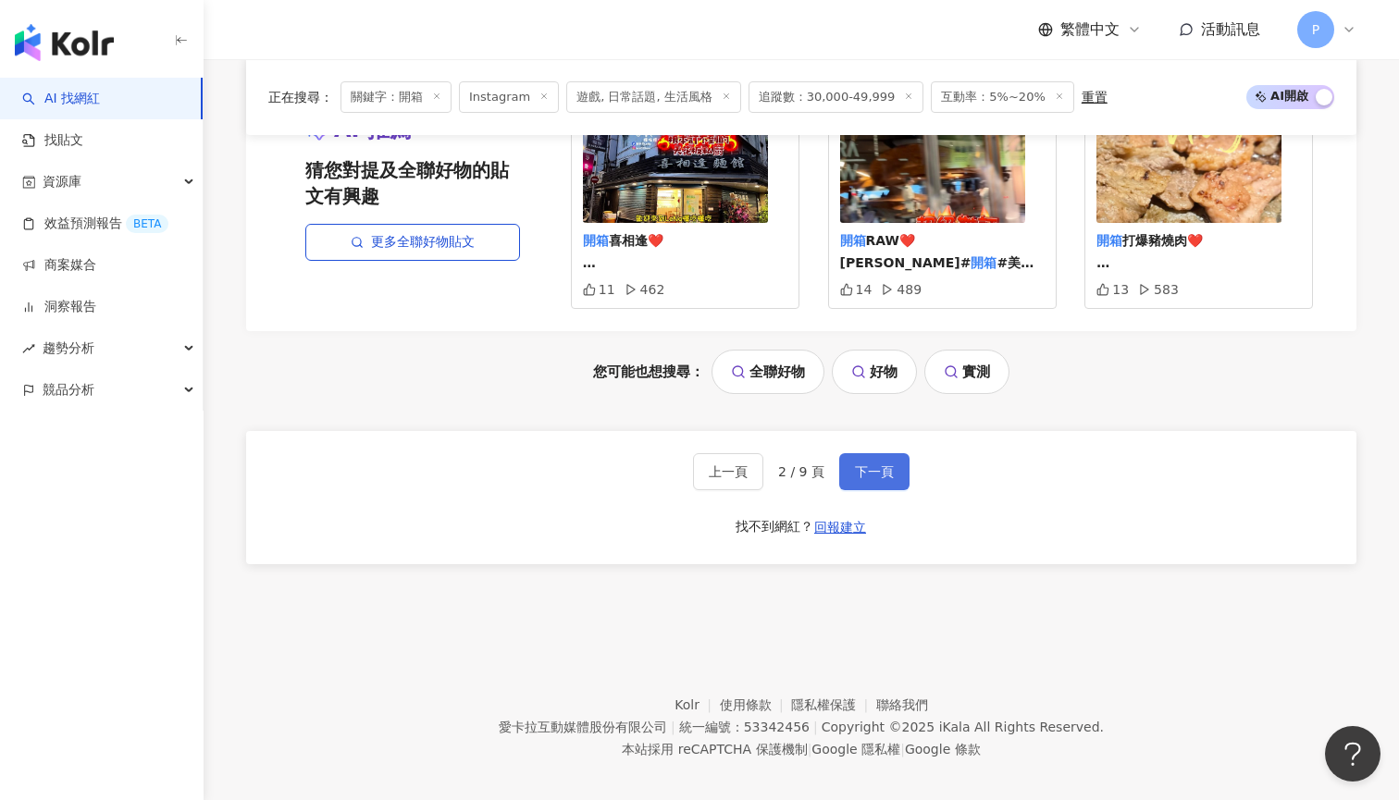
click at [880, 464] on span "下一頁" at bounding box center [874, 471] width 39 height 15
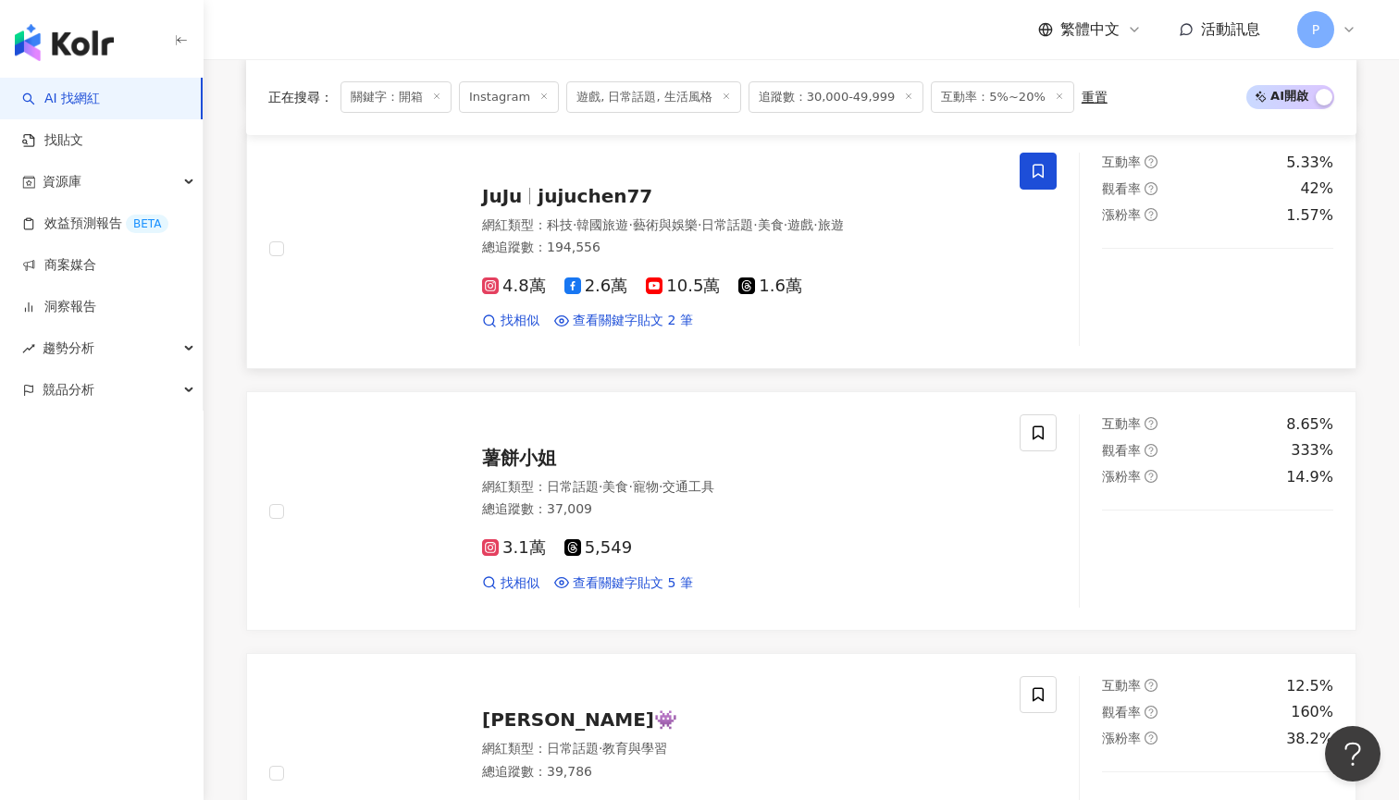
scroll to position [897, 0]
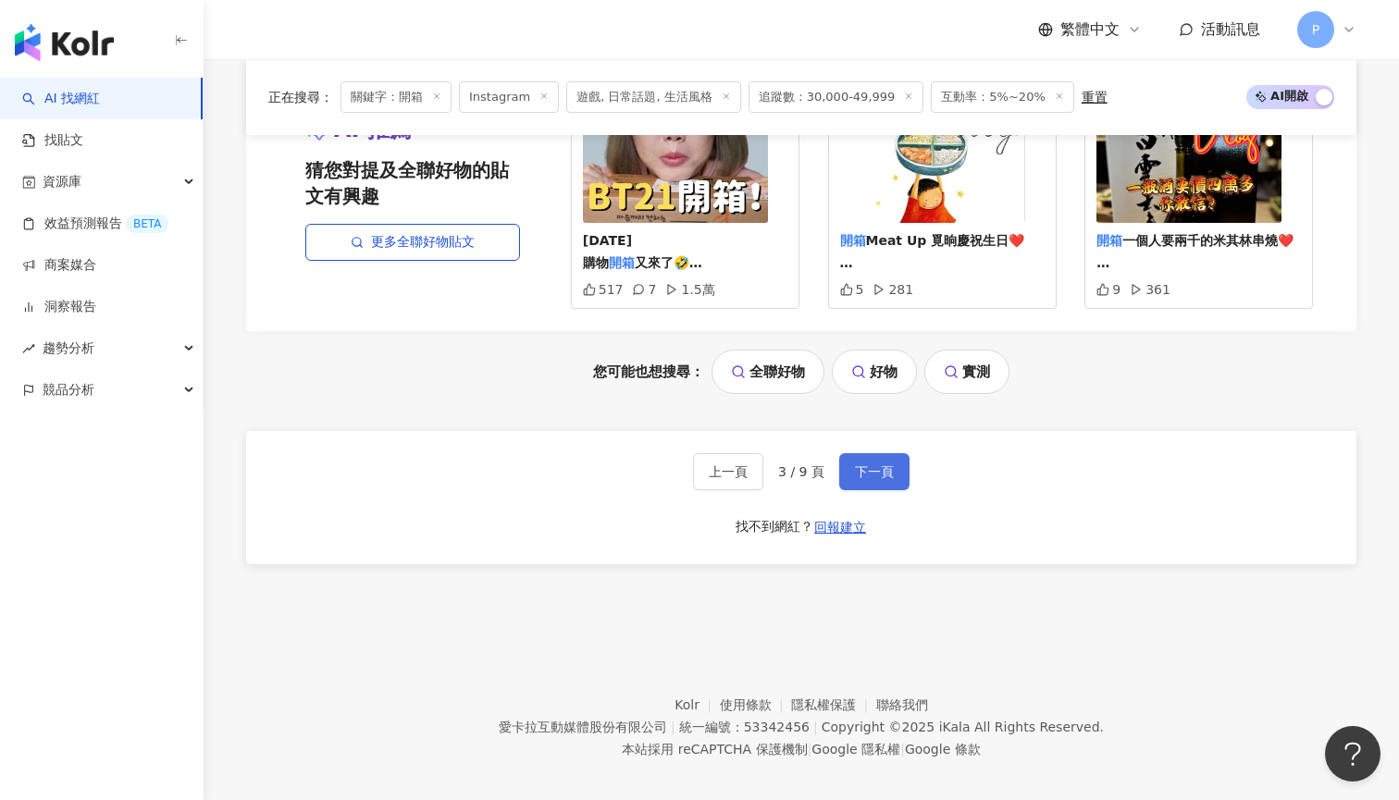
click at [850, 453] on button "下一頁" at bounding box center [874, 471] width 70 height 37
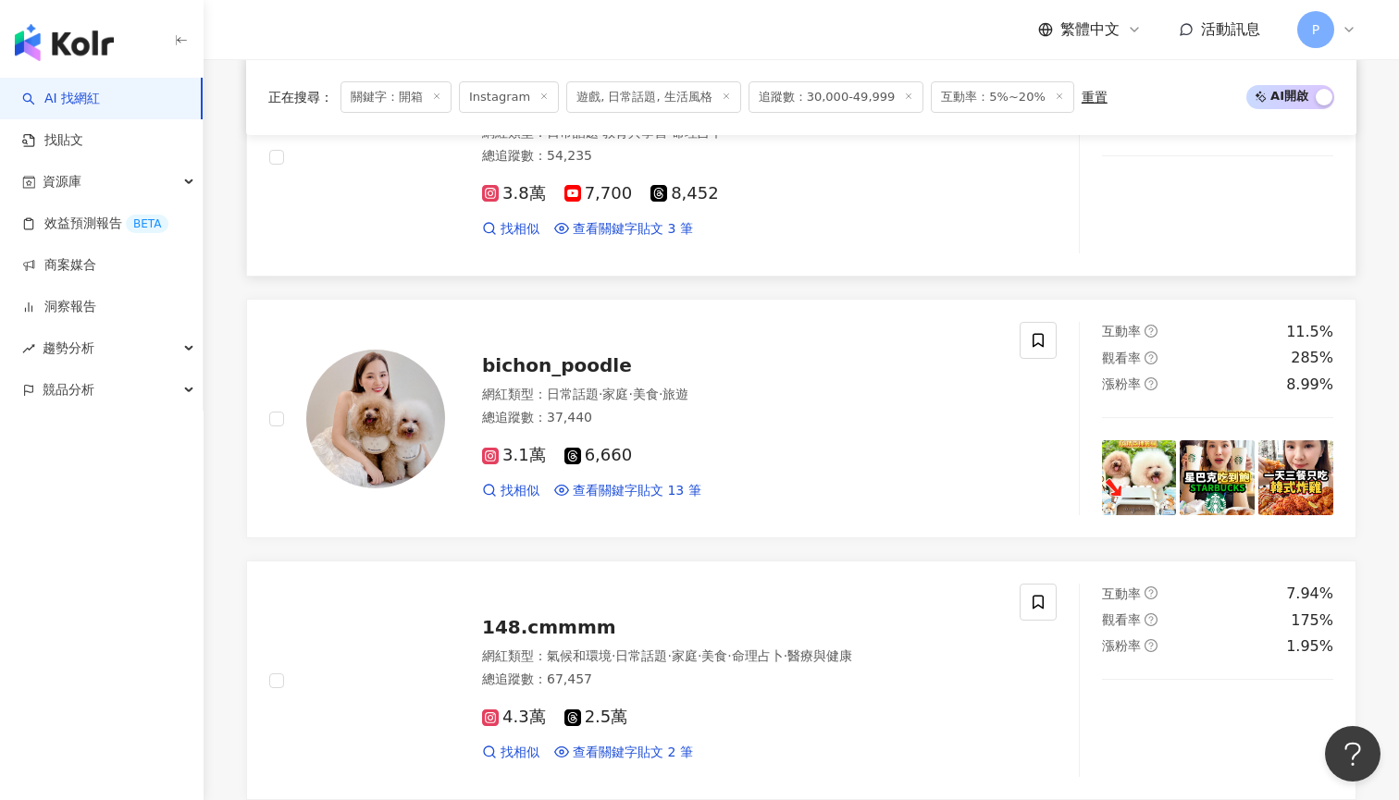
scroll to position [1427, 0]
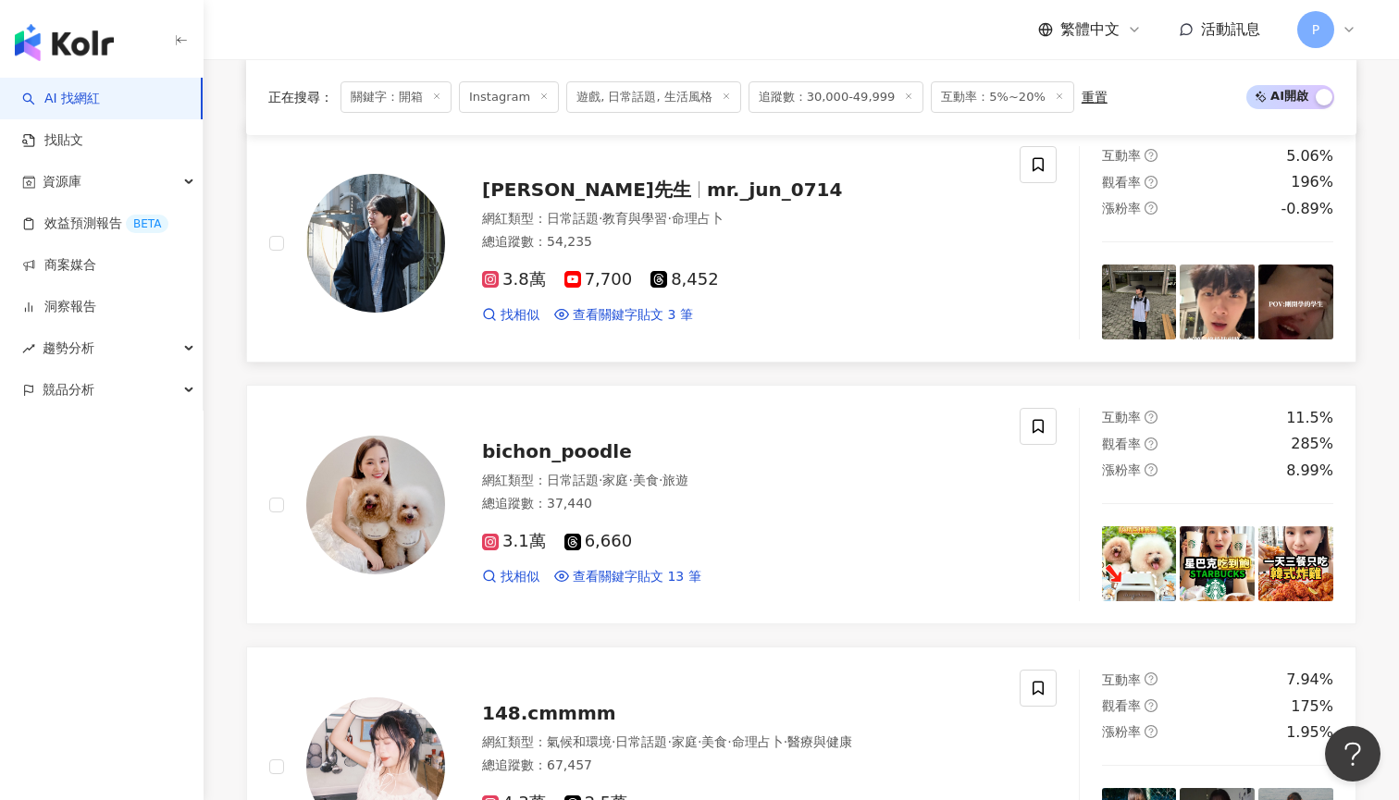
click at [612, 213] on span "教育與學習" at bounding box center [634, 218] width 65 height 15
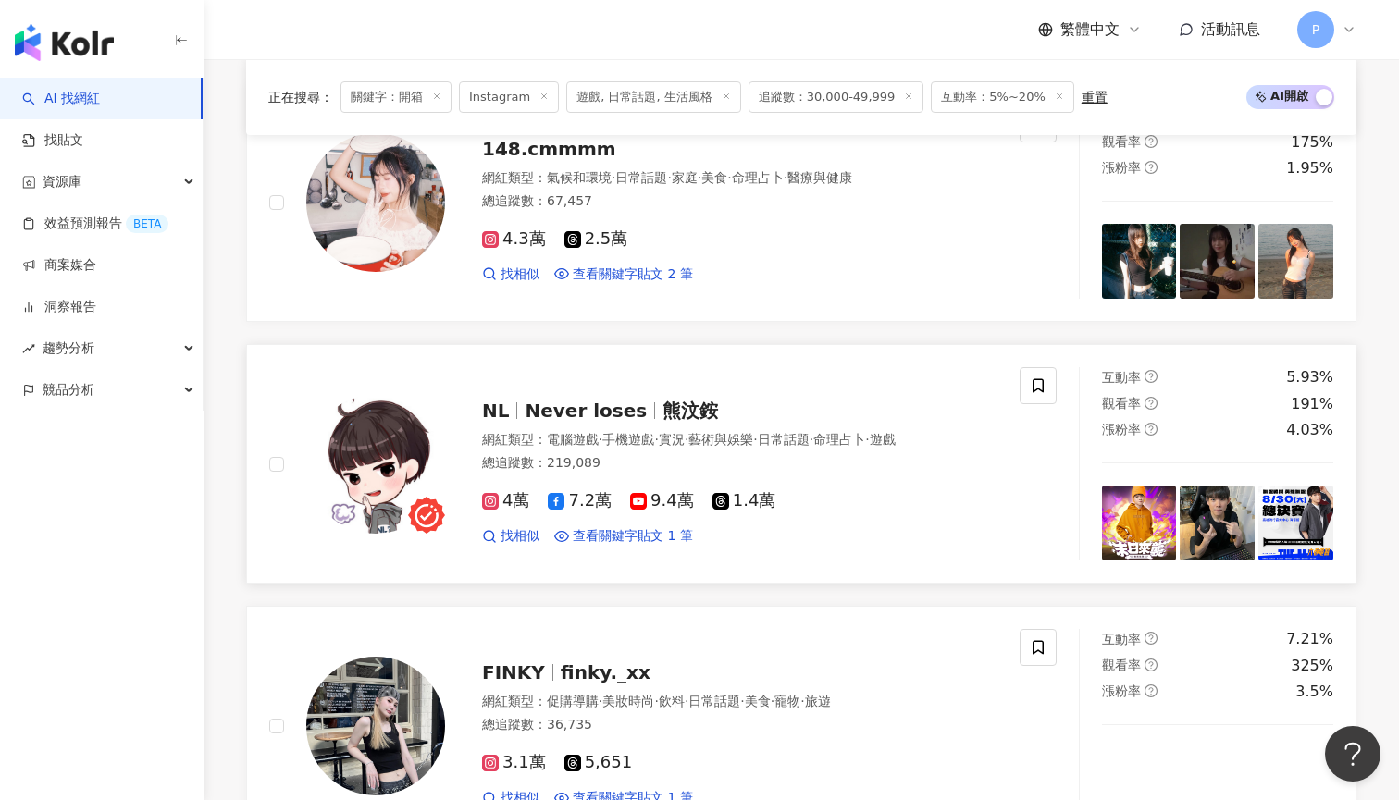
scroll to position [1915, 0]
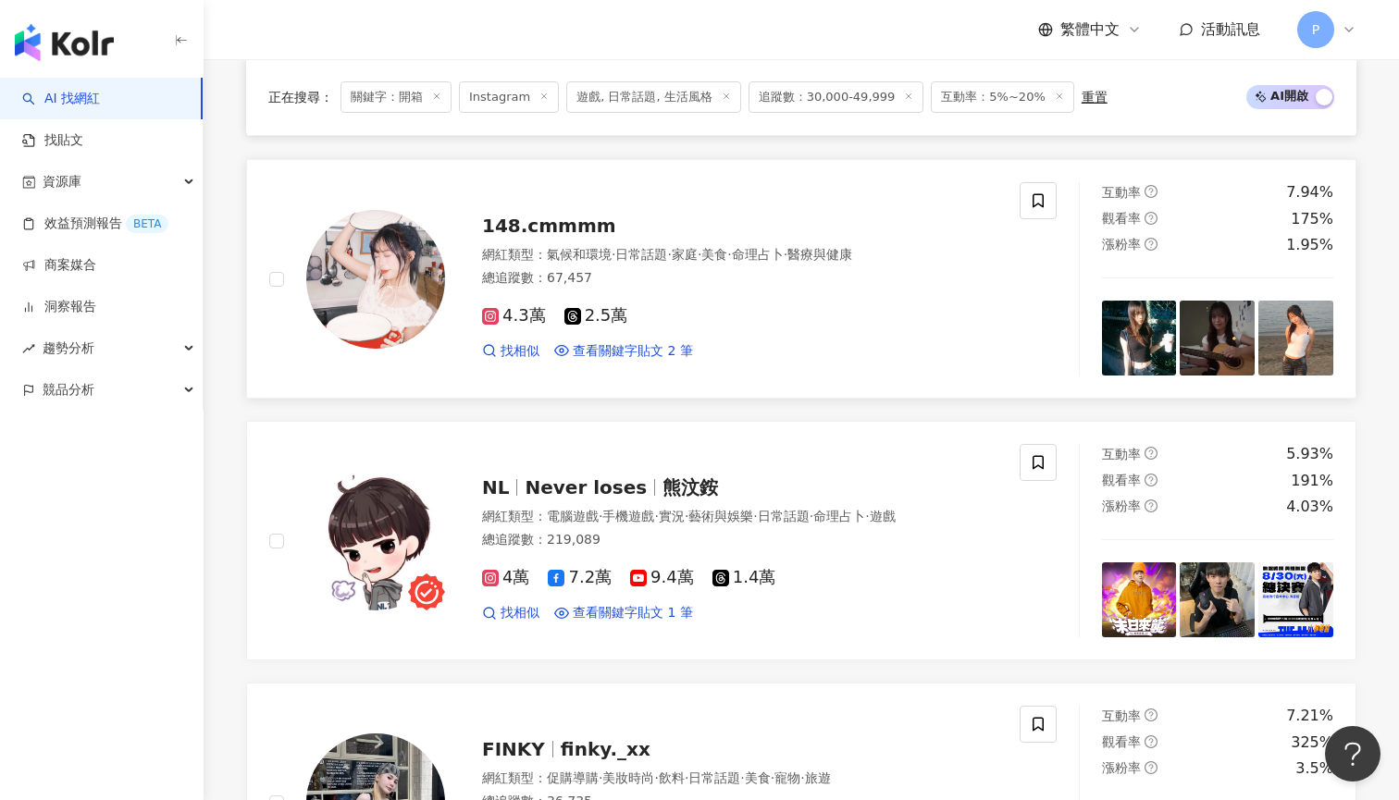
click at [709, 216] on div "148.cmmmm" at bounding box center [739, 226] width 515 height 26
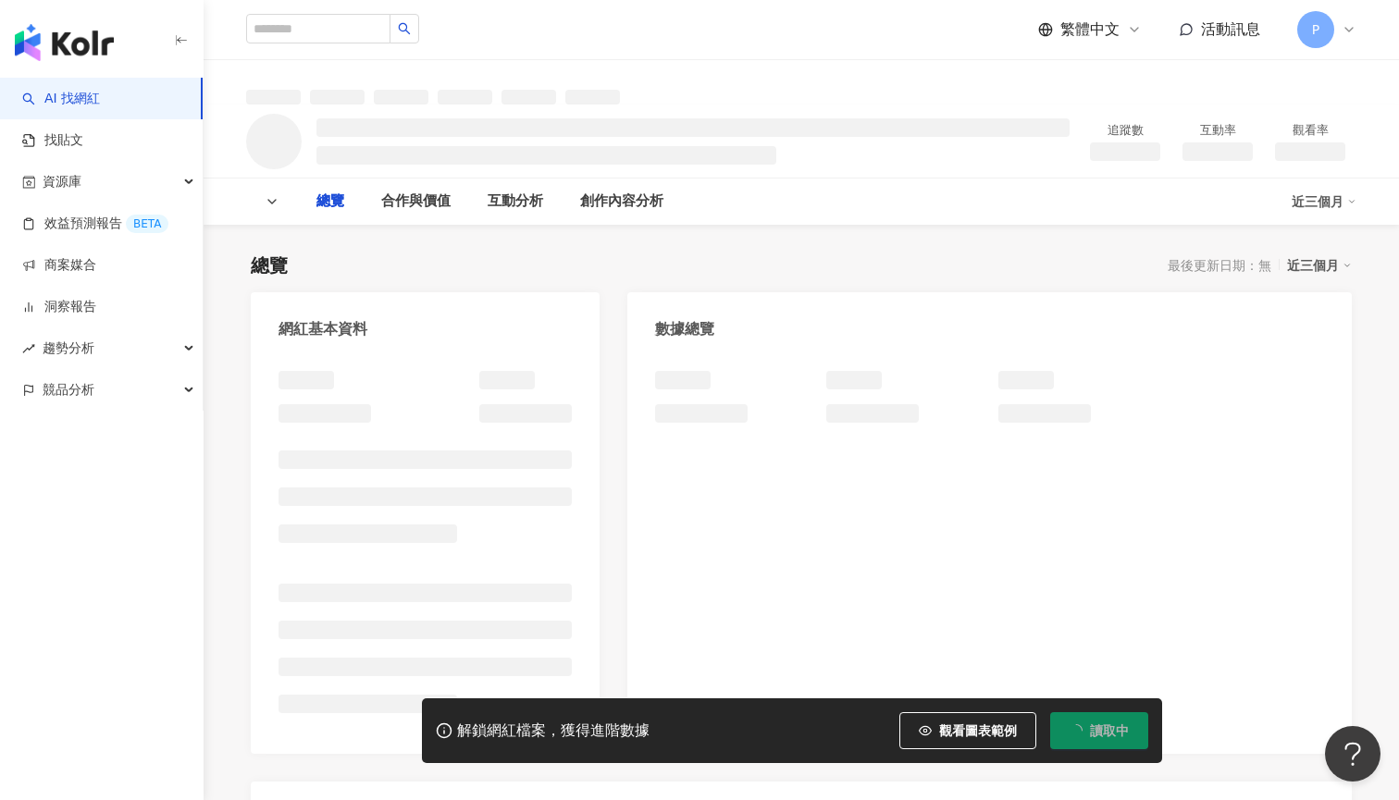
scroll to position [21, 0]
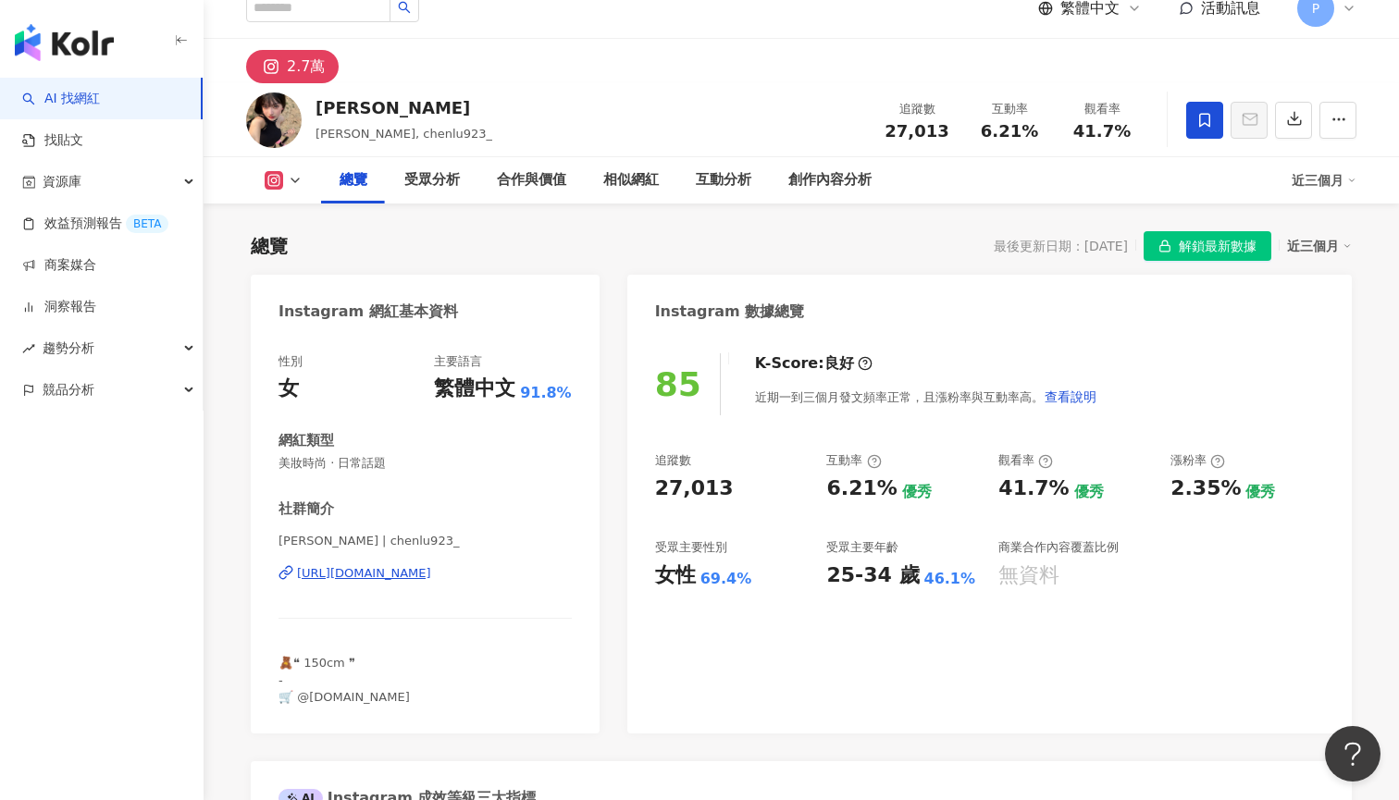
scroll to position [97, 0]
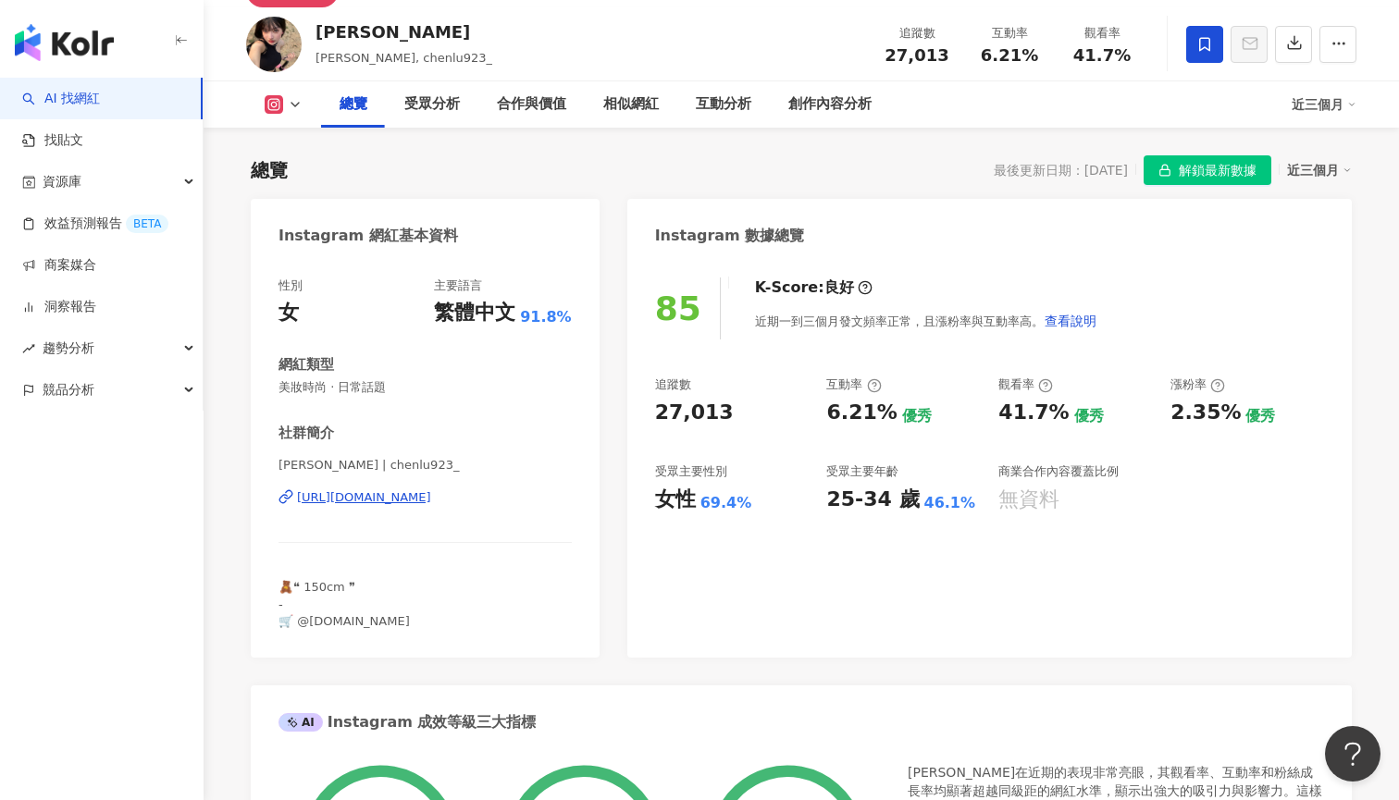
drag, startPoint x: 424, startPoint y: 499, endPoint x: 475, endPoint y: 480, distance: 54.5
click at [424, 499] on div "[URL][DOMAIN_NAME]" at bounding box center [364, 497] width 134 height 17
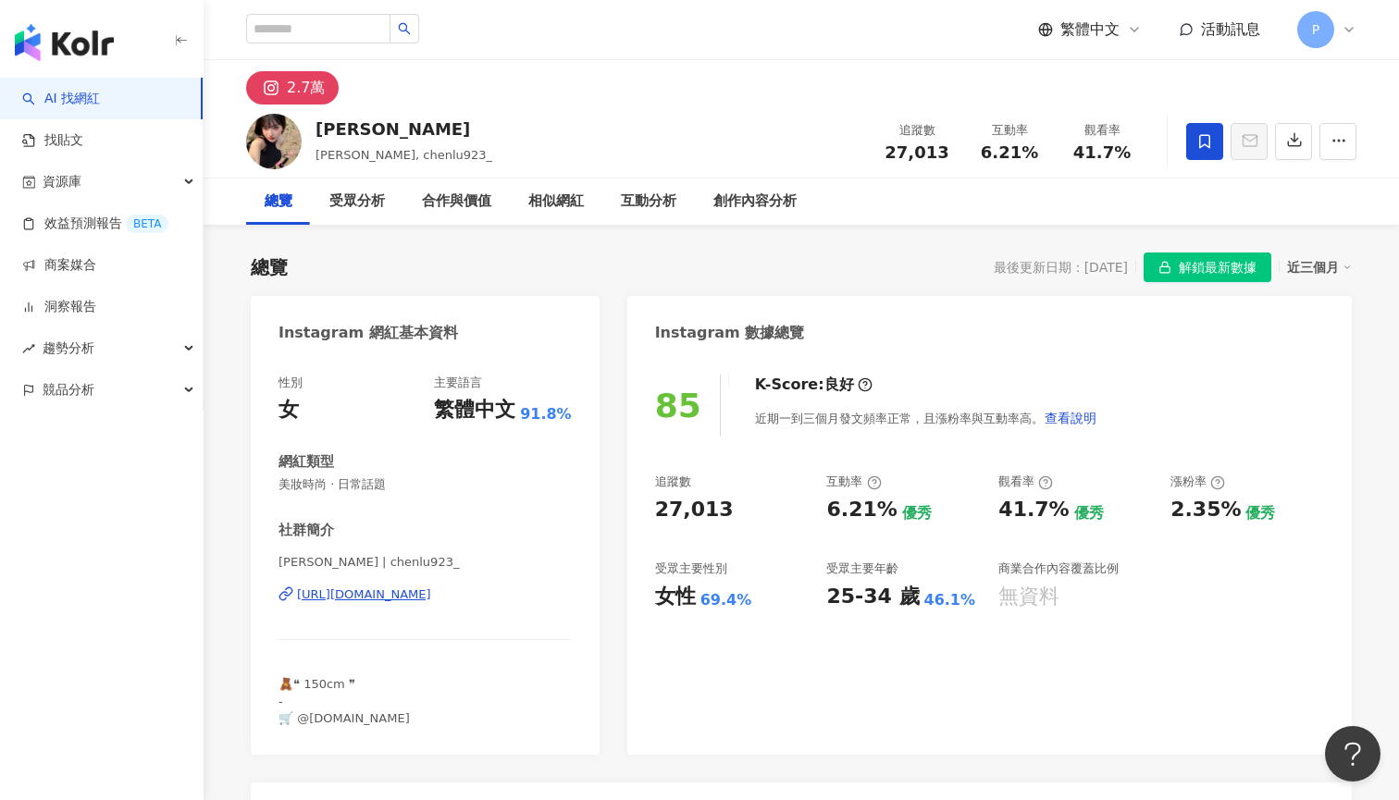
scroll to position [0, 0]
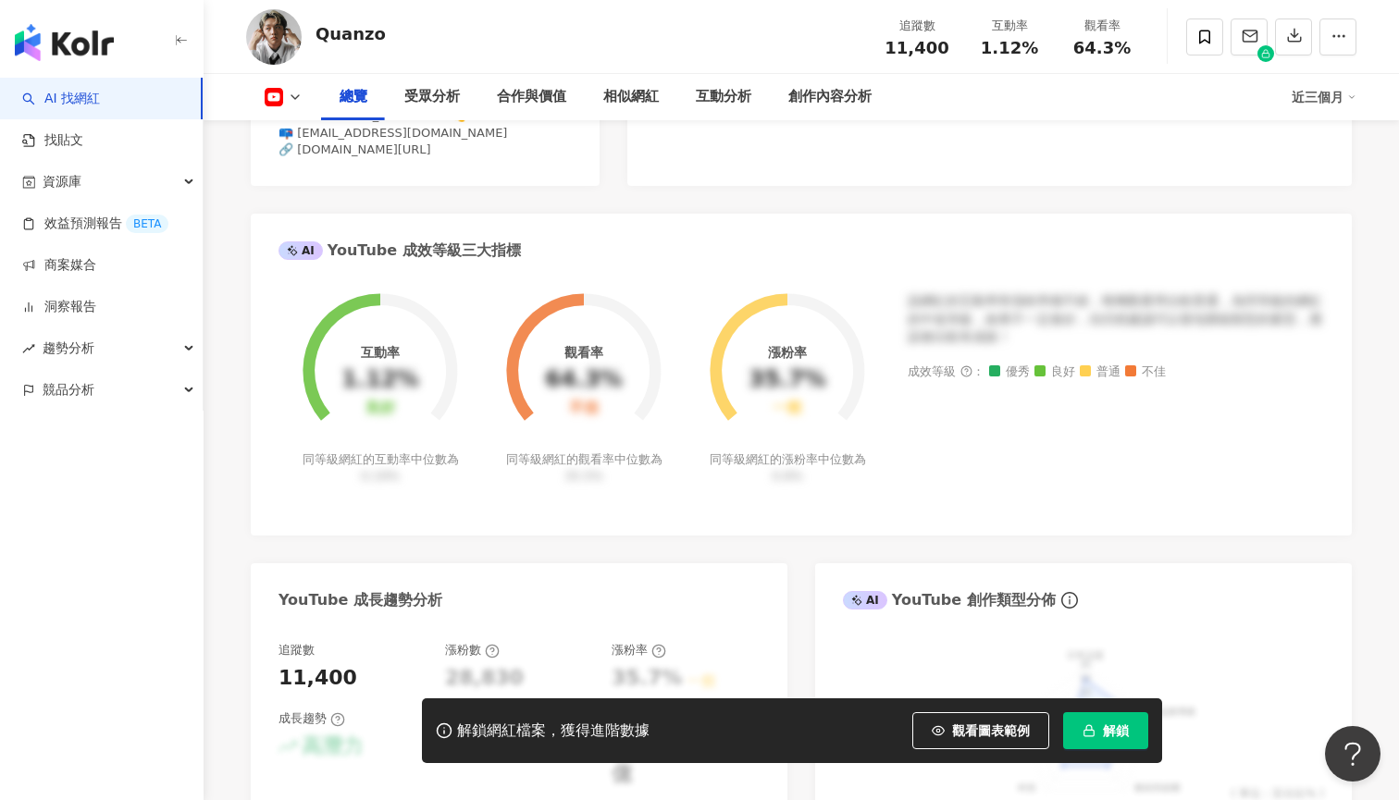
scroll to position [320, 0]
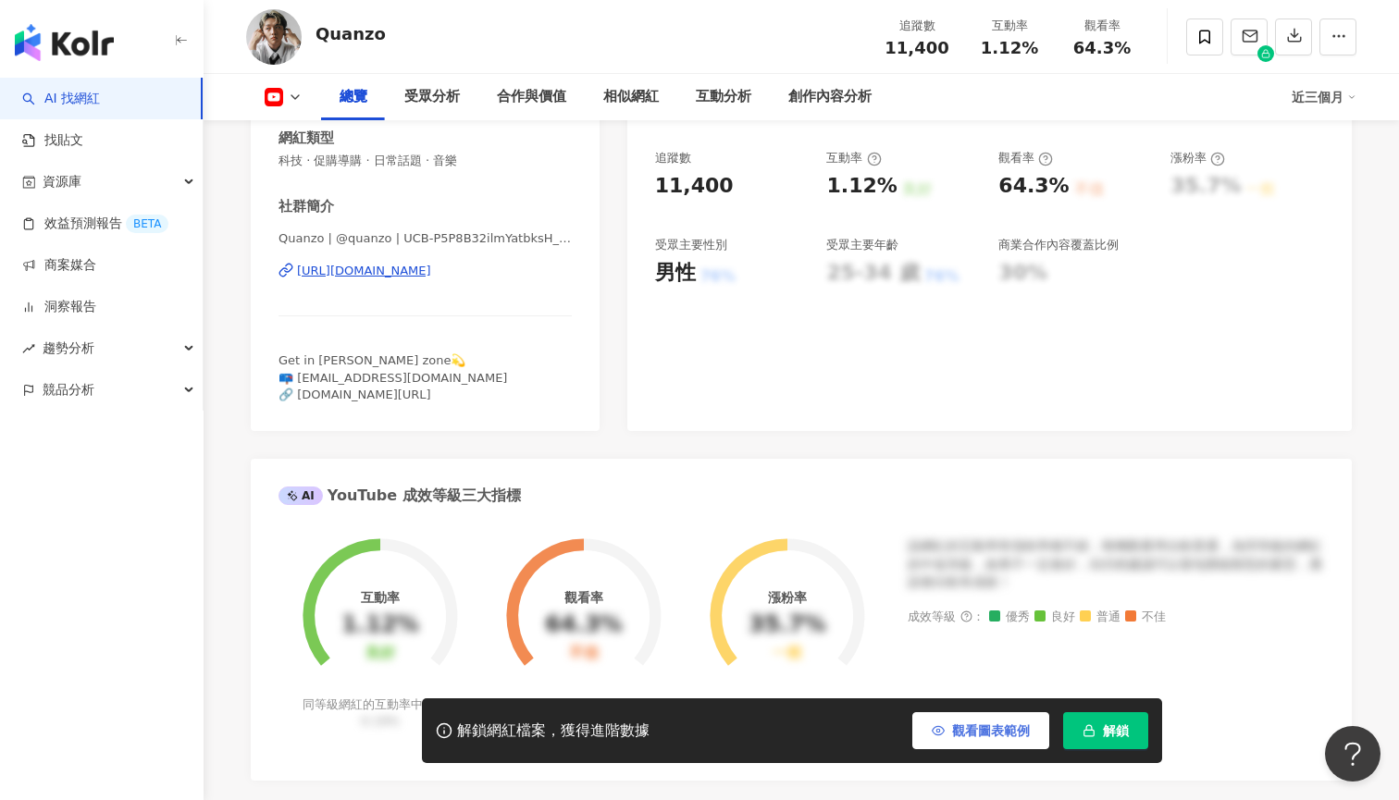
click at [1000, 718] on button "觀看圖表範例" at bounding box center [980, 730] width 137 height 37
click at [1038, 730] on button "不顯示範例" at bounding box center [987, 730] width 124 height 37
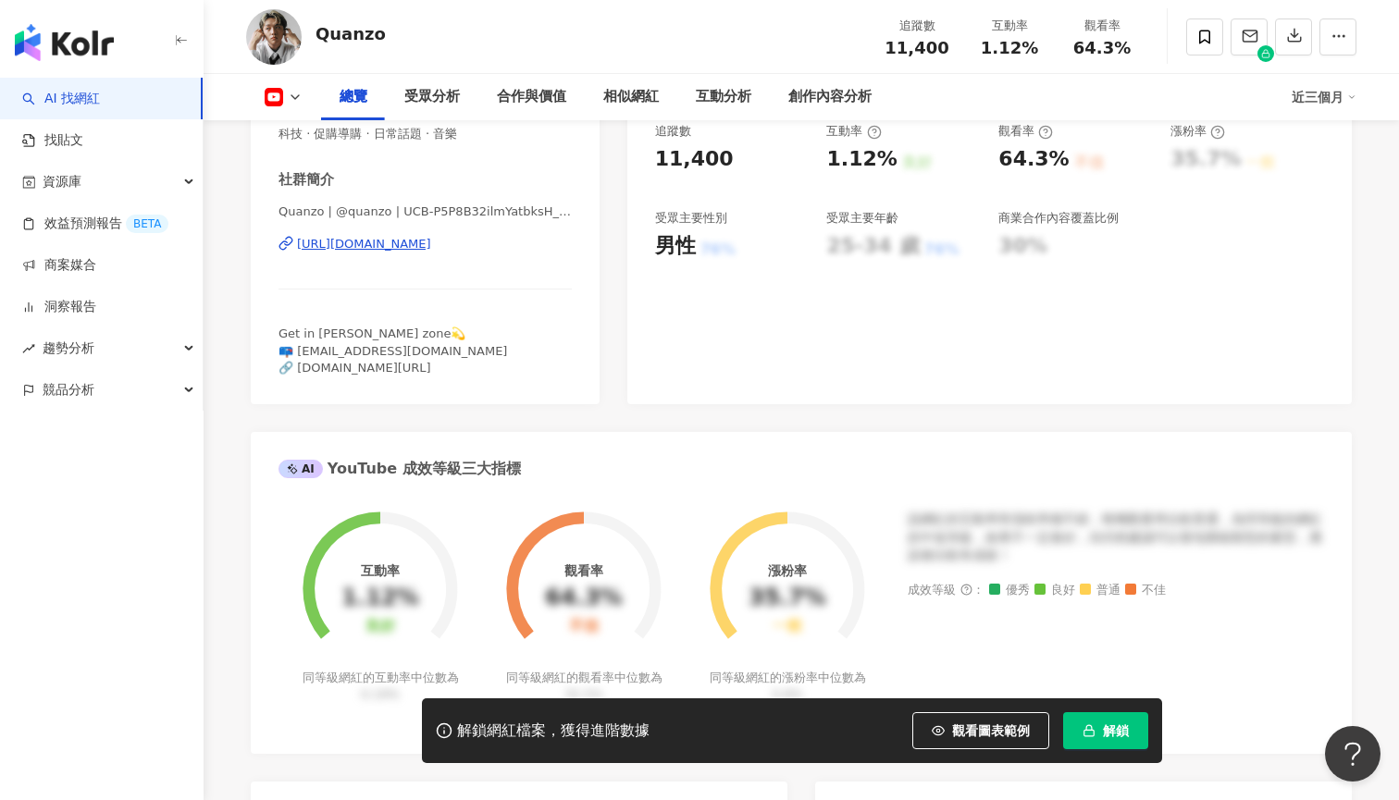
scroll to position [341, 0]
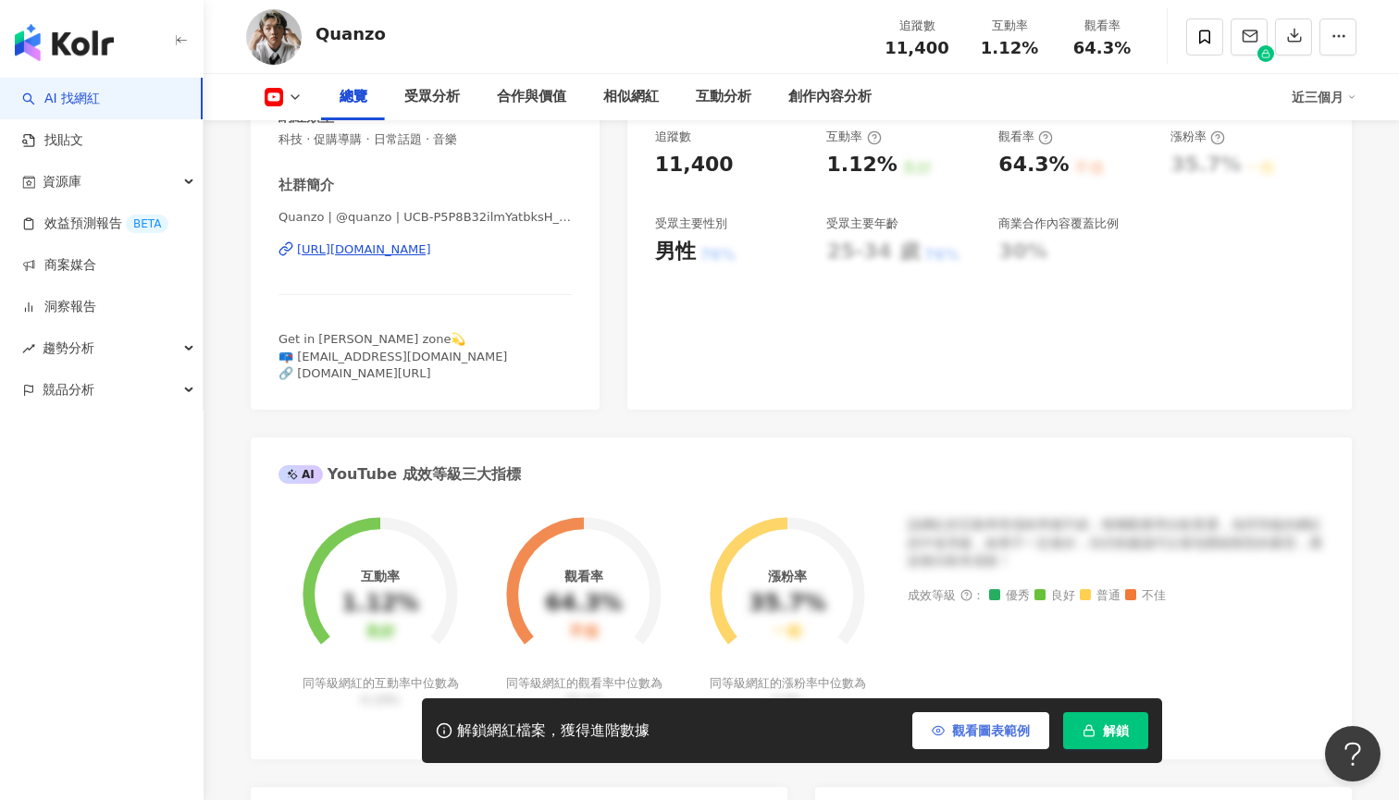
click at [962, 734] on span "觀看圖表範例" at bounding box center [991, 730] width 78 height 15
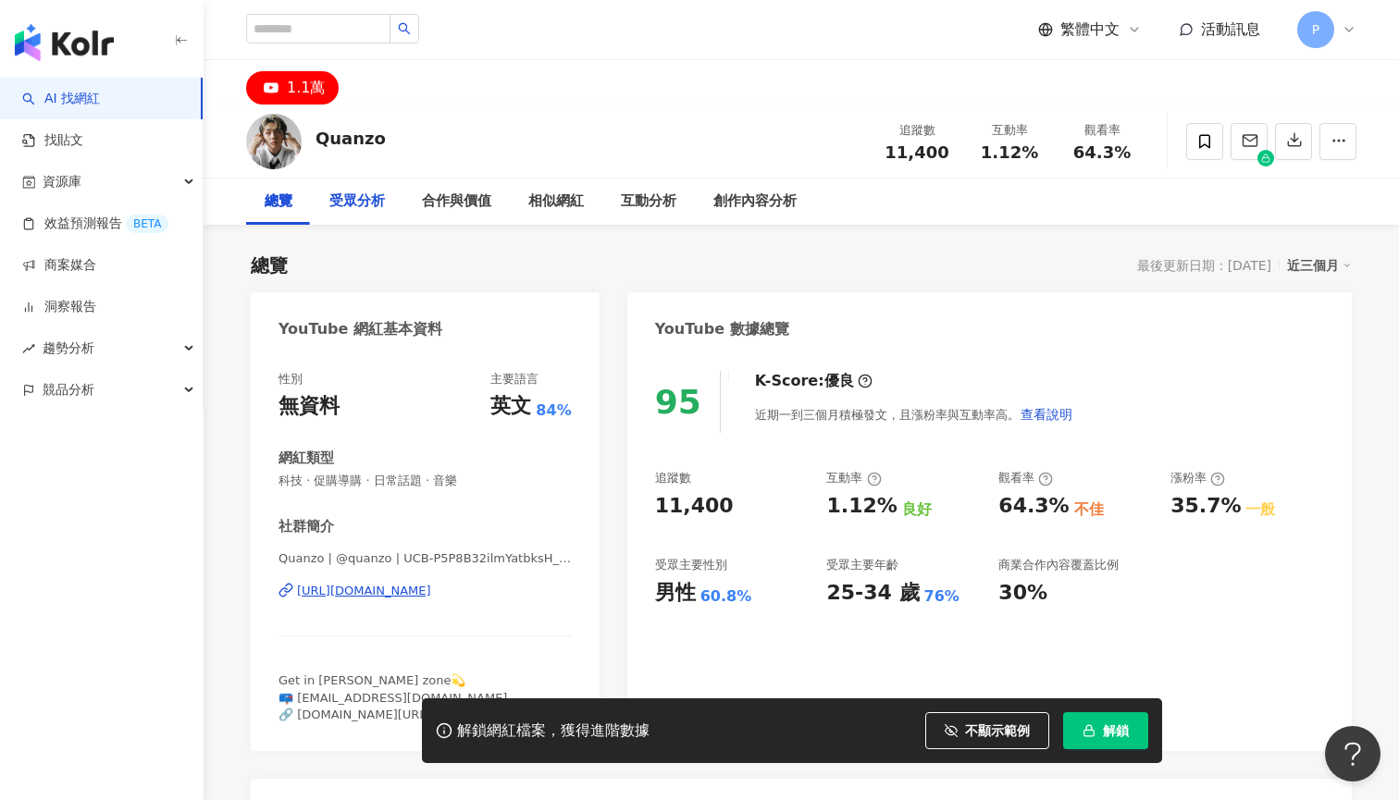
scroll to position [0, 0]
click at [352, 195] on div "受眾分析" at bounding box center [356, 202] width 55 height 22
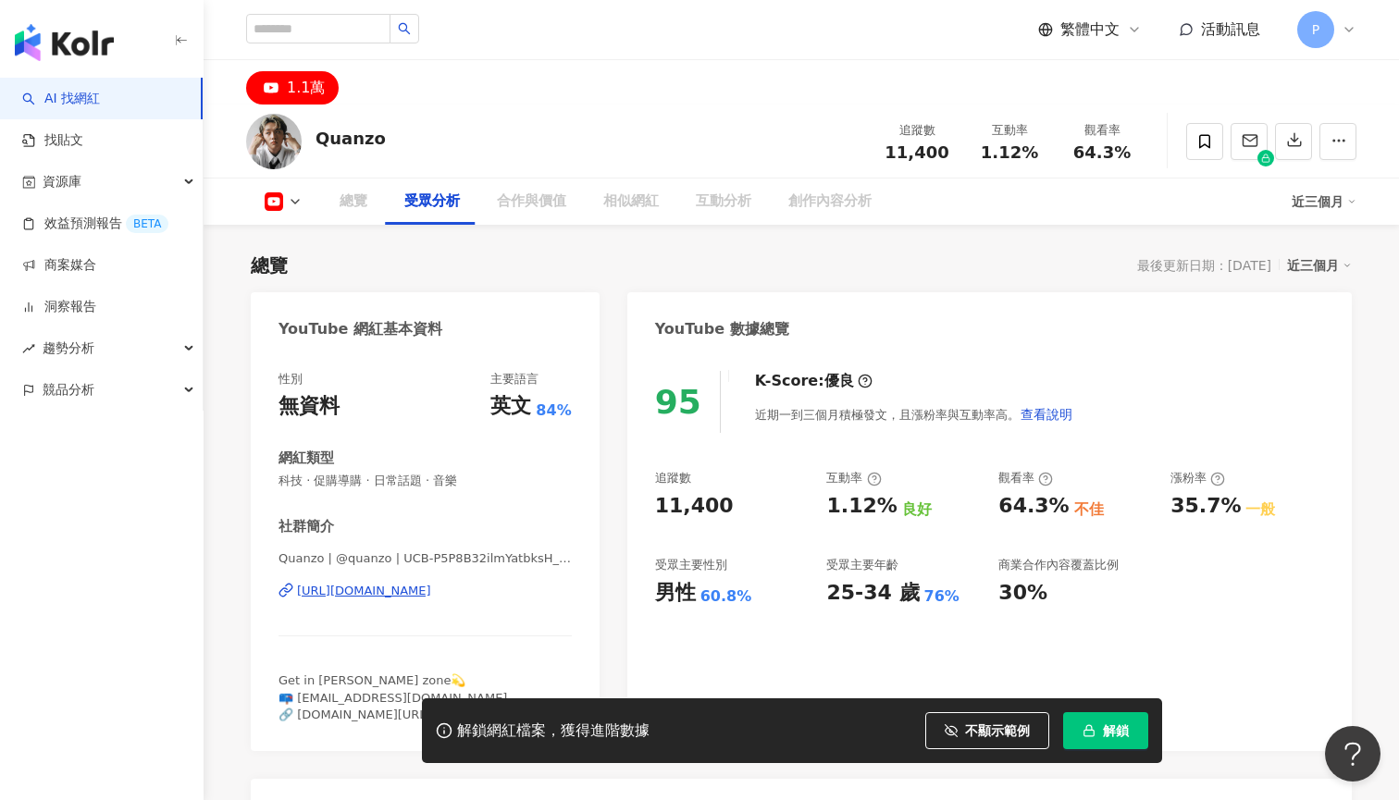
scroll to position [1560, 0]
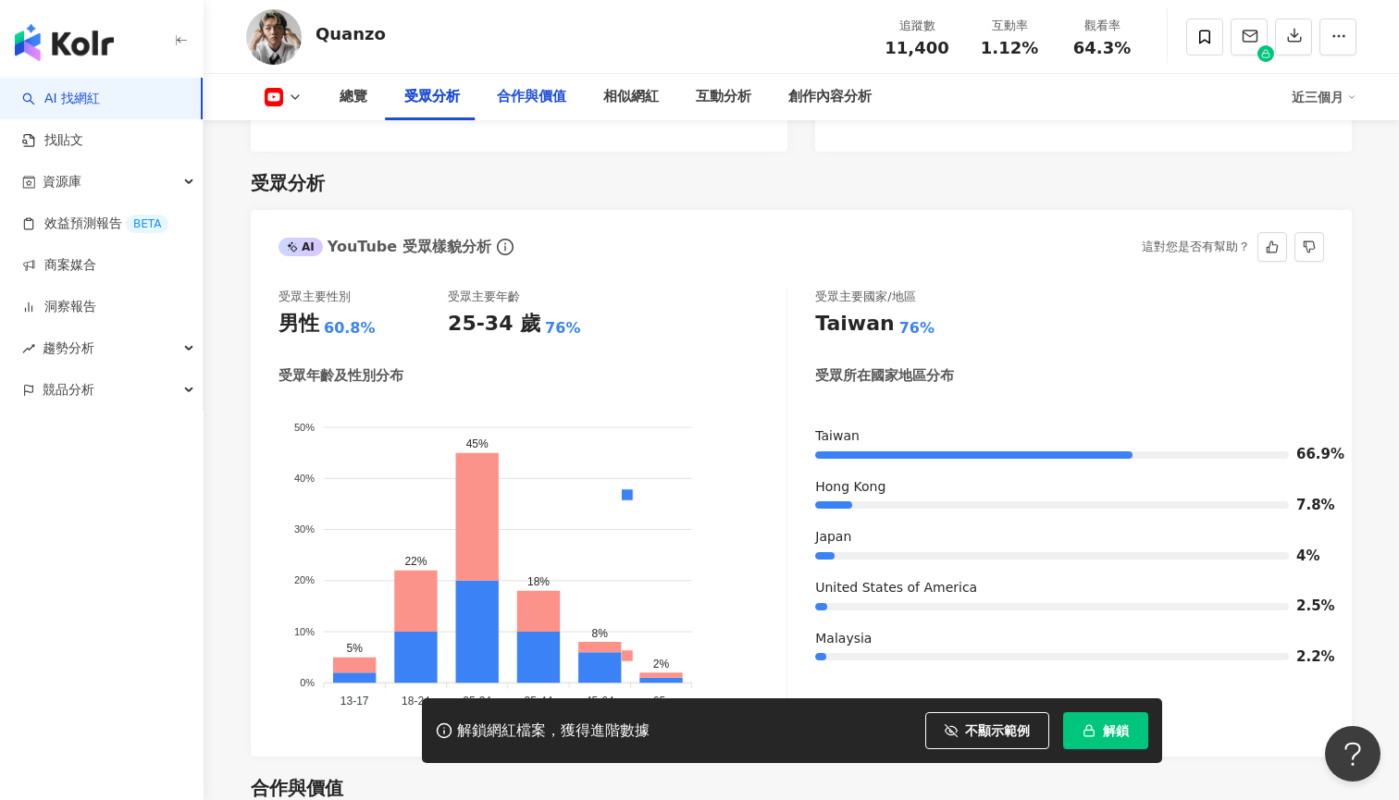
click at [519, 108] on div "合作與價值" at bounding box center [531, 97] width 106 height 46
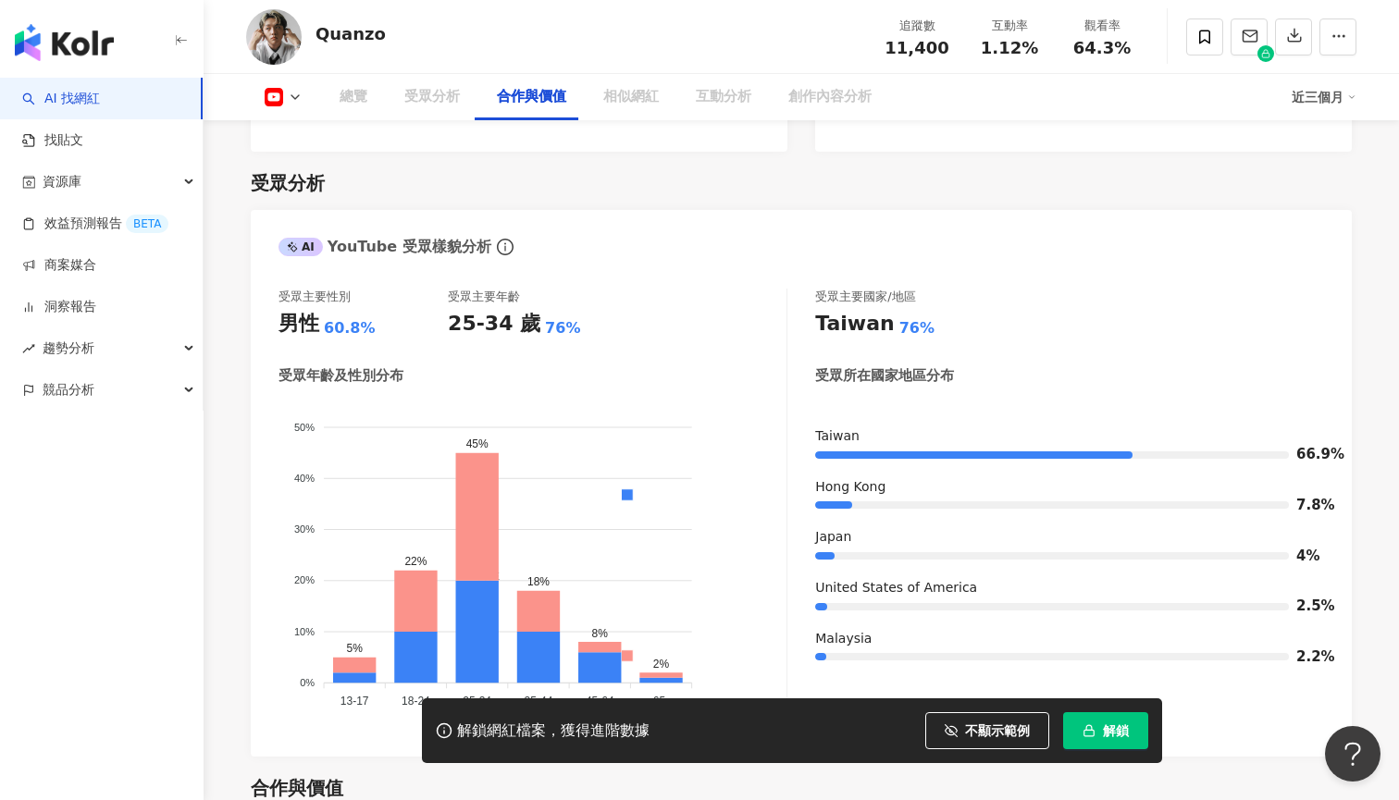
scroll to position [2164, 0]
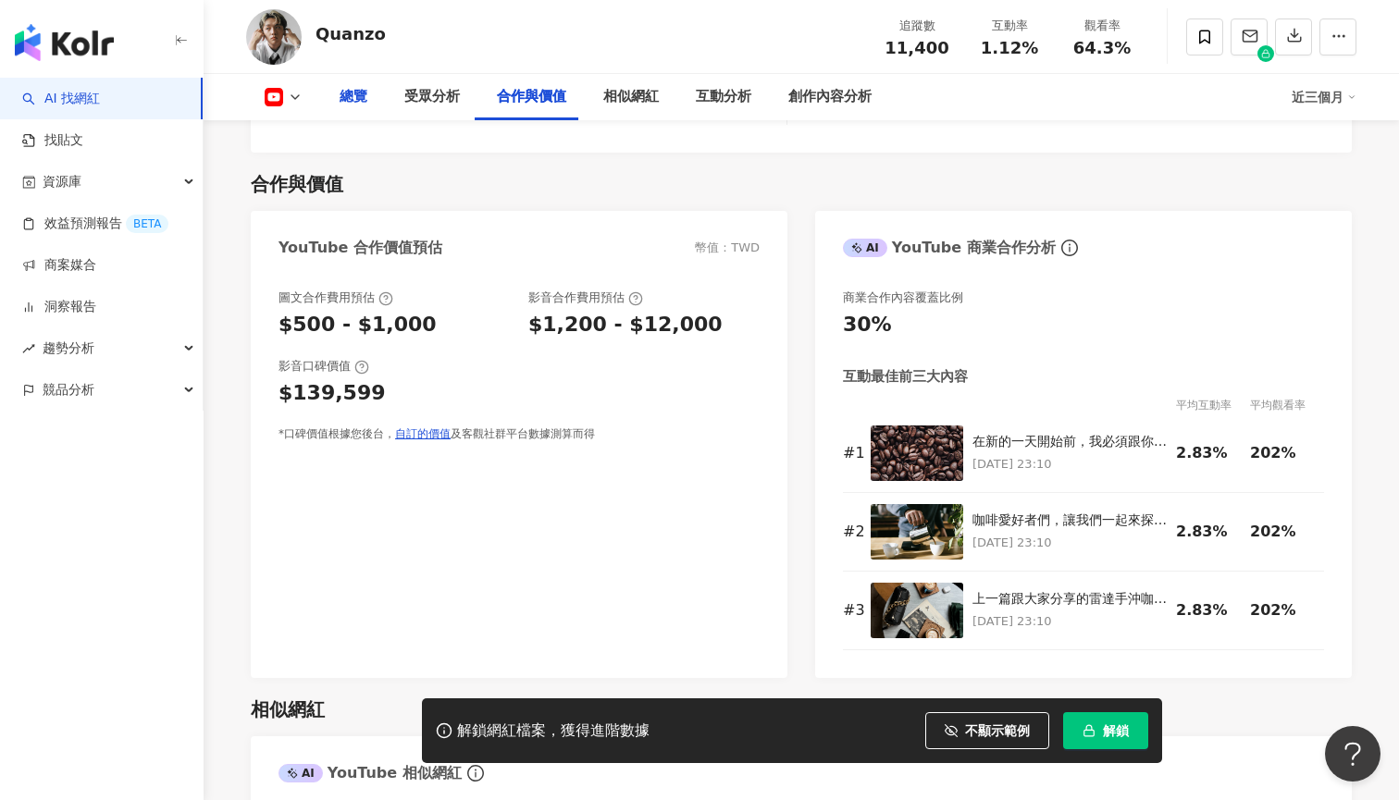
click at [382, 99] on div "總覽" at bounding box center [353, 97] width 65 height 46
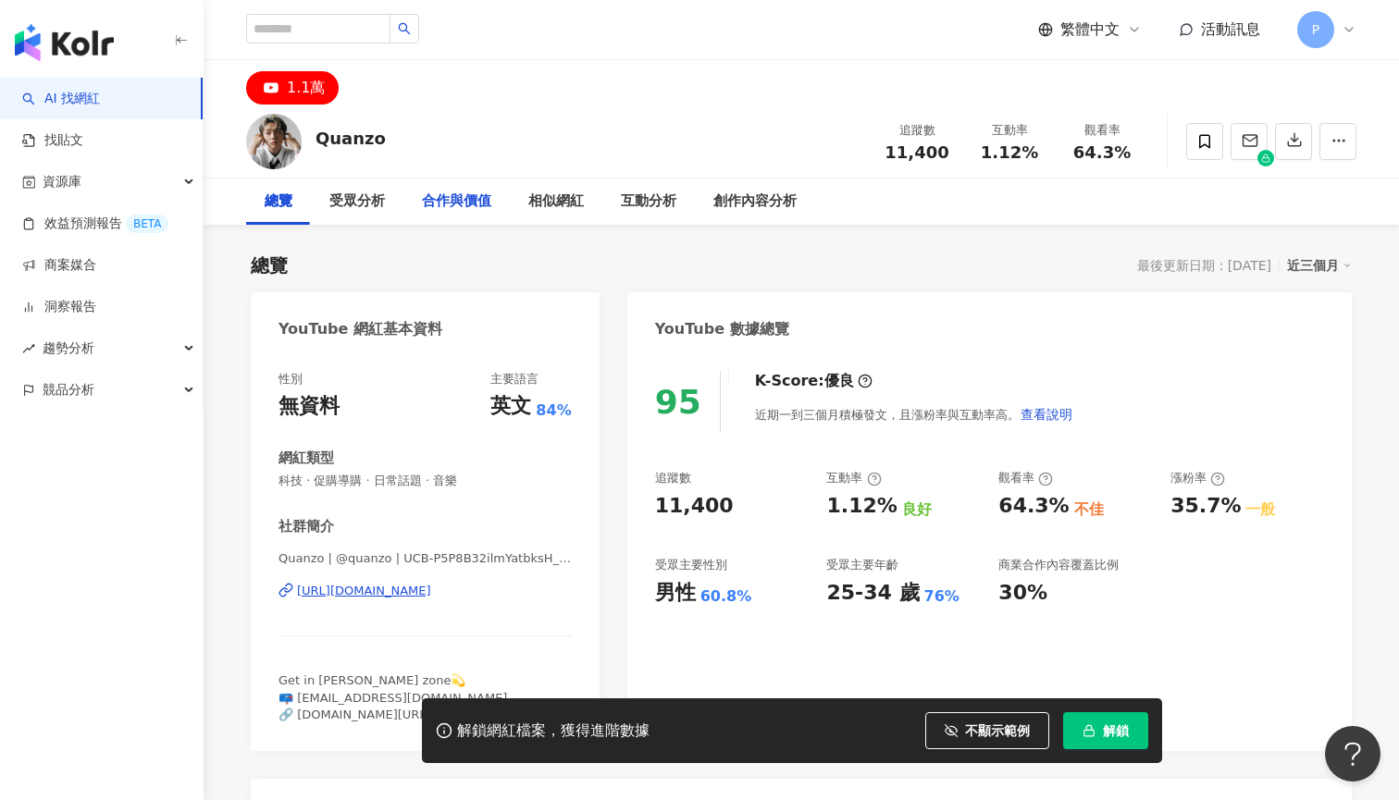
click at [469, 199] on div "合作與價值" at bounding box center [456, 202] width 69 height 22
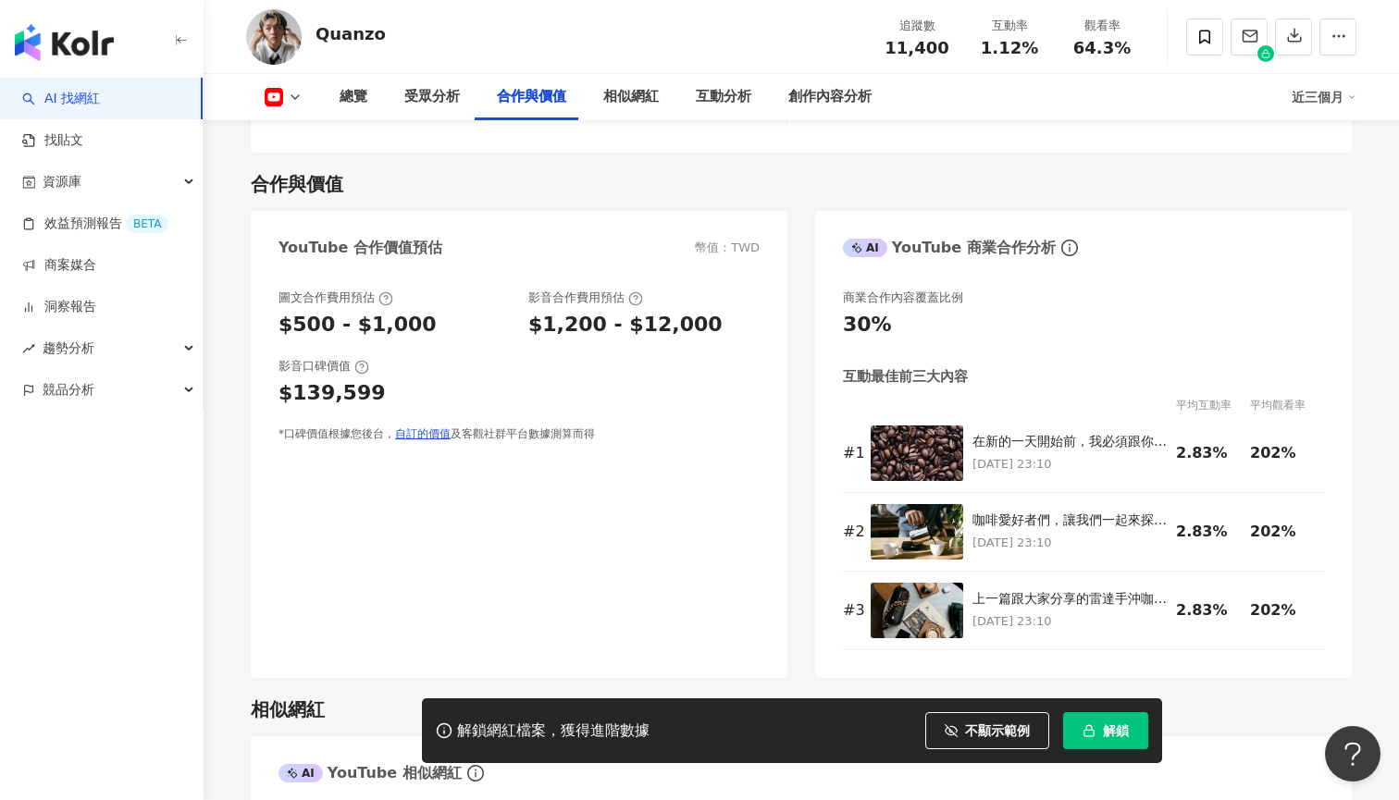
click at [299, 98] on icon at bounding box center [295, 97] width 15 height 15
click at [300, 99] on icon at bounding box center [295, 97] width 15 height 15
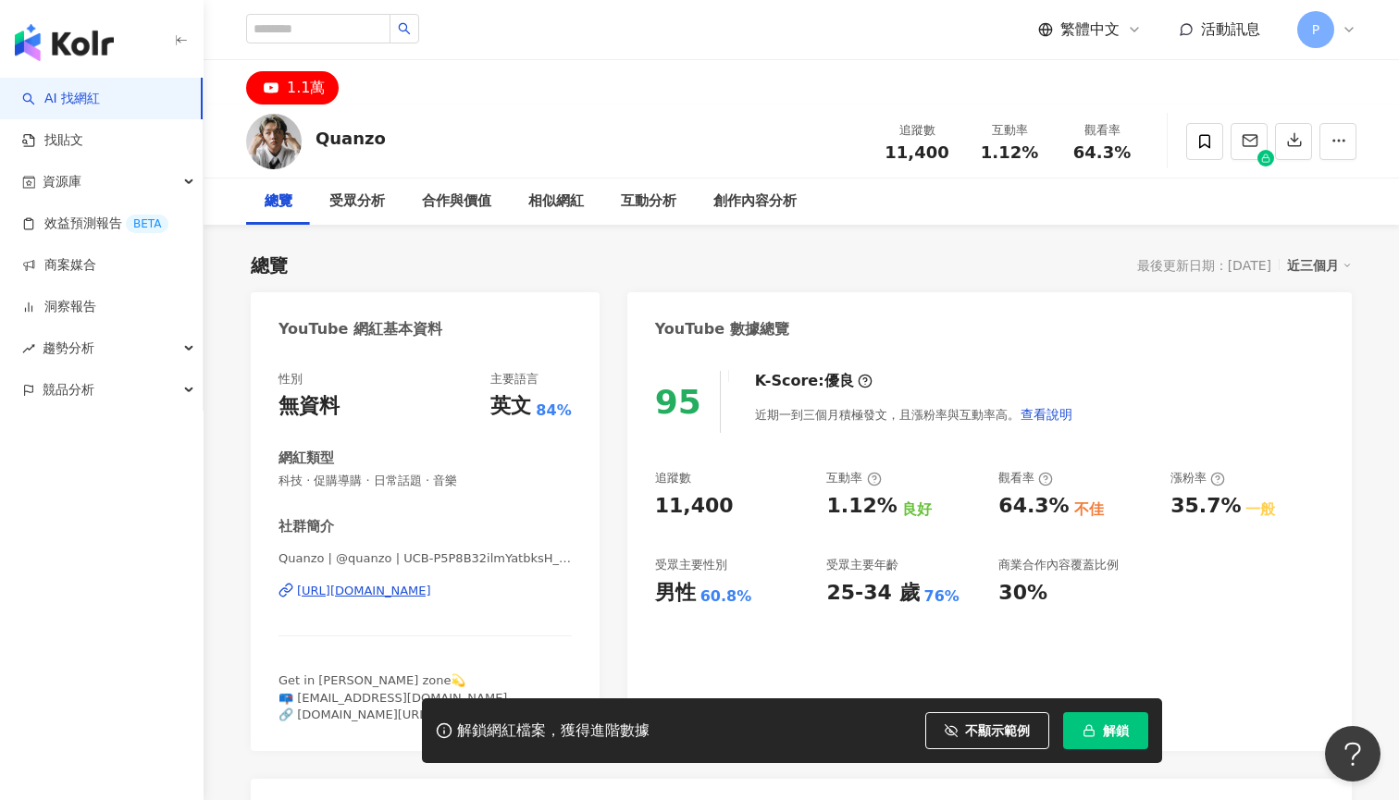
scroll to position [0, 0]
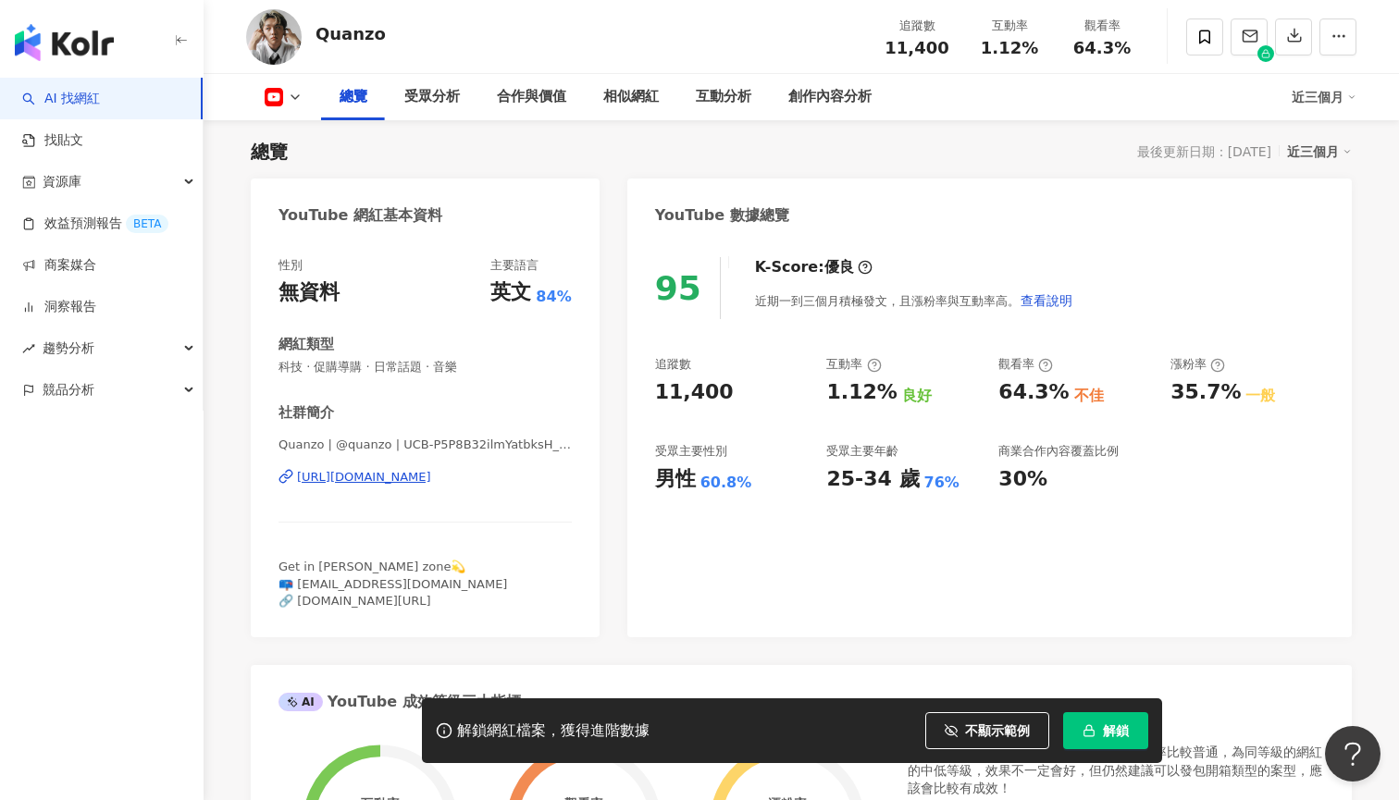
scroll to position [2164, 0]
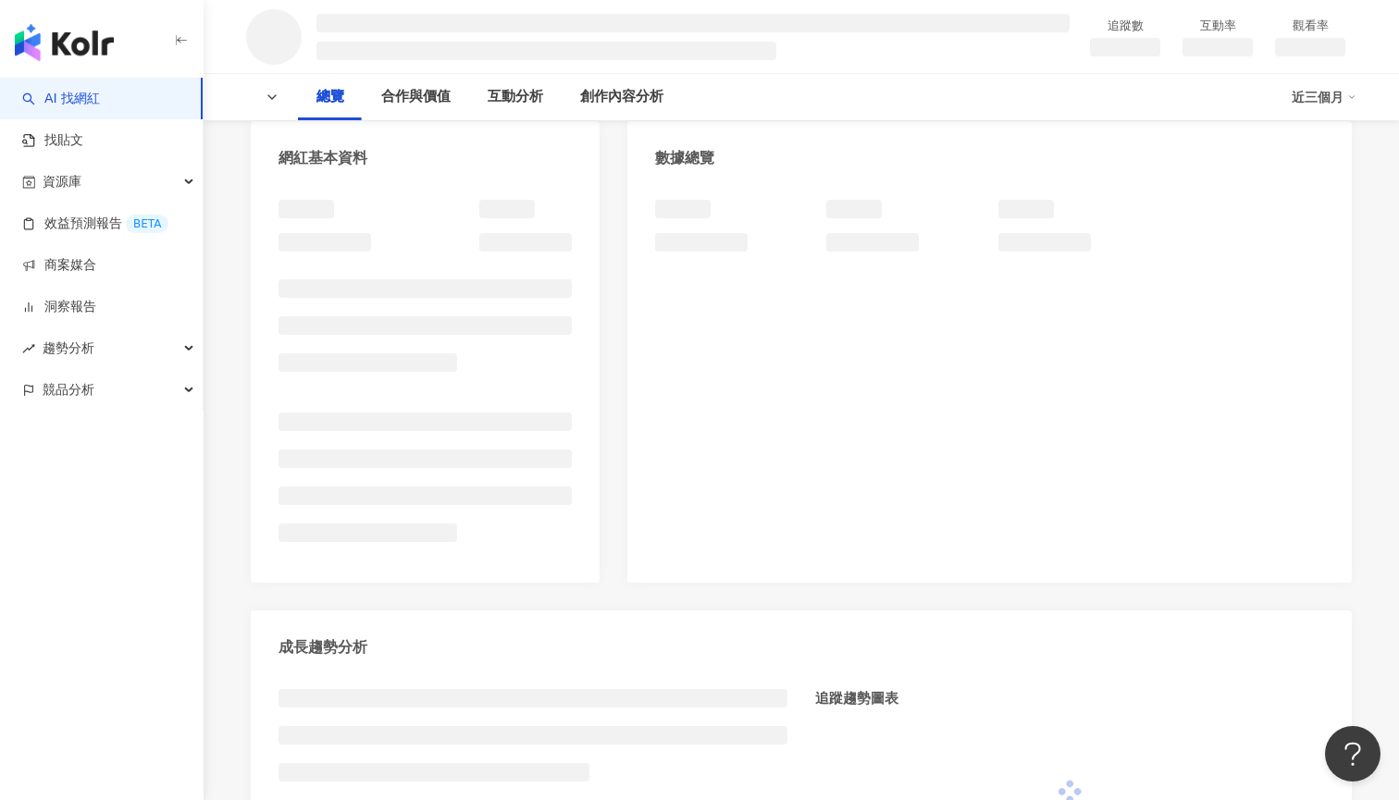
scroll to position [213, 0]
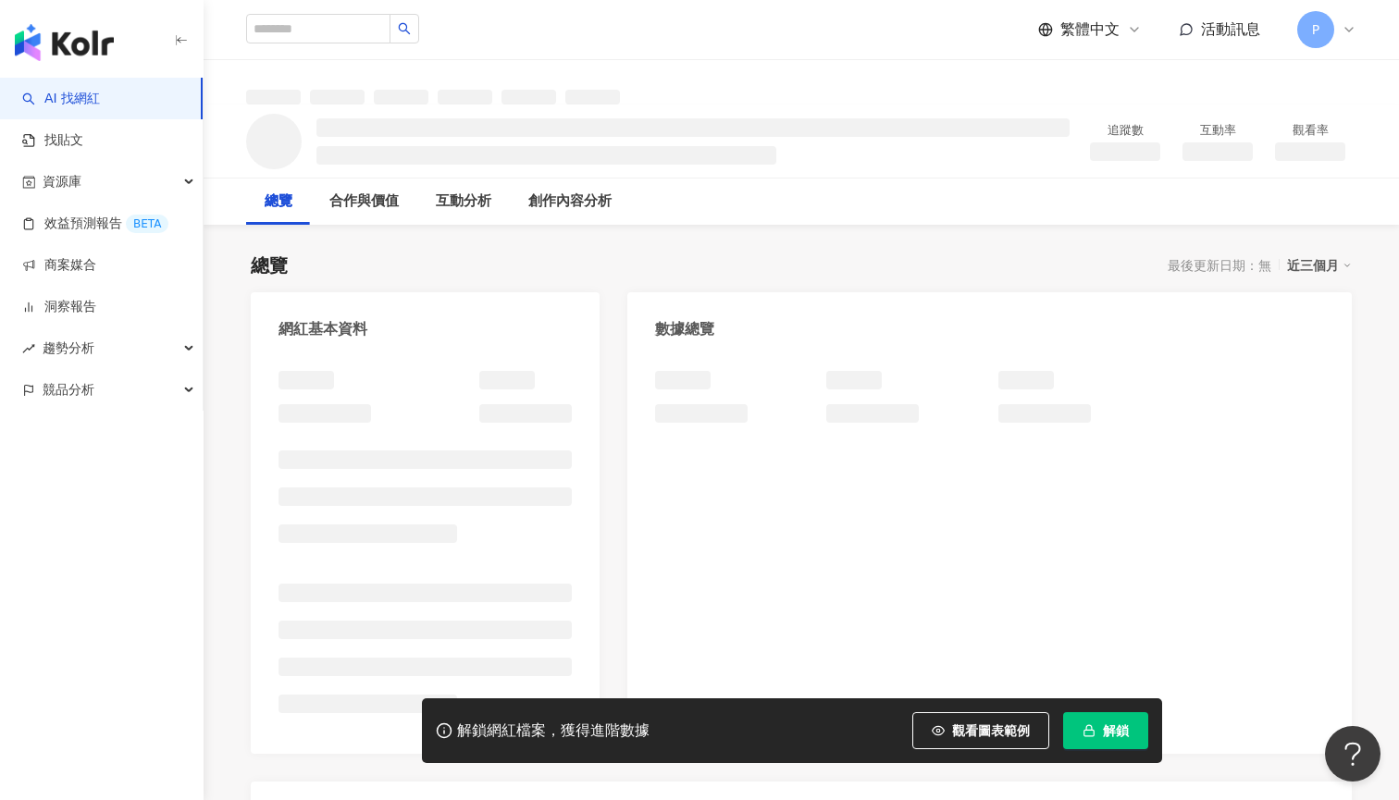
scroll to position [259, 0]
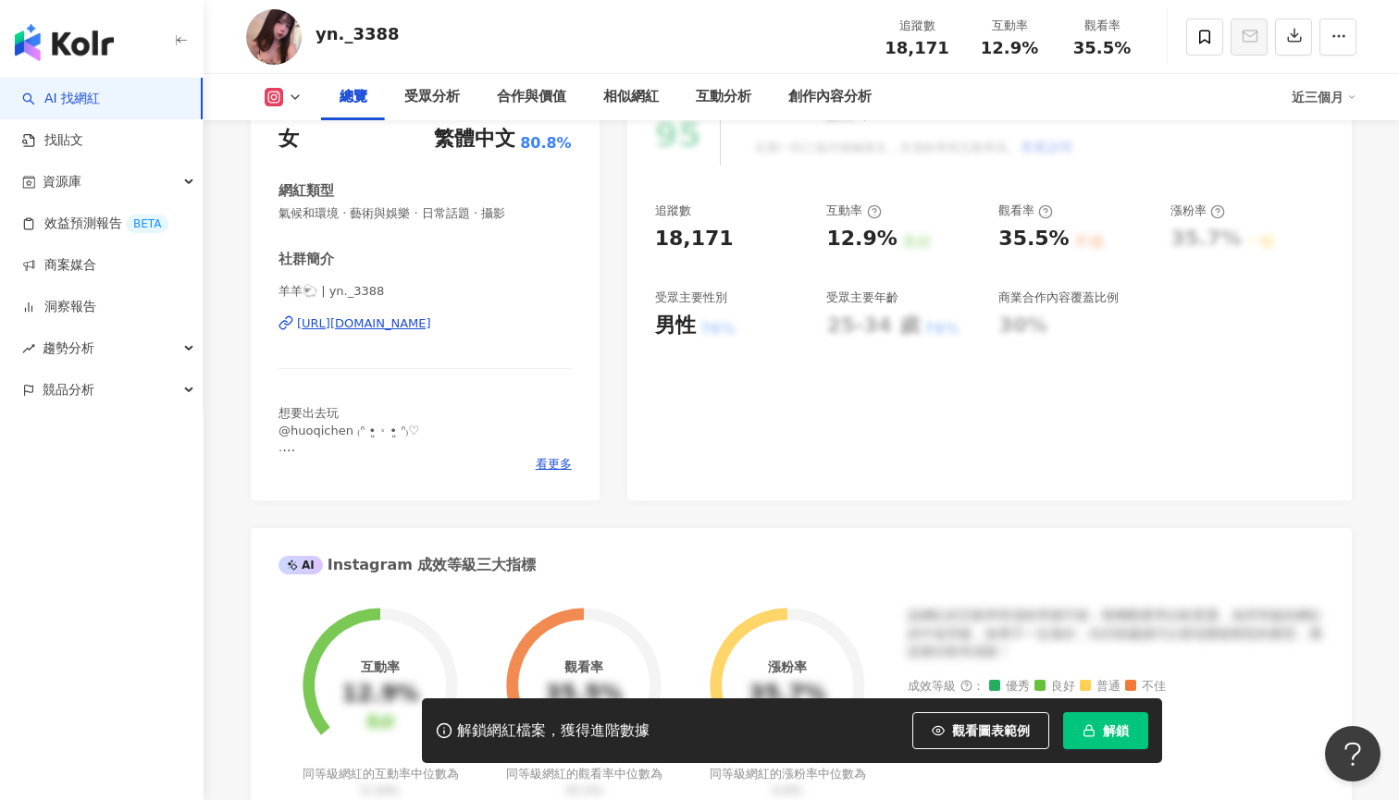
scroll to position [262, 0]
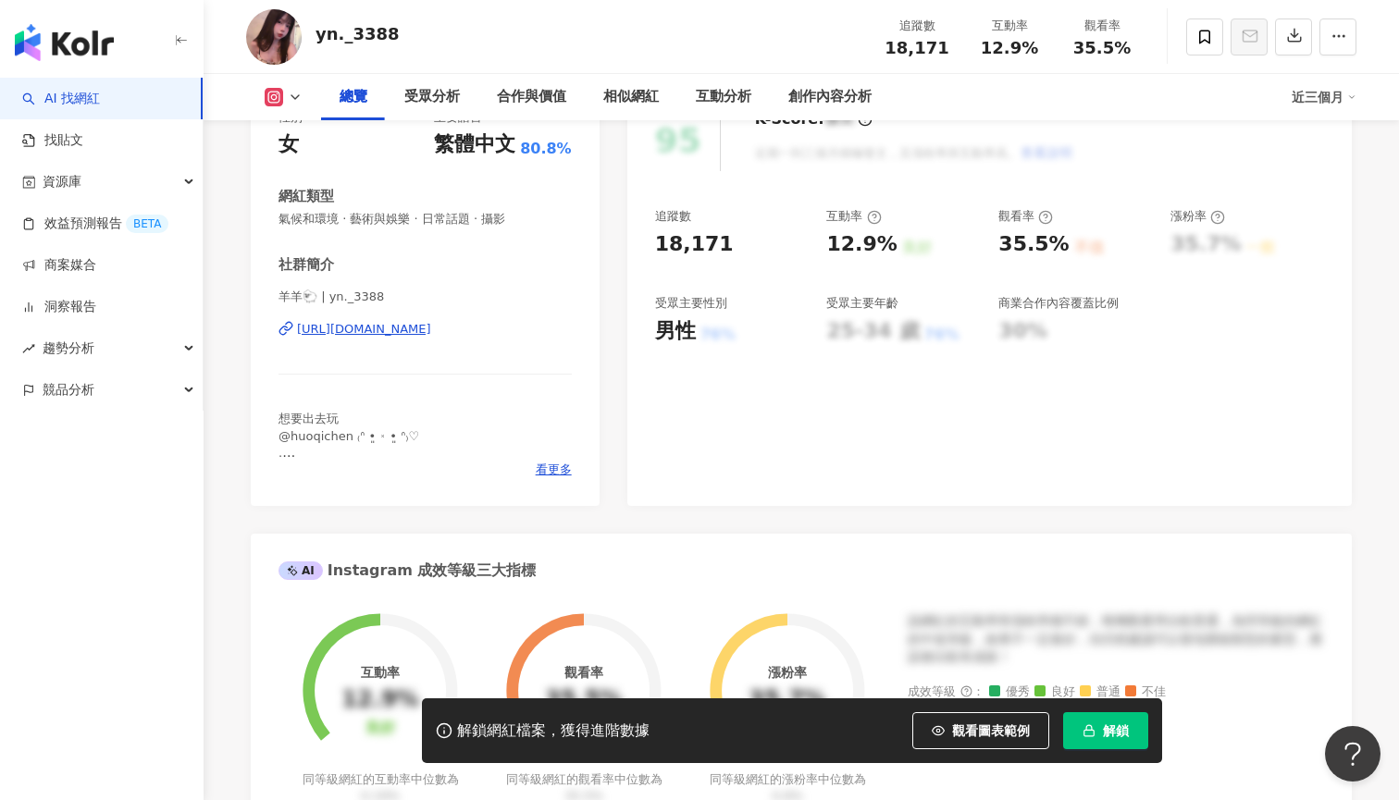
click at [431, 325] on div "[URL][DOMAIN_NAME]" at bounding box center [364, 329] width 134 height 17
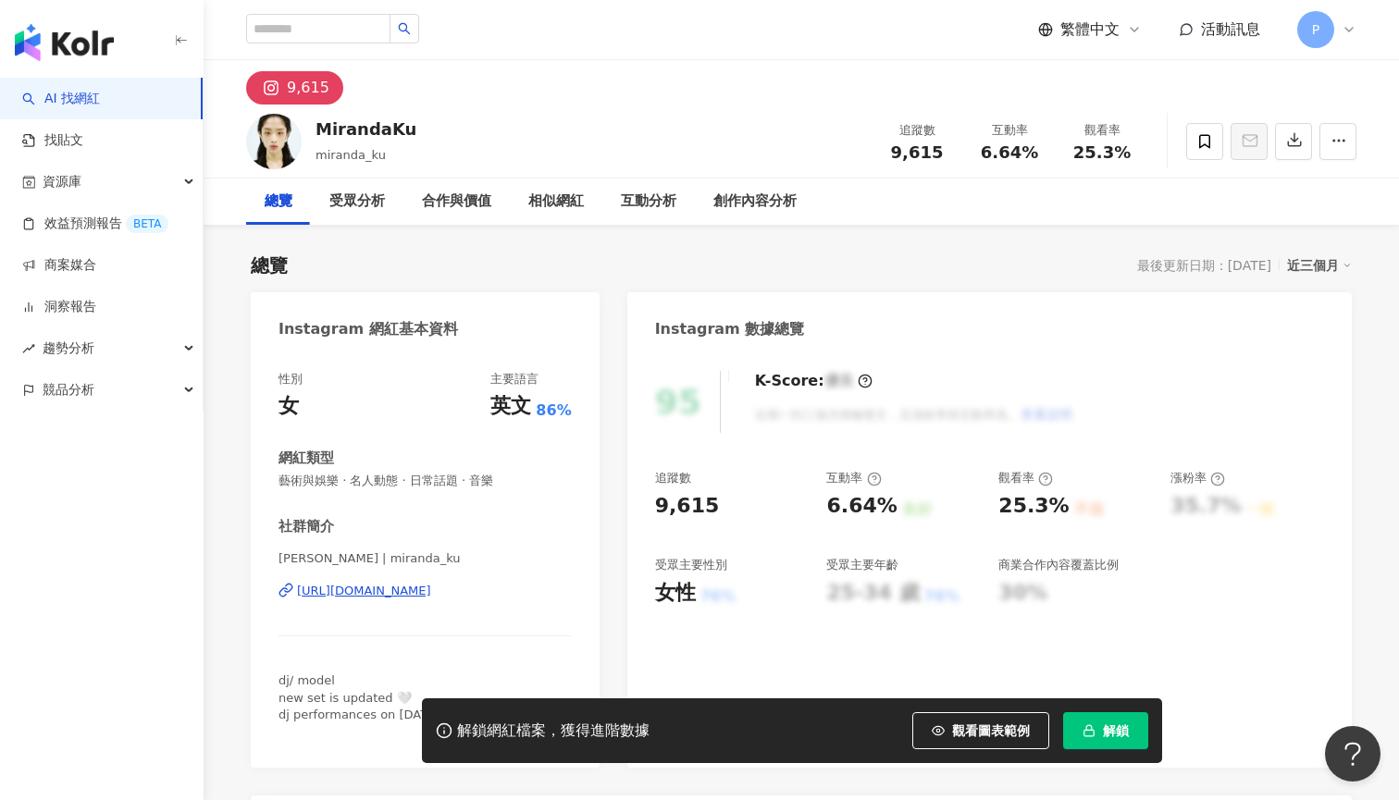
click at [406, 583] on div "[URL][DOMAIN_NAME]" at bounding box center [364, 591] width 134 height 17
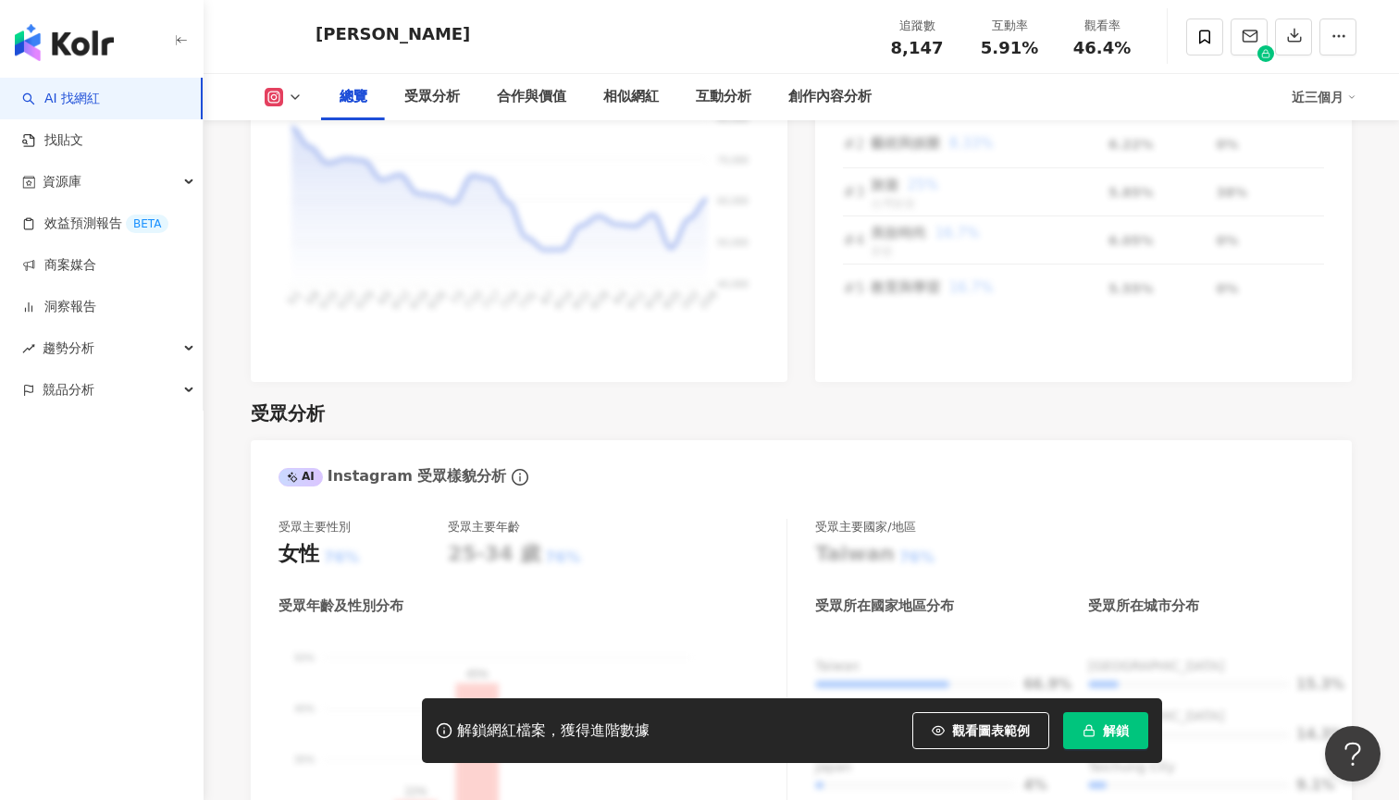
scroll to position [374, 0]
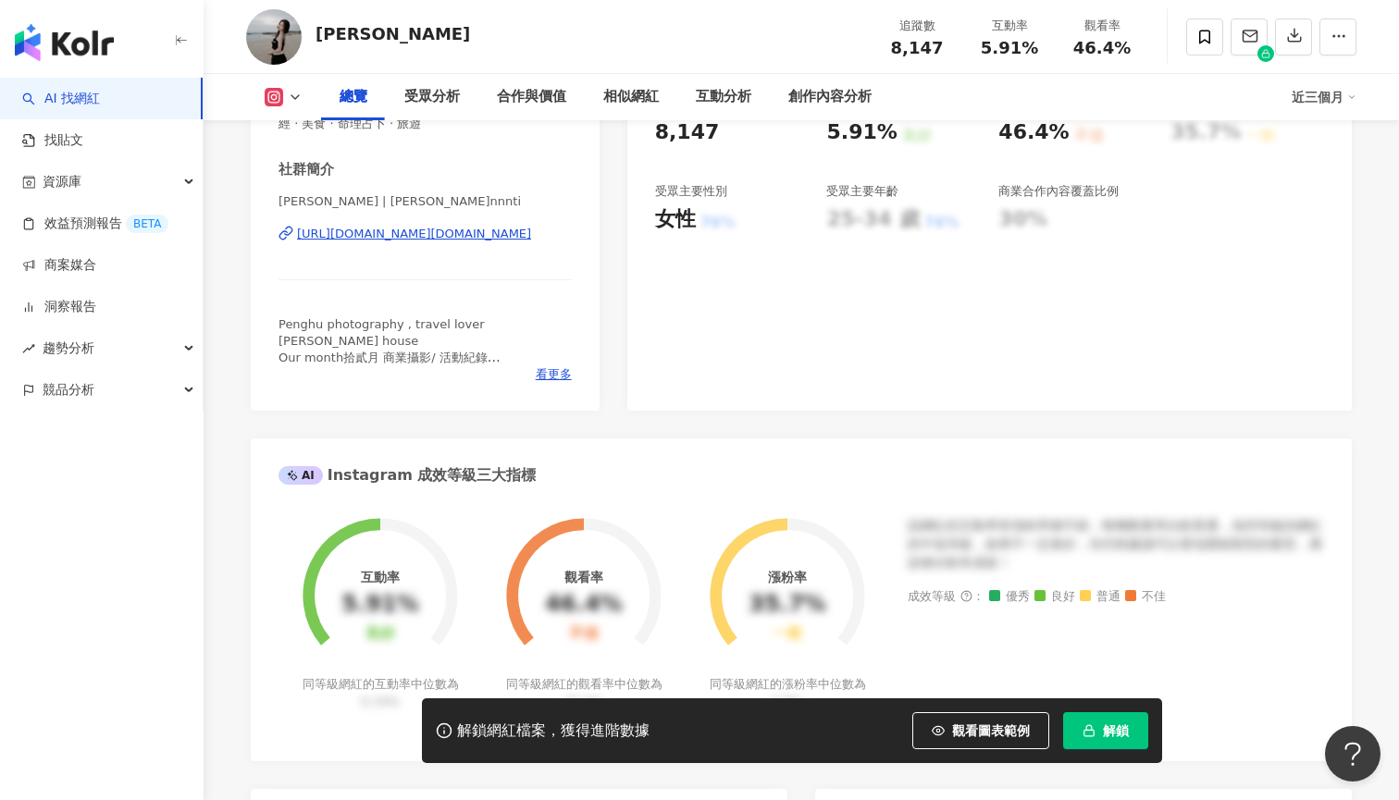
click at [435, 237] on div "[URL][DOMAIN_NAME][DOMAIN_NAME]" at bounding box center [414, 234] width 234 height 17
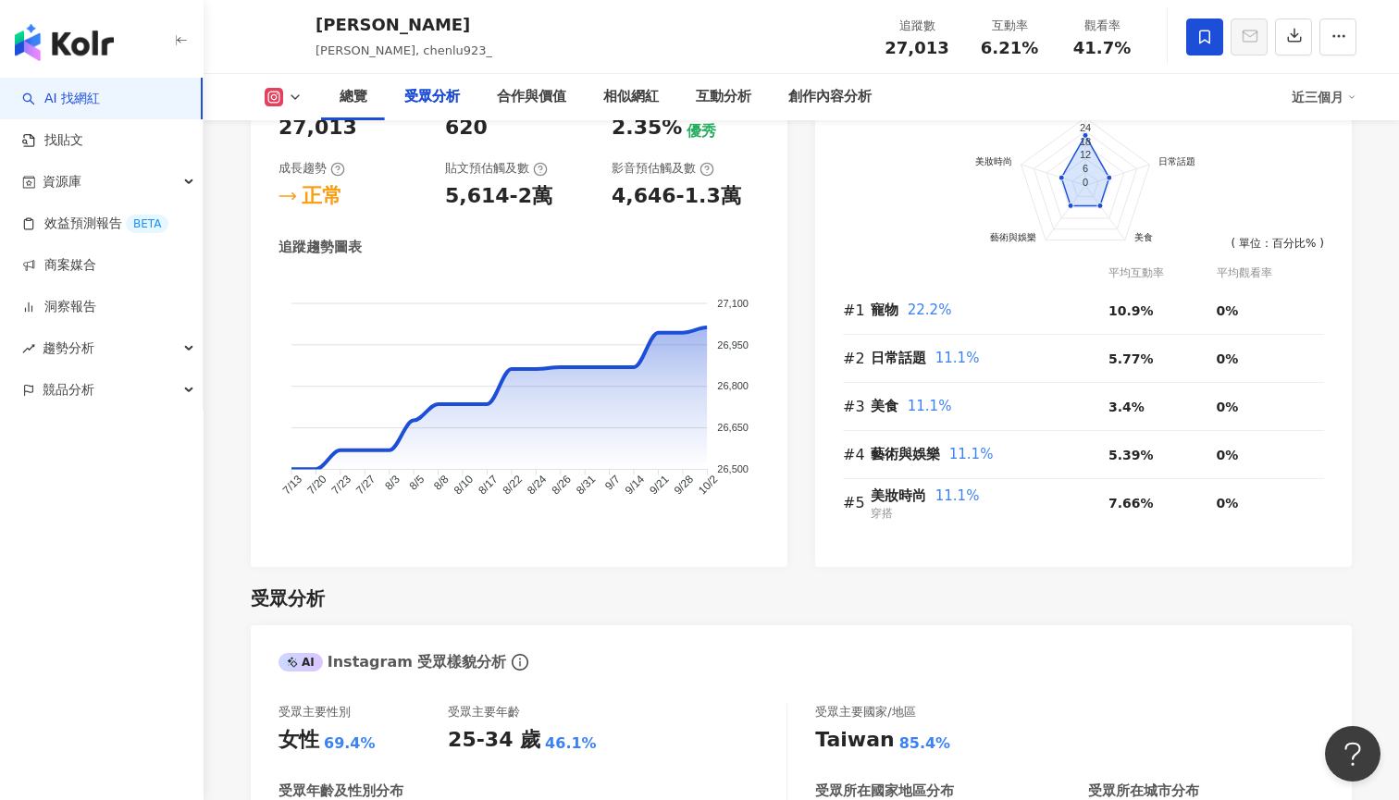
scroll to position [1905, 0]
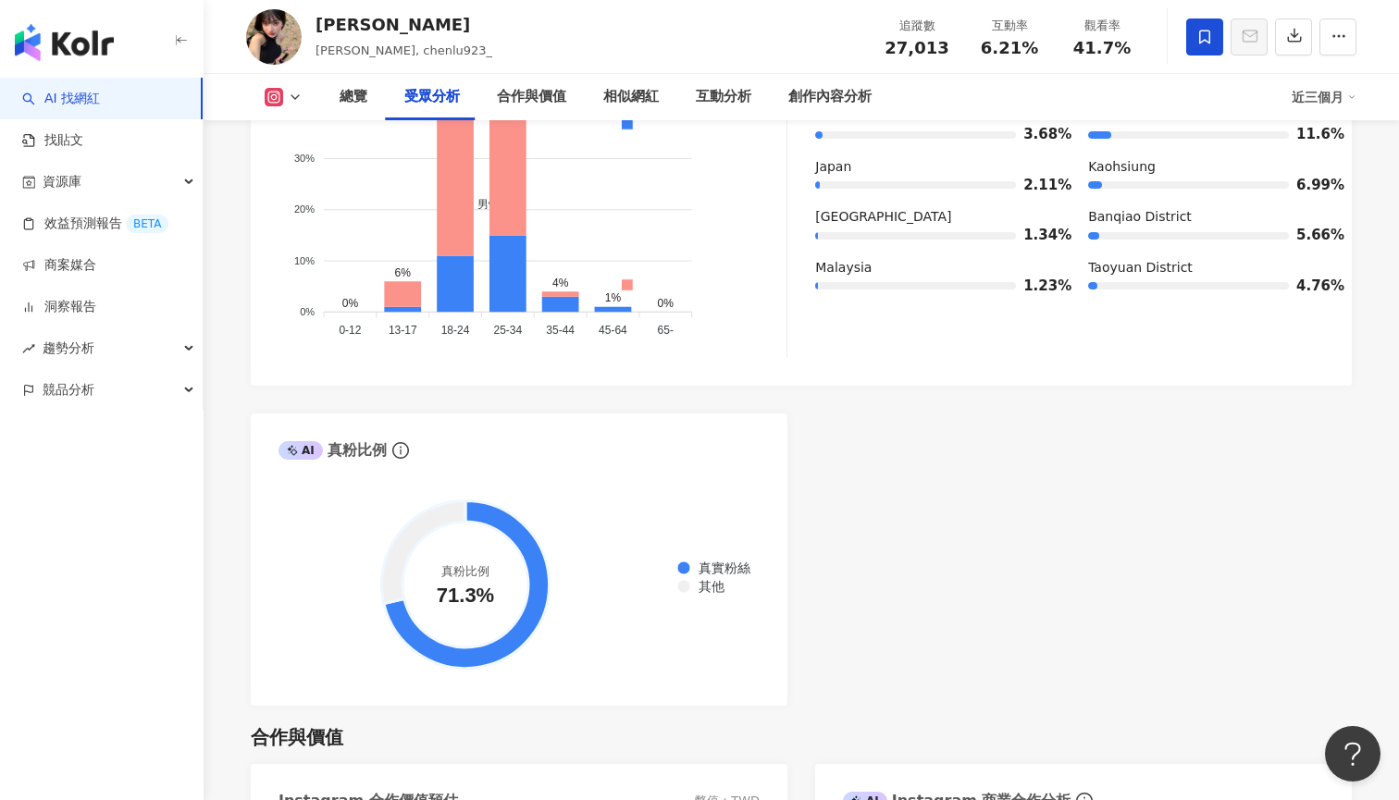
click at [796, 3] on div "[PERSON_NAME], chenlu923_ 追蹤數 27,013 互動率 6.21% 觀看率 41.7%" at bounding box center [801, 36] width 1184 height 73
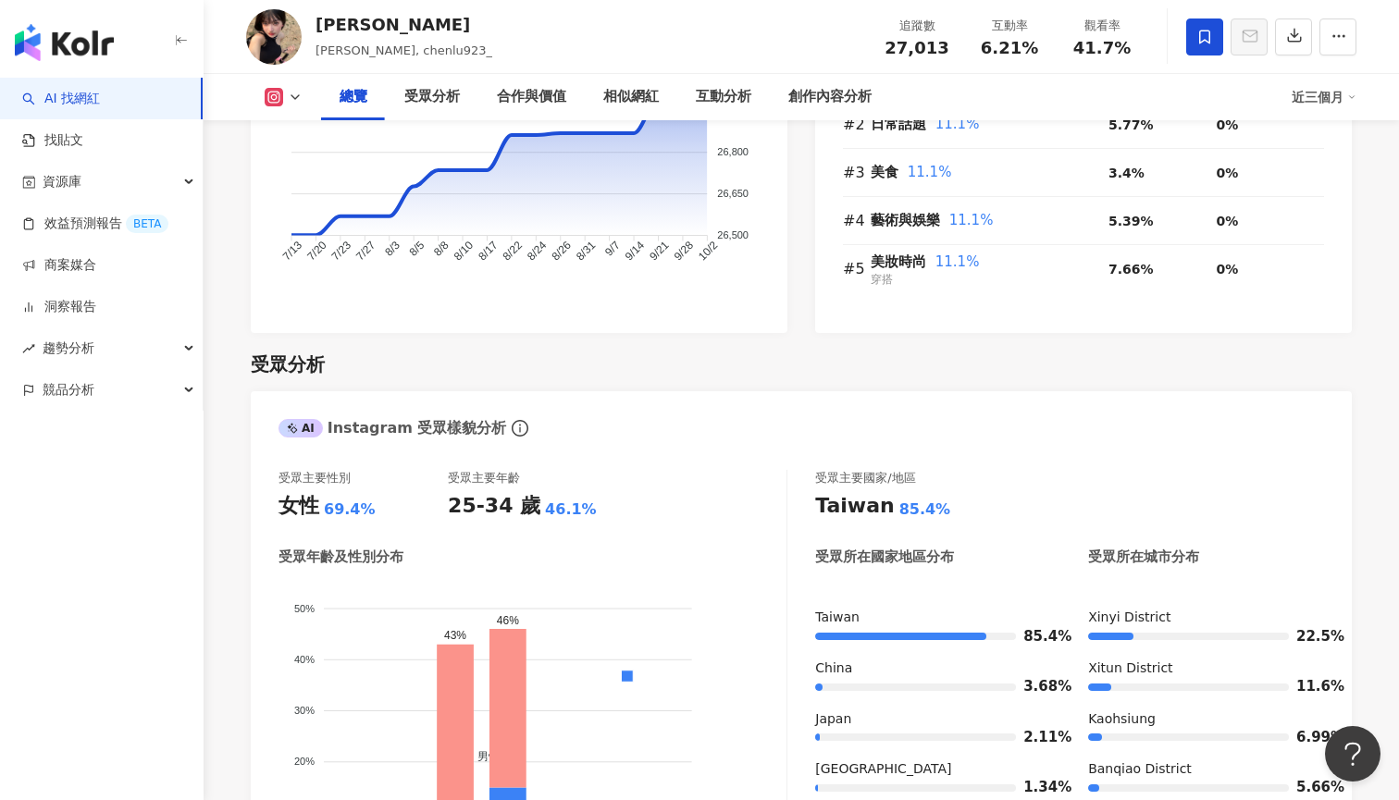
scroll to position [1549, 0]
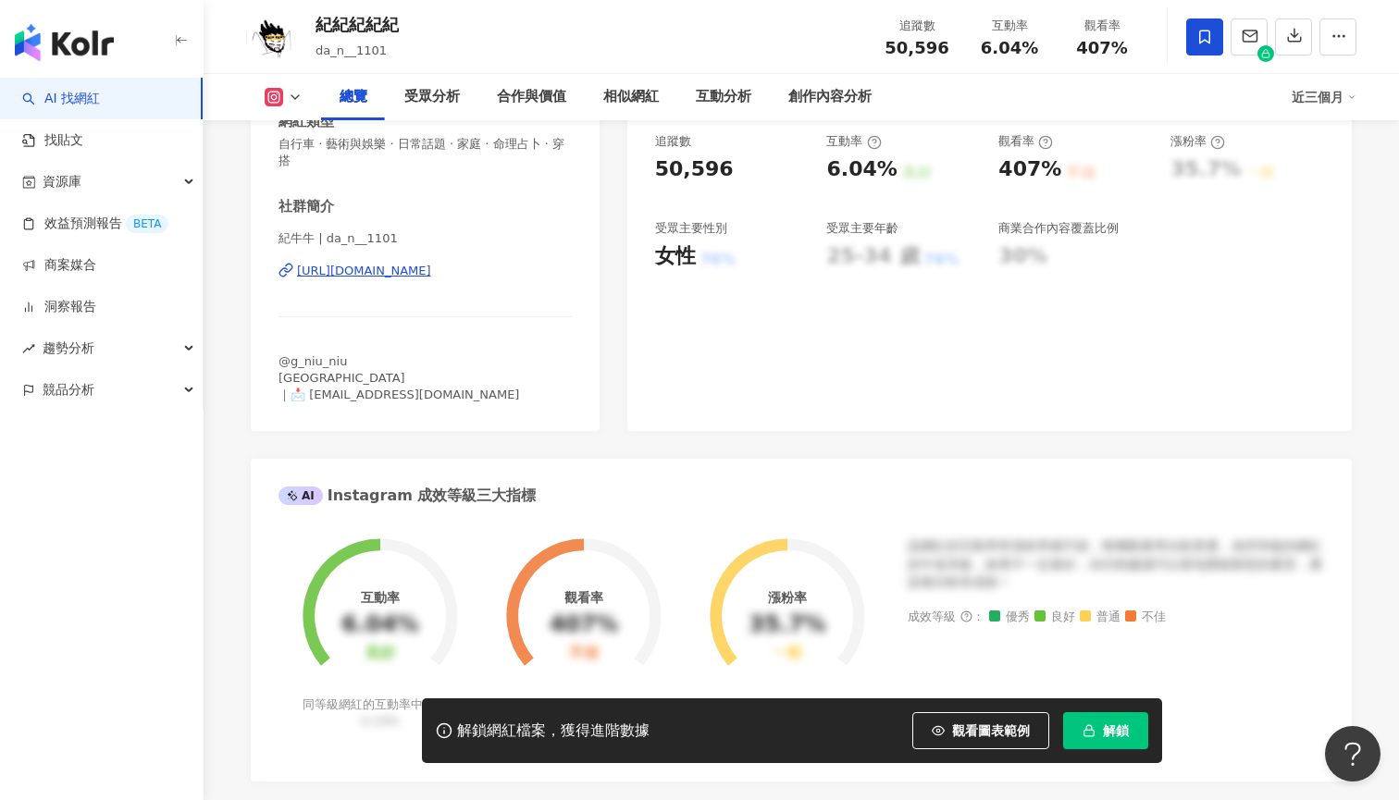
scroll to position [348, 0]
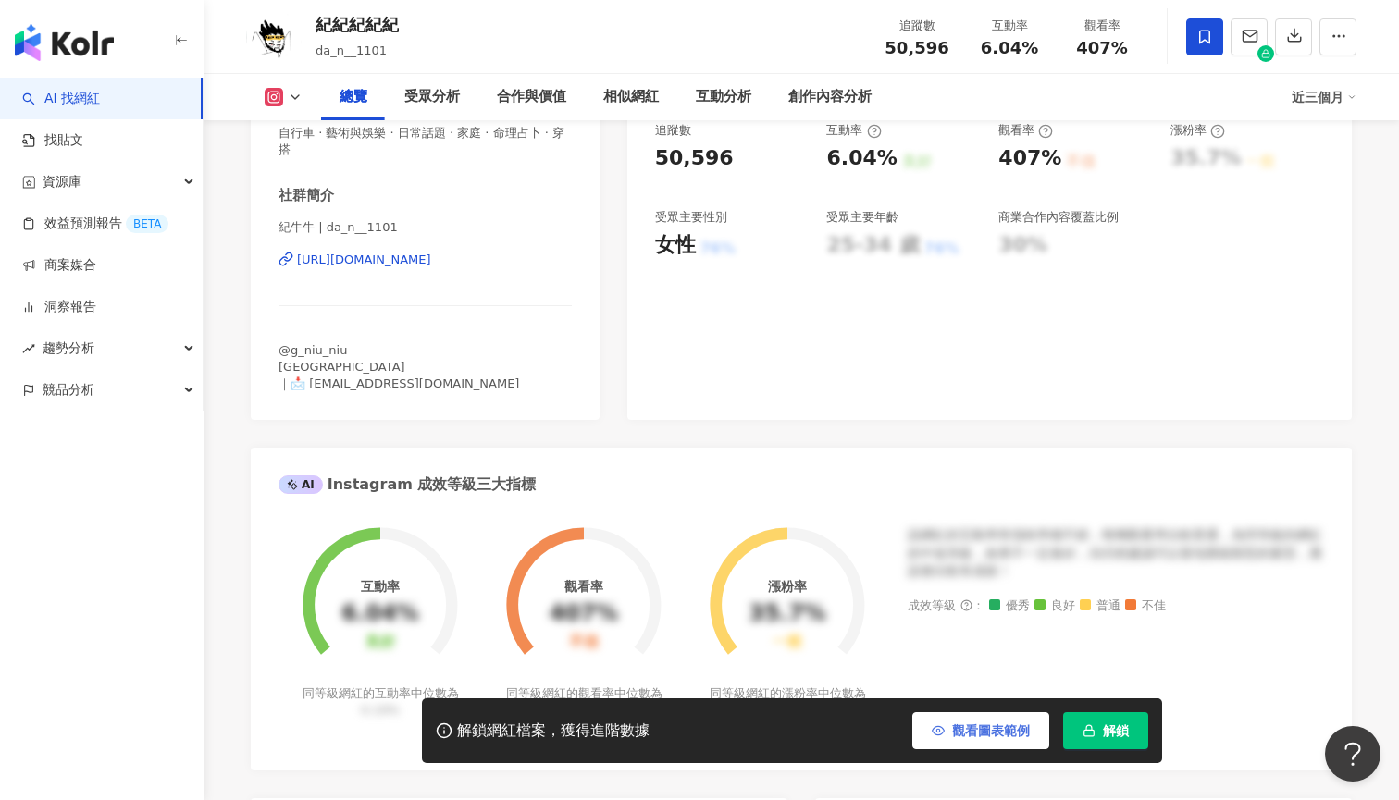
click at [977, 725] on span "觀看圖表範例" at bounding box center [991, 730] width 78 height 15
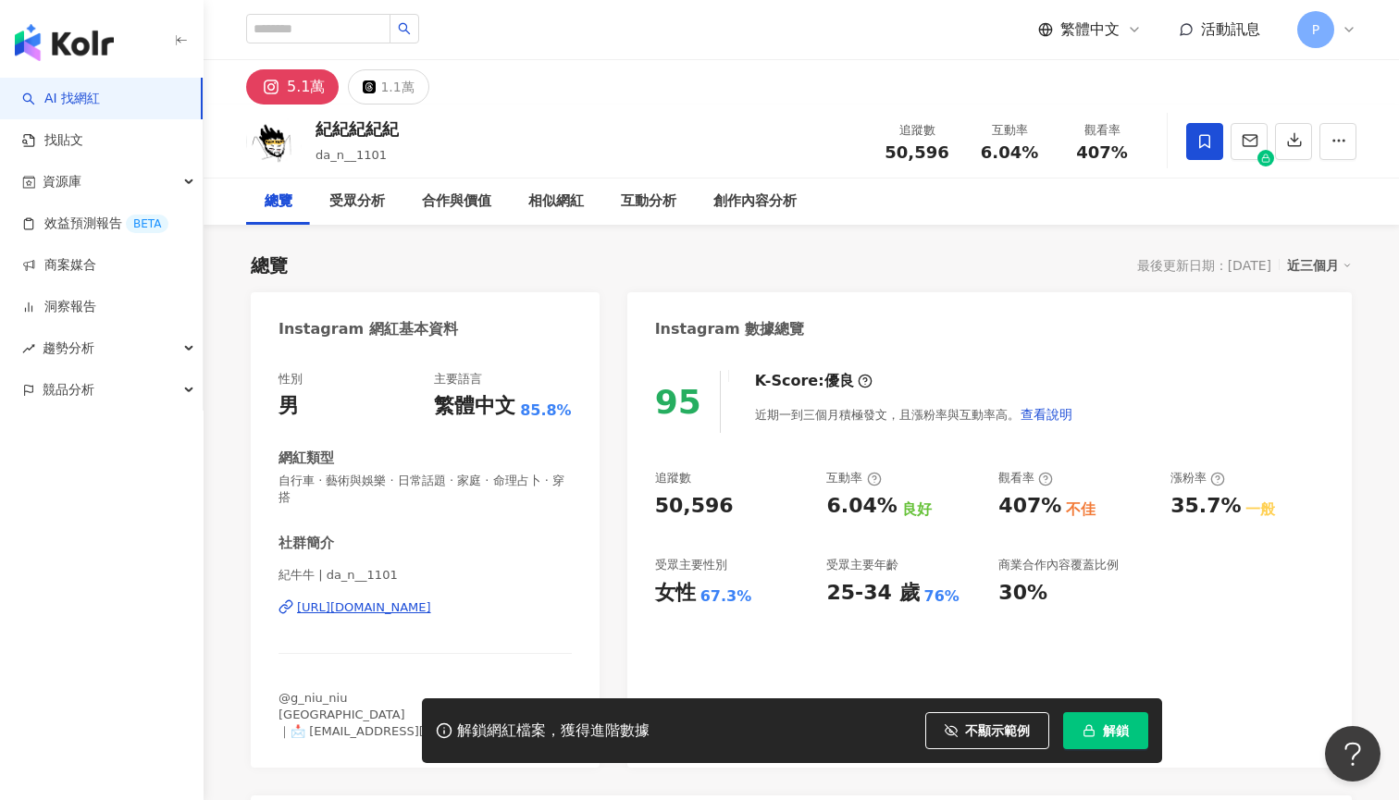
scroll to position [0, 0]
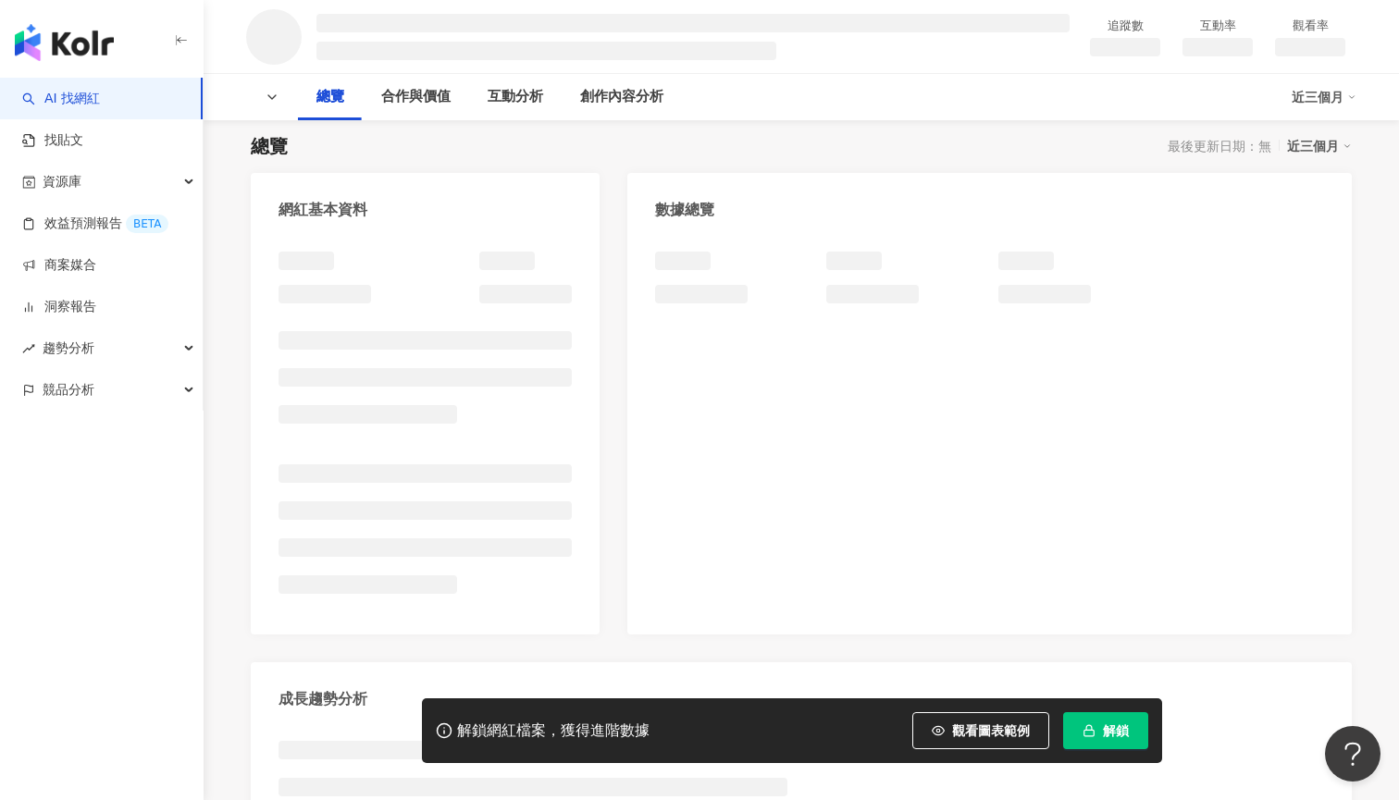
scroll to position [121, 0]
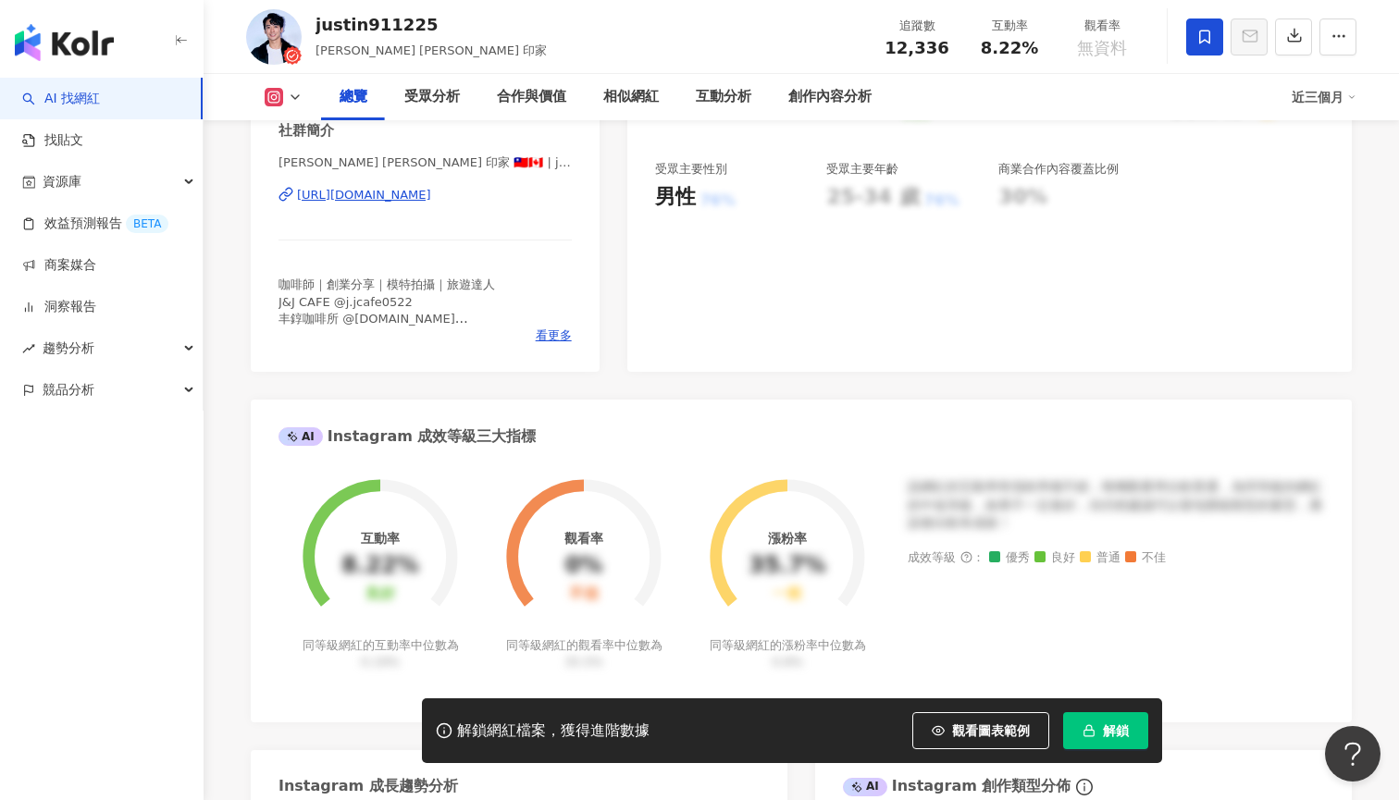
scroll to position [309, 0]
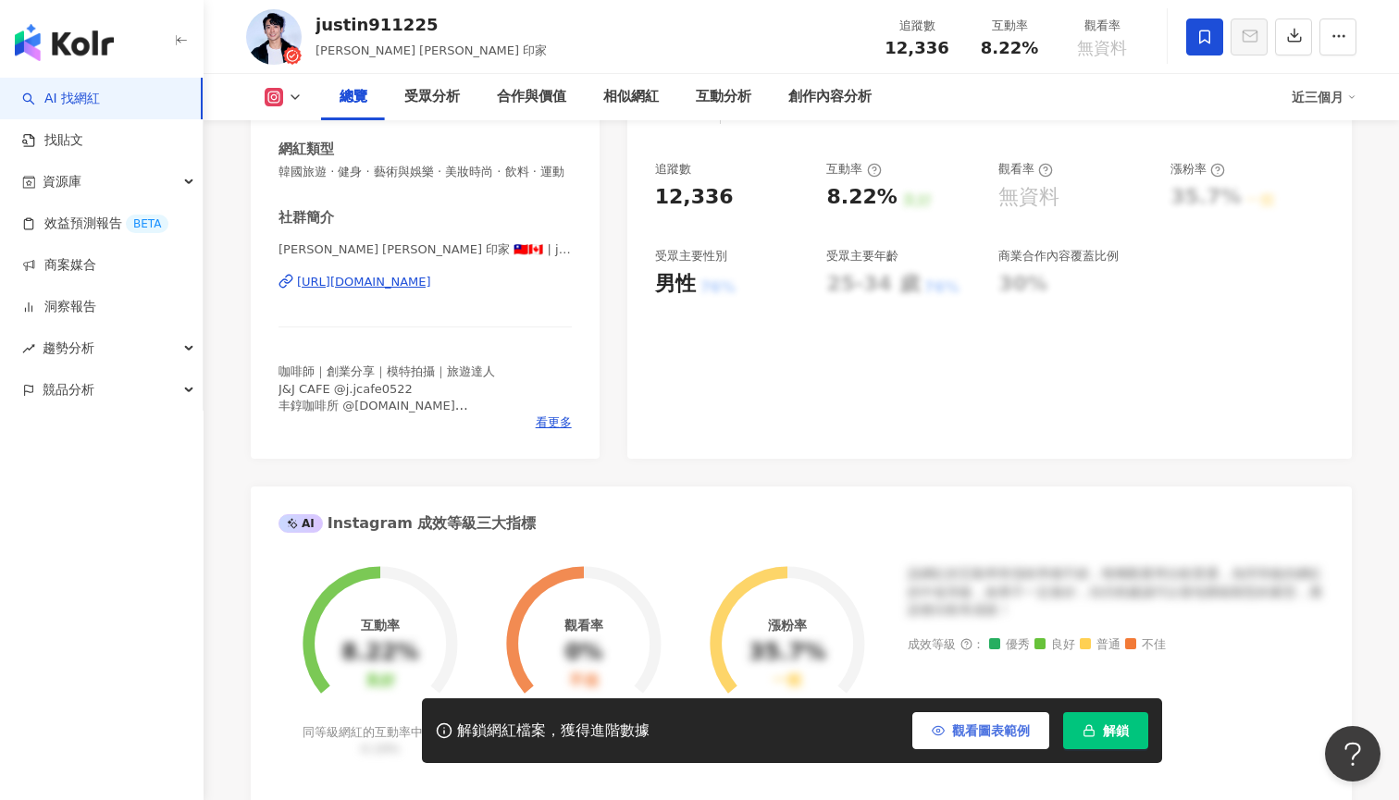
click at [970, 721] on button "觀看圖表範例" at bounding box center [980, 730] width 137 height 37
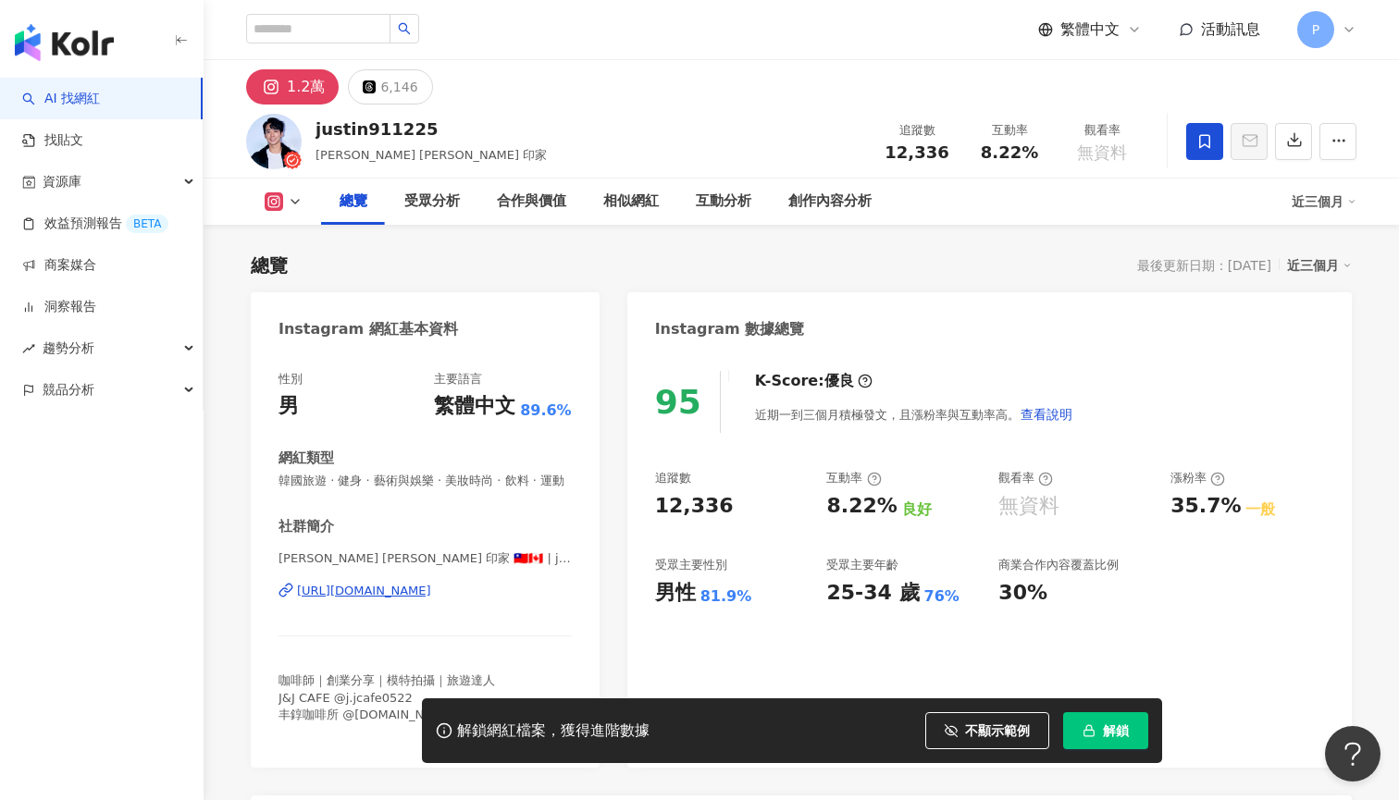
scroll to position [0, 0]
click at [415, 6] on div "繁體中文 活動訊息 P" at bounding box center [801, 29] width 1110 height 59
click at [304, 34] on input "search" at bounding box center [318, 29] width 144 height 30
paste input "***"
type input "***"
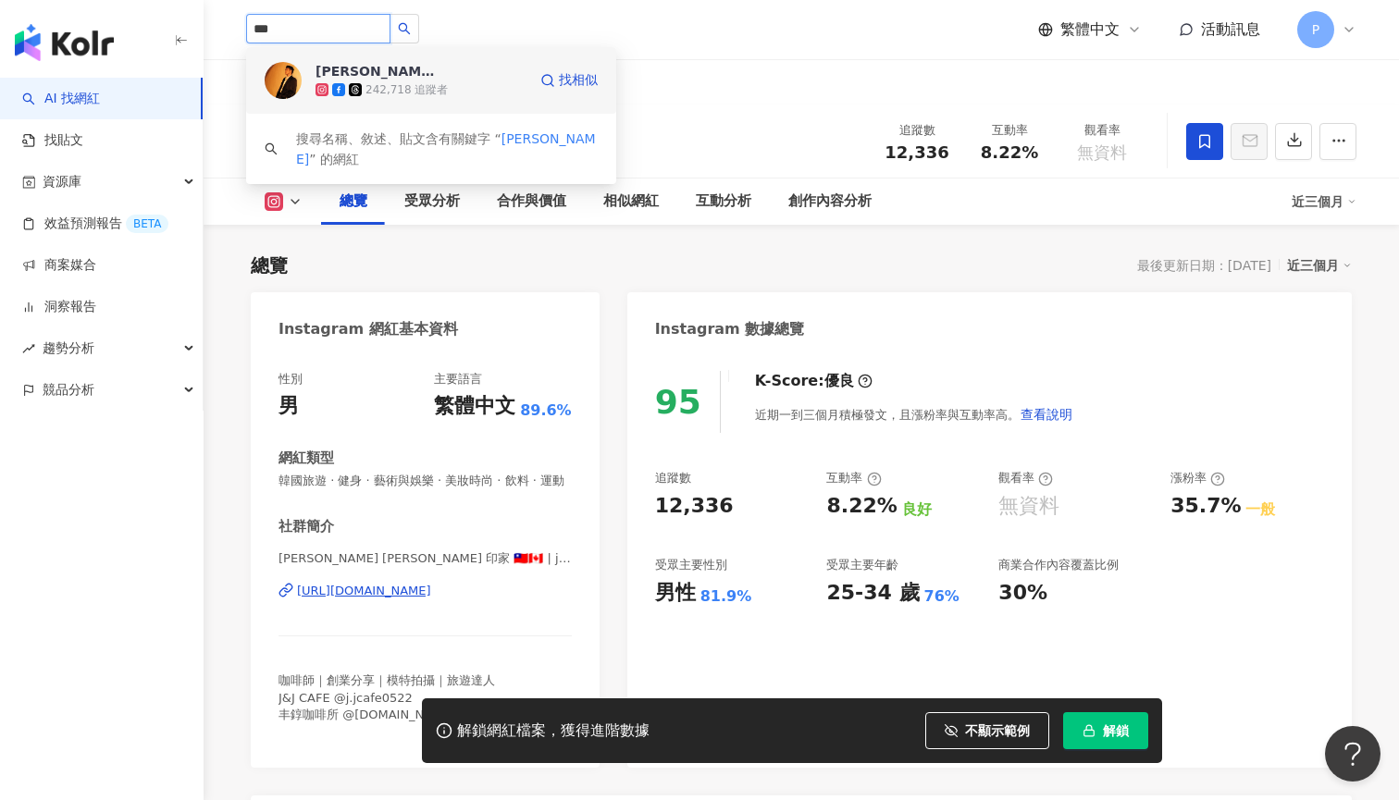
click at [327, 84] on icon at bounding box center [321, 89] width 13 height 13
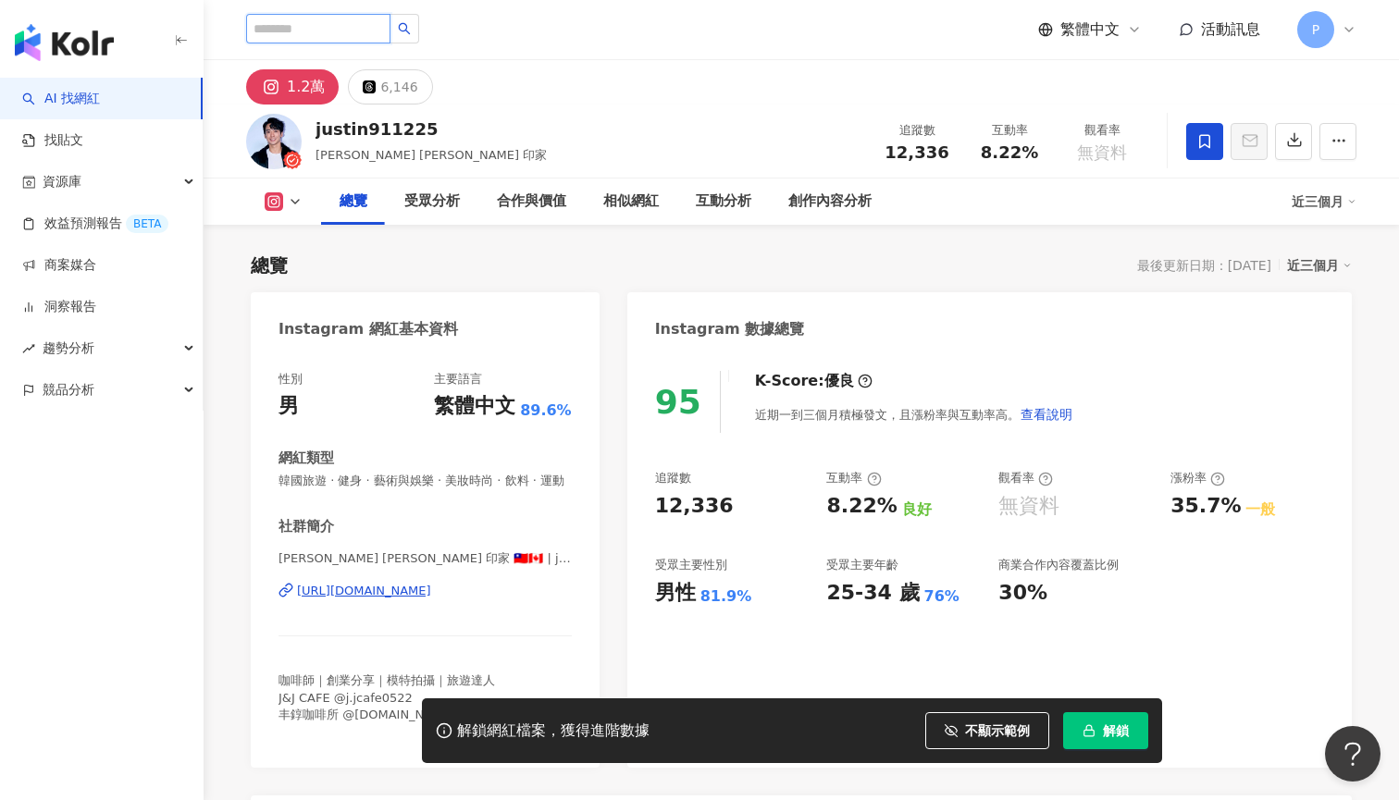
click at [347, 29] on input "search" at bounding box center [318, 29] width 144 height 30
paste input "*****"
type input "*****"
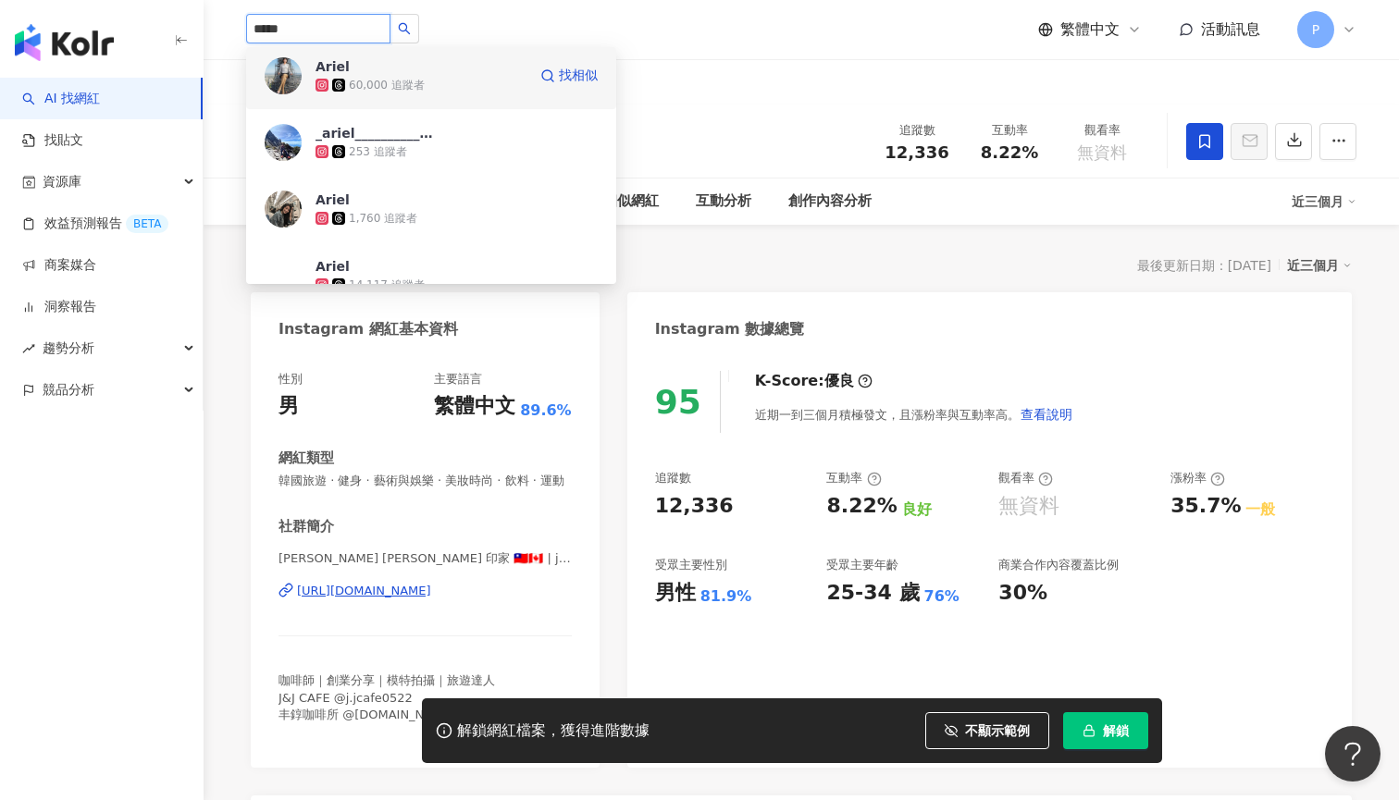
scroll to position [1478, 0]
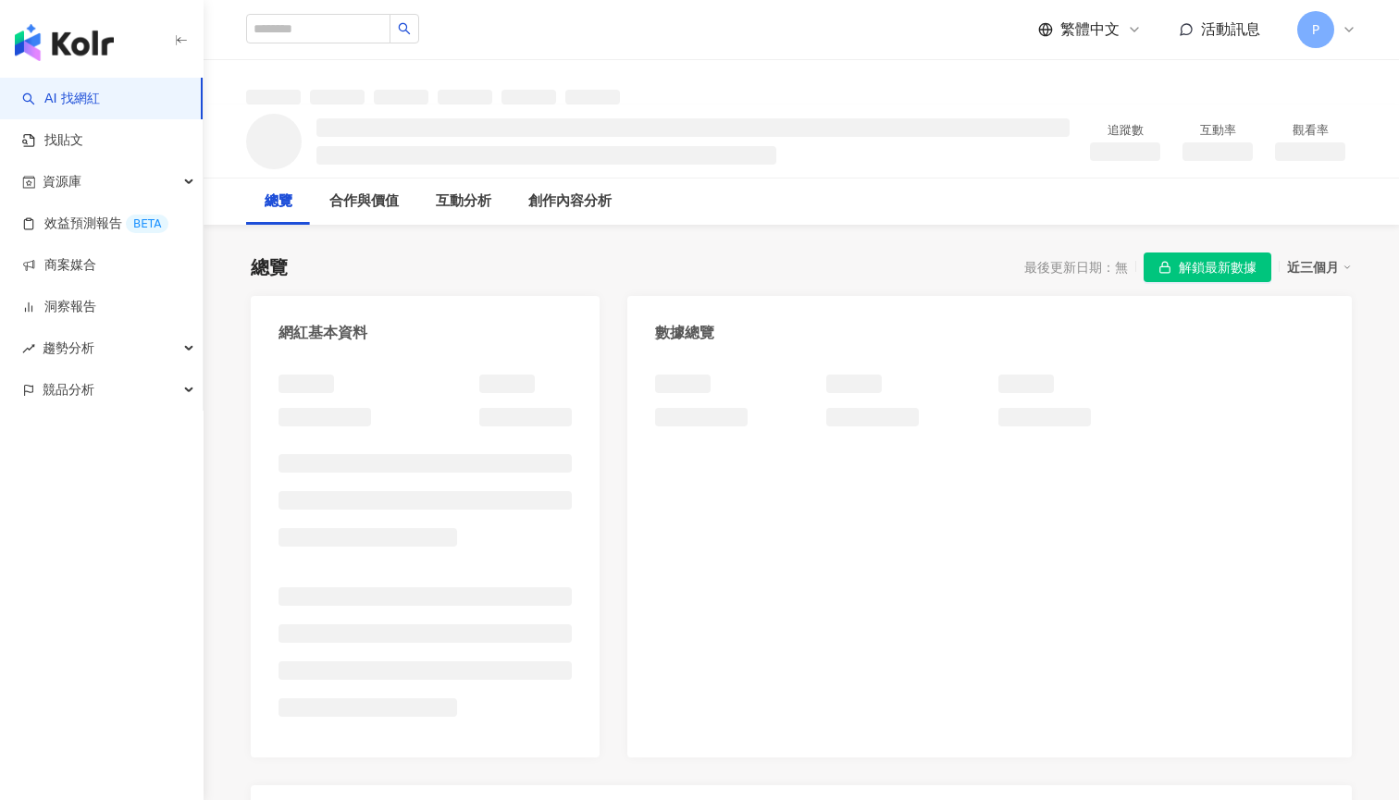
scroll to position [29, 0]
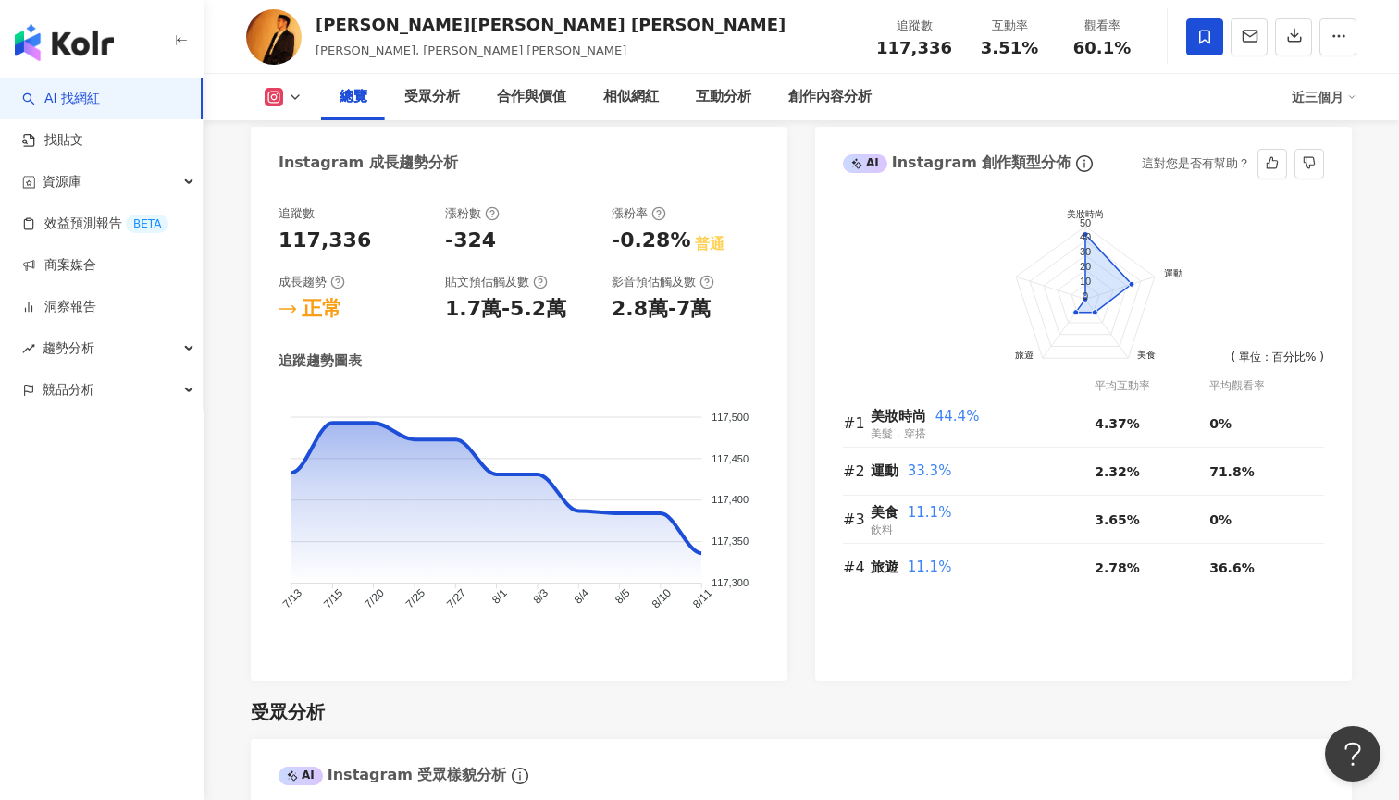
scroll to position [1027, 0]
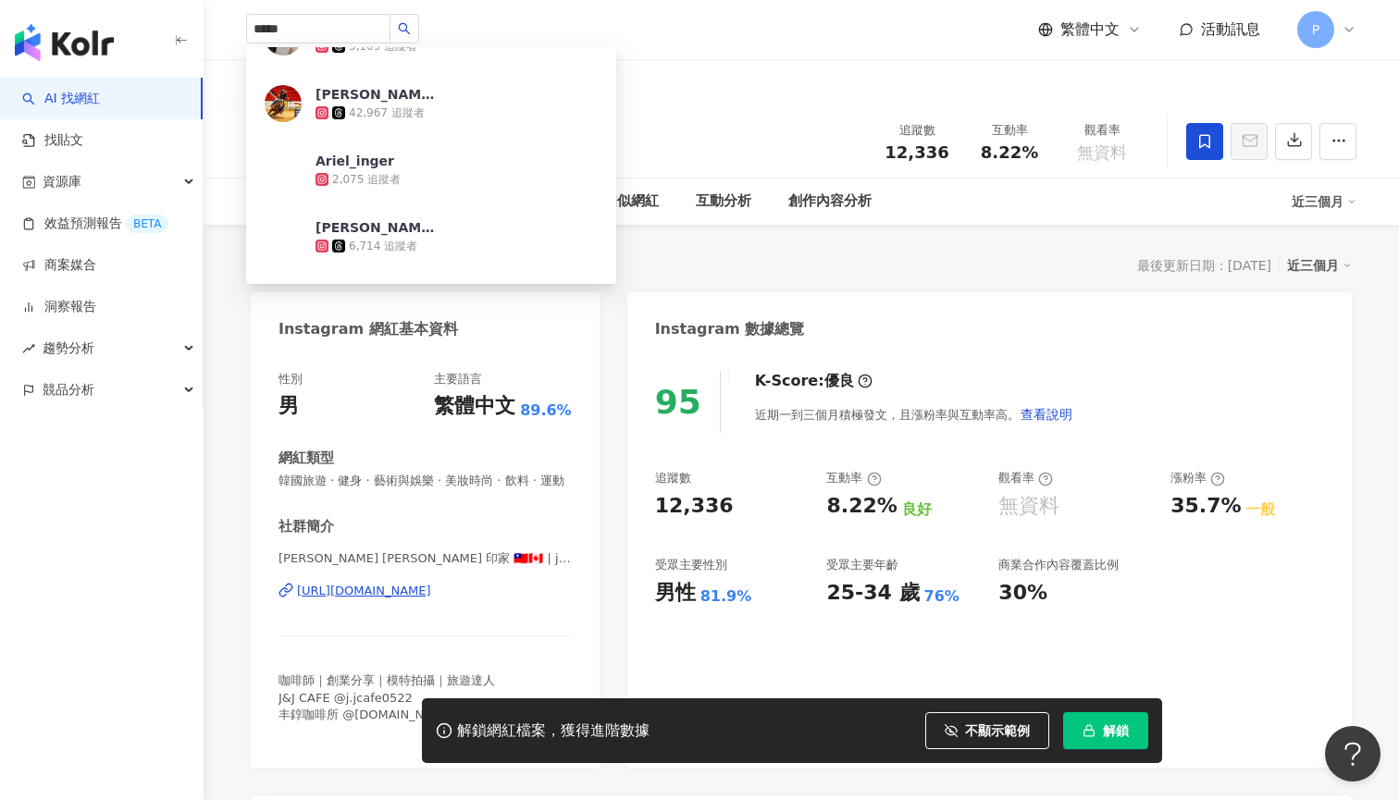
scroll to position [2475, 0]
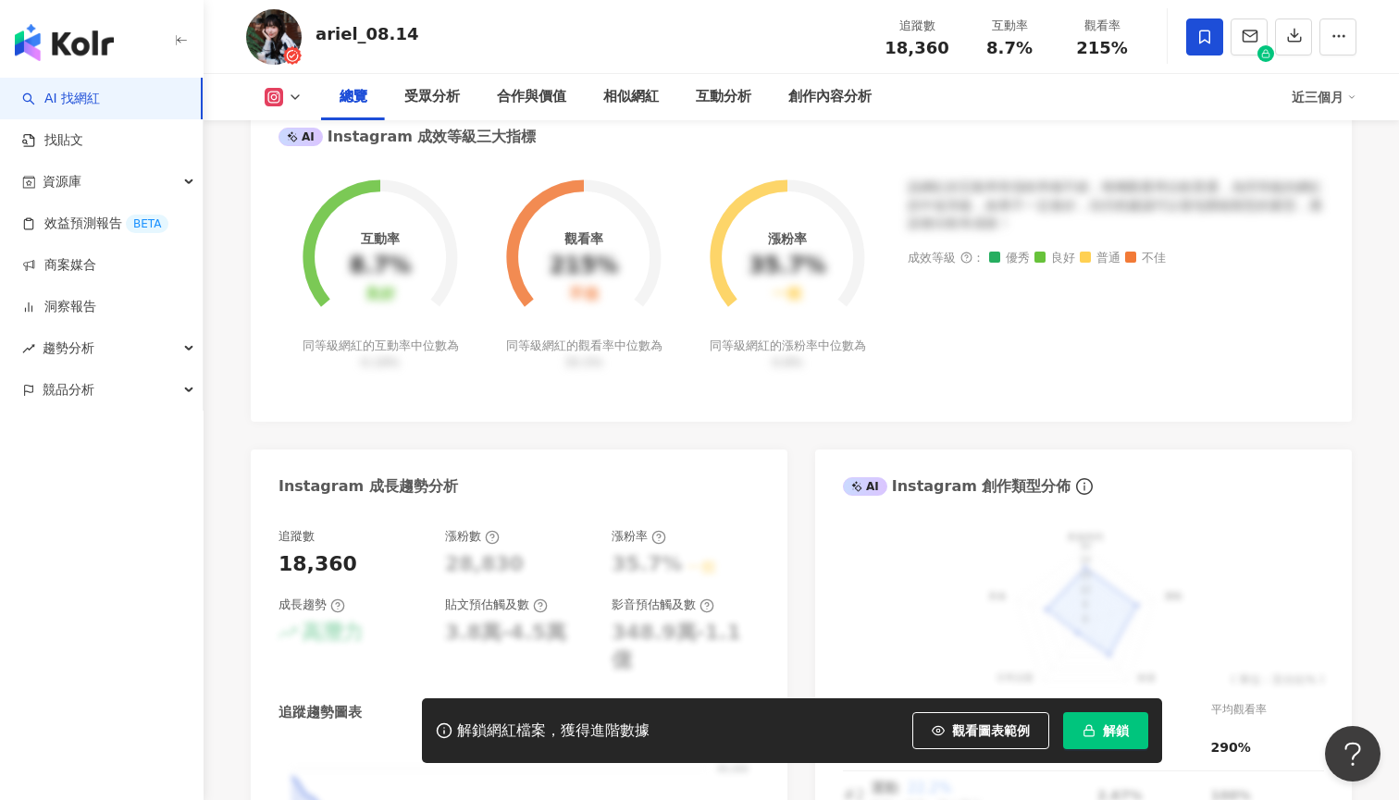
scroll to position [741, 0]
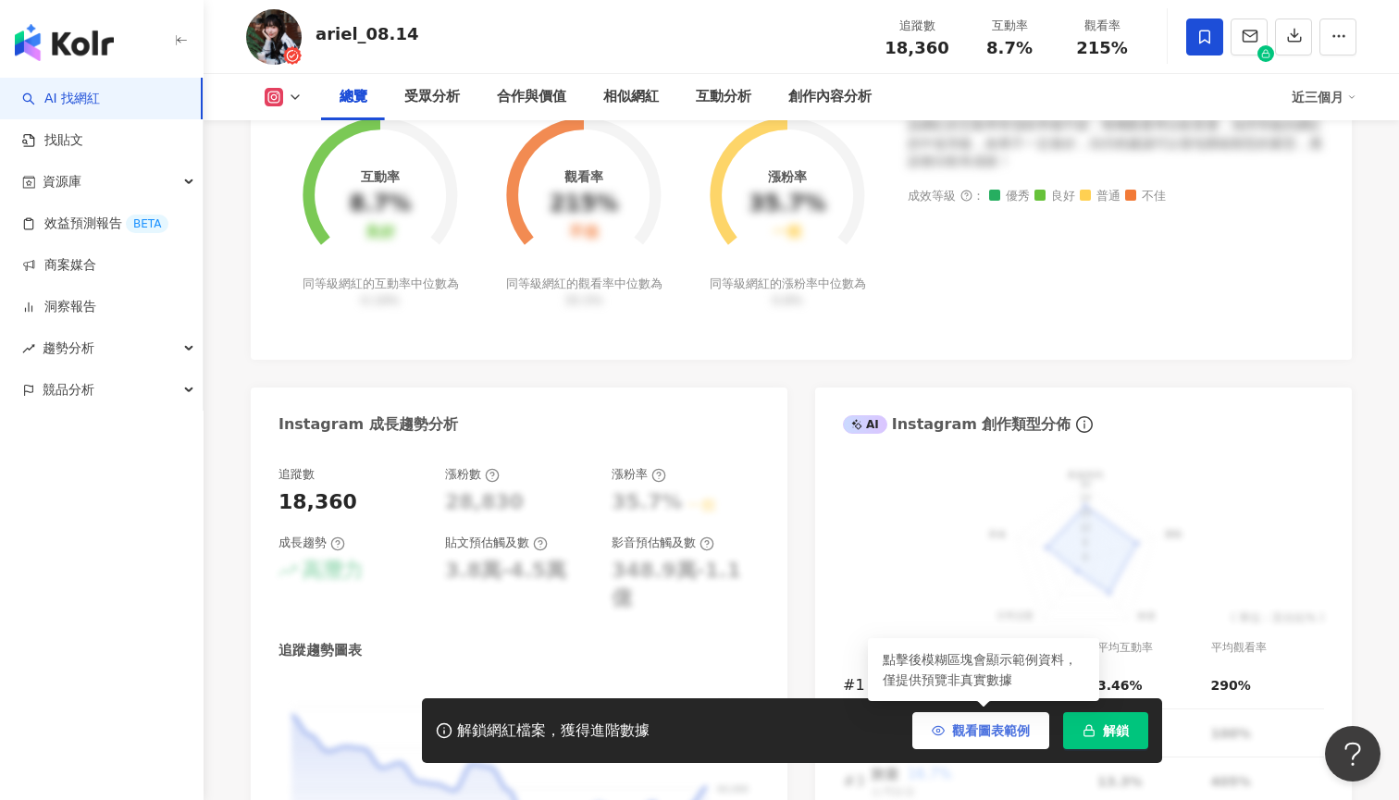
click at [964, 727] on span "觀看圖表範例" at bounding box center [991, 730] width 78 height 15
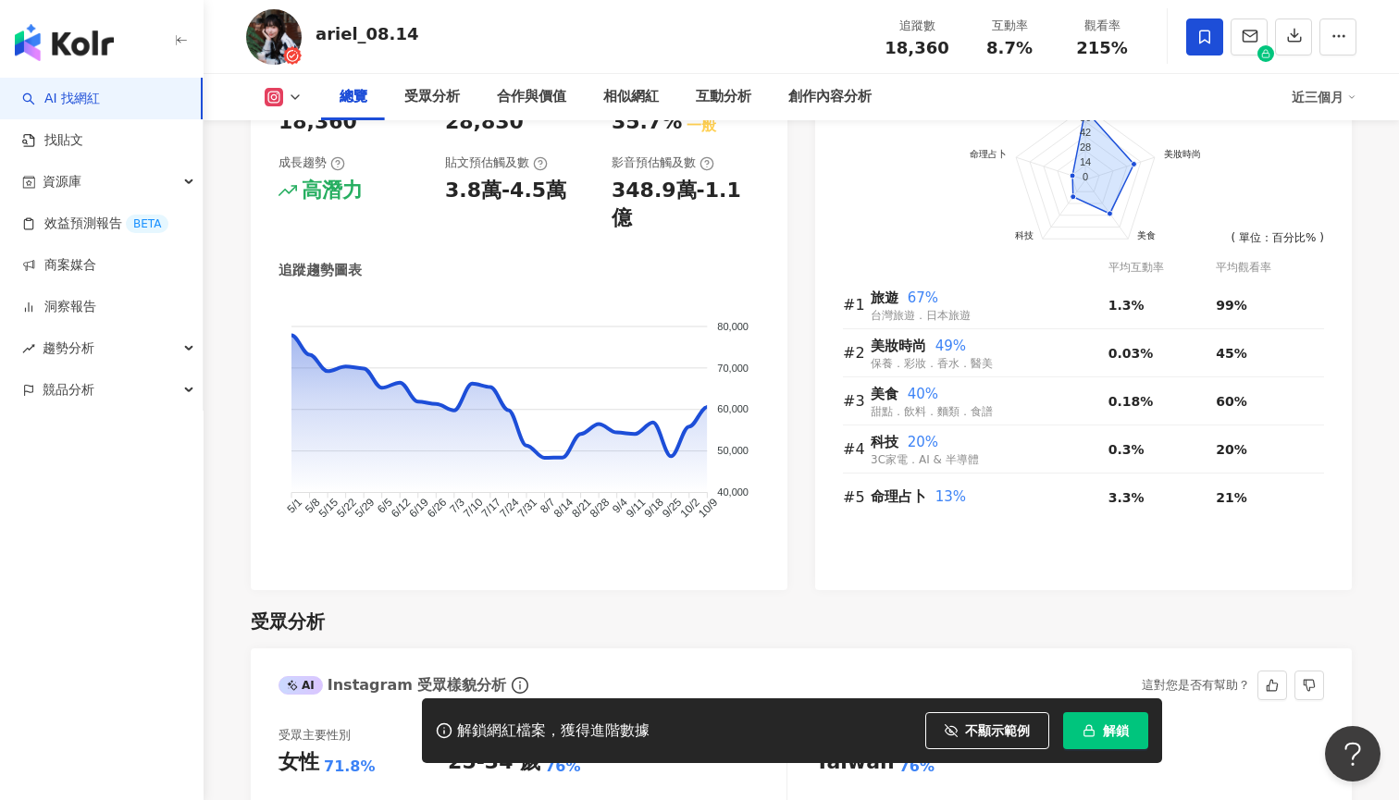
scroll to position [1113, 0]
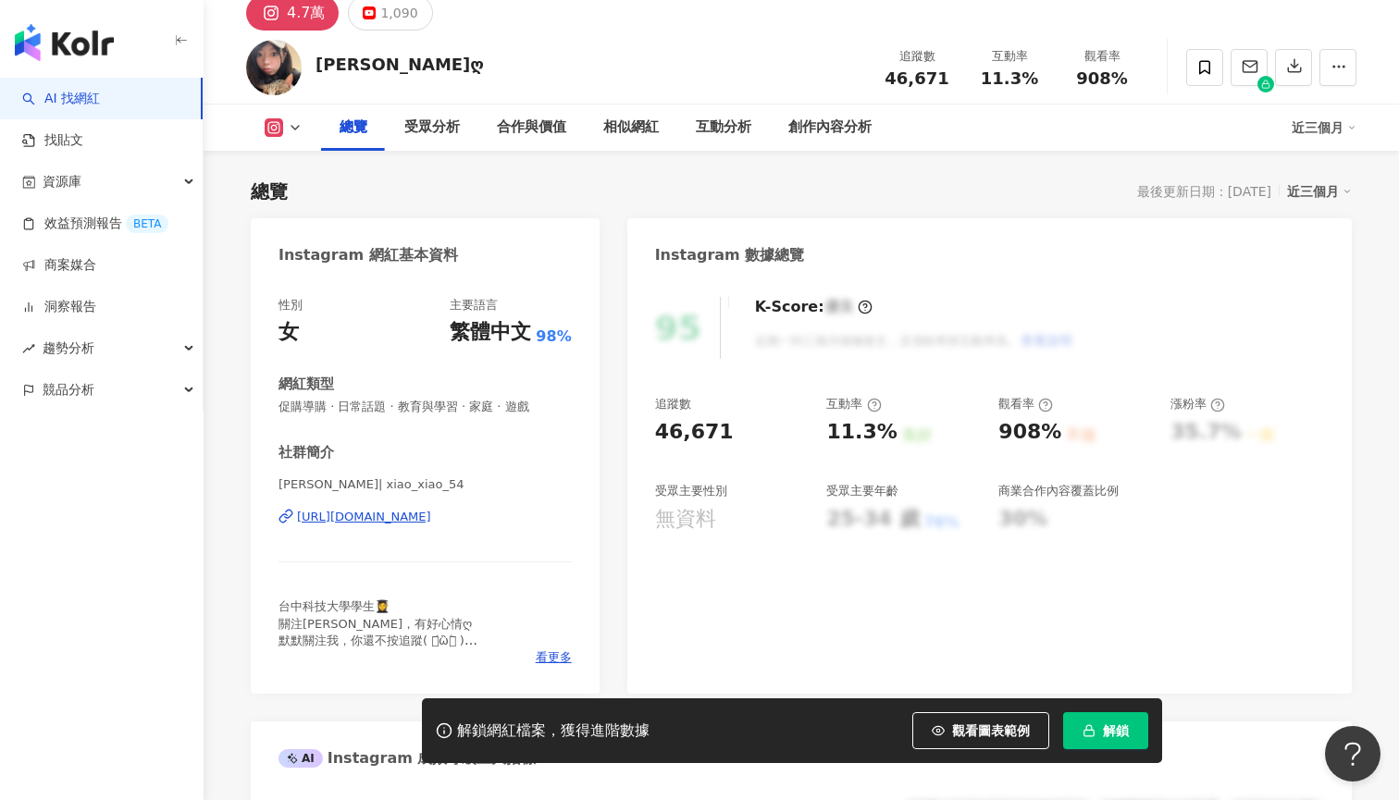
scroll to position [80, 0]
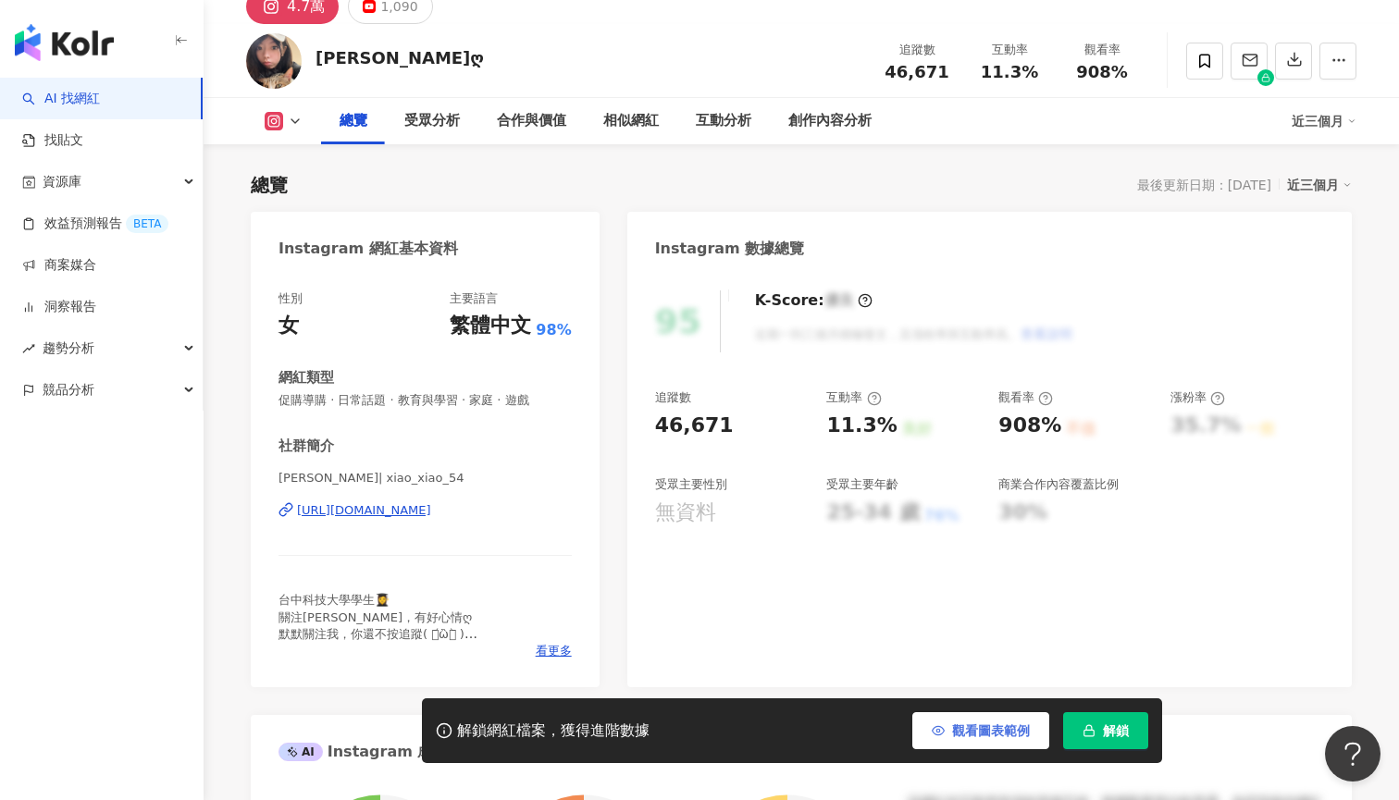
click at [1038, 727] on button "觀看圖表範例" at bounding box center [980, 730] width 137 height 37
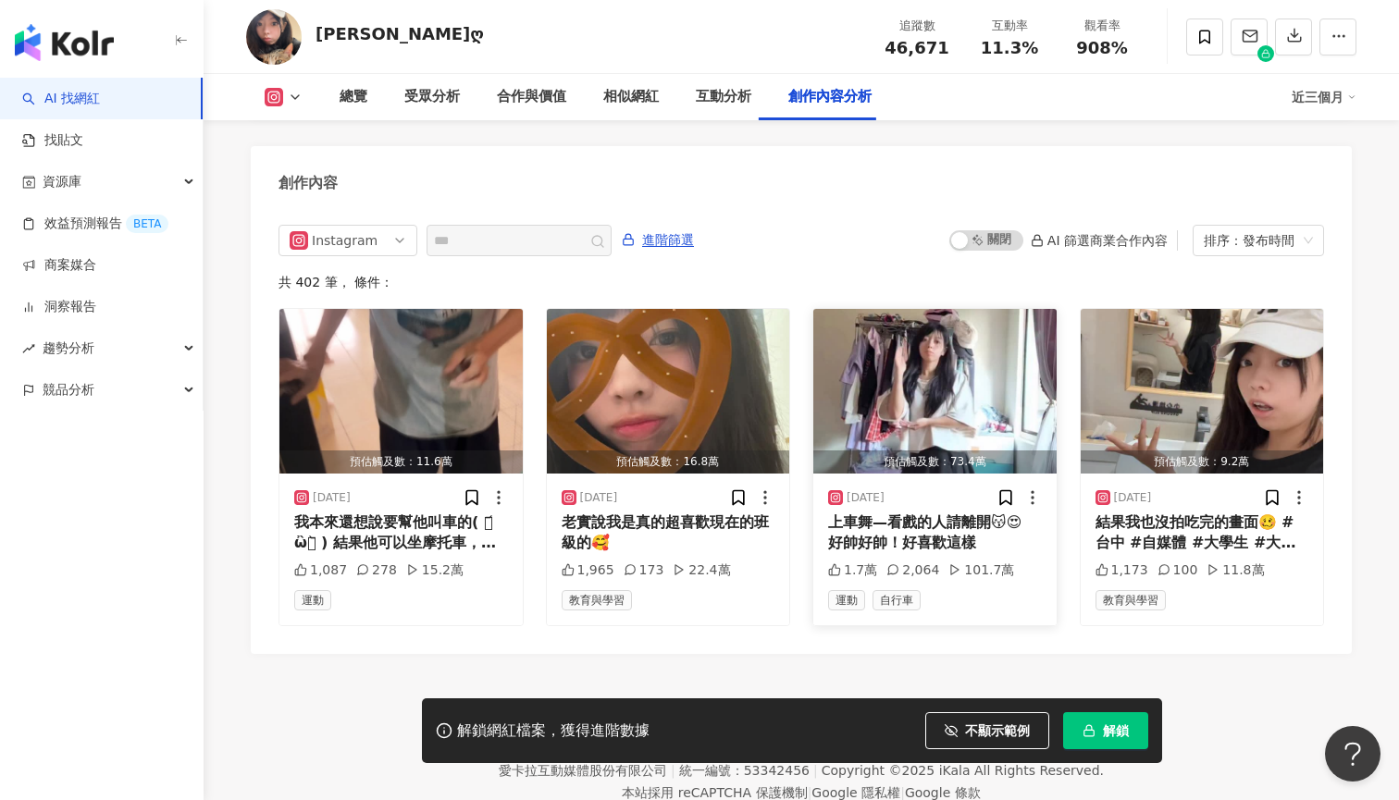
scroll to position [5671, 0]
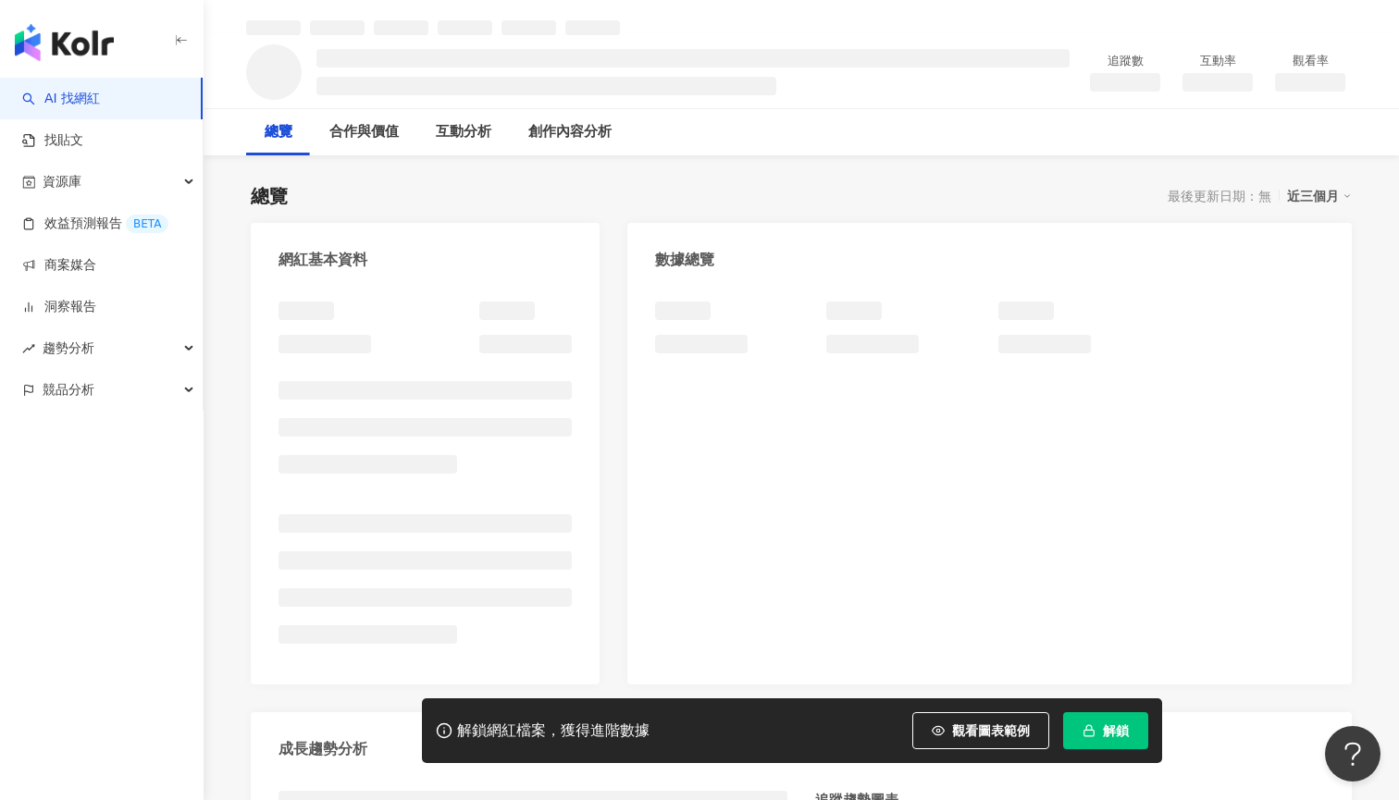
scroll to position [151, 0]
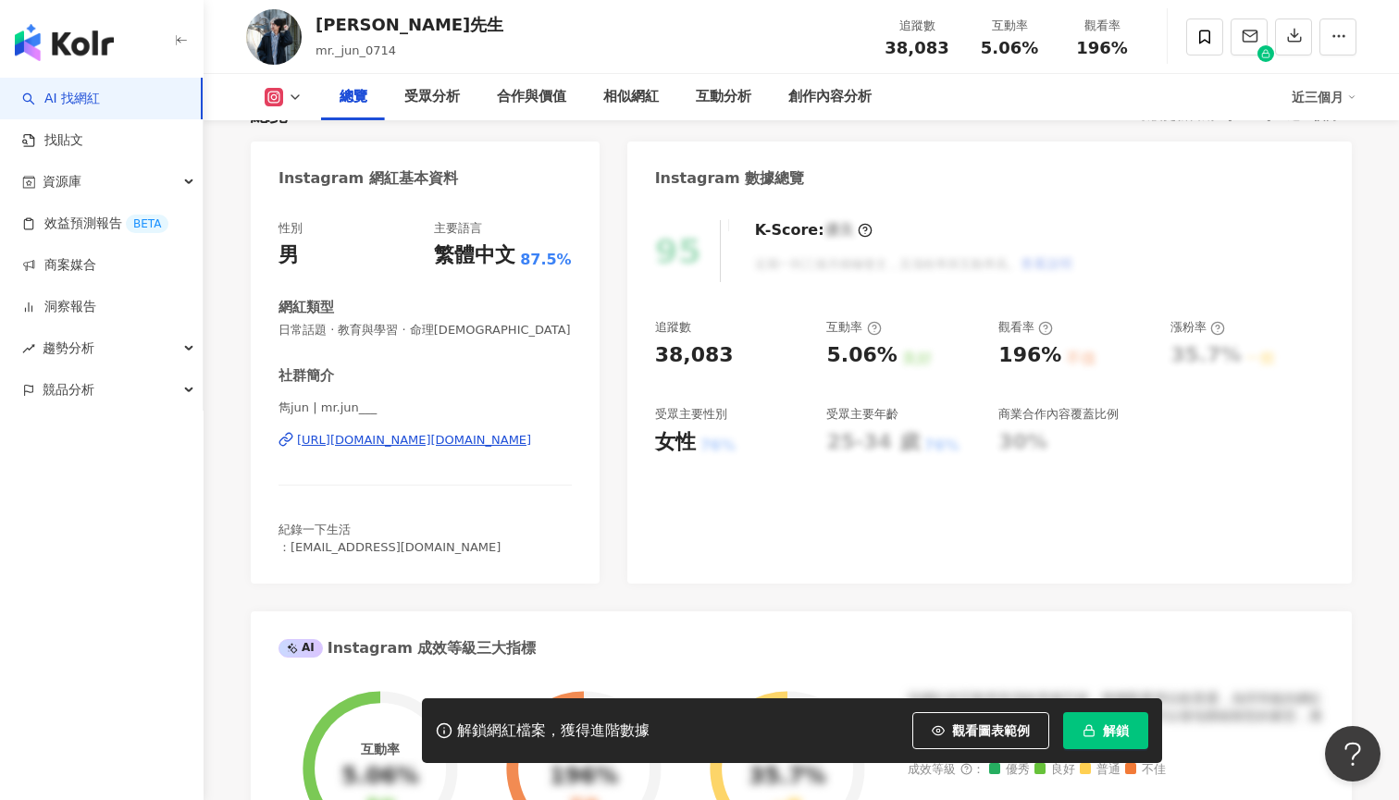
click at [449, 432] on div "https://www.instagram.com/mr.jun___/" at bounding box center [414, 440] width 234 height 17
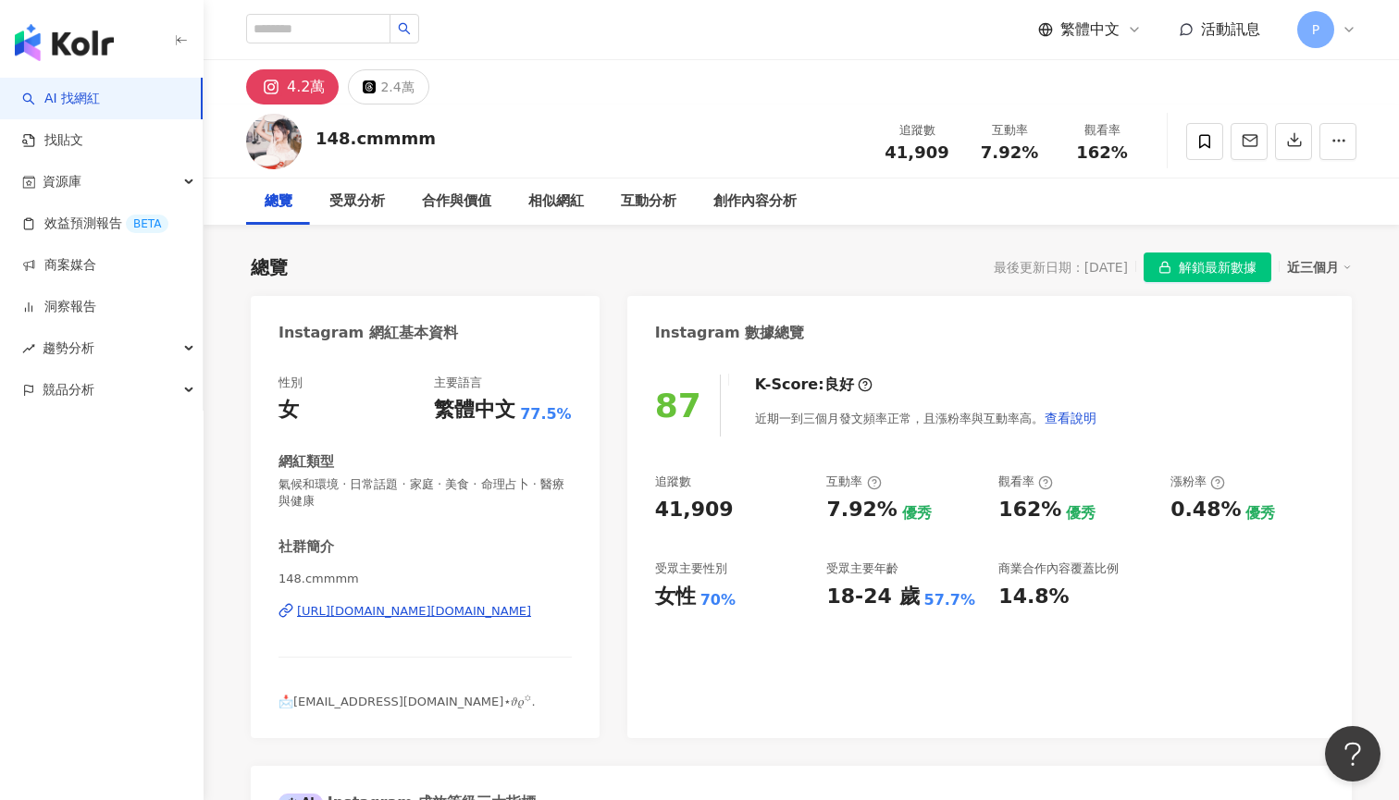
click at [355, 610] on div "[URL][DOMAIN_NAME][DOMAIN_NAME]" at bounding box center [414, 611] width 234 height 17
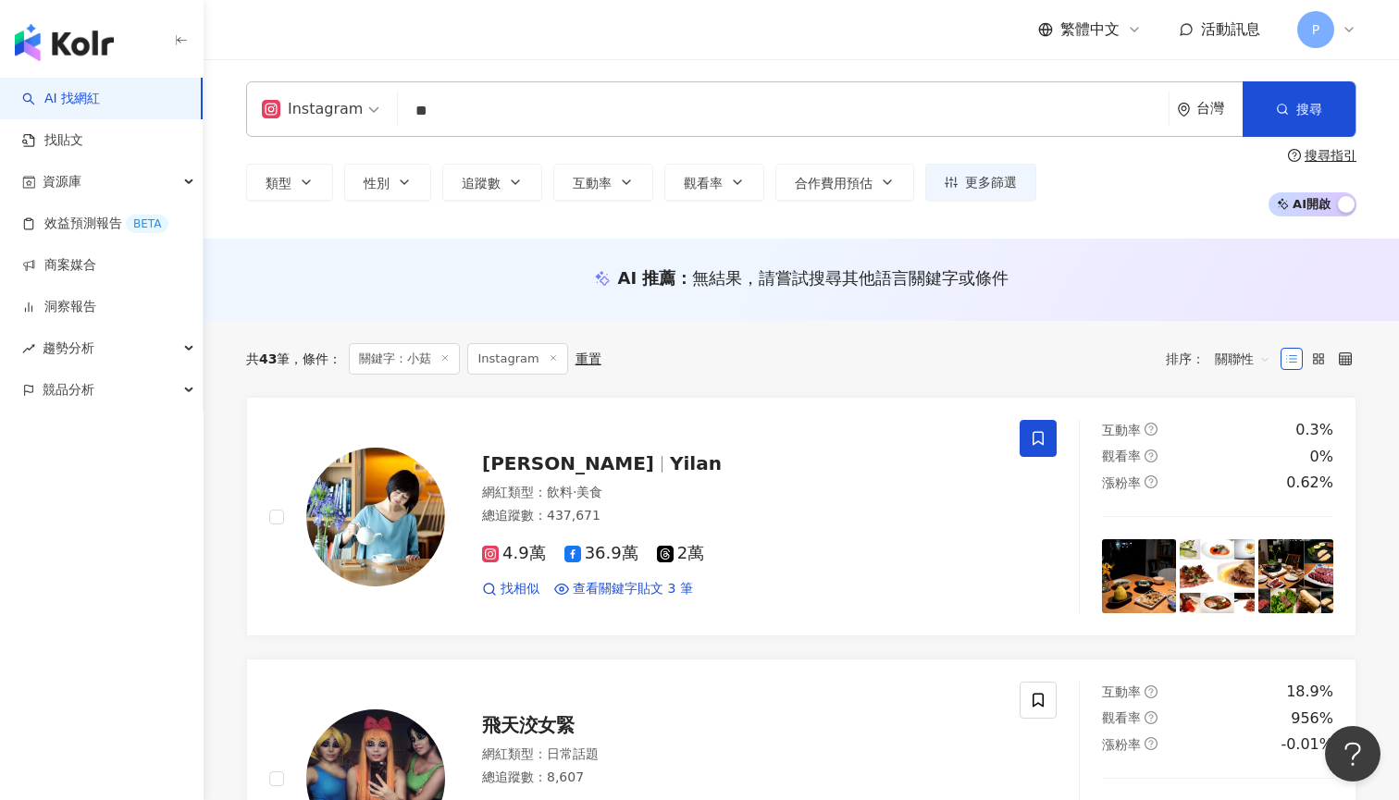
click at [483, 118] on input "**" at bounding box center [783, 110] width 756 height 35
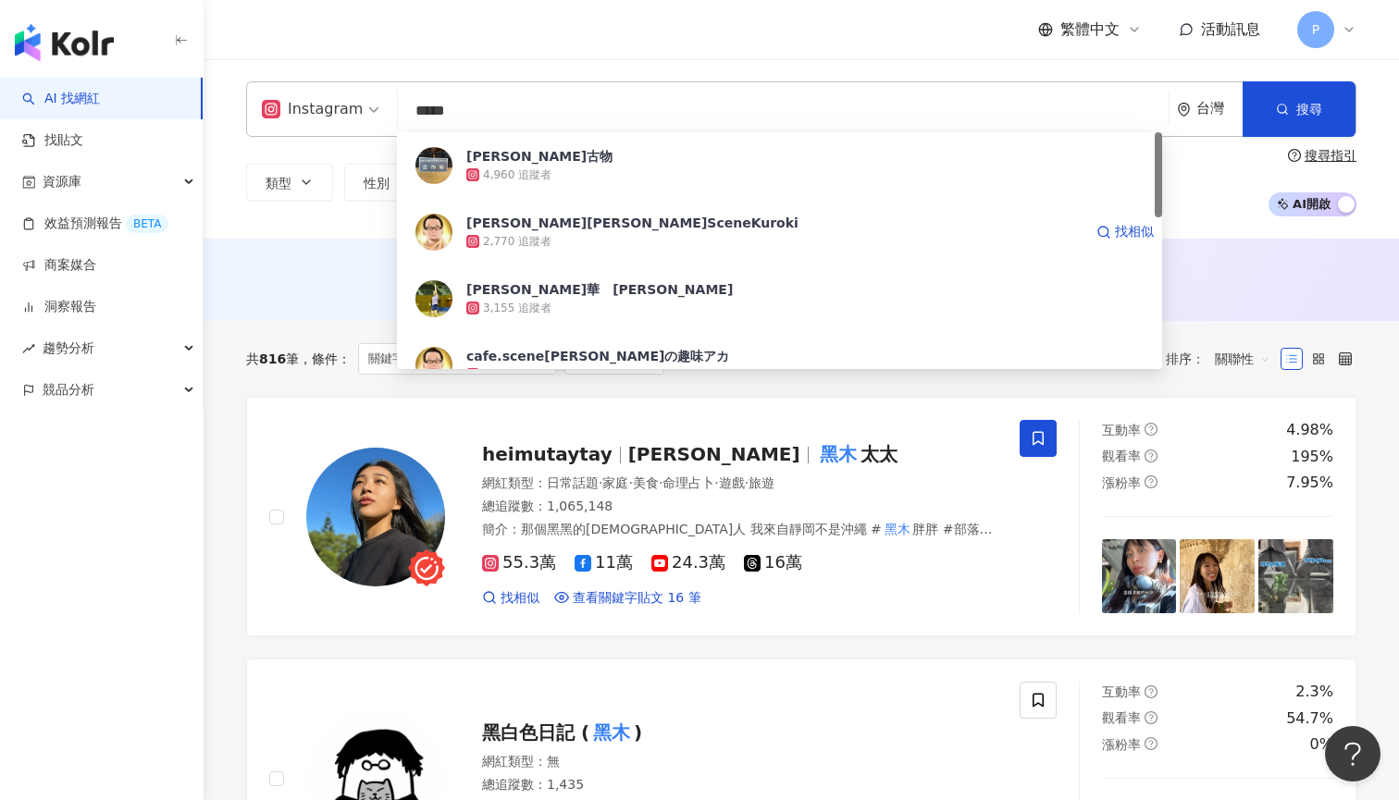
type input "****"
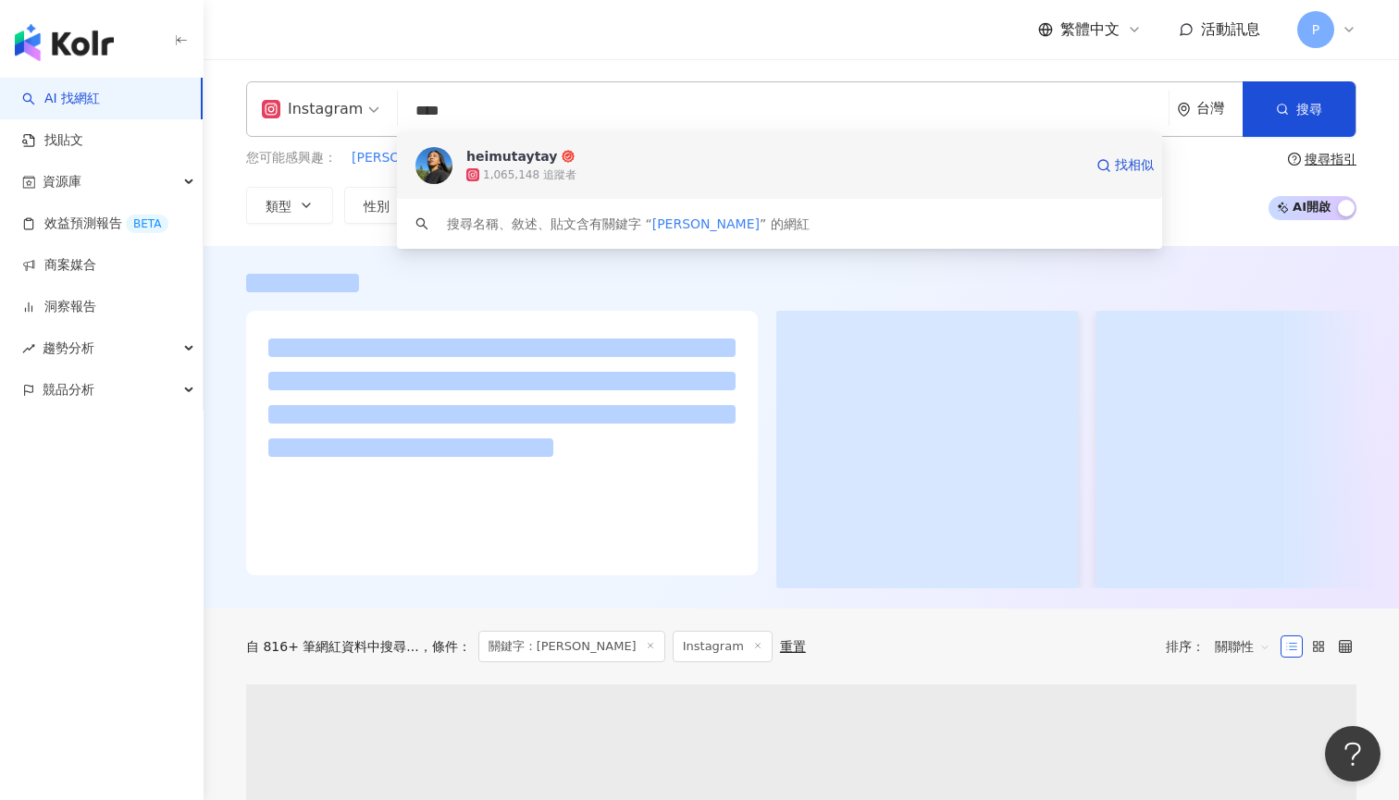
click at [599, 182] on div "1,065,148 追蹤者" at bounding box center [774, 175] width 616 height 18
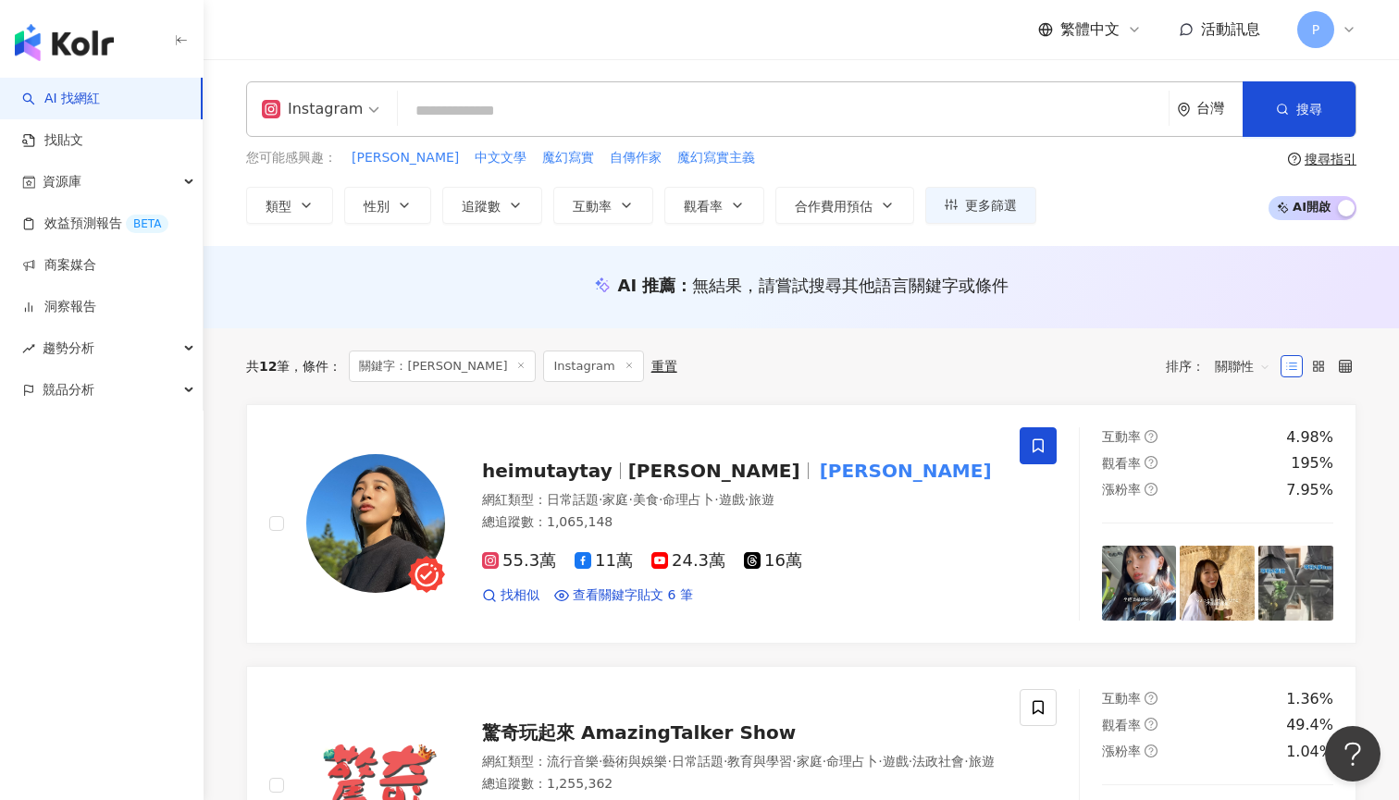
type input "*"
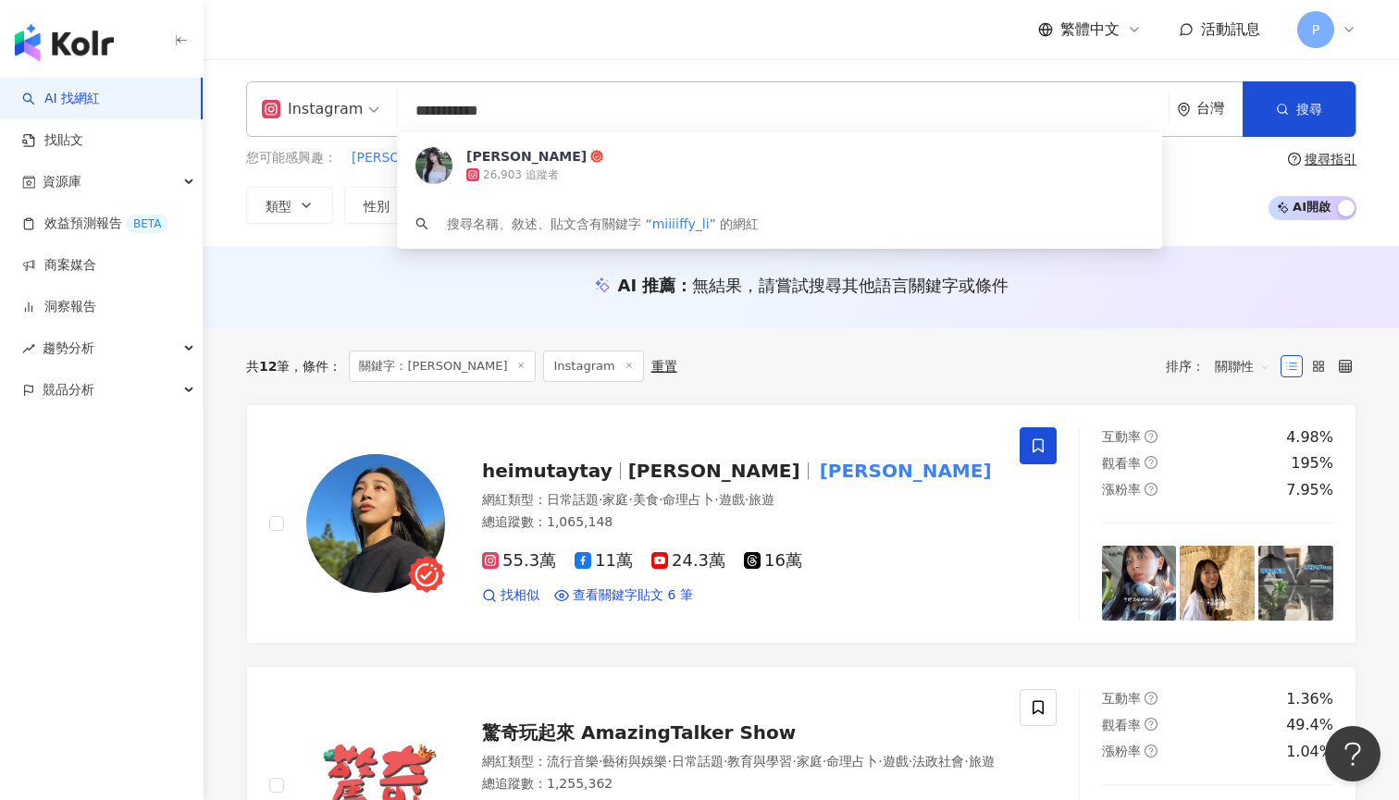
type input "**********"
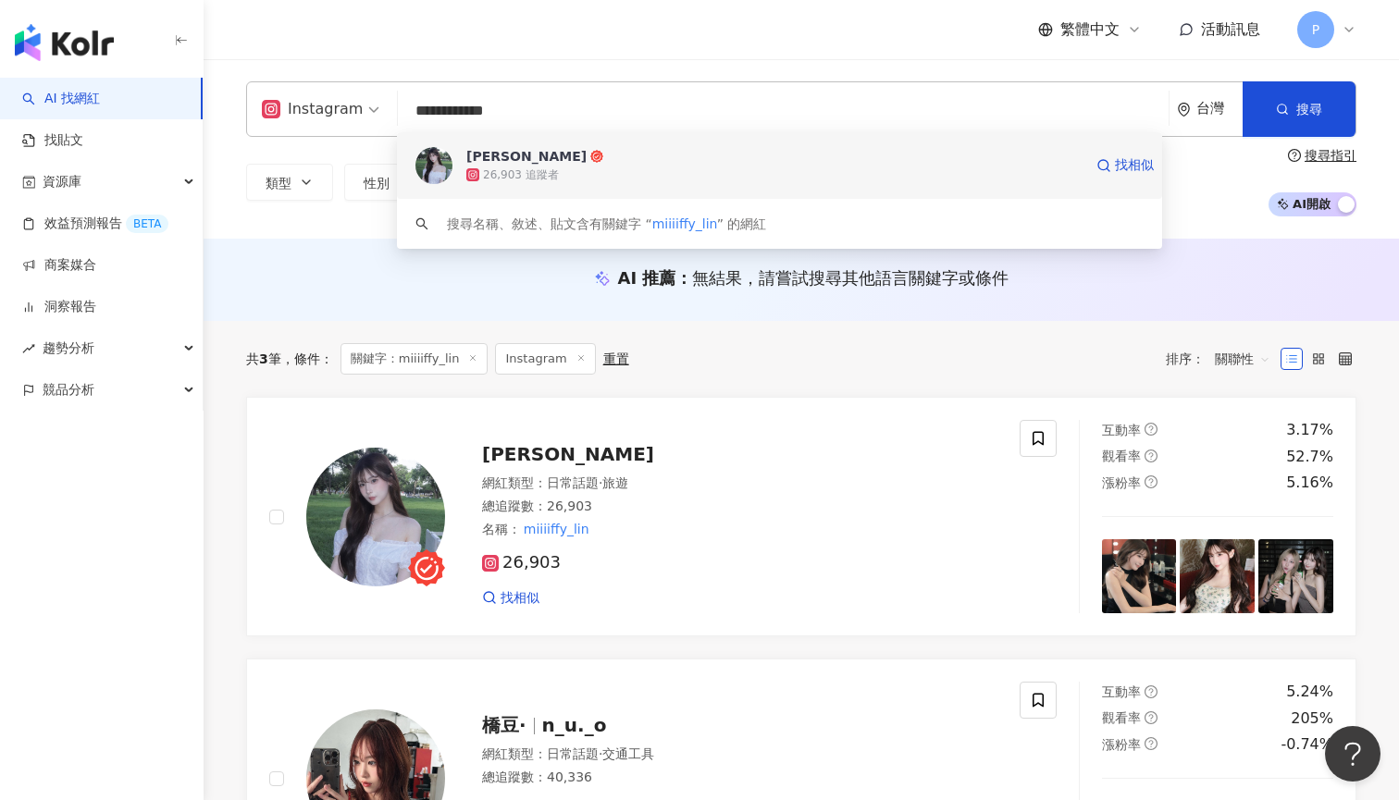
click at [579, 159] on span "張翎" at bounding box center [774, 156] width 616 height 18
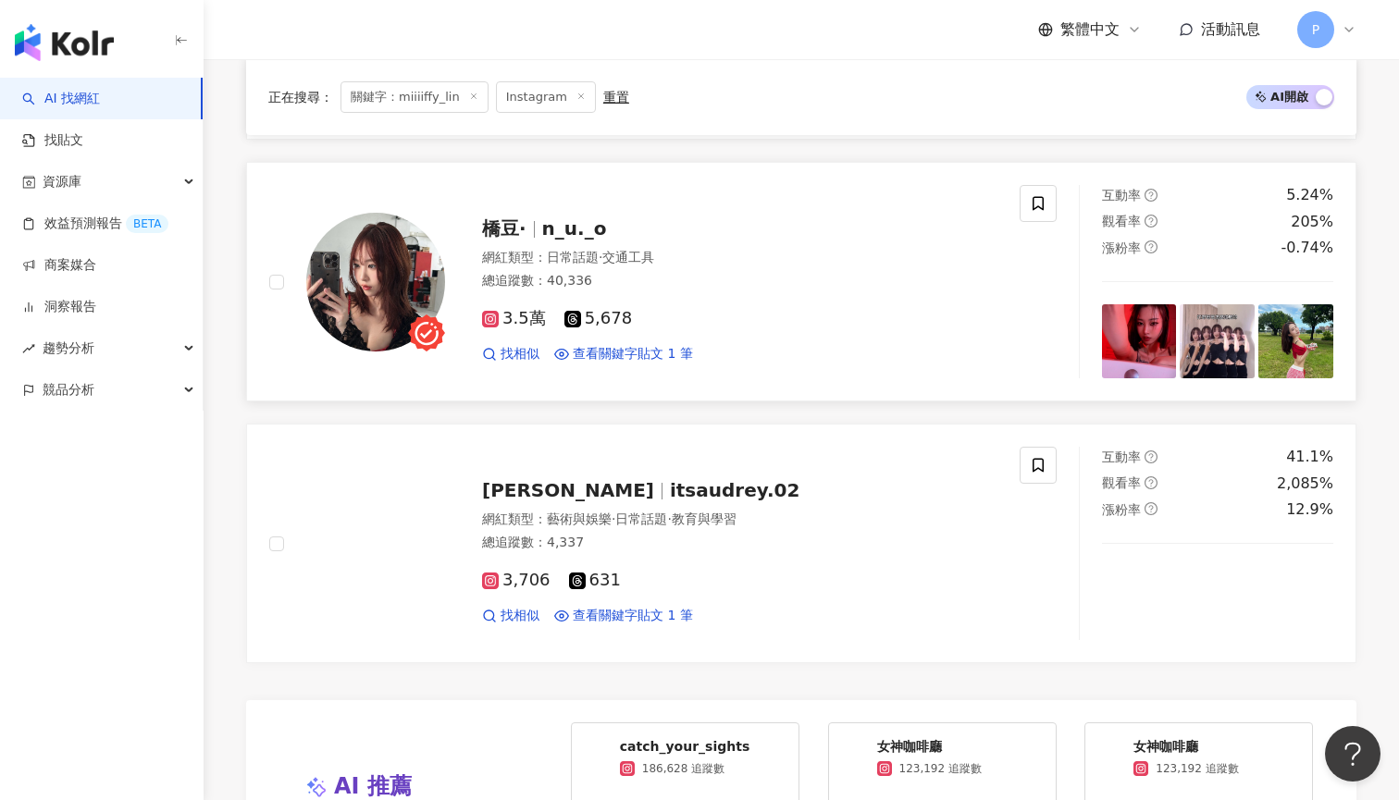
scroll to position [564, 0]
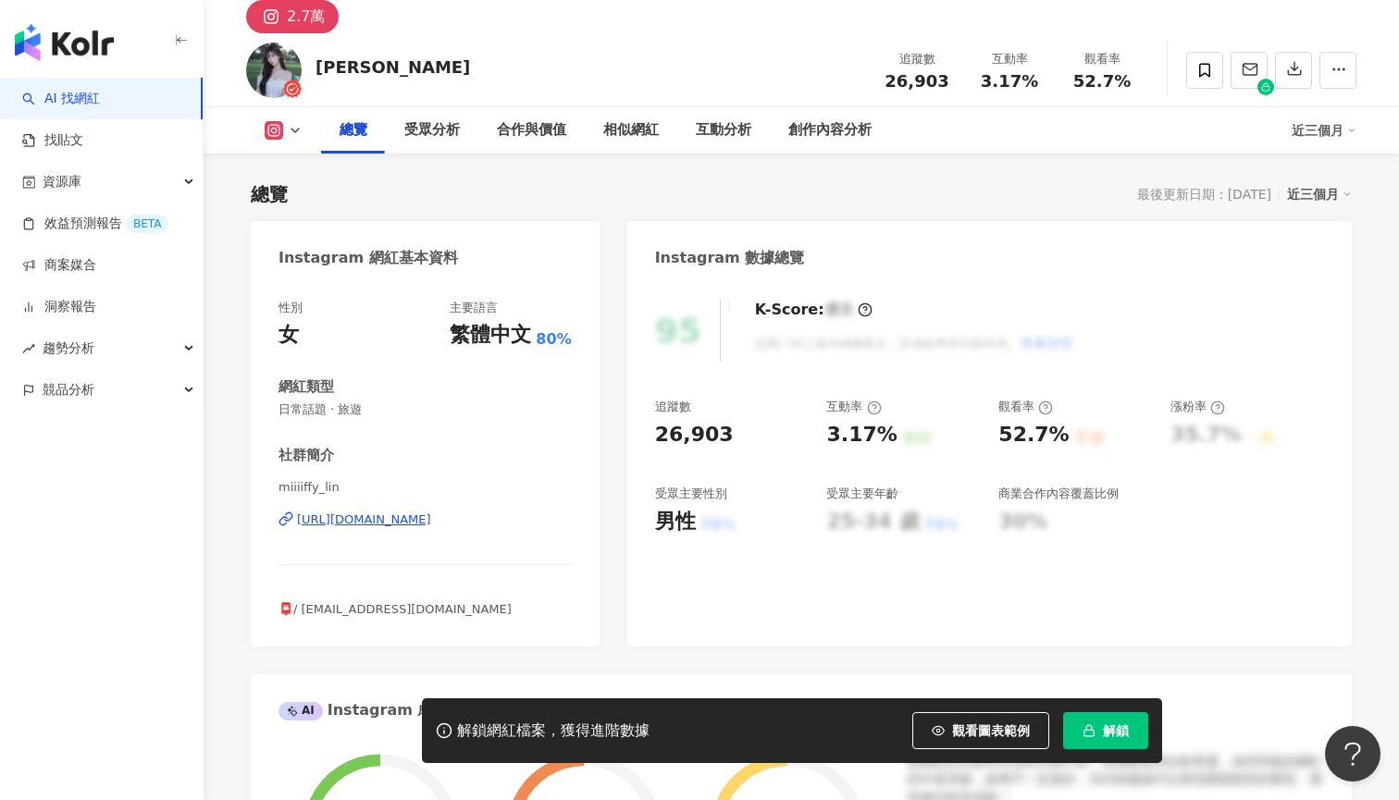
scroll to position [210, 0]
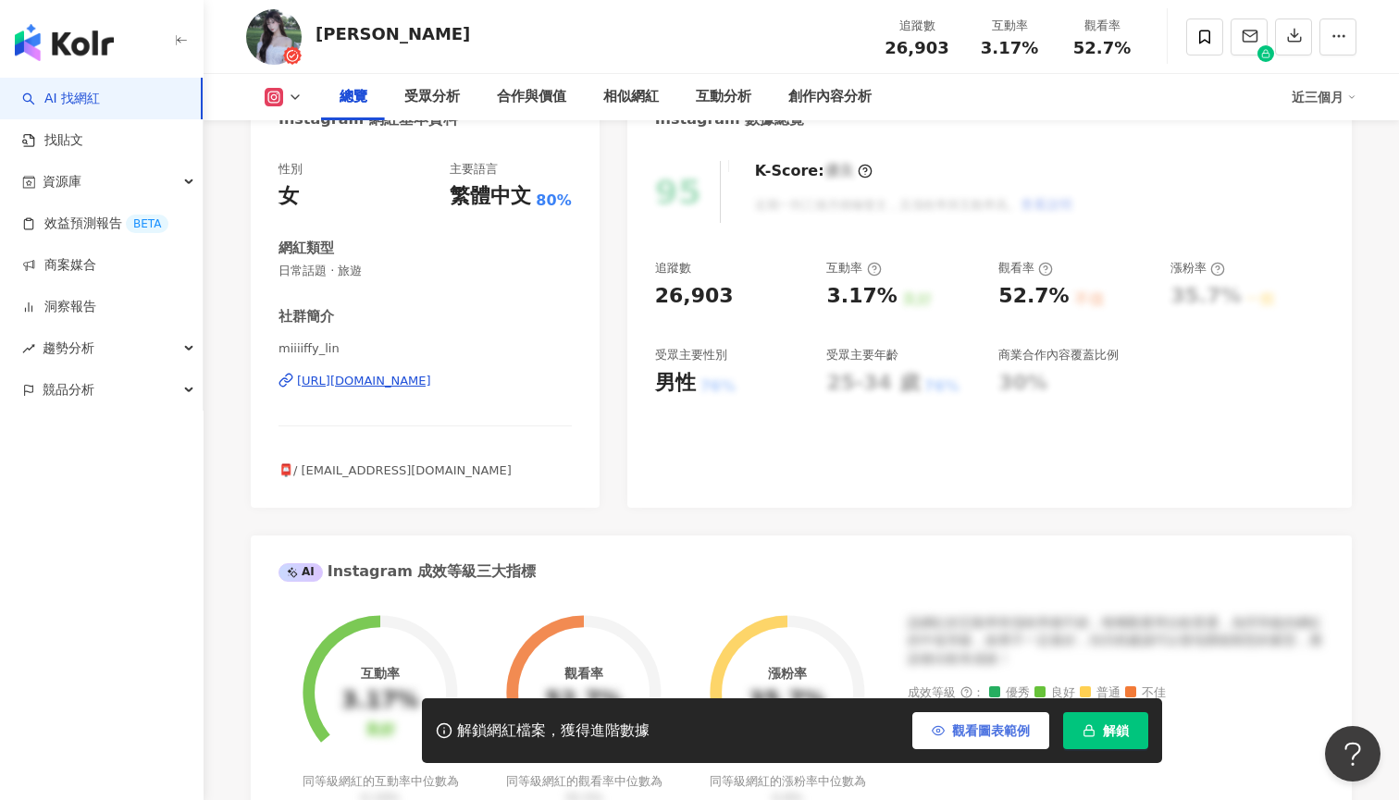
click at [982, 727] on span "觀看圖表範例" at bounding box center [991, 730] width 78 height 15
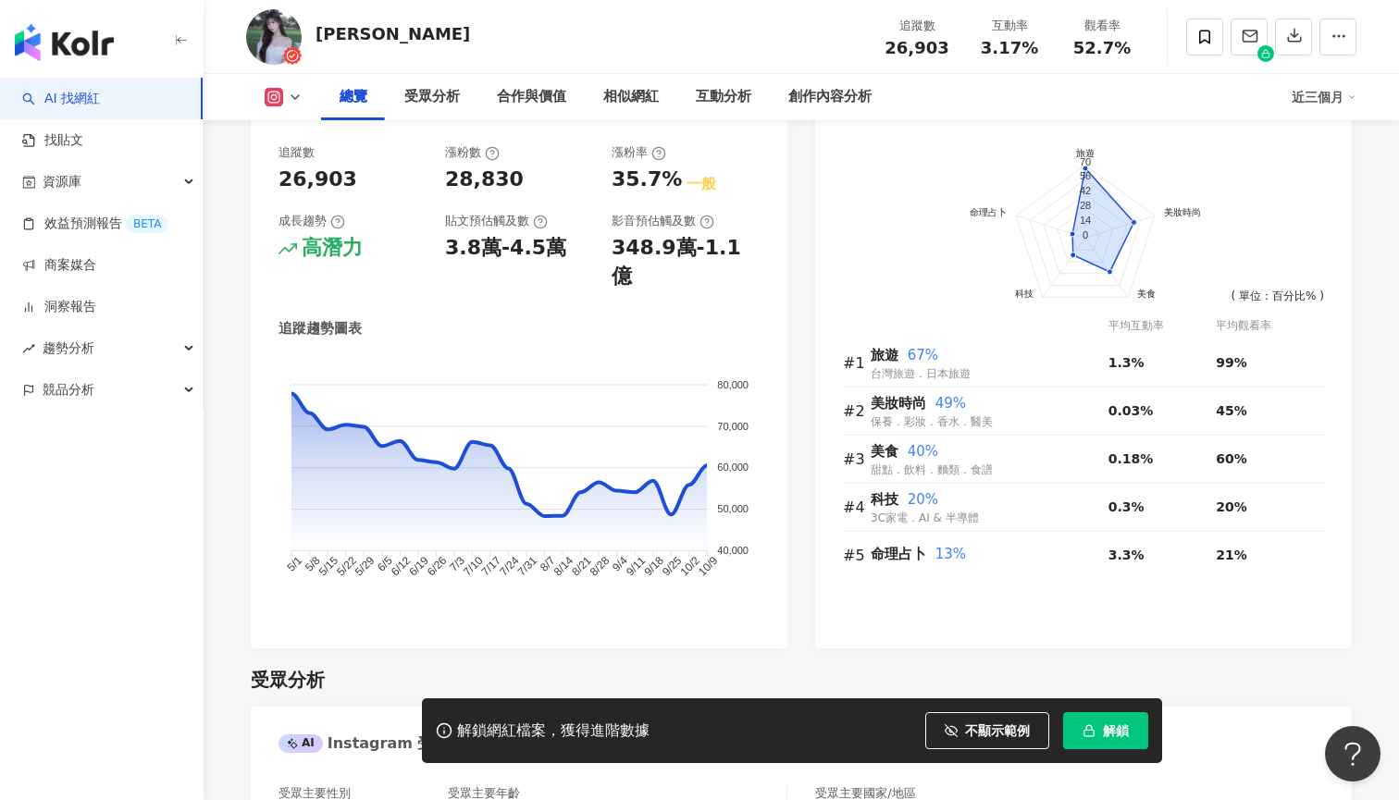
scroll to position [1037, 0]
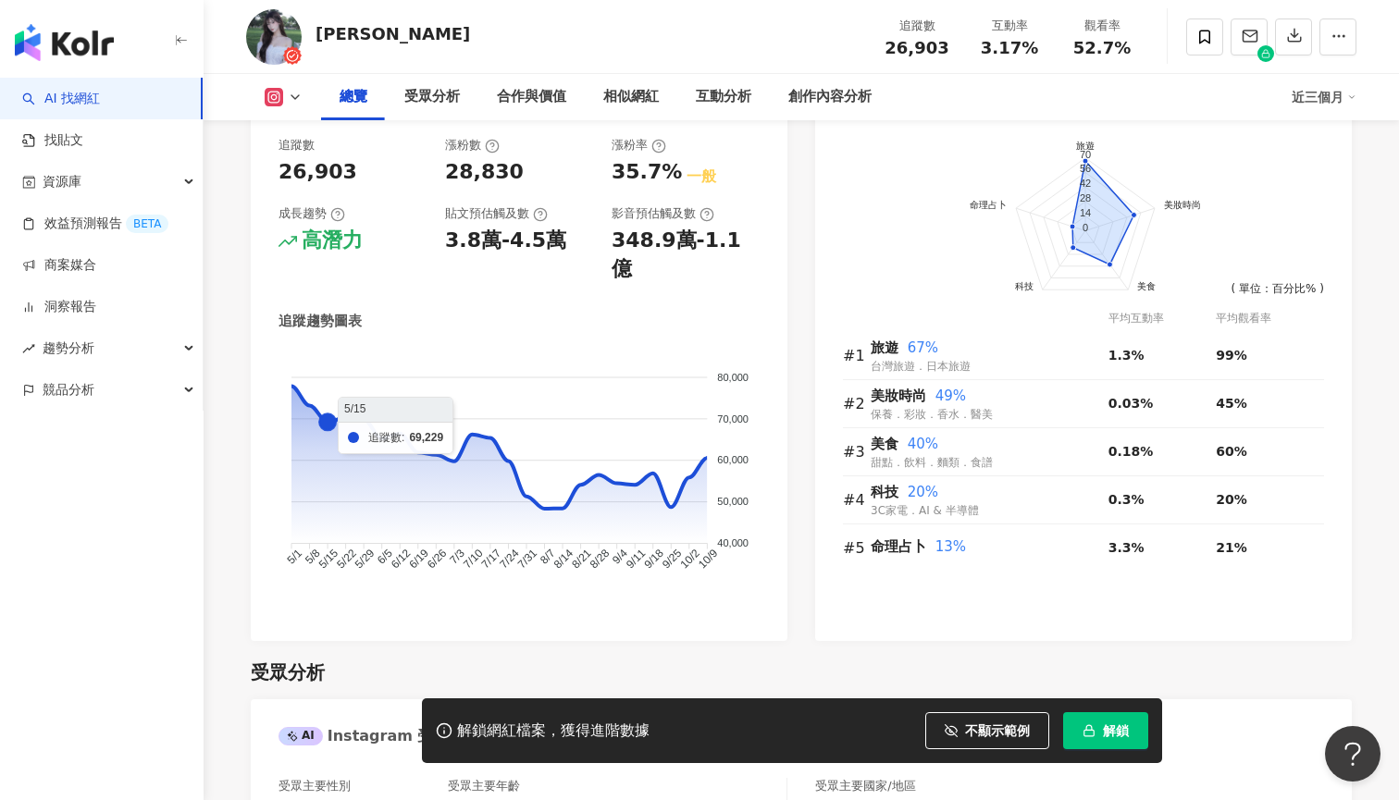
click at [269, 105] on icon at bounding box center [274, 97] width 18 height 18
click at [359, 86] on div "總覽" at bounding box center [353, 97] width 28 height 22
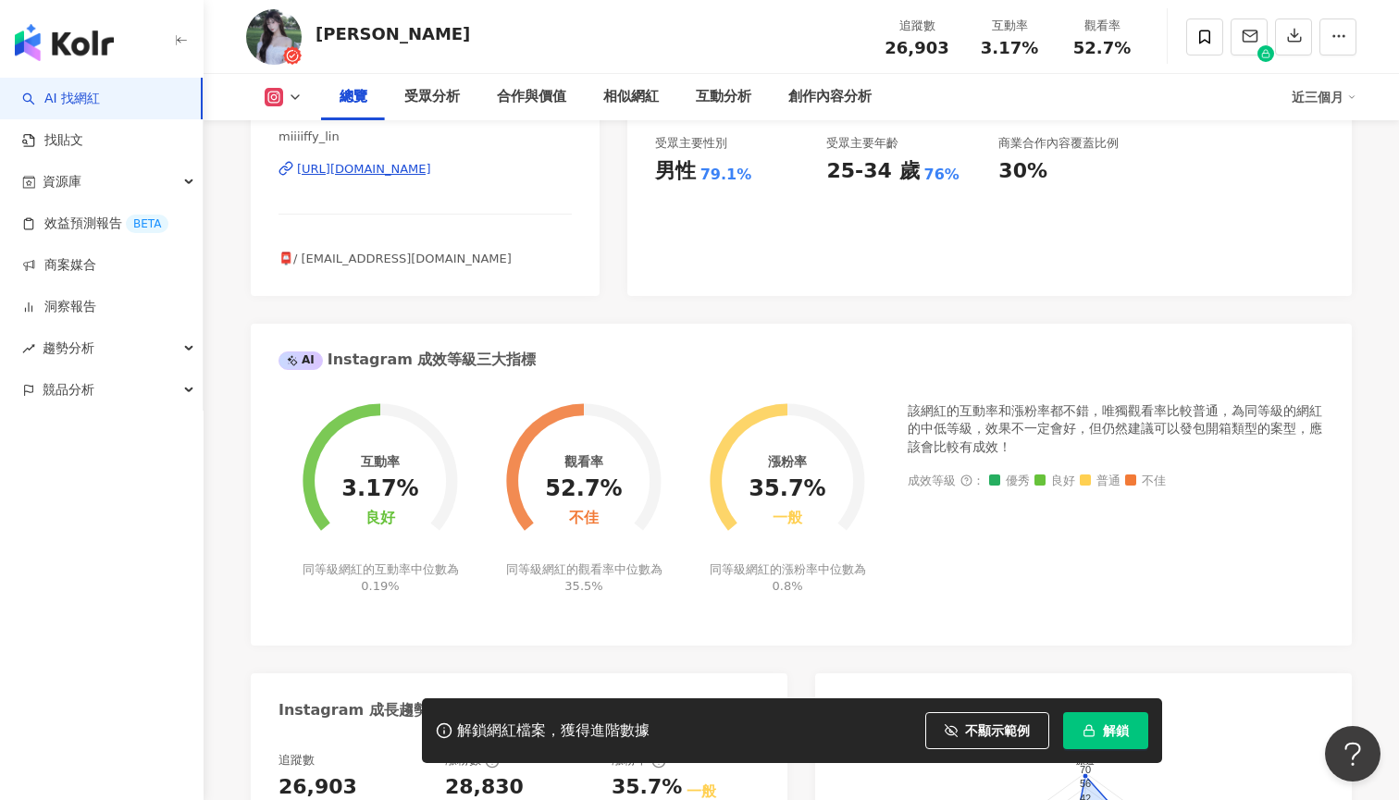
scroll to position [367, 0]
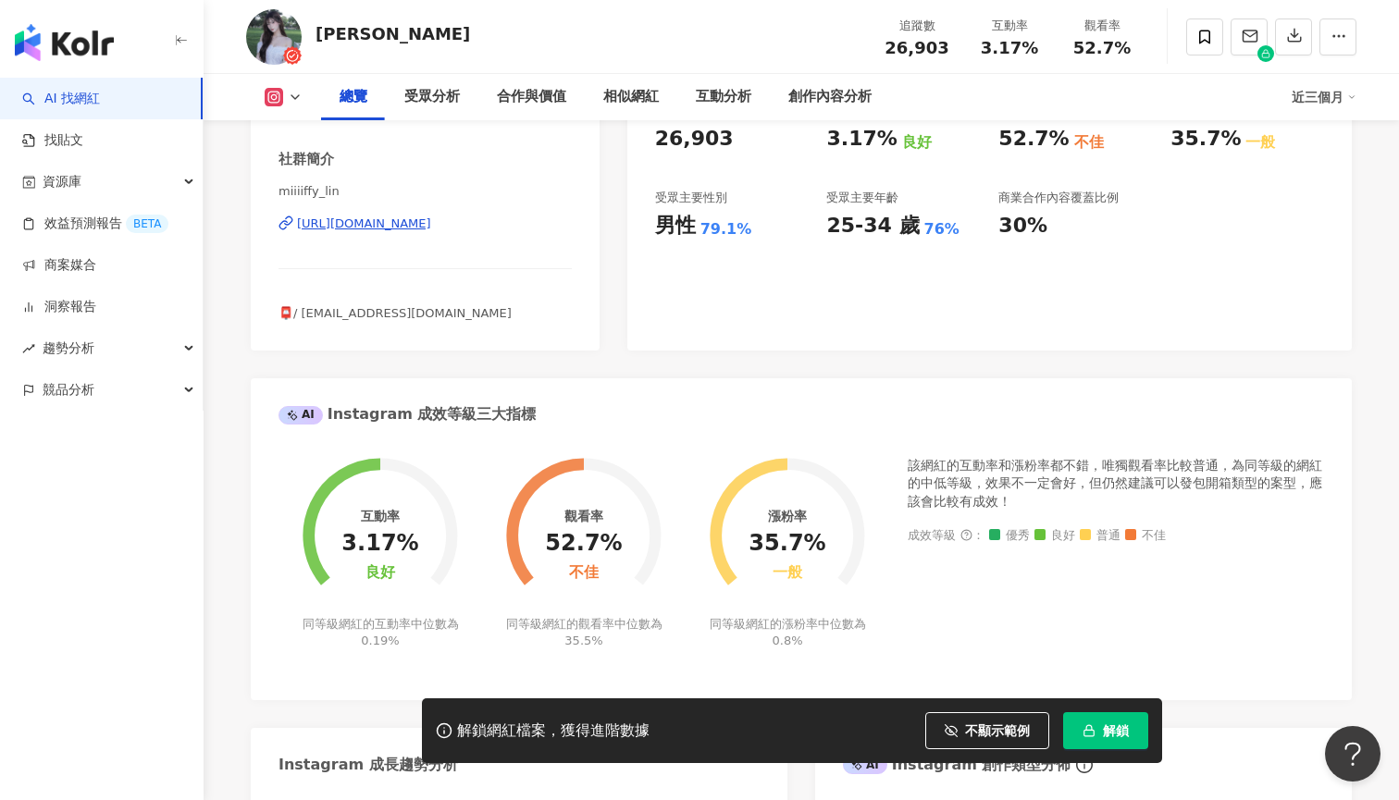
click at [465, 239] on div "miiiiffy_lin https://www.instagram.com/miiiiffy_lin/" at bounding box center [424, 237] width 293 height 108
click at [431, 219] on div "https://www.instagram.com/miiiiffy_lin/" at bounding box center [364, 224] width 134 height 17
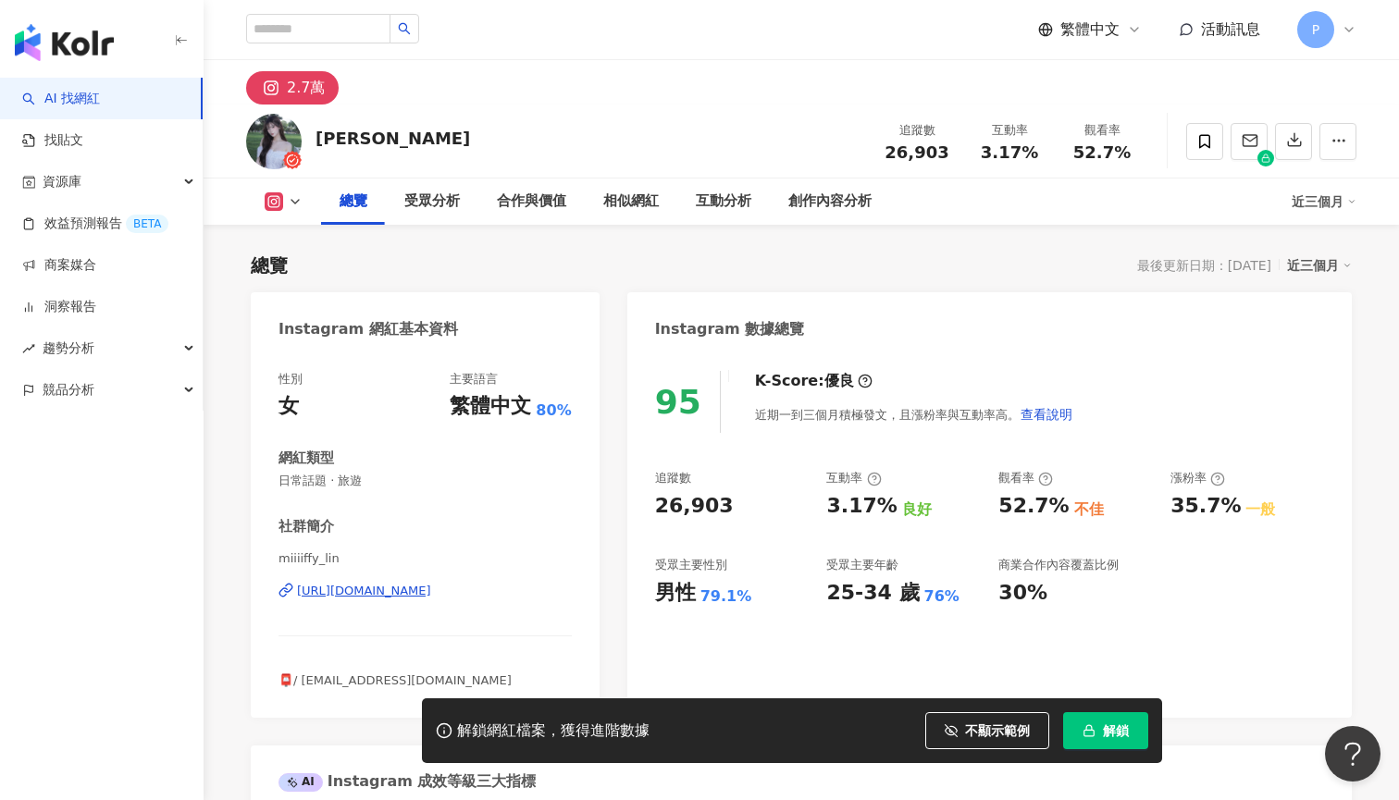
scroll to position [0, 0]
click at [547, 209] on div "合作與價值" at bounding box center [531, 202] width 69 height 22
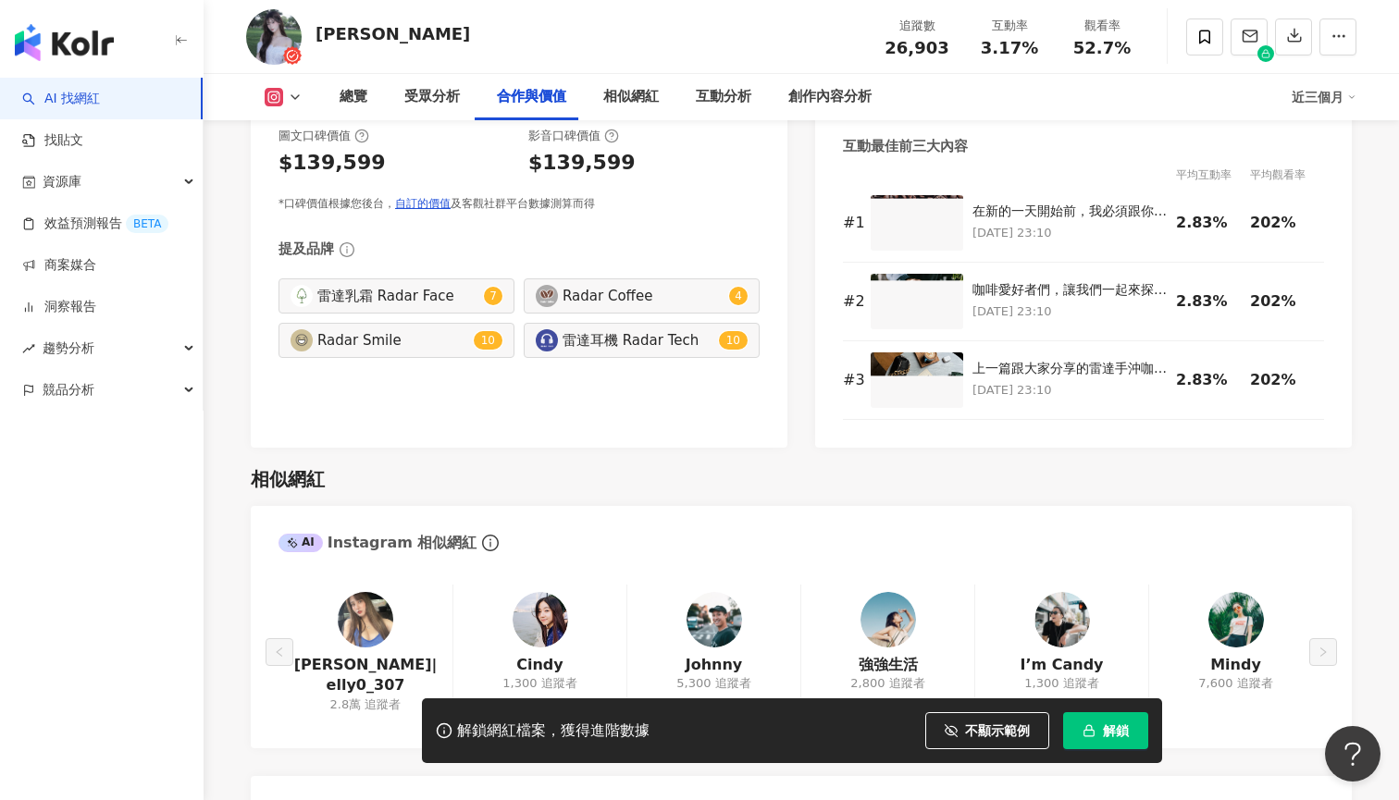
scroll to position [2091, 0]
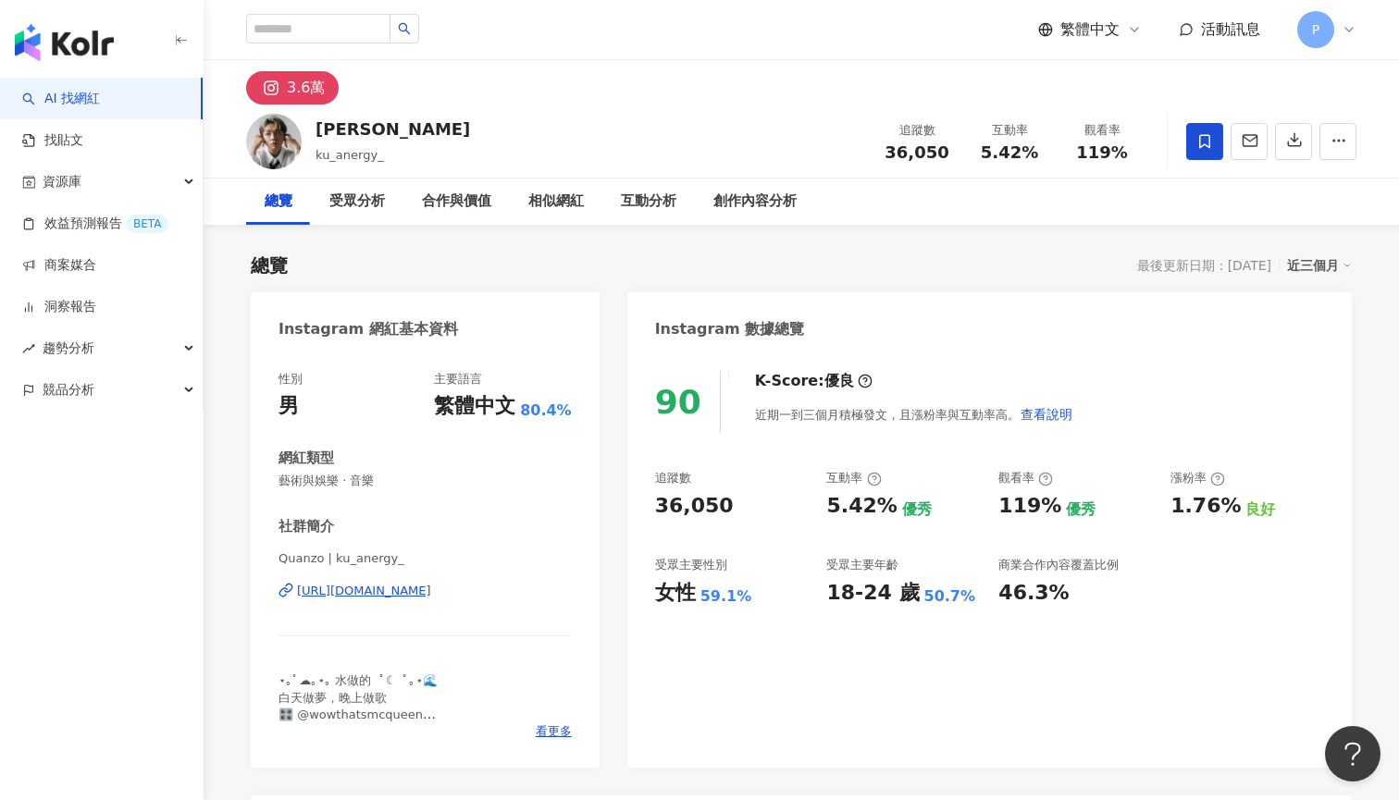
click at [105, 51] on img "button" at bounding box center [64, 42] width 99 height 37
click at [283, 31] on input "search" at bounding box center [318, 29] width 144 height 30
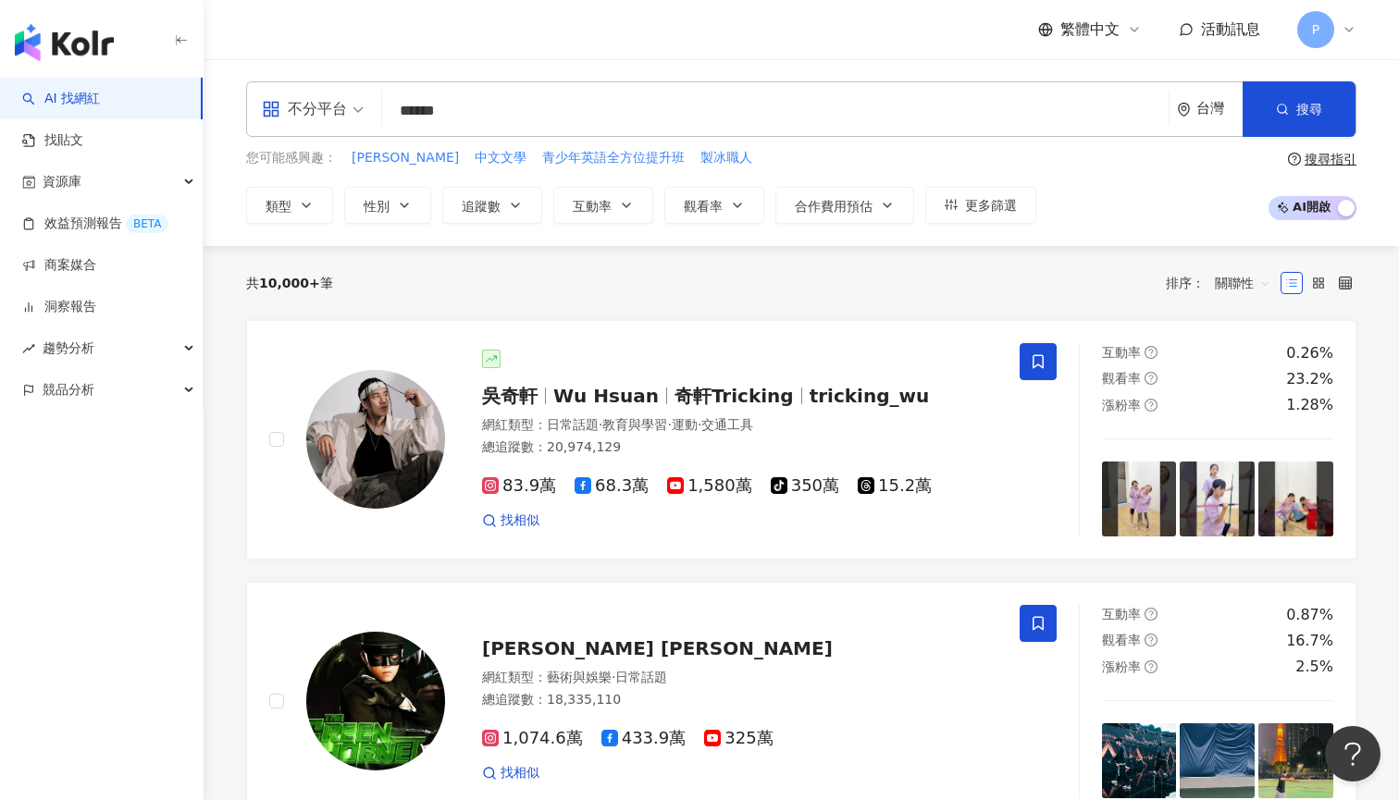
click at [504, 118] on input "******" at bounding box center [774, 110] width 771 height 35
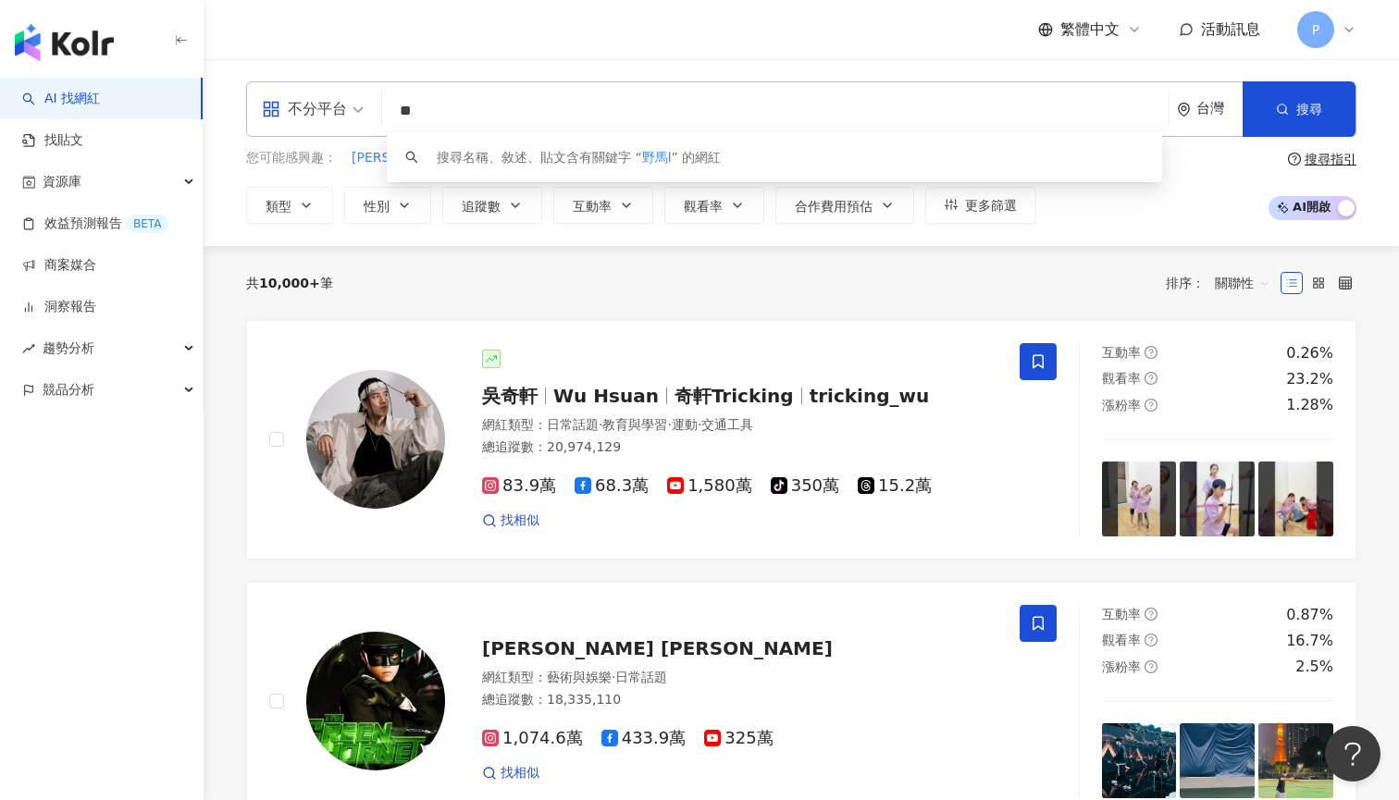
type input "*"
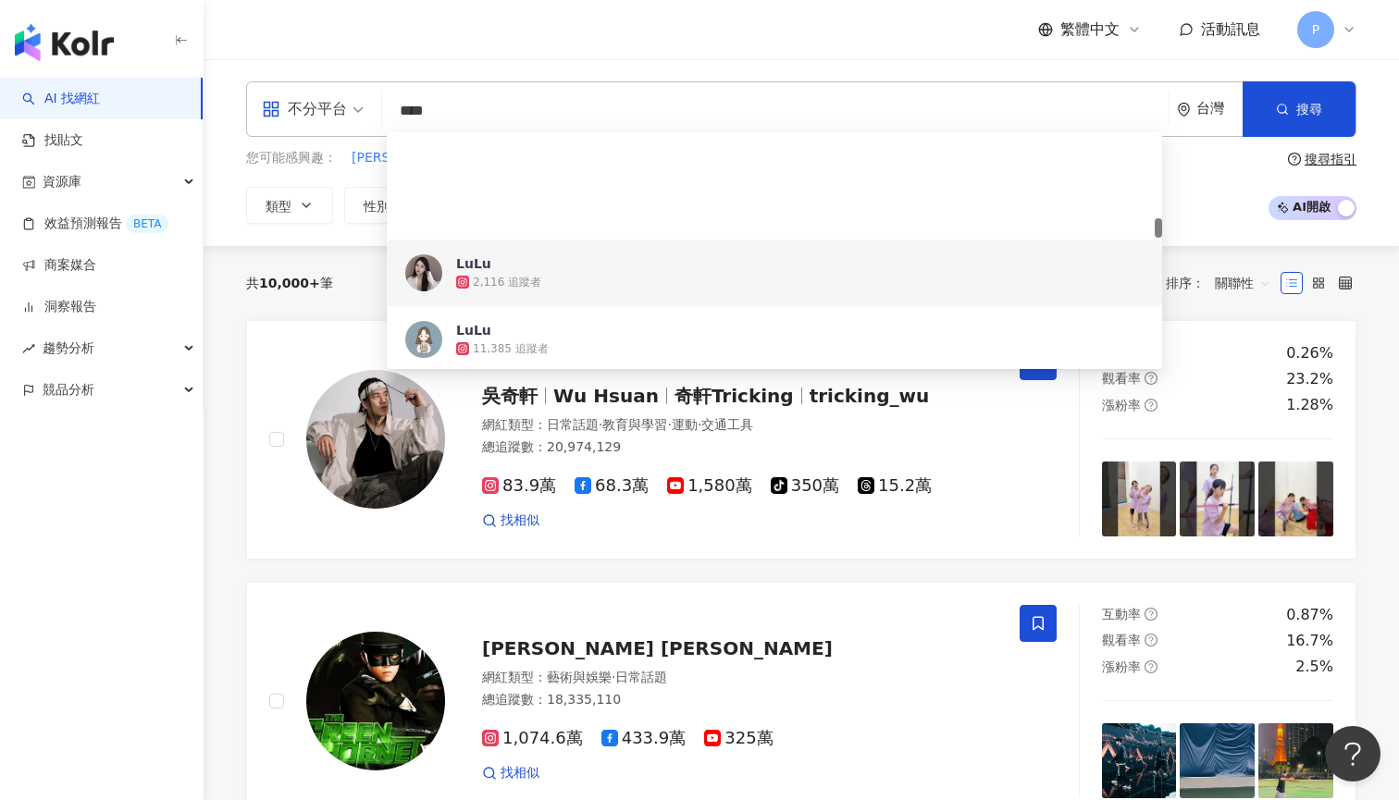
scroll to position [1057, 0]
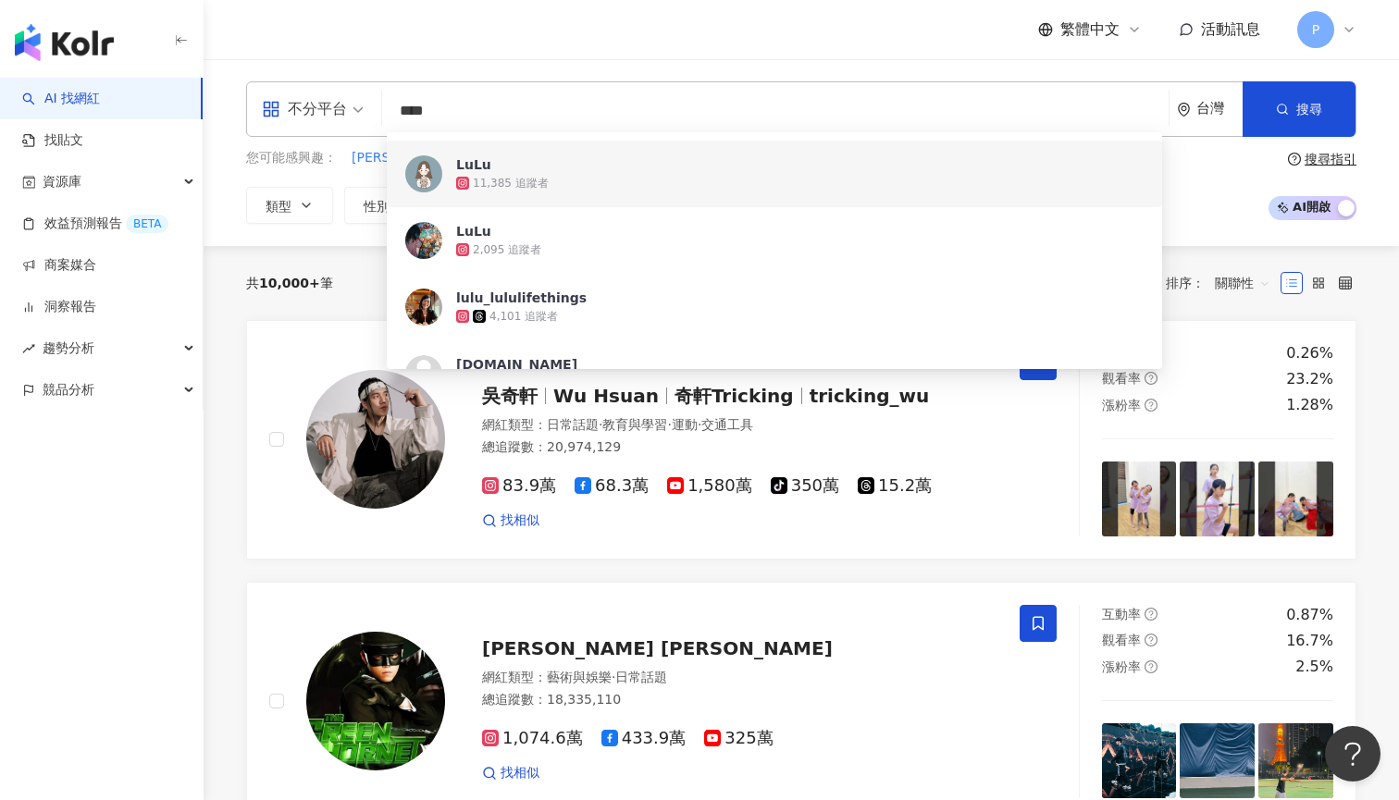
click at [514, 102] on input "****" at bounding box center [774, 110] width 771 height 35
paste input "*******"
type input "**********"
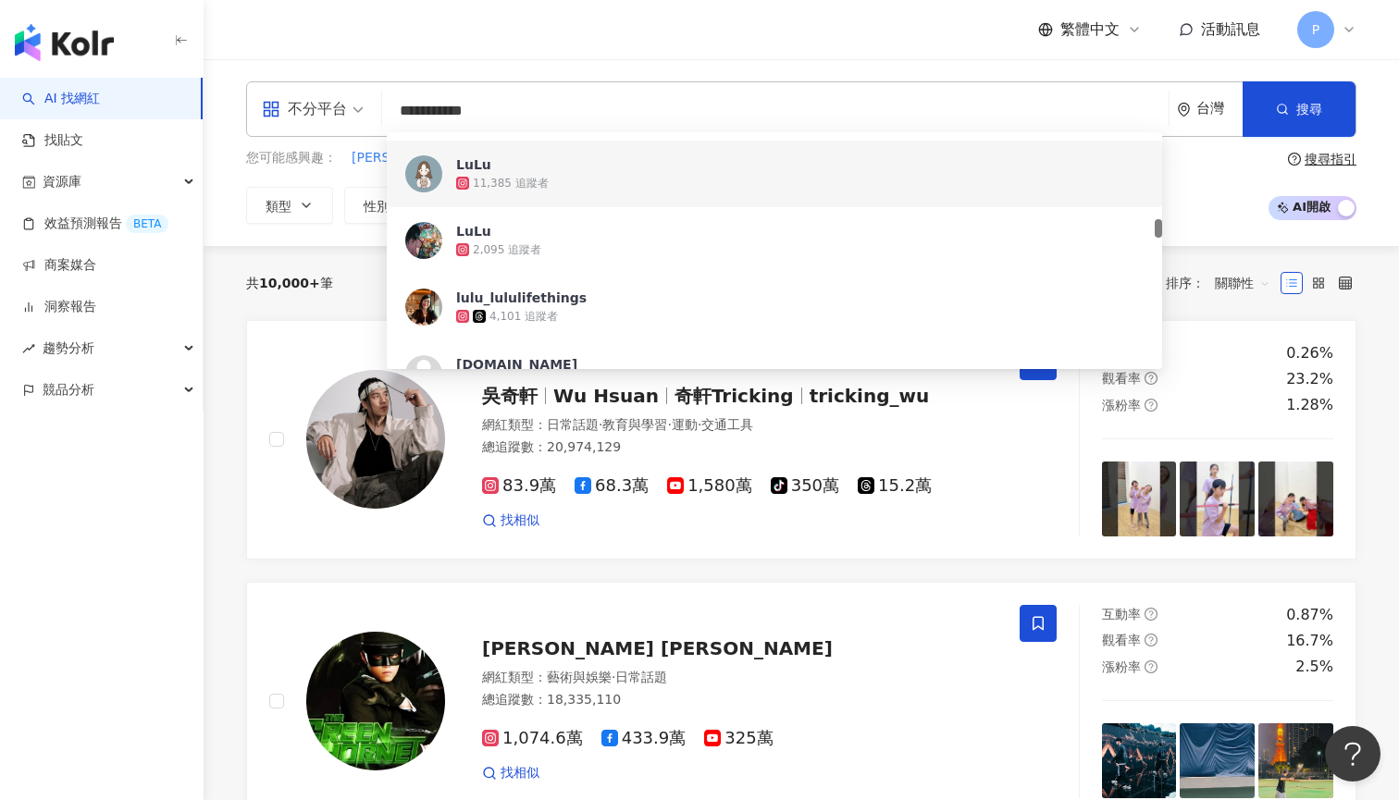
scroll to position [0, 0]
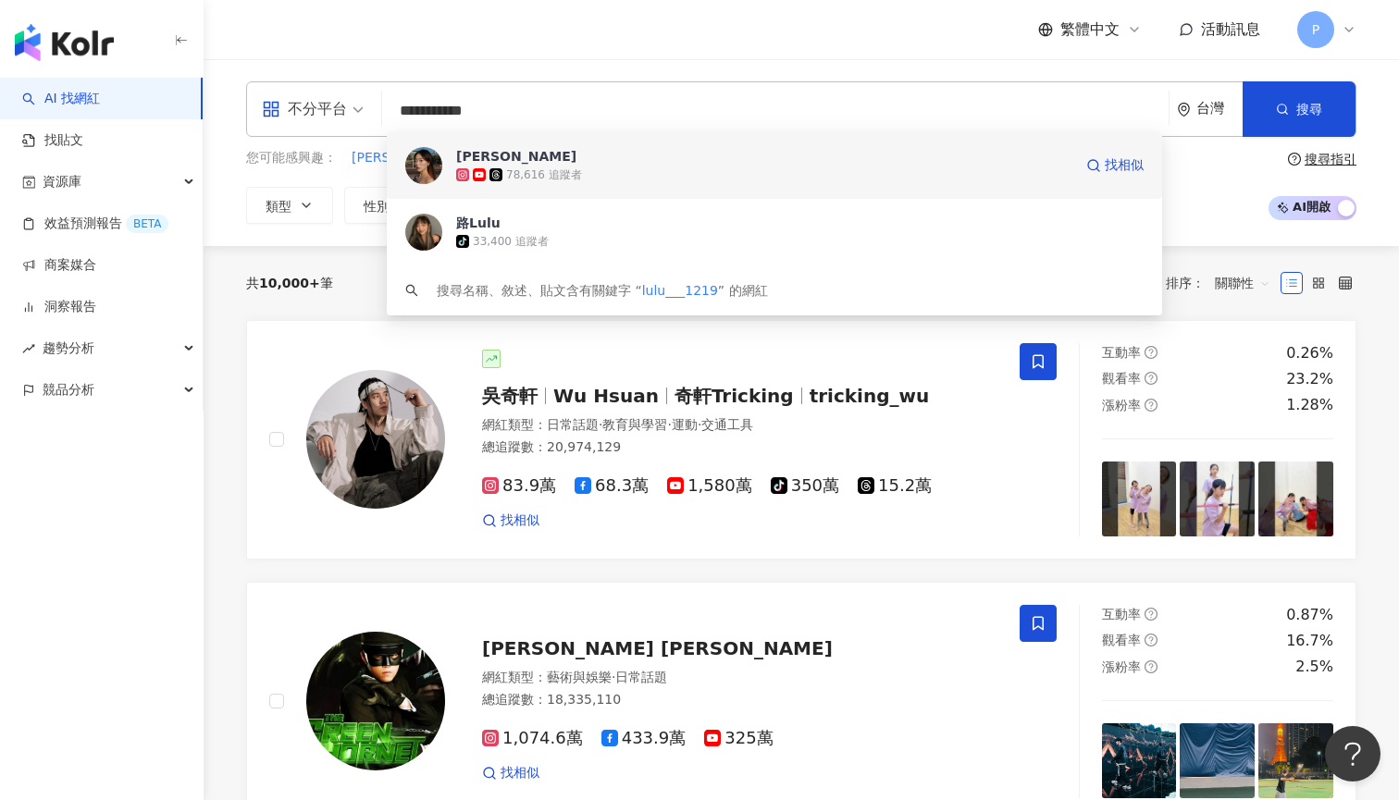
click at [500, 159] on span "[PERSON_NAME]" at bounding box center [764, 156] width 616 height 18
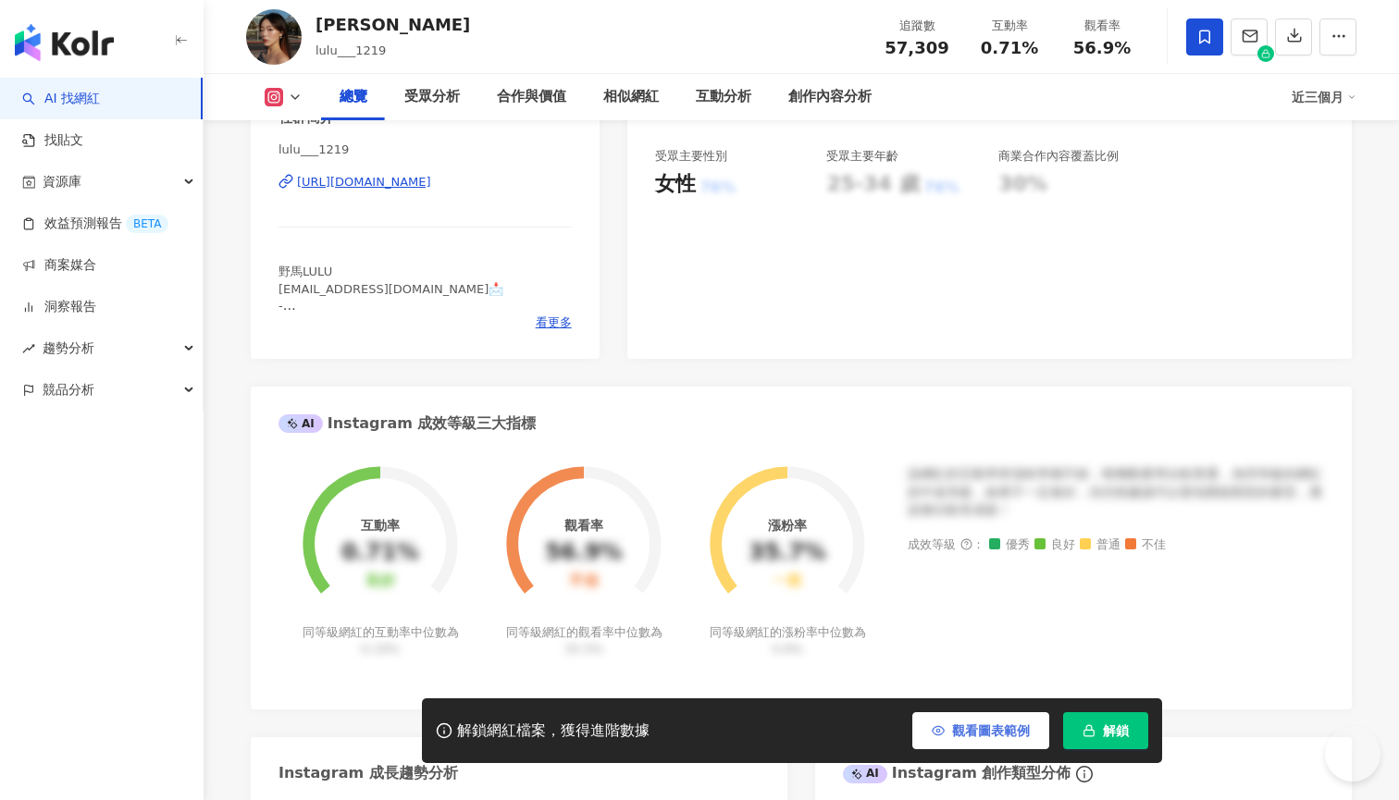
scroll to position [411, 0]
click at [943, 727] on icon "button" at bounding box center [937, 730] width 13 height 13
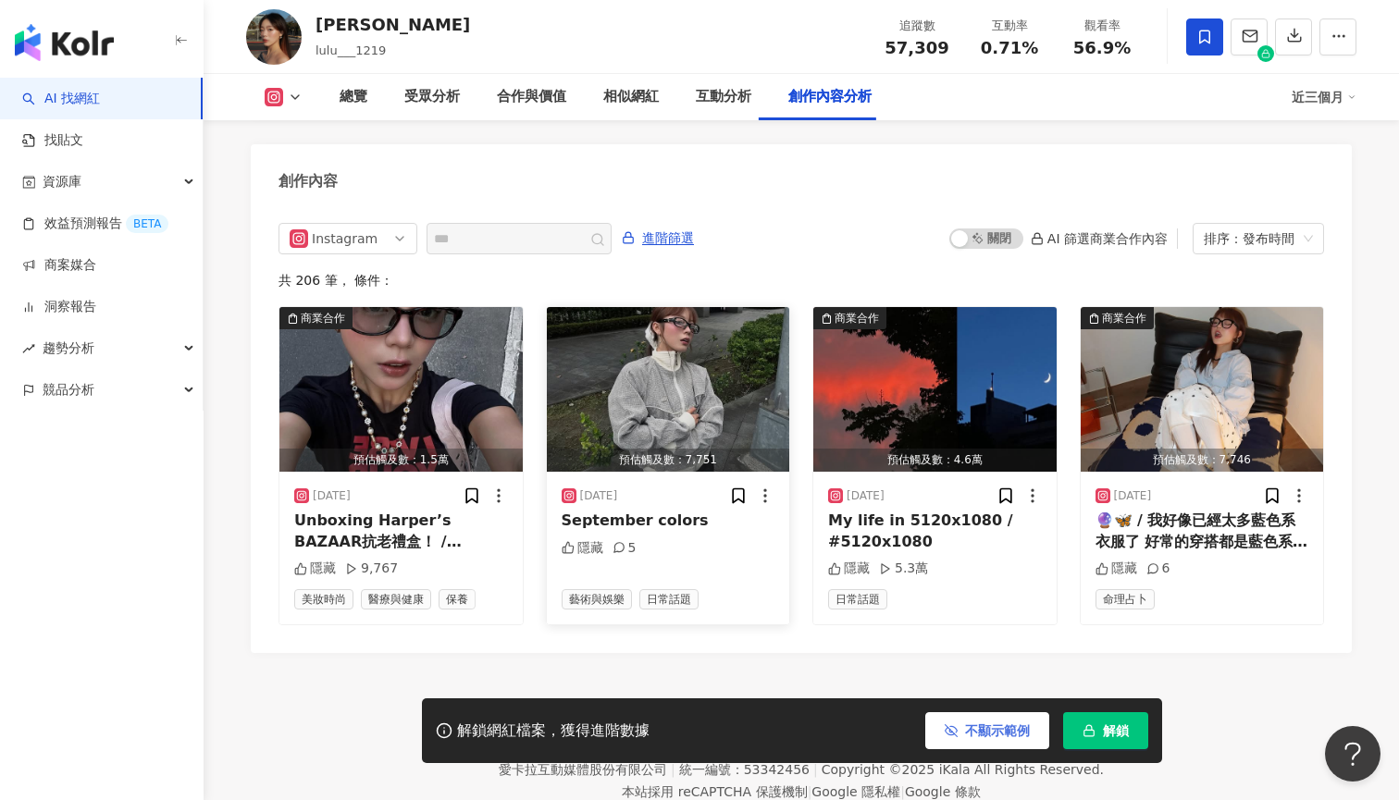
scroll to position [5655, 0]
click at [1255, 224] on div "排序：發布時間" at bounding box center [1249, 239] width 92 height 30
click at [1022, 273] on div "共 206 筆 ， 條件：" at bounding box center [800, 280] width 1045 height 15
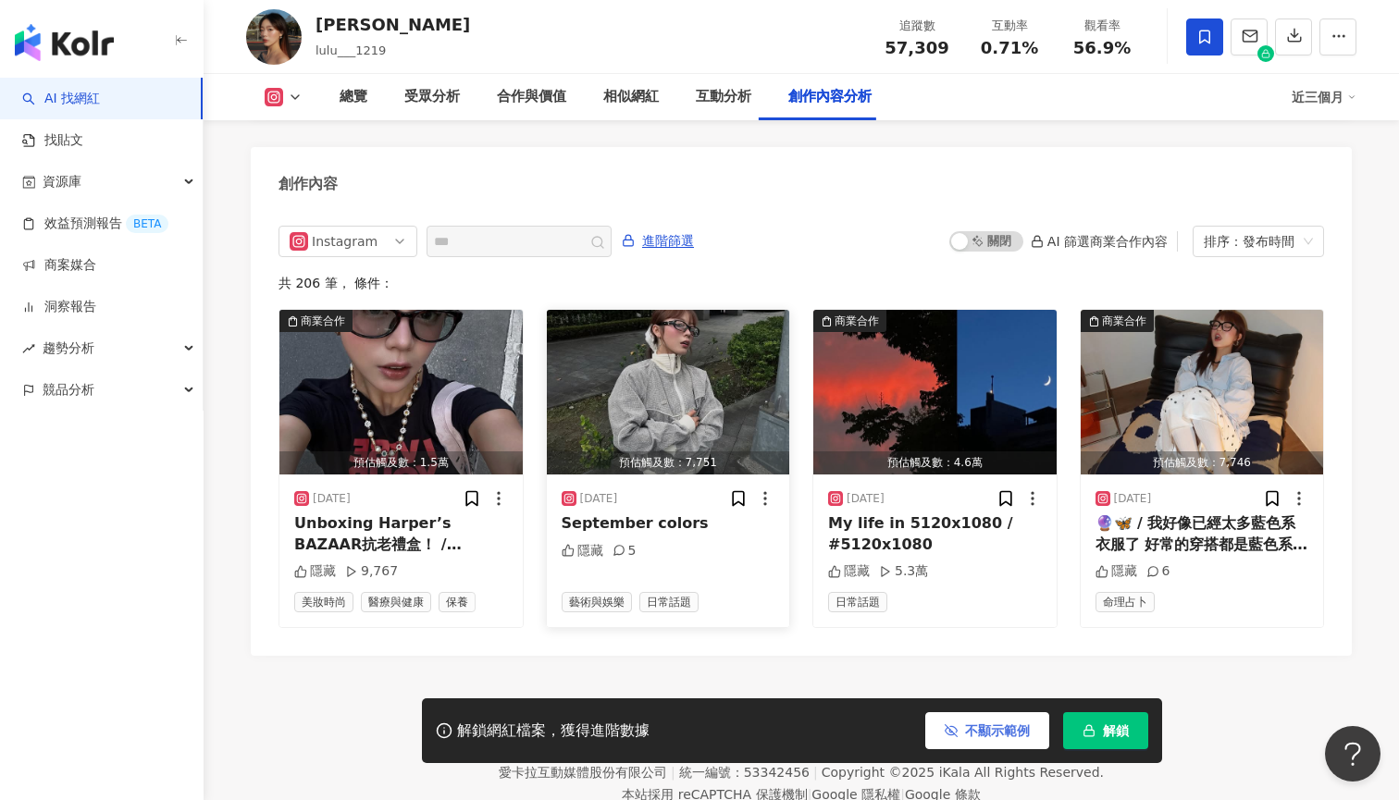
scroll to position [5652, 1]
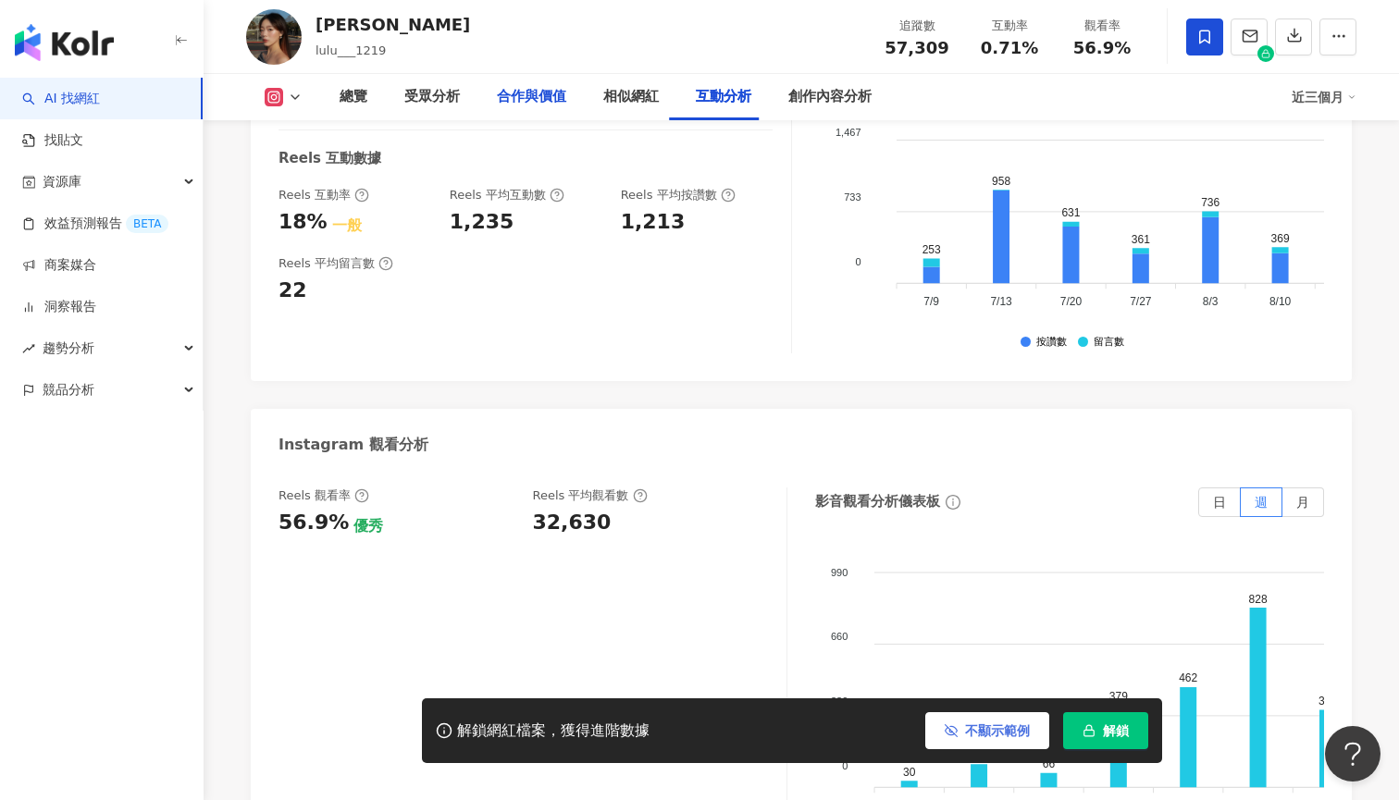
click at [538, 108] on div "合作與價值" at bounding box center [531, 97] width 106 height 46
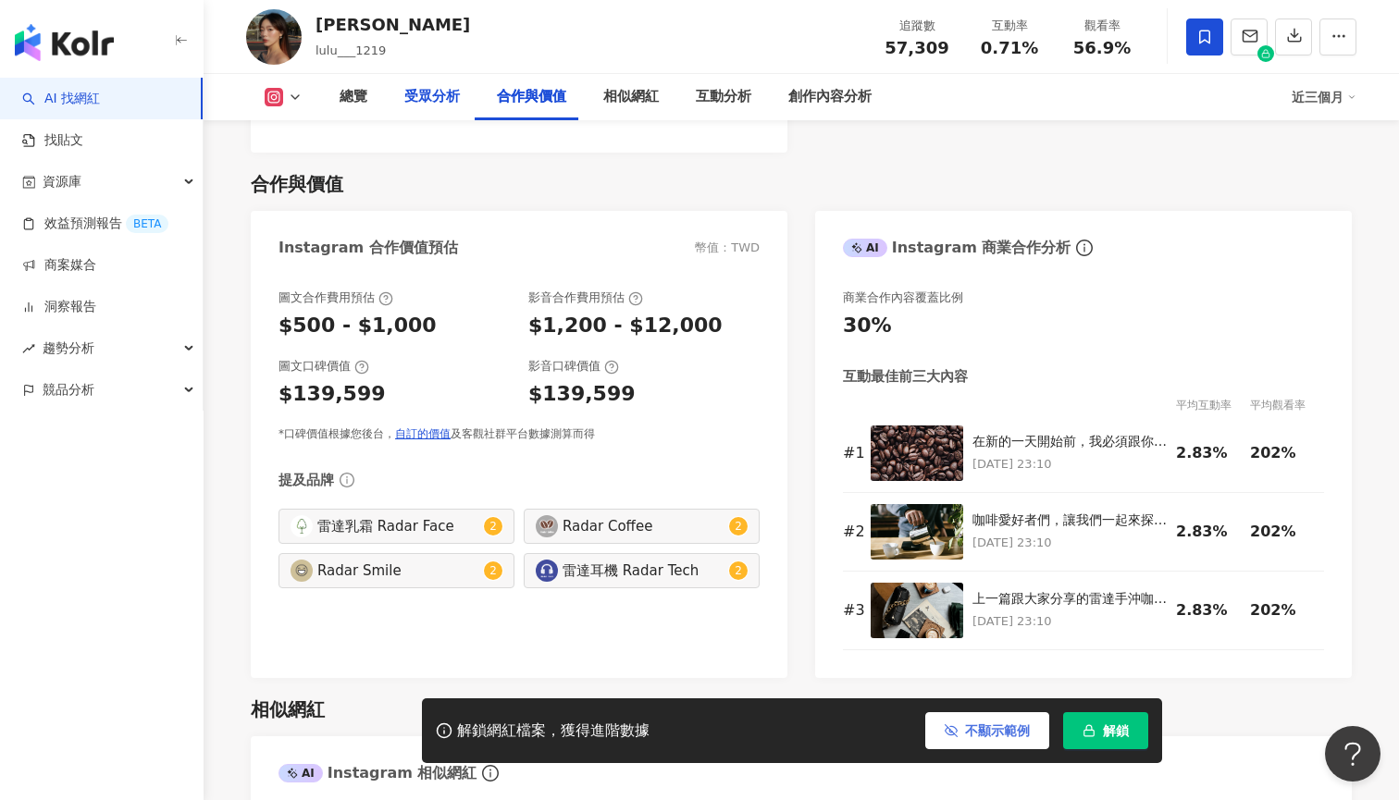
click at [435, 90] on div "受眾分析" at bounding box center [431, 97] width 55 height 22
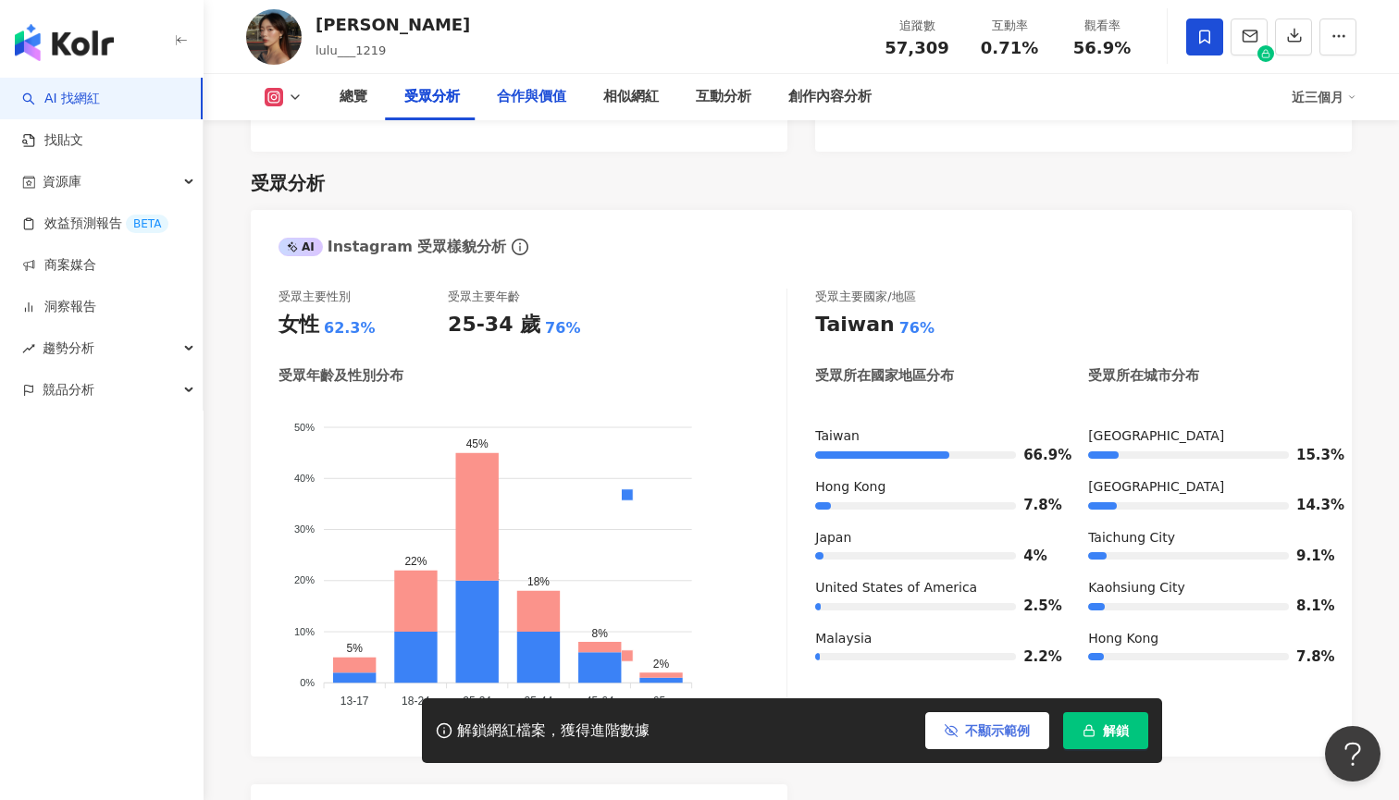
click at [553, 112] on div "合作與價值" at bounding box center [531, 97] width 106 height 46
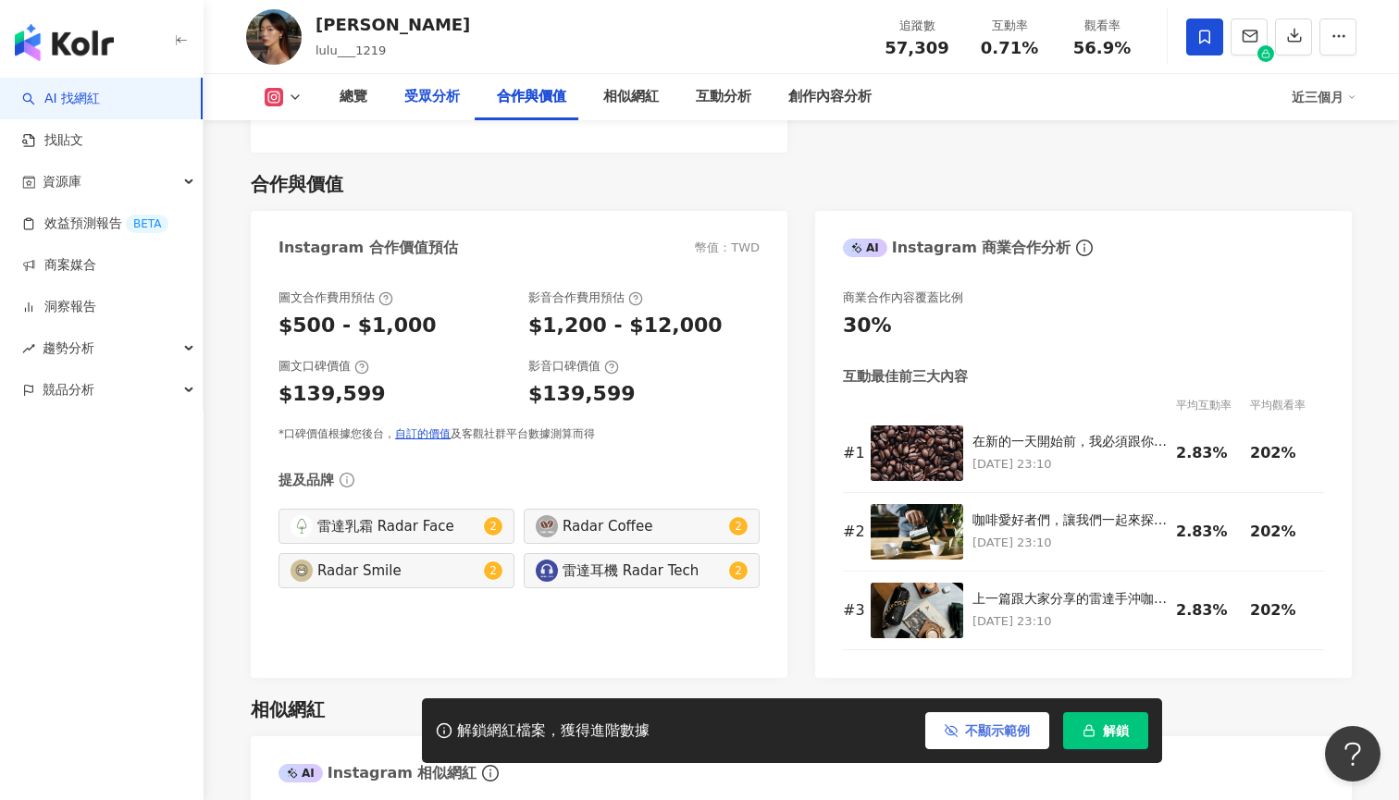
click at [440, 102] on div "受眾分析" at bounding box center [431, 97] width 55 height 22
